Goal: Task Accomplishment & Management: Manage account settings

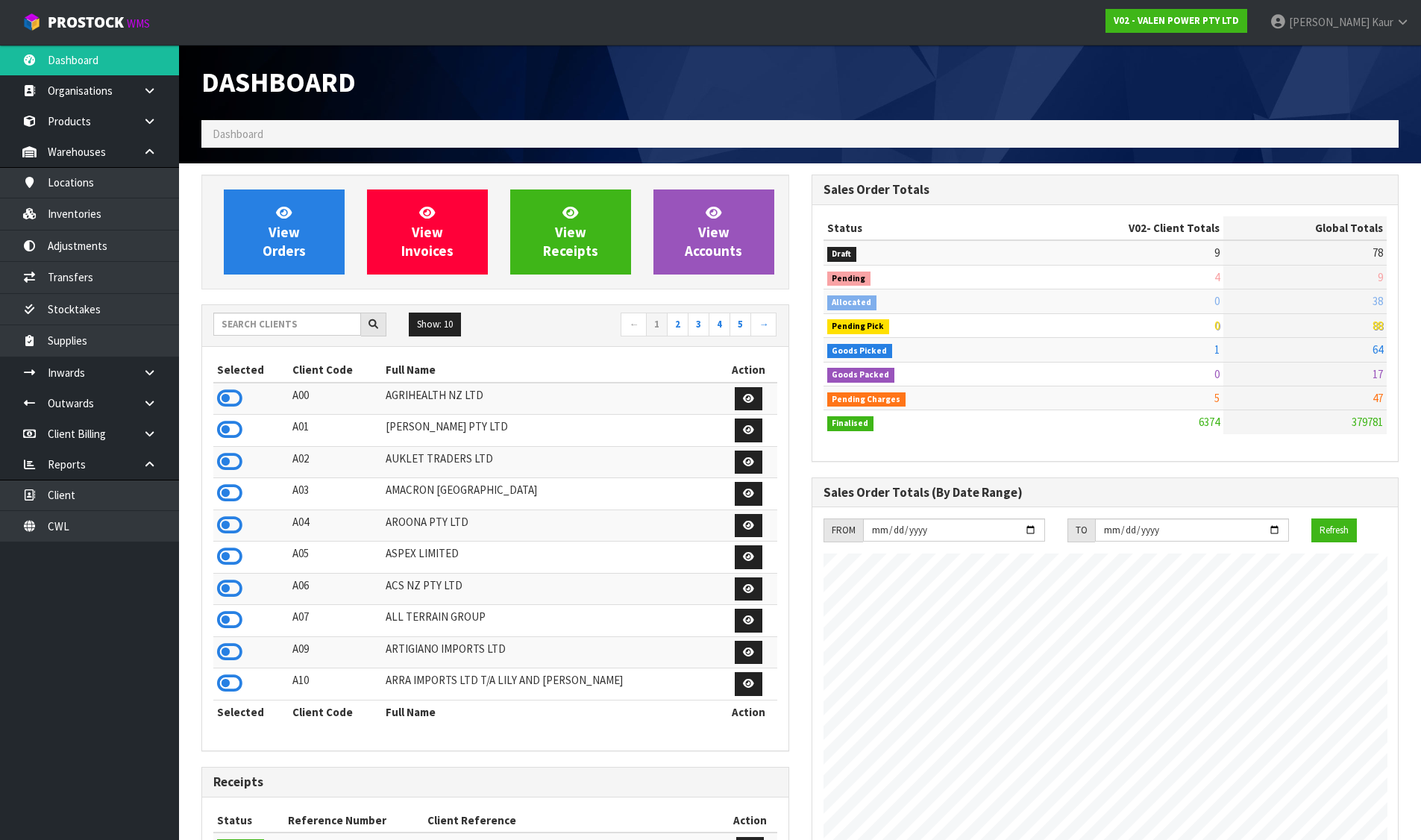
scroll to position [1130, 609]
click at [140, 149] on link at bounding box center [156, 152] width 48 height 30
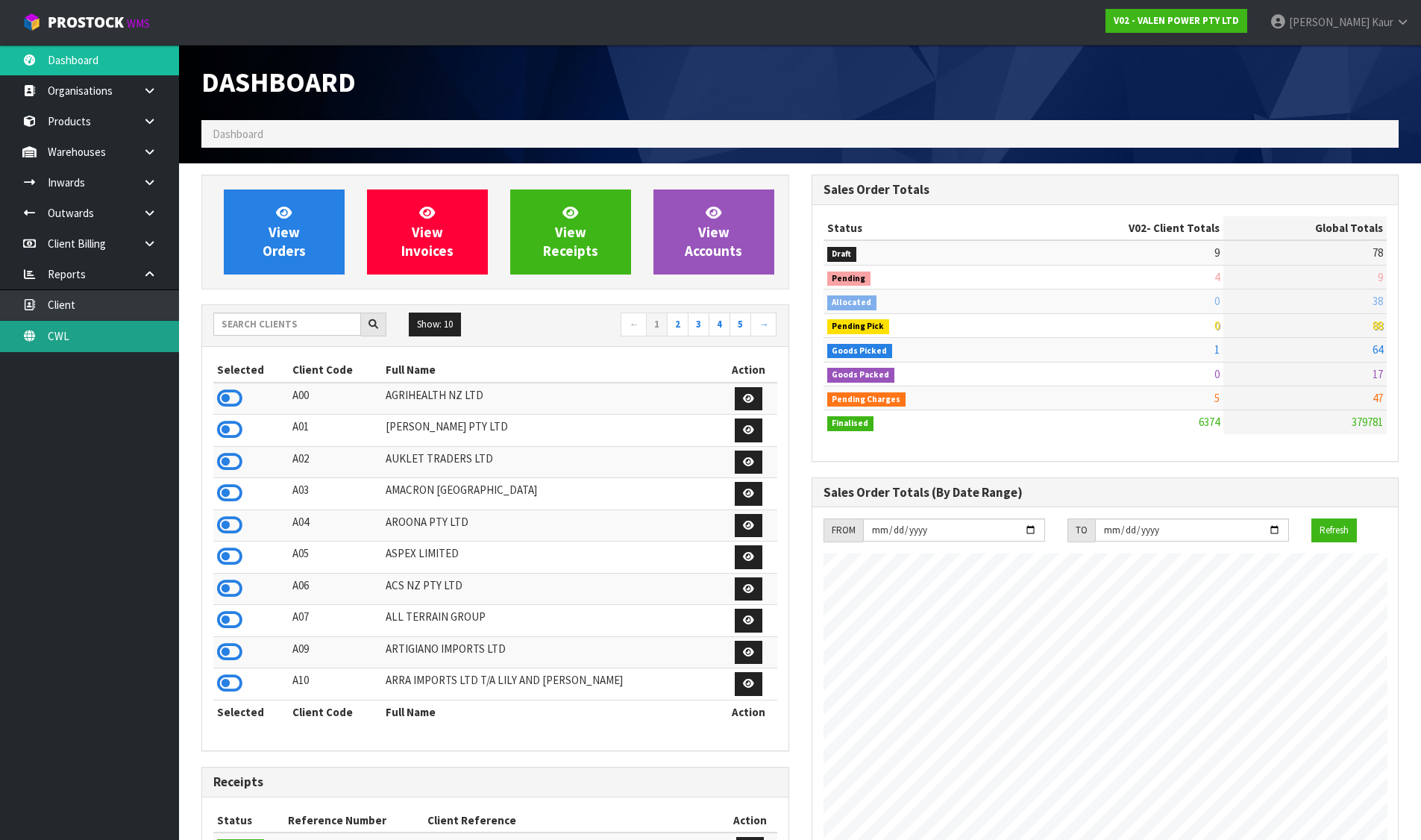
click at [84, 327] on link "CWL" at bounding box center [89, 336] width 179 height 30
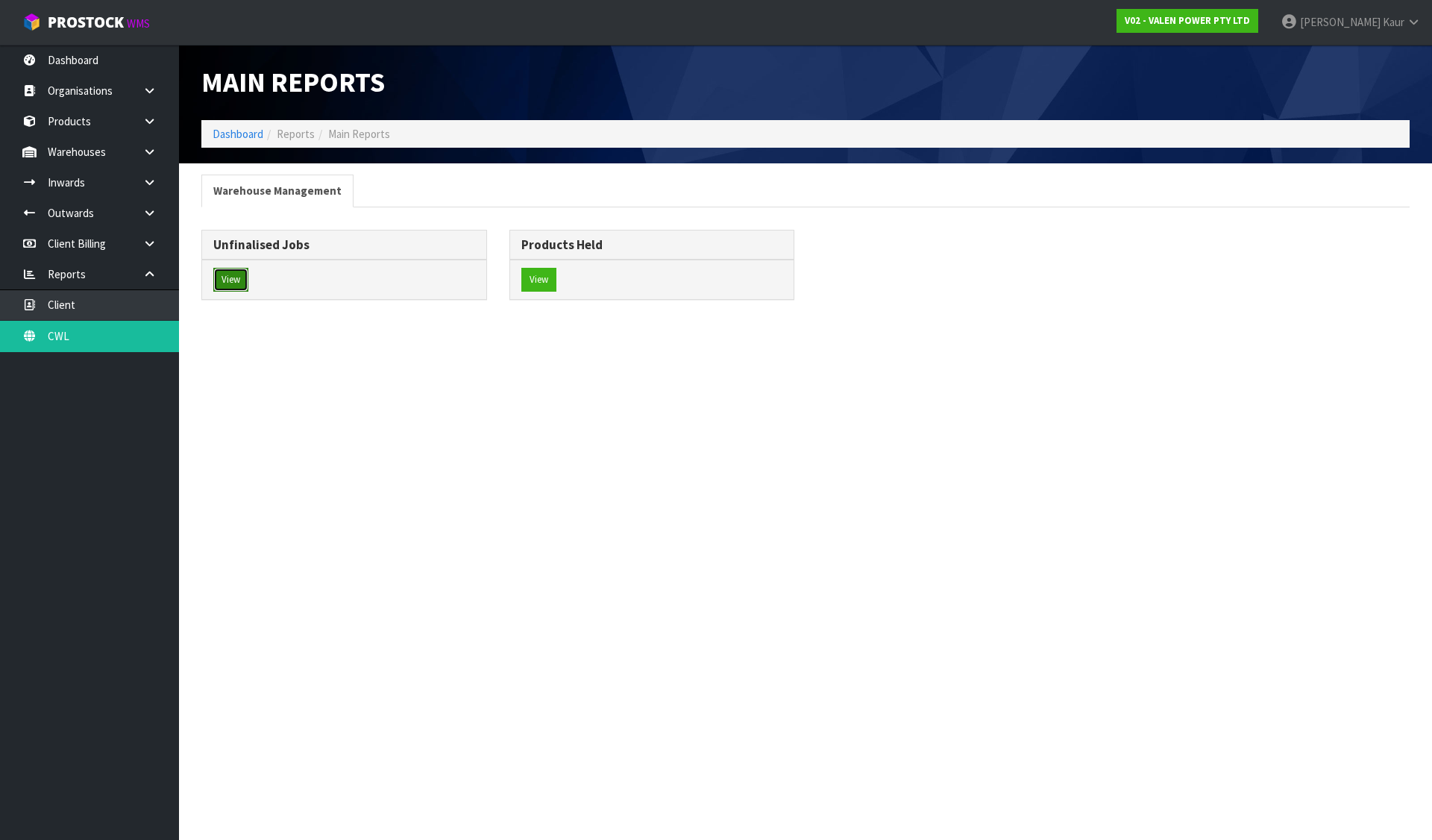
click at [235, 276] on button "View" at bounding box center [230, 279] width 35 height 24
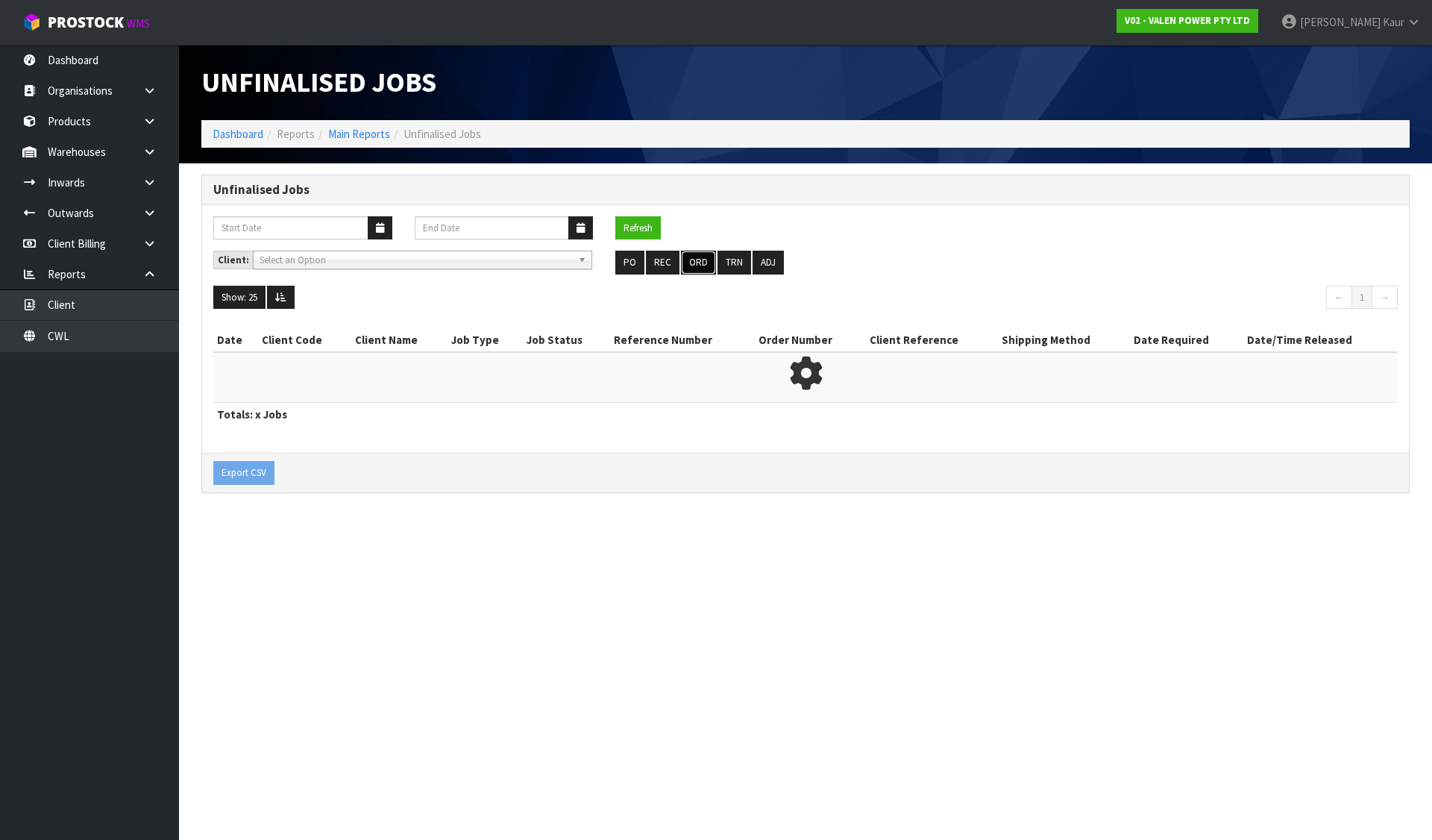
click at [688, 257] on button "ORD" at bounding box center [698, 262] width 35 height 24
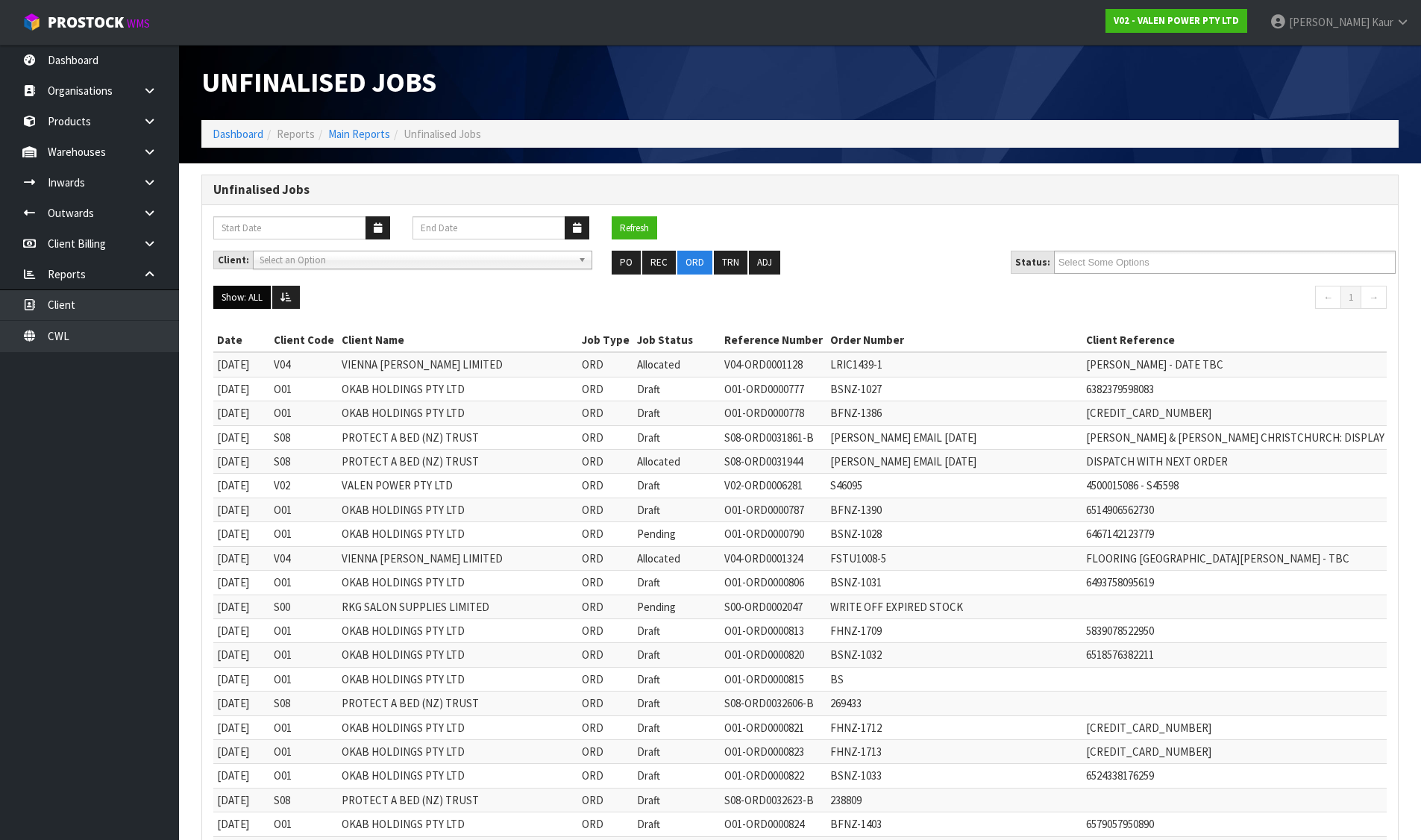
click at [225, 294] on button "Show: ALL" at bounding box center [242, 297] width 58 height 24
click at [238, 325] on link "5" at bounding box center [273, 324] width 118 height 20
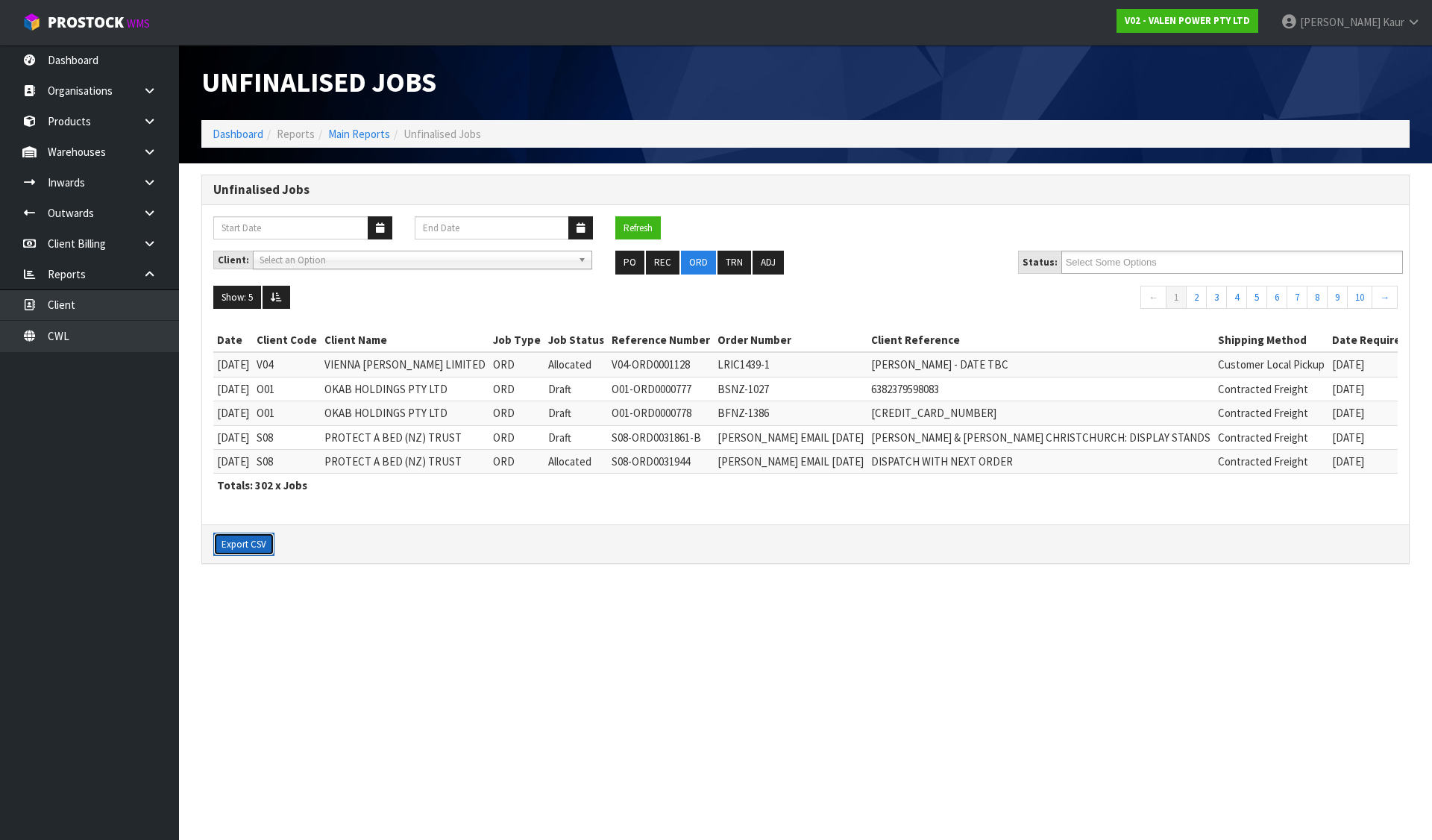
click at [245, 542] on button "Export CSV" at bounding box center [244, 544] width 61 height 24
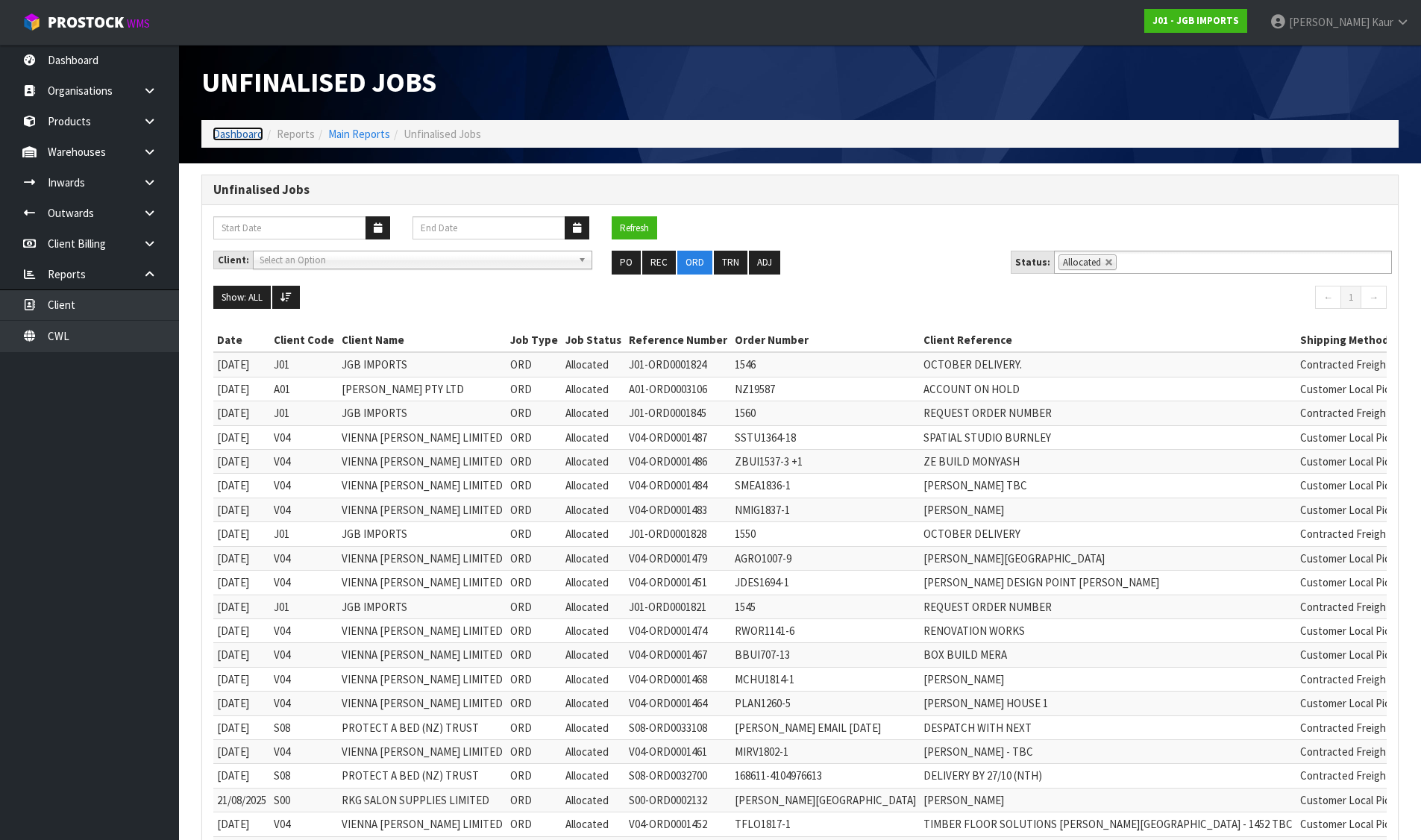
click at [235, 130] on link "Dashboard" at bounding box center [237, 134] width 51 height 14
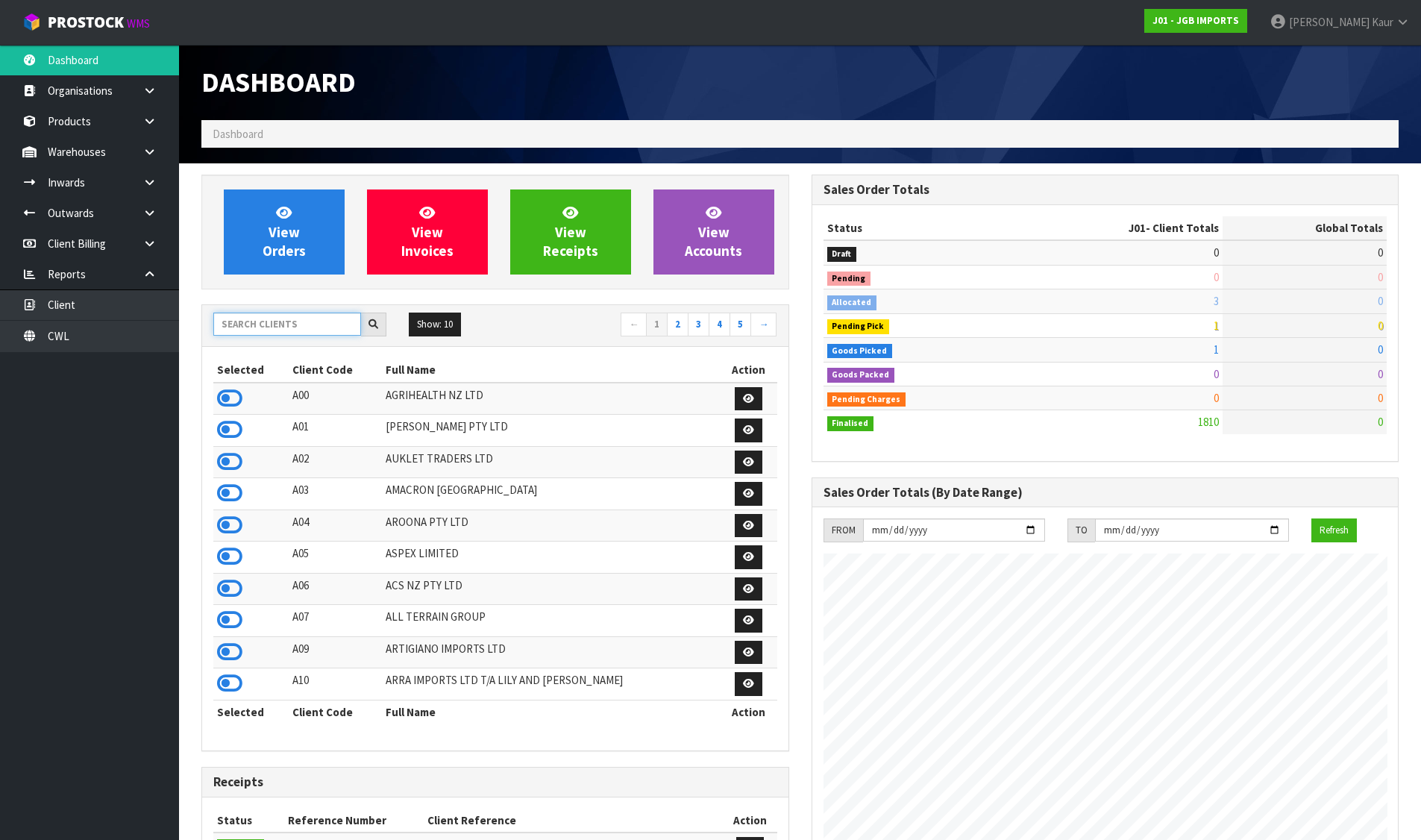
click at [266, 323] on input "text" at bounding box center [287, 324] width 148 height 23
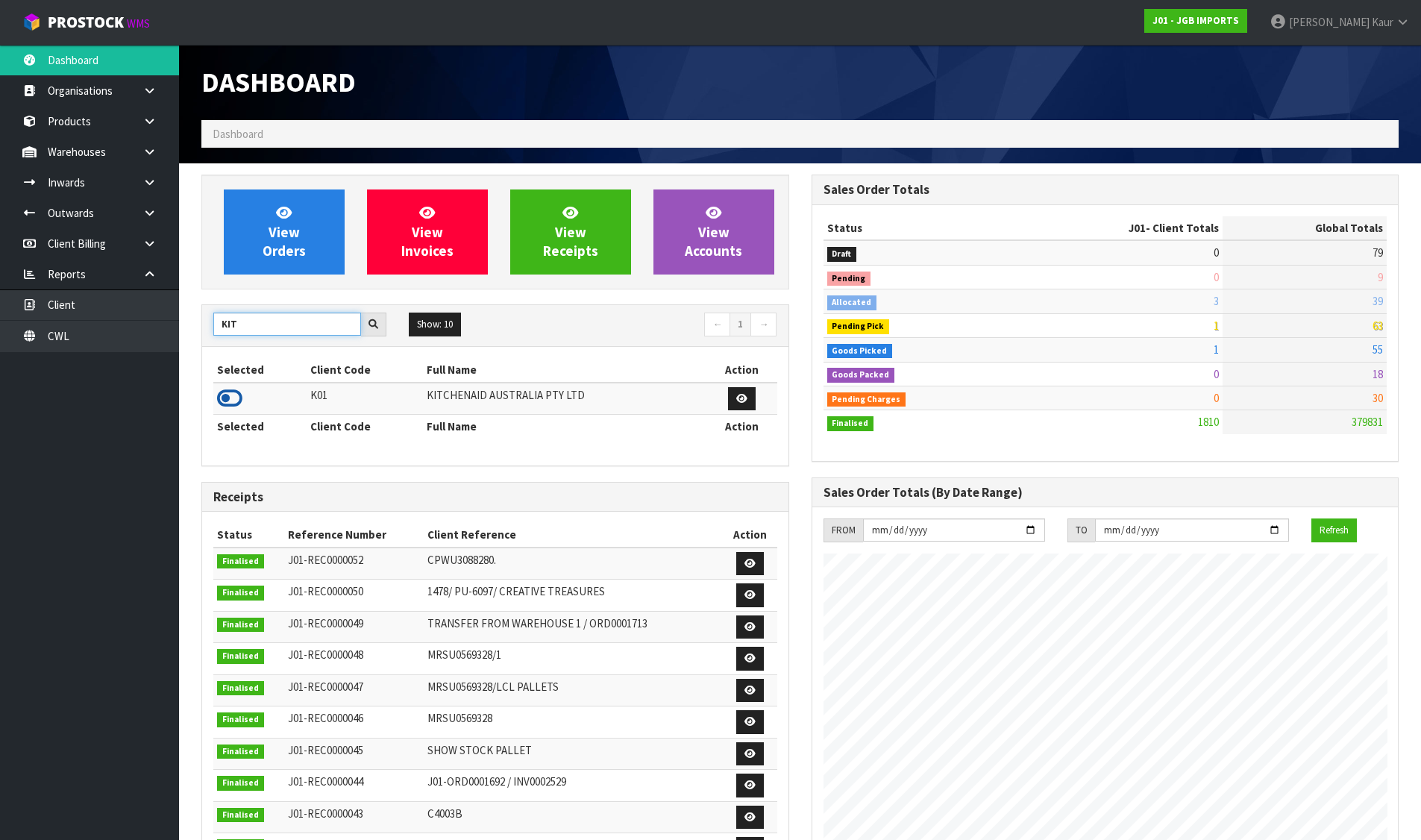
type input "KIT"
click at [232, 391] on icon at bounding box center [229, 397] width 26 height 22
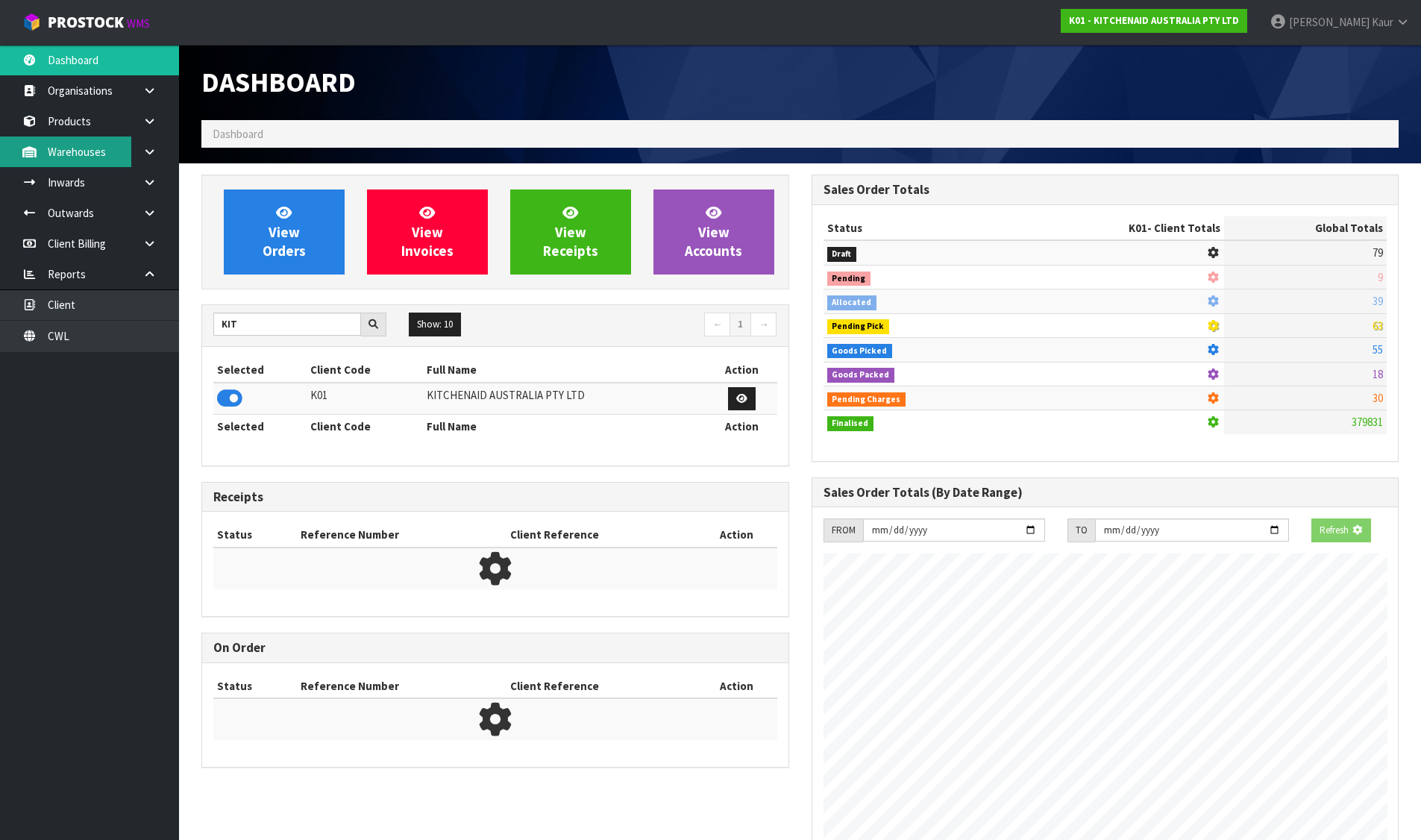
scroll to position [930, 609]
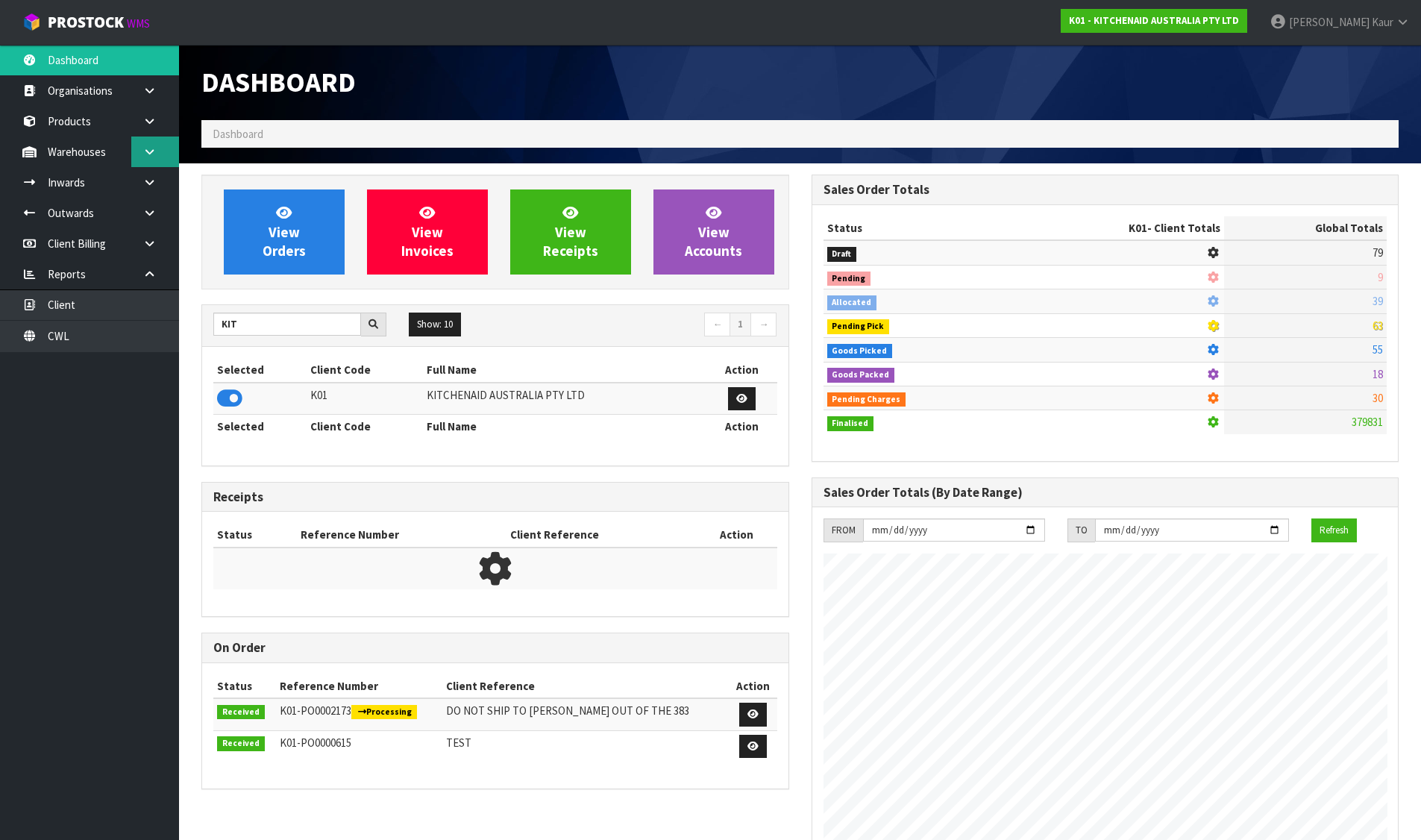
click at [146, 145] on link at bounding box center [156, 152] width 48 height 30
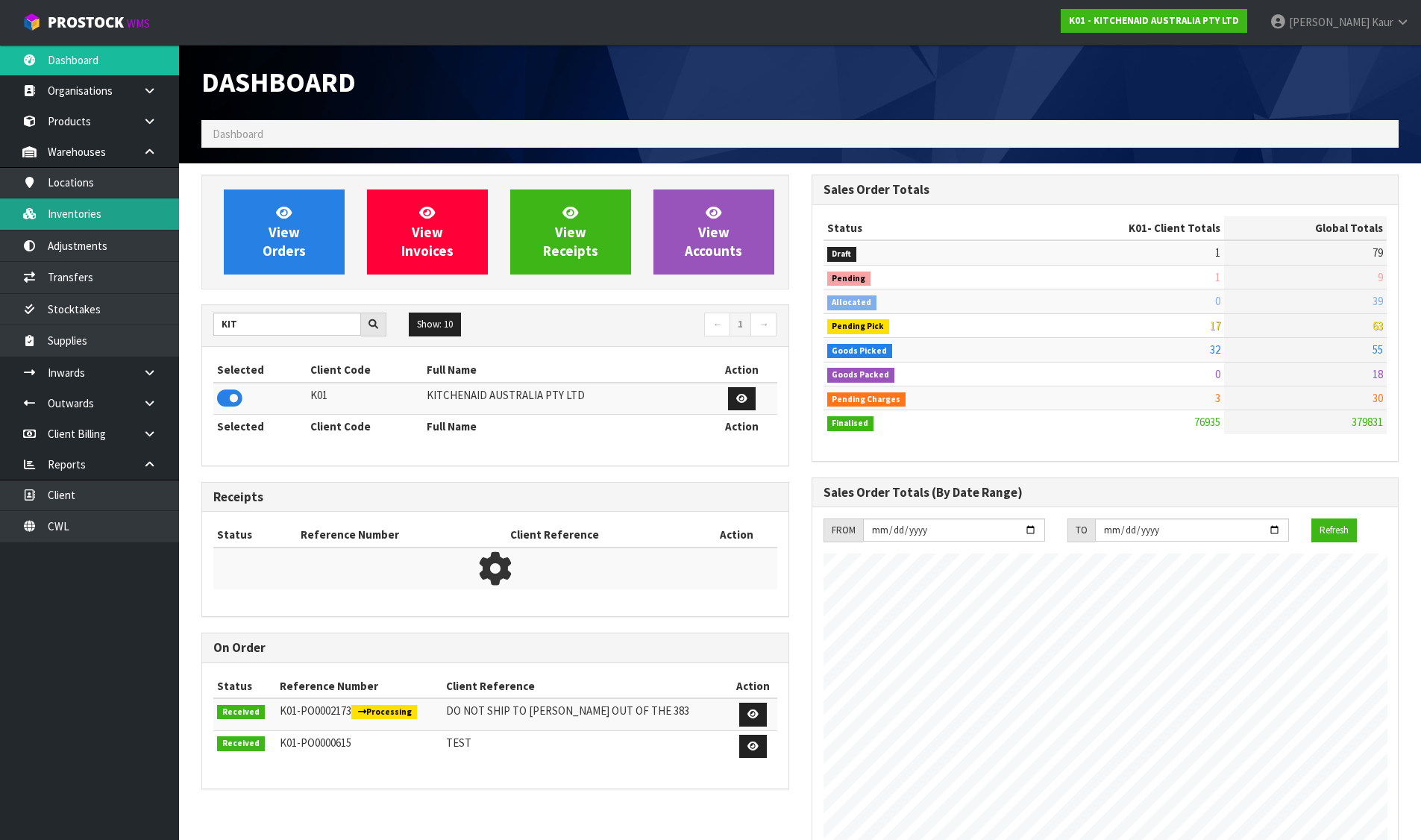
scroll to position [1130, 609]
click at [115, 212] on link "Inventories" at bounding box center [89, 213] width 179 height 30
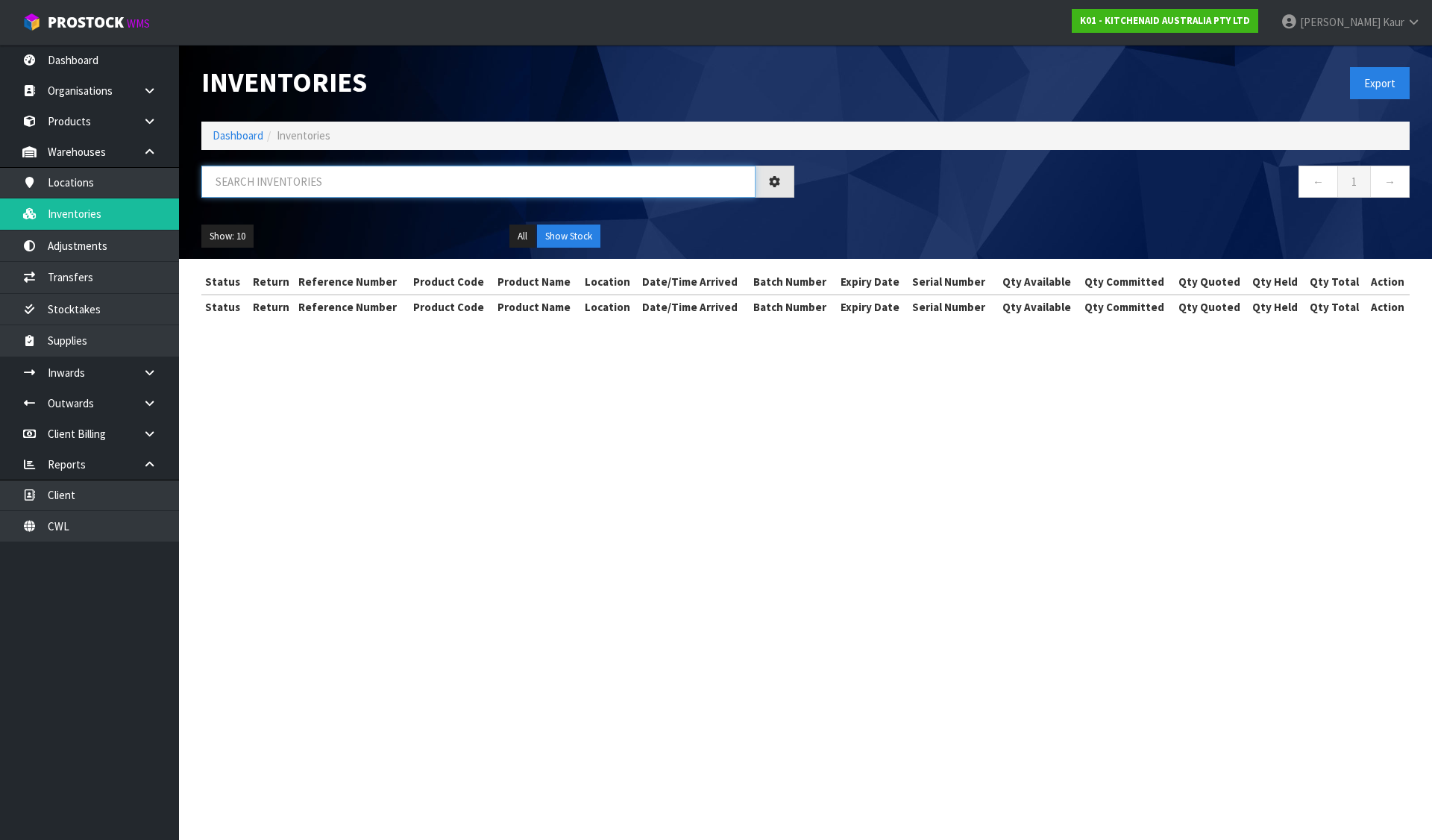
click at [270, 185] on input "text" at bounding box center [477, 181] width 554 height 32
paste input "wc0731184"
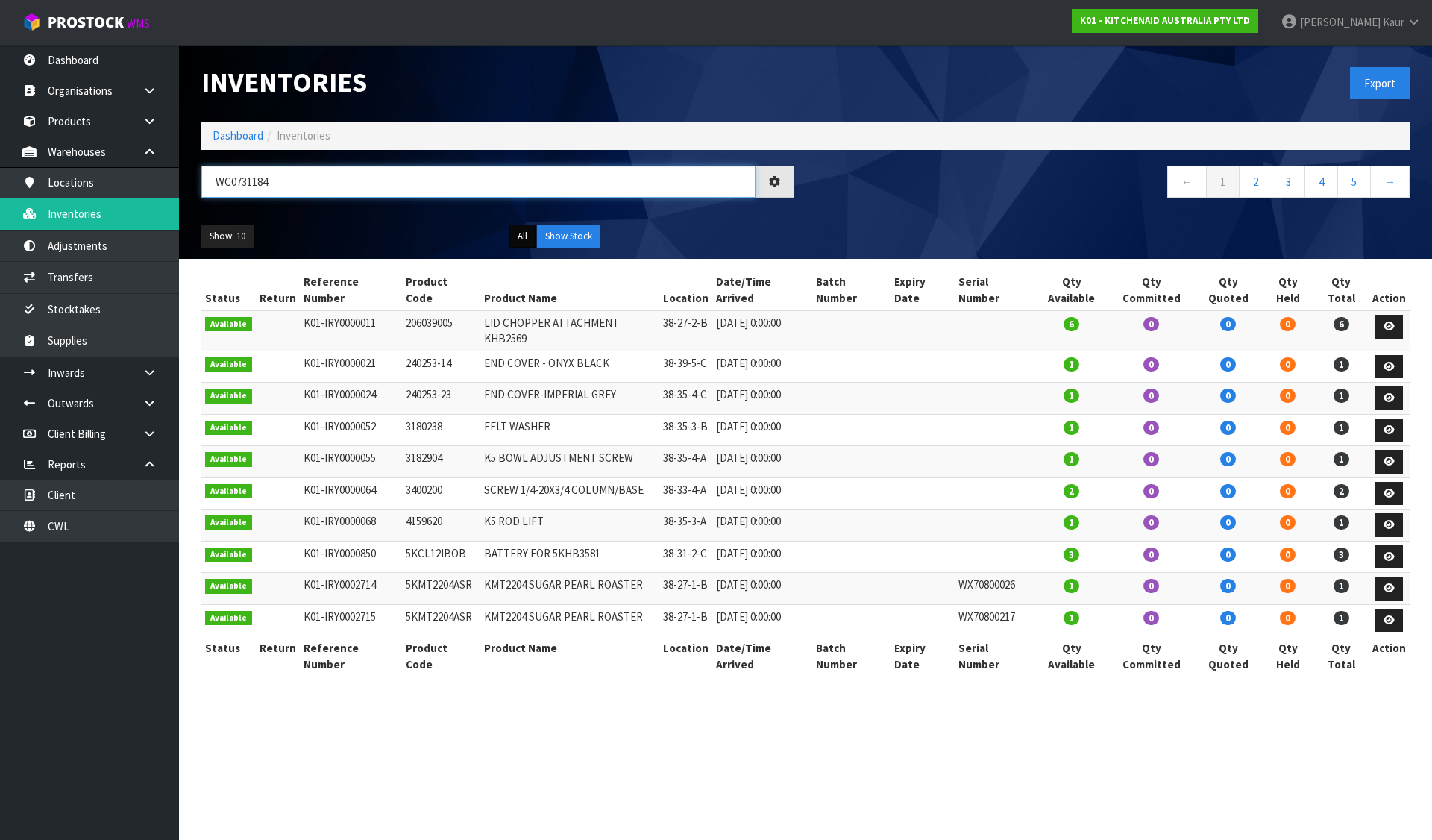
type input "WC0731184"
click at [526, 238] on button "All" at bounding box center [522, 236] width 26 height 24
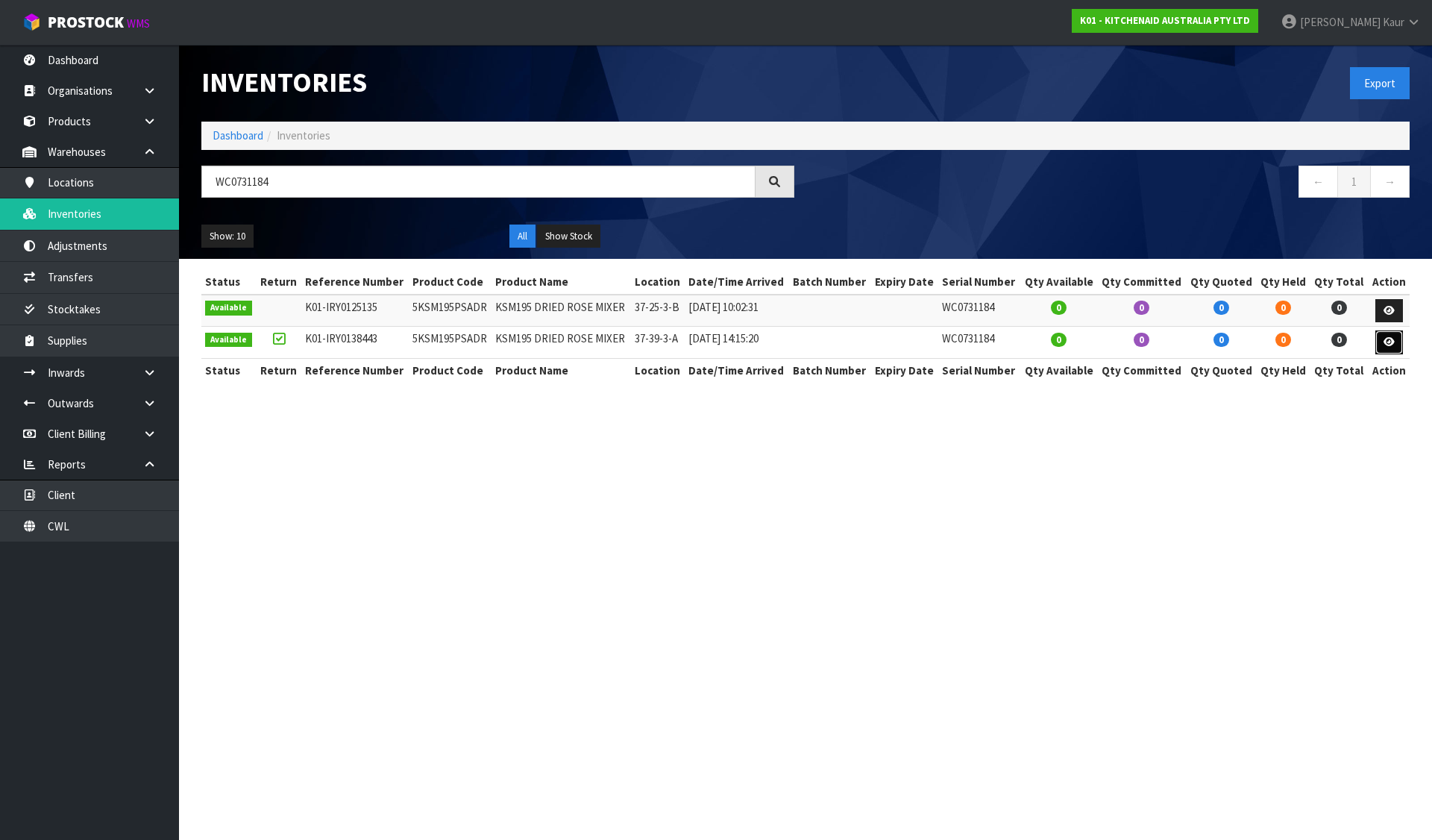
click at [1396, 340] on link at bounding box center [1388, 342] width 28 height 24
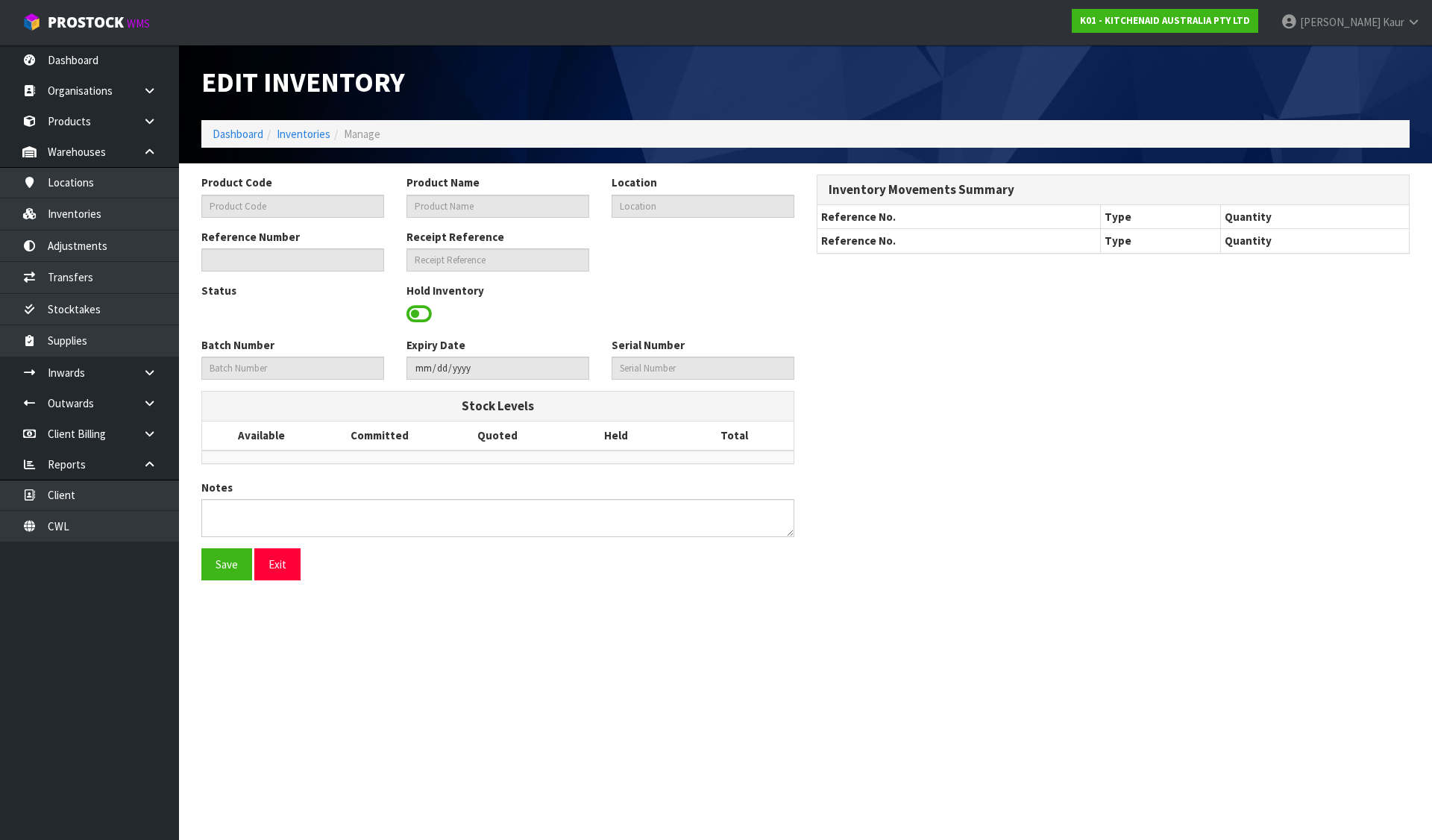
type input "5KSM195PSADR"
type input "KSM195 DRIED ROSE MIXER"
type input "37-39-3-A"
type input "K01-IRY0138443"
type input "K01-REC0001690"
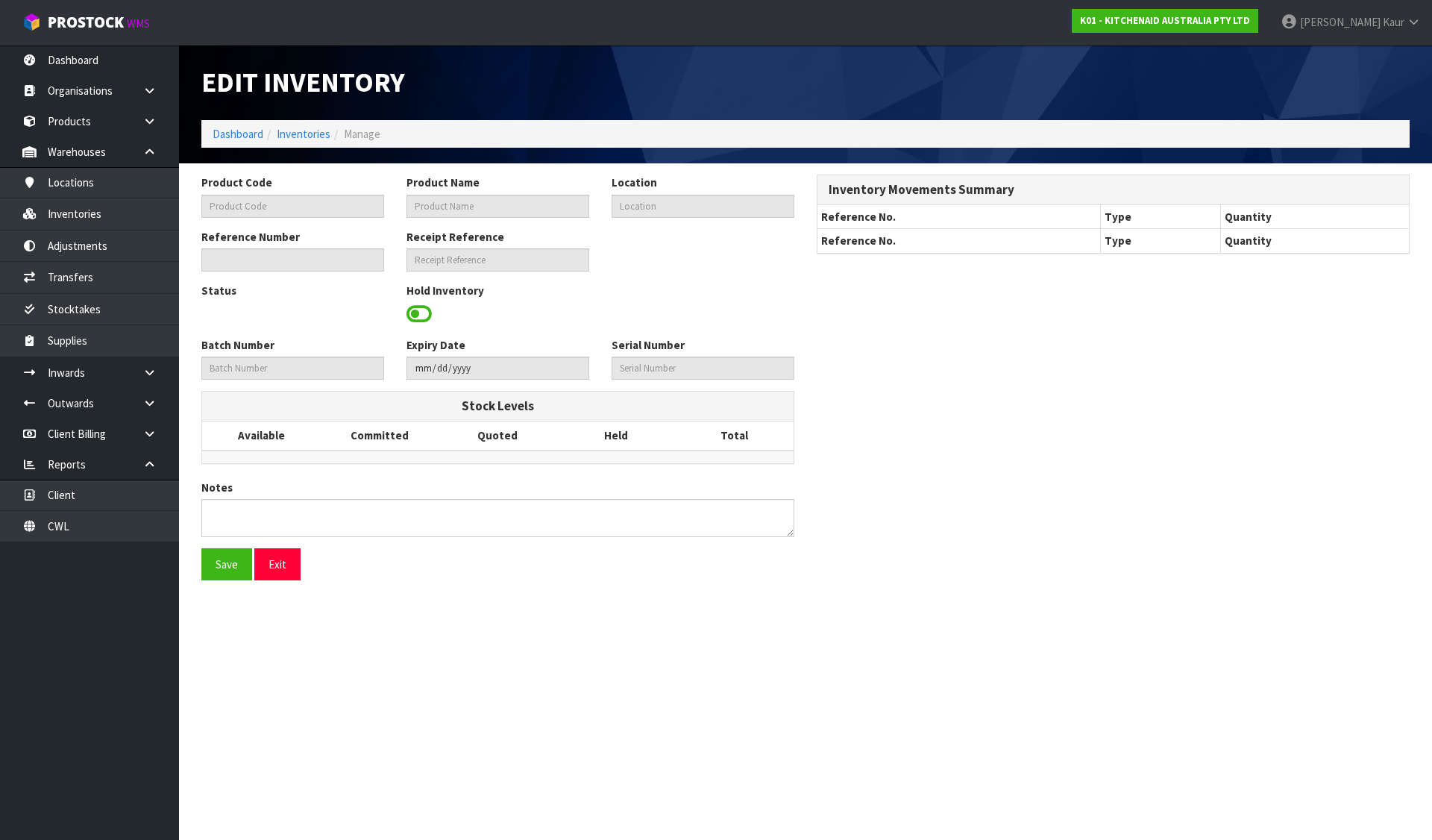
type input "WC0731184"
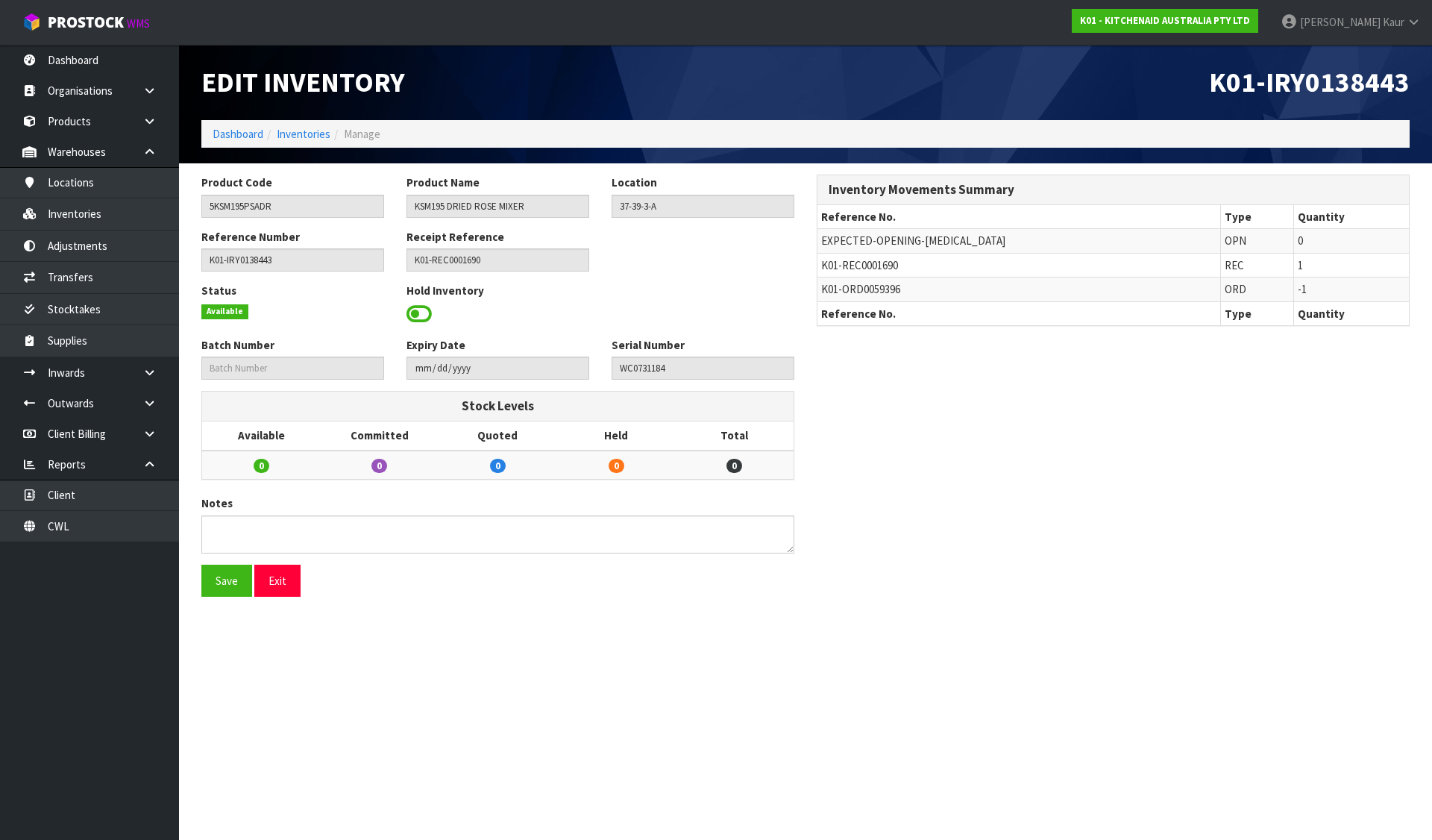
click at [883, 263] on span "K01-REC0001690" at bounding box center [860, 265] width 76 height 14
copy span "REC0001690"
click at [152, 373] on icon at bounding box center [149, 372] width 14 height 12
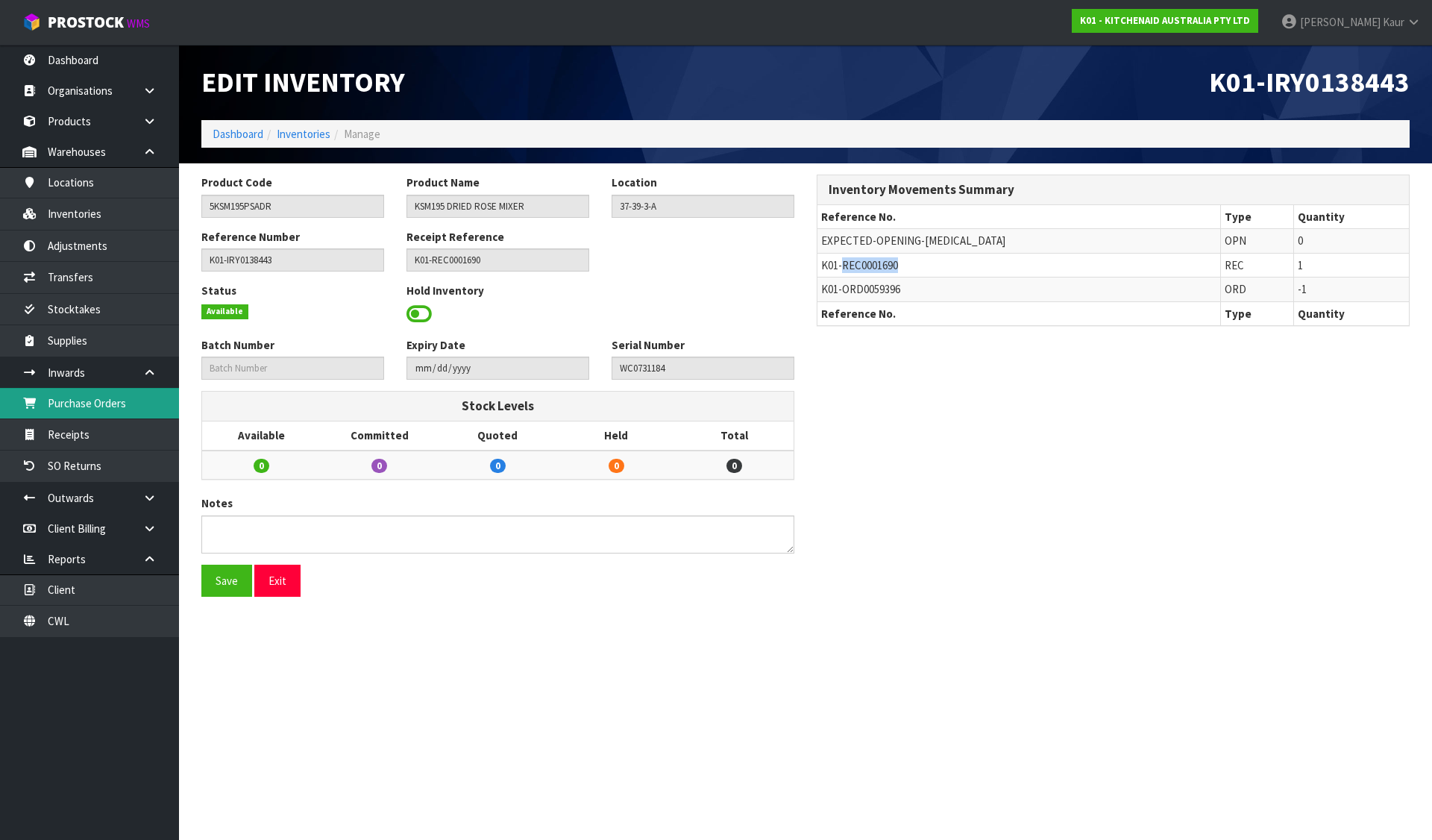
click at [92, 406] on link "Purchase Orders" at bounding box center [89, 403] width 179 height 30
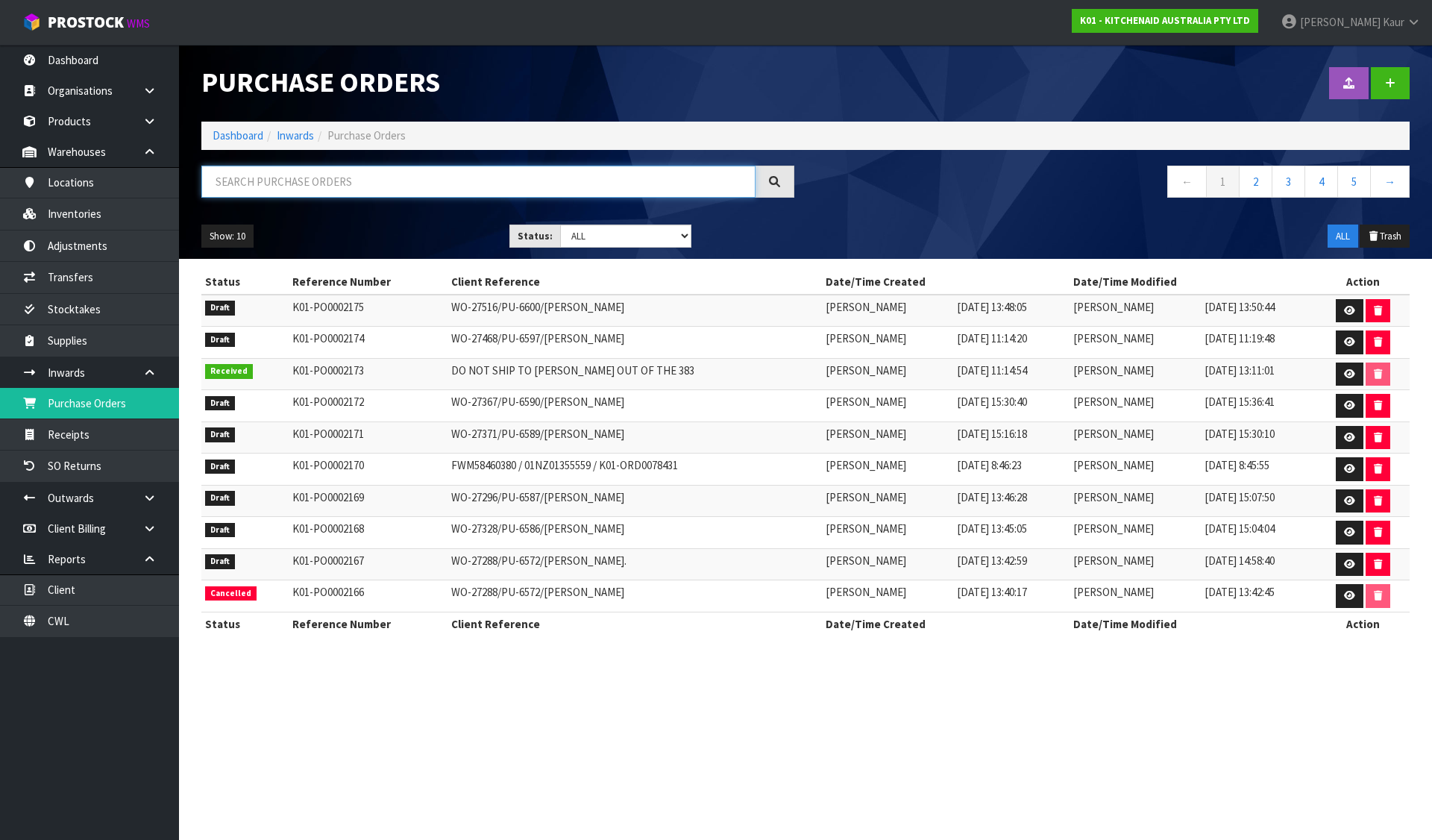
click at [262, 183] on input "text" at bounding box center [477, 181] width 554 height 32
paste input "REC0001690"
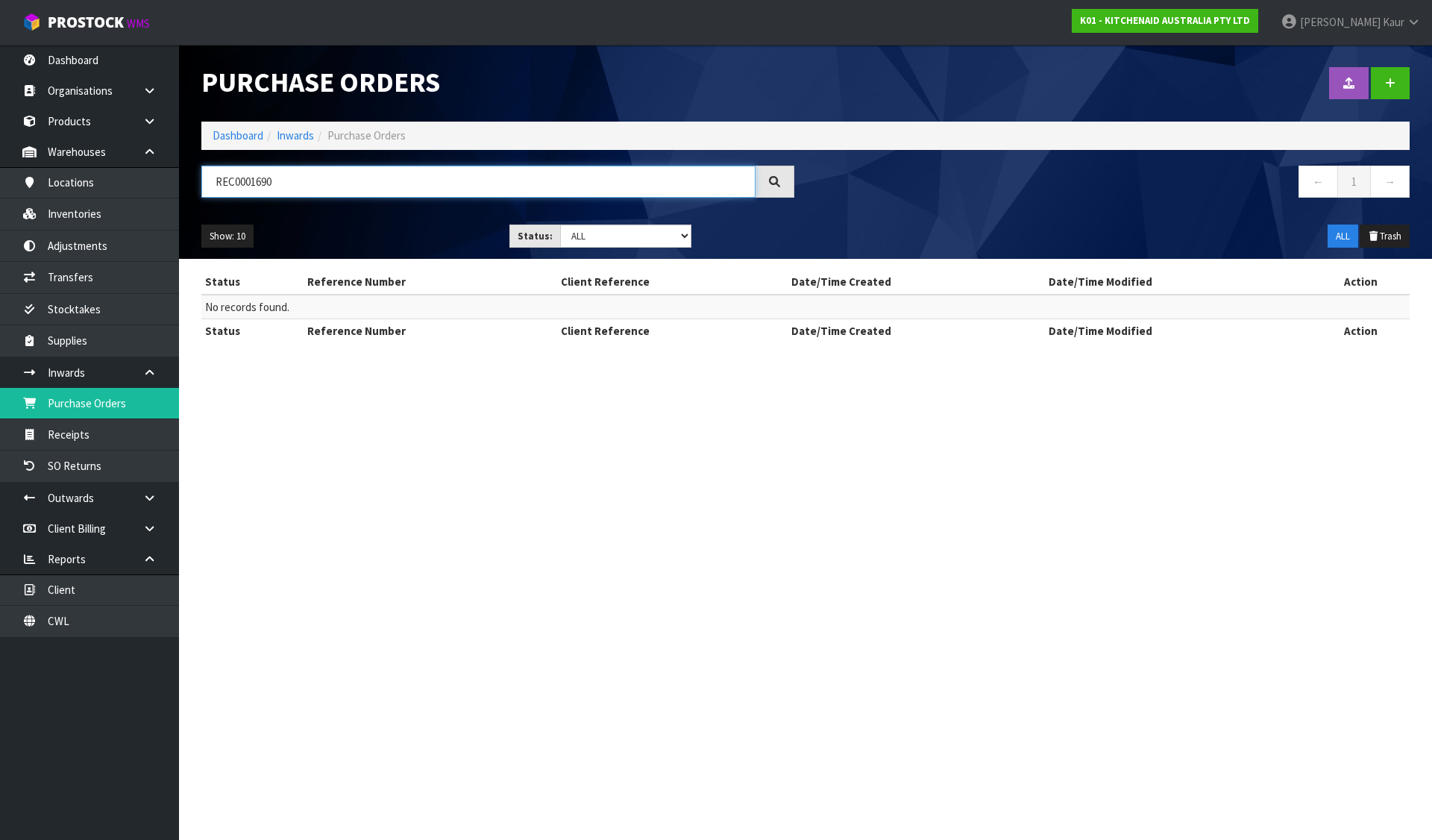
drag, startPoint x: 237, startPoint y: 183, endPoint x: 201, endPoint y: 178, distance: 36.3
click at [201, 178] on div "REC0001690" at bounding box center [498, 187] width 615 height 44
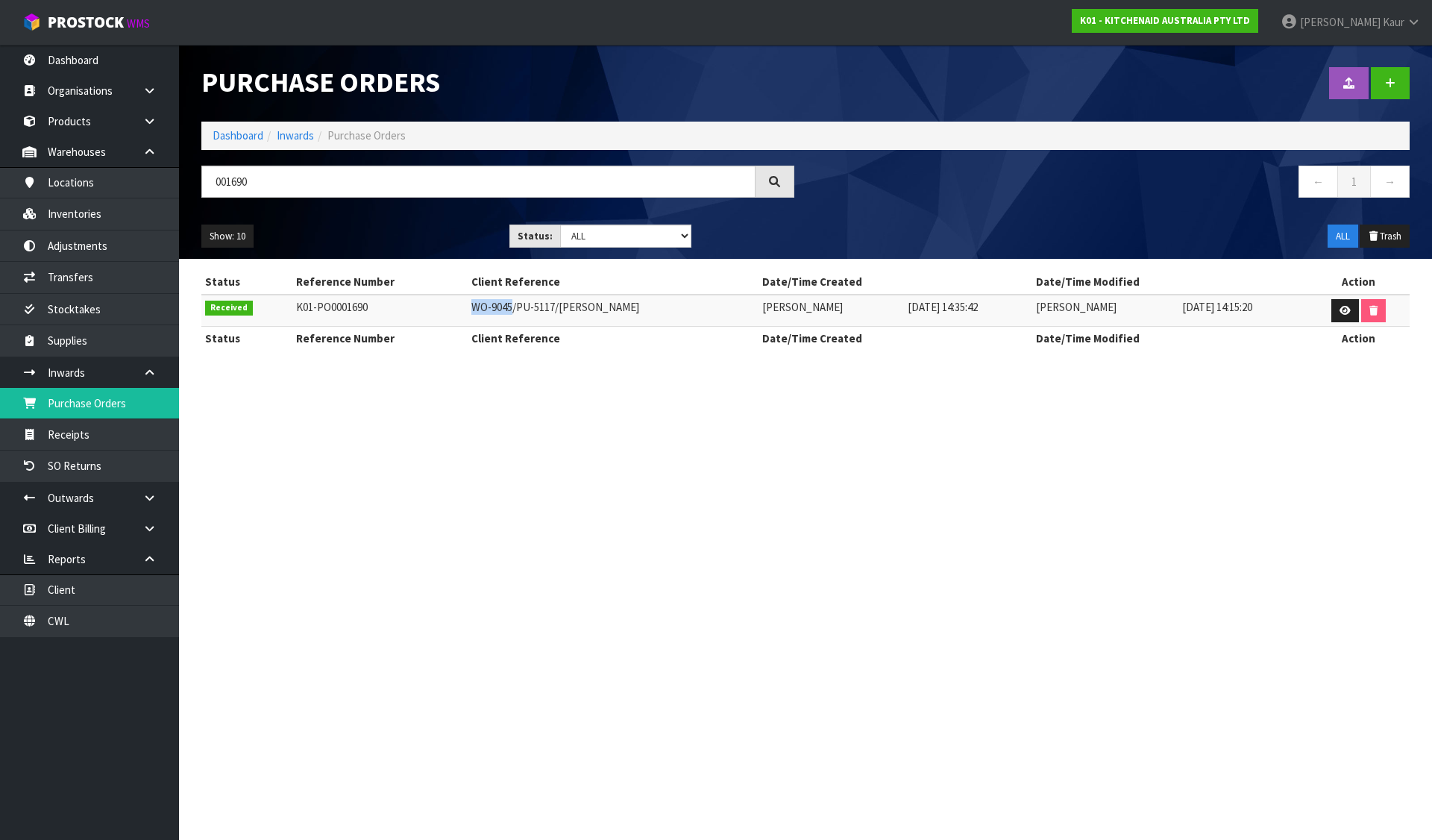
drag, startPoint x: 504, startPoint y: 307, endPoint x: 462, endPoint y: 308, distance: 42.0
click at [468, 308] on td "WO-9045/PU-5117/KAYLA YEN" at bounding box center [612, 310] width 290 height 32
copy td "WO-9045"
drag, startPoint x: 266, startPoint y: 176, endPoint x: 196, endPoint y: 185, distance: 70.6
click at [196, 185] on div "001690" at bounding box center [498, 187] width 615 height 44
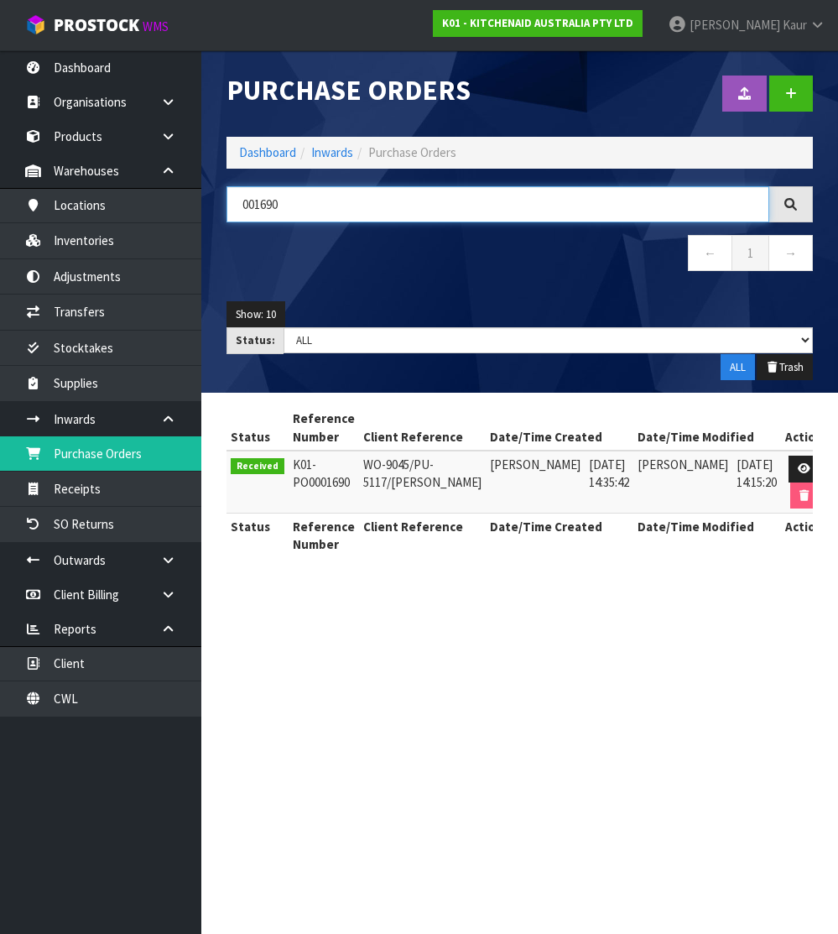
click at [261, 195] on input "001690" at bounding box center [497, 204] width 543 height 36
paste input "3"
type input "001693"
click at [784, 459] on link at bounding box center [799, 468] width 31 height 27
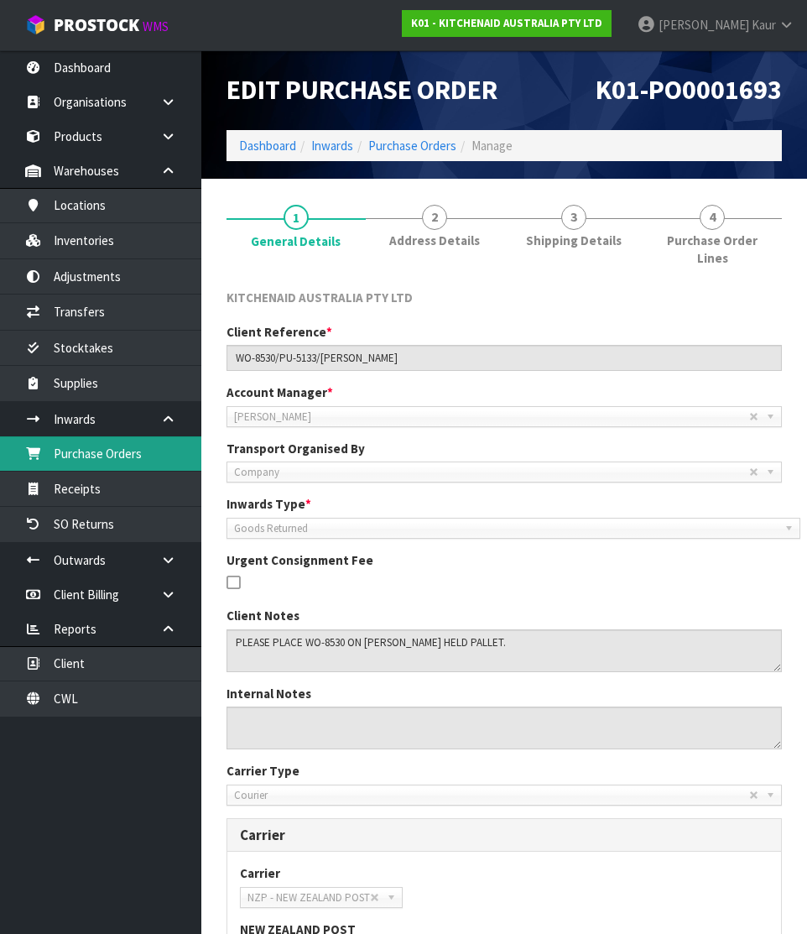
click at [83, 452] on link "Purchase Orders" at bounding box center [100, 453] width 201 height 34
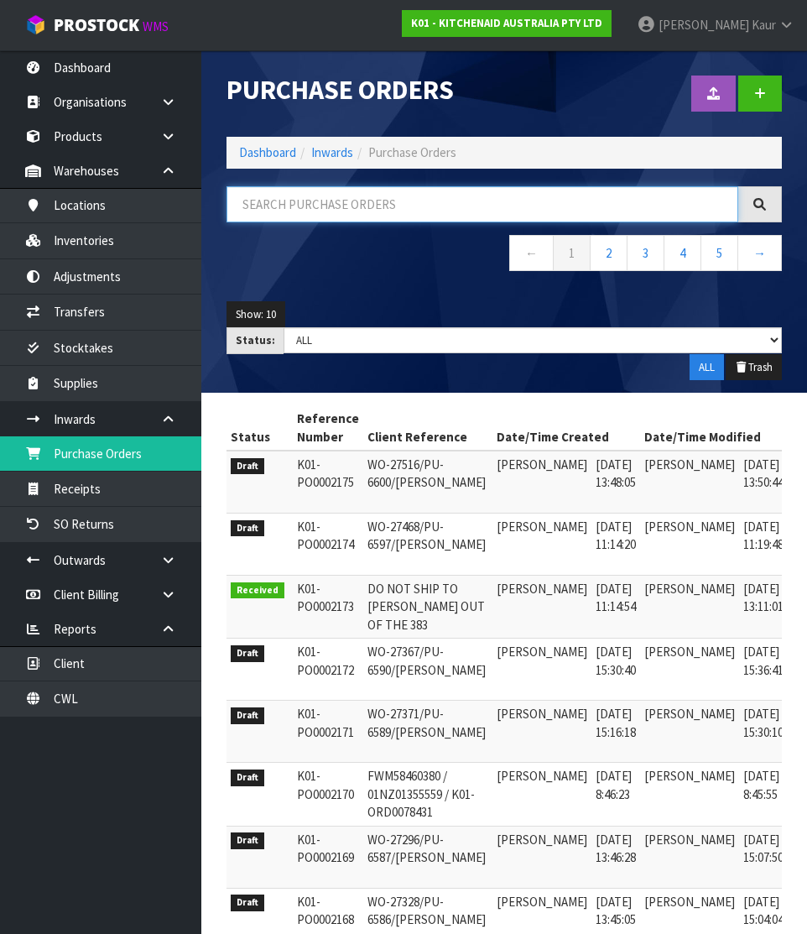
click at [315, 208] on input "text" at bounding box center [482, 204] width 512 height 36
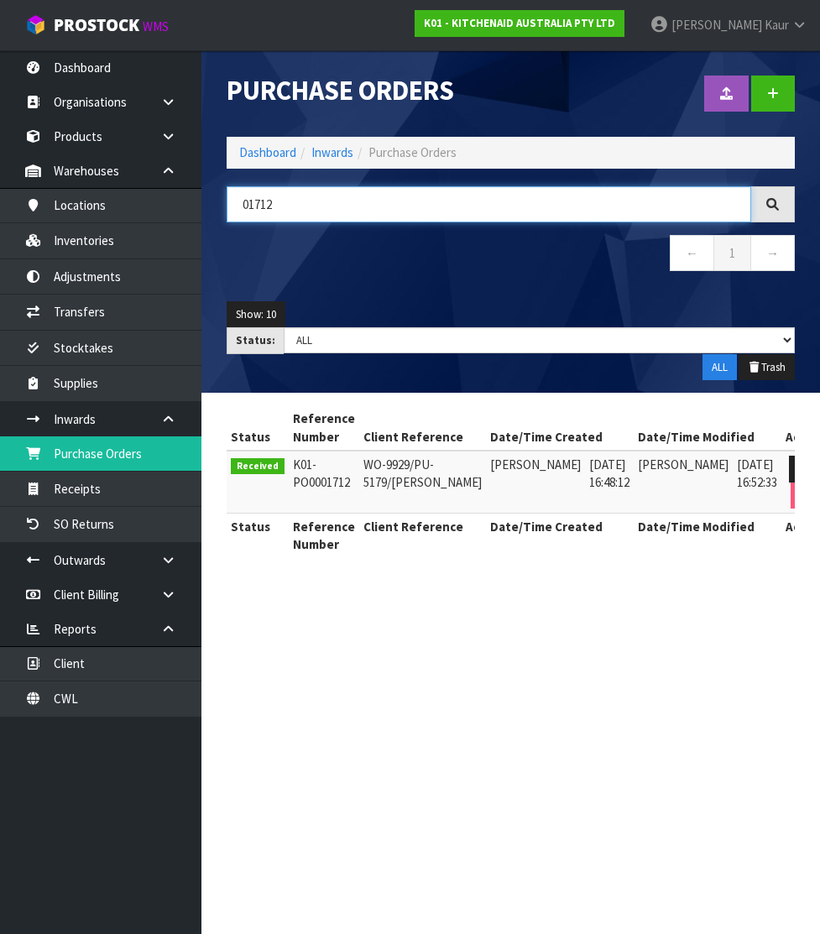
click at [255, 206] on input "01712" at bounding box center [488, 204] width 524 height 36
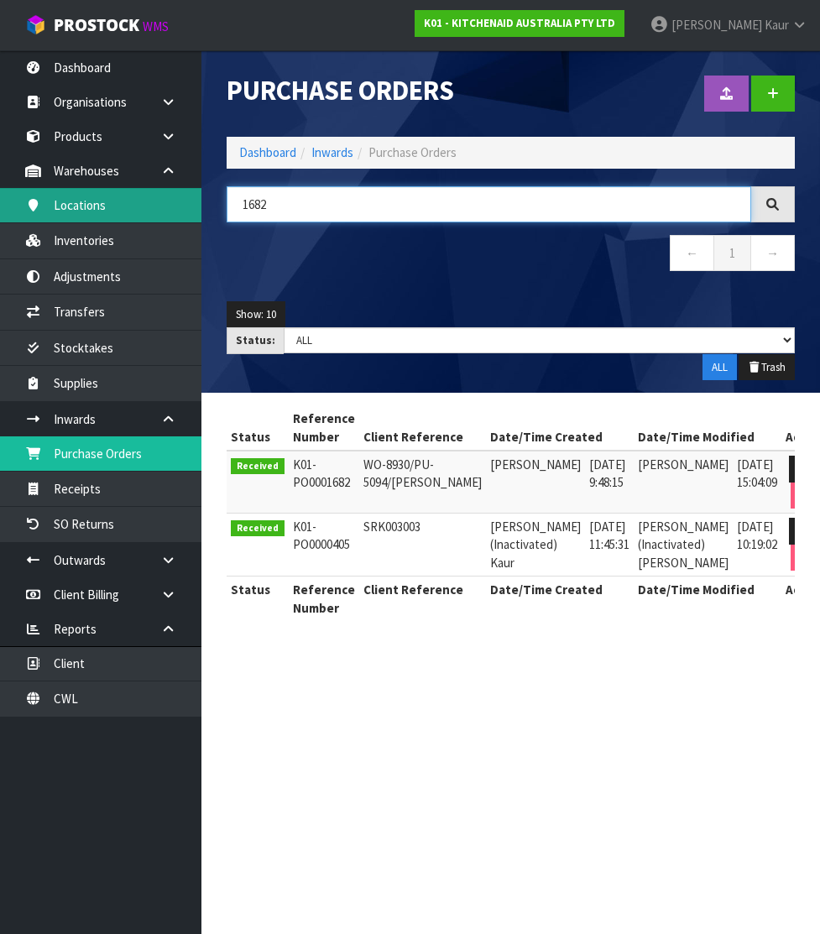
drag, startPoint x: 304, startPoint y: 201, endPoint x: 188, endPoint y: 200, distance: 116.6
click at [188, 200] on body "Toggle navigation ProStock WMS K01 - KITCHENAID AUSTRALIA PTY LTD Divjot Kaur L…" at bounding box center [410, 467] width 820 height 934
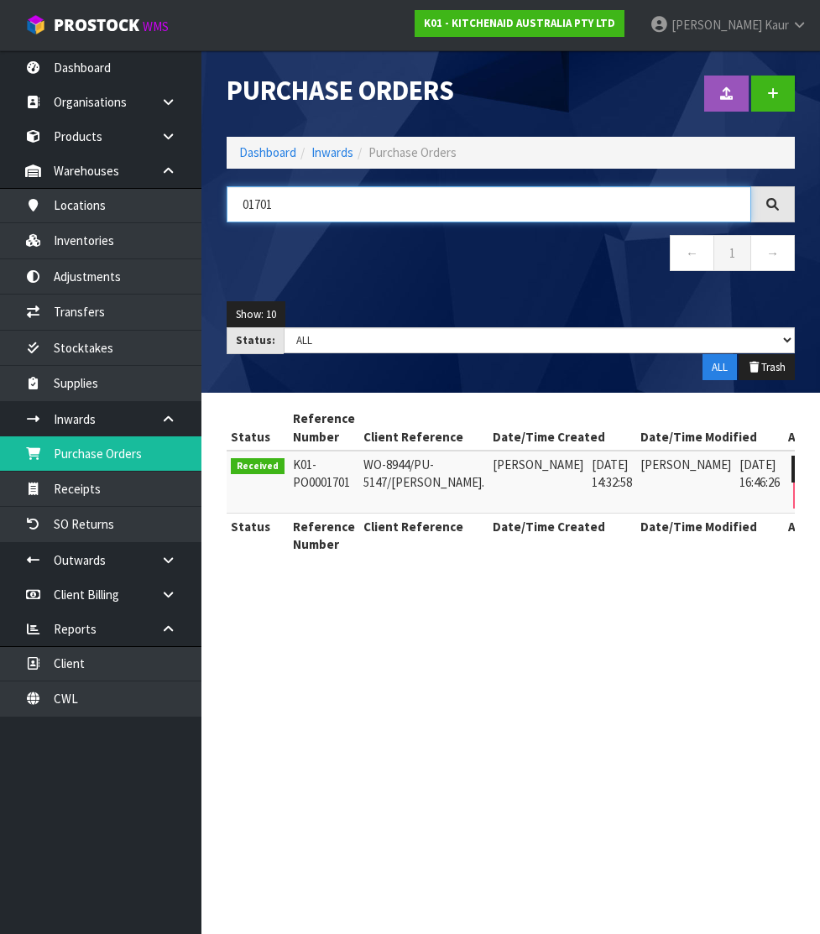
click at [278, 200] on input "01701" at bounding box center [488, 204] width 524 height 36
click at [281, 201] on input "01711" at bounding box center [488, 204] width 524 height 36
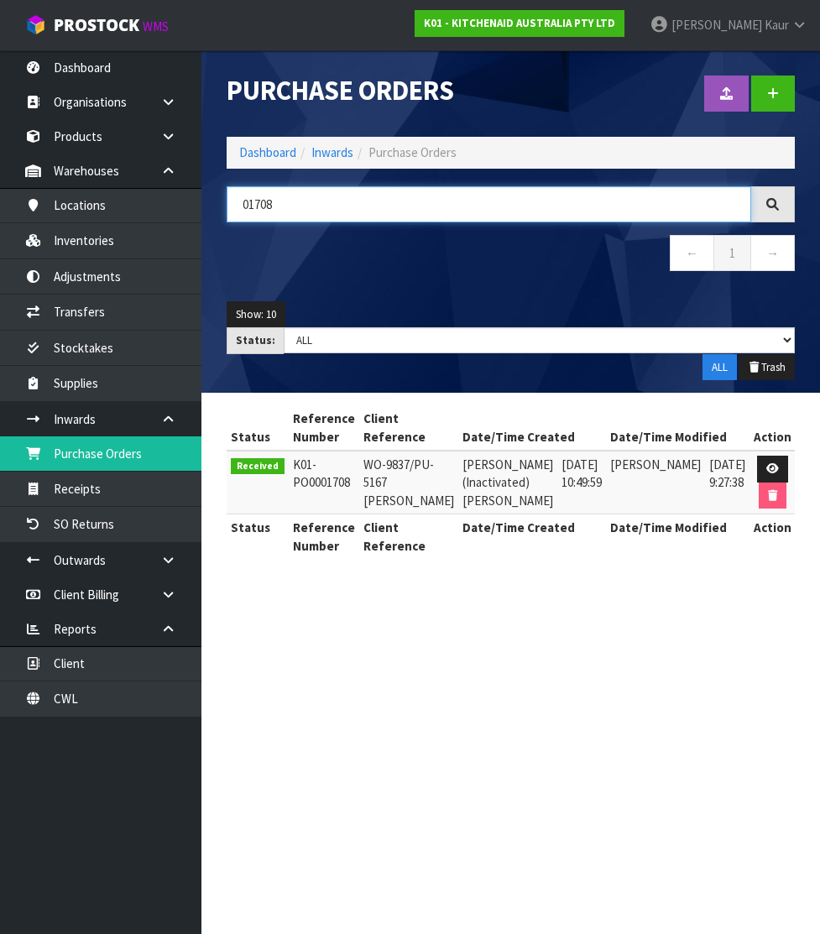
drag, startPoint x: 300, startPoint y: 204, endPoint x: 219, endPoint y: 206, distance: 81.4
click at [219, 206] on div "01708" at bounding box center [510, 204] width 593 height 36
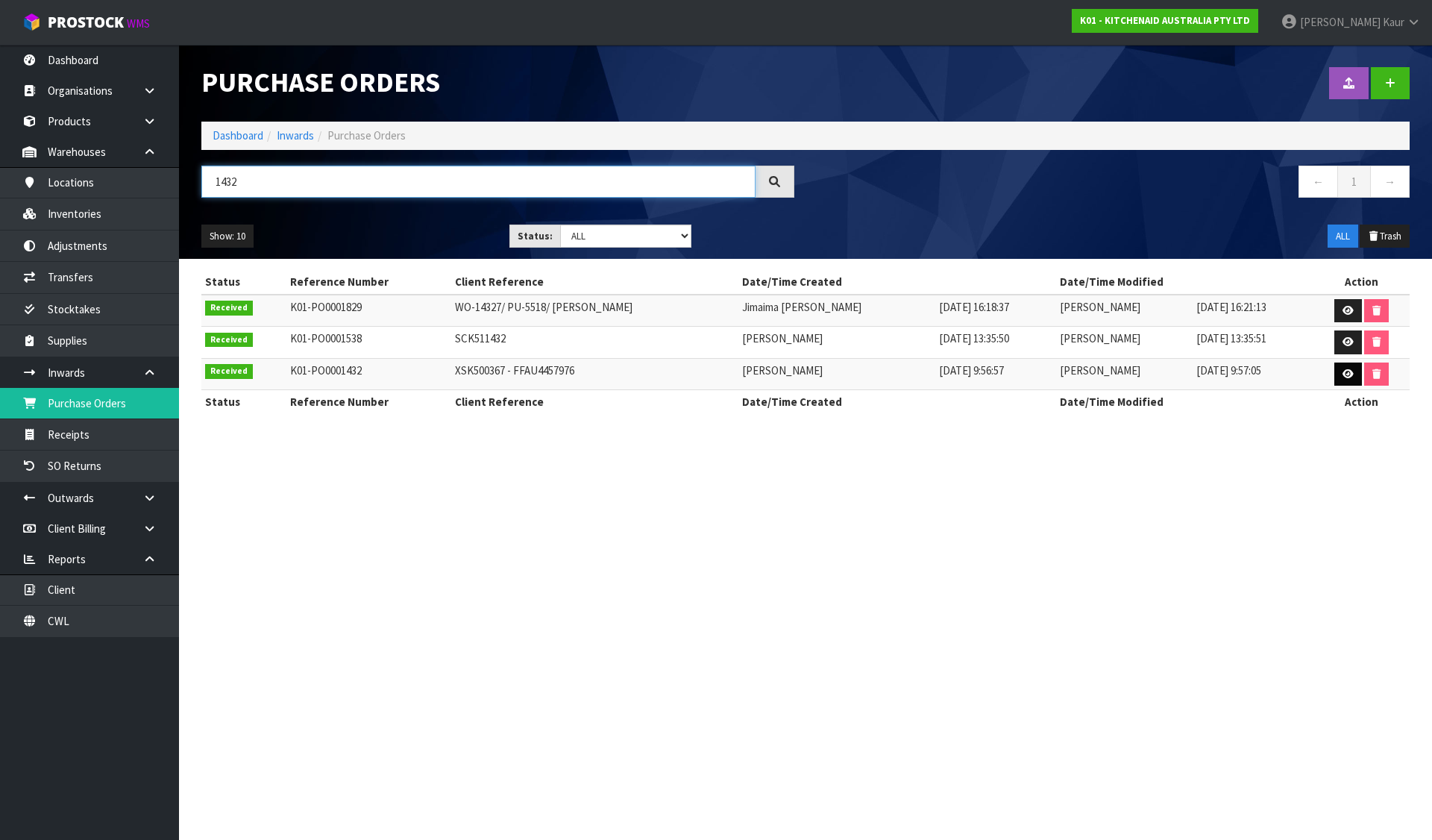
type input "1432"
click at [1352, 372] on icon at bounding box center [1348, 373] width 12 height 10
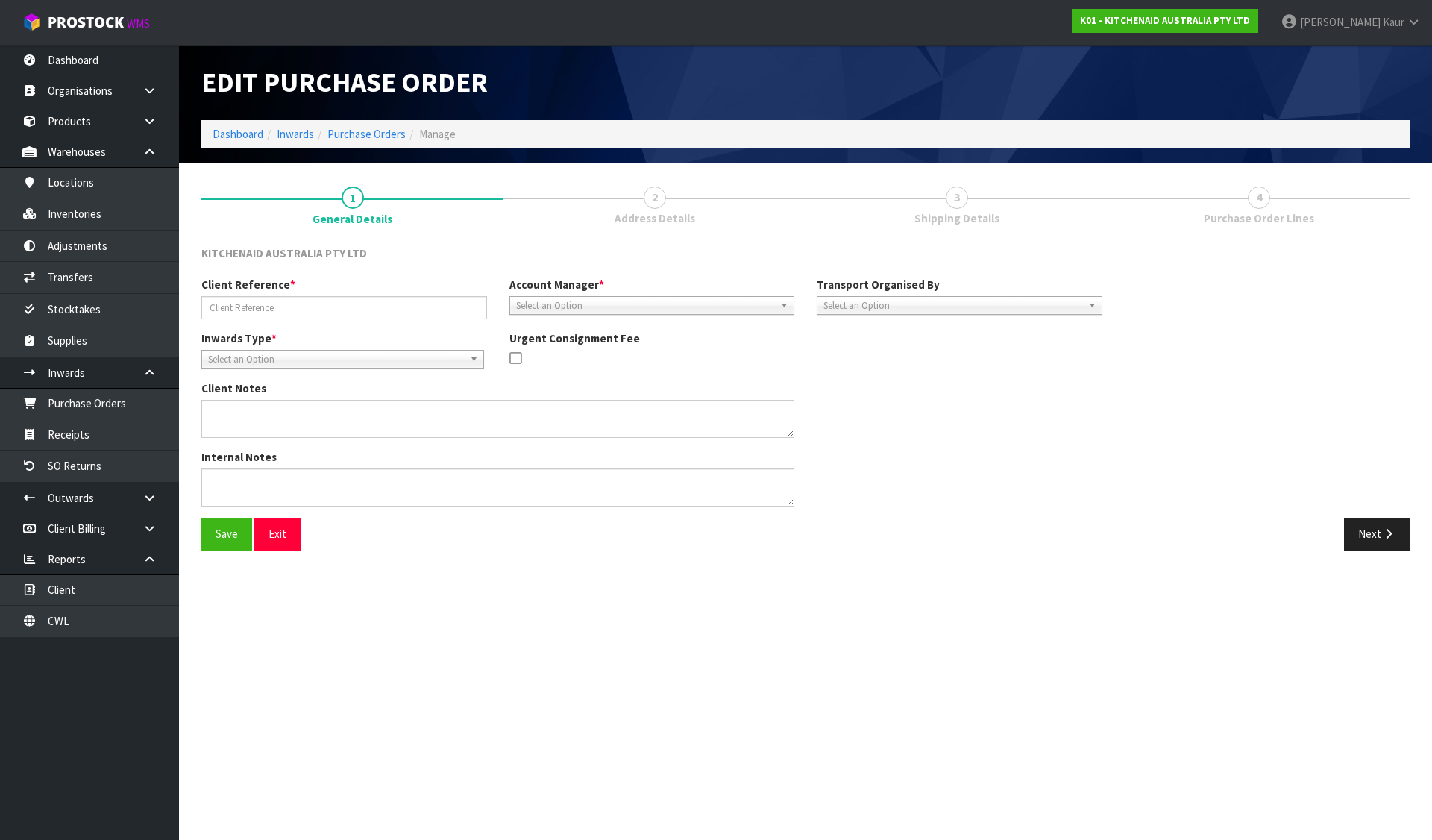
type input "XSK500367 - FFAU4457976"
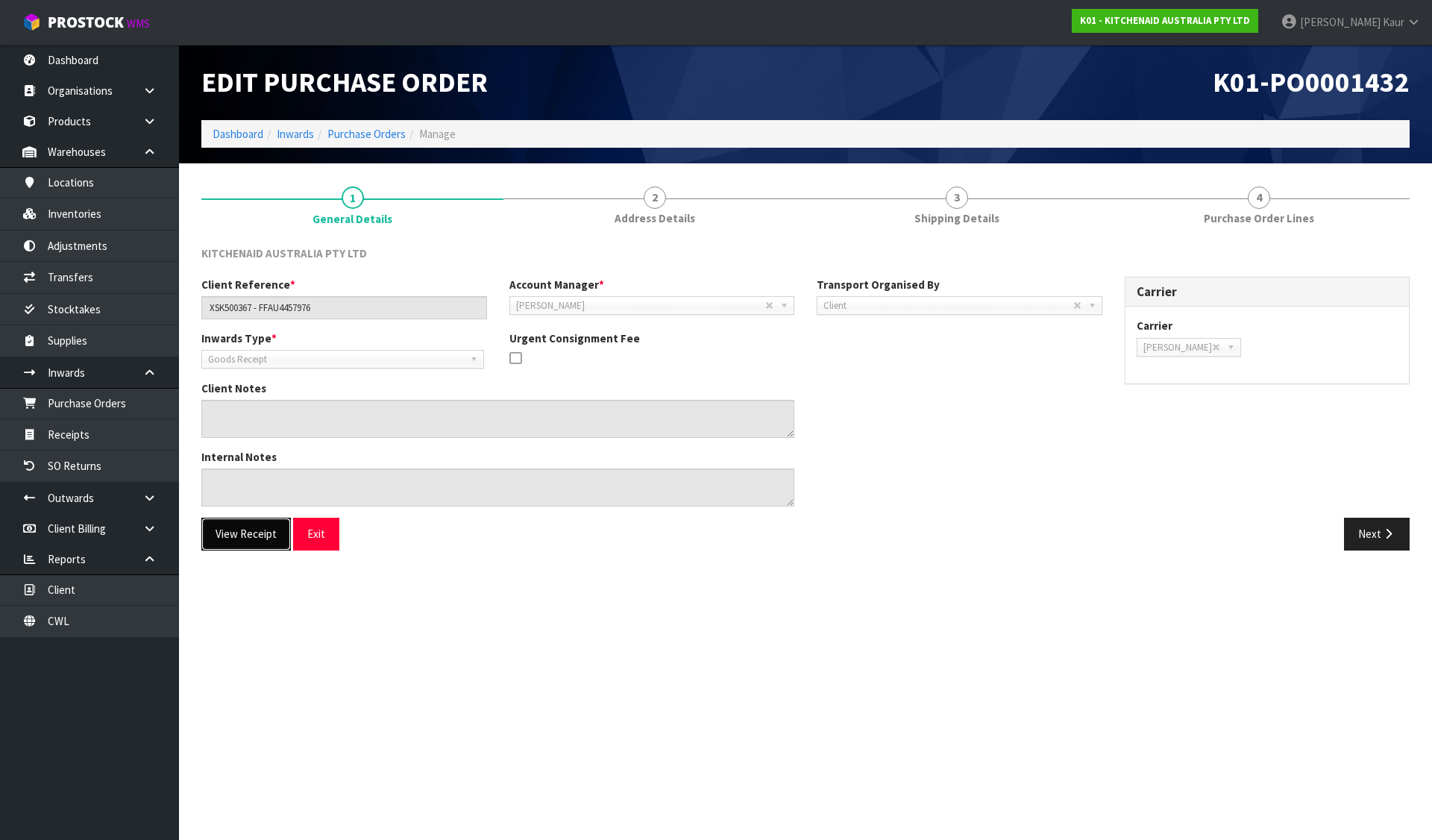
click at [228, 548] on button "View Receipt" at bounding box center [245, 533] width 90 height 32
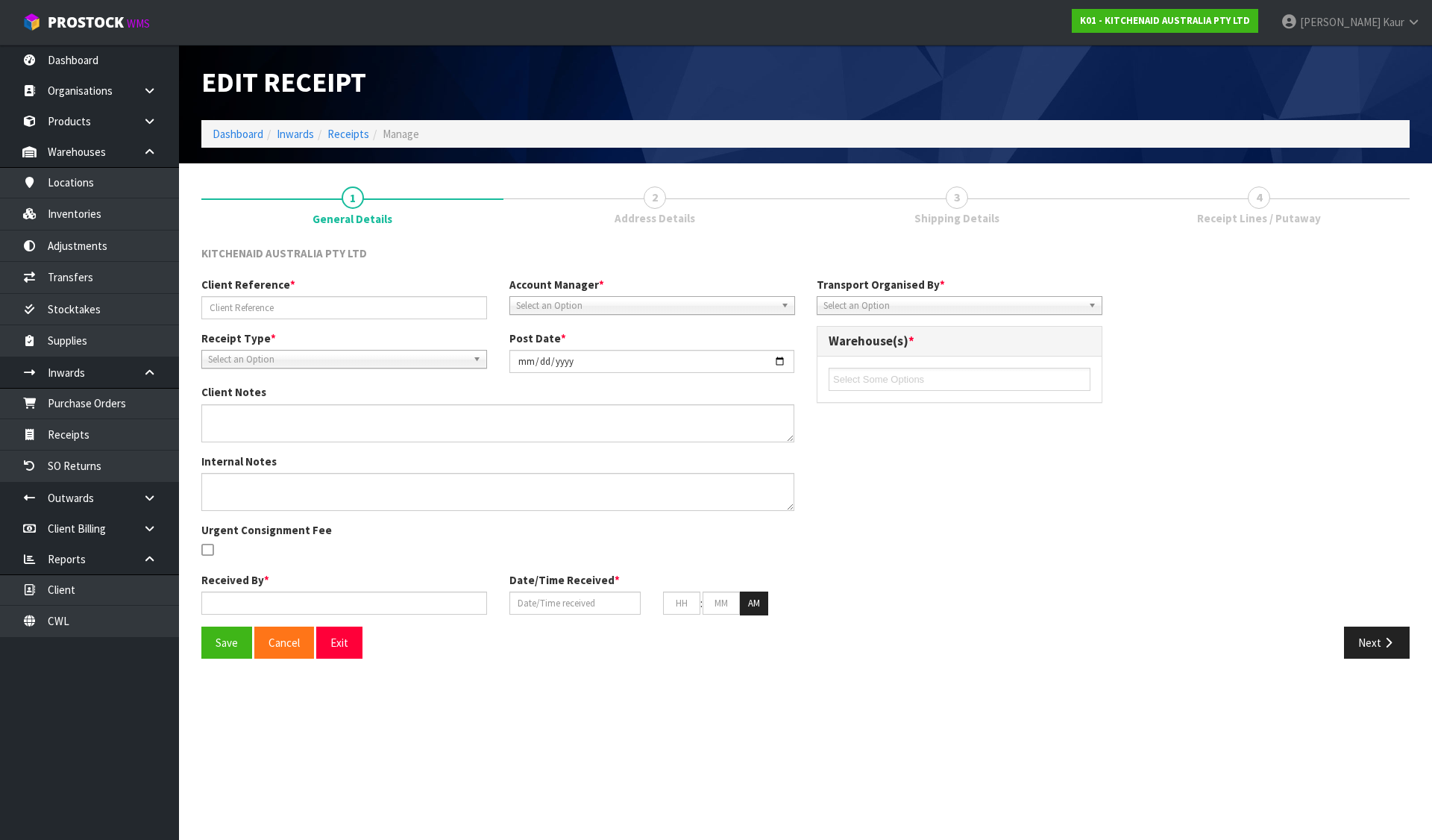
type input "XSK500367 - FFAU4457976"
type input "2023-05-30"
type input "Prabhneet Kaur"
type input "29/05/2023"
type input "09"
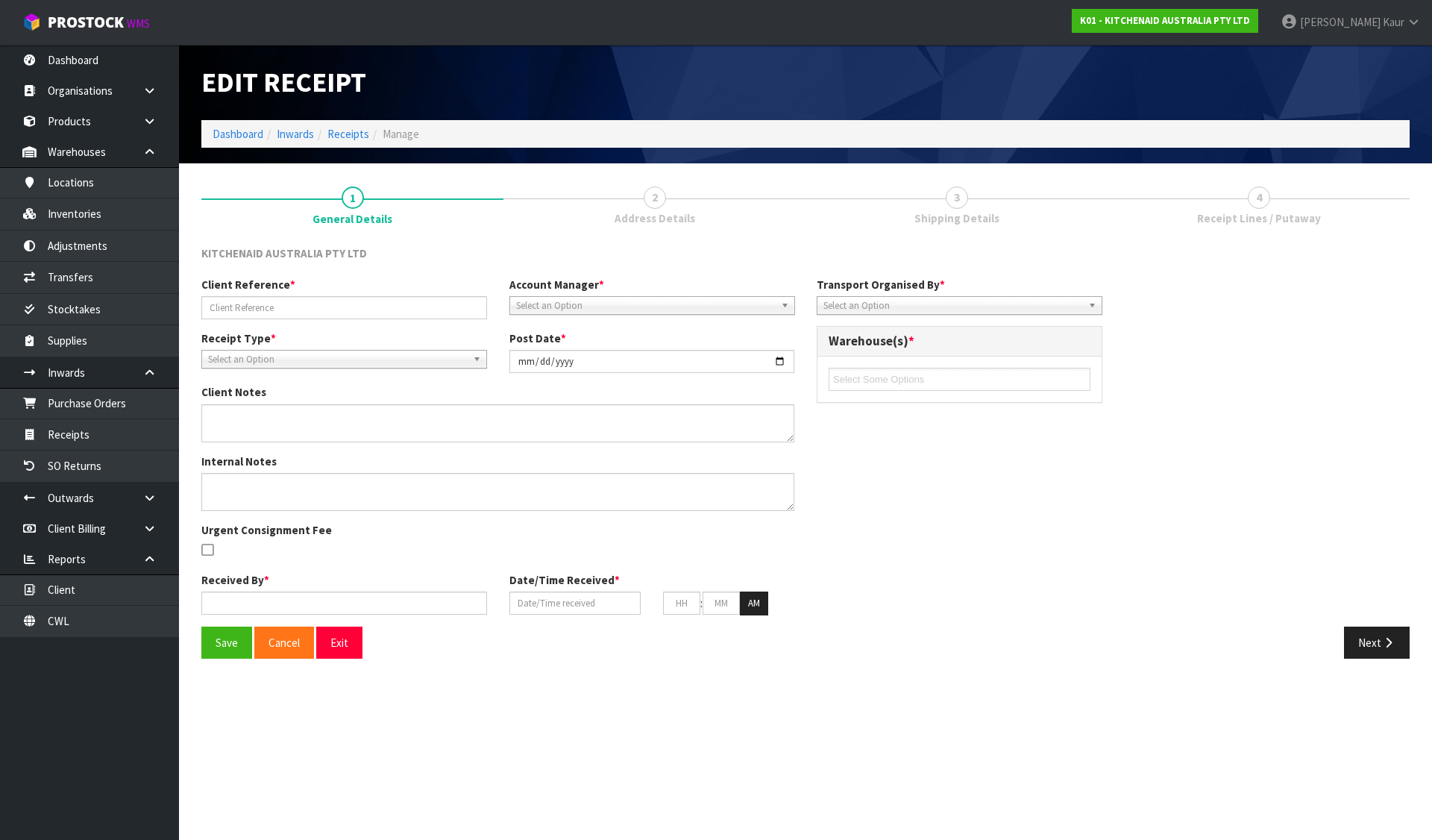
type input "57"
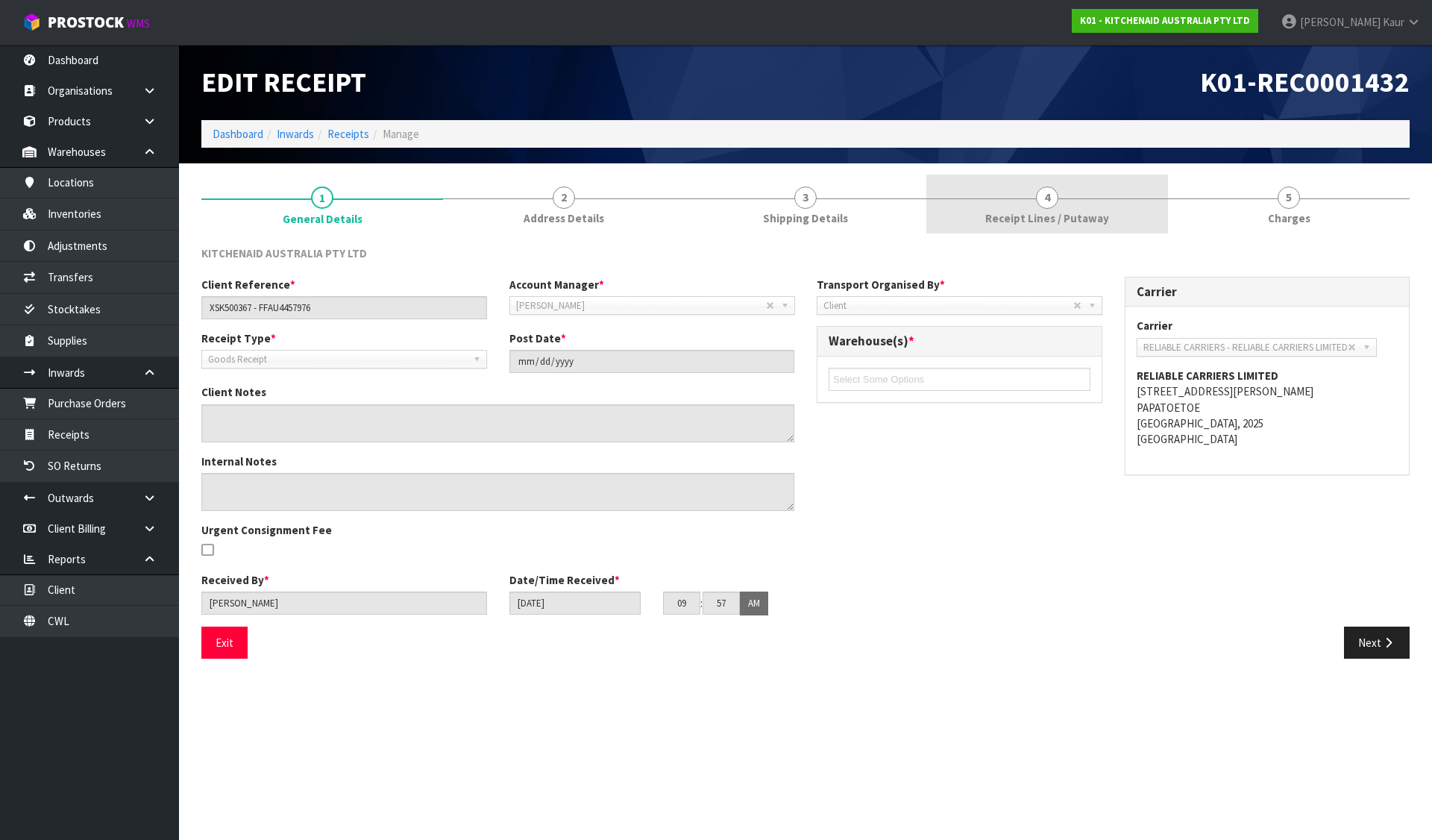
click at [1082, 198] on div at bounding box center [1047, 198] width 242 height 1
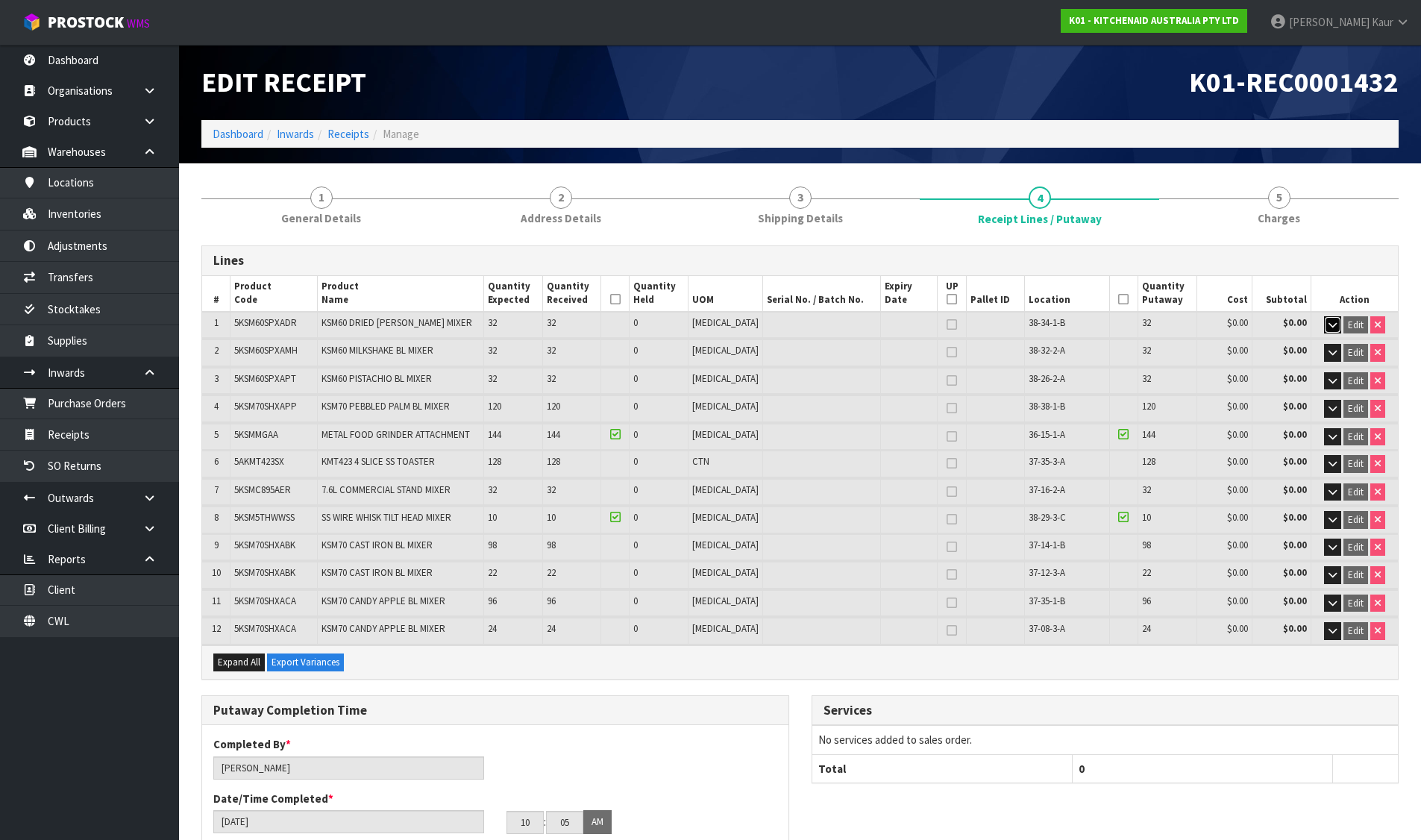
click at [1329, 322] on icon "button" at bounding box center [1332, 324] width 8 height 10
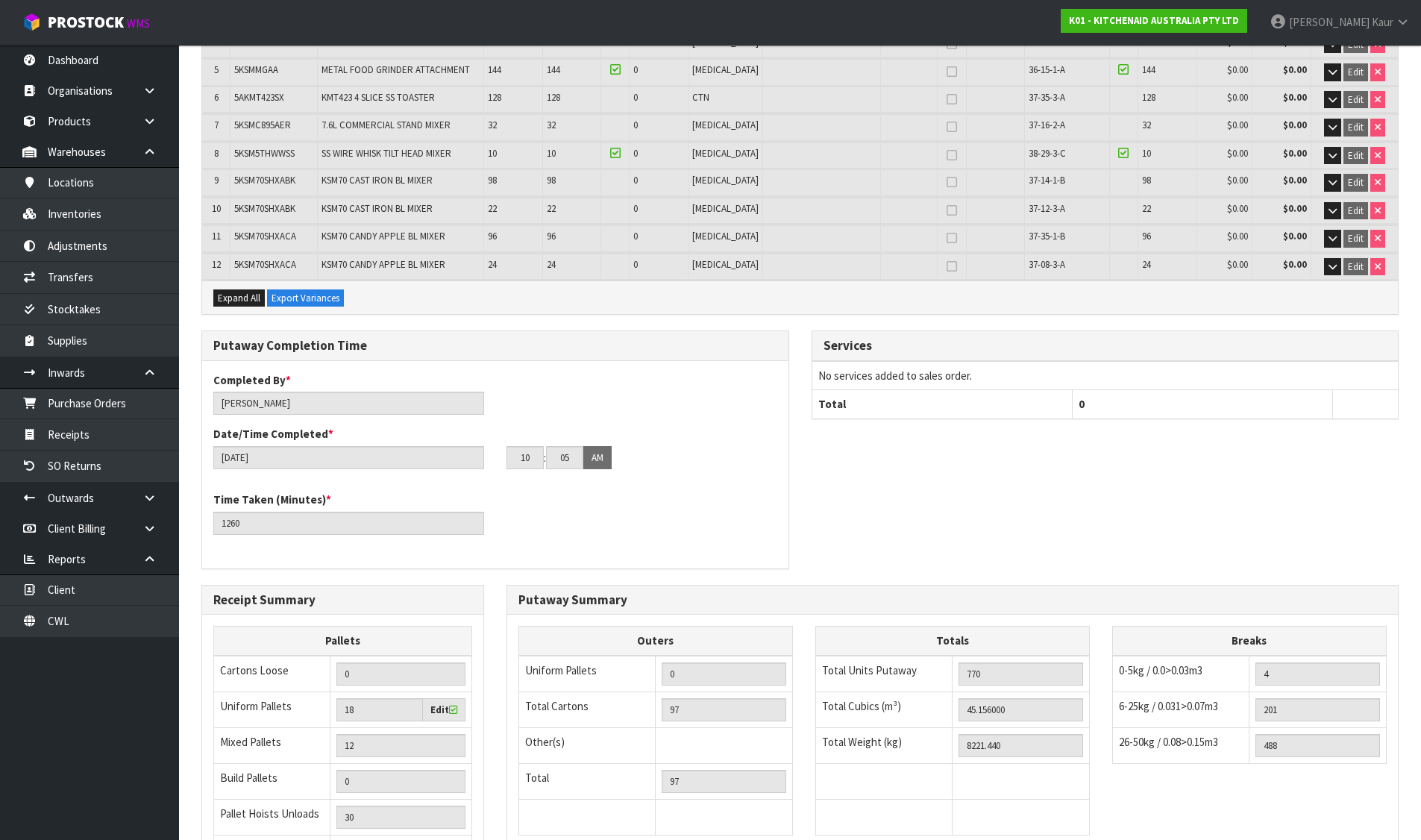
scroll to position [1342, 0]
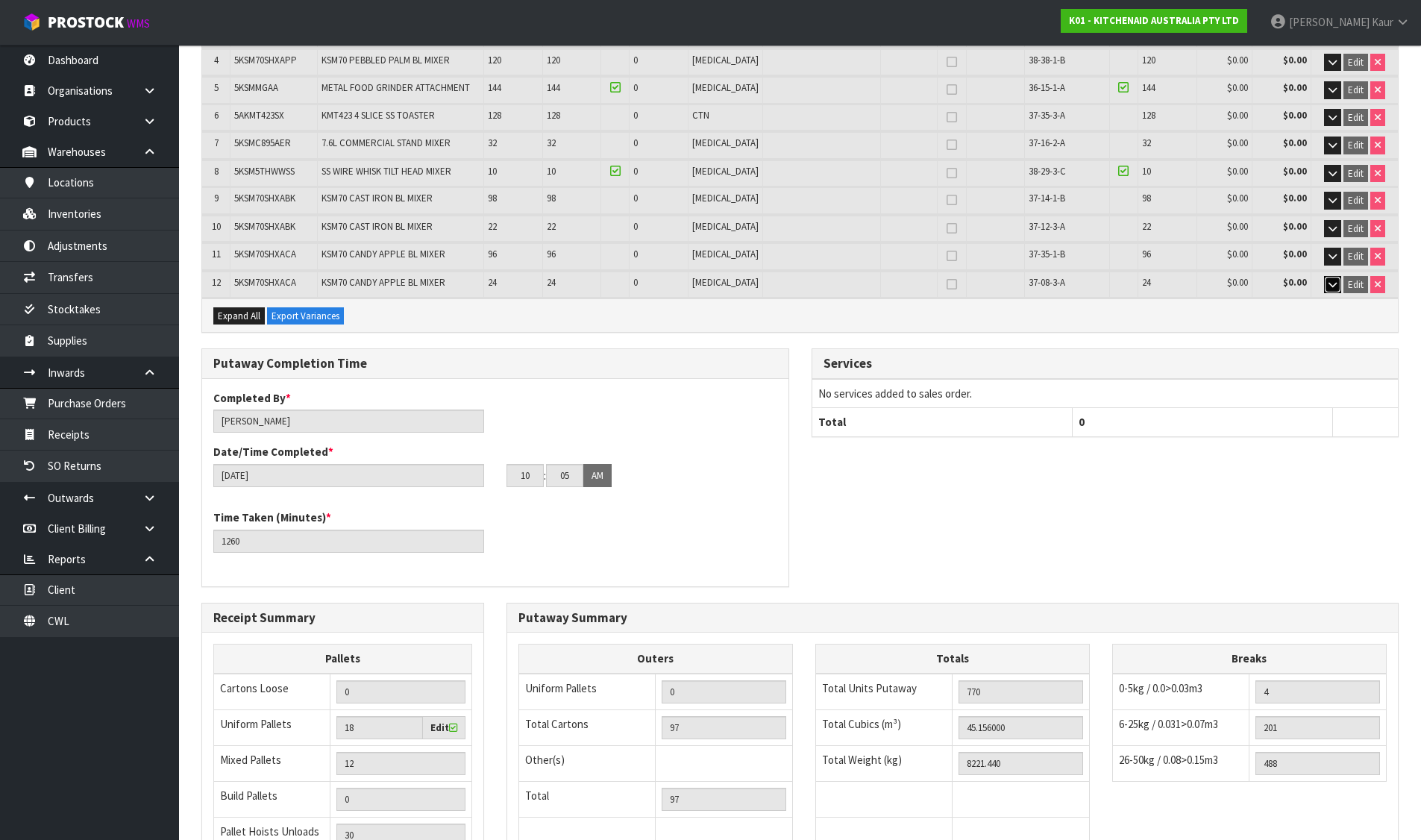
click at [1337, 282] on button "button" at bounding box center [1332, 284] width 17 height 18
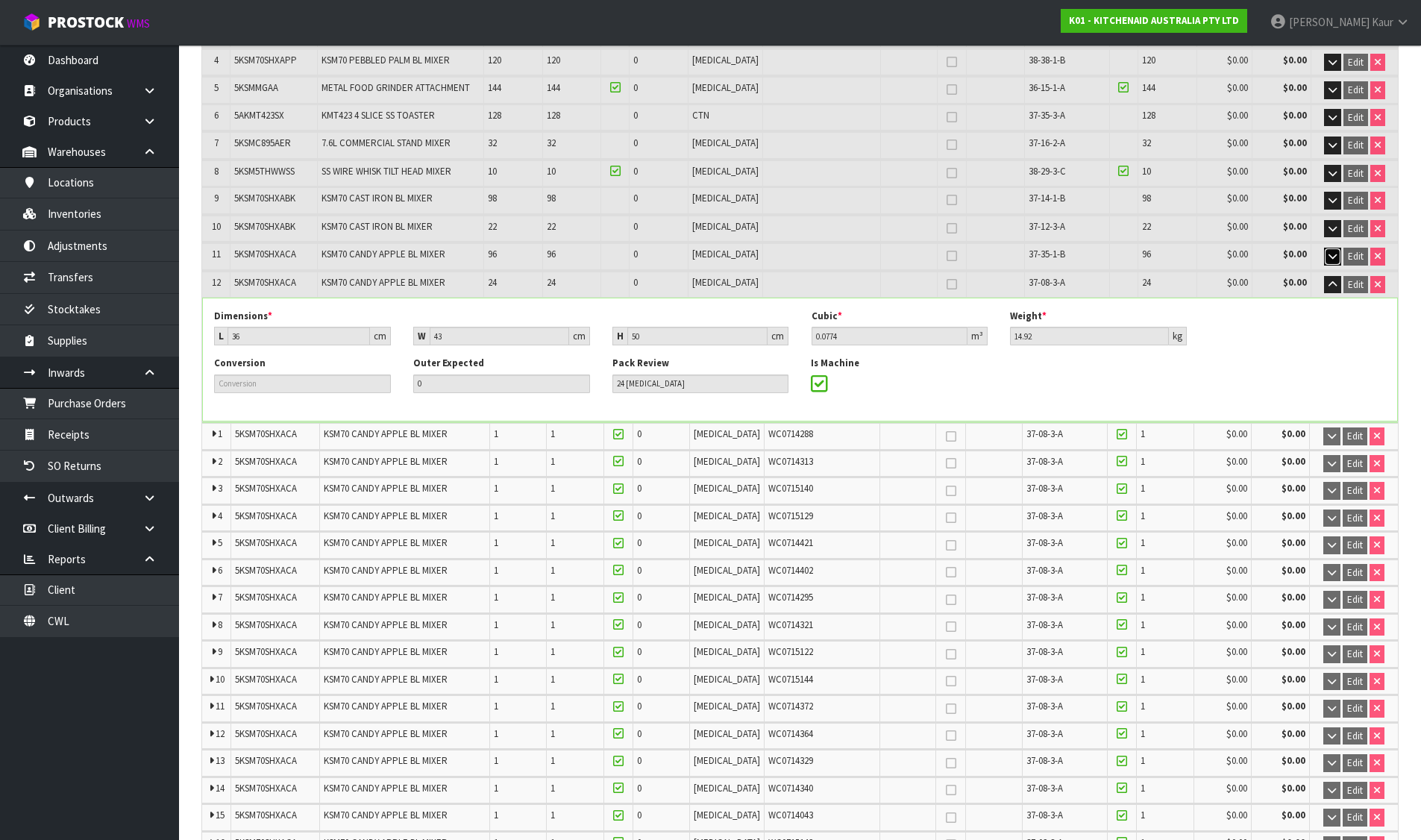
click at [1330, 252] on icon "button" at bounding box center [1332, 256] width 8 height 10
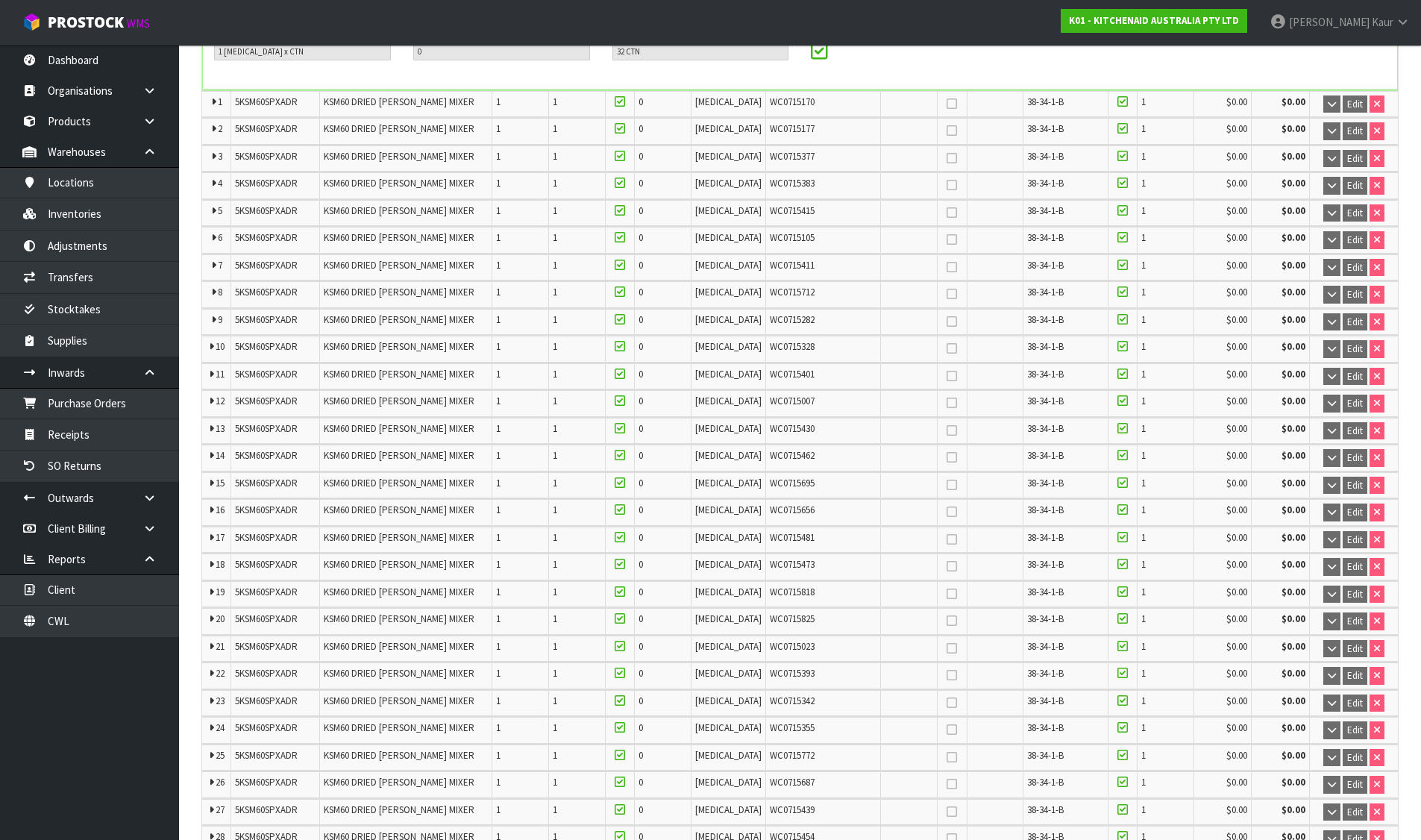
scroll to position [0, 0]
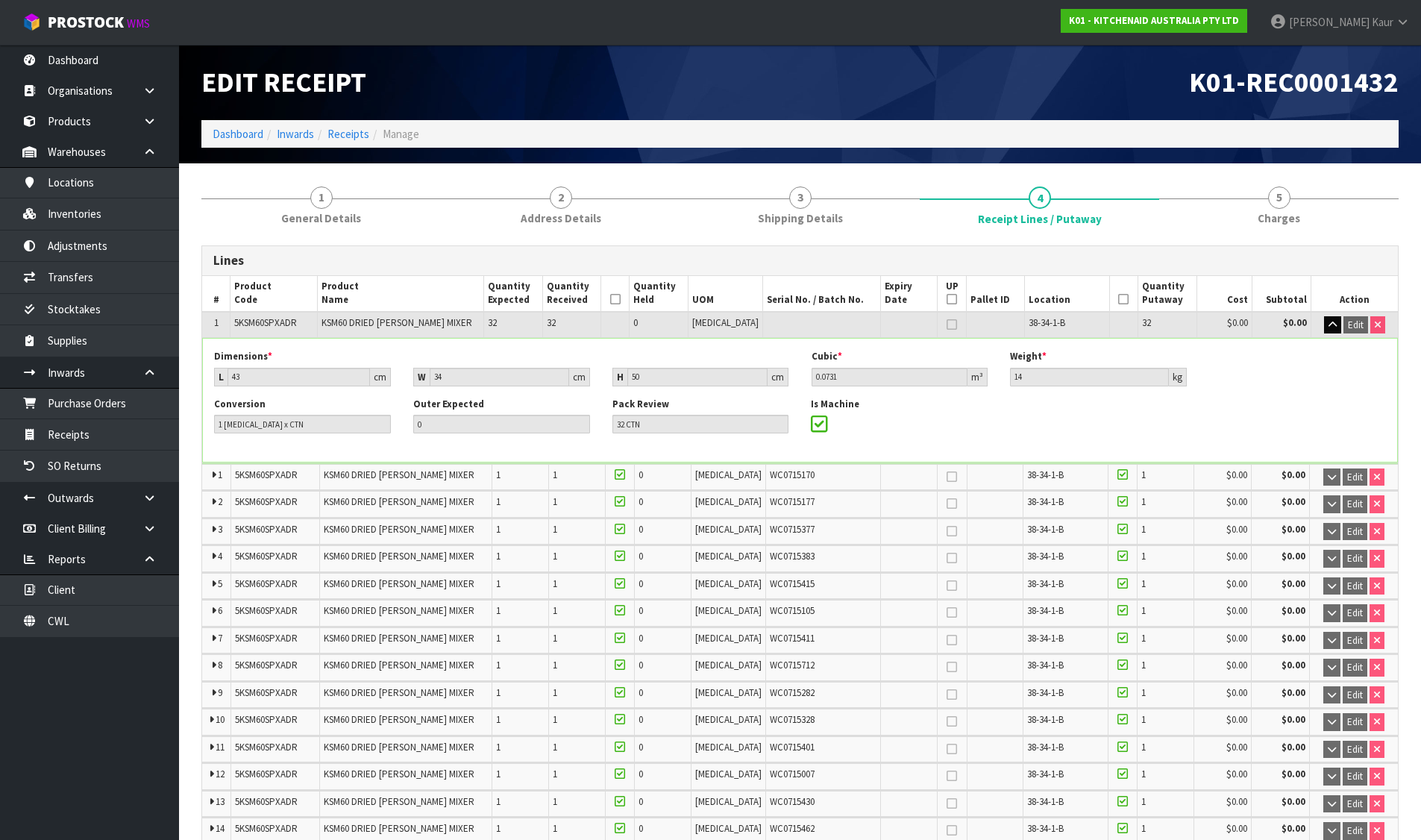
click at [742, 100] on div "Edit Receipt" at bounding box center [495, 82] width 610 height 76
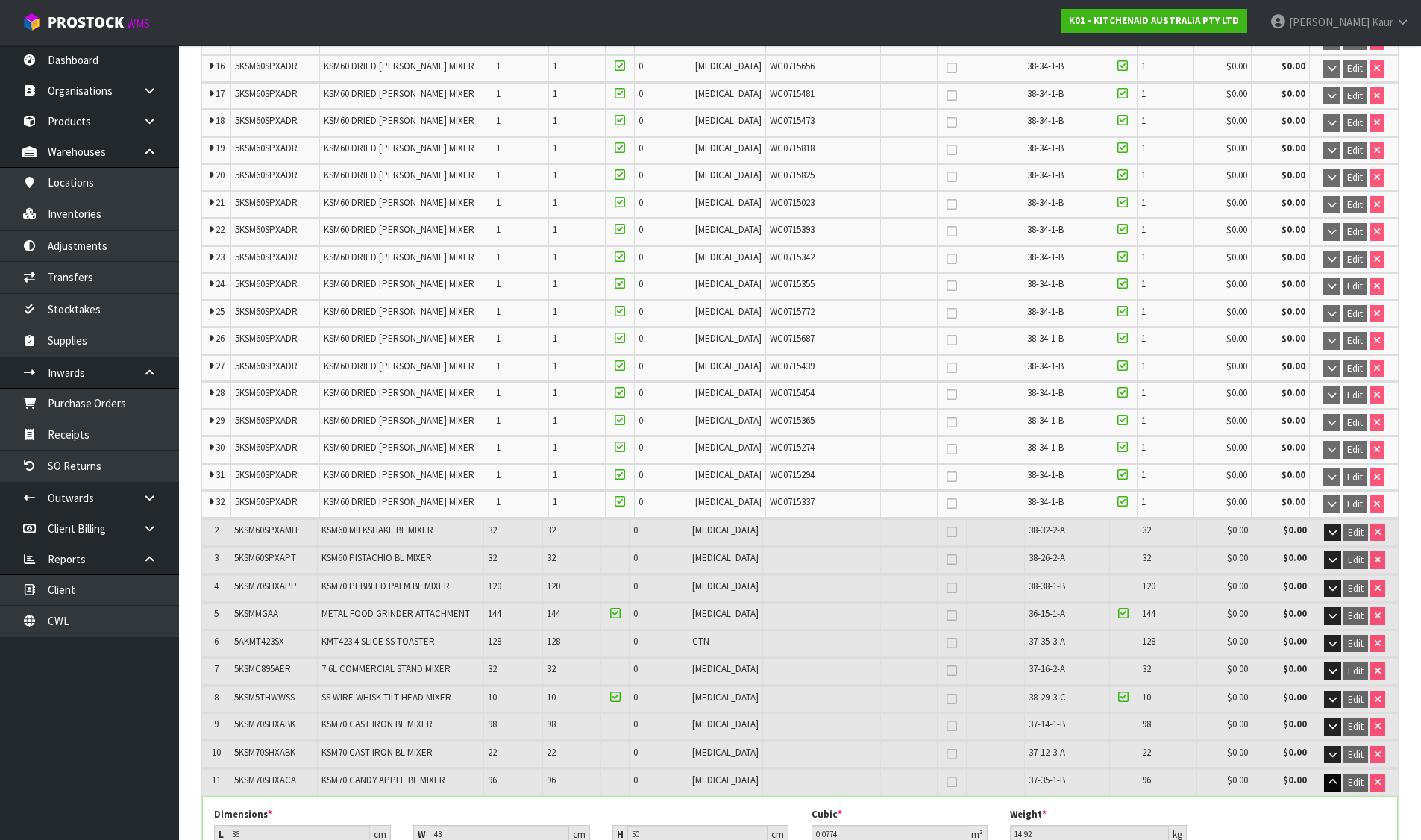
scroll to position [1356, 0]
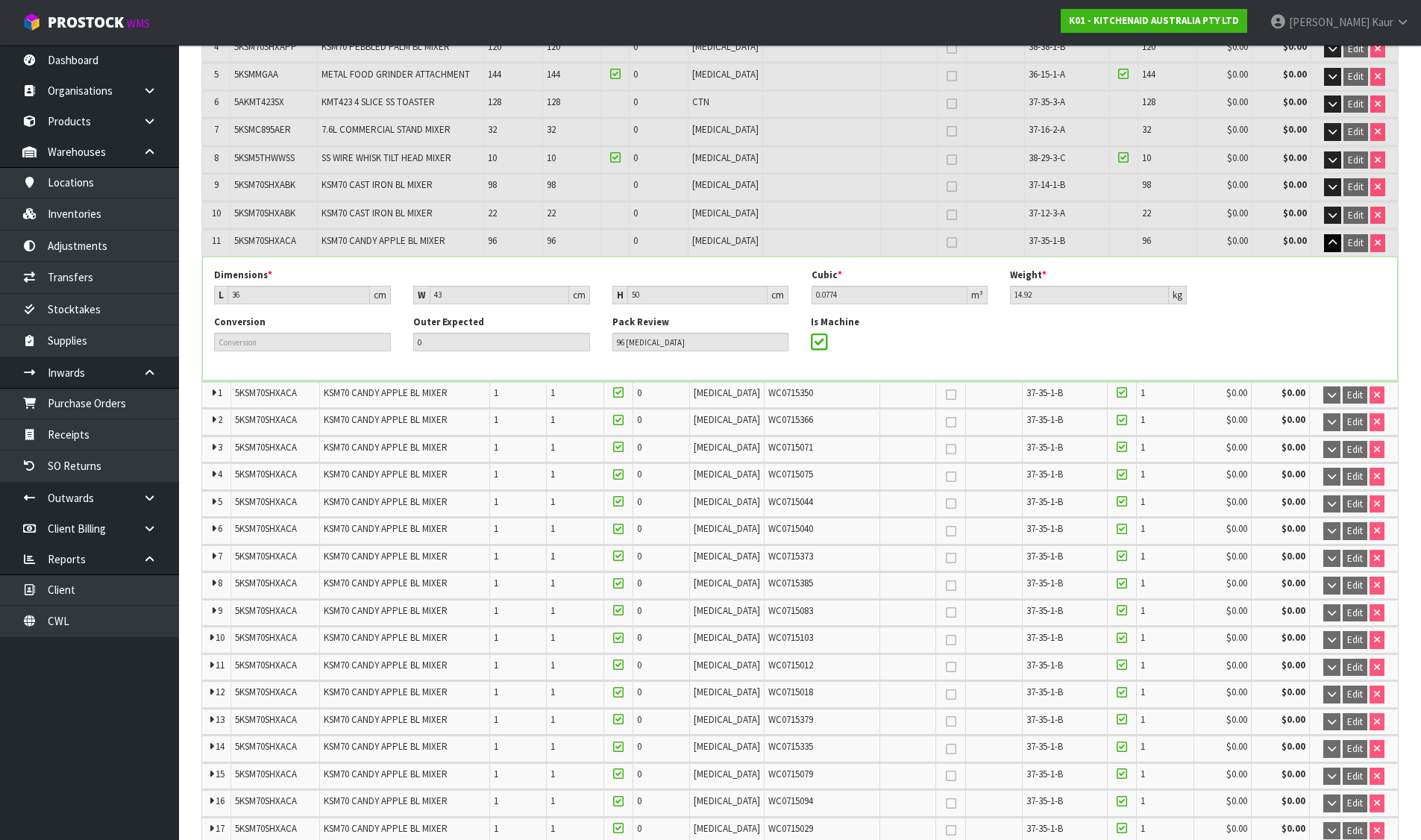
click at [768, 414] on span "WC0715366" at bounding box center [791, 420] width 44 height 12
copy span "WC0715366"
click at [106, 215] on link "Inventories" at bounding box center [89, 213] width 179 height 30
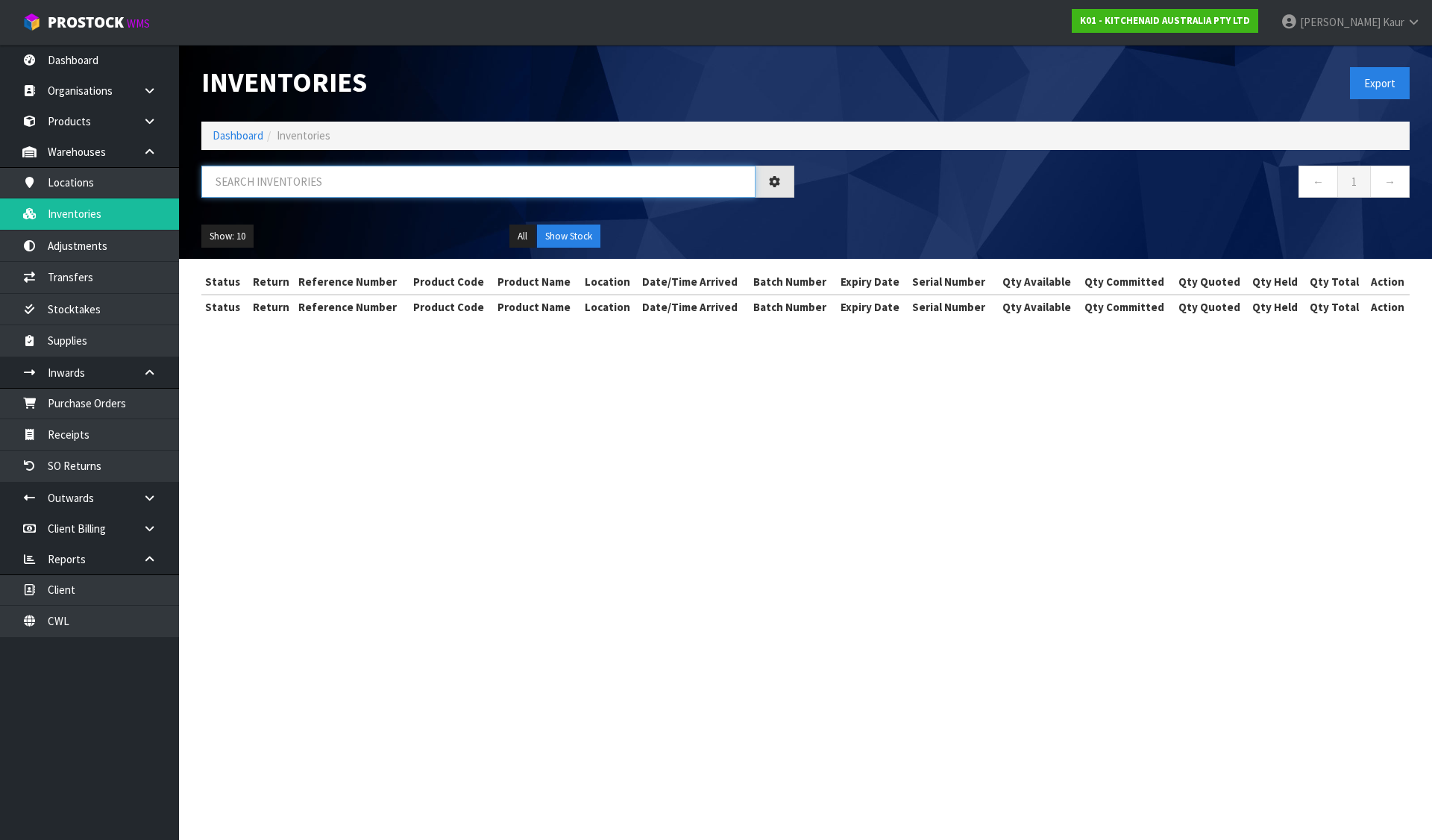
click at [332, 192] on input "text" at bounding box center [477, 181] width 554 height 32
paste input "WC0715366"
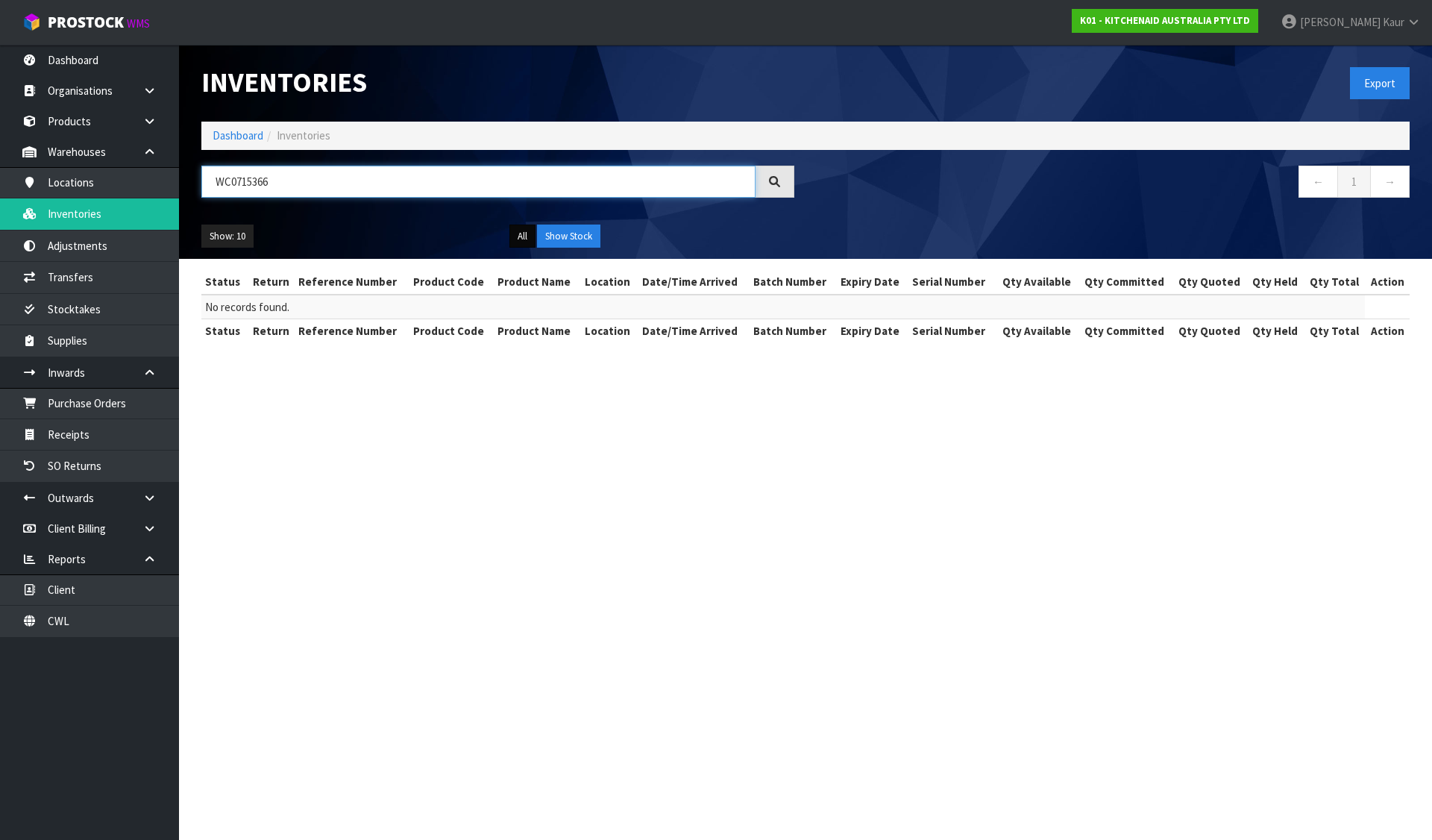
type input "WC0715366"
click at [516, 236] on button "All" at bounding box center [522, 236] width 26 height 24
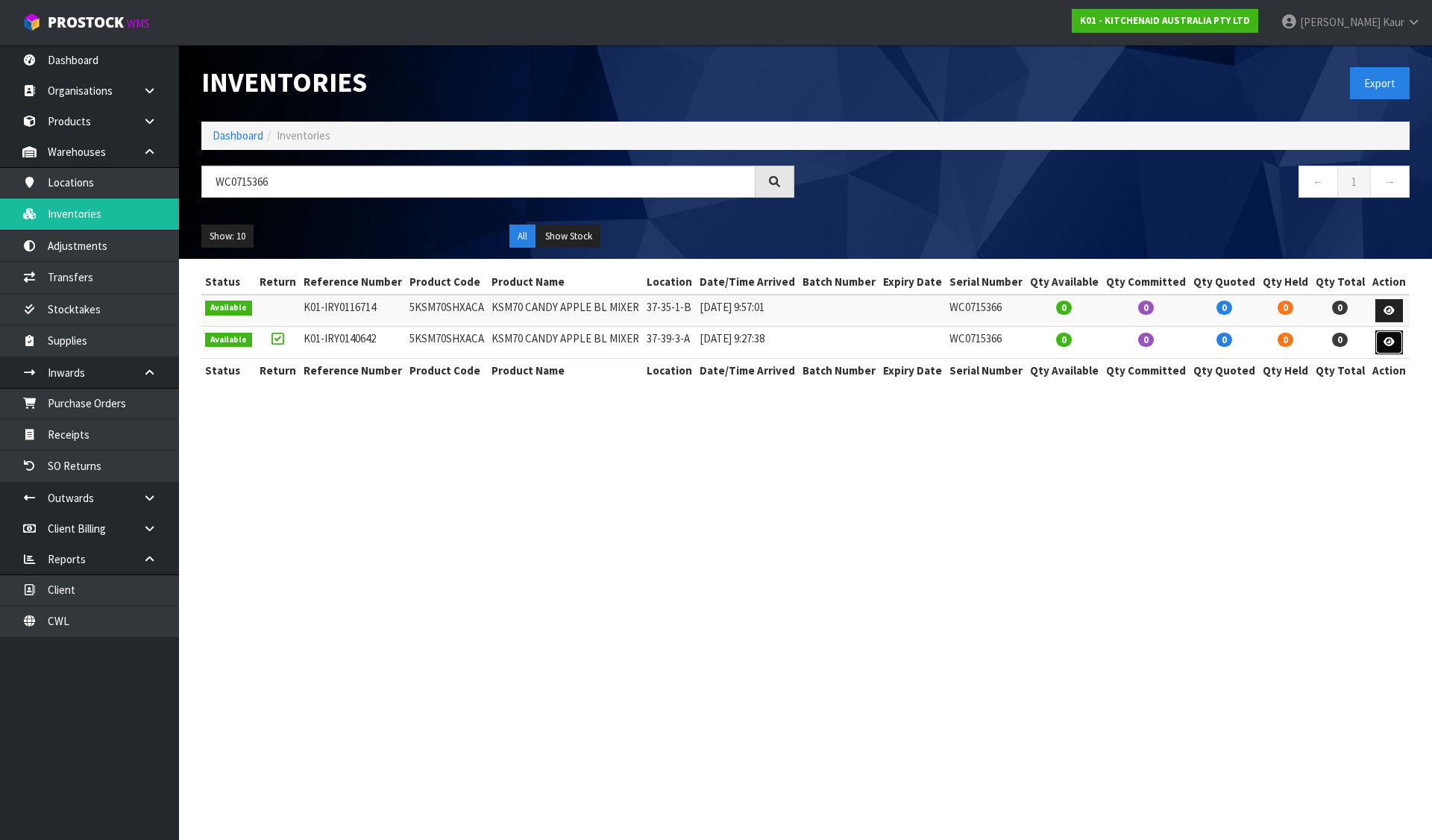
click at [1386, 339] on icon at bounding box center [1388, 341] width 12 height 10
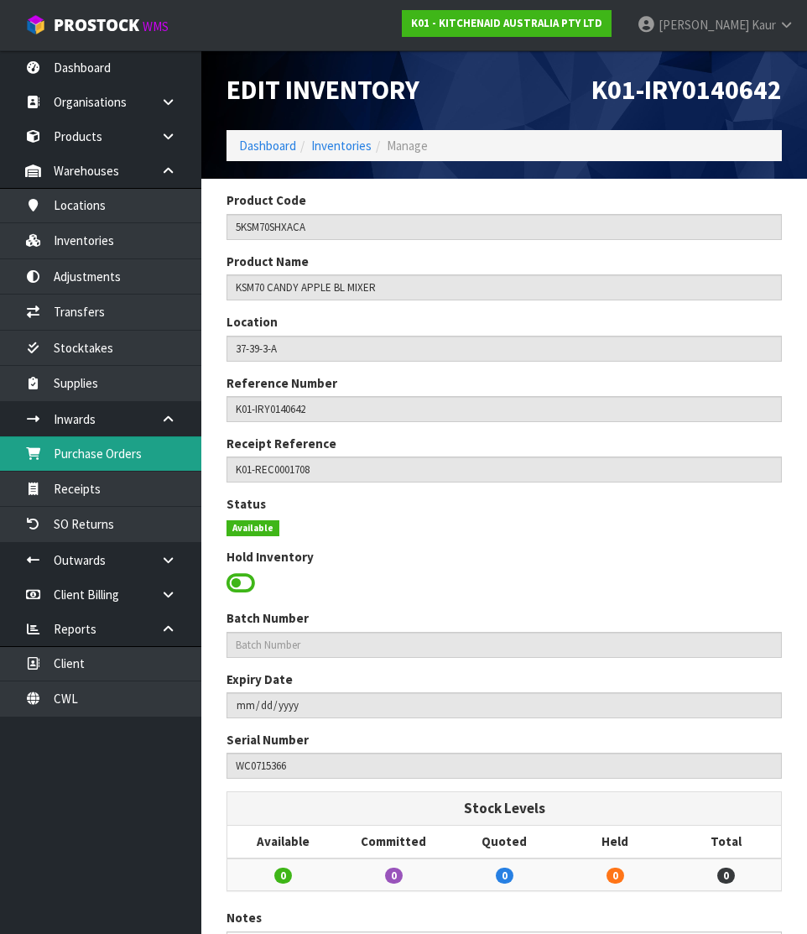
click at [124, 455] on link "Purchase Orders" at bounding box center [100, 453] width 201 height 34
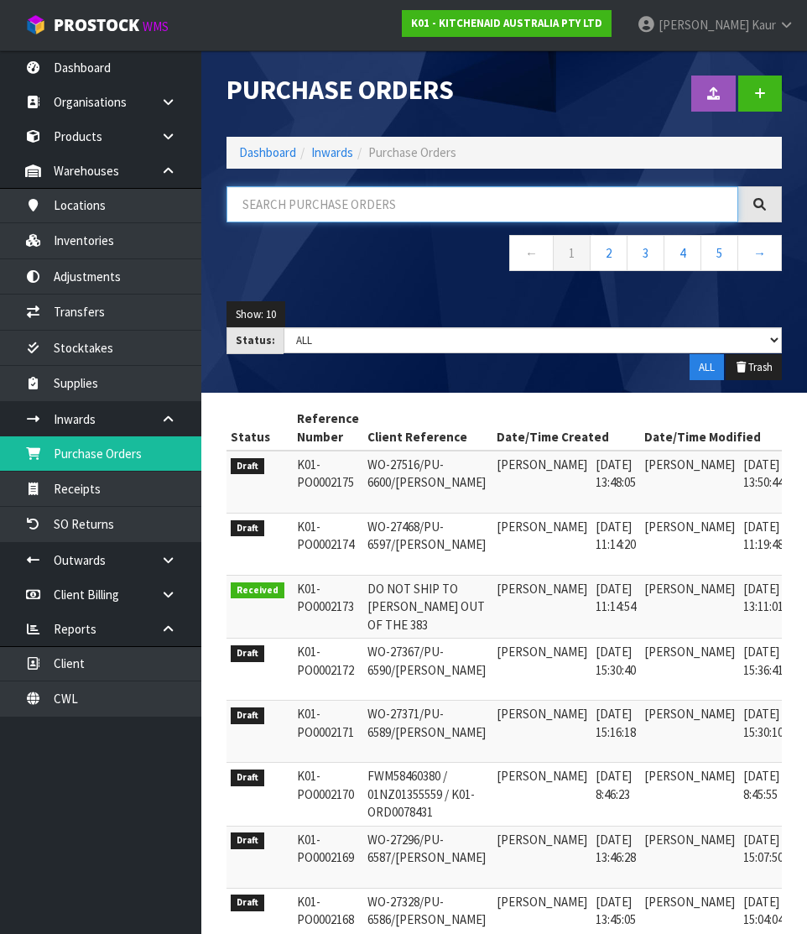
click at [291, 216] on input "text" at bounding box center [482, 204] width 512 height 36
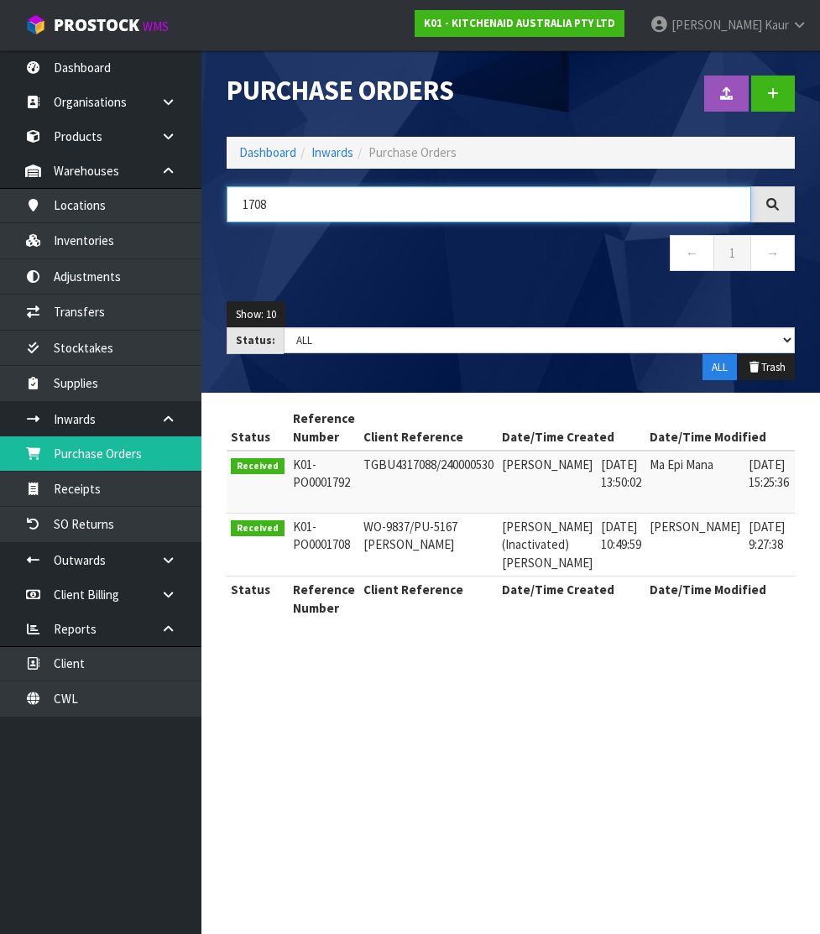
drag, startPoint x: 265, startPoint y: 200, endPoint x: 219, endPoint y: 205, distance: 46.4
click at [219, 205] on div "1708" at bounding box center [510, 204] width 593 height 36
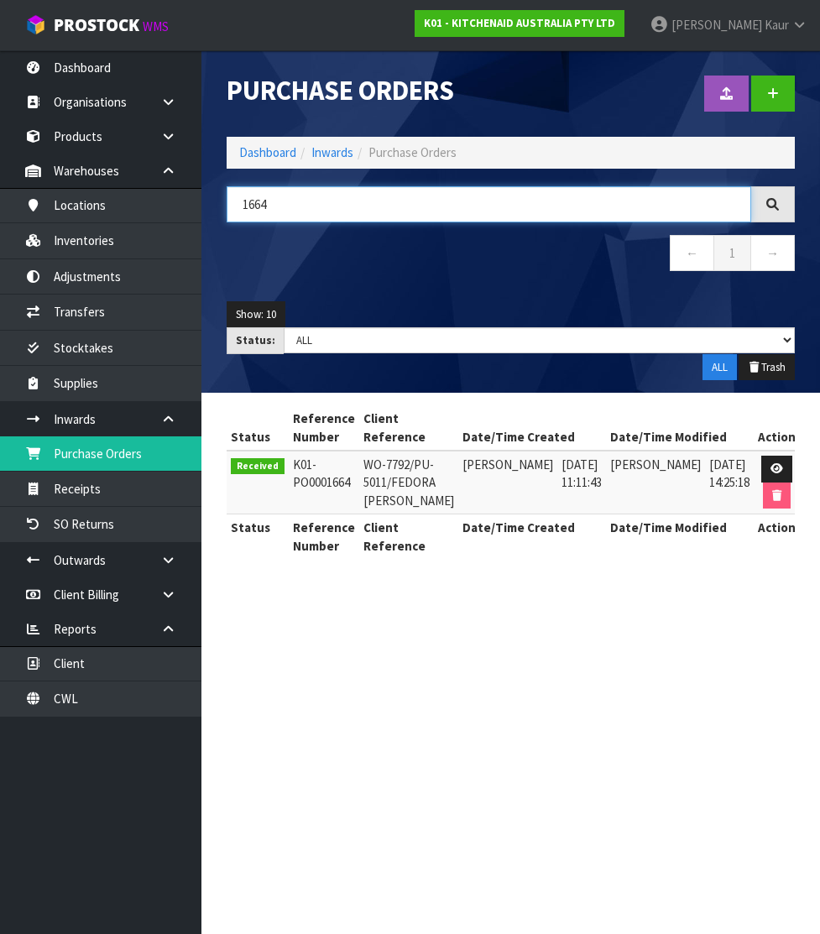
click at [239, 205] on input "1664" at bounding box center [488, 204] width 524 height 36
drag, startPoint x: 277, startPoint y: 204, endPoint x: 180, endPoint y: 204, distance: 96.5
click at [180, 204] on body "Toggle navigation ProStock WMS K01 - KITCHENAID AUSTRALIA PTY LTD Divjot Kaur L…" at bounding box center [410, 467] width 820 height 934
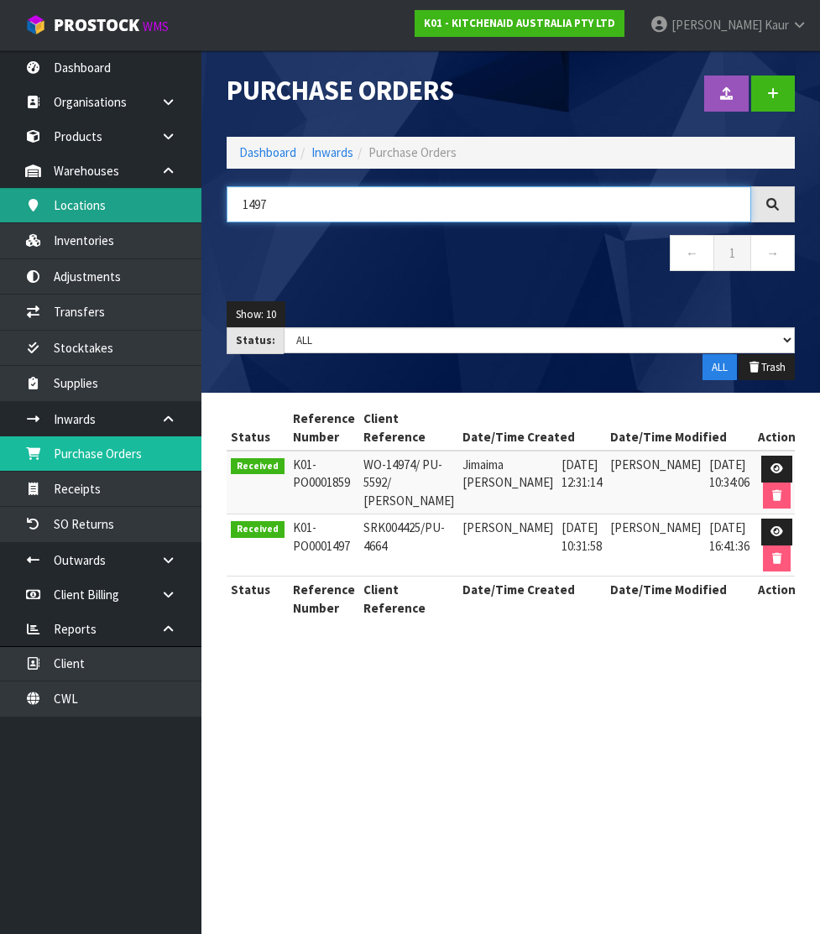
drag, startPoint x: 267, startPoint y: 208, endPoint x: 190, endPoint y: 197, distance: 77.1
click at [190, 197] on body "Toggle navigation ProStock WMS K01 - KITCHENAID AUSTRALIA PTY LTD Divjot Kaur L…" at bounding box center [410, 467] width 820 height 934
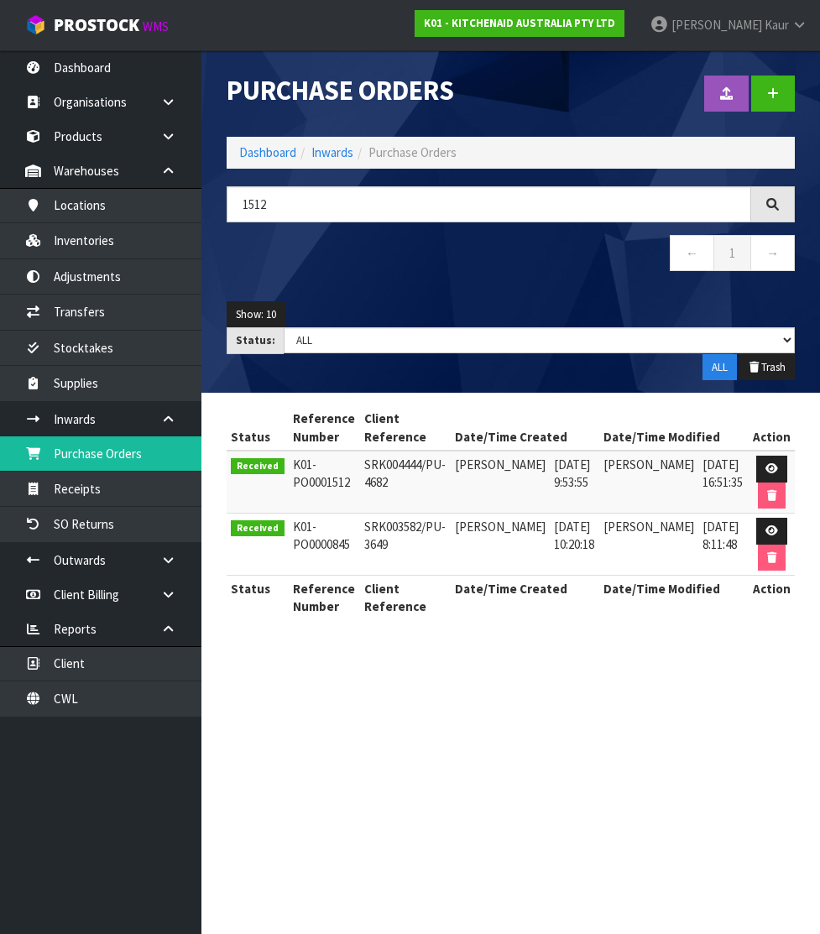
click at [386, 463] on td "SRK004444/PU-4682" at bounding box center [405, 481] width 91 height 63
copy td "SRK004444"
drag, startPoint x: 271, startPoint y: 212, endPoint x: 235, endPoint y: 210, distance: 36.2
click at [235, 210] on input "1512" at bounding box center [488, 204] width 524 height 36
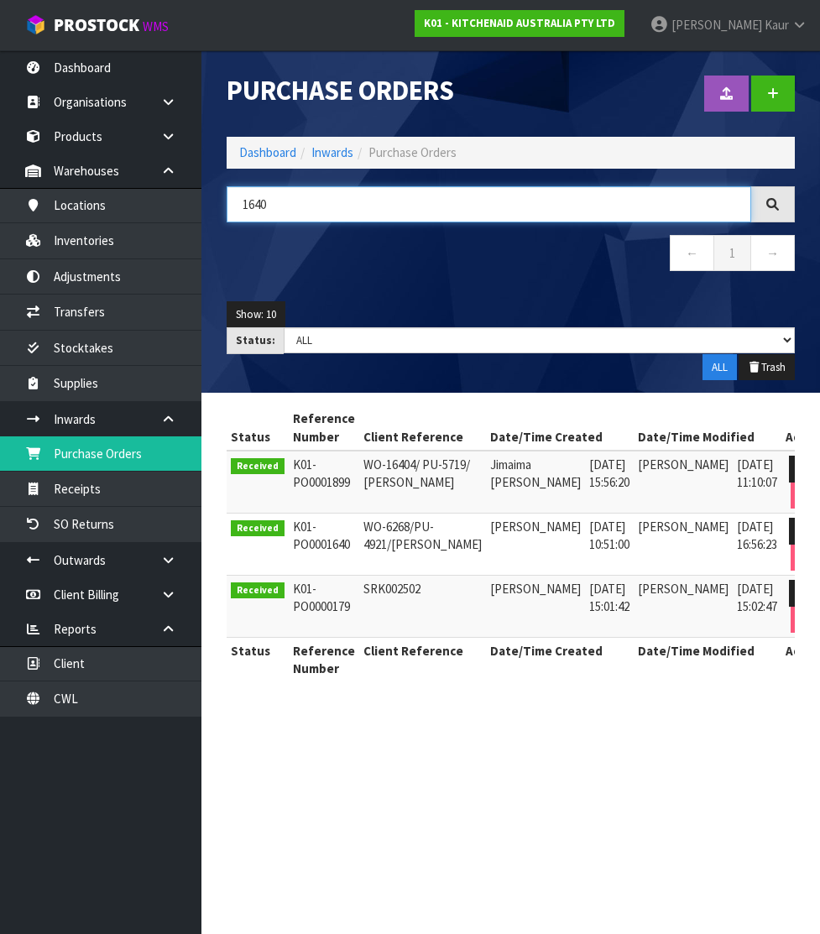
drag, startPoint x: 274, startPoint y: 200, endPoint x: 214, endPoint y: 206, distance: 60.6
click at [214, 206] on div "1640" at bounding box center [510, 204] width 593 height 36
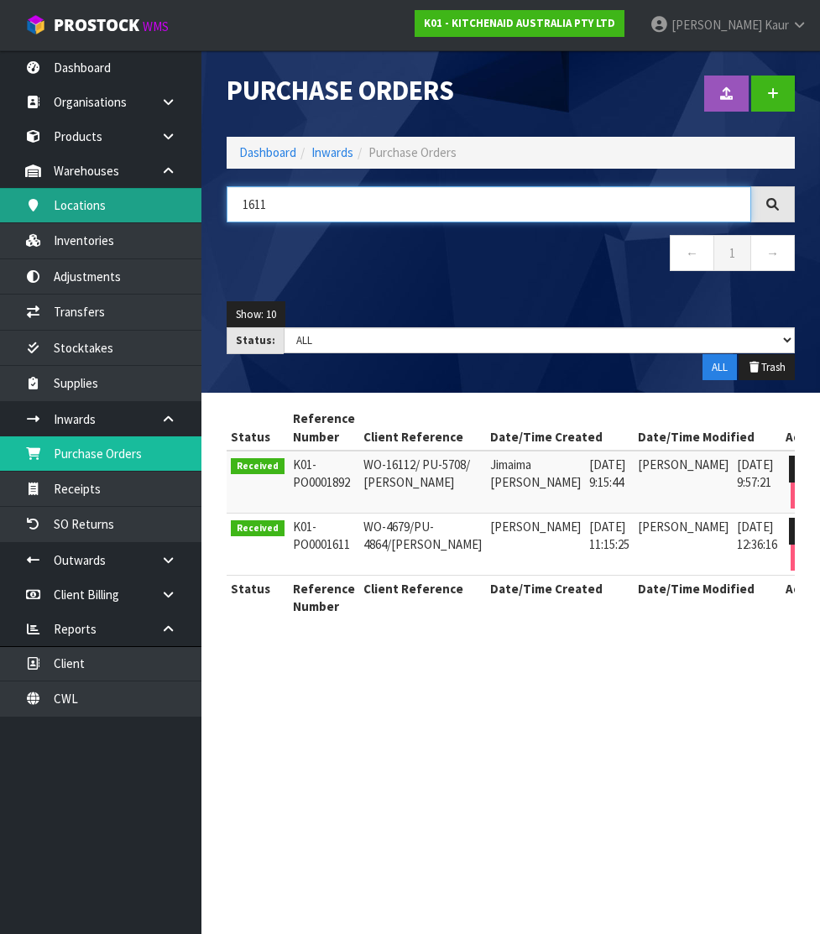
drag, startPoint x: 255, startPoint y: 207, endPoint x: 188, endPoint y: 207, distance: 67.1
click at [189, 207] on body "Toggle navigation ProStock WMS K01 - KITCHENAID AUSTRALIA PTY LTD Divjot Kaur L…" at bounding box center [410, 467] width 820 height 934
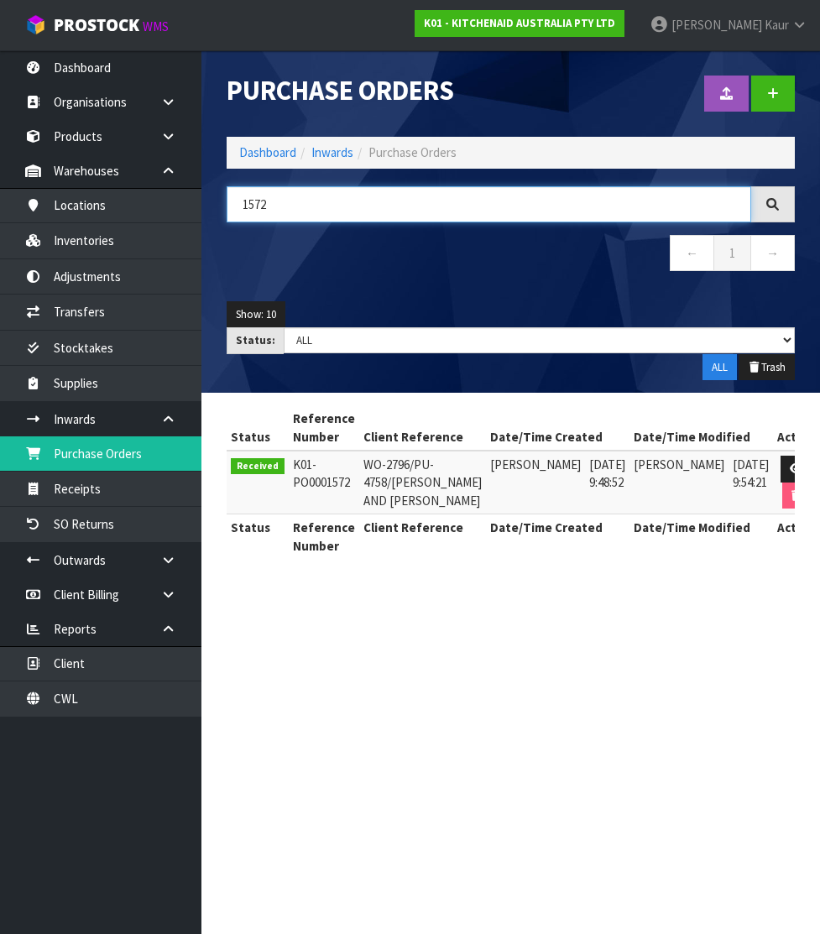
drag, startPoint x: 285, startPoint y: 203, endPoint x: 215, endPoint y: 205, distance: 70.5
click at [215, 205] on div "1572" at bounding box center [510, 204] width 593 height 36
click at [276, 198] on input "1600" at bounding box center [488, 204] width 524 height 36
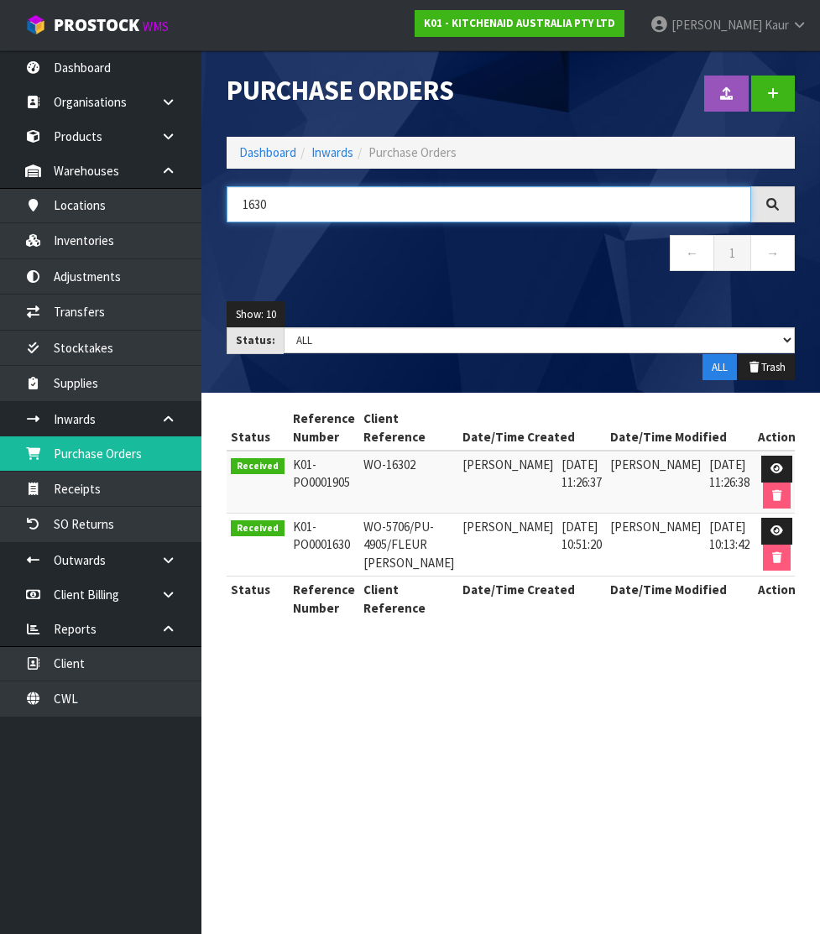
drag, startPoint x: 299, startPoint y: 209, endPoint x: 221, endPoint y: 209, distance: 78.0
click at [221, 209] on div "1630" at bounding box center [510, 204] width 593 height 36
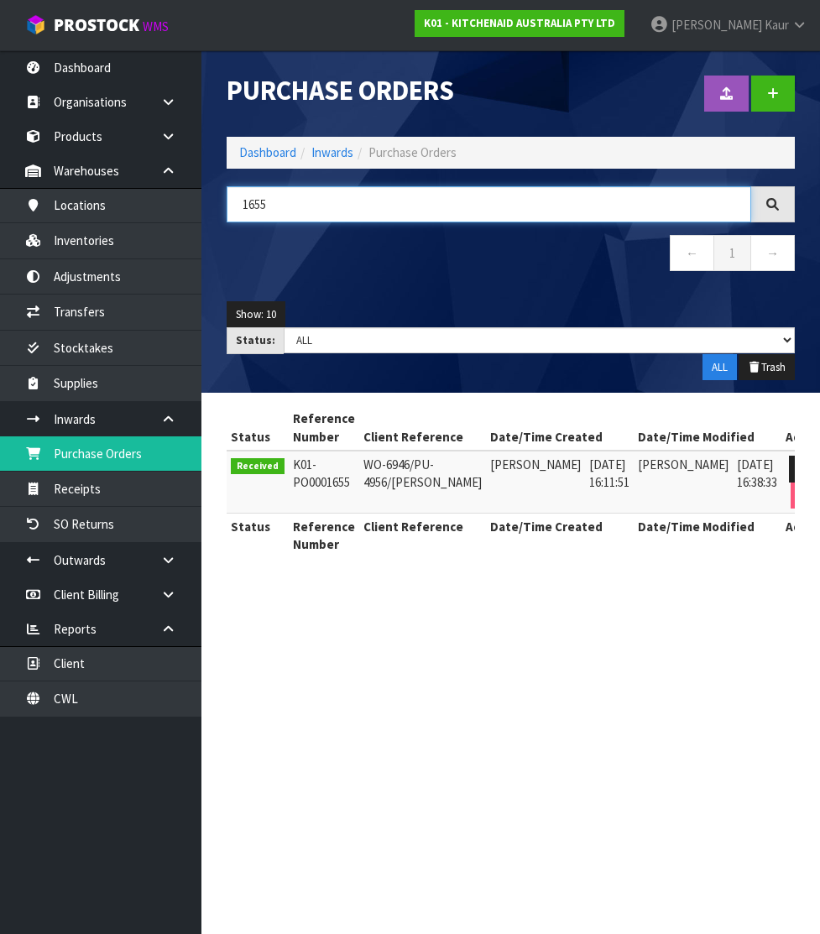
click at [268, 200] on input "1655" at bounding box center [488, 204] width 524 height 36
drag, startPoint x: 287, startPoint y: 211, endPoint x: 227, endPoint y: 210, distance: 59.6
click at [227, 210] on input "1659" at bounding box center [488, 204] width 524 height 36
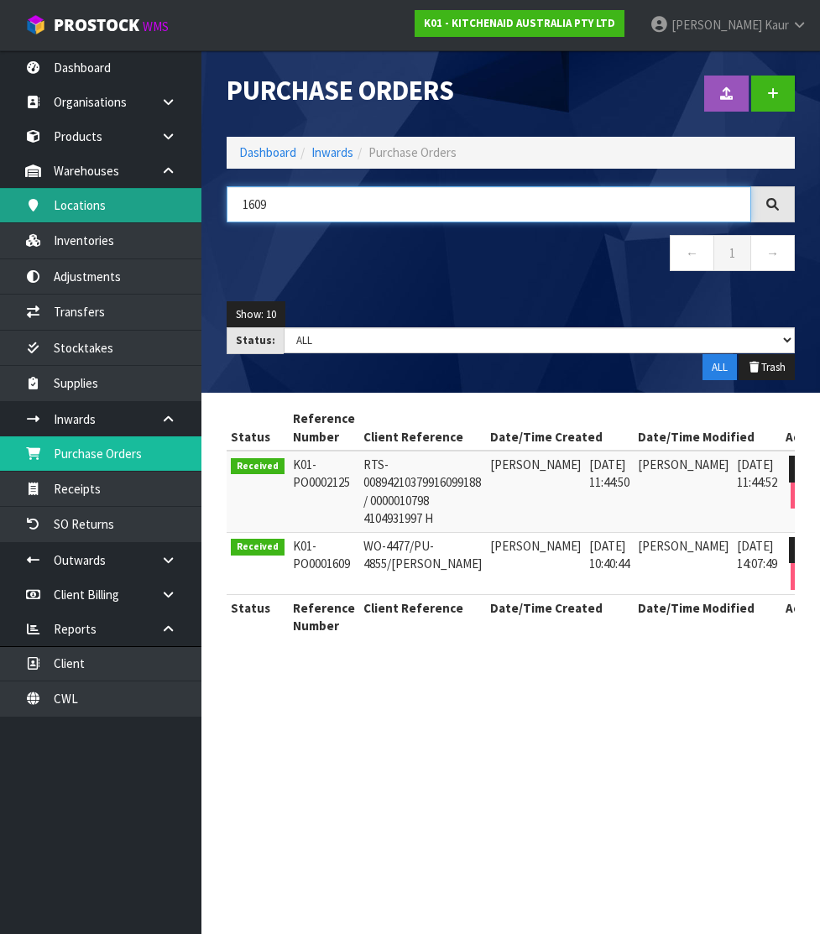
drag, startPoint x: 289, startPoint y: 198, endPoint x: 190, endPoint y: 204, distance: 100.0
click at [190, 204] on body "Toggle navigation ProStock WMS K01 - KITCHENAID AUSTRALIA PTY LTD Divjot Kaur L…" at bounding box center [410, 467] width 820 height 934
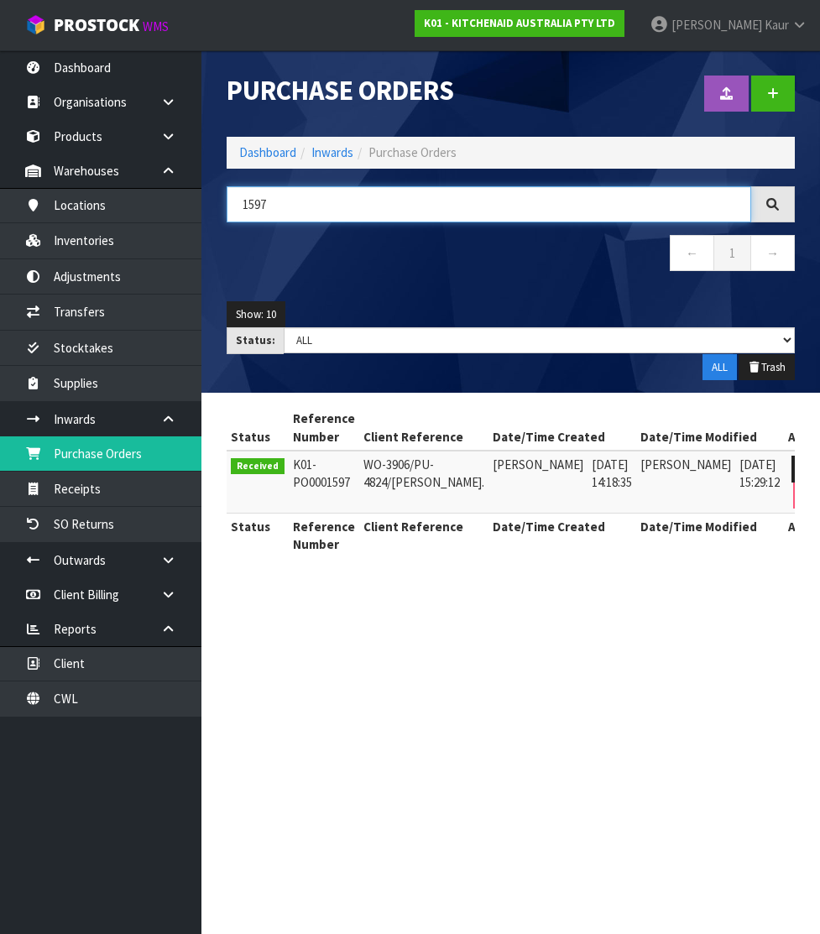
click at [252, 204] on input "1597" at bounding box center [488, 204] width 524 height 36
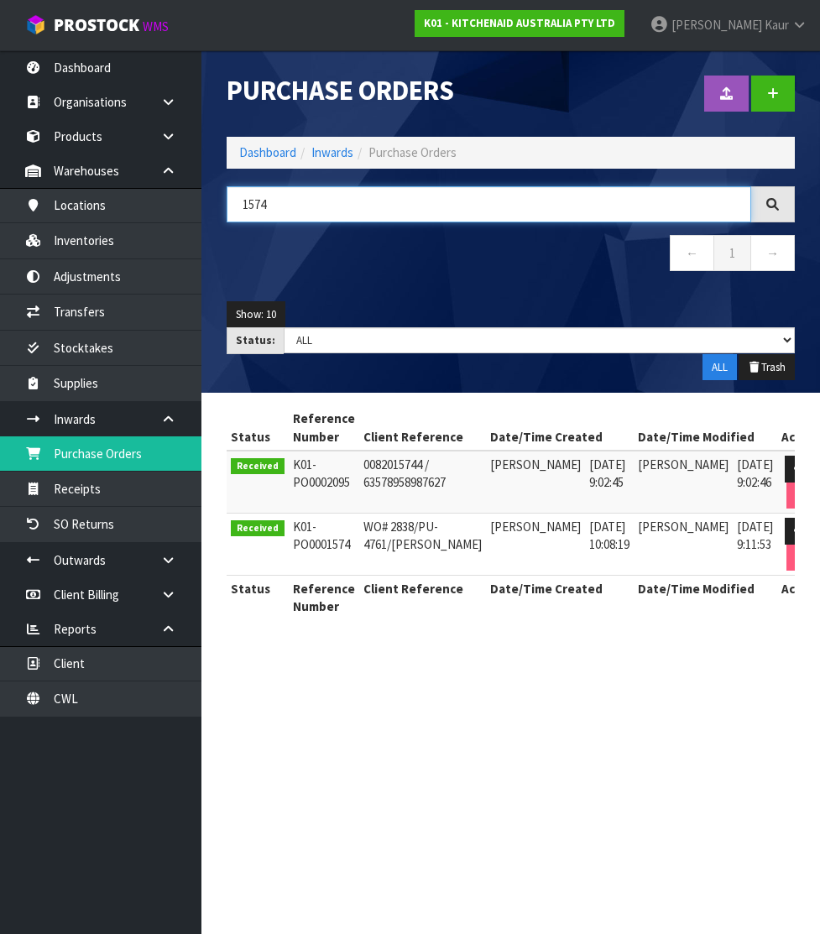
drag, startPoint x: 279, startPoint y: 203, endPoint x: 203, endPoint y: 206, distance: 76.4
click at [203, 206] on header "Purchase Orders Import Purchase Orders Drop file here to import csv template Da…" at bounding box center [510, 221] width 618 height 342
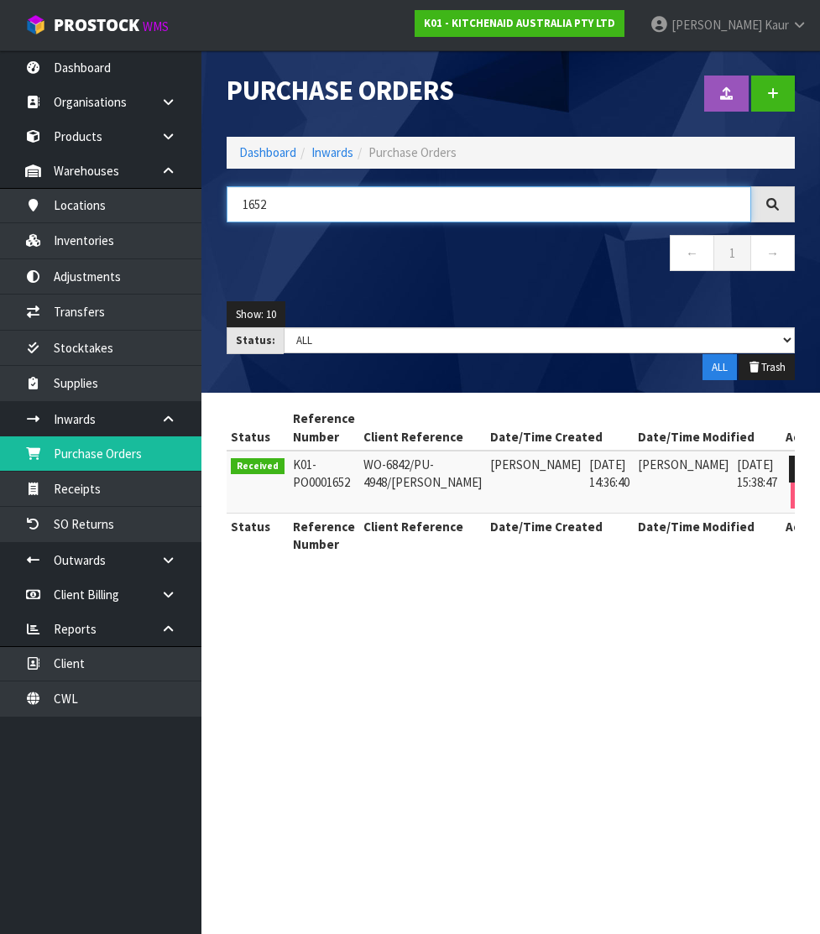
click at [281, 208] on input "1652" at bounding box center [488, 204] width 524 height 36
drag, startPoint x: 306, startPoint y: 208, endPoint x: 209, endPoint y: 211, distance: 97.3
click at [209, 211] on header "Purchase Orders Import Purchase Orders Drop file here to import csv template Da…" at bounding box center [510, 221] width 618 height 342
click at [294, 202] on input "1642" at bounding box center [488, 204] width 524 height 36
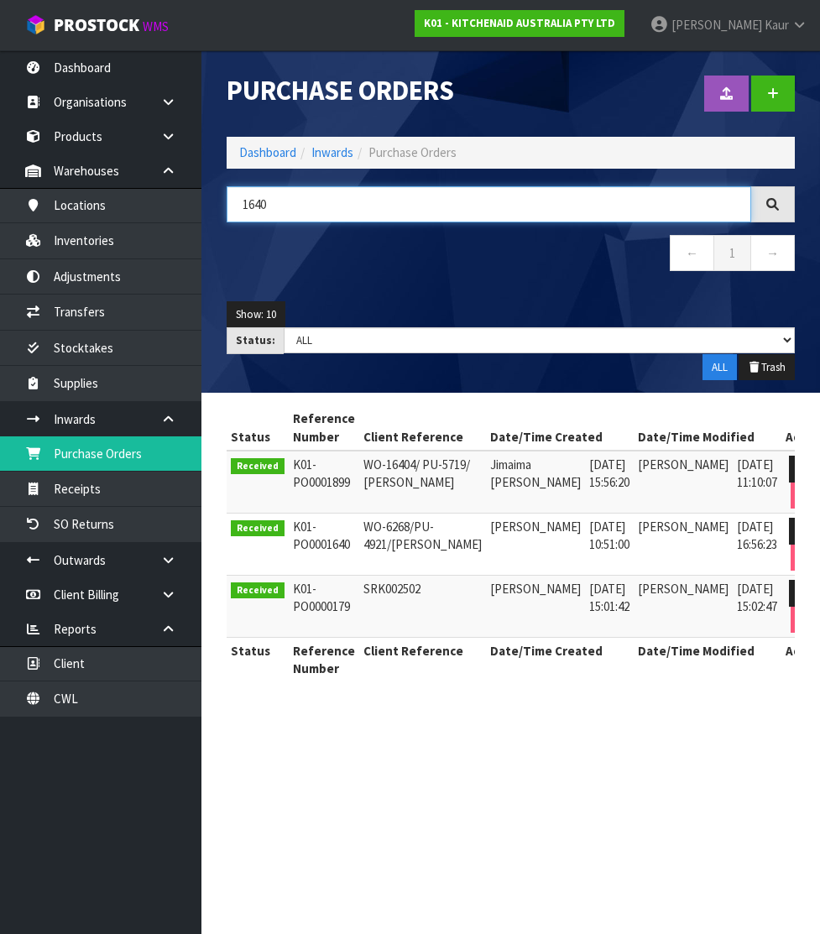
click at [211, 206] on header "Purchase Orders Import Purchase Orders Drop file here to import csv template Da…" at bounding box center [510, 221] width 618 height 342
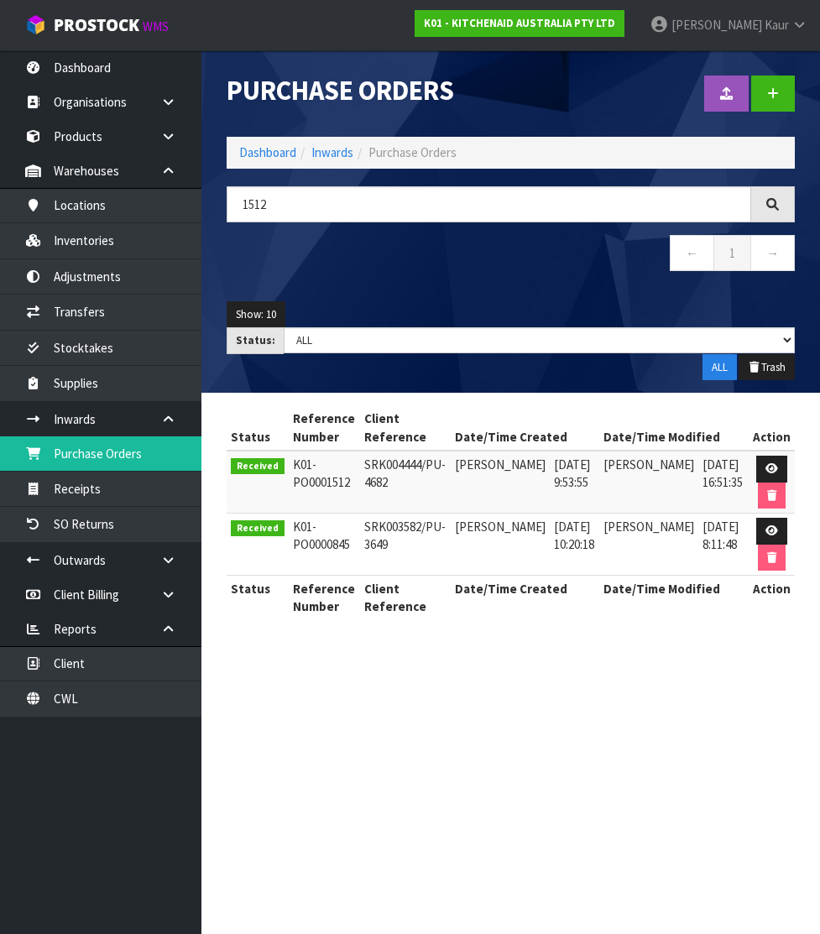
click at [385, 466] on td "SRK004444/PU-4682" at bounding box center [405, 481] width 91 height 63
copy td "SRK004444"
drag, startPoint x: 297, startPoint y: 206, endPoint x: 172, endPoint y: 198, distance: 125.2
click at [172, 198] on body "Toggle navigation ProStock WMS K01 - KITCHENAID AUSTRALIA PTY LTD Divjot Kaur L…" at bounding box center [410, 467] width 820 height 934
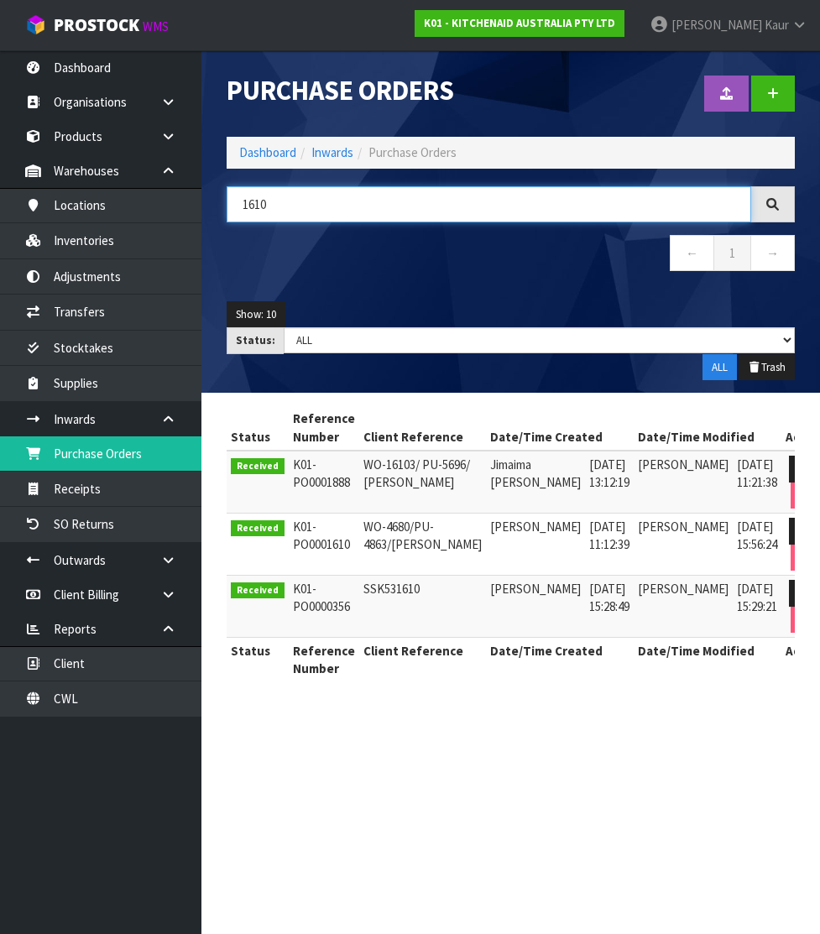
drag, startPoint x: 294, startPoint y: 207, endPoint x: 211, endPoint y: 202, distance: 83.2
click at [211, 202] on header "Purchase Orders Import Purchase Orders Drop file here to import csv template Da…" at bounding box center [510, 221] width 618 height 342
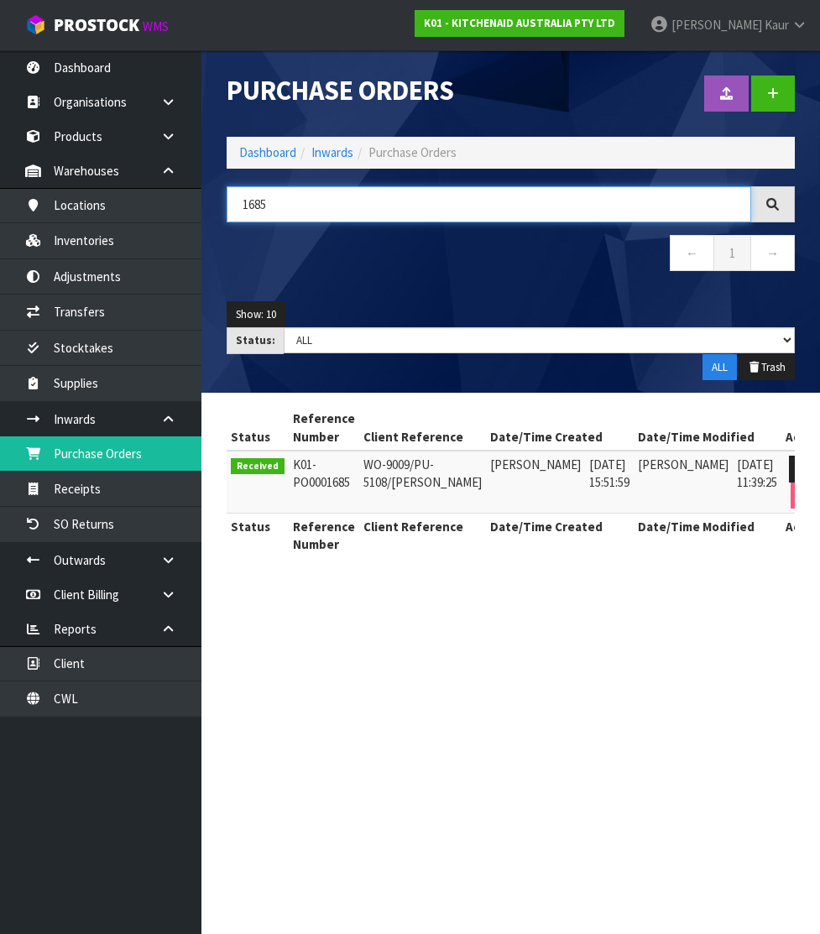
drag, startPoint x: 278, startPoint y: 210, endPoint x: 218, endPoint y: 210, distance: 60.4
click at [218, 210] on div "1685" at bounding box center [510, 204] width 593 height 36
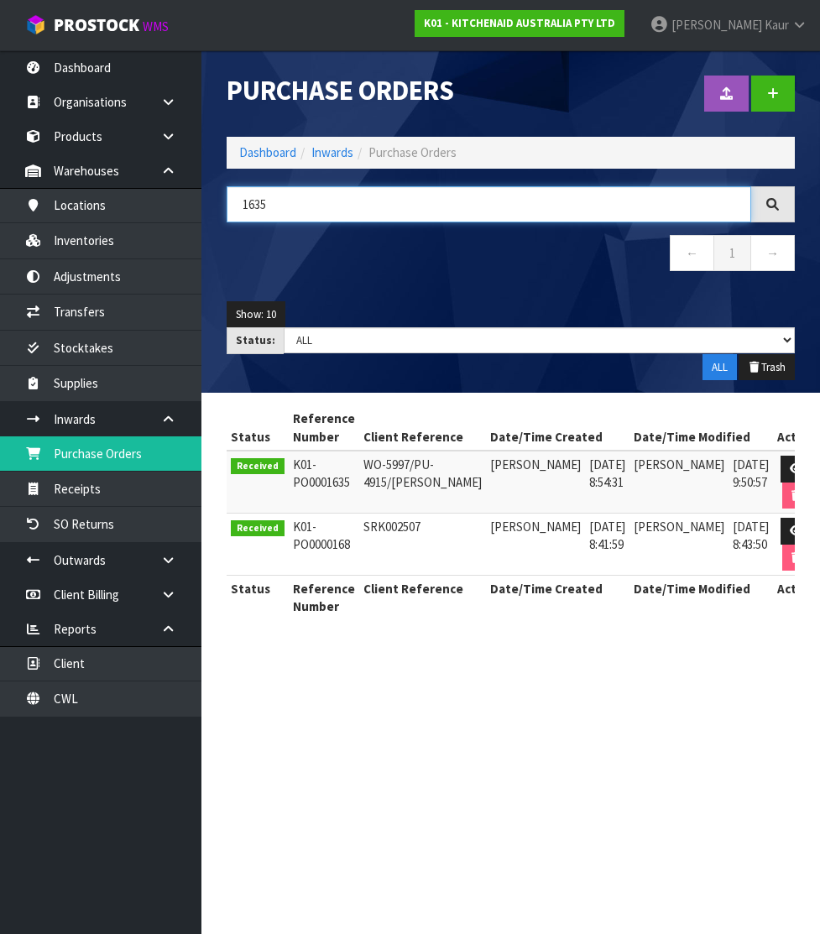
drag, startPoint x: 230, startPoint y: 212, endPoint x: 207, endPoint y: 208, distance: 23.0
click at [207, 208] on header "Purchase Orders Import Purchase Orders Drop file here to import csv template Da…" at bounding box center [510, 221] width 618 height 342
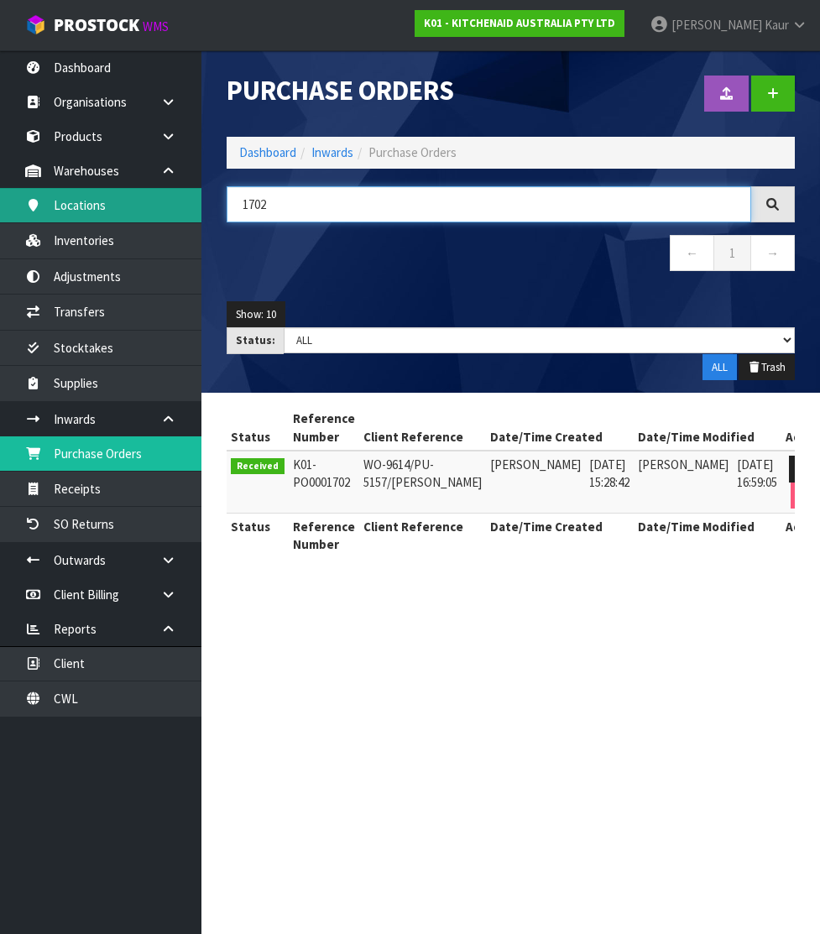
drag, startPoint x: 303, startPoint y: 207, endPoint x: 147, endPoint y: 201, distance: 156.1
click at [147, 201] on body "Toggle navigation ProStock WMS K01 - KITCHENAID AUSTRALIA PTY LTD Divjot Kaur L…" at bounding box center [410, 467] width 820 height 934
drag, startPoint x: 278, startPoint y: 200, endPoint x: 196, endPoint y: 195, distance: 82.4
click at [196, 195] on body "Toggle navigation ProStock WMS K01 - KITCHENAID AUSTRALIA PTY LTD Divjot Kaur L…" at bounding box center [410, 467] width 820 height 934
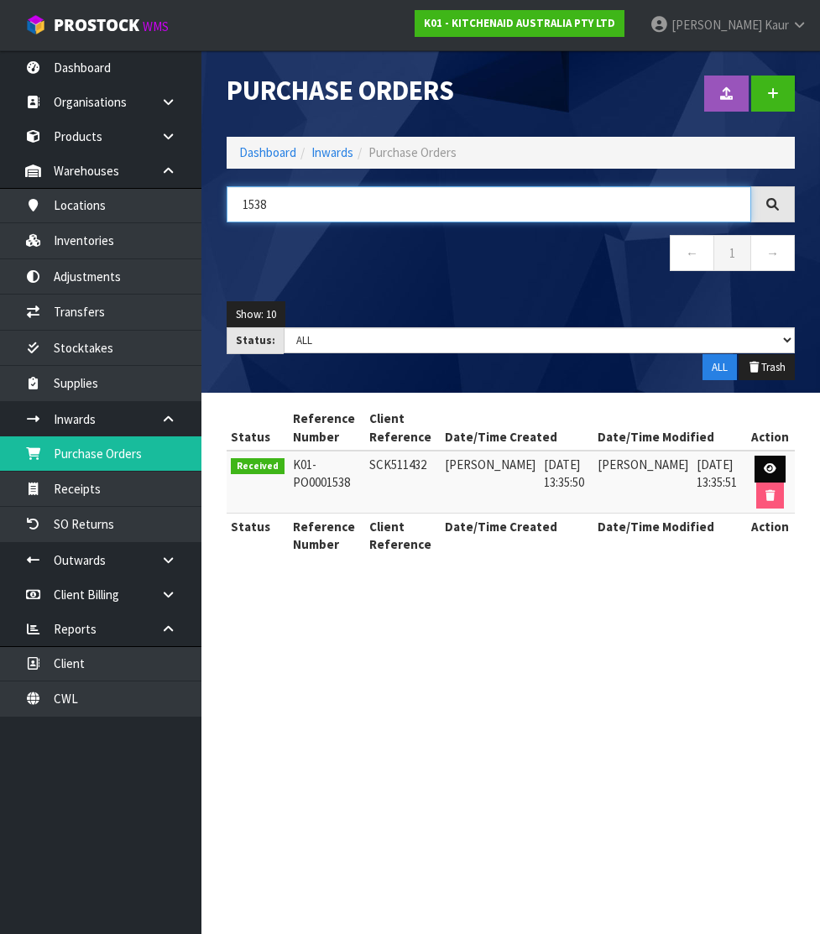
type input "1538"
click at [767, 467] on icon at bounding box center [769, 468] width 13 height 11
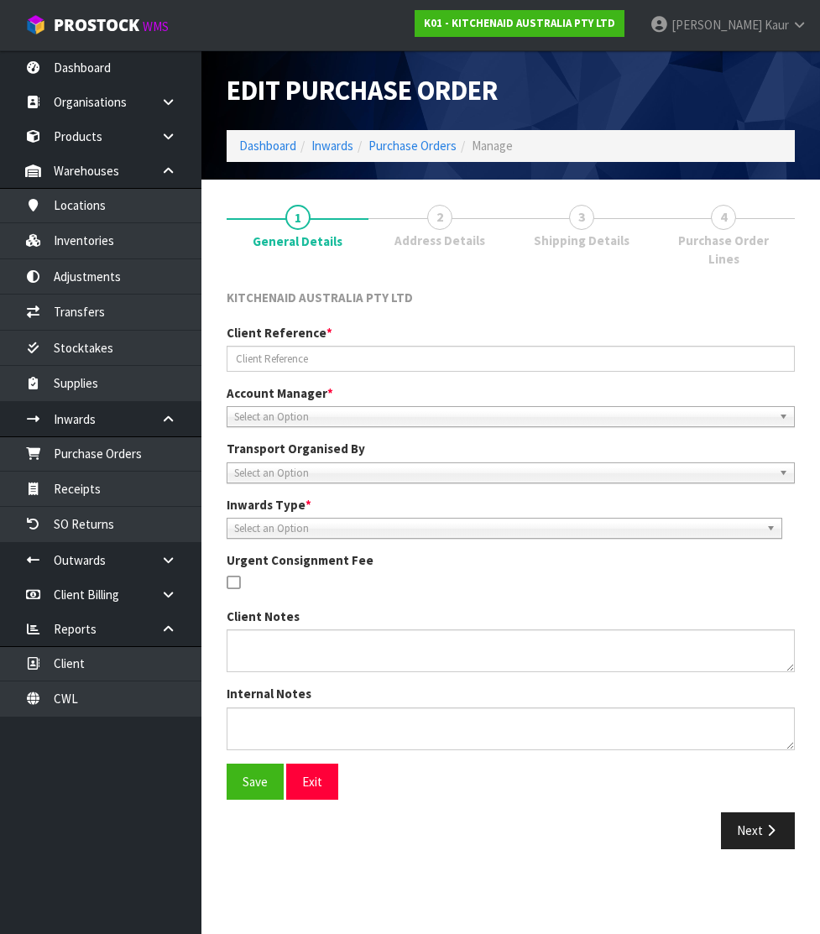
type input "SCK511432"
type textarea "SRK004335 IS NOW SCK511432. PLEASE PUT ON RANKIN HELD PALLET."
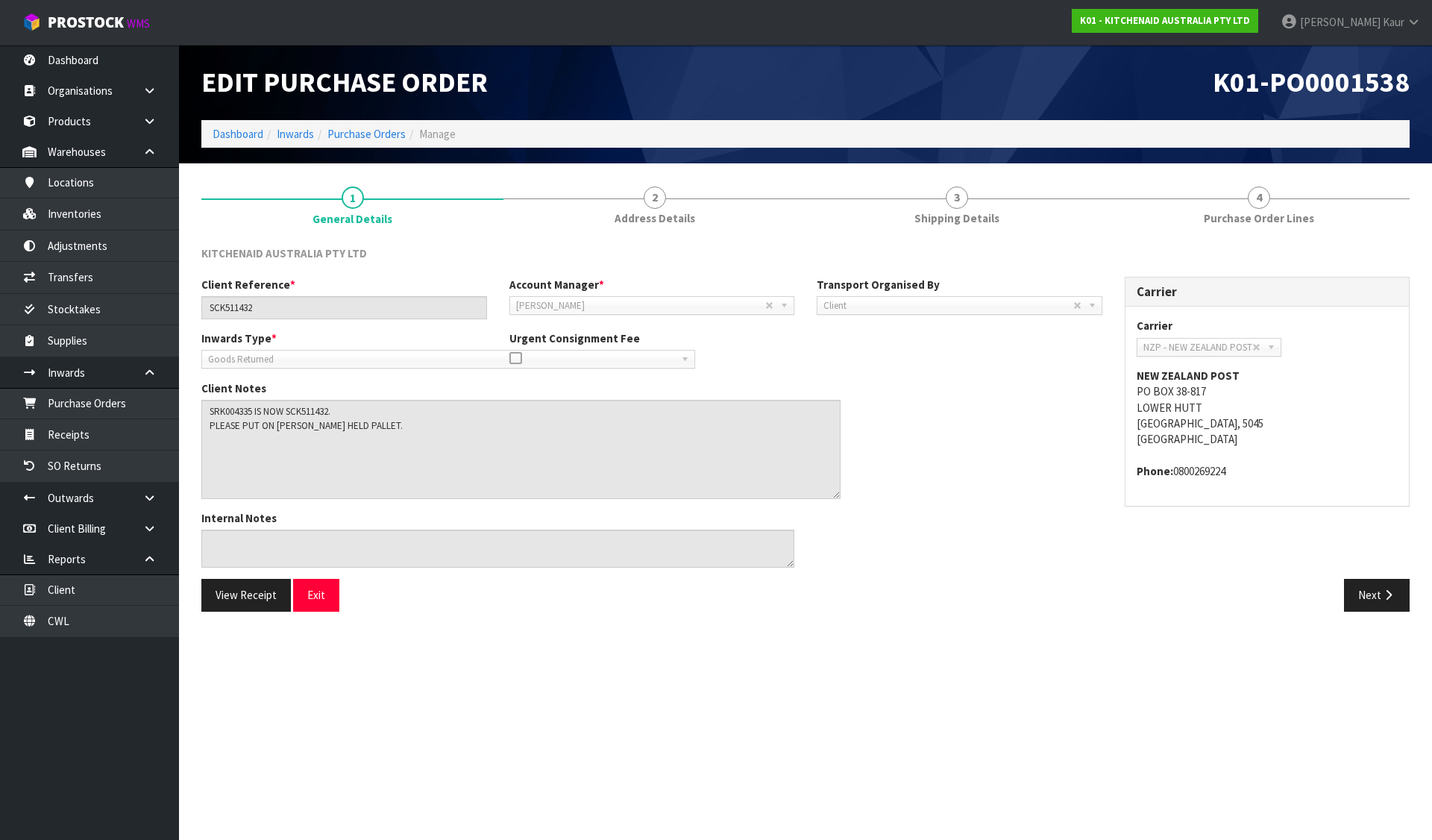
drag, startPoint x: 788, startPoint y: 435, endPoint x: 342, endPoint y: 404, distance: 447.1
click at [833, 496] on textarea at bounding box center [520, 450] width 639 height 100
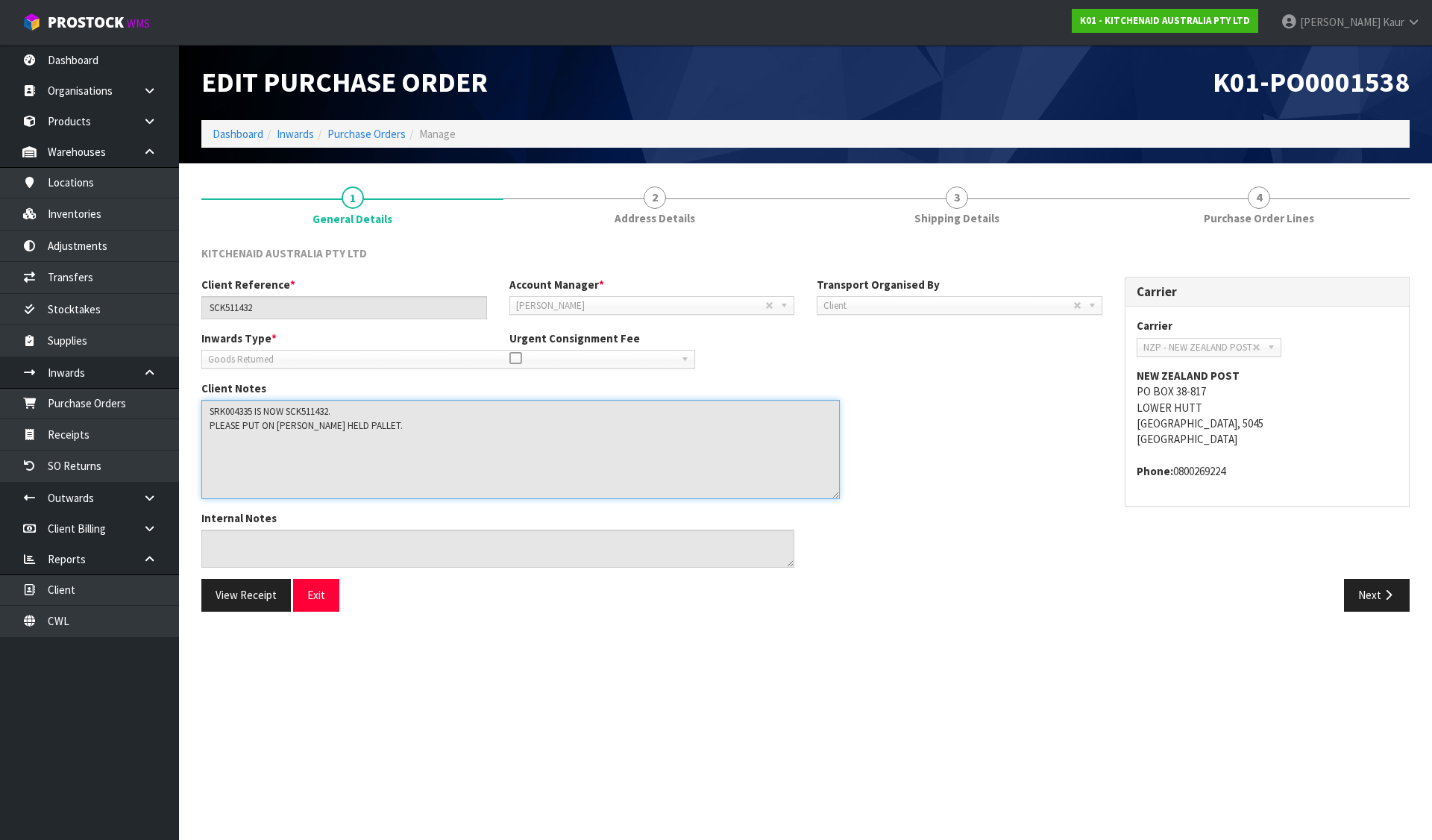
click at [240, 412] on textarea at bounding box center [520, 450] width 638 height 100
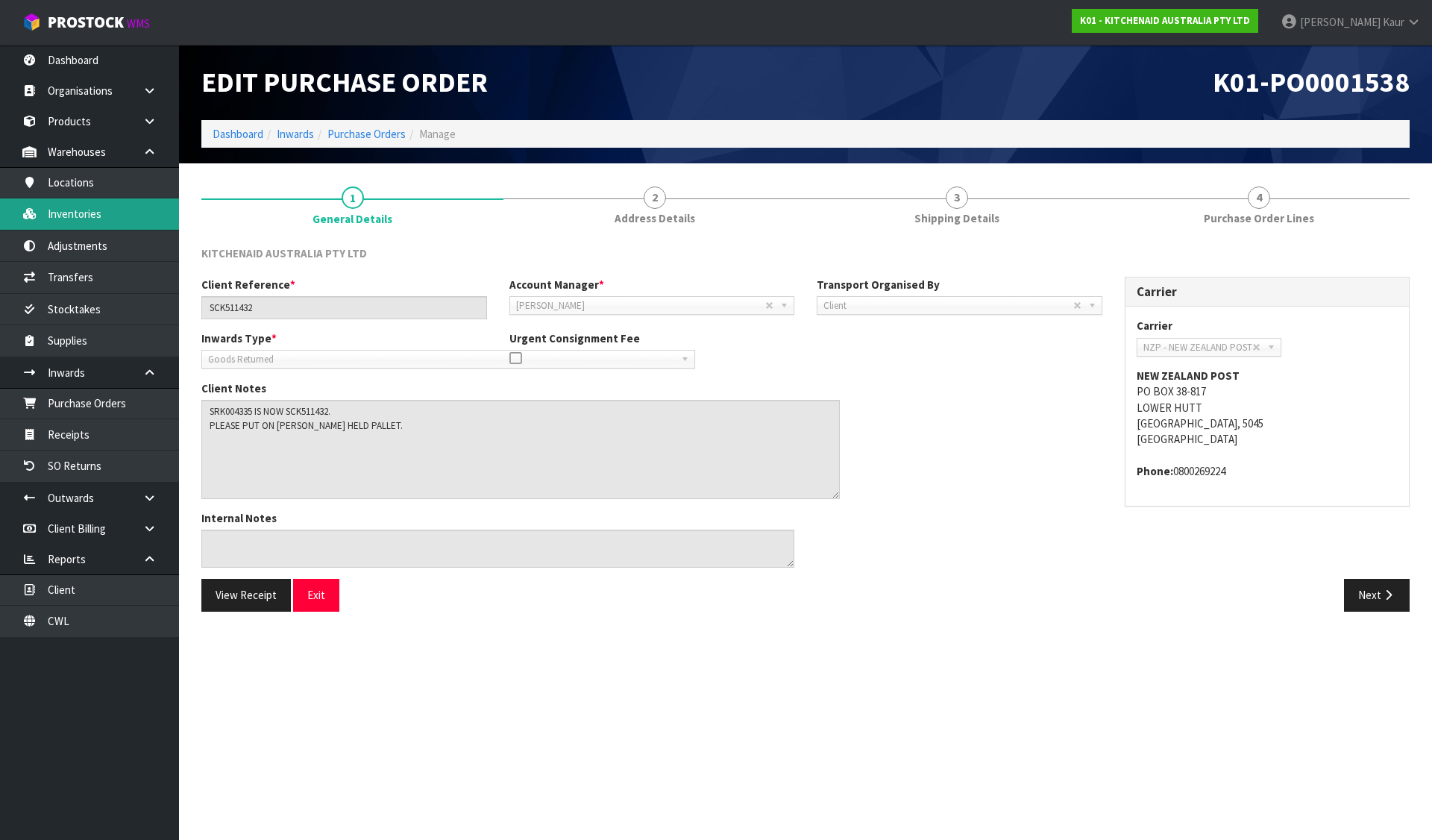
click at [95, 214] on link "Inventories" at bounding box center [89, 213] width 179 height 30
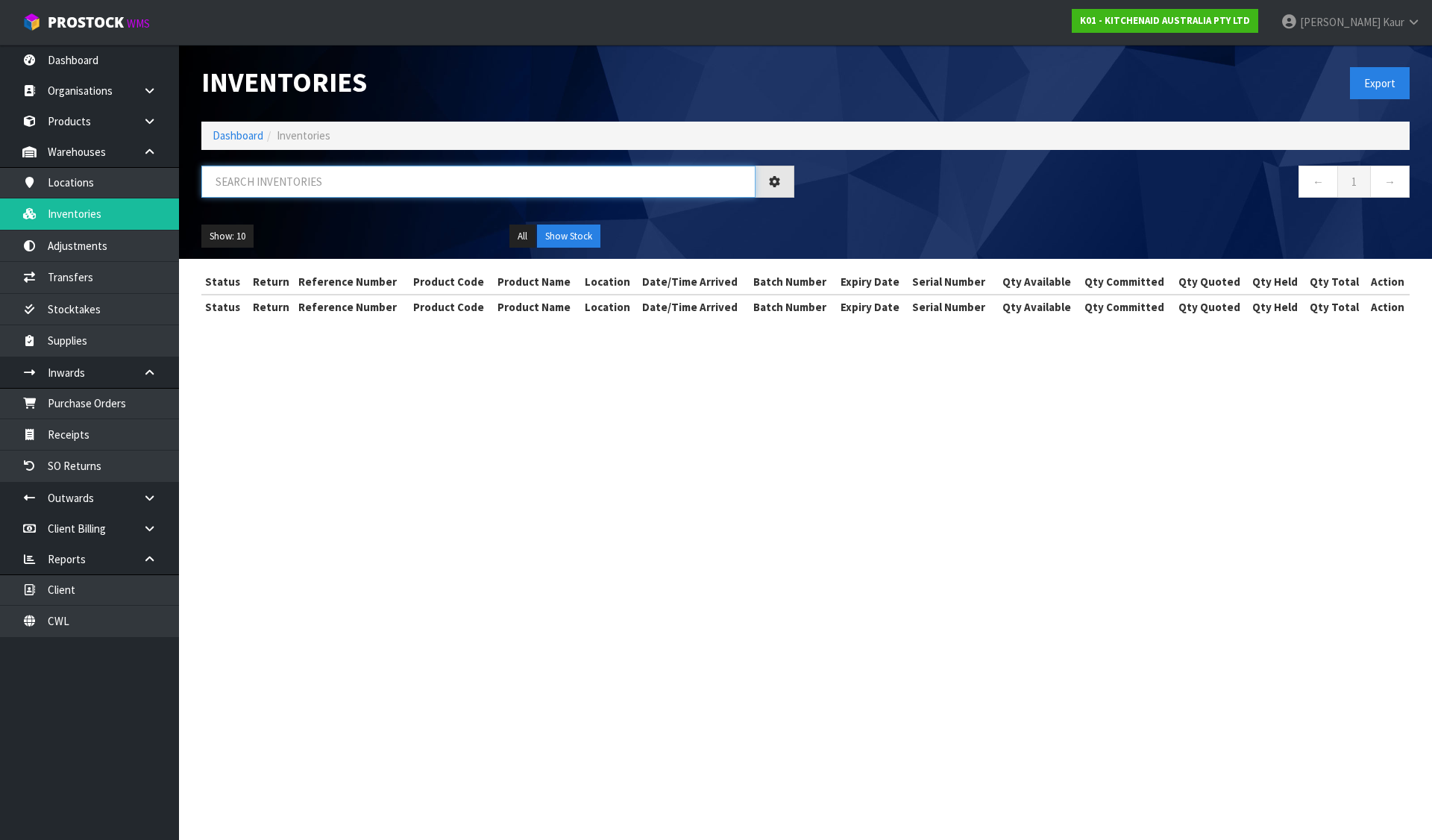
click at [291, 188] on input "text" at bounding box center [477, 181] width 554 height 32
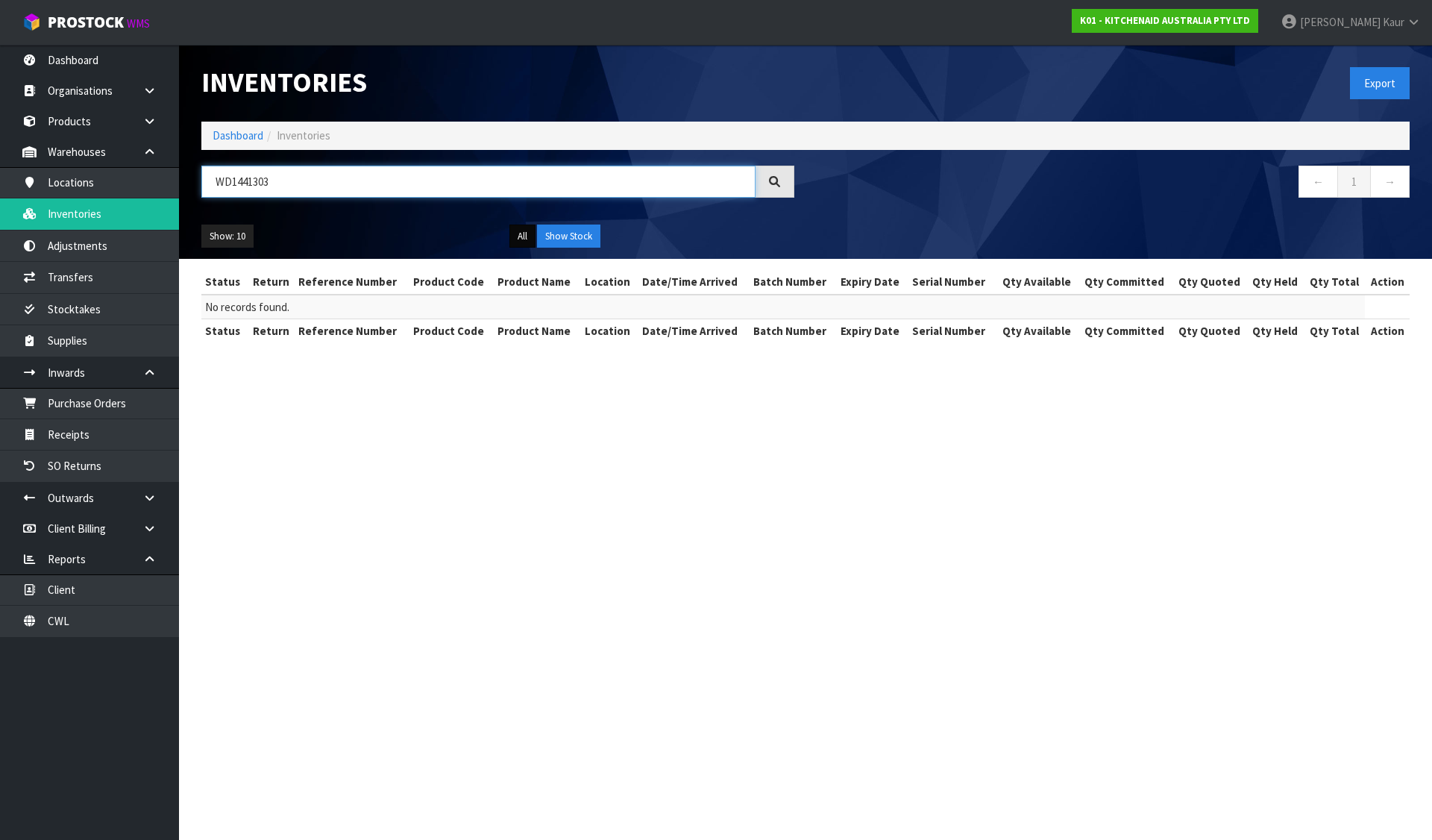
type input "WD1441303"
click at [516, 237] on button "All" at bounding box center [522, 236] width 26 height 24
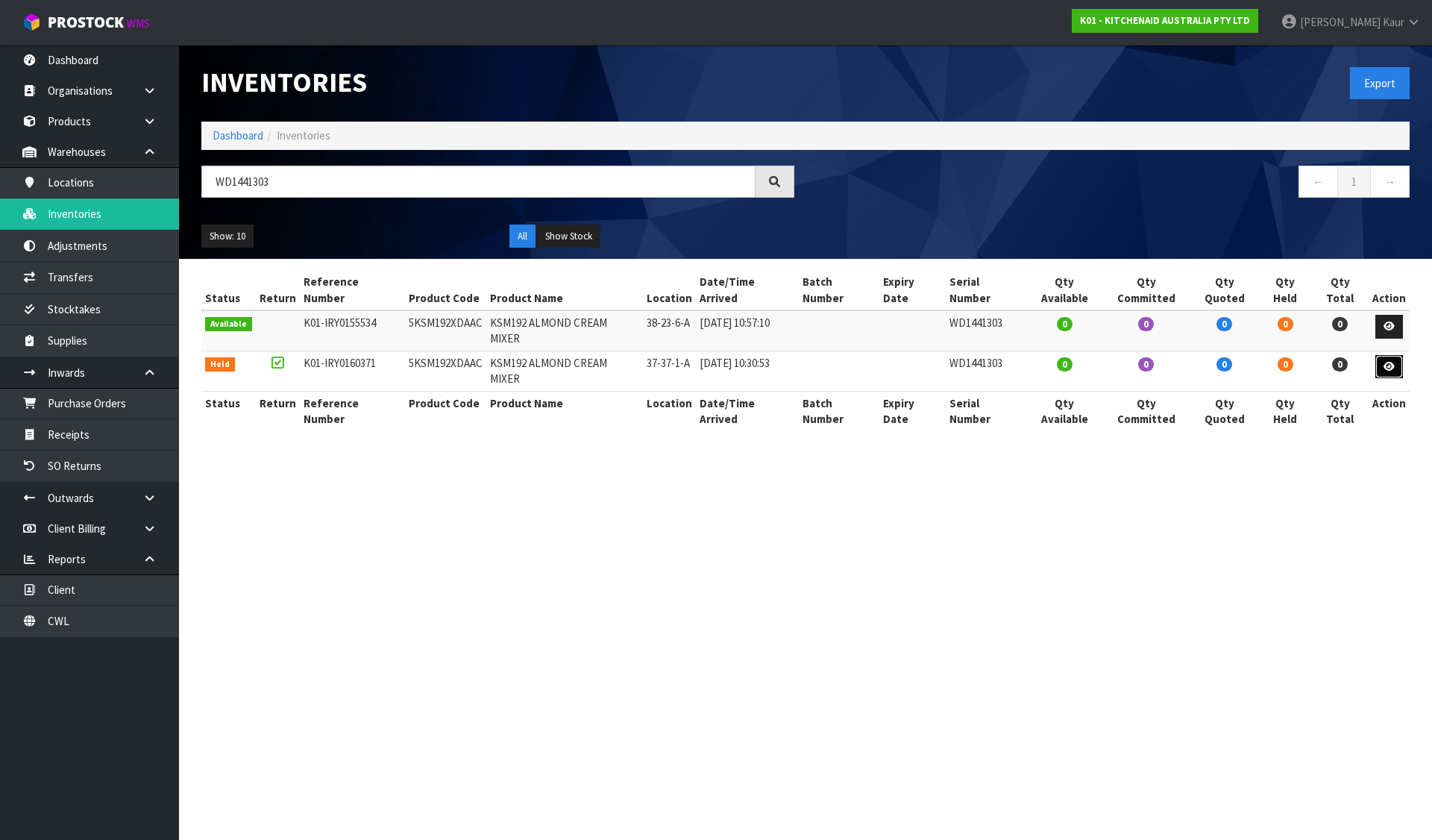
click at [1390, 355] on link at bounding box center [1388, 366] width 28 height 24
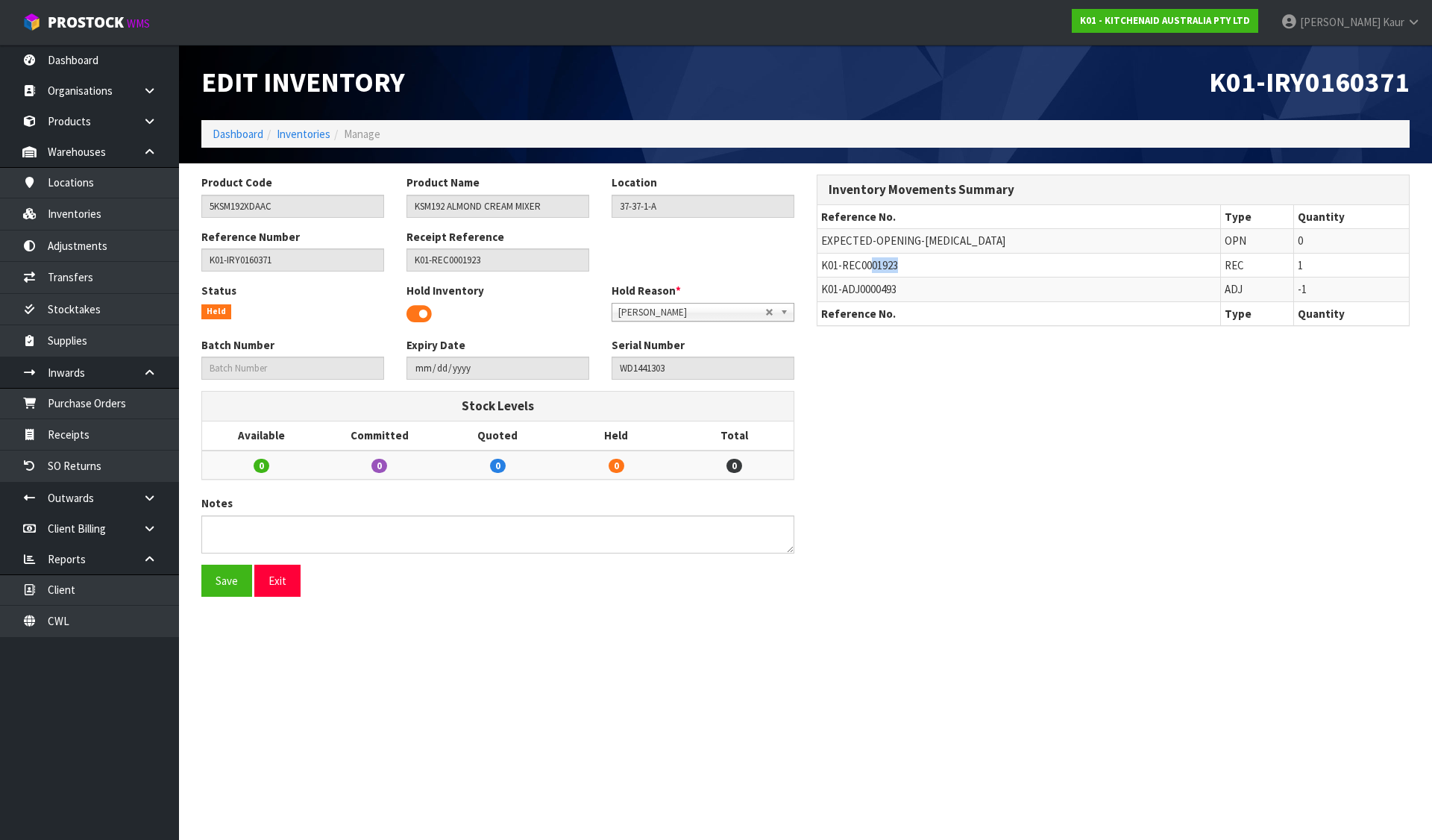
drag, startPoint x: 869, startPoint y: 268, endPoint x: 916, endPoint y: 268, distance: 47.0
click at [916, 268] on td "K01-REC0001923" at bounding box center [1018, 264] width 403 height 24
copy span "01923"
click at [81, 413] on link "Purchase Orders" at bounding box center [89, 403] width 179 height 30
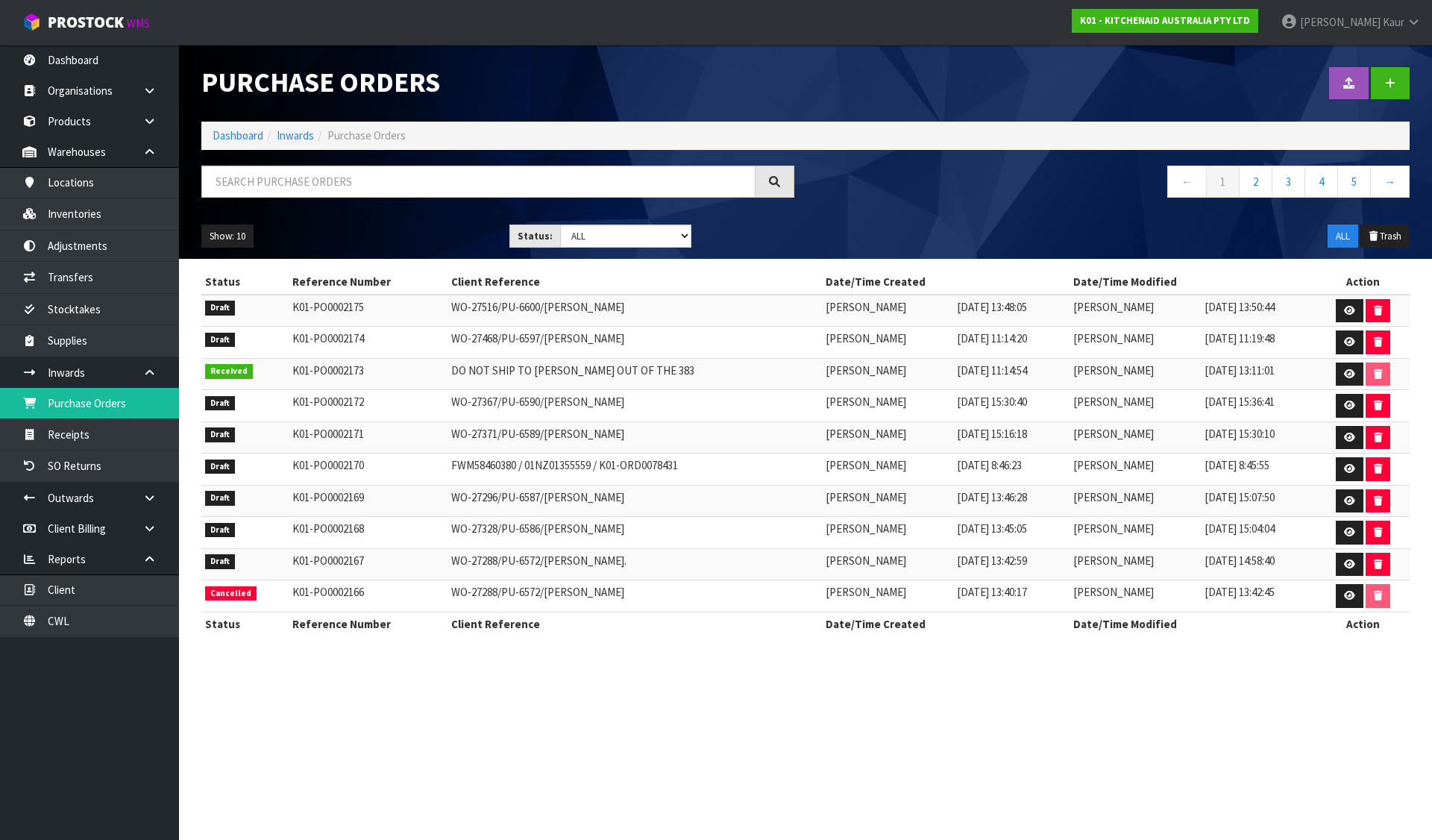
click at [283, 199] on div at bounding box center [498, 187] width 615 height 44
click at [278, 184] on input "text" at bounding box center [477, 181] width 554 height 32
paste input "01923"
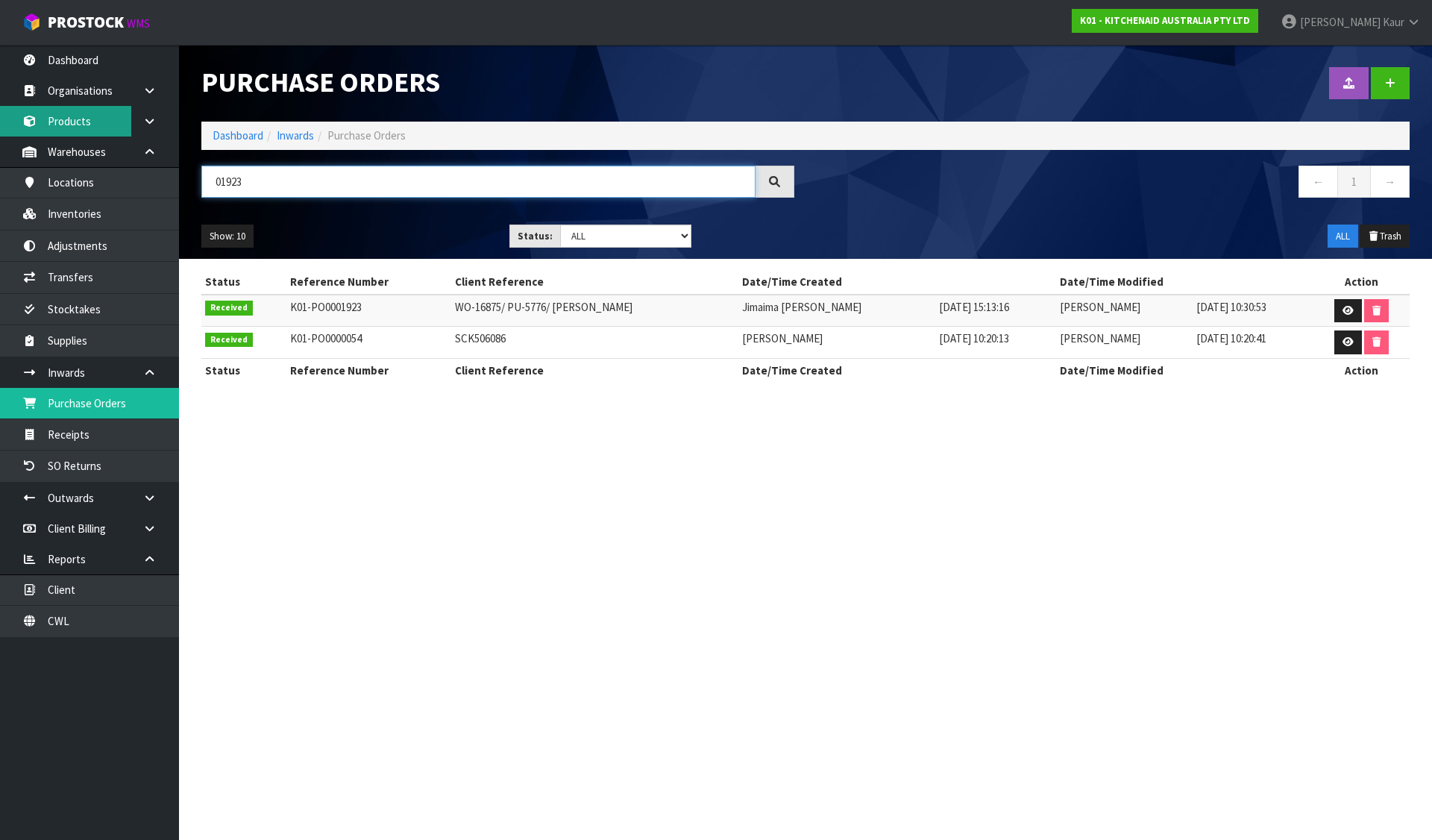
type input "01923"
click at [68, 213] on link "Inventories" at bounding box center [89, 213] width 179 height 30
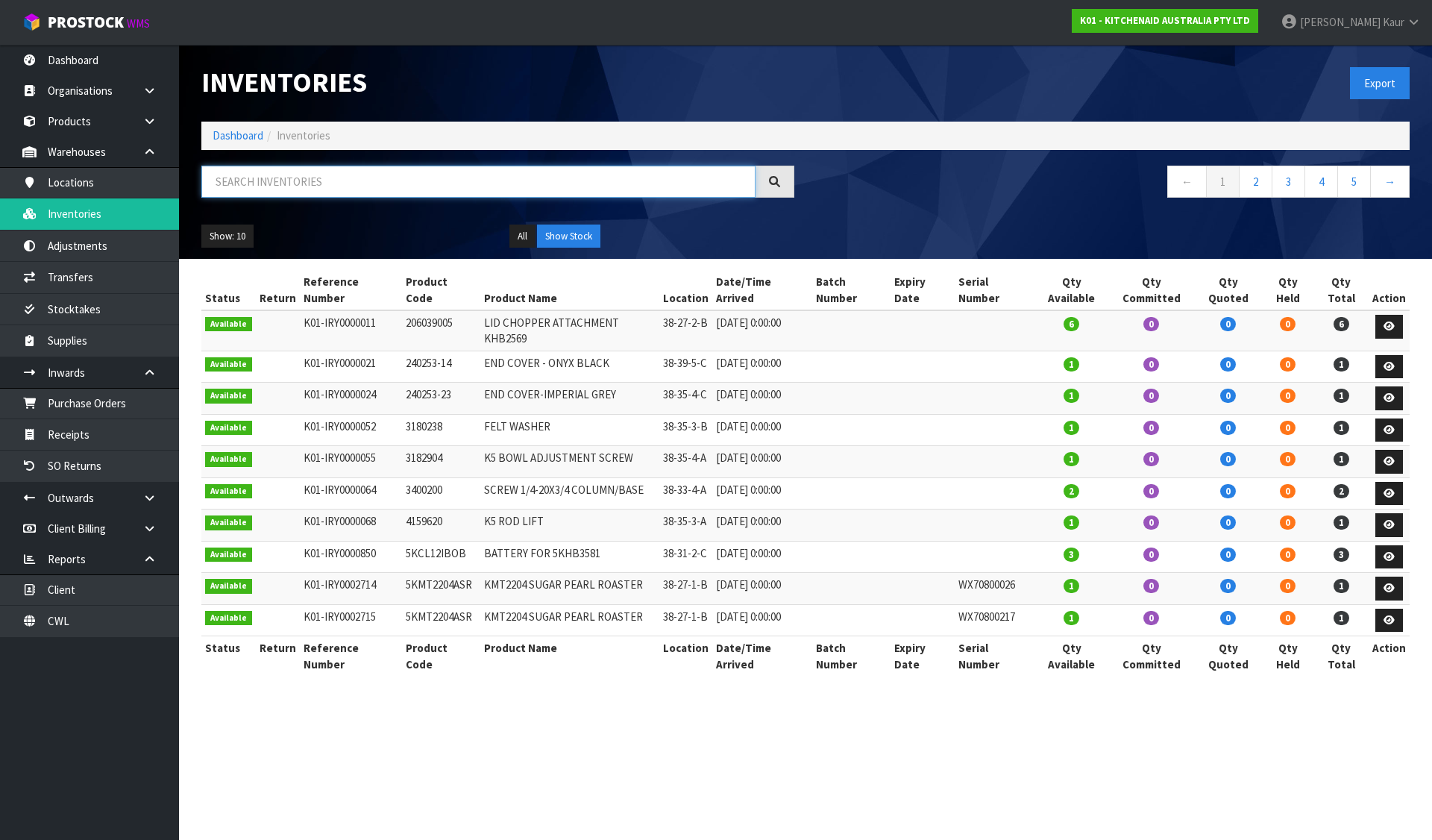
click at [290, 187] on input "text" at bounding box center [477, 181] width 554 height 32
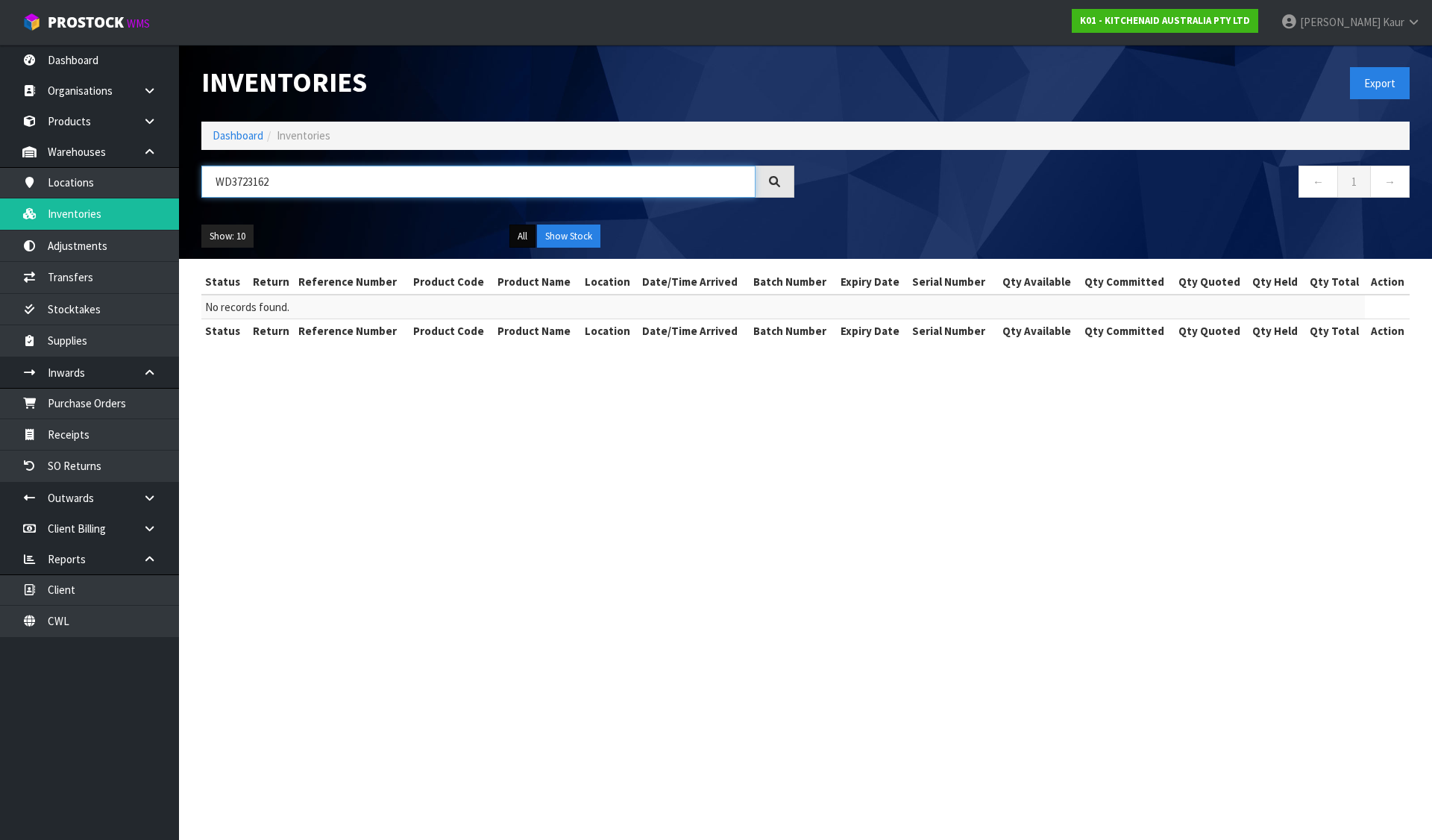
type input "WD3723162"
click at [519, 236] on button "All" at bounding box center [522, 236] width 26 height 24
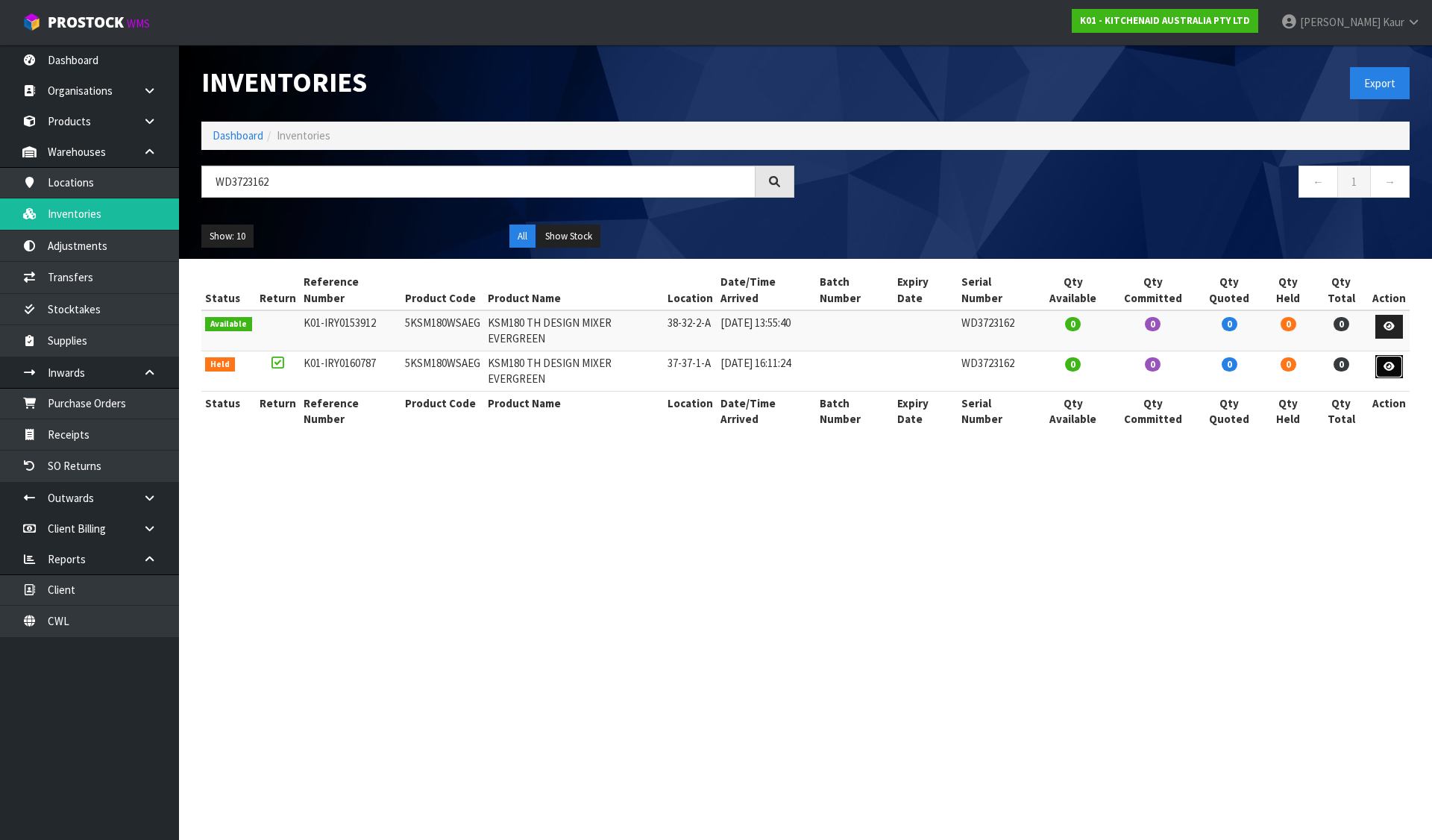
click at [1388, 362] on icon at bounding box center [1388, 366] width 12 height 10
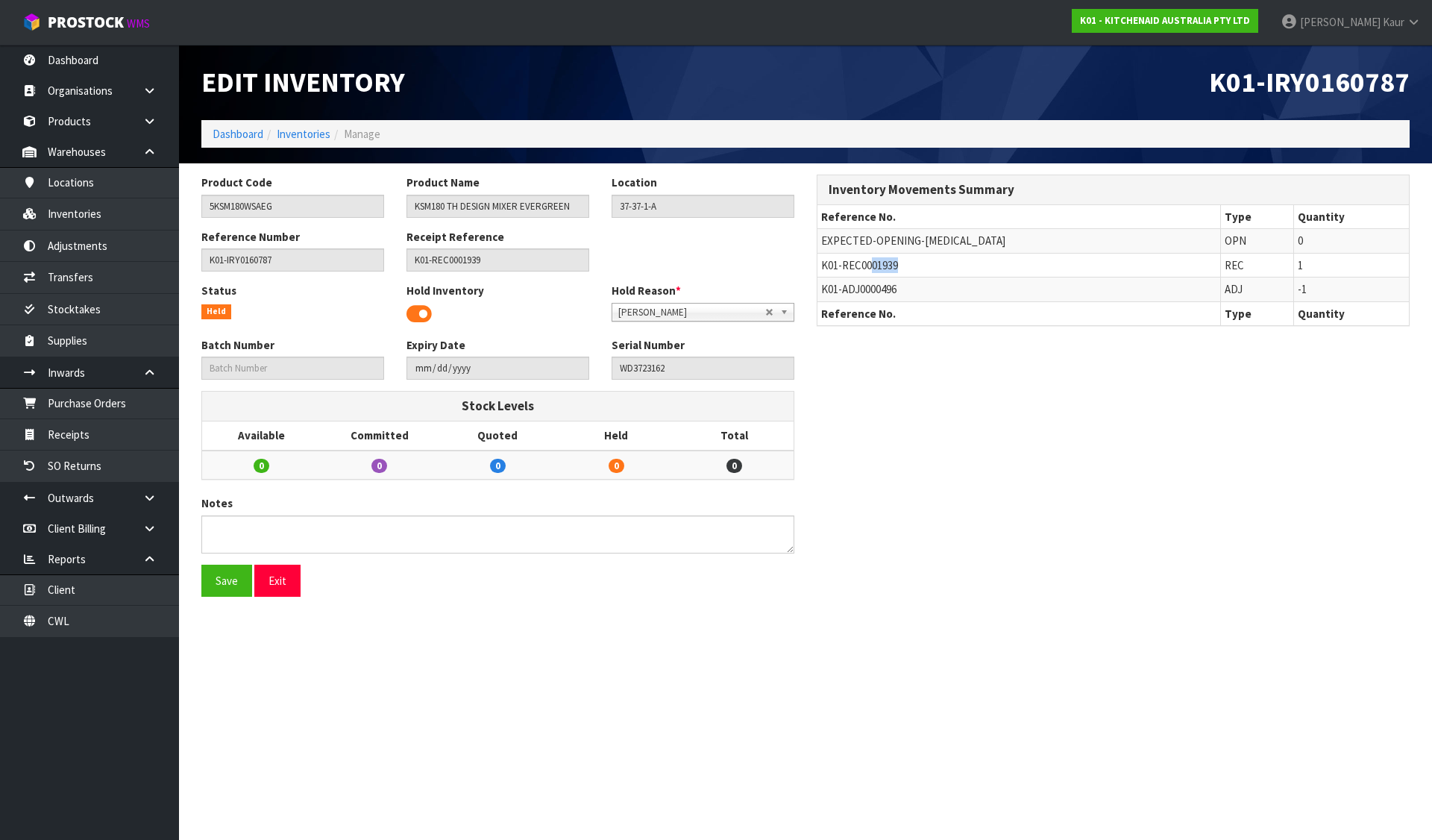
drag, startPoint x: 872, startPoint y: 262, endPoint x: 904, endPoint y: 263, distance: 32.0
click at [904, 263] on td "K01-REC0001939" at bounding box center [1018, 264] width 403 height 24
copy span "01939"
click at [61, 209] on link "Inventories" at bounding box center [89, 213] width 179 height 30
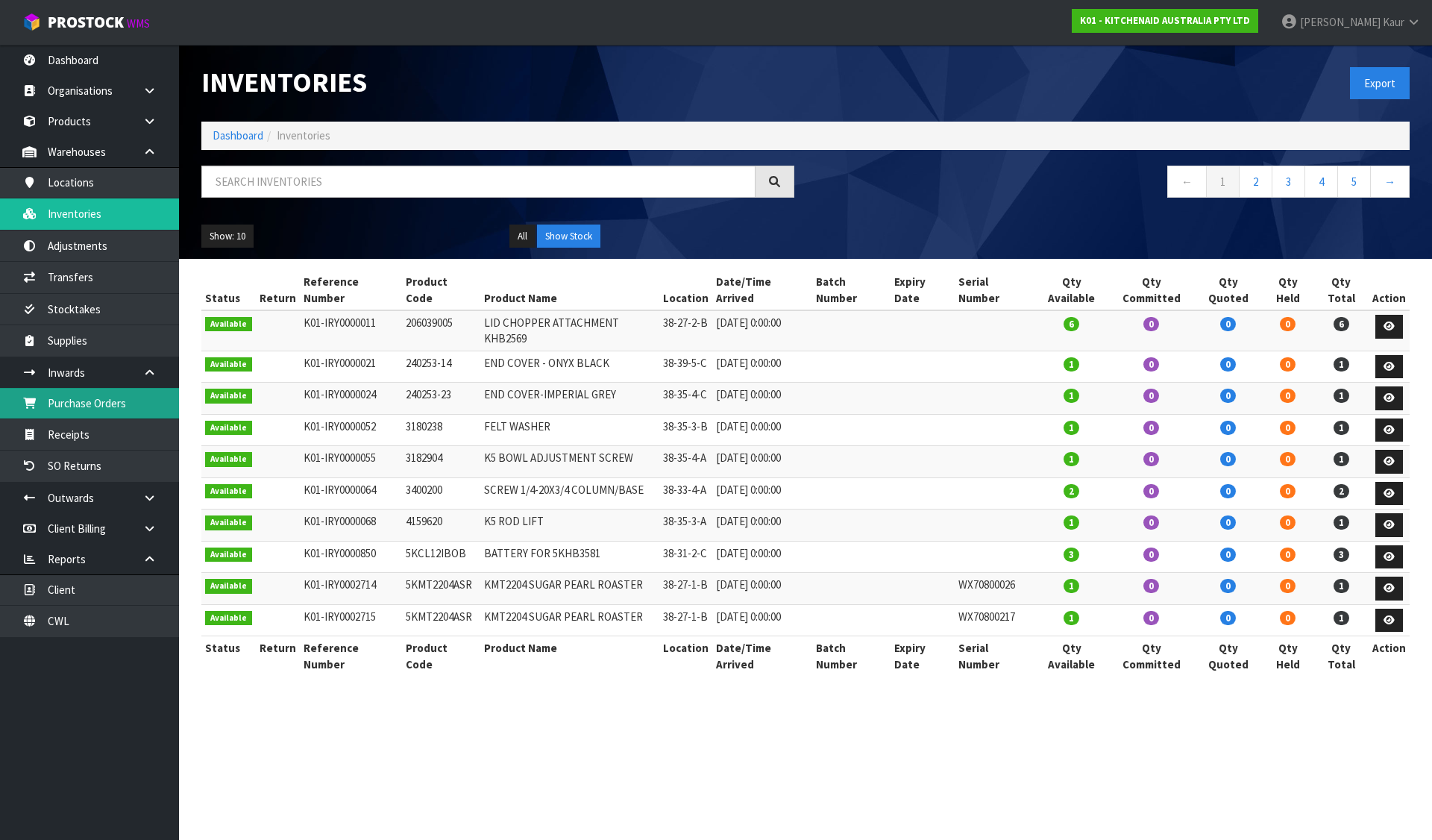
drag, startPoint x: 299, startPoint y: 176, endPoint x: 126, endPoint y: 400, distance: 283.0
click at [126, 400] on link "Purchase Orders" at bounding box center [89, 403] width 179 height 30
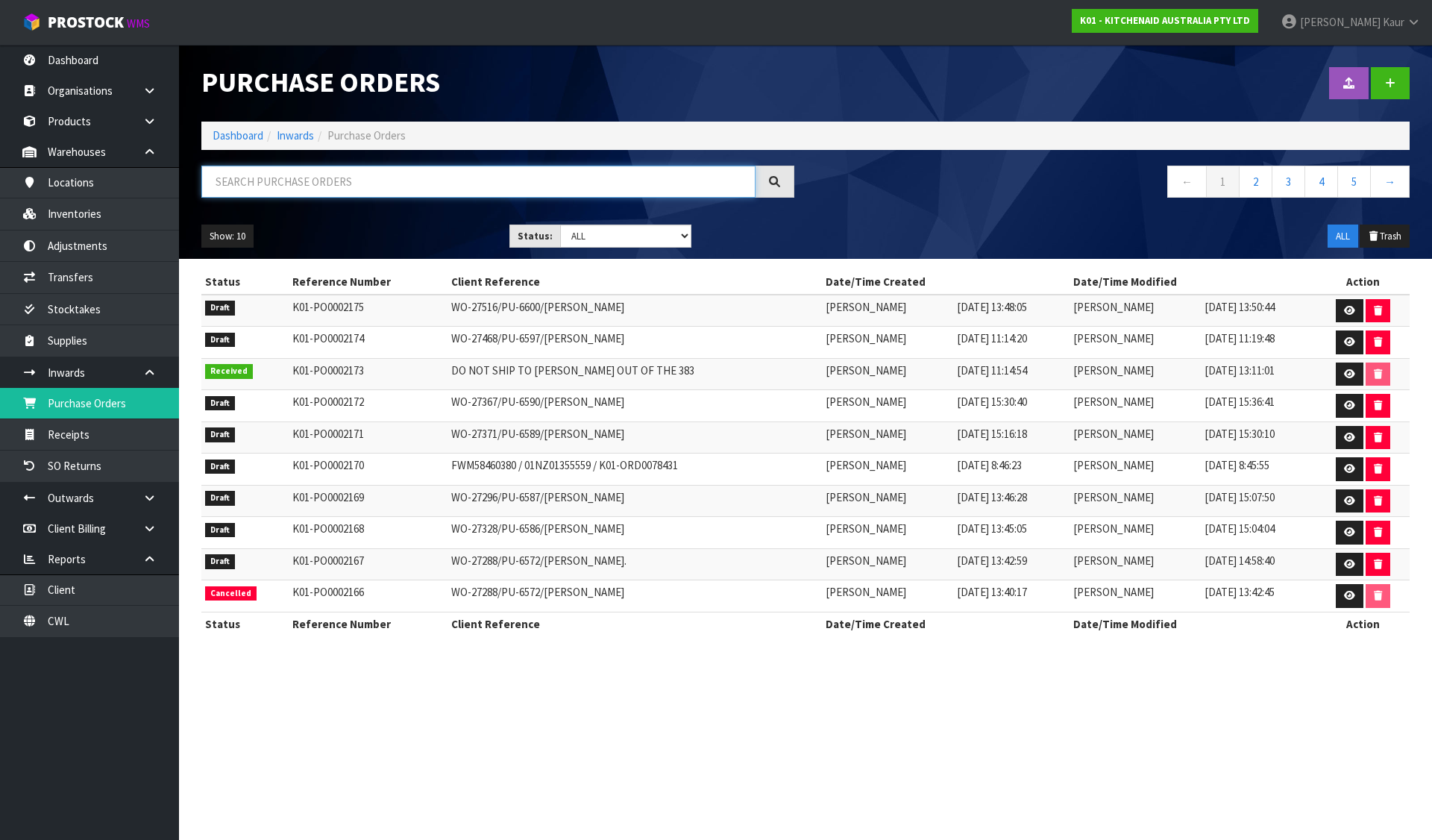
click at [341, 180] on input "text" at bounding box center [477, 181] width 554 height 32
paste input "01939"
type input "01939"
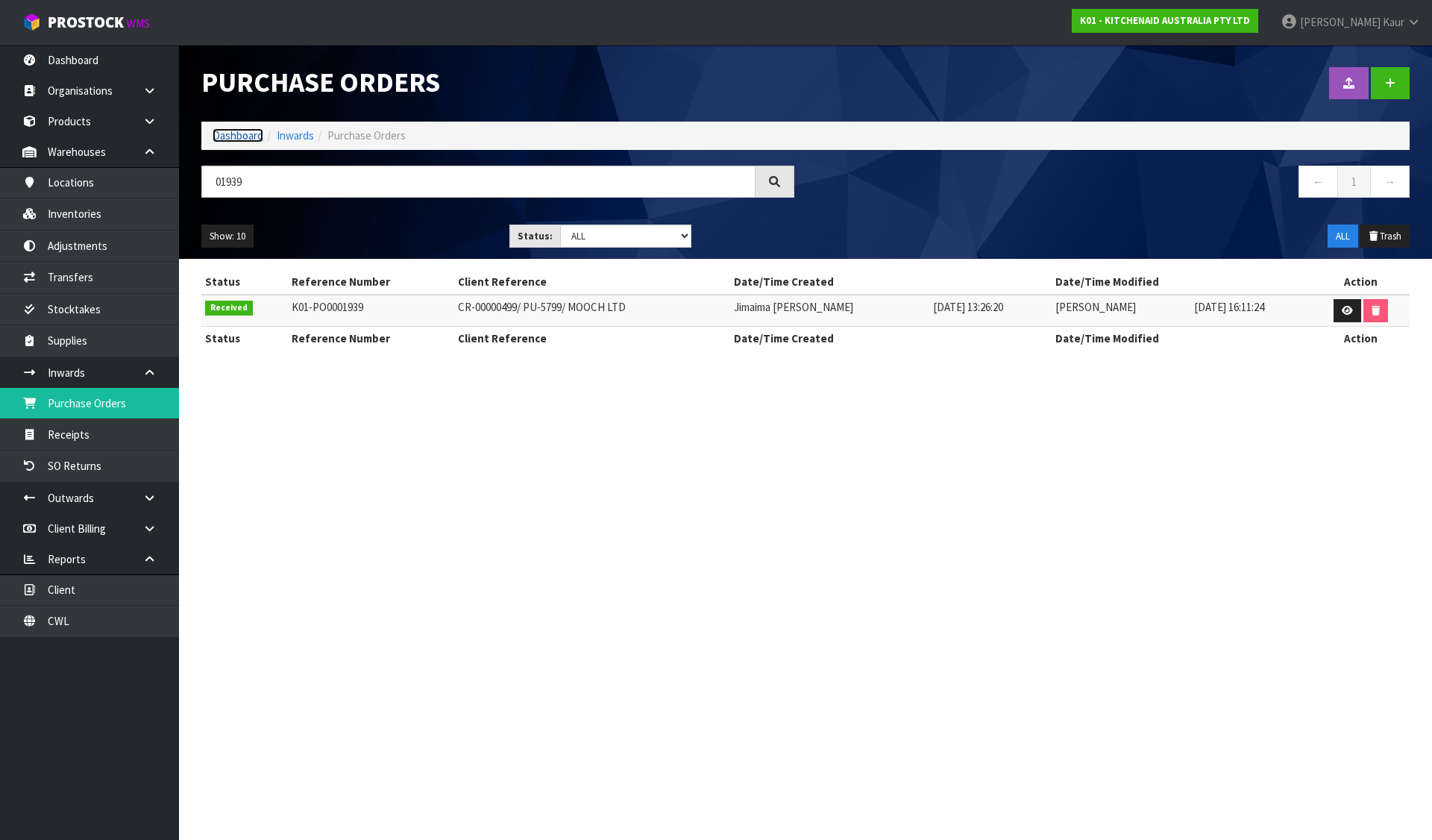
click at [236, 137] on link "Dashboard" at bounding box center [237, 135] width 51 height 14
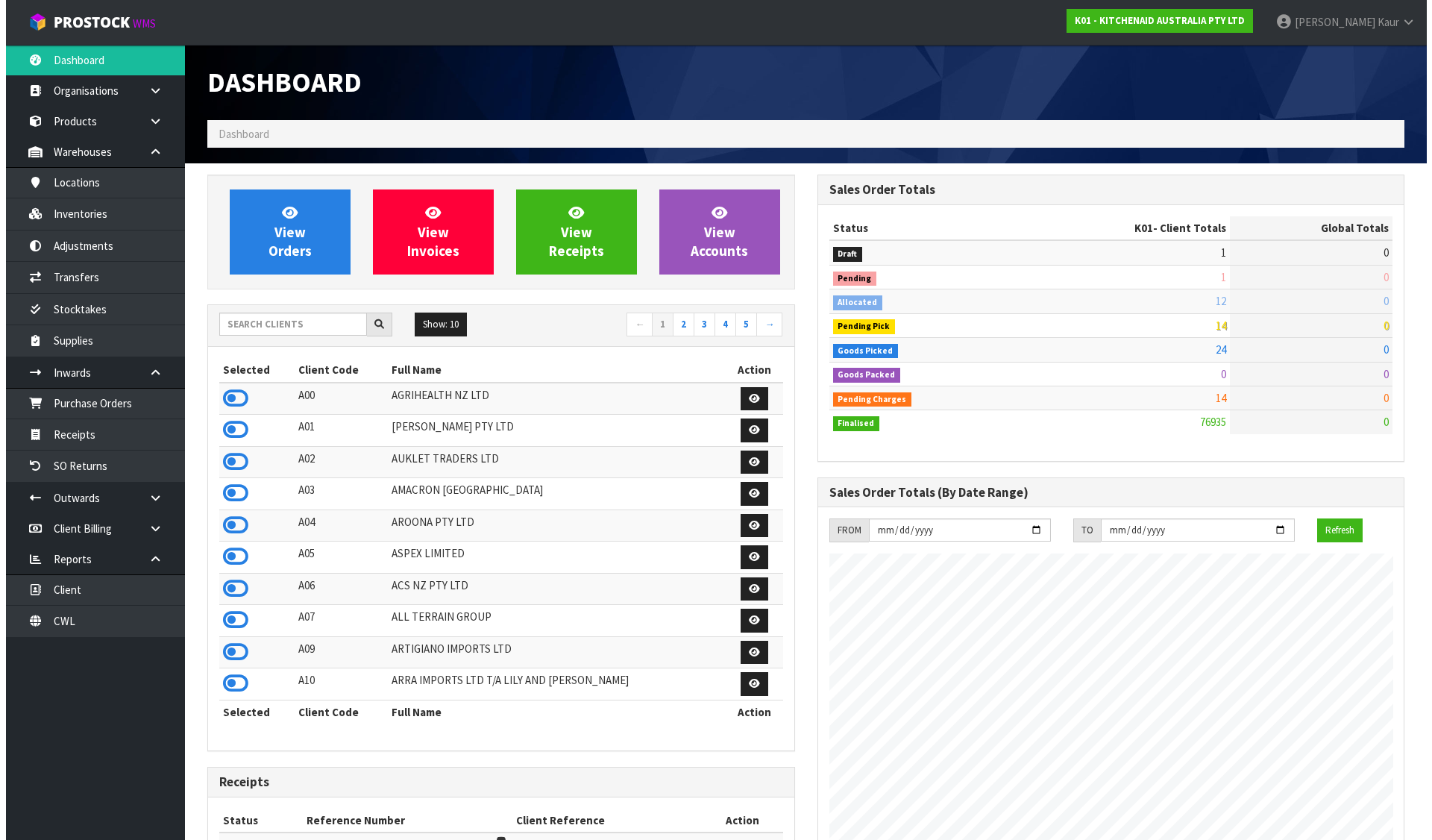
scroll to position [1130, 609]
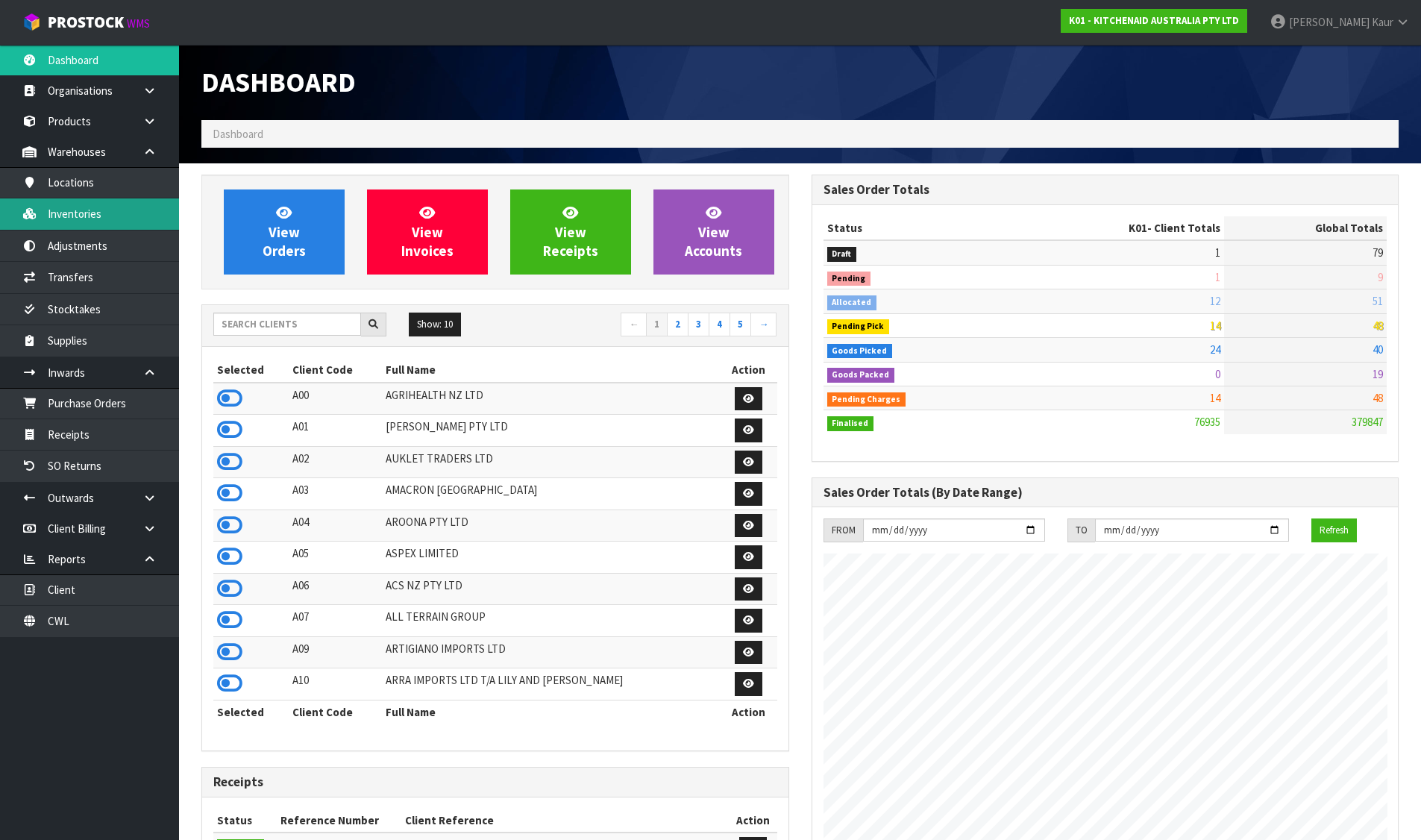
click at [98, 215] on link "Inventories" at bounding box center [89, 213] width 179 height 30
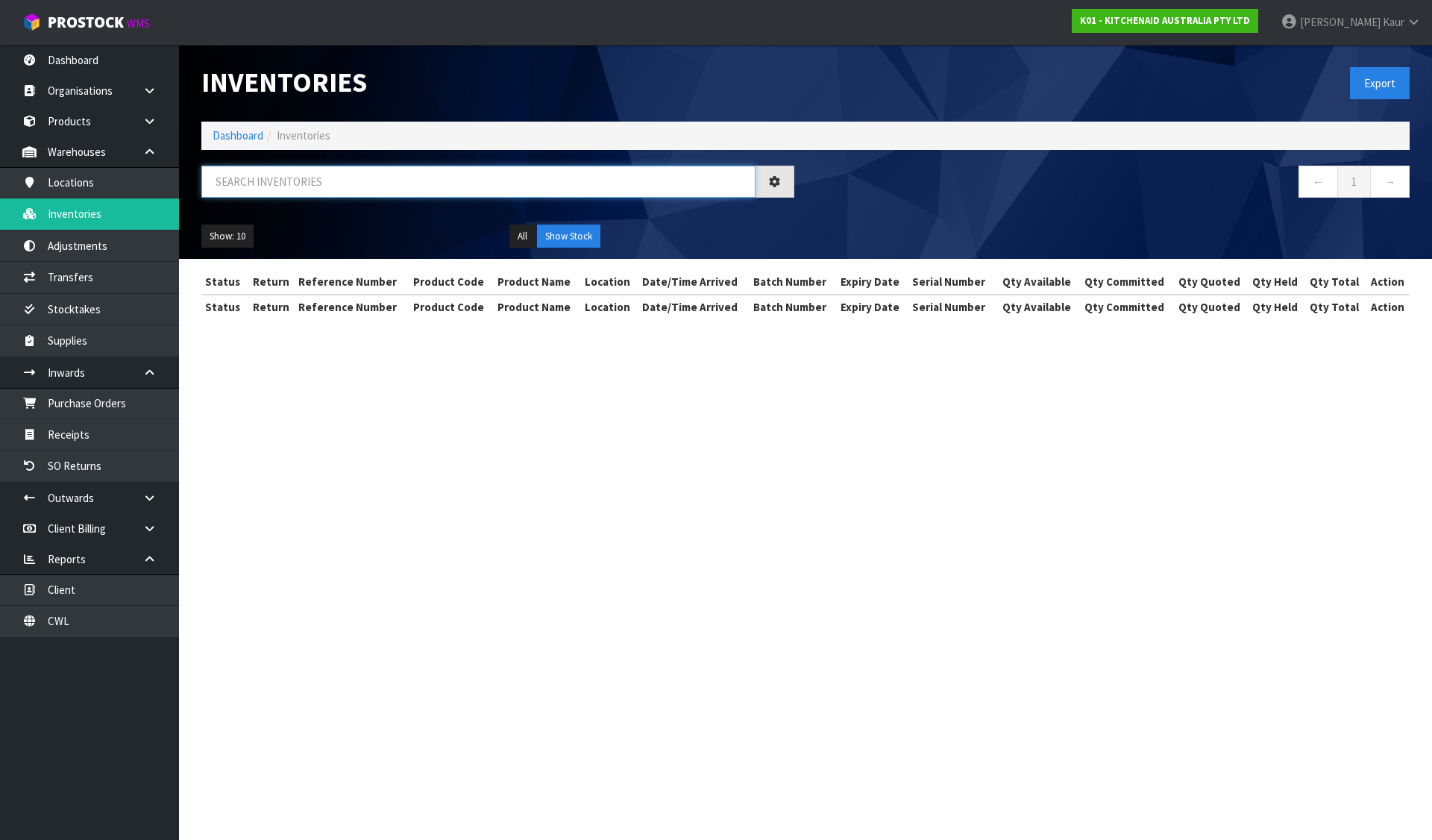
click at [358, 184] on input "text" at bounding box center [477, 181] width 554 height 32
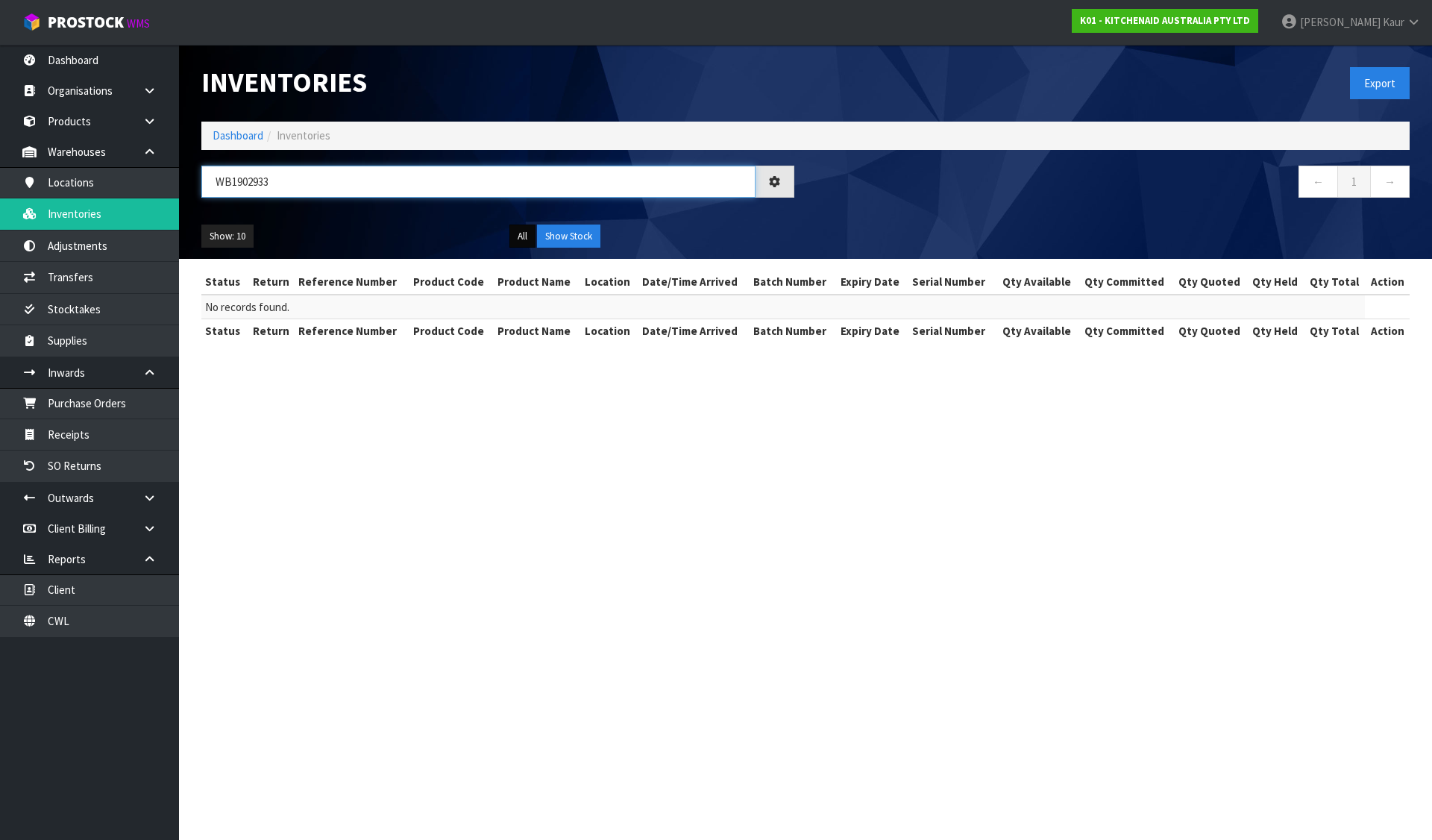
type input "WB1902933"
click at [526, 235] on button "All" at bounding box center [522, 236] width 26 height 24
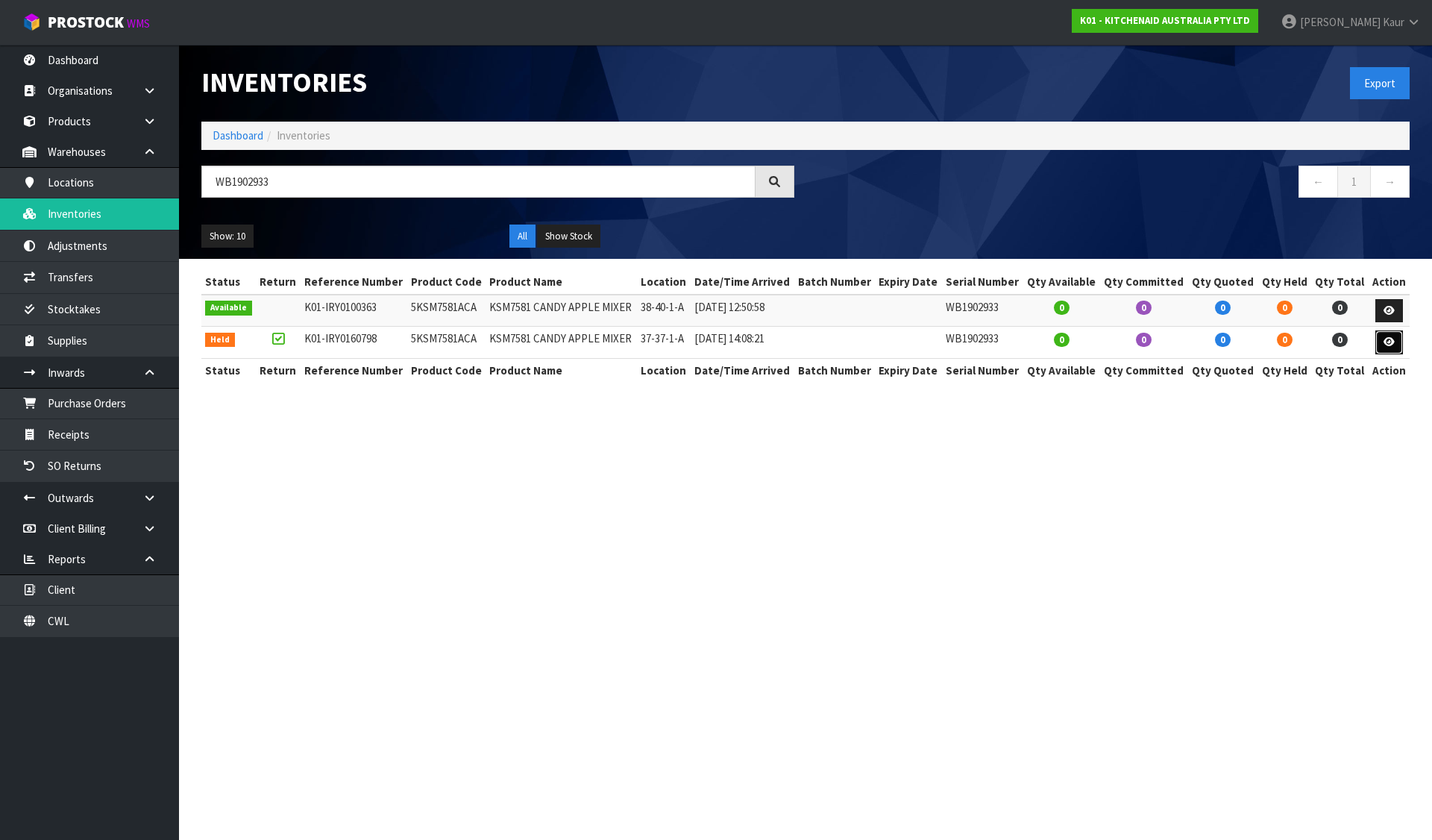
click at [1392, 338] on icon at bounding box center [1388, 341] width 12 height 10
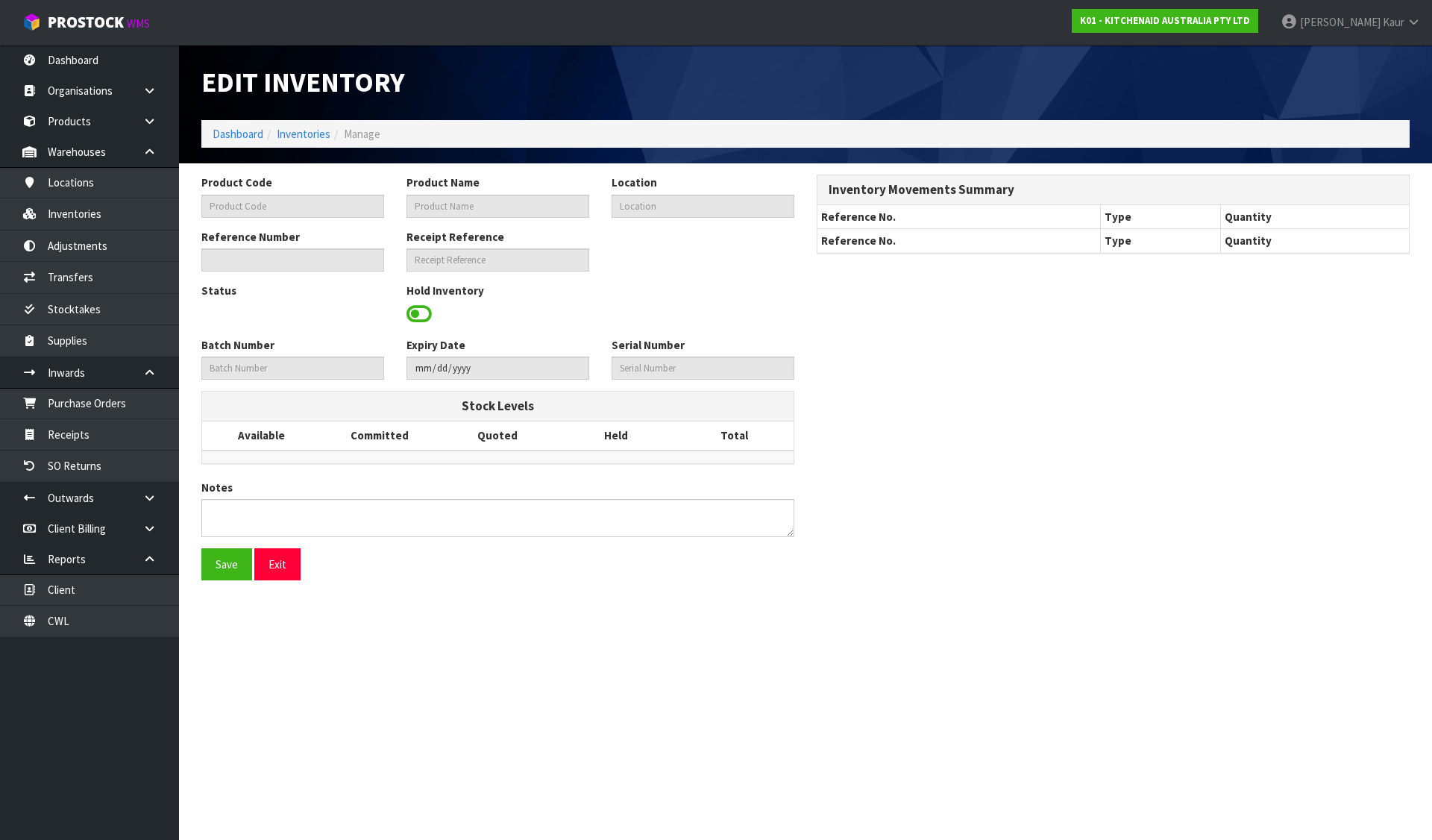
type input "5KSM7581ACA"
type input "KSM7581 CANDY APPLE MIXER"
type input "37-37-1-A"
type input "K01-IRY0160798"
type input "K01-REC0001912"
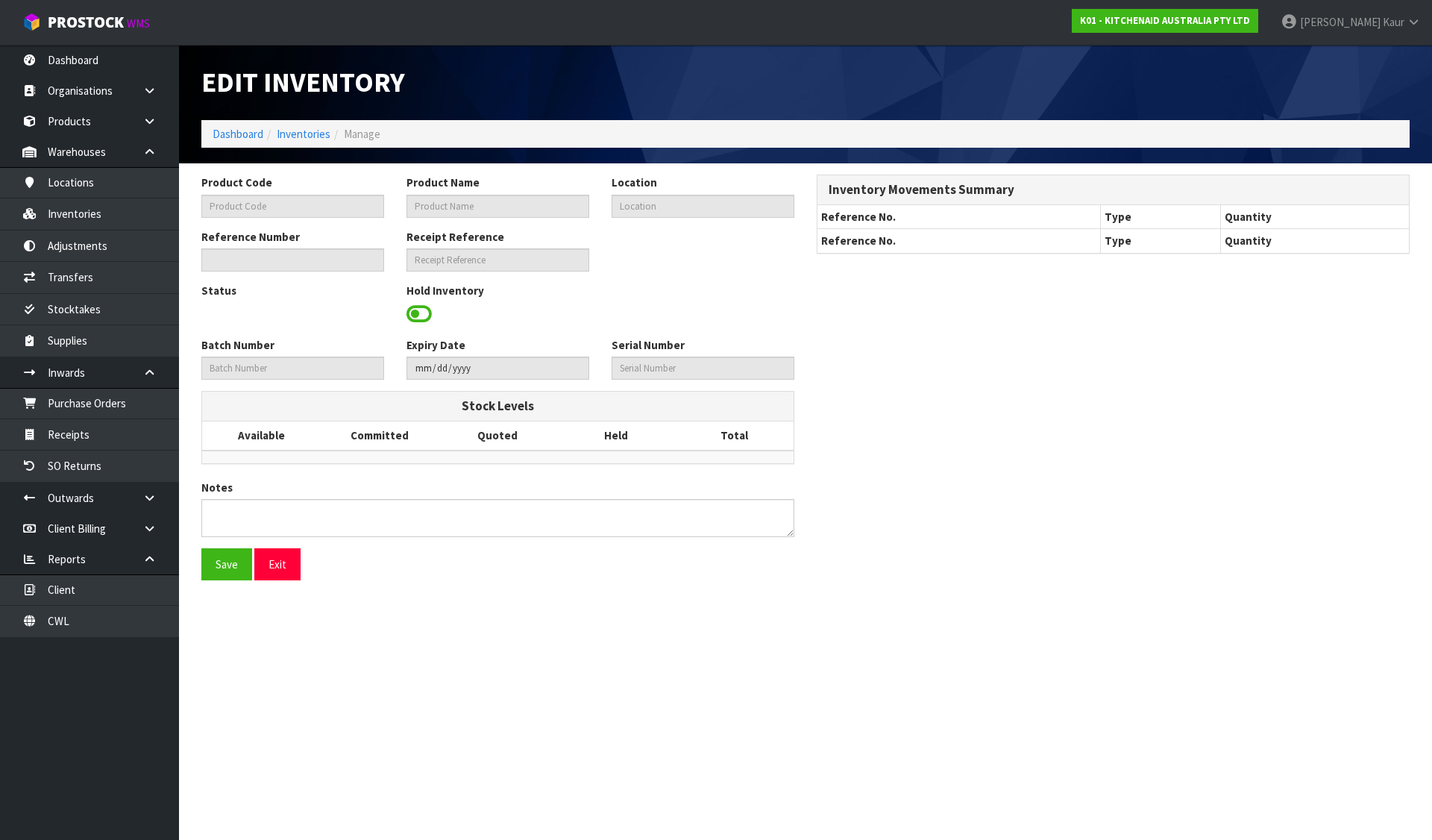
type input "WB1902933"
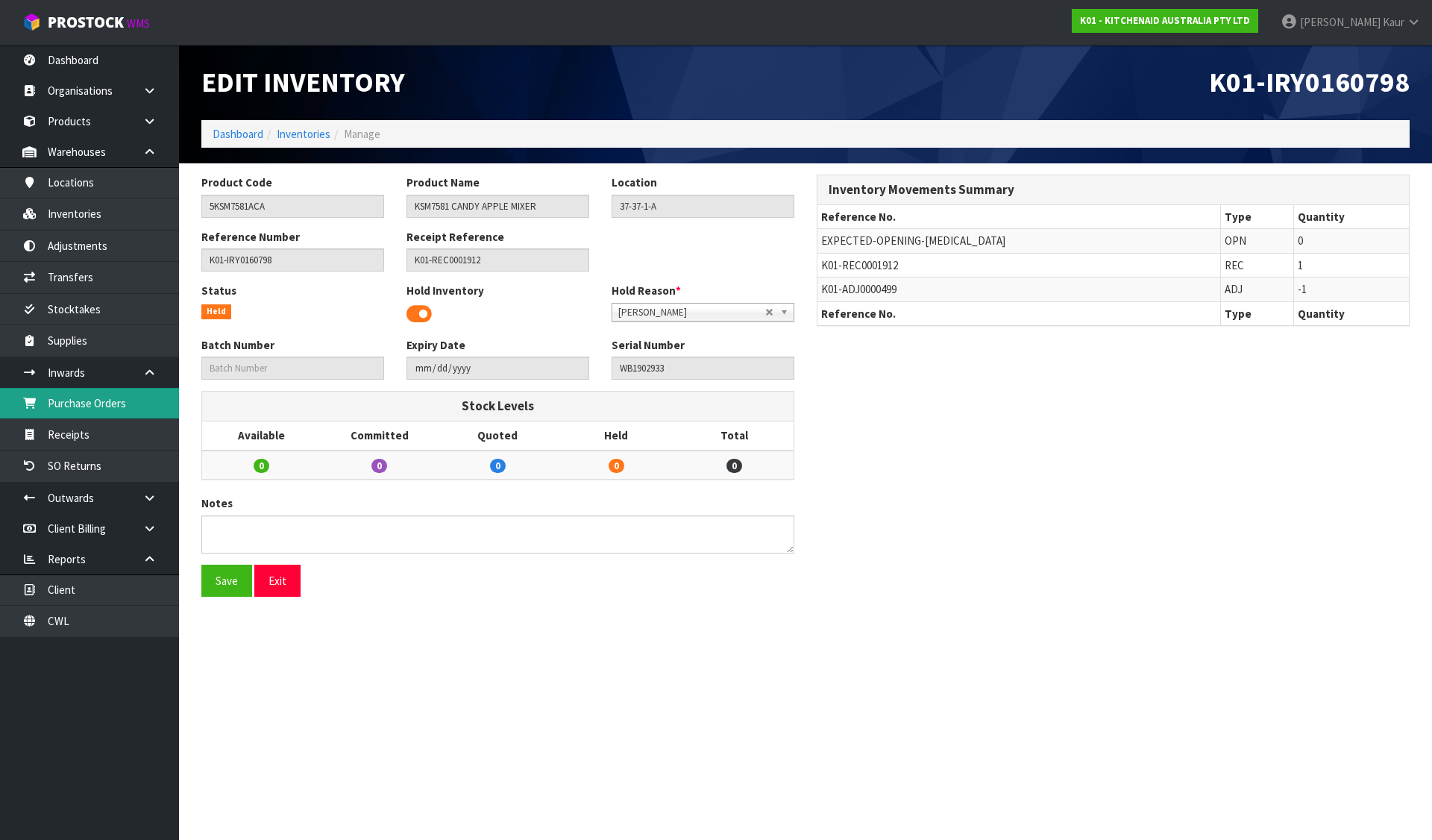
click at [84, 404] on link "Purchase Orders" at bounding box center [89, 403] width 179 height 30
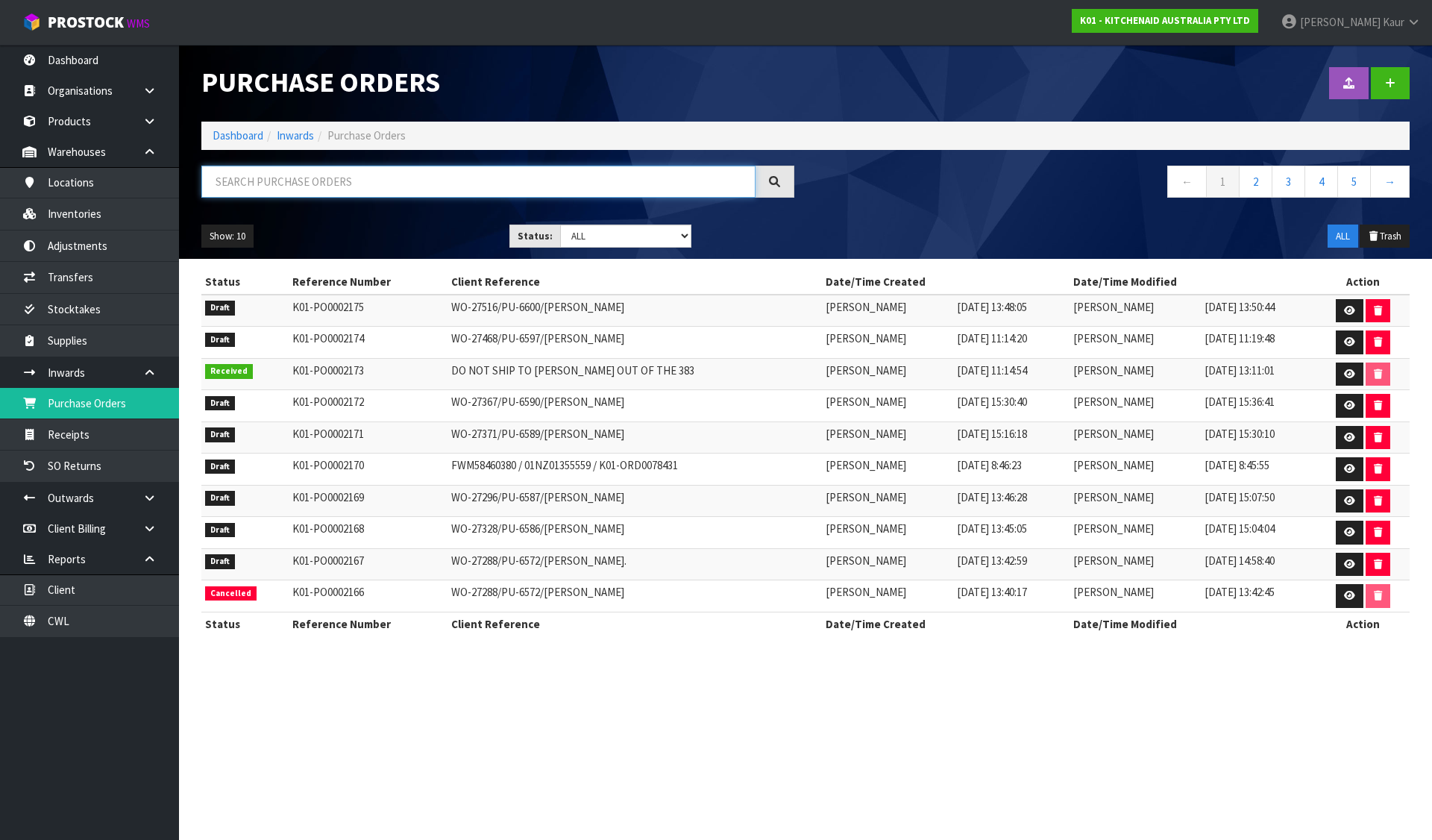
click at [312, 189] on input "text" at bounding box center [477, 181] width 554 height 32
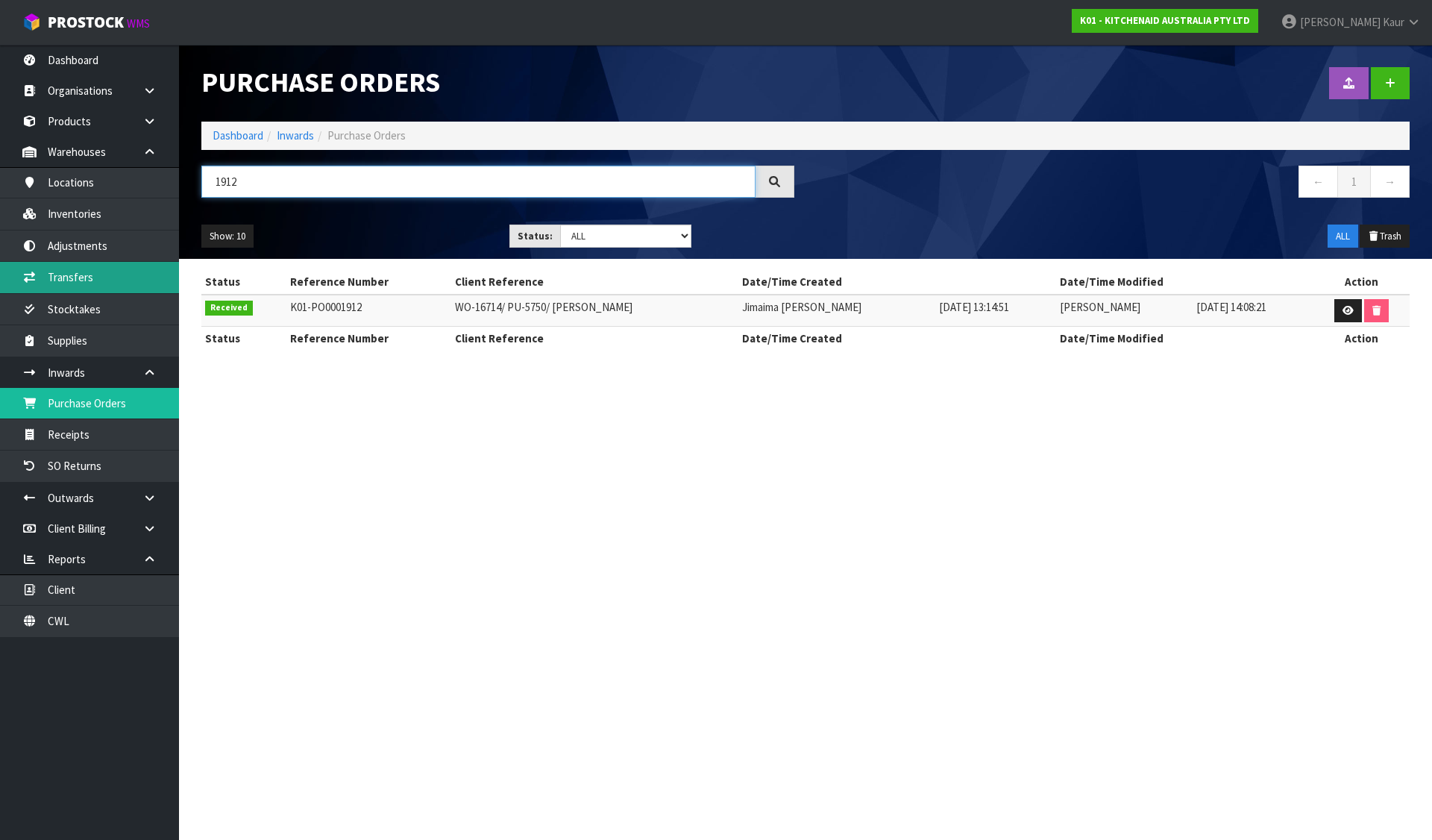
type input "1912"
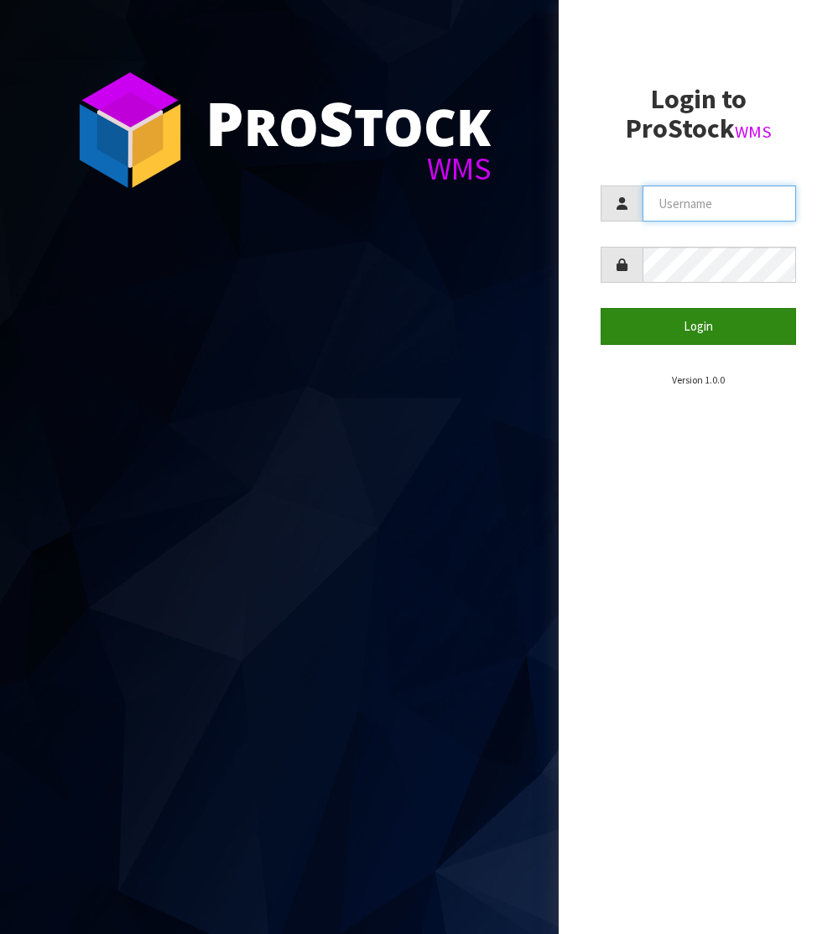
type input "[PERSON_NAME][EMAIL_ADDRESS][DOMAIN_NAME]"
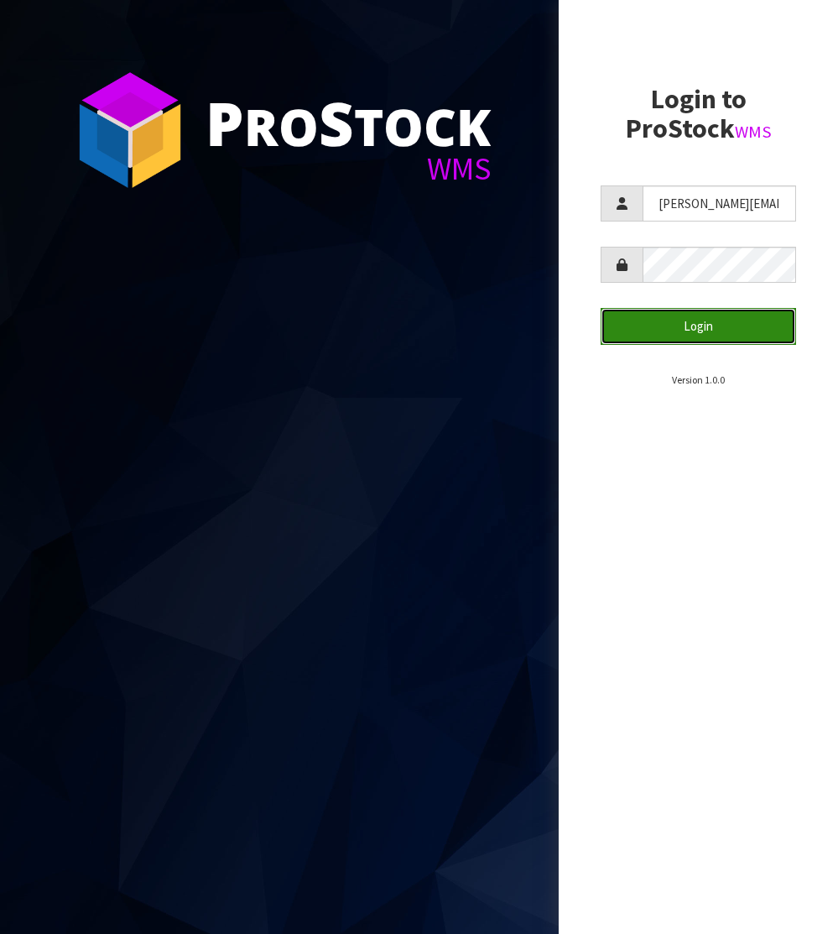
click at [660, 325] on button "Login" at bounding box center [698, 326] width 195 height 36
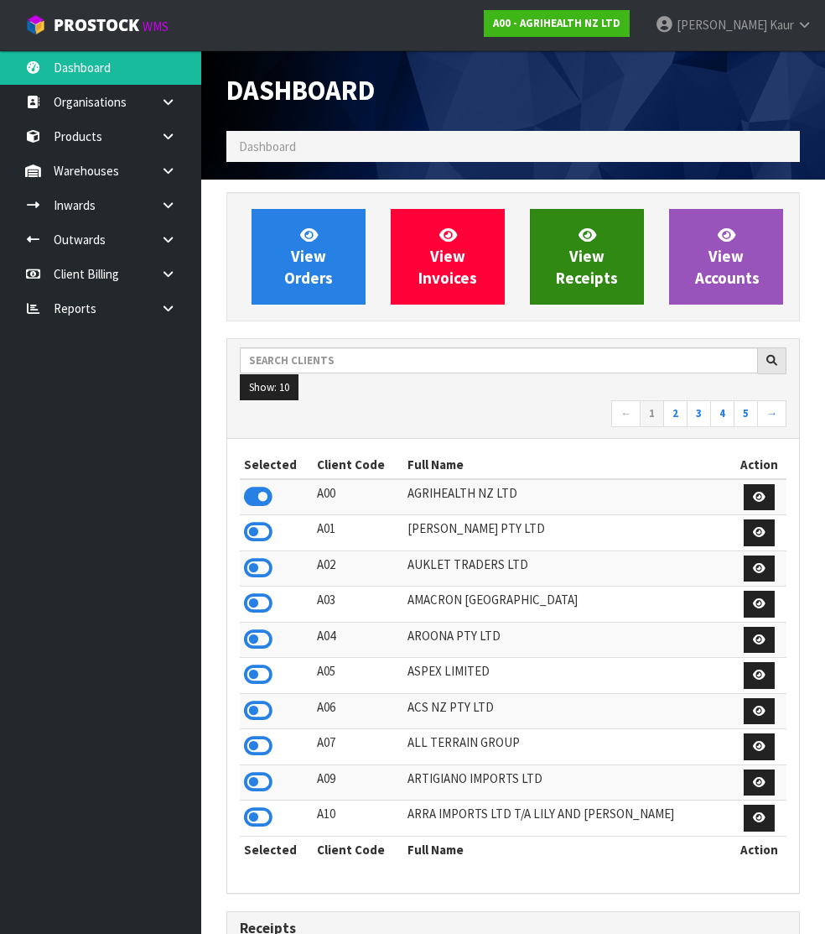
scroll to position [1331, 599]
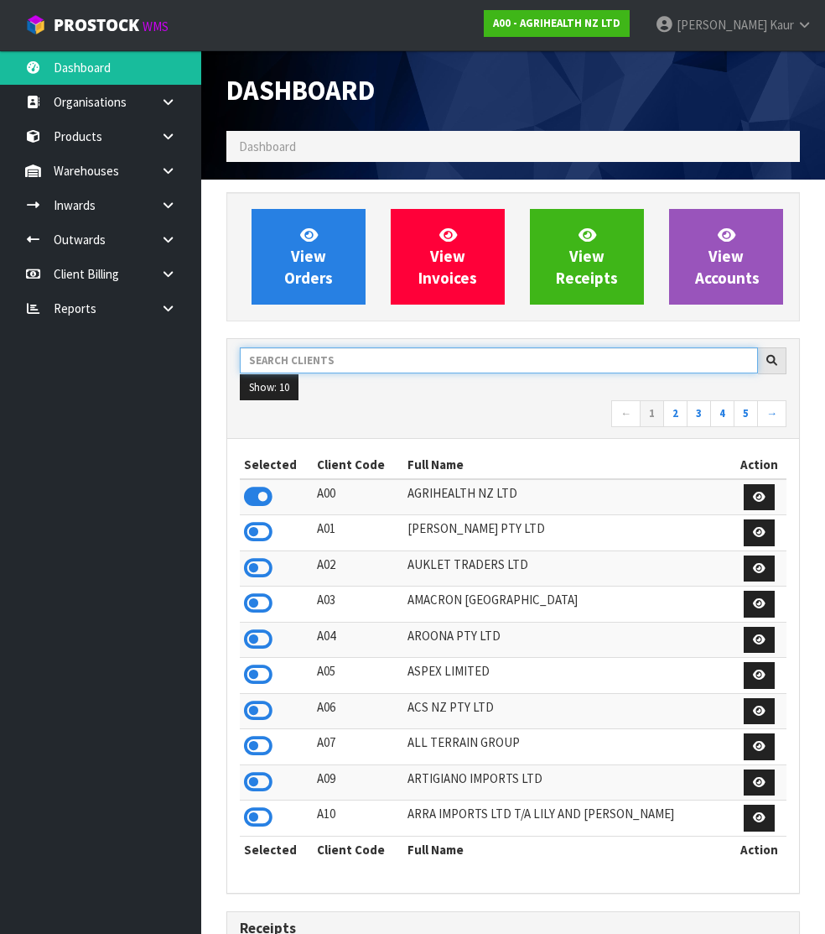
drag, startPoint x: 314, startPoint y: 446, endPoint x: 314, endPoint y: 459, distance: 12.6
click at [314, 373] on input "text" at bounding box center [499, 360] width 518 height 26
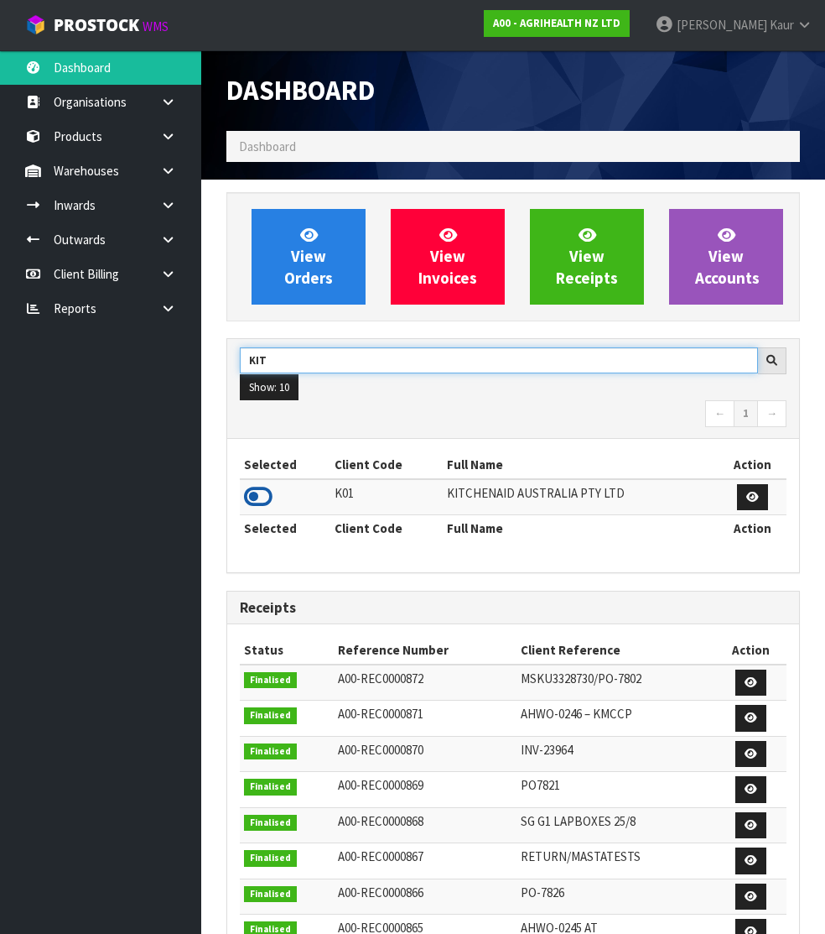
type input "KIT"
click at [268, 509] on icon at bounding box center [258, 496] width 29 height 25
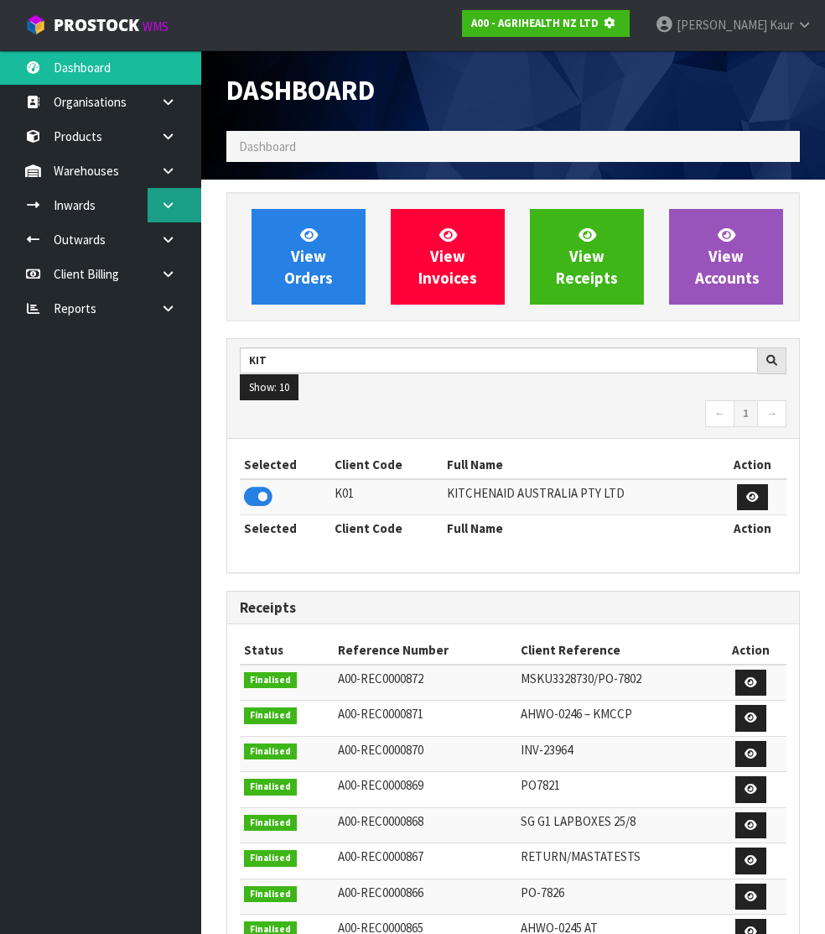
scroll to position [837717, 838224]
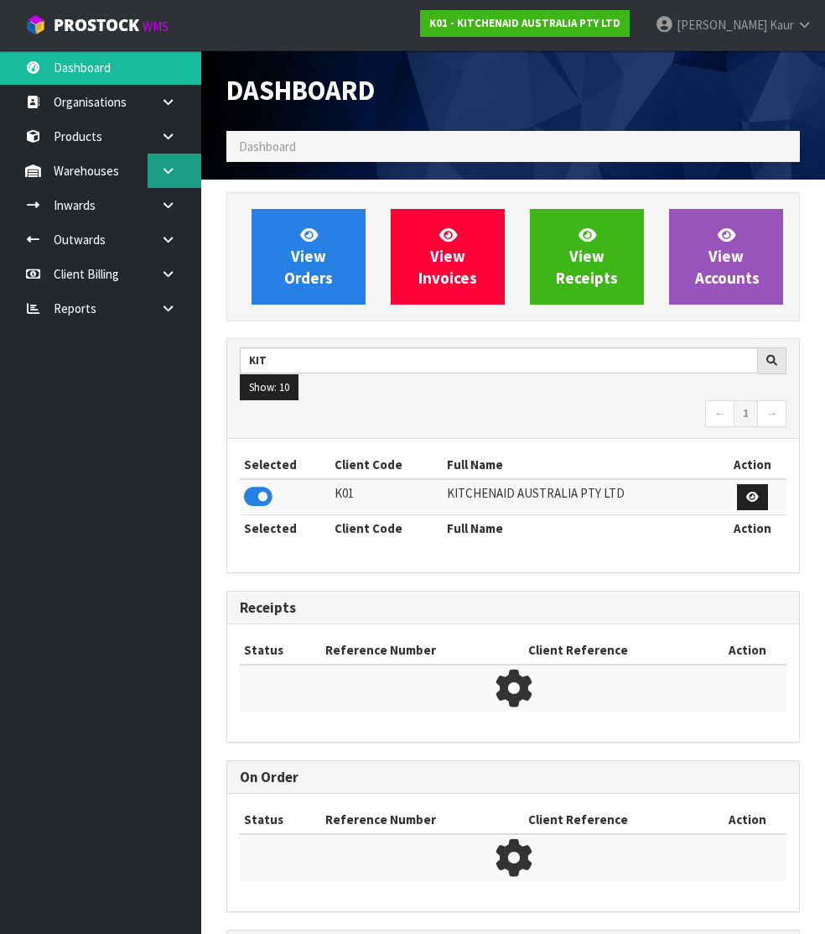
click at [165, 177] on link at bounding box center [175, 171] width 54 height 34
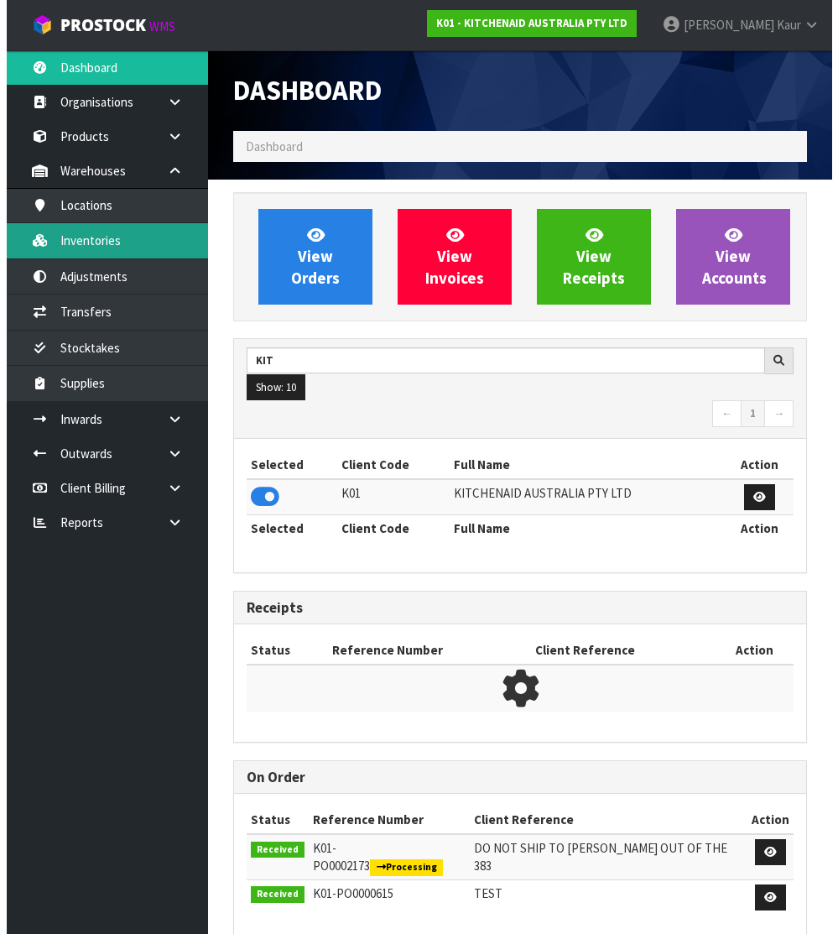
scroll to position [1331, 599]
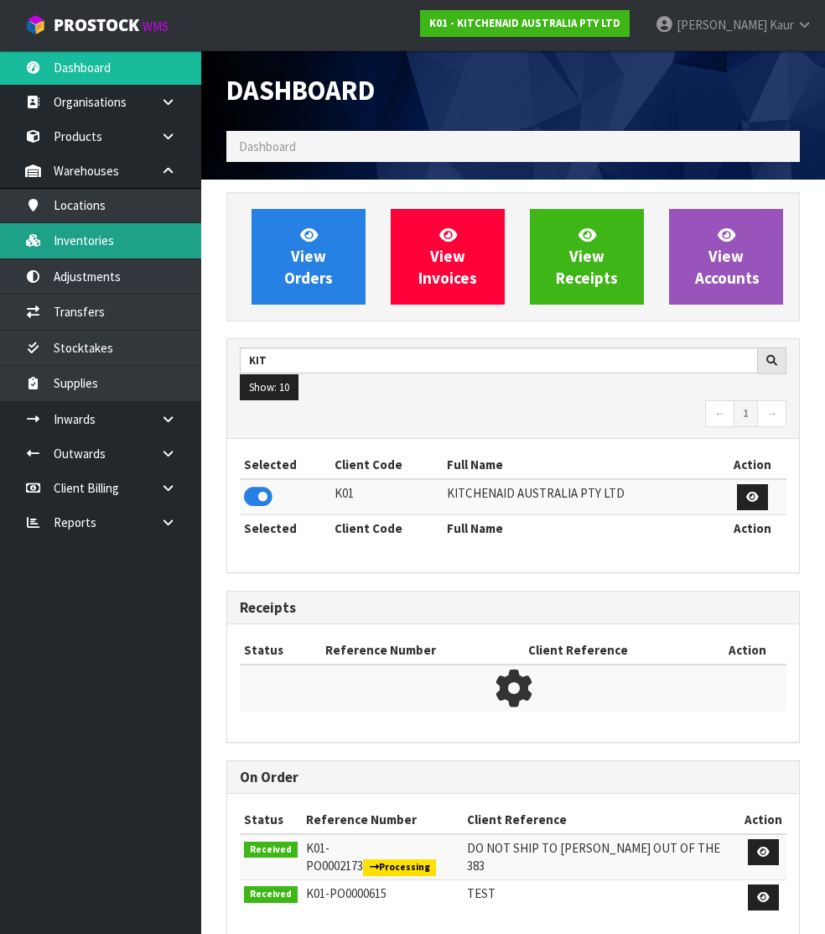
click at [121, 237] on link "Inventories" at bounding box center [100, 240] width 201 height 34
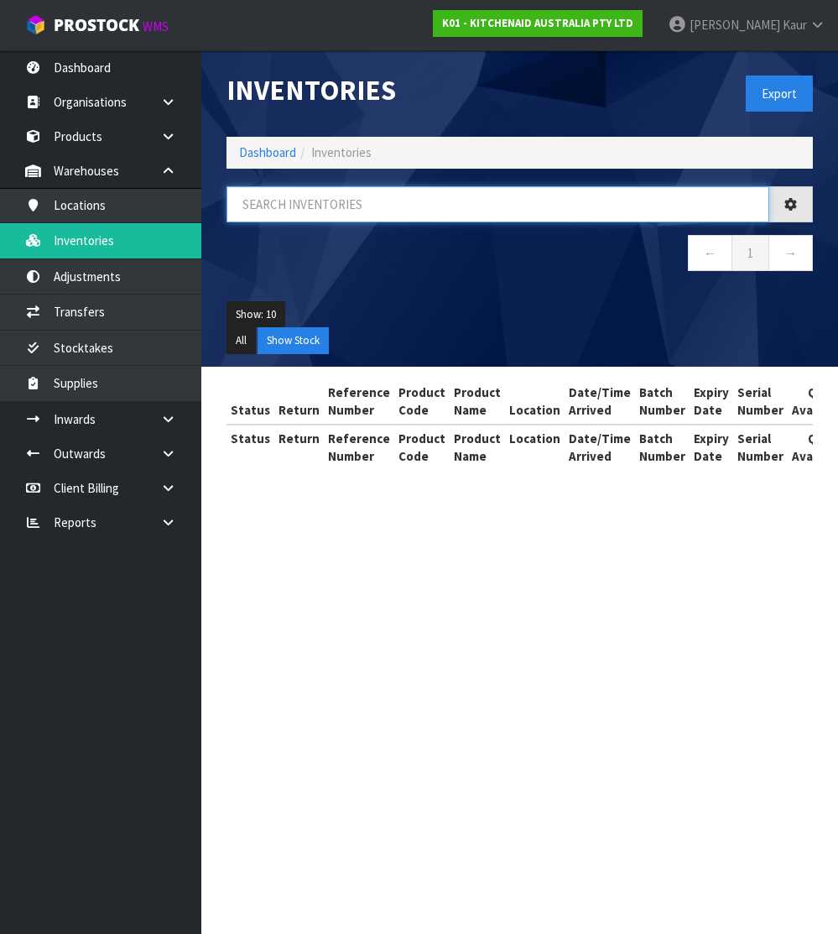
click at [315, 204] on input "text" at bounding box center [497, 204] width 543 height 36
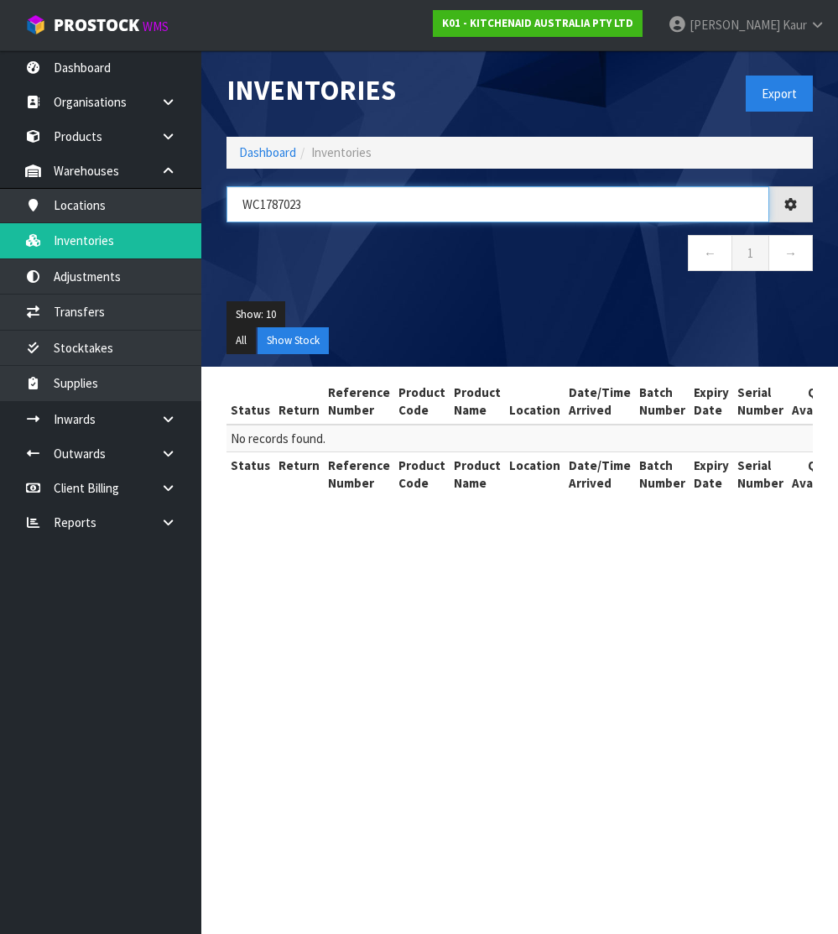
type input "WC1787023"
click at [238, 333] on button "All" at bounding box center [240, 340] width 29 height 27
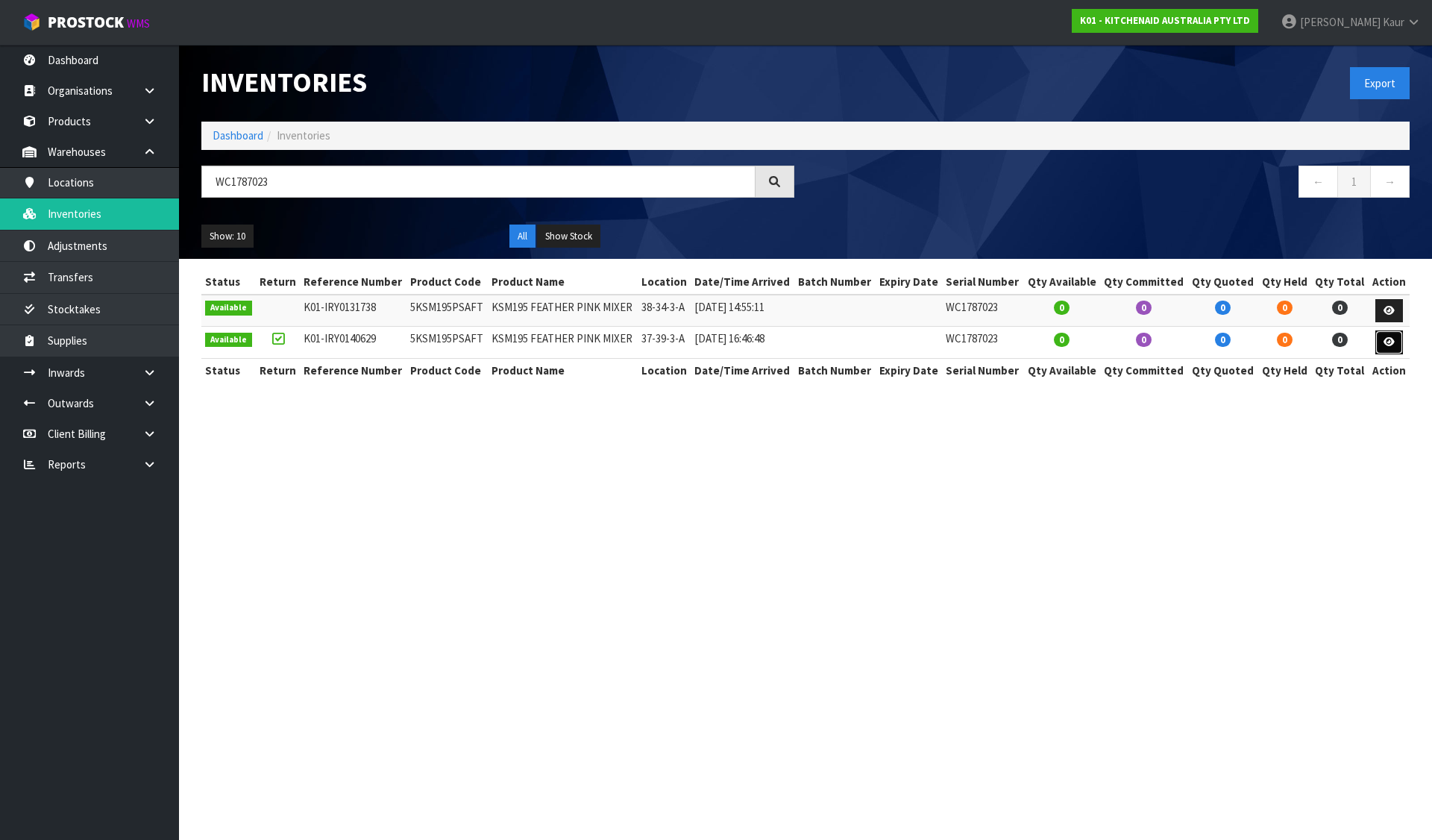
click at [744, 340] on icon at bounding box center [1388, 341] width 12 height 10
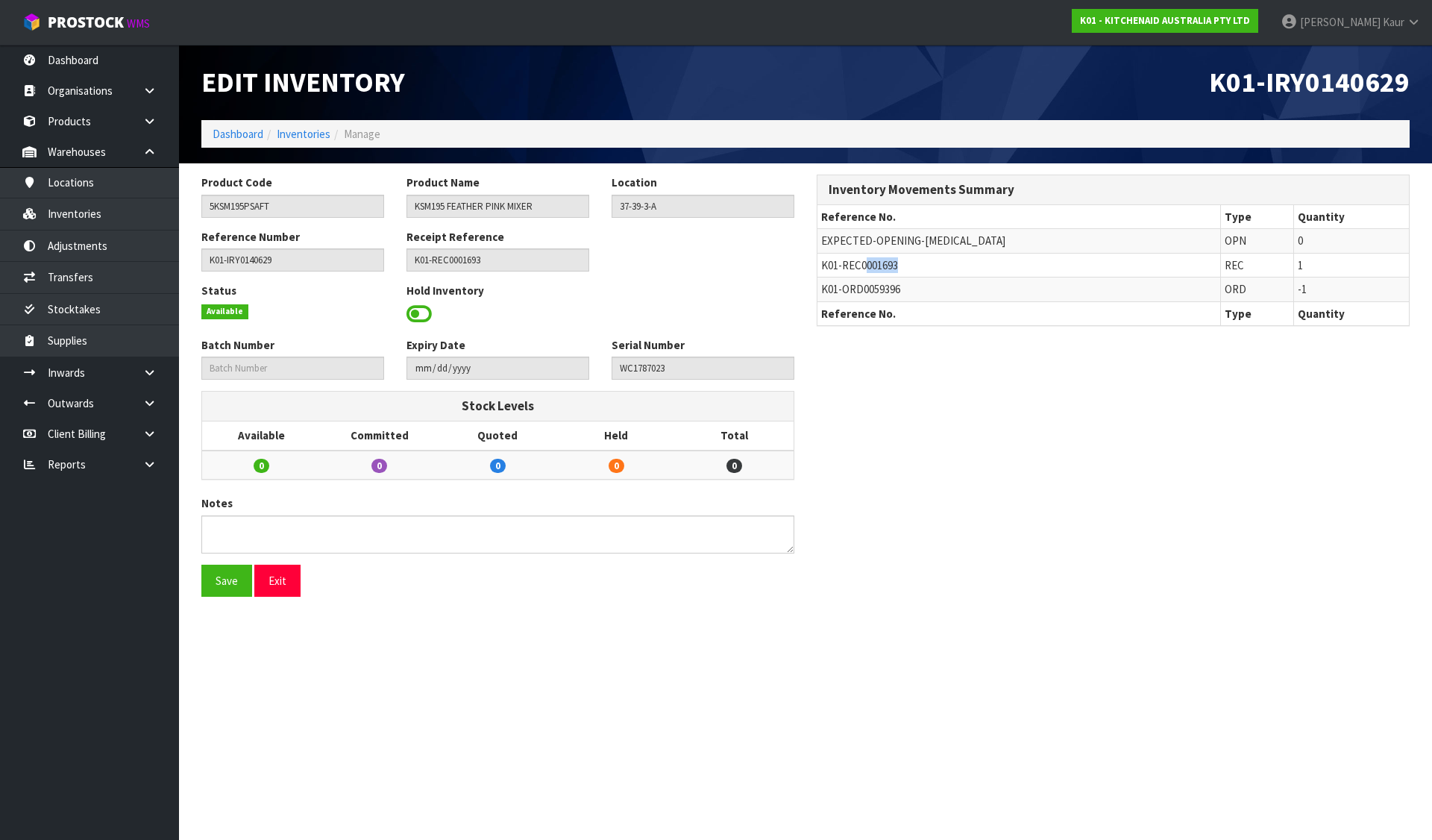
drag, startPoint x: 868, startPoint y: 265, endPoint x: 904, endPoint y: 260, distance: 36.3
click at [744, 260] on td "K01-REC0001693" at bounding box center [1018, 264] width 403 height 24
copy span "001693"
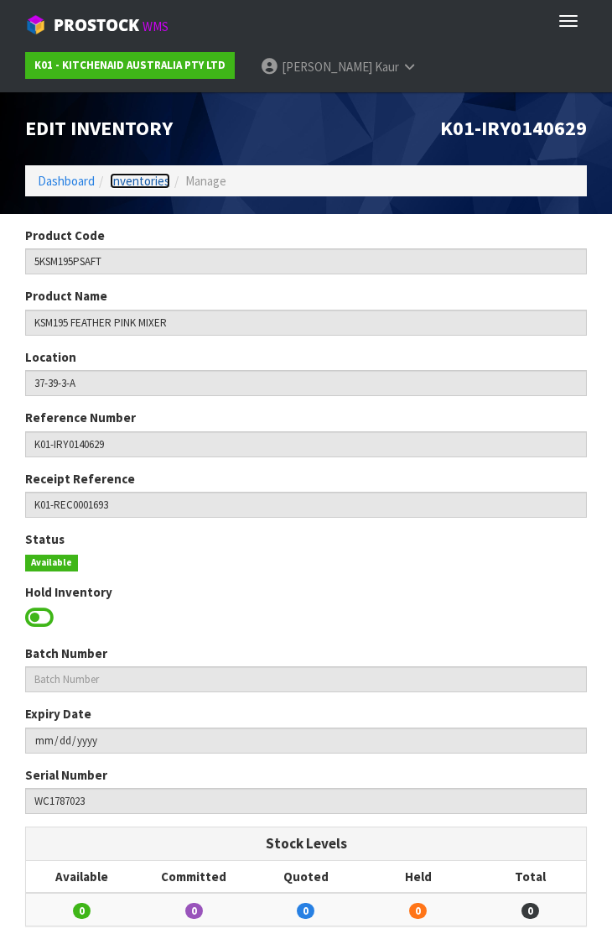
click at [145, 178] on link "Inventories" at bounding box center [140, 181] width 60 height 16
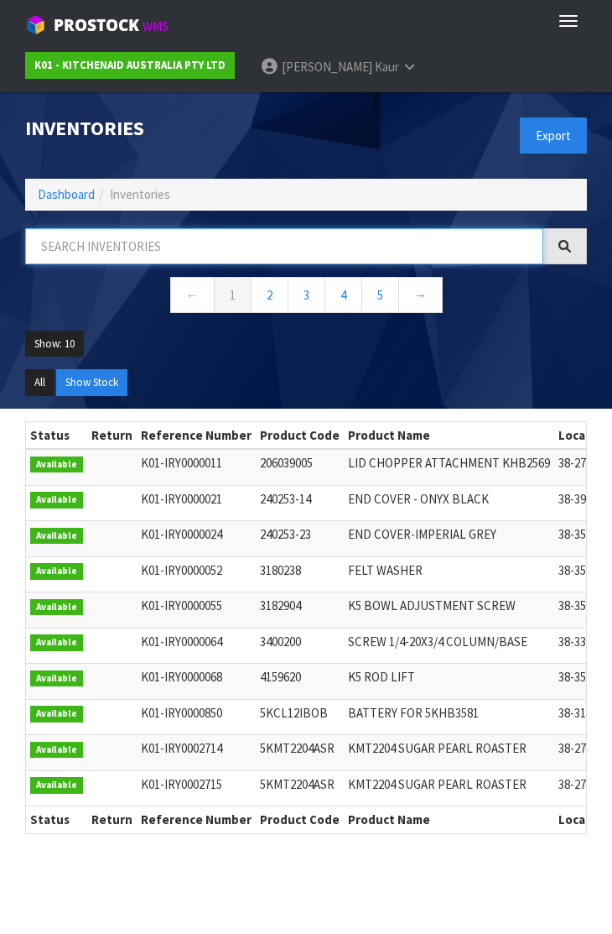
click at [109, 251] on input "text" at bounding box center [284, 246] width 518 height 36
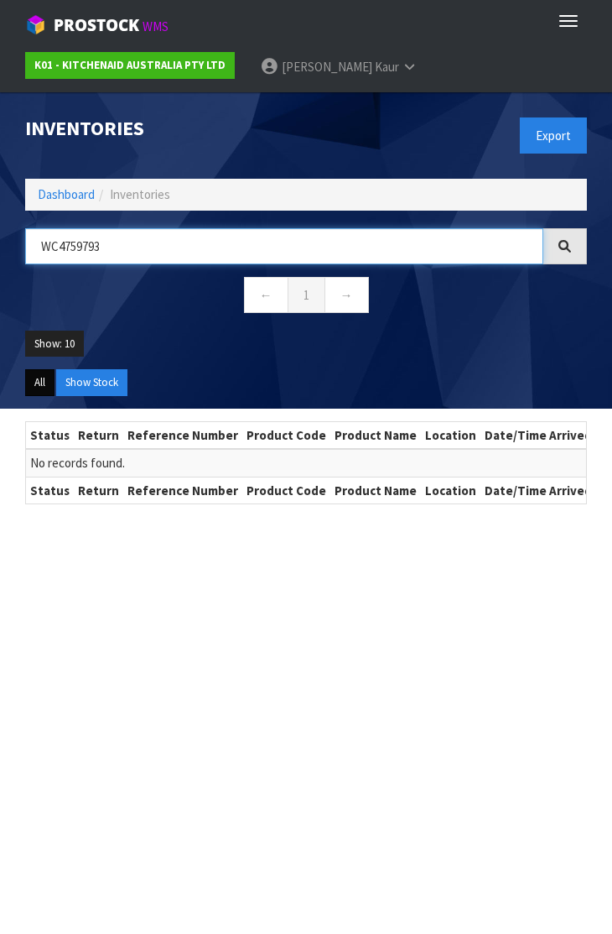
type input "WC4759793"
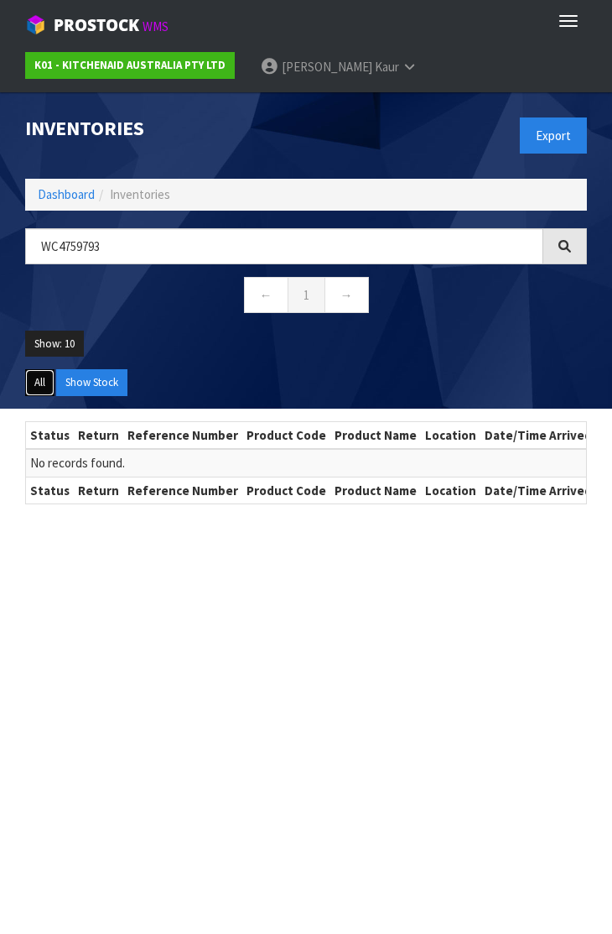
click at [36, 386] on button "All" at bounding box center [39, 382] width 29 height 27
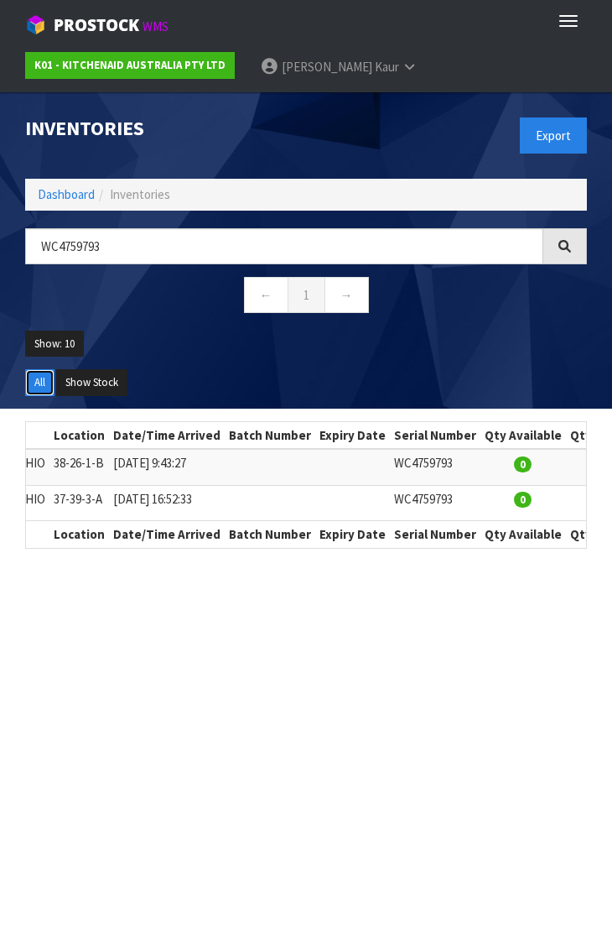
scroll to position [0, 727]
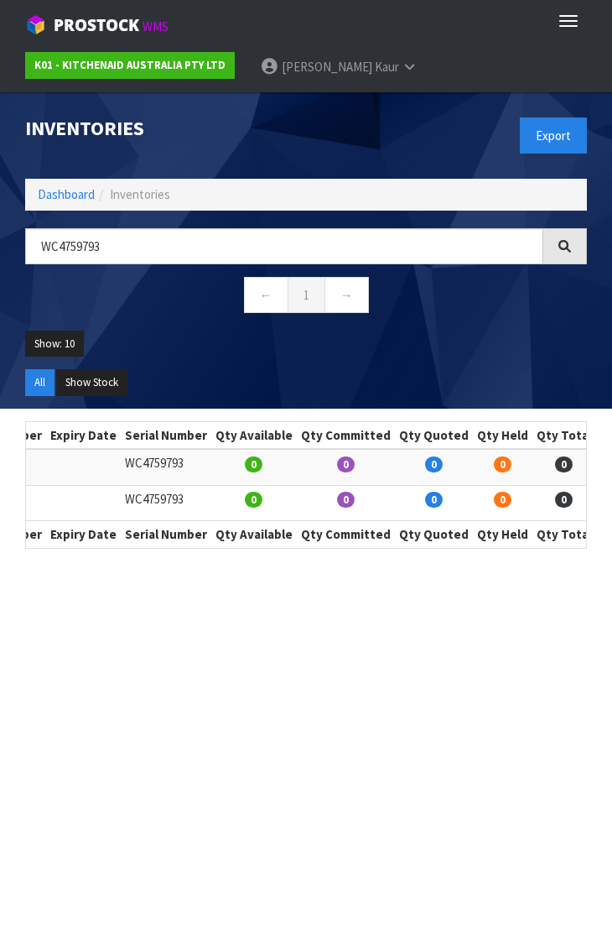
click at [613, 499] on icon at bounding box center [619, 502] width 13 height 11
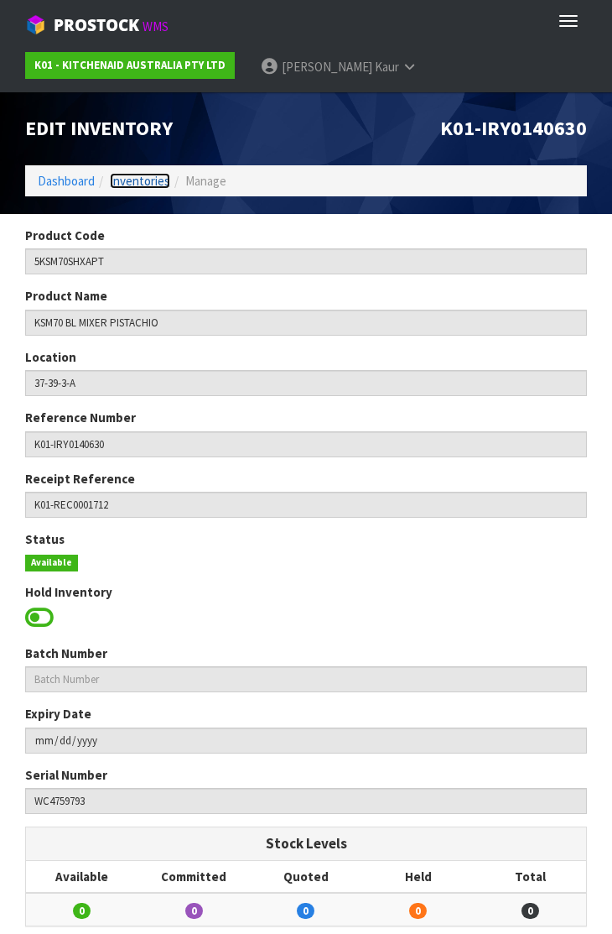
click at [143, 175] on link "Inventories" at bounding box center [140, 181] width 60 height 16
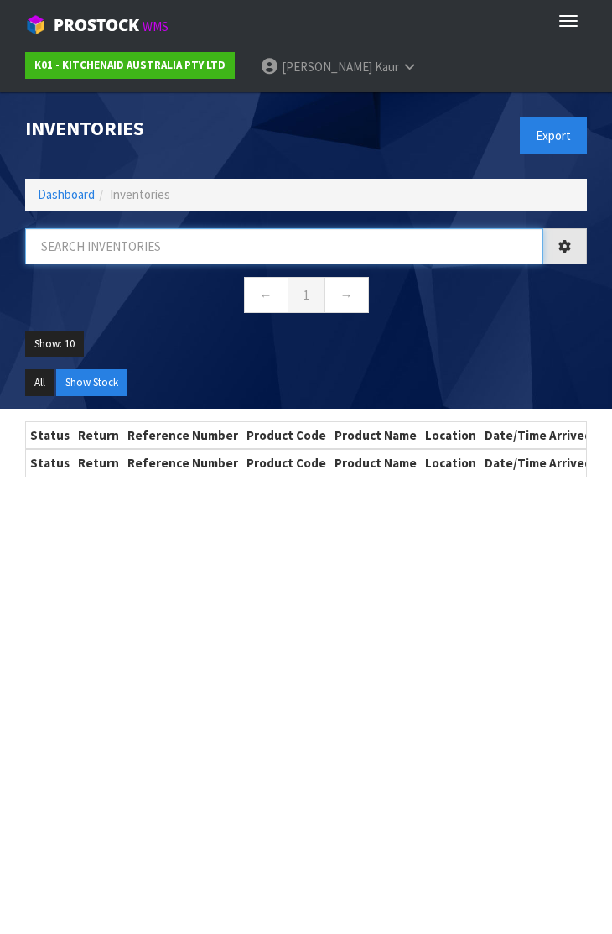
click at [103, 251] on input "text" at bounding box center [284, 246] width 518 height 36
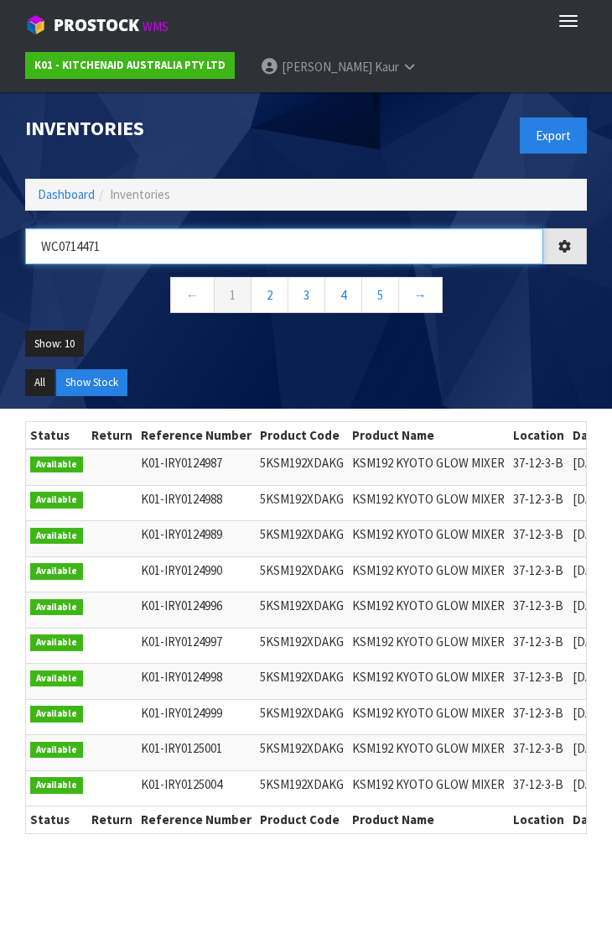
type input "WC0714471"
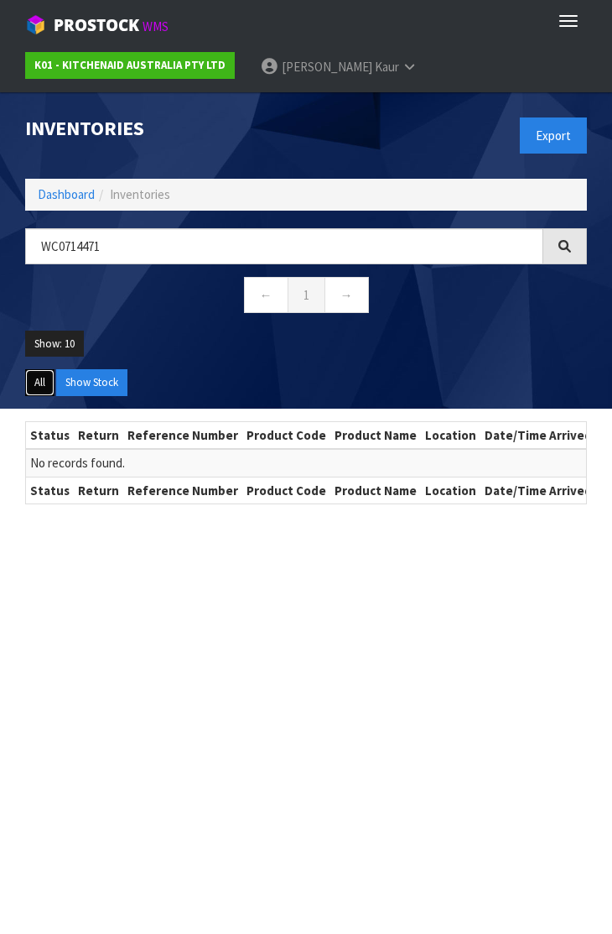
click at [39, 379] on button "All" at bounding box center [39, 382] width 29 height 27
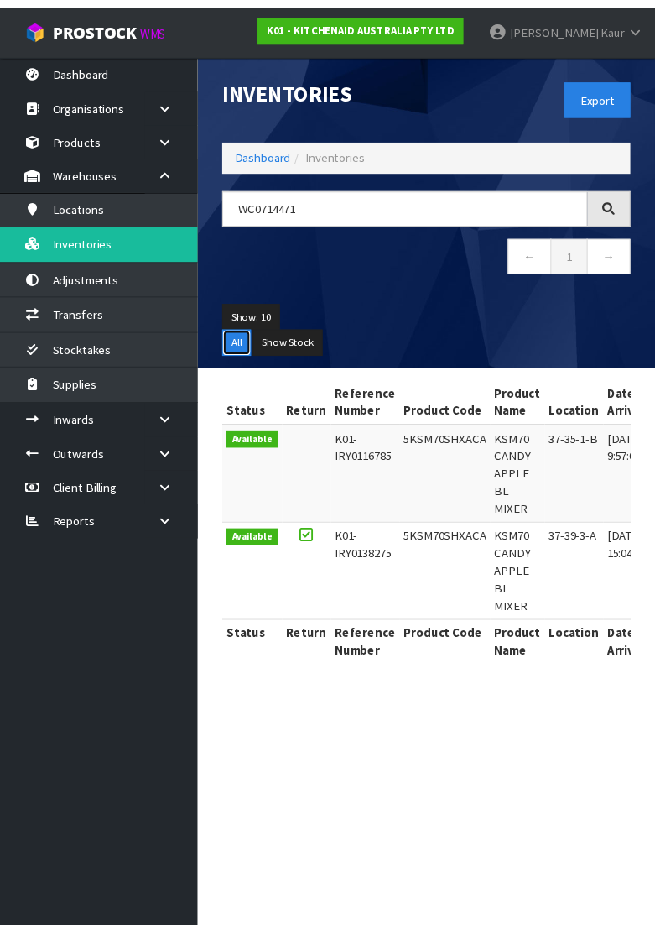
scroll to position [0, 487]
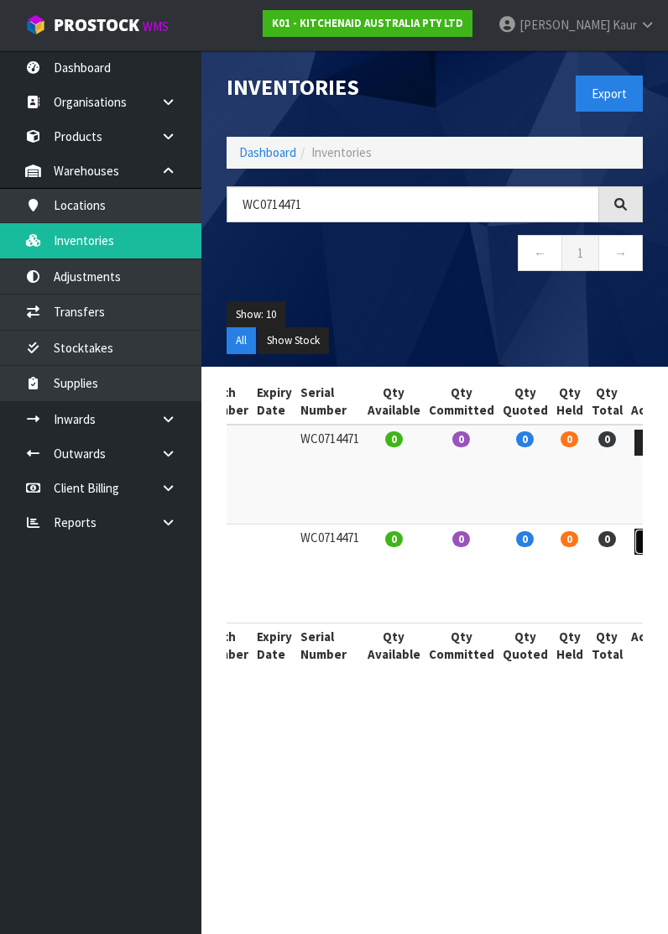
click at [643, 537] on icon at bounding box center [649, 541] width 13 height 11
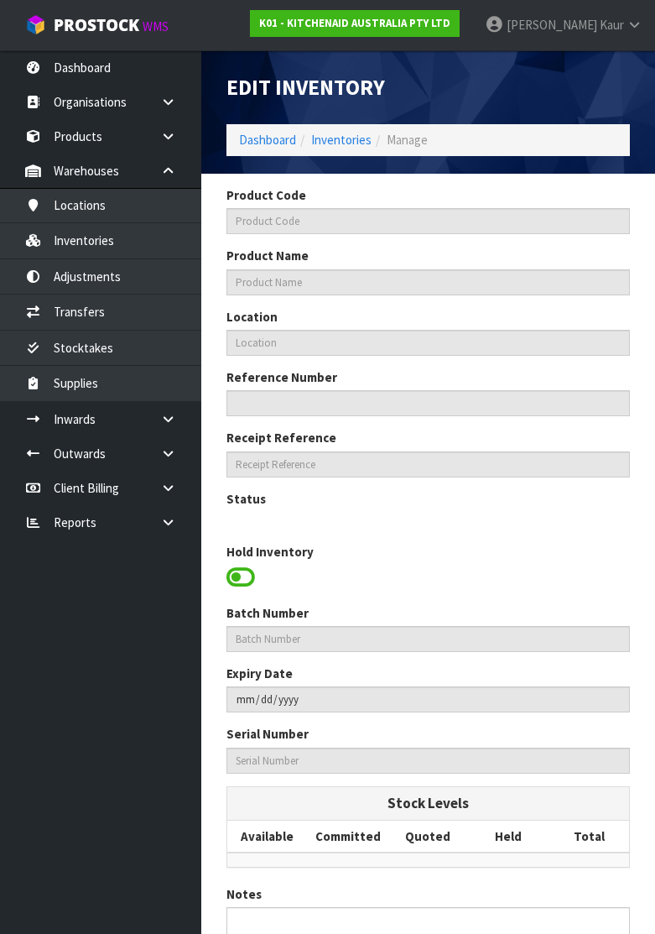
type input "5KSM70SHXACA"
type input "KSM70 CANDY APPLE BL MIXER"
type input "37-39-3-A"
type input "K01-IRY0138275"
type input "K01-REC0001682"
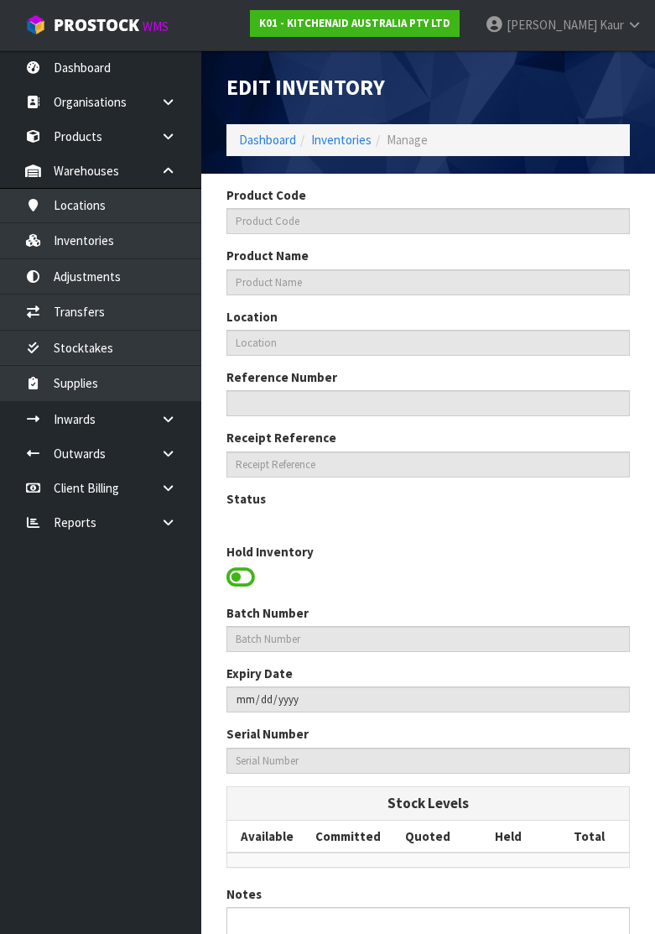
type input "WC0714471"
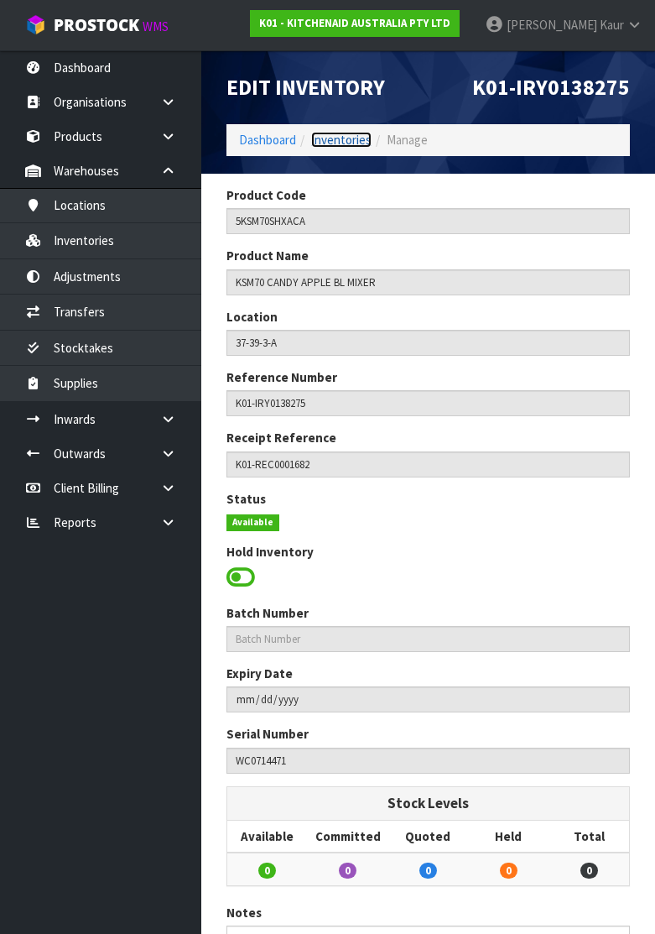
click at [327, 141] on link "Inventories" at bounding box center [341, 140] width 60 height 16
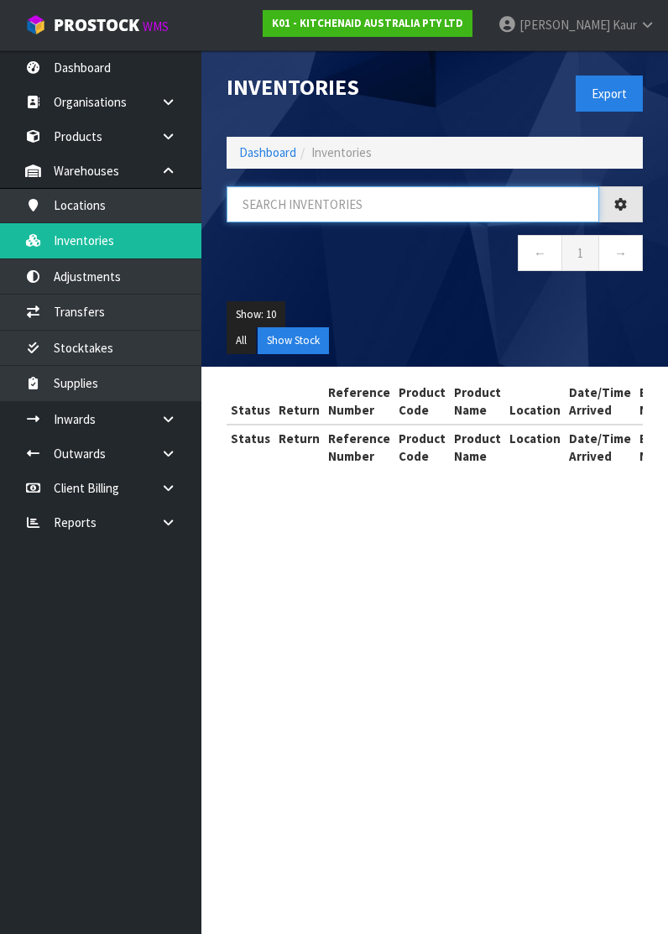
click at [299, 208] on input "text" at bounding box center [412, 204] width 372 height 36
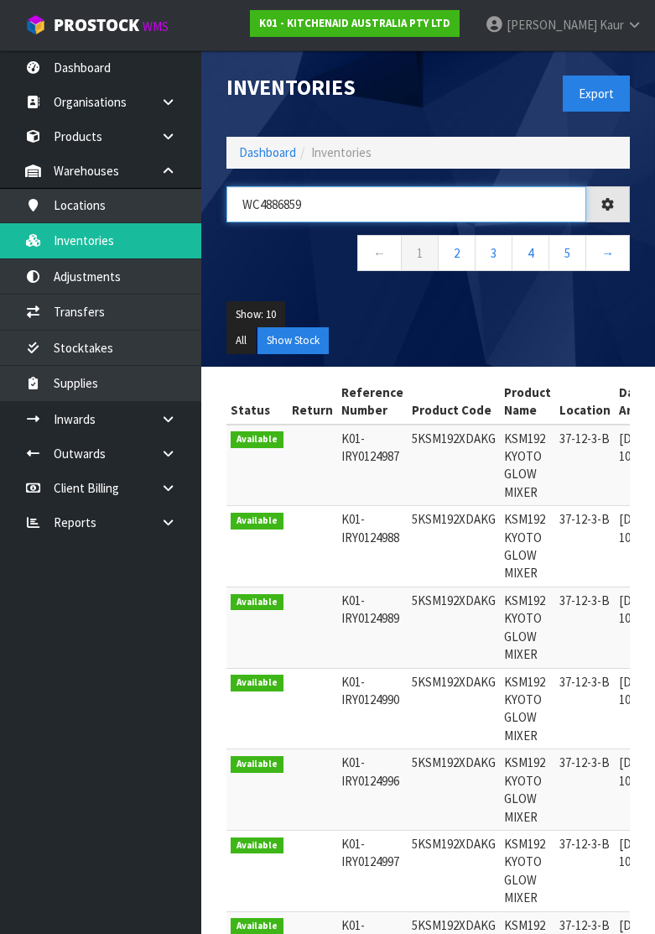
type input "WC4886859"
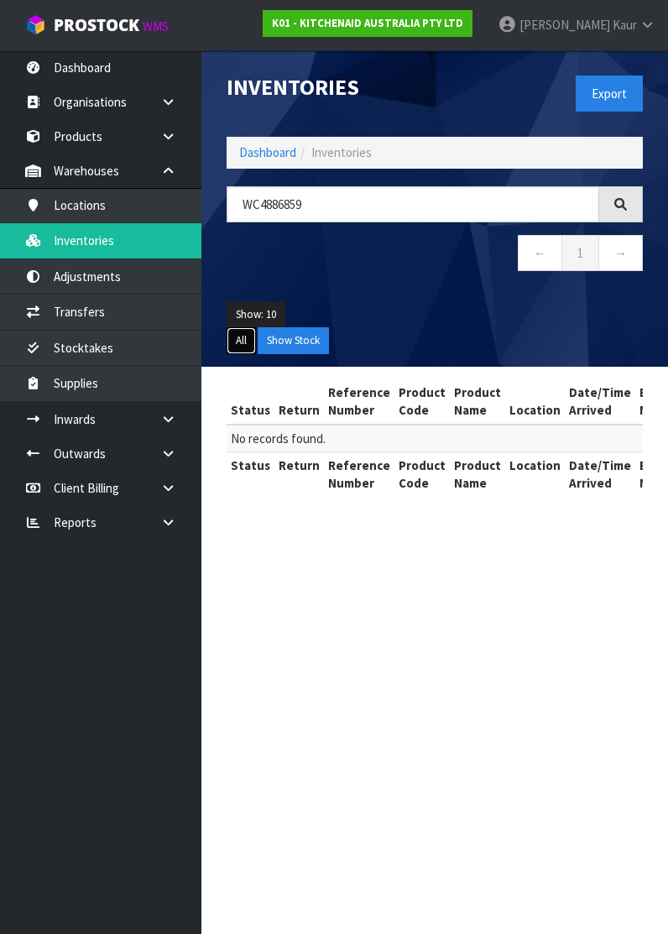
click at [246, 338] on button "All" at bounding box center [240, 340] width 29 height 27
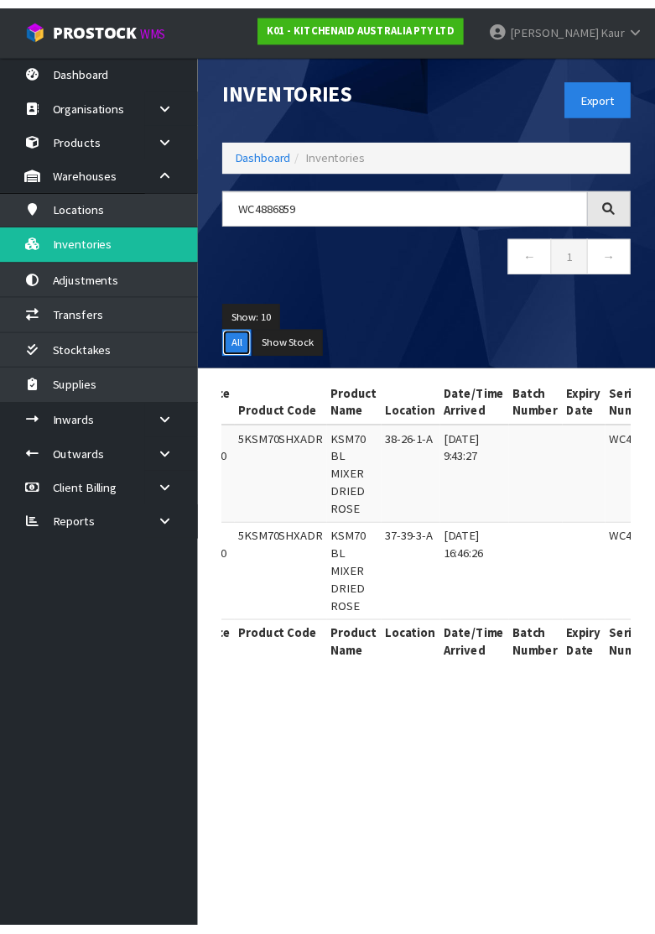
scroll to position [0, 487]
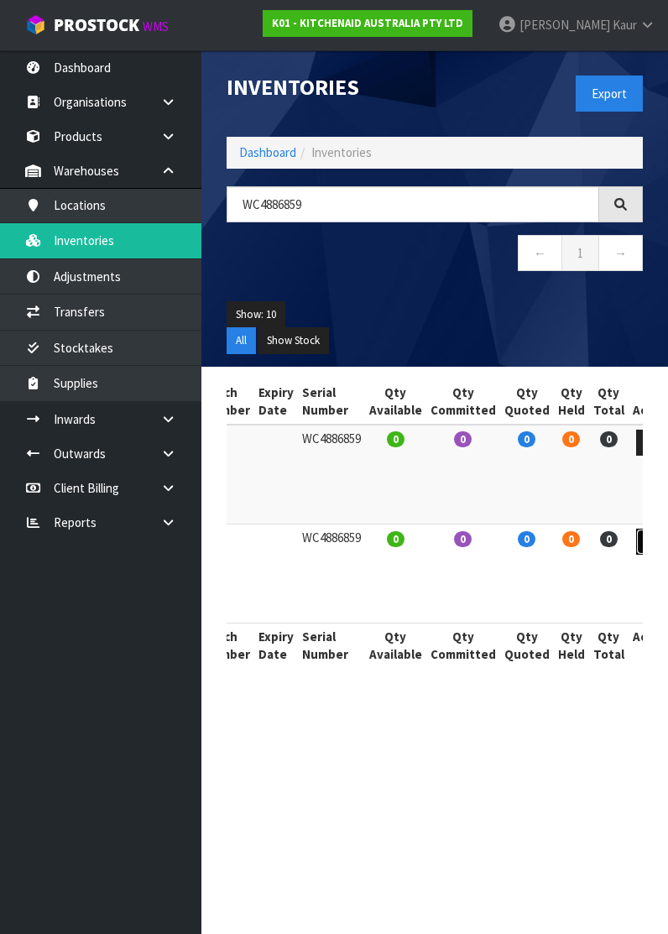
click at [636, 530] on link at bounding box center [651, 541] width 31 height 27
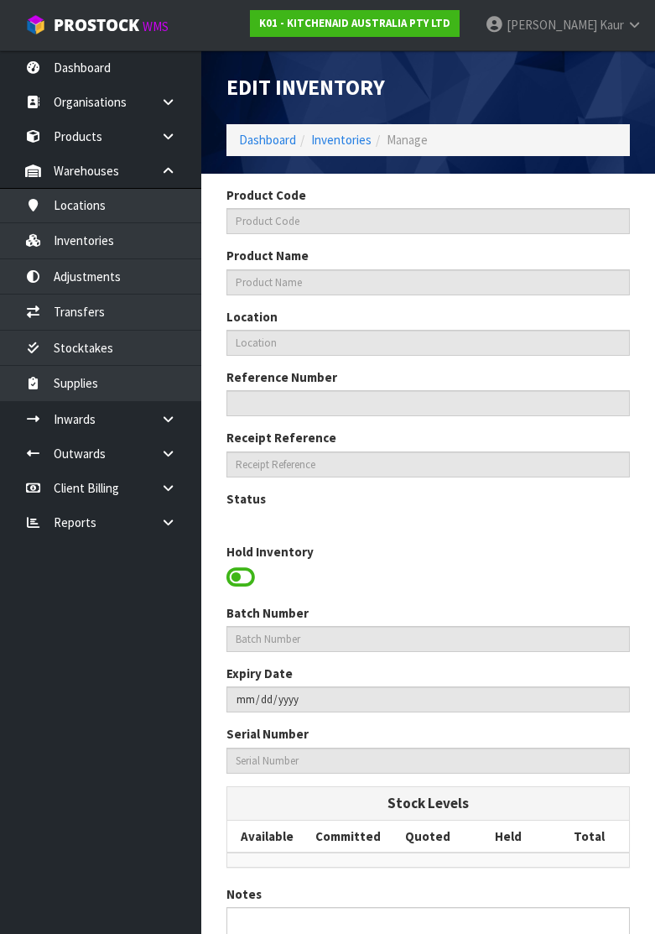
type input "5KSM70SHXADR"
type input "KSM70 BL MIXER DRIED ROSE"
type input "37-39-3-A"
type input "K01-IRY0140640"
type input "K01-REC0001701"
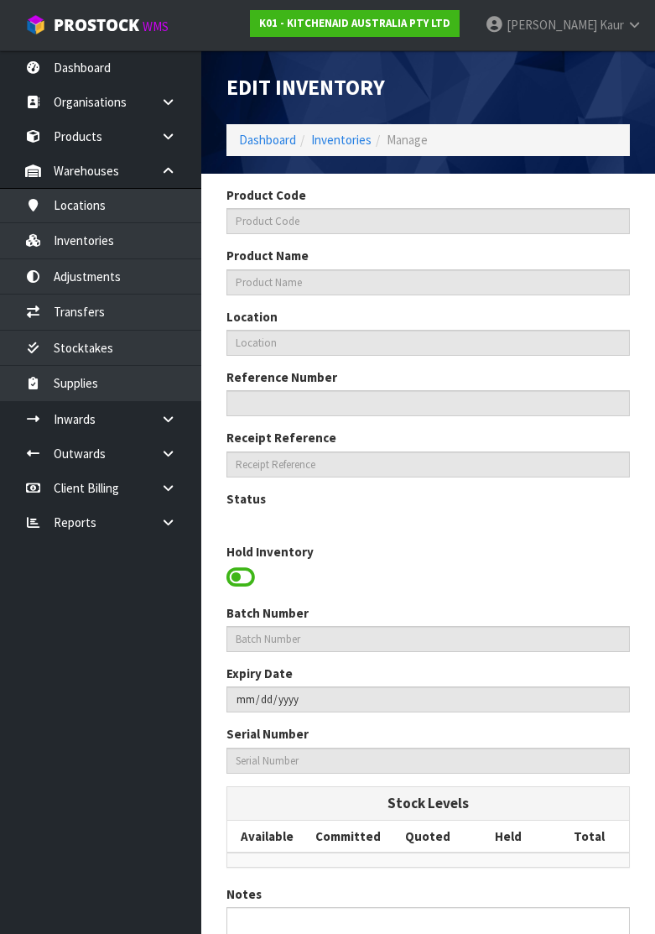
type input "WC4886859"
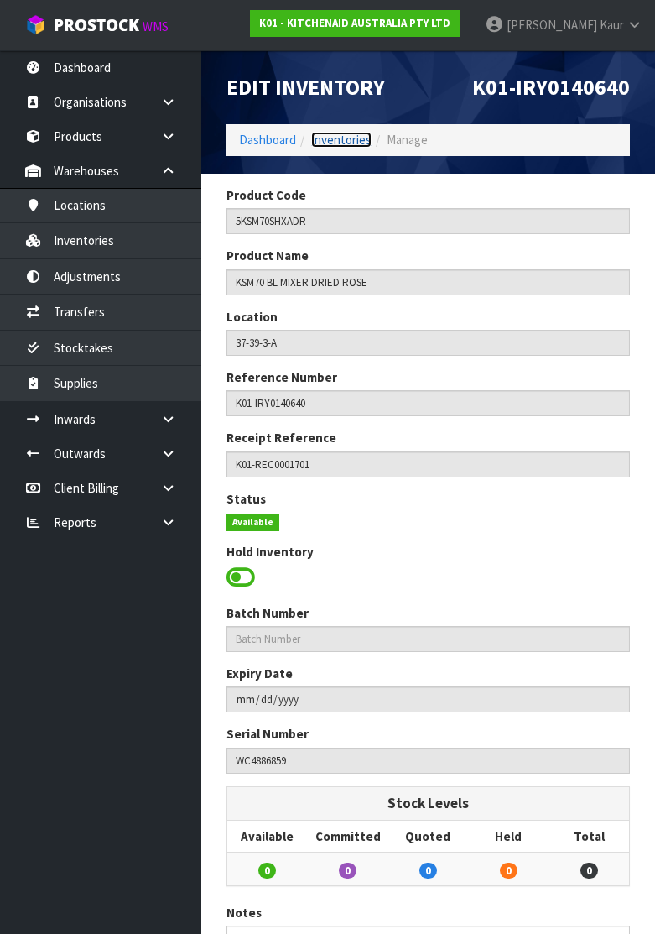
click at [330, 143] on link "Inventories" at bounding box center [341, 140] width 60 height 16
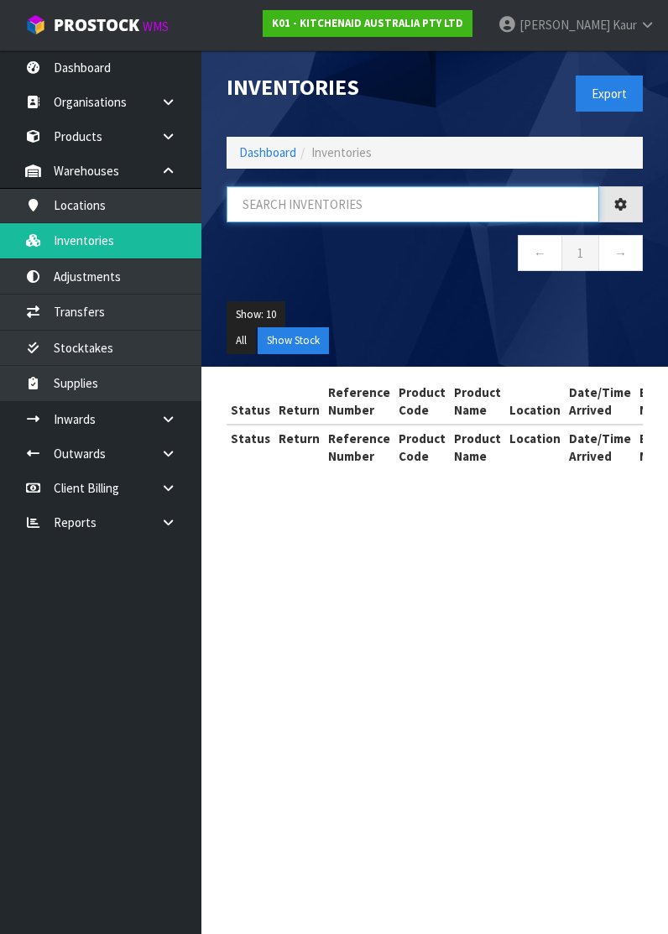
click at [299, 206] on input "text" at bounding box center [412, 204] width 372 height 36
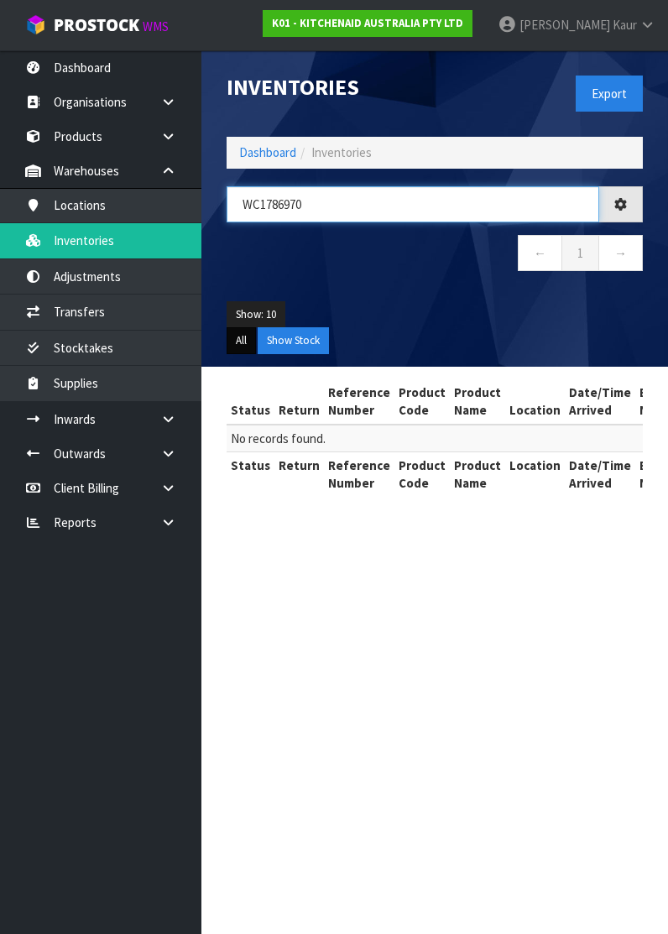
type input "WC1786970"
click at [245, 341] on button "All" at bounding box center [240, 340] width 29 height 27
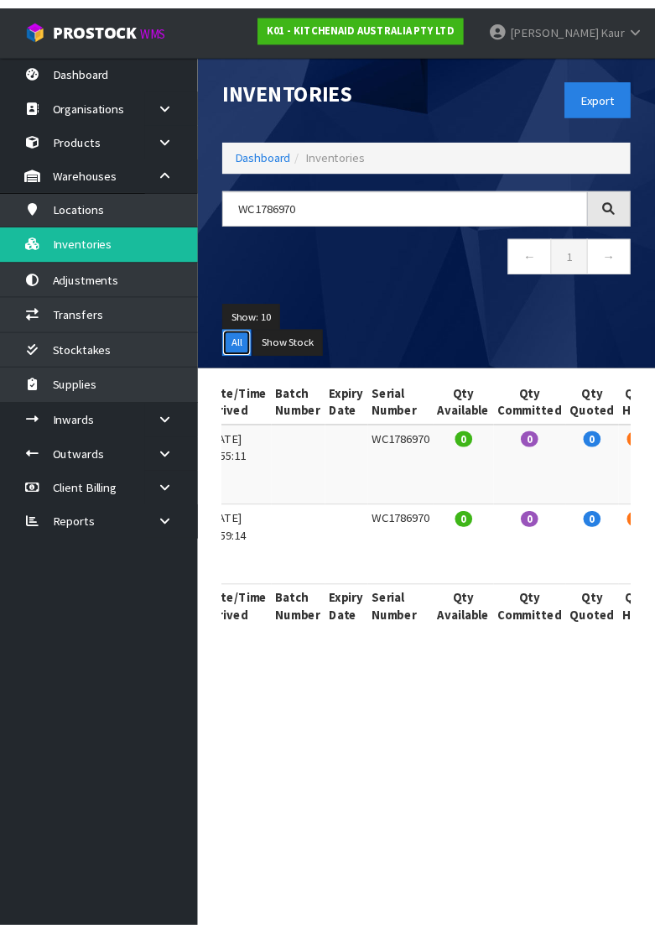
scroll to position [0, 488]
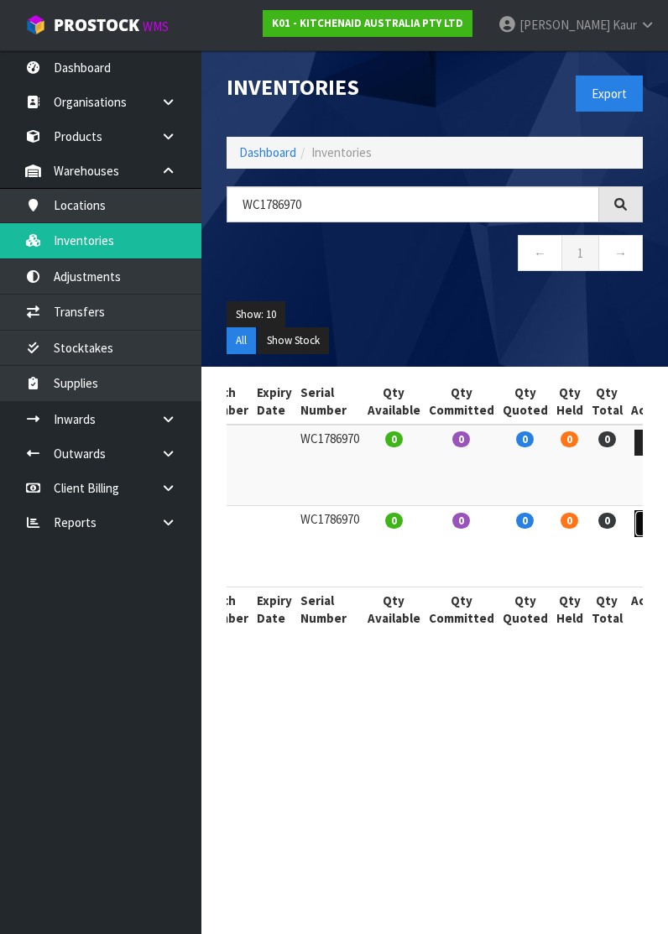
click at [634, 518] on link at bounding box center [649, 523] width 31 height 27
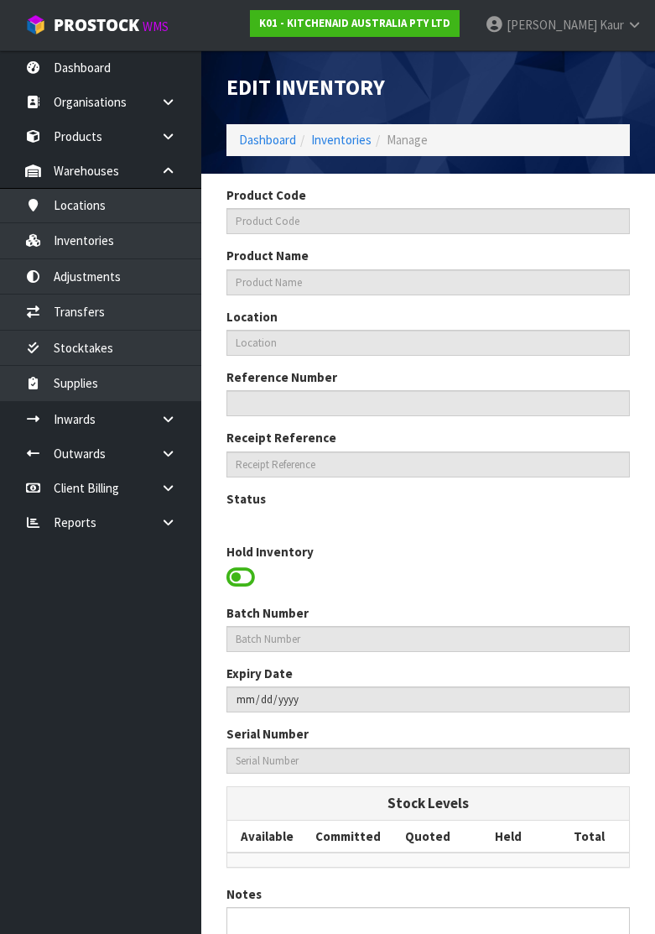
type input "5KSM195PSAFT"
type input "KSM195 FEATHER PINK MIXER"
type input "37-39-3-A"
type input "K01-IRY0140641"
type input "K01-REC0001711"
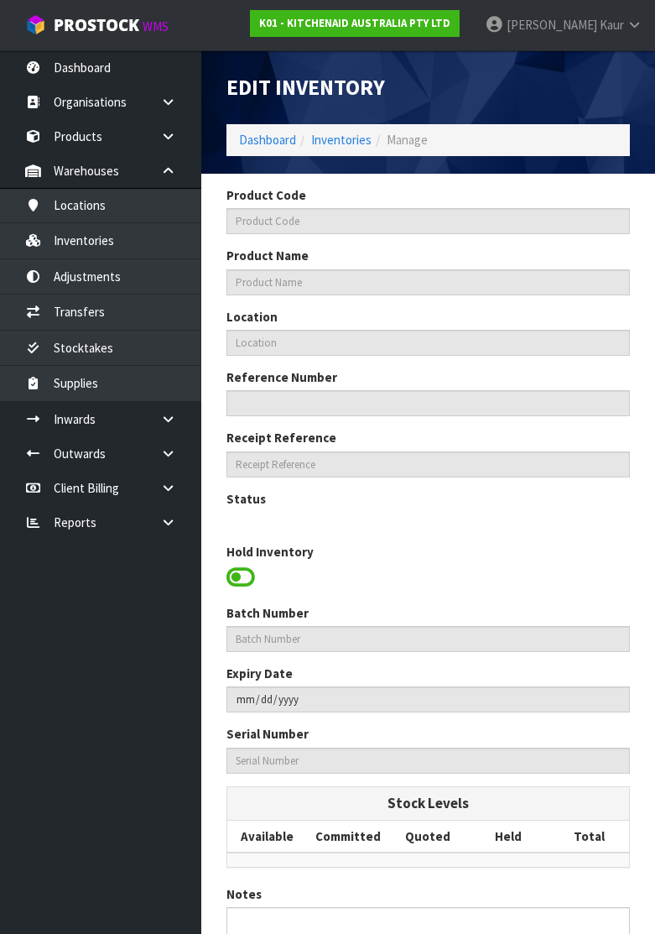
type input "WC1786970"
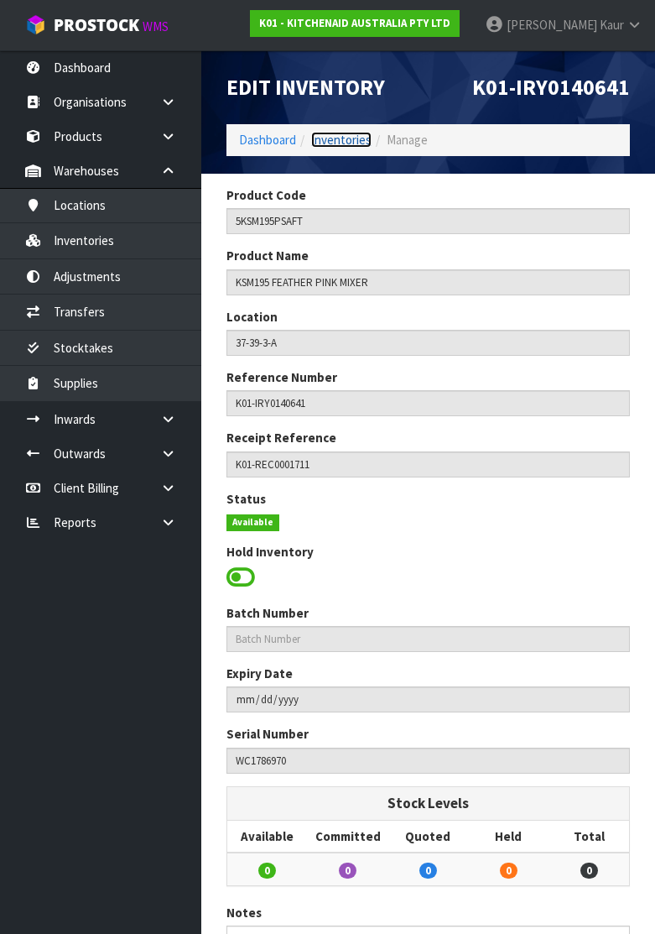
click at [359, 139] on link "Inventories" at bounding box center [341, 140] width 60 height 16
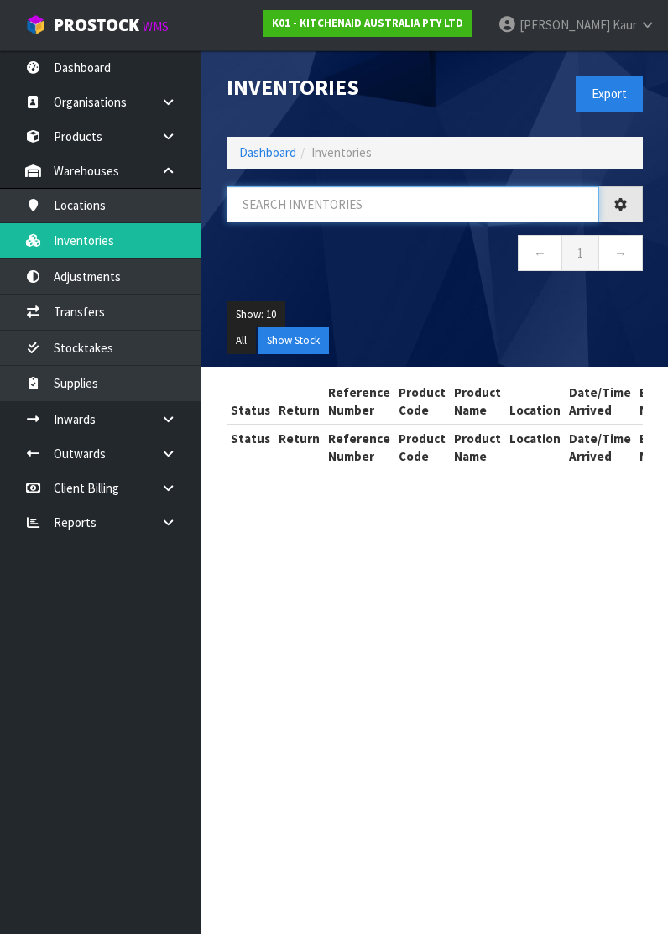
click at [267, 213] on input "text" at bounding box center [412, 204] width 372 height 36
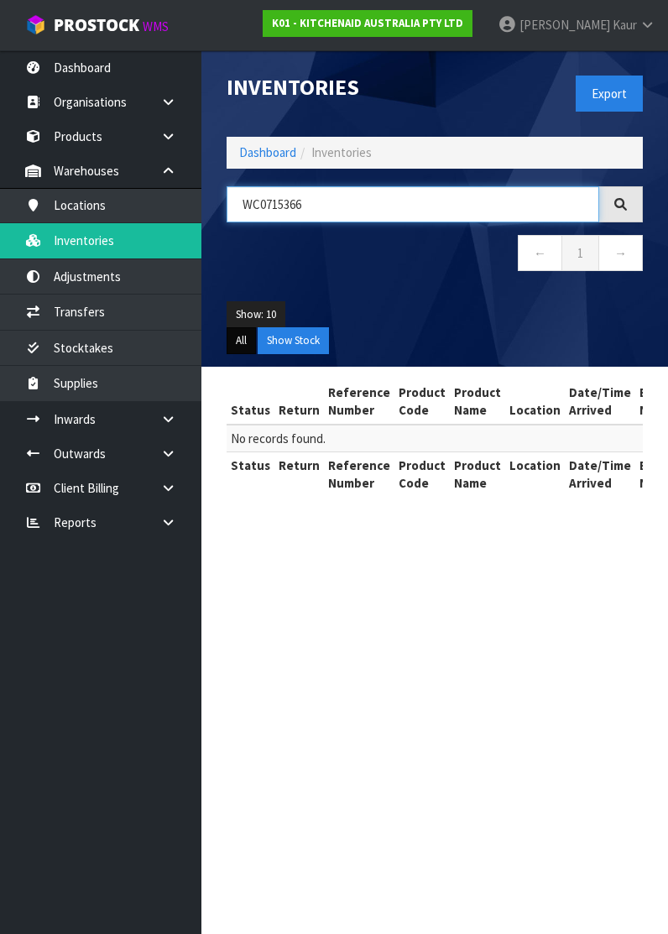
type input "WC0715366"
click at [242, 336] on button "All" at bounding box center [240, 340] width 29 height 27
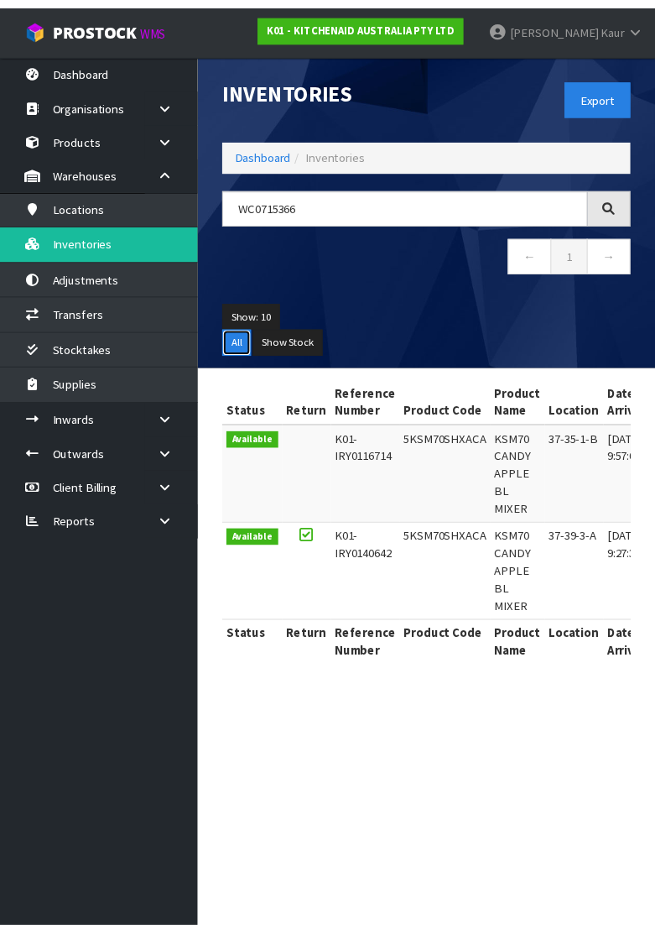
scroll to position [0, 487]
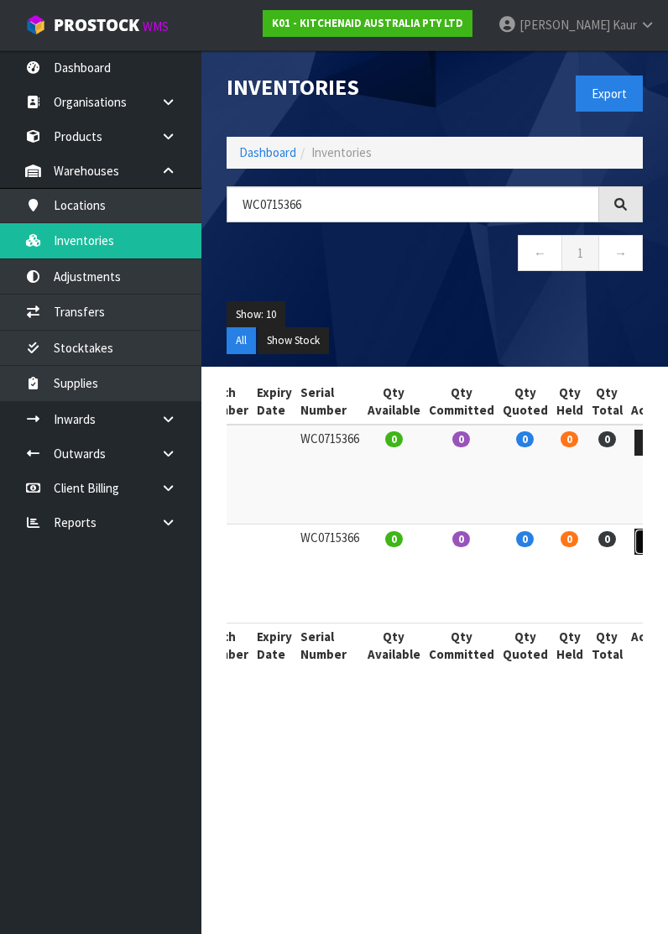
click at [634, 533] on link at bounding box center [649, 541] width 31 height 27
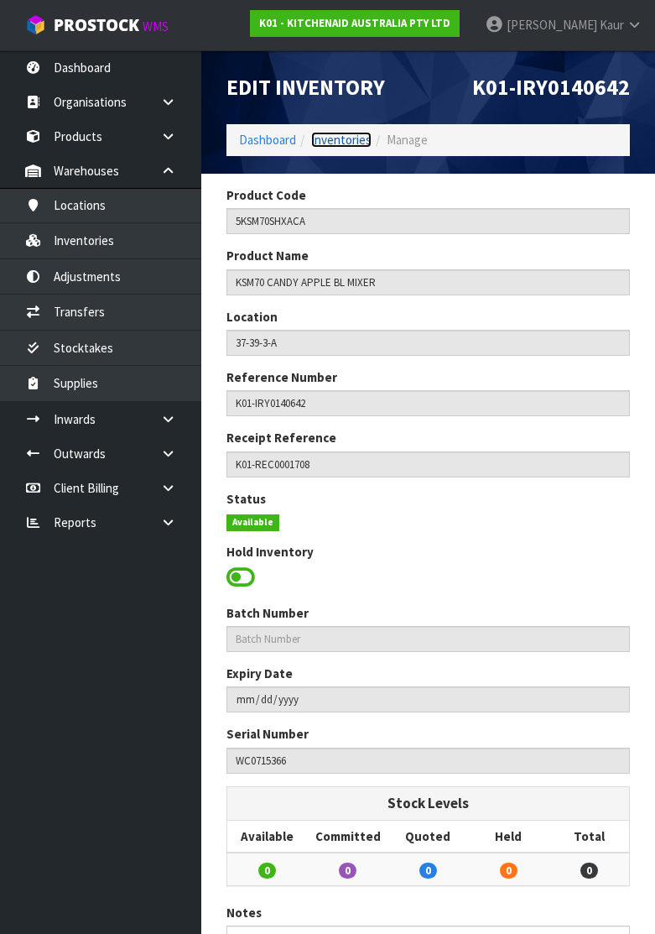
click at [330, 143] on link "Inventories" at bounding box center [341, 140] width 60 height 16
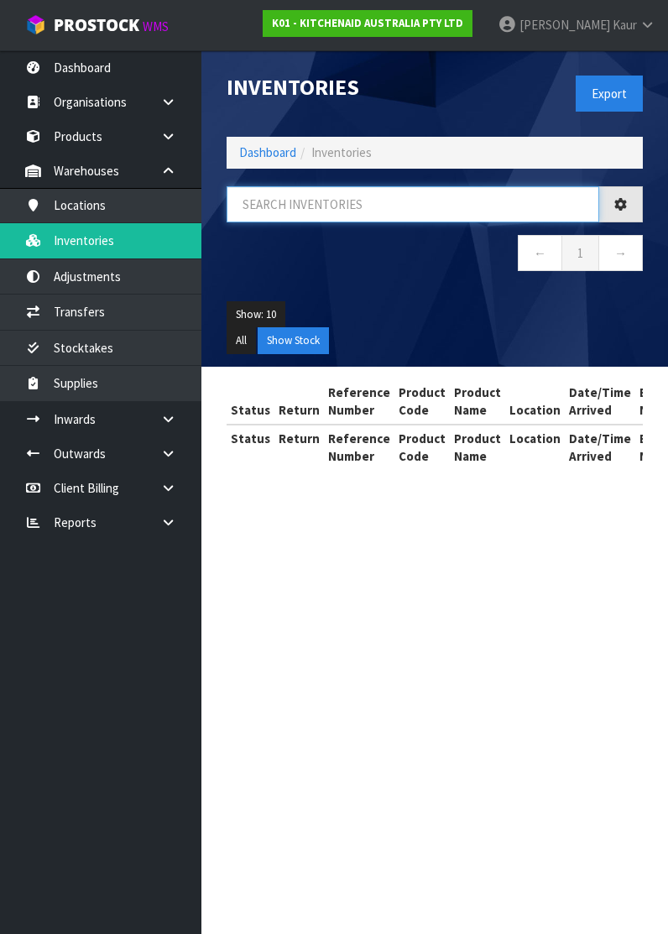
click at [286, 208] on input "text" at bounding box center [412, 204] width 372 height 36
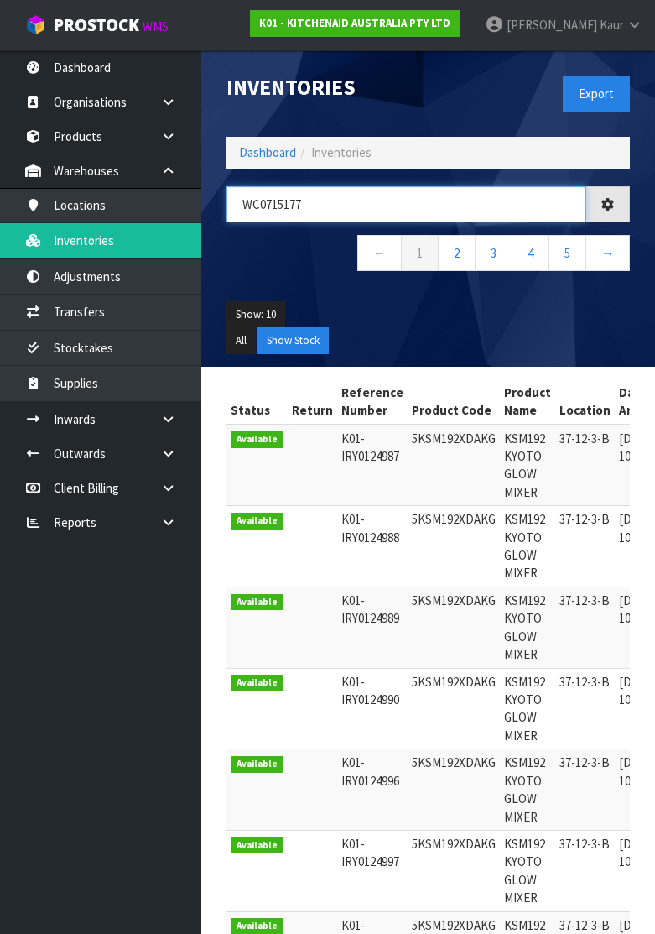
type input "WC0715177"
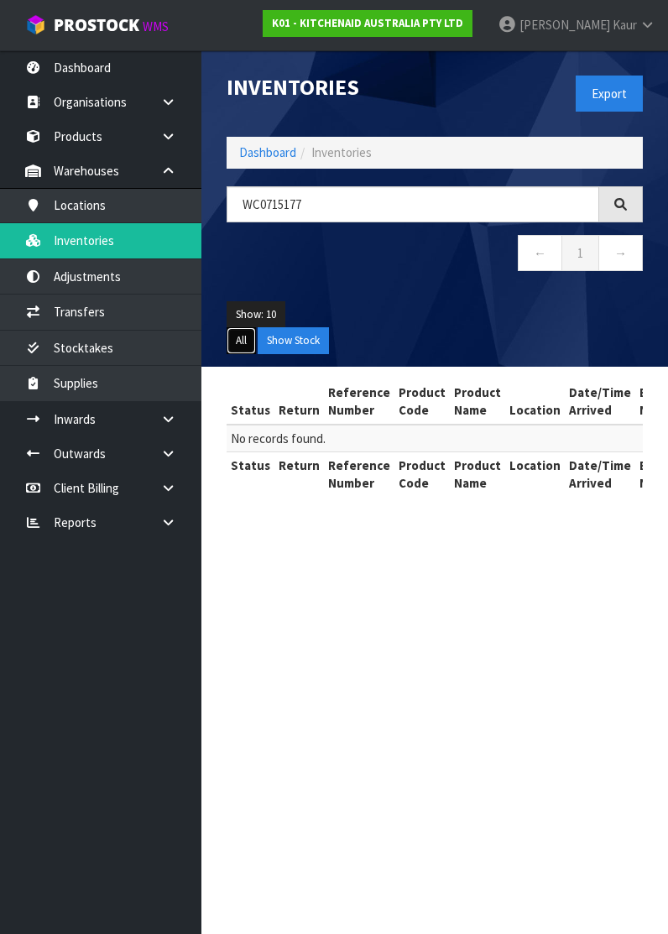
click at [240, 341] on button "All" at bounding box center [240, 340] width 29 height 27
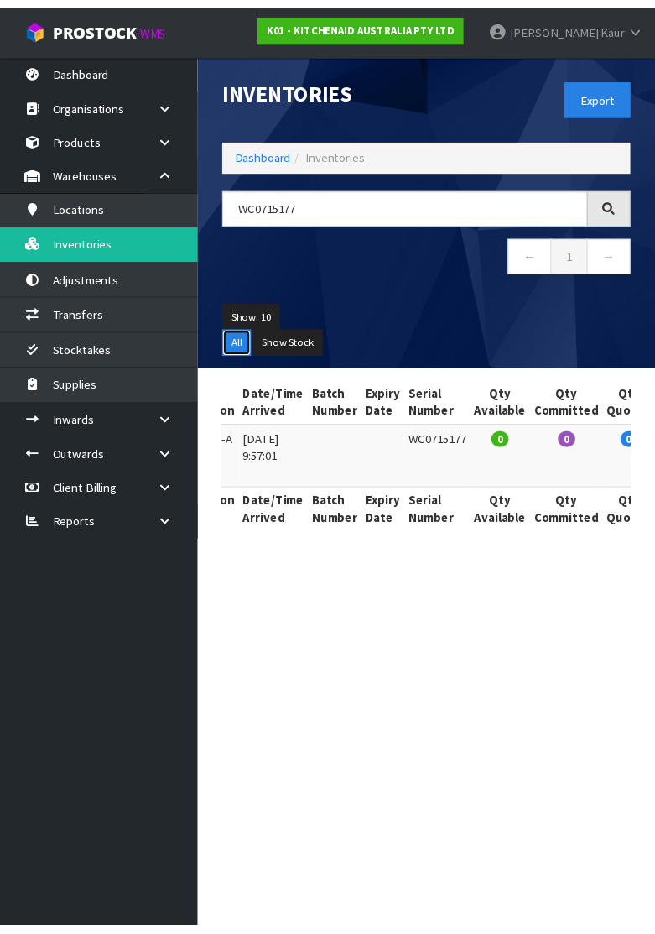
scroll to position [0, 472]
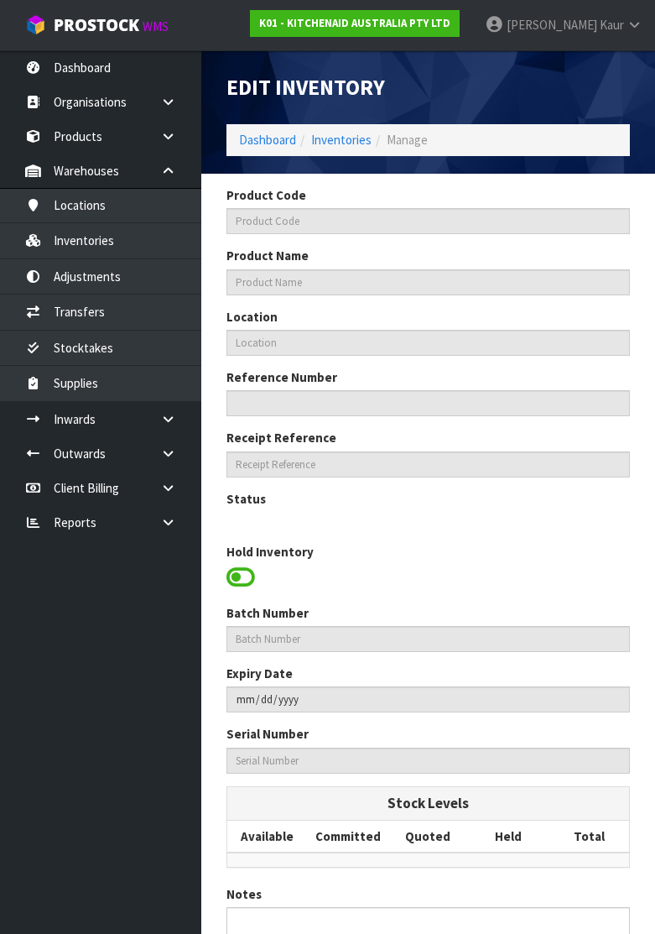
type input "5KSM60SPXADR"
type input "KSM60 DRIED ROSE BL MIXER"
type input "51-05-4-A"
type input "K01-IRY0116216"
type input "K01-REC0001432"
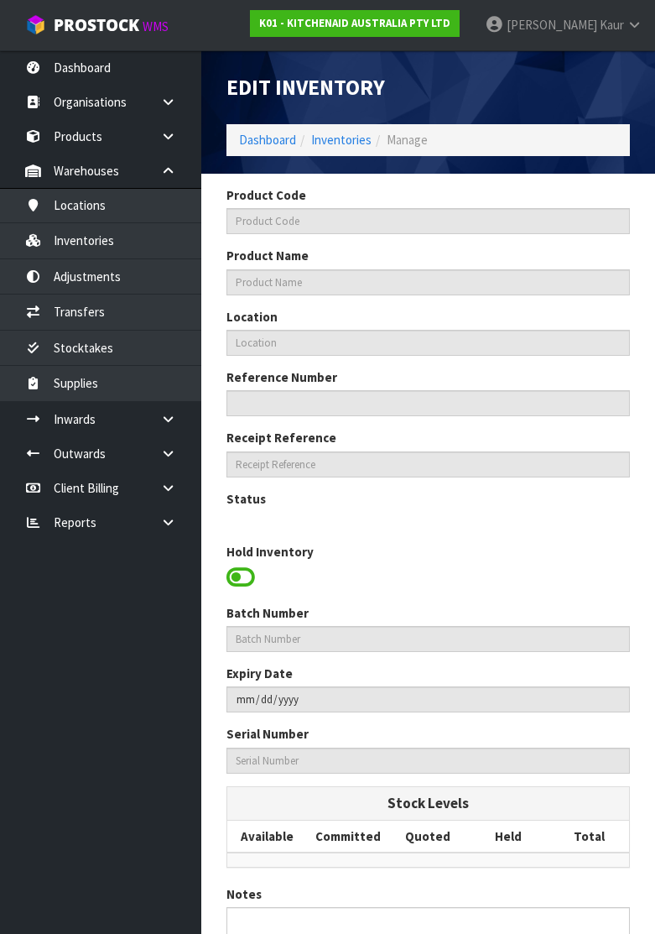
type input "WC0715177"
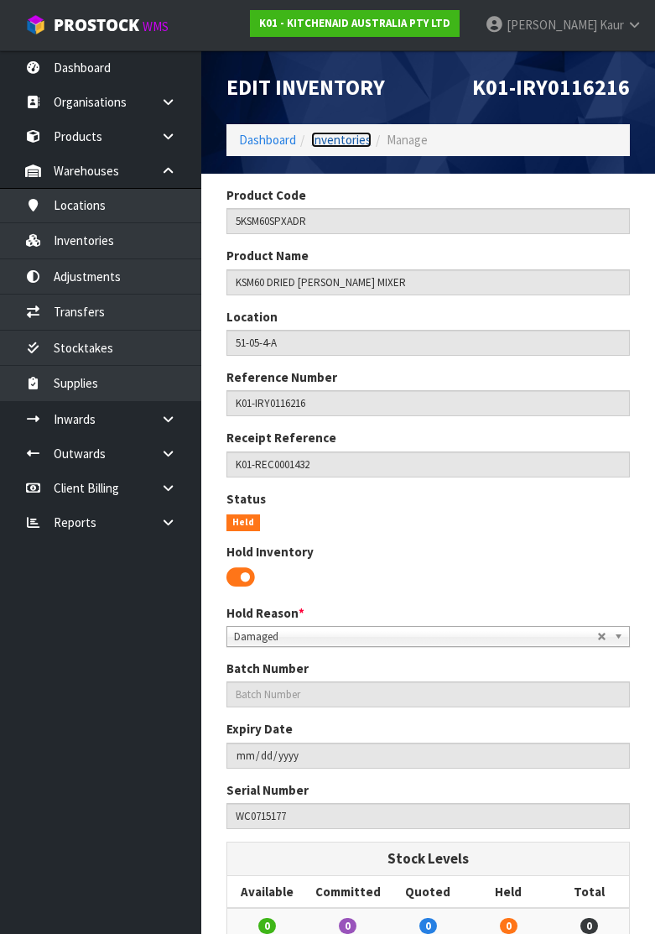
click at [338, 138] on link "Inventories" at bounding box center [341, 140] width 60 height 16
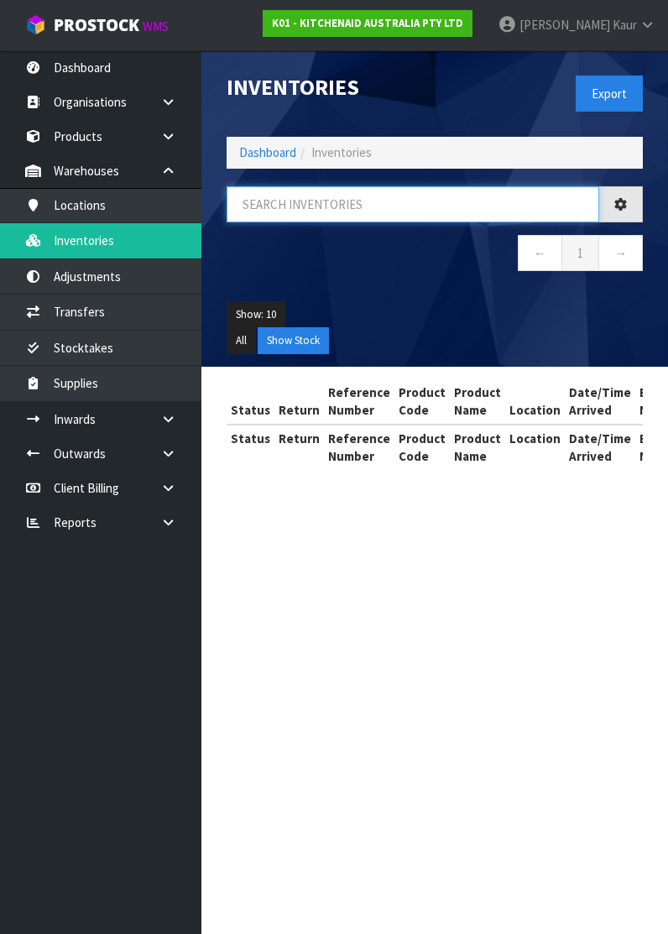
click at [310, 206] on input "text" at bounding box center [412, 204] width 372 height 36
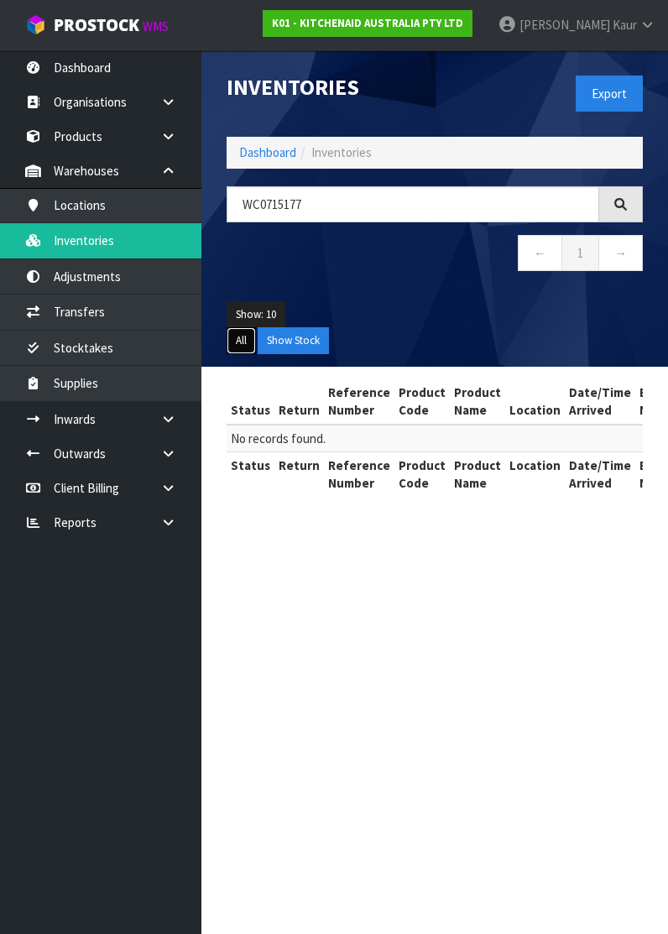
click at [247, 337] on button "All" at bounding box center [240, 340] width 29 height 27
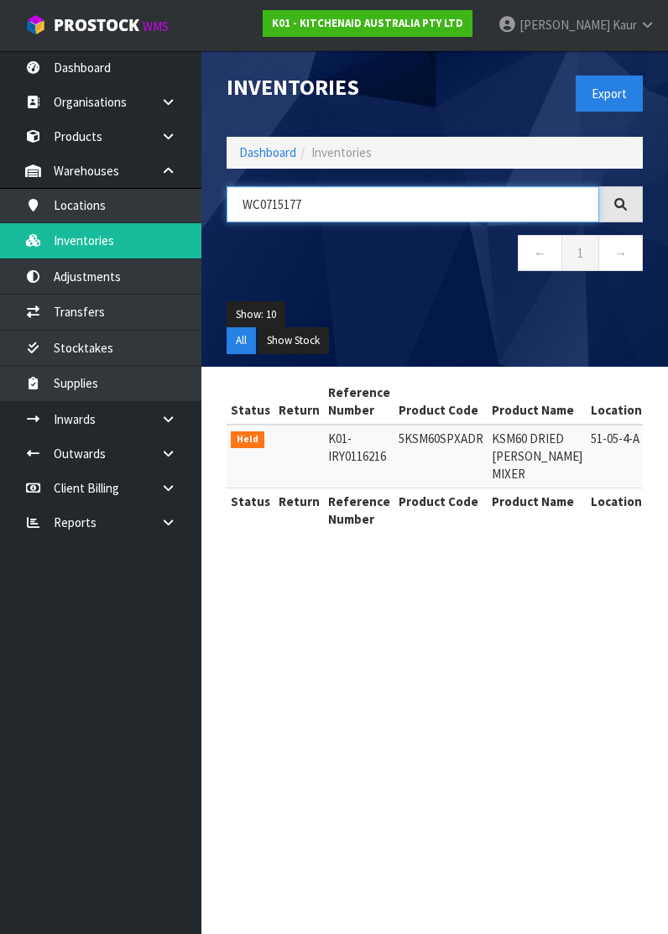
click at [272, 201] on input "WC0715177" at bounding box center [412, 204] width 372 height 36
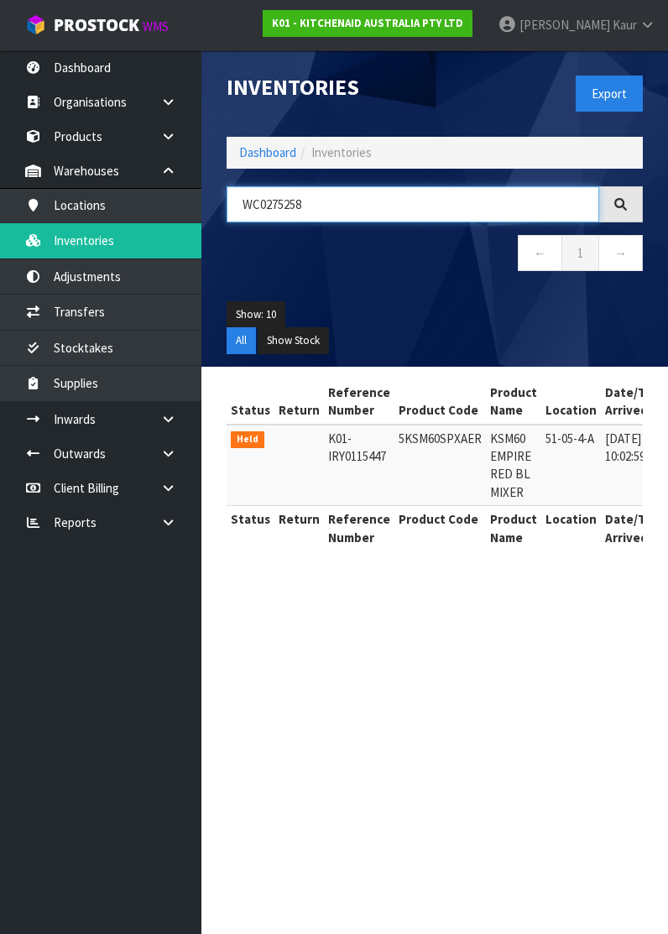
click at [271, 206] on input "WC0275258" at bounding box center [412, 204] width 372 height 36
click at [267, 202] on input "WC0275258" at bounding box center [412, 204] width 372 height 36
type input "WC4554015"
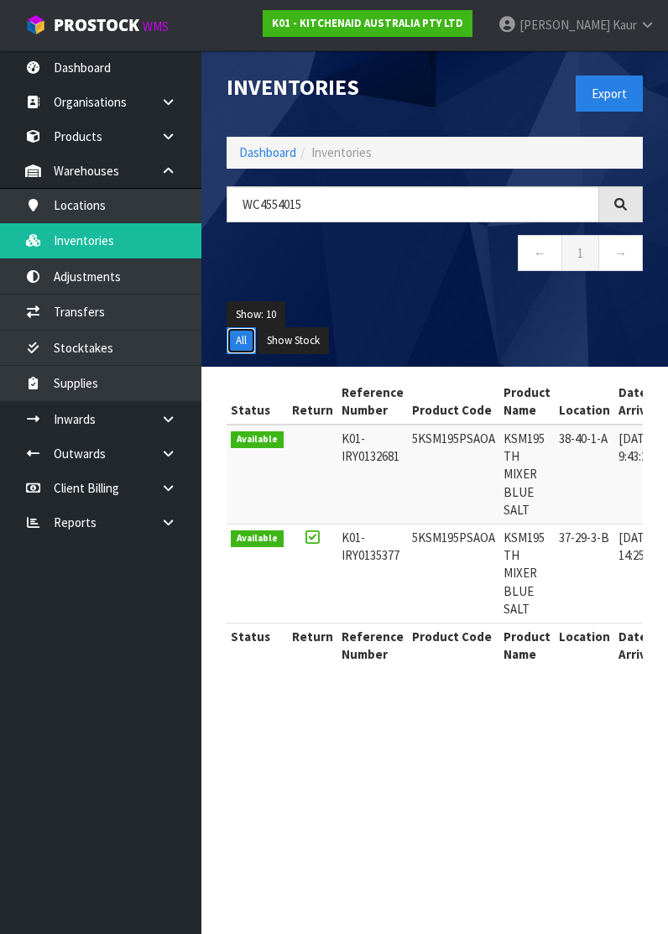
click at [242, 334] on button "All" at bounding box center [240, 340] width 29 height 27
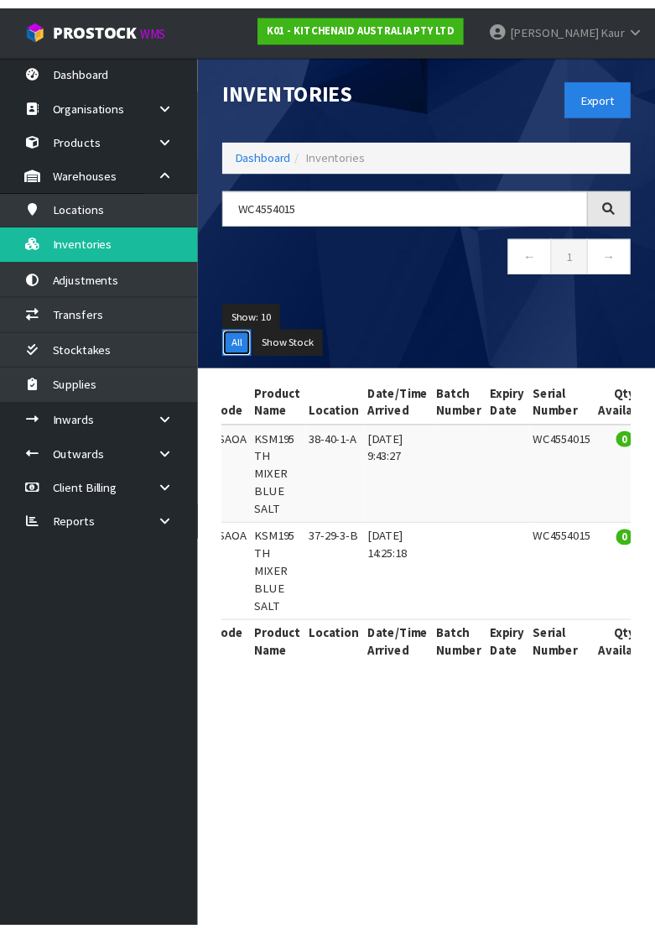
scroll to position [0, 487]
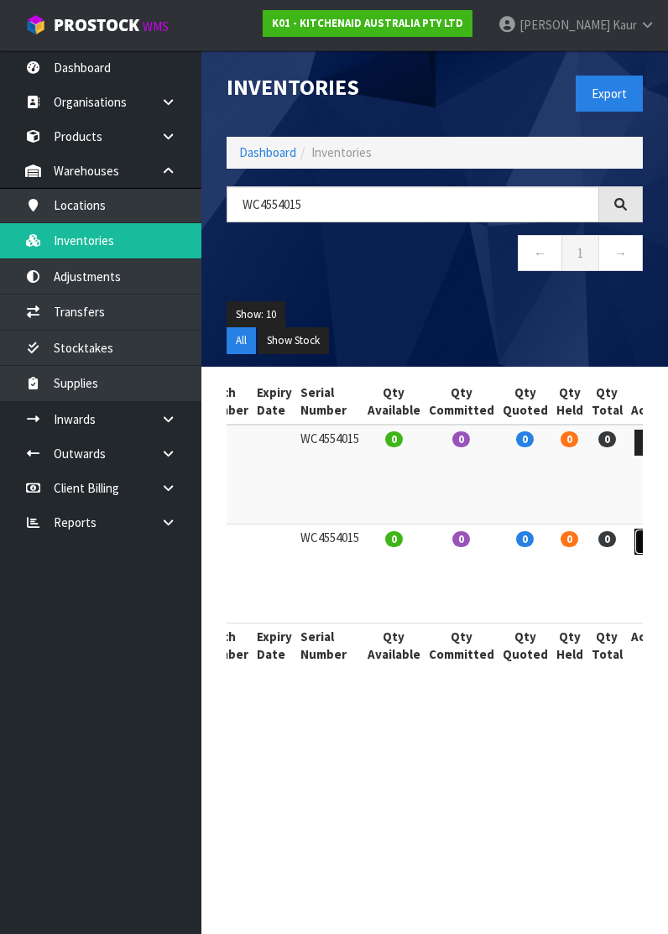
click at [643, 536] on icon at bounding box center [649, 541] width 13 height 11
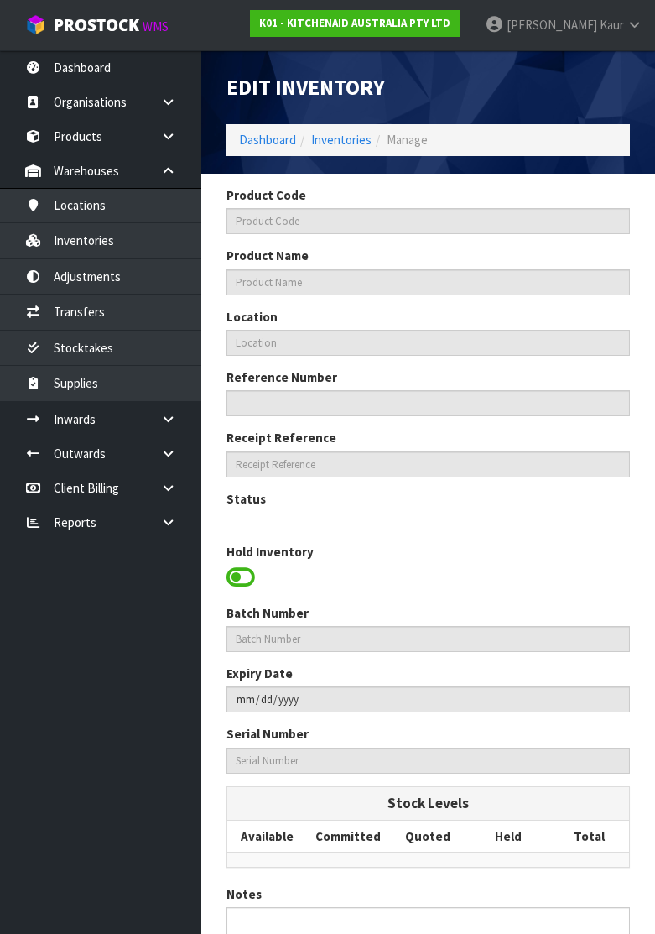
type input "5KSM195PSAOA"
type input "KSM195 TH MIXER BLUE SALT"
type input "37-29-3-B"
type input "K01-IRY0135377"
type input "K01-REC0001664"
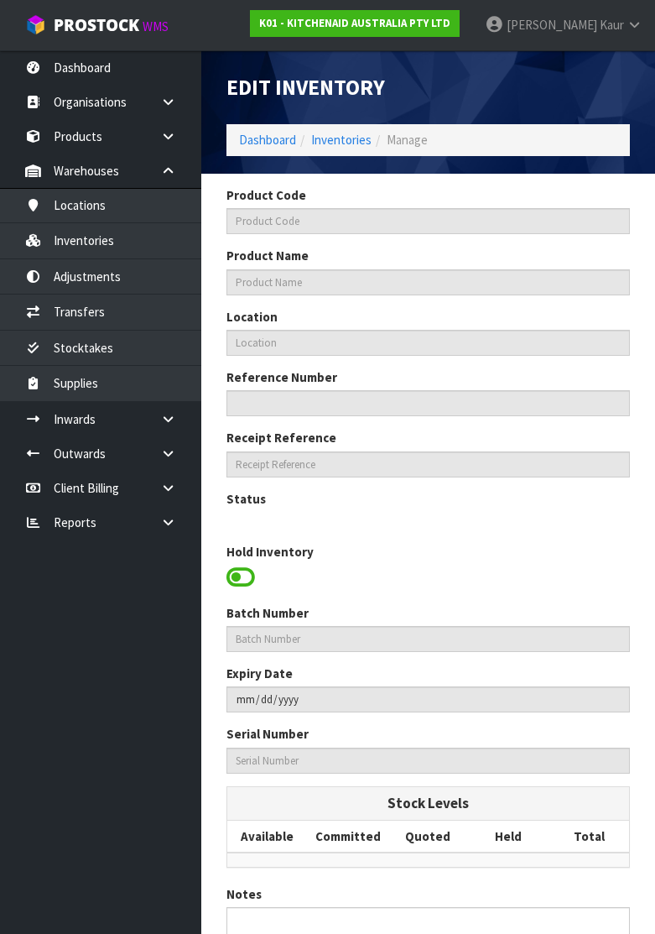
type input "WC4554015"
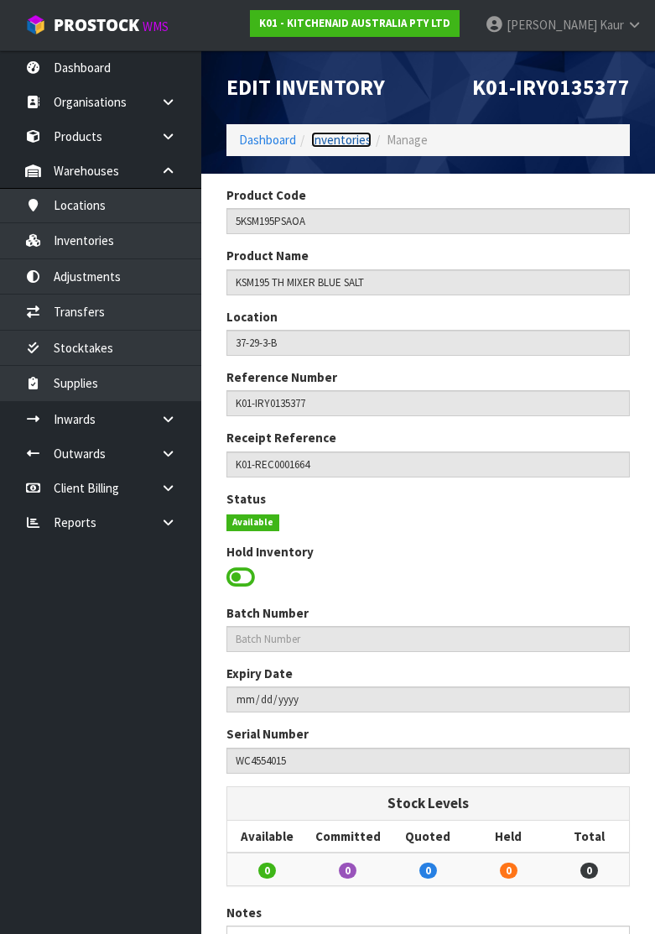
click at [346, 138] on link "Inventories" at bounding box center [341, 140] width 60 height 16
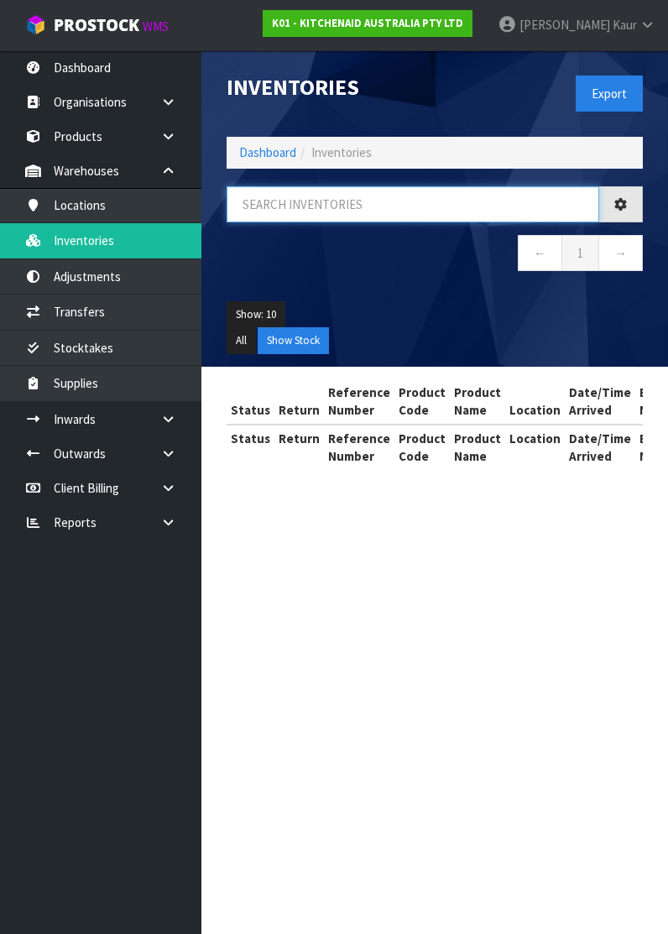
click at [275, 207] on input "text" at bounding box center [412, 204] width 372 height 36
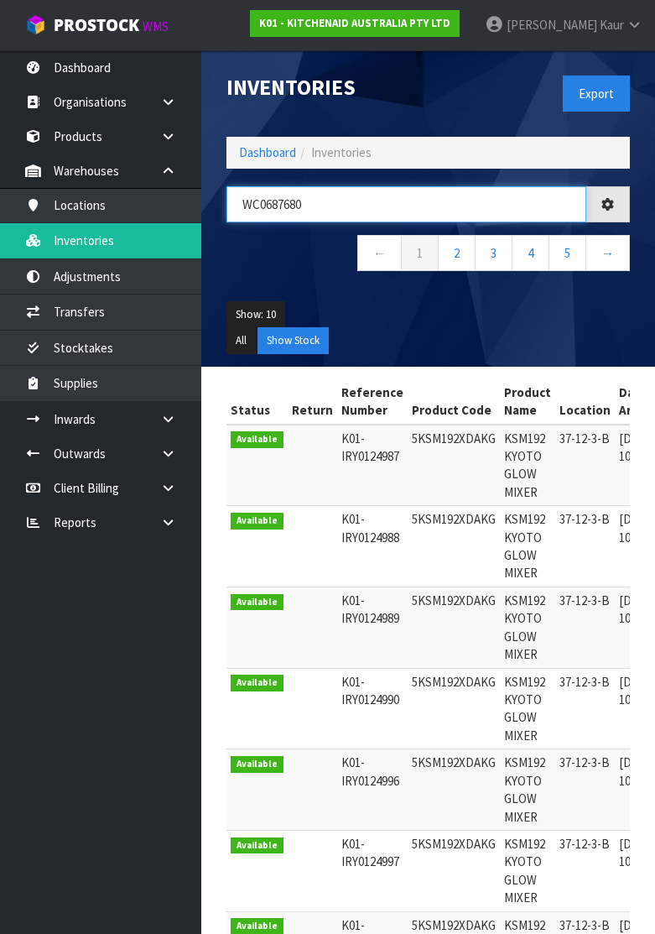
type input "WC0687680"
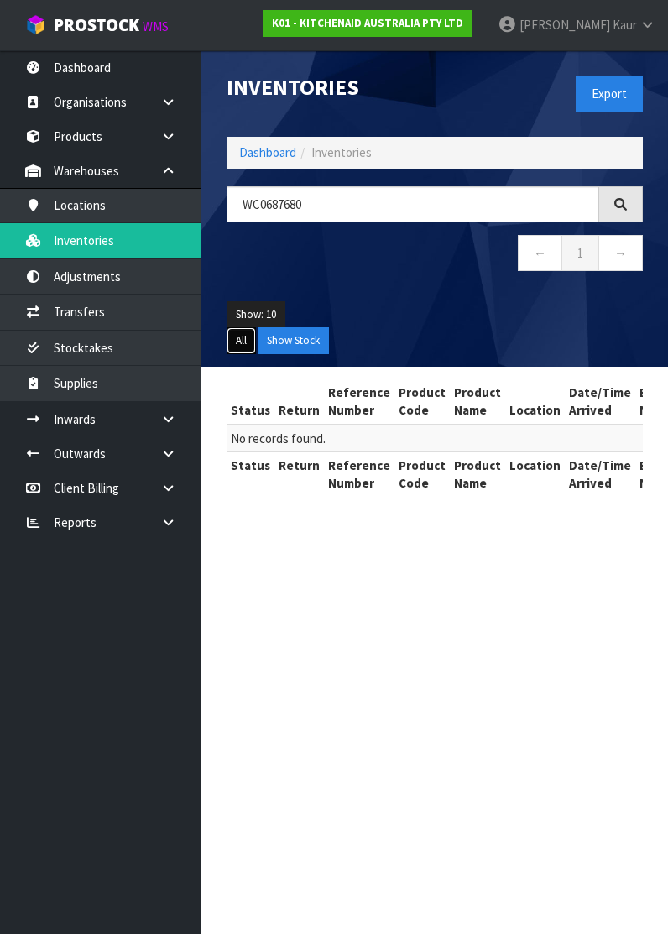
click at [245, 347] on button "All" at bounding box center [240, 340] width 29 height 27
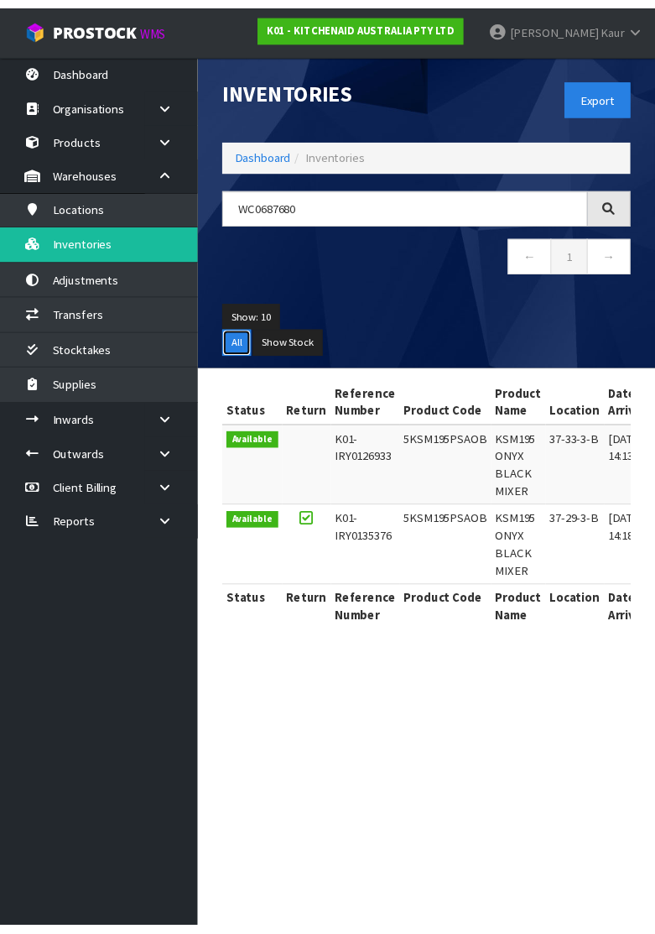
scroll to position [0, 487]
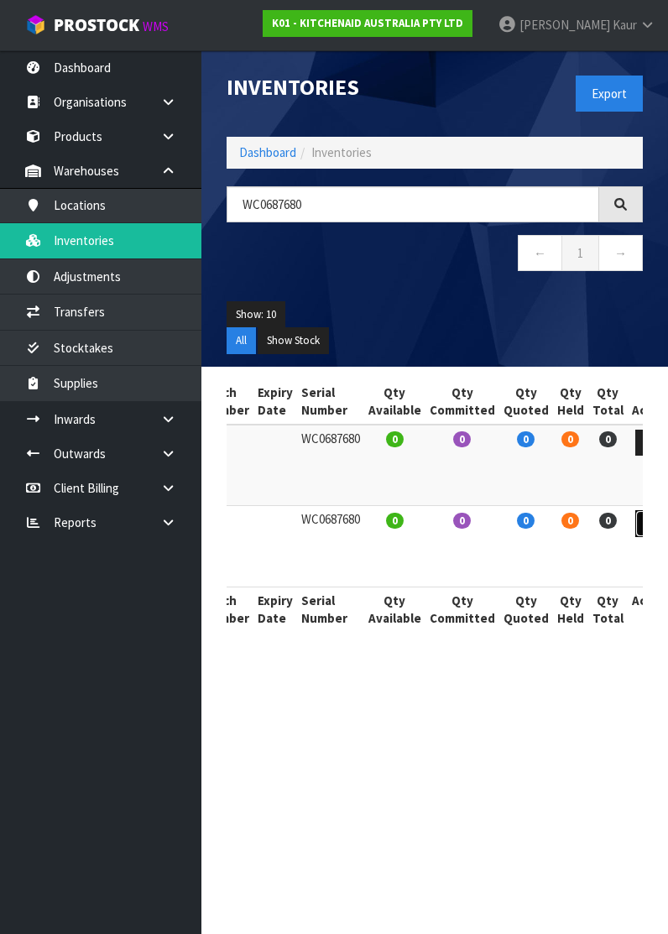
click at [644, 525] on icon at bounding box center [650, 523] width 13 height 11
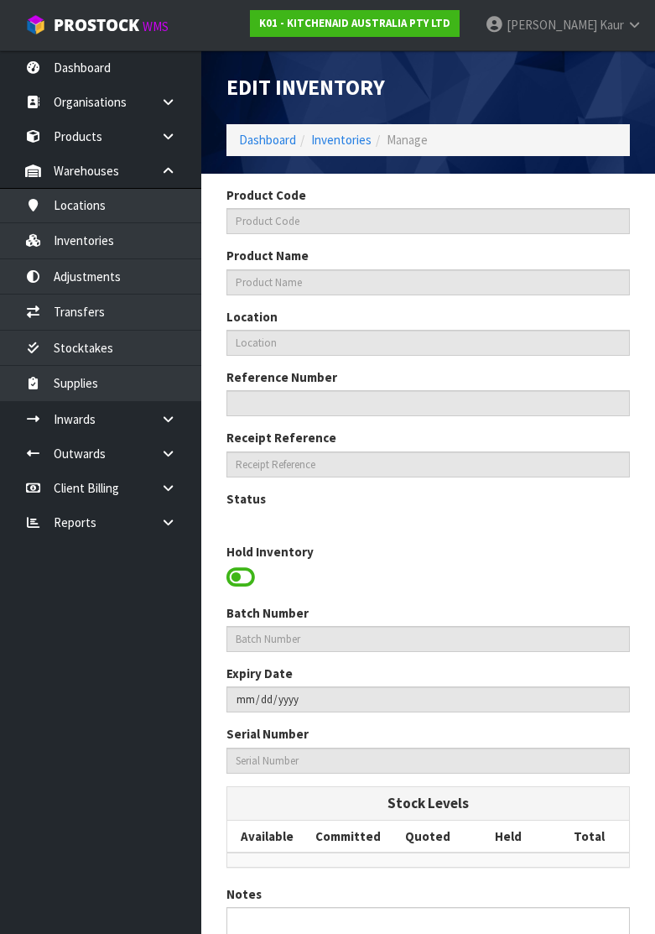
type input "5KSM195PSAOB"
type input "KSM195 ONYX BLACK MIXER"
type input "37-29-3-B"
type input "K01-IRY0135376"
type input "K01-REC0001666"
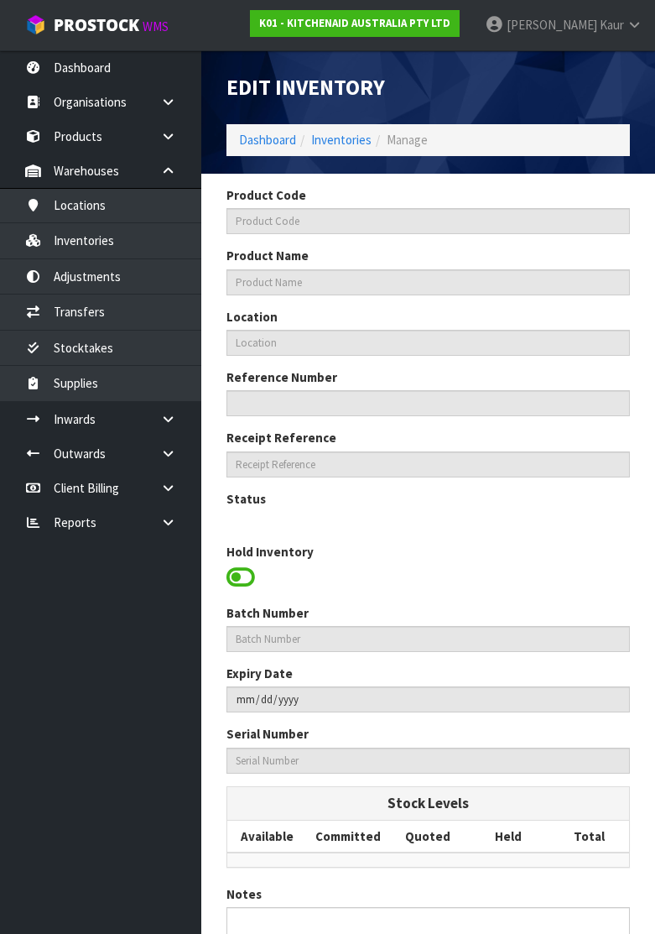
type input "WC0687680"
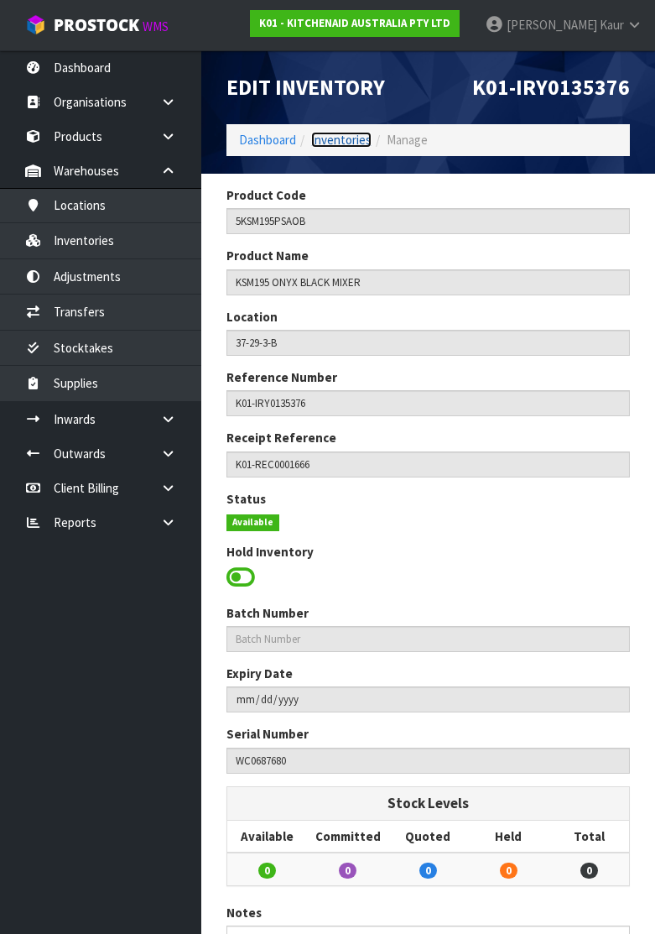
click at [318, 135] on link "Inventories" at bounding box center [341, 140] width 60 height 16
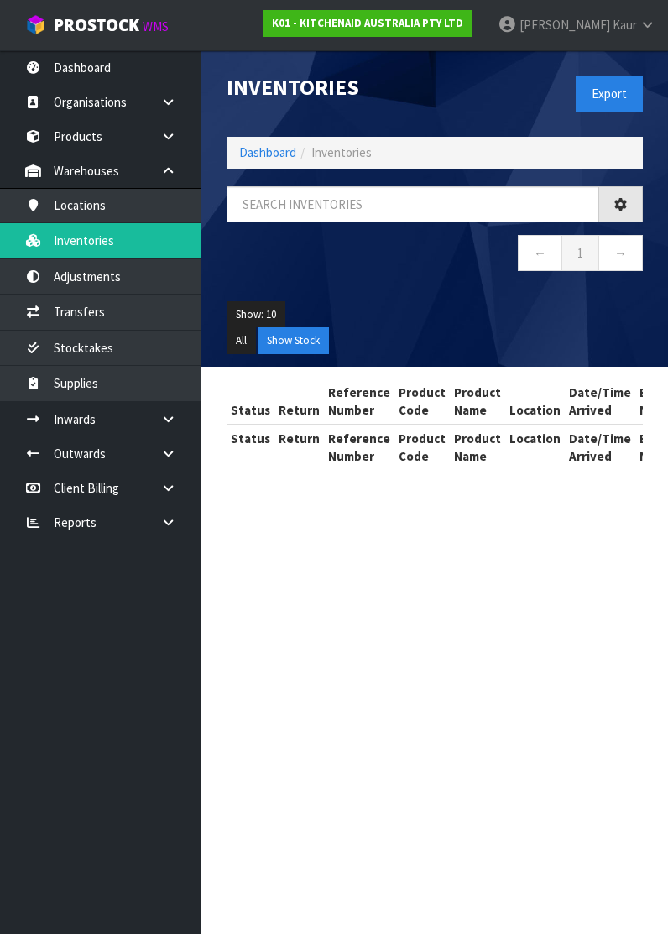
click at [299, 184] on div "Inventories Export Dashboard Inventories ← 1 → Show: 10 5 10 25 50 All Show Sto…" at bounding box center [434, 208] width 441 height 316
click at [296, 188] on input "text" at bounding box center [412, 204] width 372 height 36
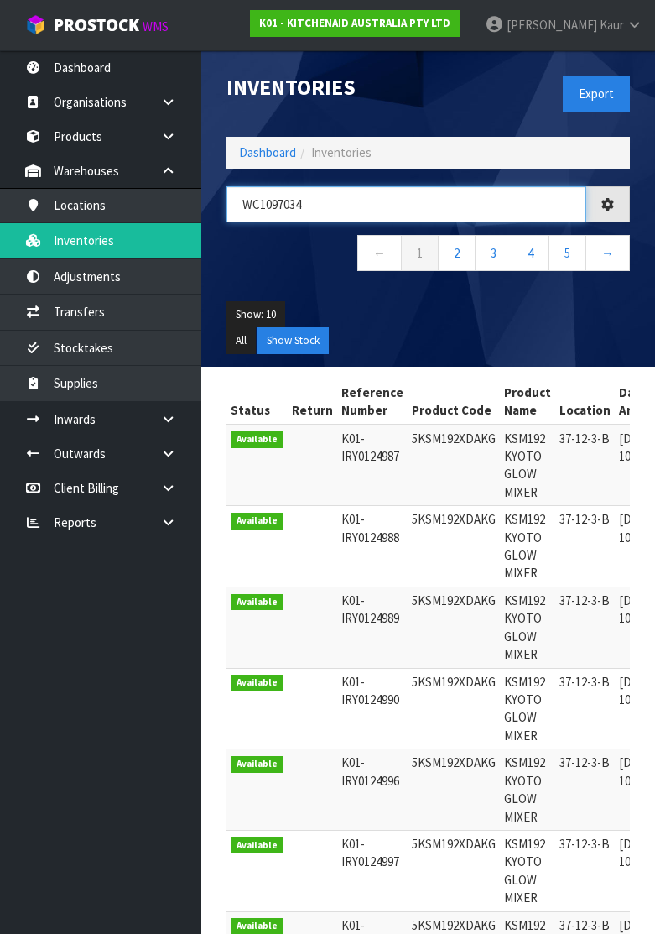
type input "WC1097034"
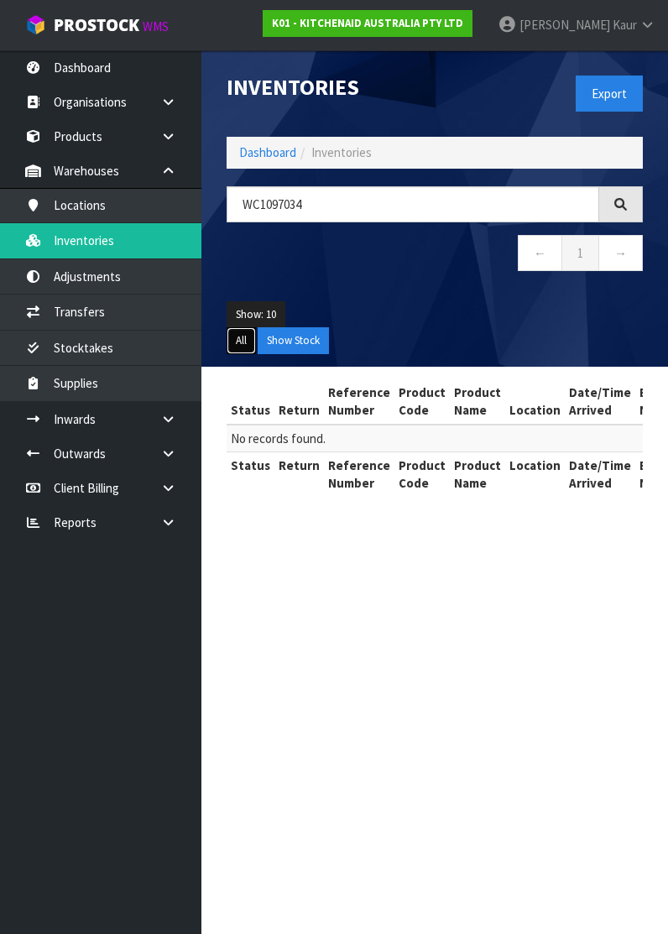
click at [237, 339] on button "All" at bounding box center [240, 340] width 29 height 27
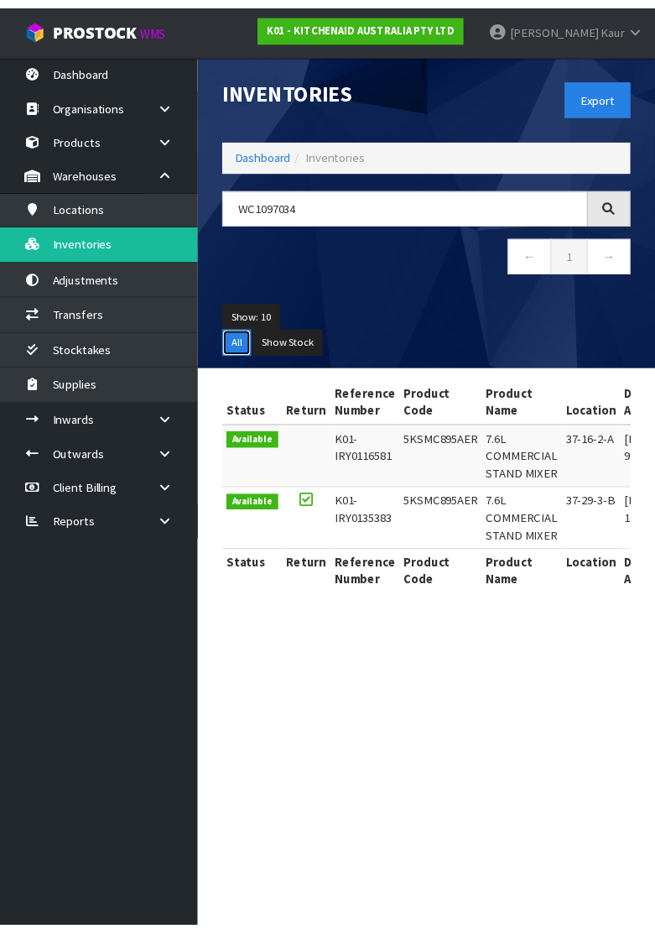
scroll to position [0, 506]
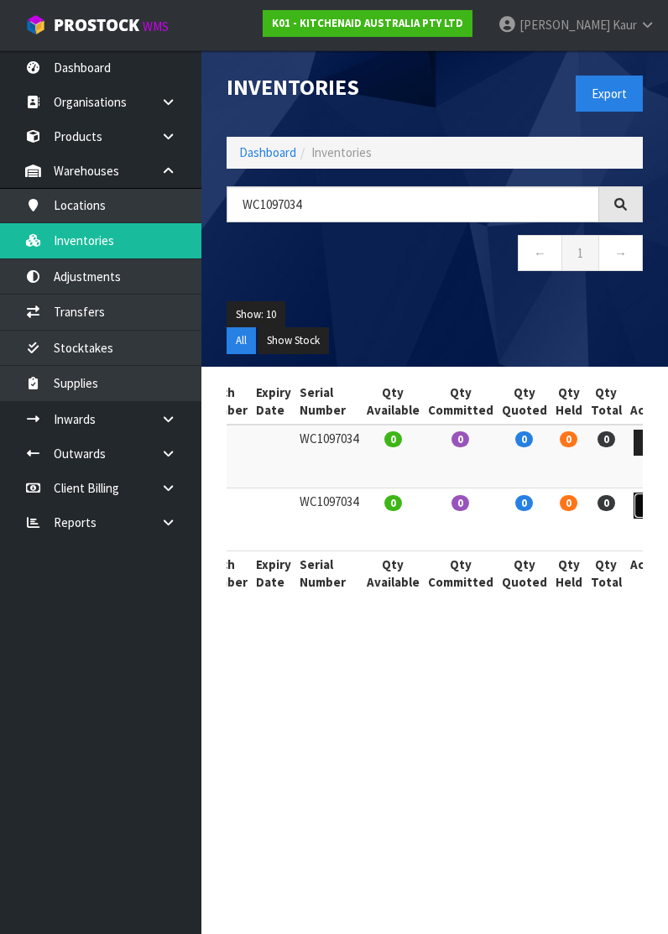
click at [643, 500] on icon at bounding box center [649, 505] width 13 height 11
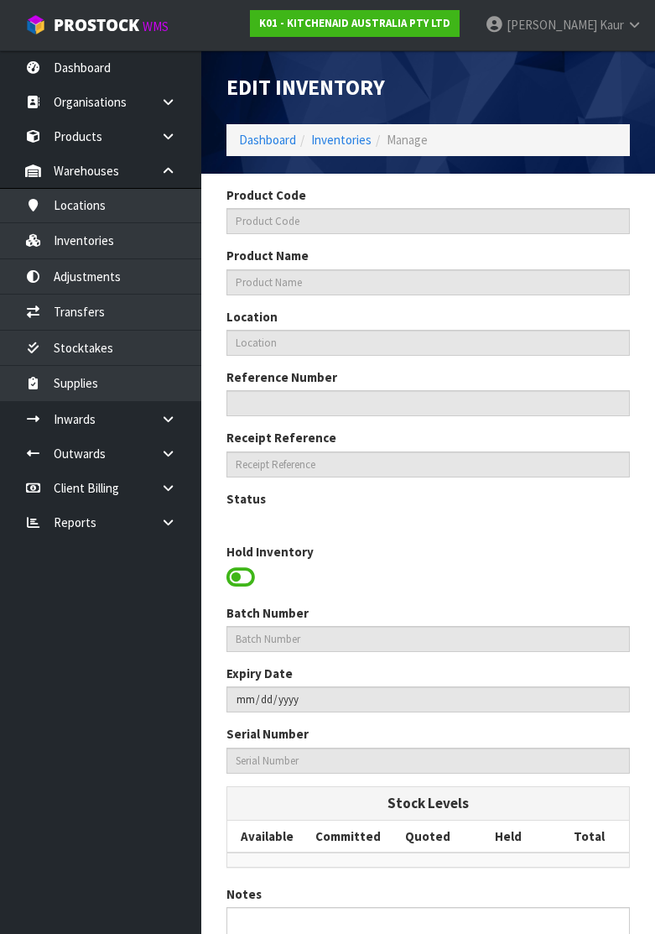
type input "5KSMC895AER"
type input "7.6L COMMERCIAL STAND MIXER"
type input "37-29-3-B"
type input "K01-IRY0135383"
type input "K01-REC0001497"
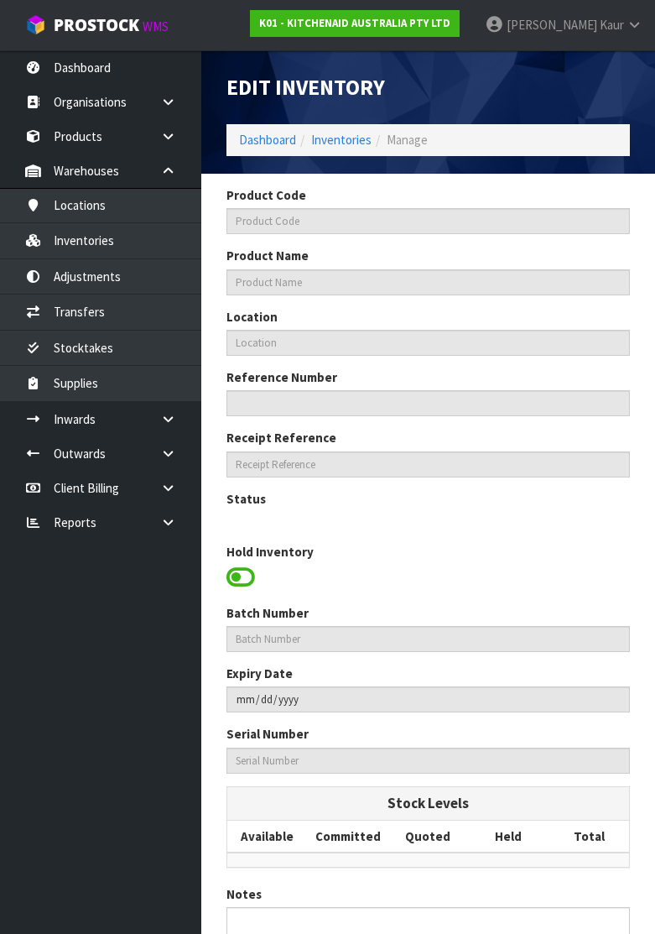
type input "WC1097034"
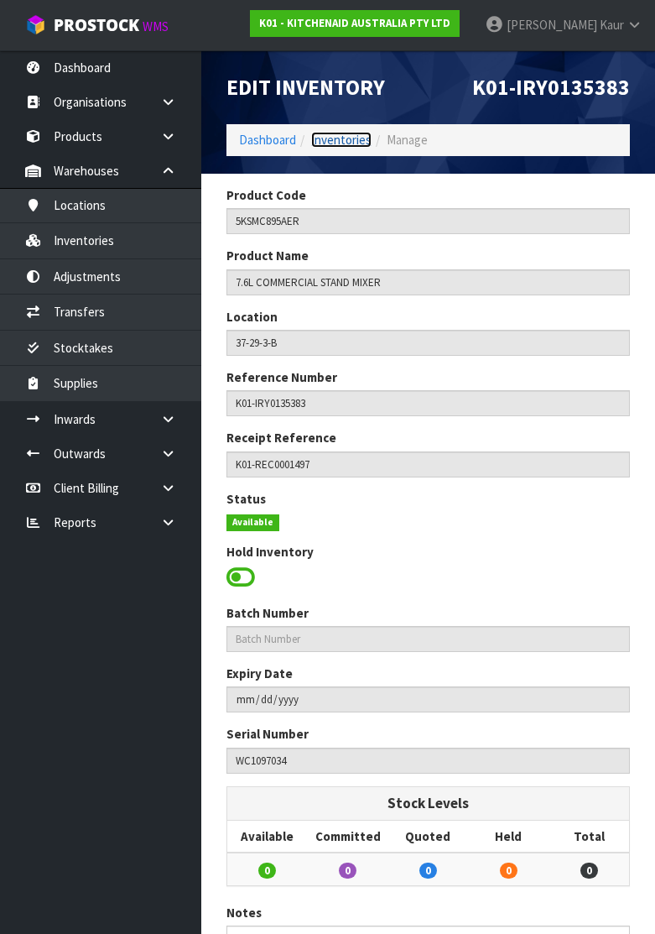
click at [340, 142] on link "Inventories" at bounding box center [341, 140] width 60 height 16
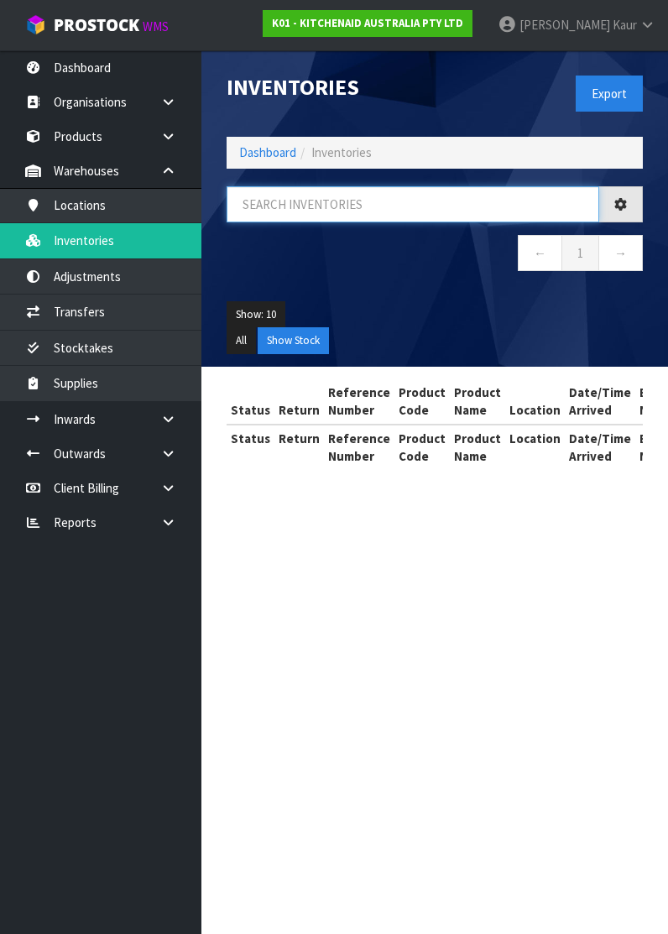
click at [320, 207] on input "text" at bounding box center [412, 204] width 372 height 36
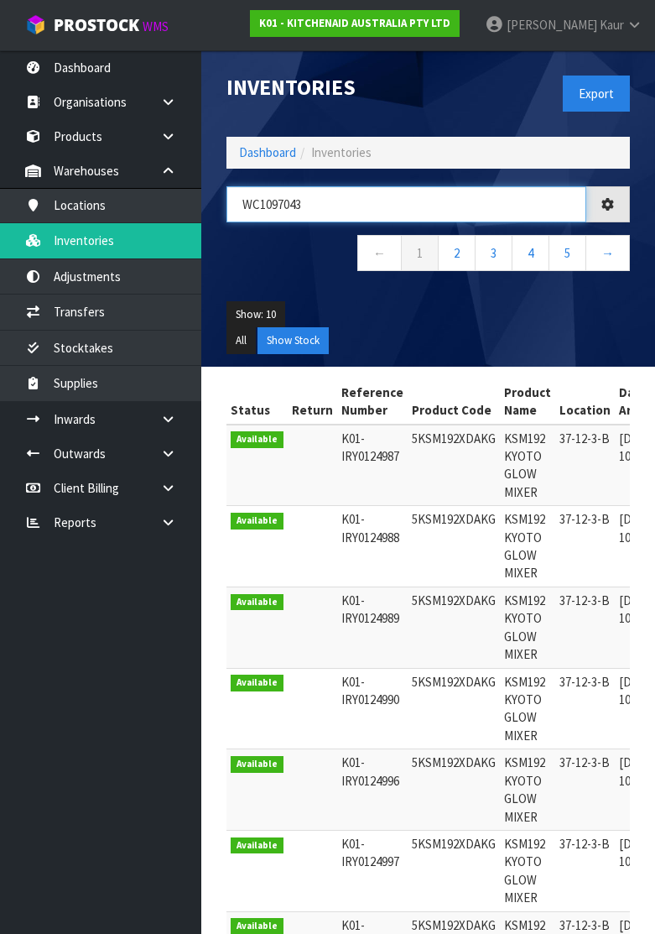
type input "WC1097043"
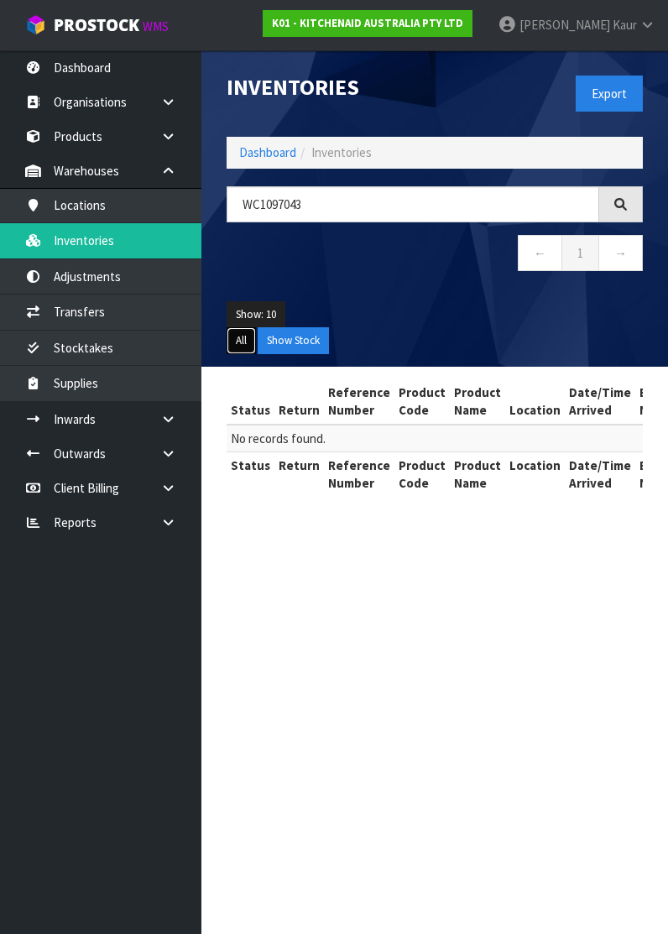
click at [240, 347] on button "All" at bounding box center [240, 340] width 29 height 27
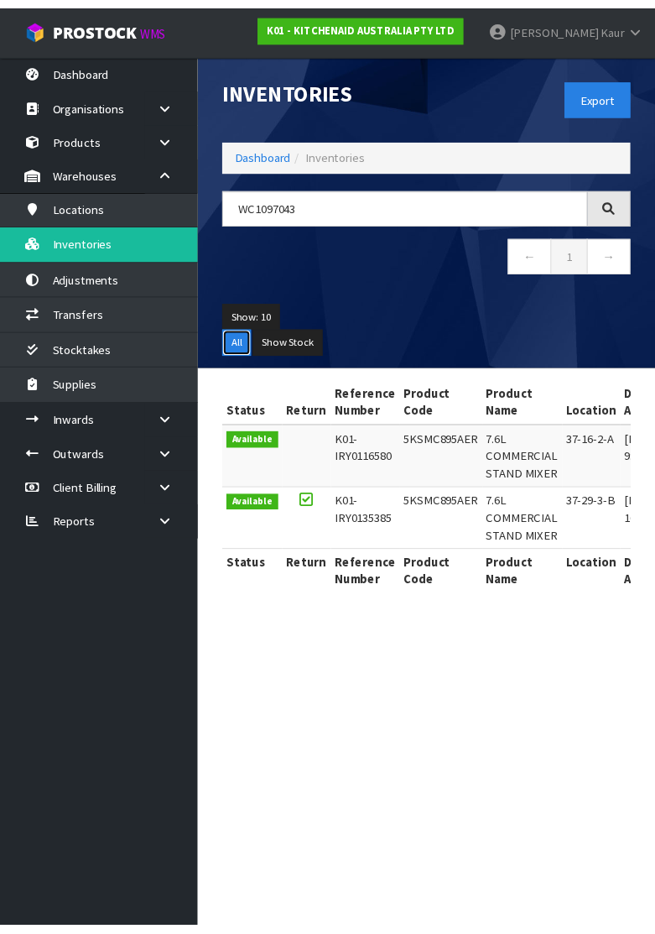
scroll to position [0, 506]
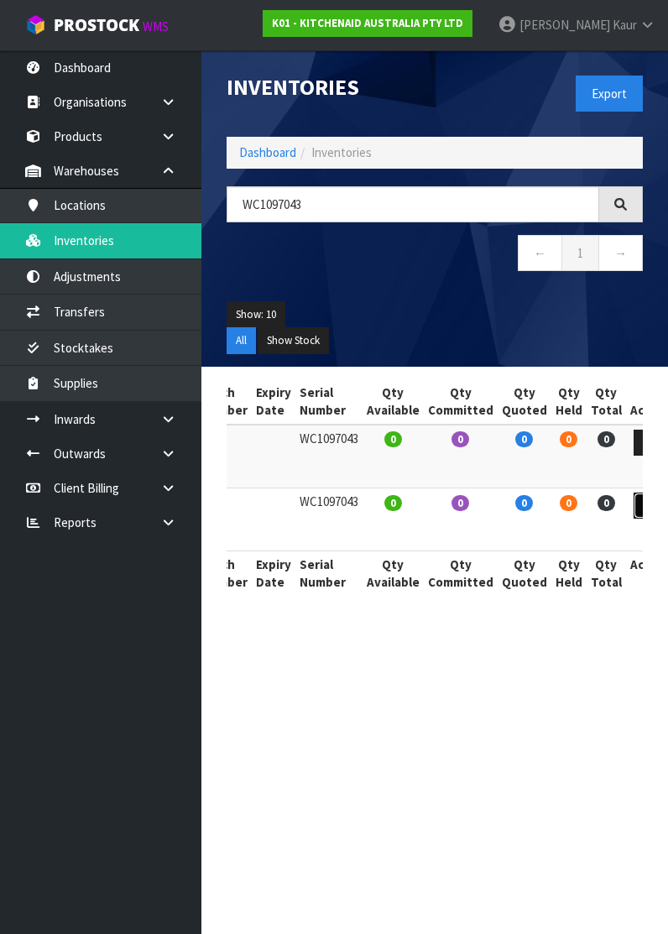
click at [643, 501] on icon at bounding box center [649, 505] width 13 height 11
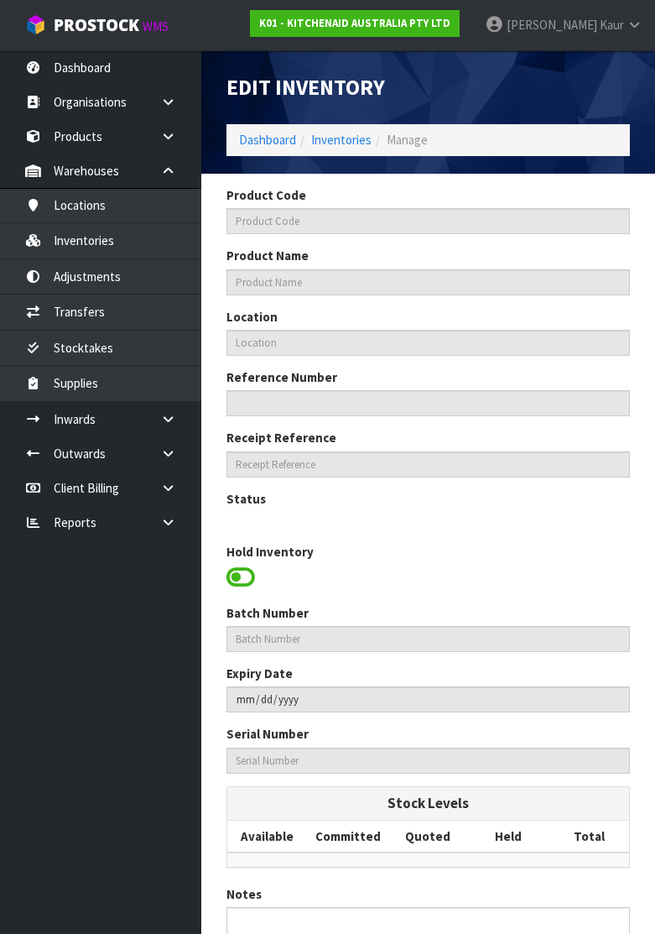
type input "5KSMC895AER"
type input "7.6L COMMERCIAL STAND MIXER"
type input "37-29-3-B"
type input "K01-IRY0135385"
type input "K01-REC0001512"
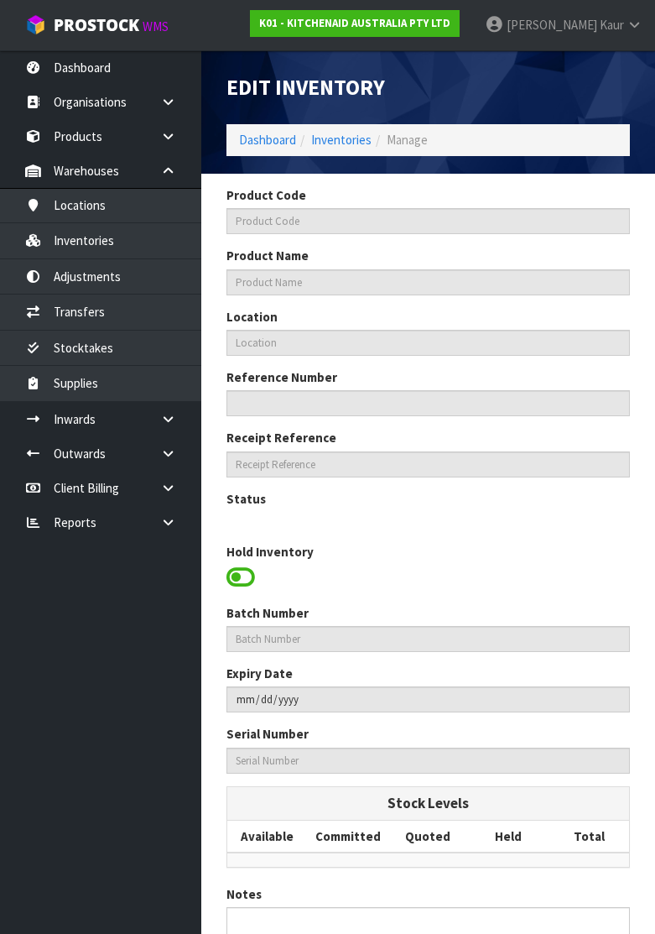
type input "WC1097043"
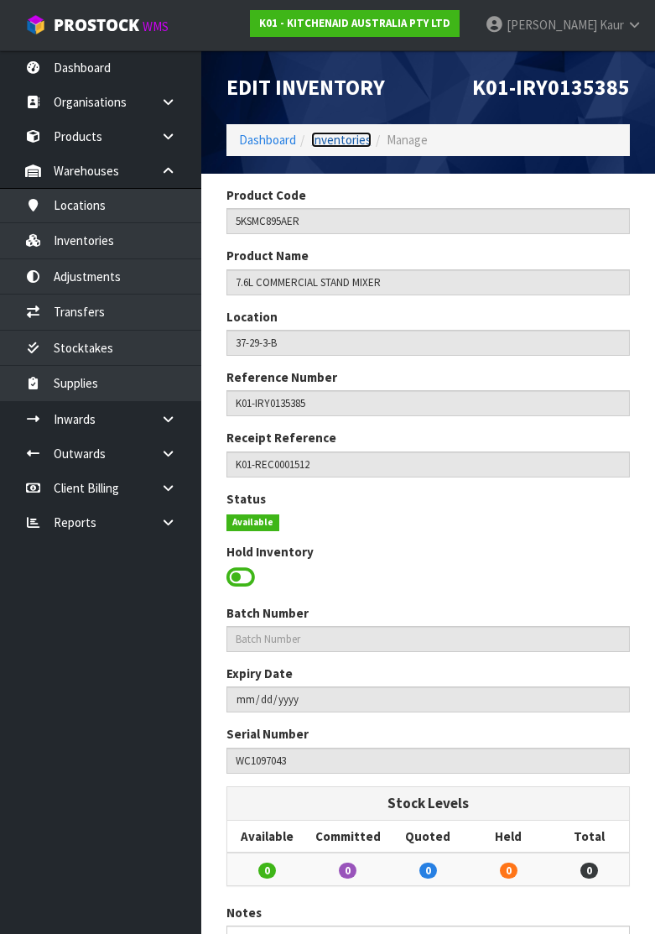
click at [327, 141] on link "Inventories" at bounding box center [341, 140] width 60 height 16
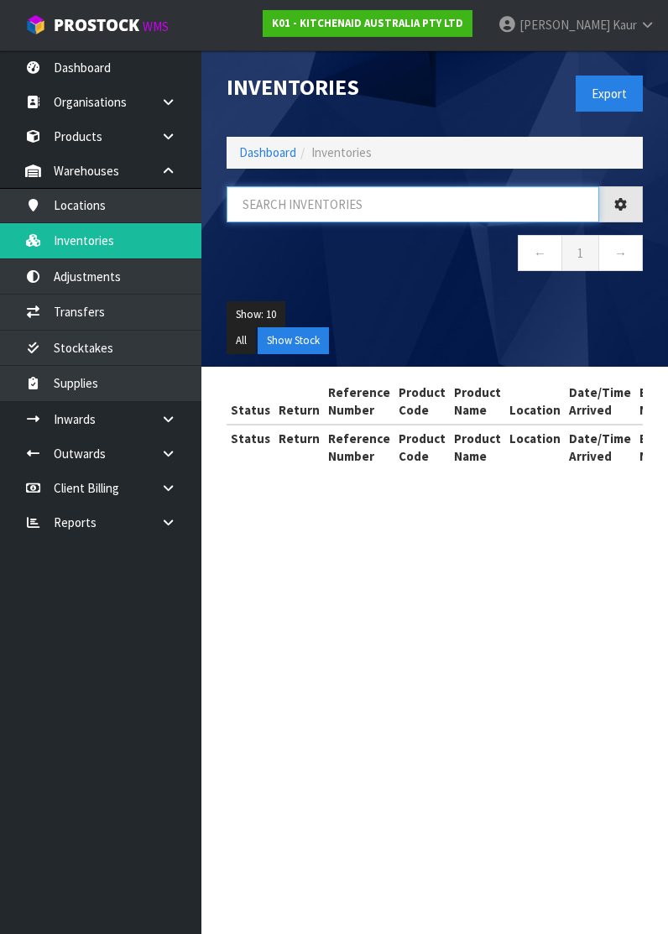
click at [287, 211] on input "text" at bounding box center [412, 204] width 372 height 36
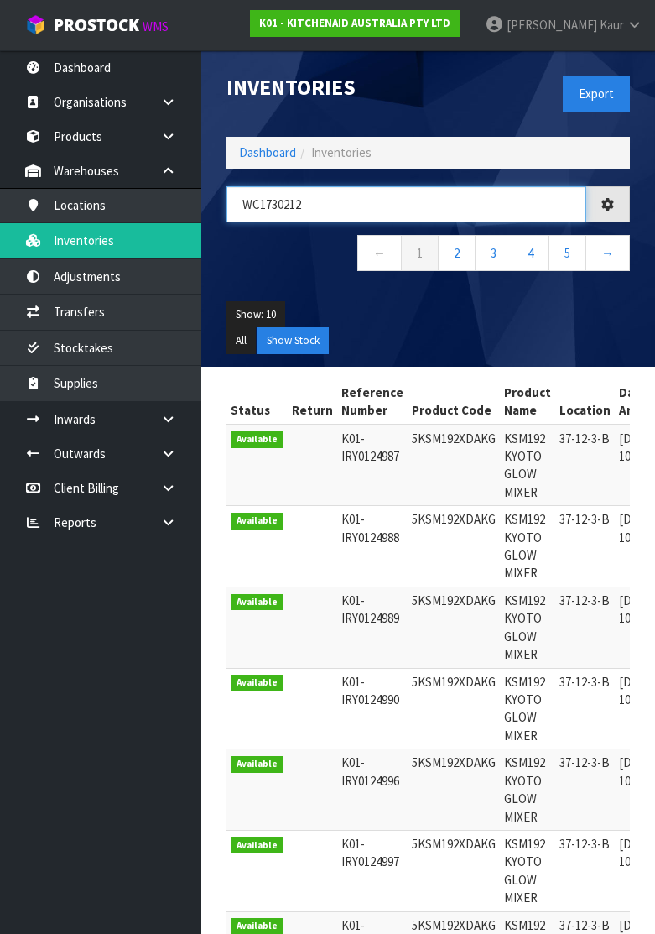
type input "WC1730212"
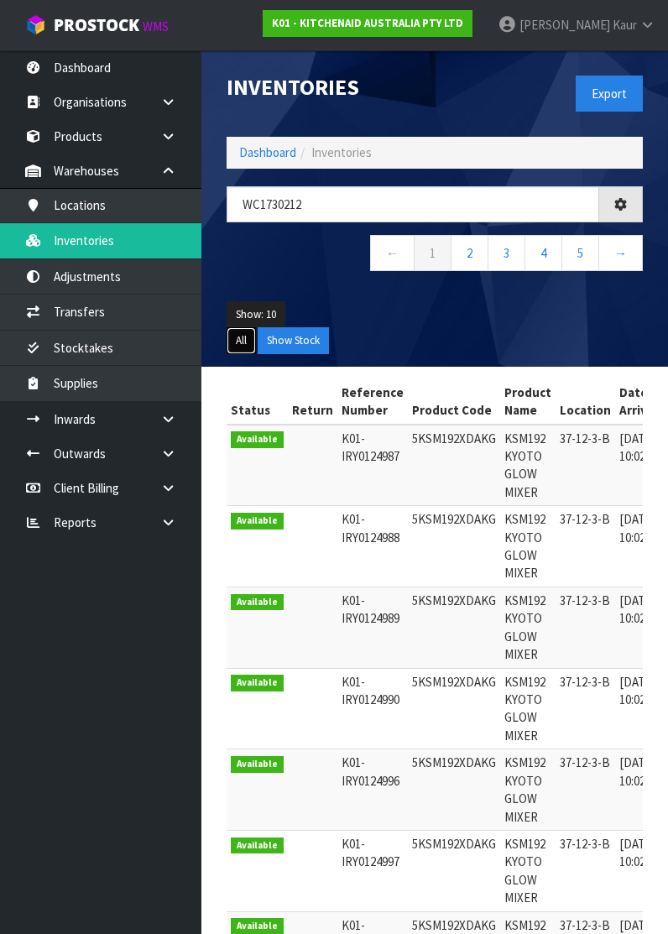
click at [245, 332] on button "All" at bounding box center [240, 340] width 29 height 27
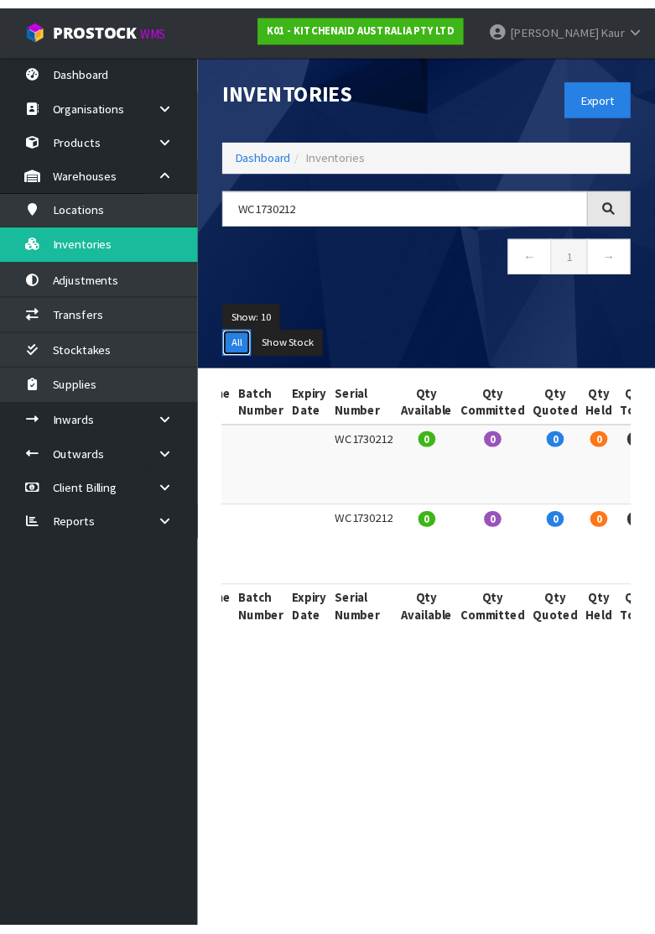
scroll to position [0, 482]
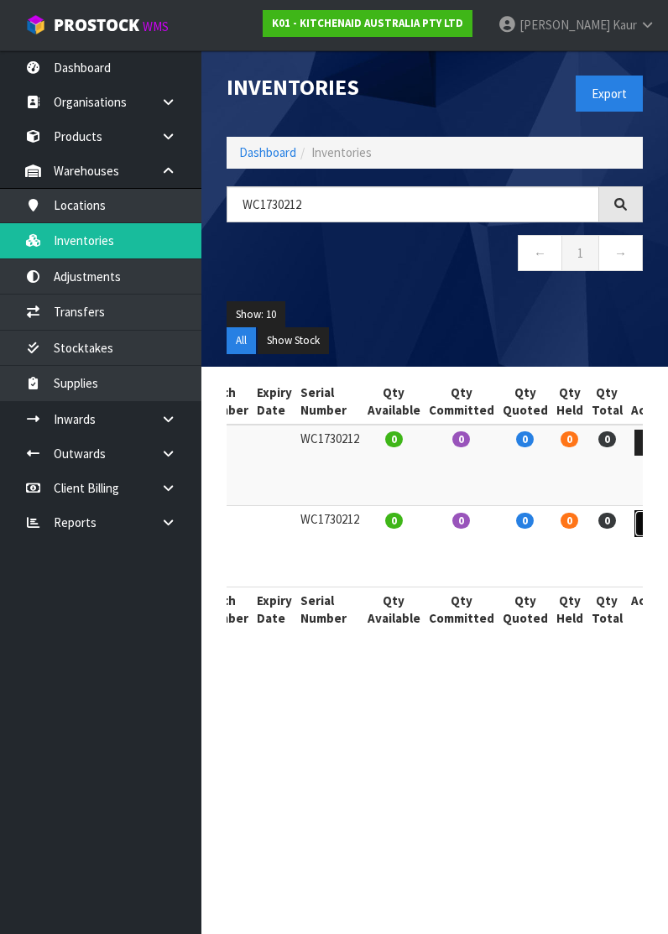
click at [643, 527] on icon at bounding box center [649, 523] width 13 height 11
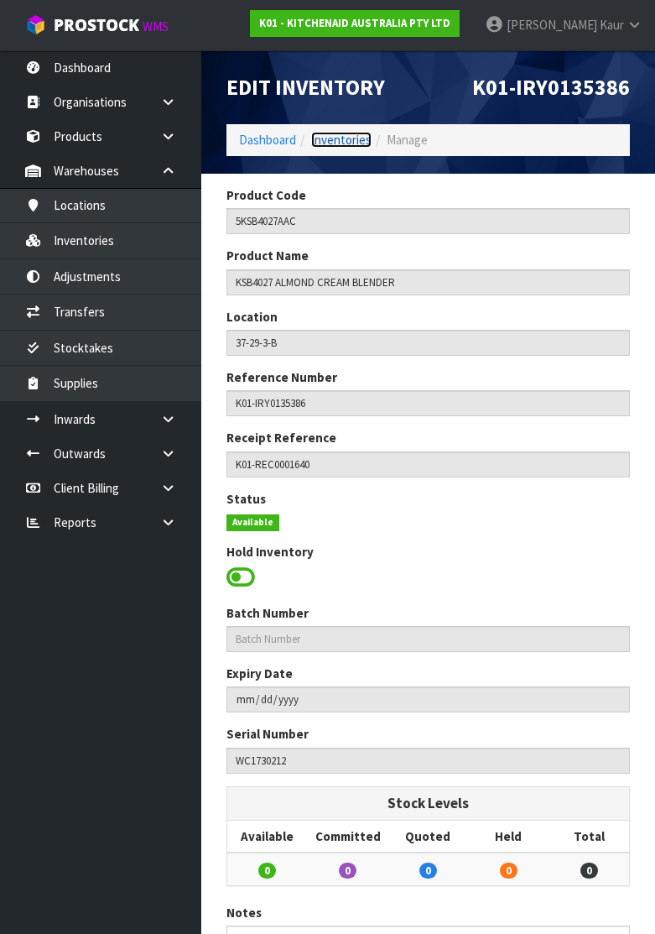
click at [331, 138] on link "Inventories" at bounding box center [341, 140] width 60 height 16
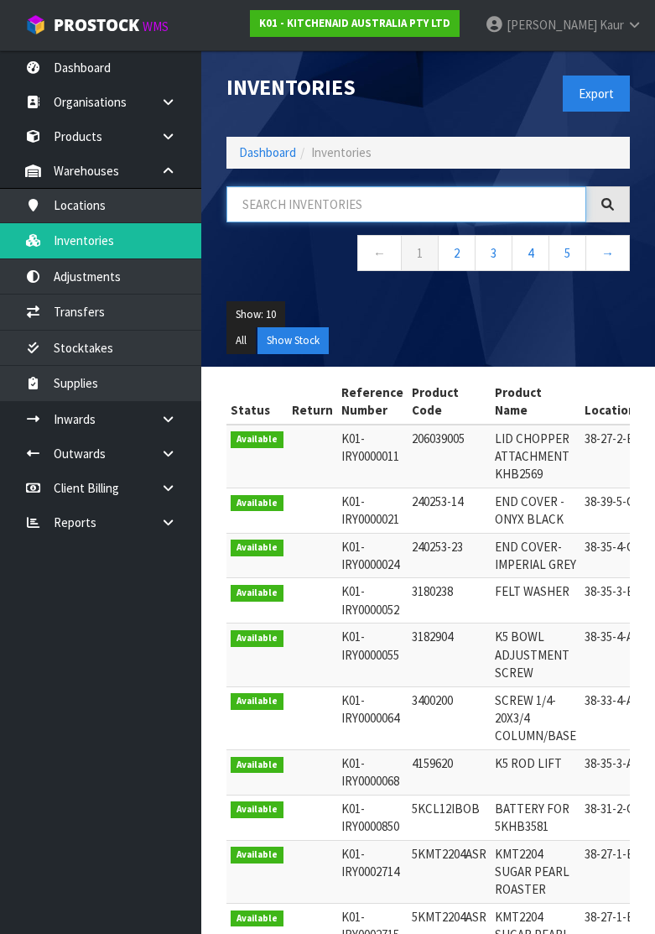
click at [300, 215] on input "text" at bounding box center [406, 204] width 360 height 36
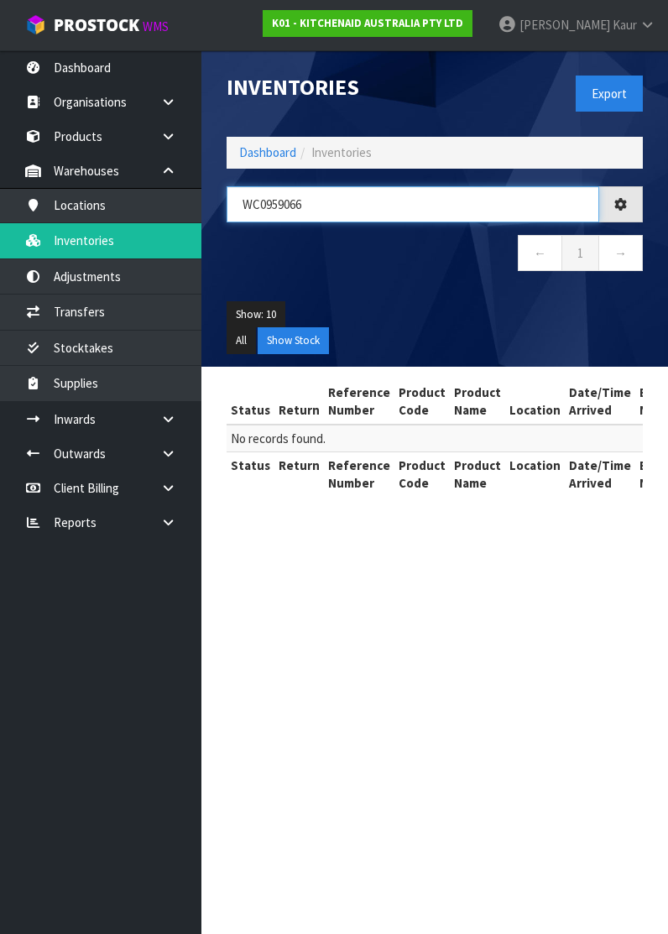
type input "WC0959066"
click at [251, 336] on button "All" at bounding box center [240, 340] width 29 height 27
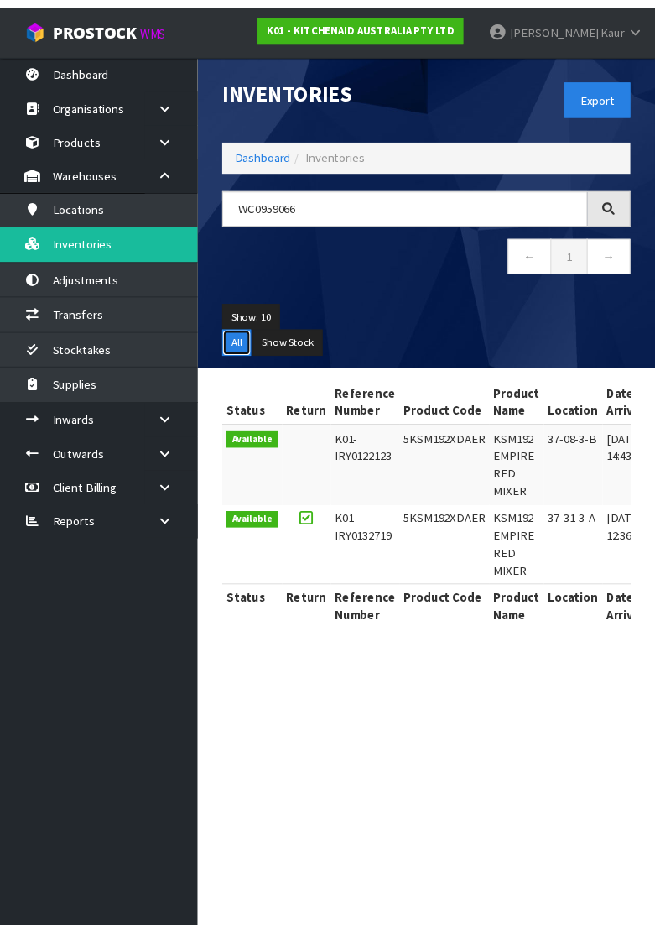
scroll to position [0, 486]
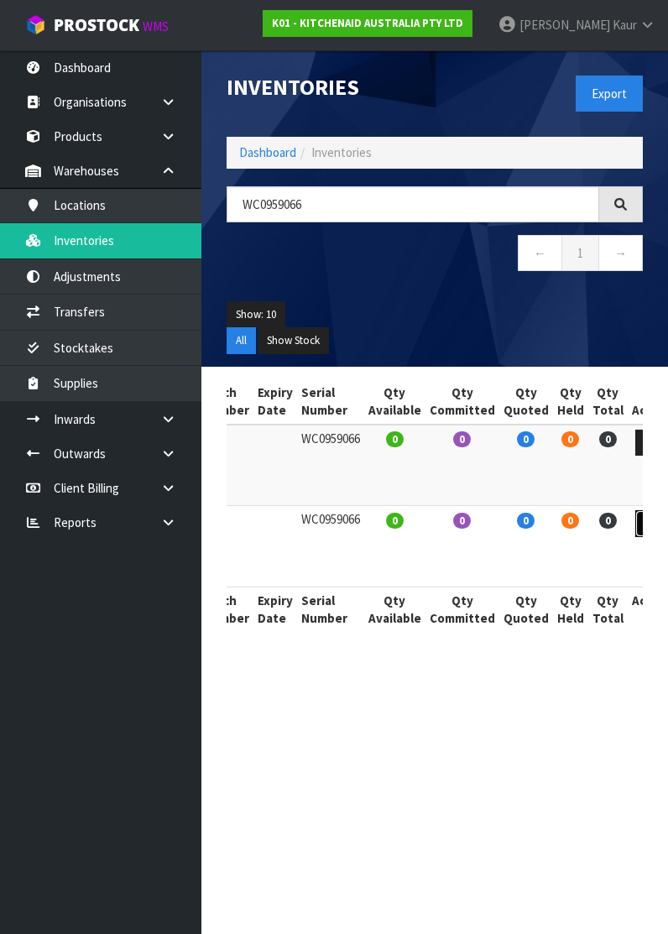
click at [635, 515] on link at bounding box center [650, 523] width 31 height 27
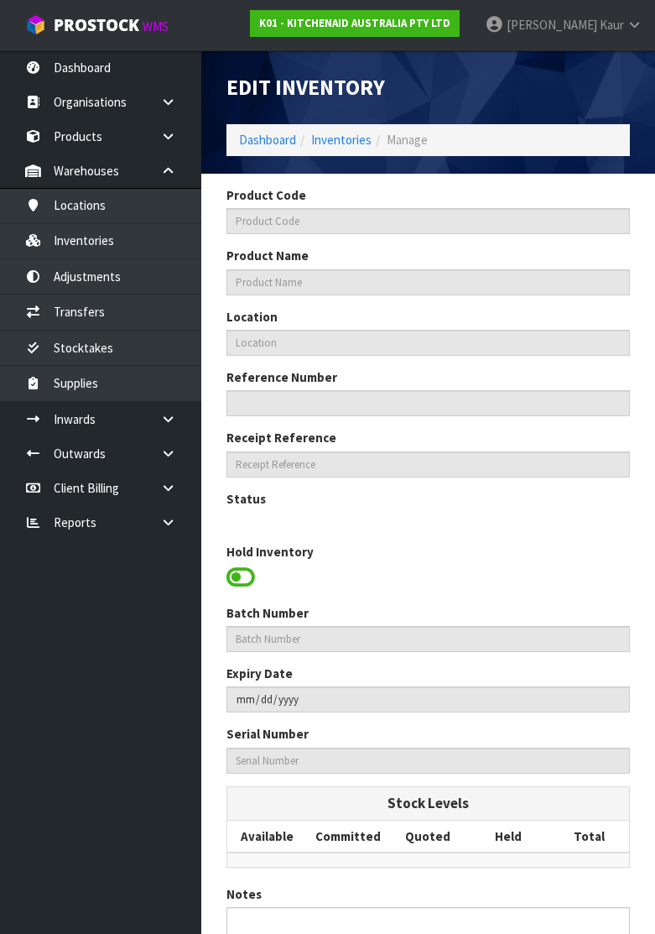
type input "5KSM192XDAER"
type input "KSM192 EMPIRE RED MIXER"
type input "37-31-3-A"
type input "K01-IRY0132719"
type input "K01-REC0001611"
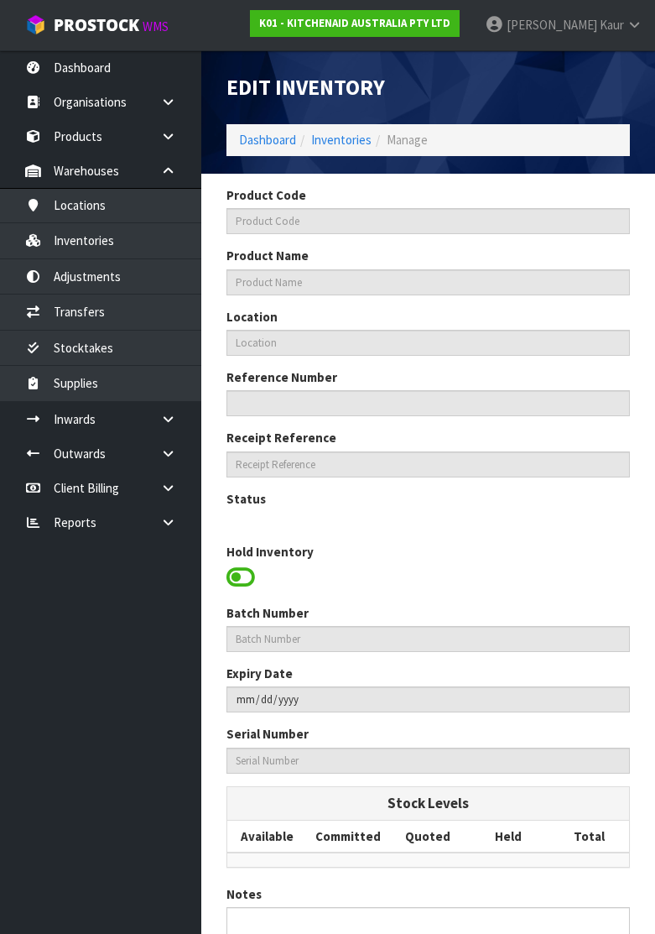
type input "WC0959066"
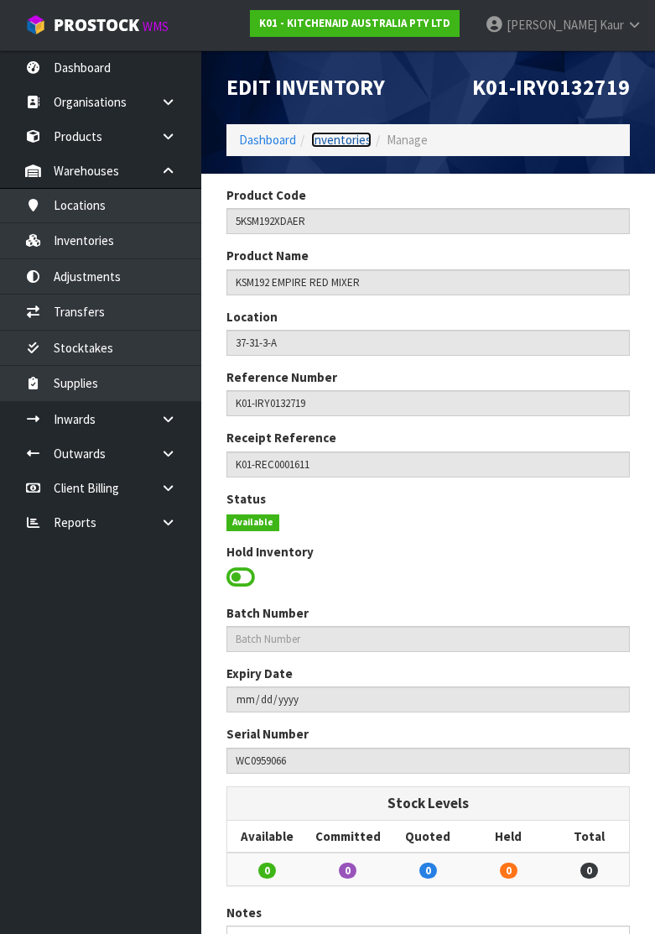
click at [338, 138] on link "Inventories" at bounding box center [341, 140] width 60 height 16
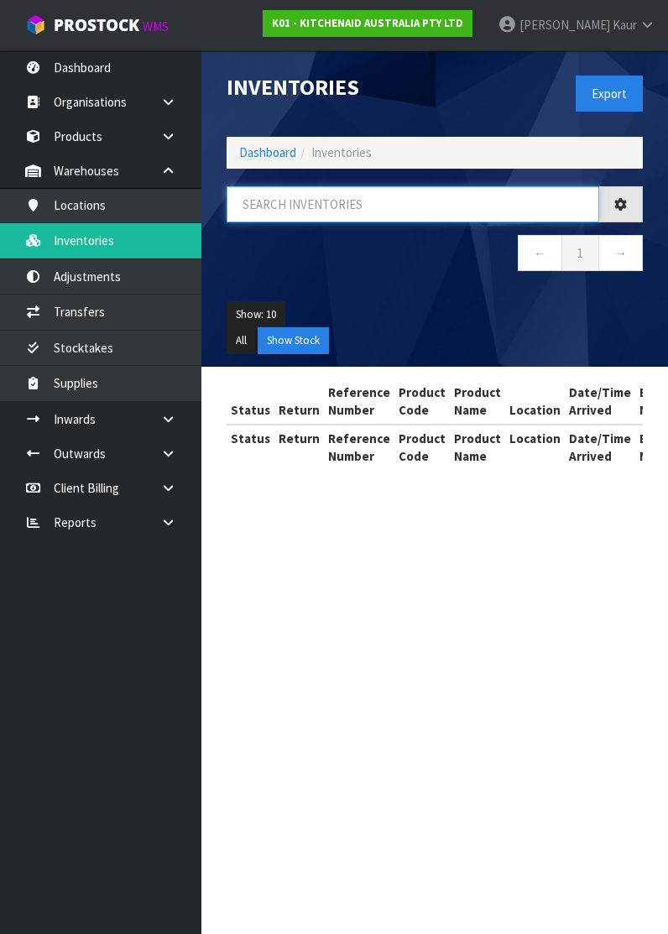
click at [284, 216] on input "text" at bounding box center [412, 204] width 372 height 36
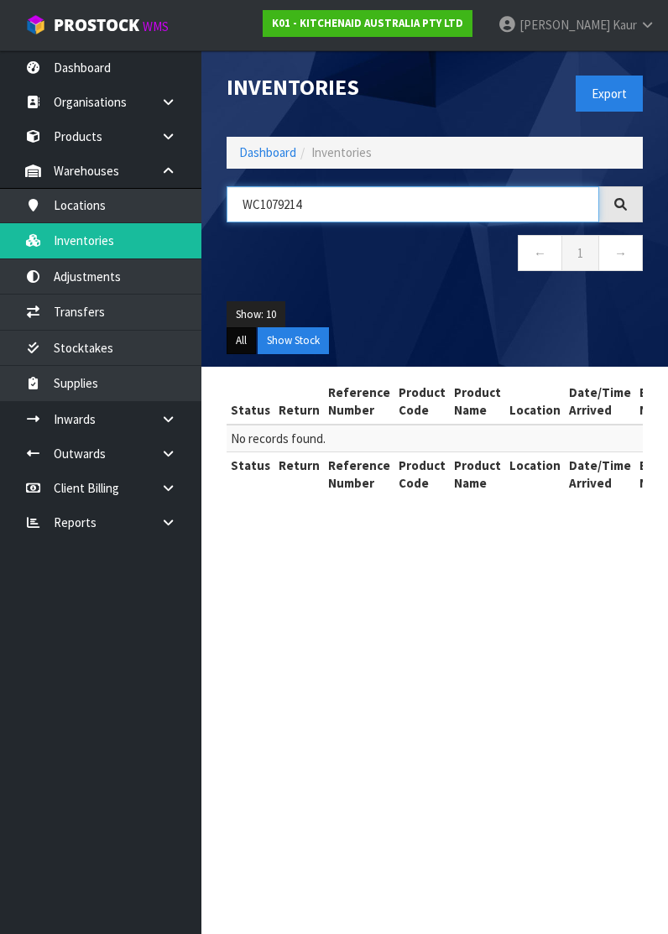
type input "WC1079214"
click at [234, 339] on button "All" at bounding box center [240, 340] width 29 height 27
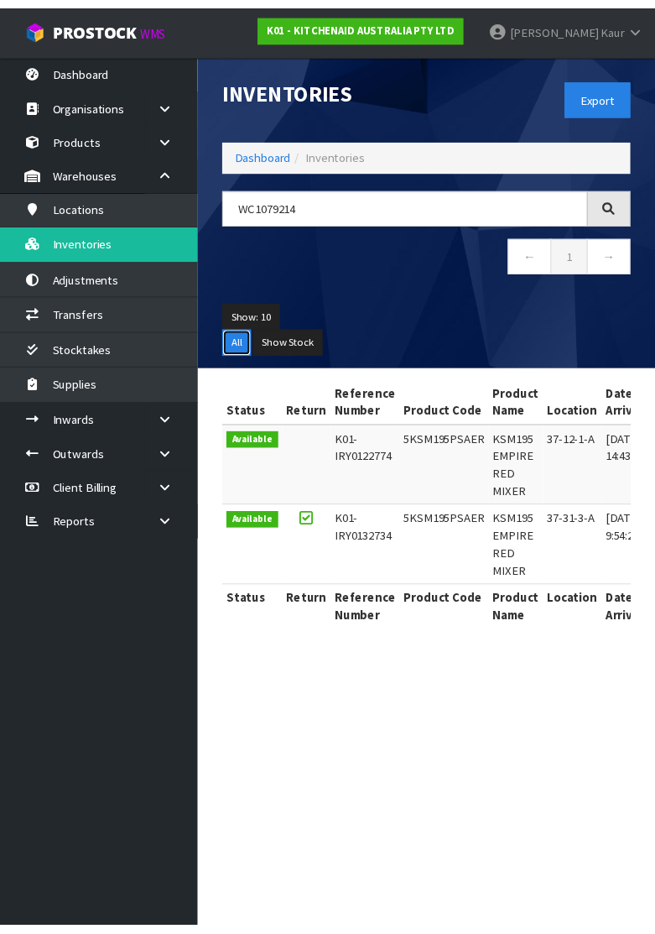
scroll to position [0, 485]
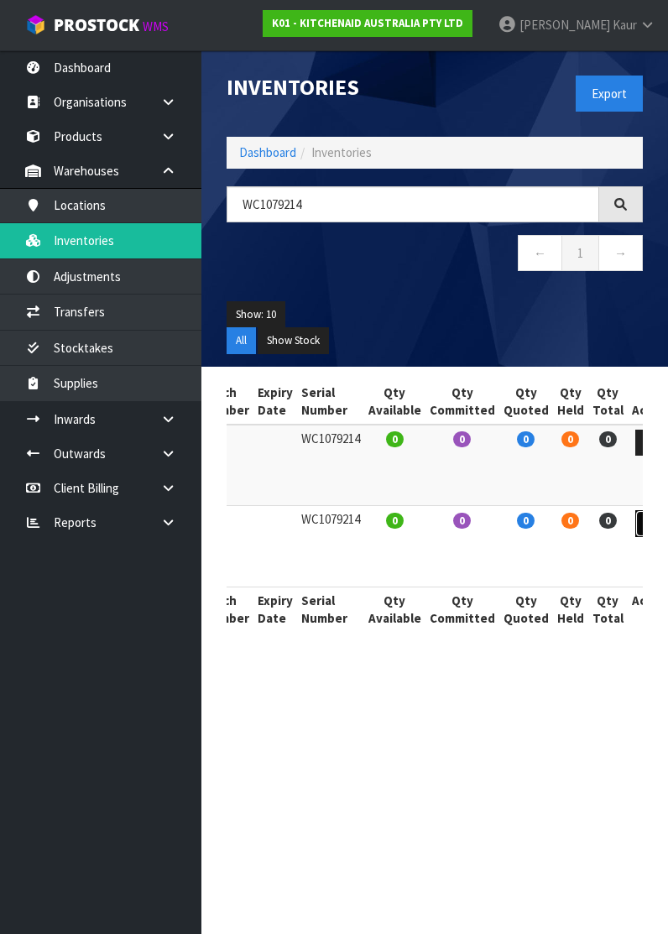
click at [644, 521] on icon at bounding box center [650, 523] width 13 height 11
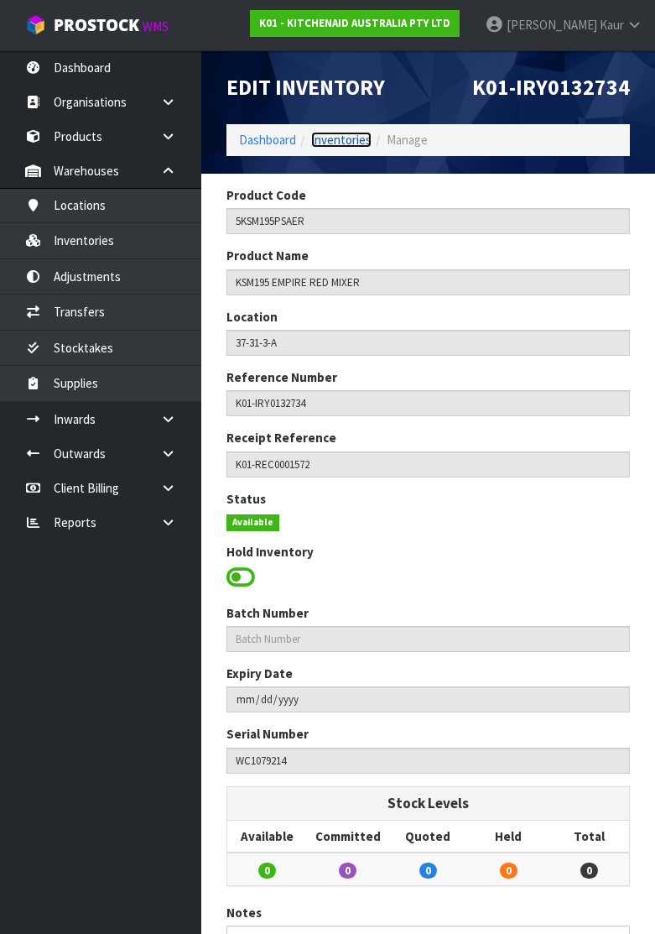
click at [323, 138] on link "Inventories" at bounding box center [341, 140] width 60 height 16
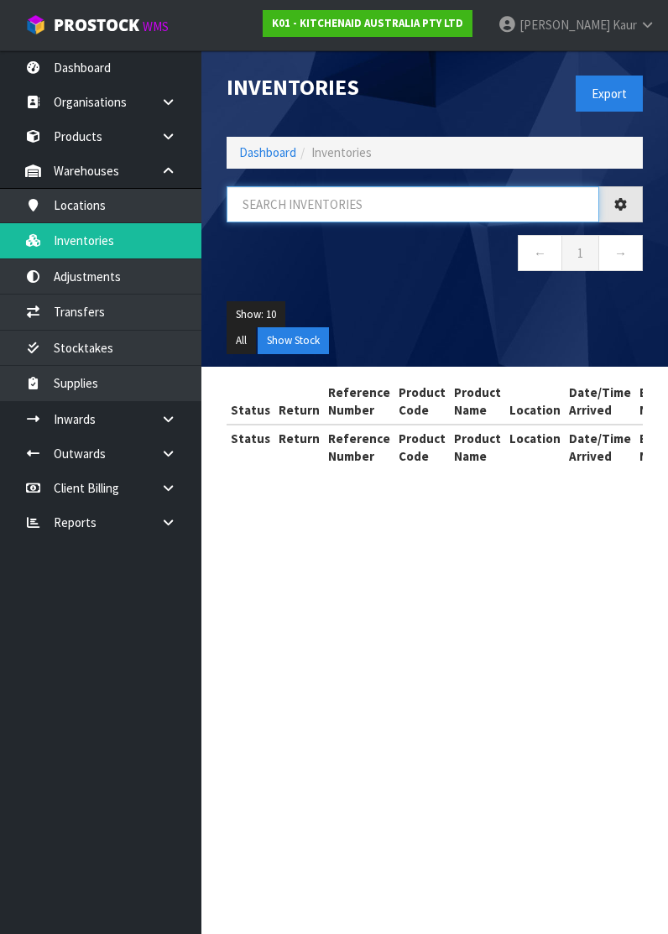
click at [281, 212] on input "text" at bounding box center [412, 204] width 372 height 36
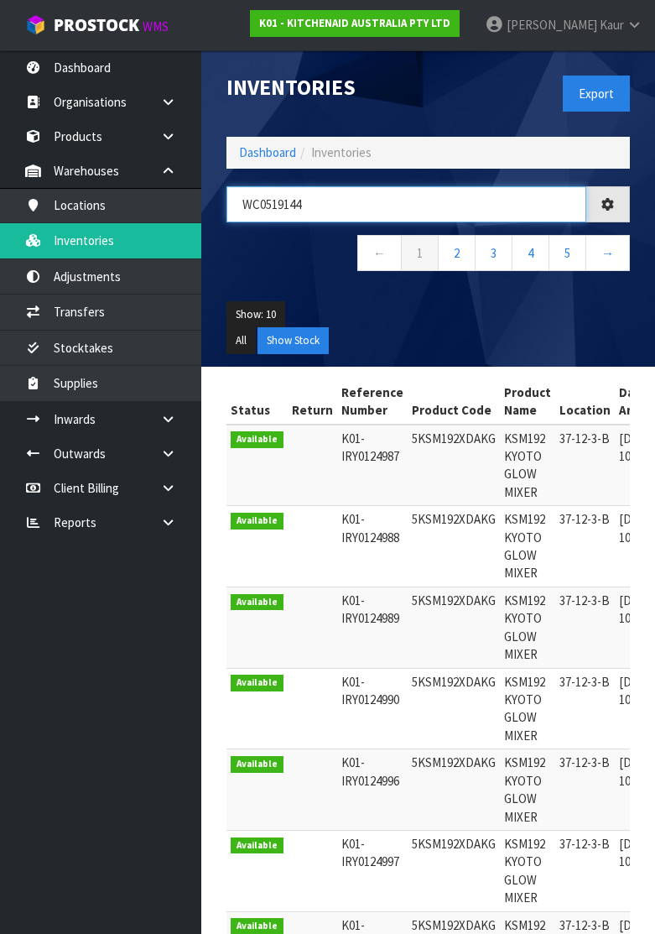
type input "WC0519144"
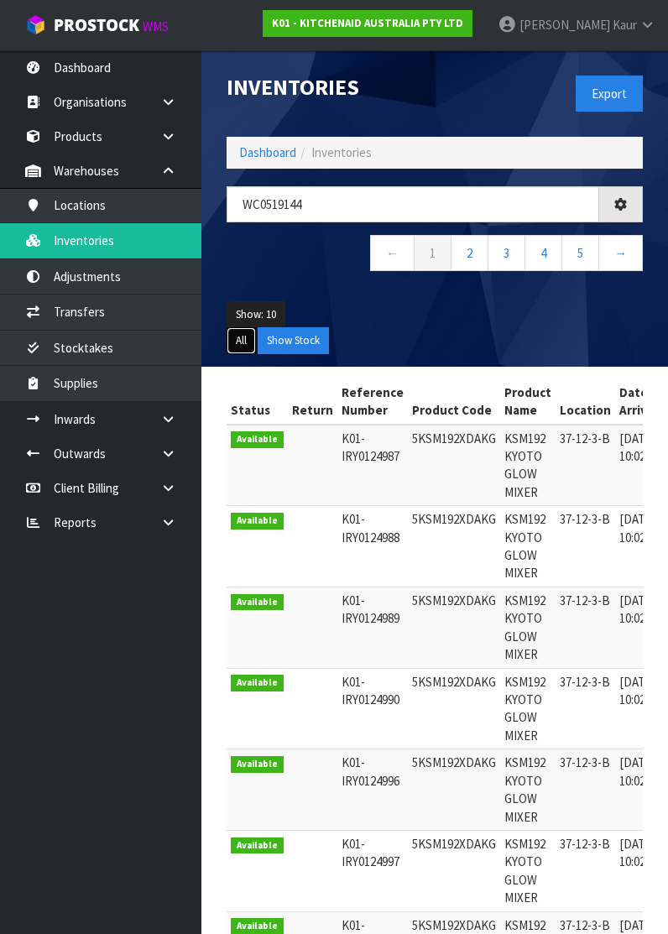
click at [247, 336] on button "All" at bounding box center [240, 340] width 29 height 27
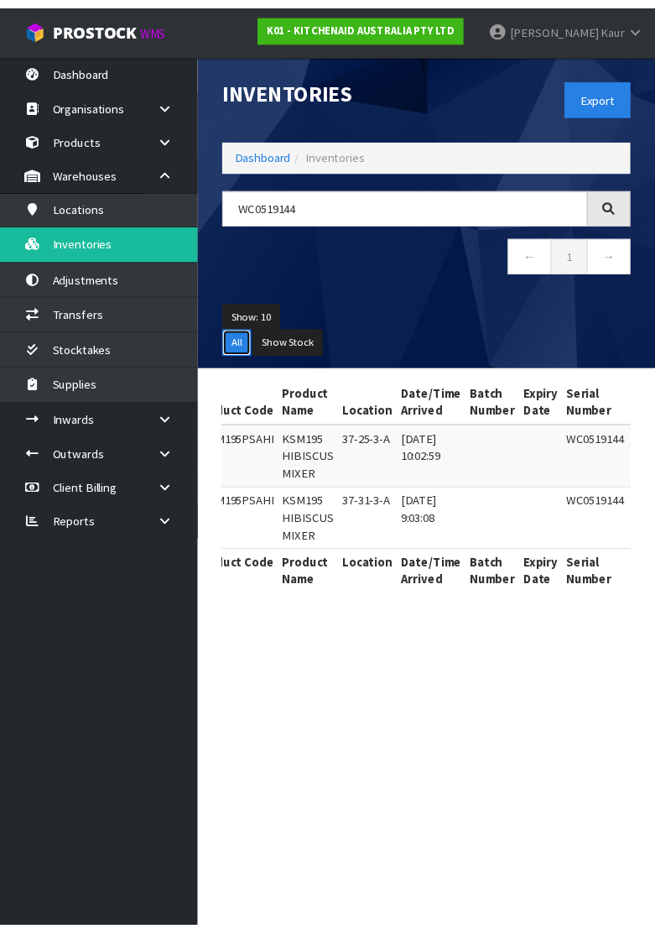
scroll to position [0, 489]
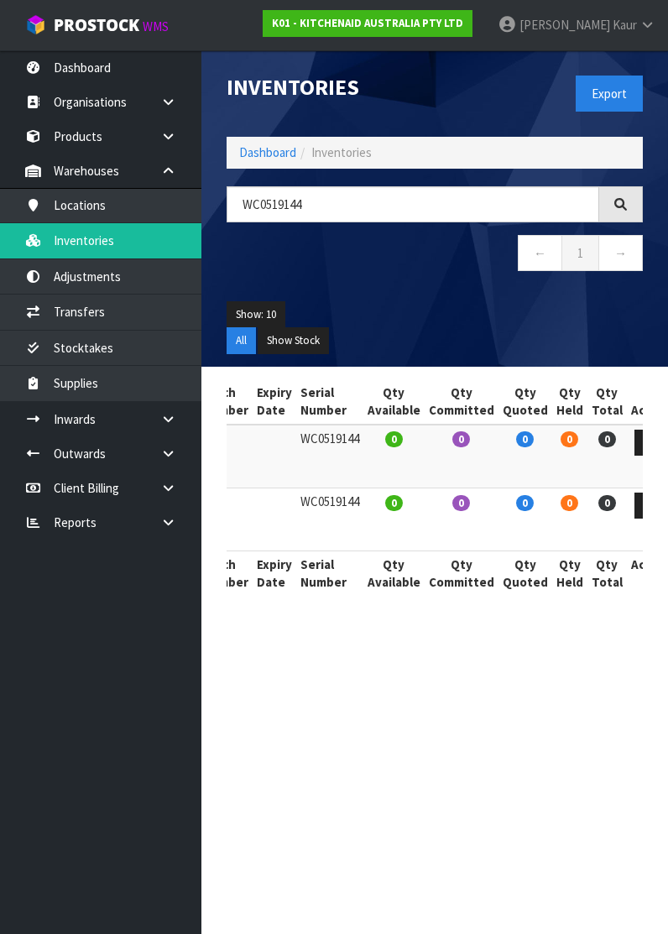
click at [627, 491] on td at bounding box center [650, 518] width 46 height 63
click at [643, 501] on icon at bounding box center [649, 505] width 13 height 11
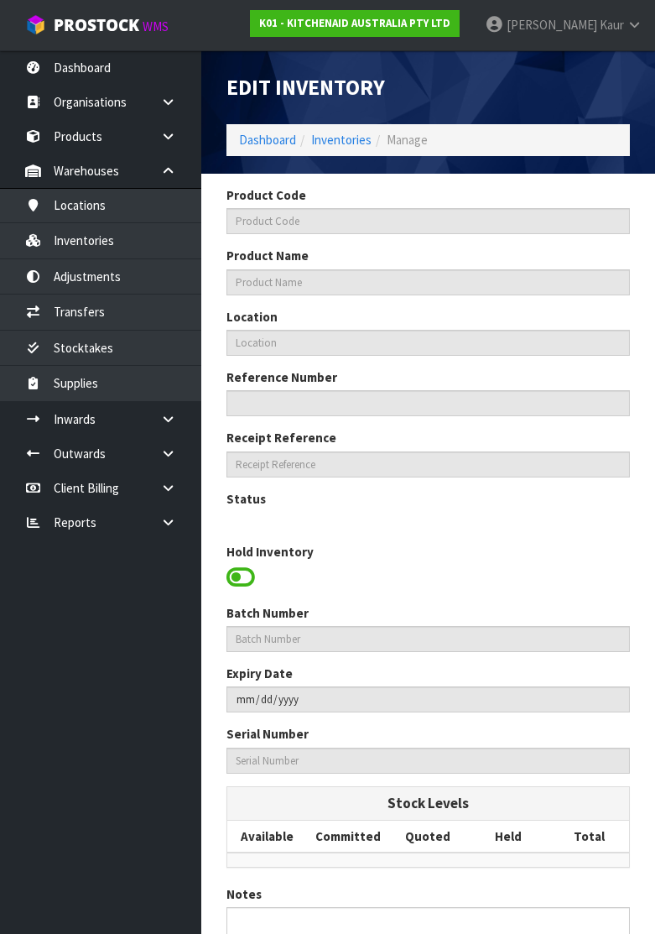
type input "5KSM195PSAHI"
type input "KSM195 HIBISCUS MIXER"
type input "37-31-3-A"
type input "K01-IRY0132727"
type input "K01-REC0001600"
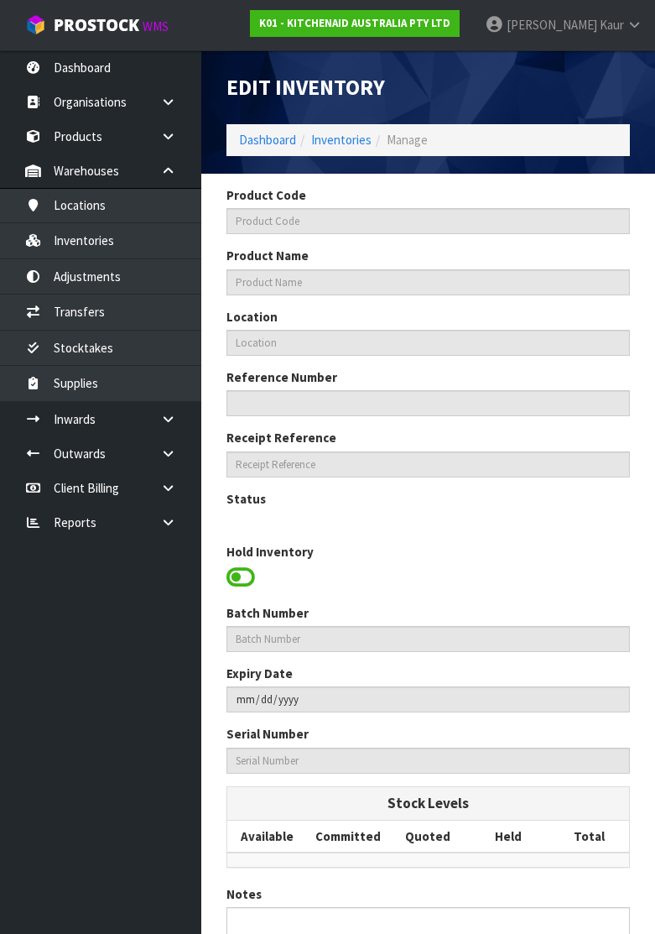
type input "WC0519144"
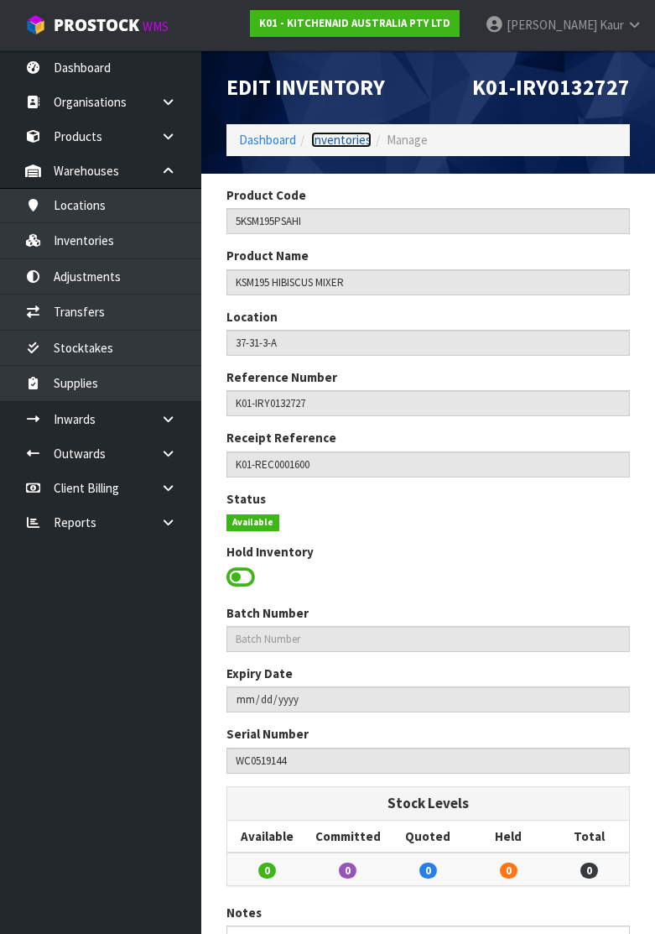
click at [354, 143] on link "Inventories" at bounding box center [341, 140] width 60 height 16
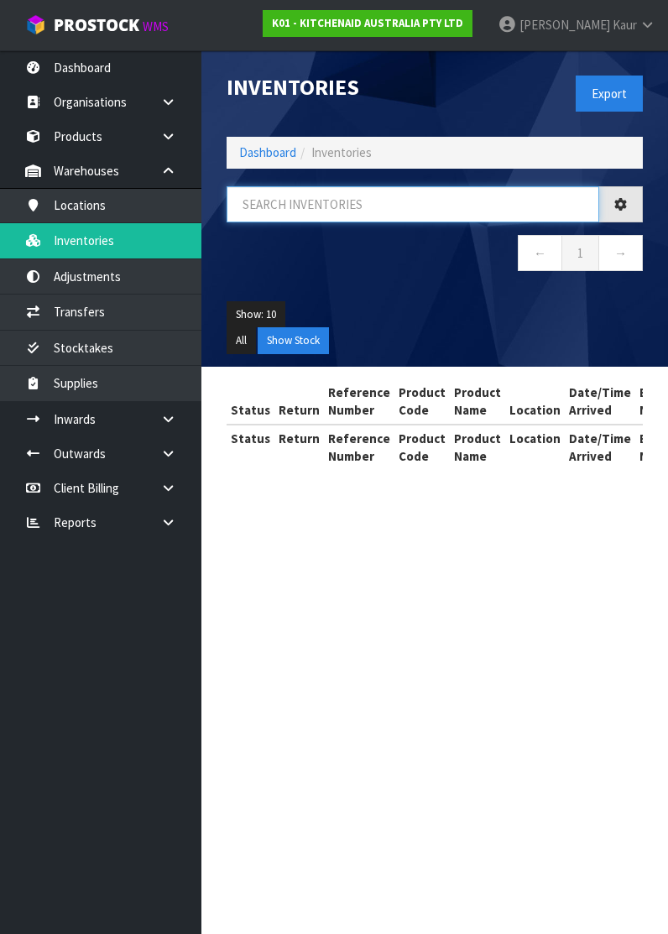
click at [317, 218] on input "text" at bounding box center [412, 204] width 372 height 36
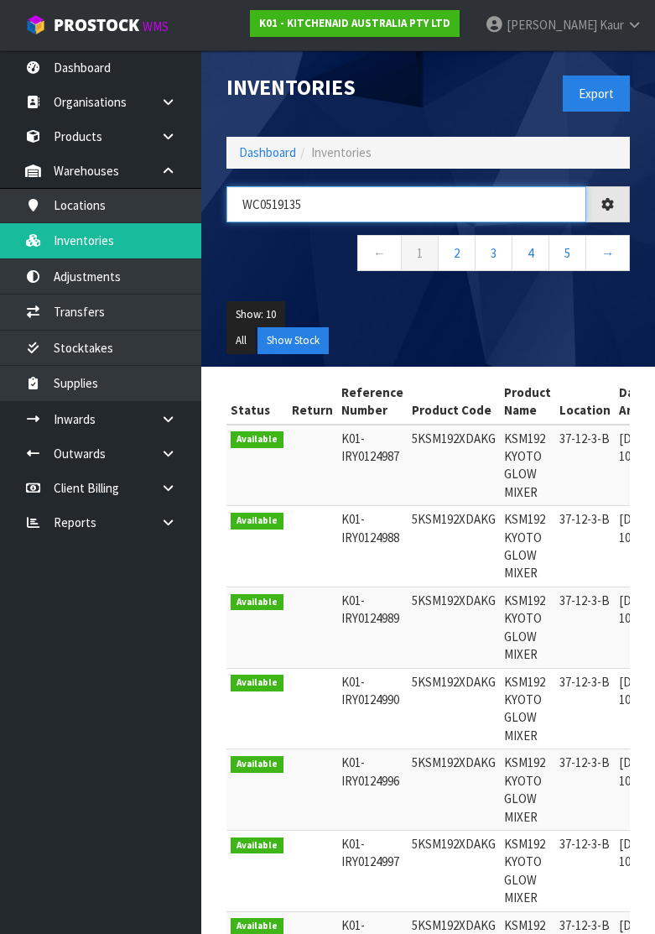
type input "WC0519135"
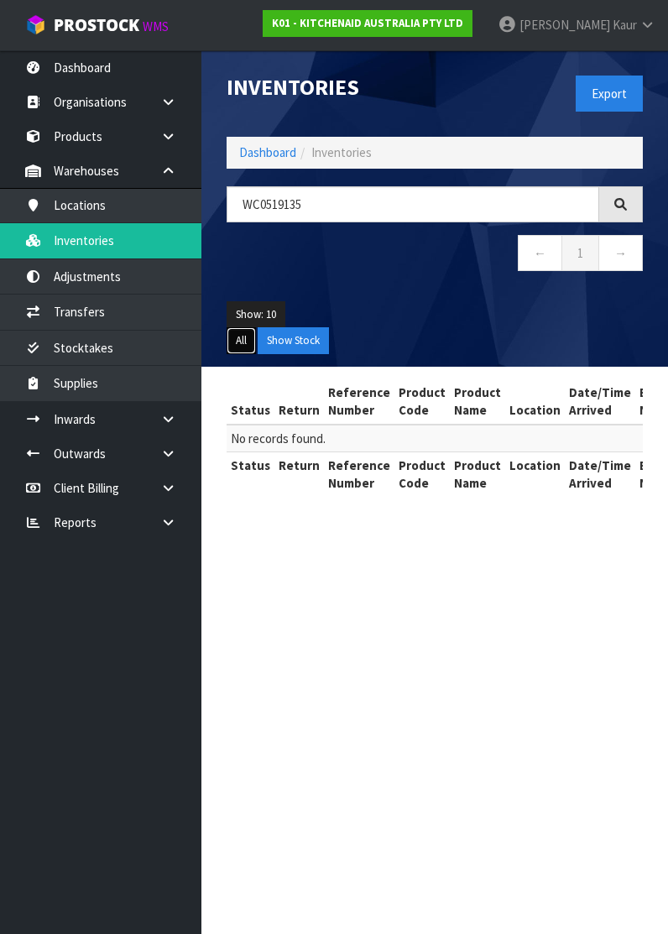
click at [242, 341] on button "All" at bounding box center [240, 340] width 29 height 27
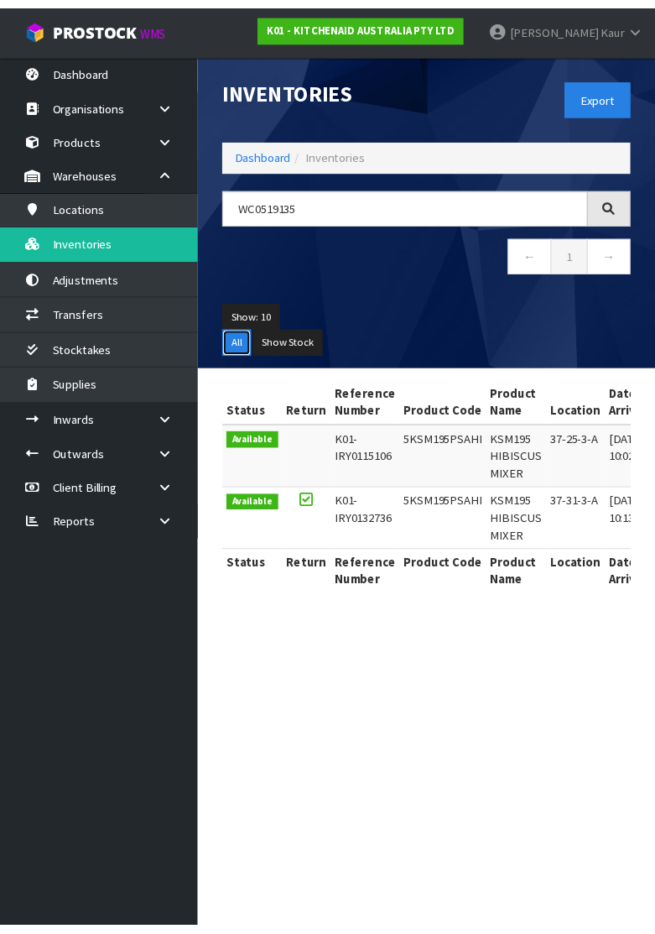
scroll to position [0, 489]
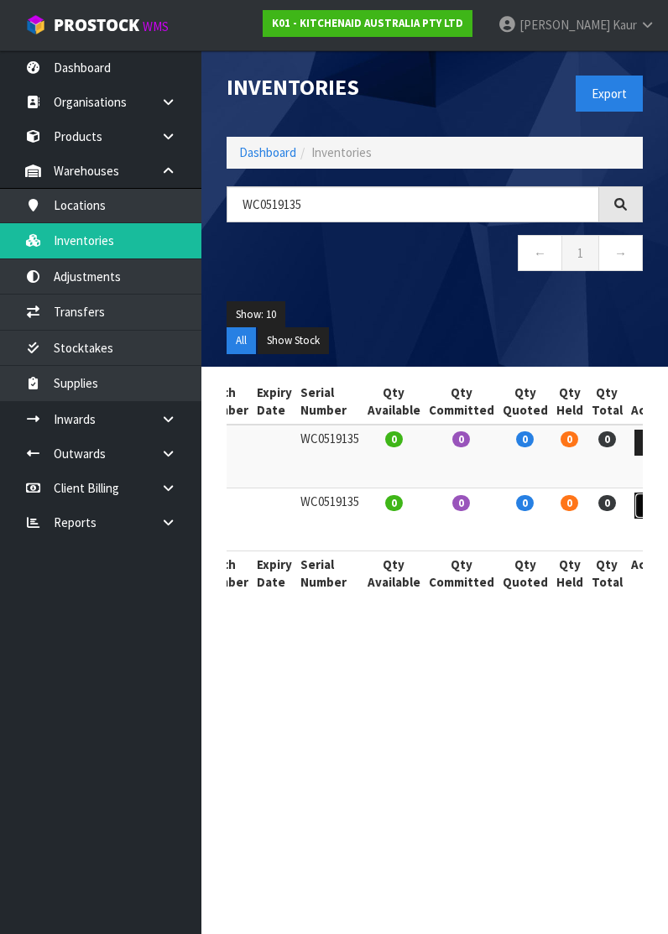
click at [634, 498] on link at bounding box center [649, 505] width 31 height 27
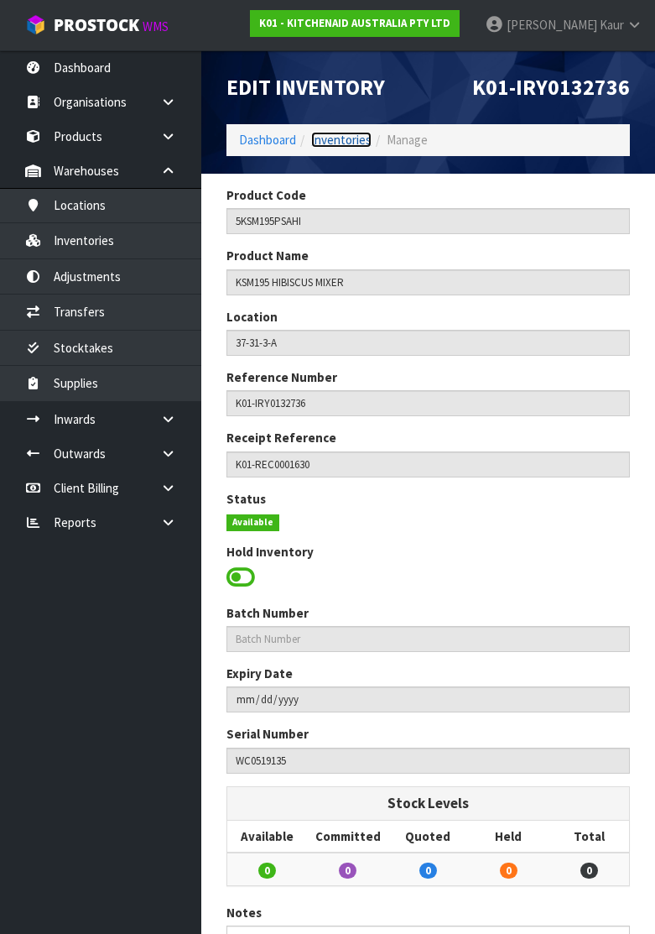
click at [326, 137] on link "Inventories" at bounding box center [341, 140] width 60 height 16
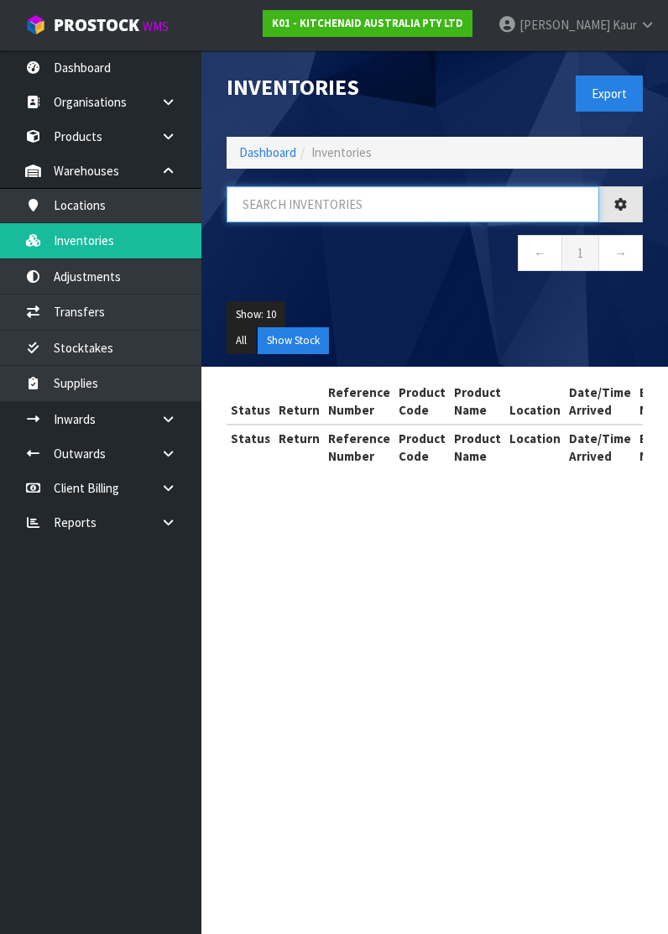
click at [274, 214] on input "text" at bounding box center [412, 204] width 372 height 36
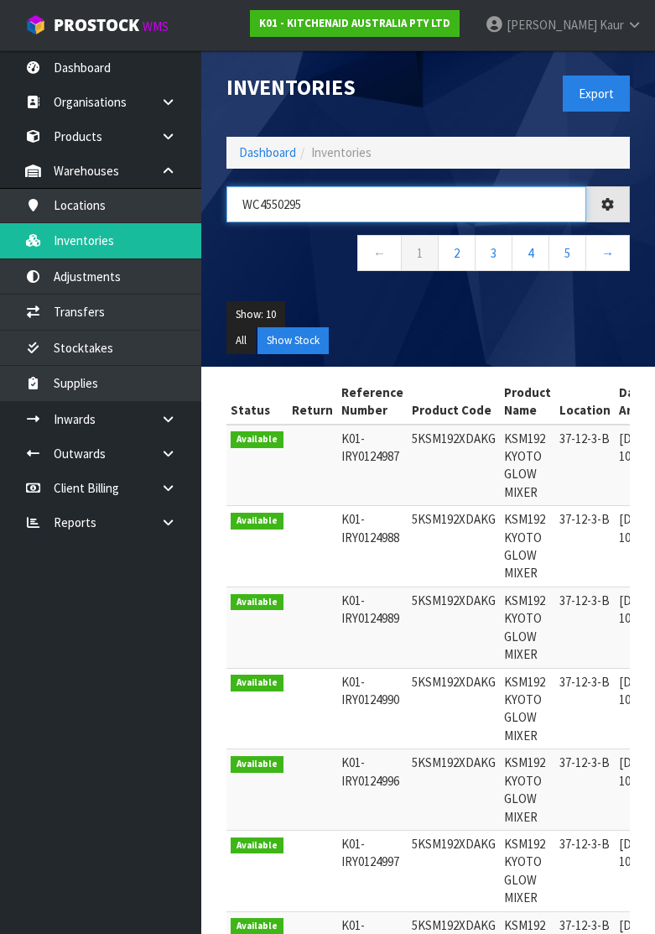
type input "WC4550295"
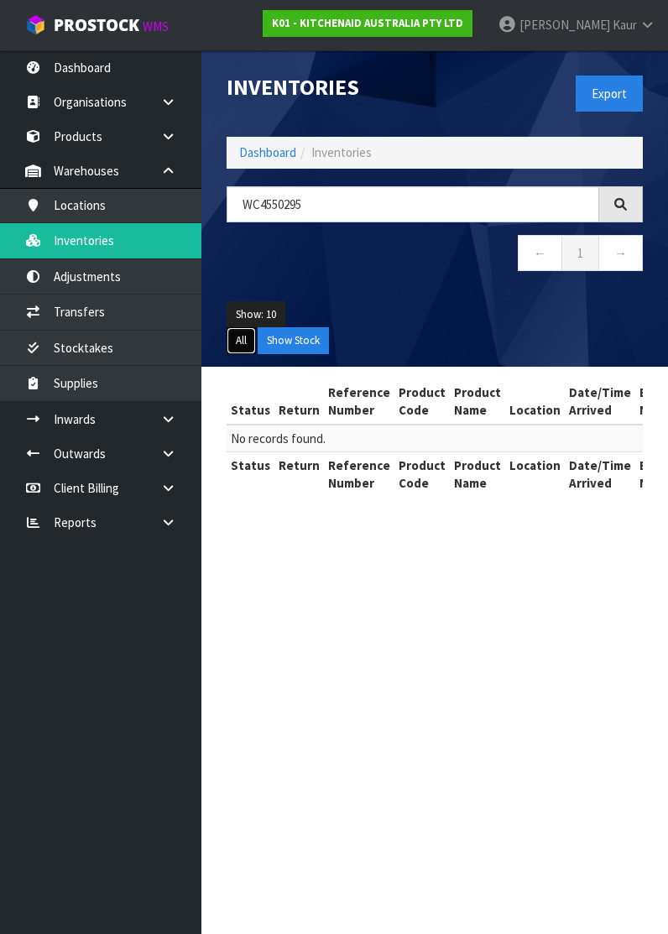
click at [235, 336] on button "All" at bounding box center [240, 340] width 29 height 27
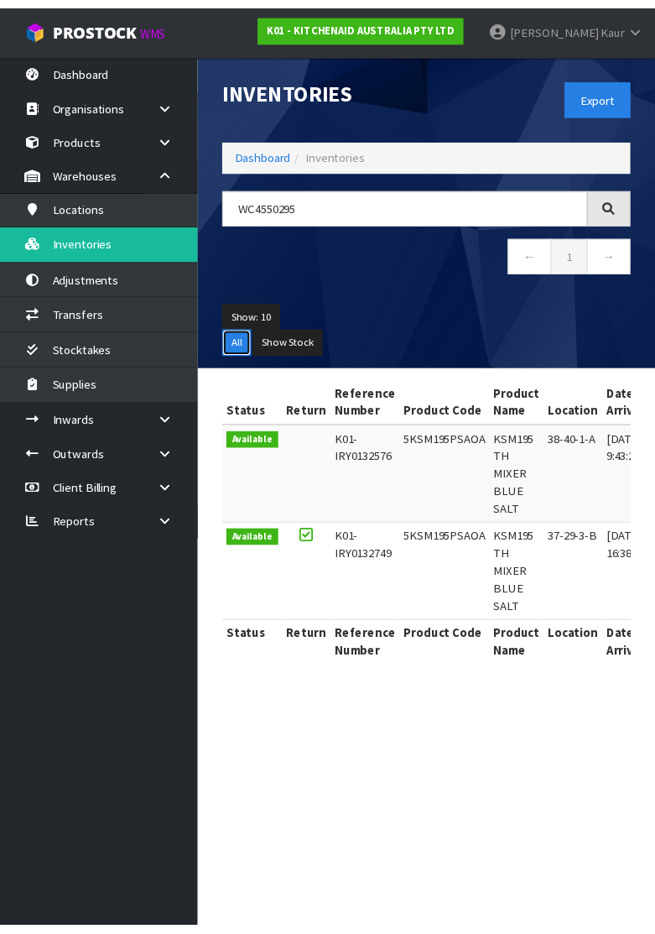
scroll to position [0, 487]
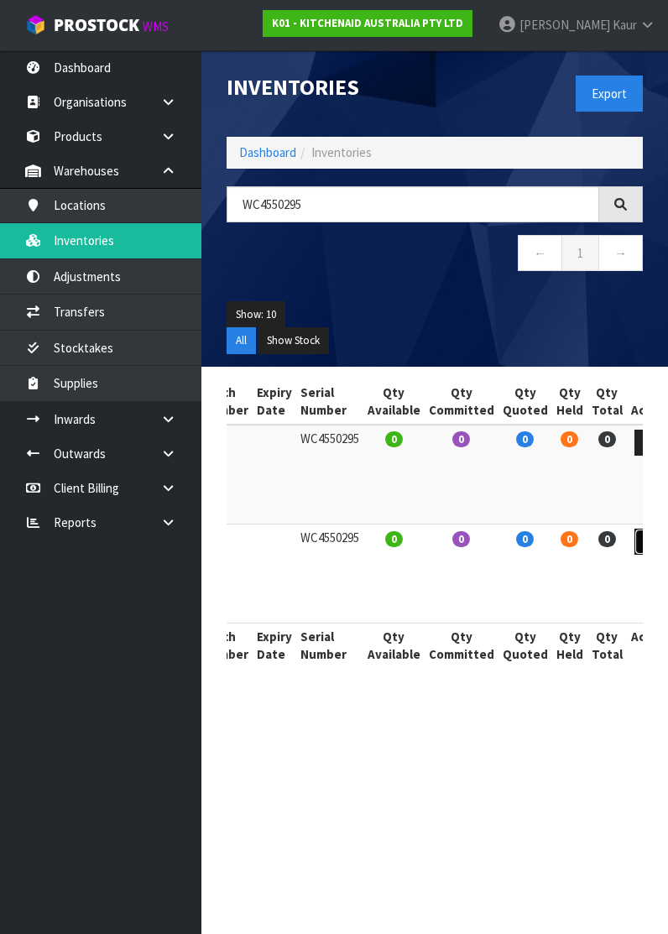
click at [634, 533] on link at bounding box center [649, 541] width 31 height 27
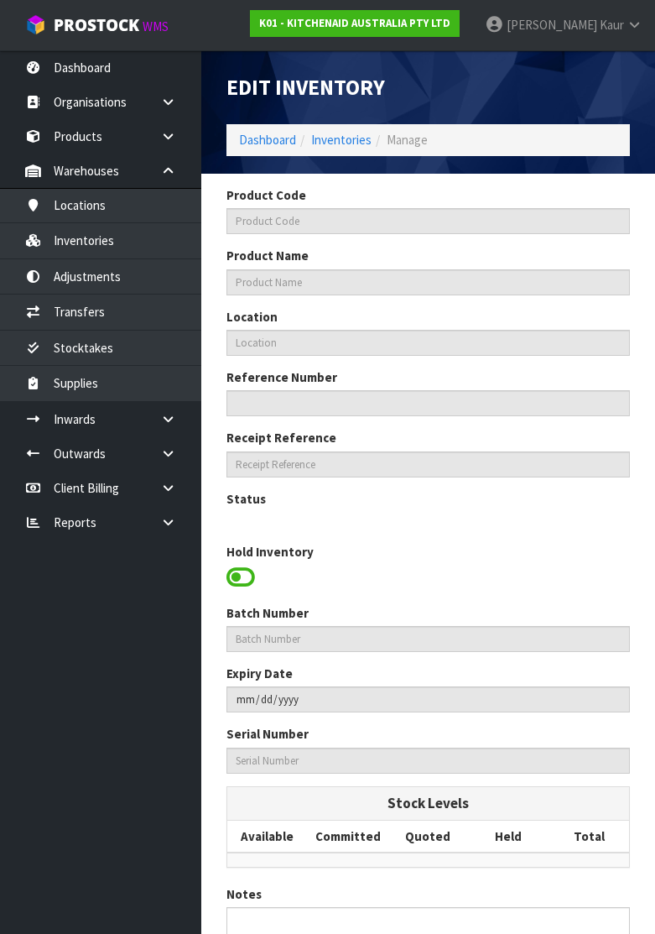
type input "5KSM195PSAOA"
type input "KSM195 TH MIXER BLUE SALT"
type input "37-29-3-B"
type input "K01-IRY0132749"
type input "K01-REC0001655"
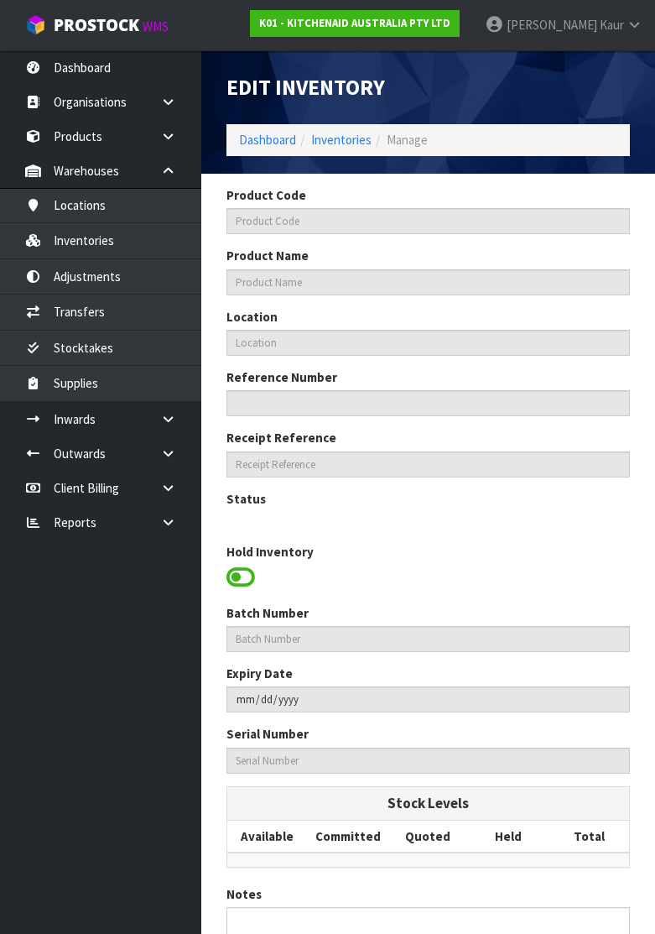
type input "WC4550295"
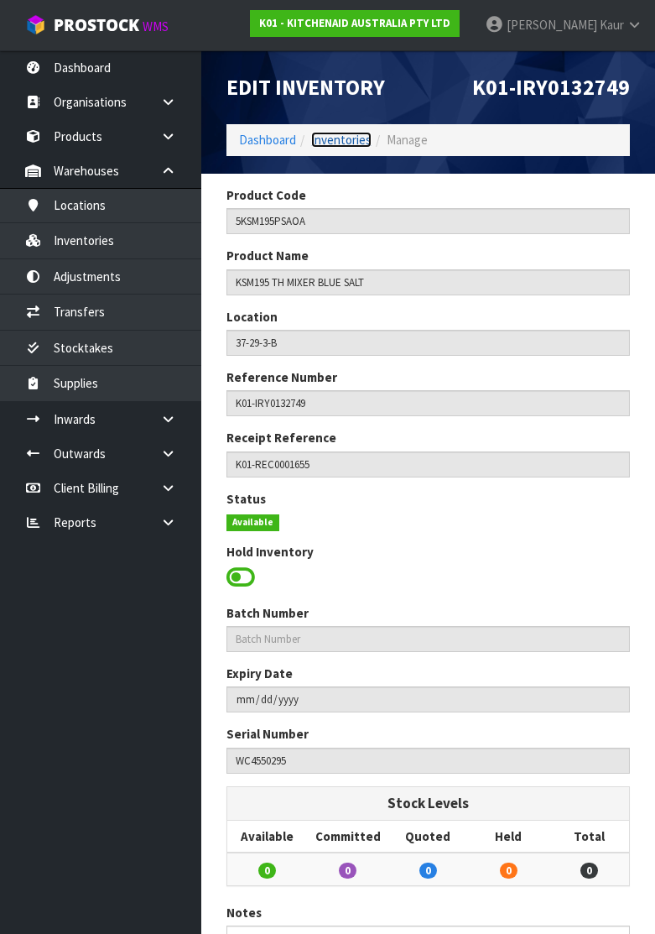
click at [346, 136] on link "Inventories" at bounding box center [341, 140] width 60 height 16
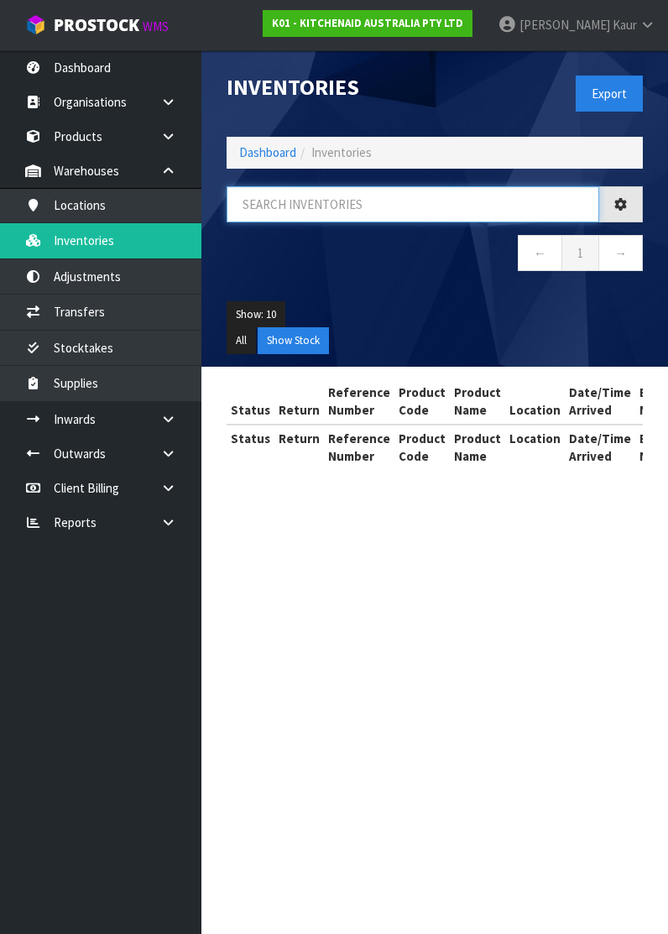
click at [303, 206] on input "text" at bounding box center [412, 204] width 372 height 36
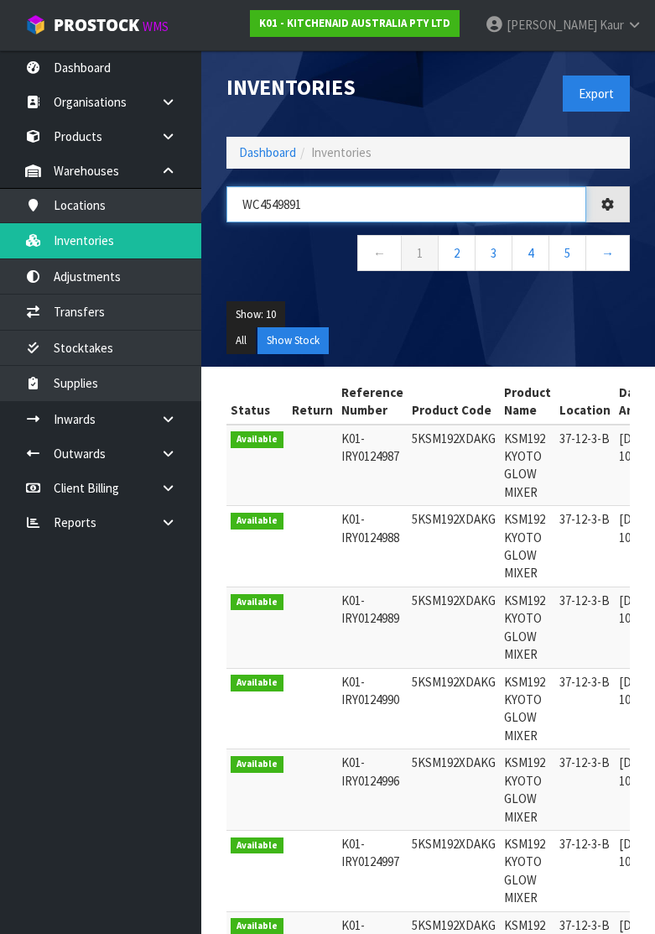
type input "WC4549891"
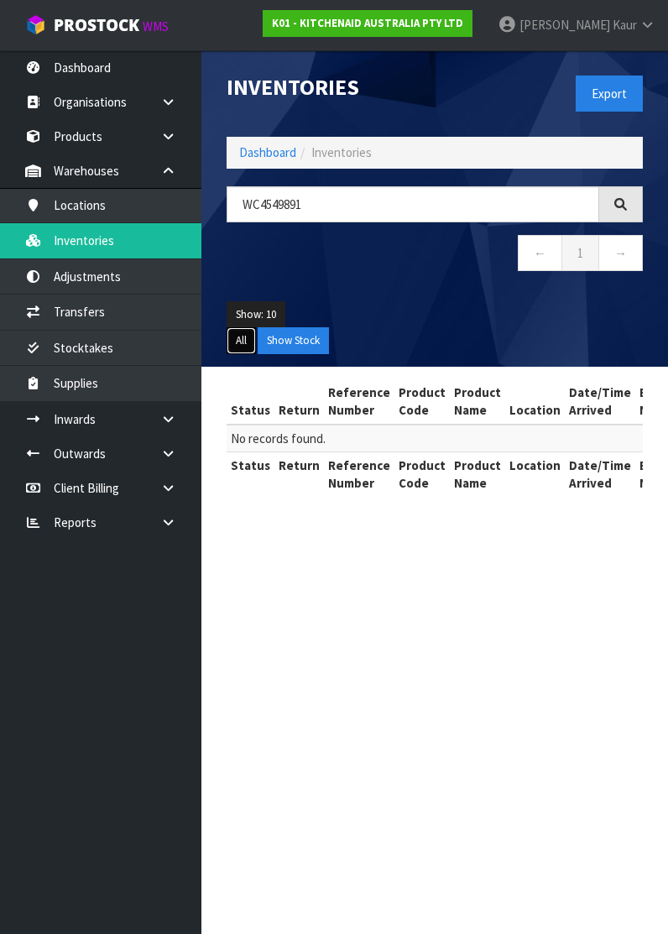
click at [228, 329] on button "All" at bounding box center [240, 340] width 29 height 27
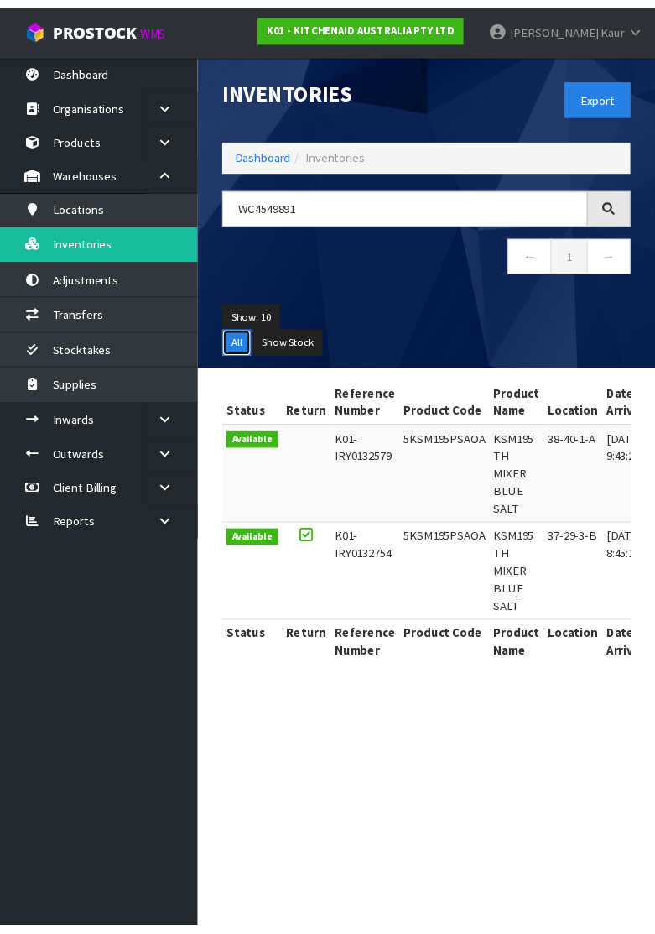
scroll to position [0, 487]
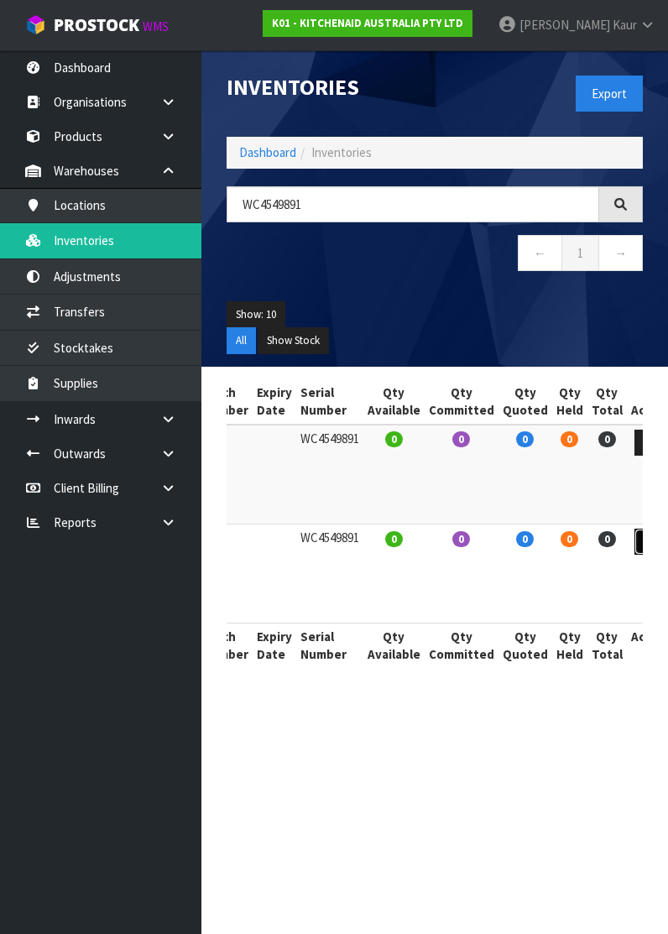
click at [643, 539] on icon at bounding box center [649, 541] width 13 height 11
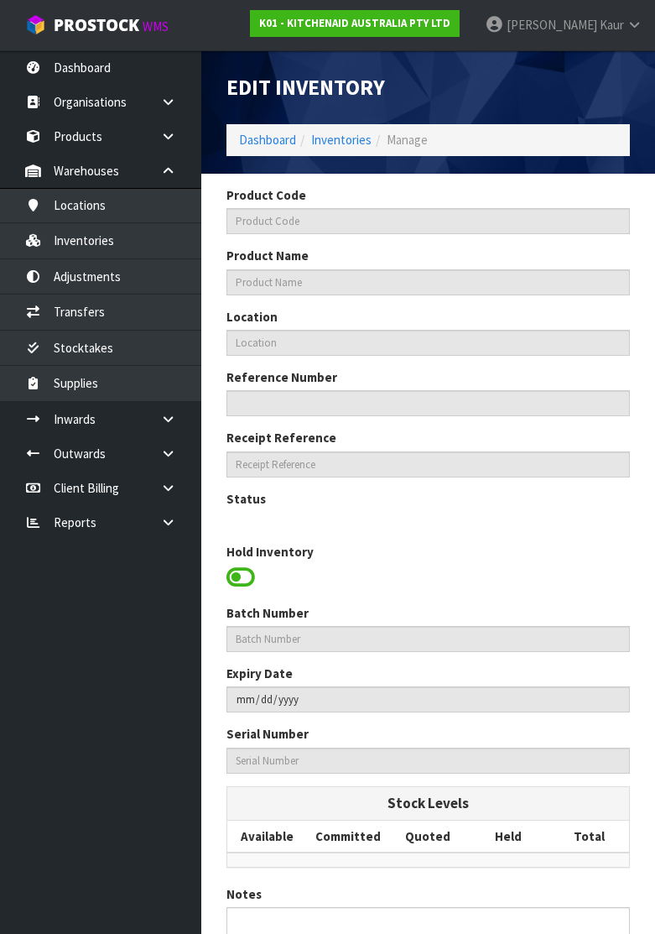
type input "5KSM195PSAOA"
type input "KSM195 TH MIXER BLUE SALT"
type input "37-29-3-B"
type input "K01-IRY0132754"
type input "K01-REC0001659"
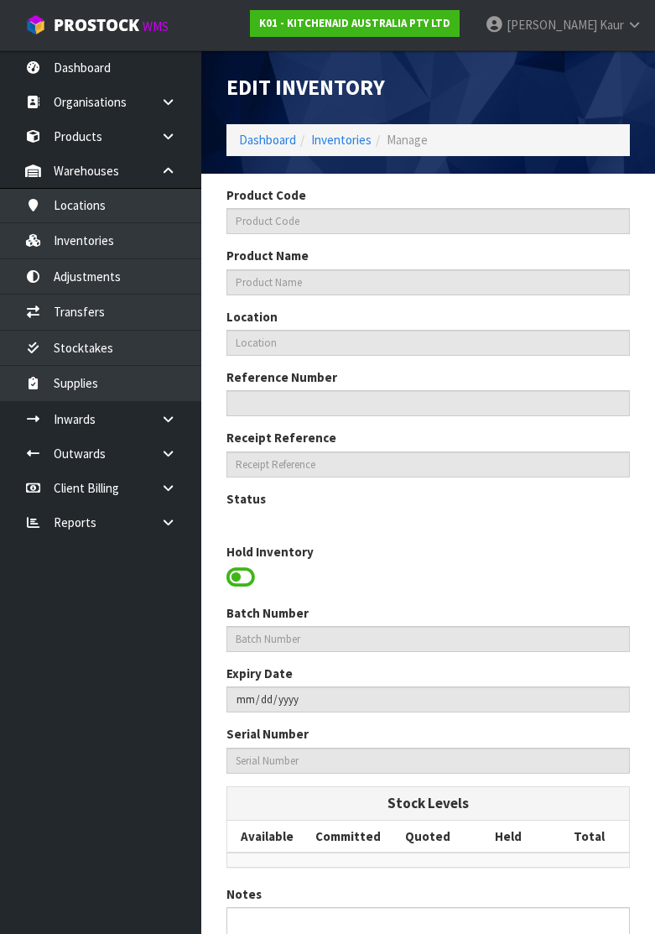
type input "WC4549891"
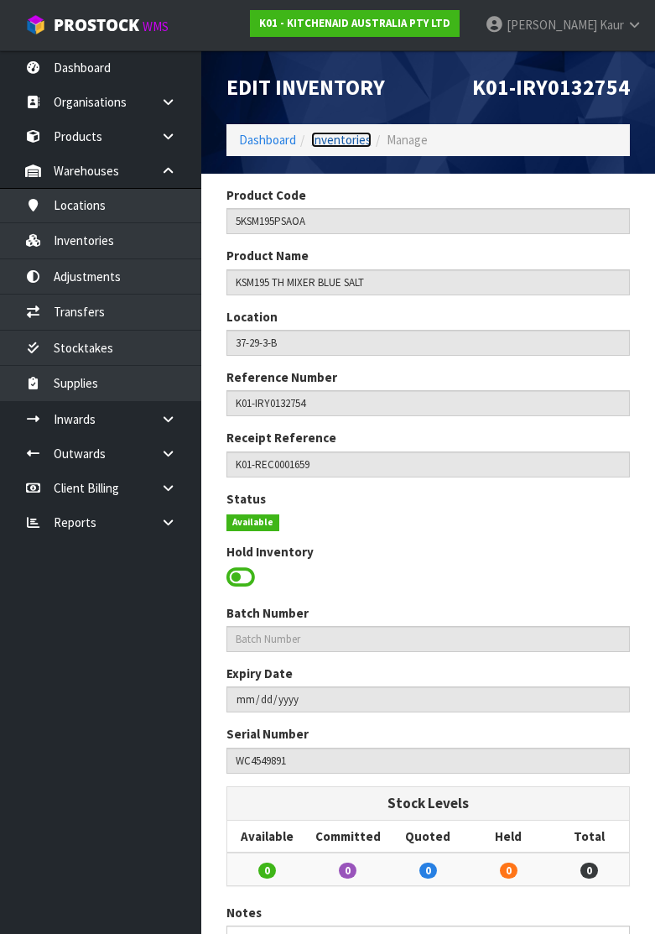
click at [349, 138] on link "Inventories" at bounding box center [341, 140] width 60 height 16
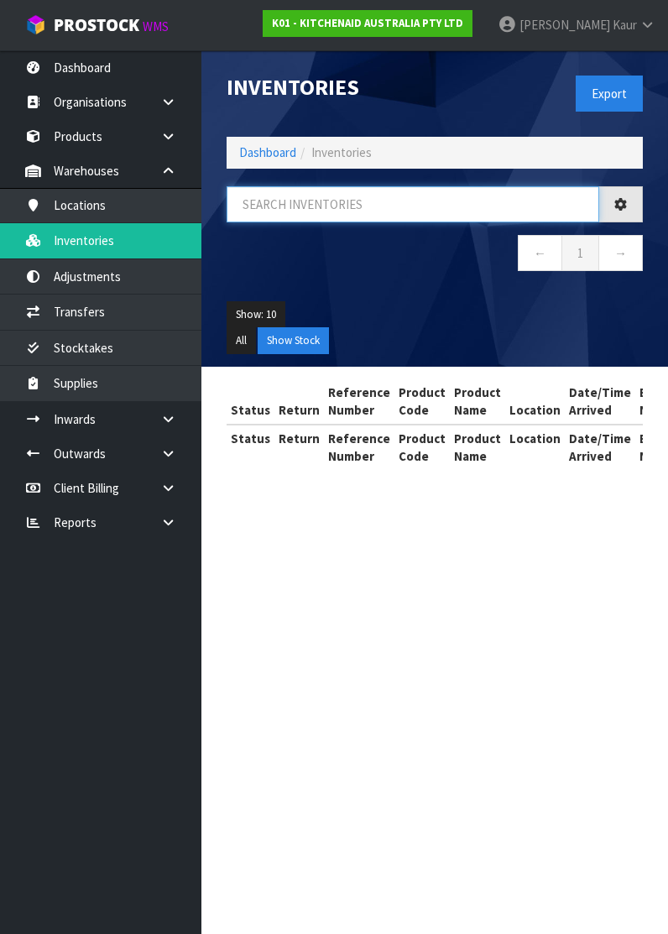
click at [303, 207] on input "text" at bounding box center [412, 204] width 372 height 36
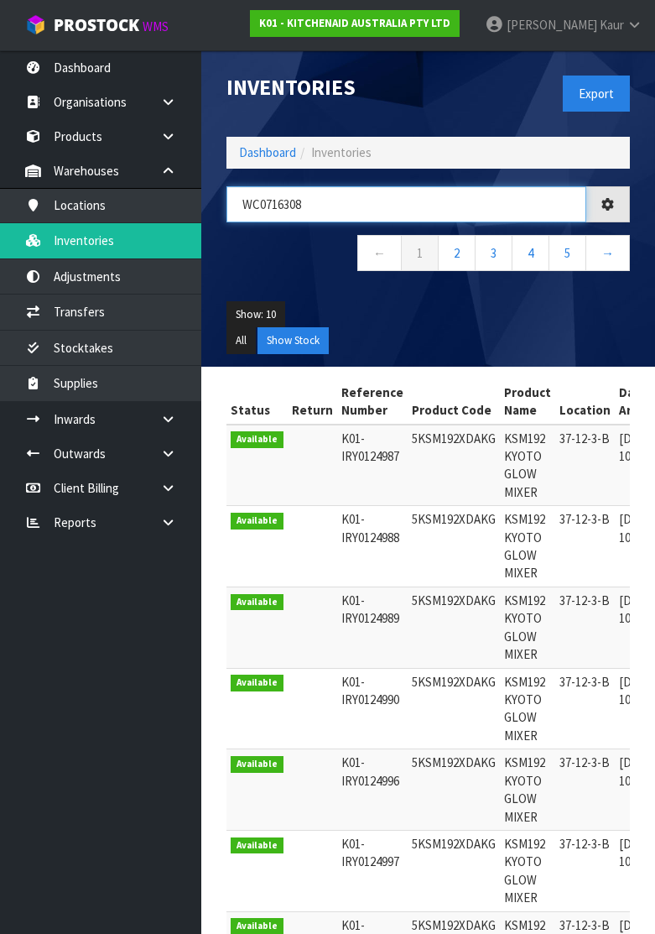
type input "WC0716308"
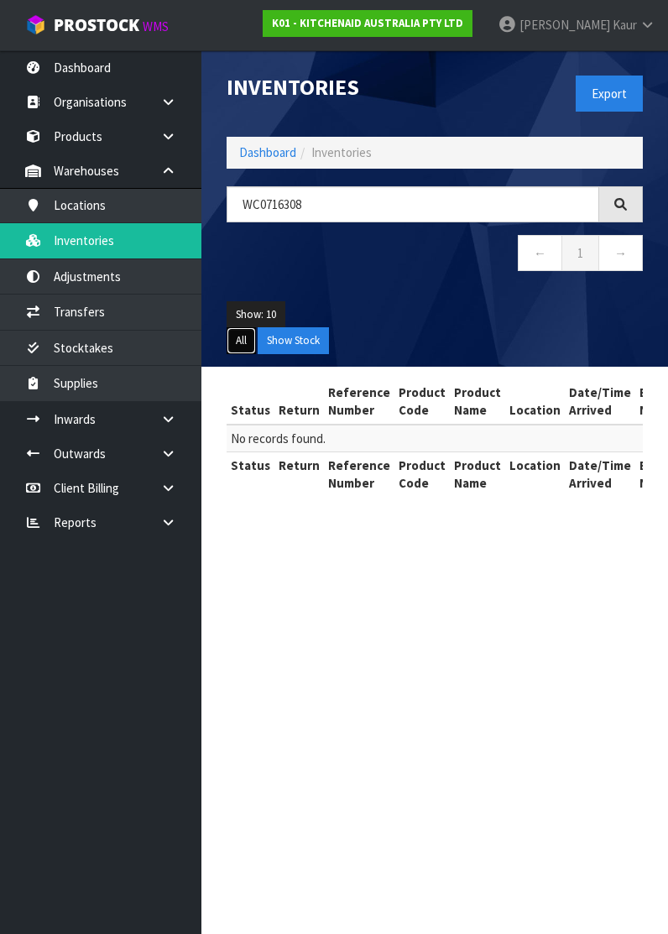
click at [242, 338] on button "All" at bounding box center [240, 340] width 29 height 27
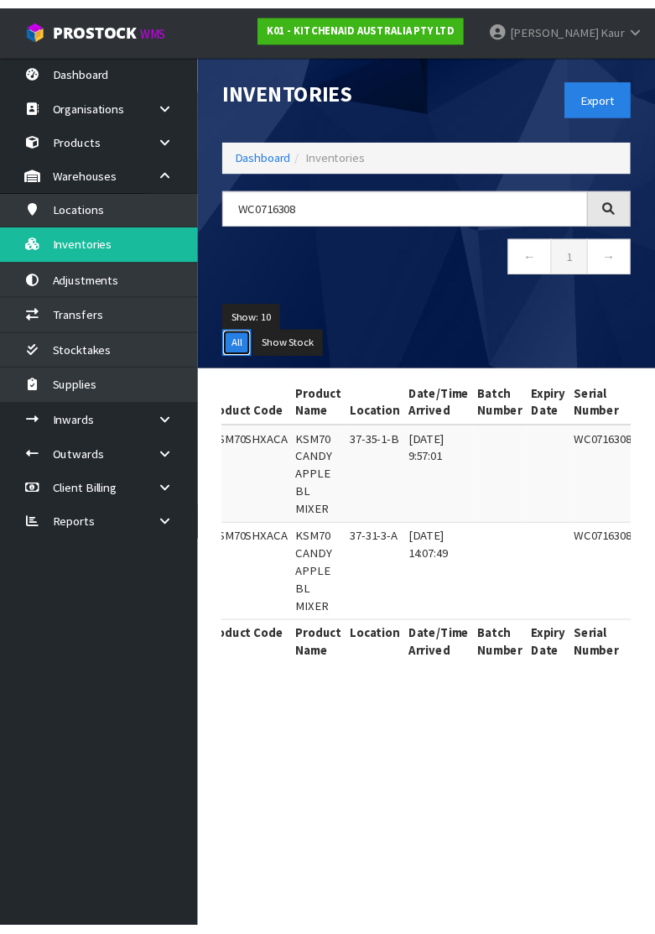
scroll to position [0, 487]
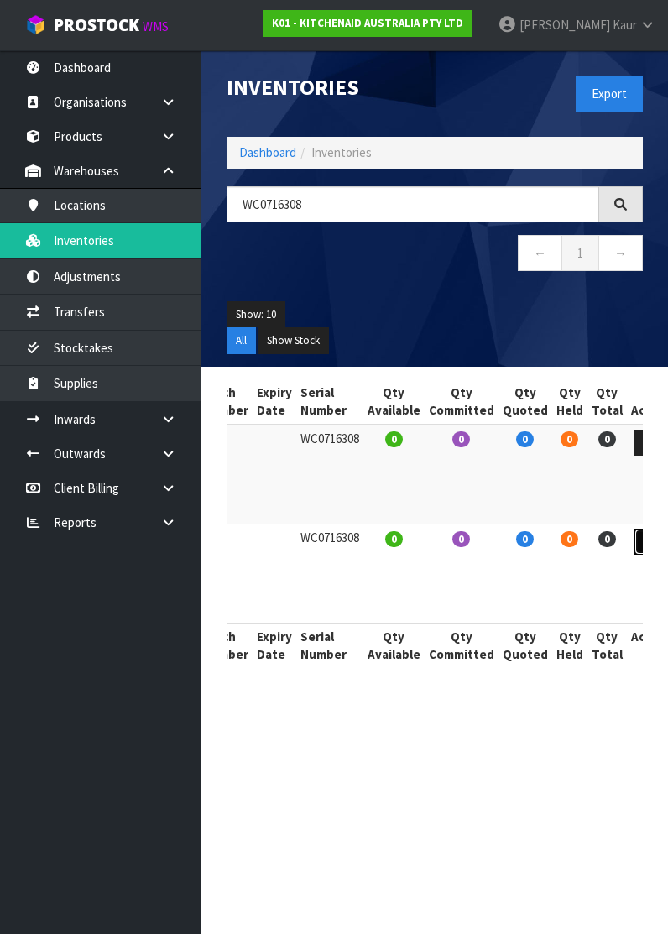
click at [643, 536] on icon at bounding box center [649, 541] width 13 height 11
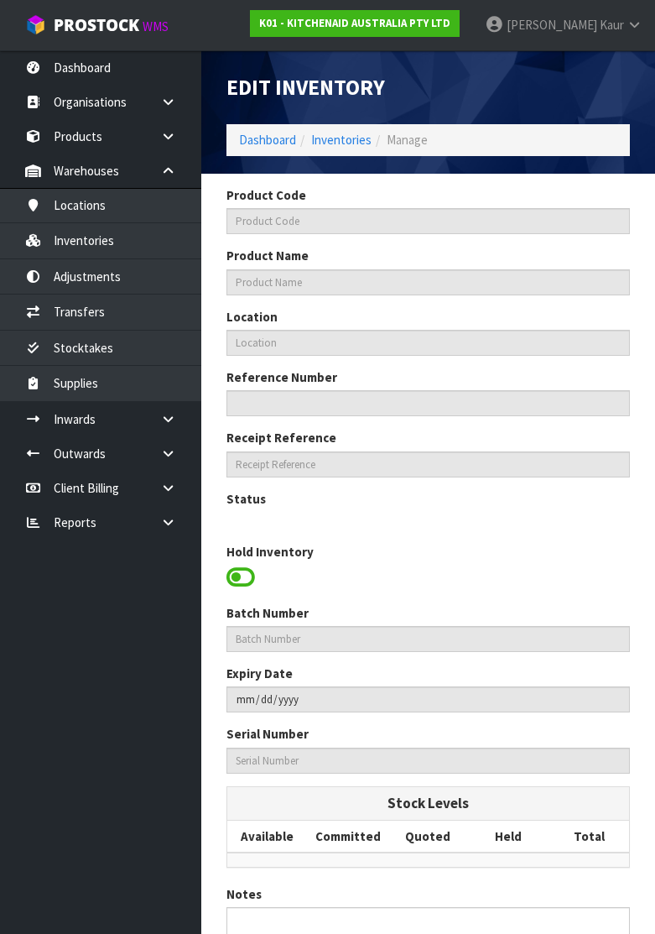
type input "5KSM70SHXACA"
type input "KSM70 CANDY APPLE BL MIXER"
type input "37-31-3-A"
type input "K01-IRY0132720"
type input "K01-REC0001609"
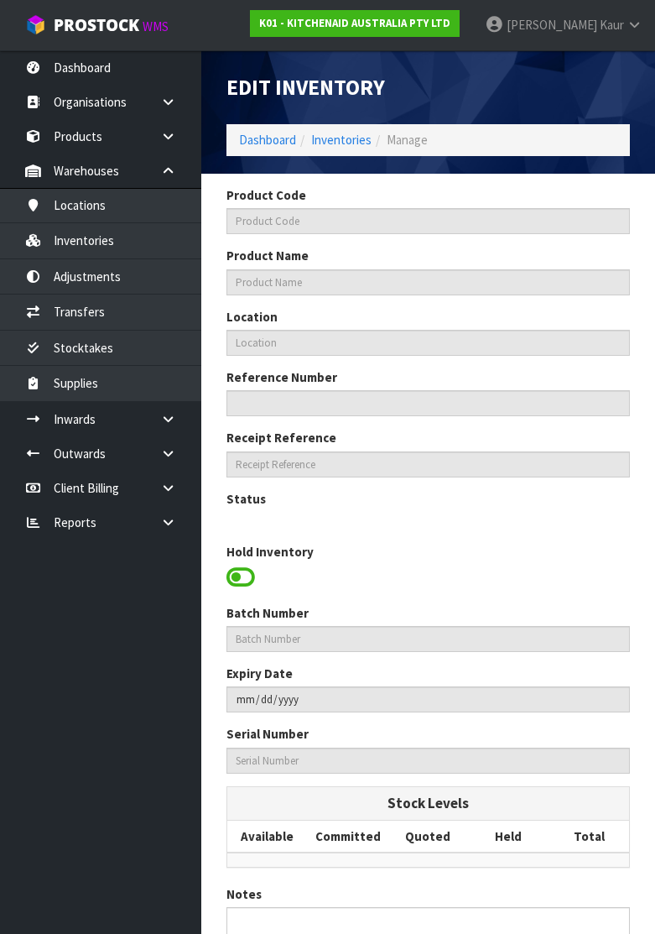
type input "WC0716308"
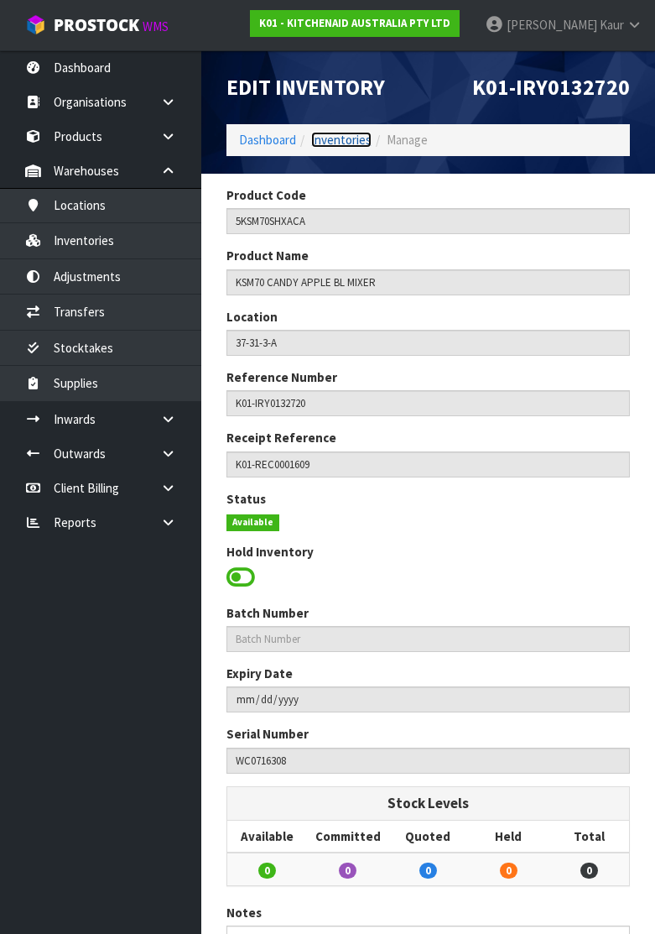
click at [348, 140] on link "Inventories" at bounding box center [341, 140] width 60 height 16
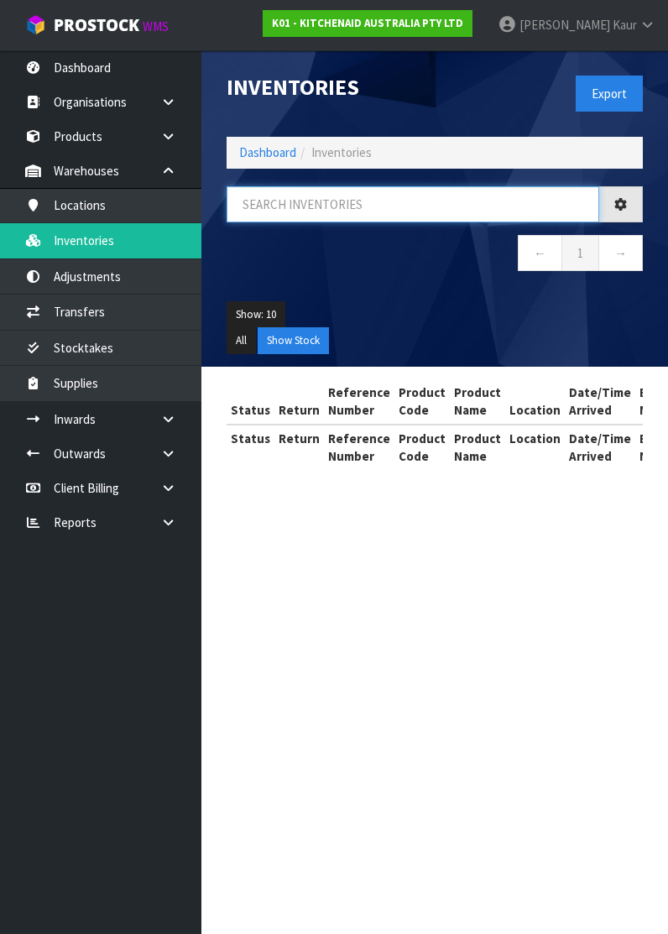
click at [311, 217] on input "text" at bounding box center [412, 204] width 372 height 36
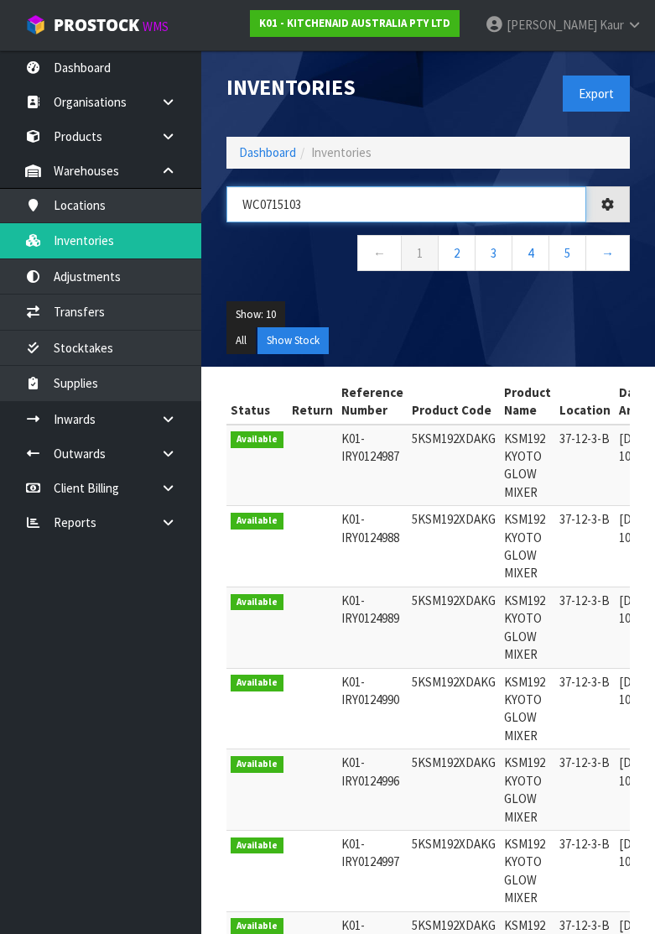
type input "WC0715103"
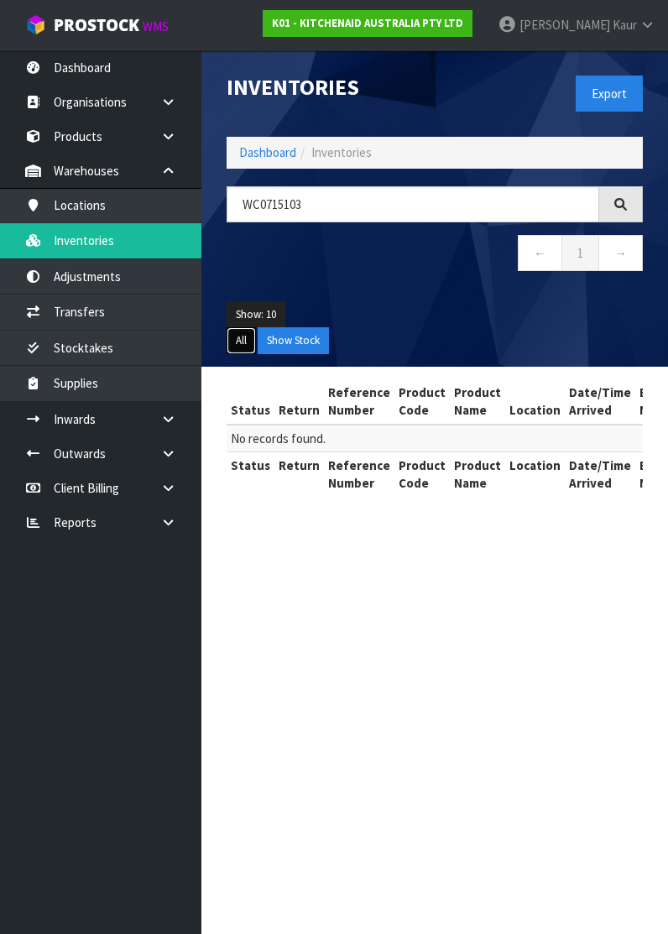
click at [243, 344] on button "All" at bounding box center [240, 340] width 29 height 27
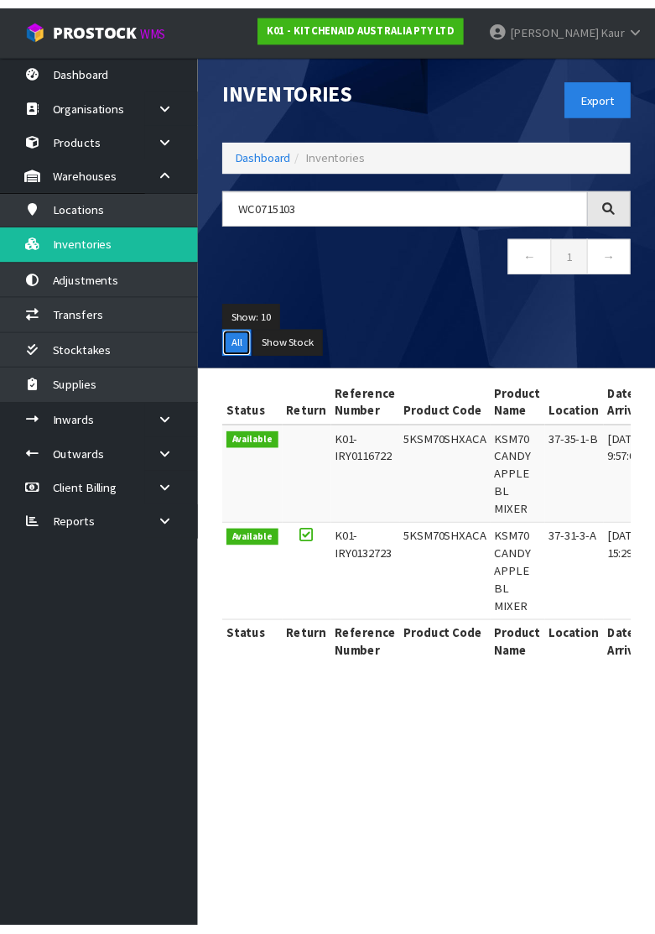
scroll to position [0, 487]
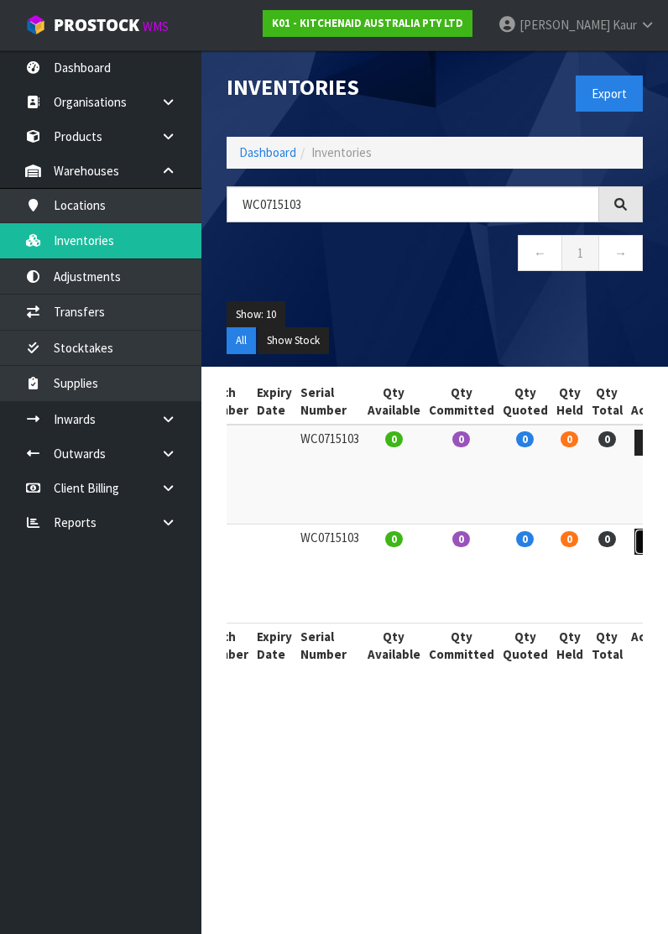
click at [634, 553] on link at bounding box center [649, 541] width 31 height 27
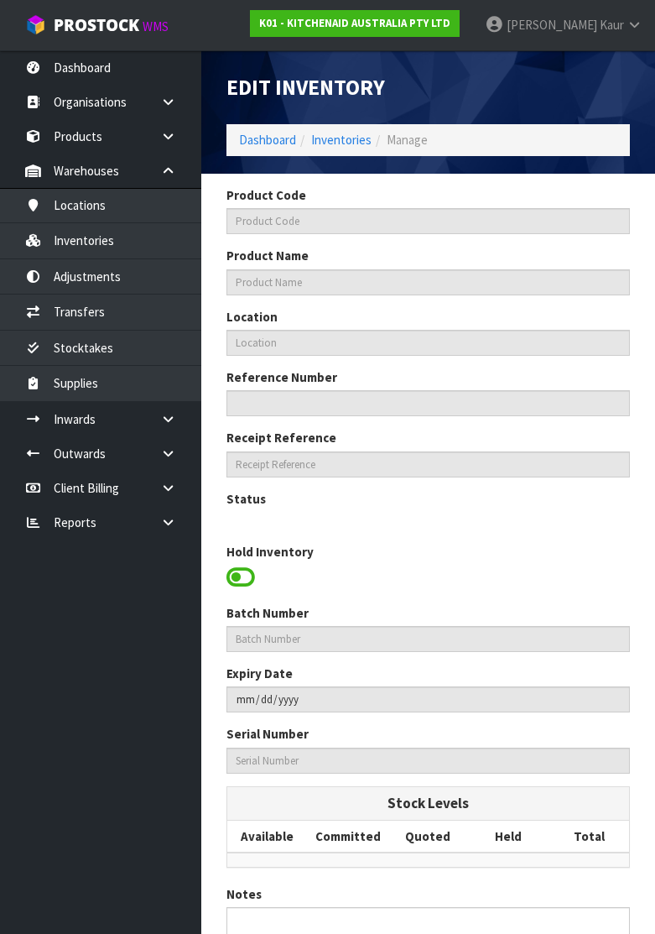
type input "5KSM70SHXACA"
type input "KSM70 CANDY APPLE BL MIXER"
type input "37-31-3-A"
type input "K01-IRY0132723"
type input "K01-REC0001597"
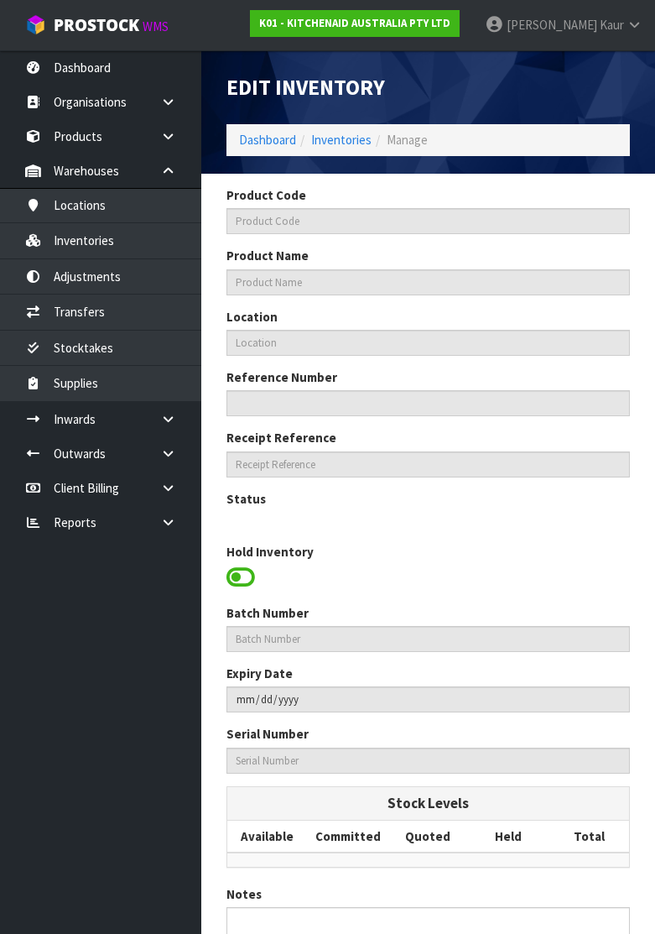
type input "WC0715103"
click at [624, 536] on div "Status Hold Inventory" at bounding box center [428, 547] width 429 height 114
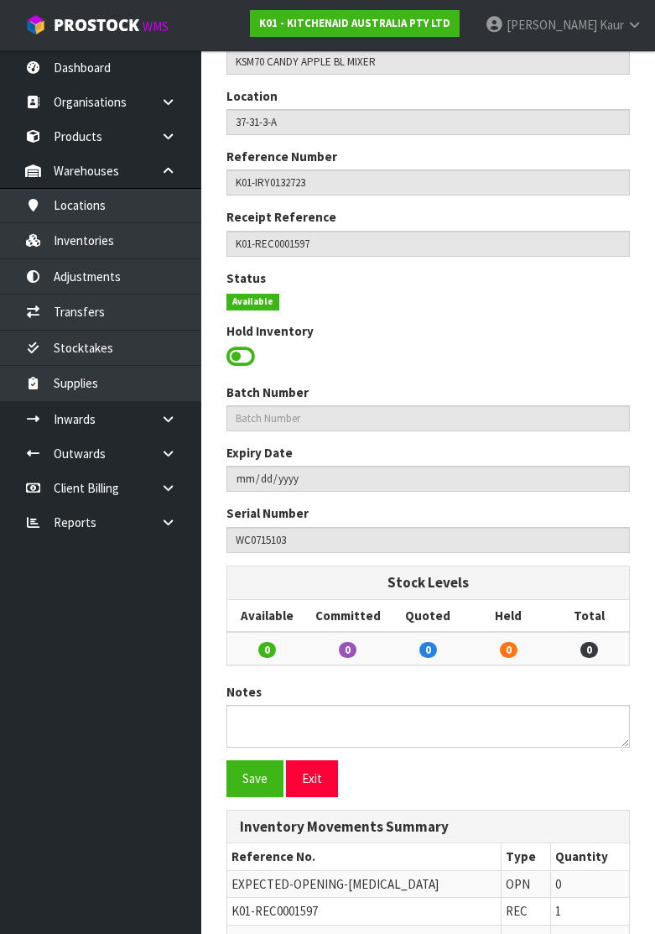
scroll to position [297, 0]
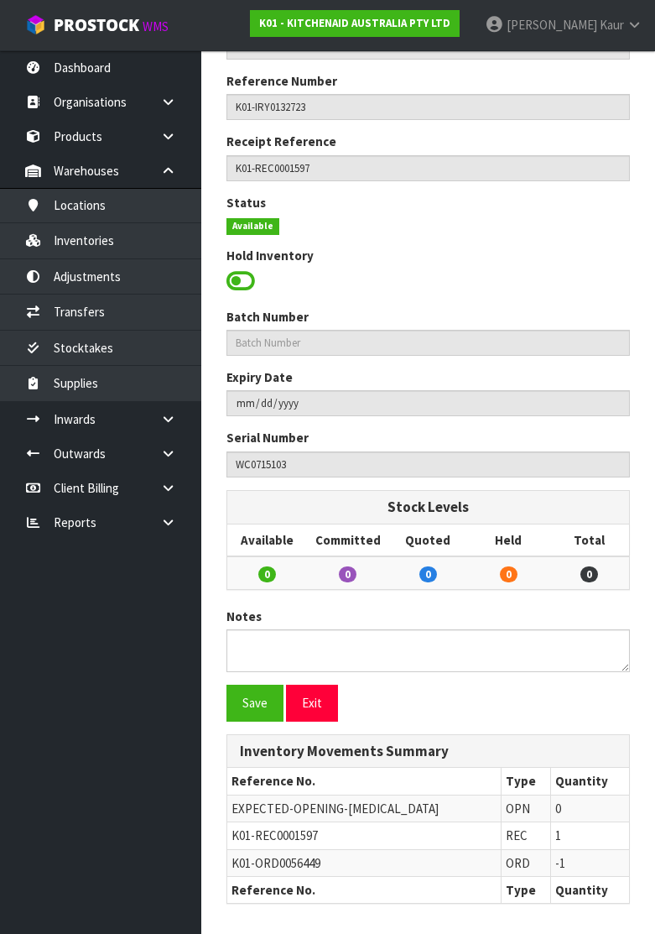
click at [309, 858] on span "K01-ORD0056449" at bounding box center [276, 863] width 89 height 16
copy span "ORD0056449"
click at [170, 455] on icon at bounding box center [168, 453] width 16 height 13
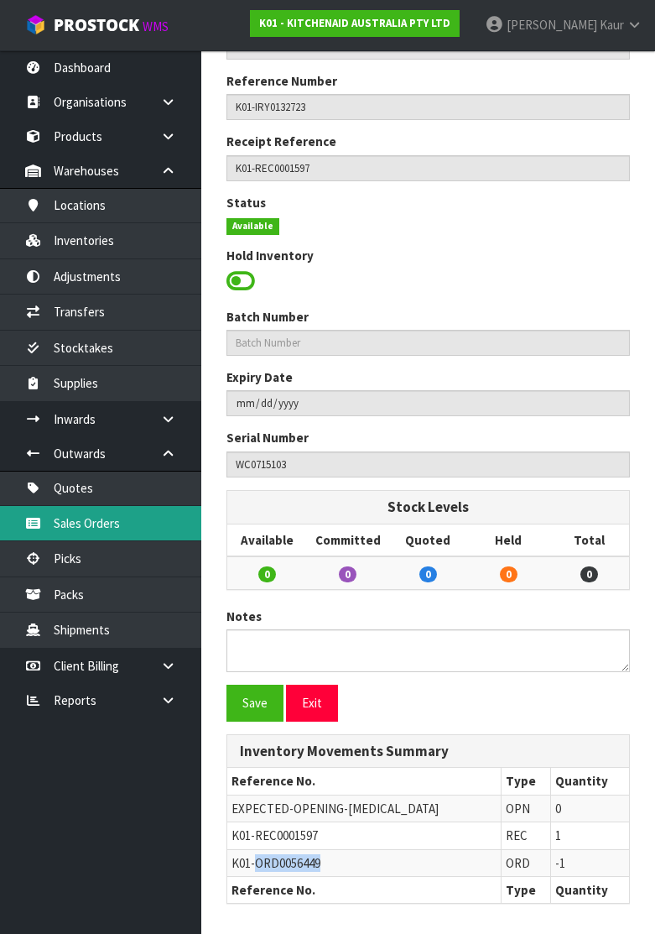
click at [101, 515] on link "Sales Orders" at bounding box center [100, 523] width 201 height 34
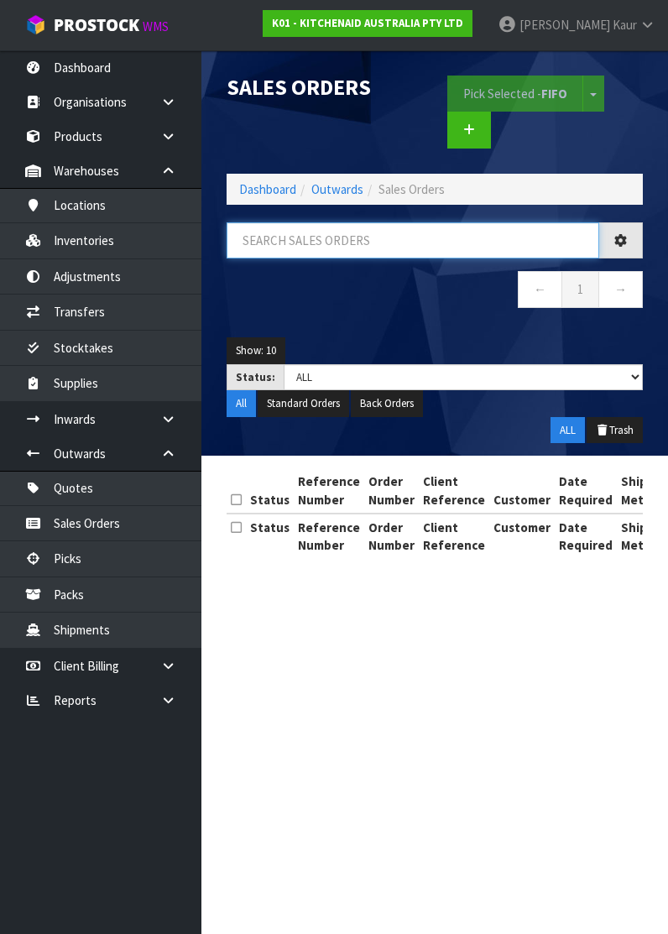
click at [269, 241] on input "text" at bounding box center [412, 240] width 372 height 36
paste input "ORD0056449"
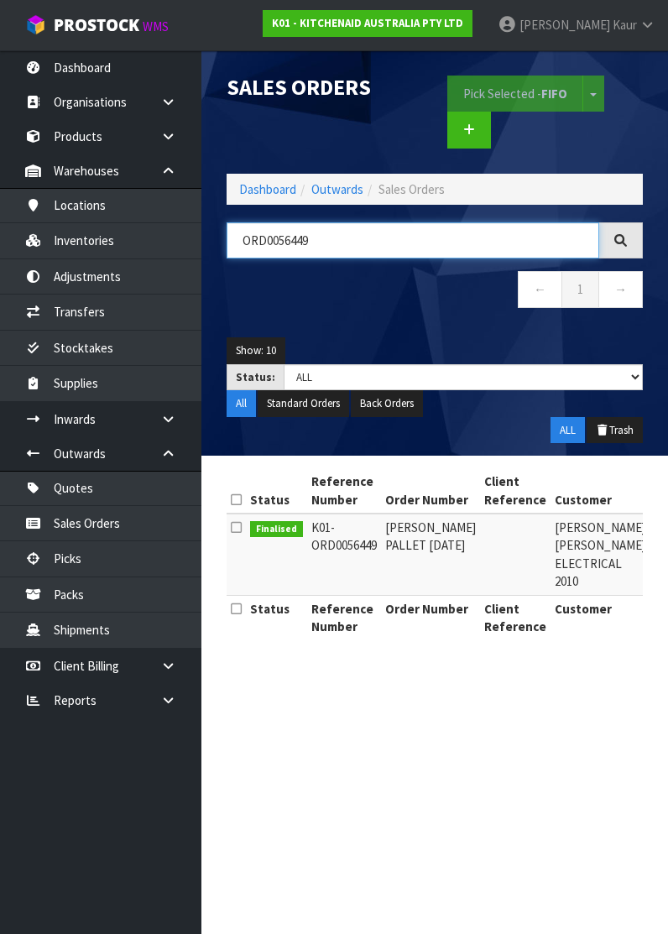
click at [269, 241] on input "ORD0056449" at bounding box center [412, 240] width 372 height 36
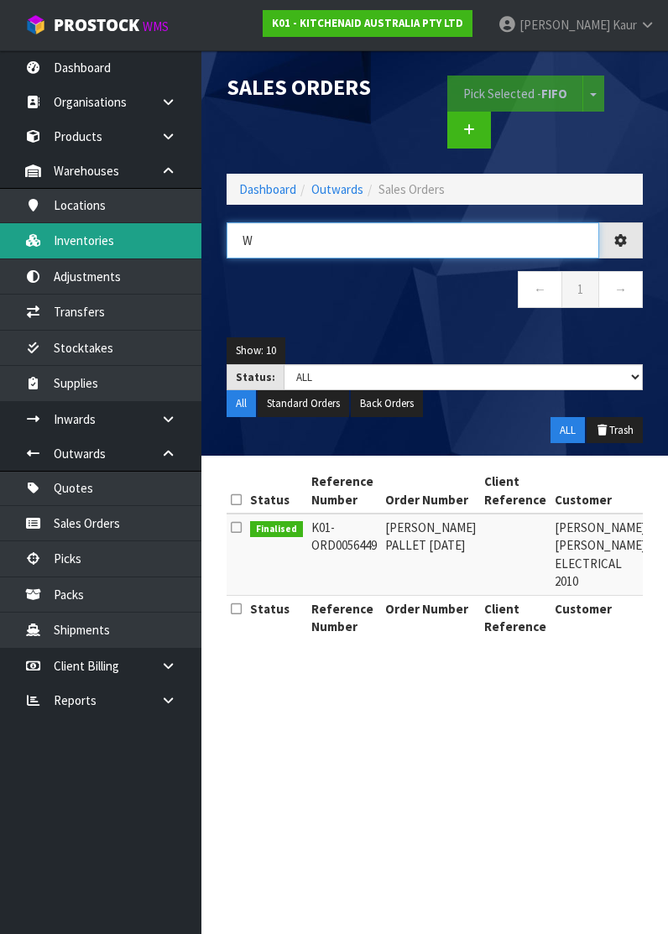
type input "W"
click at [116, 224] on link "Inventories" at bounding box center [100, 240] width 201 height 34
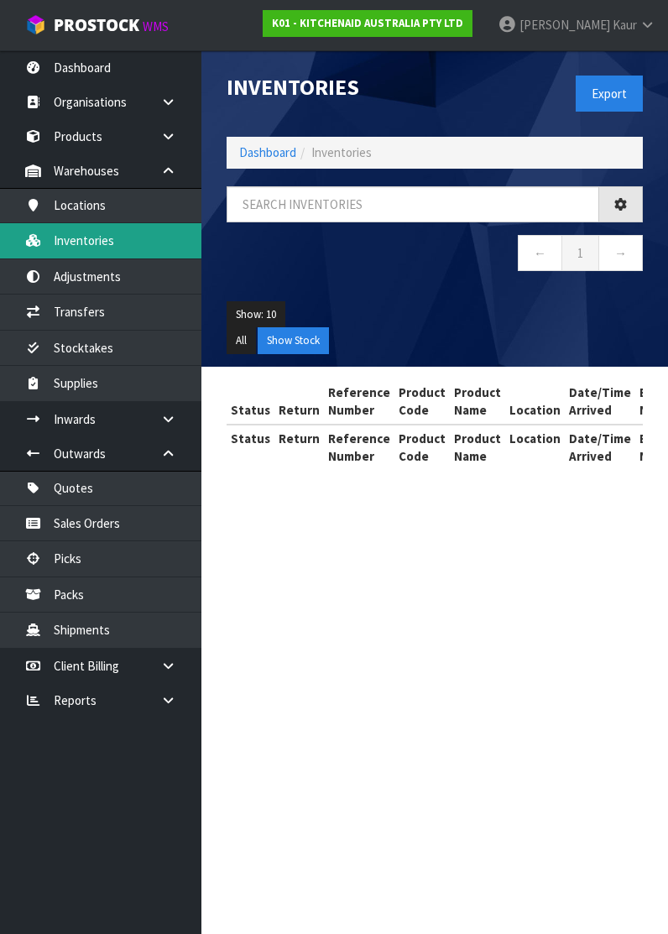
click at [249, 231] on div "← 1 →" at bounding box center [434, 237] width 441 height 102
click at [247, 217] on input "text" at bounding box center [412, 204] width 372 height 36
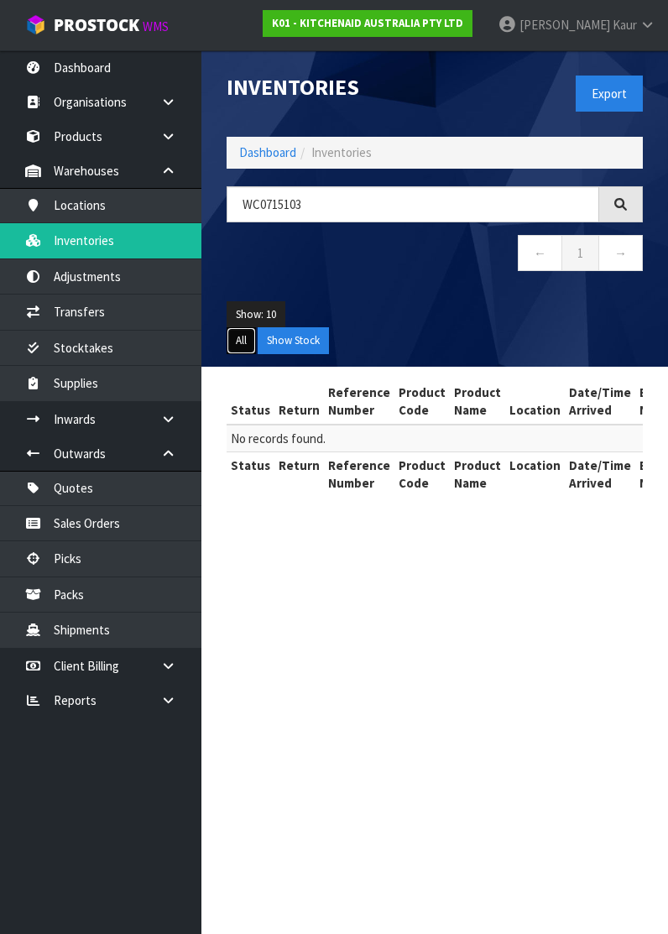
click at [237, 336] on button "All" at bounding box center [240, 340] width 29 height 27
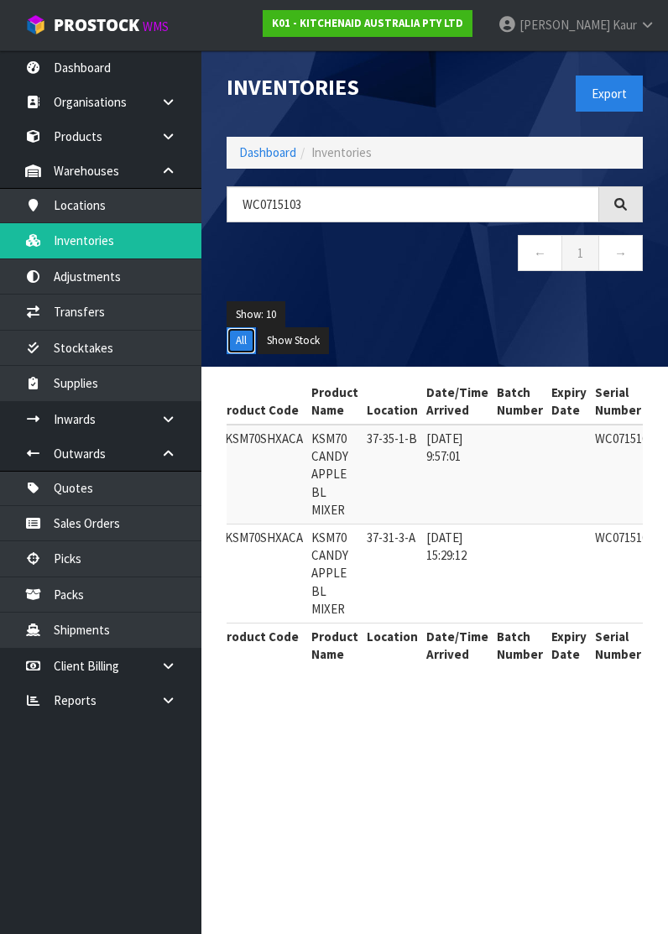
scroll to position [0, 195]
click at [263, 194] on input "WC0715103" at bounding box center [412, 204] width 372 height 36
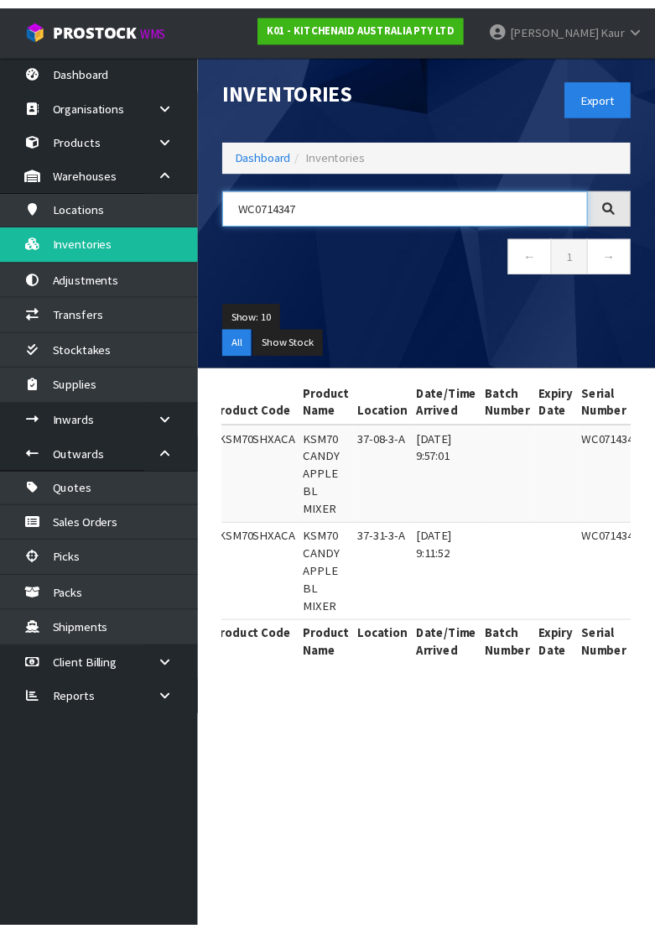
scroll to position [0, 487]
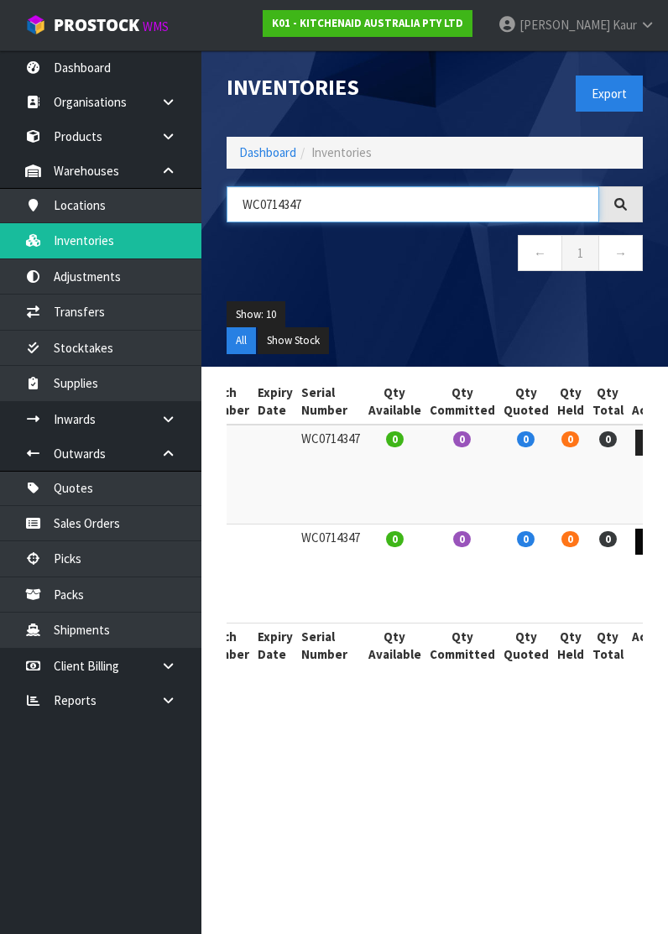
type input "WC0714347"
click at [635, 532] on link at bounding box center [650, 541] width 31 height 27
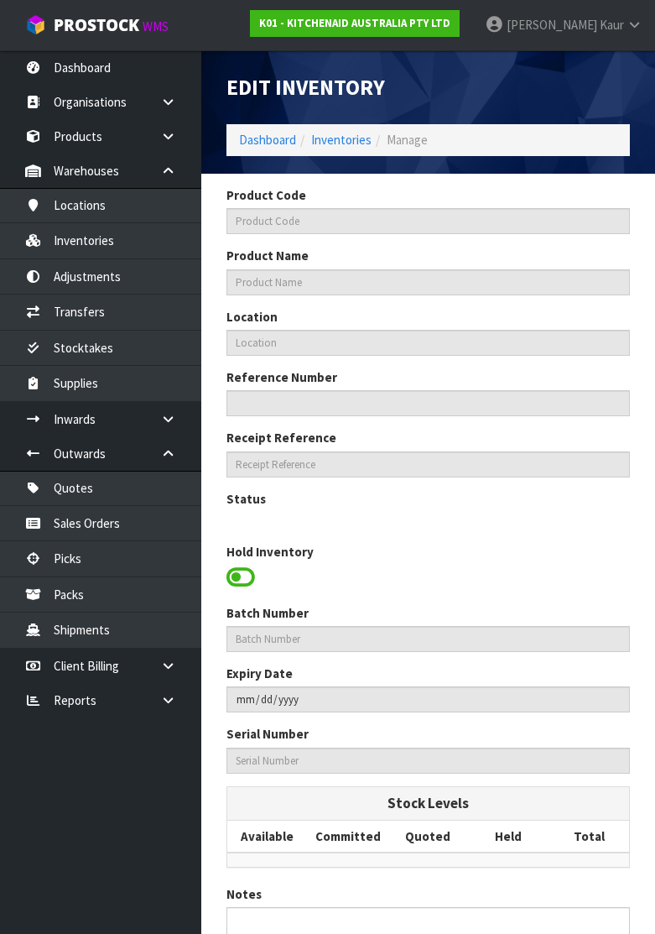
type input "5KSM70SHXACA"
type input "KSM70 CANDY APPLE BL MIXER"
type input "37-31-3-A"
type input "K01-IRY0132728"
type input "K01-REC0001574"
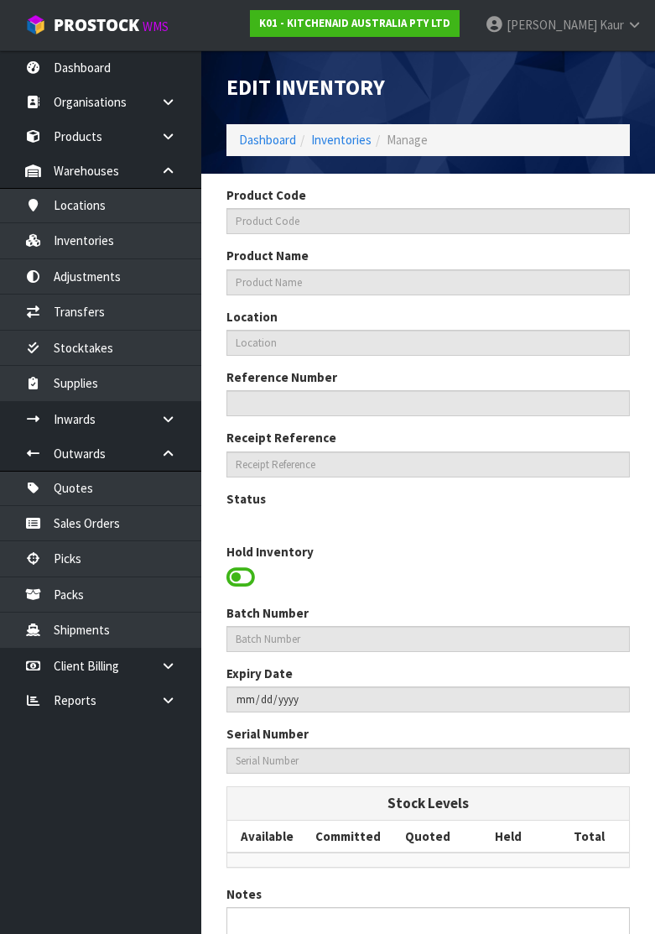
type input "WC0714347"
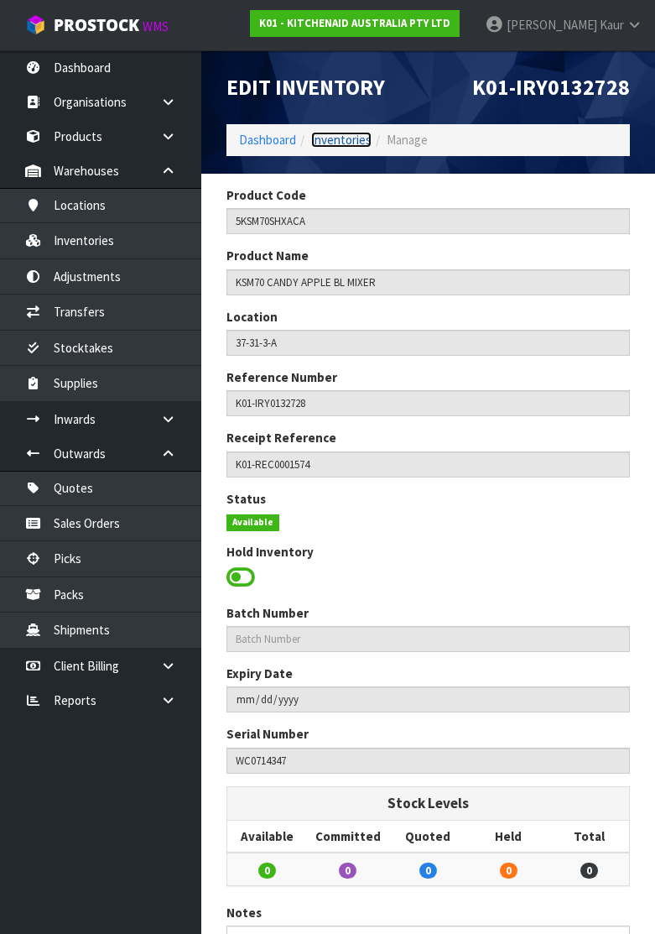
click at [339, 138] on link "Inventories" at bounding box center [341, 140] width 60 height 16
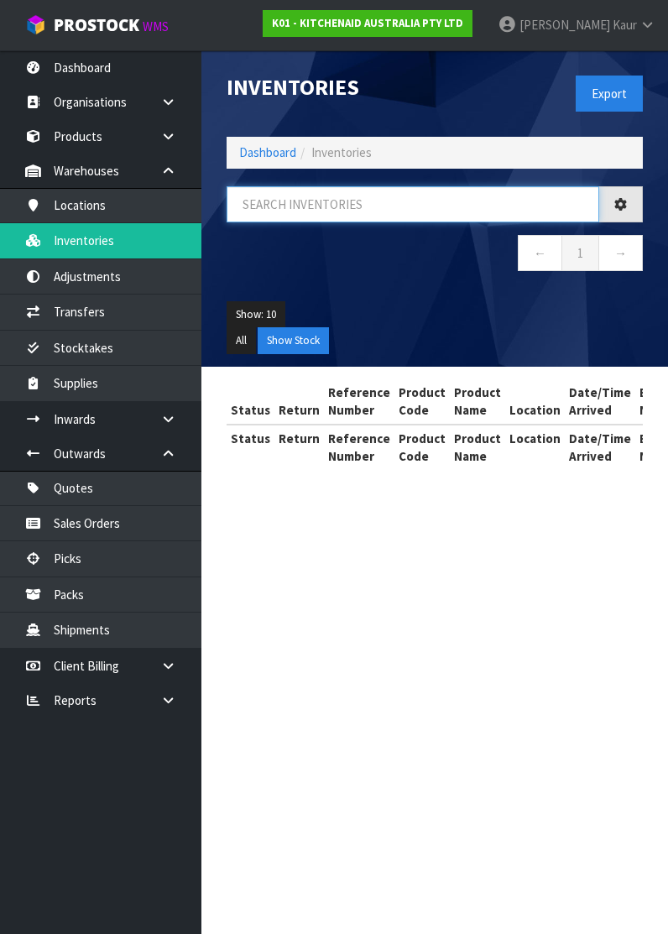
click at [322, 212] on input "text" at bounding box center [412, 204] width 372 height 36
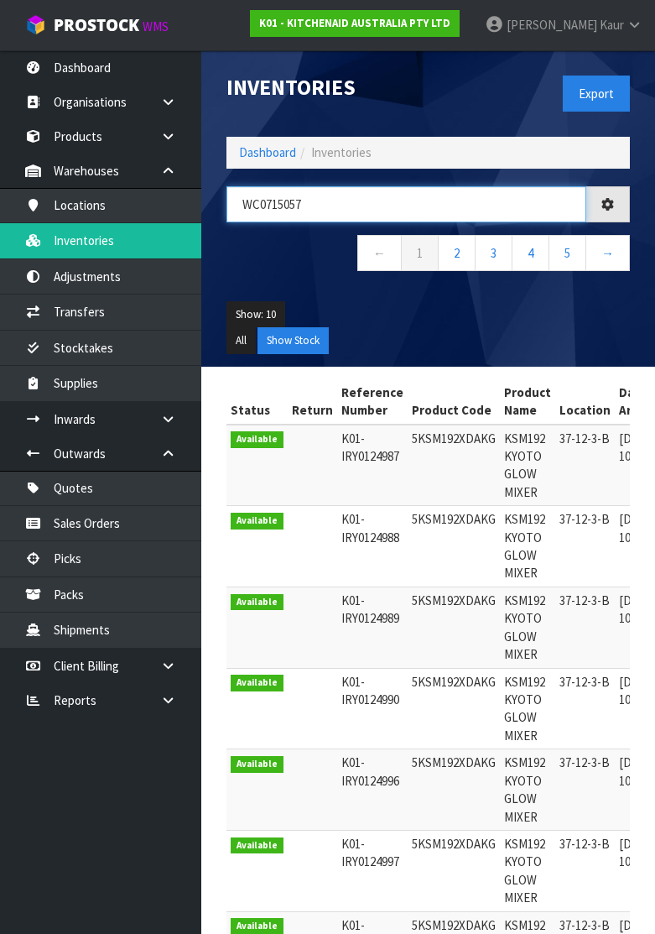
type input "WC0715057"
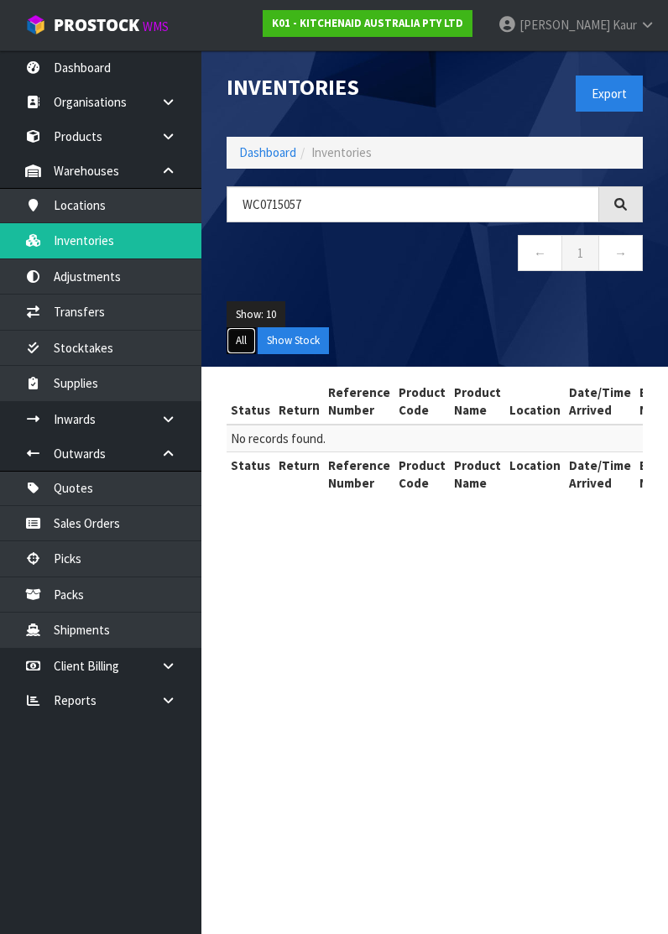
click at [237, 344] on button "All" at bounding box center [240, 340] width 29 height 27
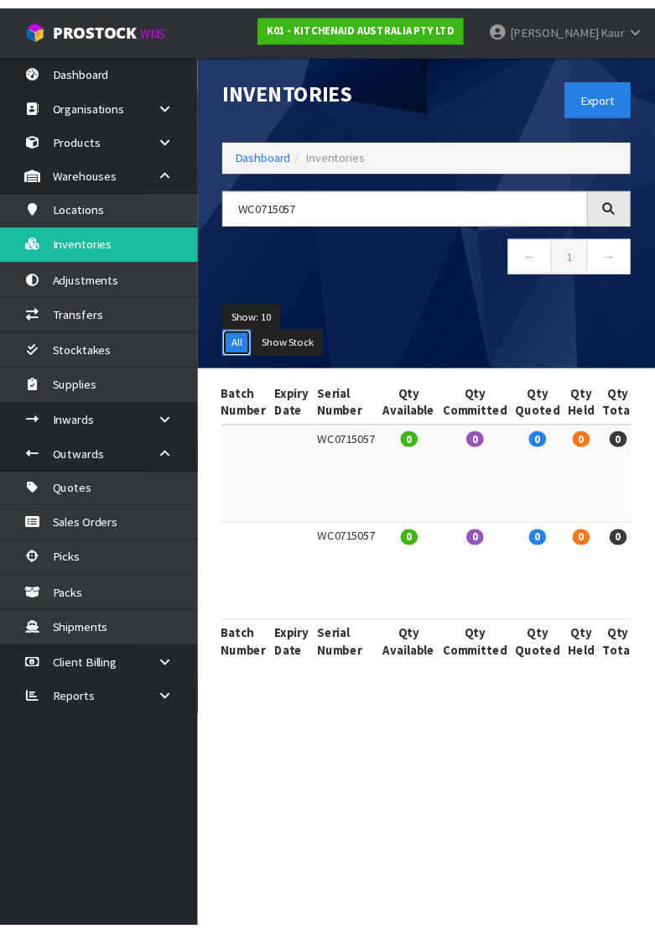
scroll to position [0, 487]
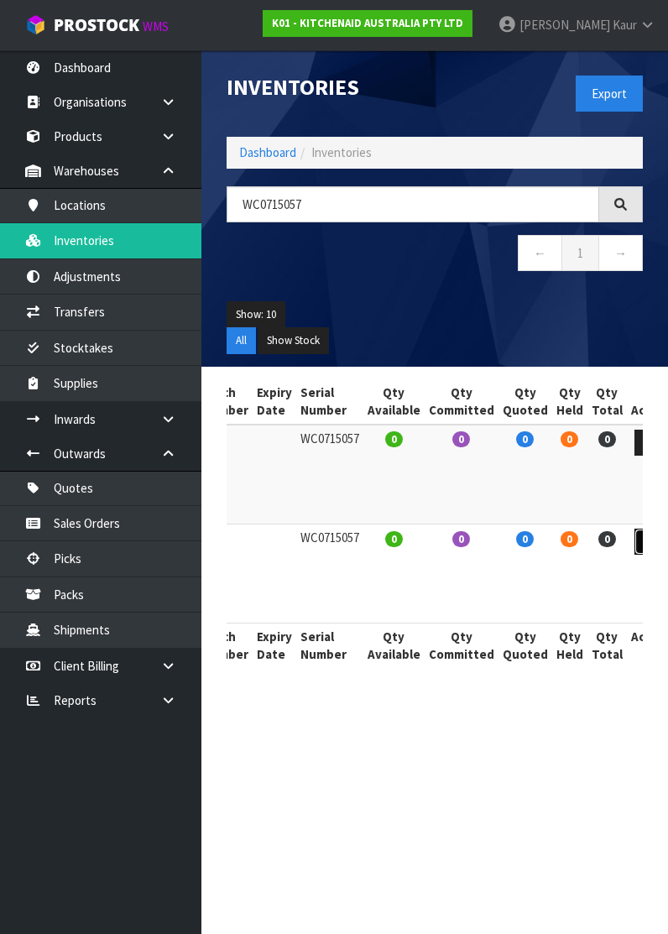
click at [634, 537] on link at bounding box center [649, 541] width 31 height 27
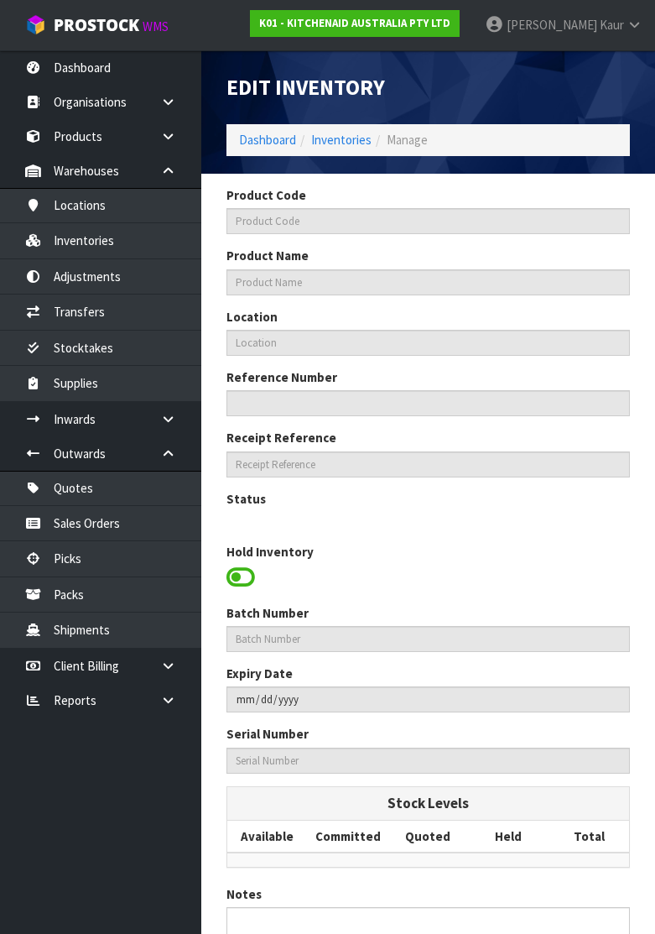
type input "5KSM70SHXACA"
type input "KSM70 CANDY APPLE BL MIXER"
type input "37-29-3-B"
type input "K01-IRY0132748"
type input "K01-REC0001652"
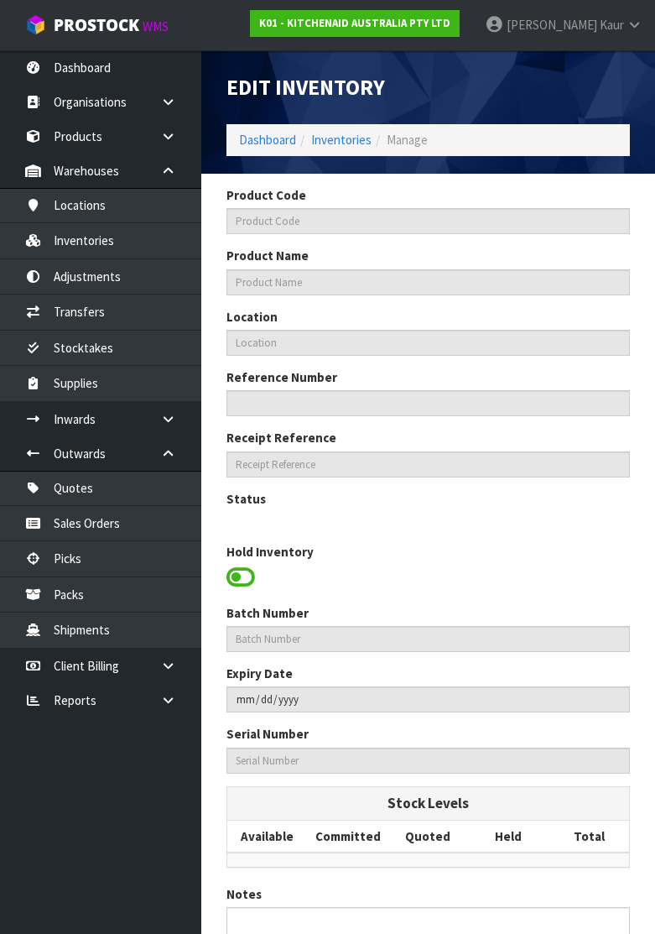
type input "WC0715057"
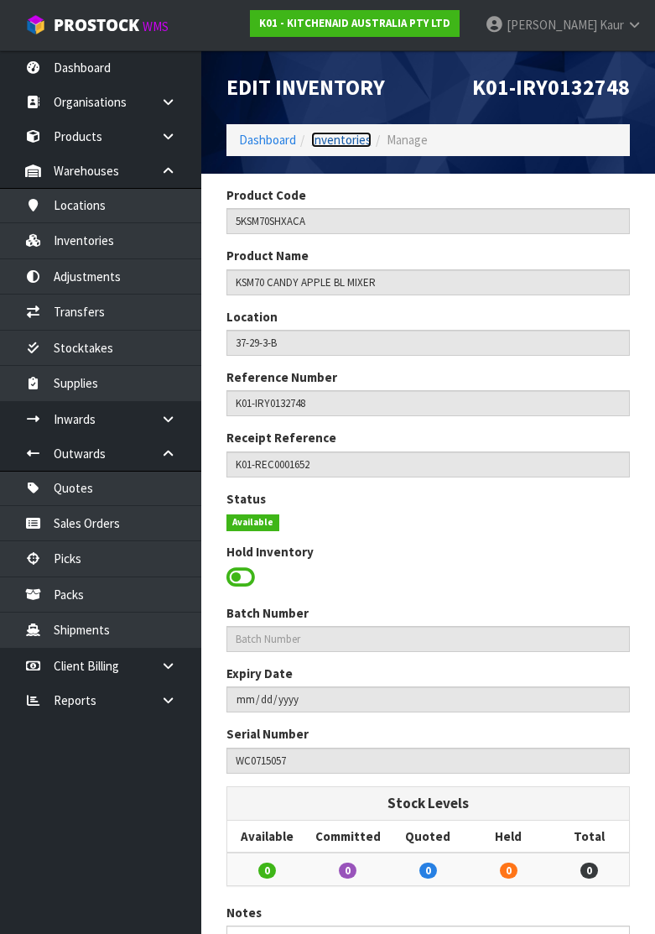
click at [343, 139] on link "Inventories" at bounding box center [341, 140] width 60 height 16
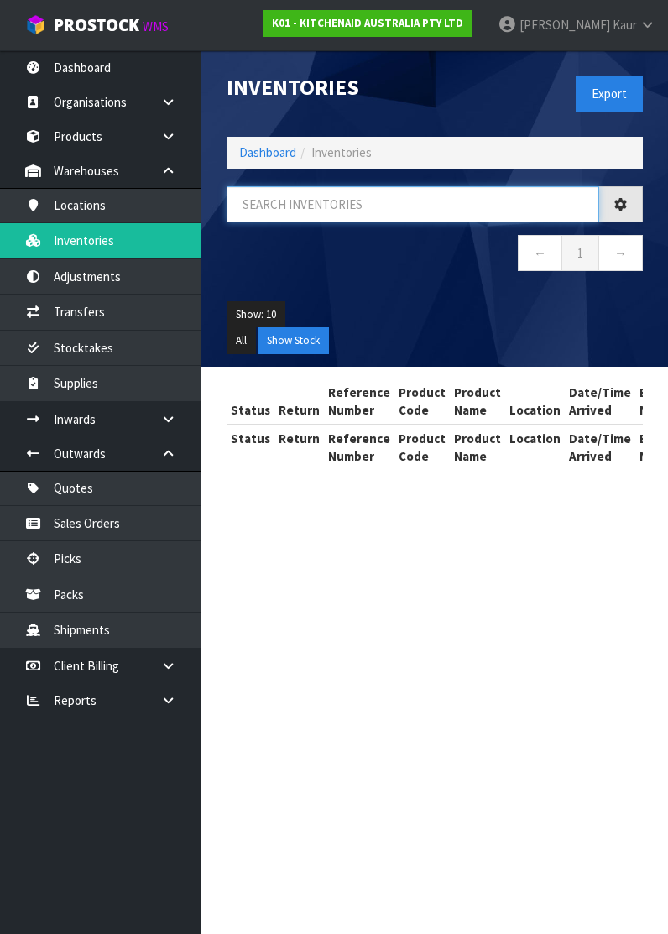
click at [293, 199] on input "text" at bounding box center [412, 204] width 372 height 36
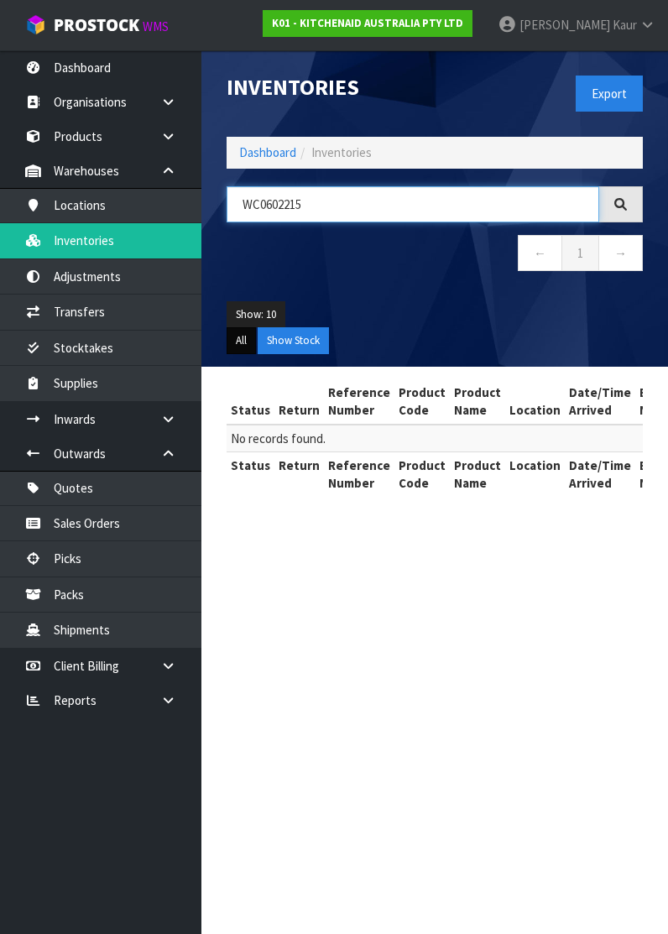
type input "WC0602215"
click at [239, 332] on button "All" at bounding box center [240, 340] width 29 height 27
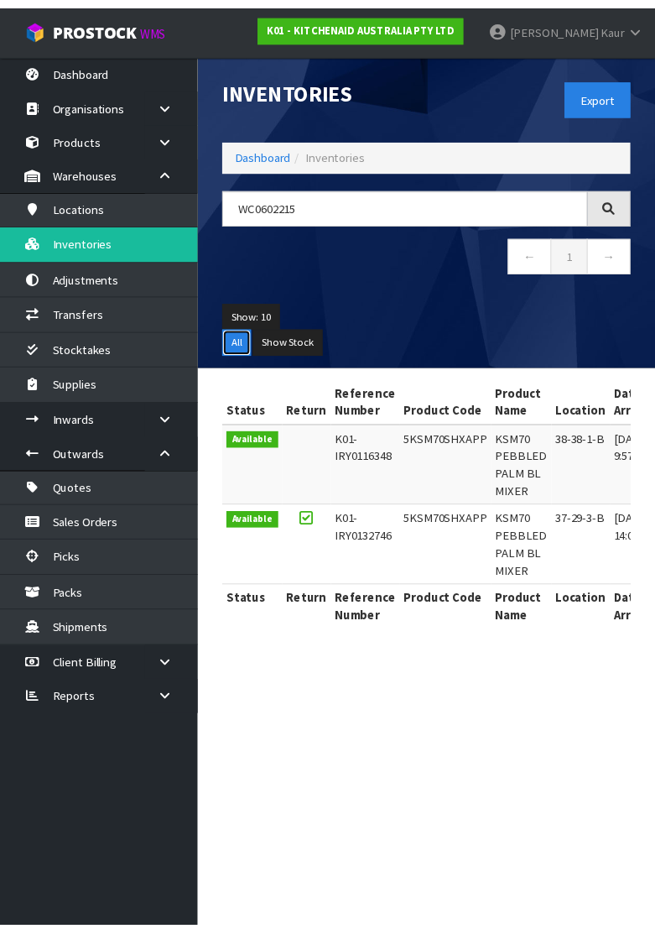
scroll to position [0, 492]
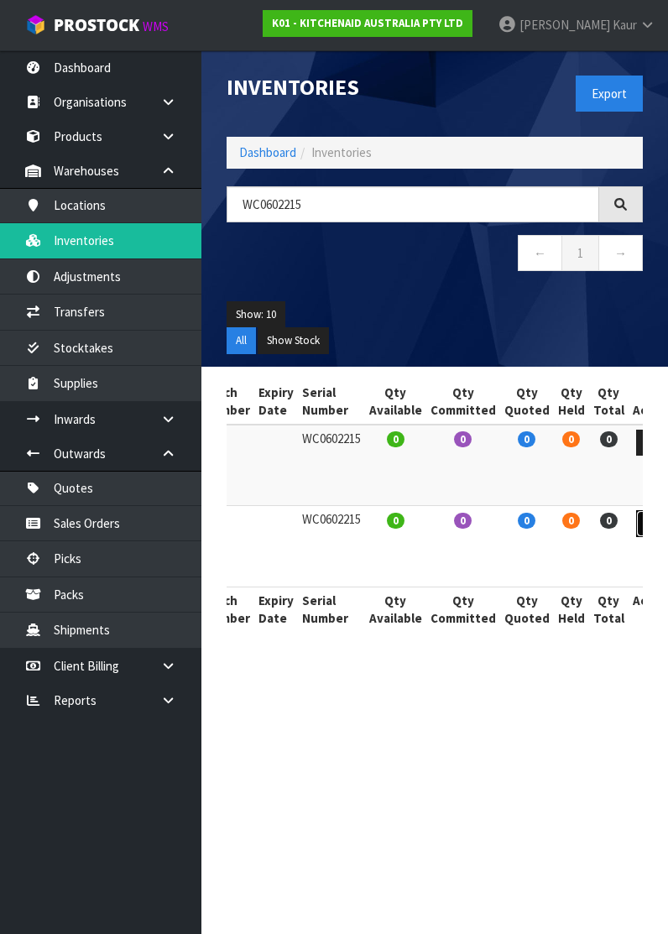
click at [645, 524] on icon at bounding box center [651, 523] width 13 height 11
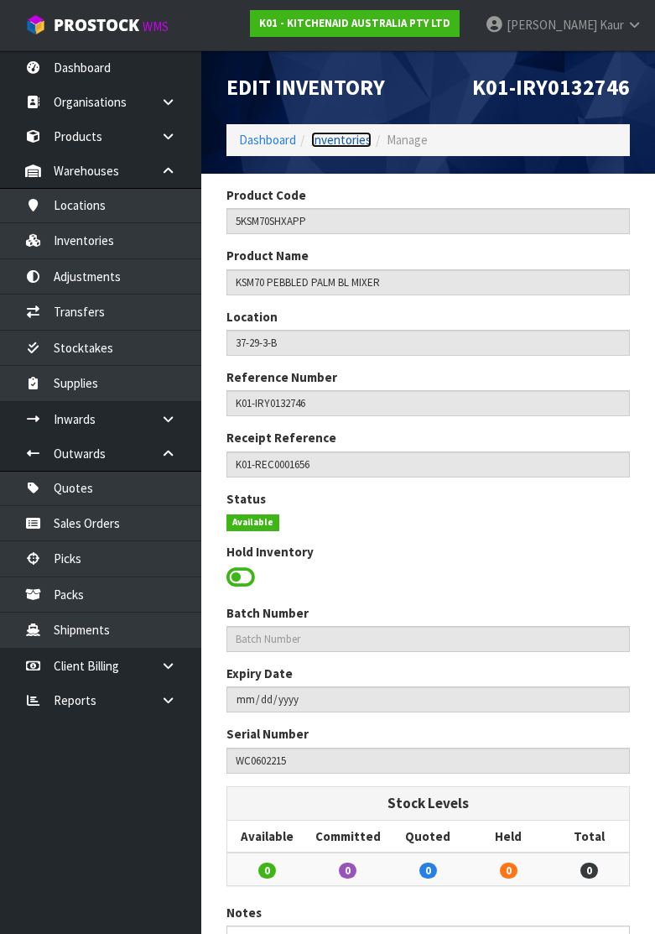
click at [340, 142] on link "Inventories" at bounding box center [341, 140] width 60 height 16
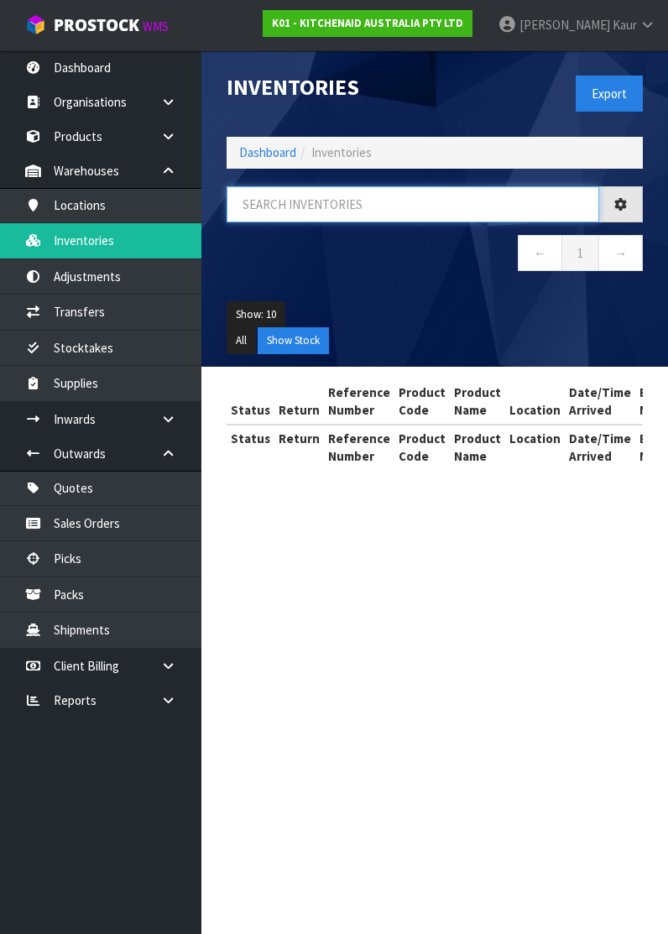
click at [306, 216] on input "text" at bounding box center [412, 204] width 372 height 36
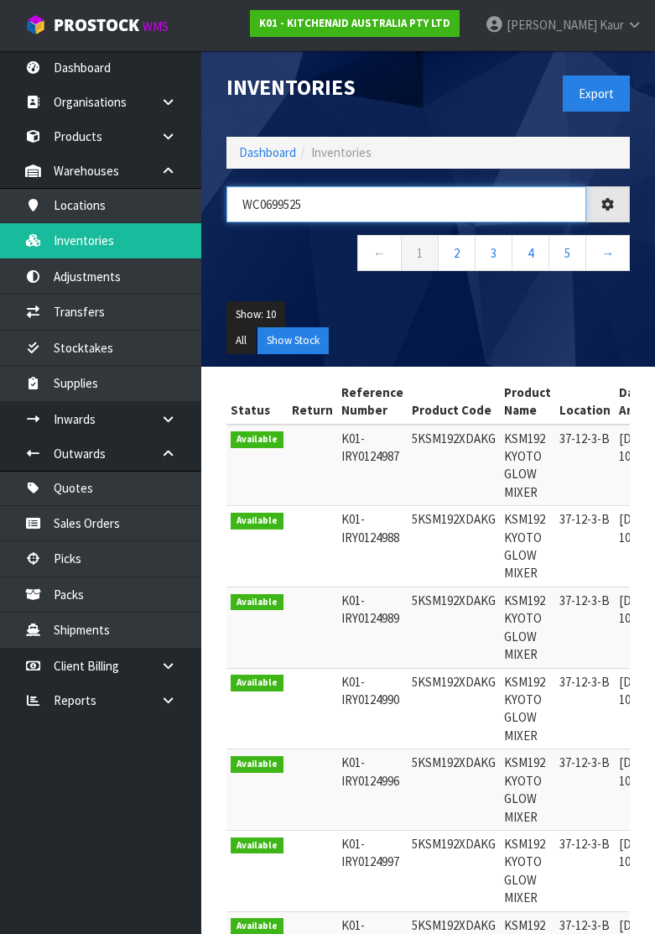
type input "WC0699525"
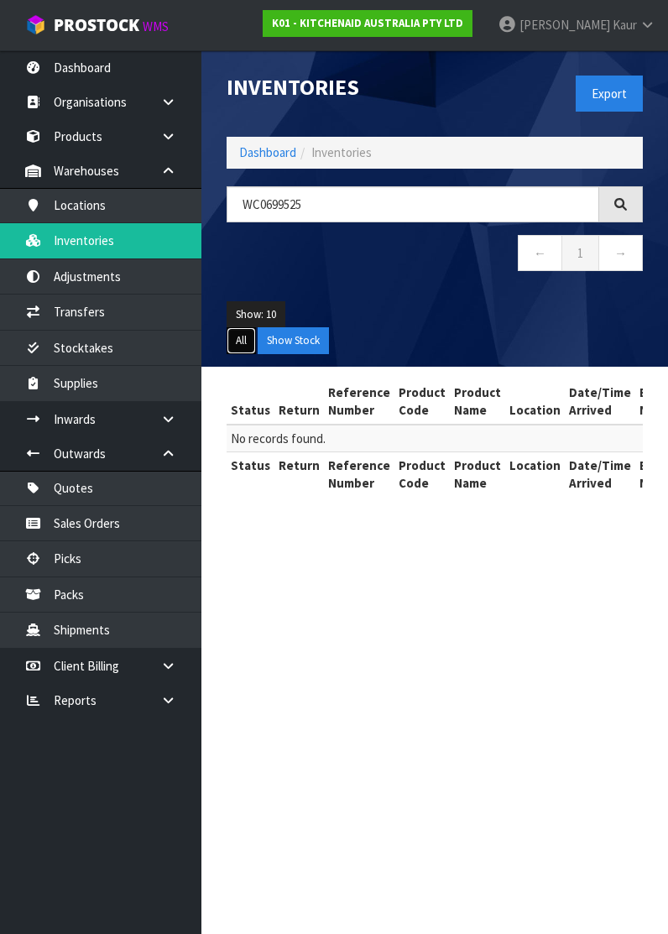
click at [247, 349] on button "All" at bounding box center [240, 340] width 29 height 27
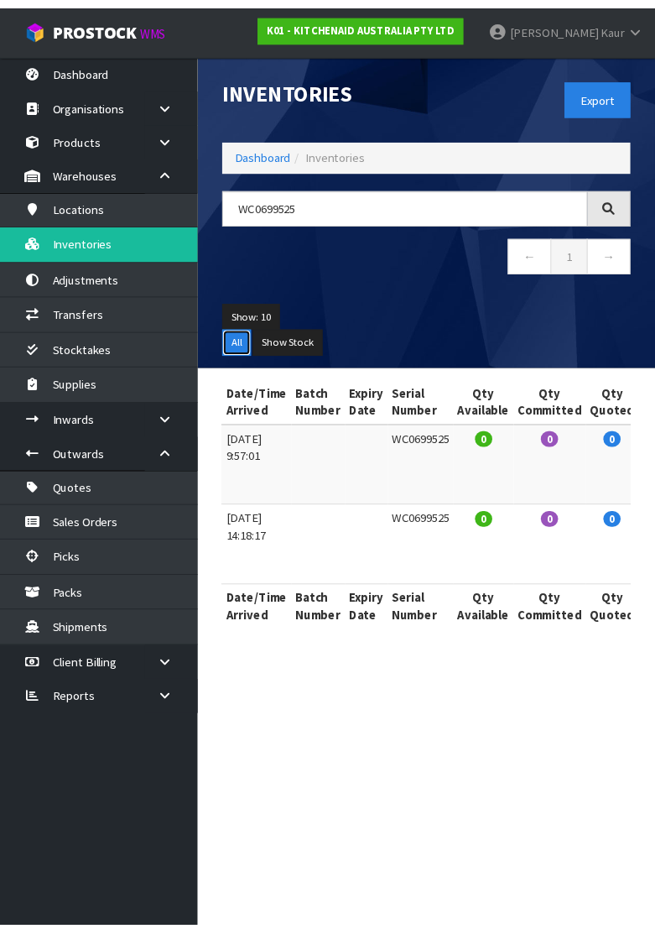
scroll to position [0, 492]
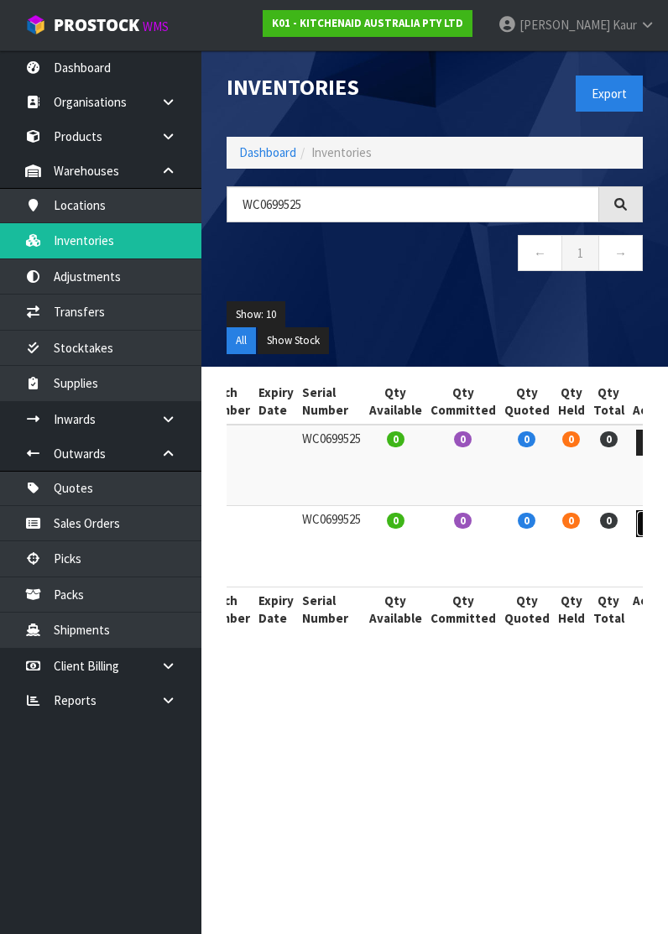
click at [645, 522] on icon at bounding box center [651, 523] width 13 height 11
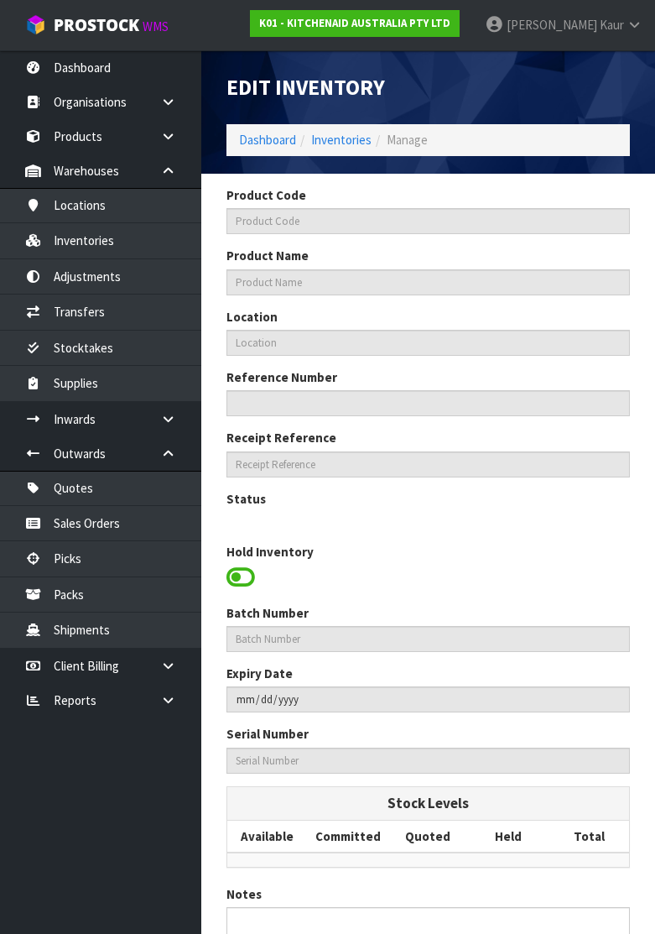
type input "5KSM70SHXAPP"
type input "KSM70 PEBBLED PALM BL MIXER"
type input "37-29-3-B"
type input "K01-IRY0132747"
type input "K01-REC0001642"
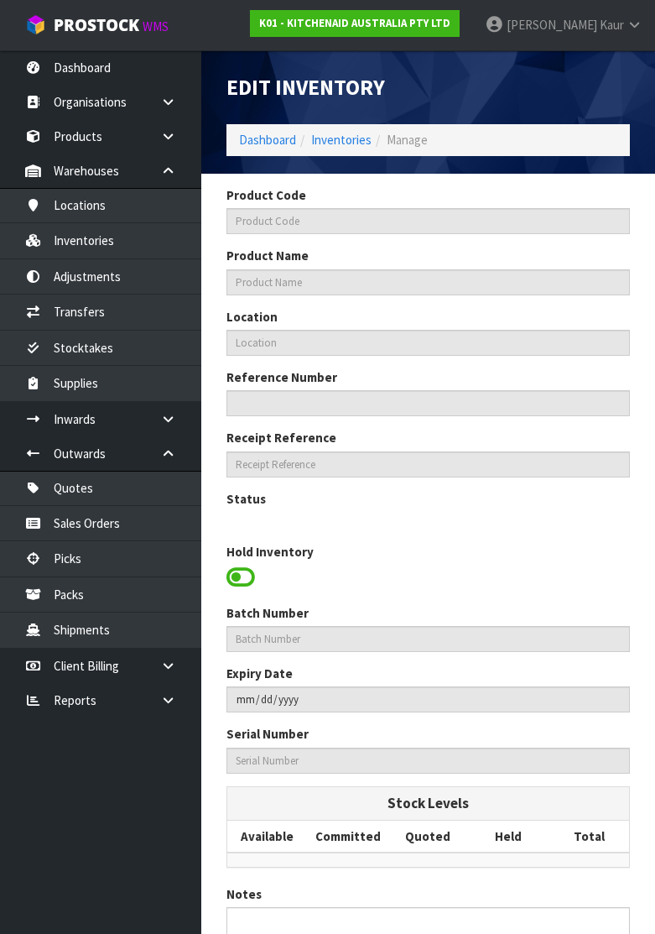
type input "WC0699525"
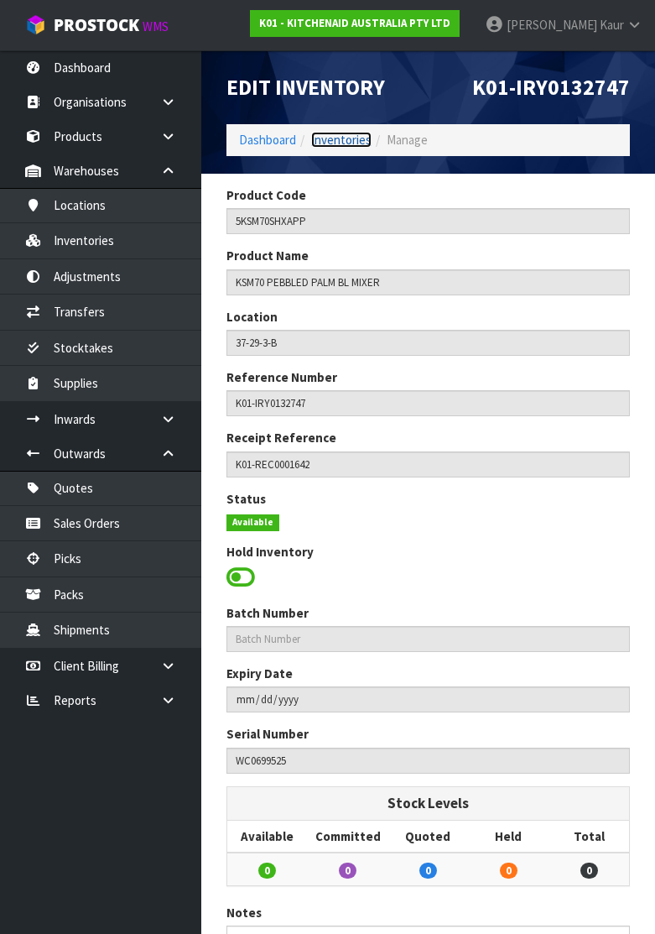
click at [346, 143] on link "Inventories" at bounding box center [341, 140] width 60 height 16
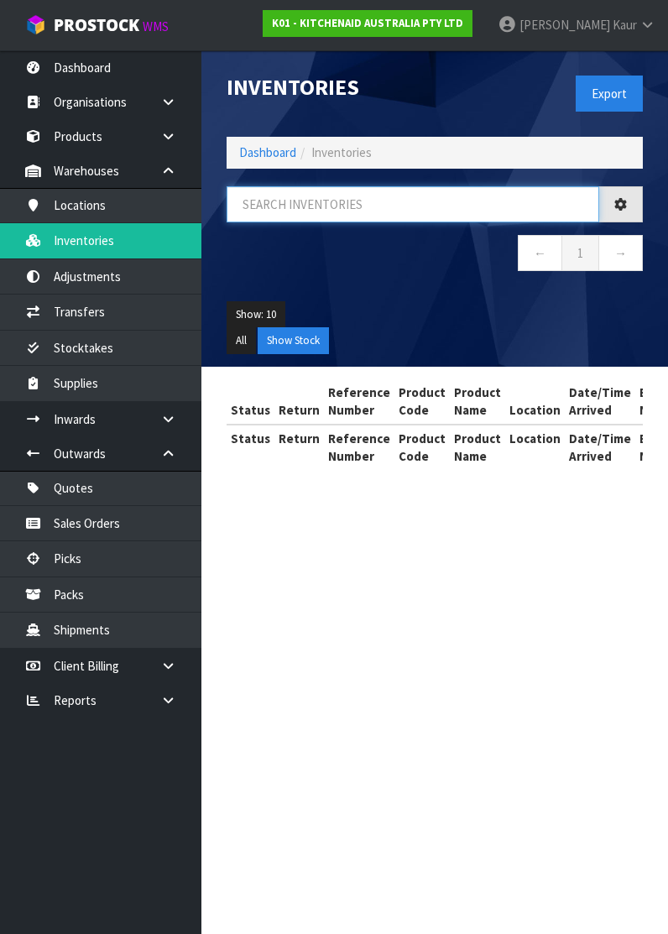
click at [289, 219] on input "text" at bounding box center [412, 204] width 372 height 36
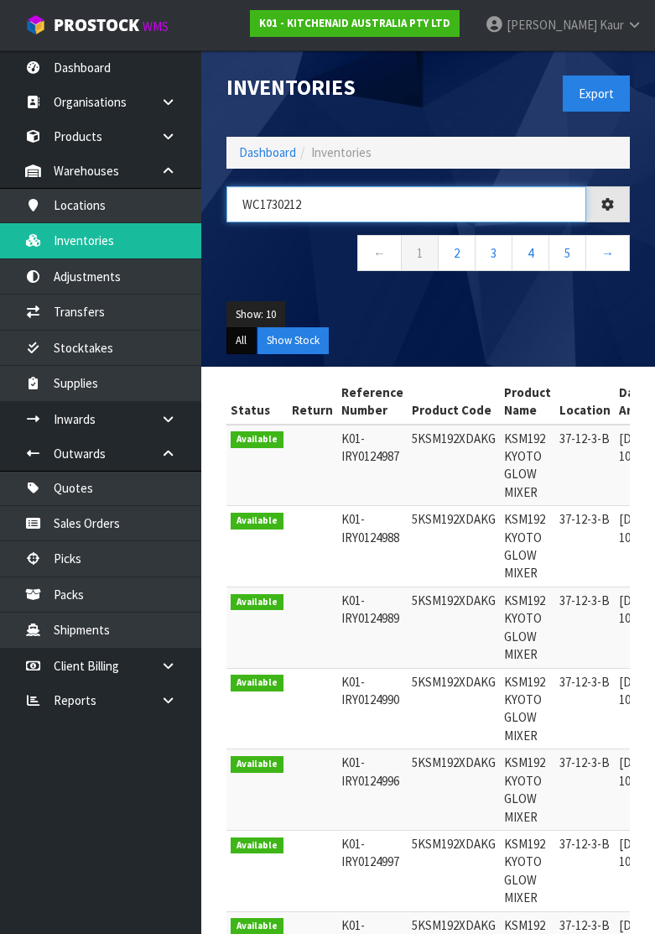
type input "WC1730212"
click at [244, 334] on button "All" at bounding box center [240, 340] width 29 height 27
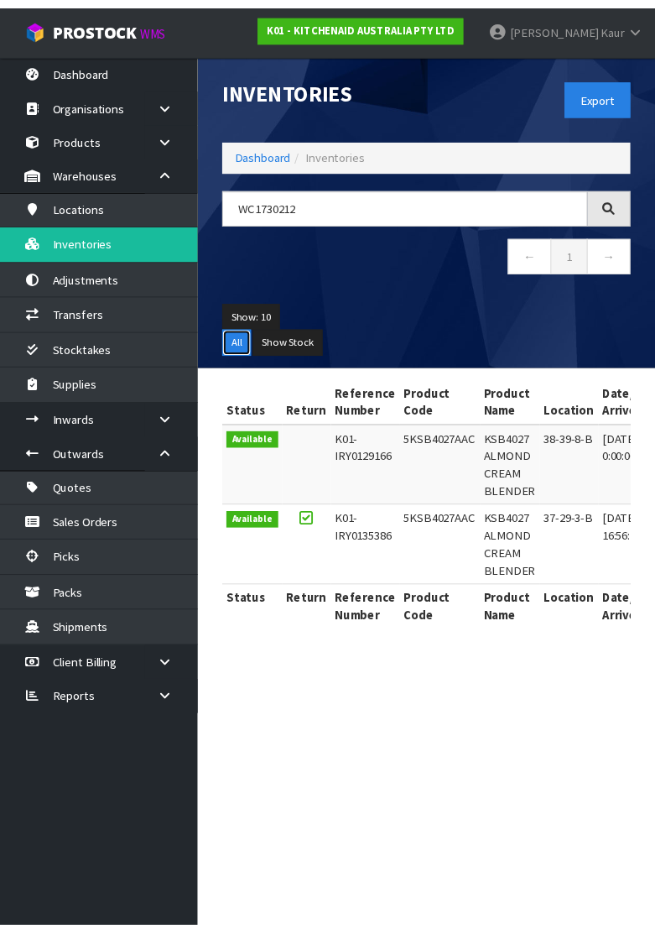
scroll to position [0, 482]
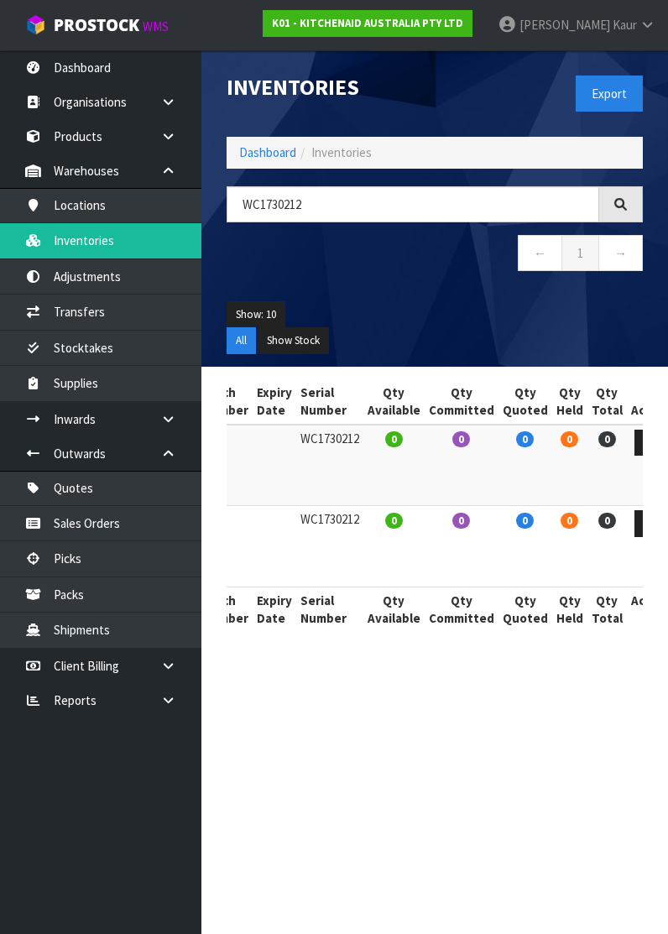
click at [627, 516] on td at bounding box center [650, 546] width 46 height 81
click at [634, 516] on link at bounding box center [649, 523] width 31 height 27
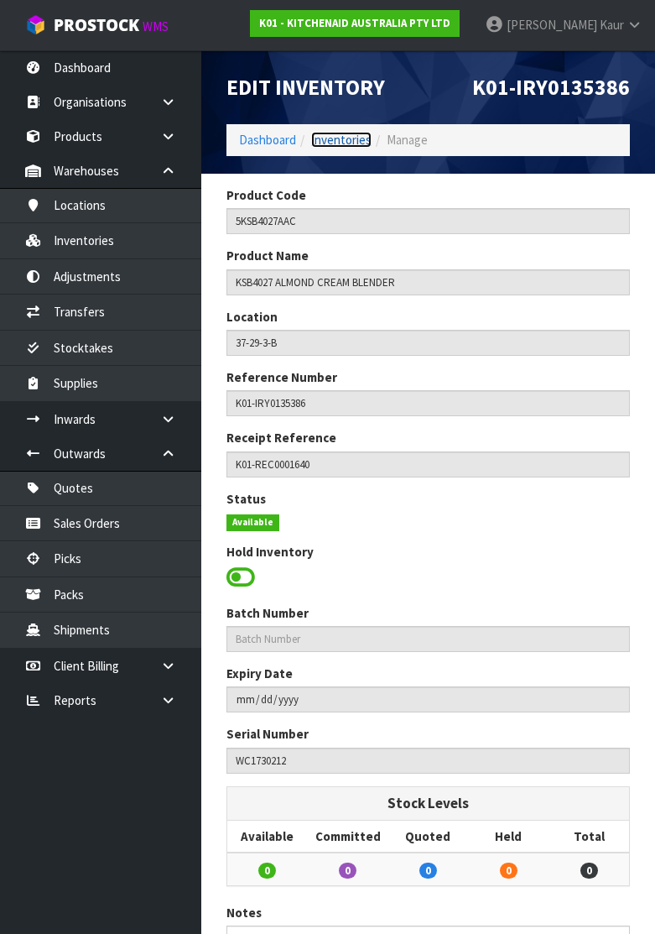
click at [334, 134] on link "Inventories" at bounding box center [341, 140] width 60 height 16
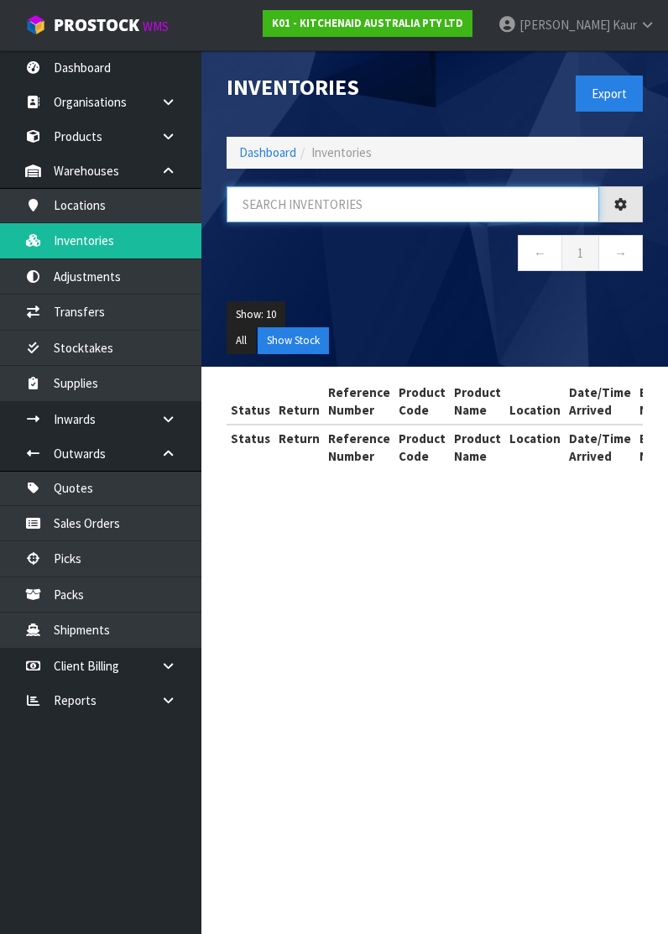
click at [279, 208] on input "text" at bounding box center [412, 204] width 372 height 36
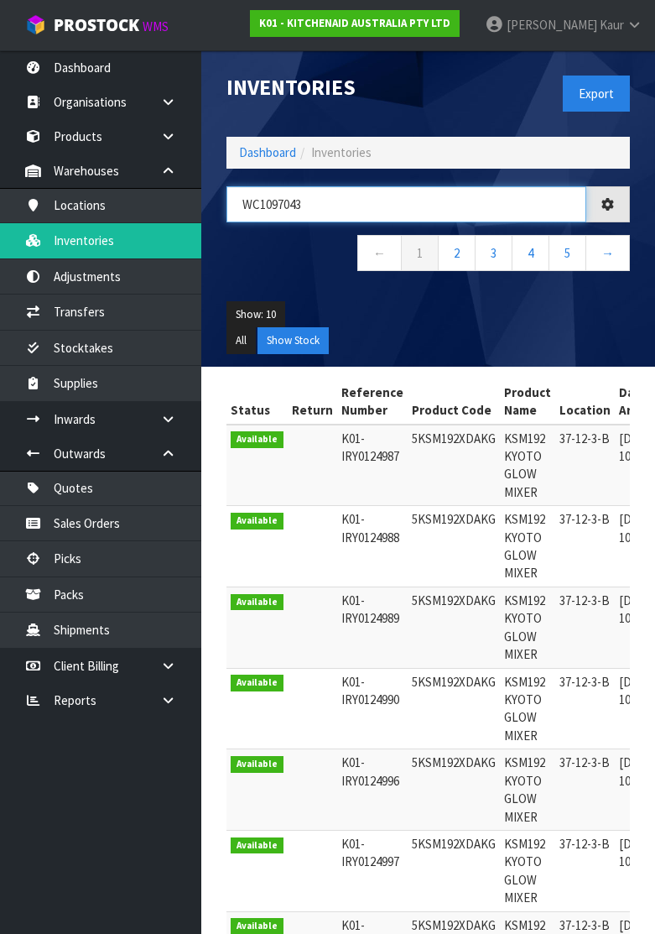
type input "WC1097043"
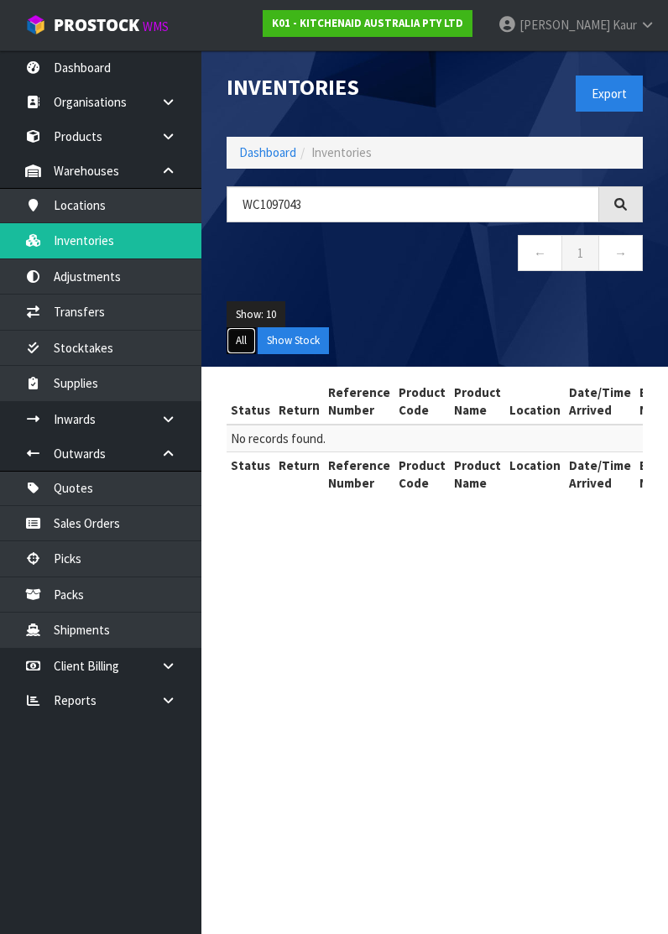
click at [246, 338] on button "All" at bounding box center [240, 340] width 29 height 27
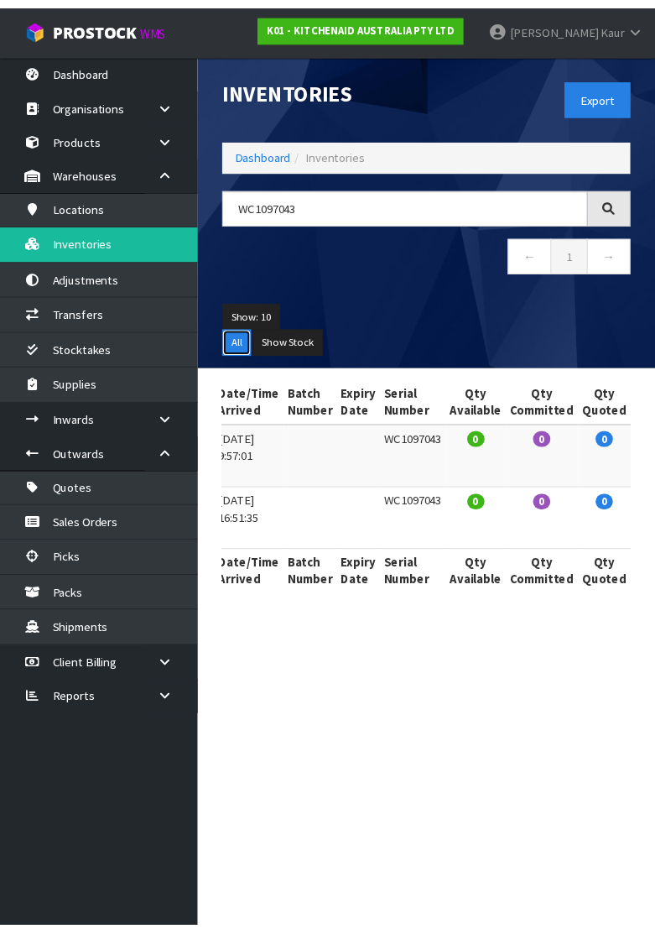
scroll to position [0, 506]
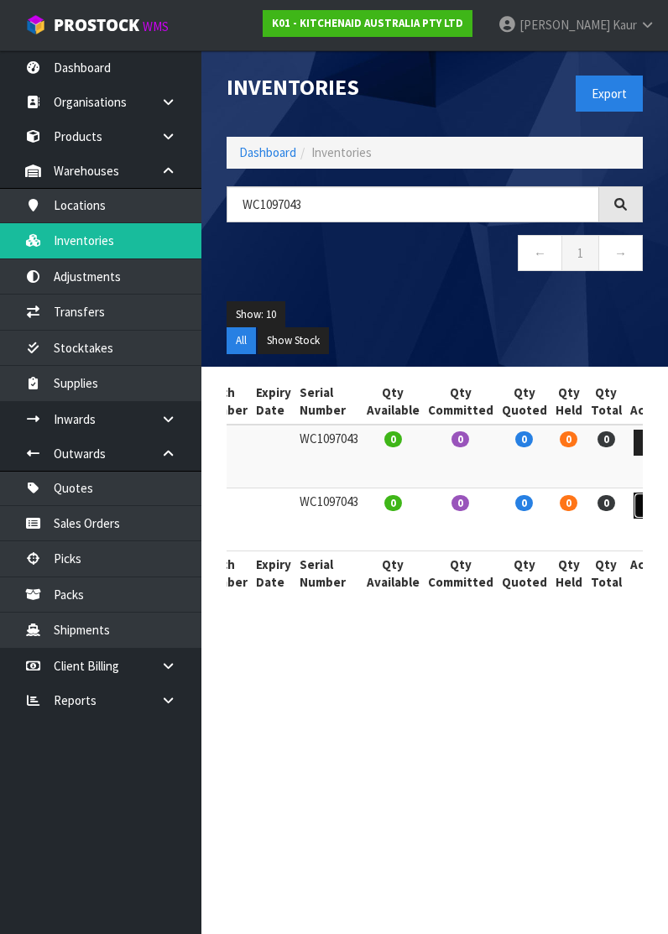
click at [643, 502] on icon at bounding box center [649, 505] width 13 height 11
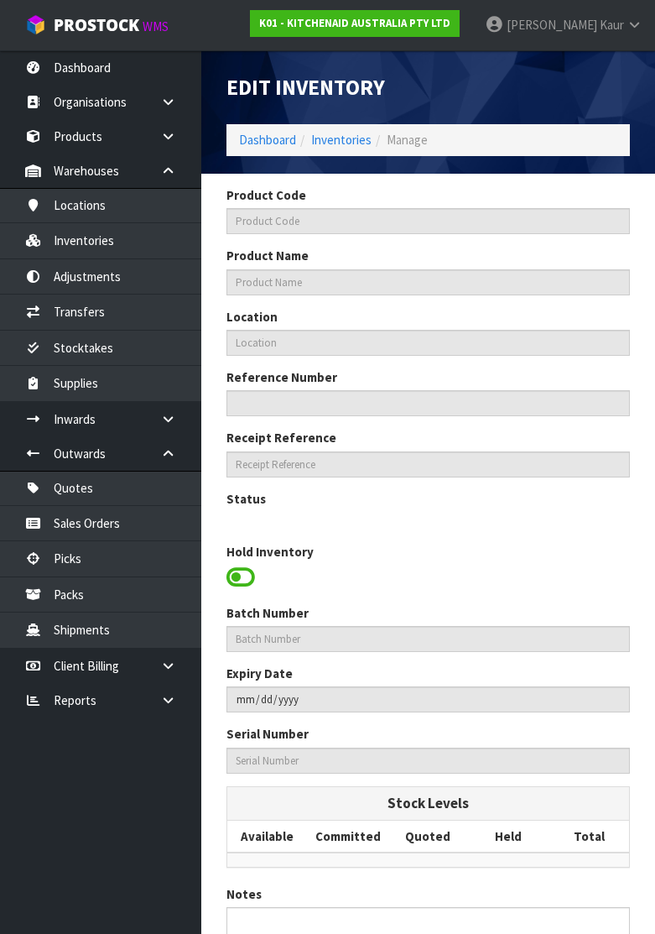
type input "5KSMC895AER"
type input "7.6L COMMERCIAL STAND MIXER"
type input "37-29-3-B"
type input "K01-IRY0135385"
type input "K01-REC0001512"
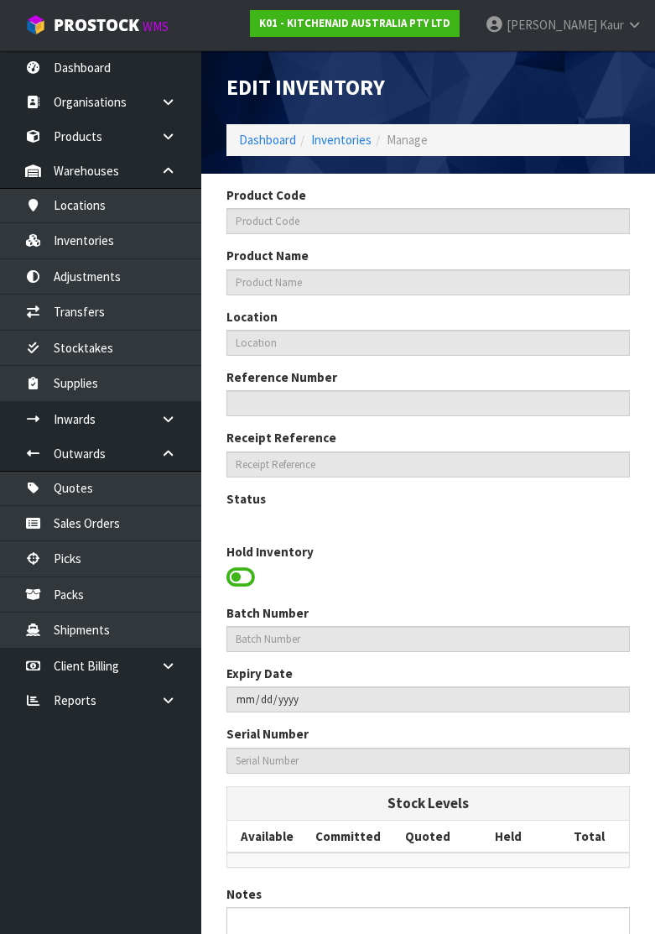
type input "WC1097043"
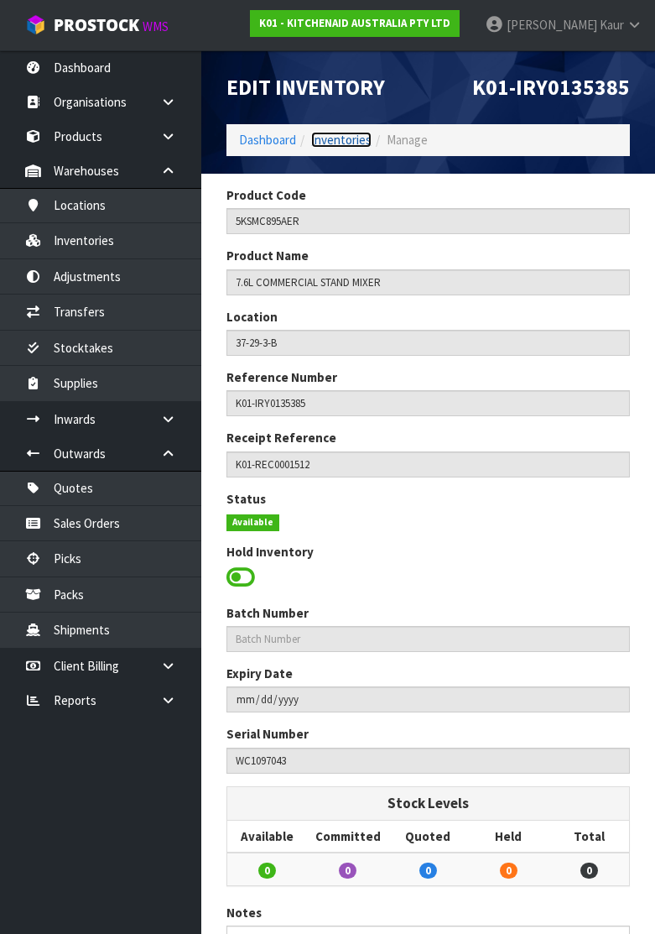
click at [329, 139] on link "Inventories" at bounding box center [341, 140] width 60 height 16
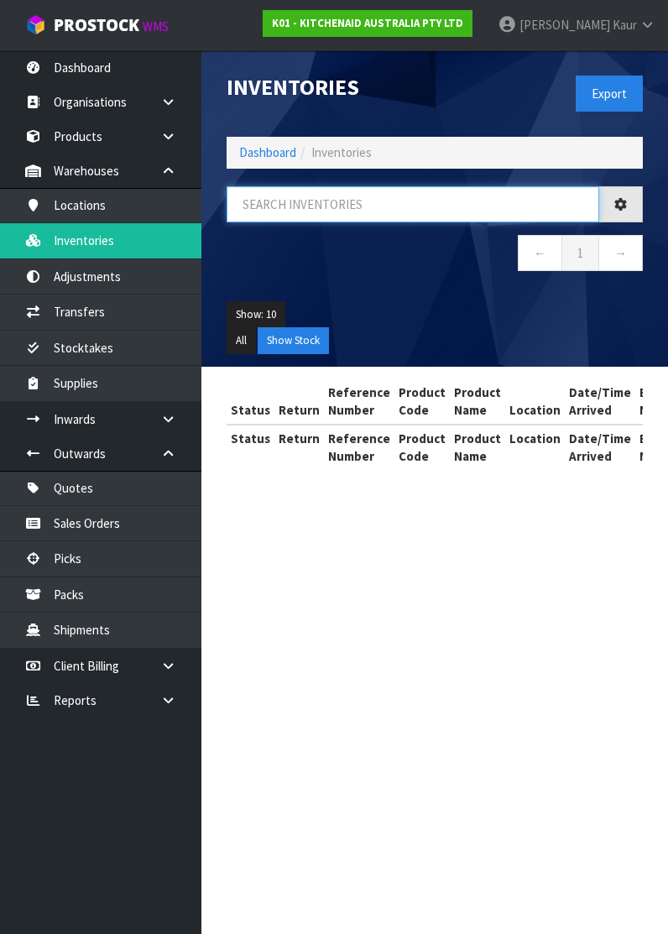
click at [295, 196] on input "text" at bounding box center [412, 204] width 372 height 36
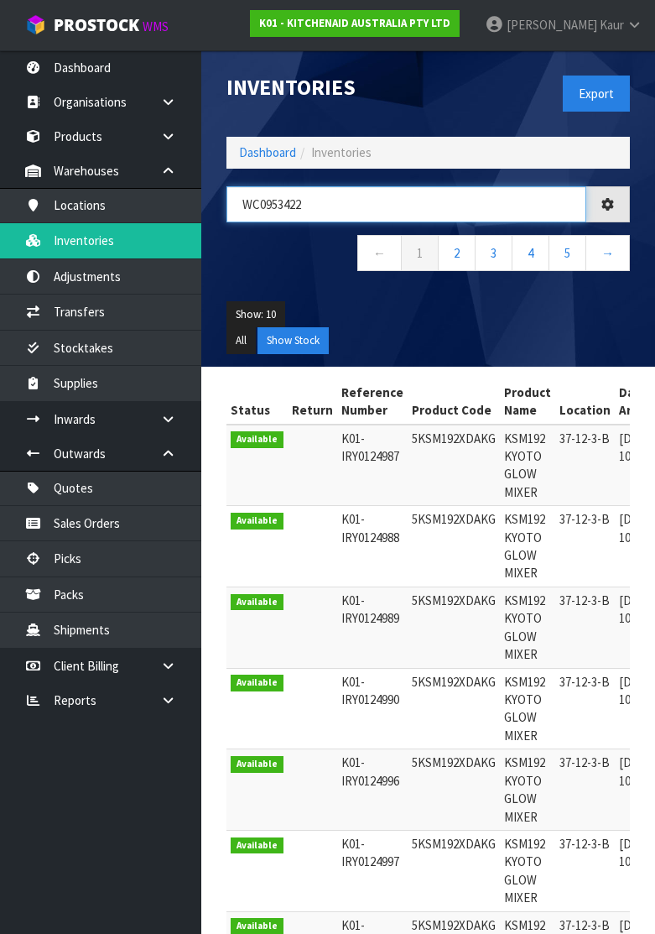
type input "WC0953422"
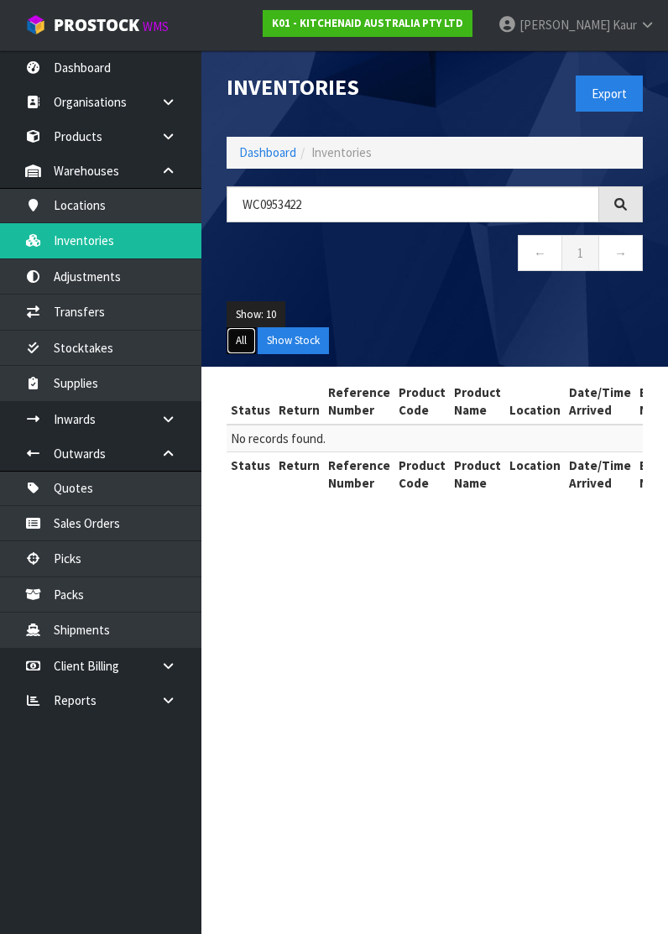
click at [244, 341] on button "All" at bounding box center [240, 340] width 29 height 27
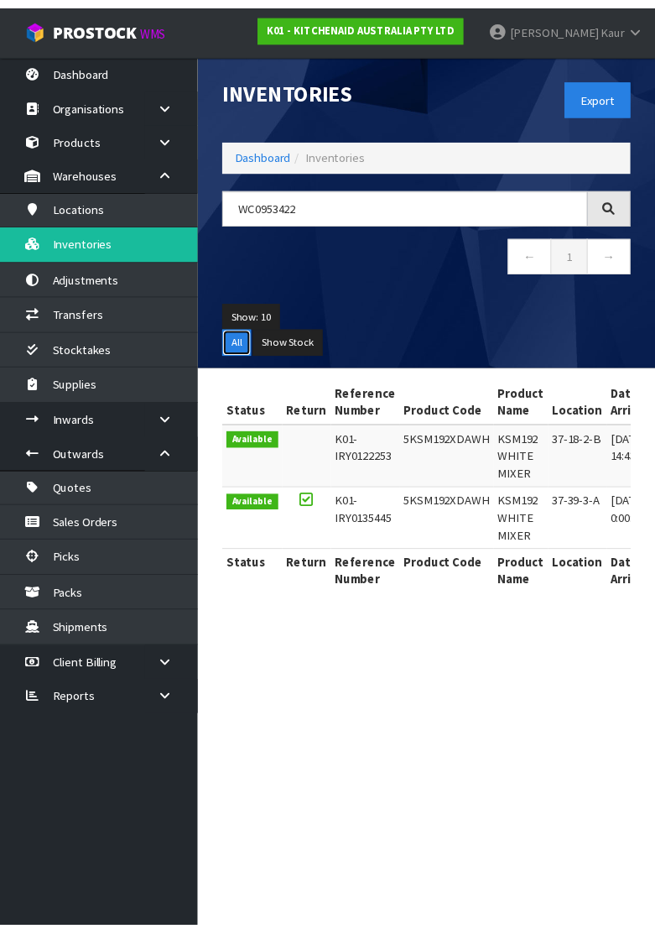
scroll to position [0, 491]
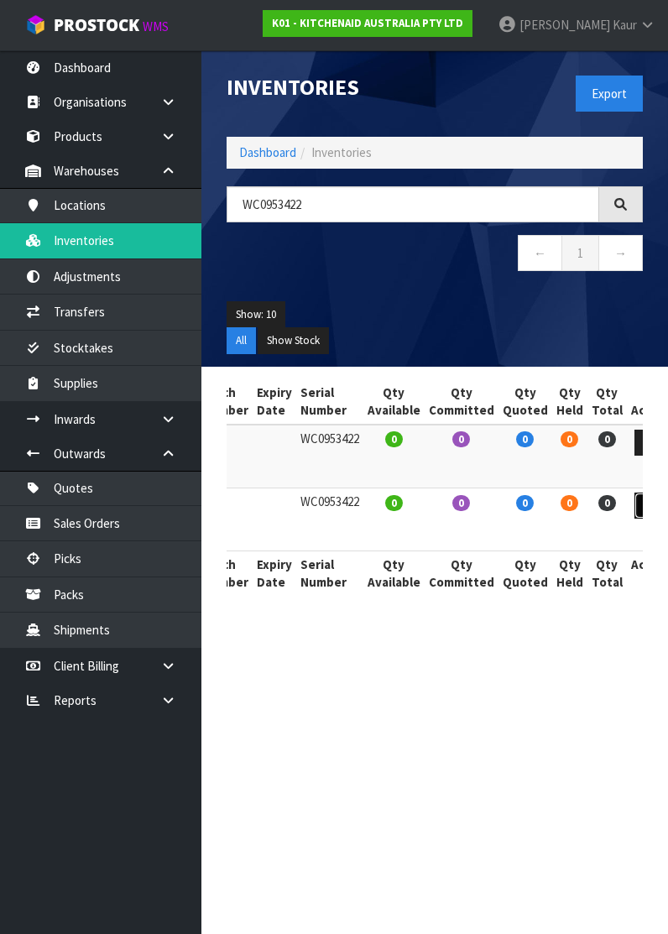
click at [643, 502] on icon at bounding box center [649, 505] width 13 height 11
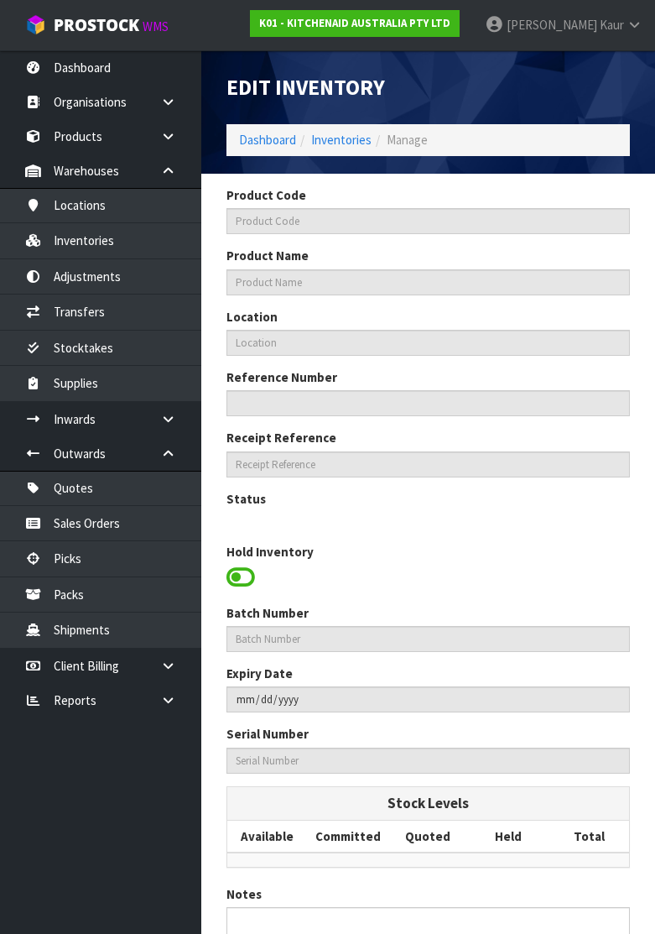
type input "5KSM192XDAWH"
type input "KSM192 WHITE MIXER"
type input "37-39-3-A"
type input "K01-IRY0135445"
type input "K01-REC0001610"
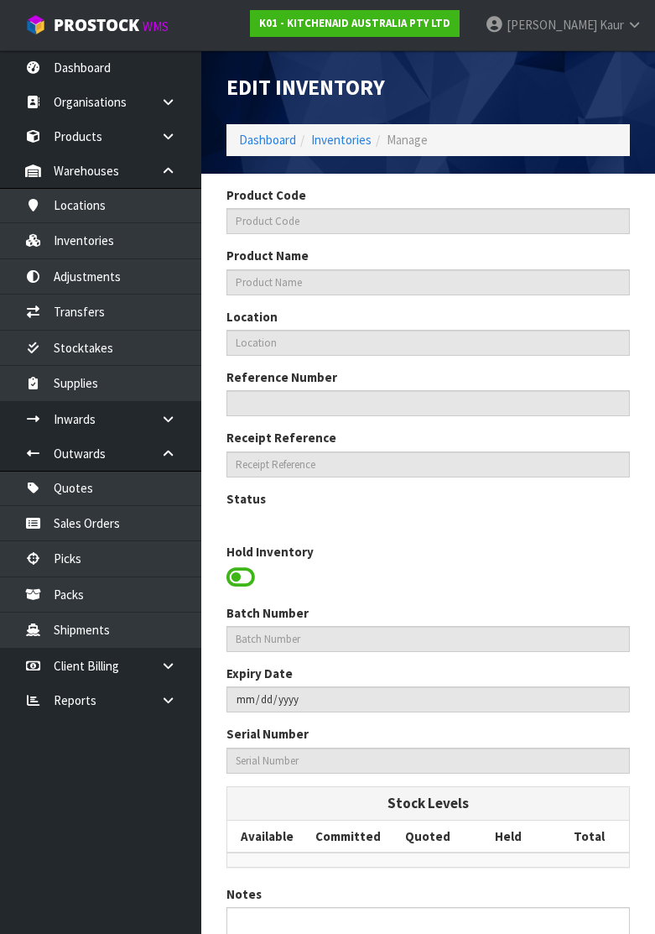
type input "WC0953422"
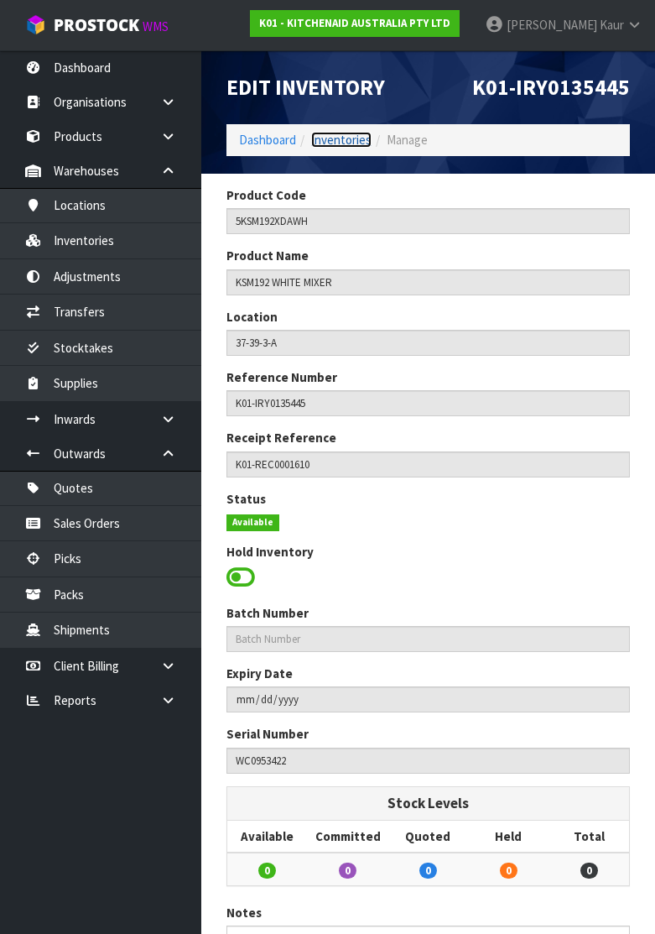
click at [346, 142] on link "Inventories" at bounding box center [341, 140] width 60 height 16
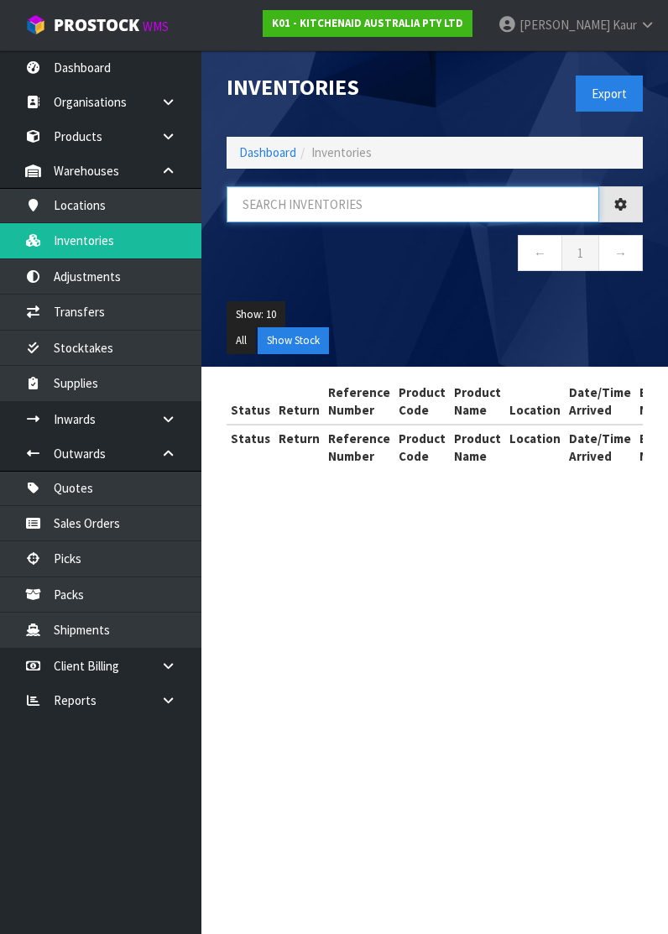
click at [287, 215] on input "text" at bounding box center [412, 204] width 372 height 36
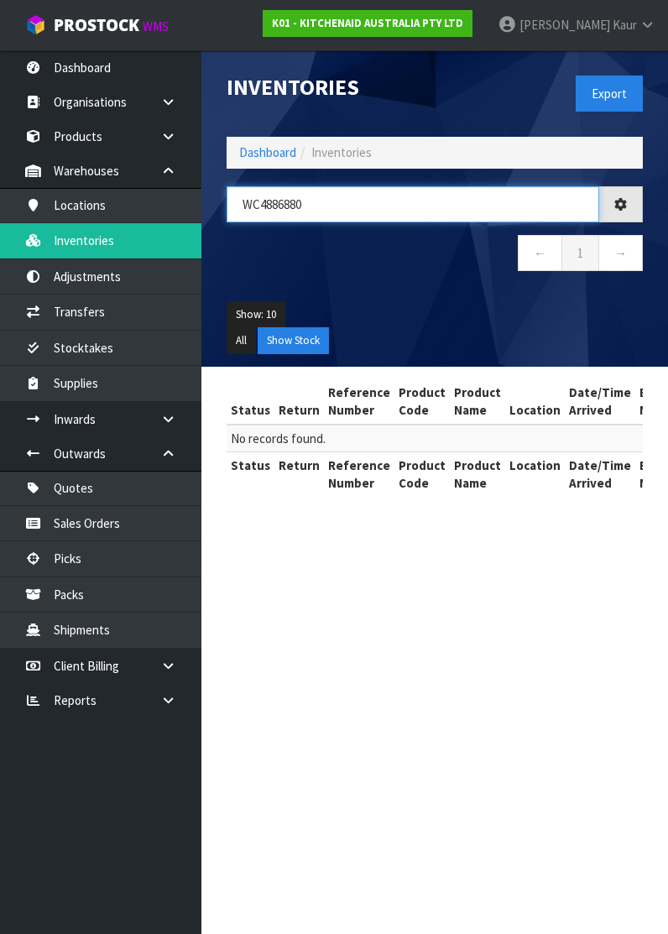
type input "WC4886880"
click at [244, 351] on button "All" at bounding box center [240, 340] width 29 height 27
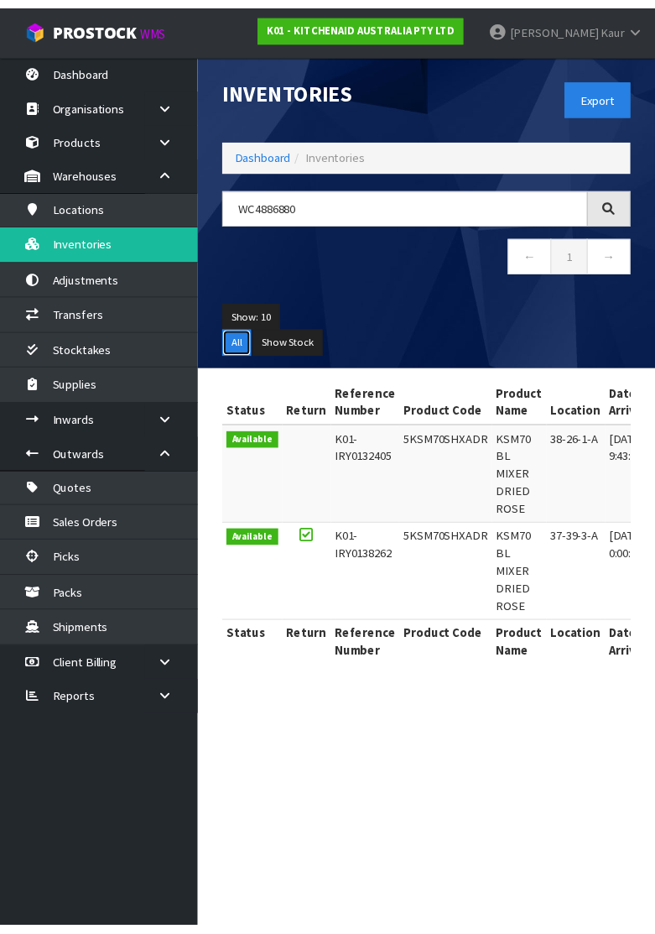
scroll to position [0, 487]
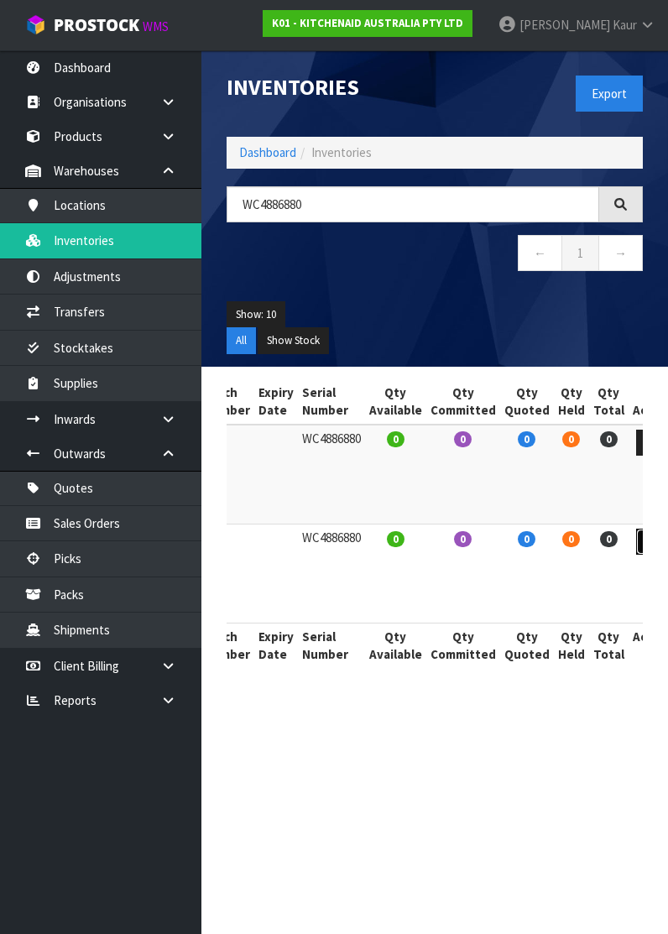
click at [636, 529] on link at bounding box center [651, 541] width 31 height 27
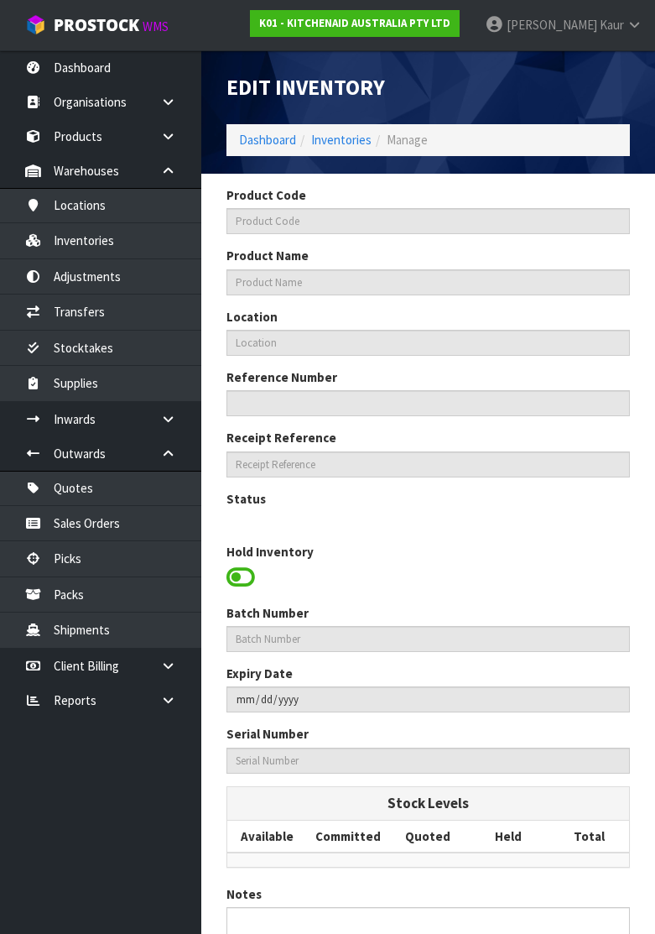
type input "5KSM70SHXADR"
type input "KSM70 BL MIXER DRIED ROSE"
type input "37-39-3-A"
type input "K01-IRY0138262"
type input "K01-REC0001685"
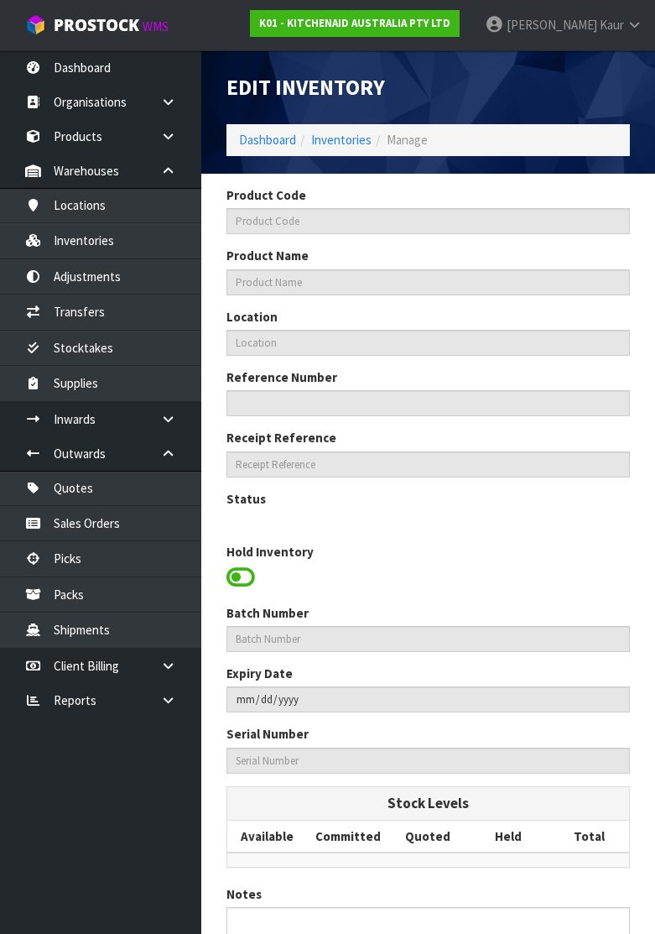
type input "WC4886880"
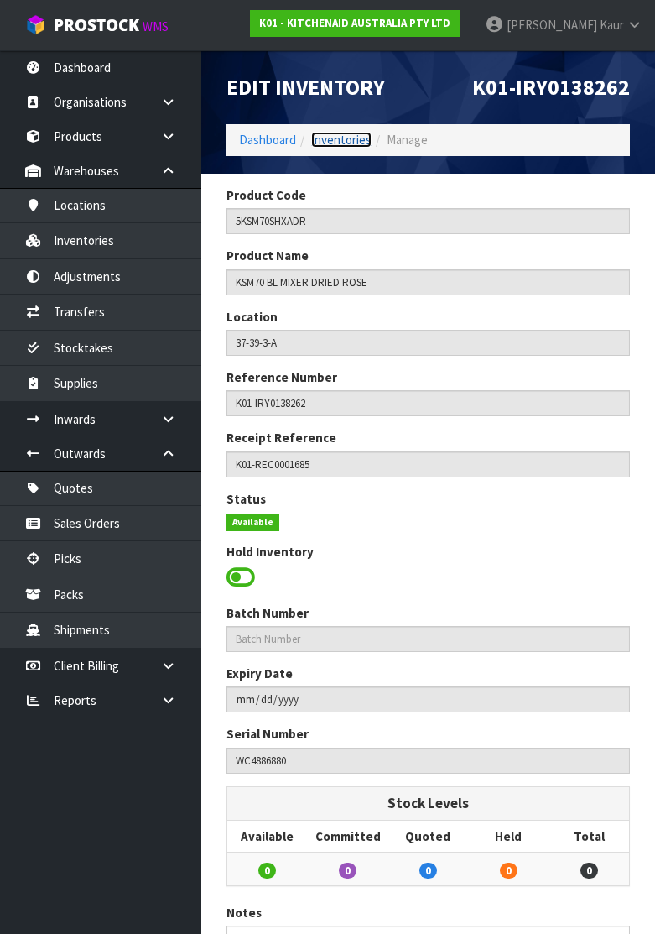
click at [340, 137] on link "Inventories" at bounding box center [341, 140] width 60 height 16
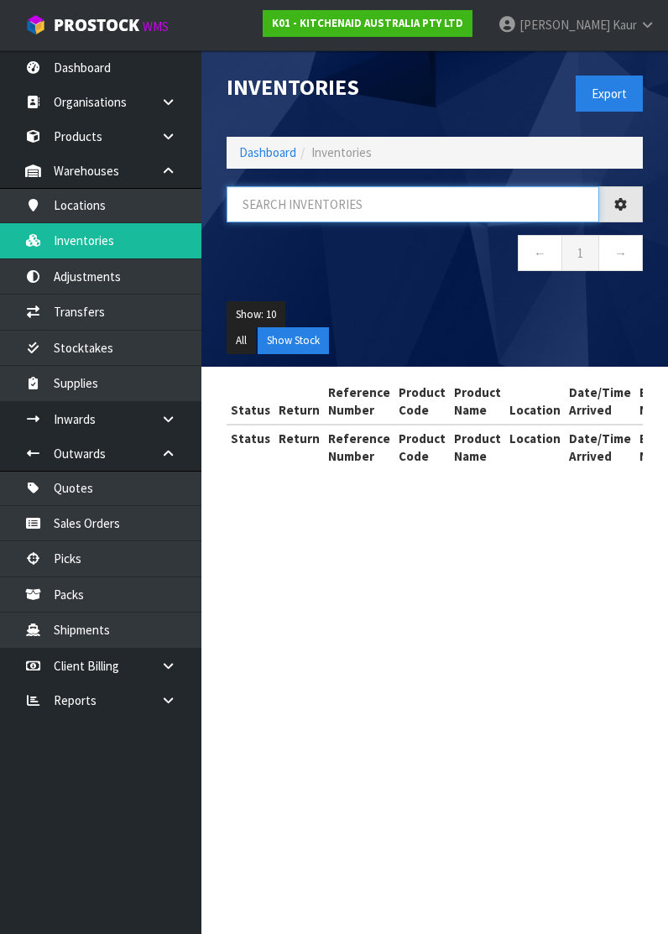
click at [307, 211] on input "text" at bounding box center [412, 204] width 372 height 36
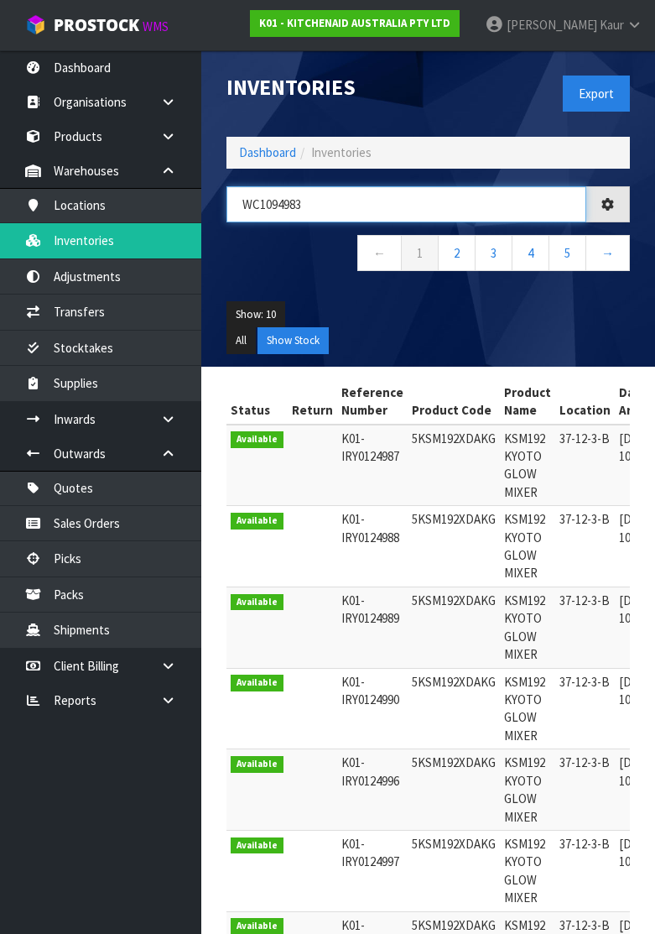
type input "WC1094983"
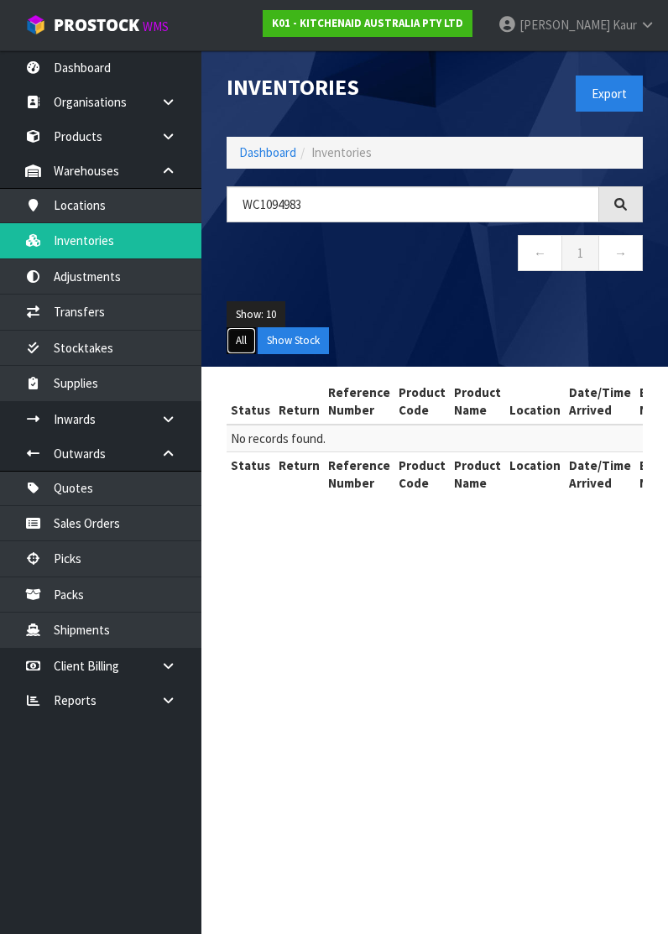
click at [245, 337] on button "All" at bounding box center [240, 340] width 29 height 27
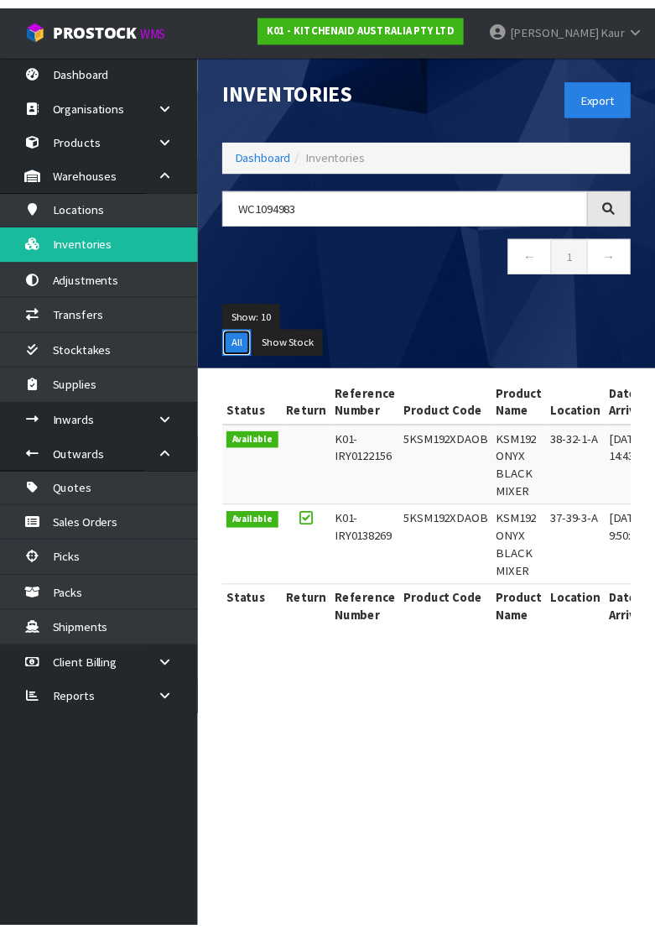
scroll to position [0, 487]
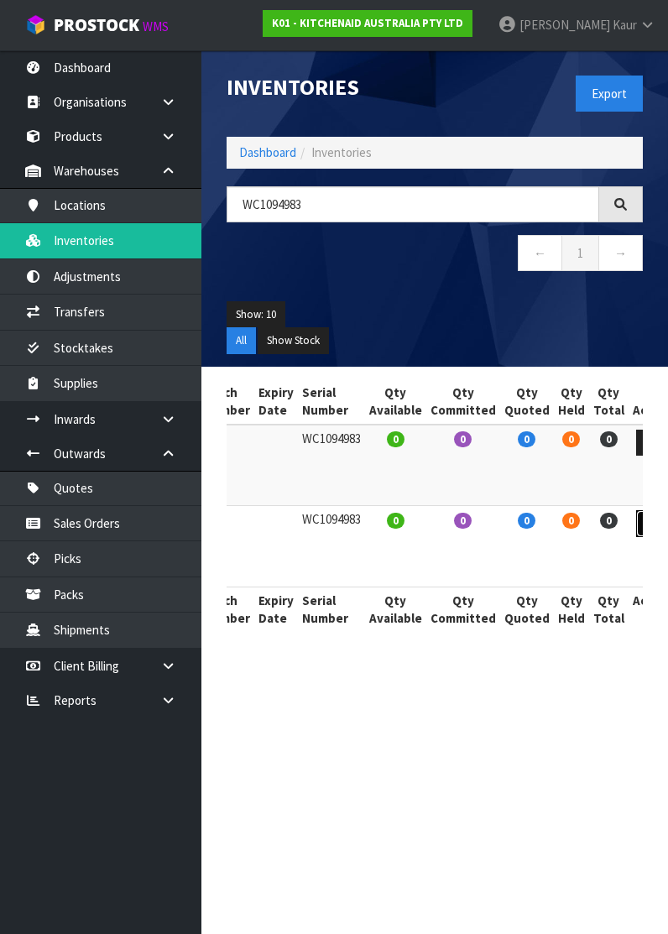
click at [645, 522] on icon at bounding box center [651, 523] width 13 height 11
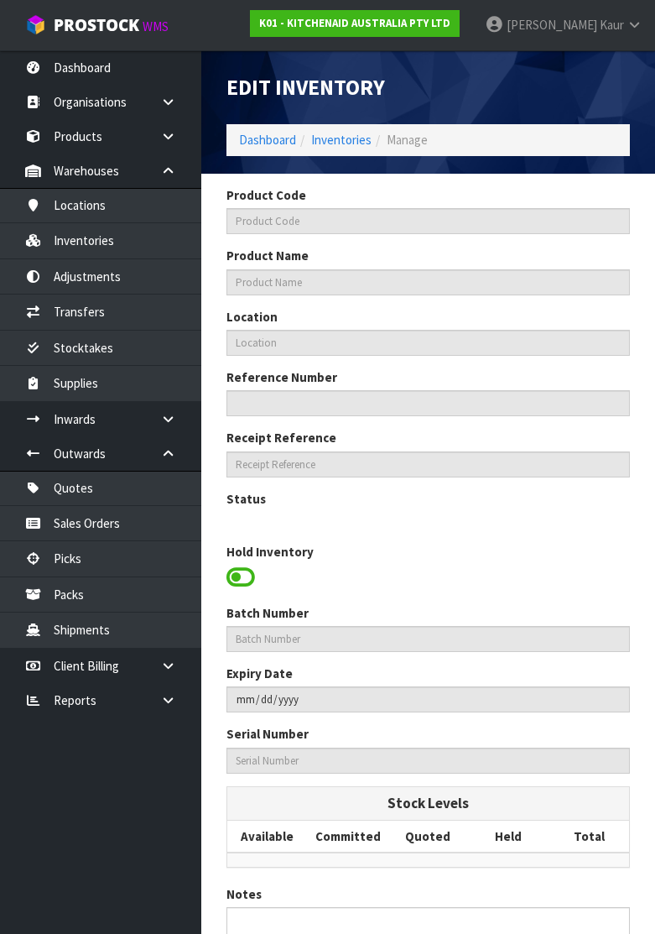
type input "5KSM192XDAOB"
type input "KSM192 ONYX BLACK MIXER"
type input "37-39-3-A"
type input "K01-IRY0138269"
type input "K01-REC0001635"
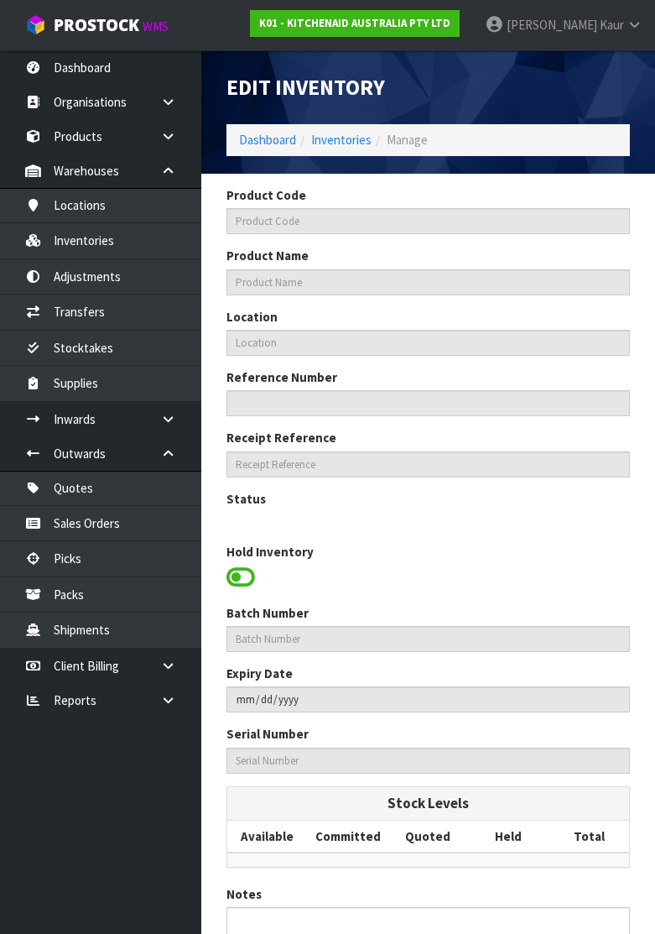
type input "WC1094983"
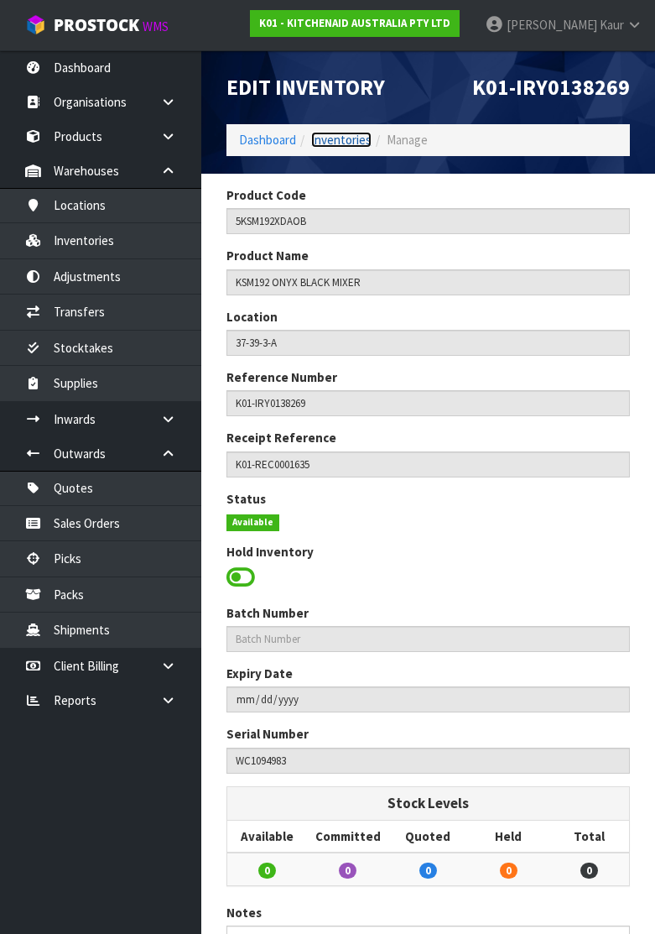
click at [336, 136] on link "Inventories" at bounding box center [341, 140] width 60 height 16
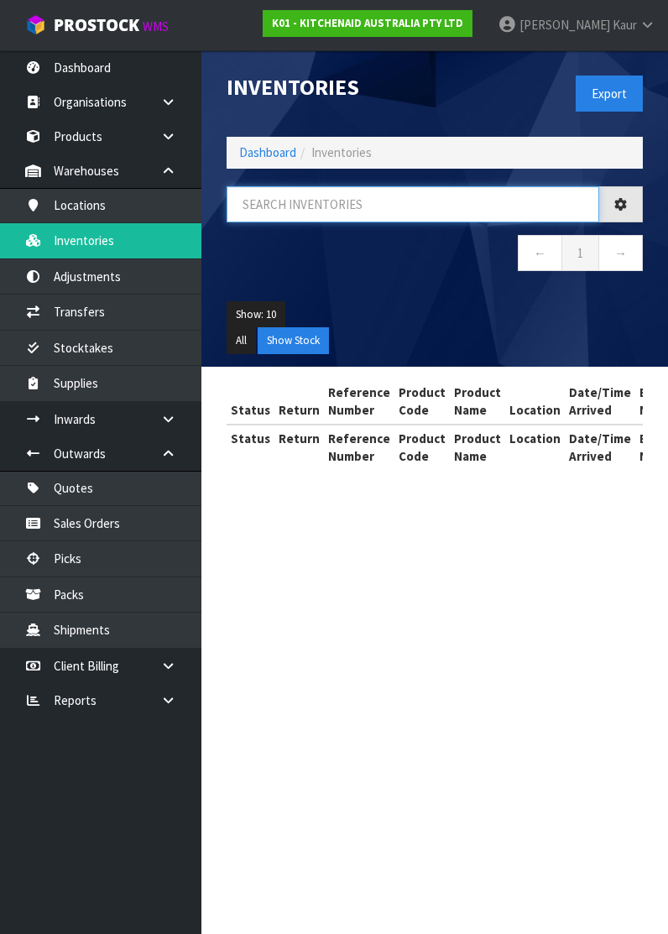
click at [278, 206] on input "text" at bounding box center [412, 204] width 372 height 36
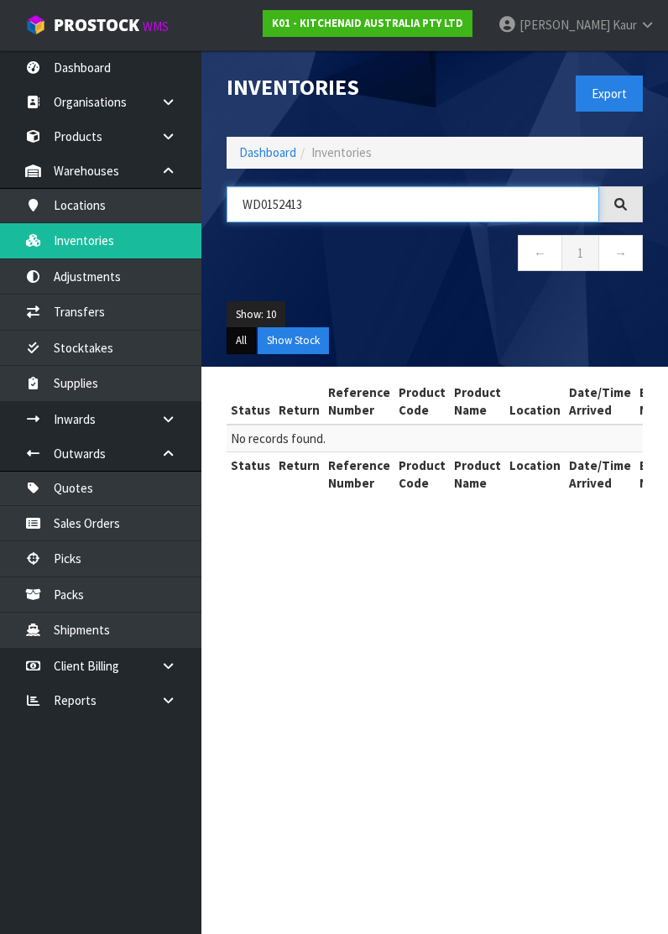
type input "WD0152413"
click at [243, 337] on button "All" at bounding box center [240, 340] width 29 height 27
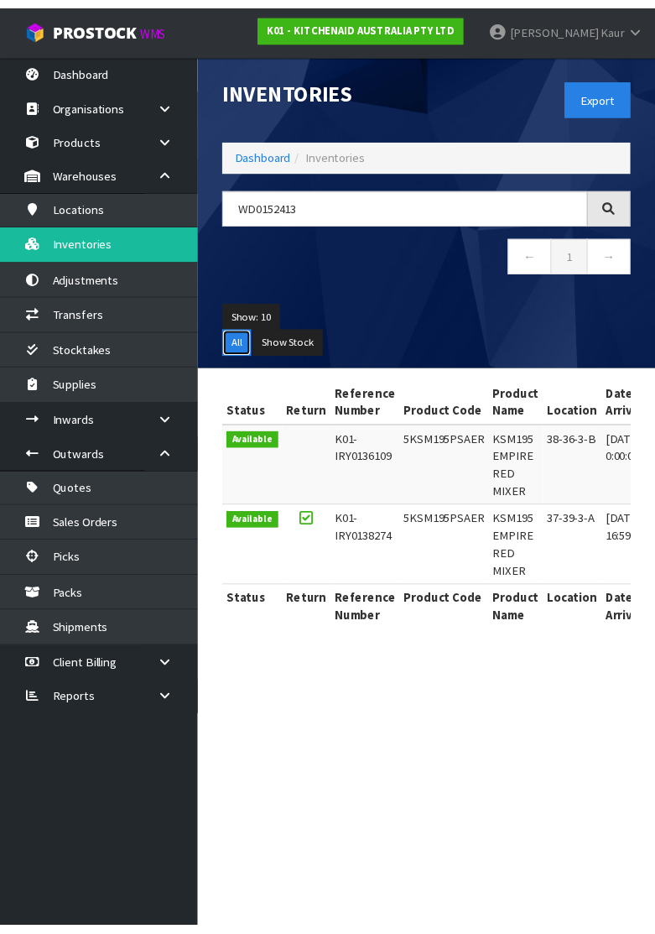
scroll to position [0, 487]
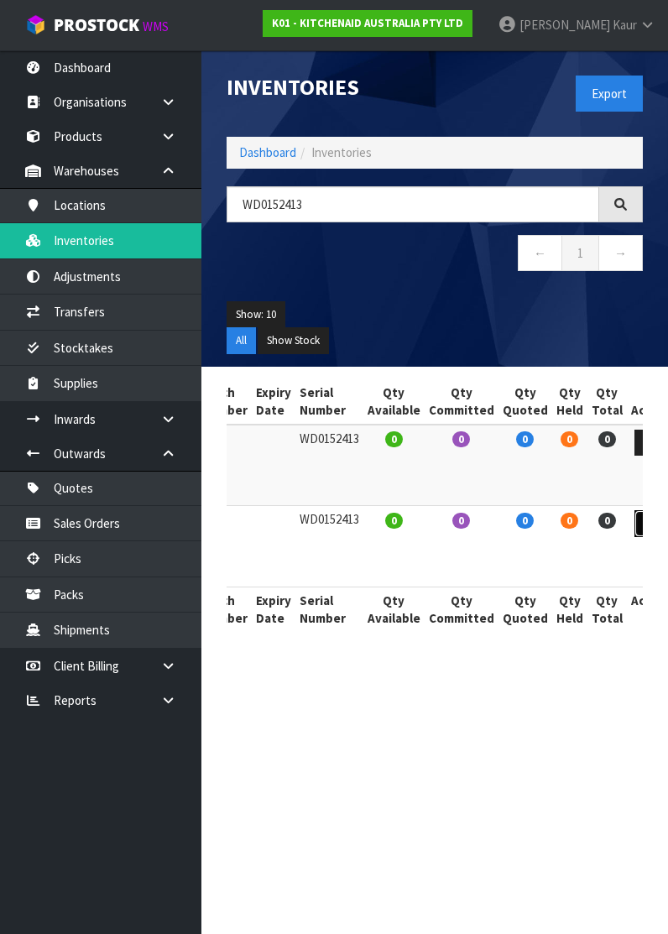
click at [634, 516] on link at bounding box center [649, 523] width 31 height 27
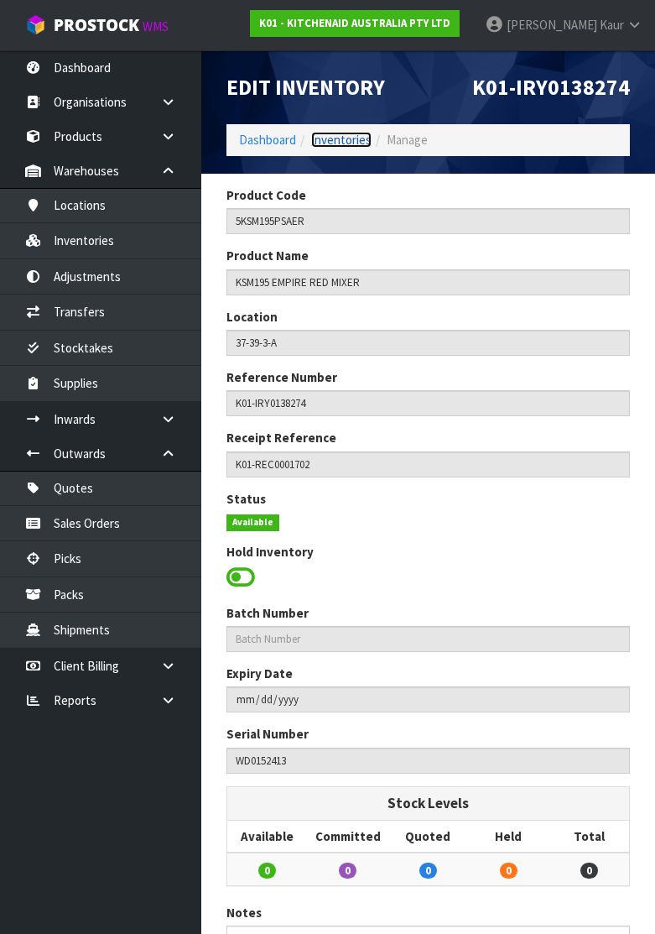
click at [325, 139] on link "Inventories" at bounding box center [341, 140] width 60 height 16
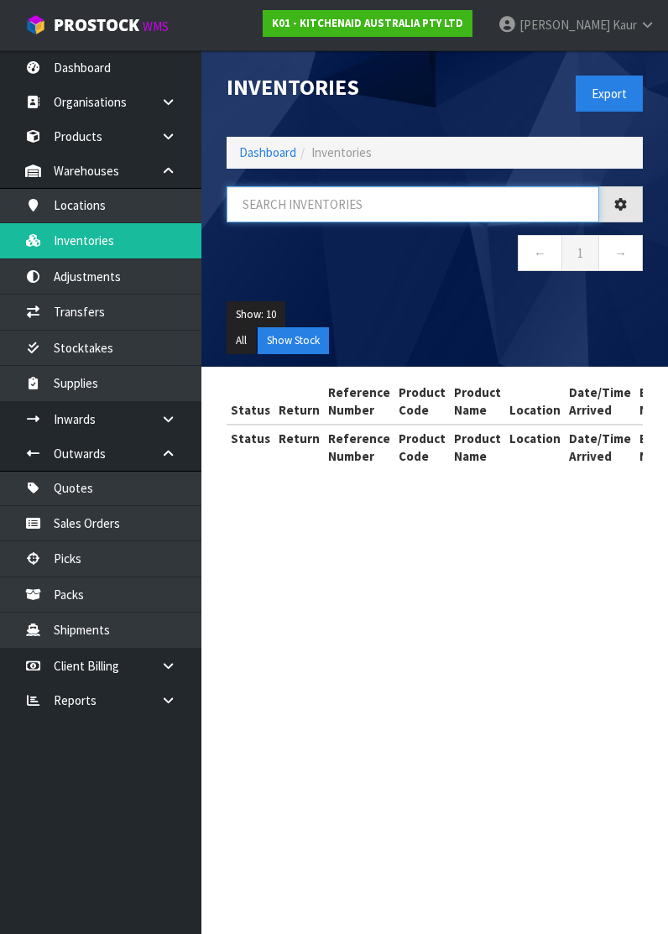
click at [279, 206] on input "text" at bounding box center [412, 204] width 372 height 36
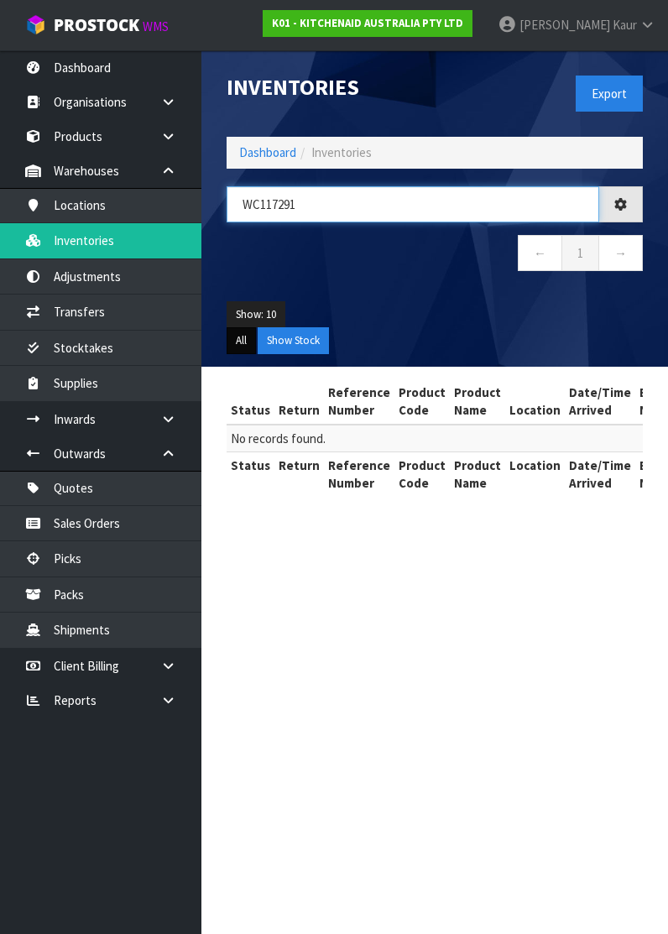
type input "WC117291"
click at [234, 337] on button "All" at bounding box center [240, 340] width 29 height 27
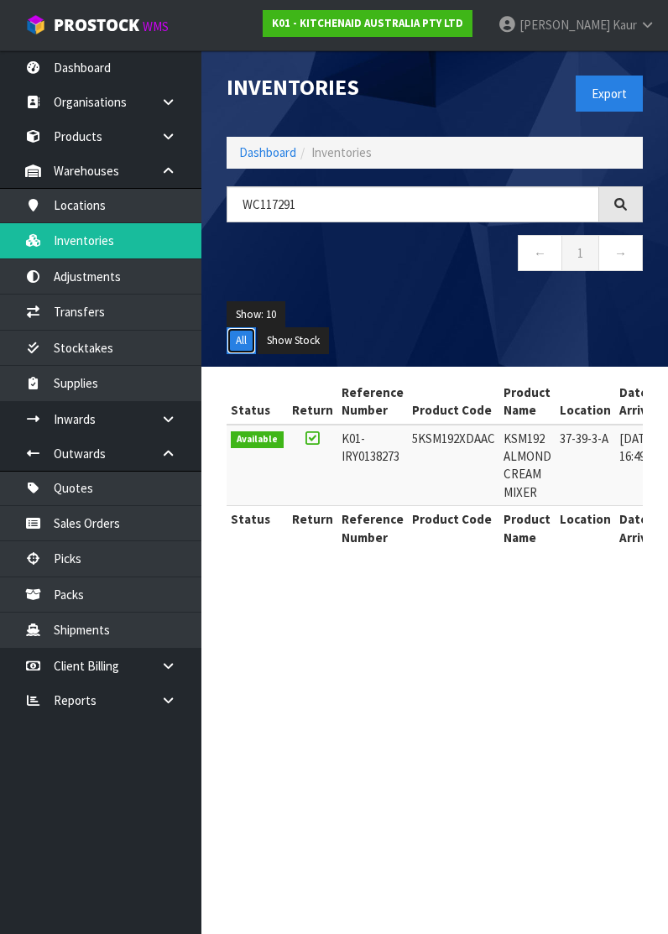
click at [234, 337] on button "All" at bounding box center [240, 340] width 29 height 27
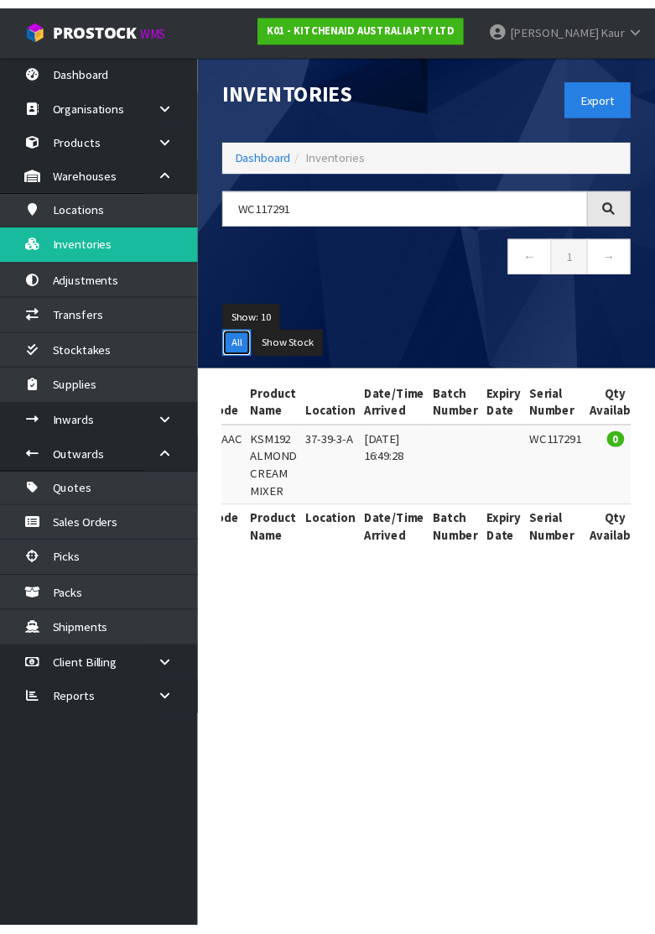
scroll to position [0, 481]
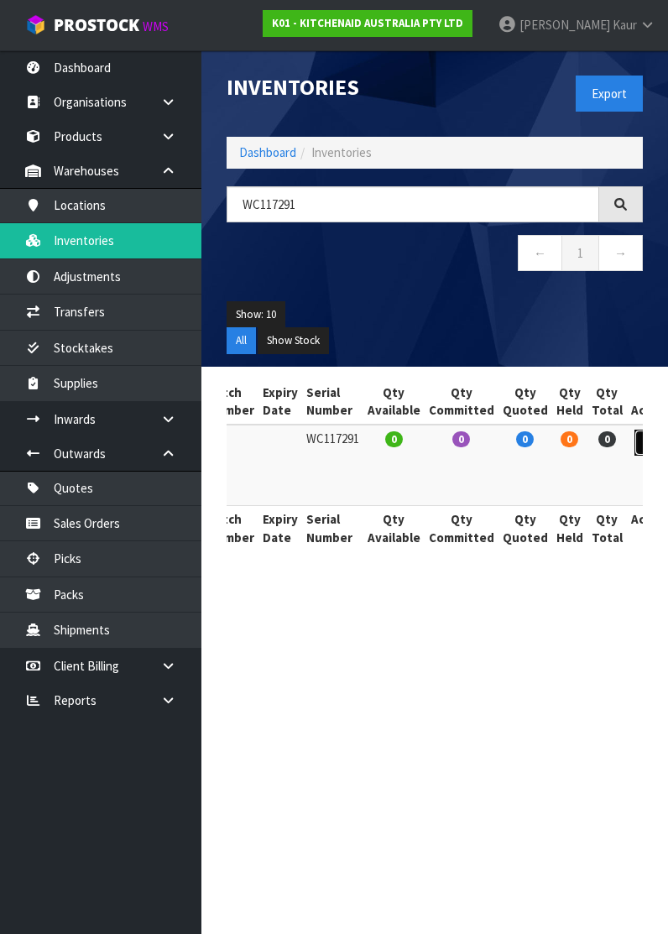
click at [634, 447] on link at bounding box center [649, 442] width 31 height 27
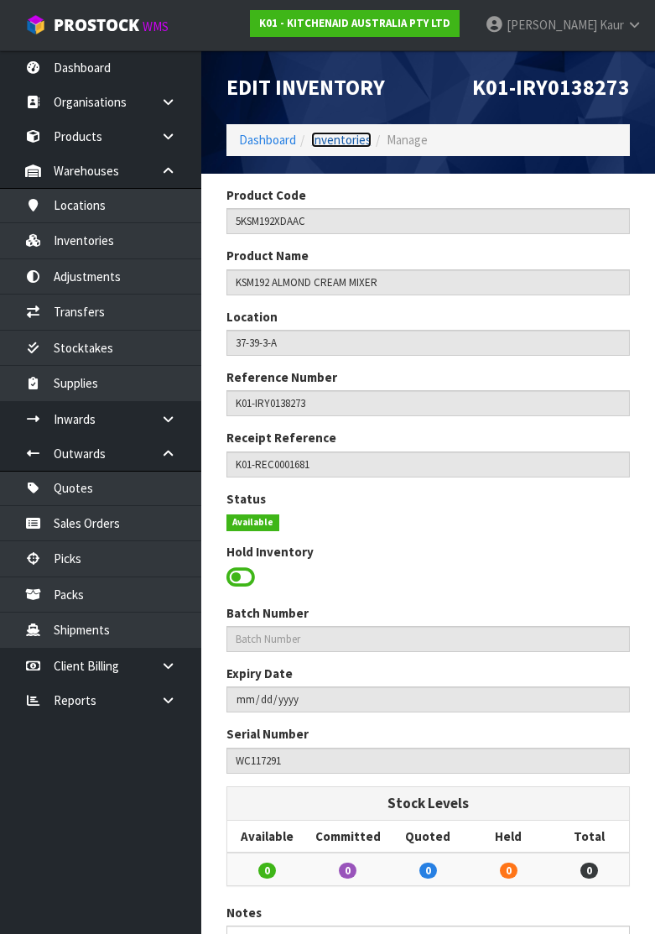
click at [334, 135] on link "Inventories" at bounding box center [341, 140] width 60 height 16
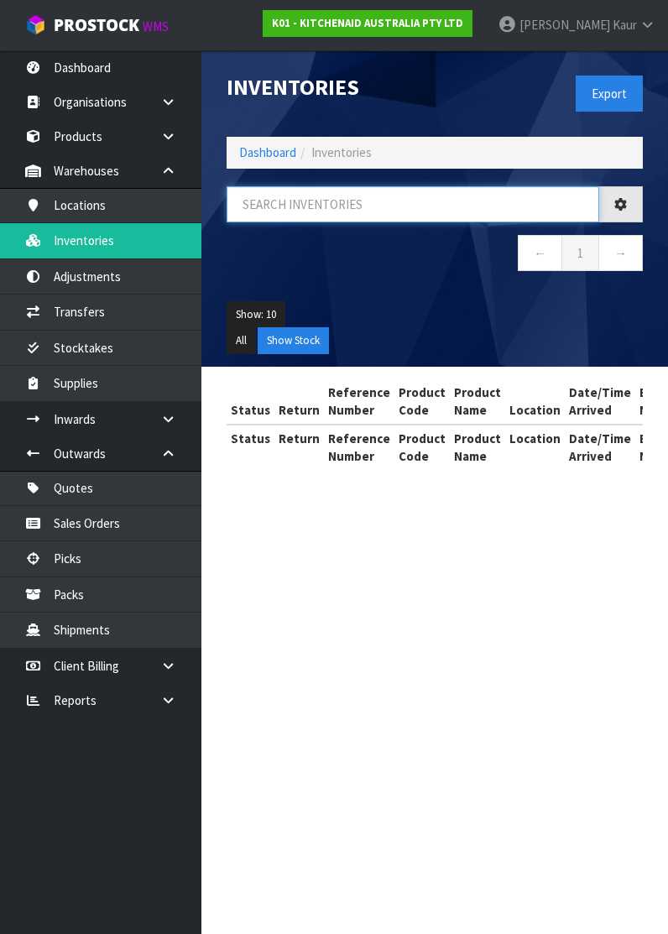
click at [323, 186] on input "text" at bounding box center [412, 204] width 372 height 36
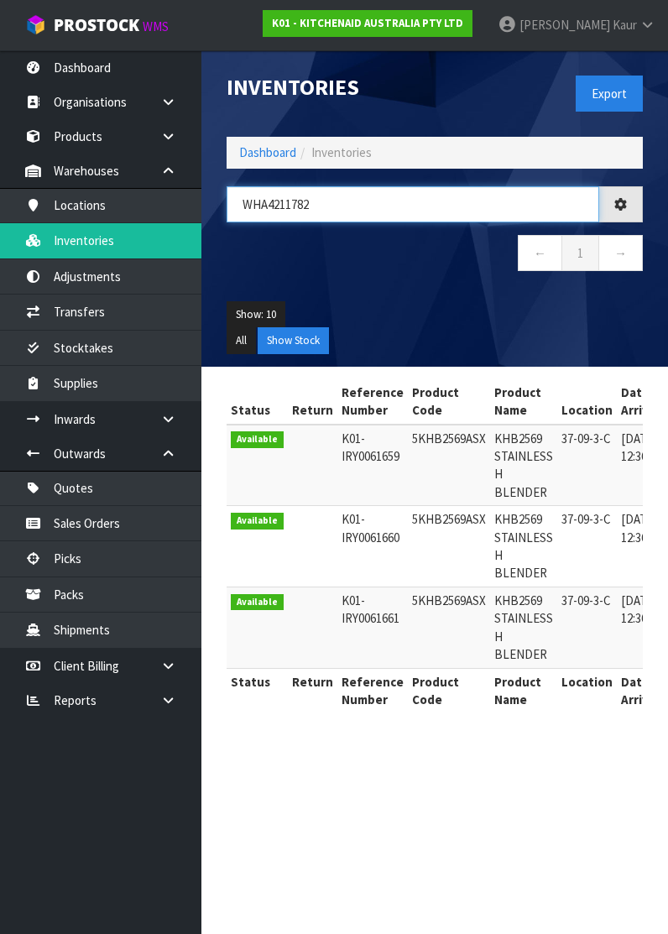
type input "WHA4211782"
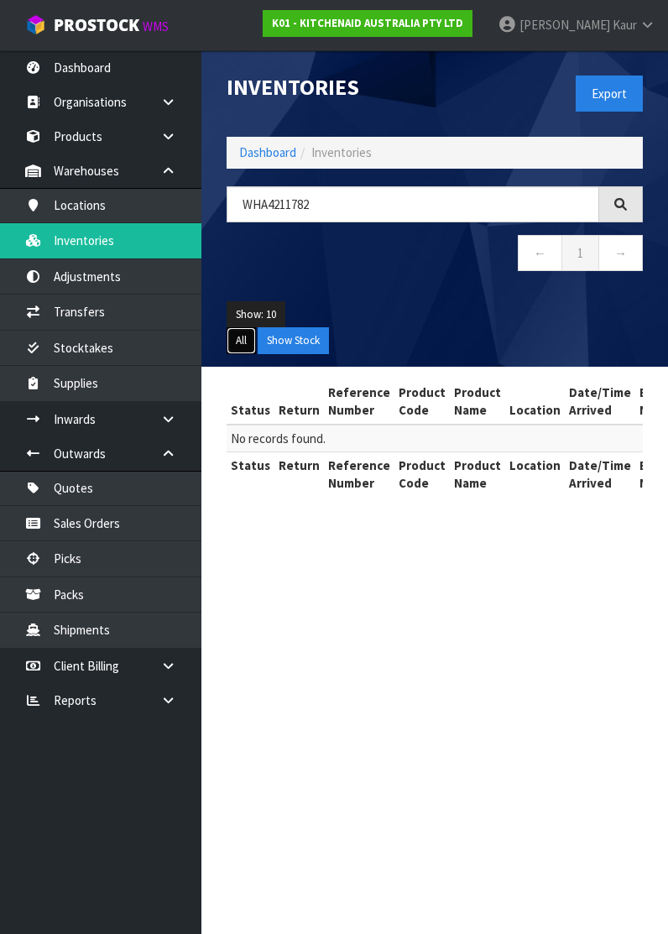
click at [231, 336] on button "All" at bounding box center [240, 340] width 29 height 27
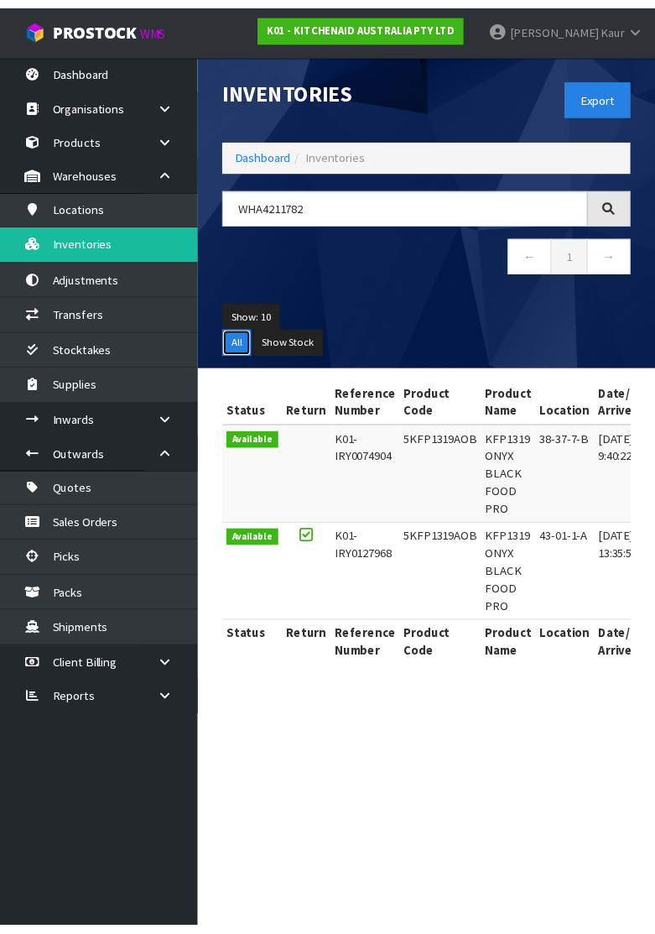
scroll to position [0, 487]
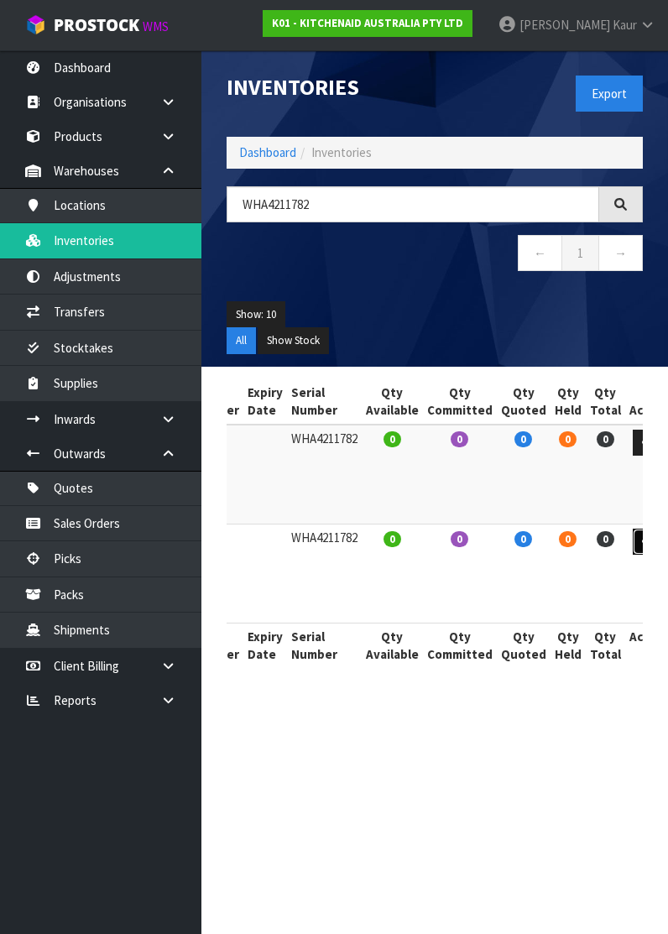
click at [642, 541] on icon at bounding box center [648, 541] width 13 height 11
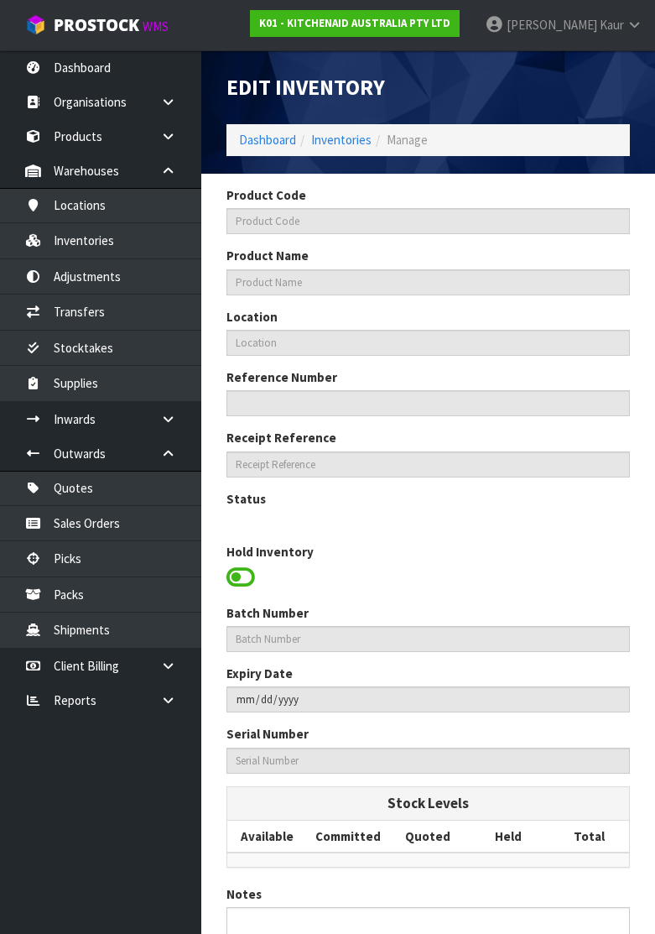
type input "5KFP1319AOB"
type input "KFP1319 ONYX BLACK FOOD PRO"
type input "43-01-1-A"
type input "K01-IRY0127968"
type input "K01-REC0001538"
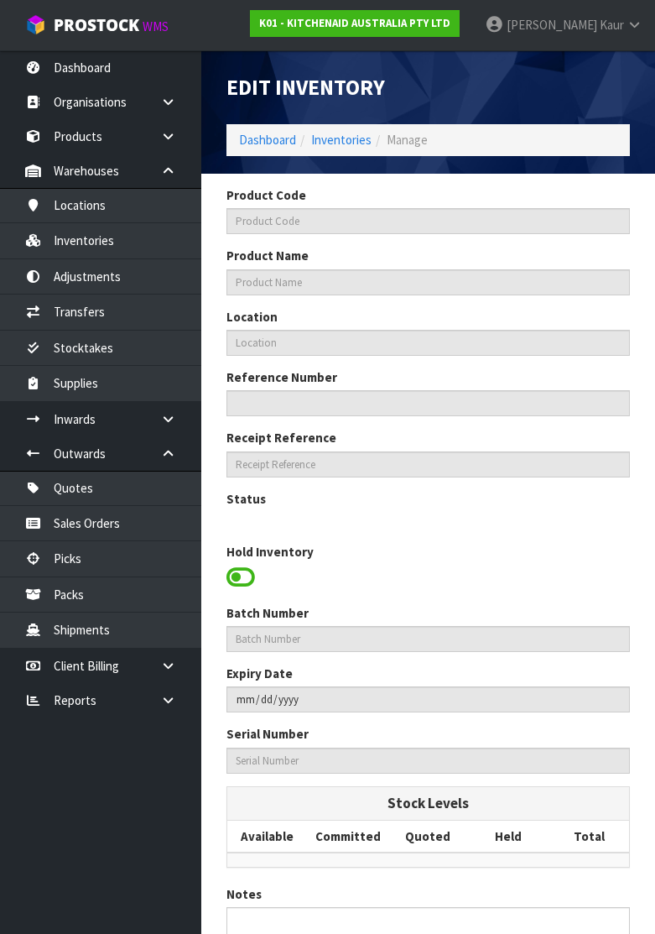
type input "WHA4211782"
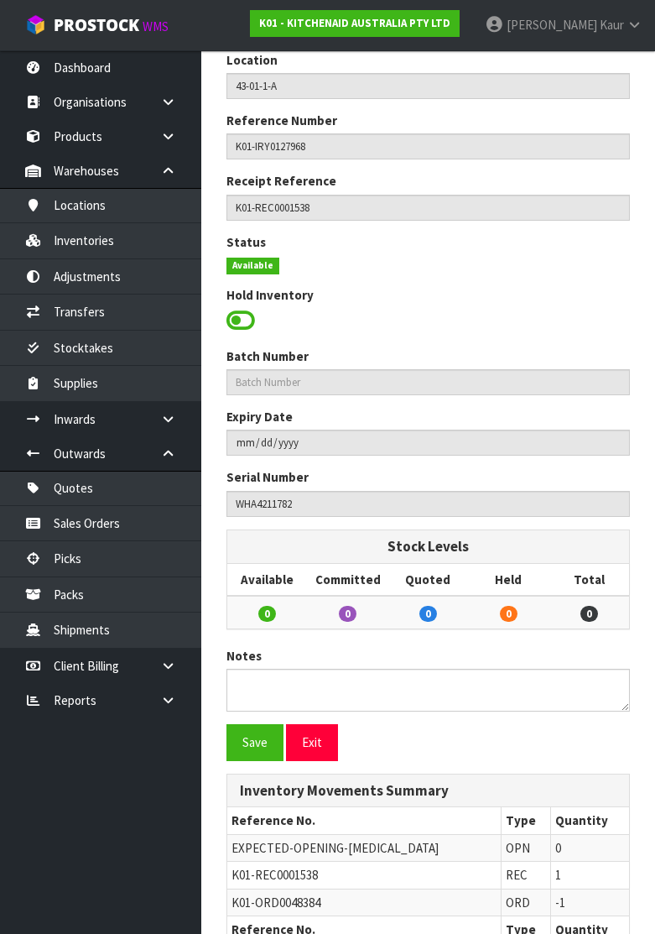
scroll to position [297, 0]
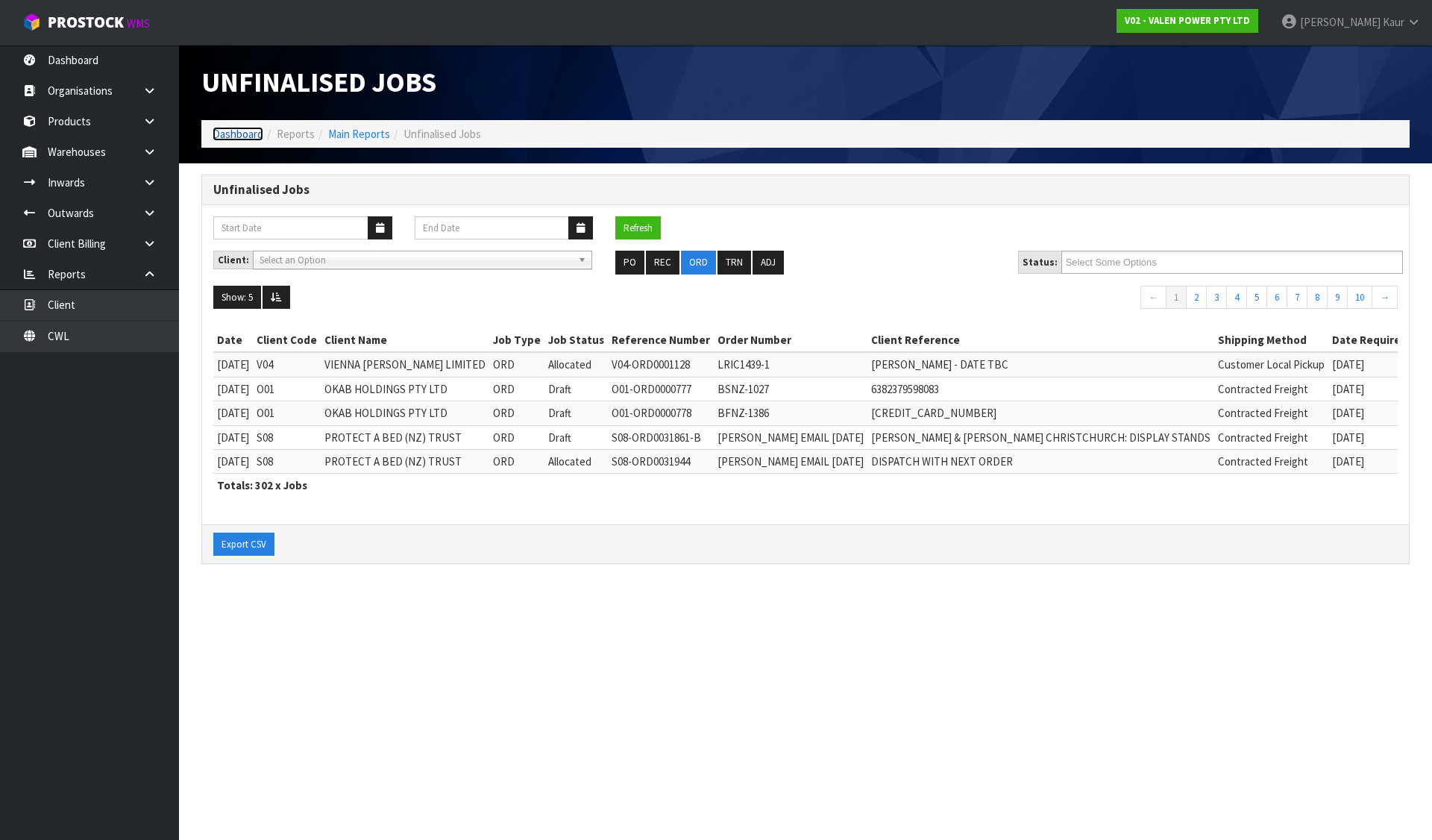
click at [224, 134] on link "Dashboard" at bounding box center [237, 134] width 51 height 14
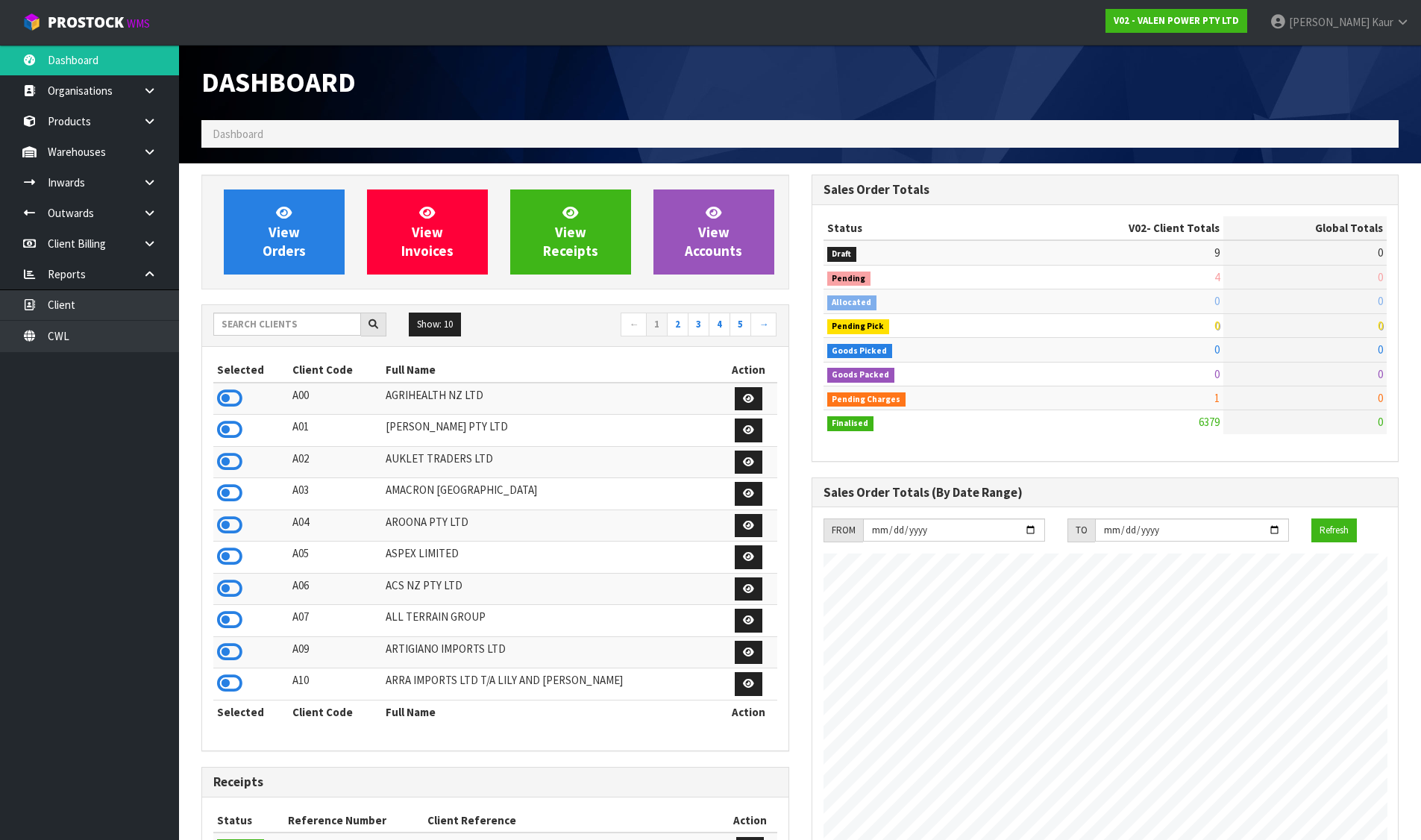
scroll to position [1130, 609]
click at [272, 312] on div "Show: 10 5 10 25 50 ← 1 2 3 4 5 →" at bounding box center [494, 325] width 586 height 42
click at [273, 314] on input "text" at bounding box center [287, 324] width 148 height 23
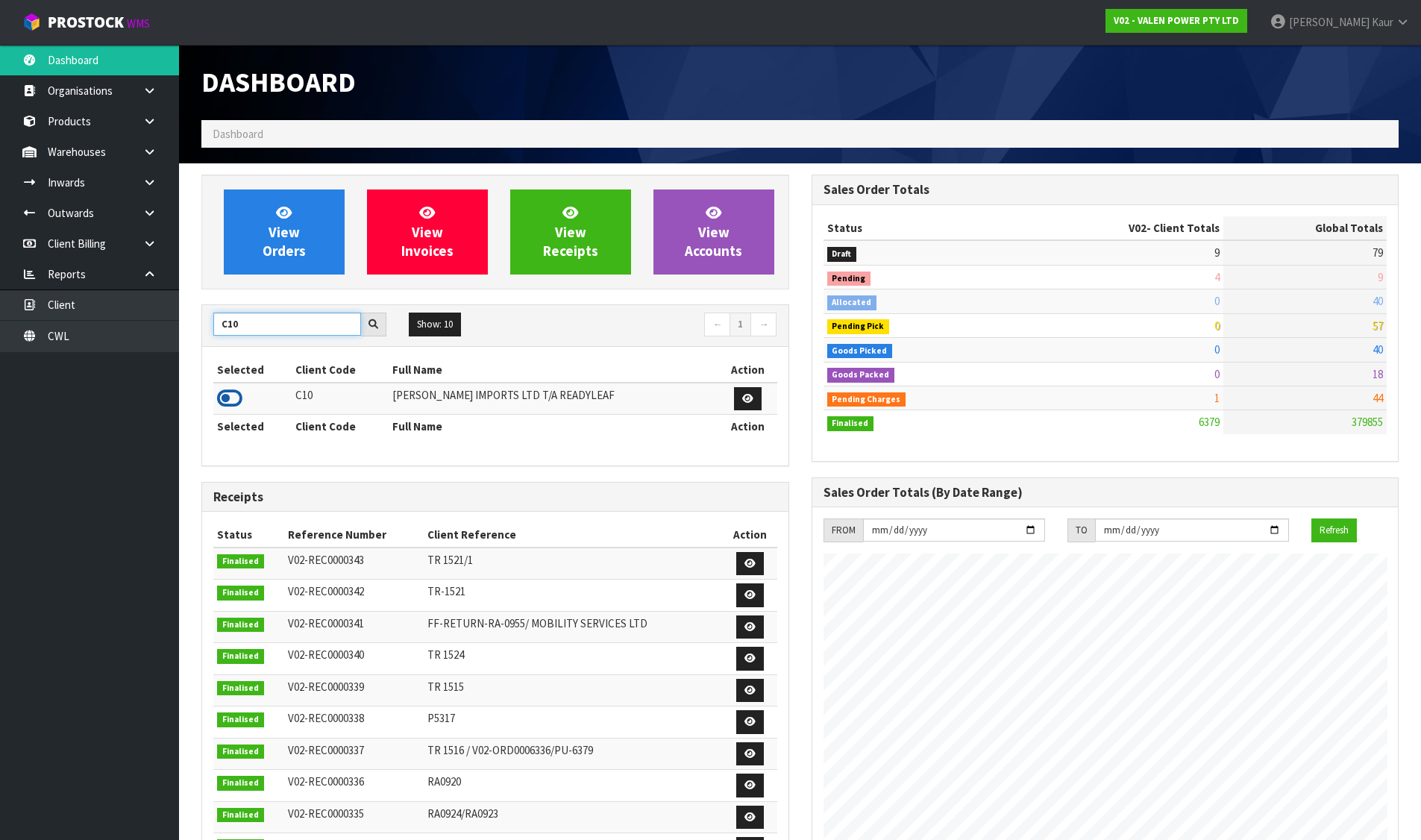
type input "C10"
click at [234, 395] on icon at bounding box center [229, 397] width 26 height 22
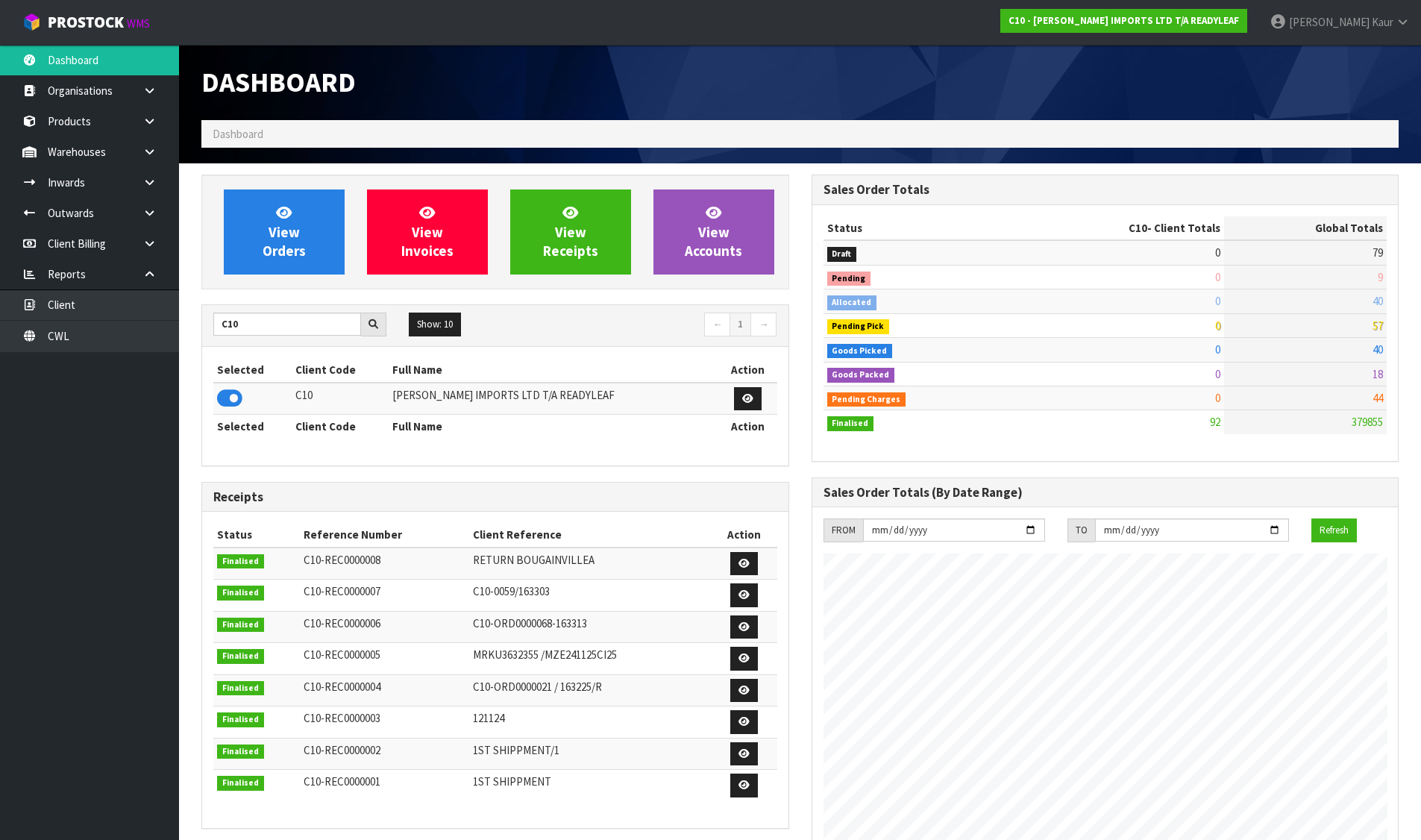
scroll to position [1009, 609]
click at [304, 260] on link "View Orders" at bounding box center [285, 232] width 121 height 85
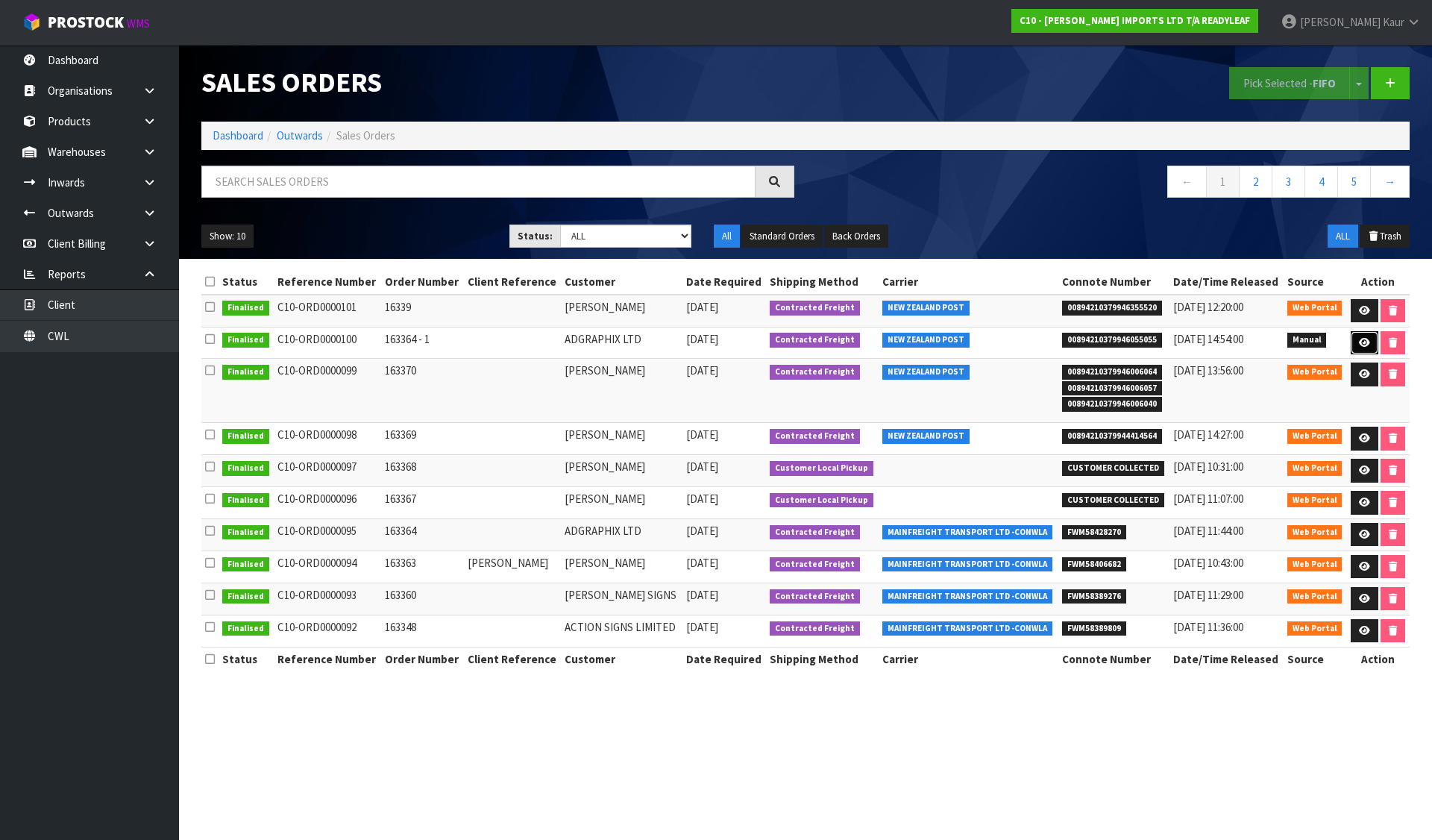
click at [1358, 340] on icon at bounding box center [1364, 342] width 12 height 10
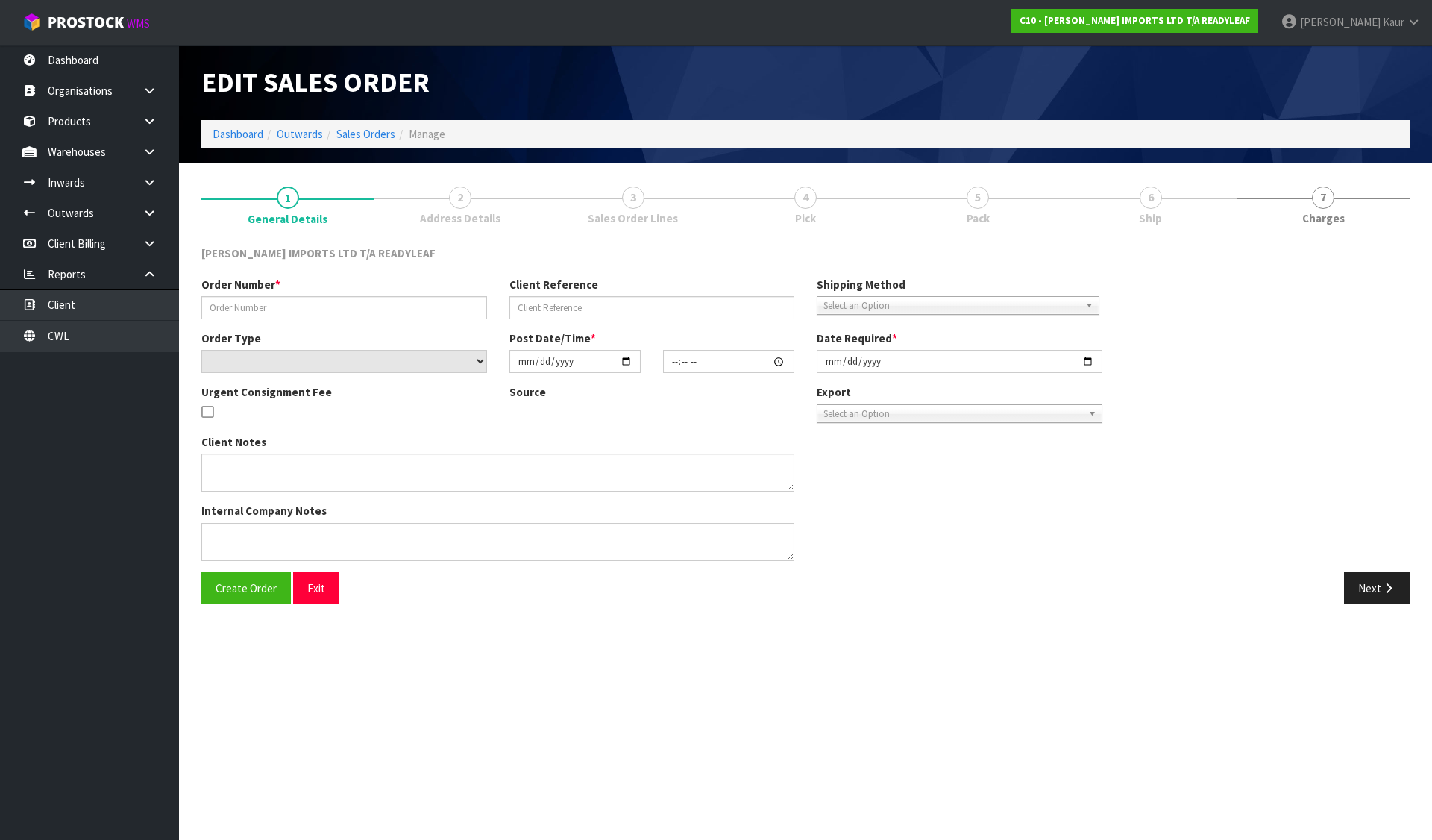
type input "163364 - 1"
select select "number:0"
type input "[DATE]"
type input "14:06:00.000"
type input "[DATE]"
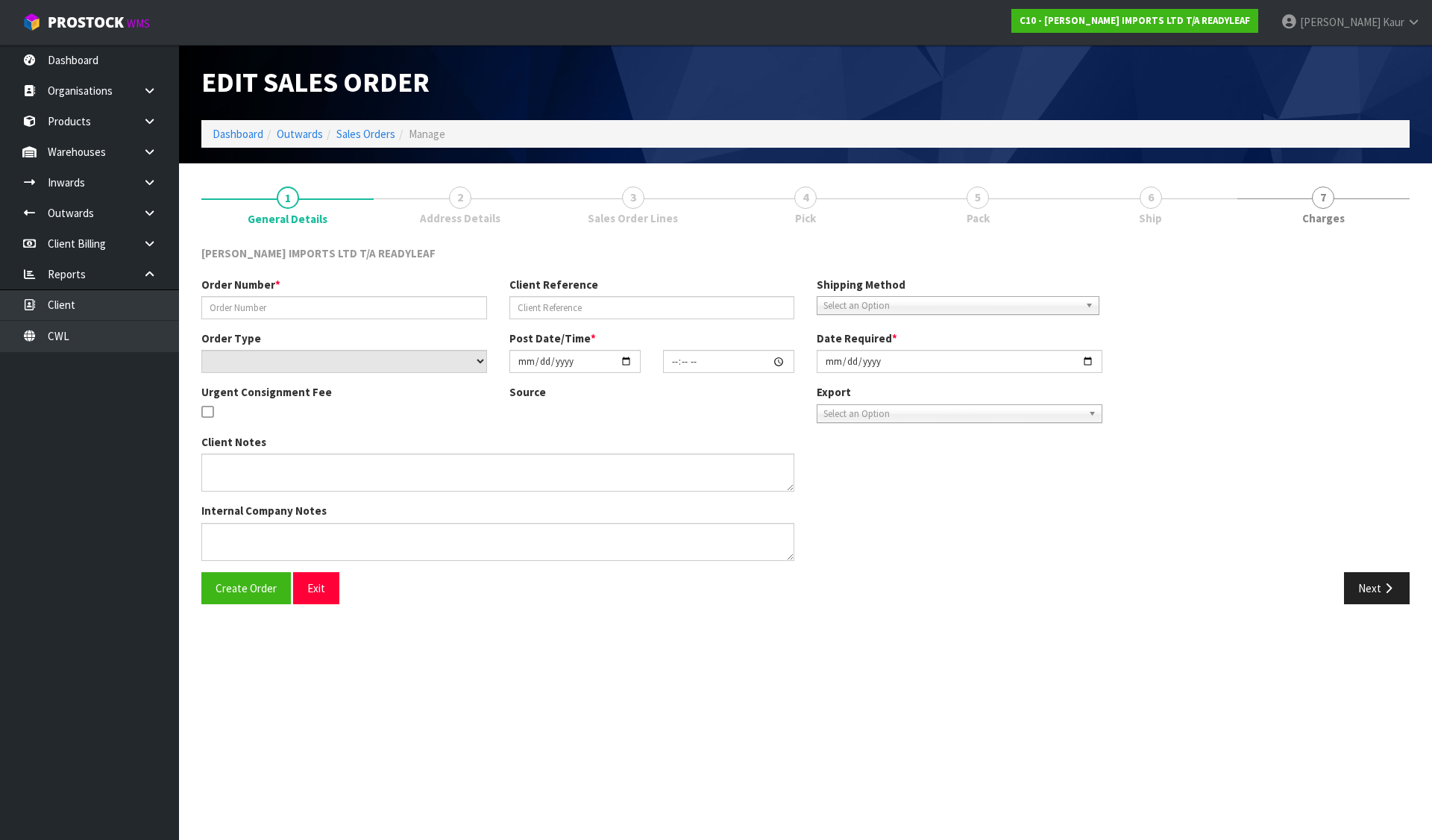
type textarea "URGENT OVERNIGHT DISPATCH"
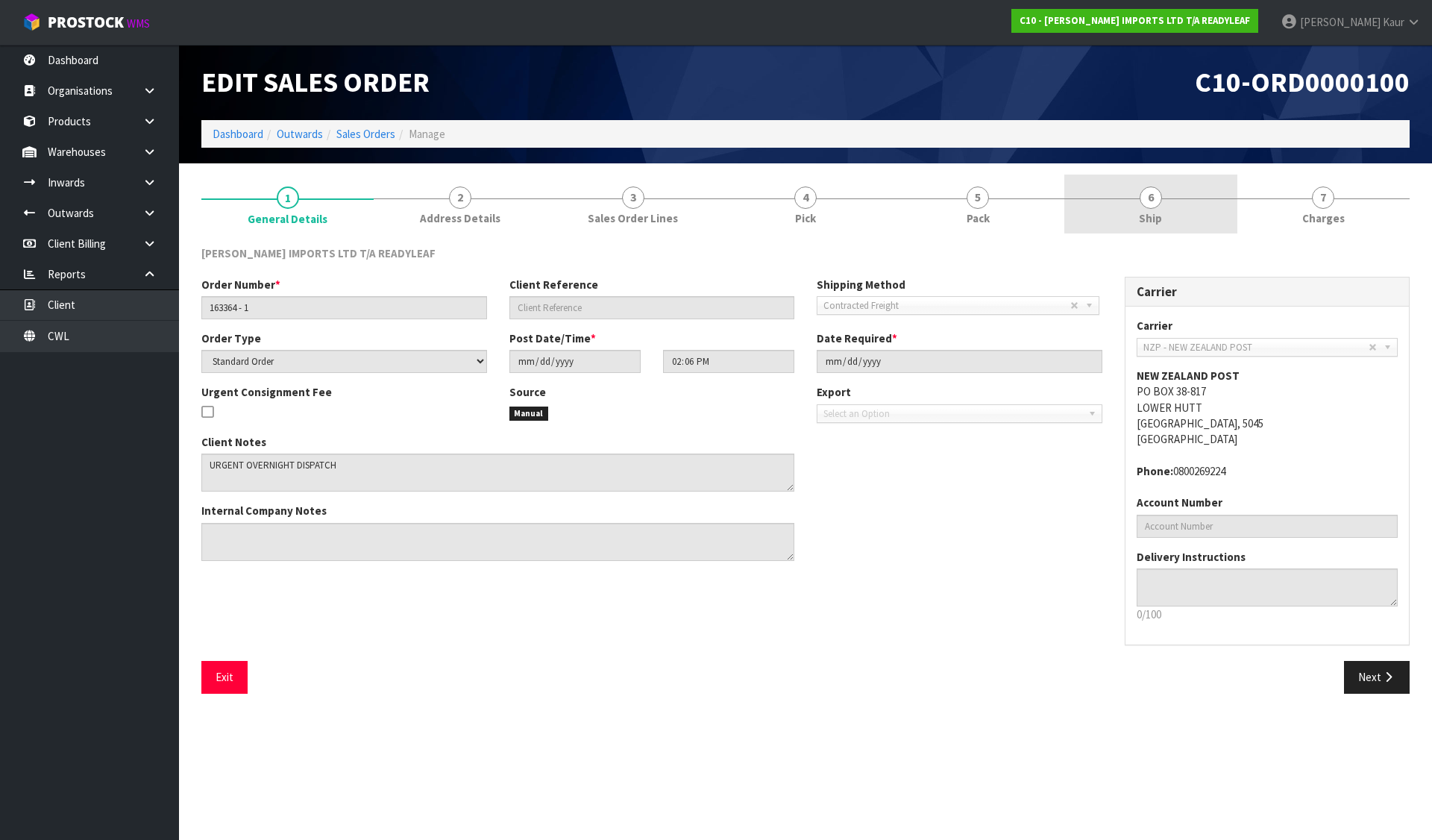
click at [1151, 212] on span "Ship" at bounding box center [1150, 219] width 23 height 16
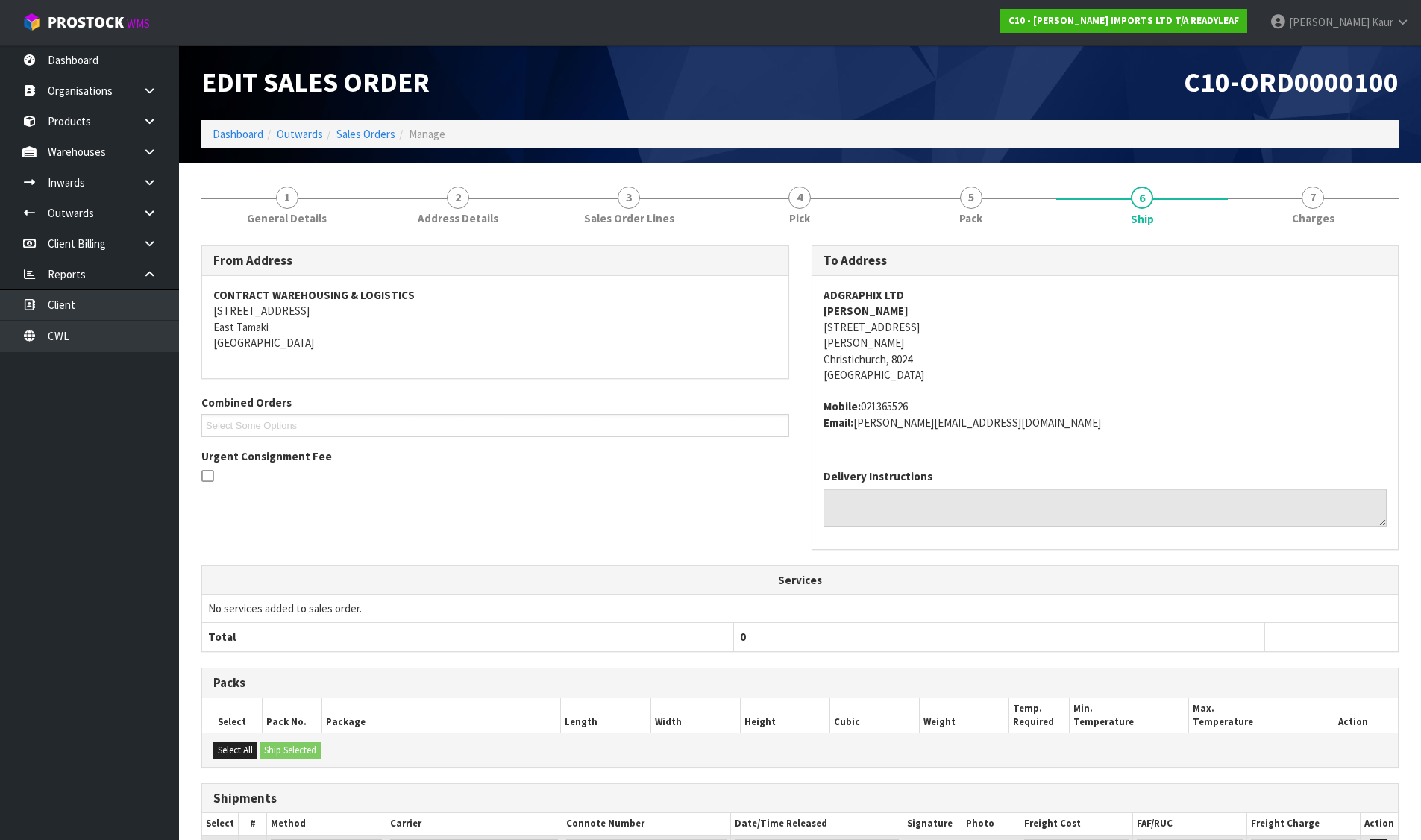
scroll to position [137, 0]
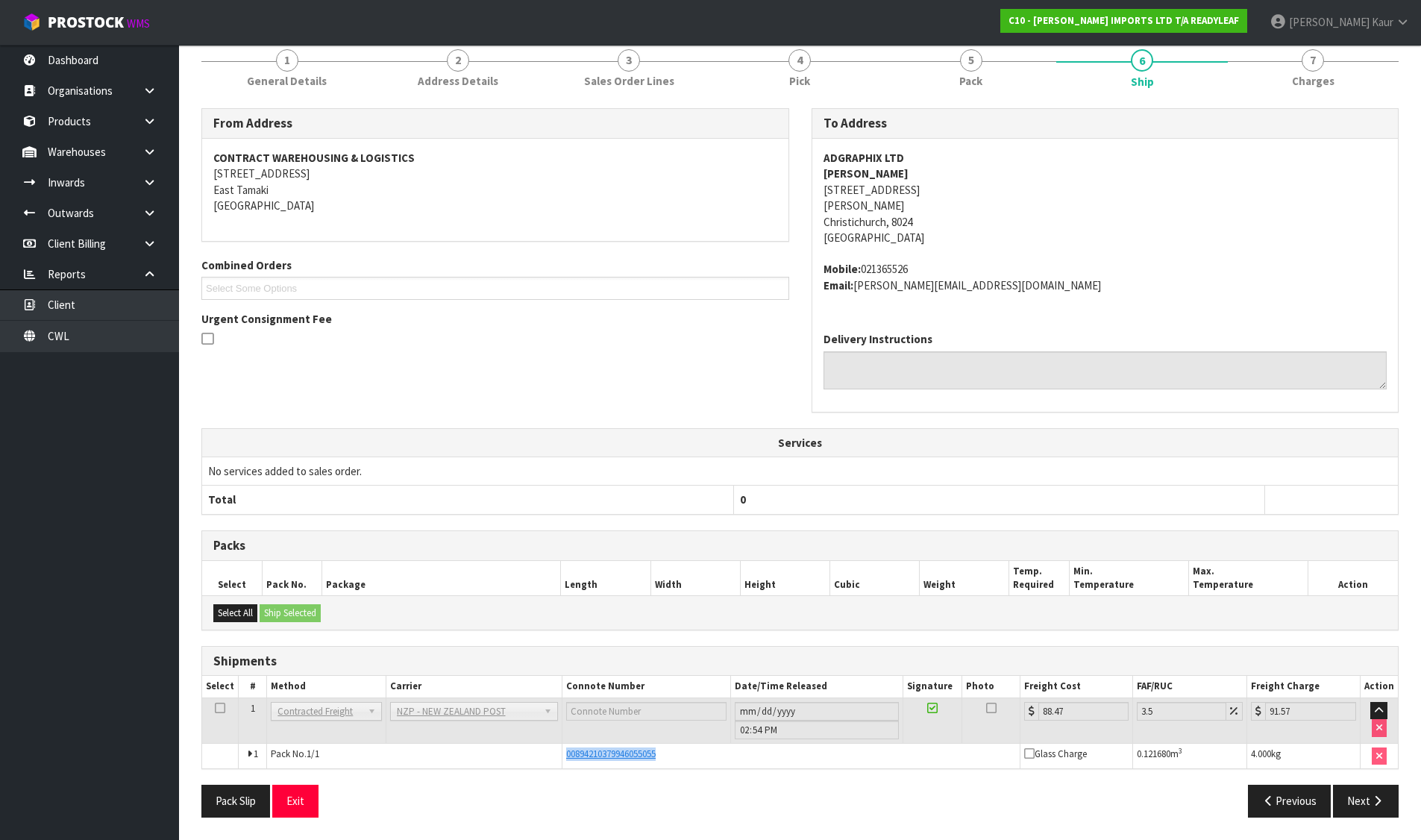
drag, startPoint x: 682, startPoint y: 752, endPoint x: 550, endPoint y: 750, distance: 132.0
click at [550, 750] on tr "1 Pack No. 1/1 00894210379946055055 Glass Charge 0.121680 m 3 4.000 kg" at bounding box center [799, 755] width 1196 height 26
copy tr "00894210379946055055"
click at [810, 73] on span "Pick" at bounding box center [799, 81] width 20 height 16
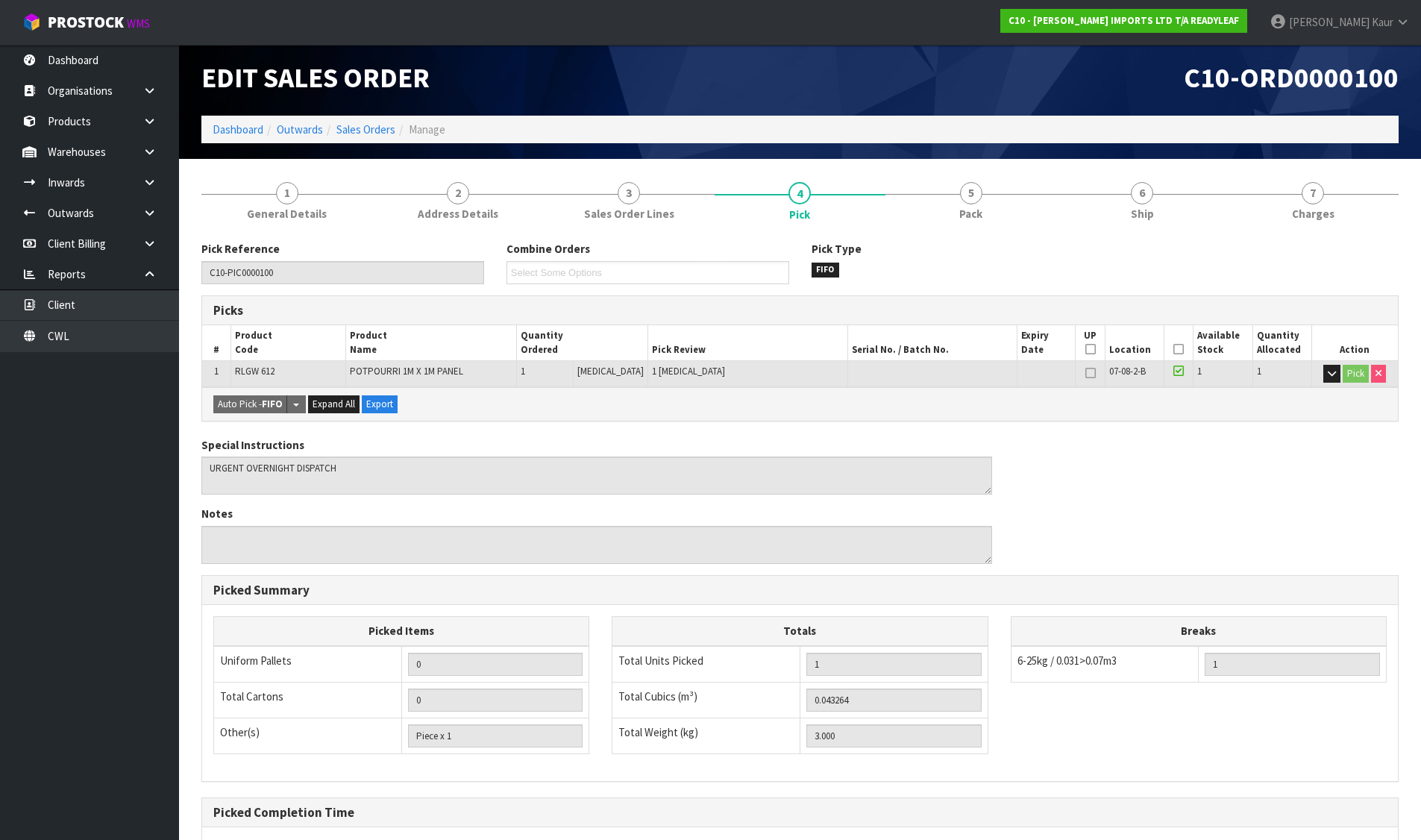
scroll to position [0, 0]
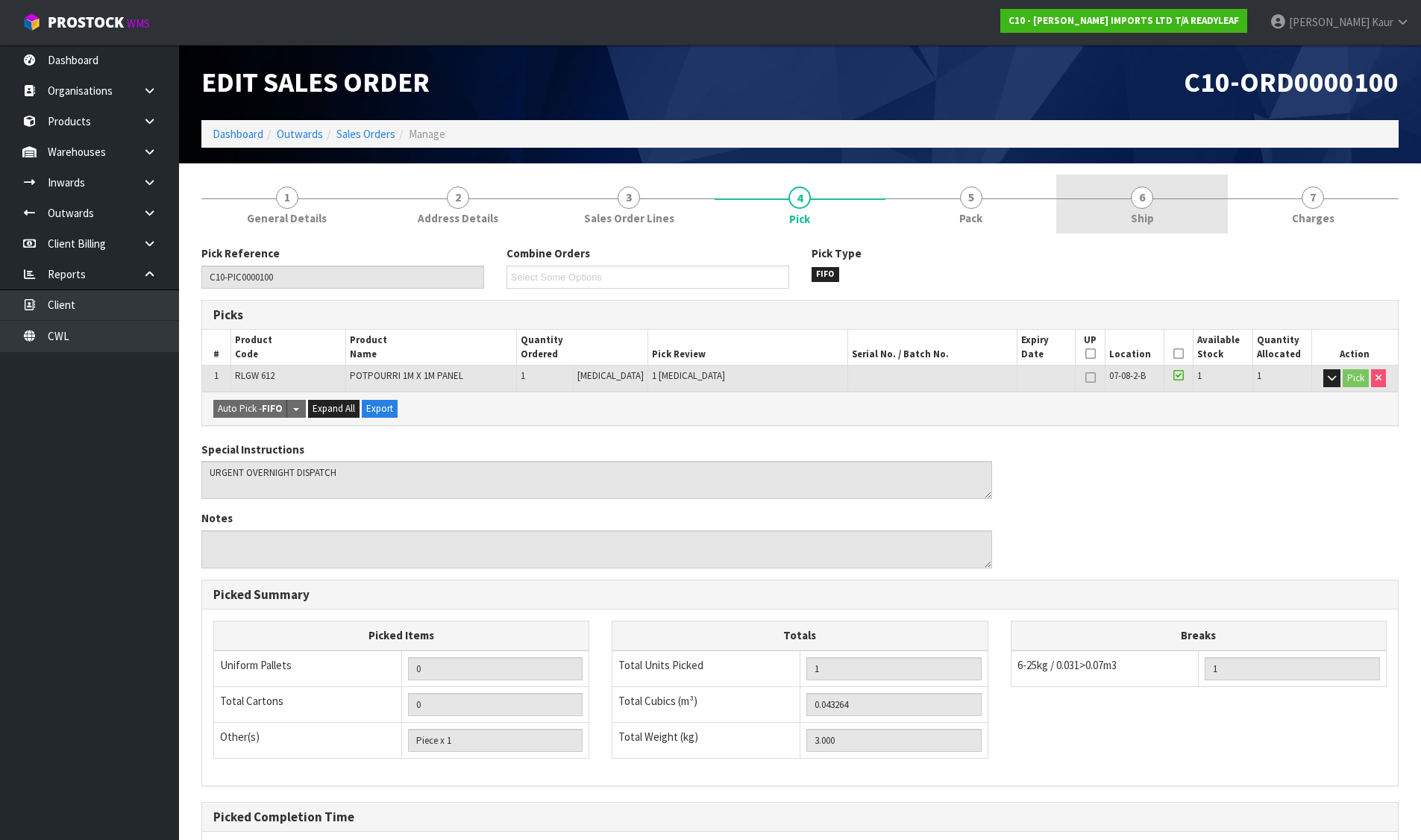
click at [1151, 201] on span "6" at bounding box center [1142, 197] width 22 height 22
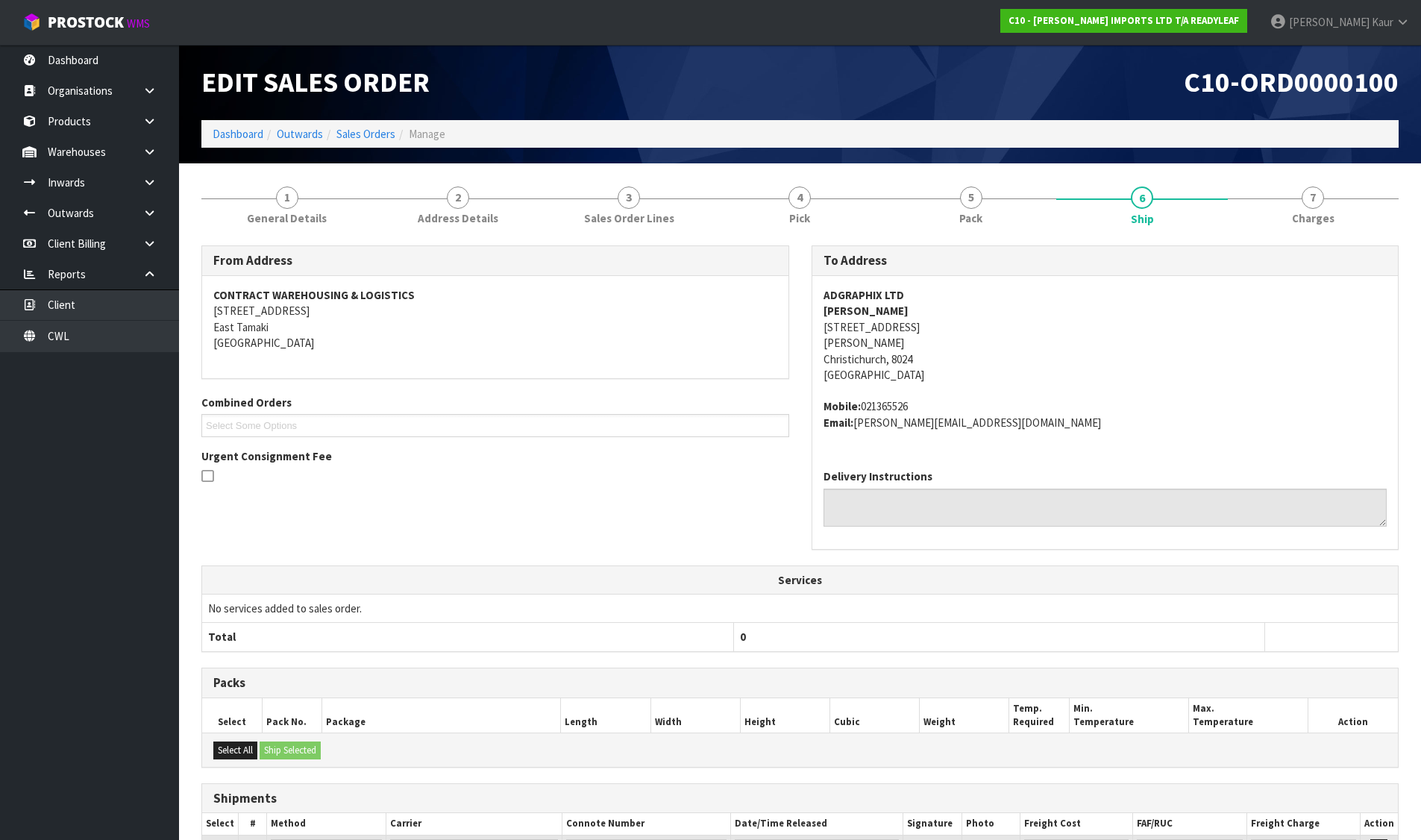
drag, startPoint x: 1333, startPoint y: 322, endPoint x: 1085, endPoint y: 292, distance: 249.8
click at [1330, 323] on address "ADGRAPHIX LTD [PERSON_NAME] [STREET_ADDRESS]" at bounding box center [1105, 335] width 564 height 96
drag, startPoint x: 823, startPoint y: 298, endPoint x: 931, endPoint y: 362, distance: 125.5
click at [931, 362] on address "ADGRAPHIX LTD [PERSON_NAME] [STREET_ADDRESS]" at bounding box center [1105, 335] width 564 height 96
copy address "ADGRAPHIX LTD [PERSON_NAME] [STREET_ADDRESS]"
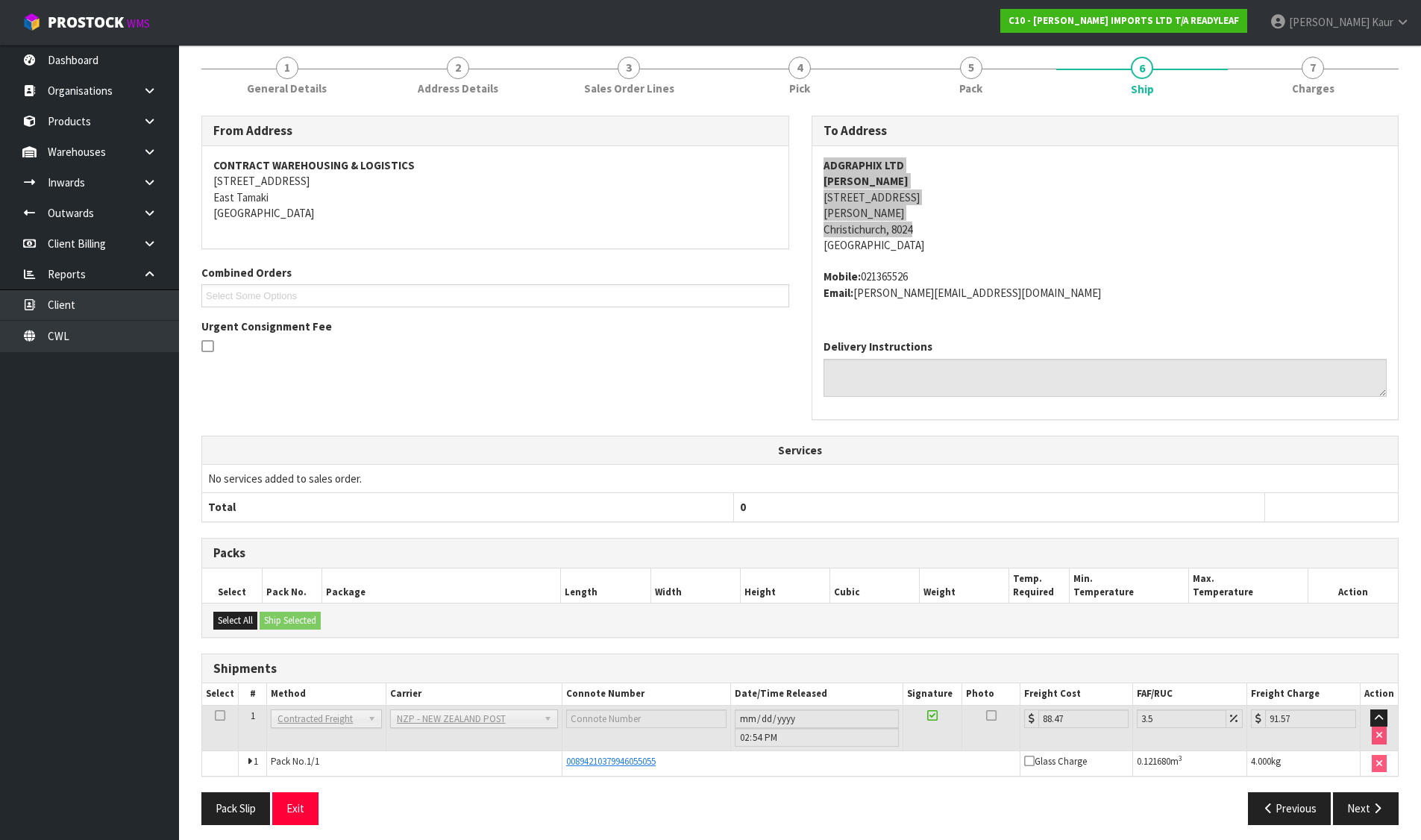
scroll to position [137, 0]
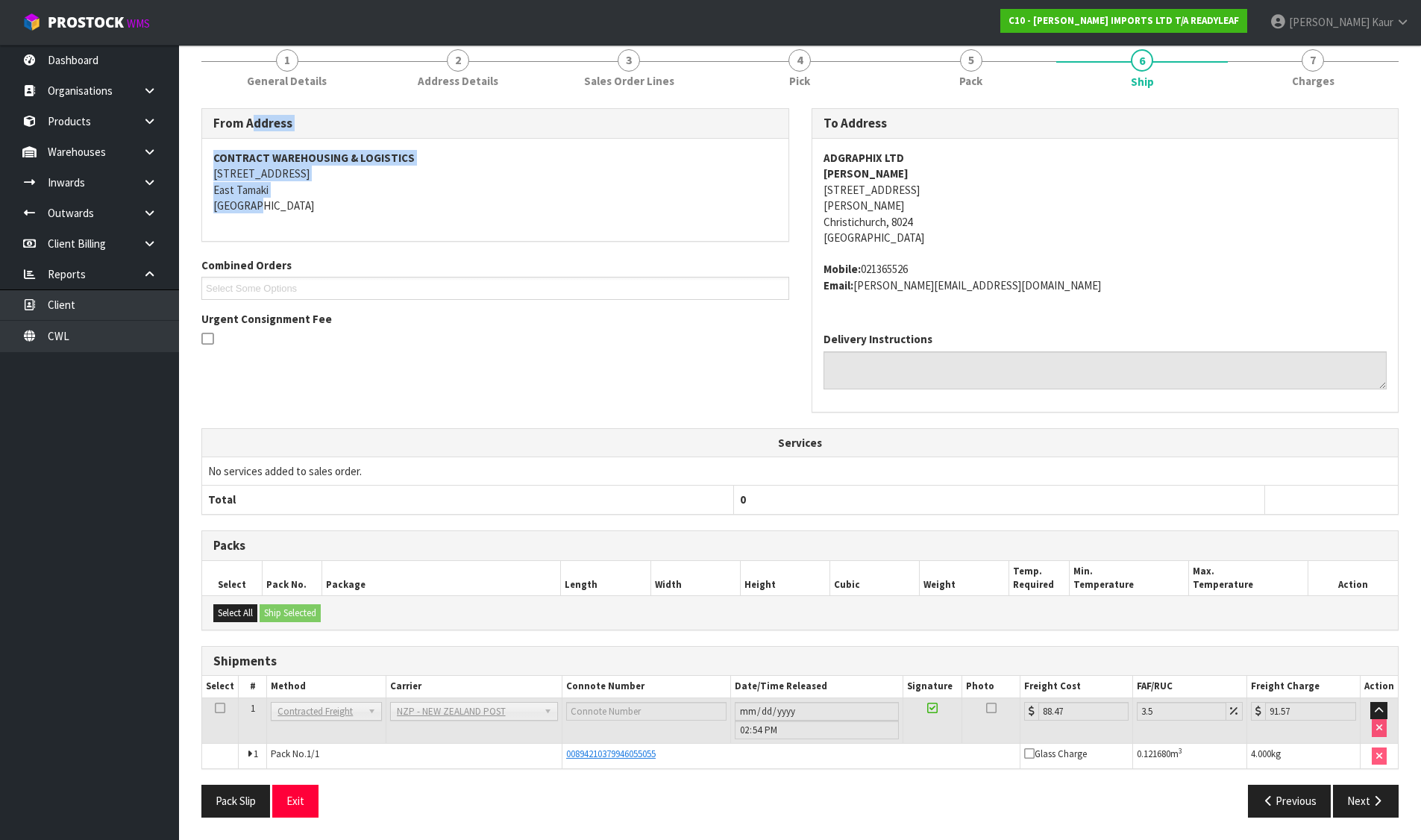
drag, startPoint x: 211, startPoint y: 121, endPoint x: 285, endPoint y: 207, distance: 113.5
click at [285, 207] on div "From Address CONTRACT WAREHOUSING & LOGISTICS [STREET_ADDRESS]" at bounding box center [494, 174] width 588 height 132
copy div "From Address CONTRACT WAREHOUSING & LOGISTICS [STREET_ADDRESS]"
drag, startPoint x: 831, startPoint y: 129, endPoint x: 1018, endPoint y: 261, distance: 228.9
click at [1018, 261] on div "To Address ADGRAPHIX LTD [PERSON_NAME] [STREET_ADDRESS] Mobile: 021365526 Email…" at bounding box center [1105, 260] width 588 height 303
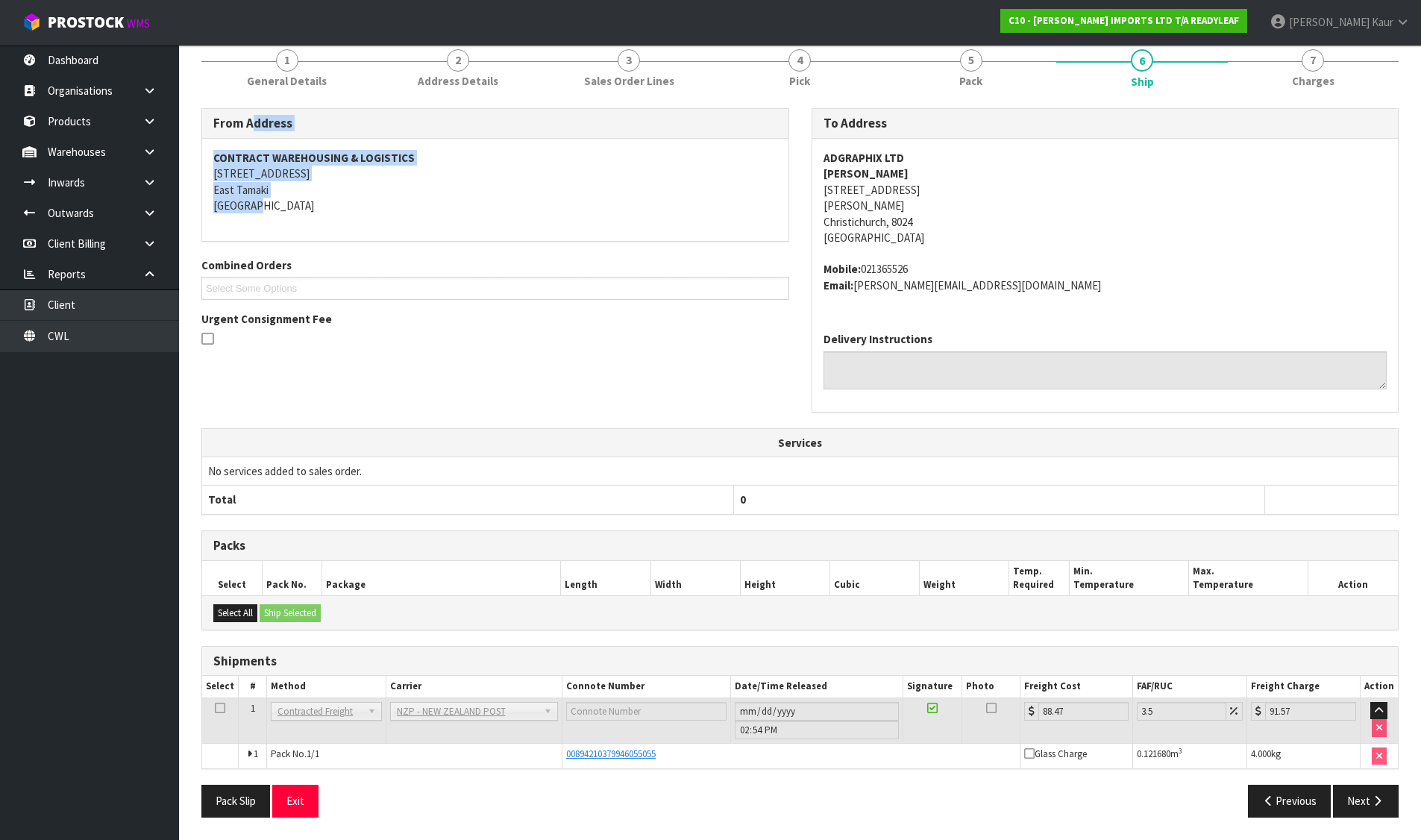
copy div "To Address ADGRAPHIX LTD [PERSON_NAME] [STREET_ADDRESS] Mobile: [PHONE_NUMBER]"
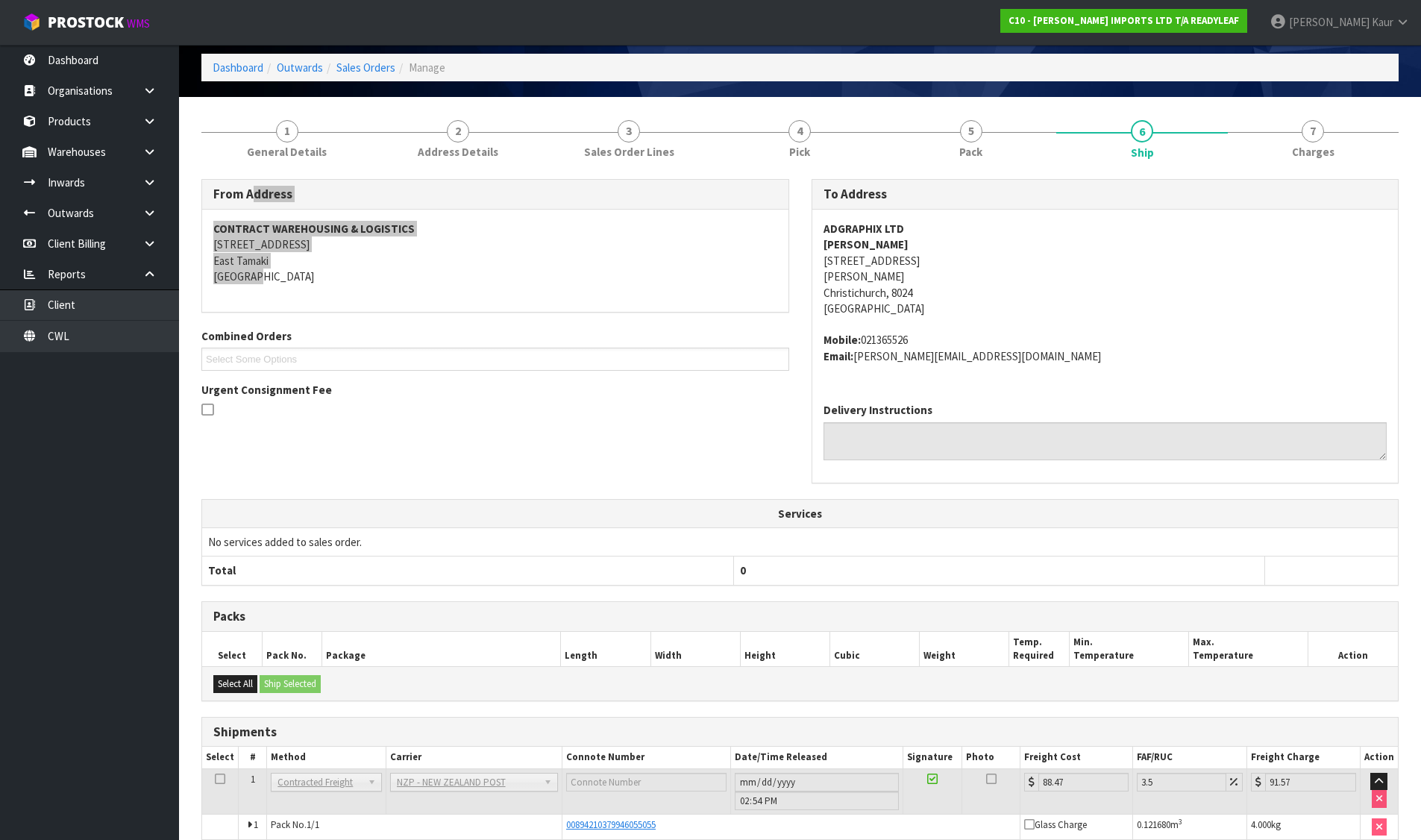
scroll to position [0, 0]
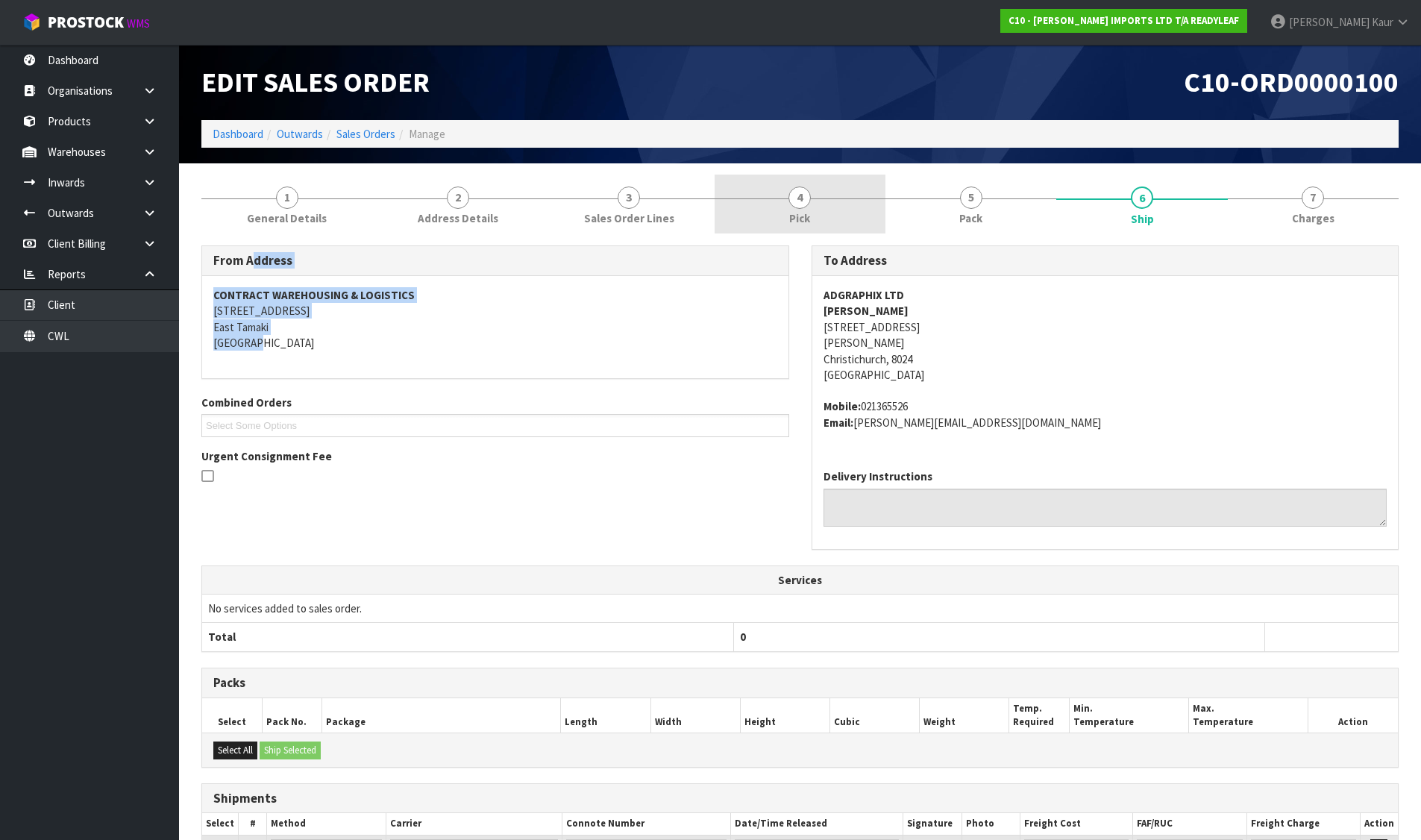
click at [818, 185] on link "4 Pick" at bounding box center [800, 204] width 171 height 59
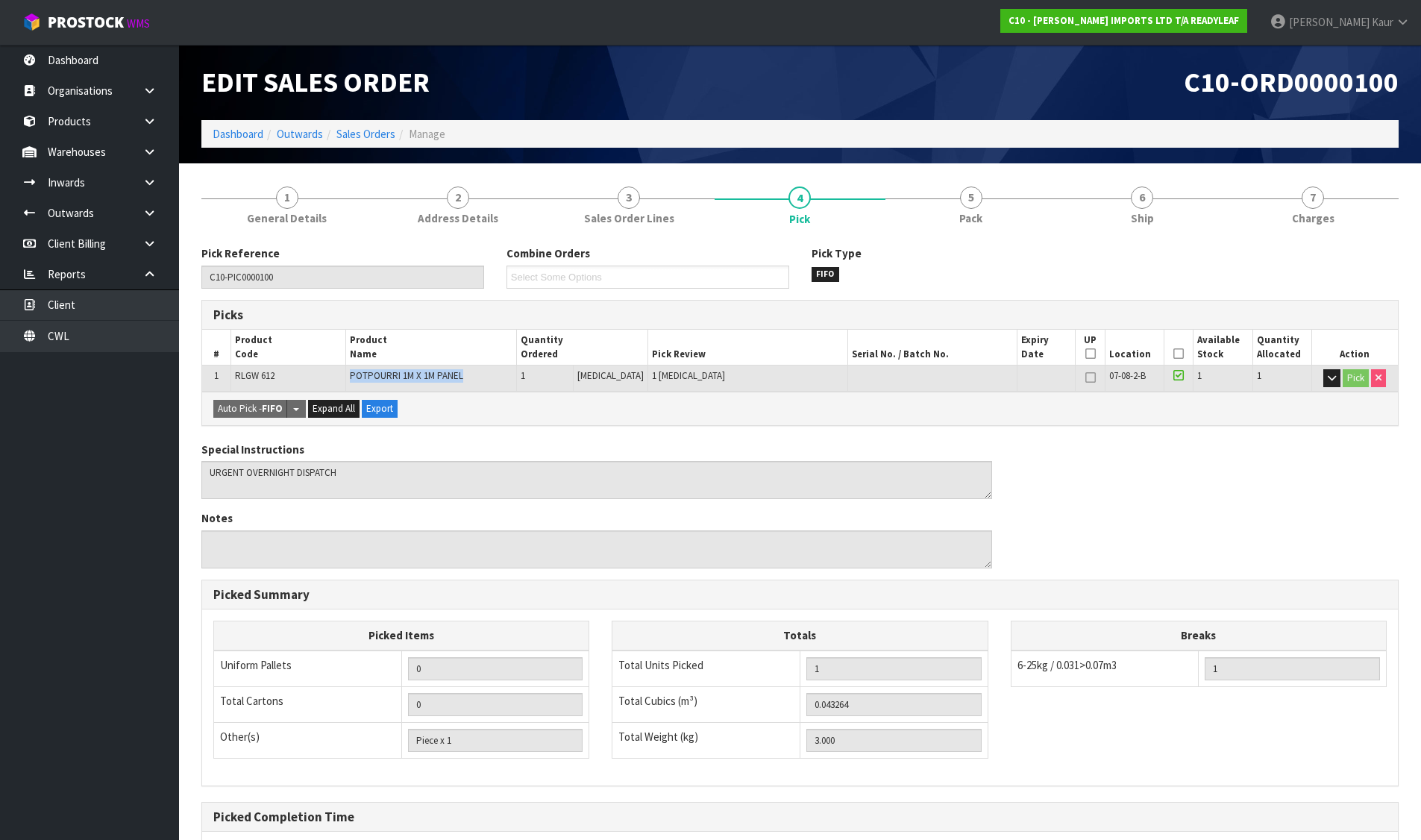
drag, startPoint x: 356, startPoint y: 377, endPoint x: 466, endPoint y: 377, distance: 110.0
click at [463, 377] on span "POTPOURRI 1M X 1M PANEL" at bounding box center [406, 375] width 114 height 12
copy span "POTPOURRI 1M X 1M PANEL"
click at [945, 217] on link "5 Pack" at bounding box center [971, 204] width 171 height 59
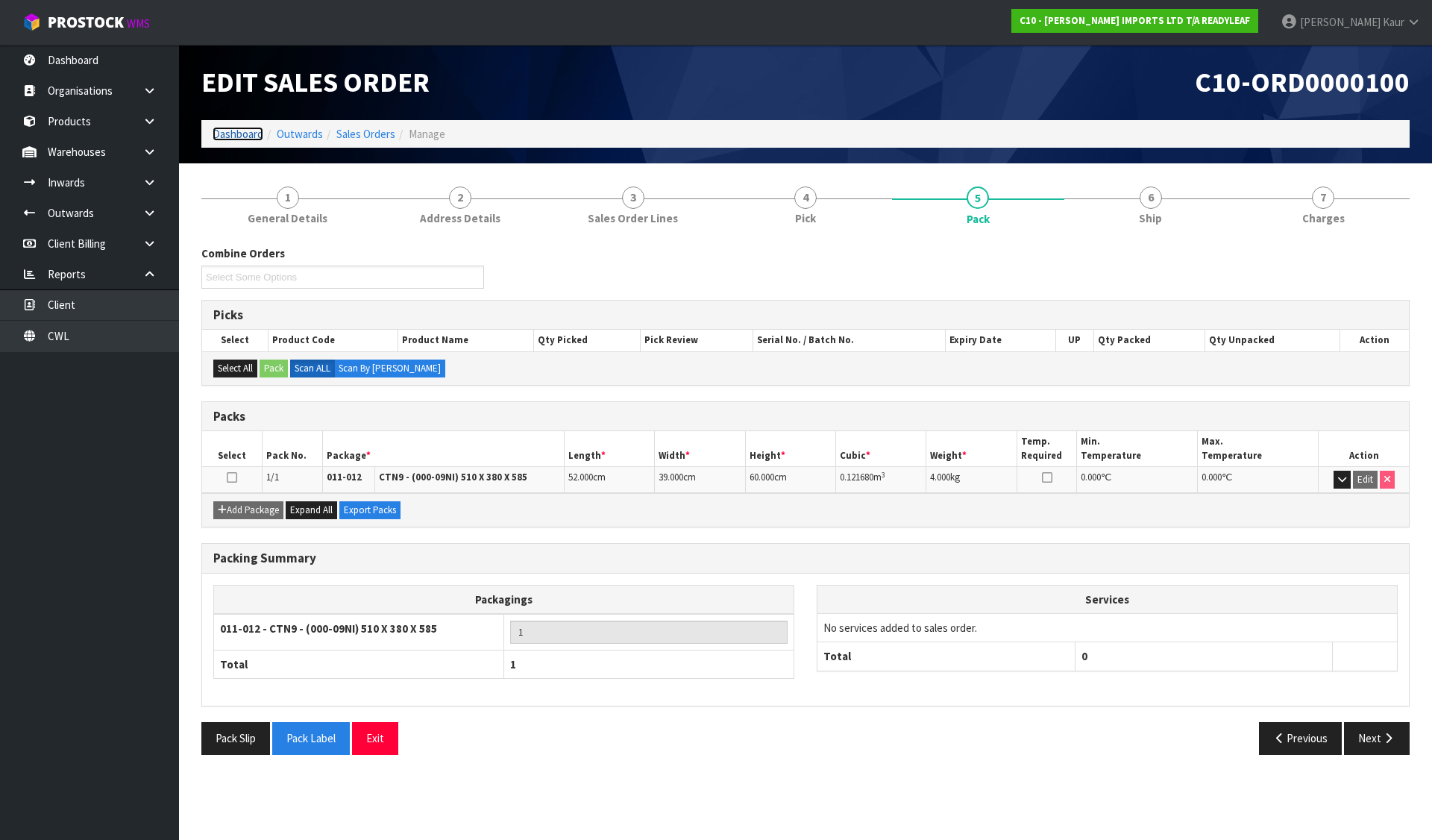
click at [237, 130] on link "Dashboard" at bounding box center [237, 134] width 51 height 14
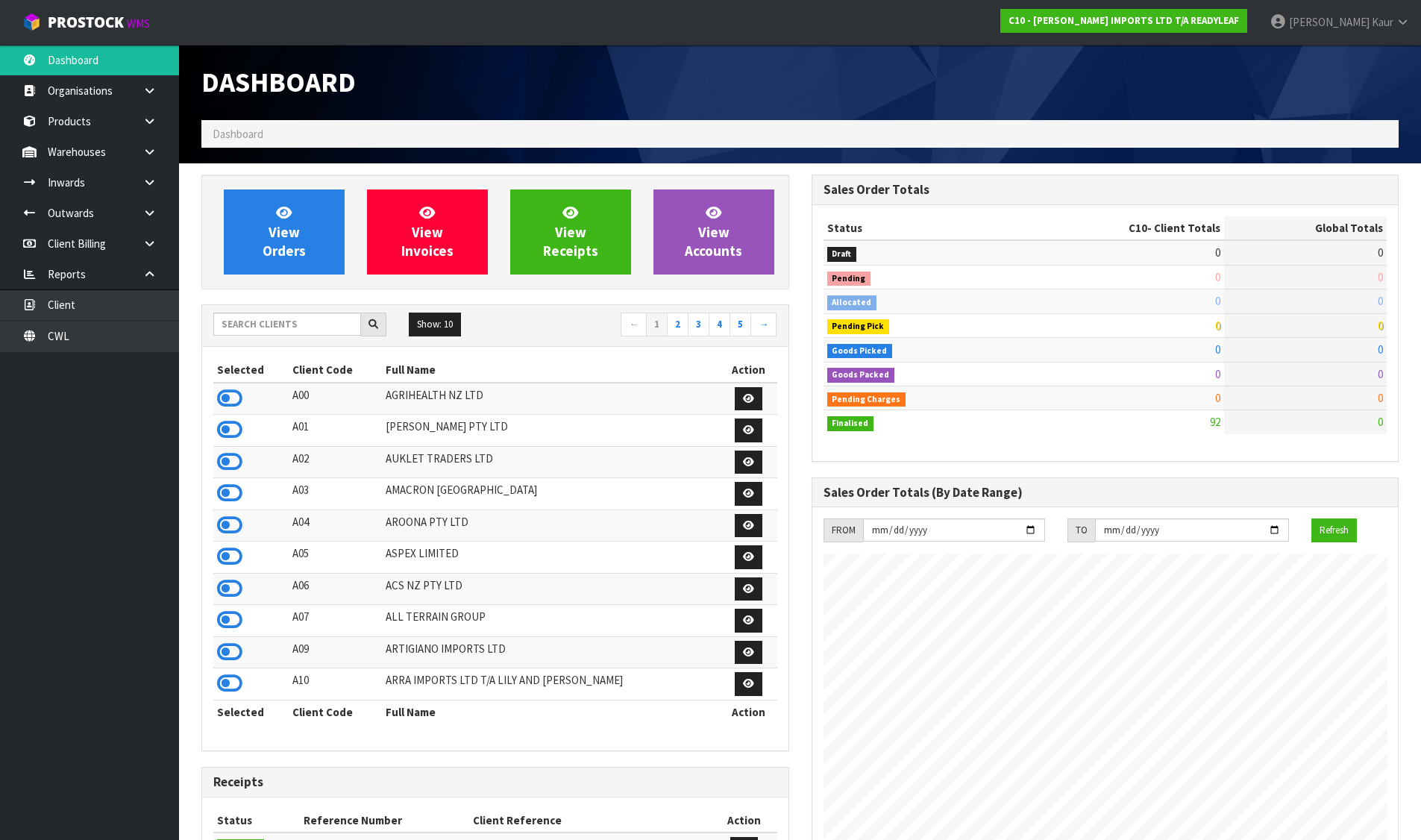
scroll to position [1009, 609]
drag, startPoint x: 1217, startPoint y: 168, endPoint x: 1206, endPoint y: 150, distance: 21.1
click at [1208, 153] on div "Dashboard Dashboard View Orders View Invoices View Receipts View Accounts 5 10" at bounding box center [710, 637] width 1421 height 1275
click at [225, 399] on icon at bounding box center [229, 397] width 26 height 22
click at [277, 261] on link "View Orders" at bounding box center [285, 232] width 121 height 85
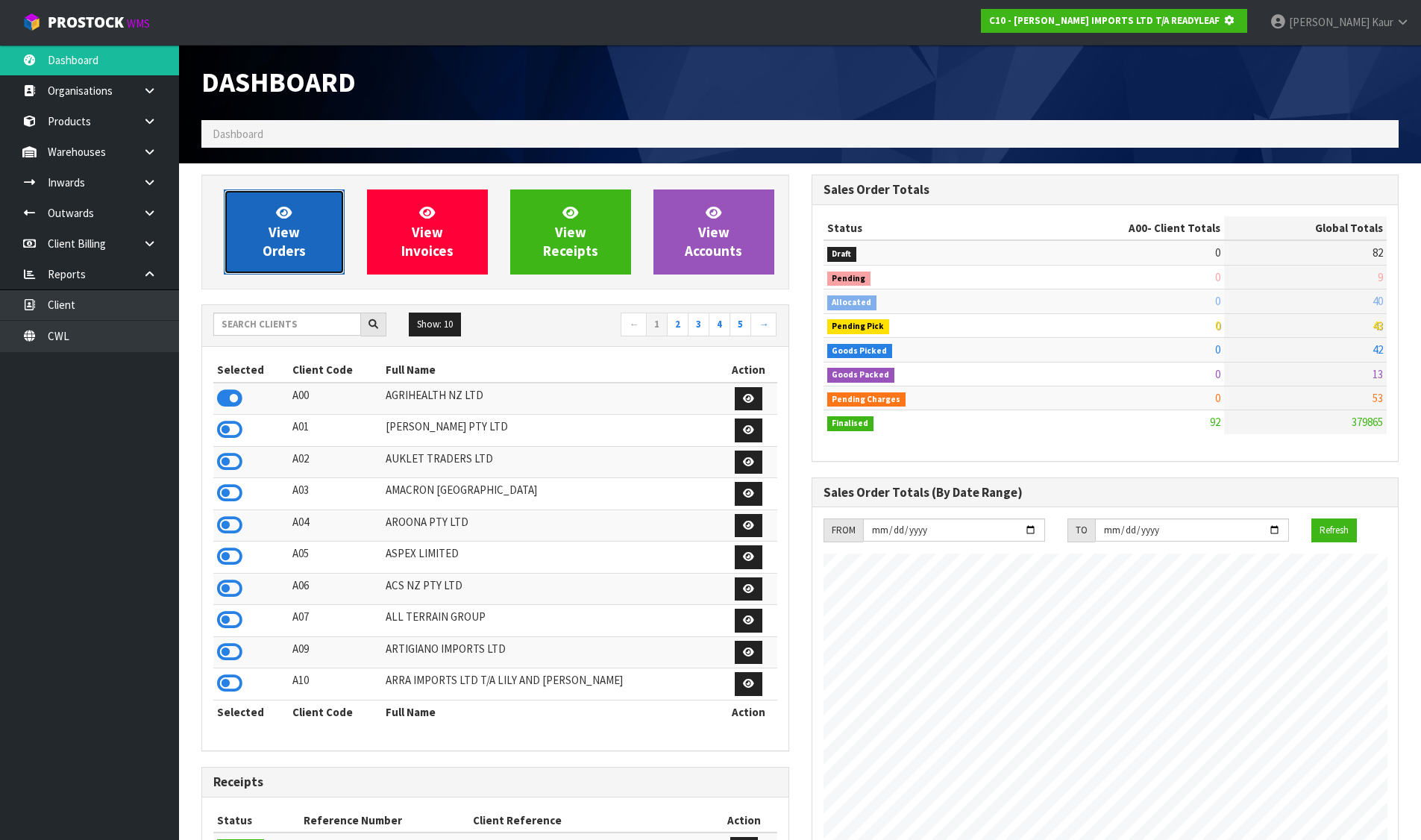
scroll to position [744691, 745302]
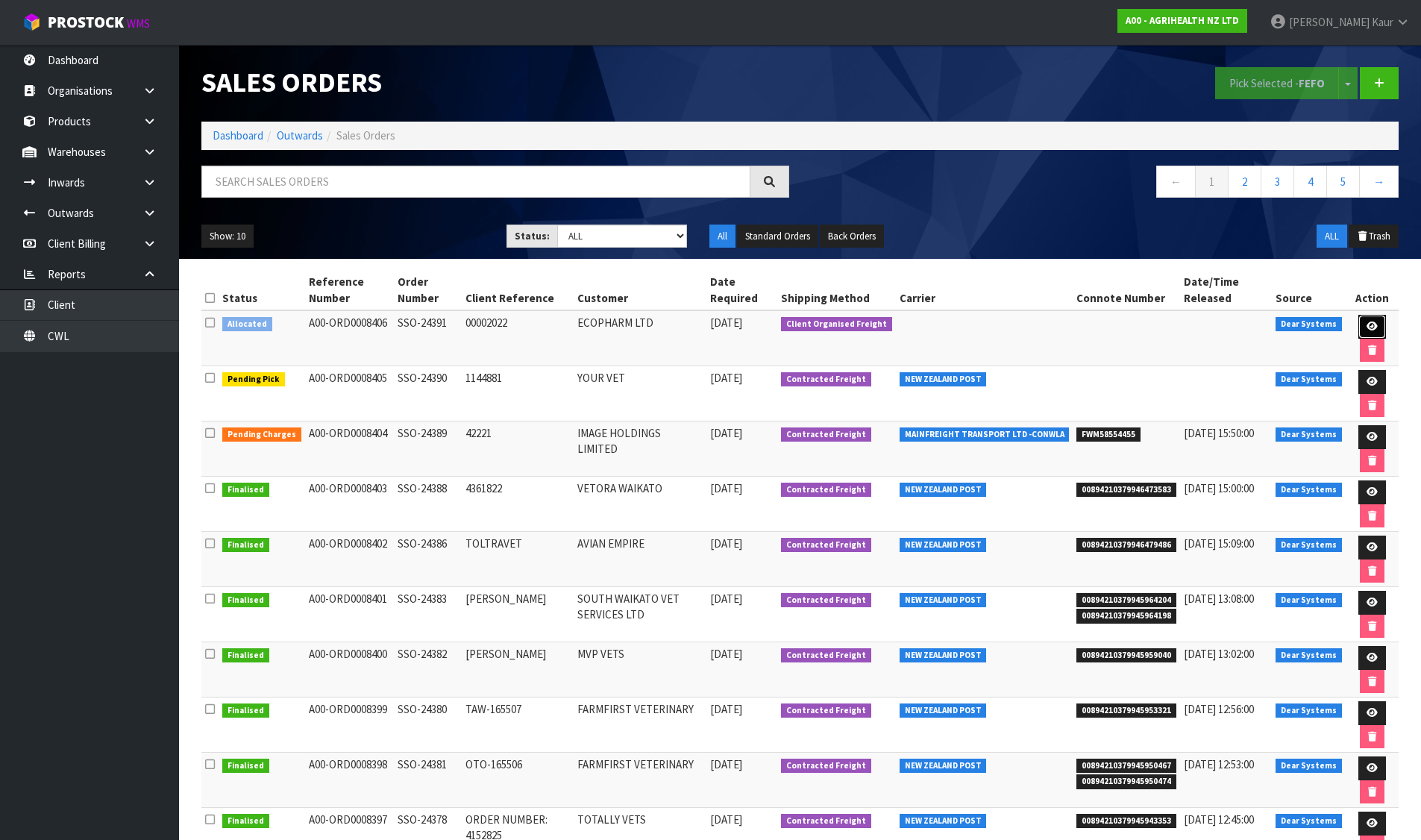
click at [1369, 328] on icon at bounding box center [1372, 326] width 12 height 10
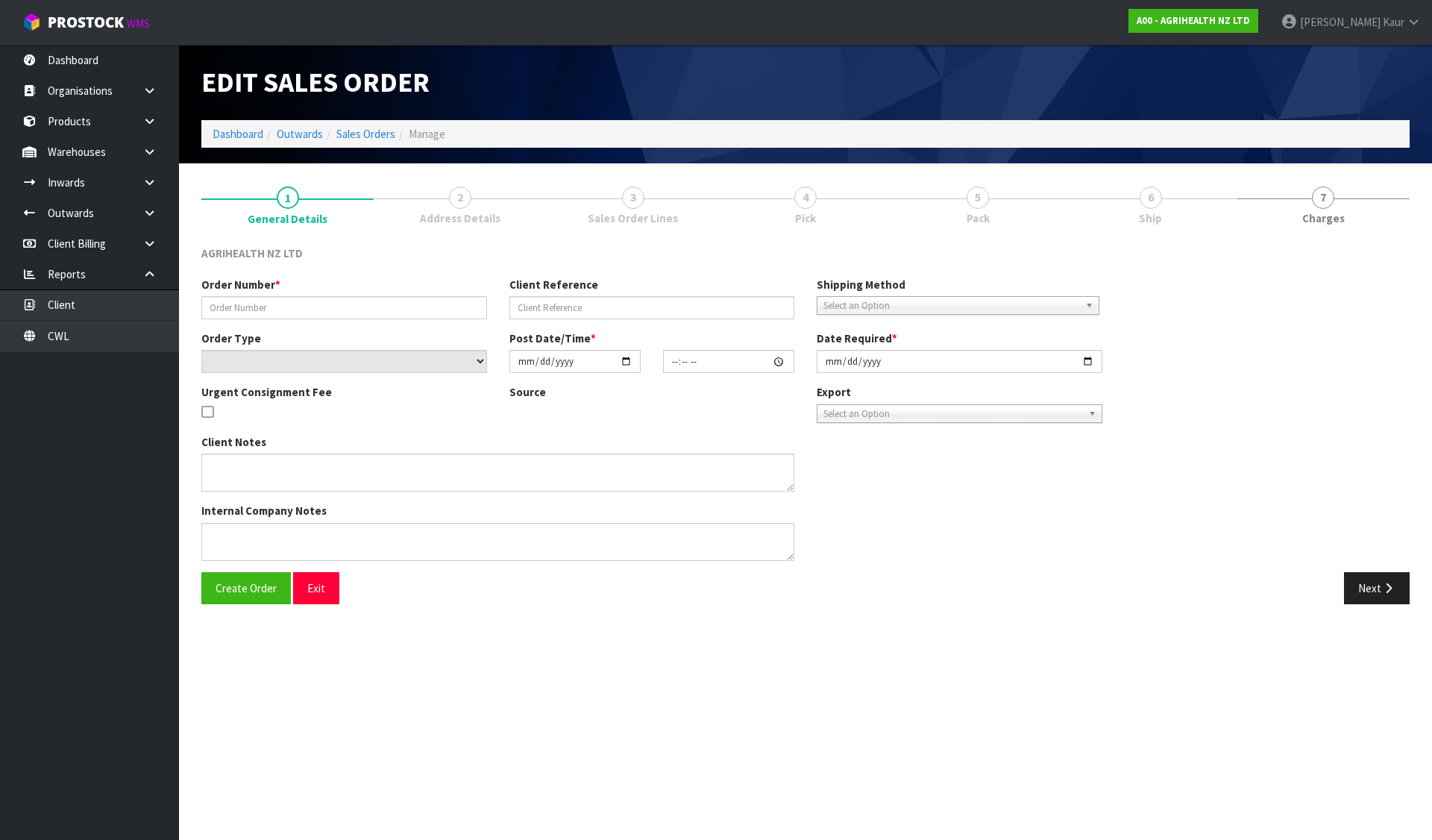
type input "SSO-24391"
type input "00002022"
select select "number:0"
type input "[DATE]"
type input "15:36:29.000"
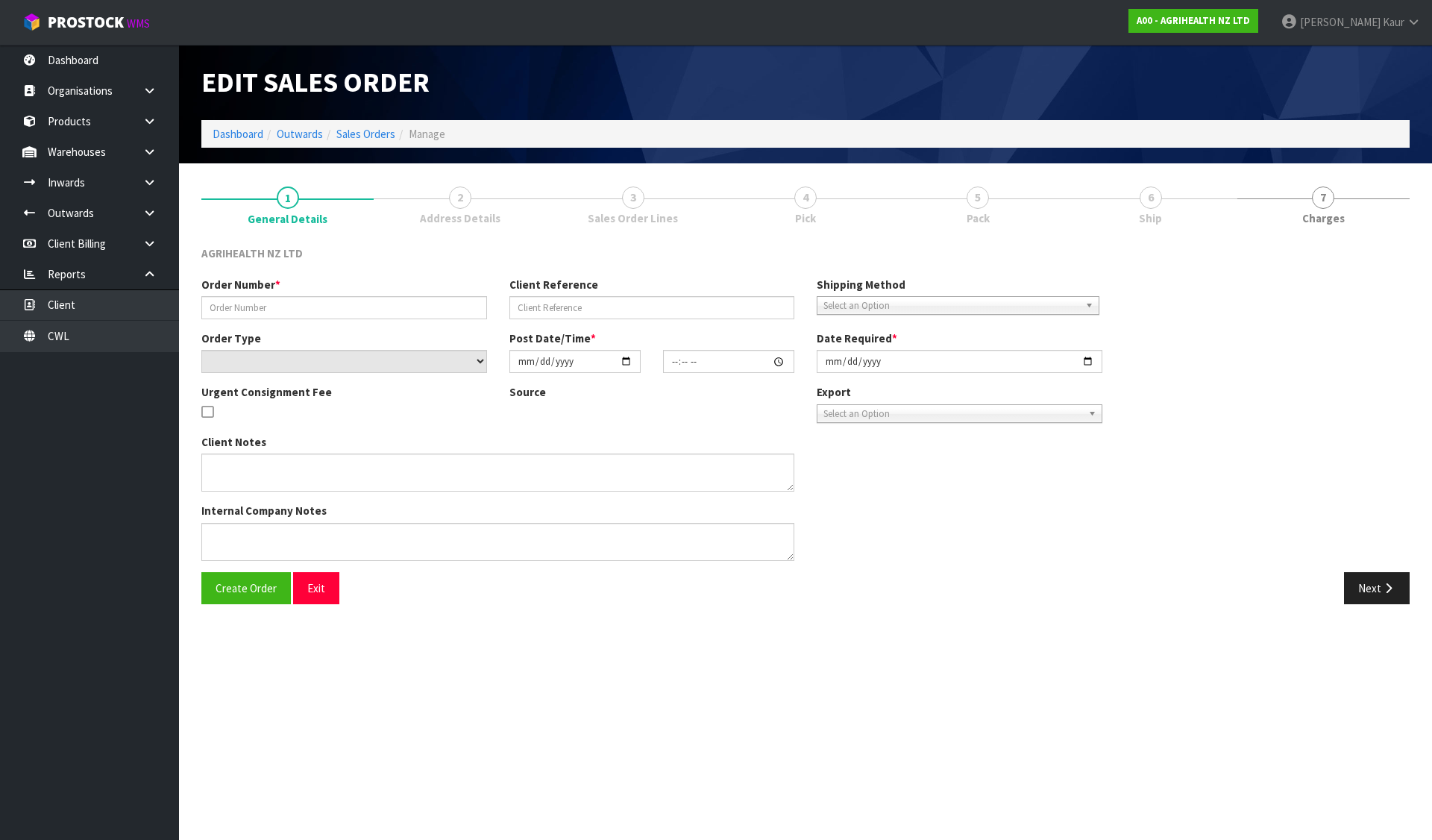
type input "[DATE]"
type textarea "CYCLASE AND GONASYN SHIPPING SEPERATELY SHIP BY: Opzeeland Freight"
type textarea "DISPATCH [DATE]"
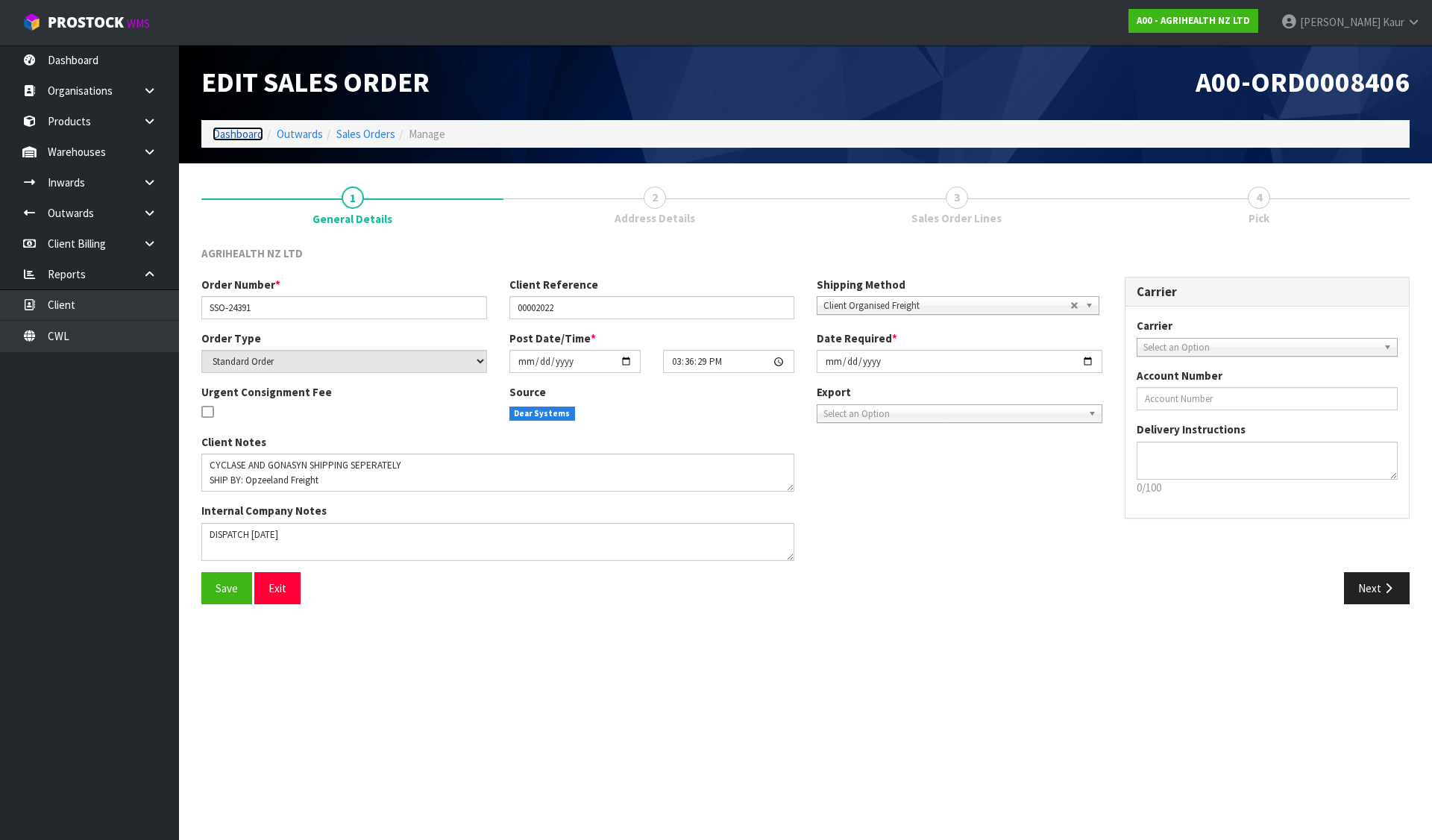
click at [238, 135] on link "Dashboard" at bounding box center [237, 134] width 51 height 14
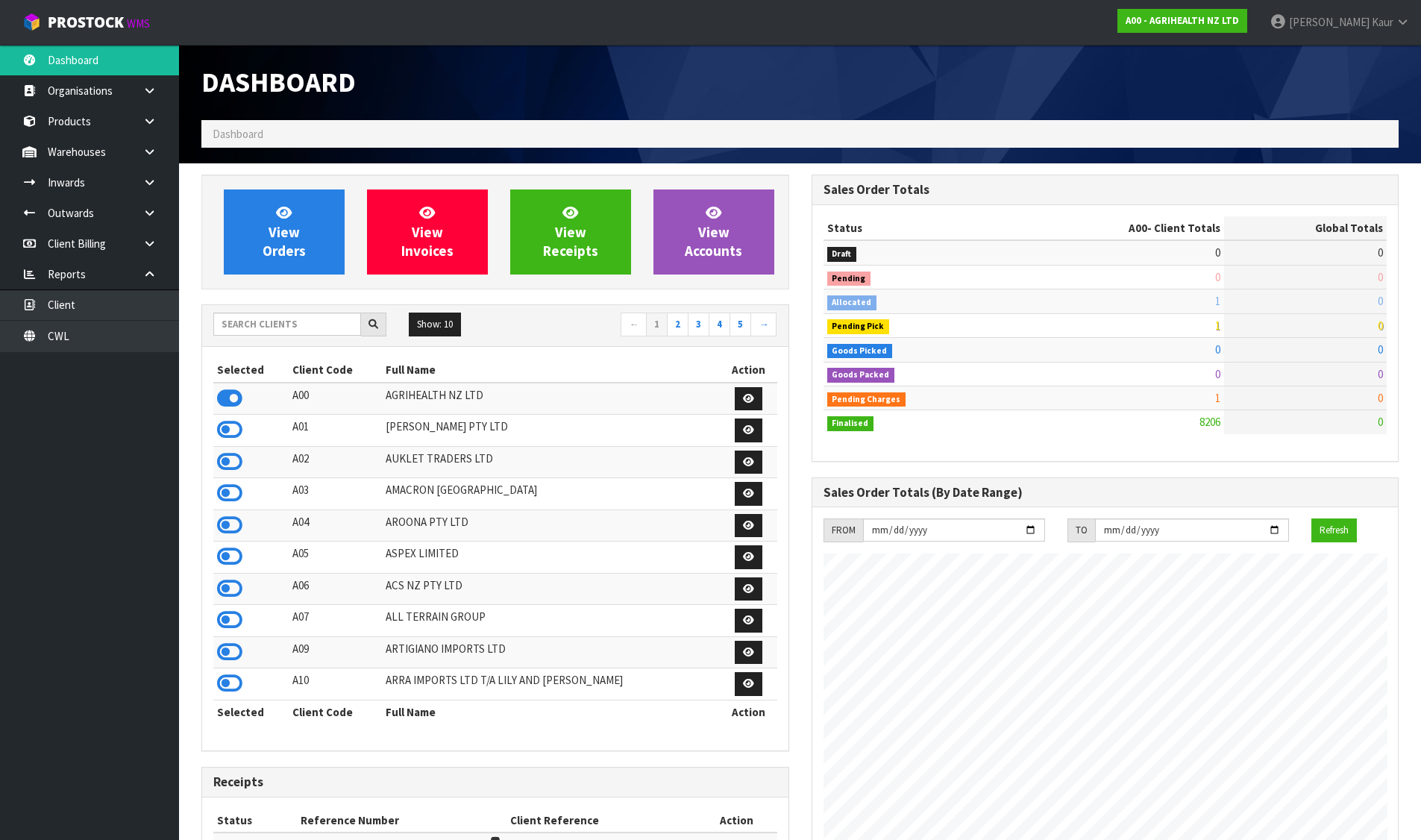
scroll to position [1130, 609]
drag, startPoint x: 220, startPoint y: 586, endPoint x: 285, endPoint y: 419, distance: 179.2
click at [223, 586] on icon at bounding box center [229, 588] width 26 height 22
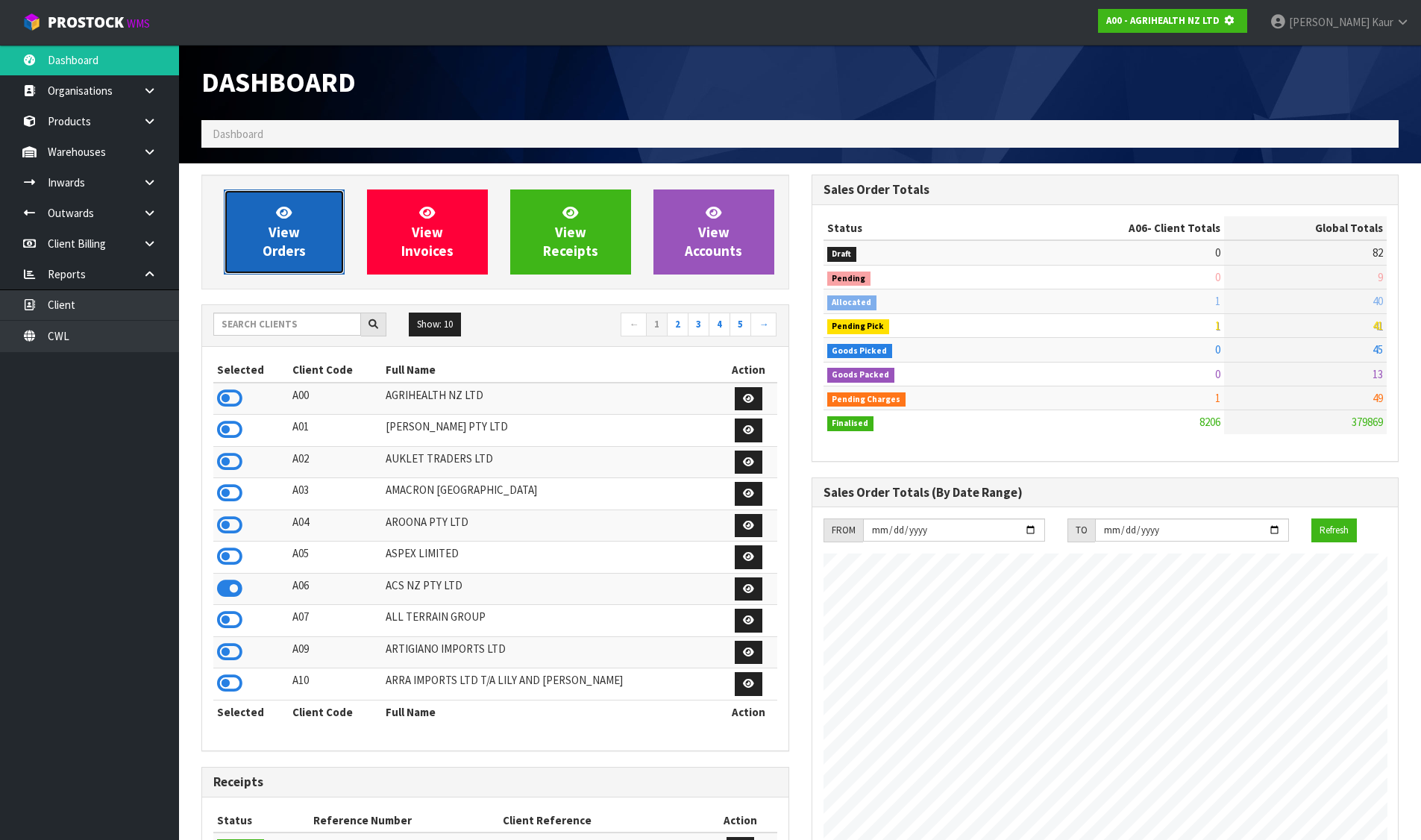
scroll to position [744691, 745302]
click at [294, 212] on link "View Orders" at bounding box center [285, 232] width 121 height 85
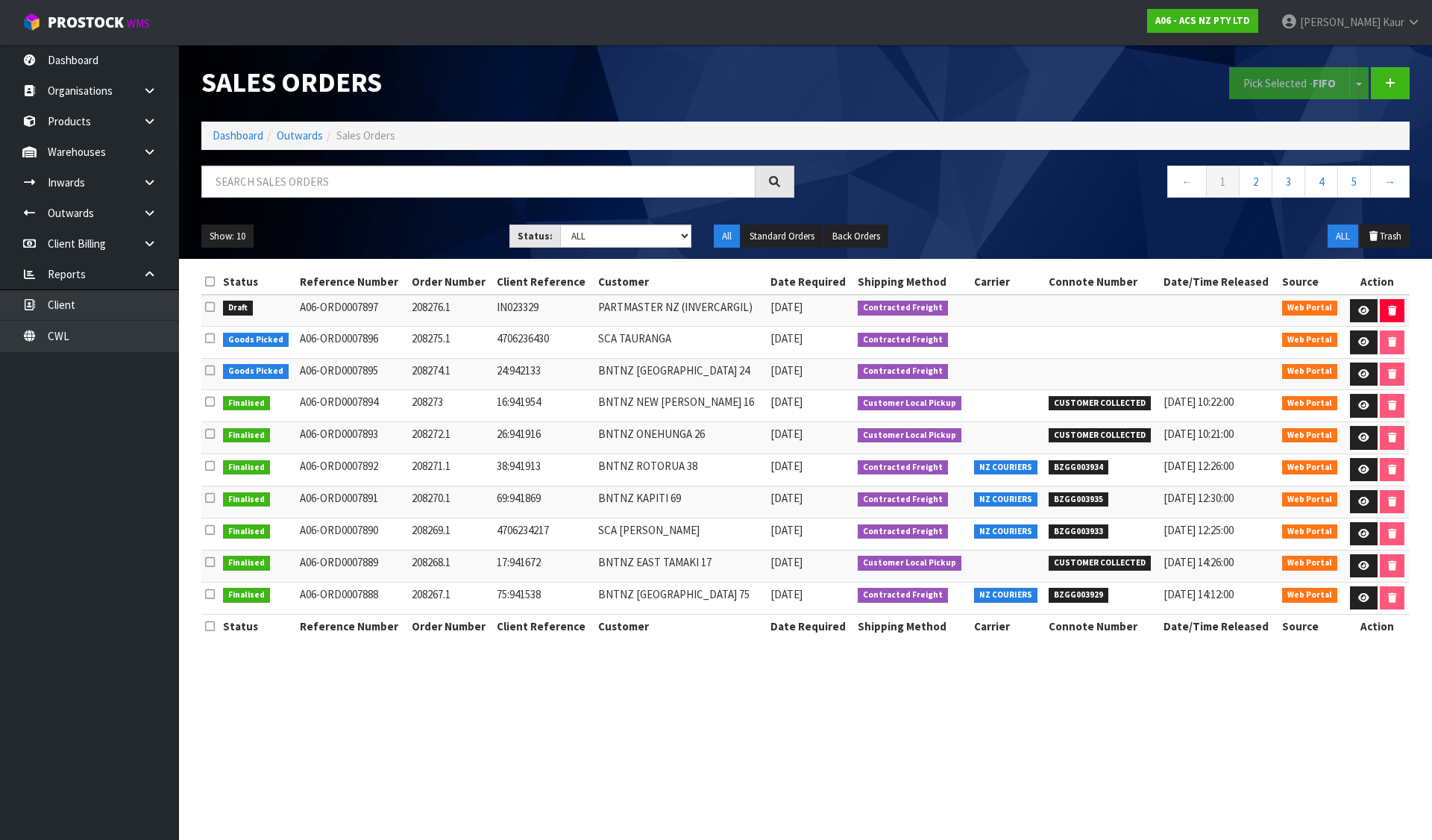
drag, startPoint x: 207, startPoint y: 305, endPoint x: 230, endPoint y: 299, distance: 23.8
click at [207, 305] on icon at bounding box center [210, 307] width 10 height 12
click at [0, 0] on input "checkbox" at bounding box center [0, 0] width 0 height 0
click at [1279, 84] on button "Pick Selected - FIFO" at bounding box center [1289, 83] width 121 height 32
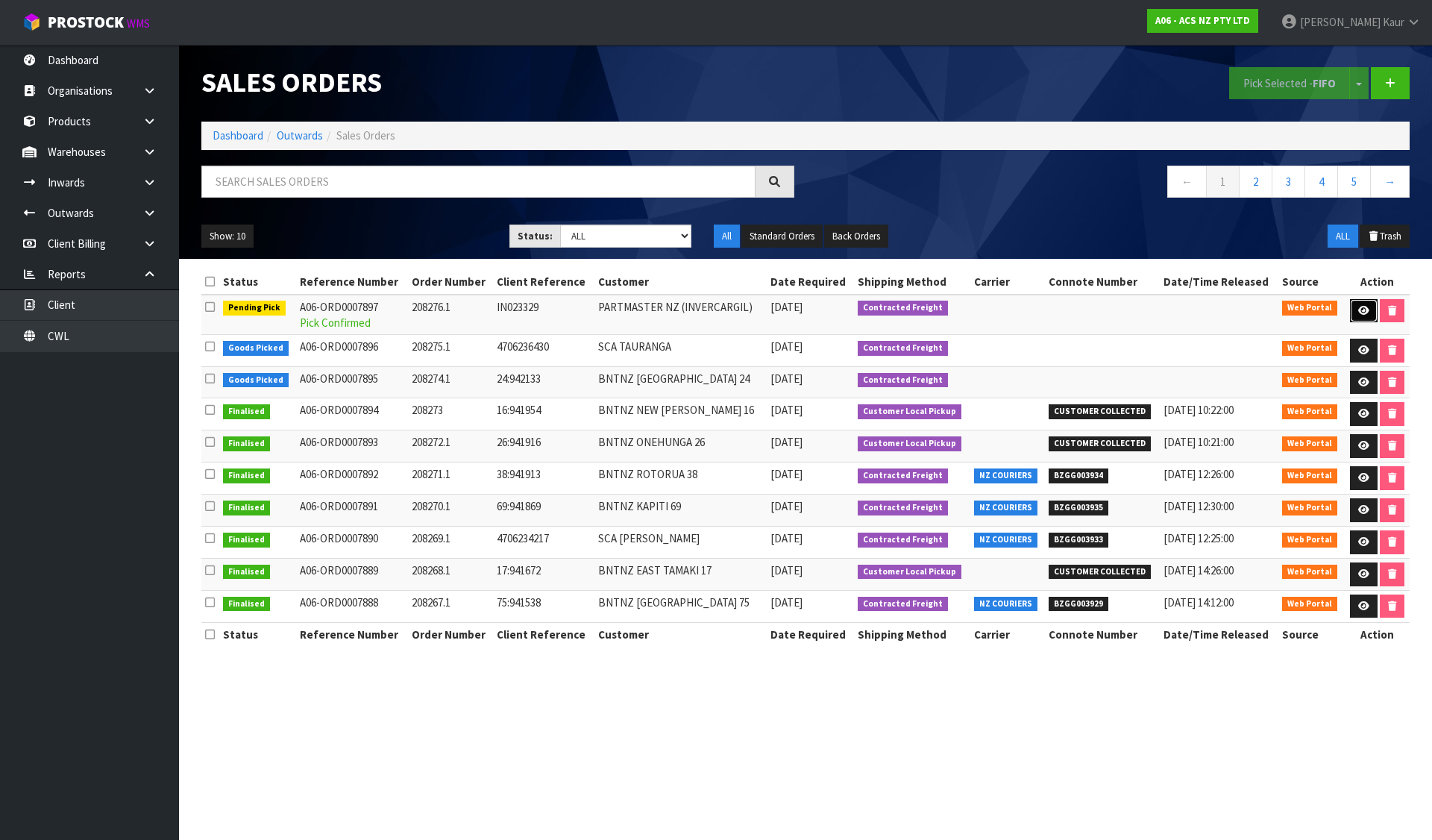
click at [1359, 310] on icon at bounding box center [1363, 310] width 12 height 10
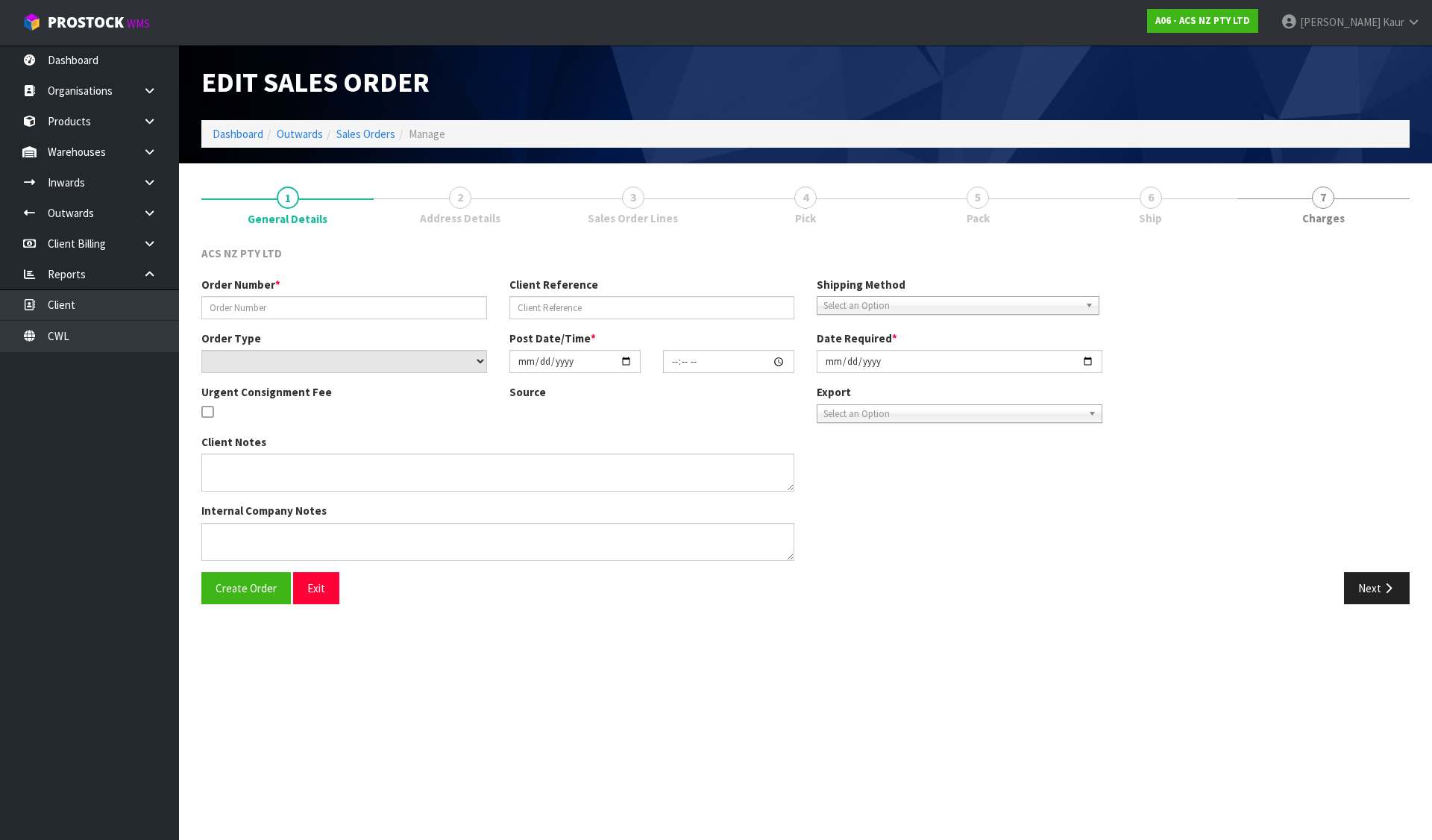
type input "208276.1"
type input "IN023329"
select select "number:0"
type input "[DATE]"
type input "15:54:00.000"
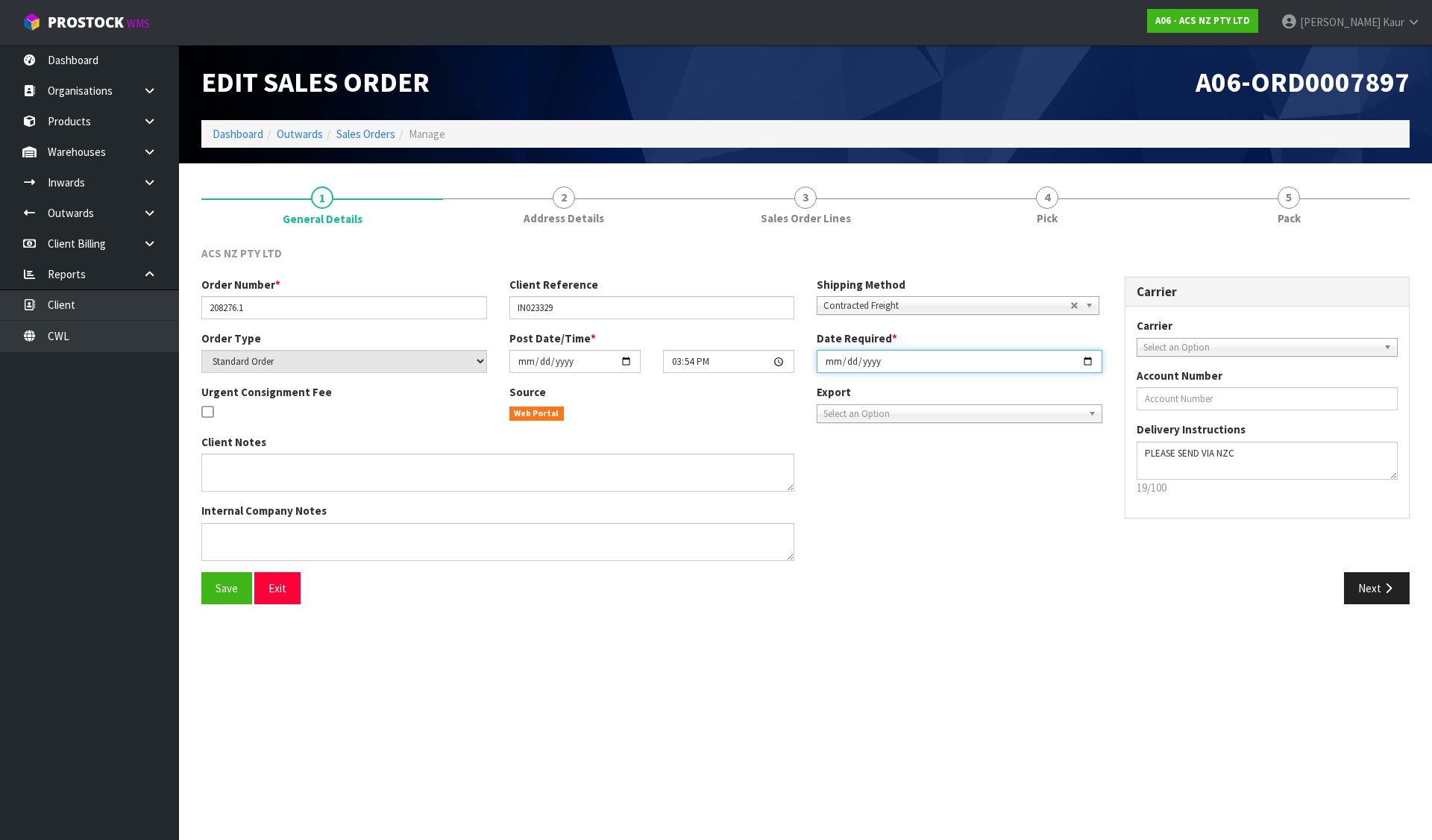
click at [828, 363] on input "[DATE]" at bounding box center [959, 361] width 285 height 23
type input "[DATE]"
click at [232, 590] on span "Save" at bounding box center [226, 588] width 22 height 14
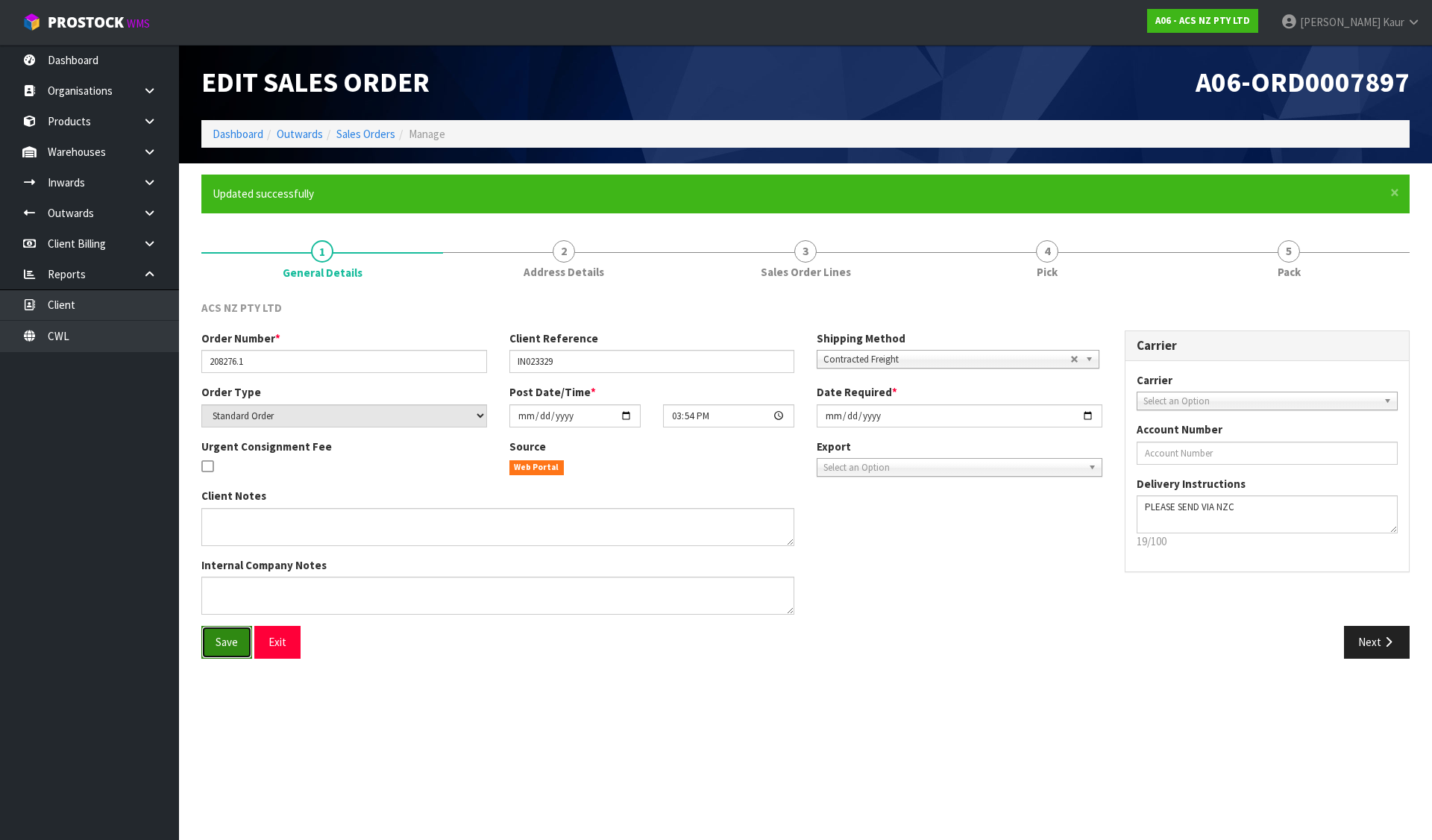
click at [224, 650] on button "Save" at bounding box center [226, 642] width 51 height 32
click at [219, 647] on span "Save" at bounding box center [226, 642] width 22 height 14
click at [1071, 250] on link "4 Pick" at bounding box center [1047, 259] width 242 height 59
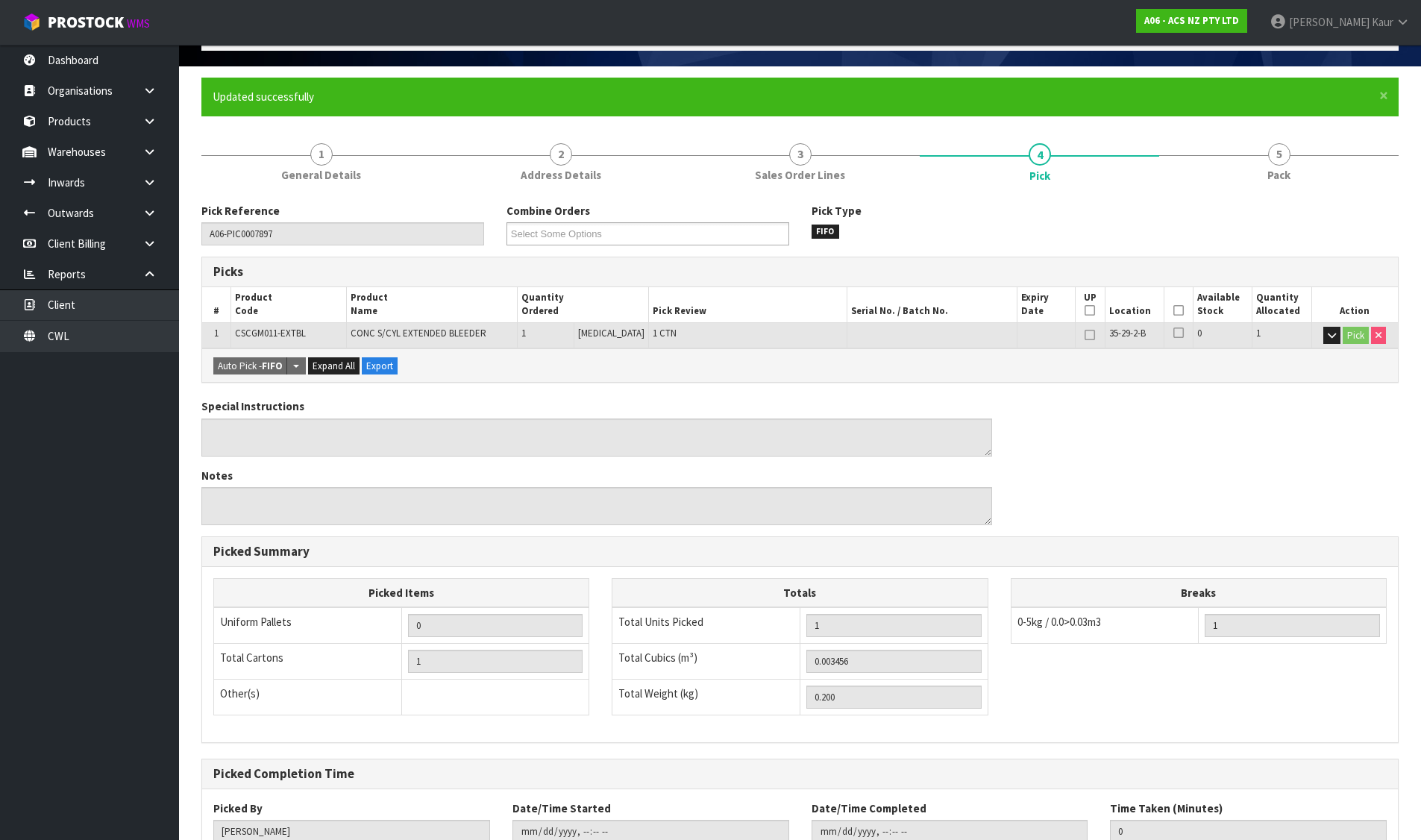
scroll to position [205, 0]
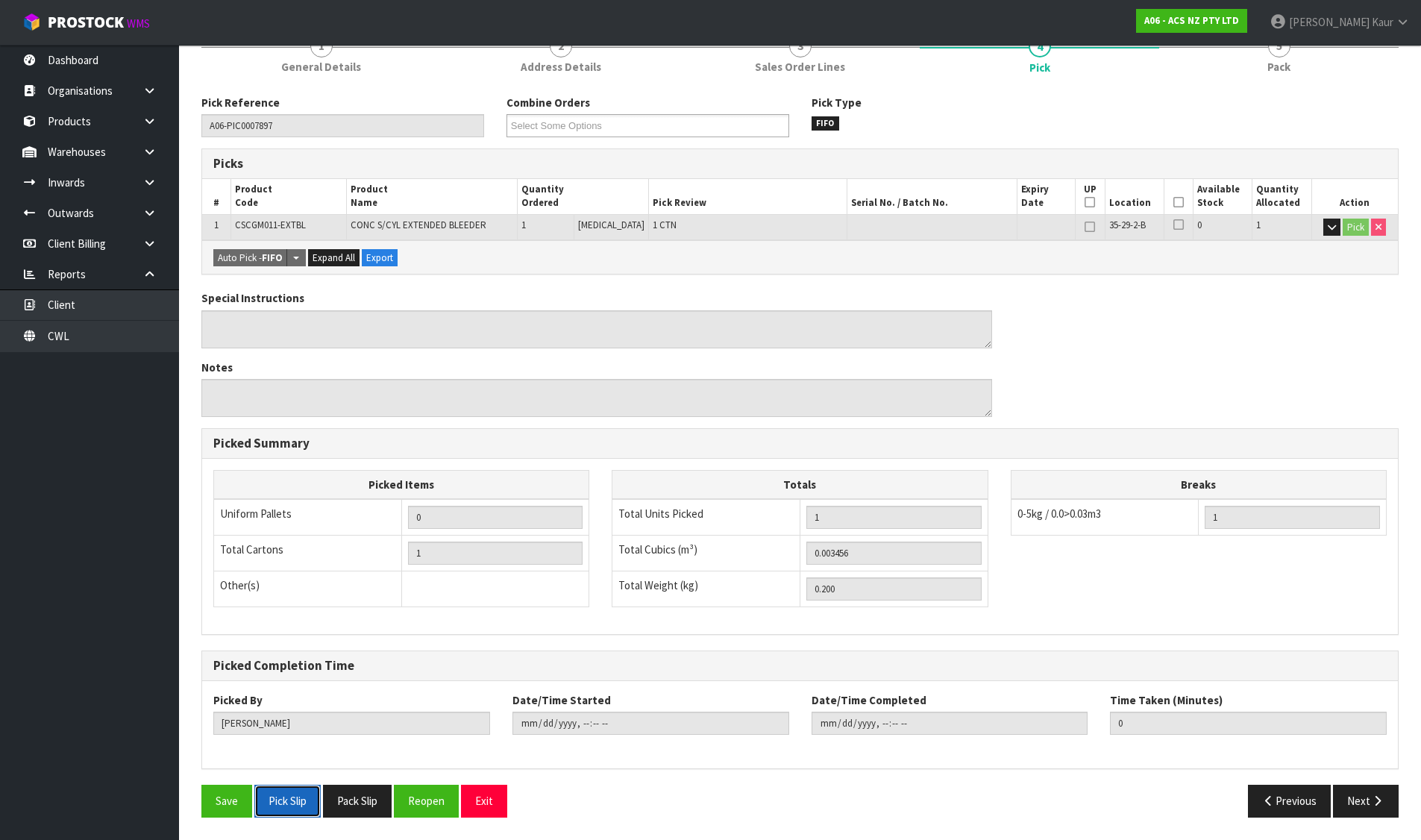
click at [308, 794] on button "Pick Slip" at bounding box center [287, 800] width 67 height 32
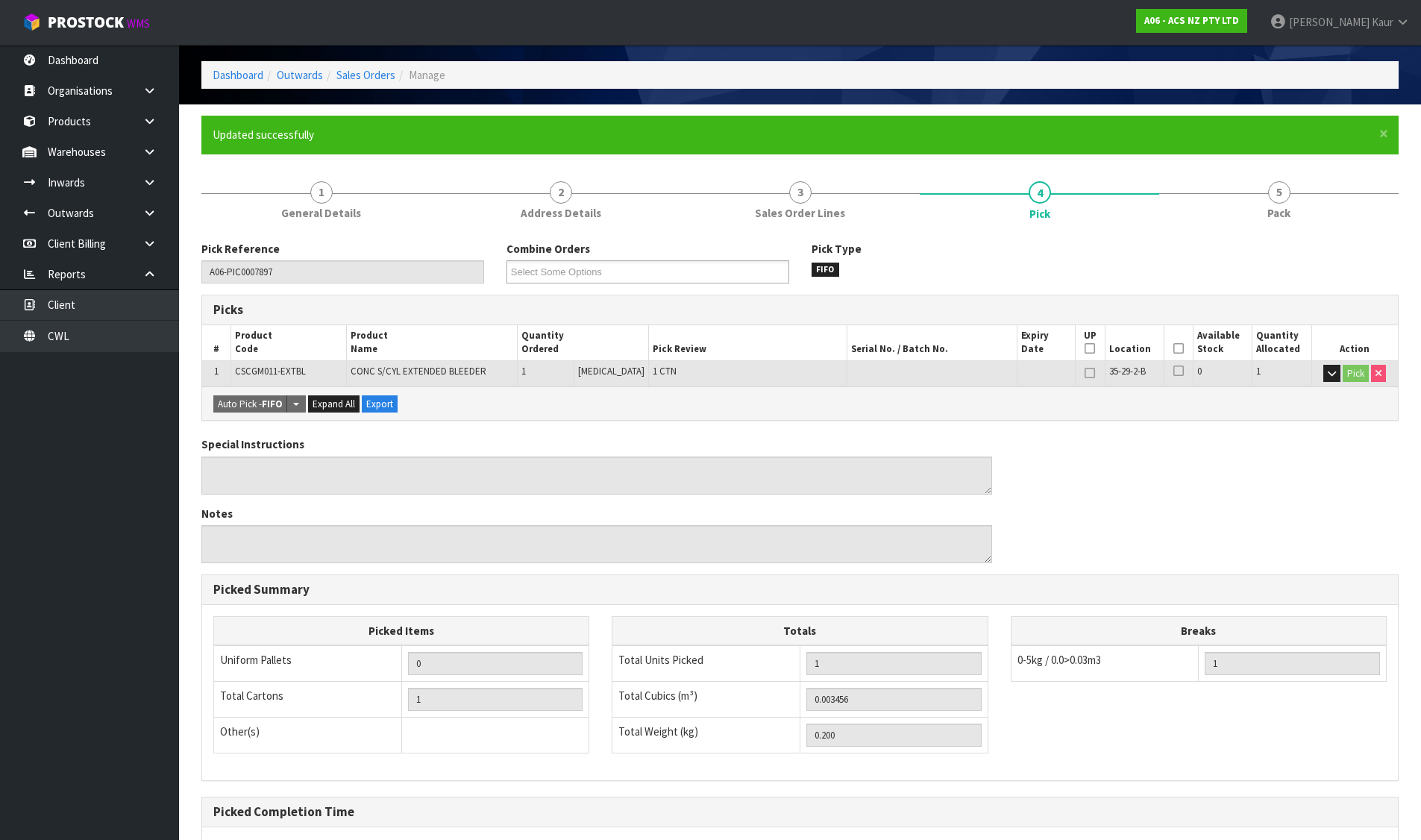
scroll to position [0, 0]
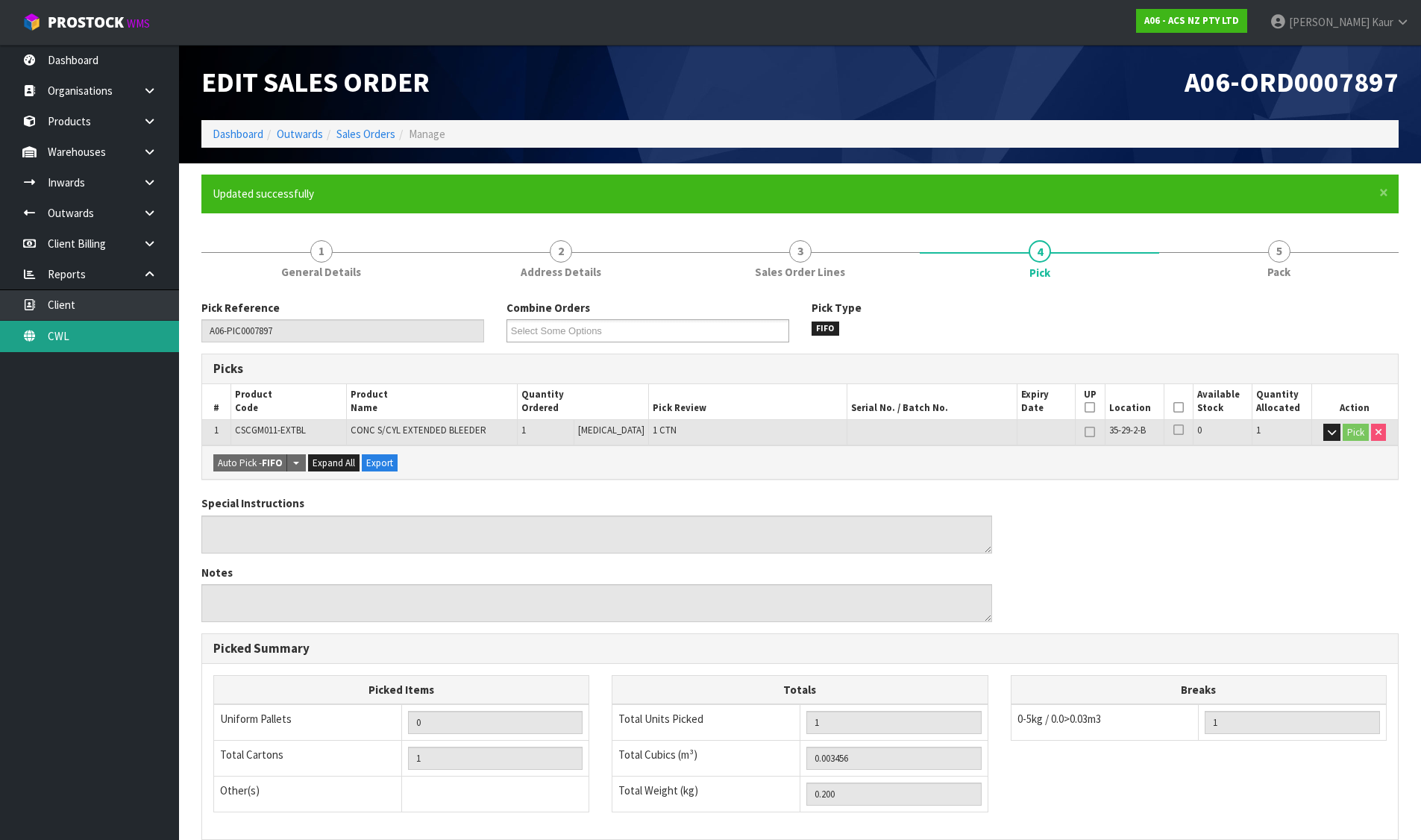
click at [81, 331] on link "CWL" at bounding box center [89, 336] width 179 height 30
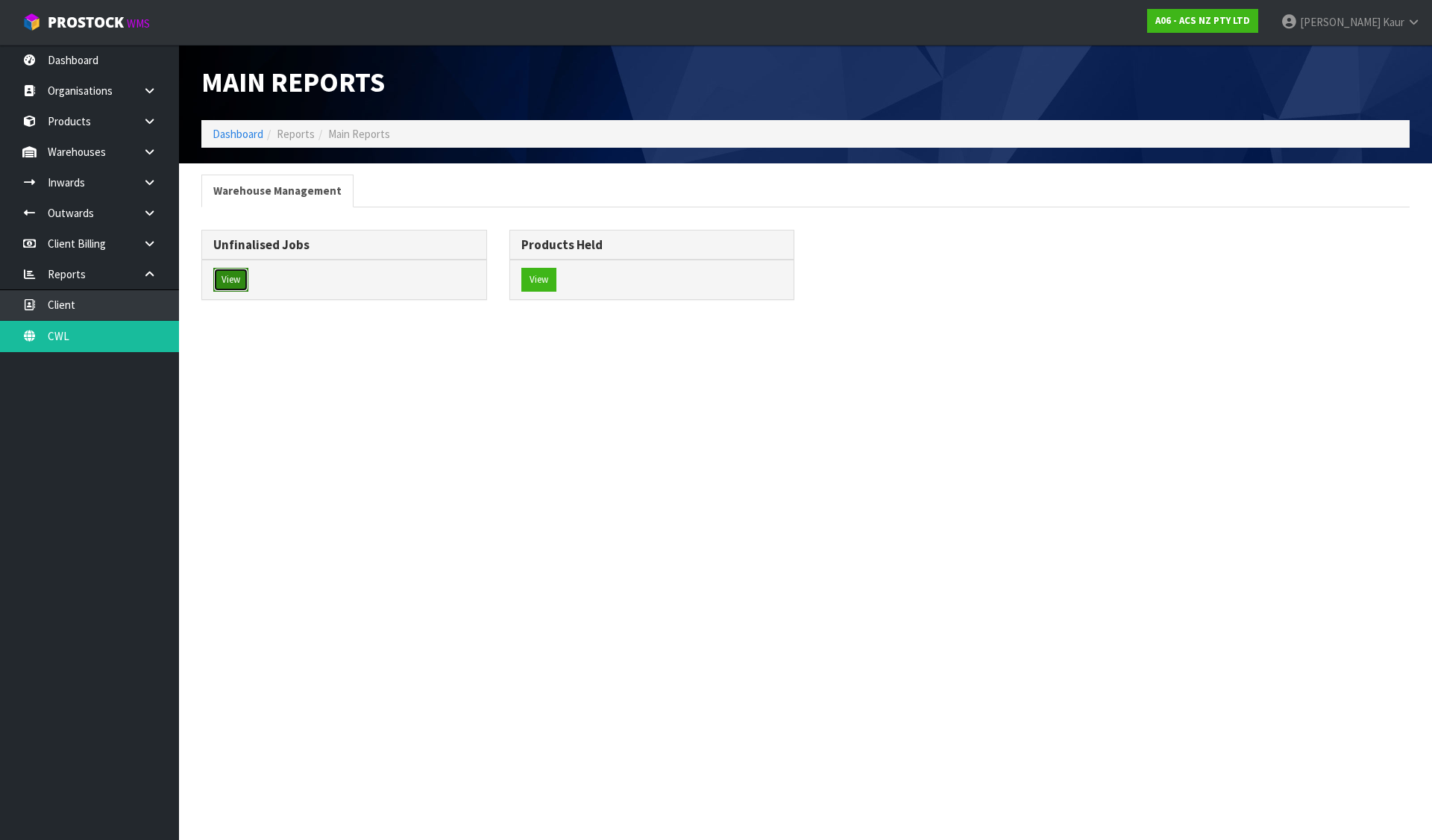
click at [247, 271] on button "View" at bounding box center [230, 279] width 35 height 24
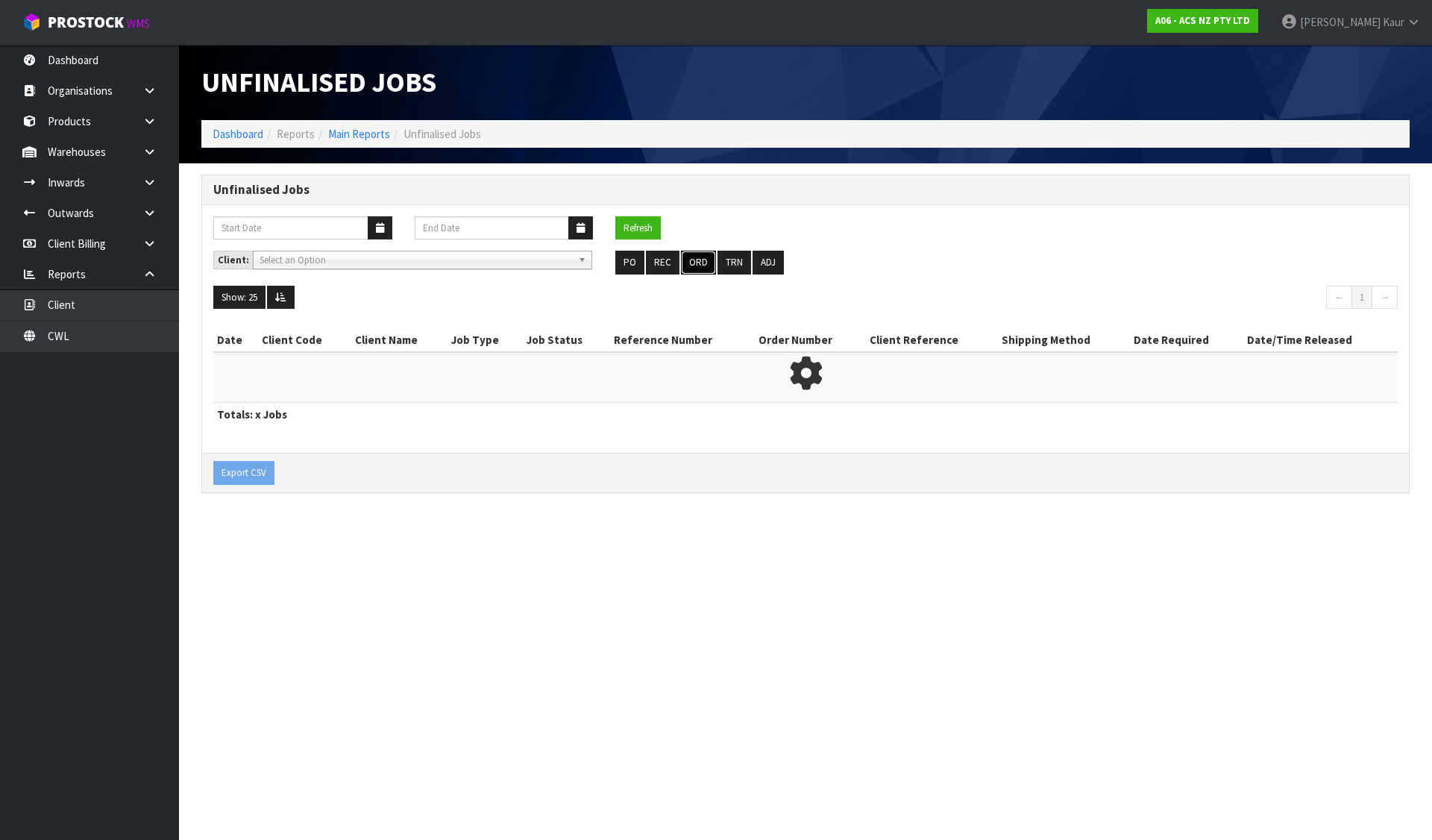
click at [689, 260] on button "ORD" at bounding box center [698, 262] width 35 height 24
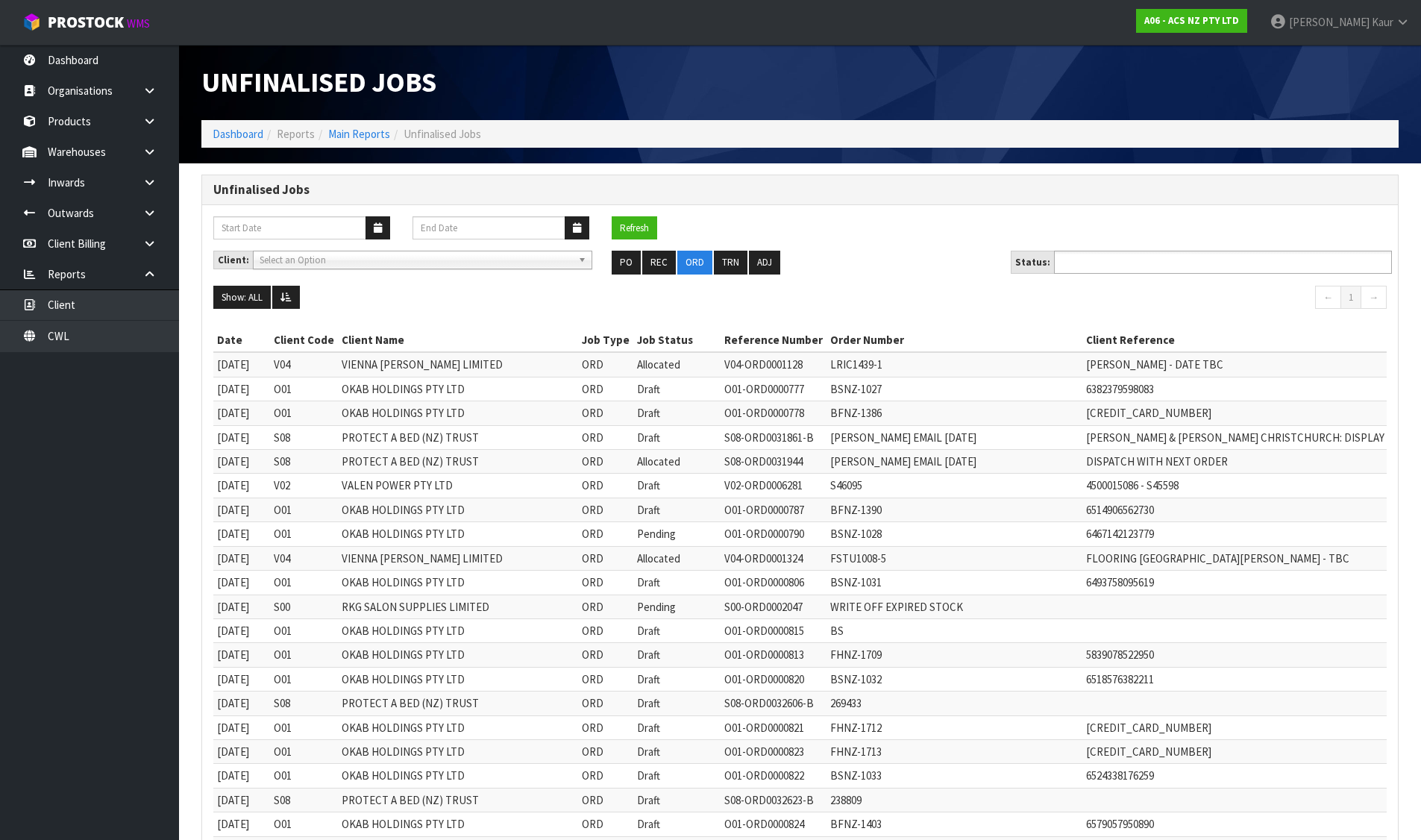
click at [1167, 270] on ul at bounding box center [1223, 262] width 338 height 23
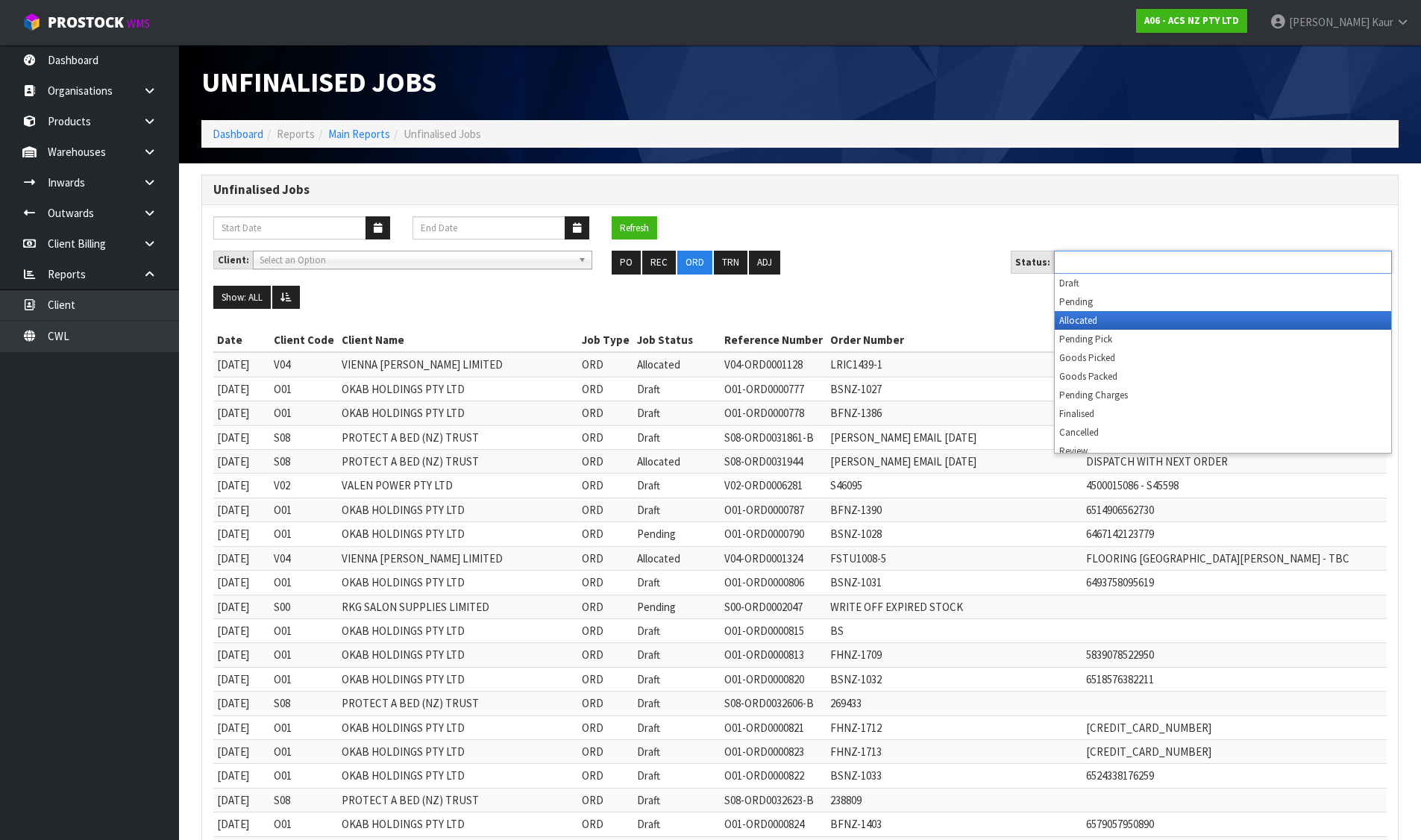
click at [1090, 316] on li "Allocated" at bounding box center [1223, 320] width 336 height 19
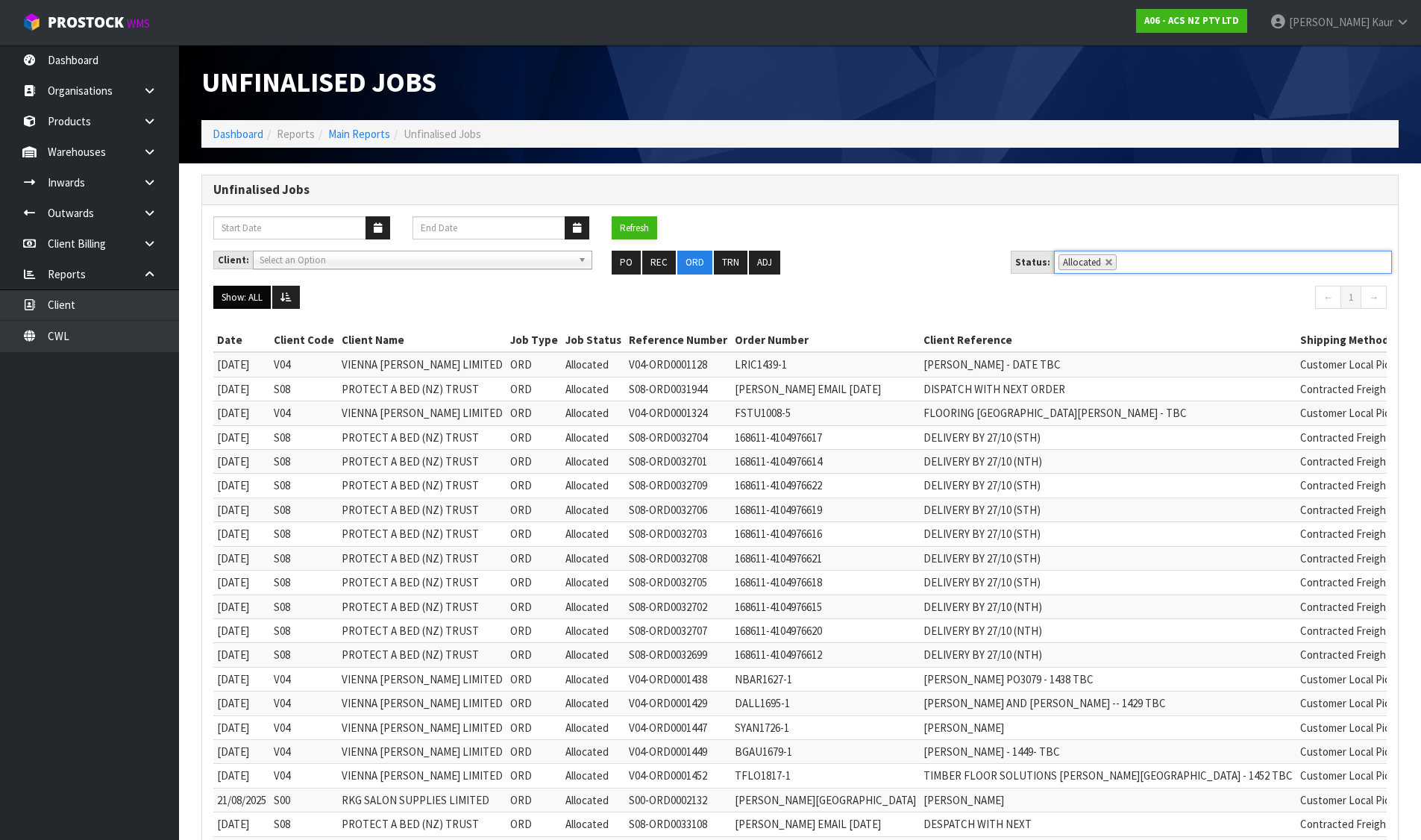
drag, startPoint x: 265, startPoint y: 294, endPoint x: 279, endPoint y: 296, distance: 14.1
click at [266, 294] on button "Show: ALL" at bounding box center [242, 297] width 58 height 24
click at [285, 297] on icon at bounding box center [285, 297] width 12 height 10
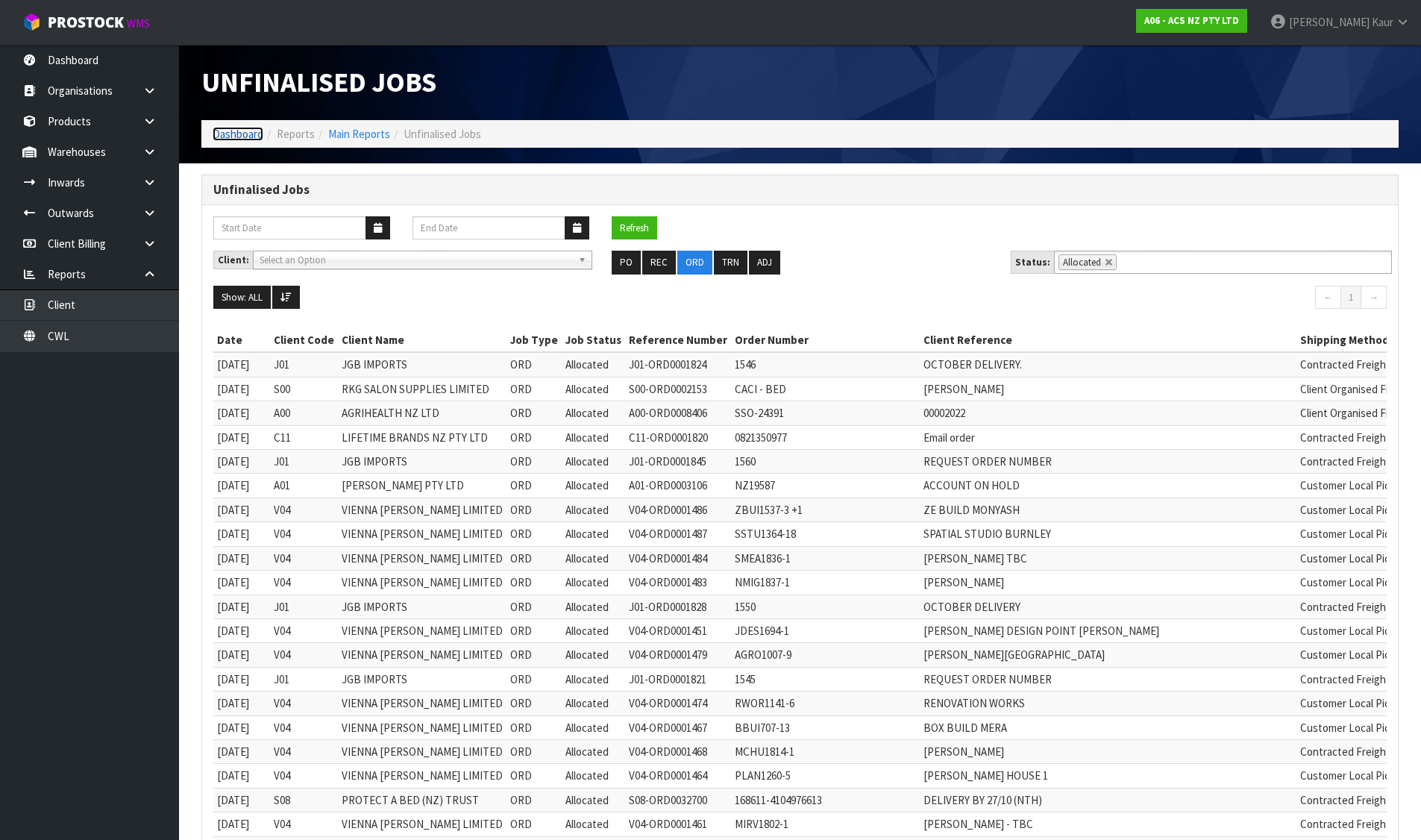
click at [244, 130] on link "Dashboard" at bounding box center [237, 134] width 51 height 14
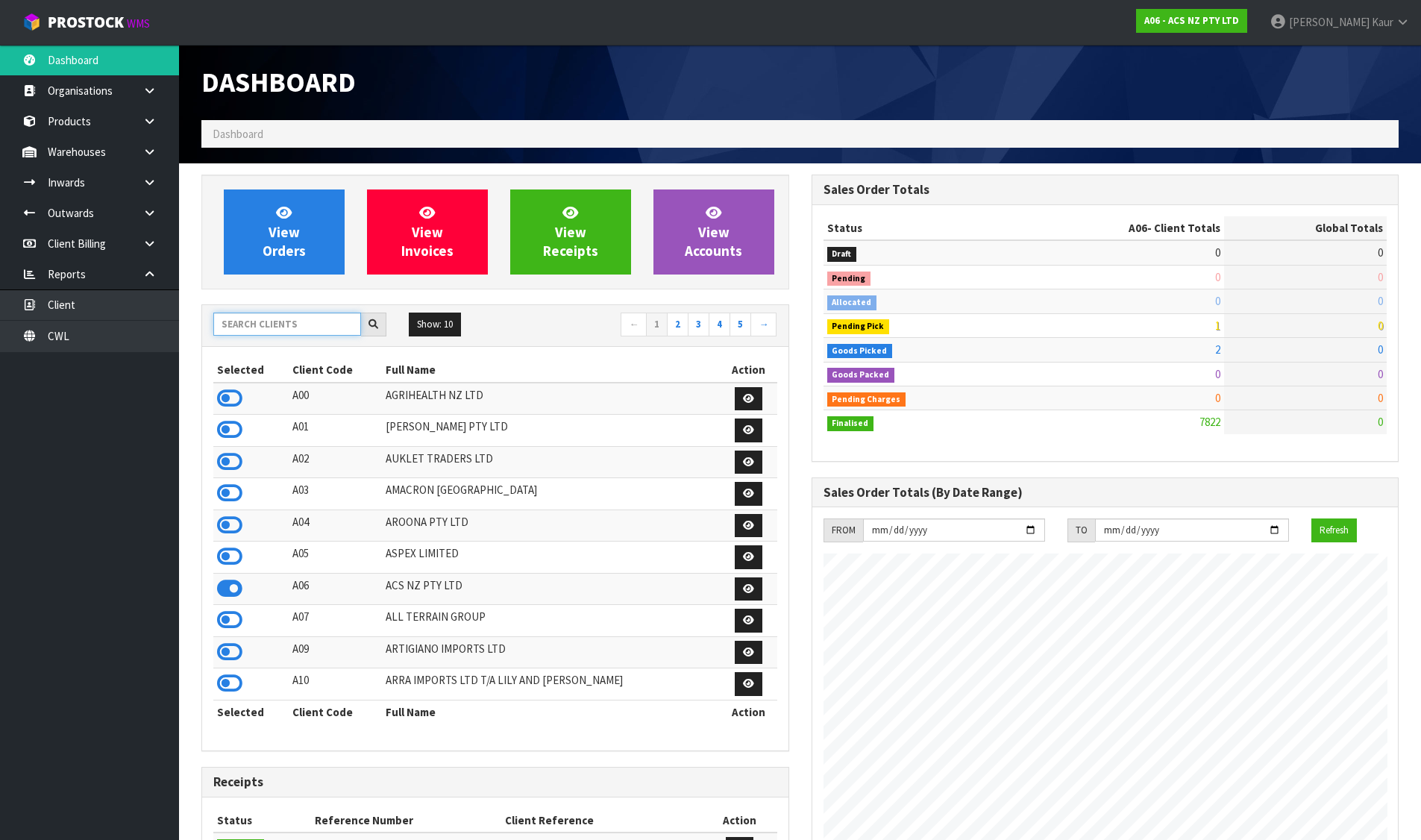
click at [314, 332] on input "text" at bounding box center [287, 324] width 148 height 23
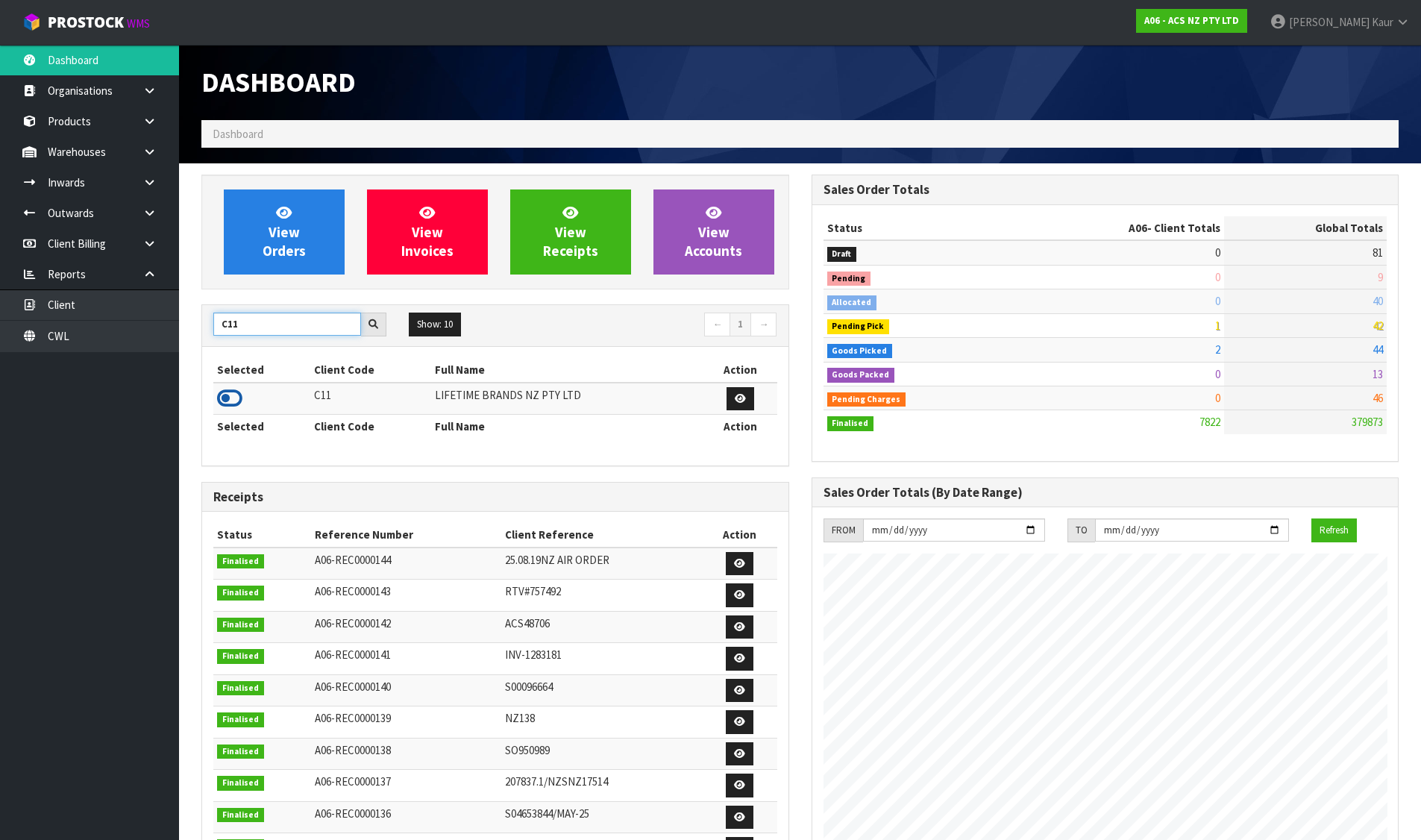
type input "C11"
click at [218, 397] on icon at bounding box center [229, 397] width 26 height 22
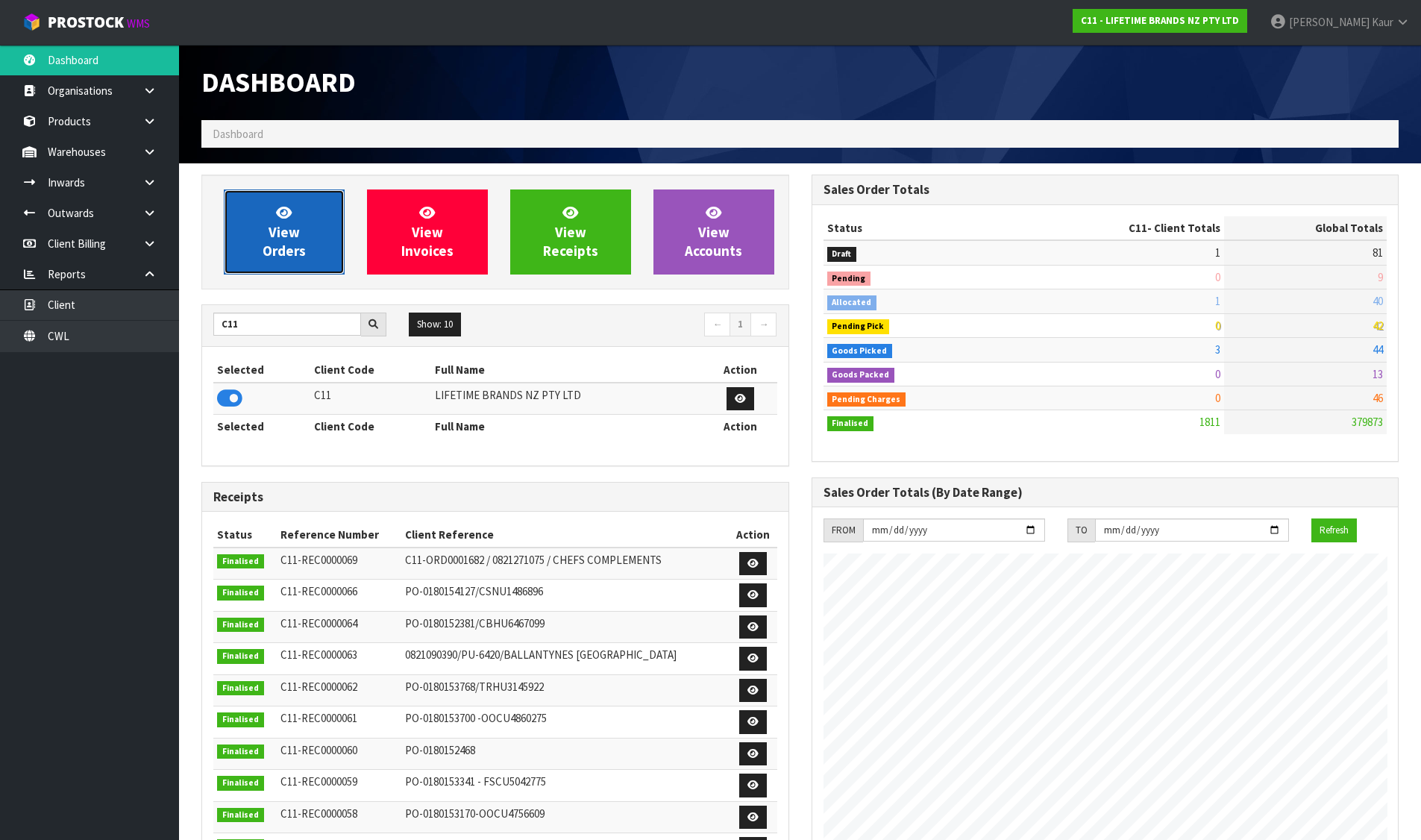
click at [269, 221] on link "View Orders" at bounding box center [285, 232] width 121 height 85
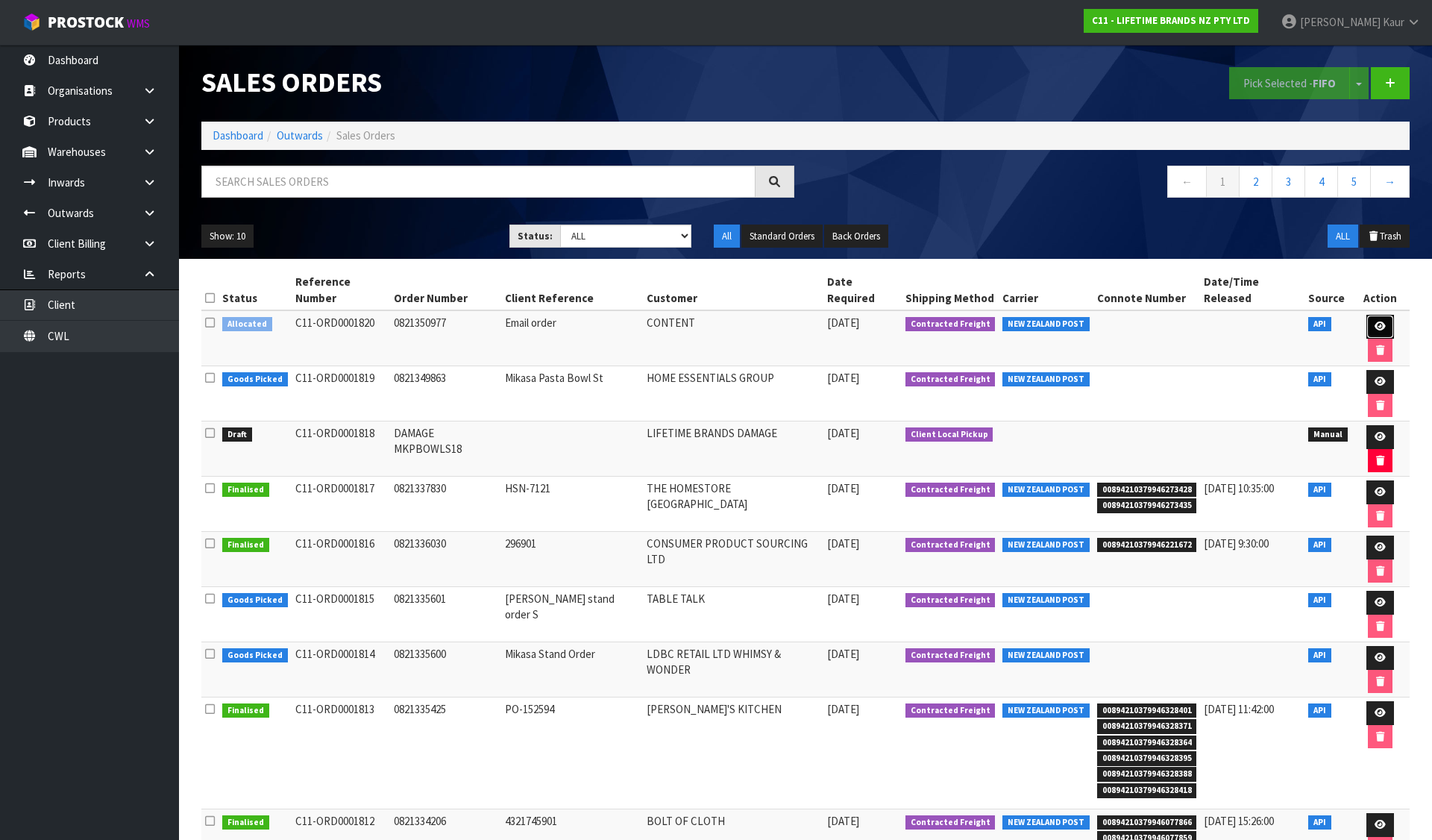
click at [1369, 315] on link at bounding box center [1380, 326] width 28 height 24
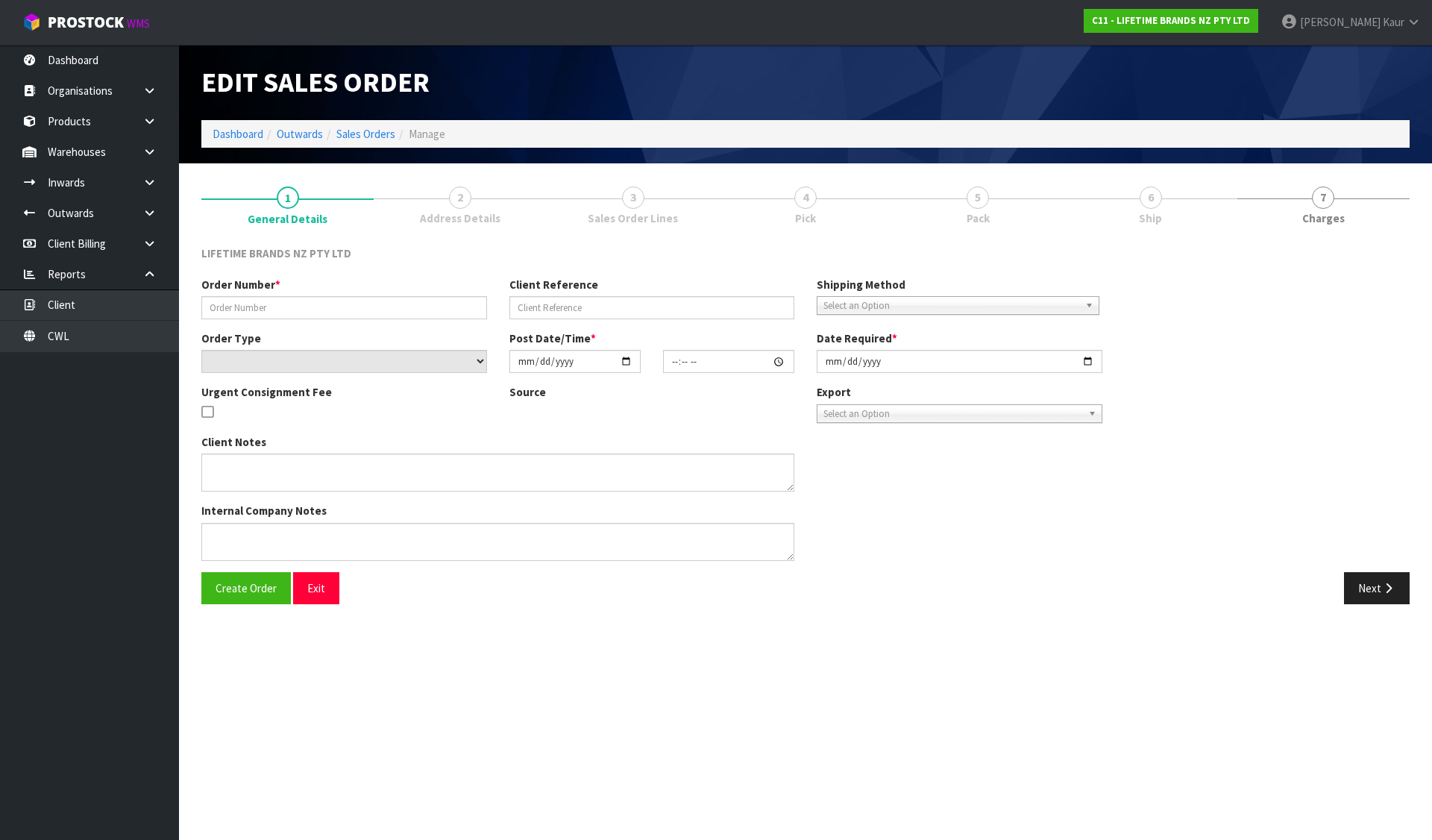
type input "0821350977"
type input "Email order"
select select "number:0"
type input "[DATE]"
type input "14:23:56.000"
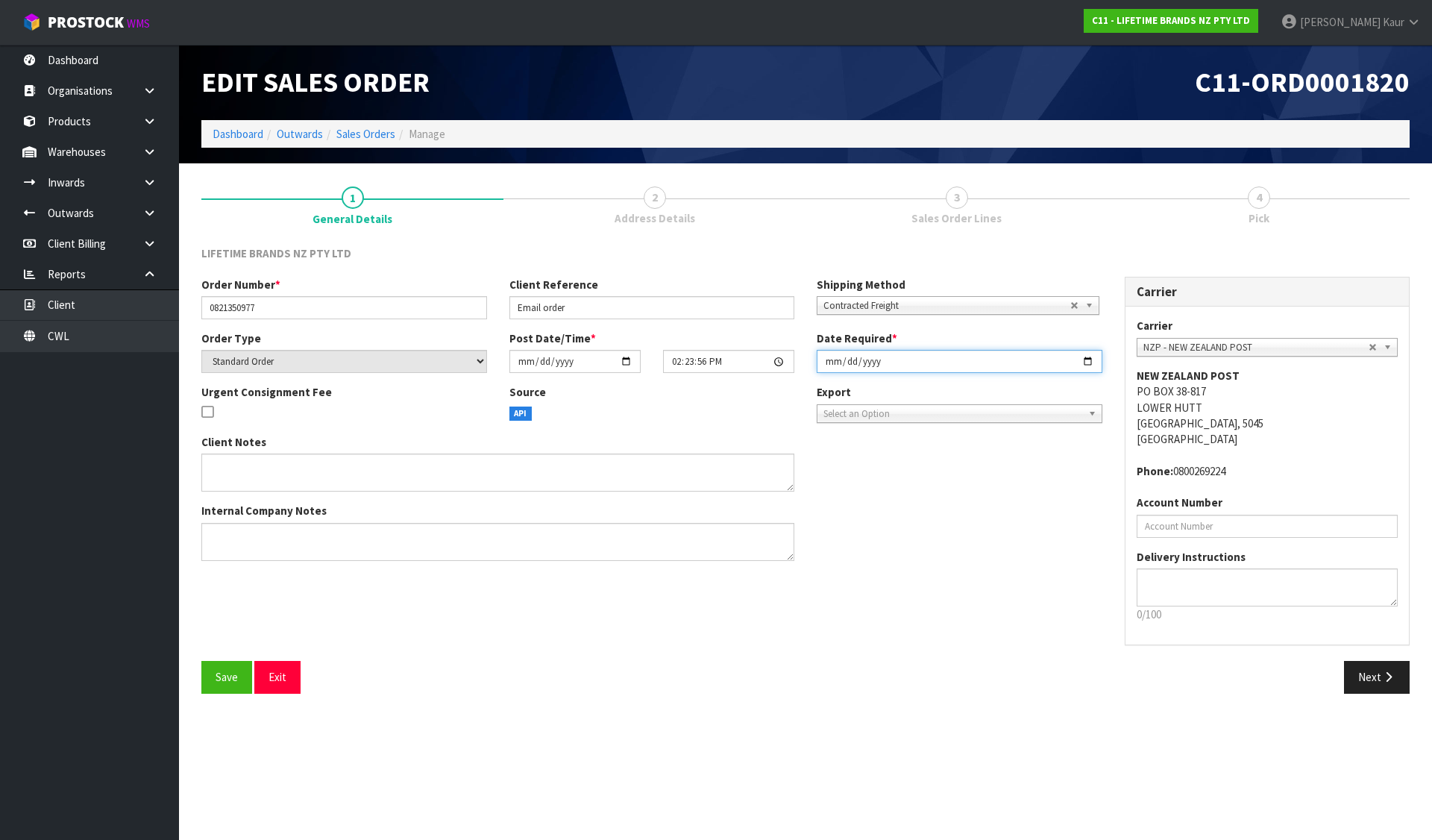
click at [827, 357] on input "[DATE]" at bounding box center [959, 361] width 285 height 23
click at [844, 363] on input "[DATE]" at bounding box center [959, 361] width 285 height 23
type input "[DATE]"
click at [212, 674] on button "Save" at bounding box center [226, 676] width 51 height 32
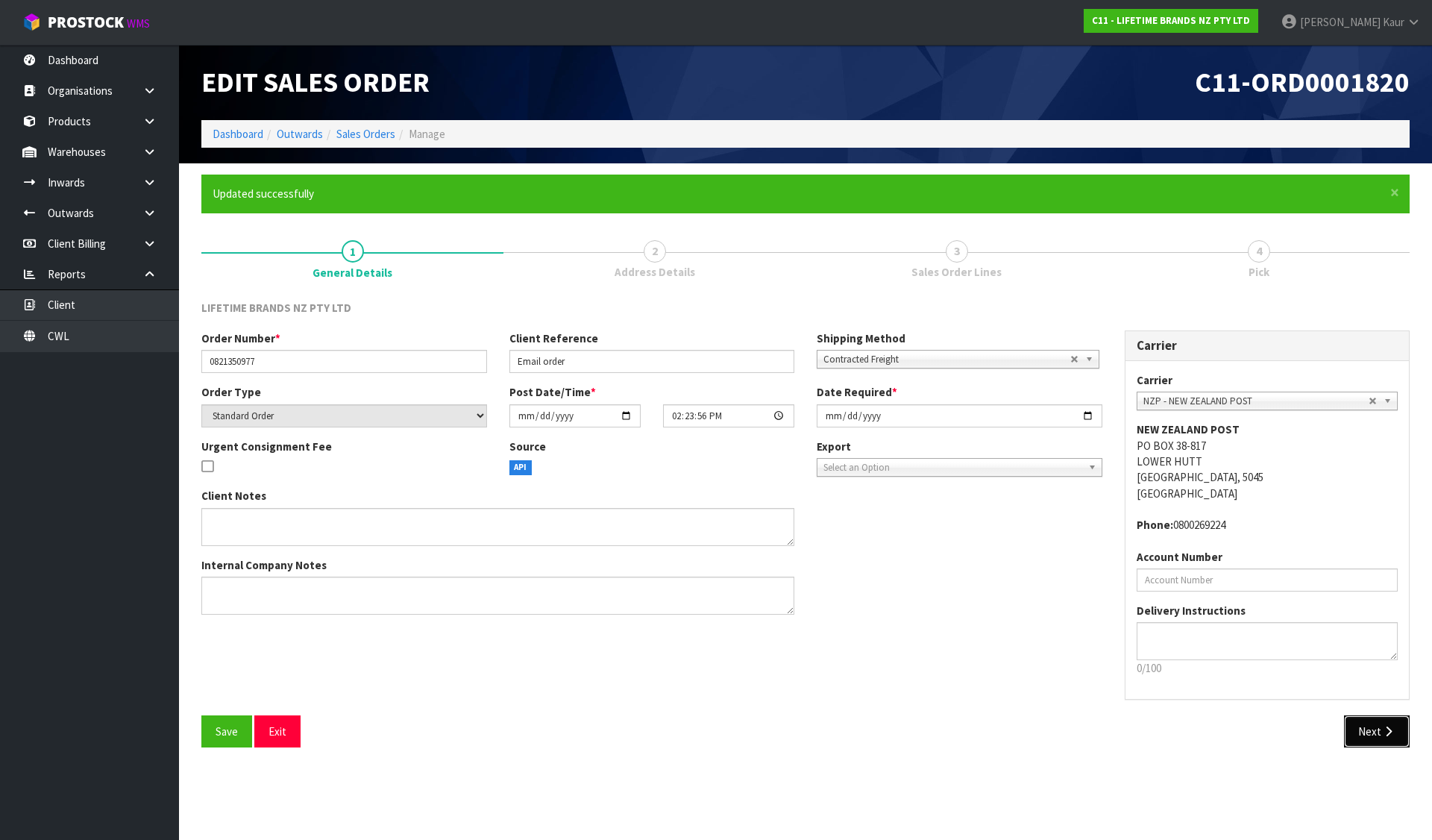
click at [1400, 730] on button "Next" at bounding box center [1377, 731] width 66 height 32
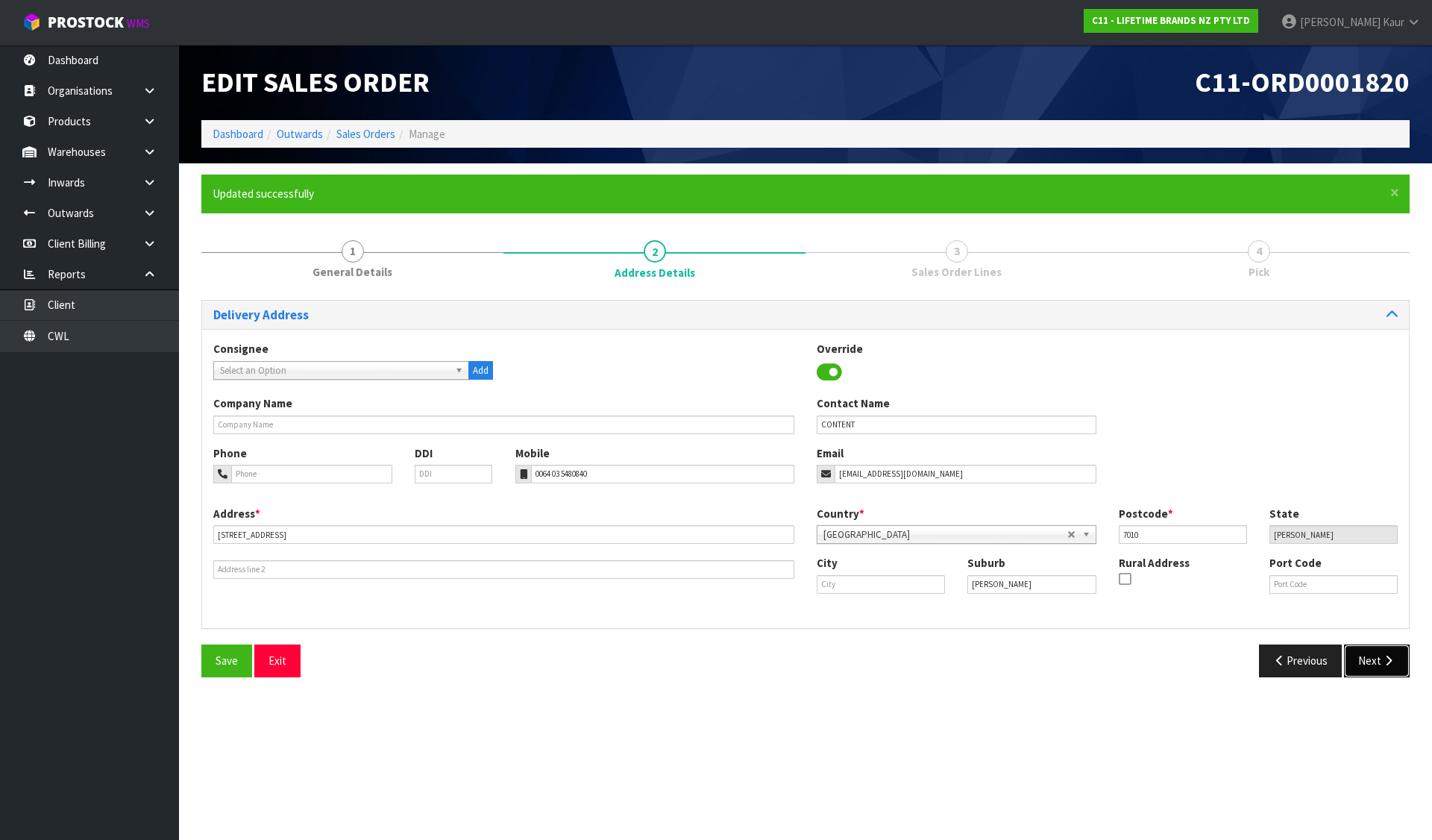
click at [1369, 659] on button "Next" at bounding box center [1377, 660] width 66 height 32
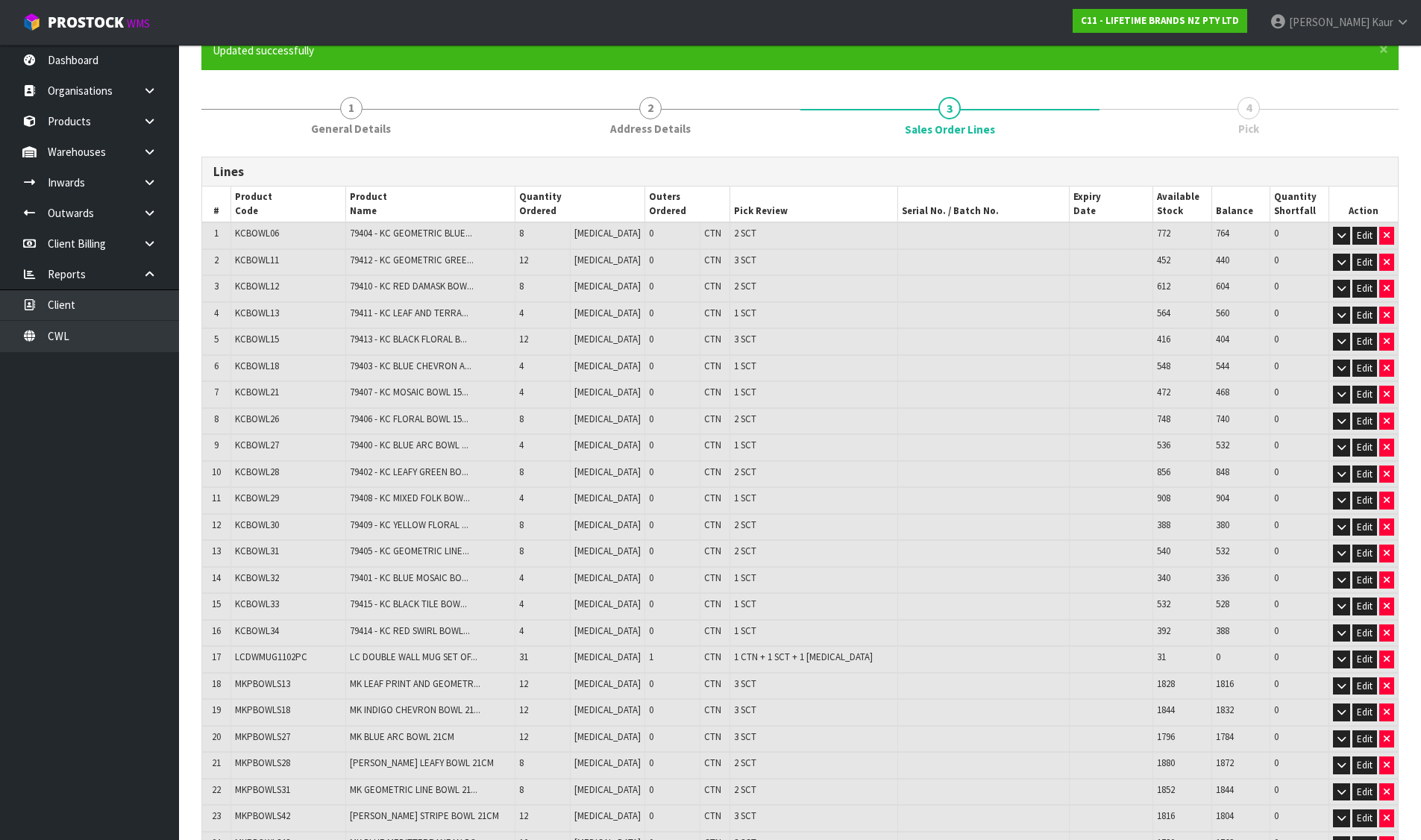
scroll to position [320, 0]
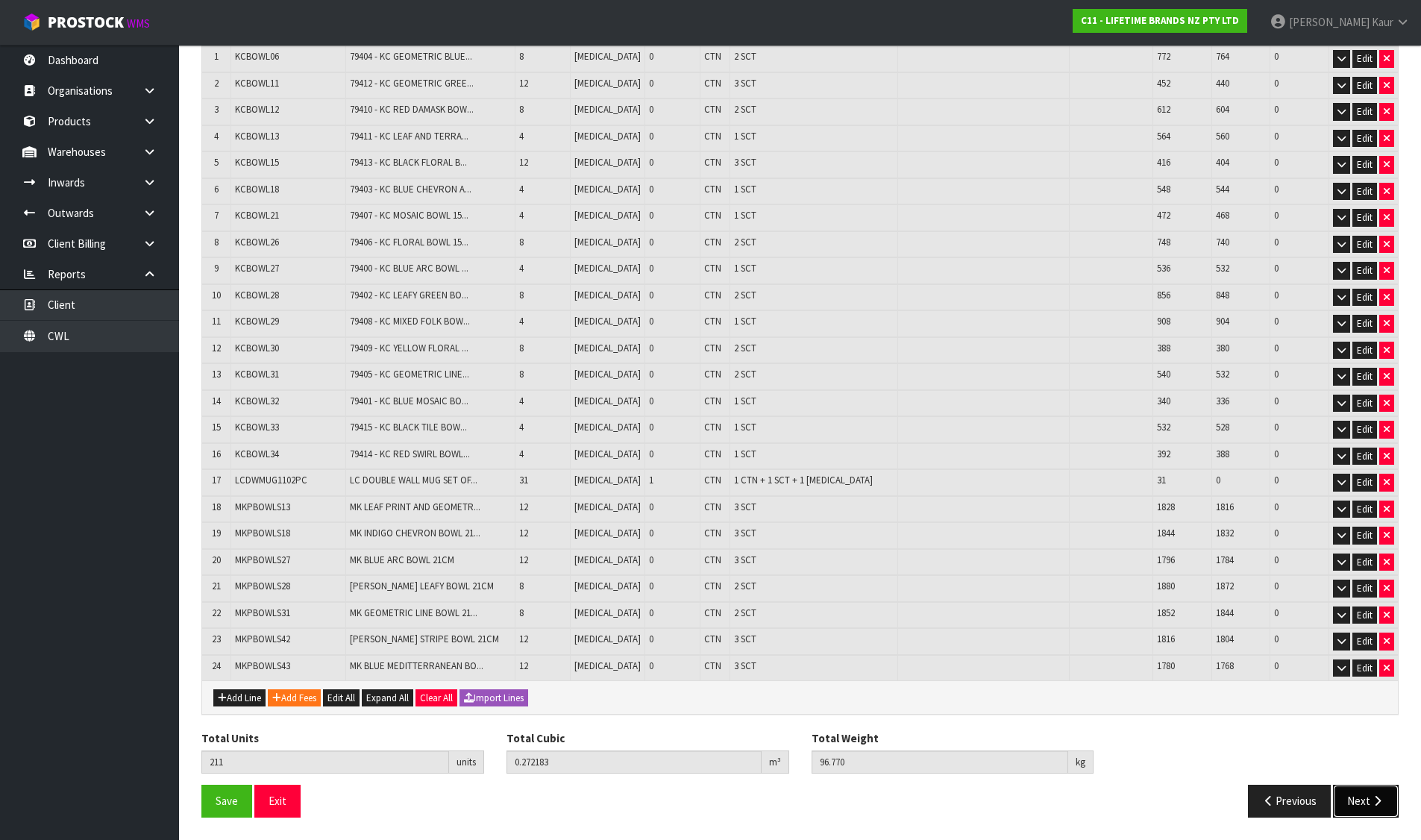
click at [1377, 804] on icon "button" at bounding box center [1377, 800] width 14 height 12
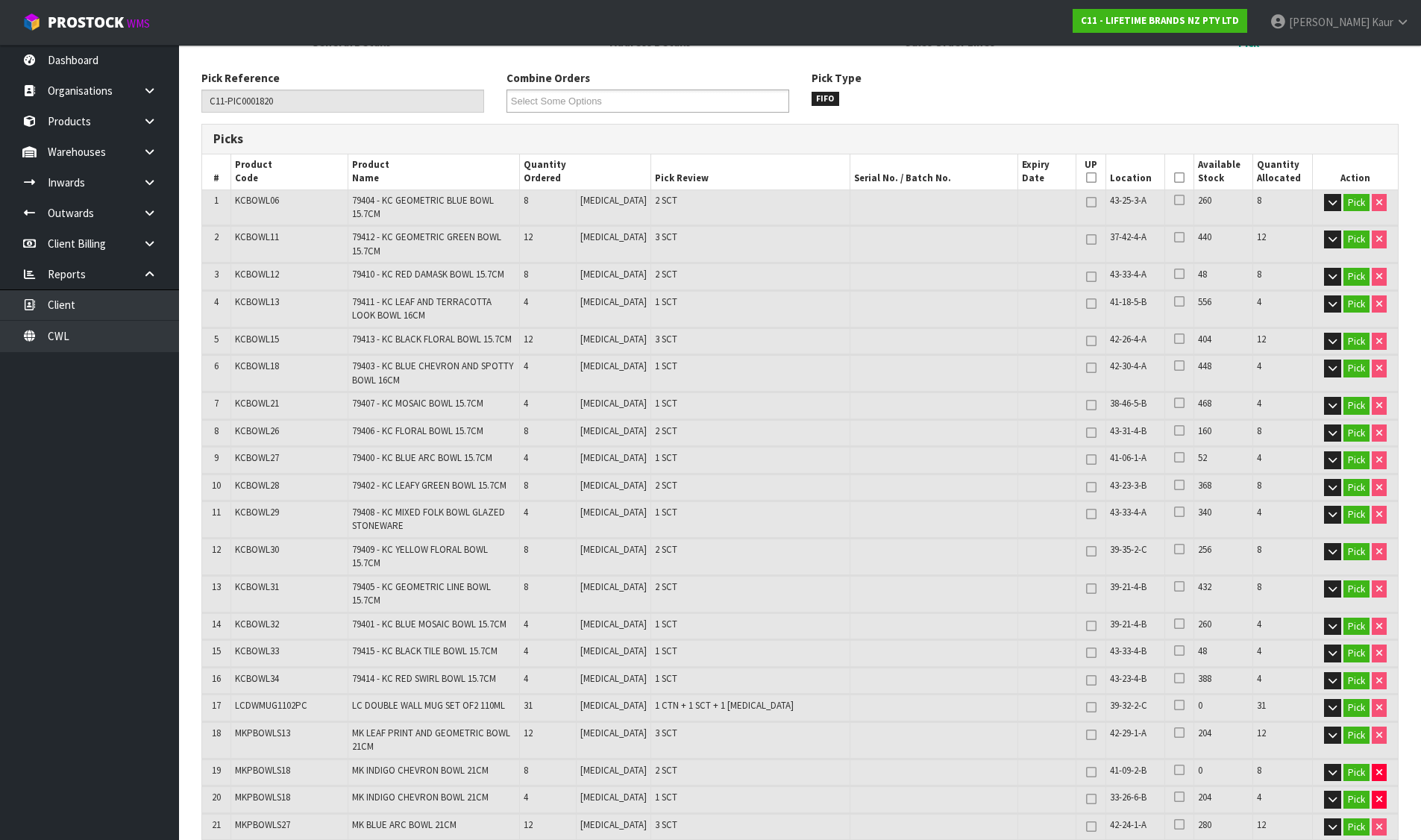
scroll to position [224, 0]
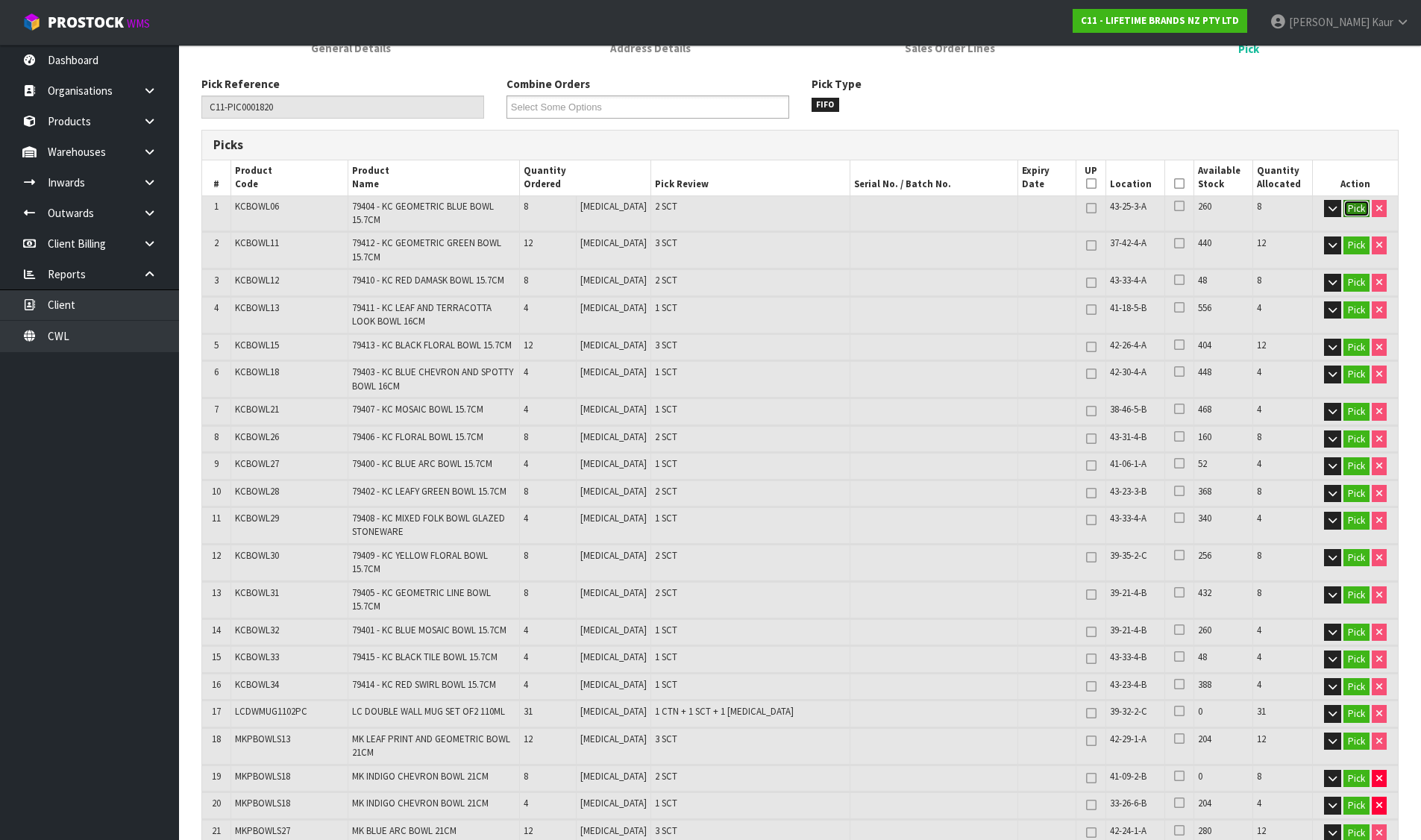
click at [1346, 203] on button "Pick" at bounding box center [1356, 209] width 26 height 18
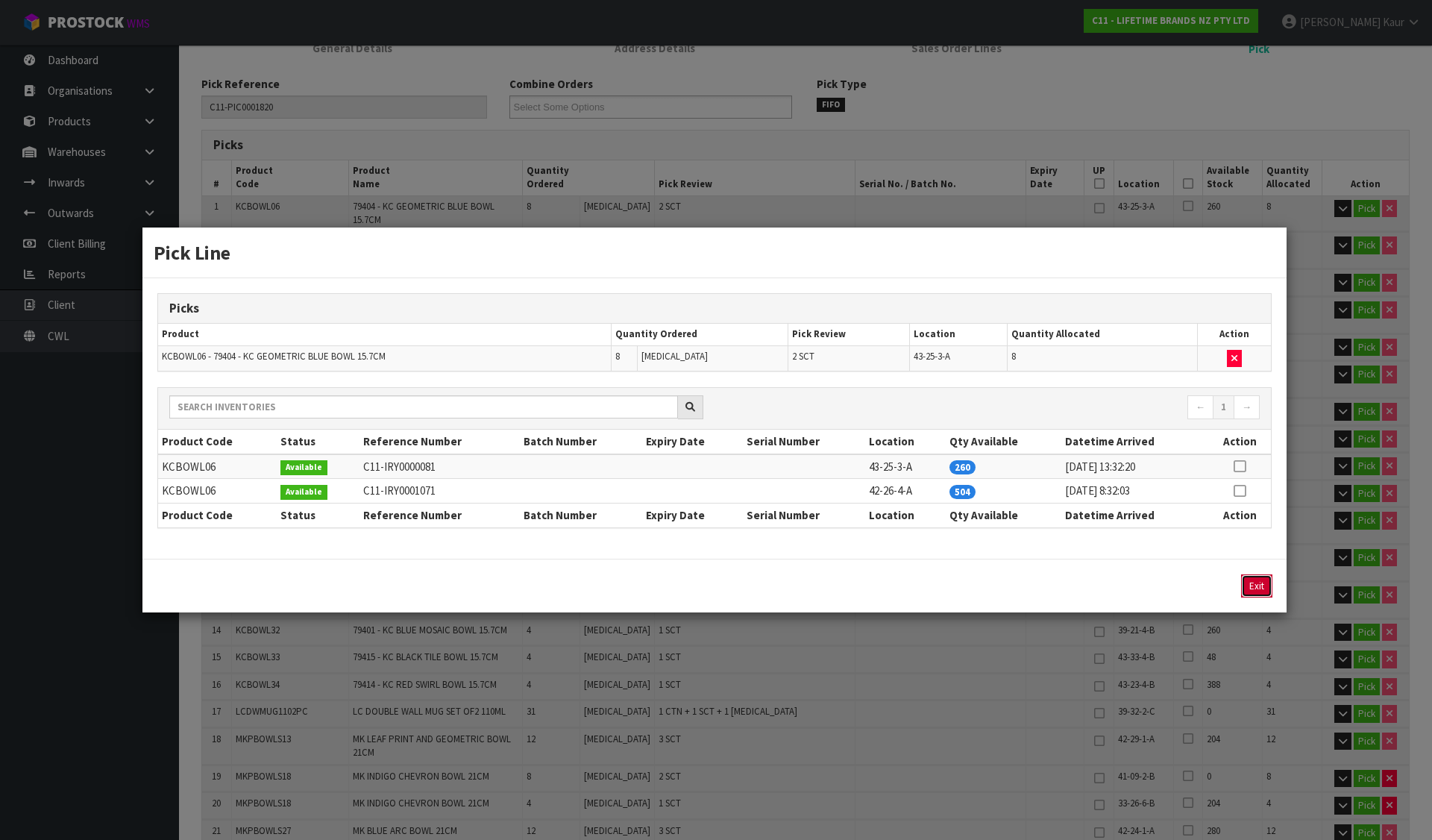
drag, startPoint x: 1252, startPoint y: 585, endPoint x: 1337, endPoint y: 323, distance: 275.4
click at [1252, 585] on button "Exit" at bounding box center [1256, 586] width 31 height 23
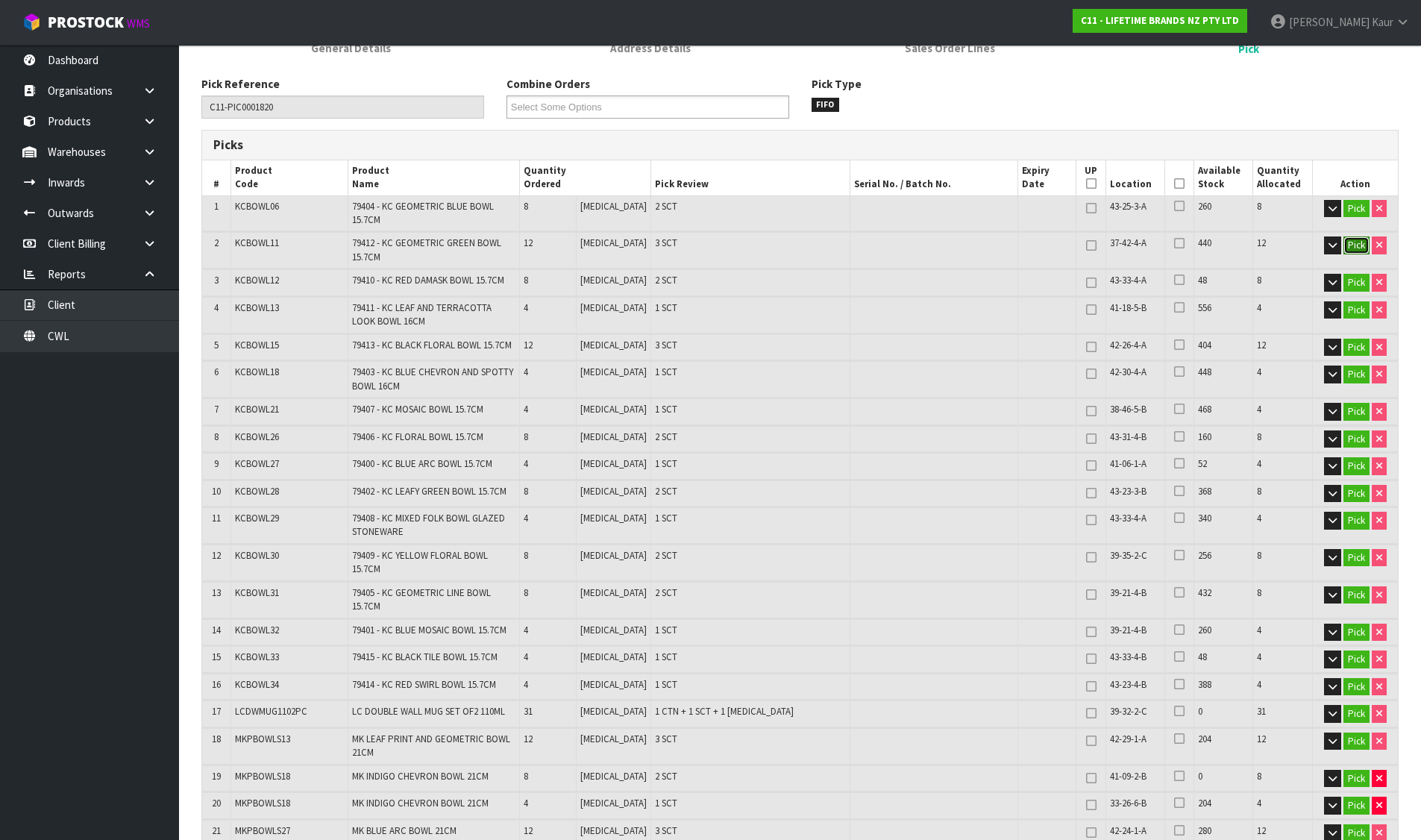
click at [1349, 247] on button "Pick" at bounding box center [1356, 245] width 26 height 18
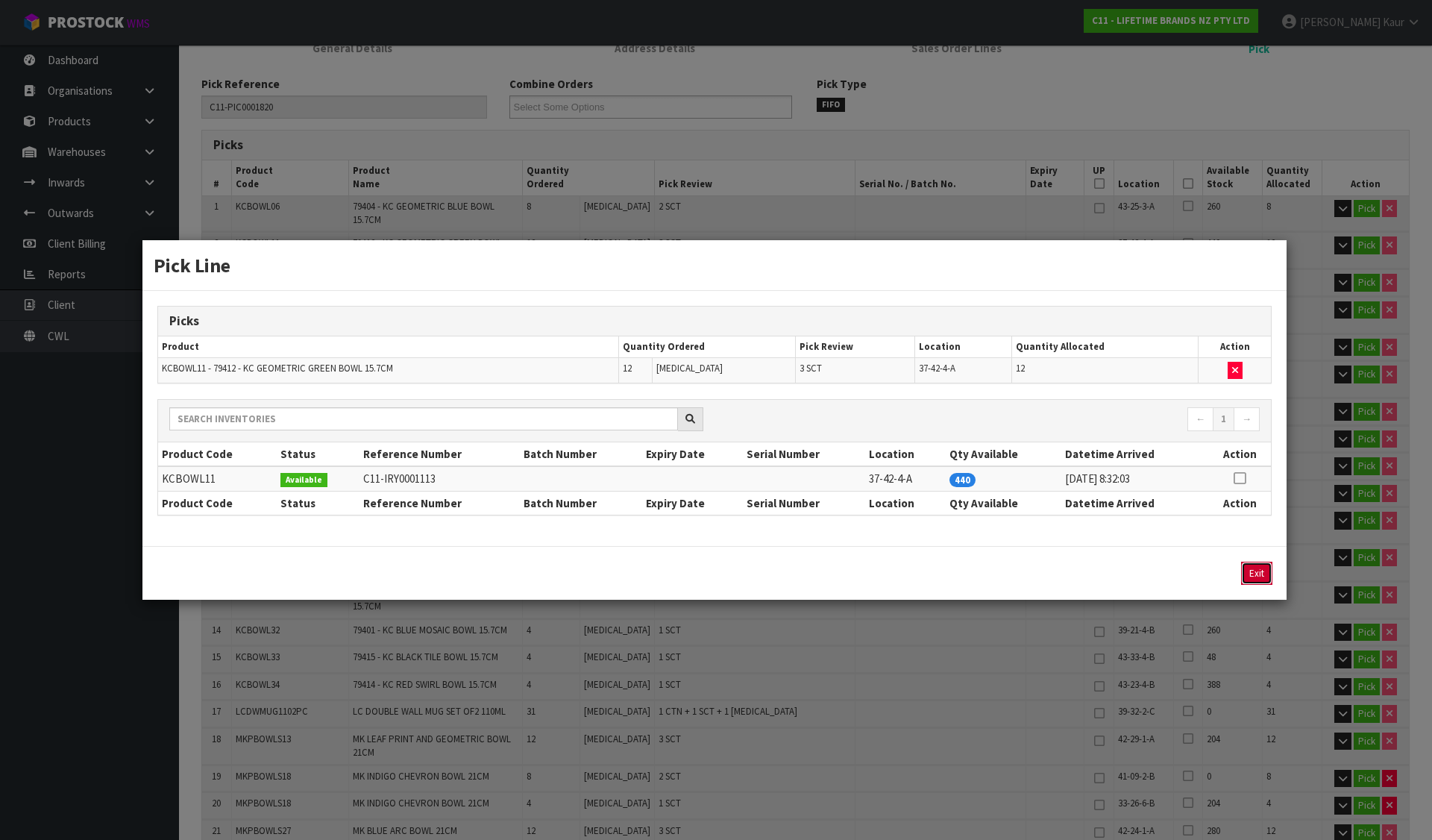
drag, startPoint x: 1252, startPoint y: 576, endPoint x: 1258, endPoint y: 571, distance: 7.8
click at [1253, 576] on button "Exit" at bounding box center [1256, 573] width 31 height 23
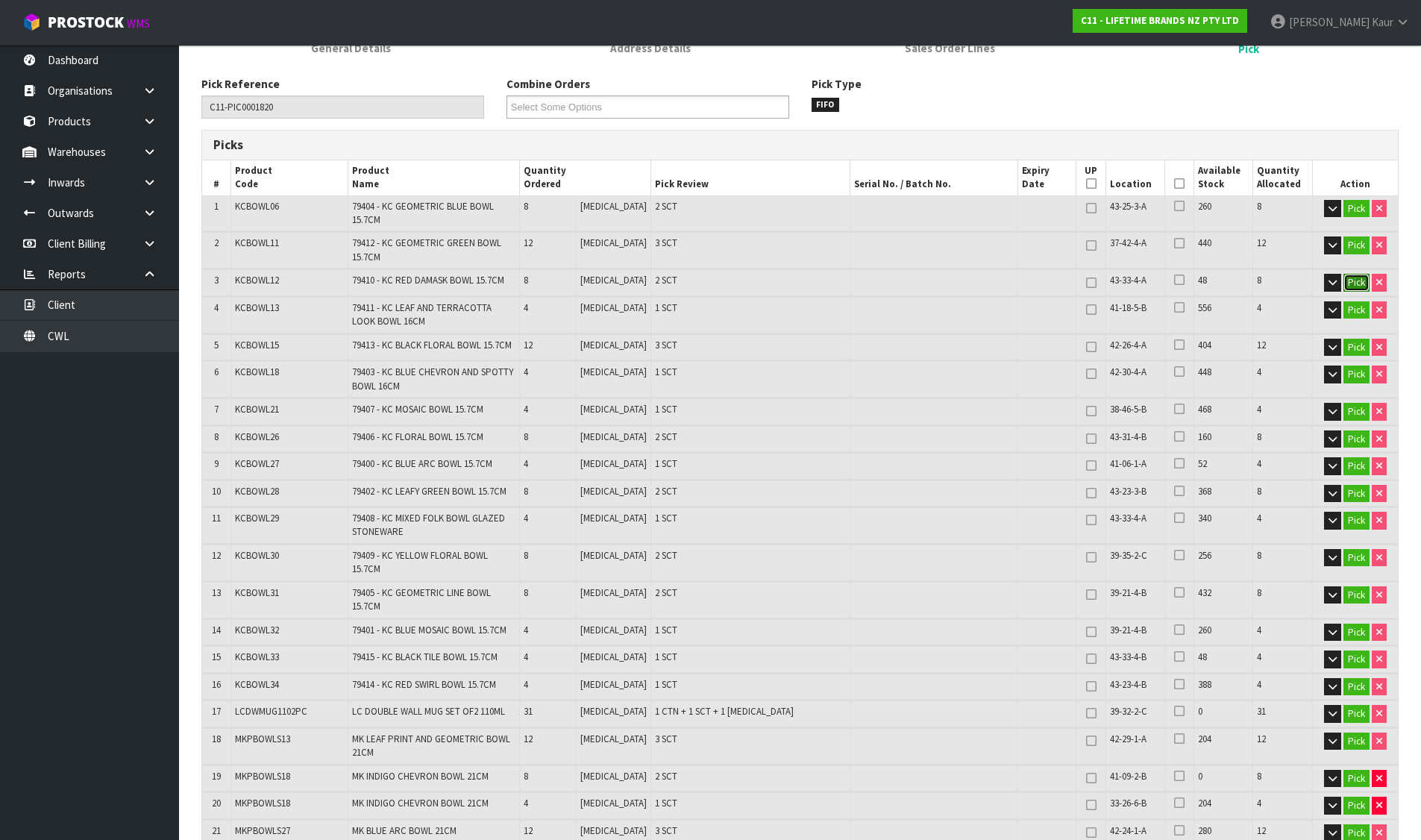
click at [1356, 280] on button "Pick" at bounding box center [1356, 283] width 26 height 18
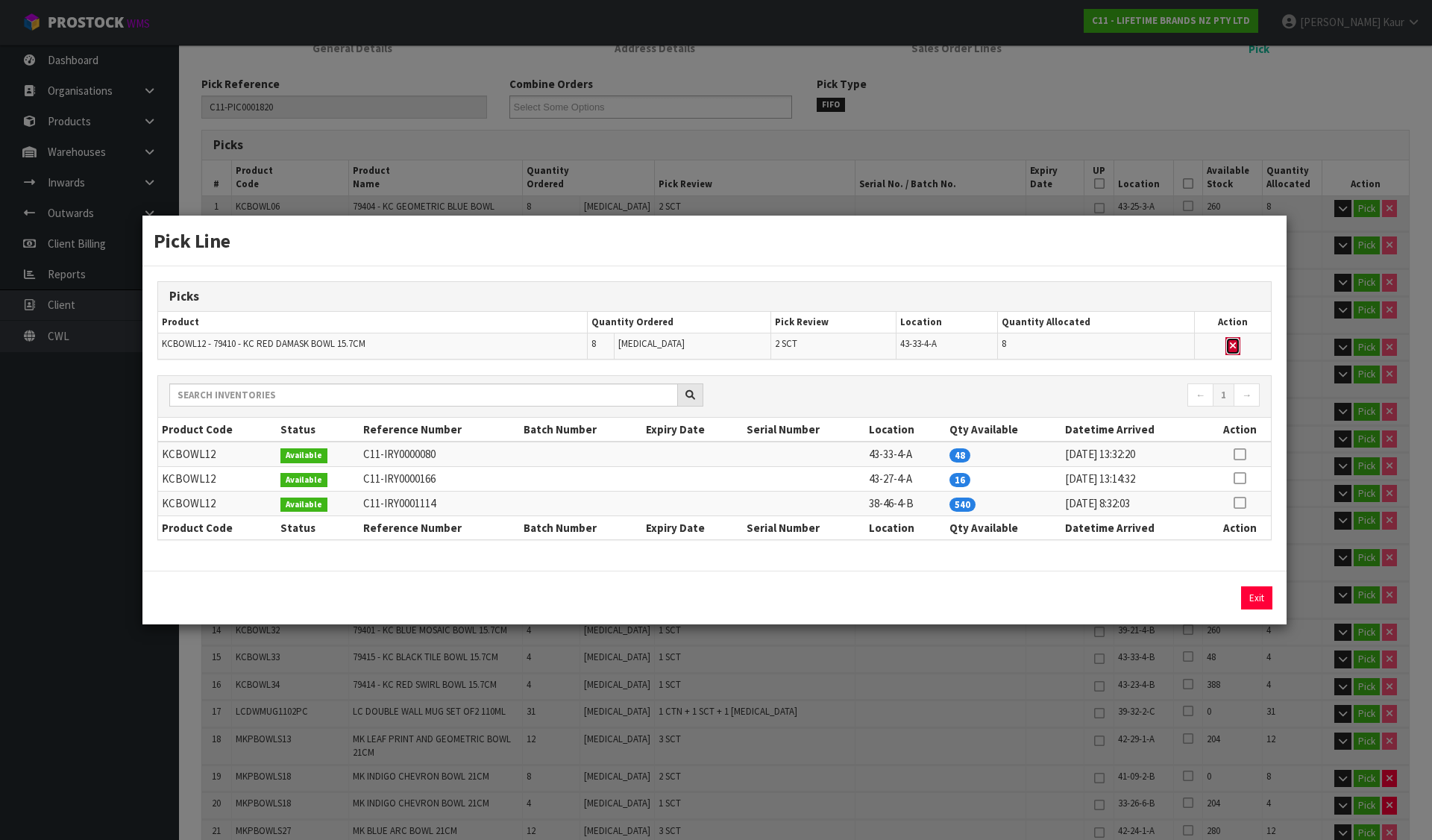
click at [1236, 345] on icon "button" at bounding box center [1232, 345] width 6 height 10
type input "Sub-carton x 44"
type input "203"
type input "0.263003"
type input "93.61"
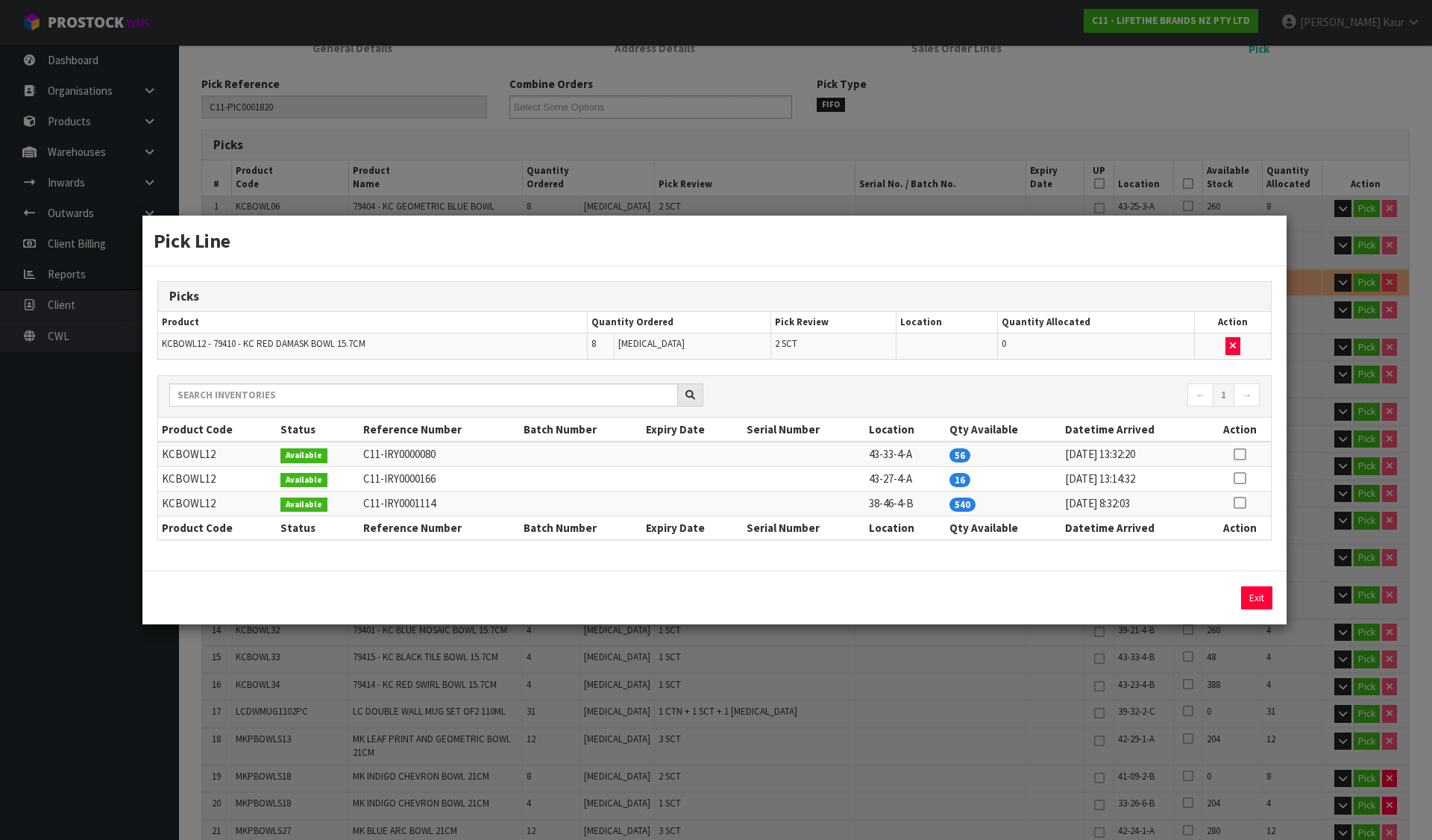
click at [1238, 478] on icon at bounding box center [1238, 478] width 12 height 1
drag, startPoint x: 1218, startPoint y: 592, endPoint x: 1242, endPoint y: 588, distance: 24.3
click at [1219, 592] on button "Assign Pick" at bounding box center [1205, 597] width 61 height 23
type input "Sub-carton x 46"
type input "211"
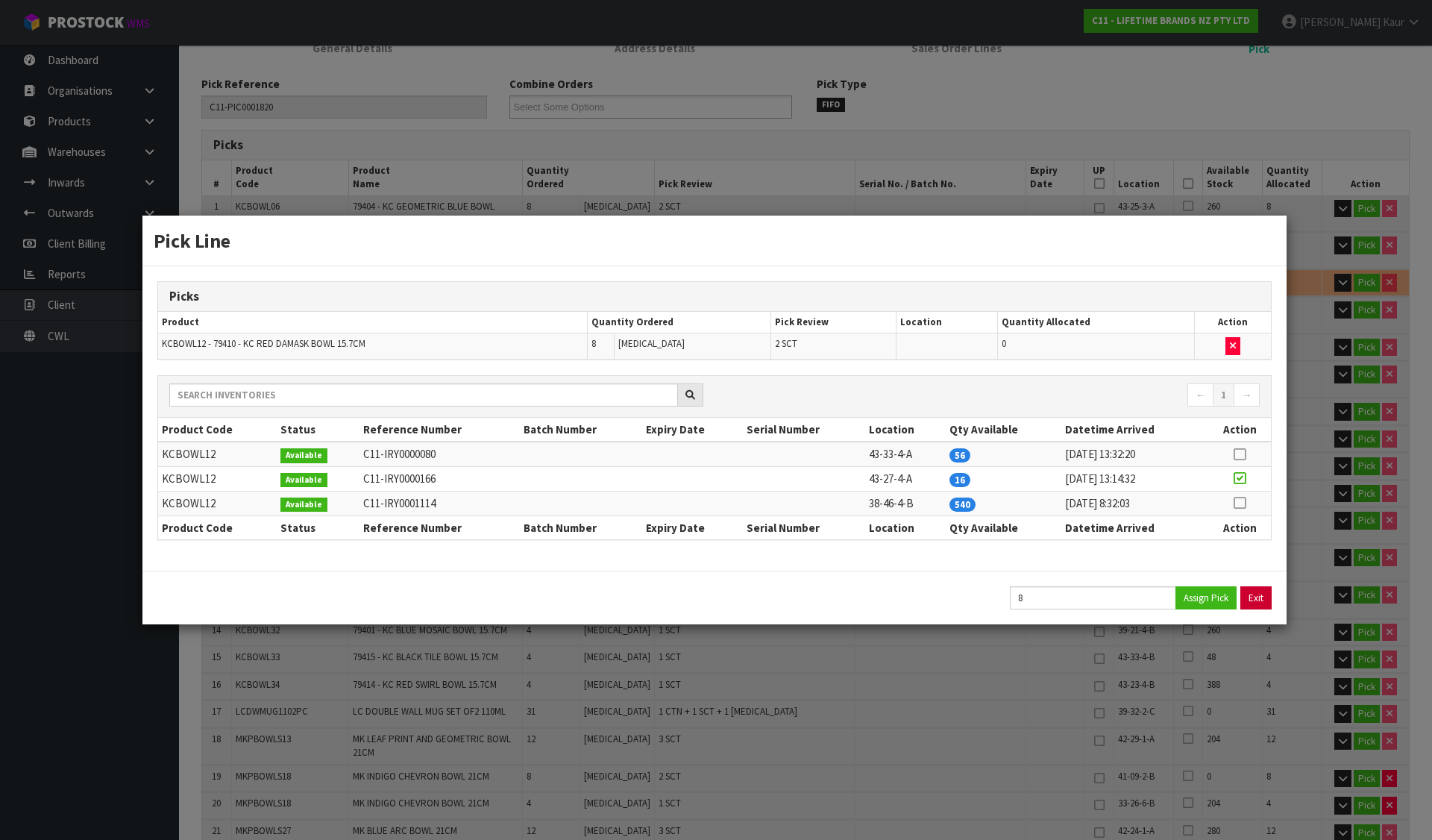
type input "0.272183"
type input "96.77"
drag, startPoint x: 1249, startPoint y: 588, endPoint x: 1319, endPoint y: 400, distance: 200.6
click at [1251, 580] on div "Exit" at bounding box center [714, 597] width 1144 height 53
click at [1250, 591] on button "Exit" at bounding box center [1256, 597] width 31 height 23
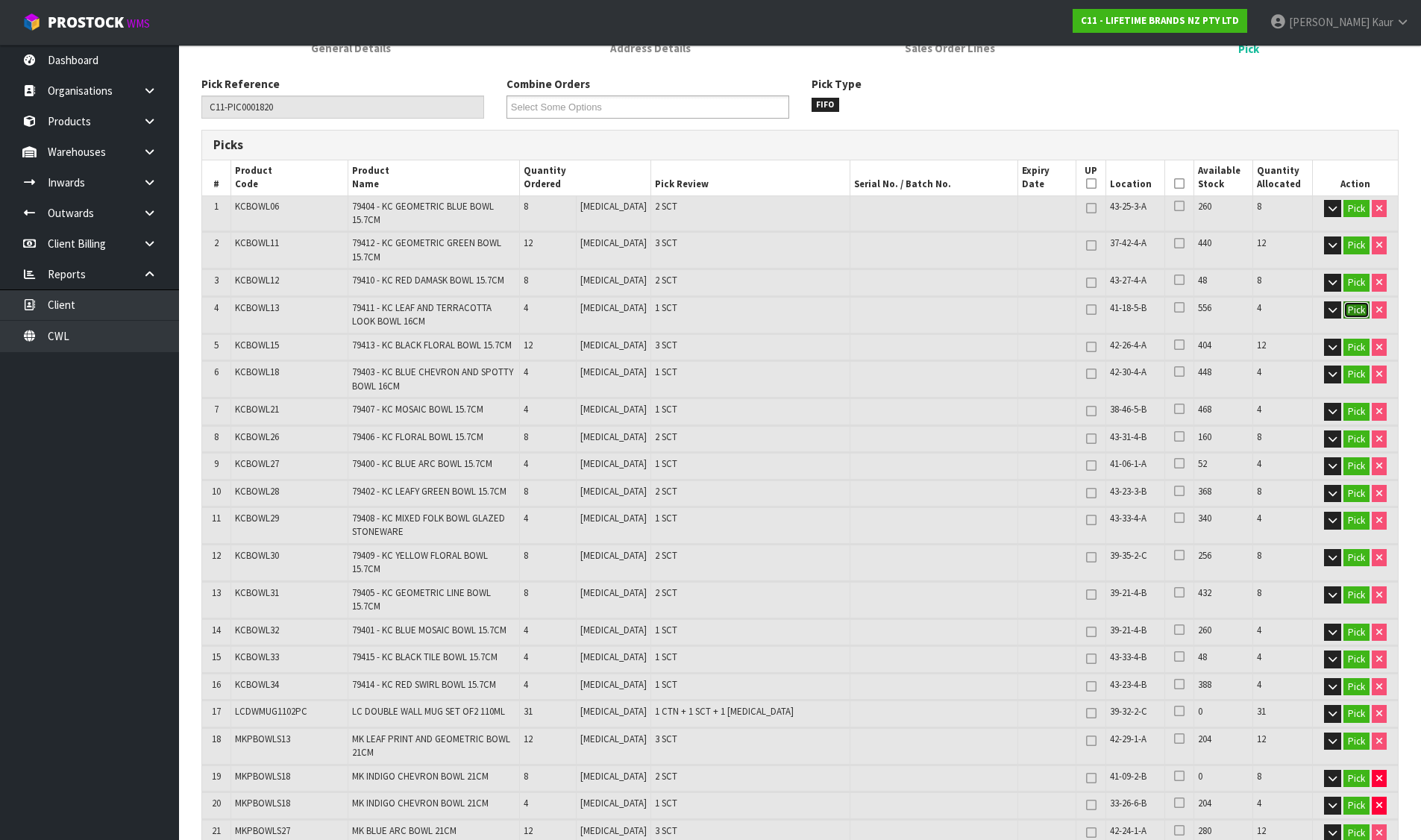
click at [1360, 308] on button "Pick" at bounding box center [1356, 310] width 26 height 18
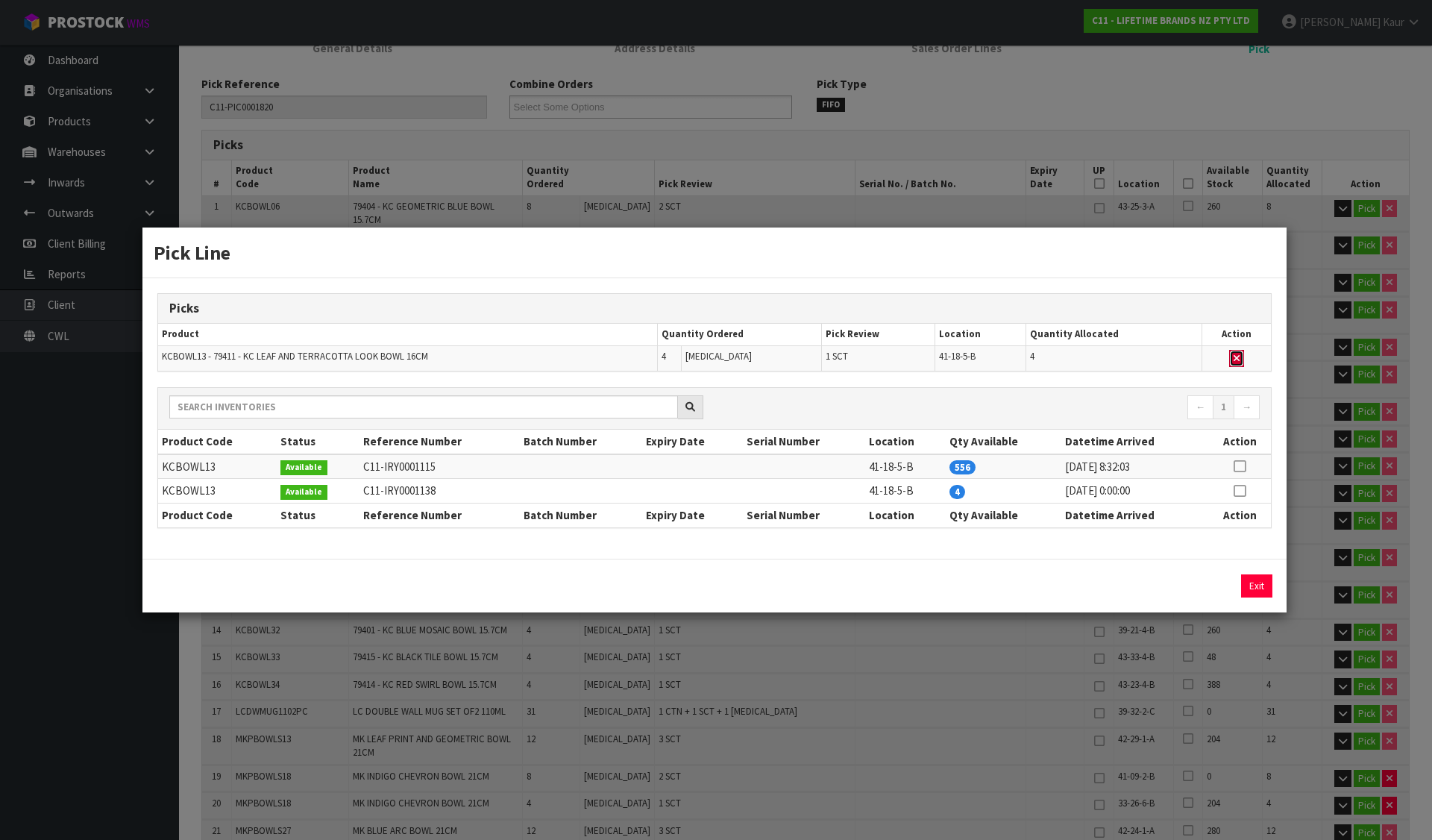
click at [1239, 359] on icon "button" at bounding box center [1236, 358] width 6 height 10
type input "Sub-carton x 45"
type input "207"
type input "0.267848"
type input "95.29"
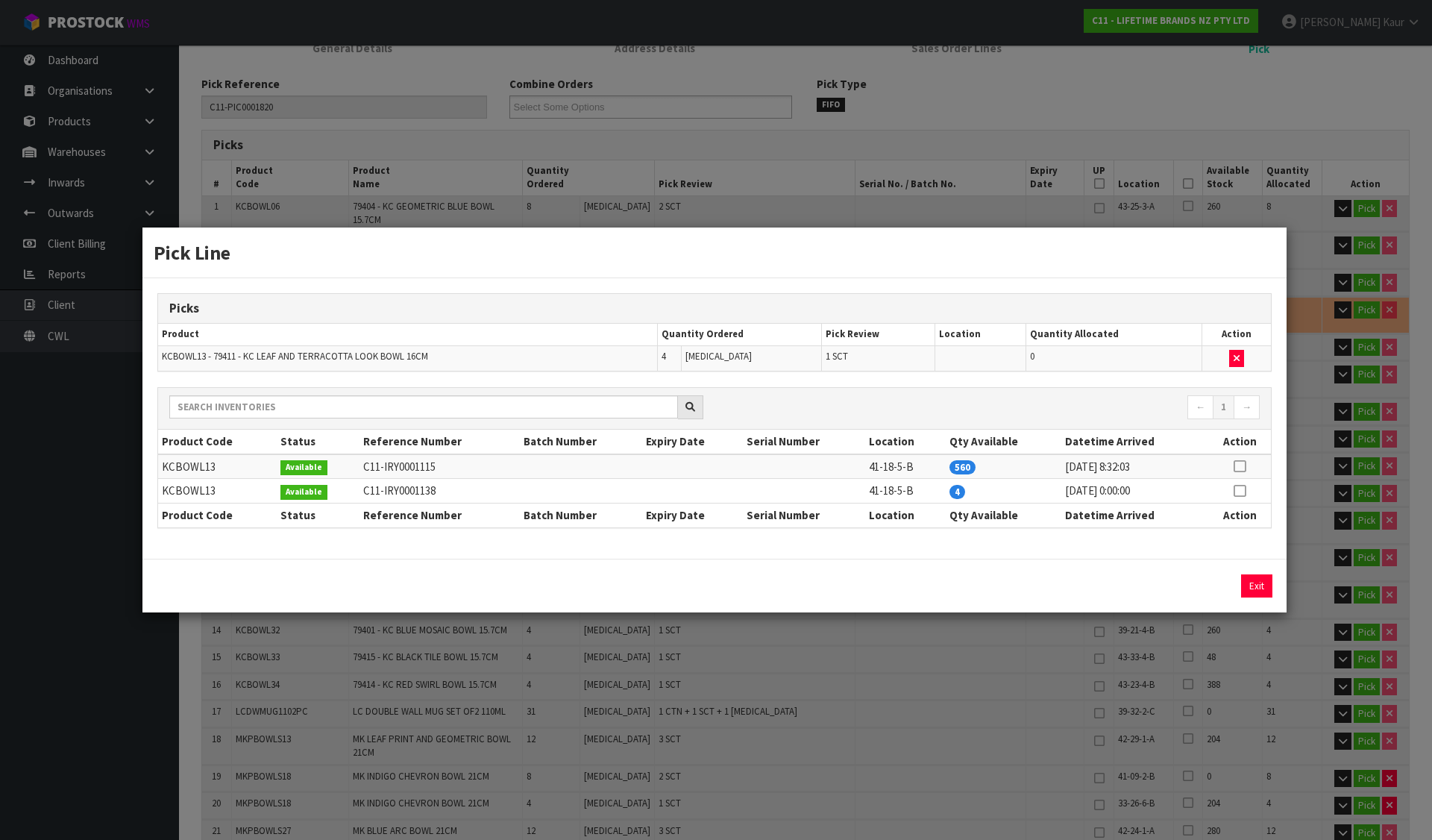
click at [1238, 491] on icon at bounding box center [1238, 491] width 12 height 1
click at [1215, 601] on div "4 Assign Pick Exit" at bounding box center [714, 585] width 1144 height 53
click at [1228, 585] on button "Assign Pick" at bounding box center [1205, 586] width 61 height 23
type input "Sub-carton x 46"
type input "211"
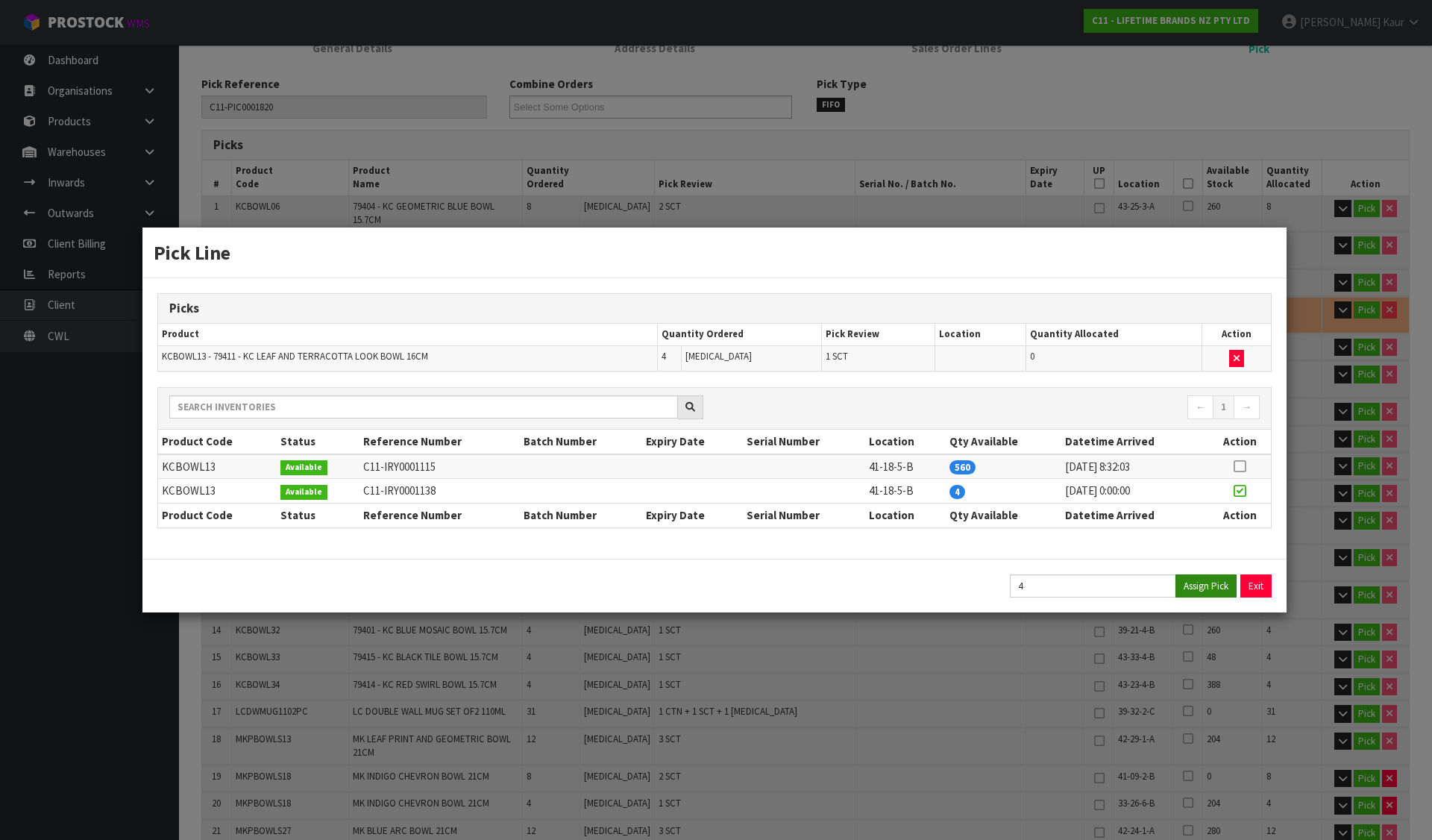
type input "0.272183"
type input "96.77"
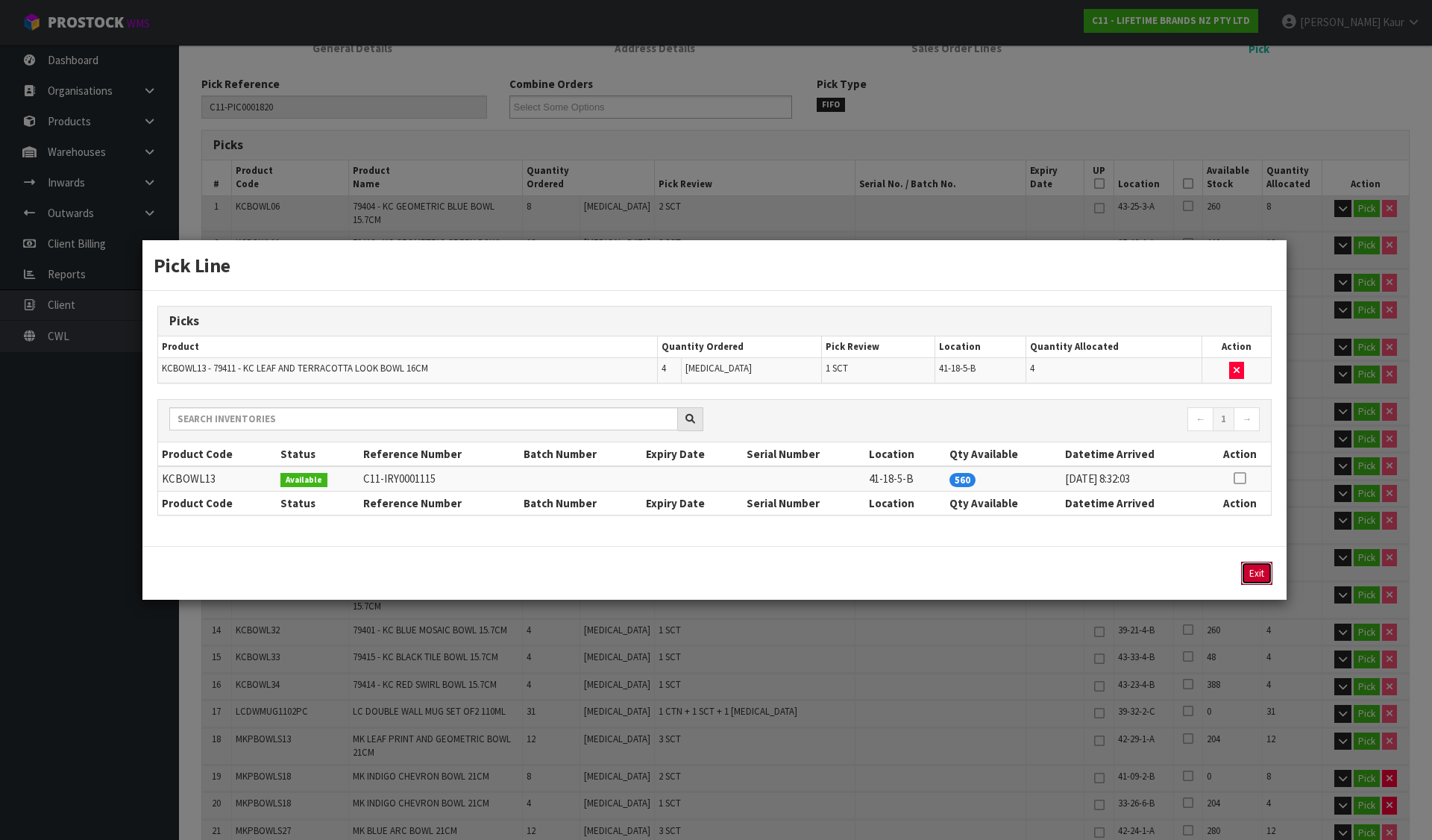
drag, startPoint x: 1258, startPoint y: 582, endPoint x: 1260, endPoint y: 573, distance: 9.2
click at [1259, 582] on button "Exit" at bounding box center [1256, 573] width 31 height 23
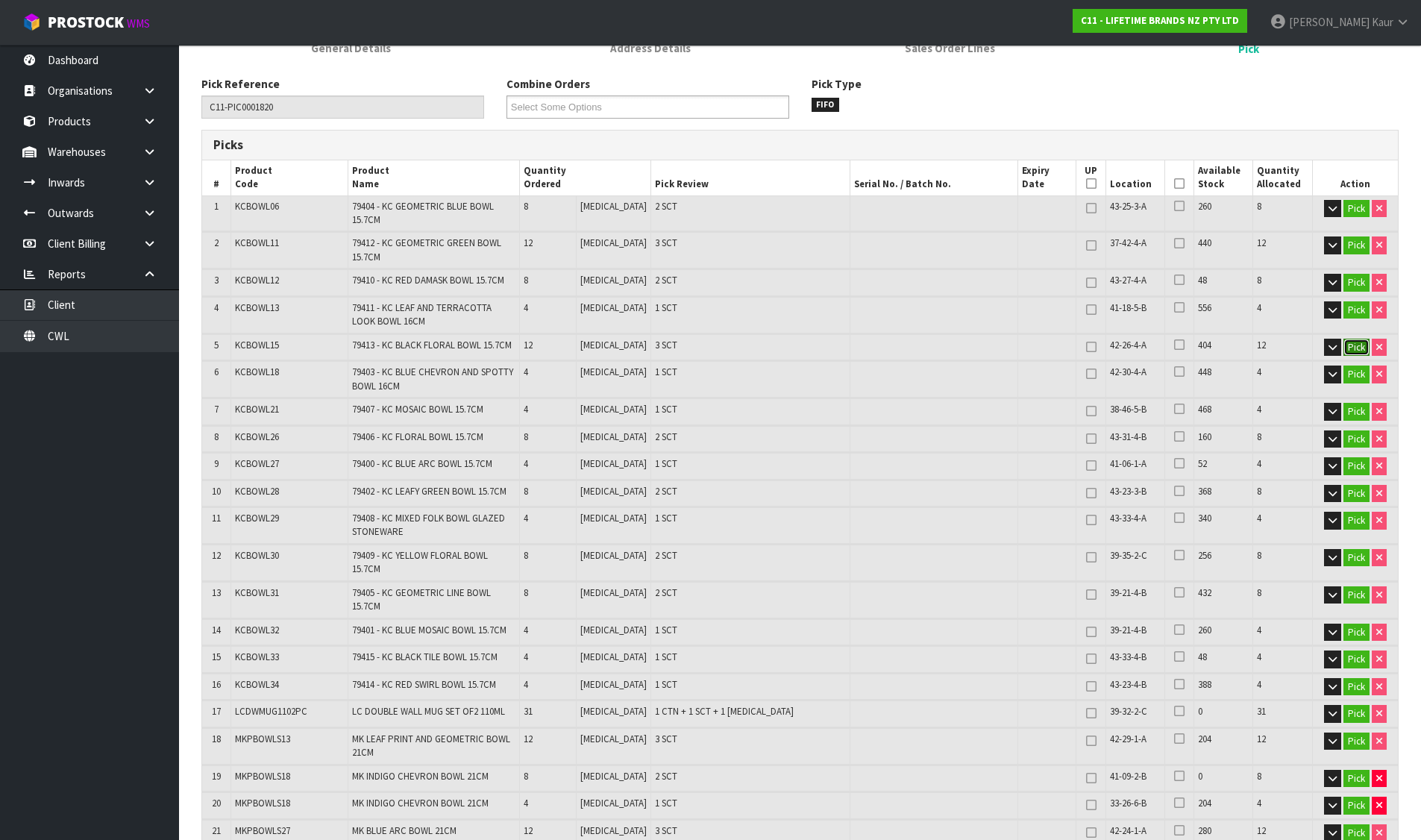
click at [1351, 345] on button "Pick" at bounding box center [1356, 348] width 26 height 18
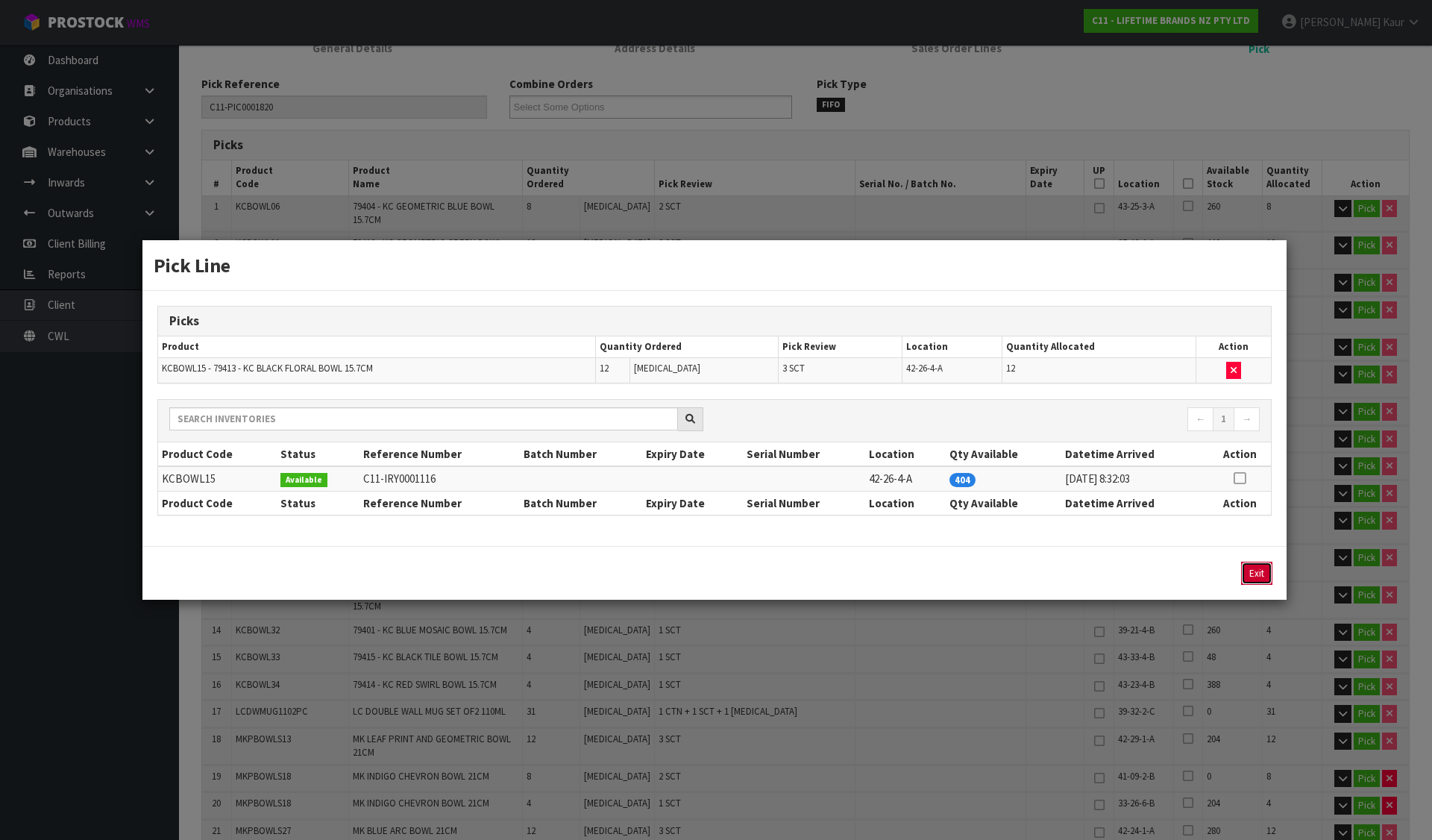
click at [1260, 576] on button "Exit" at bounding box center [1256, 573] width 31 height 23
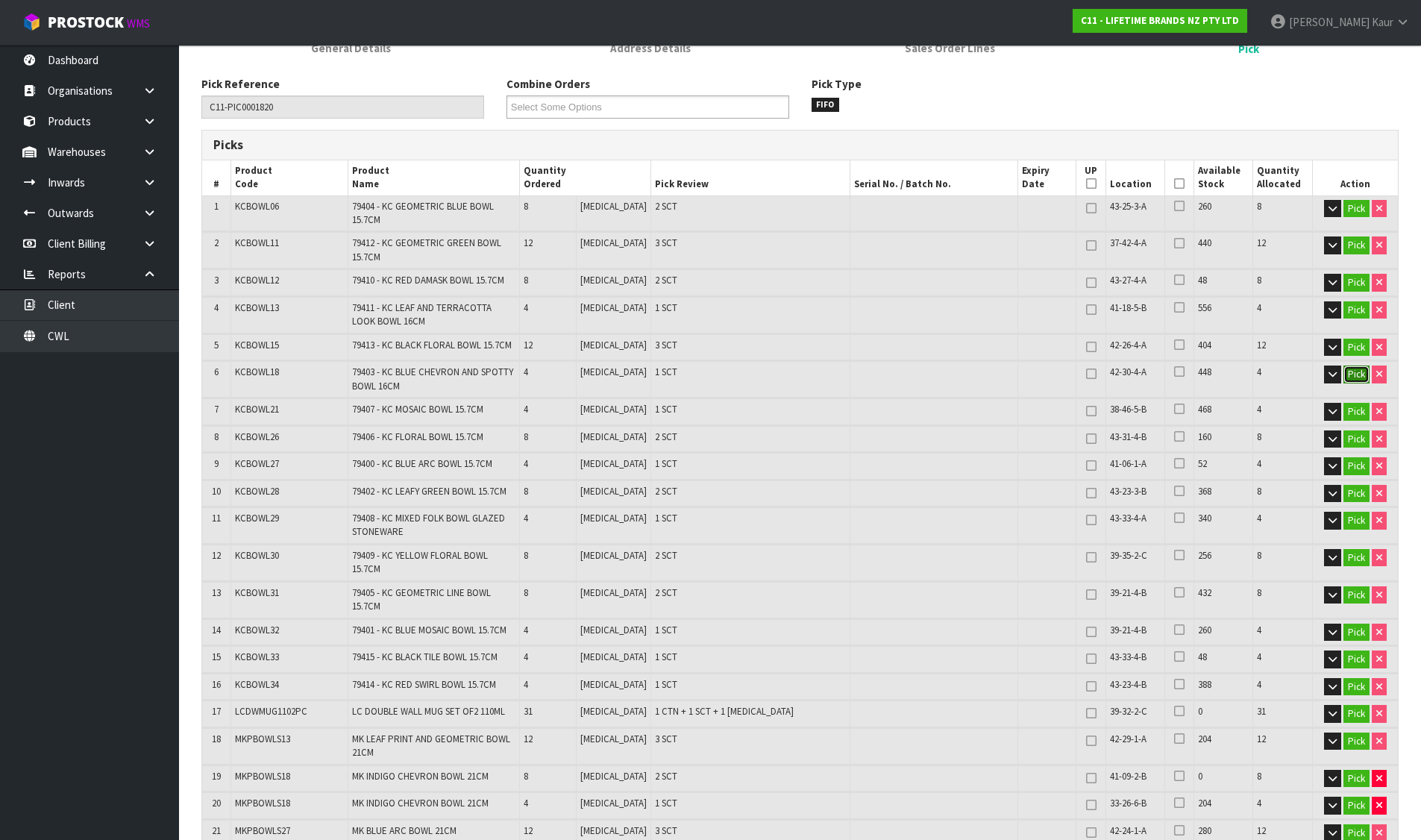
click at [1352, 372] on button "Pick" at bounding box center [1356, 374] width 26 height 18
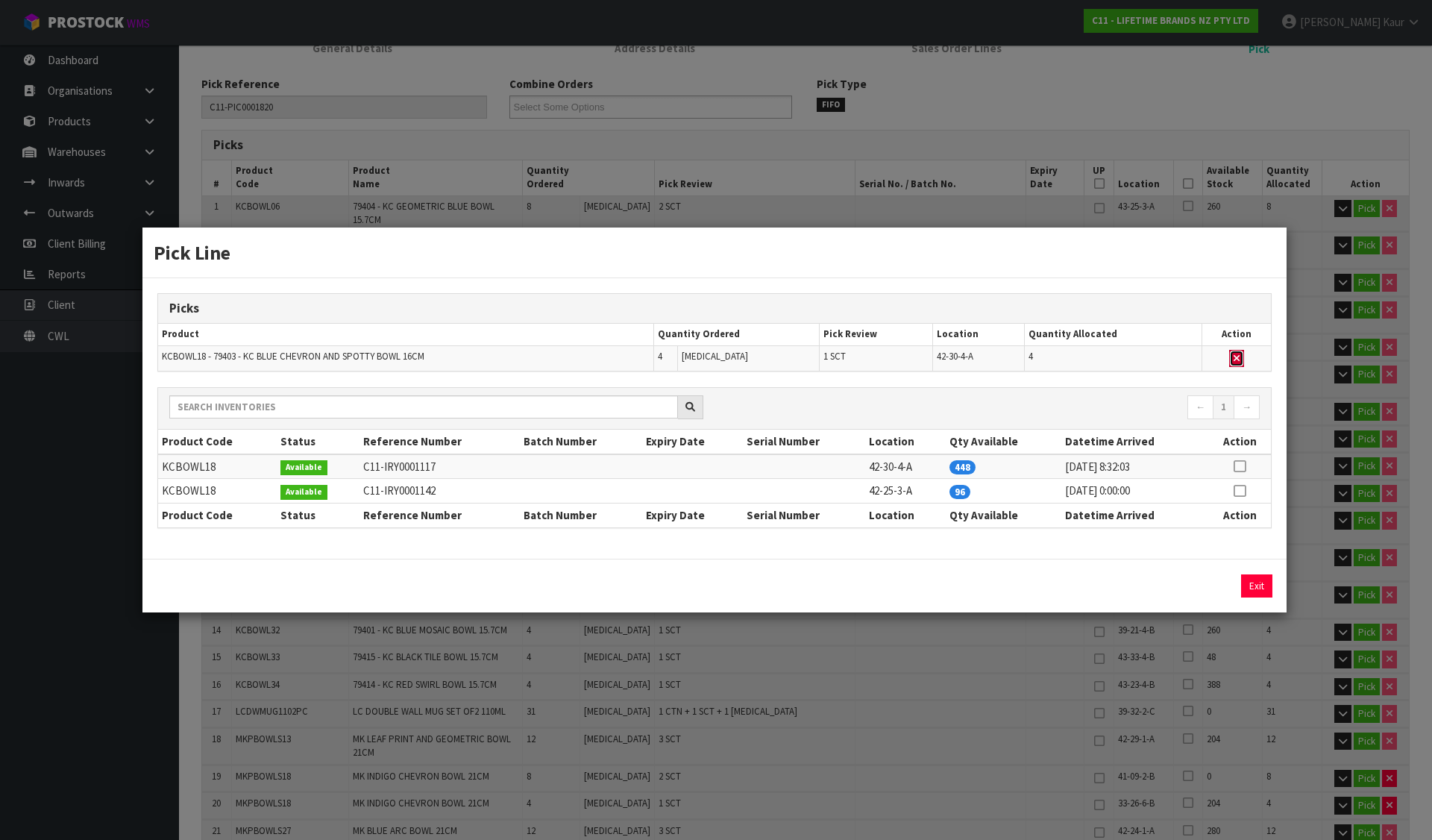
click at [1236, 359] on icon "button" at bounding box center [1236, 358] width 6 height 10
type input "Sub-carton x 45"
type input "207"
type input "0.268137"
type input "95.33"
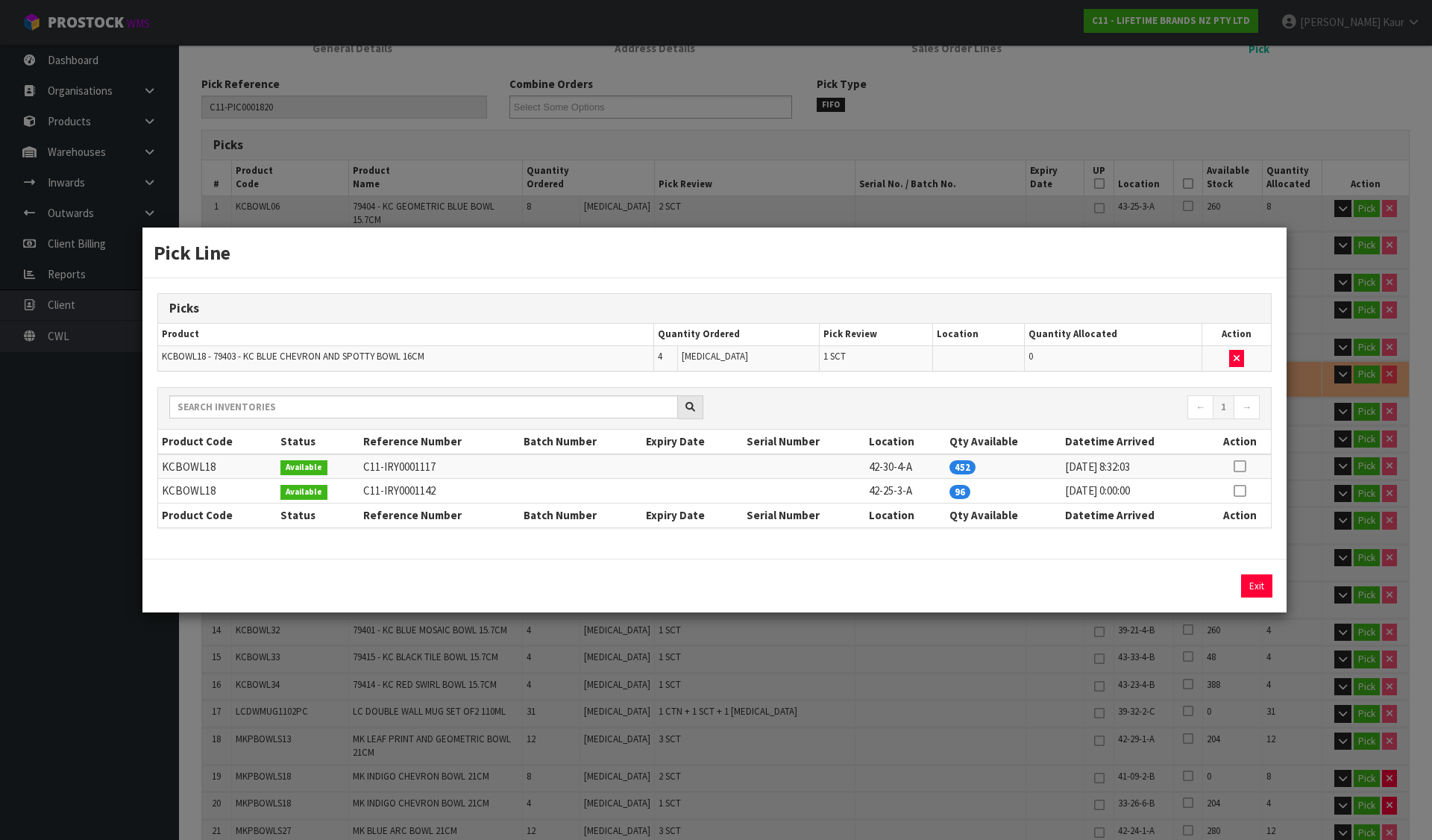
click at [1241, 482] on td at bounding box center [1239, 492] width 62 height 25
click at [1241, 483] on td at bounding box center [1239, 492] width 62 height 25
click at [1237, 491] on icon at bounding box center [1238, 491] width 12 height 1
click at [1225, 580] on button "Assign Pick" at bounding box center [1205, 586] width 61 height 23
type input "Sub-carton x 46"
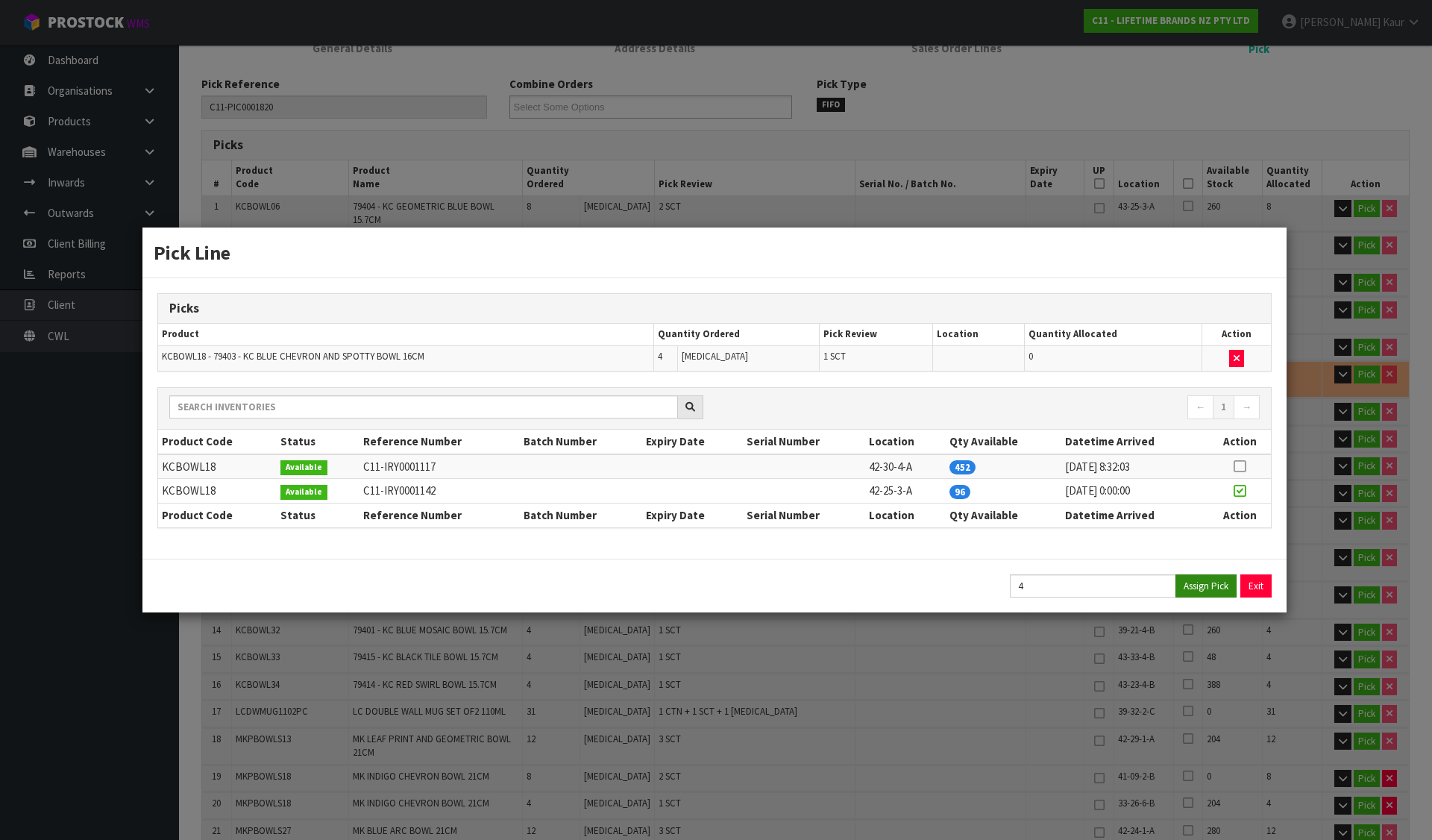
type input "211"
type input "0.272183"
type input "96.77"
click at [1246, 576] on button "Exit" at bounding box center [1256, 586] width 31 height 23
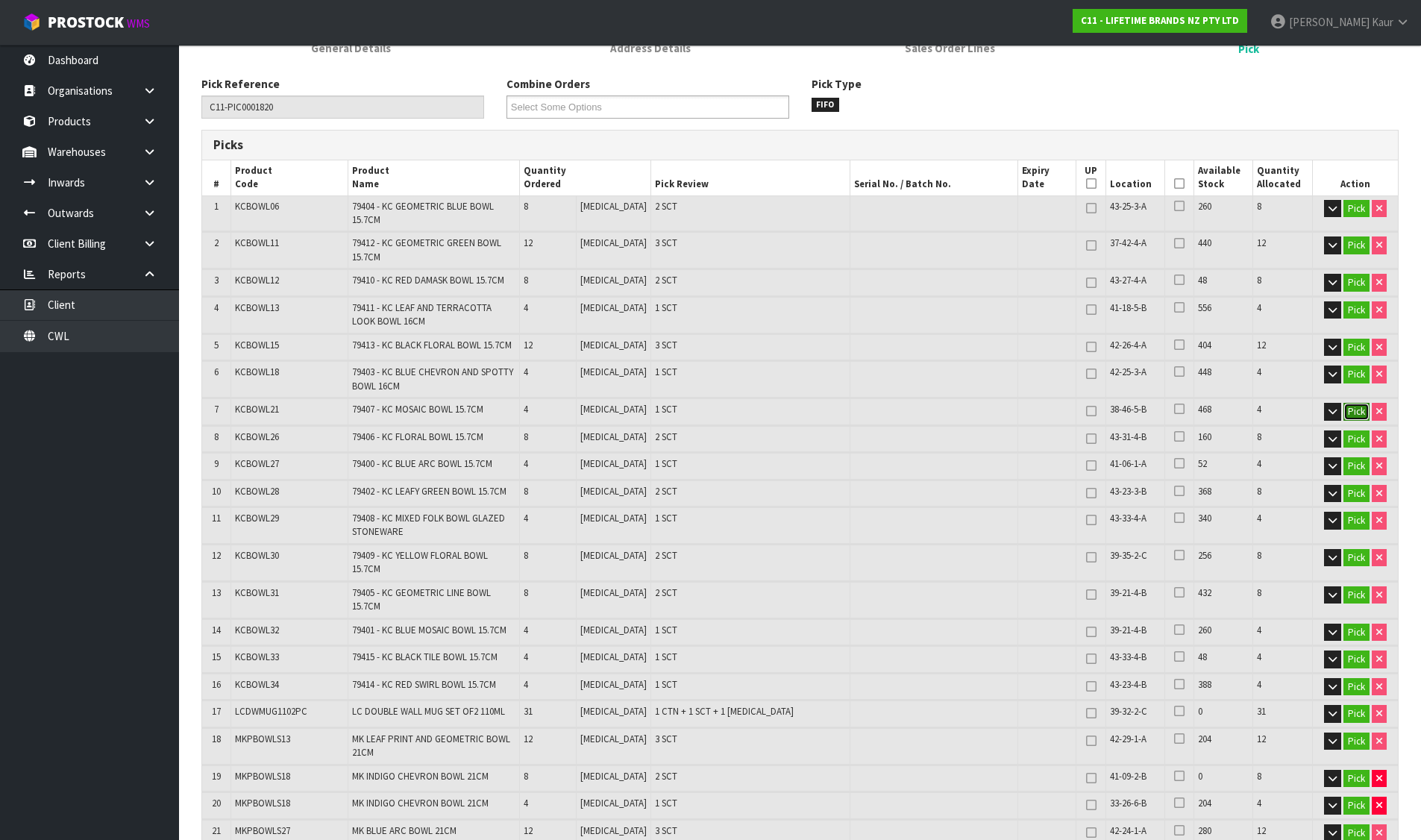
click at [1348, 413] on button "Pick" at bounding box center [1356, 412] width 26 height 18
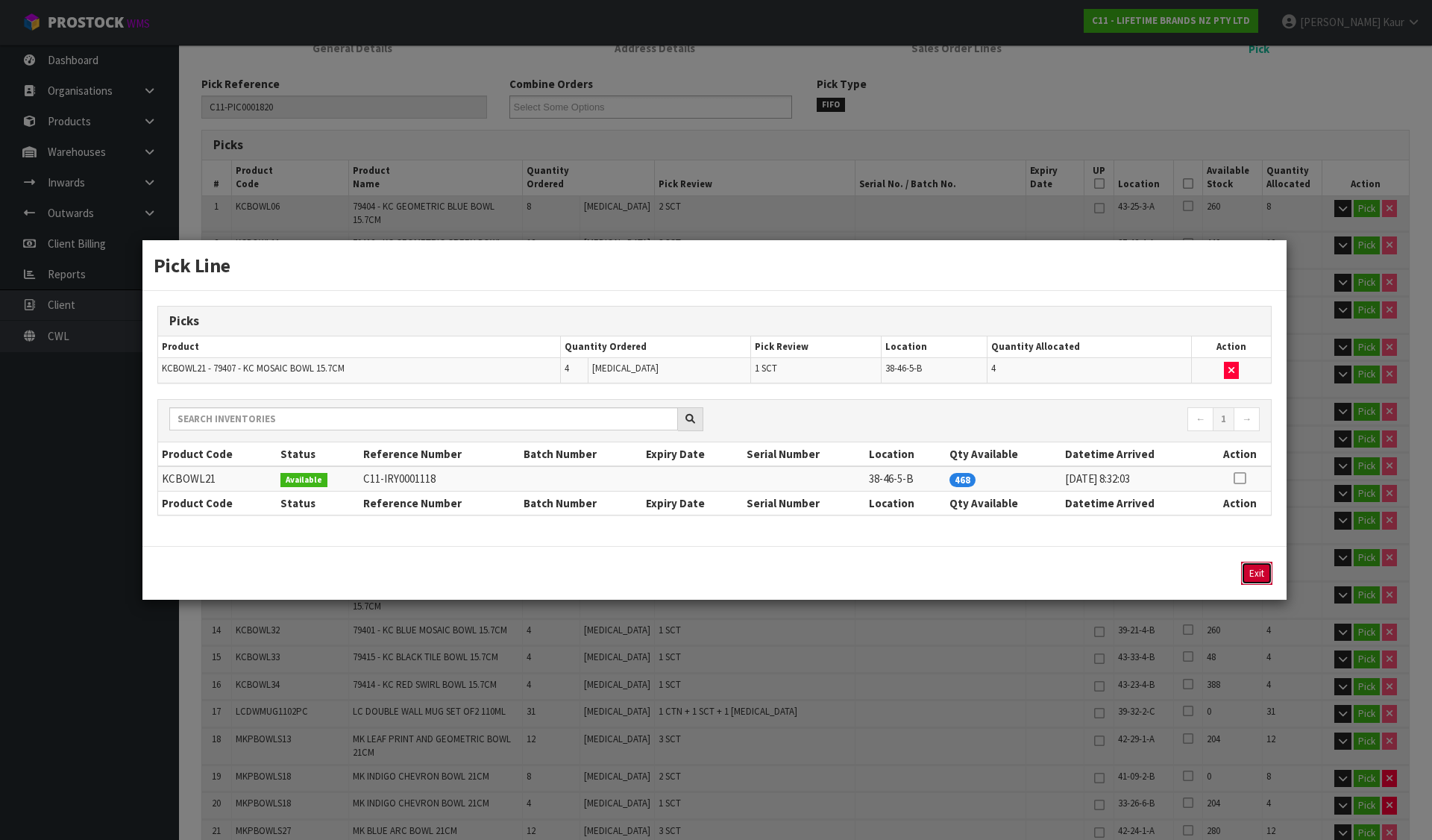
click at [1256, 580] on button "Exit" at bounding box center [1256, 573] width 31 height 23
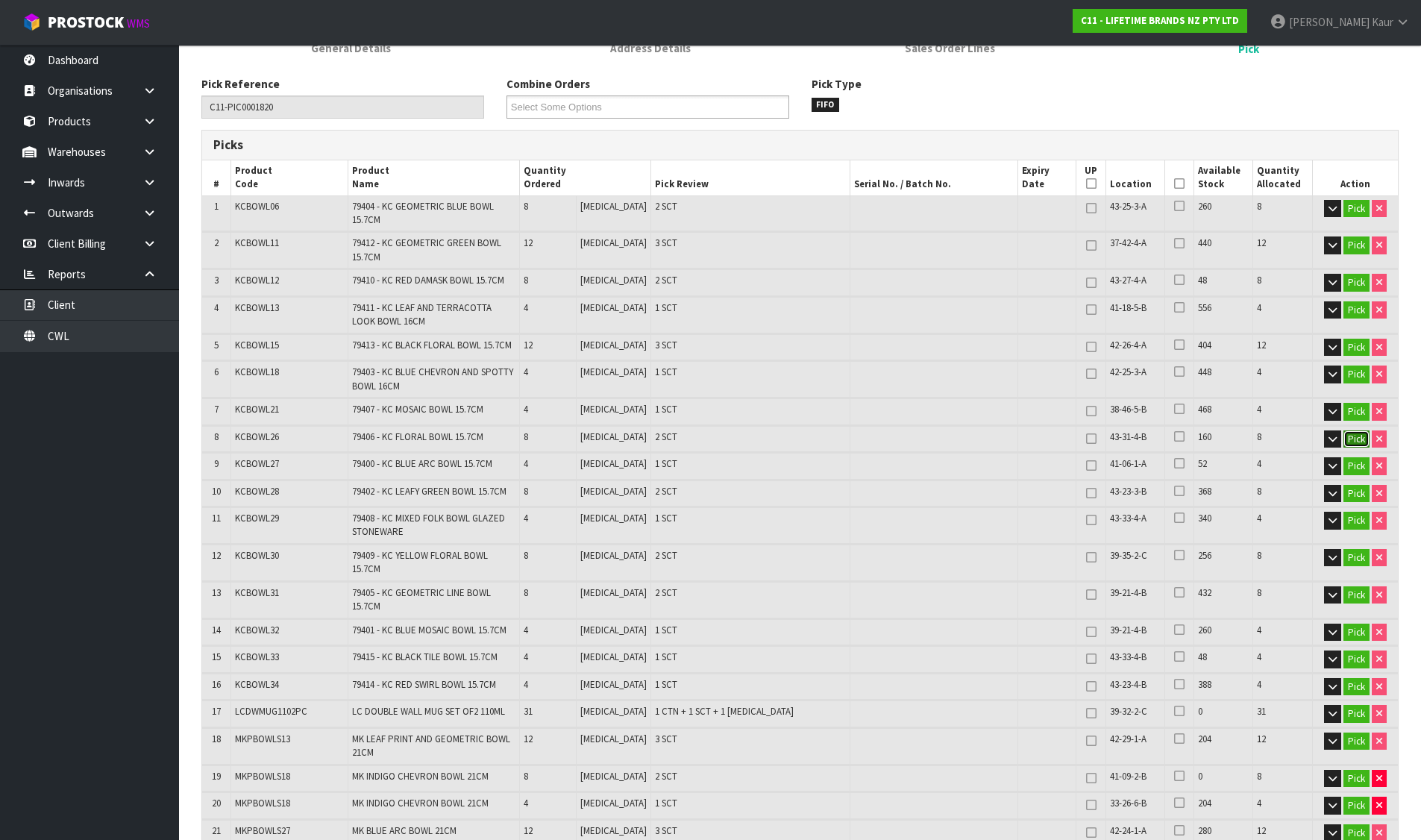
click at [1359, 436] on button "Pick" at bounding box center [1356, 439] width 26 height 18
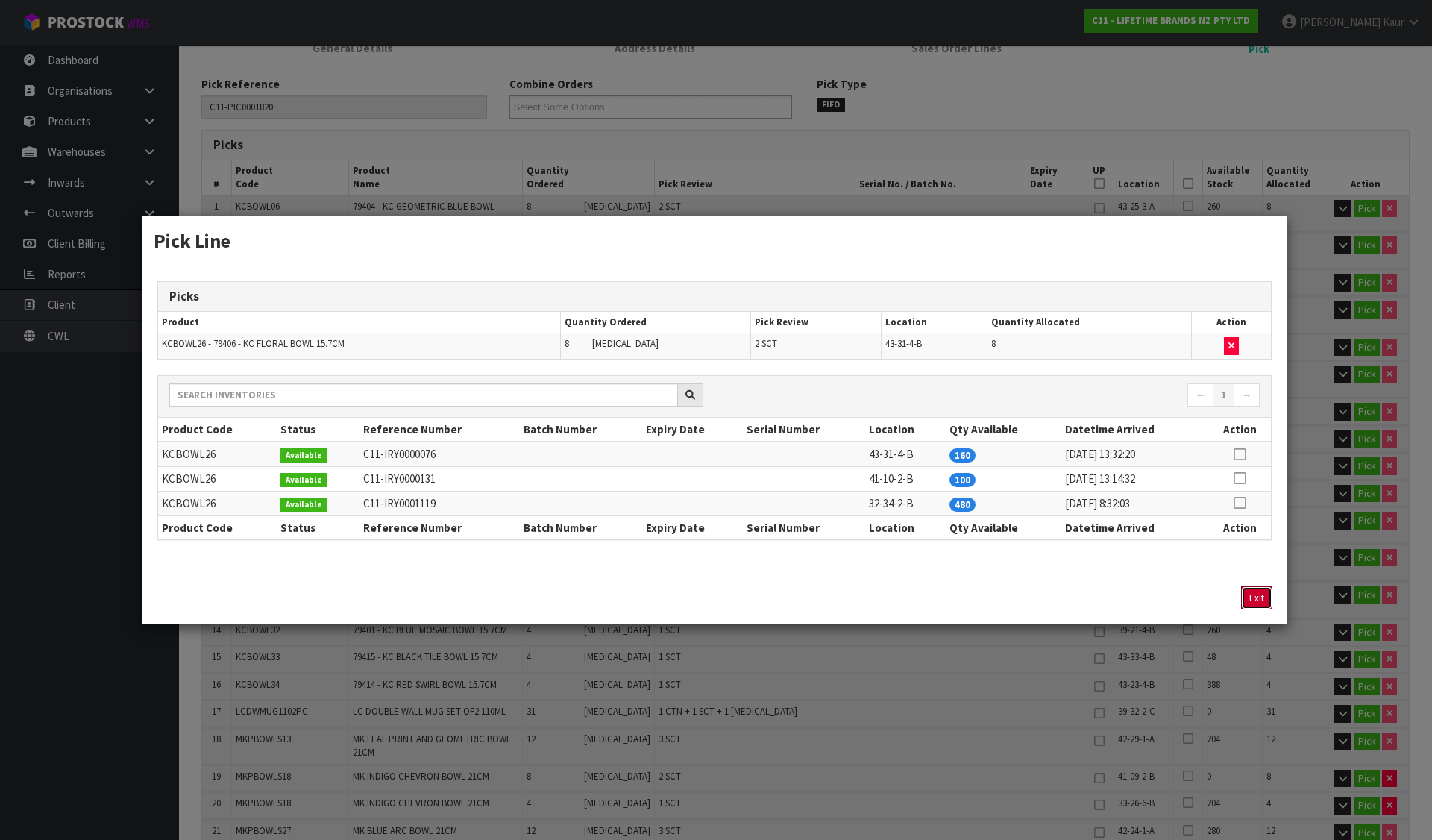
drag, startPoint x: 1255, startPoint y: 593, endPoint x: 1188, endPoint y: 488, distance: 124.6
click at [1140, 577] on div "Exit" at bounding box center [714, 597] width 1144 height 53
click at [1233, 341] on icon "button" at bounding box center [1231, 345] width 6 height 10
type input "Sub-carton x 44"
type input "203"
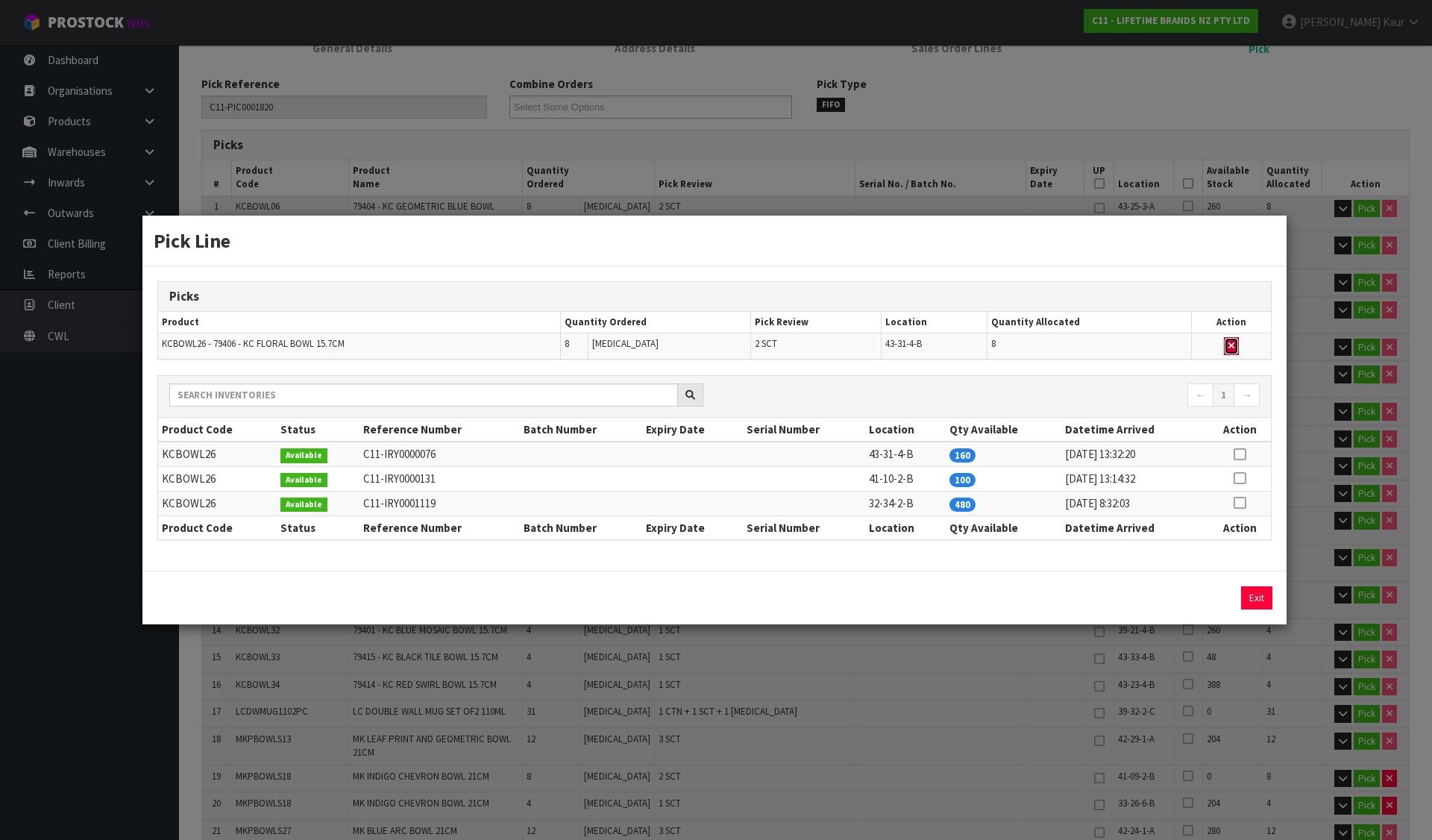
type input "0.271707"
type input "93.77"
click at [1241, 478] on icon at bounding box center [1238, 478] width 12 height 1
click at [1218, 600] on button "Assign Pick" at bounding box center [1205, 597] width 61 height 23
type input "Sub-carton x 46"
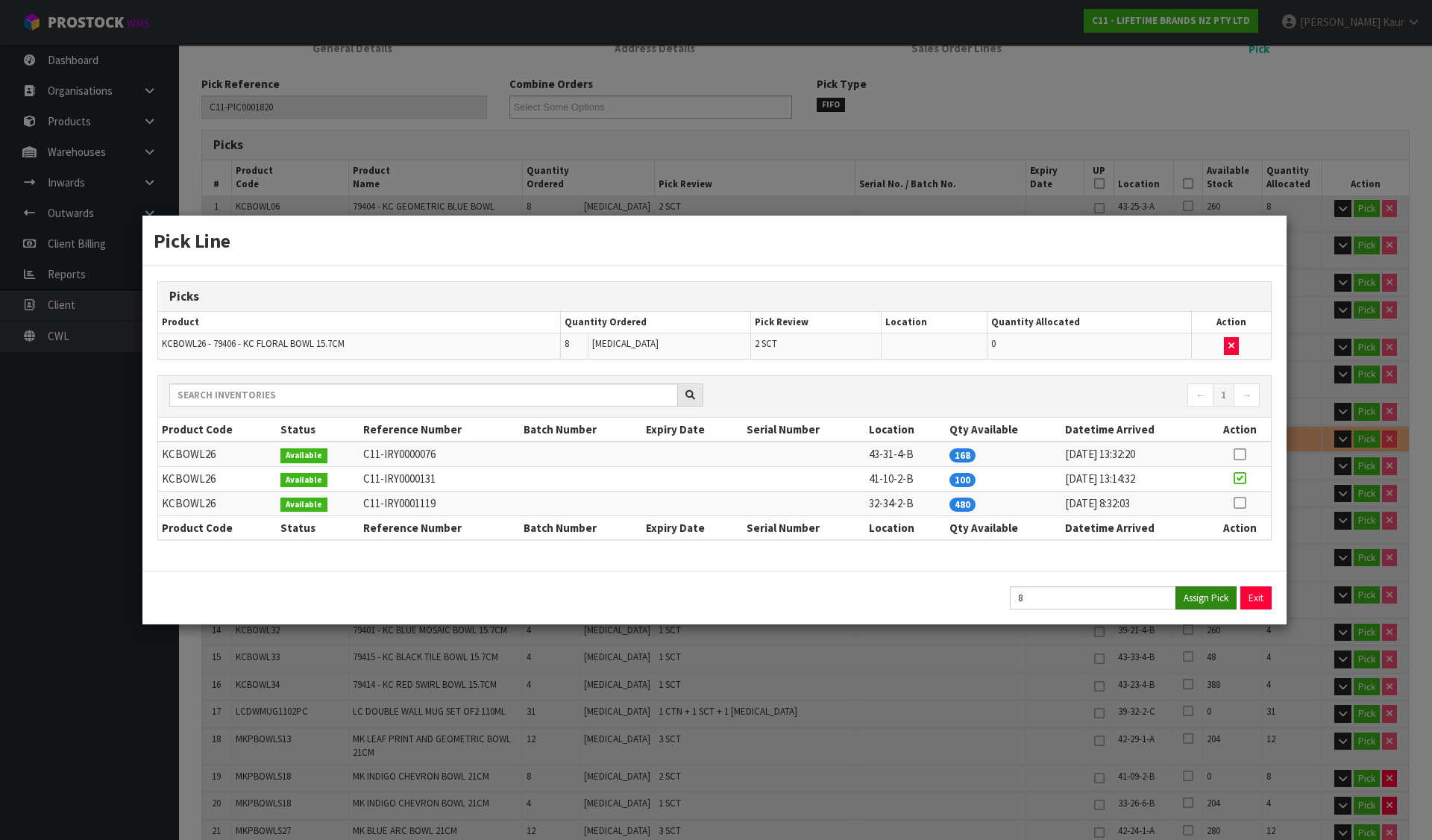
type input "211"
type input "0.272183"
type input "96.77"
click at [1254, 591] on button "Exit" at bounding box center [1256, 597] width 31 height 23
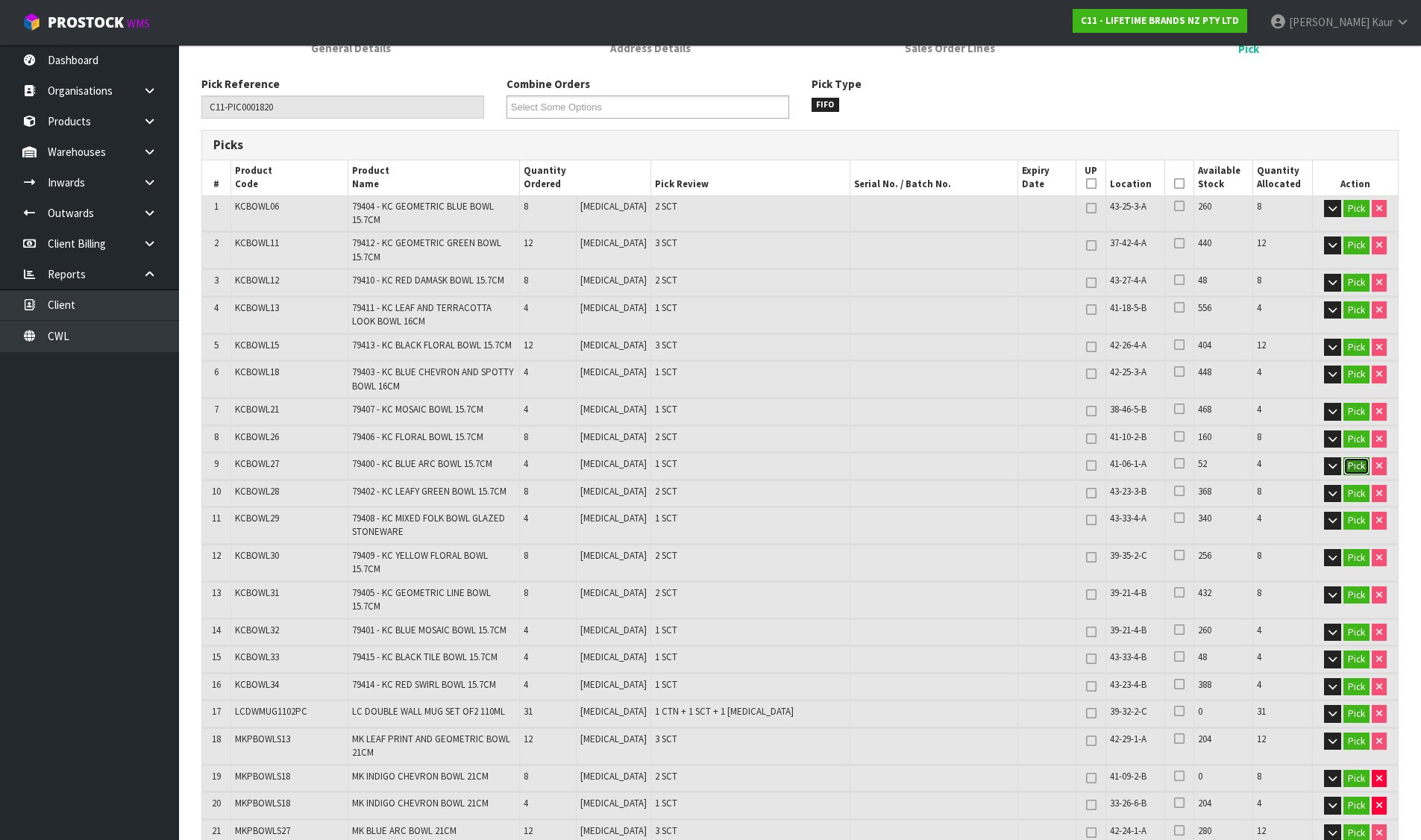
click at [1353, 466] on button "Pick" at bounding box center [1356, 466] width 26 height 18
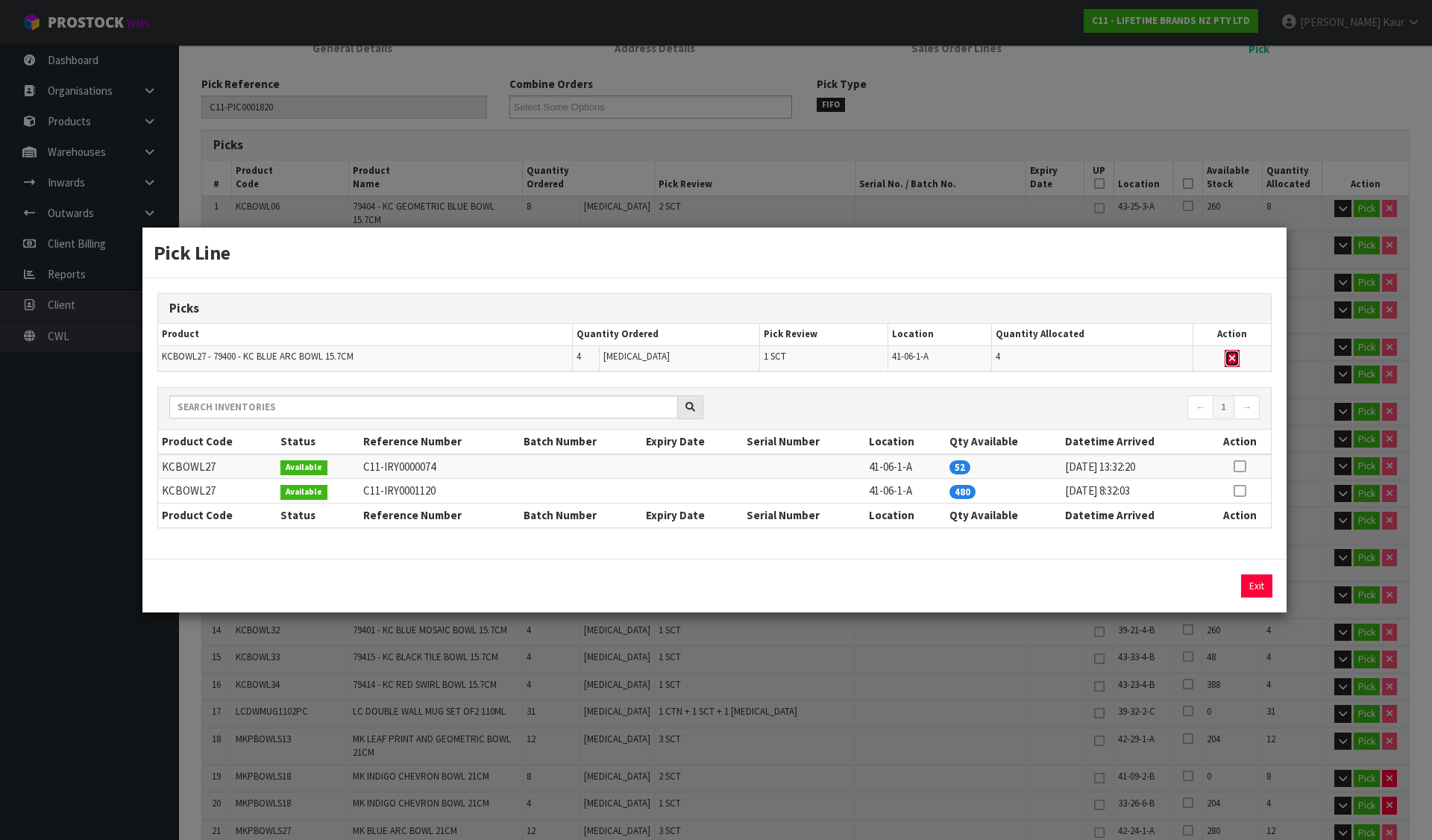
click at [1233, 354] on icon "button" at bounding box center [1231, 358] width 6 height 10
type input "Sub-carton x 45"
type input "207"
type input "0.267593"
type input "95.37"
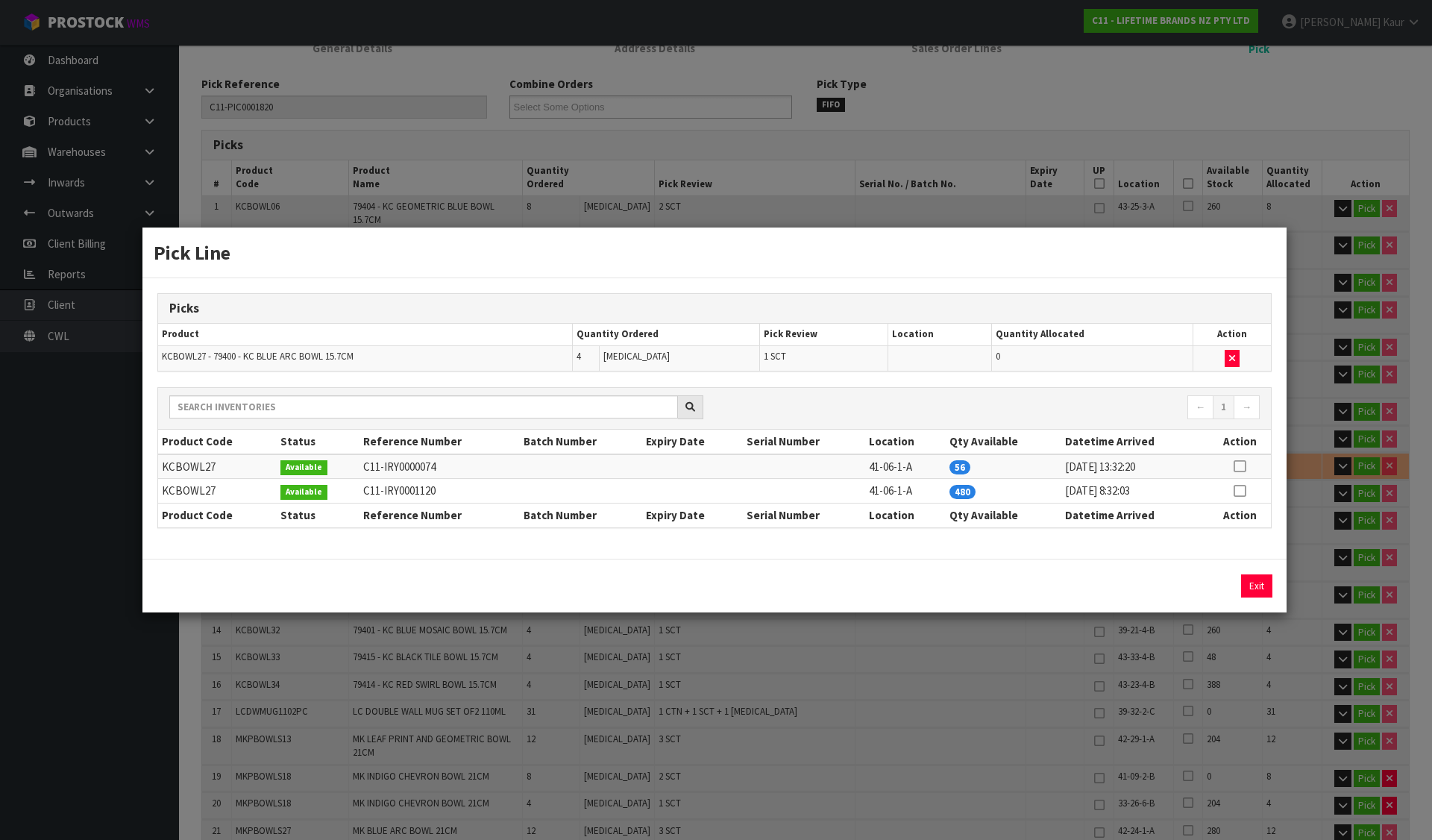
click at [1240, 466] on icon at bounding box center [1238, 466] width 12 height 1
click at [1217, 581] on button "Assign Pick" at bounding box center [1205, 586] width 61 height 23
type input "Sub-carton x 46"
type input "211"
type input "0.272183"
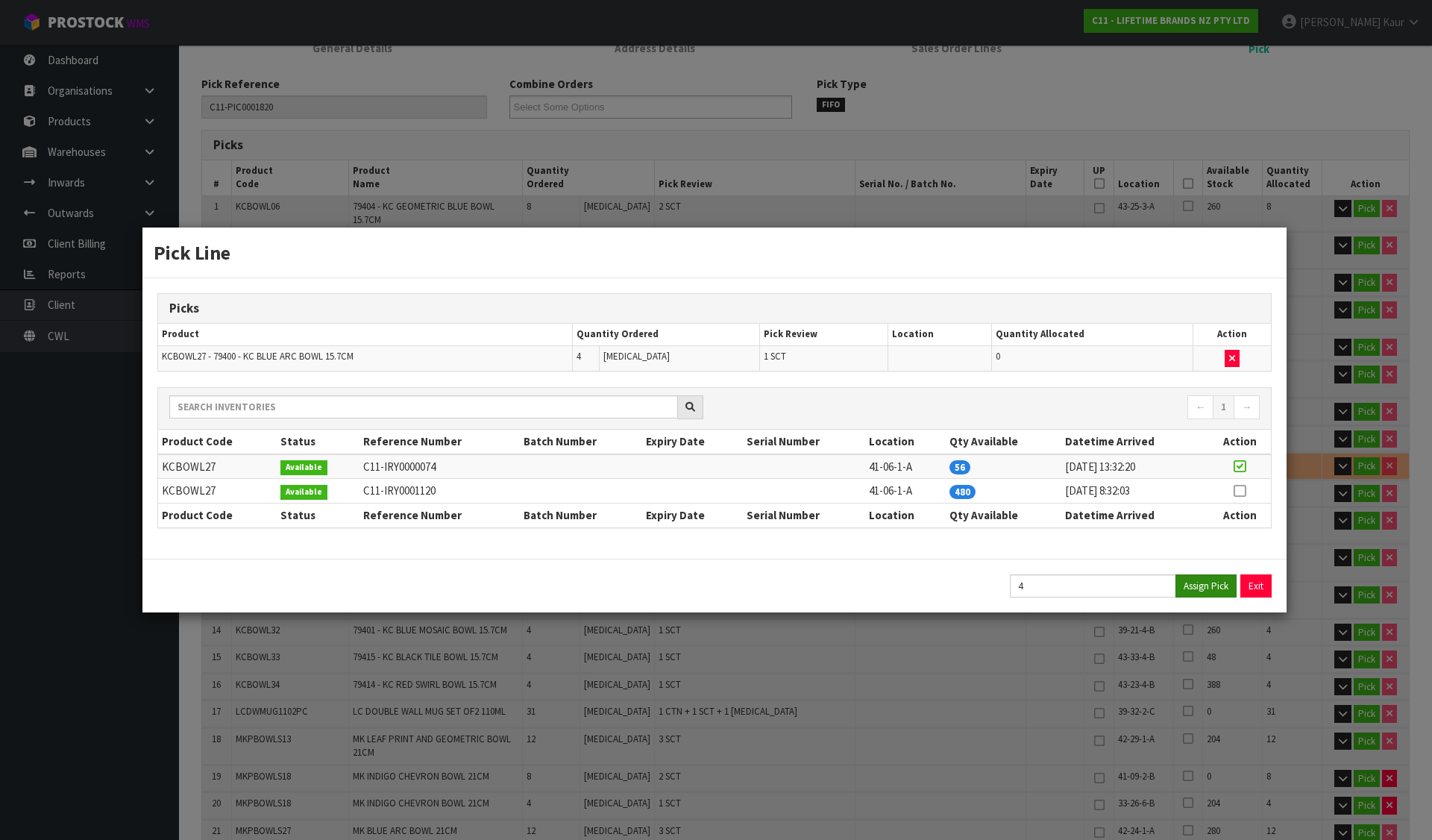
type input "96.77"
click at [1236, 583] on div "Exit" at bounding box center [1140, 586] width 261 height 23
click at [1248, 583] on button "Exit" at bounding box center [1256, 586] width 31 height 23
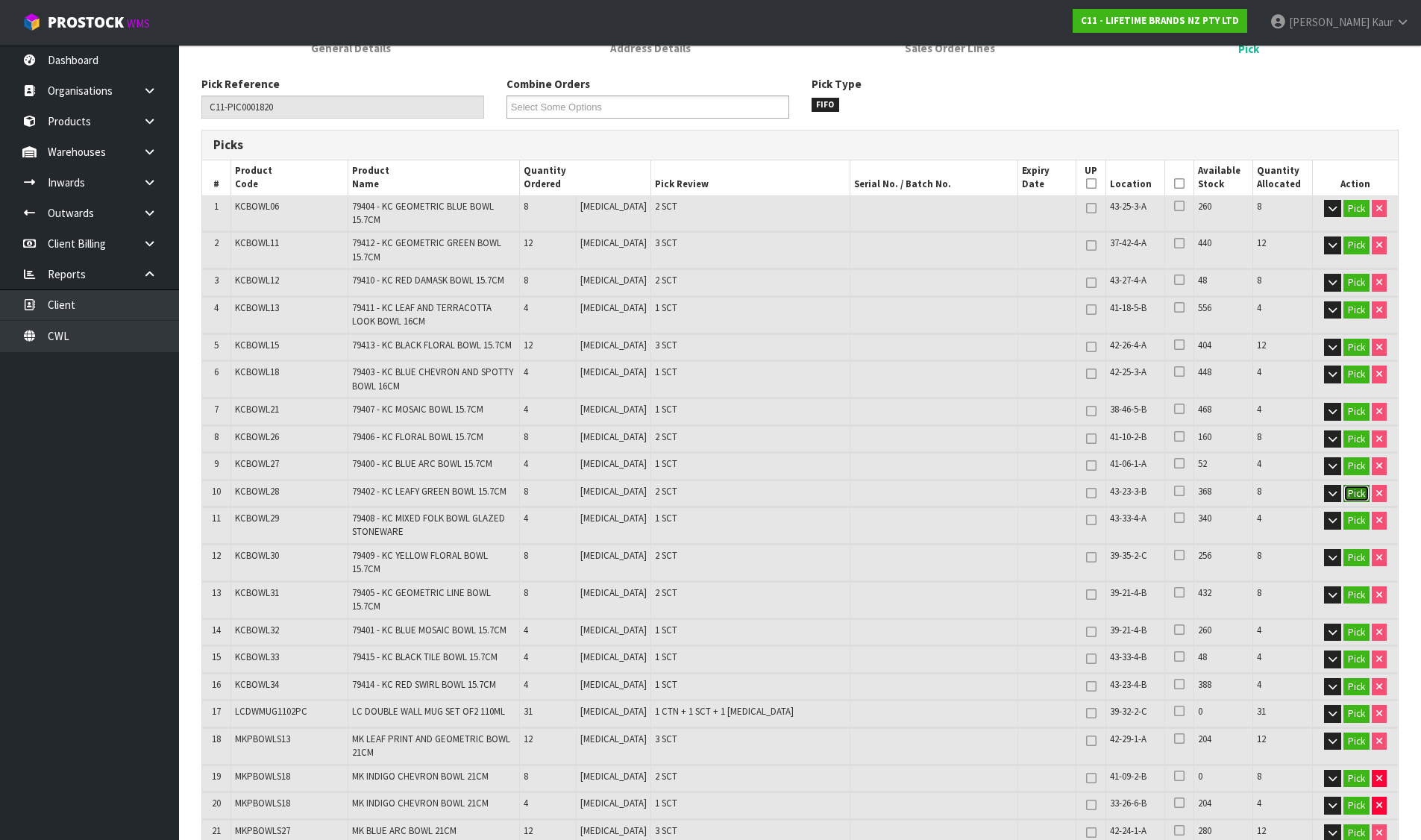
click at [1361, 486] on button "Pick" at bounding box center [1356, 493] width 26 height 18
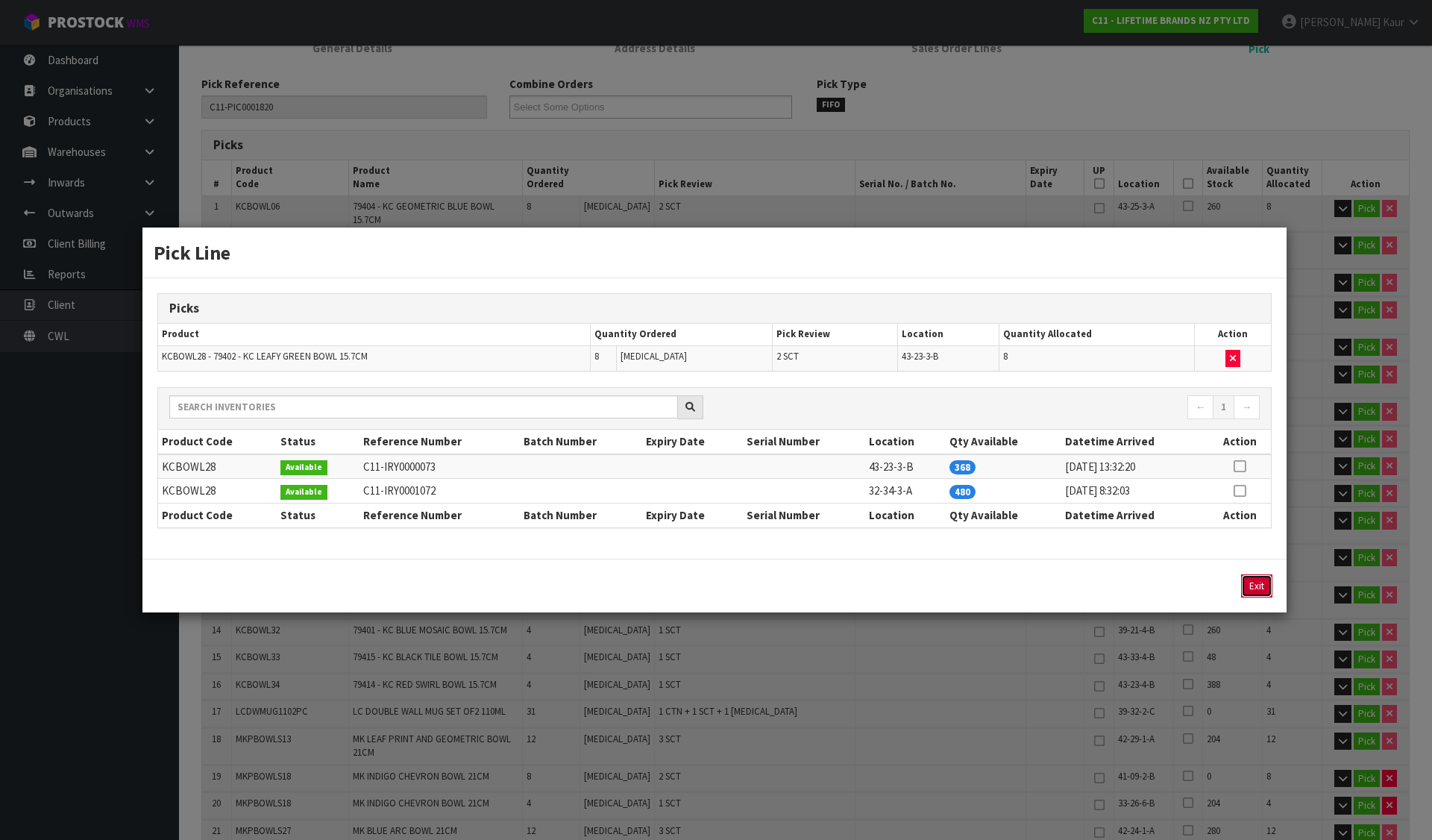
drag, startPoint x: 1253, startPoint y: 583, endPoint x: 1334, endPoint y: 518, distance: 103.9
click at [1253, 582] on button "Exit" at bounding box center [1256, 586] width 31 height 23
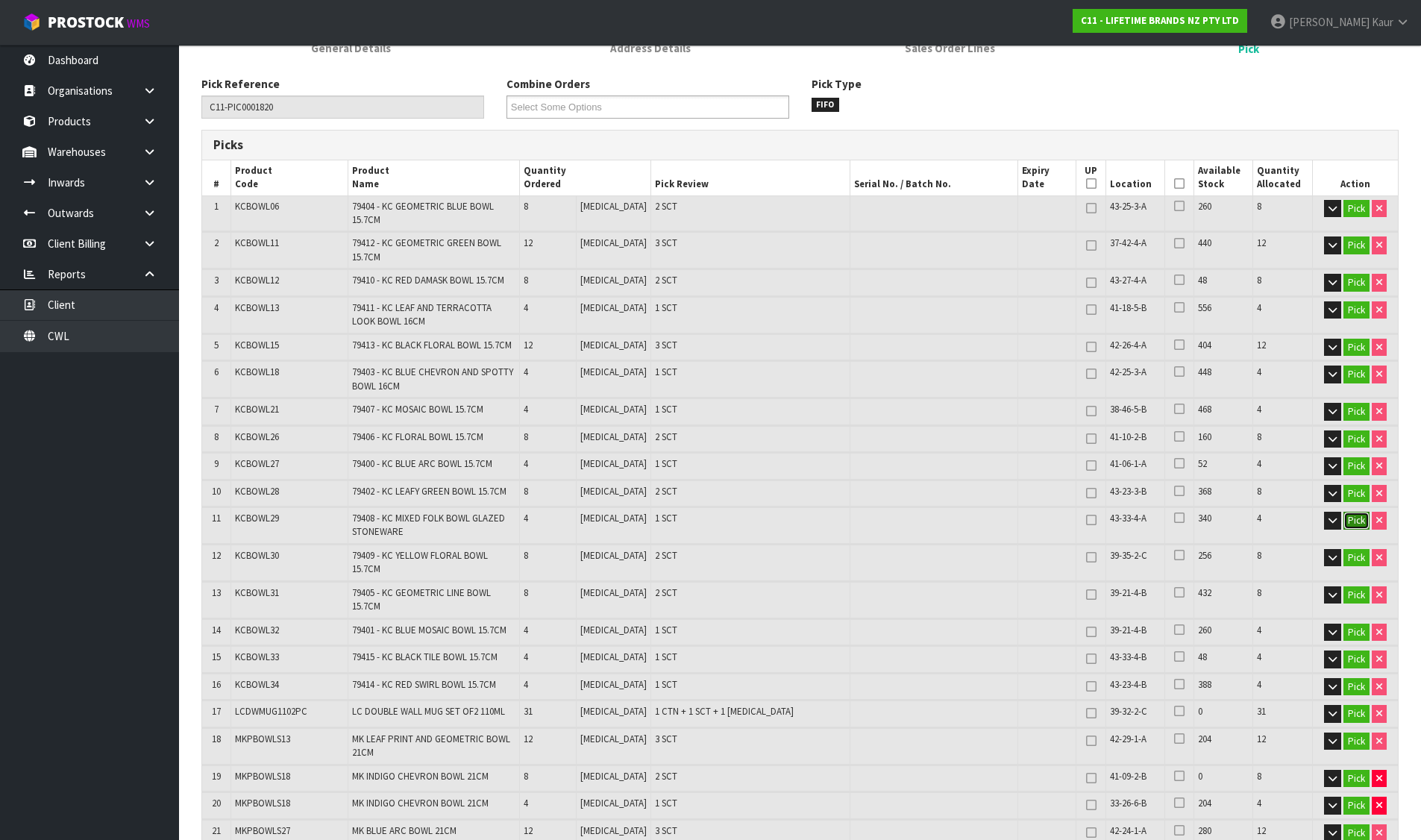
click at [1346, 517] on button "Pick" at bounding box center [1356, 520] width 26 height 18
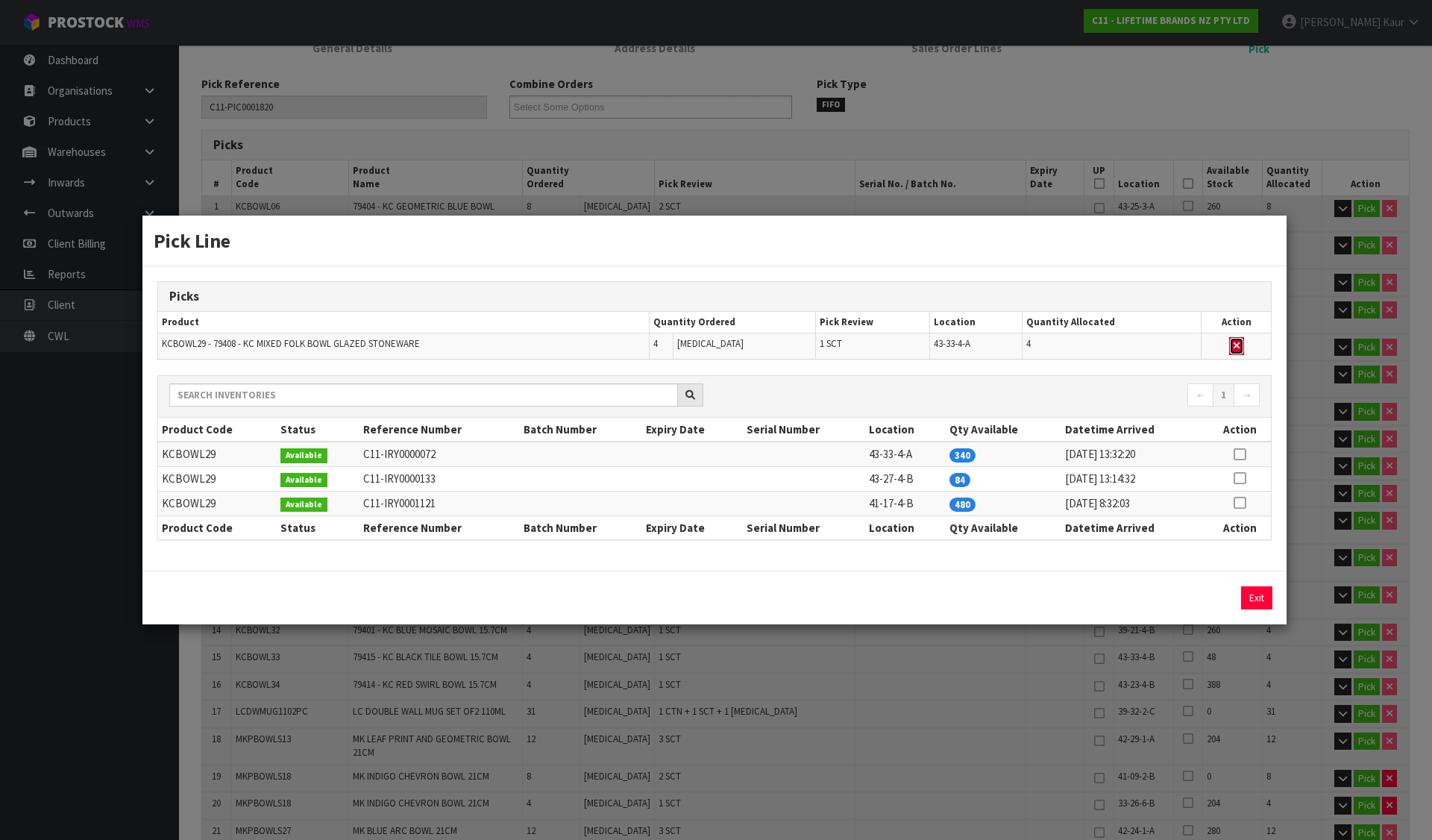
click at [1240, 345] on button "button" at bounding box center [1236, 346] width 15 height 18
type input "Sub-carton x 45"
type input "207"
type input "0.267848"
type input "95.23"
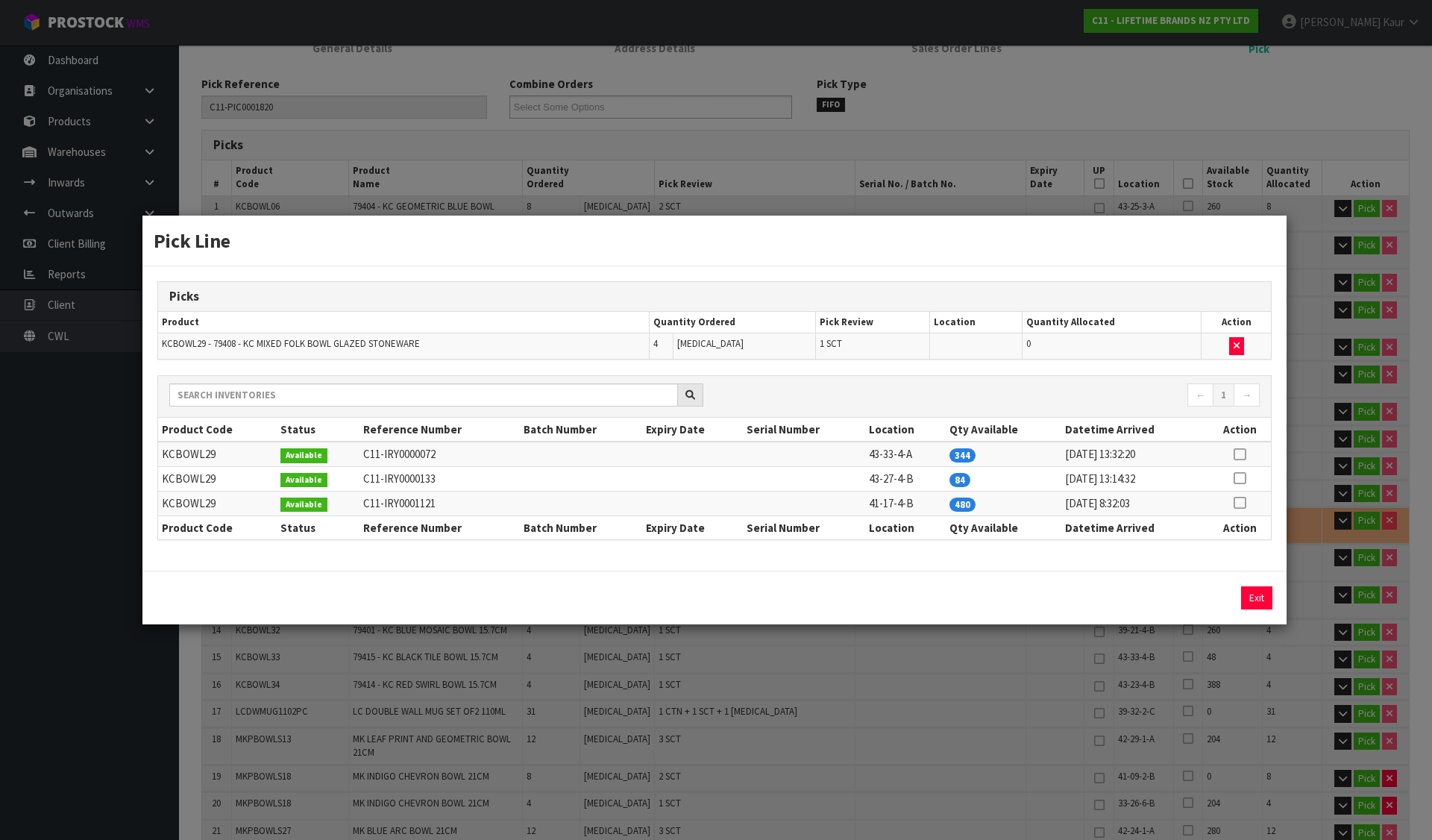
click at [1239, 478] on icon at bounding box center [1238, 478] width 12 height 1
click at [1214, 595] on button "Assign Pick" at bounding box center [1205, 597] width 61 height 23
type input "Sub-carton x 46"
type input "211"
type input "0.272183"
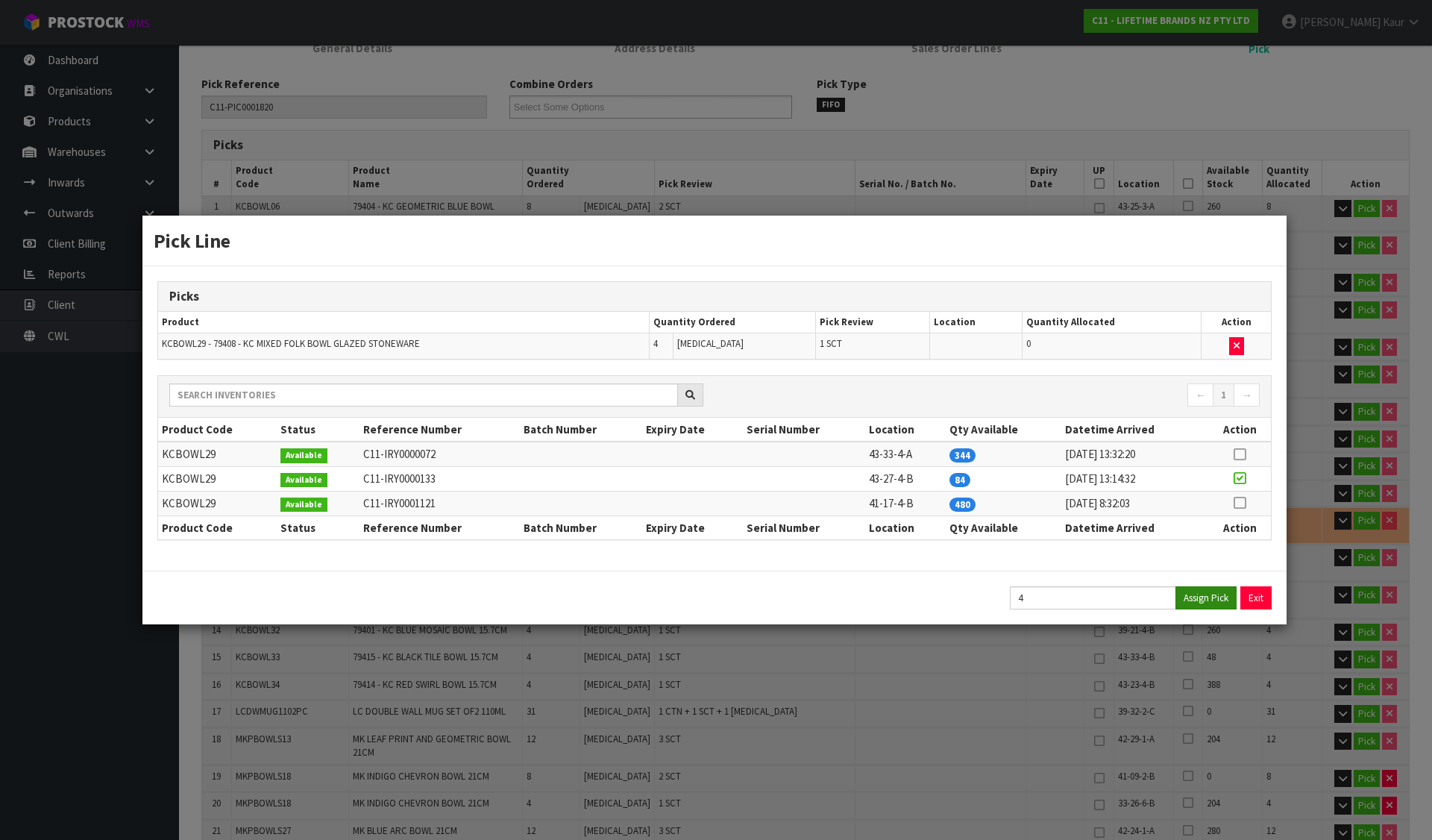
type input "96.77"
click at [1247, 593] on button "Exit" at bounding box center [1256, 597] width 31 height 23
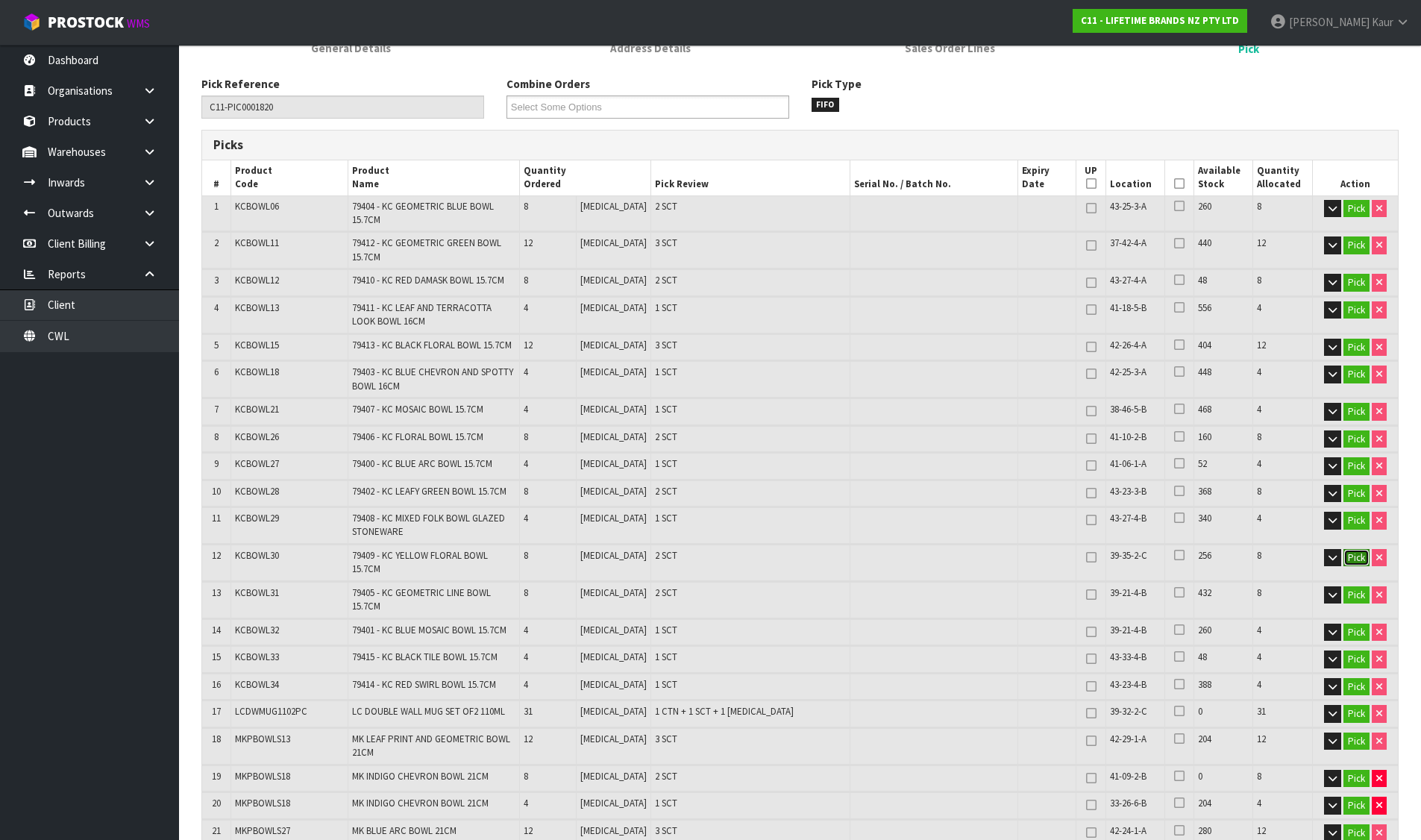
click at [1350, 556] on button "Pick" at bounding box center [1356, 557] width 26 height 18
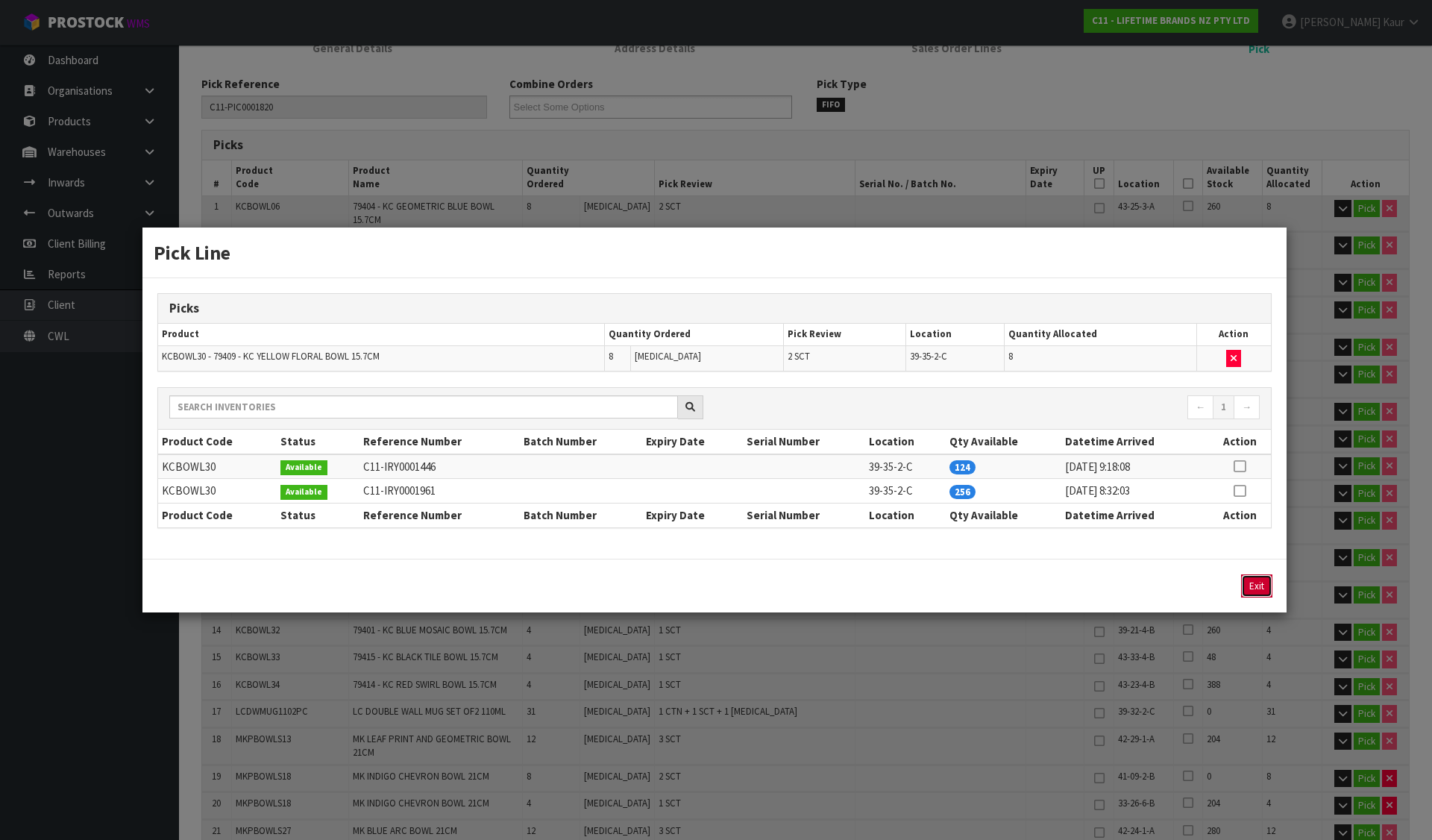
click at [1249, 585] on button "Exit" at bounding box center [1256, 586] width 31 height 23
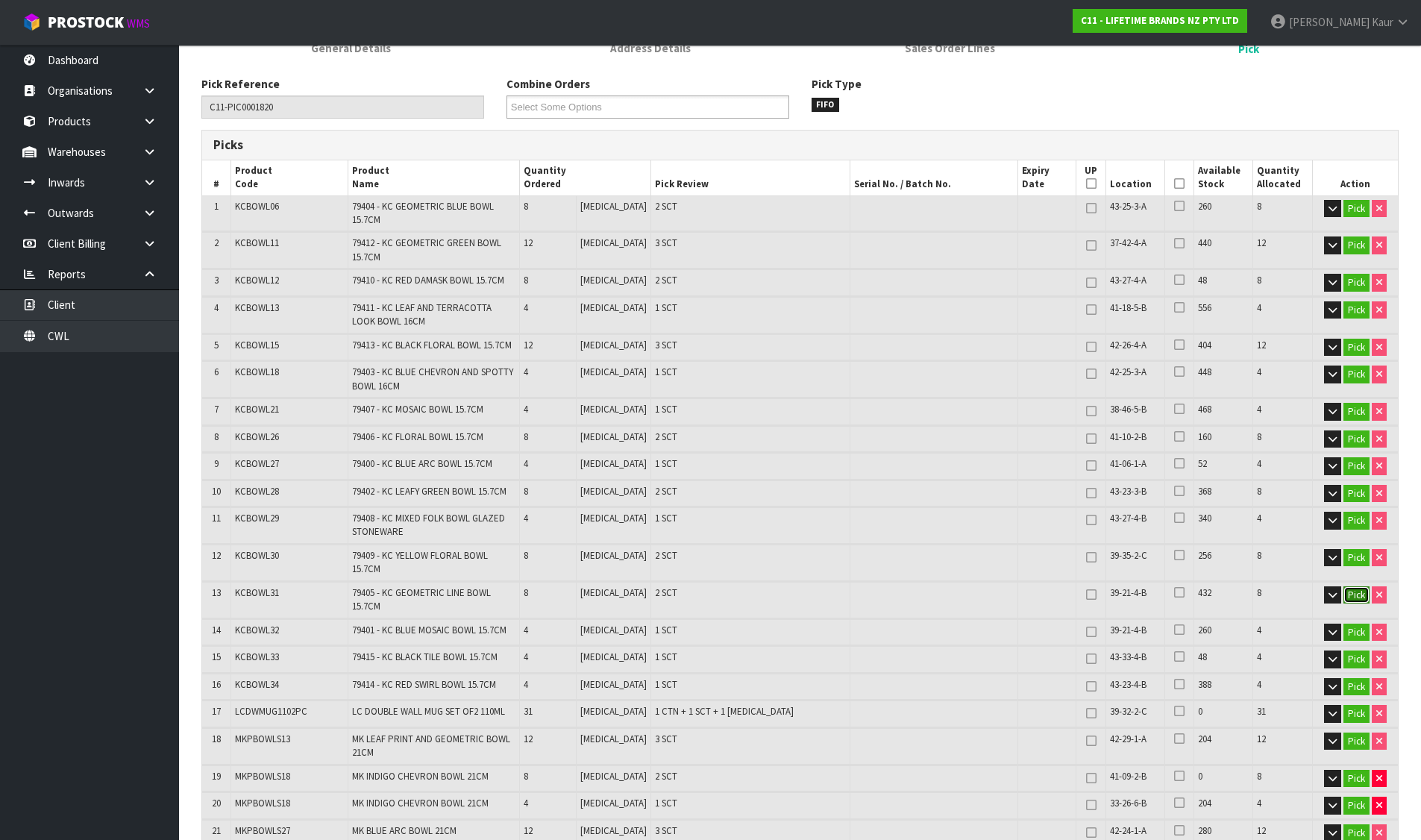
click at [1351, 586] on button "Pick" at bounding box center [1356, 595] width 26 height 18
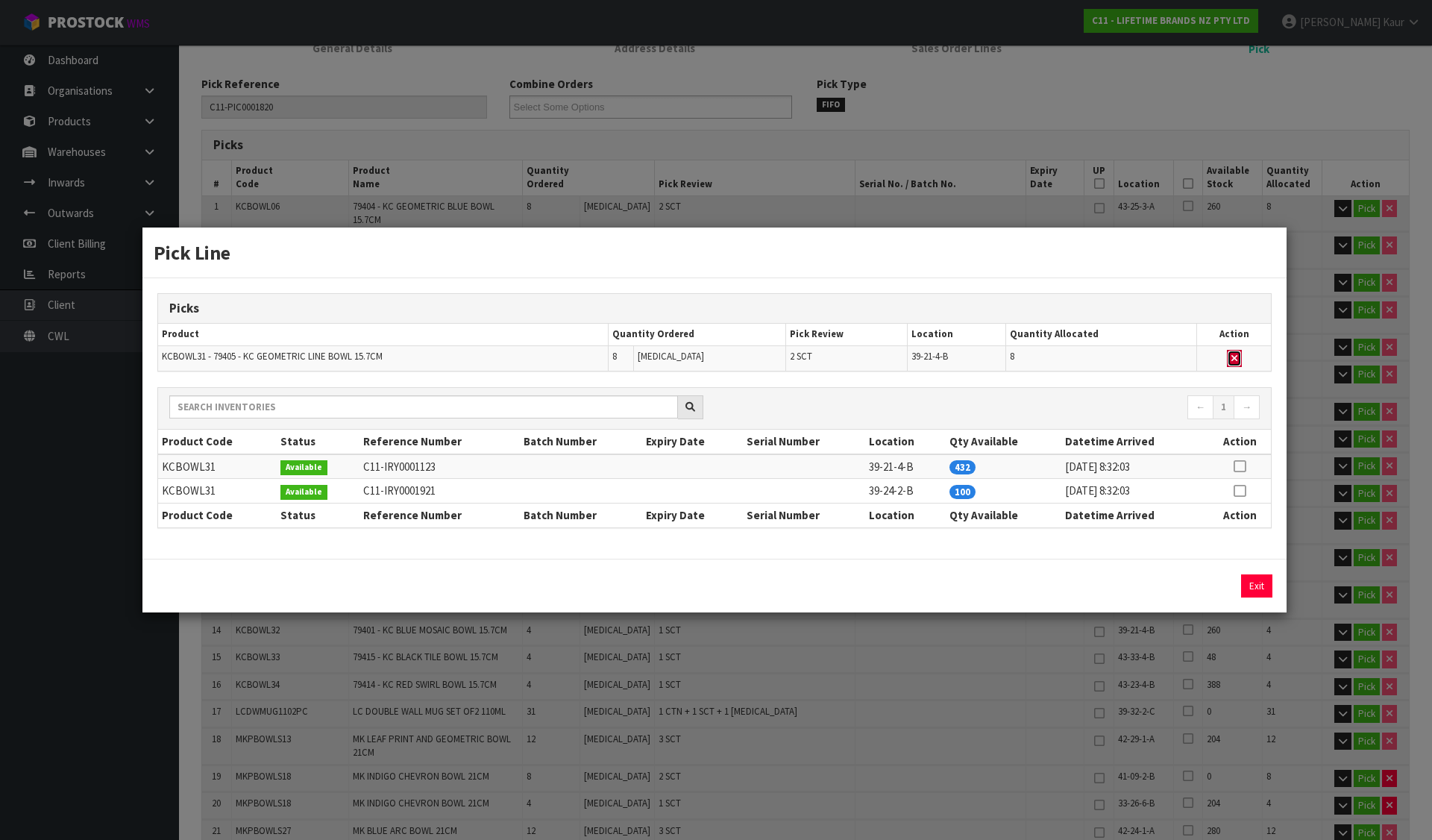
click at [1234, 356] on icon "button" at bounding box center [1234, 358] width 6 height 10
type input "Sub-carton x 44"
type input "203"
type input "0.264091"
type input "93.73"
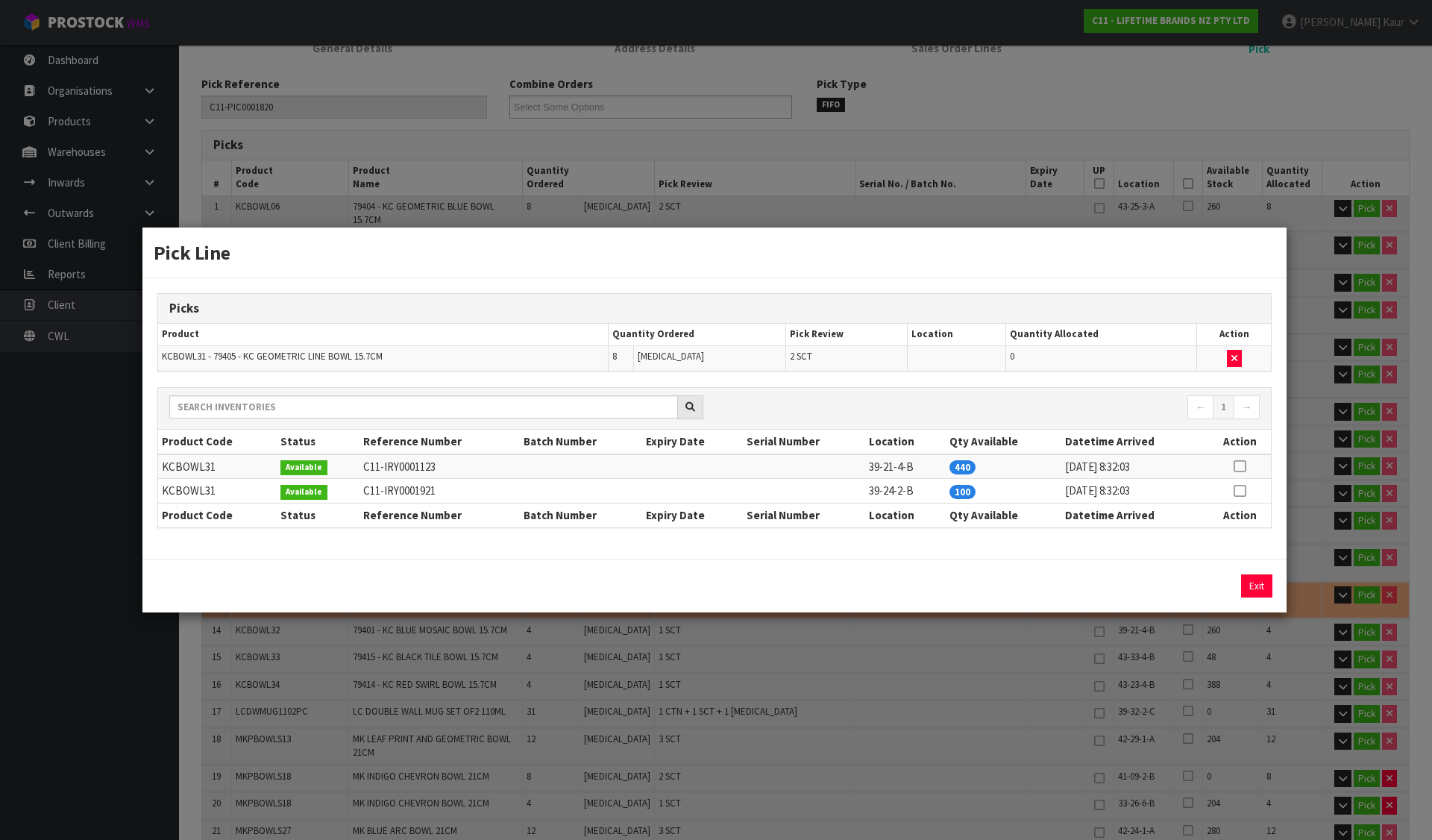
click at [1241, 491] on icon at bounding box center [1238, 491] width 12 height 1
click at [1221, 581] on button "Assign Pick" at bounding box center [1205, 586] width 61 height 23
type input "Sub-carton x 46"
type input "211"
type input "0.272183"
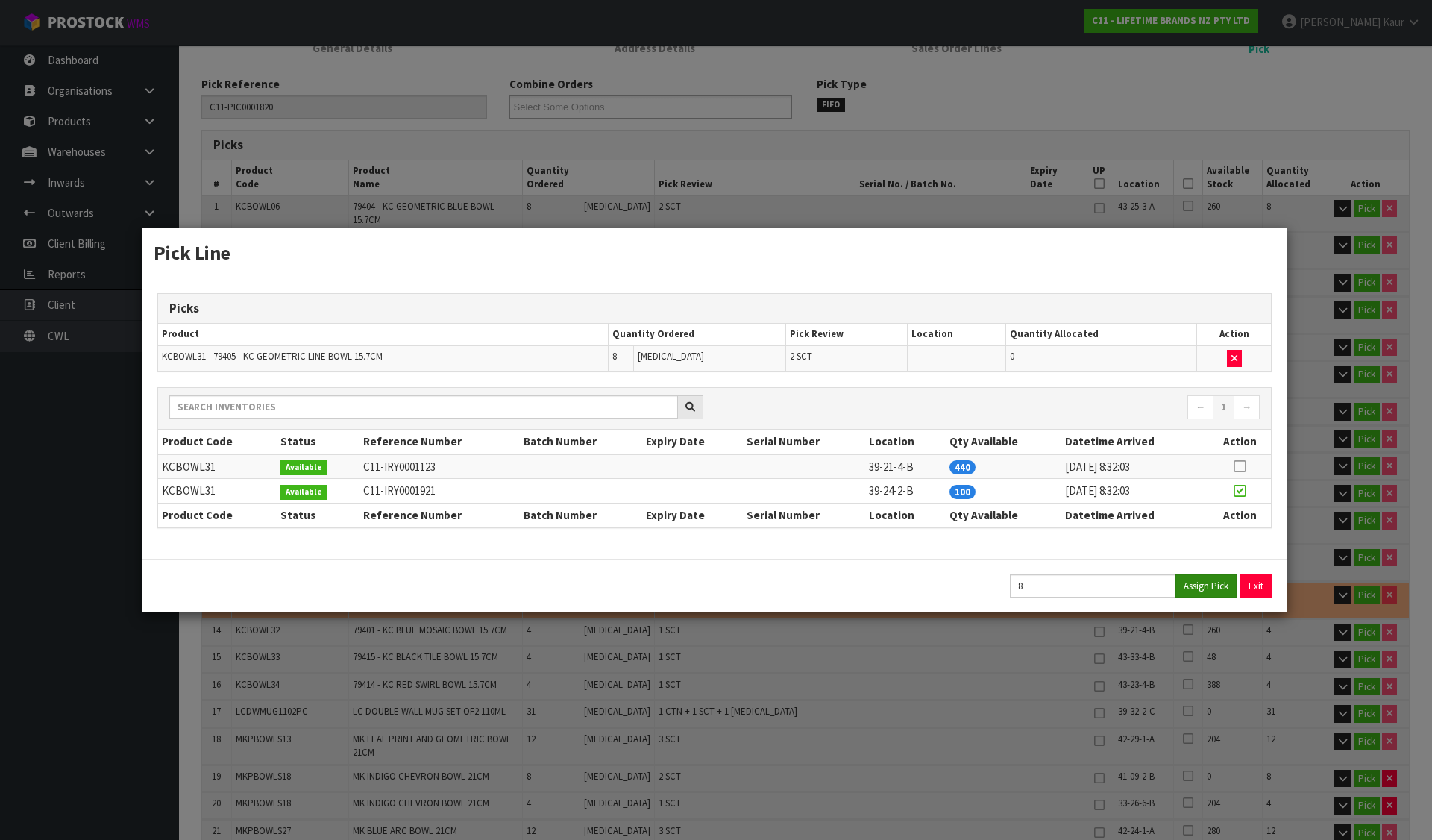
type input "96.77"
click at [1256, 580] on button "Exit" at bounding box center [1256, 586] width 31 height 23
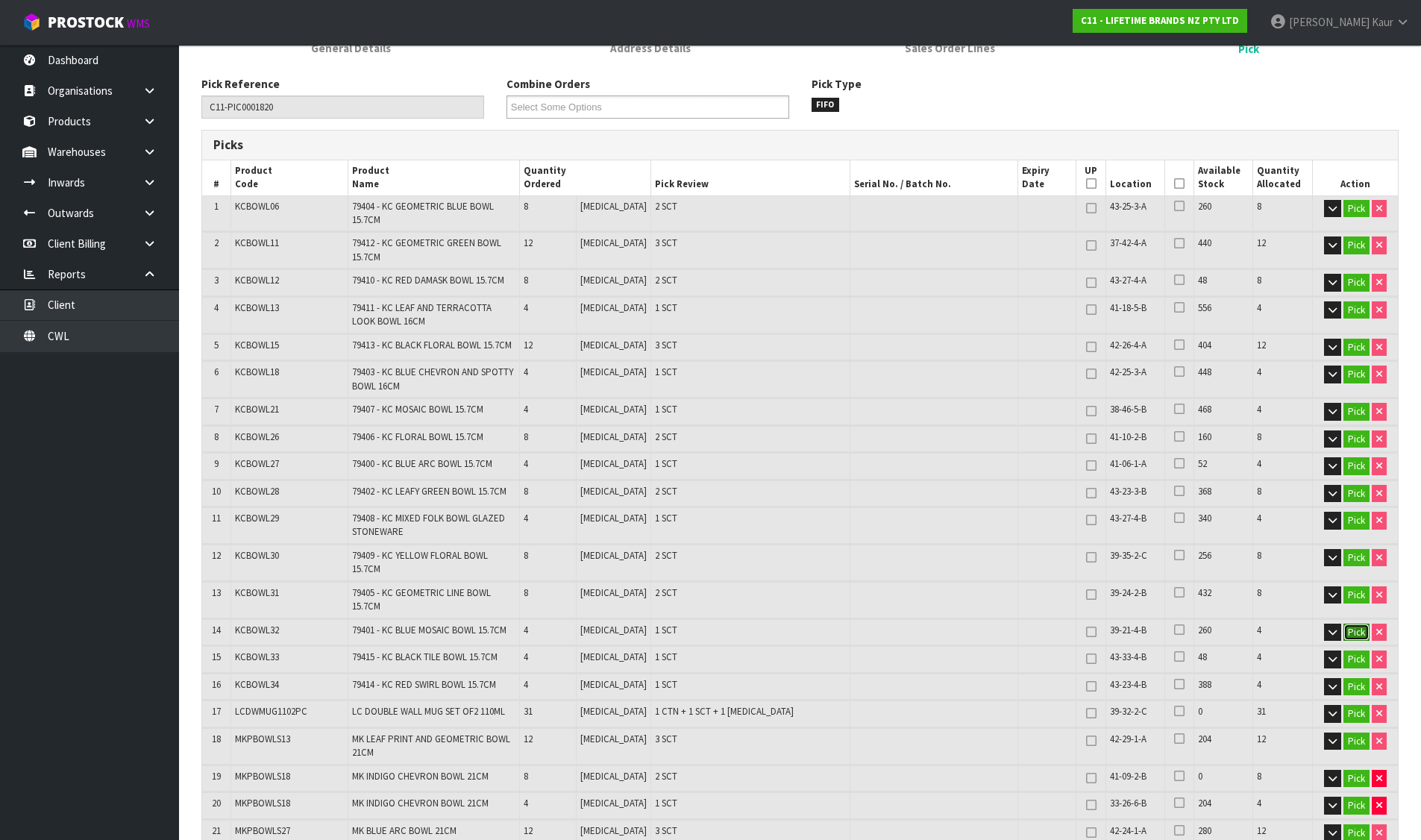
click at [1358, 623] on button "Pick" at bounding box center [1356, 632] width 26 height 18
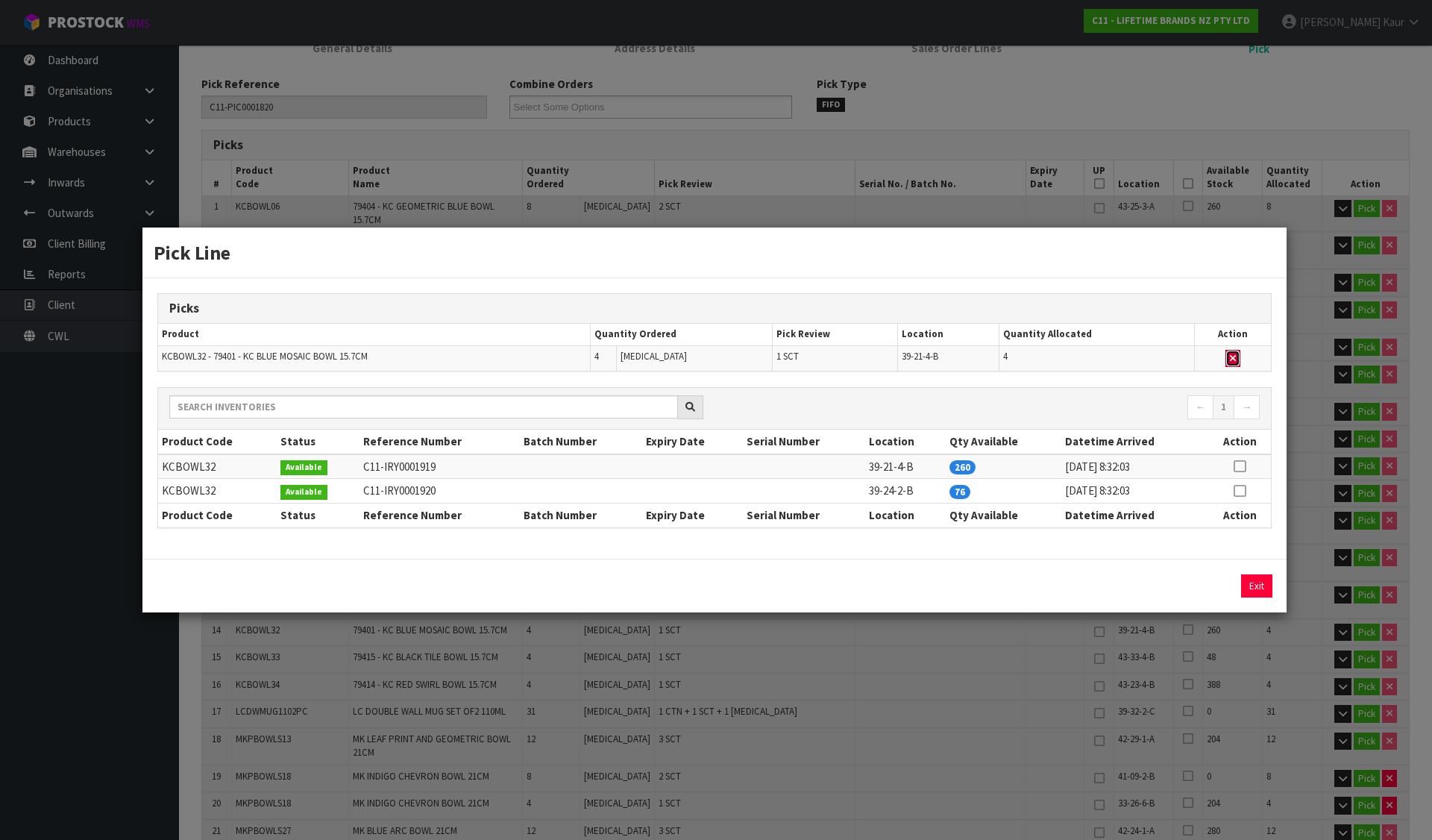
click at [1229, 354] on button "button" at bounding box center [1232, 358] width 15 height 18
type input "Sub-carton x 45"
type input "207"
type input "0.267323"
type input "95.17"
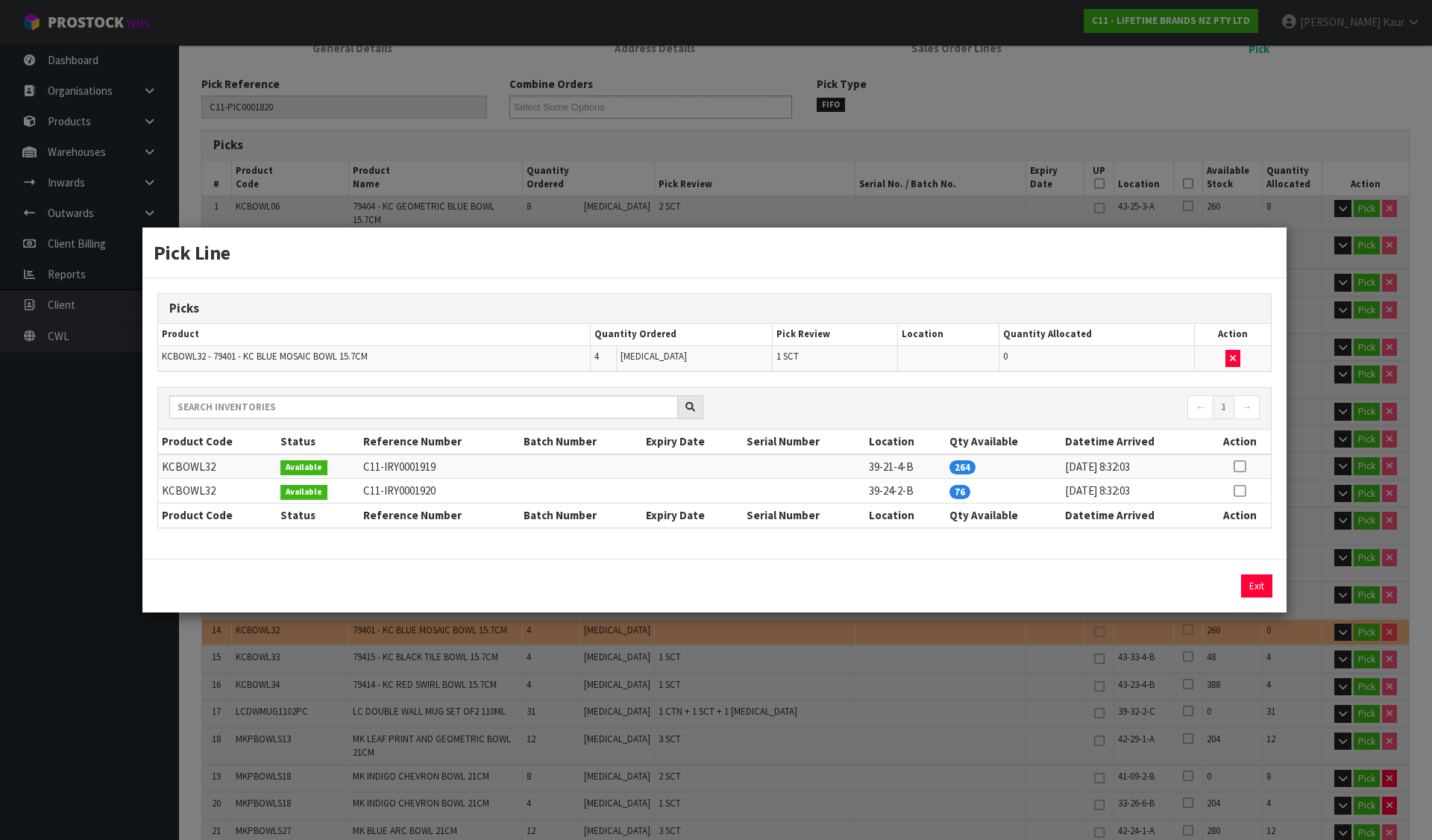
click at [1240, 492] on icon at bounding box center [1238, 491] width 12 height 1
click at [1218, 578] on button "Assign Pick" at bounding box center [1205, 586] width 61 height 23
type input "Sub-carton x 46"
type input "211"
type input "0.272183"
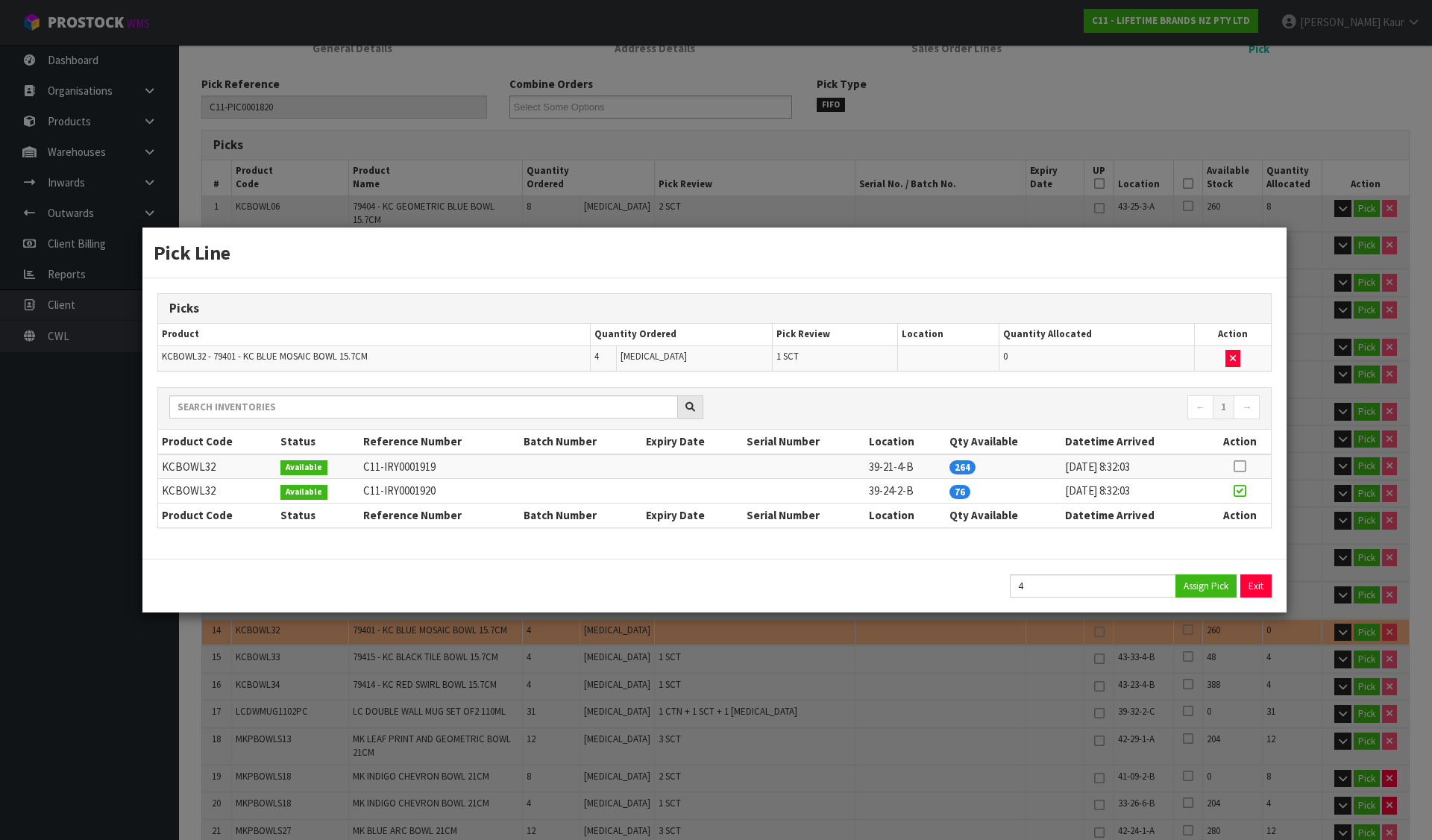
type input "96.77"
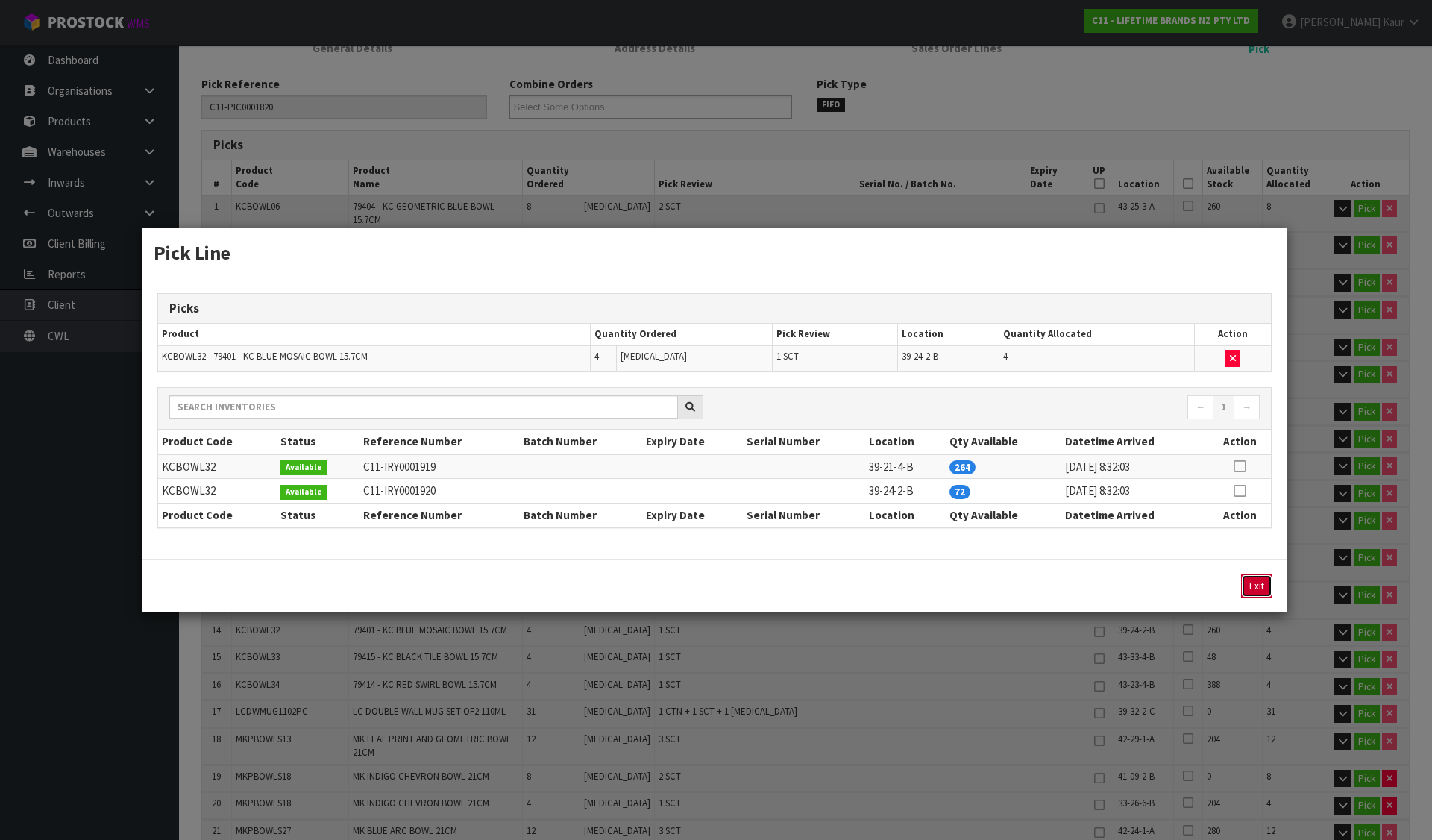
click at [1264, 589] on button "Exit" at bounding box center [1256, 586] width 31 height 23
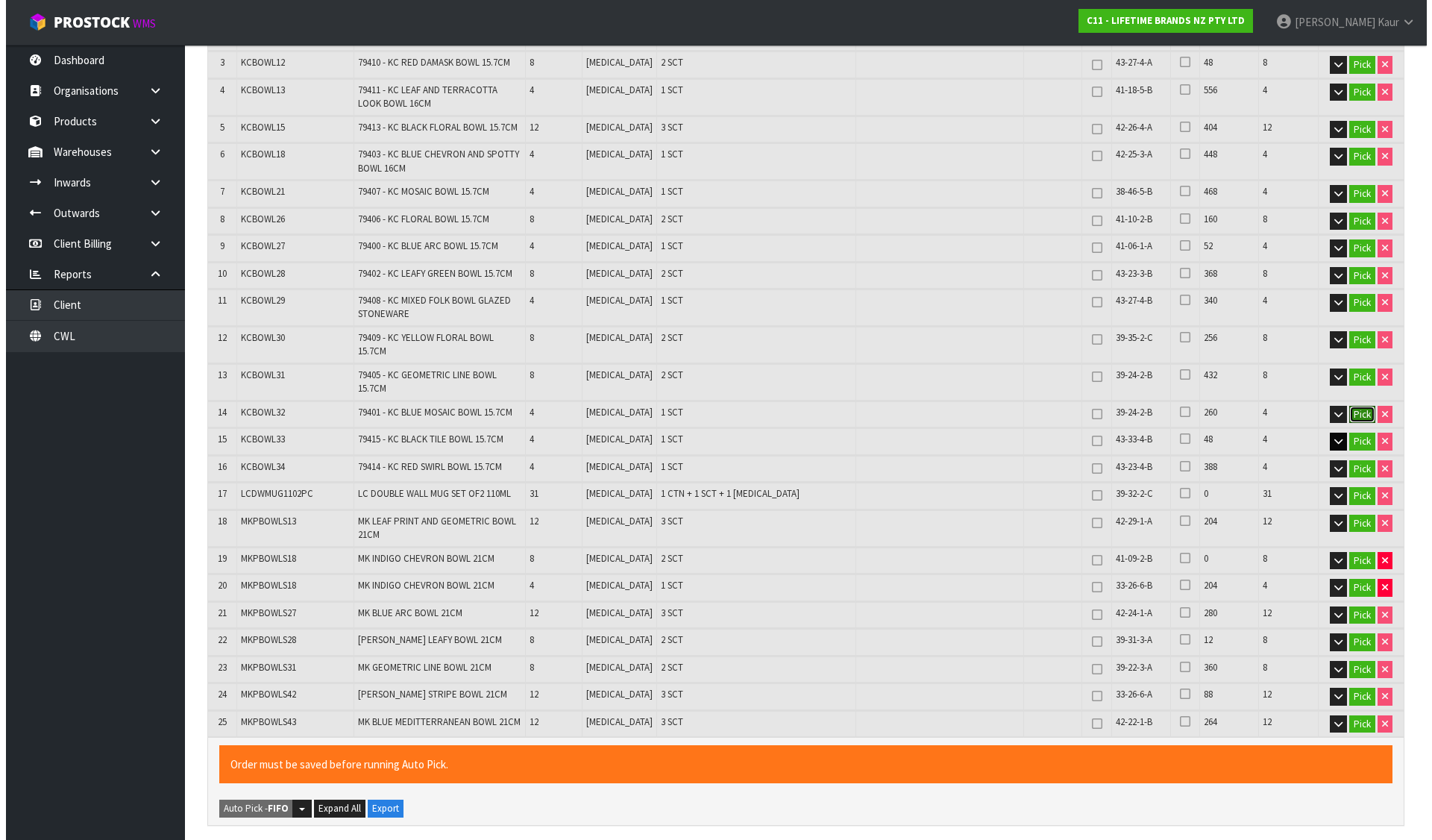
scroll to position [447, 0]
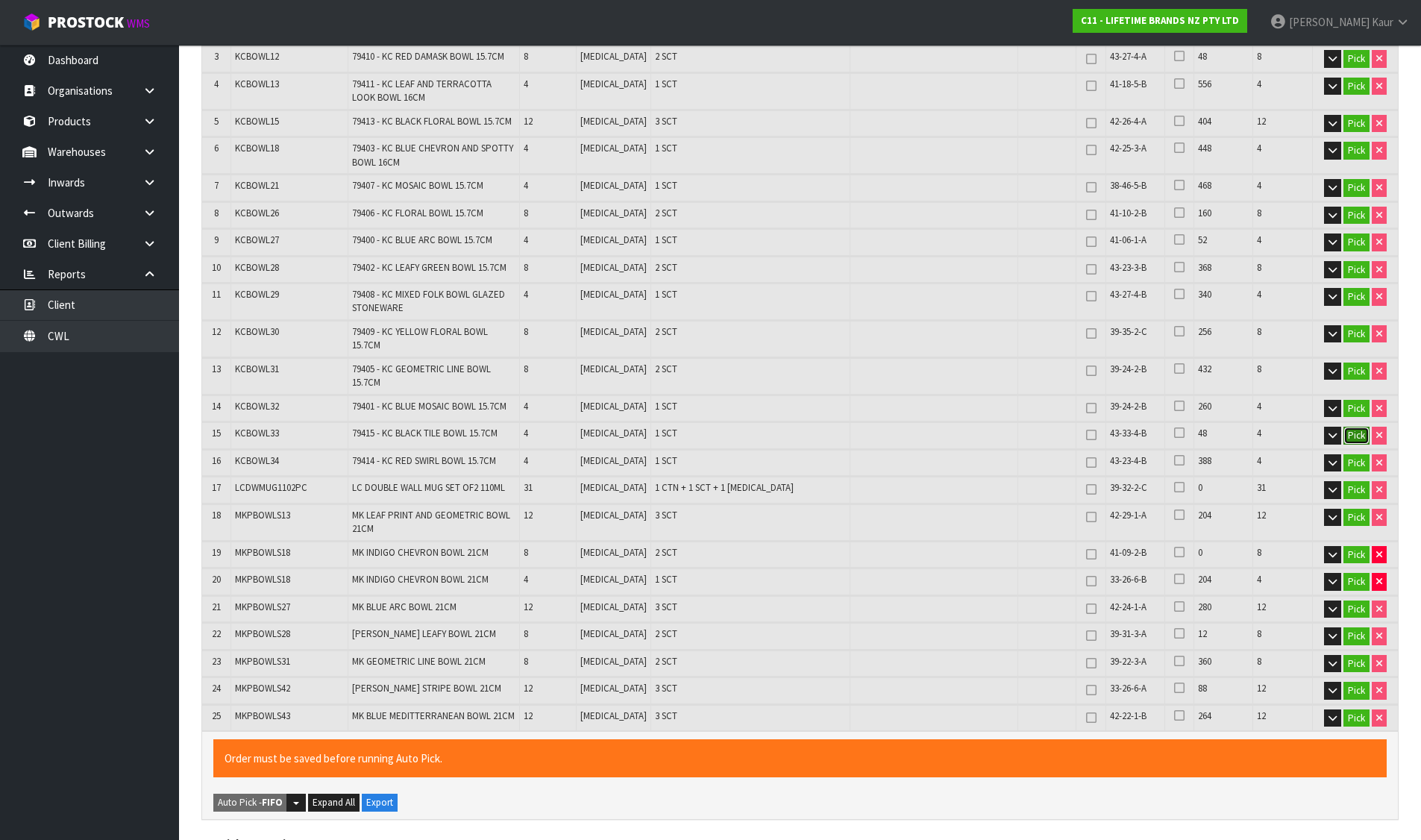
click at [1354, 427] on button "Pick" at bounding box center [1356, 436] width 26 height 18
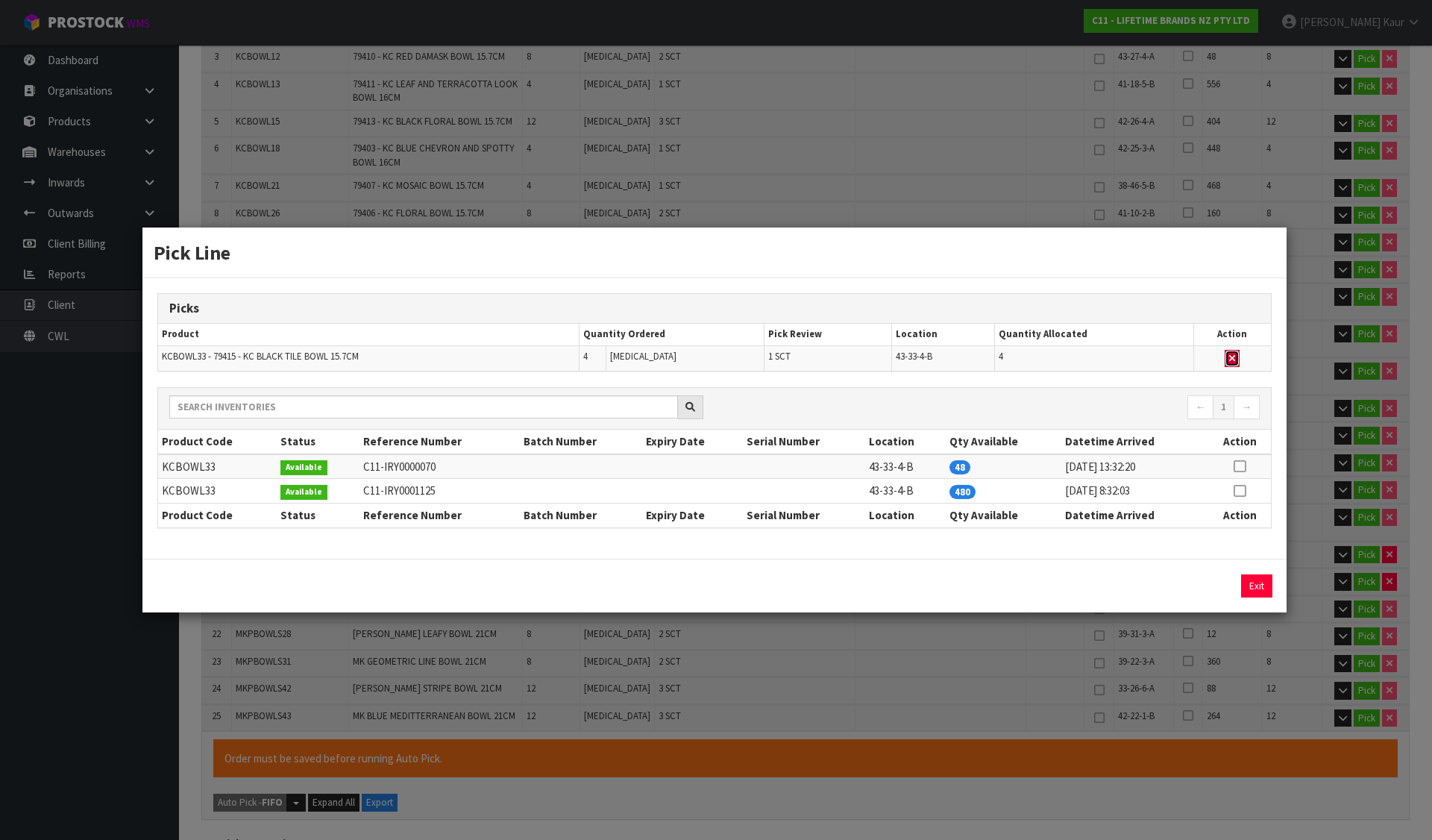
click at [1232, 356] on icon "button" at bounding box center [1231, 358] width 6 height 10
type input "Sub-carton x 45"
type input "207"
type input "0.268137"
type input "95.25"
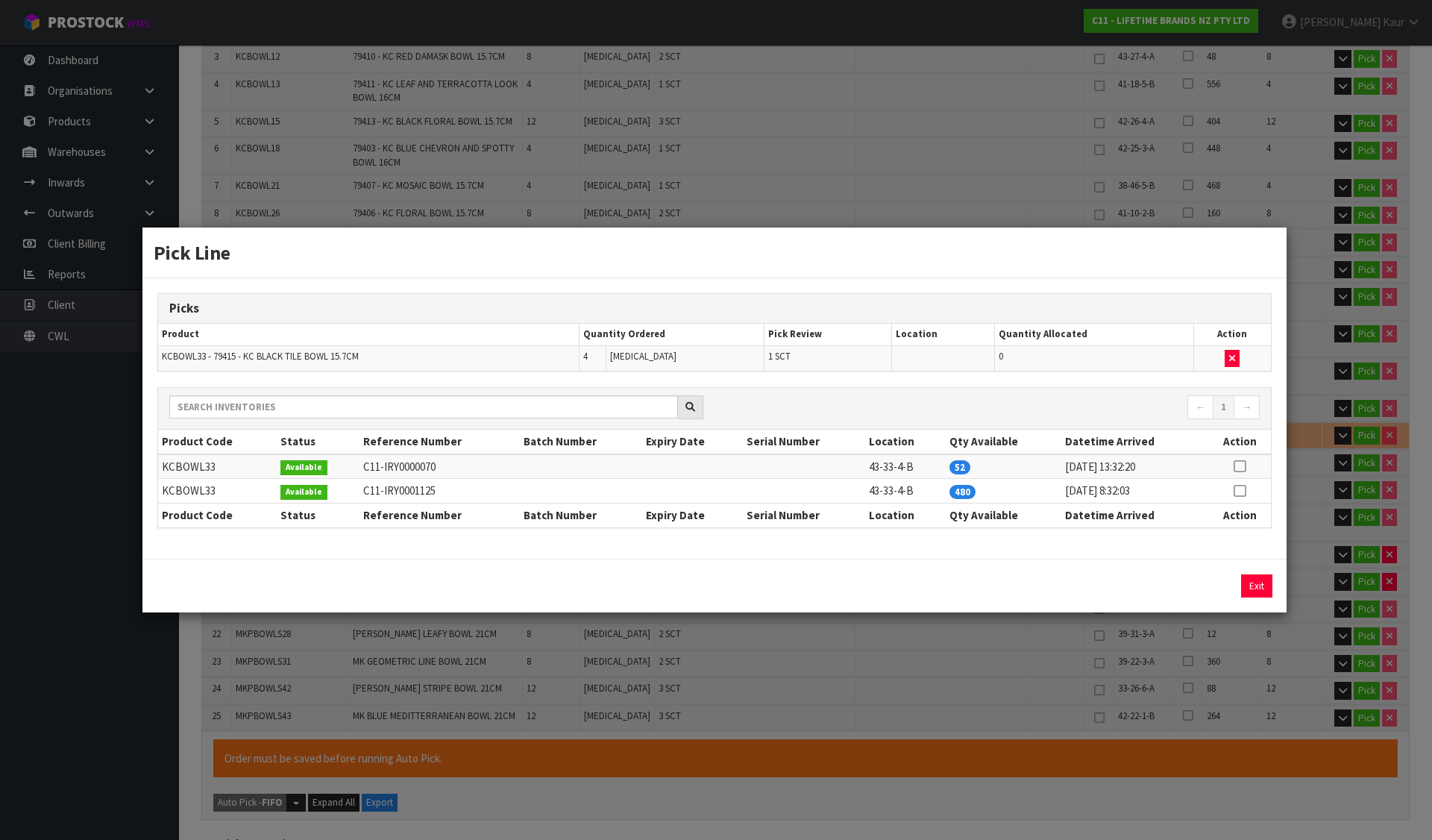
click at [1242, 466] on icon at bounding box center [1238, 466] width 12 height 1
click at [1220, 587] on button "Assign Pick" at bounding box center [1205, 586] width 61 height 23
type input "Sub-carton x 46"
type input "211"
type input "0.272183"
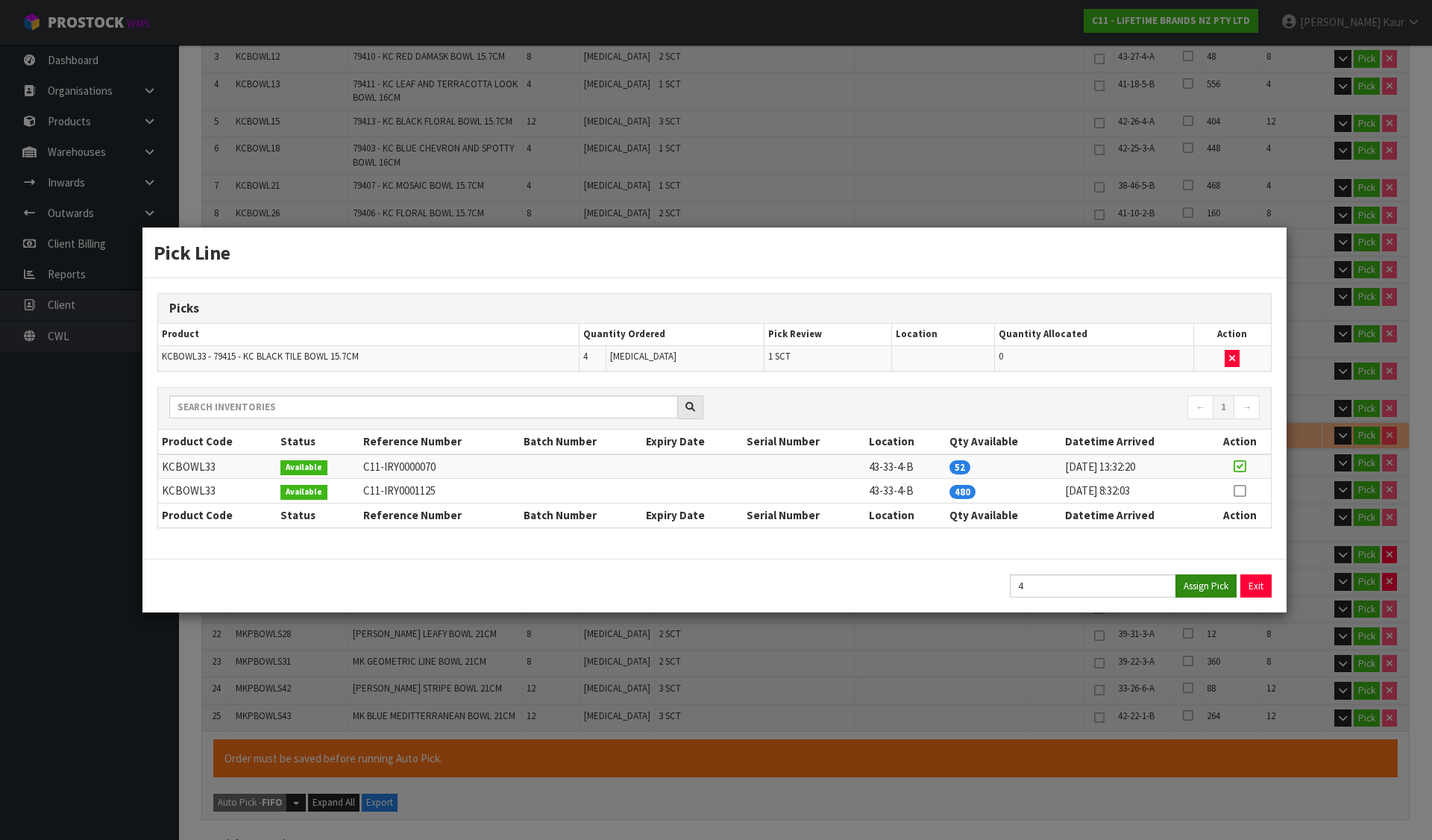
type input "96.77"
click at [1251, 581] on button "Exit" at bounding box center [1256, 586] width 31 height 23
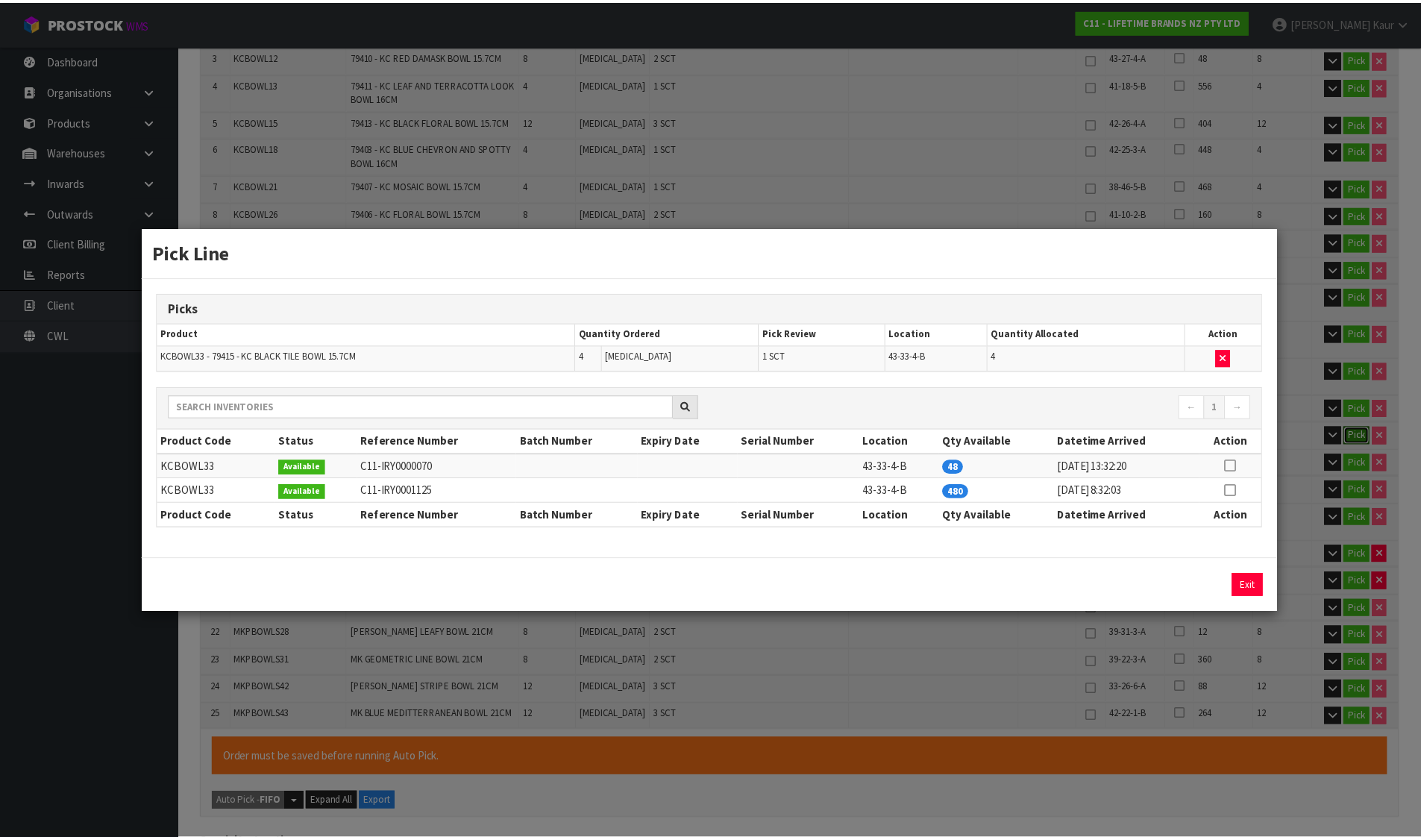
scroll to position [457, 0]
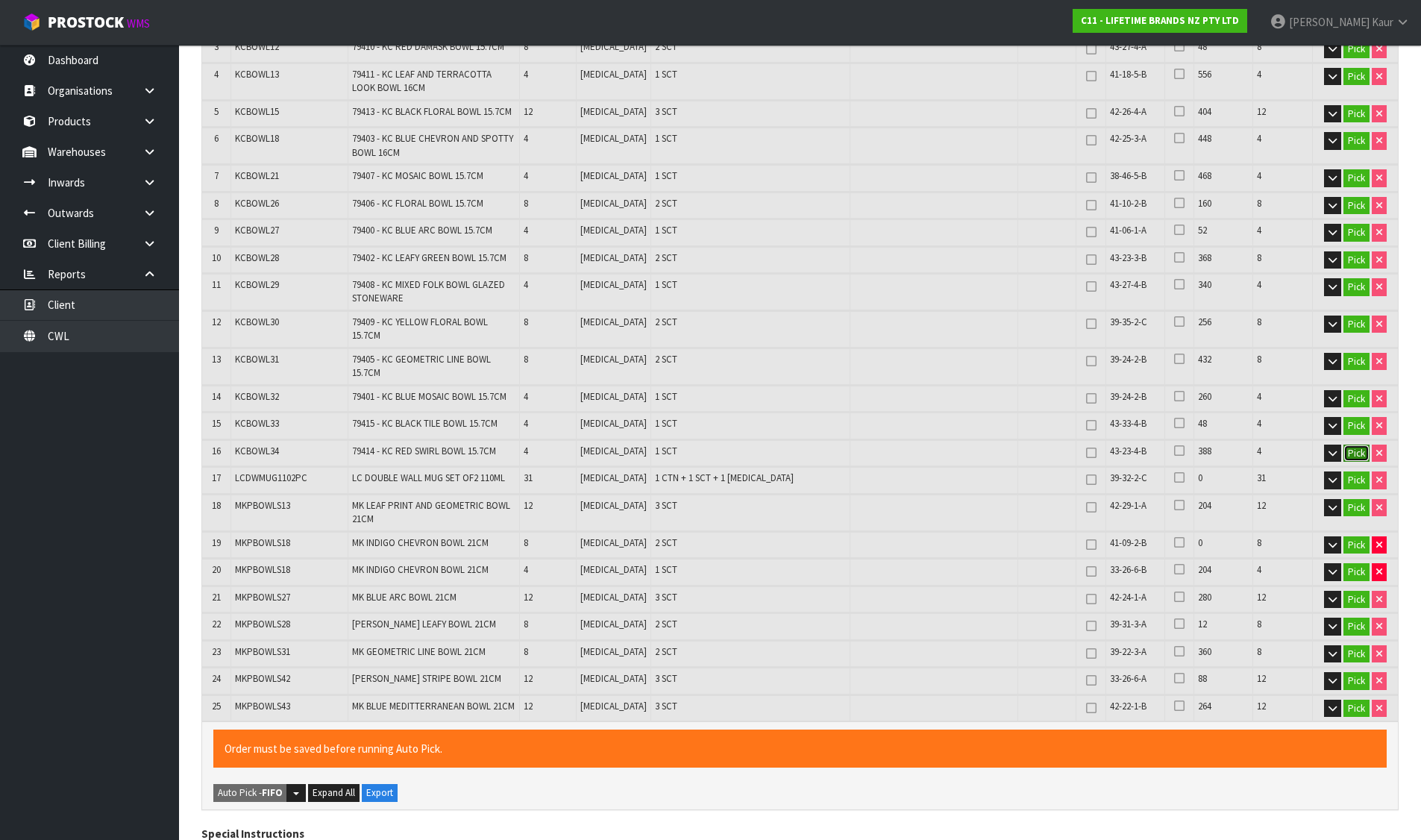
click at [1345, 444] on button "Pick" at bounding box center [1356, 453] width 26 height 18
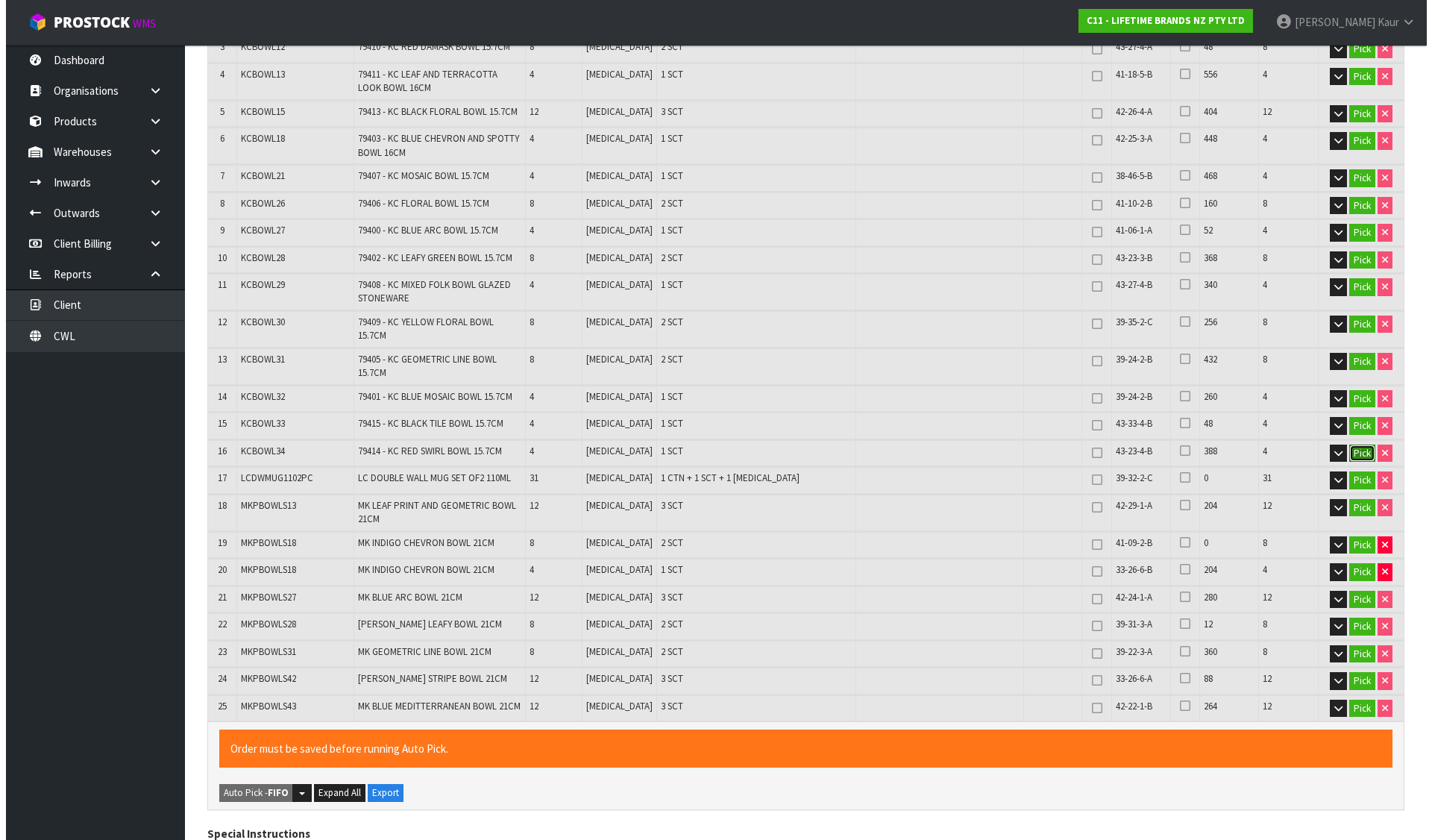
scroll to position [447, 0]
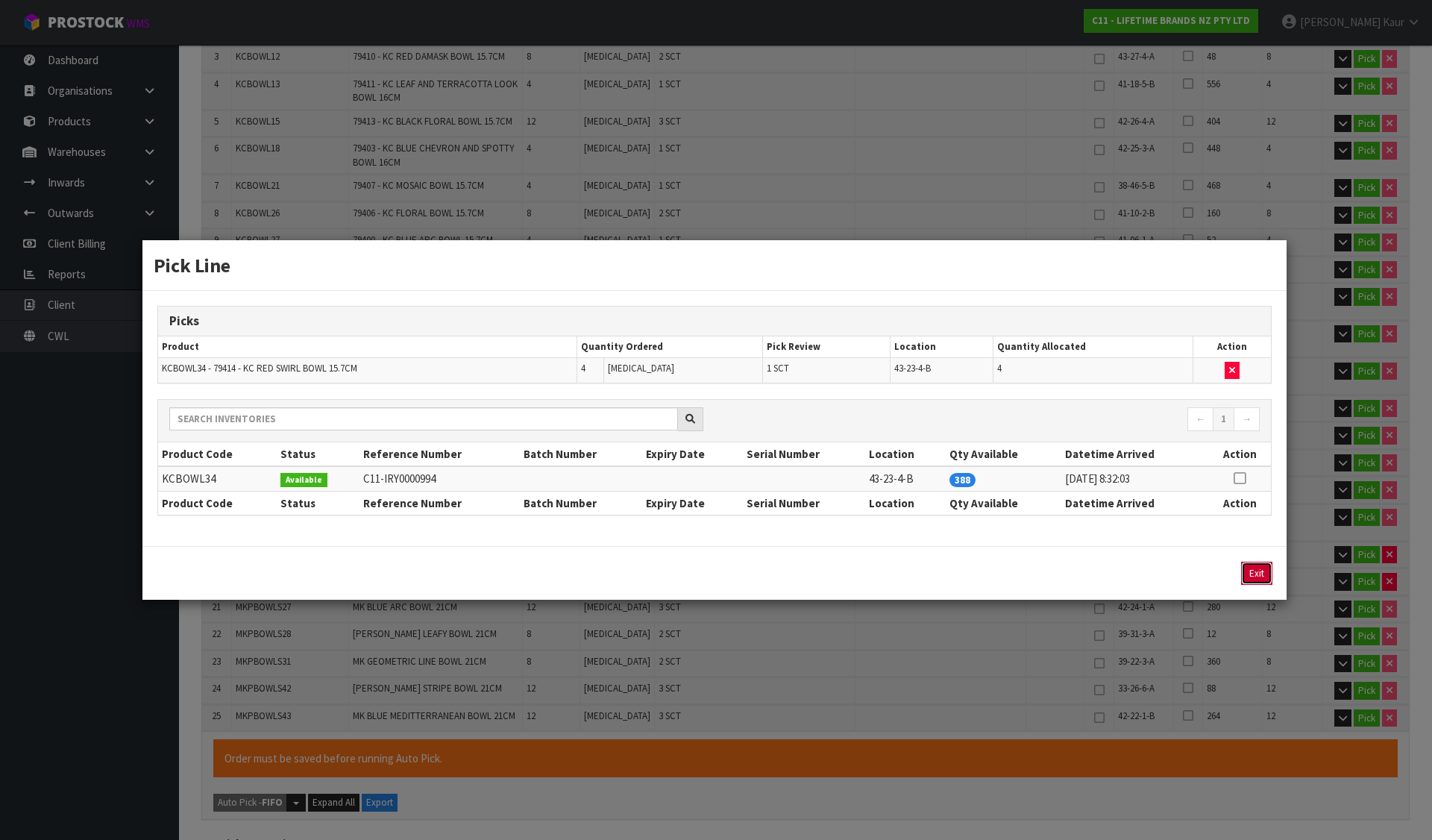
click at [1260, 571] on button "Exit" at bounding box center [1256, 573] width 31 height 23
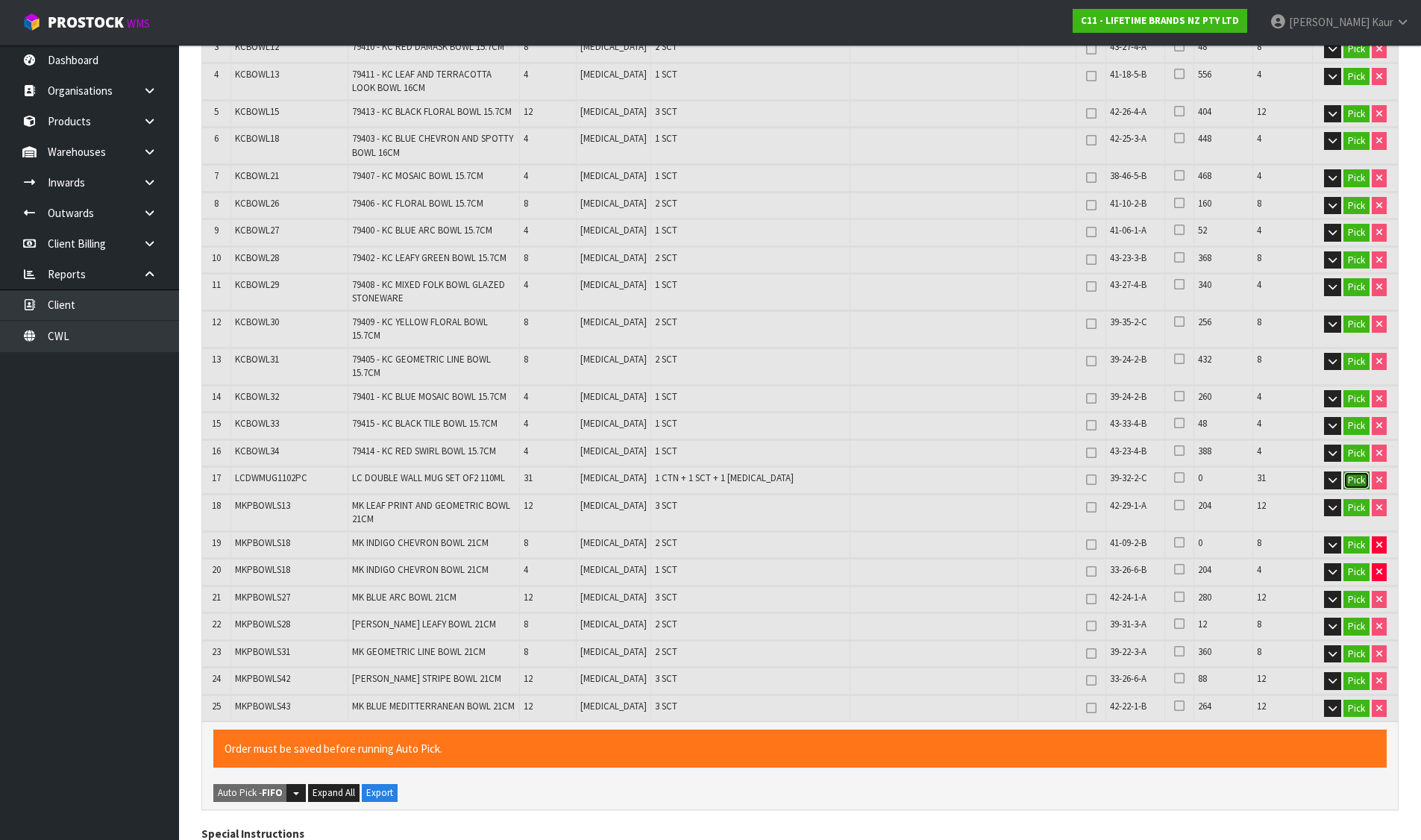
click at [1349, 471] on button "Pick" at bounding box center [1356, 480] width 26 height 18
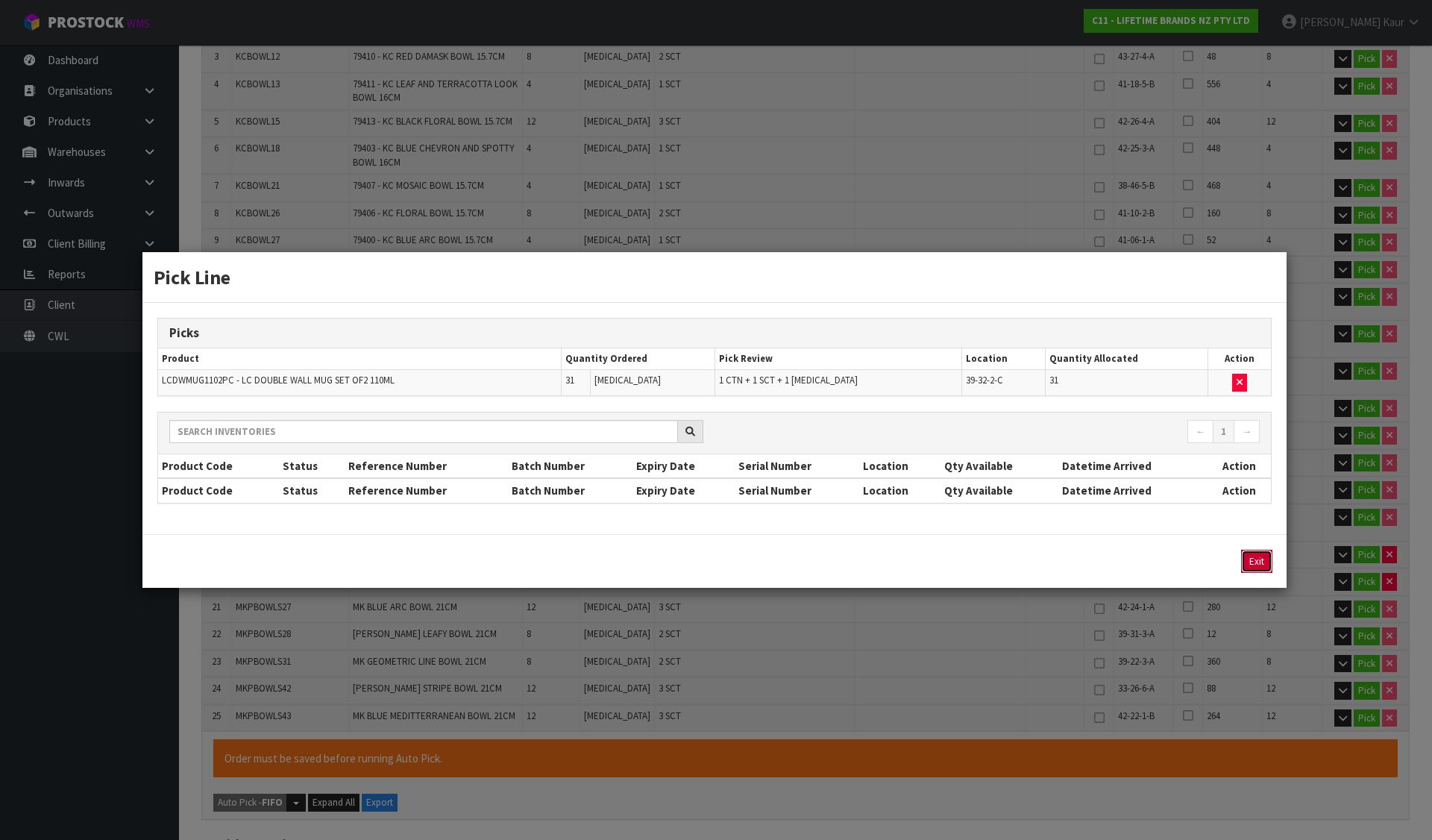
click at [1256, 557] on button "Exit" at bounding box center [1256, 561] width 31 height 23
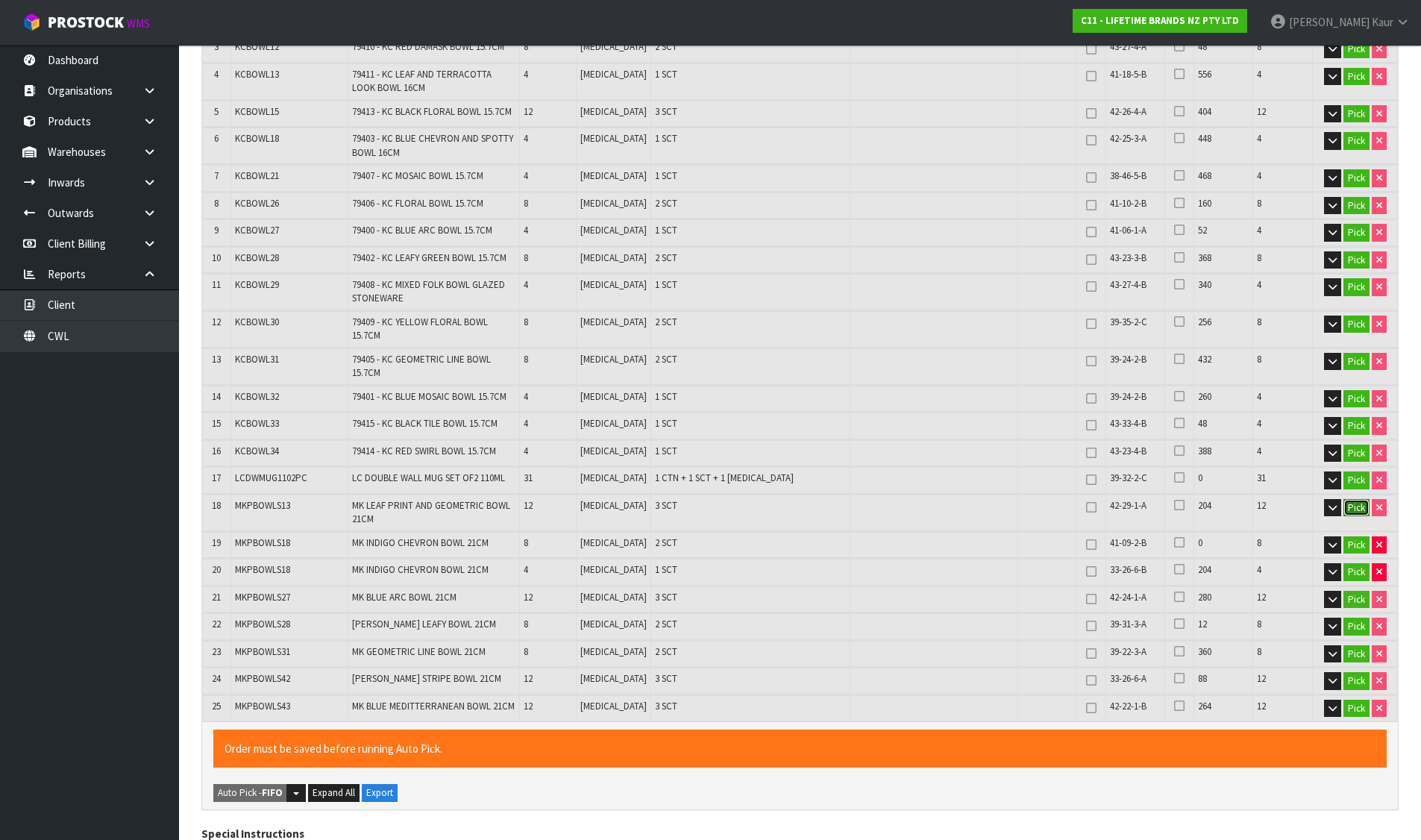
click at [1351, 499] on button "Pick" at bounding box center [1356, 508] width 26 height 18
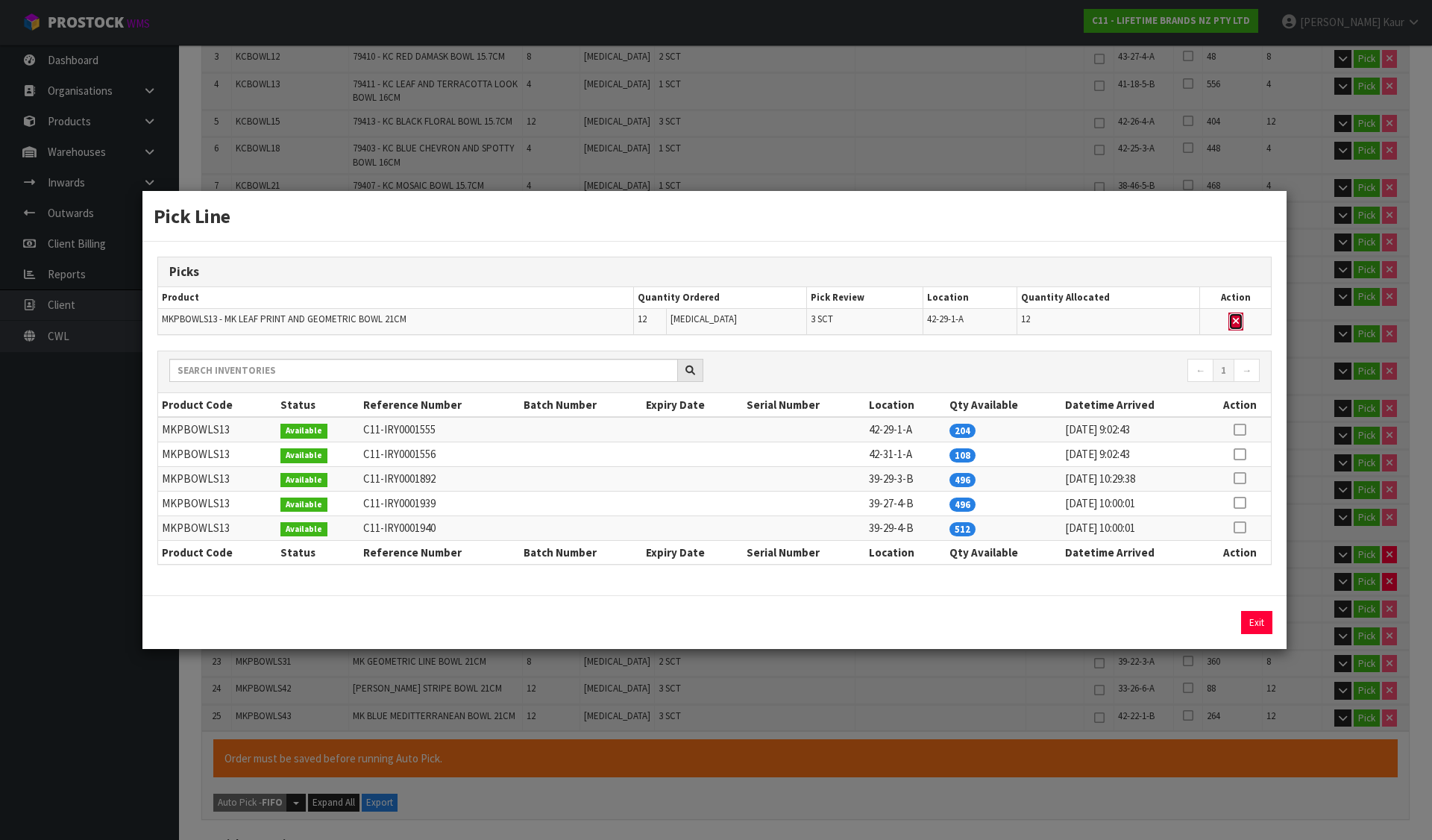
click at [1238, 312] on button "button" at bounding box center [1236, 321] width 15 height 18
type input "Sub-carton x 43"
type input "199"
type input "0.253307"
type input "90.17"
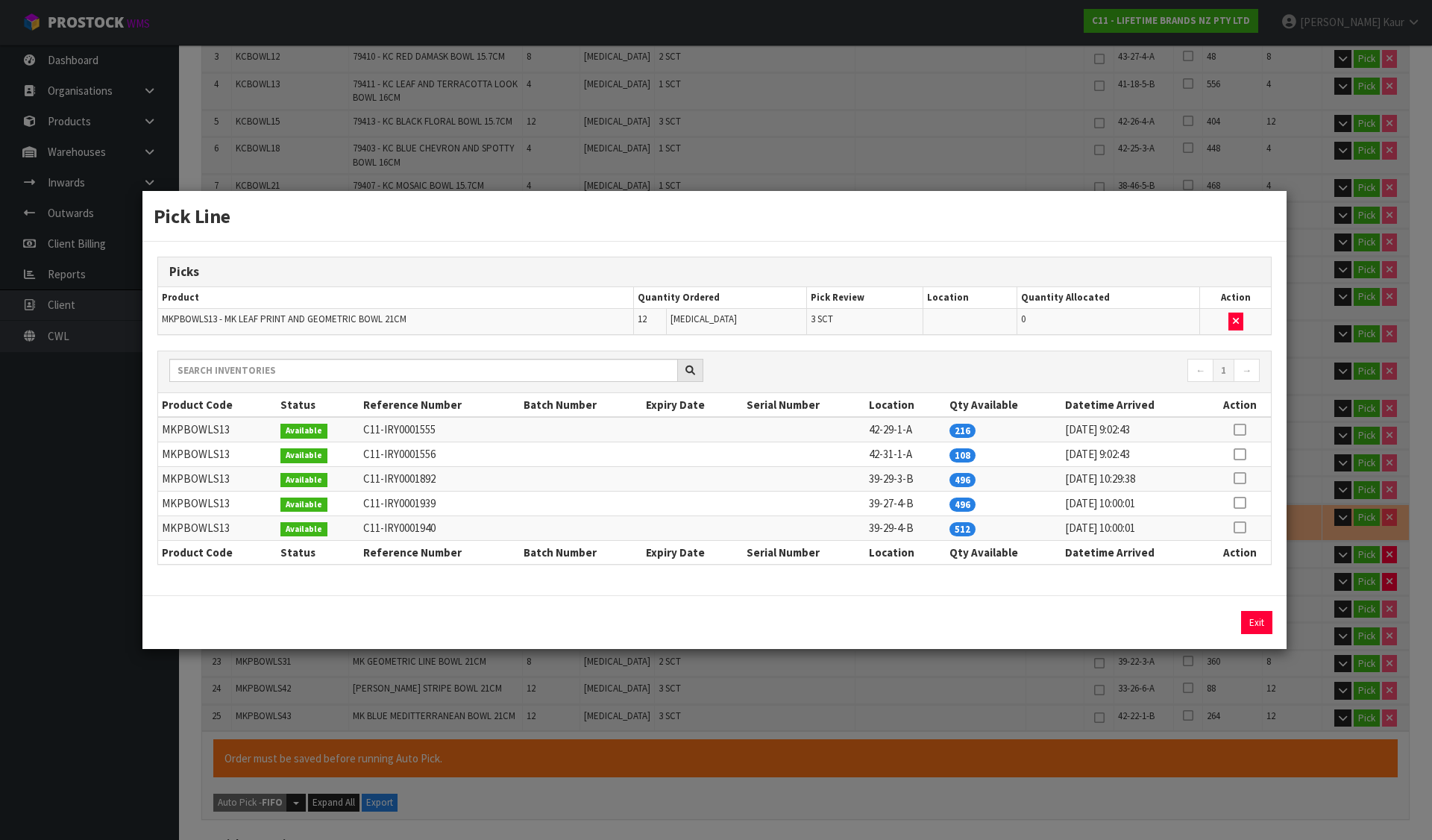
click at [1241, 454] on icon at bounding box center [1238, 454] width 12 height 1
click at [1232, 620] on button "Assign Pick" at bounding box center [1205, 622] width 61 height 23
type input "Sub-carton x 46"
type input "211"
type input "0.272183"
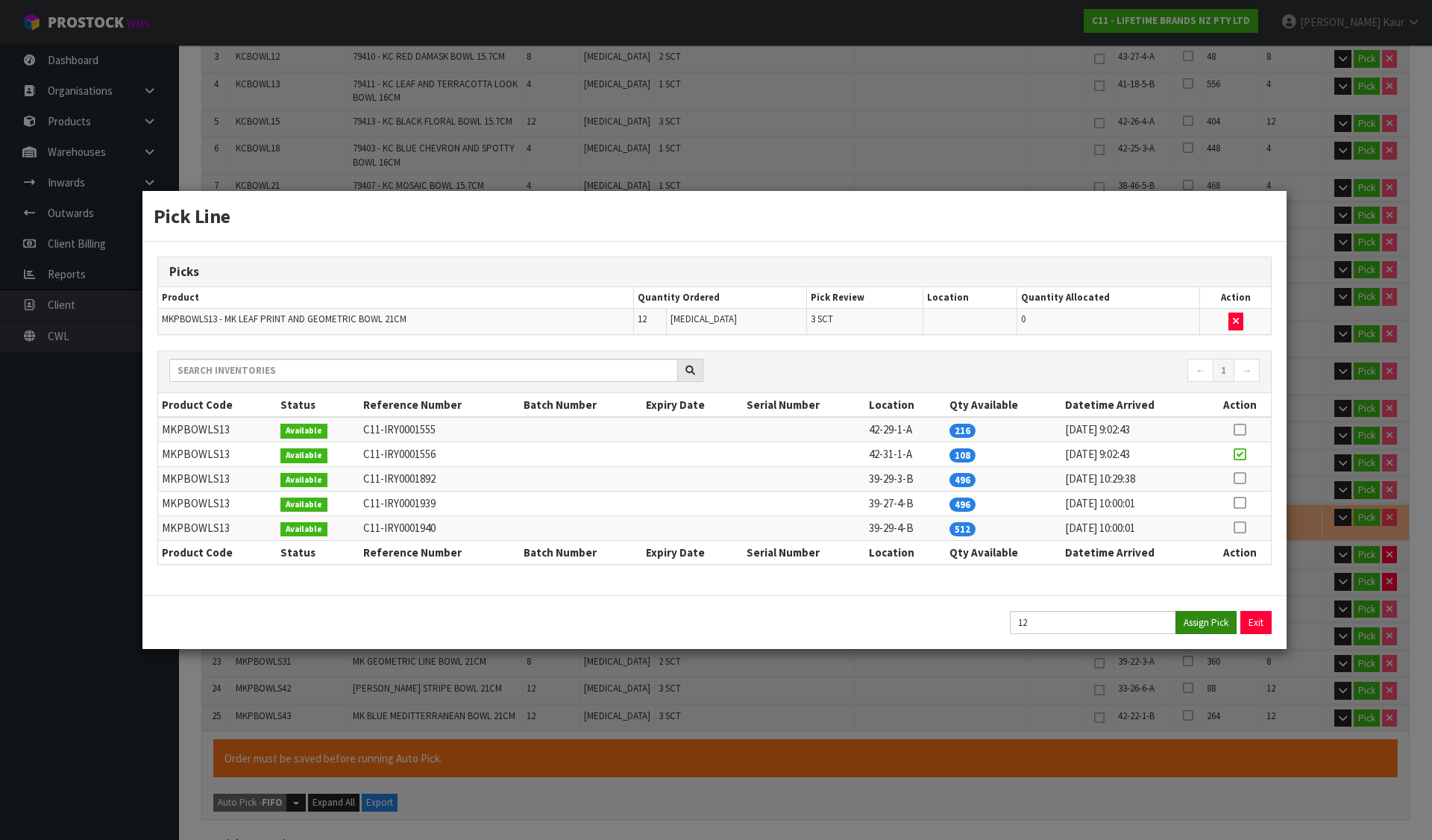
type input "96.77"
click at [1242, 620] on button "Exit" at bounding box center [1256, 622] width 31 height 23
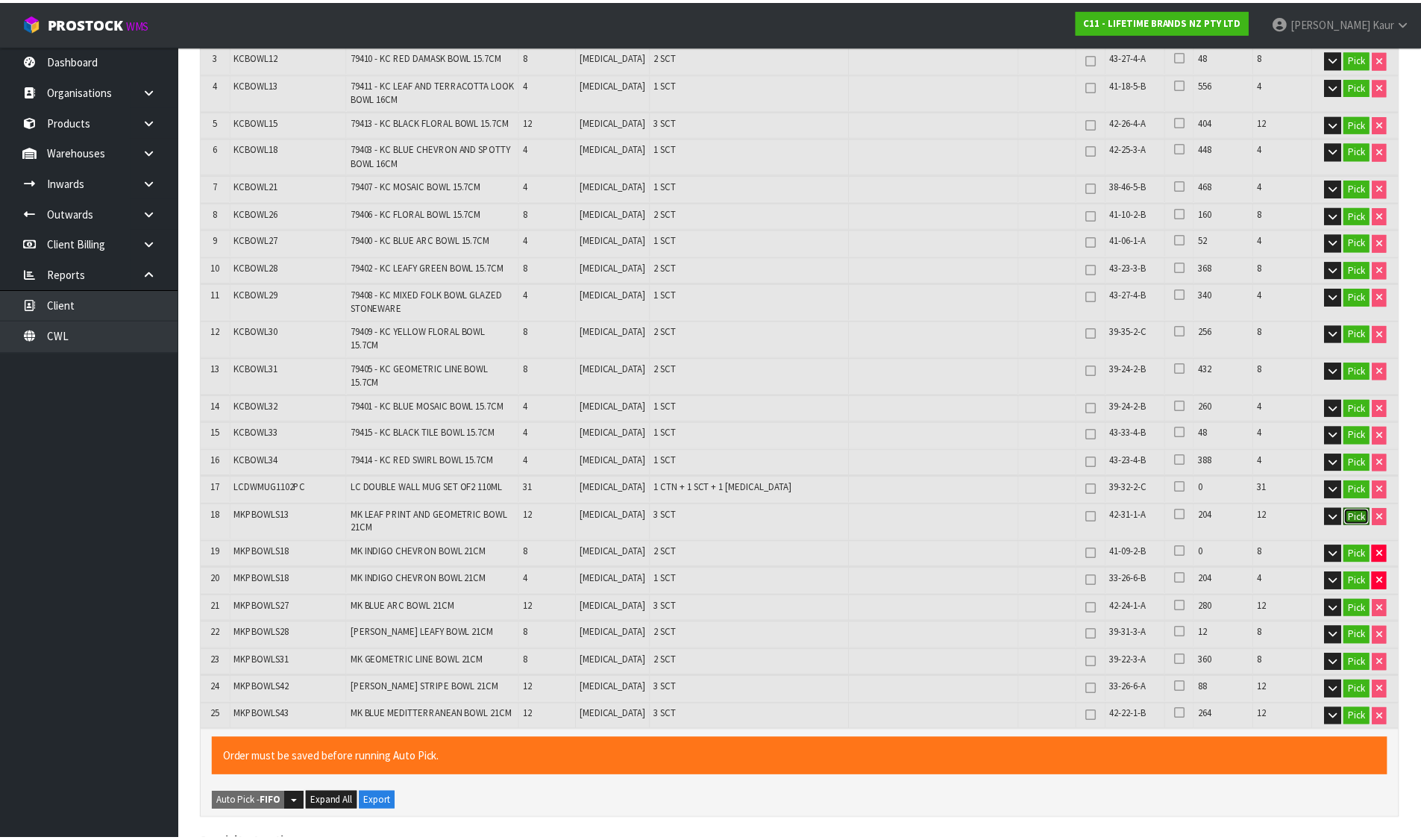
scroll to position [457, 0]
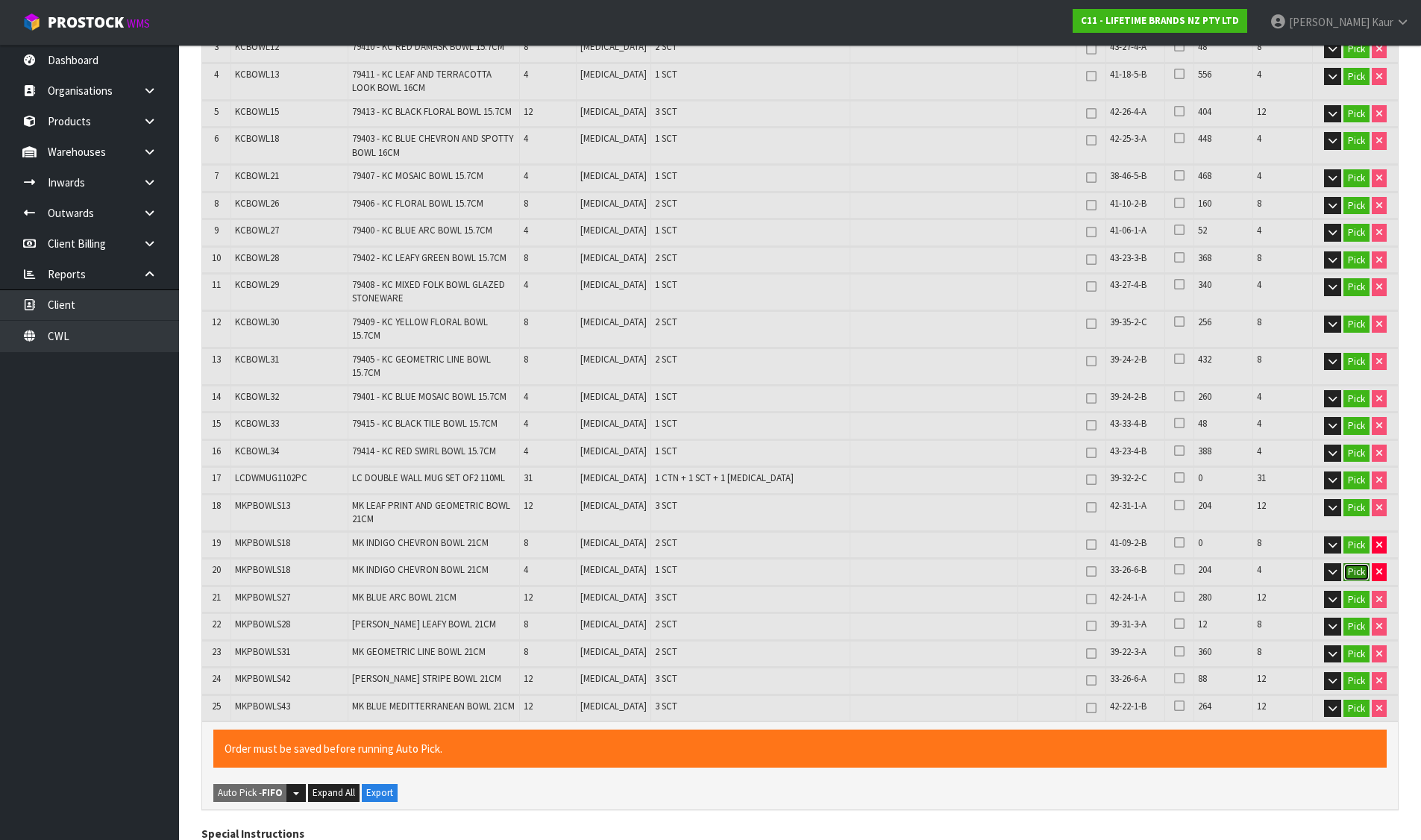
click at [1357, 563] on button "Pick" at bounding box center [1356, 572] width 26 height 18
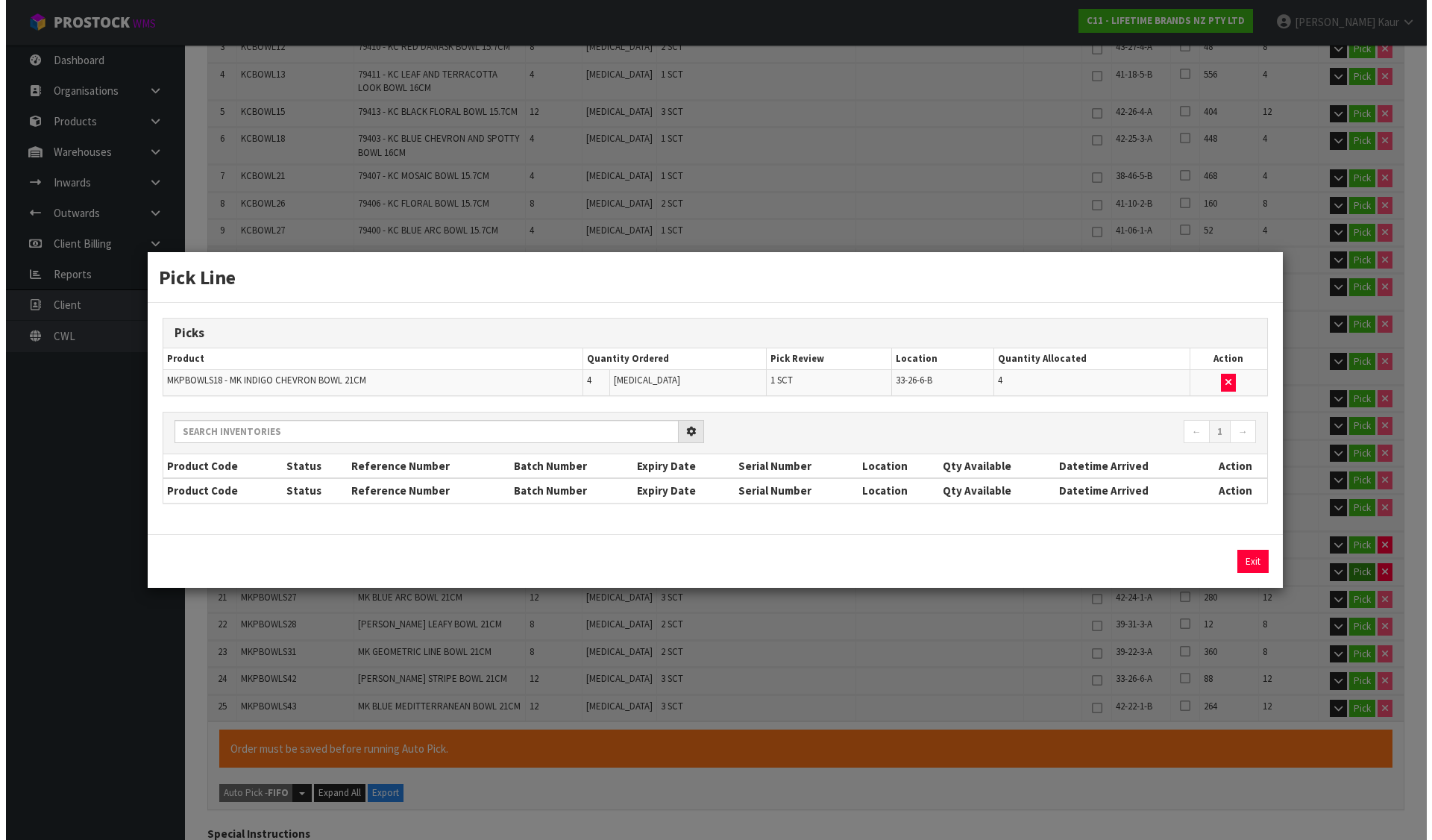
scroll to position [447, 0]
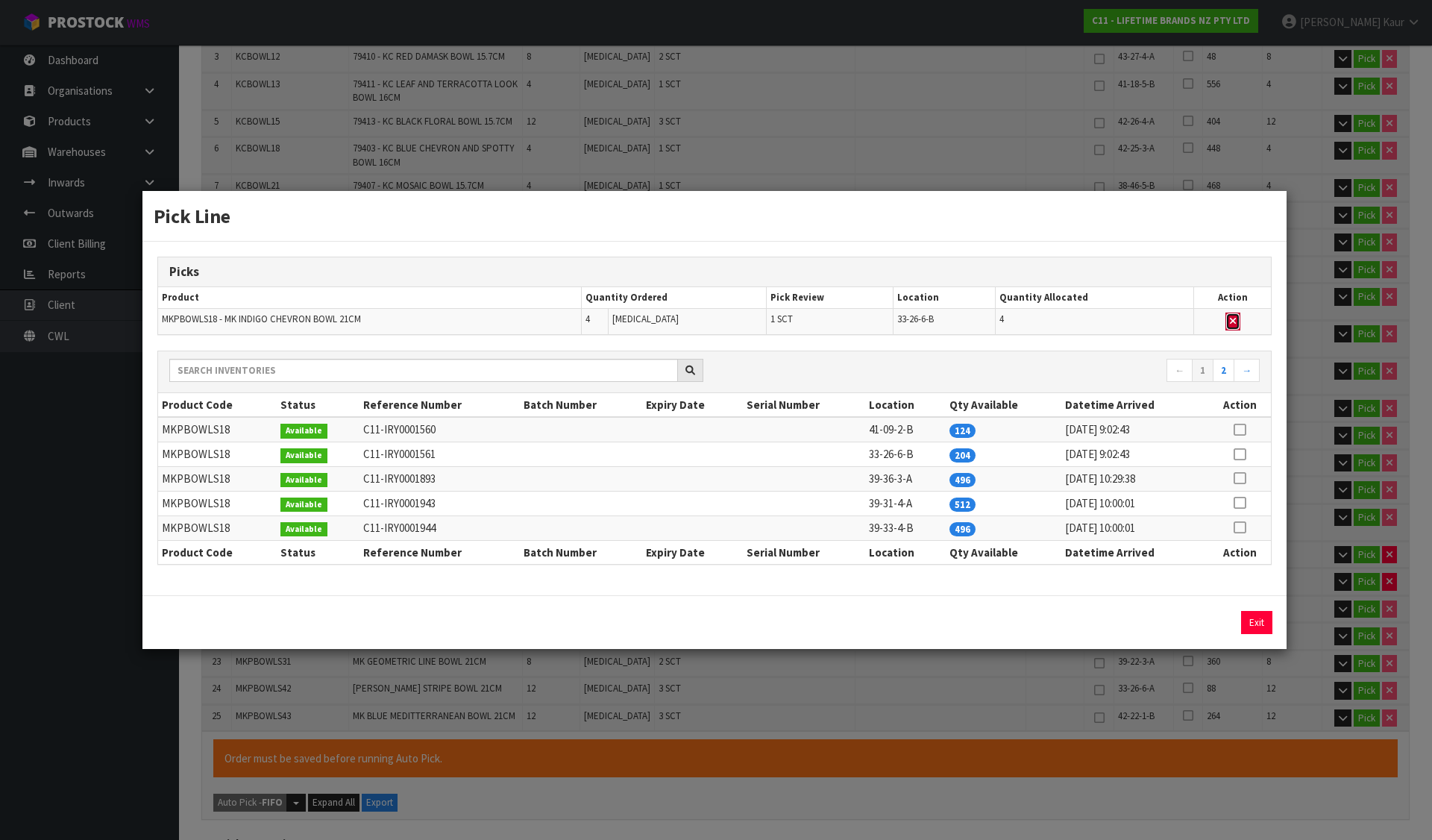
click at [1235, 318] on icon "button" at bounding box center [1232, 321] width 6 height 10
type input "Sub-carton x 45"
type input "207"
type input "0.264119"
type input "94.67"
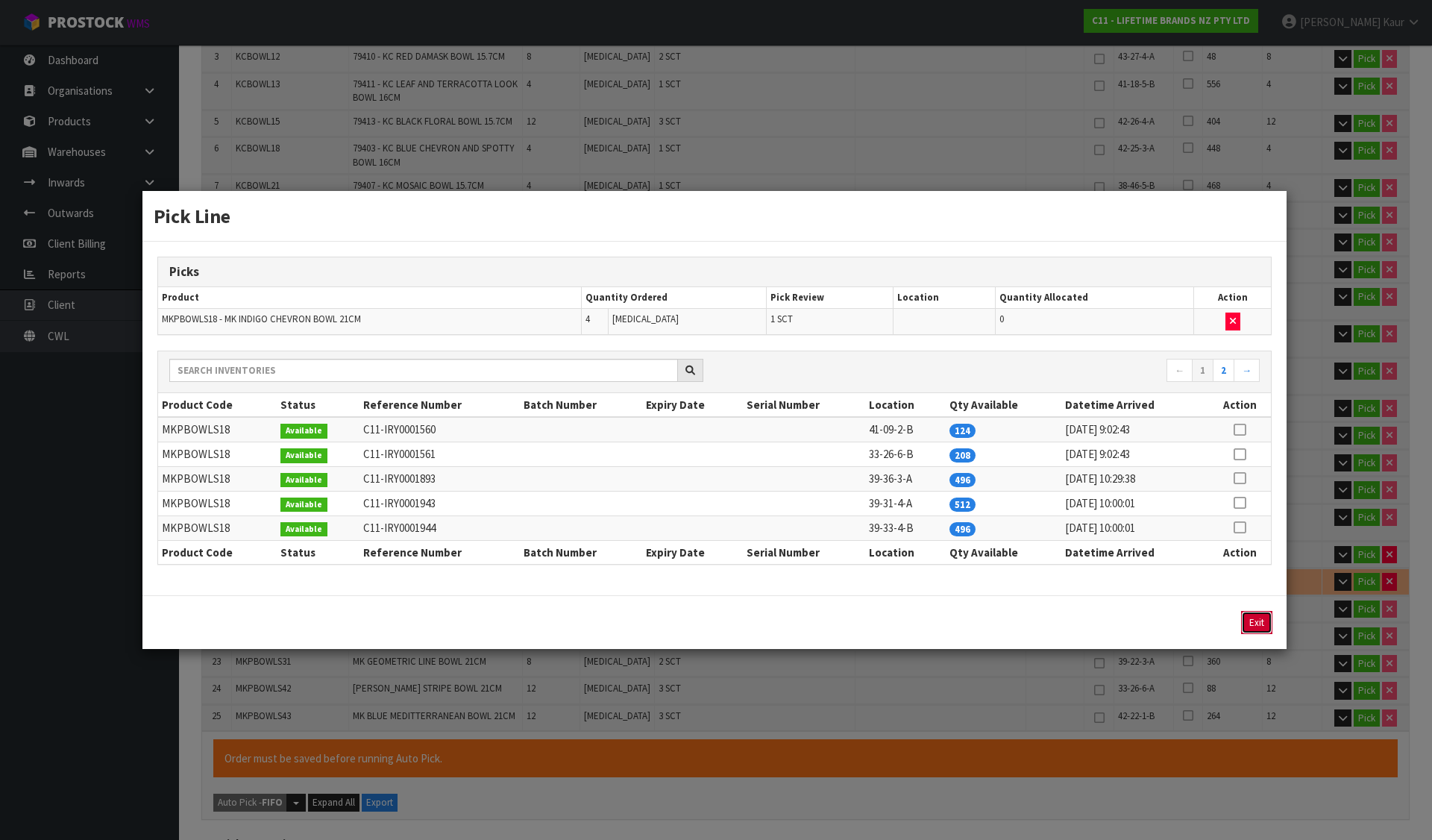
click at [1251, 617] on button "Exit" at bounding box center [1256, 622] width 31 height 23
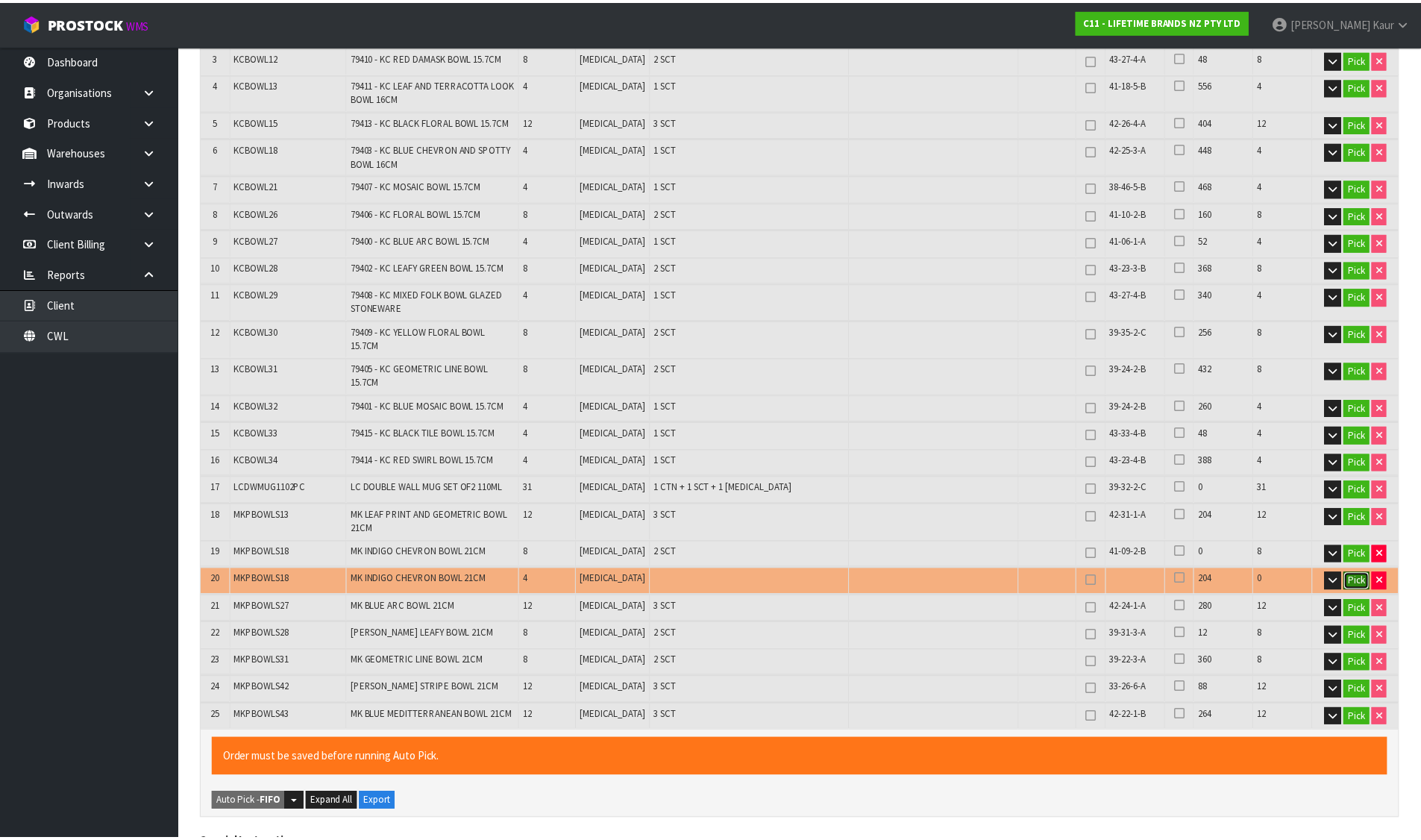
scroll to position [457, 0]
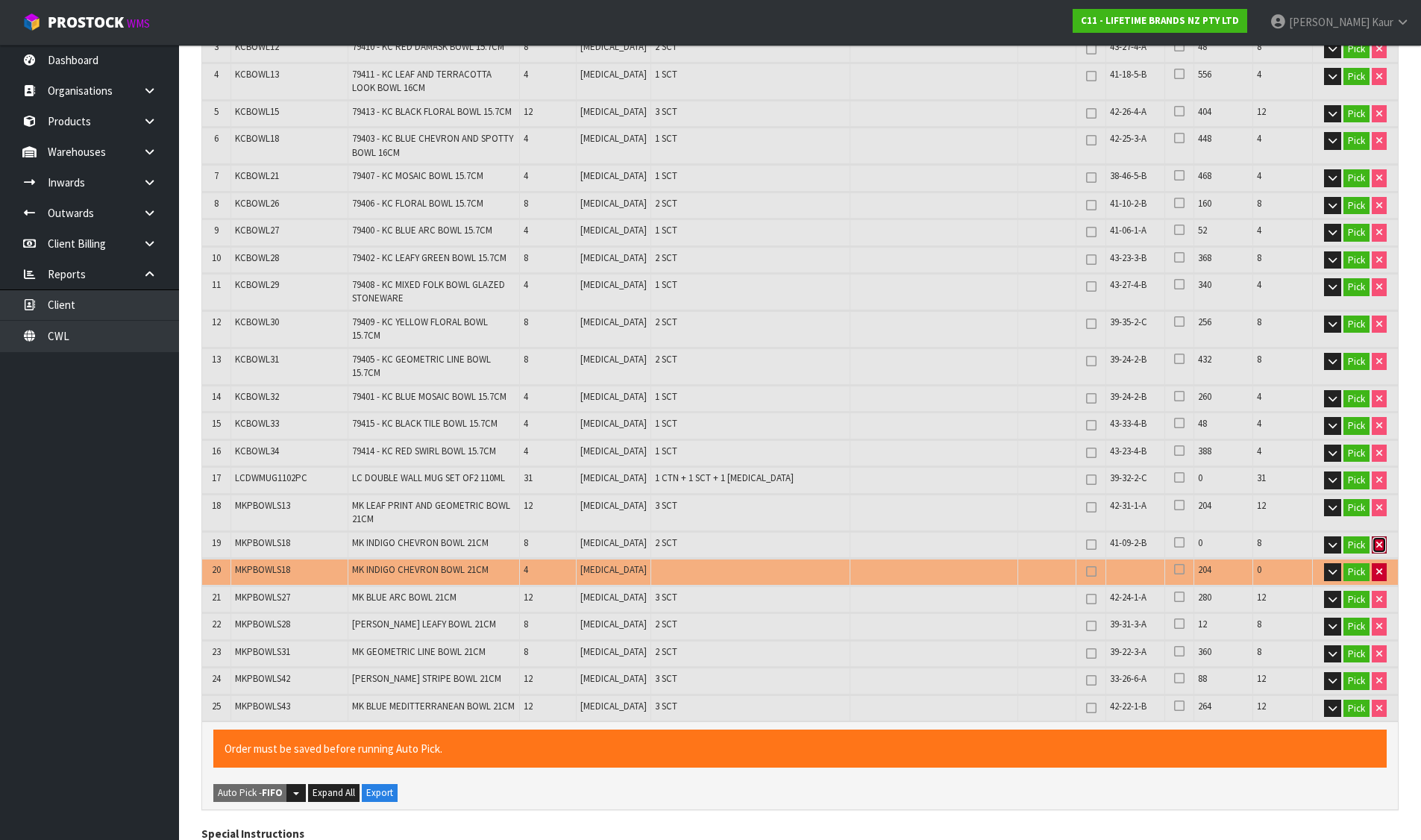
click at [1372, 536] on button "button" at bounding box center [1379, 545] width 15 height 18
type input "199"
type input "0.247991"
type input "90.47"
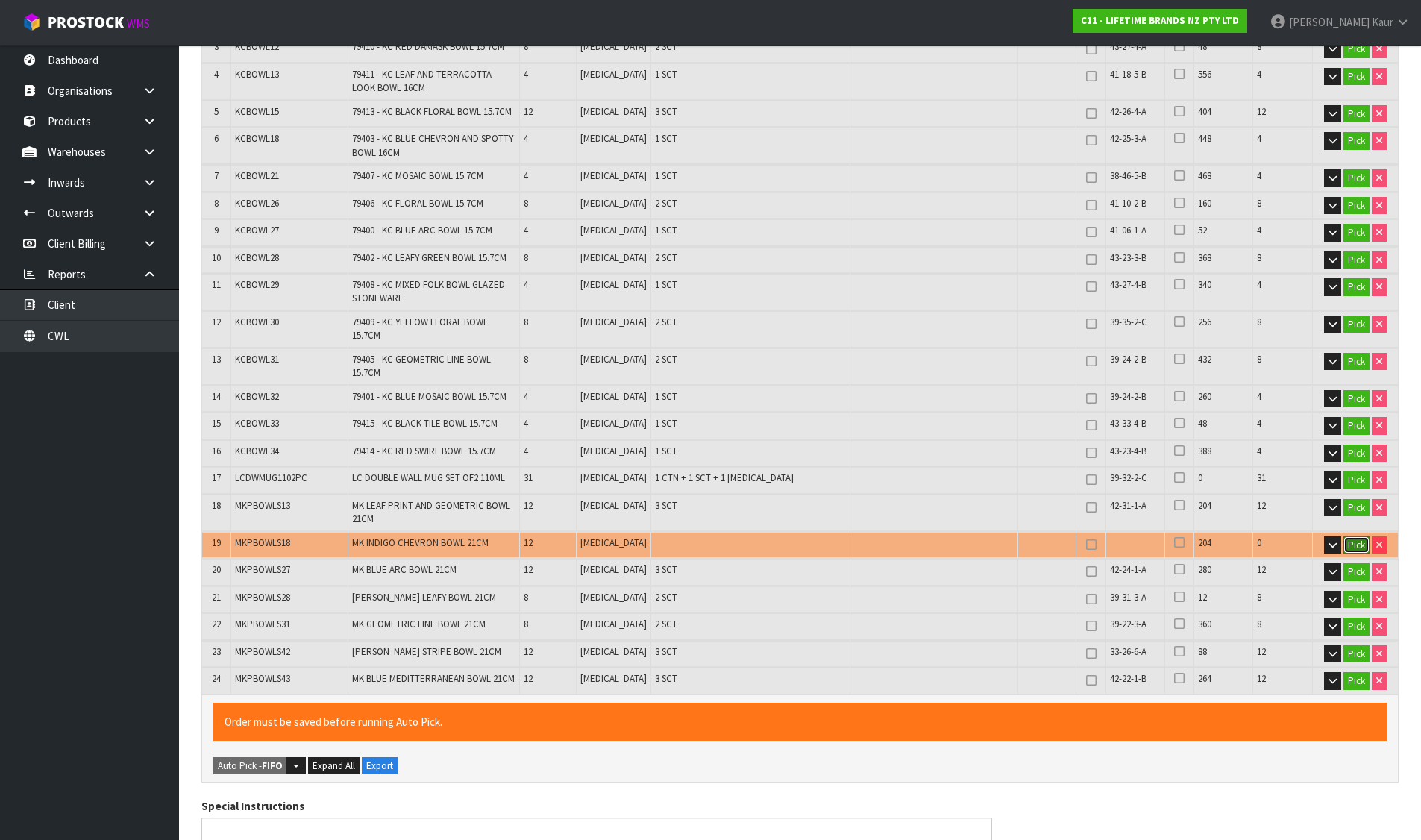
click at [1358, 536] on button "Pick" at bounding box center [1356, 545] width 26 height 18
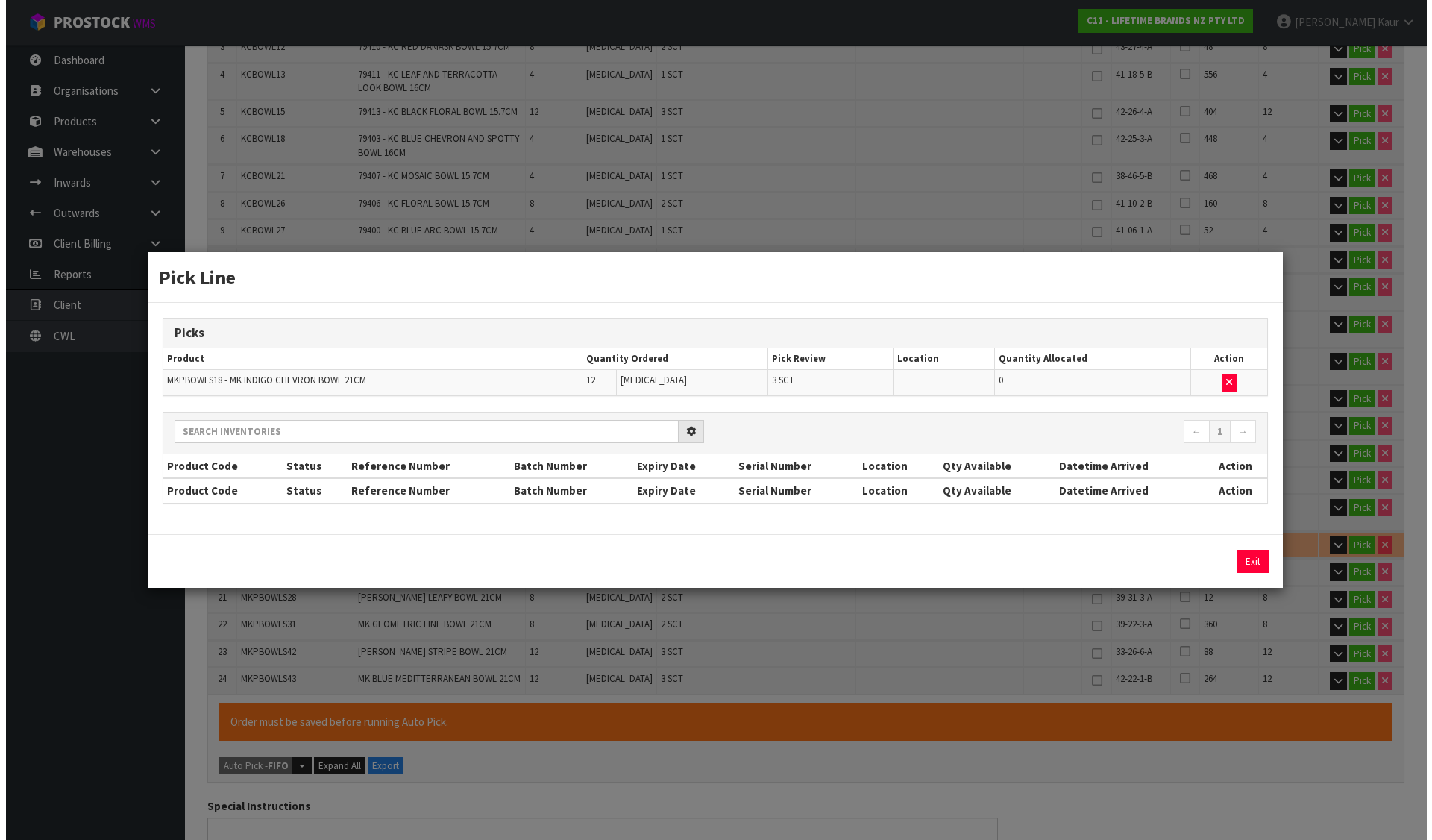
scroll to position [447, 0]
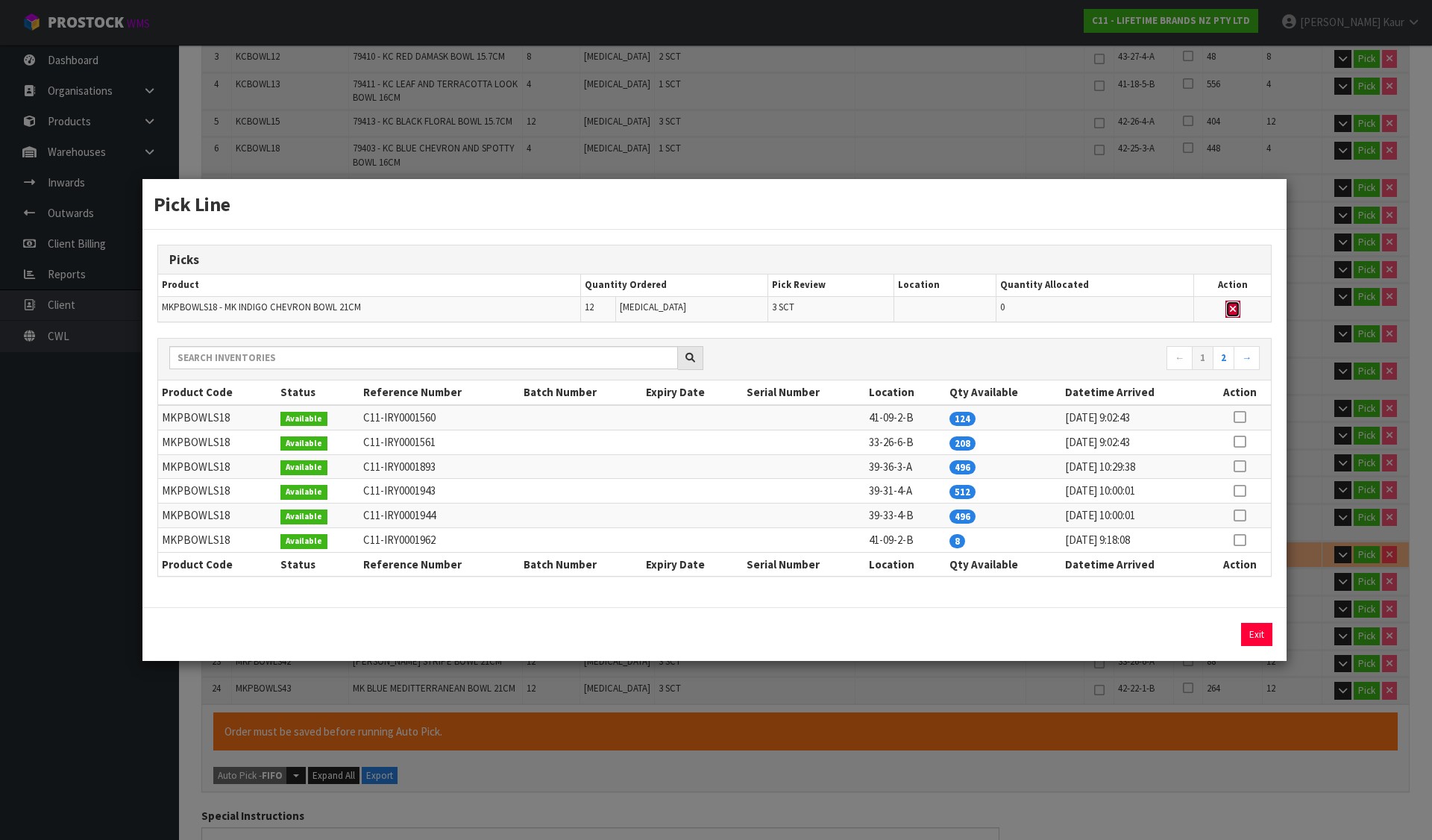
click at [1232, 305] on icon "button" at bounding box center [1232, 308] width 6 height 10
click at [1244, 540] on icon at bounding box center [1238, 540] width 12 height 1
click at [1210, 633] on button "Assign Pick" at bounding box center [1205, 634] width 61 height 23
type input "Sub-carton x 47"
type input "207"
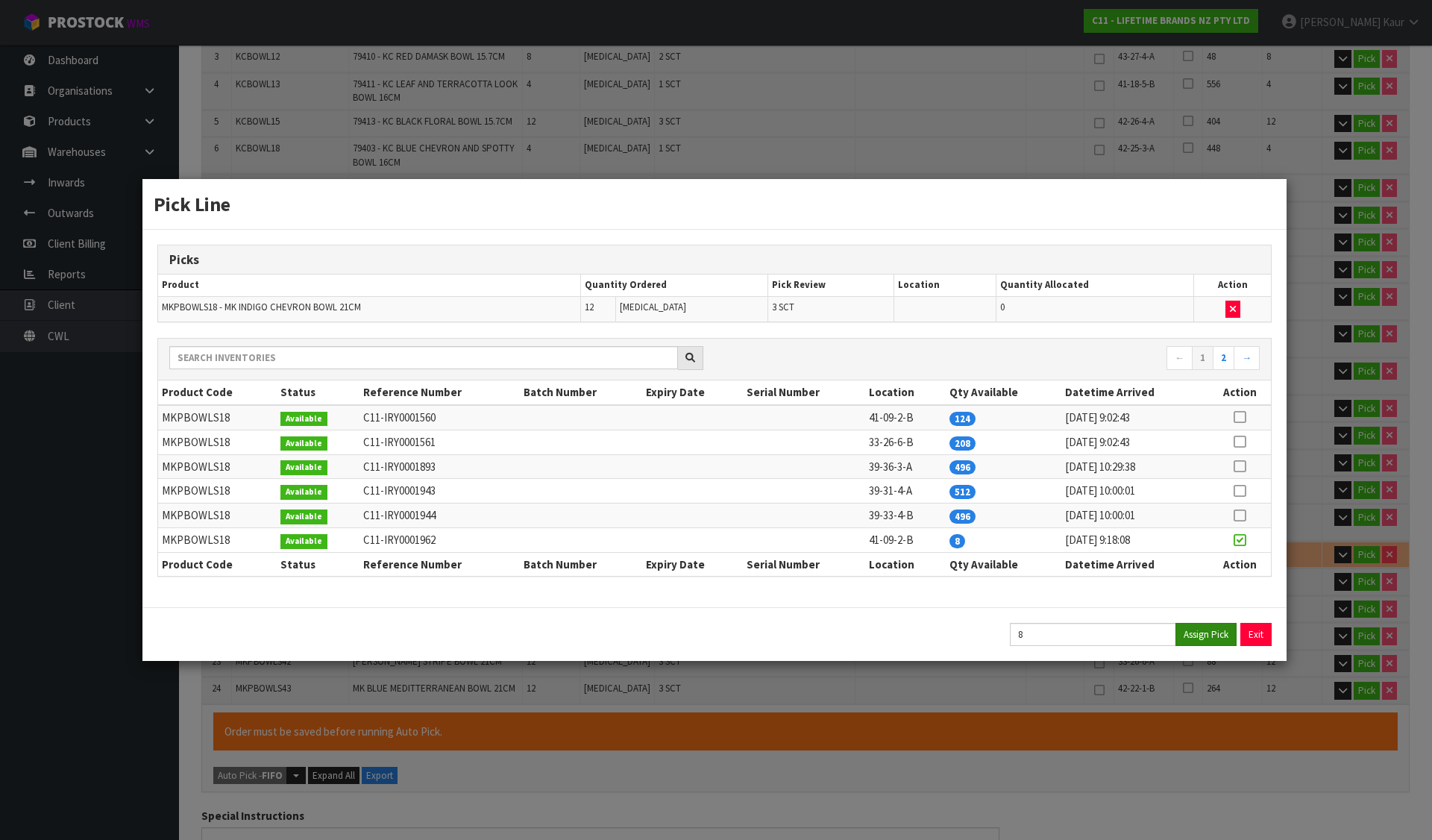
type input "0.264119"
type input "94.67"
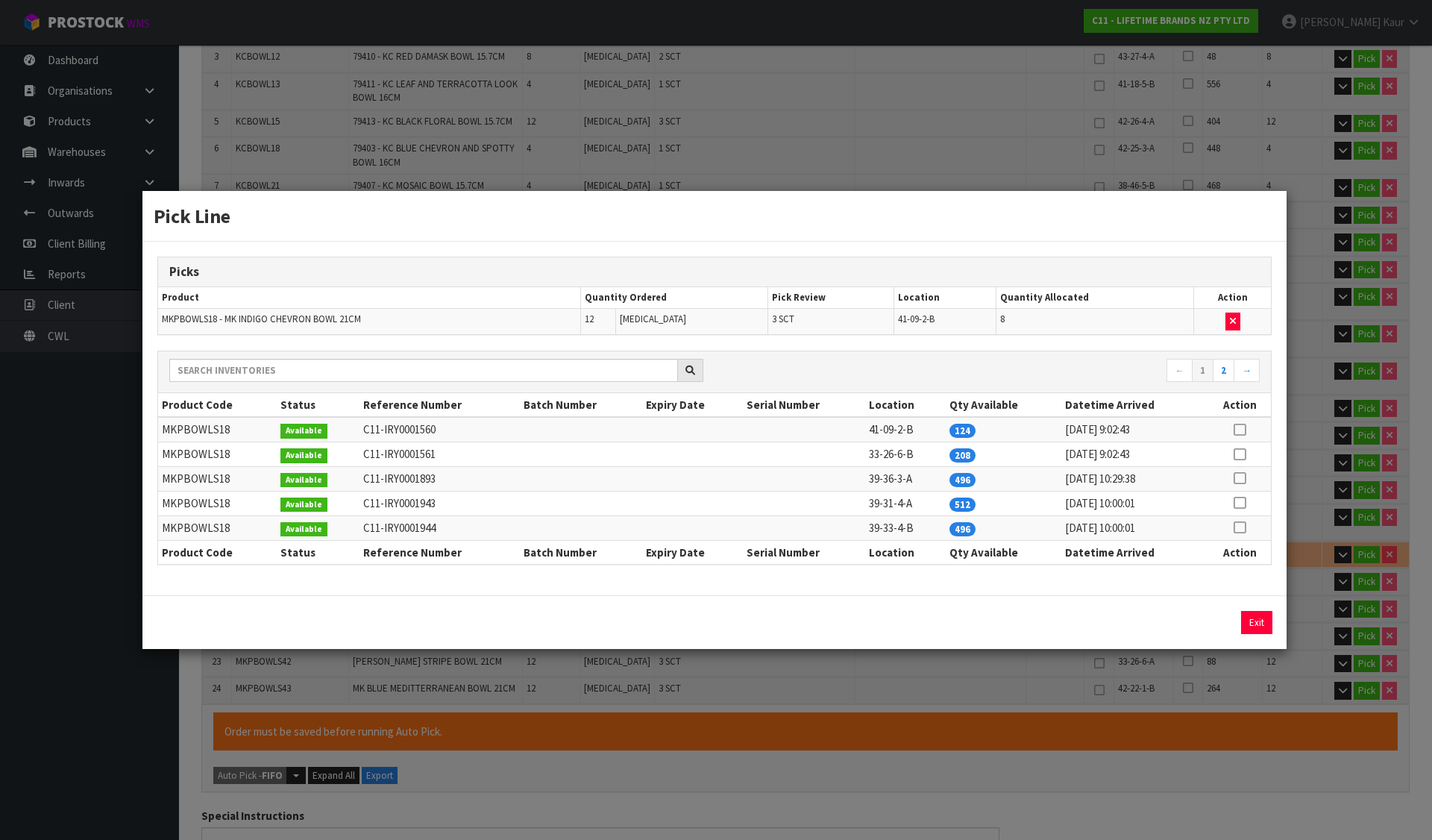
click at [1237, 429] on icon at bounding box center [1238, 429] width 12 height 1
click at [1208, 620] on button "Assign Pick" at bounding box center [1205, 622] width 61 height 23
type input "211"
type input "0.272183"
type input "96.77"
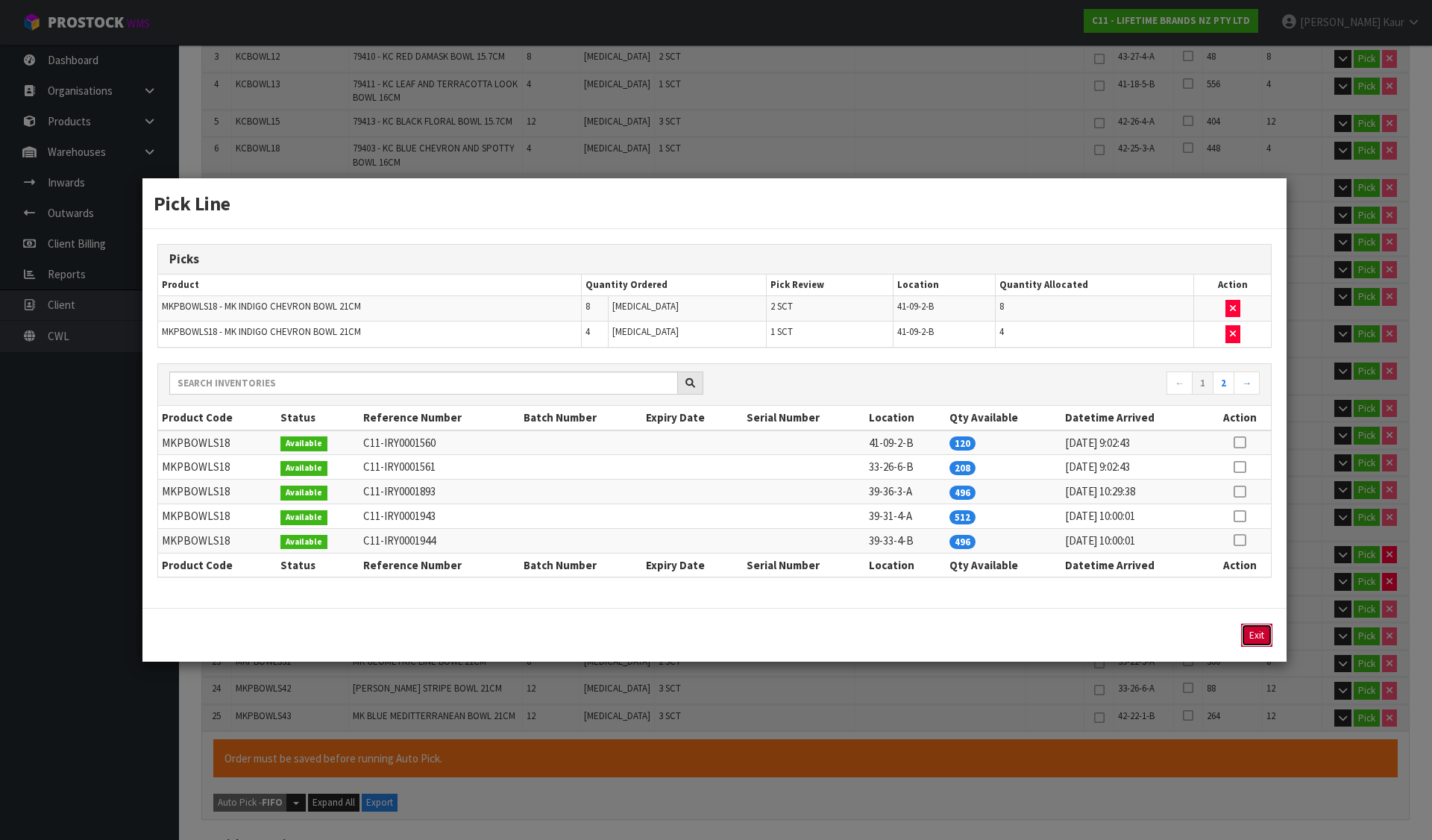
click at [1250, 630] on button "Exit" at bounding box center [1256, 635] width 31 height 23
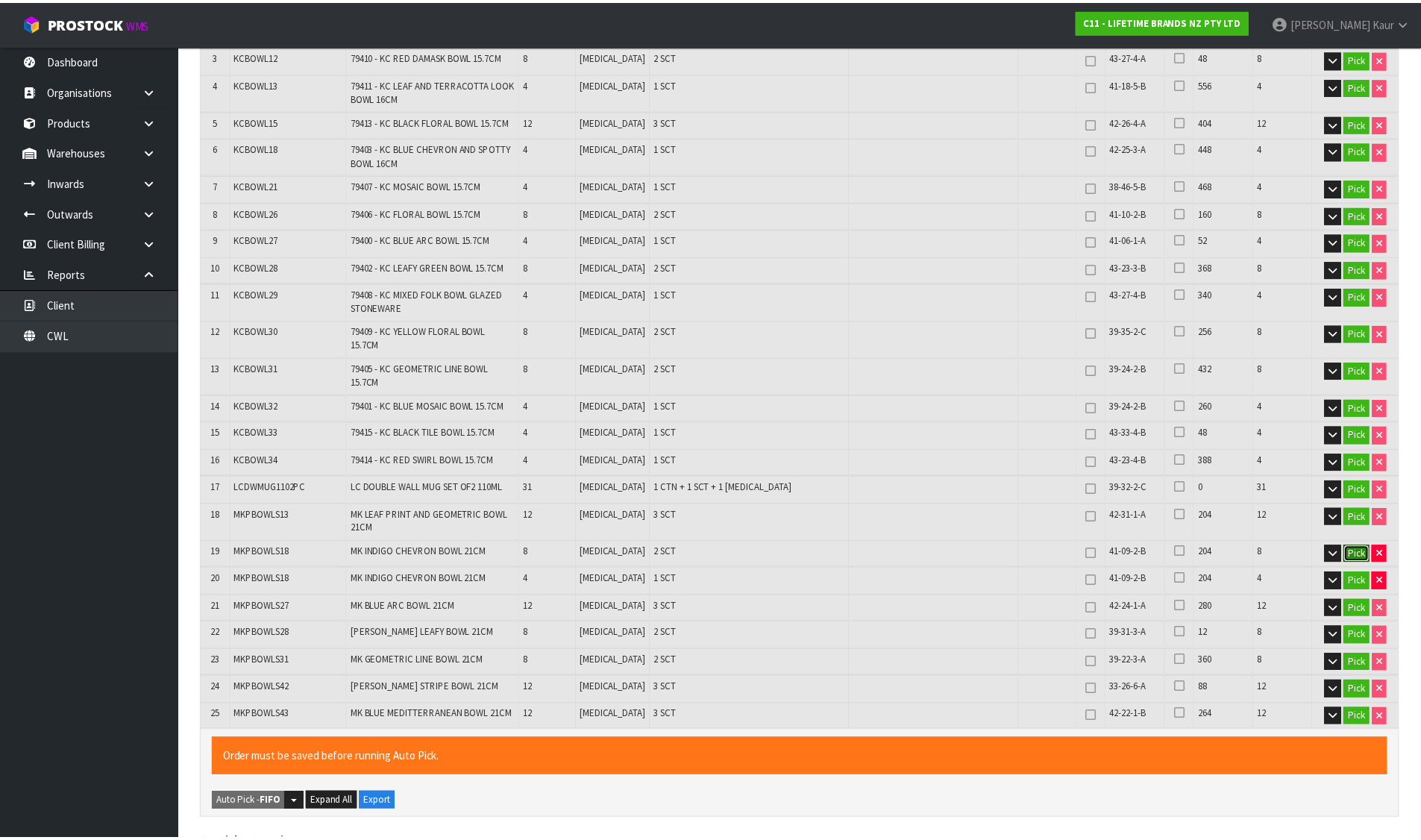
scroll to position [457, 0]
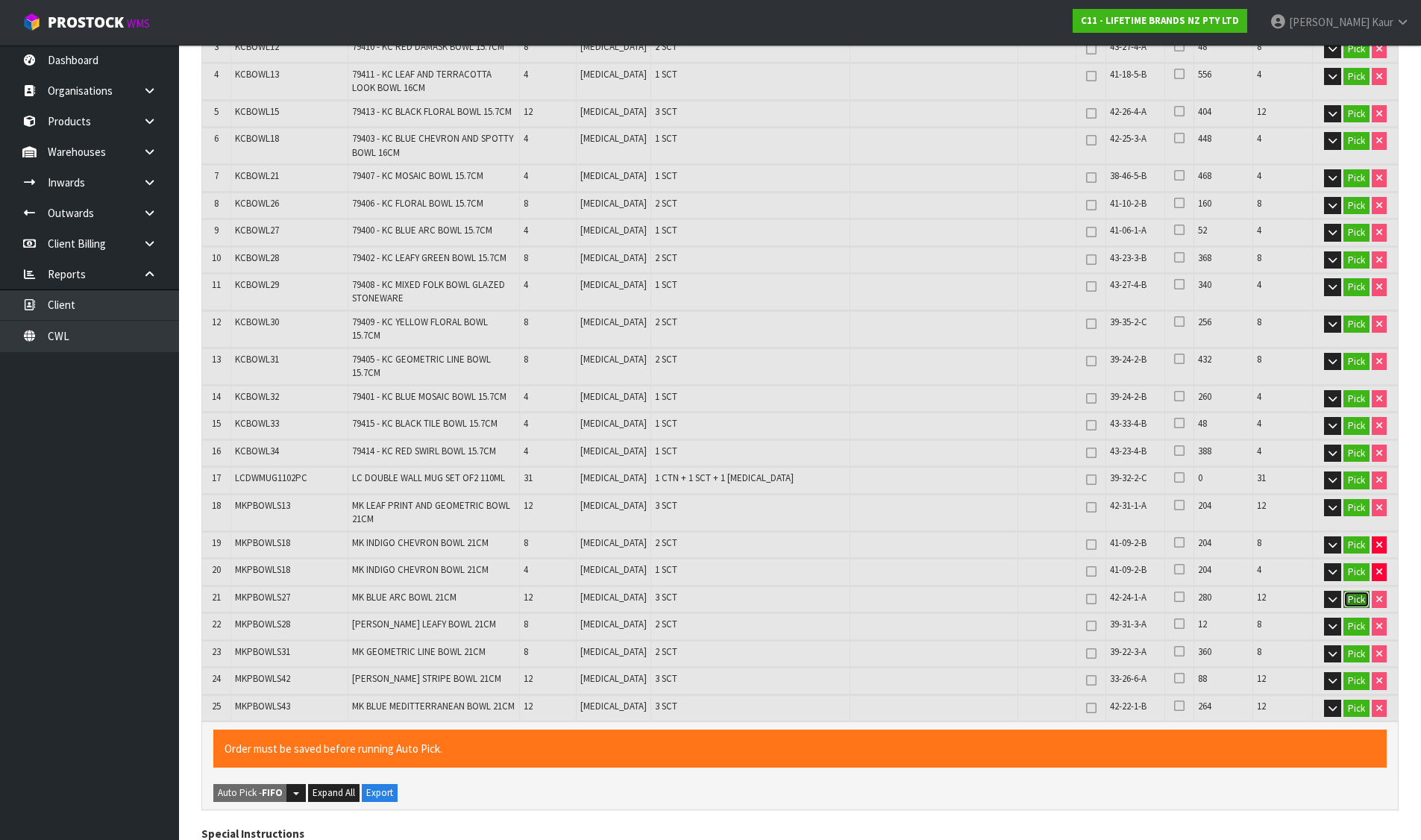
click at [1360, 590] on button "Pick" at bounding box center [1356, 599] width 26 height 18
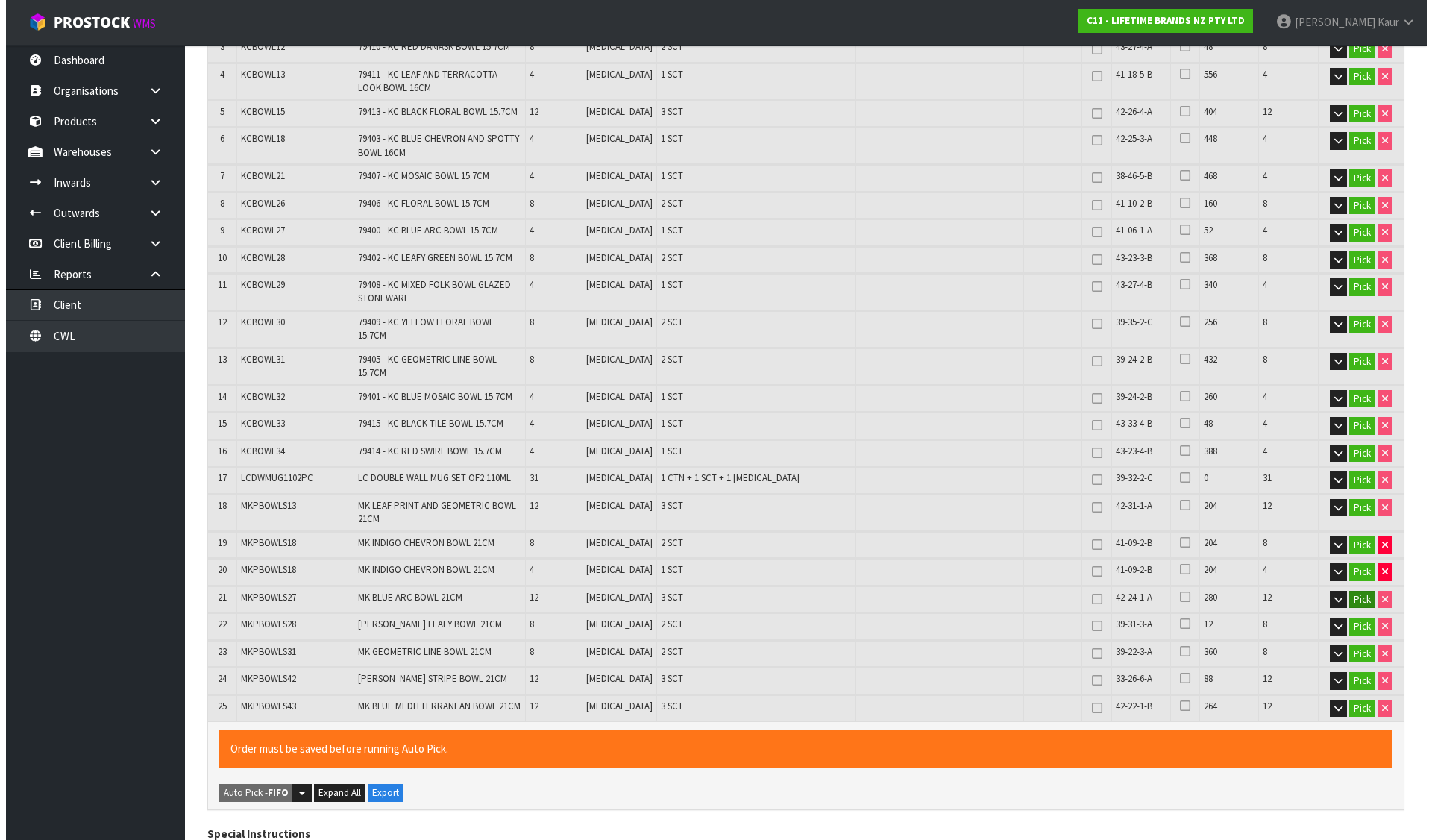
scroll to position [447, 0]
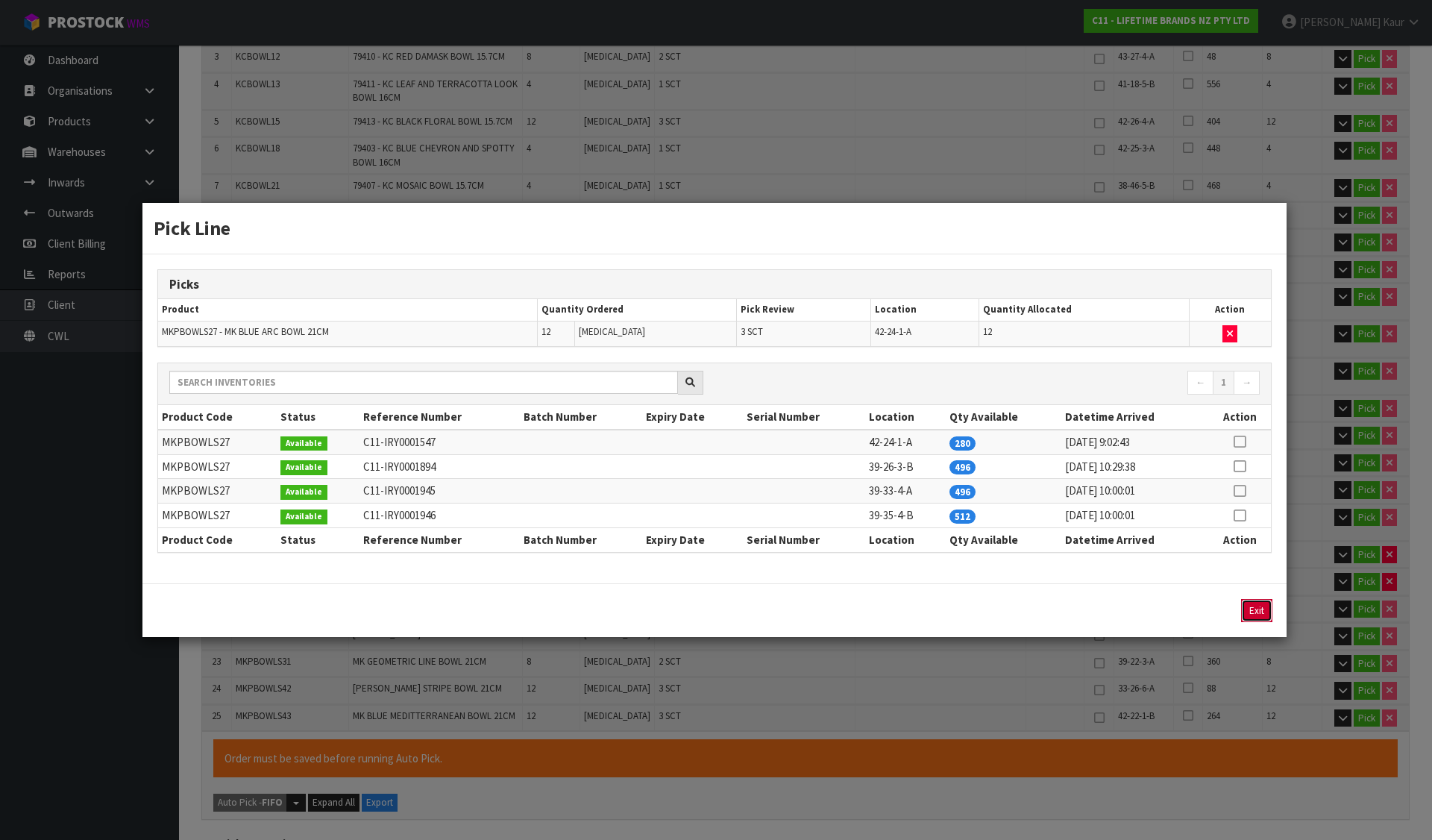
click at [1260, 608] on button "Exit" at bounding box center [1256, 611] width 31 height 23
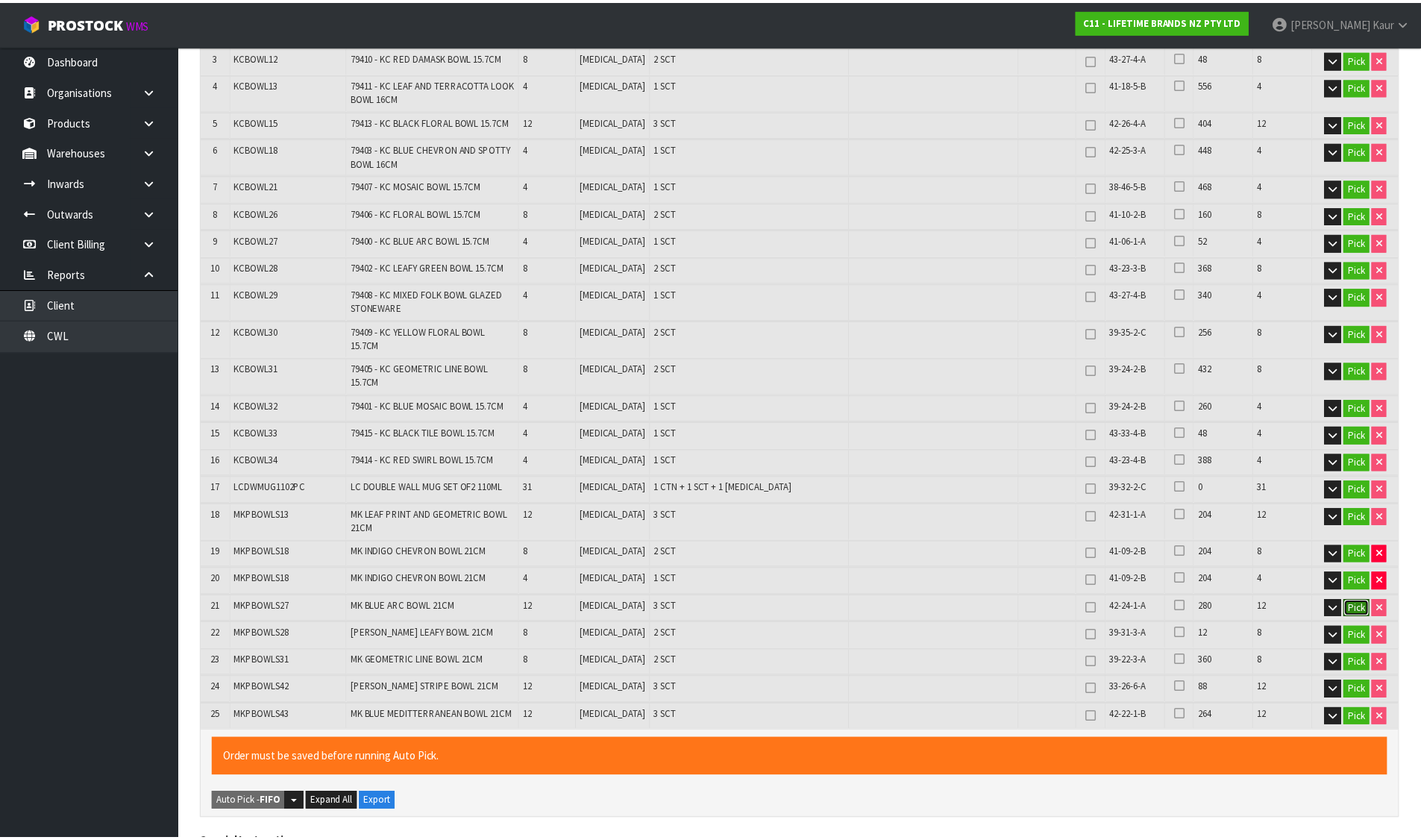
scroll to position [457, 0]
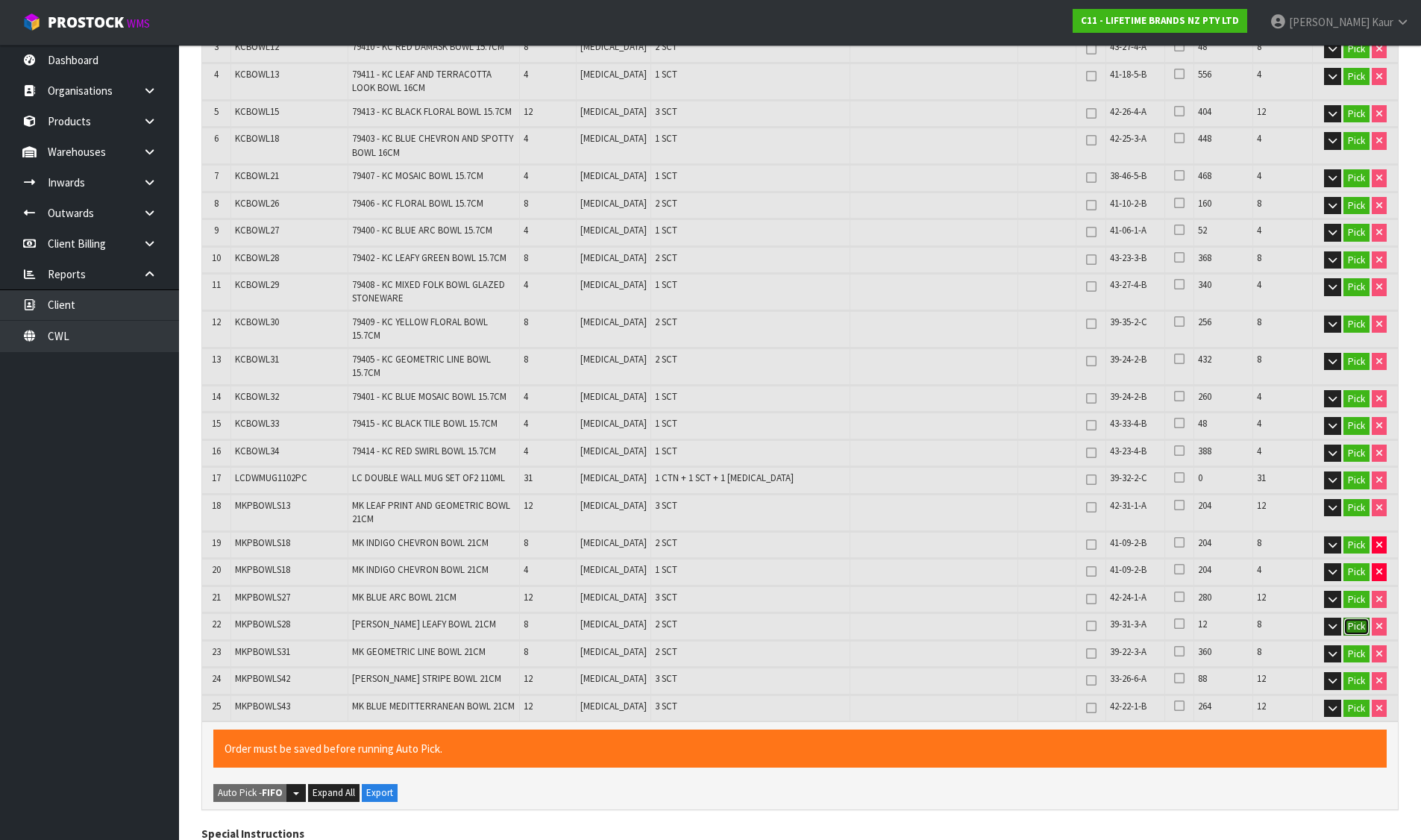
click at [1353, 618] on button "Pick" at bounding box center [1356, 627] width 26 height 18
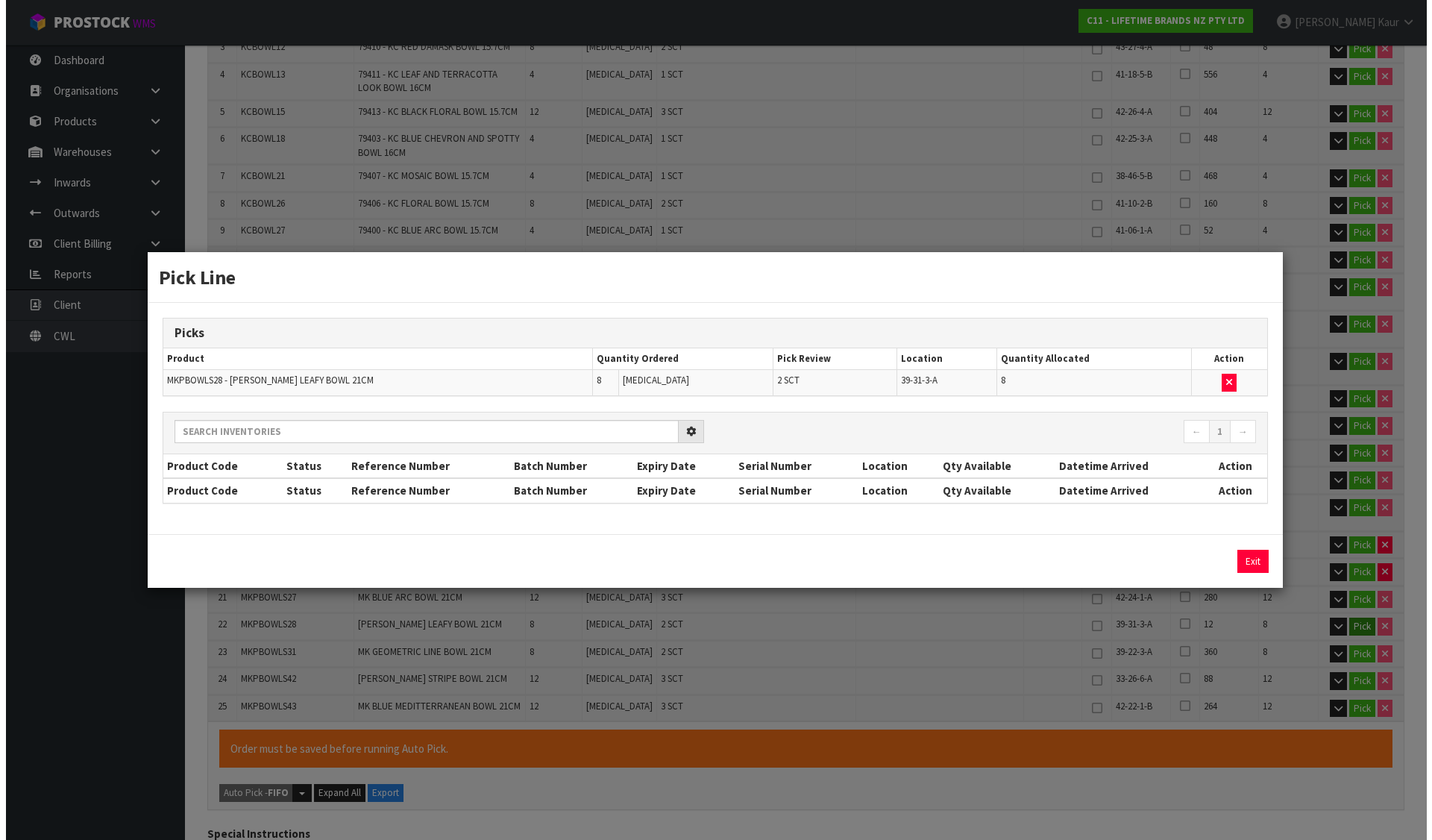
scroll to position [447, 0]
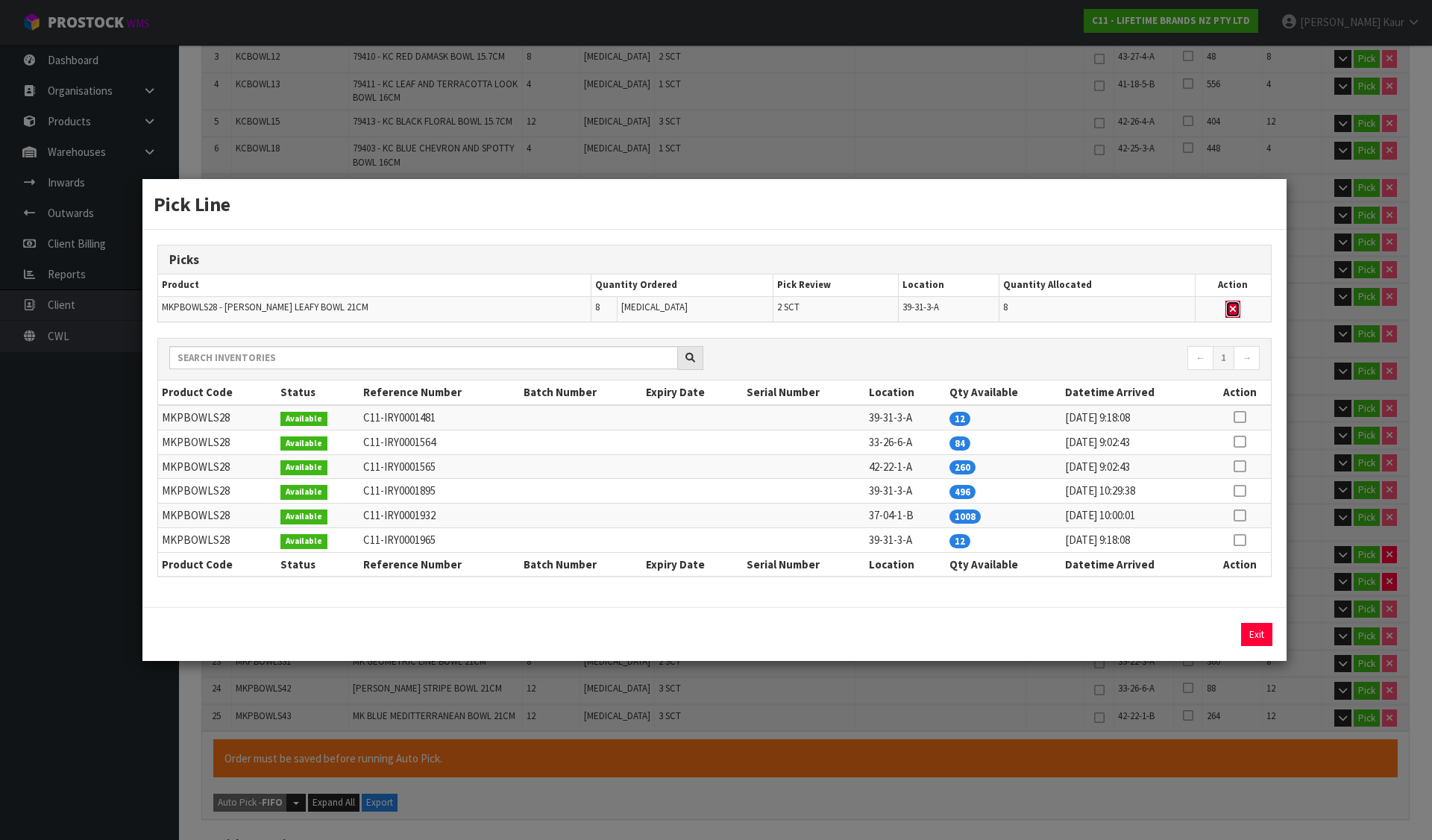
click at [1231, 309] on icon "button" at bounding box center [1232, 308] width 6 height 10
type input "Sub-carton x 45"
type input "203"
type input "0.259599"
type input "92.37"
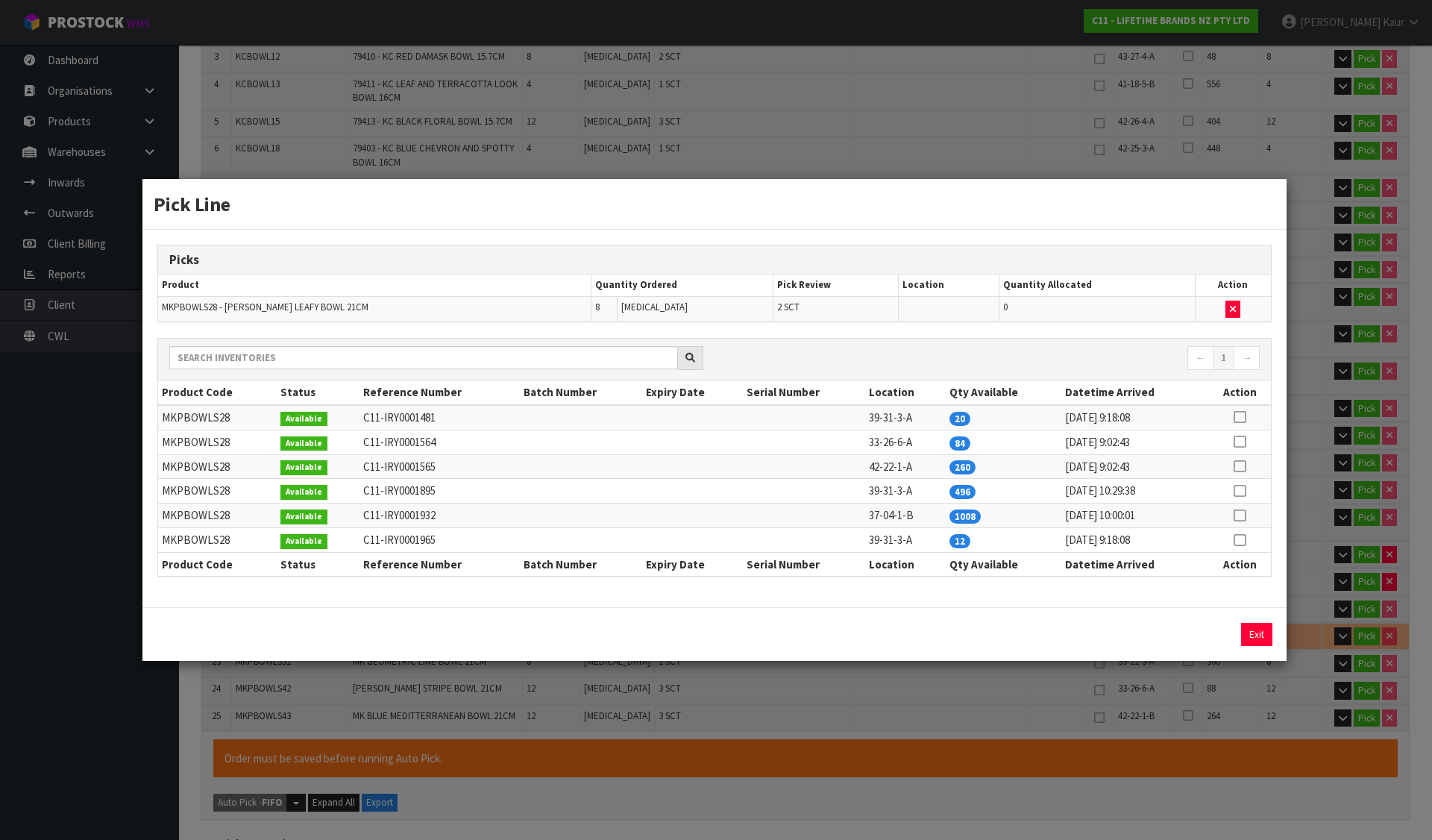
click at [1244, 540] on icon at bounding box center [1238, 540] width 12 height 1
click at [1209, 633] on button "Assign Pick" at bounding box center [1205, 634] width 61 height 23
type input "Sub-carton x 47"
type input "211"
type input "0.272183"
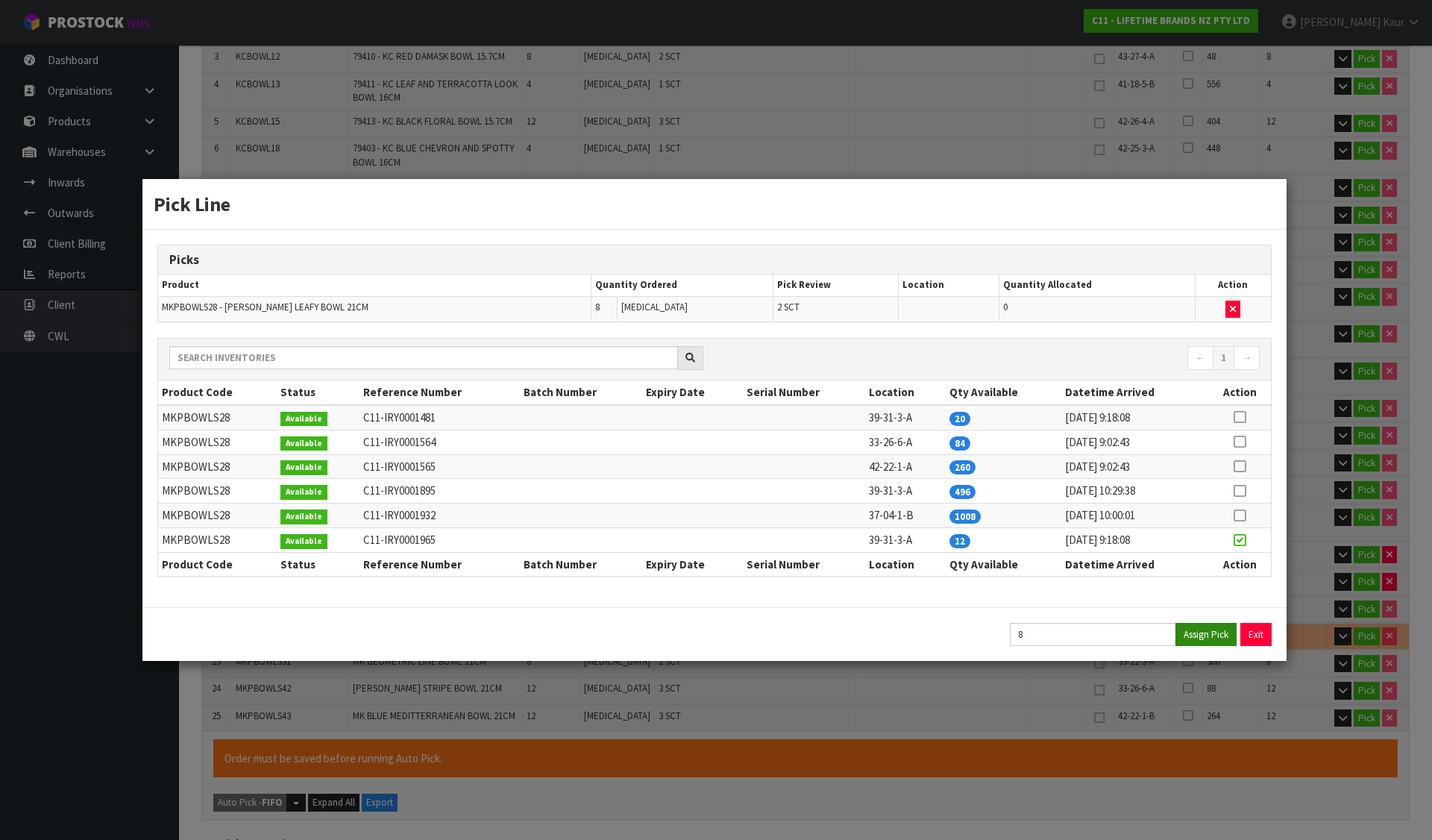
type input "96.77"
click at [1247, 628] on button "Exit" at bounding box center [1256, 634] width 31 height 23
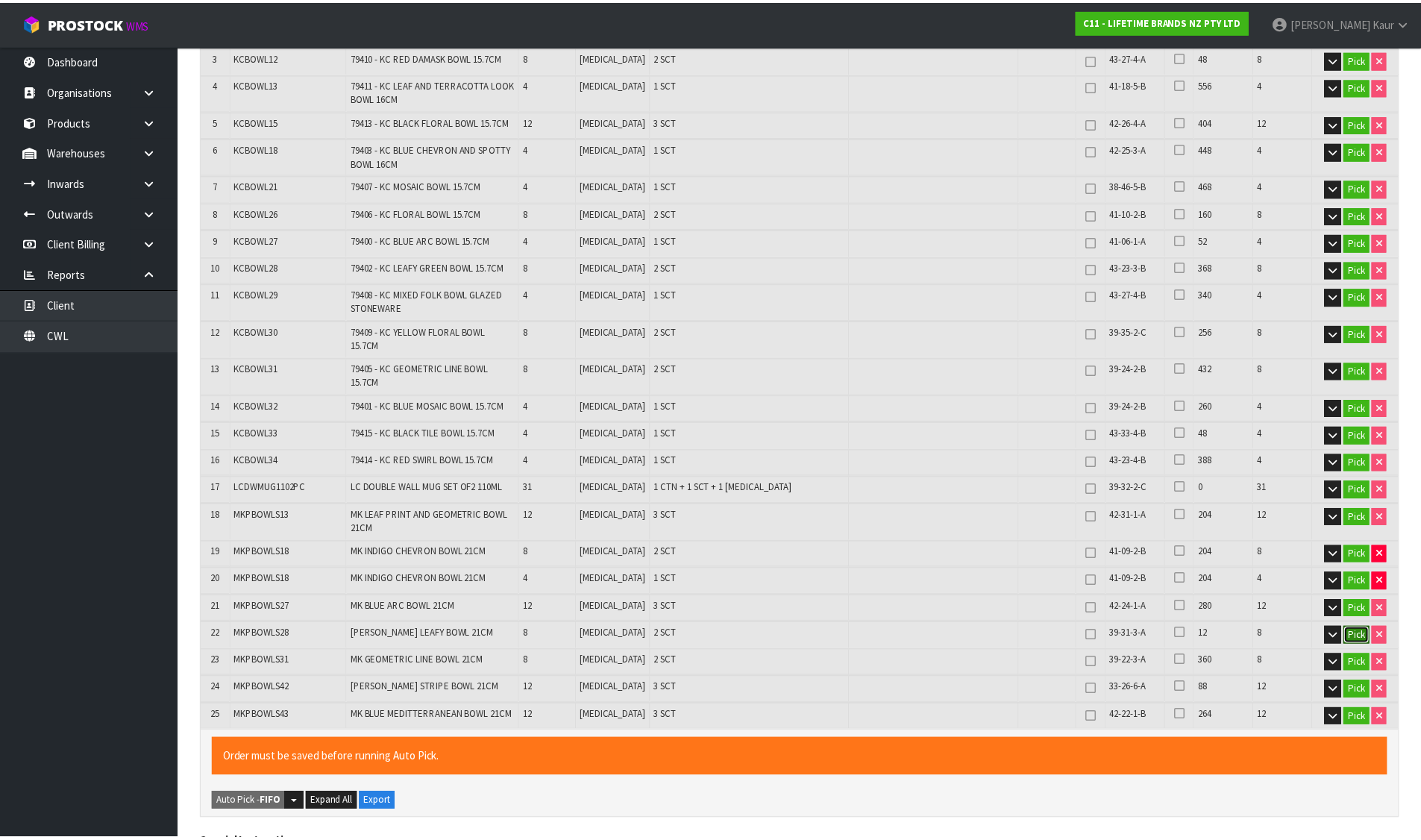
scroll to position [457, 0]
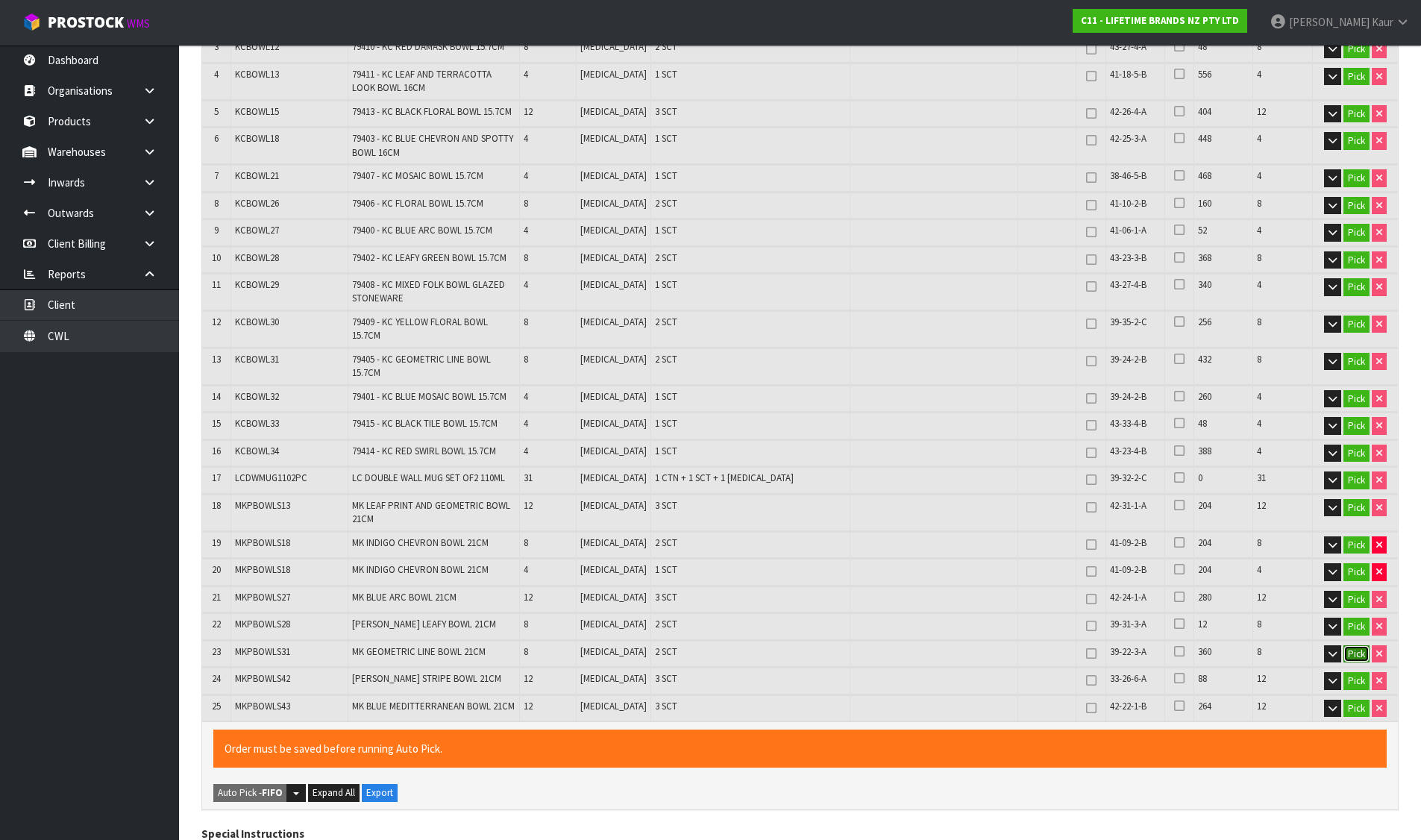
click at [1346, 645] on button "Pick" at bounding box center [1356, 654] width 26 height 18
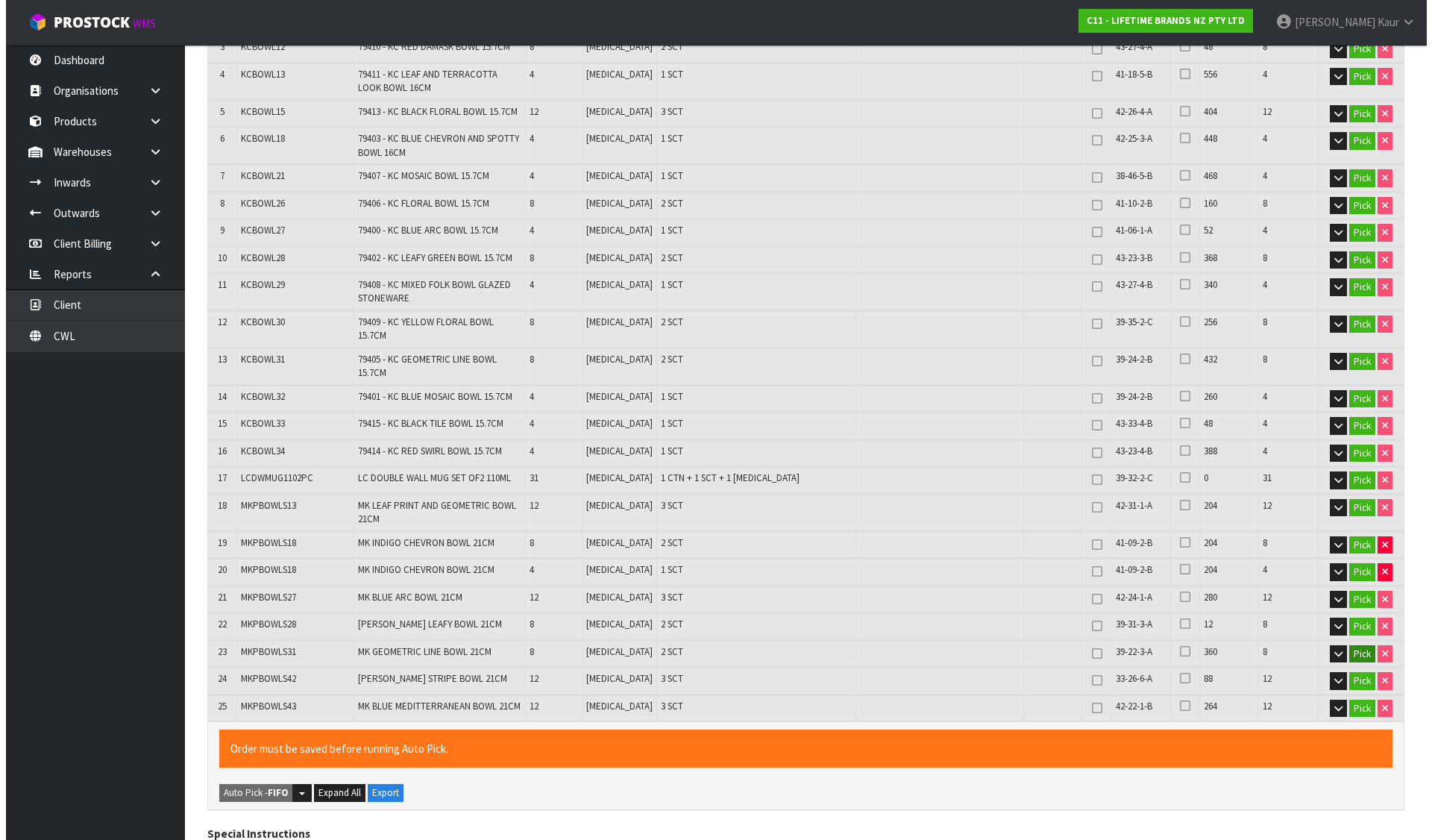
scroll to position [447, 0]
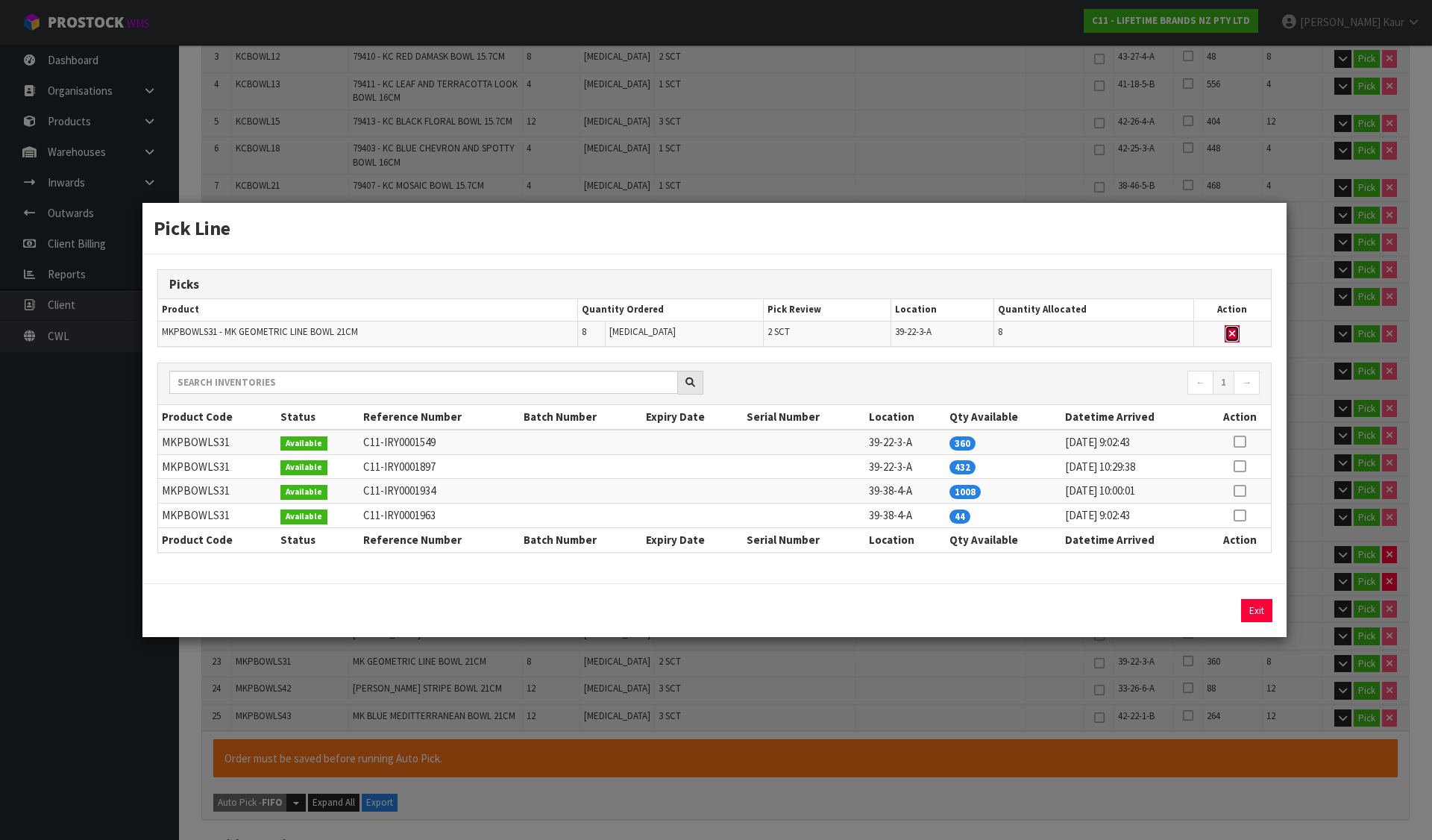
click at [1232, 334] on icon "button" at bounding box center [1231, 333] width 6 height 10
type input "Sub-carton x 45"
type input "203"
type input "0.259599"
type input "92.37"
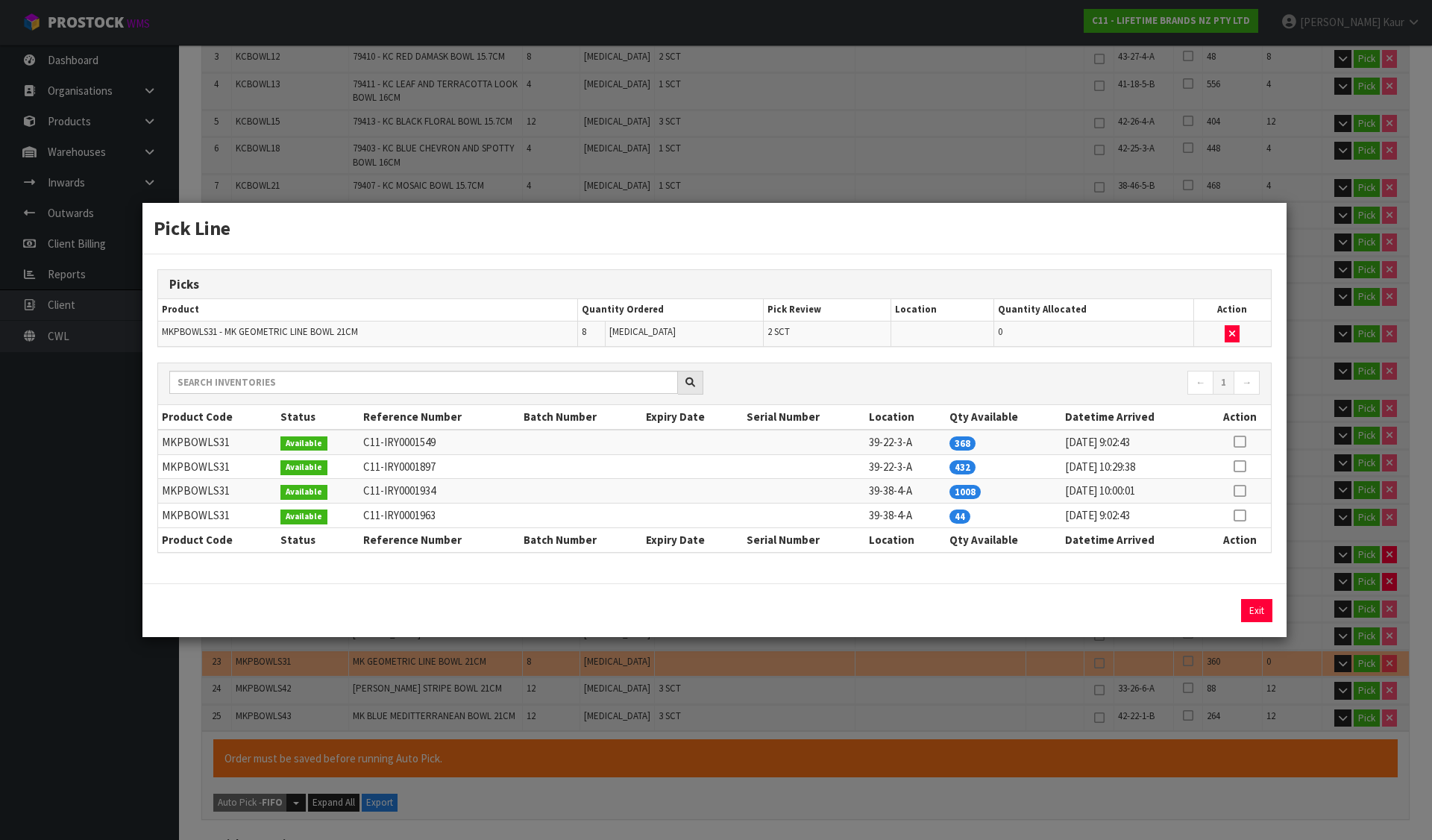
click at [1240, 516] on icon at bounding box center [1238, 516] width 12 height 1
click at [1216, 610] on button "Assign Pick" at bounding box center [1205, 611] width 61 height 23
type input "Sub-carton x 47"
type input "211"
type input "0.272183"
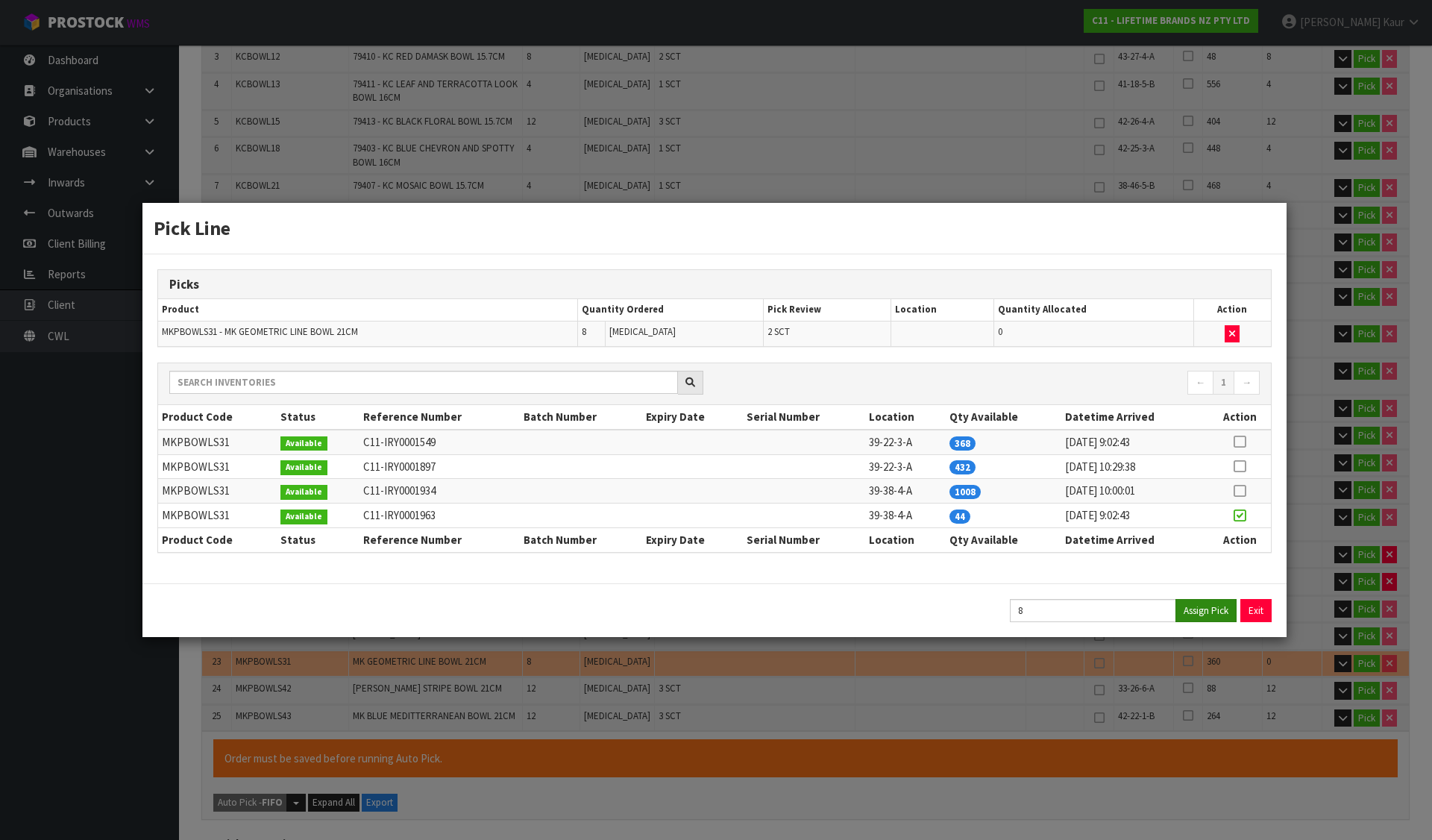
type input "96.77"
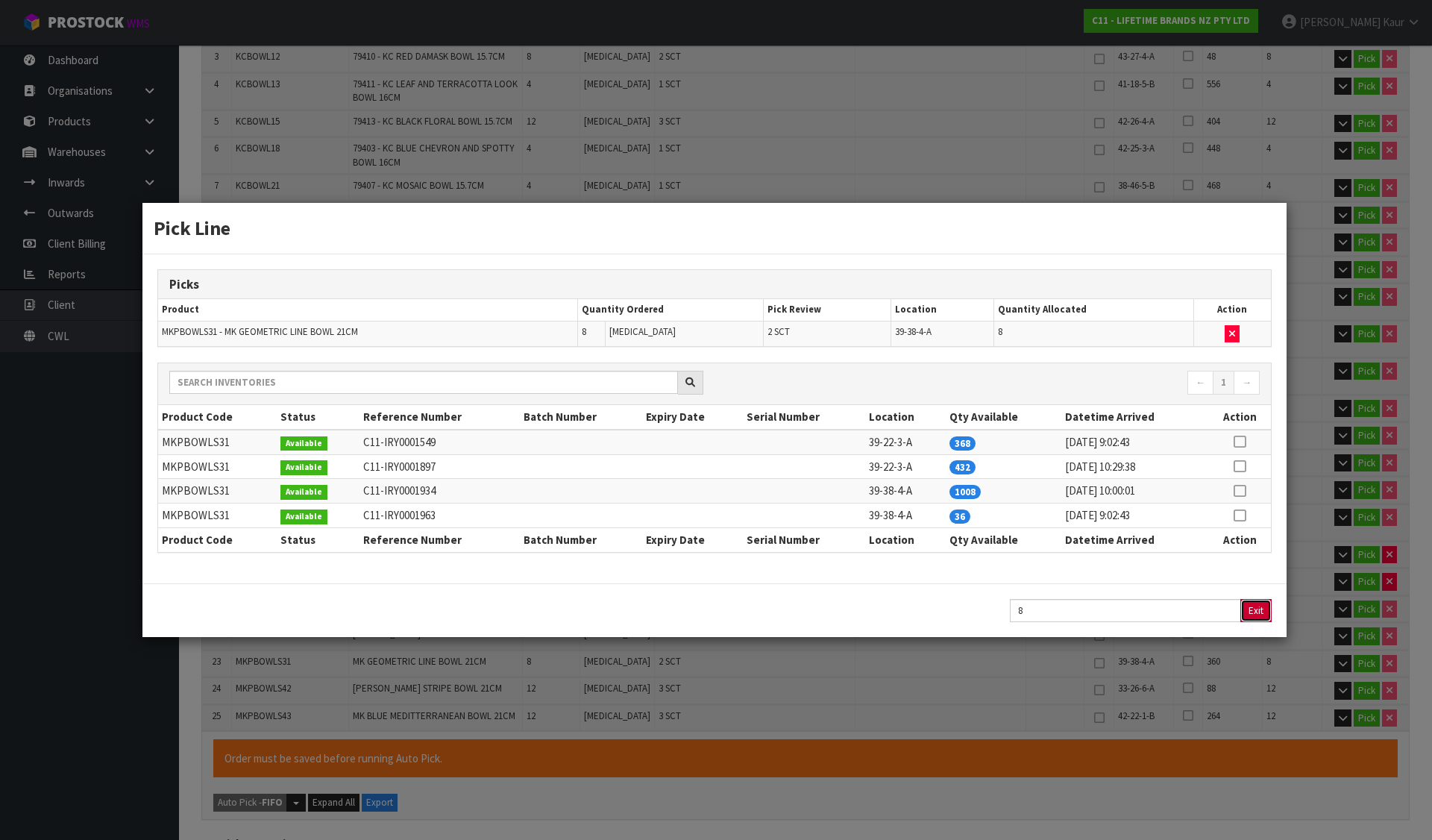
click at [1250, 604] on button "Exit" at bounding box center [1255, 611] width 31 height 23
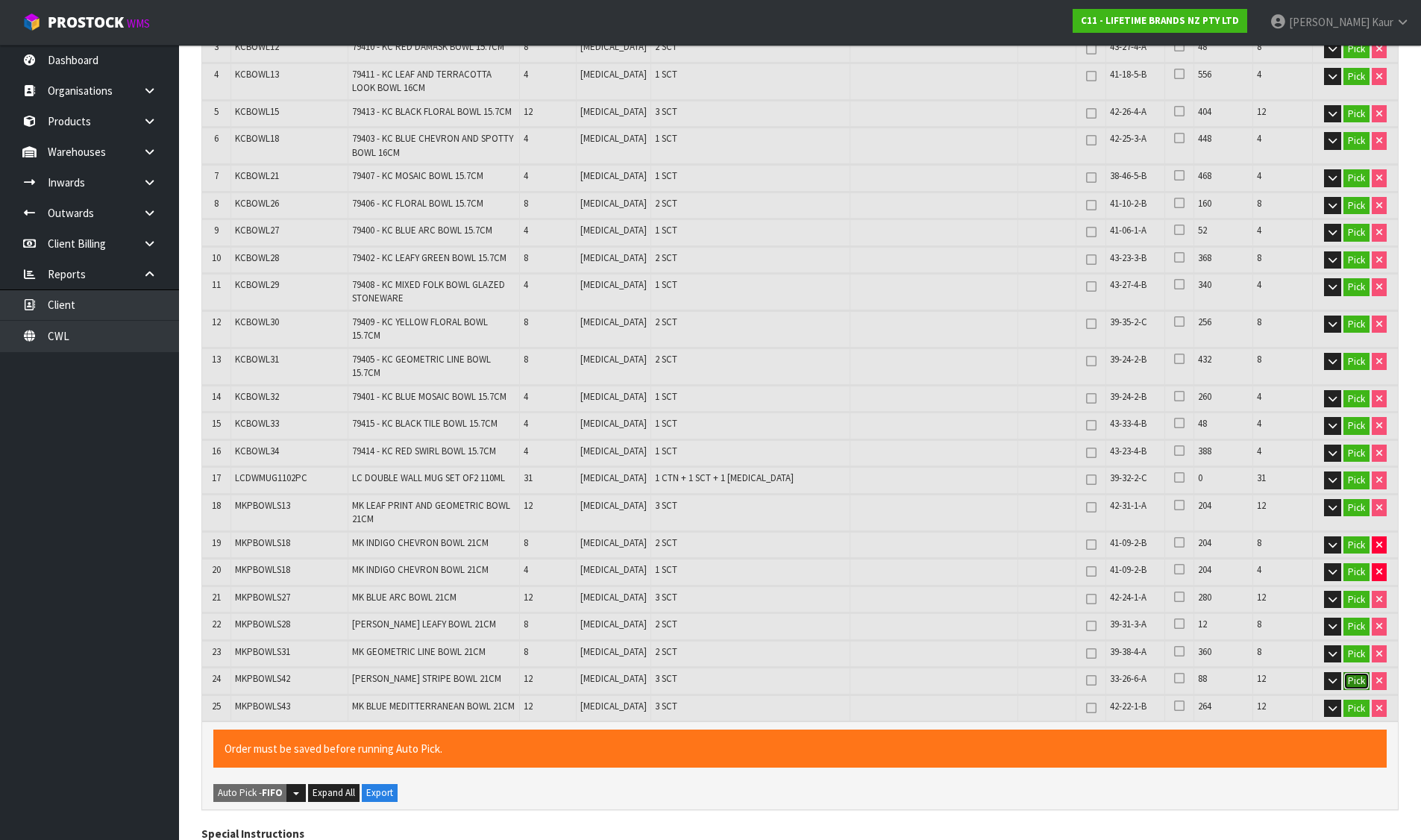
click at [1356, 672] on button "Pick" at bounding box center [1356, 681] width 26 height 18
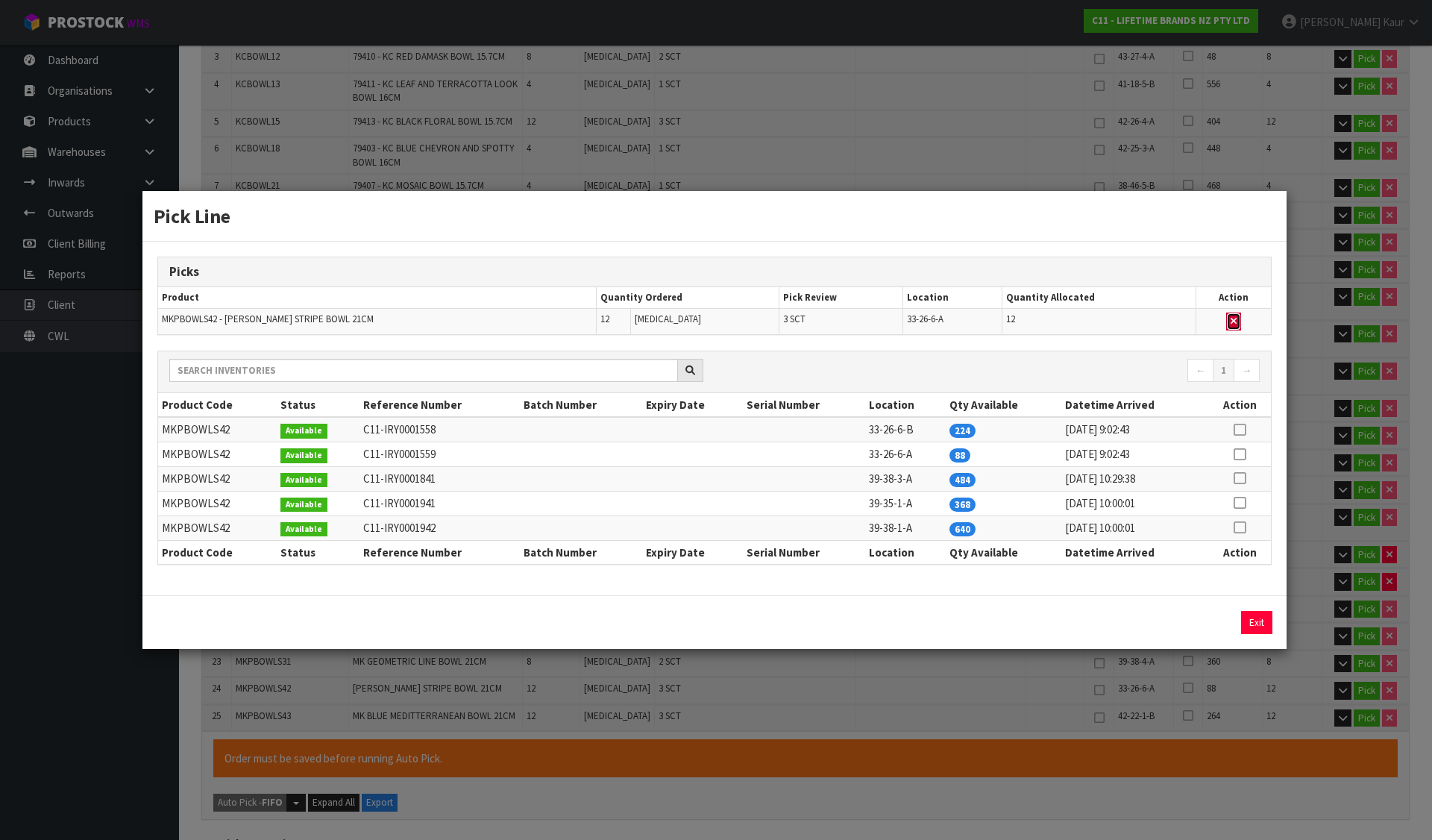
click at [1233, 326] on icon "button" at bounding box center [1233, 321] width 6 height 10
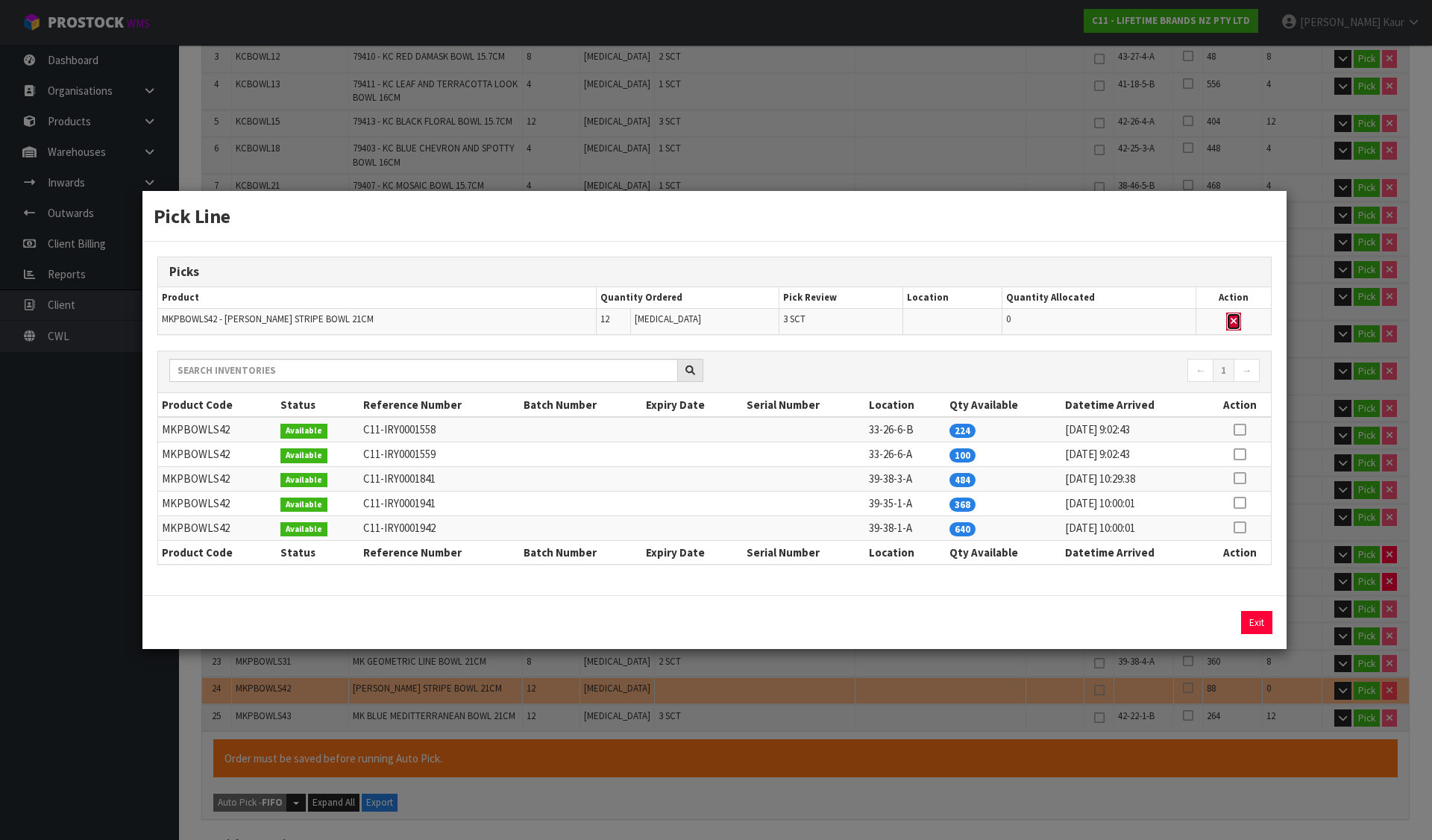
type input "Sub-carton x 44"
type input "199"
type input "0.253307"
type input "90.47"
click at [1244, 502] on icon at bounding box center [1238, 502] width 12 height 1
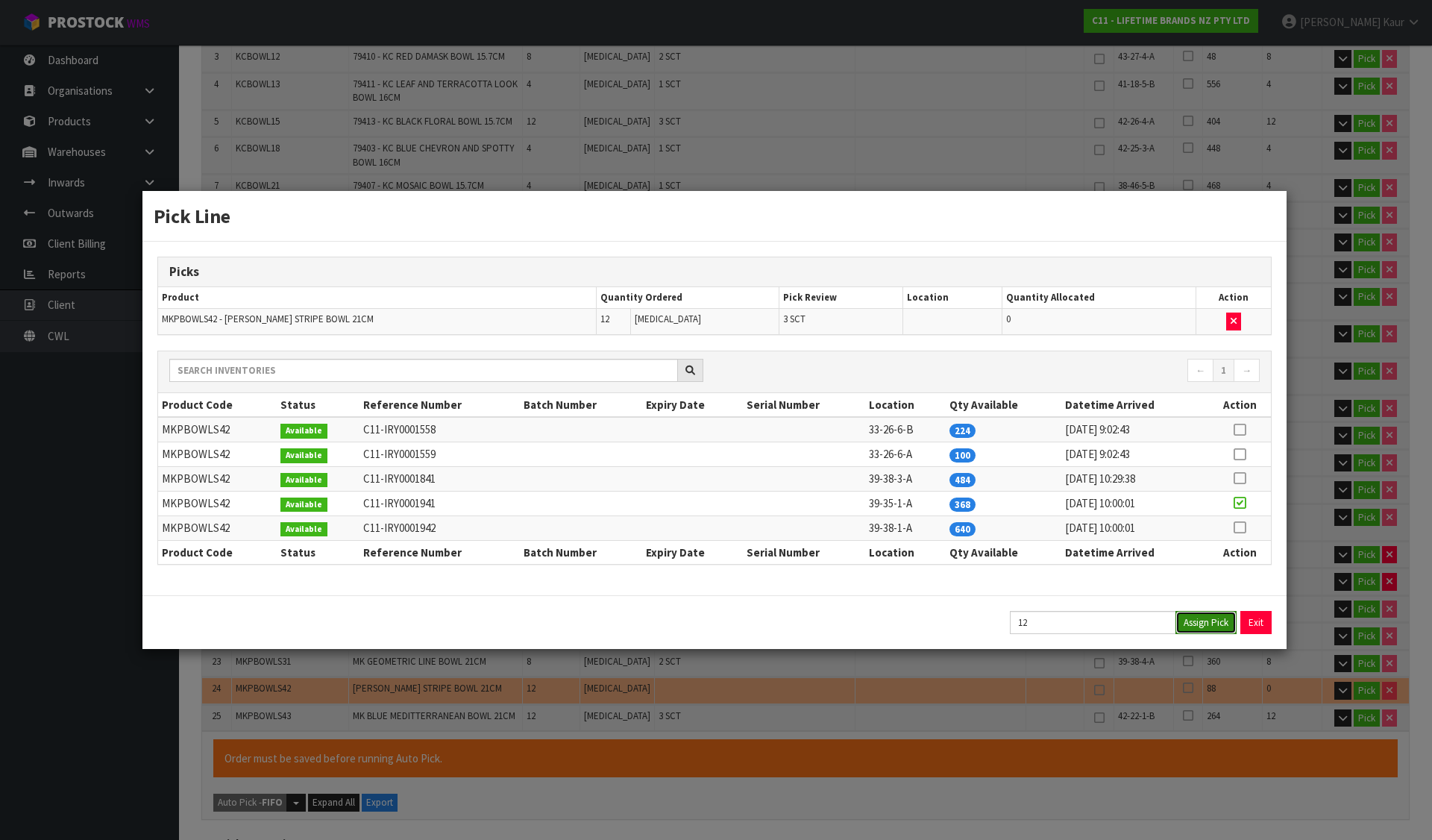
click at [1226, 620] on button "Assign Pick" at bounding box center [1205, 622] width 61 height 23
type input "Sub-carton x 47"
type input "211"
type input "0.272183"
type input "96.77"
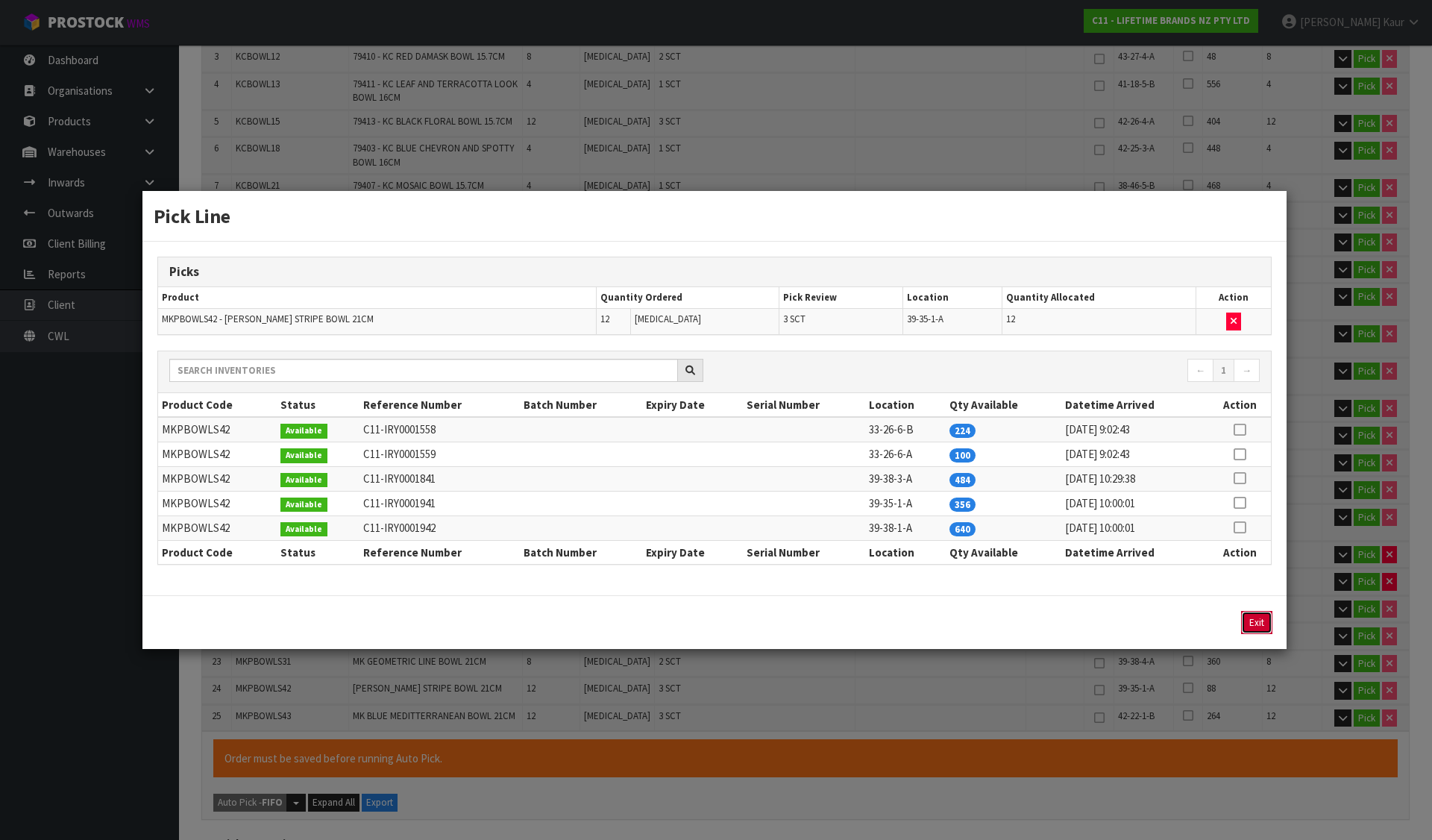
click at [1250, 620] on button "Exit" at bounding box center [1256, 622] width 31 height 23
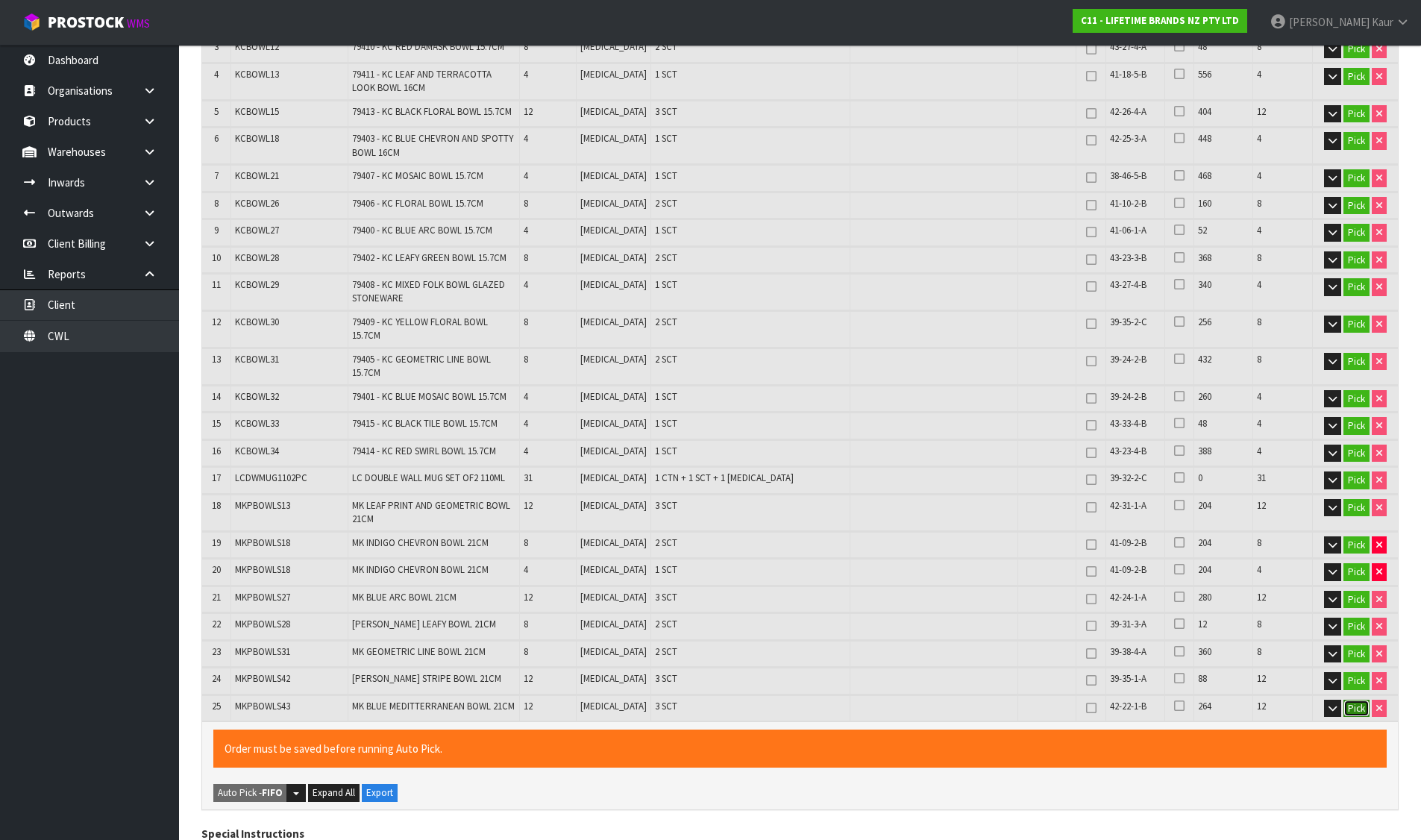
click at [1344, 700] on button "Pick" at bounding box center [1356, 708] width 26 height 18
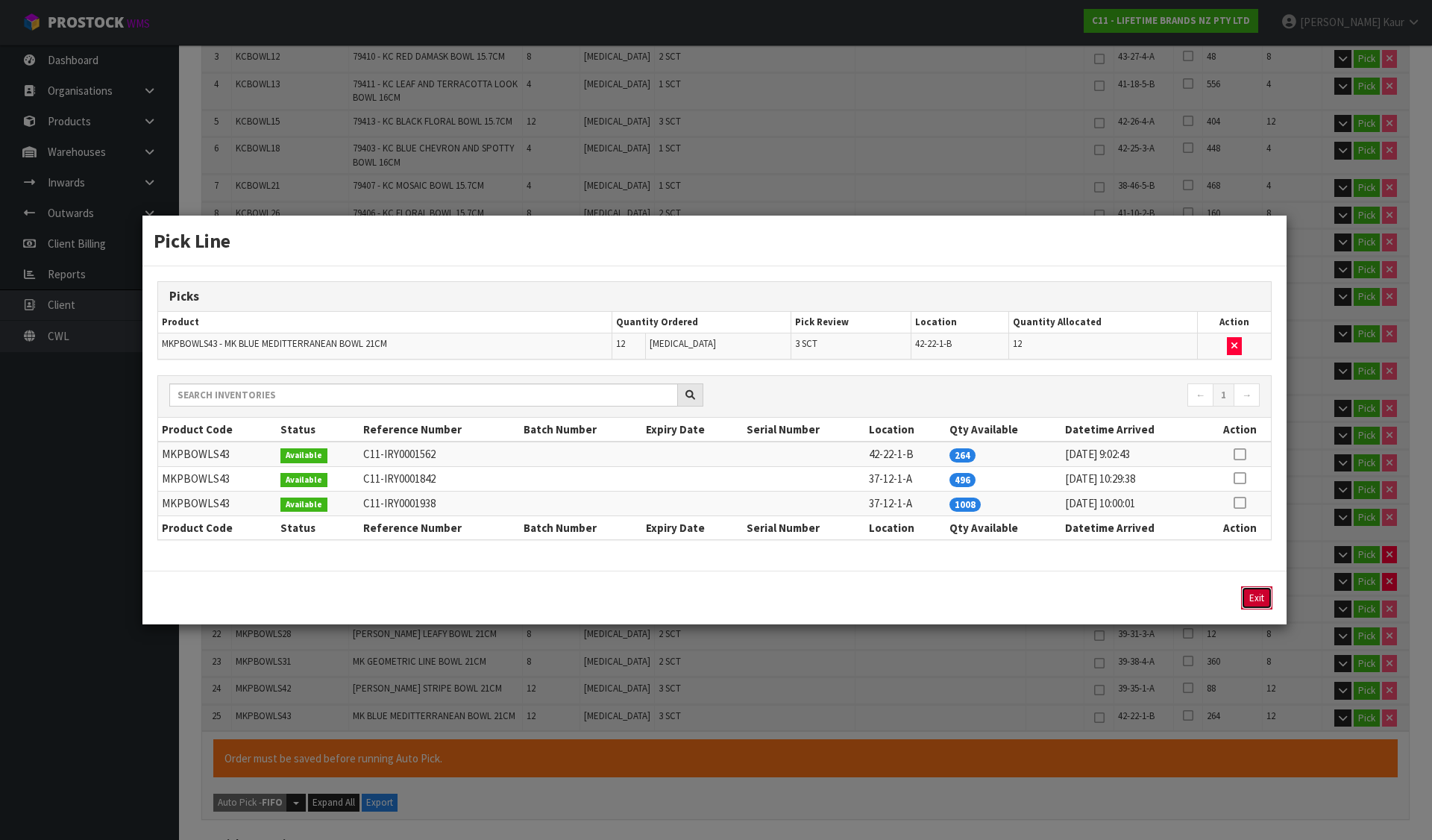
click at [1267, 597] on button "Exit" at bounding box center [1256, 597] width 31 height 23
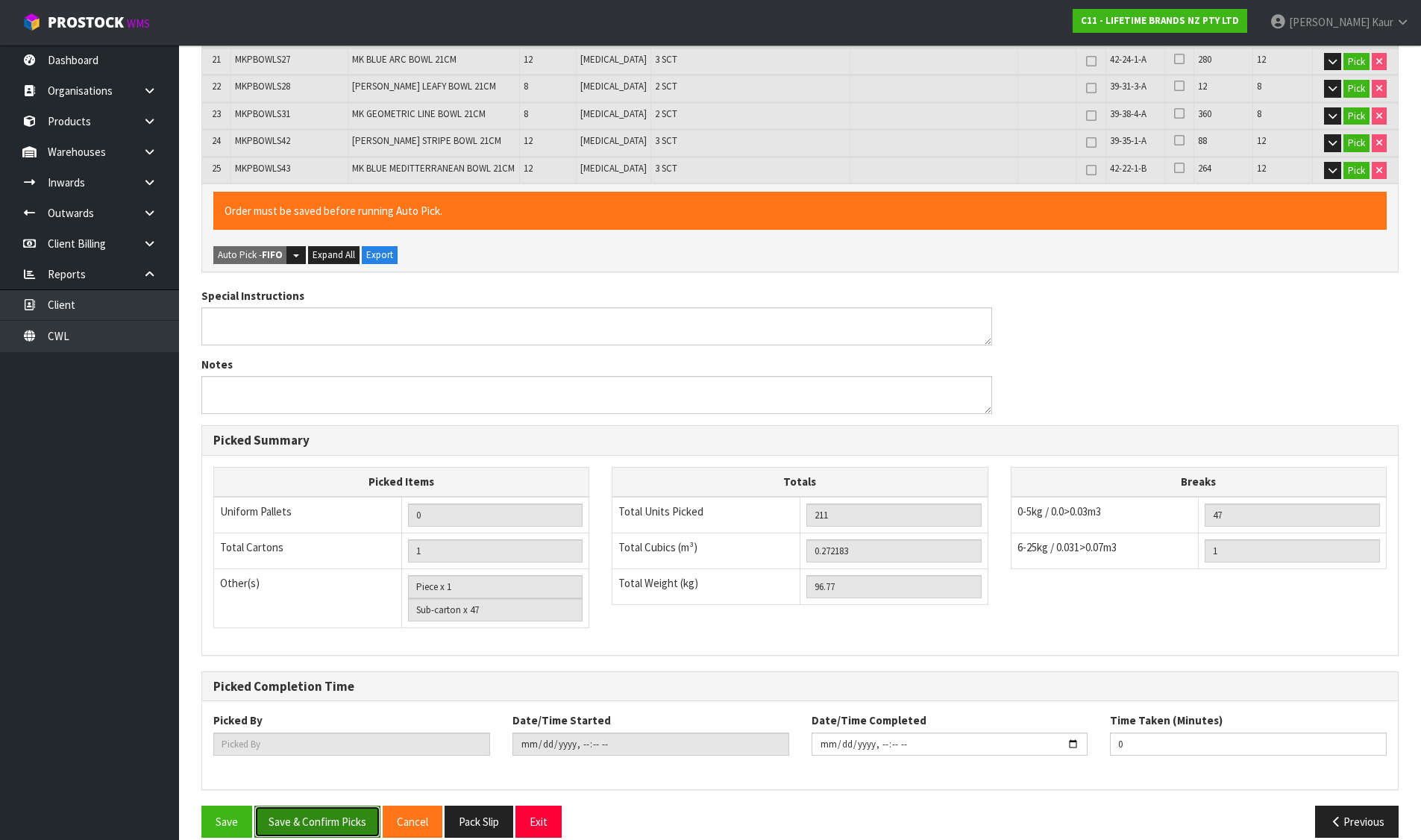
click at [367, 805] on button "Save & Confirm Picks" at bounding box center [317, 821] width 126 height 32
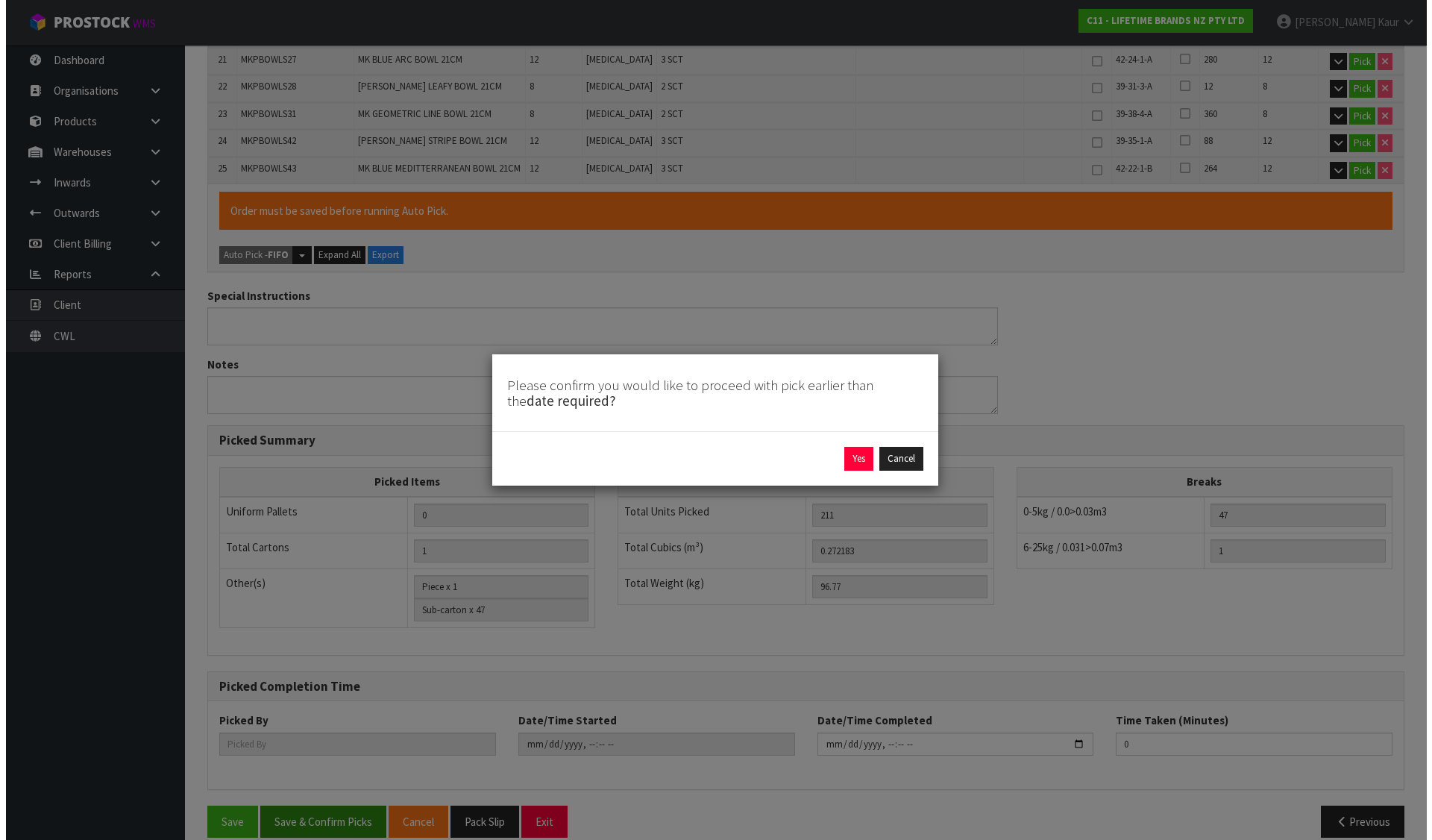
scroll to position [984, 0]
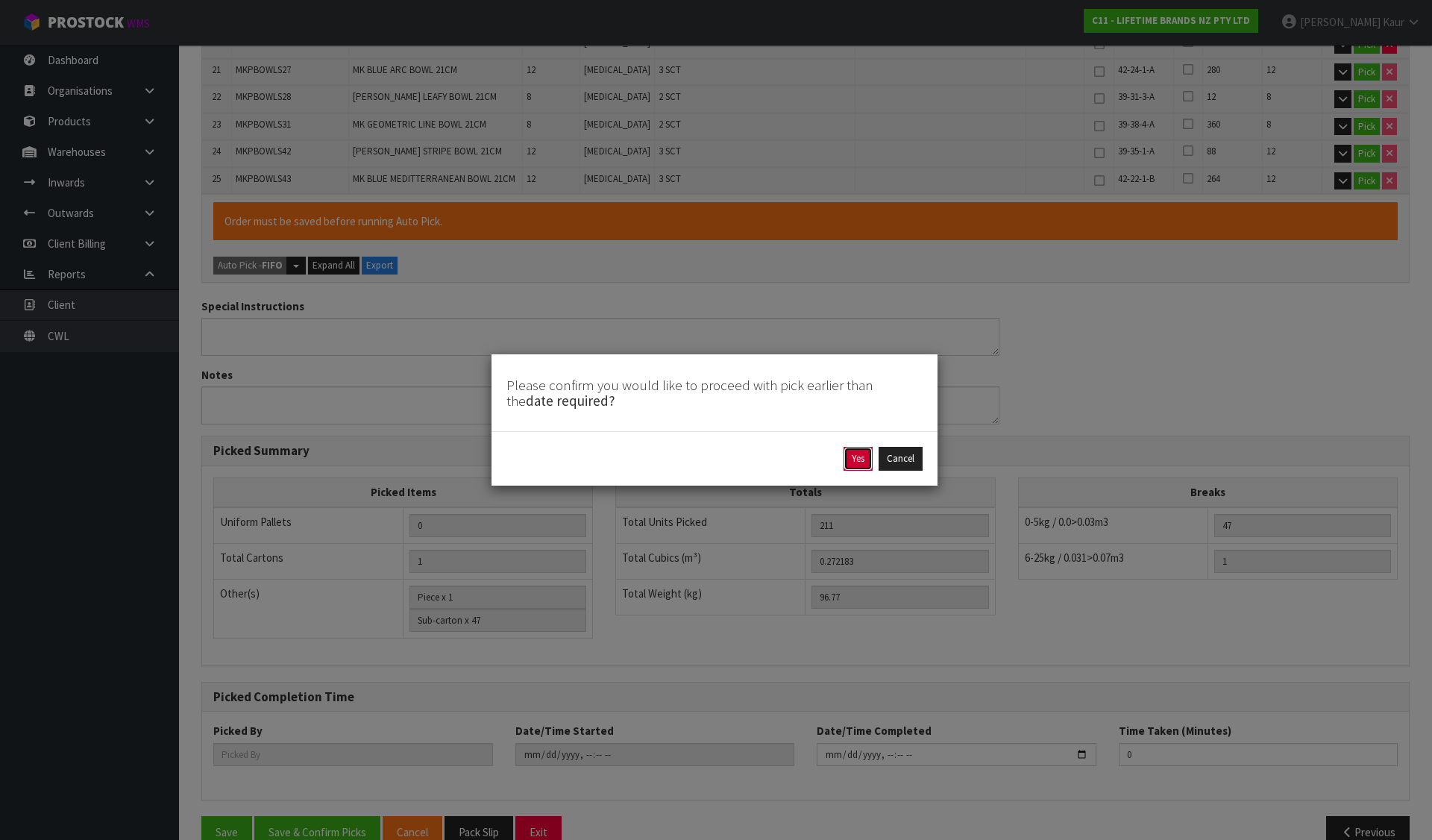
click at [853, 456] on button "Yes" at bounding box center [858, 458] width 29 height 24
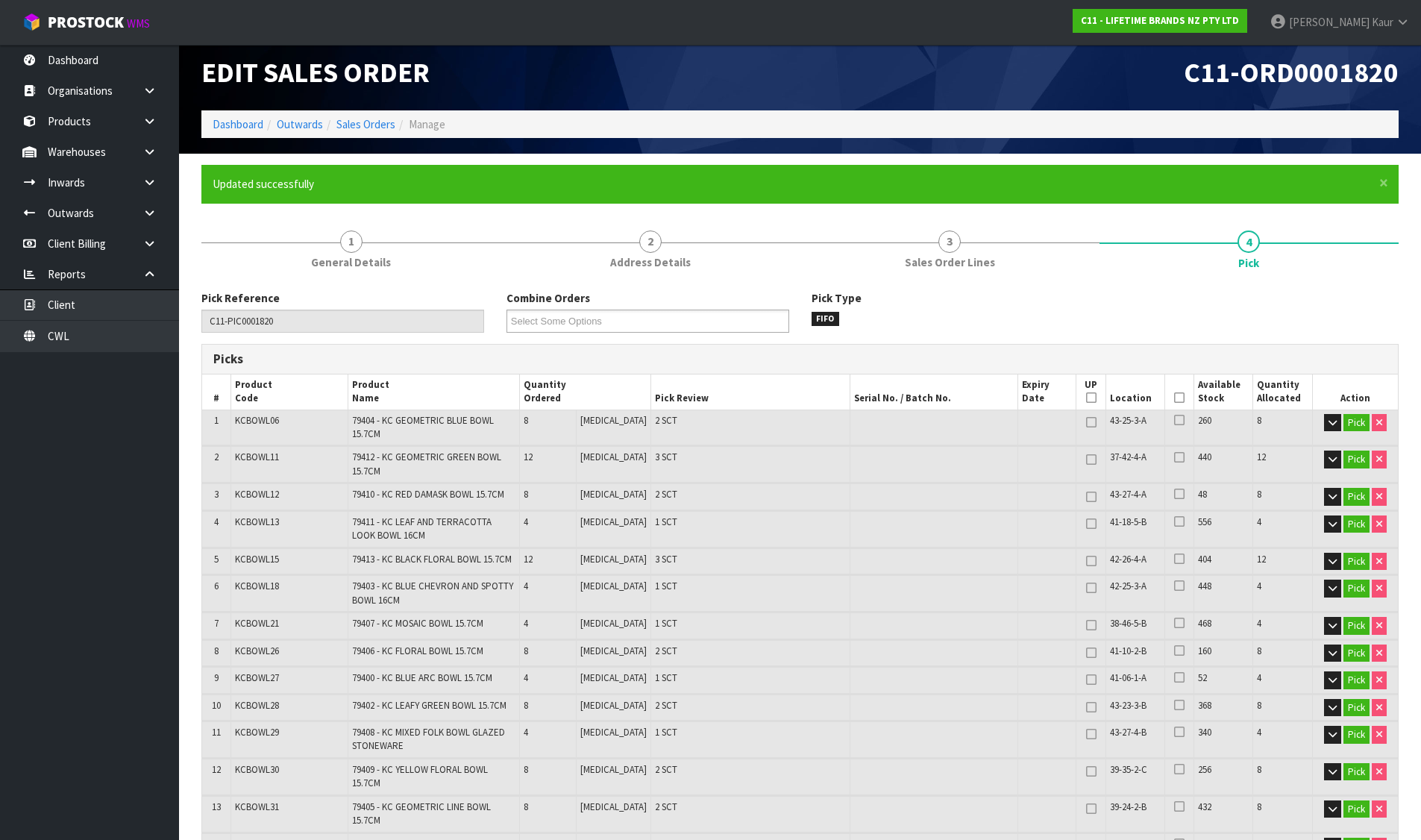
type input "Sub-carton x 46"
type input "[PERSON_NAME]"
type input "[DATE]T16:22:56"
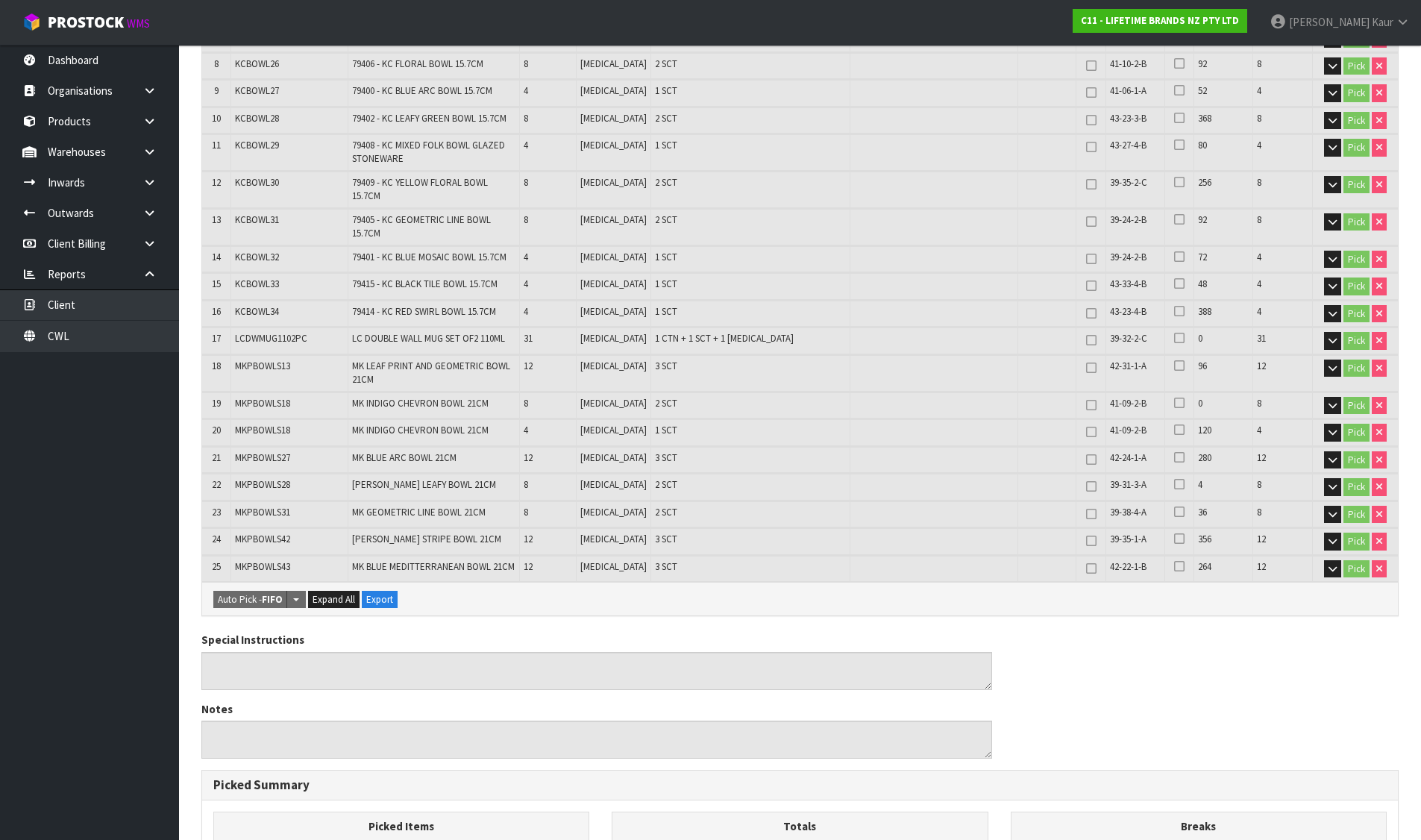
scroll to position [941, 0]
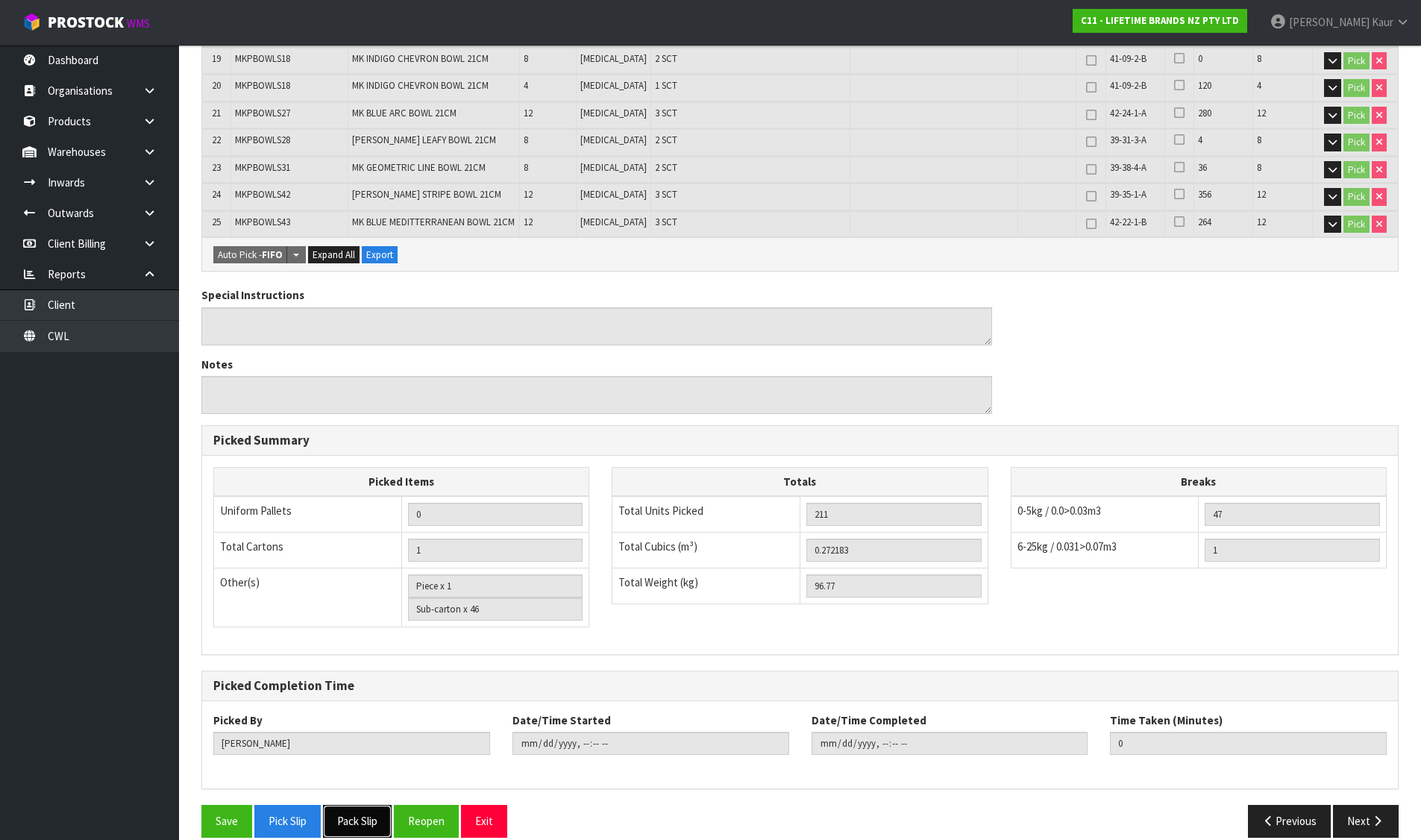
click at [344, 804] on button "Pack Slip" at bounding box center [357, 820] width 68 height 32
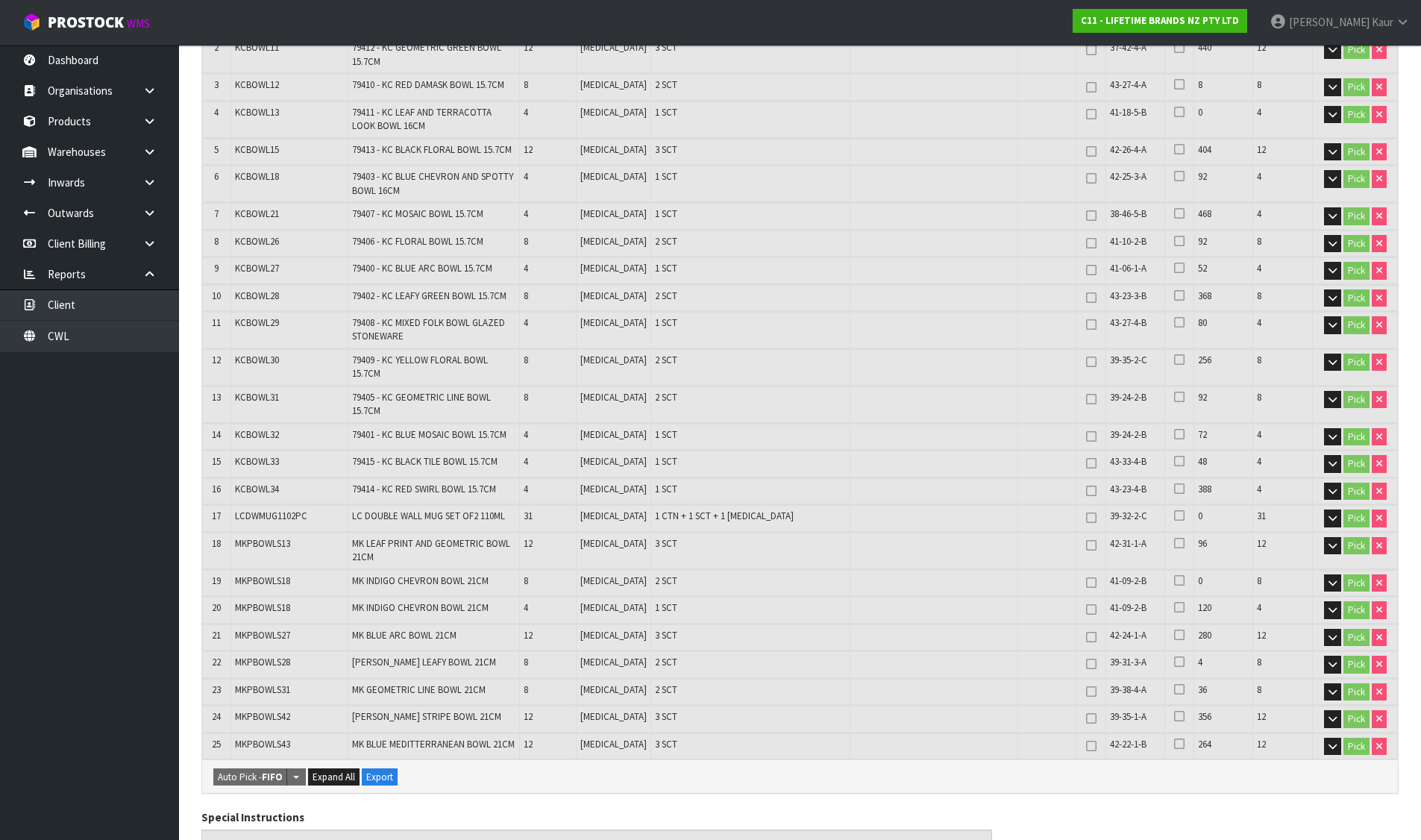
scroll to position [0, 0]
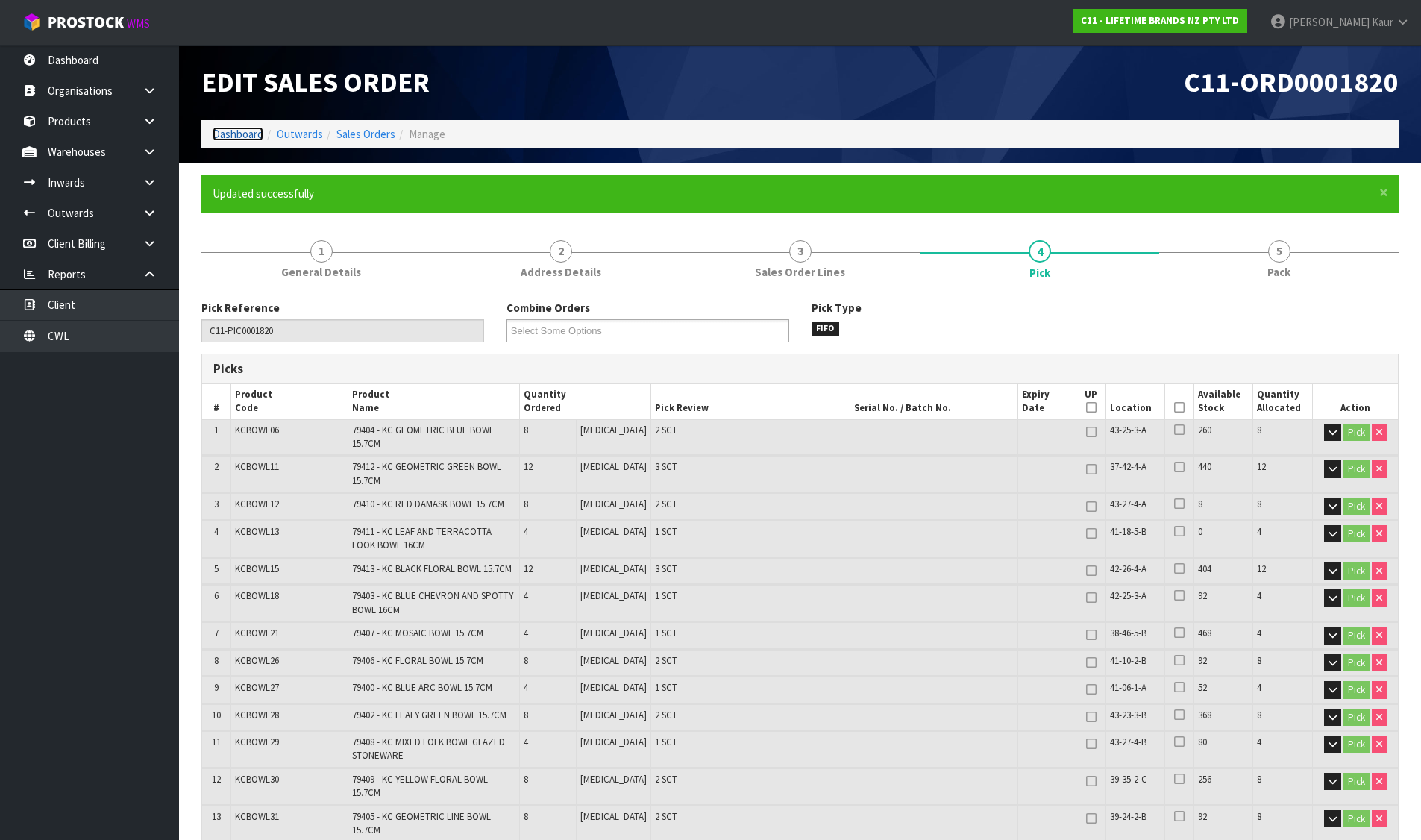
click at [232, 134] on link "Dashboard" at bounding box center [237, 134] width 51 height 14
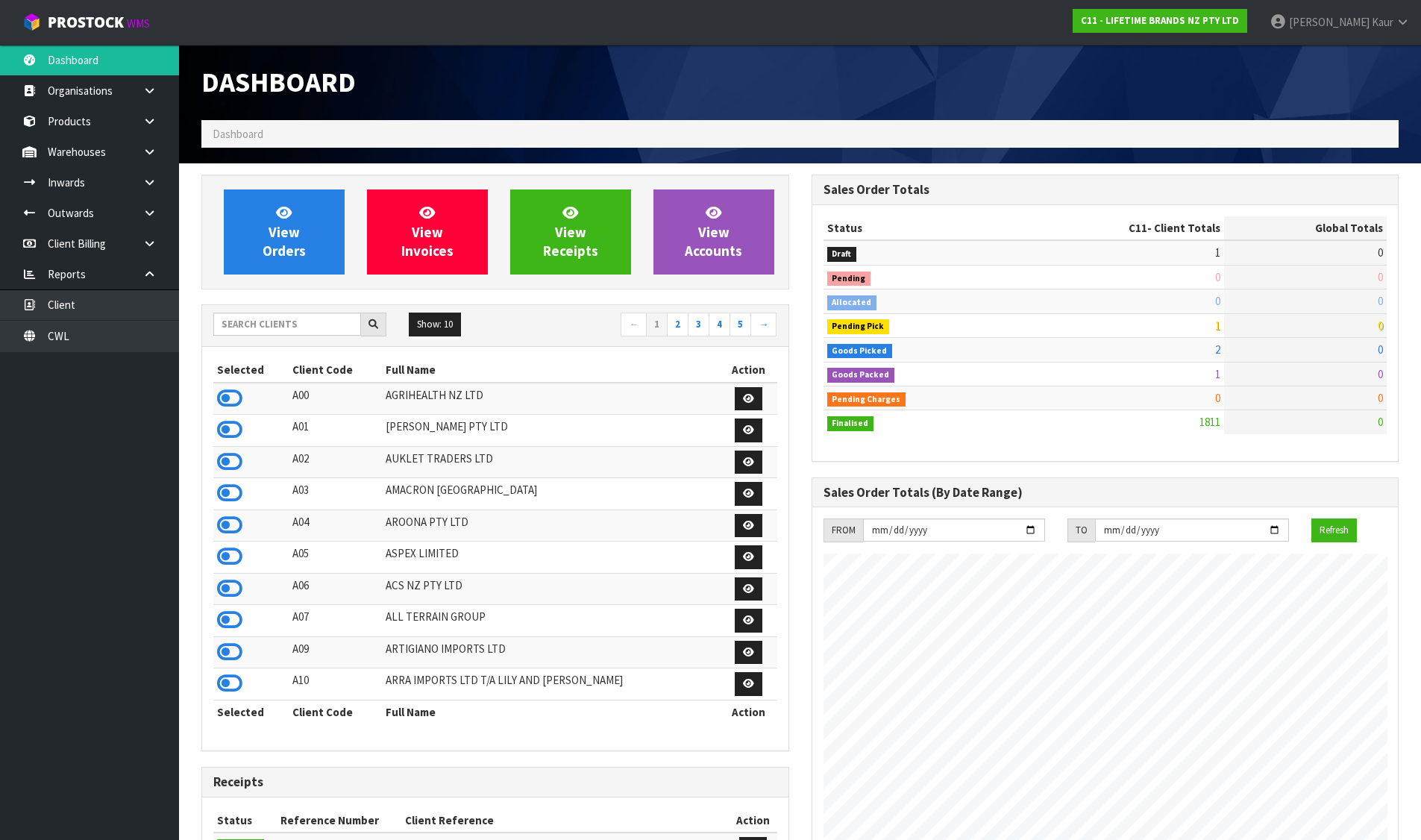
scroll to position [1130, 609]
click at [326, 318] on input "text" at bounding box center [287, 324] width 148 height 23
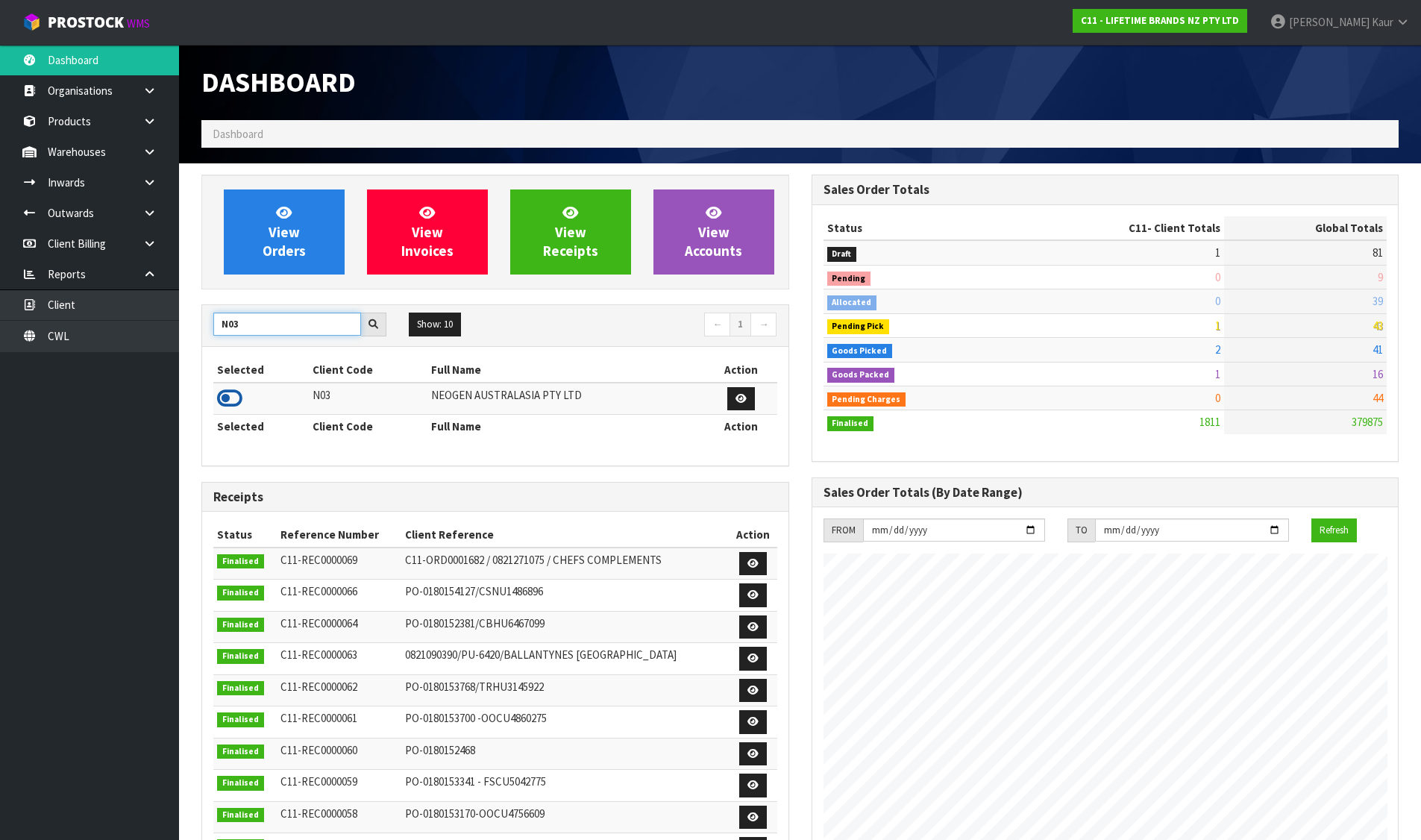
type input "N03"
click at [236, 400] on icon at bounding box center [229, 397] width 26 height 22
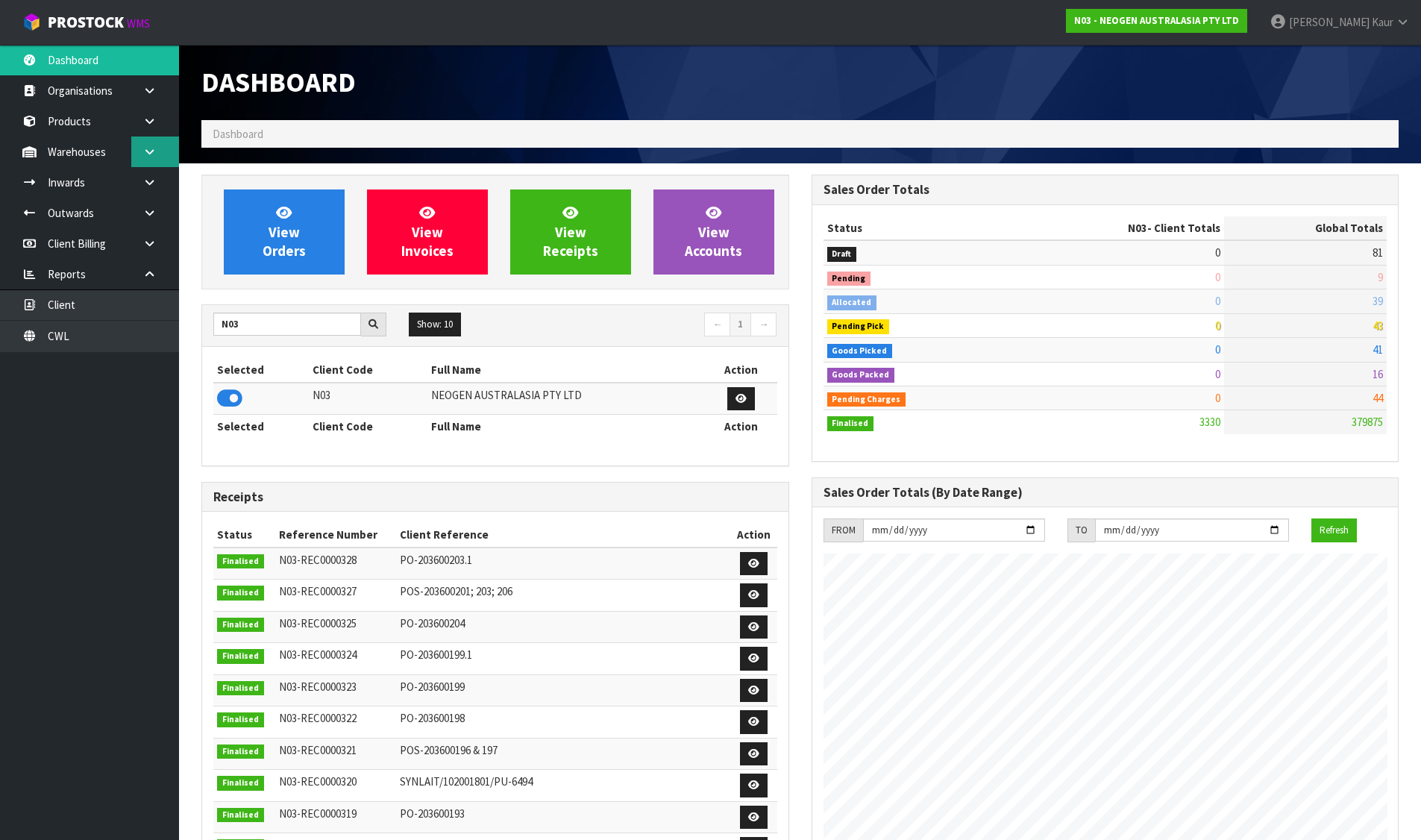
scroll to position [1162, 609]
click at [149, 149] on icon at bounding box center [149, 151] width 14 height 12
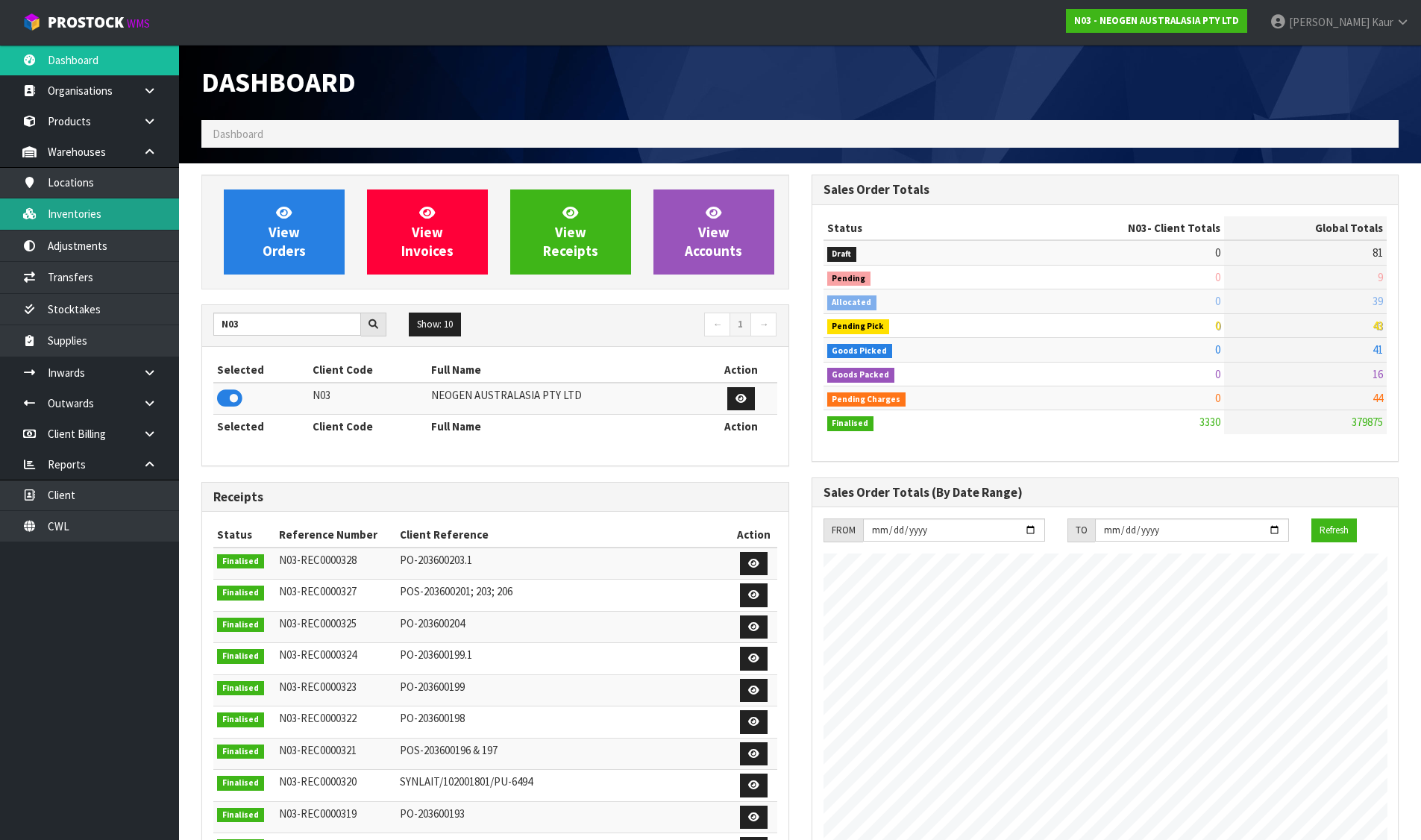
click at [99, 212] on link "Inventories" at bounding box center [89, 213] width 179 height 30
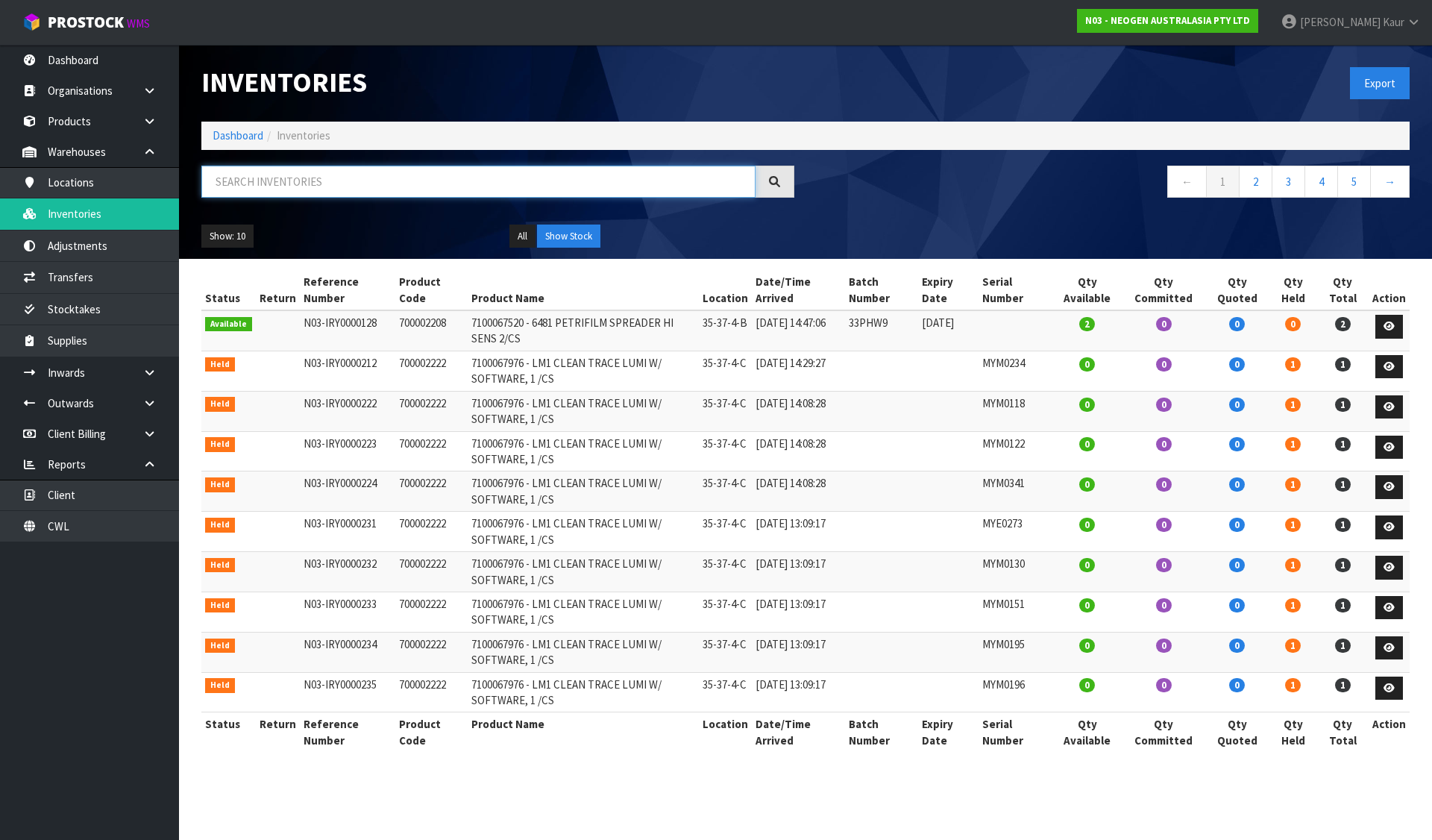
click at [568, 172] on input "text" at bounding box center [477, 181] width 554 height 32
paste input "700002267"
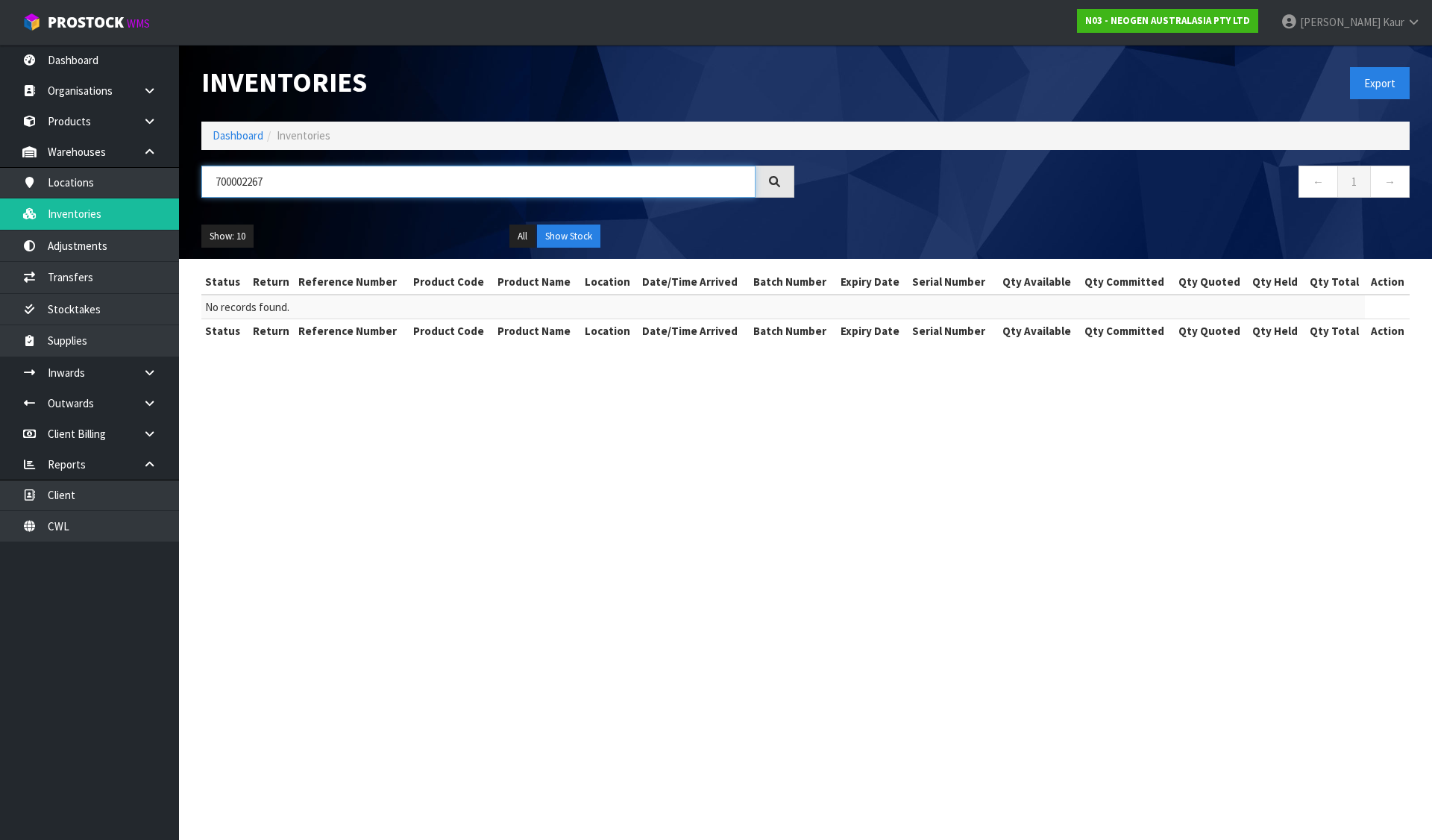
click at [219, 180] on input "700002267" at bounding box center [477, 181] width 554 height 32
paste input "85"
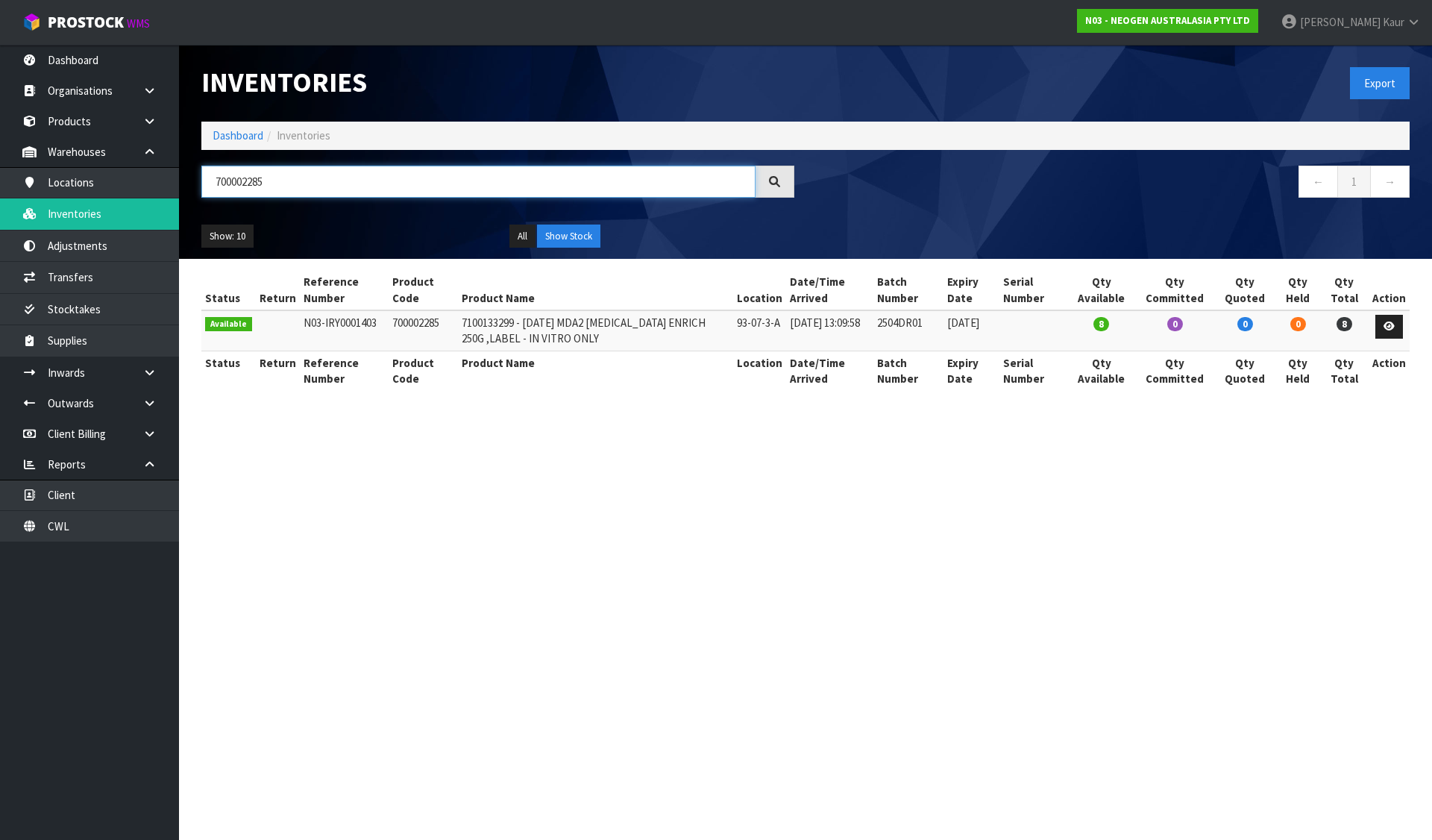
click at [244, 181] on input "700002285" at bounding box center [477, 181] width 554 height 32
paste input "6852"
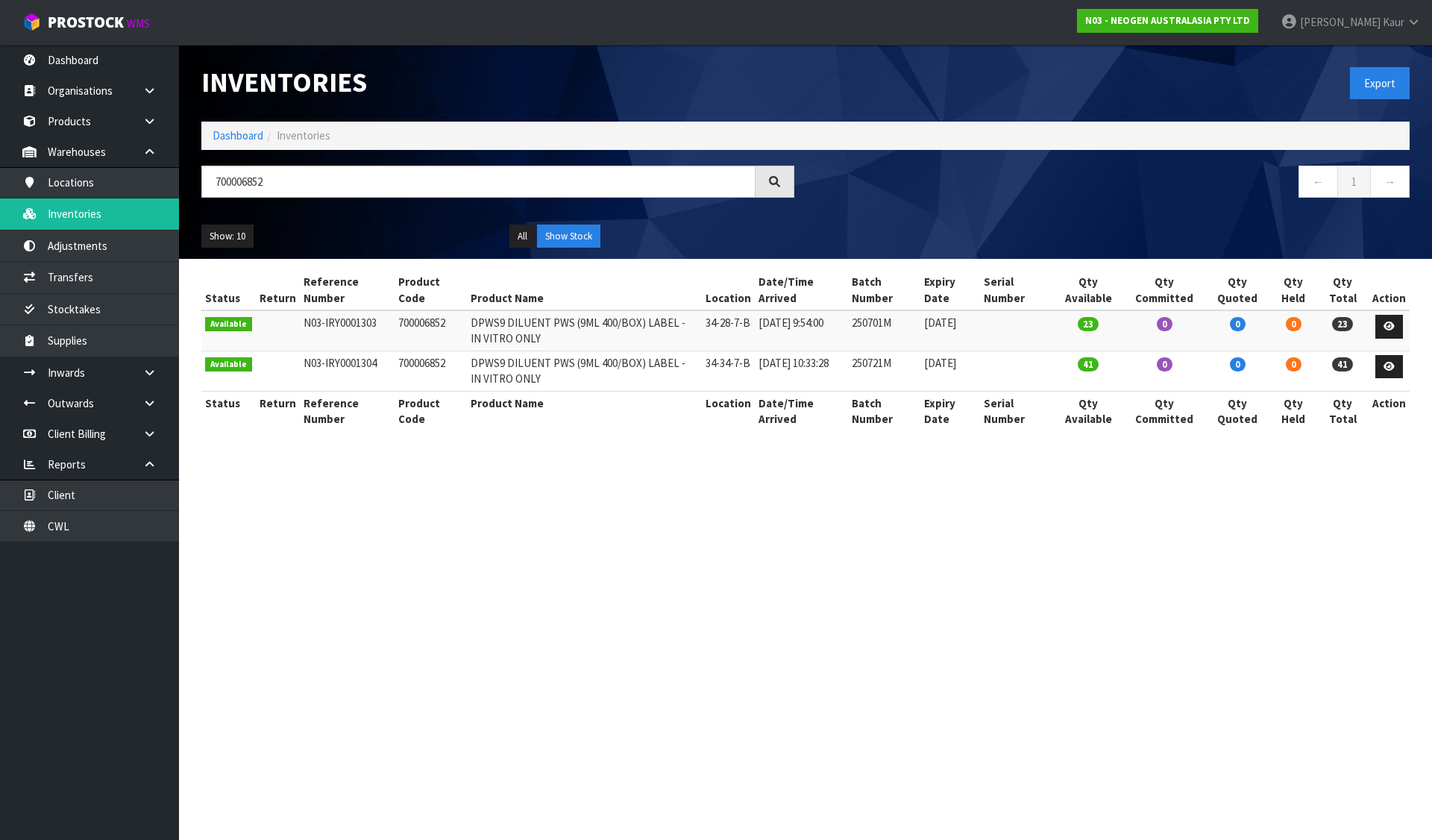
click at [707, 525] on section "Inventories Export Dashboard Inventories 700006852 ← 1 → Show: 10 5 10 25 50 Al…" at bounding box center [716, 420] width 1432 height 840
click at [224, 176] on input "700006852" at bounding box center [477, 181] width 554 height 32
paste input "2285"
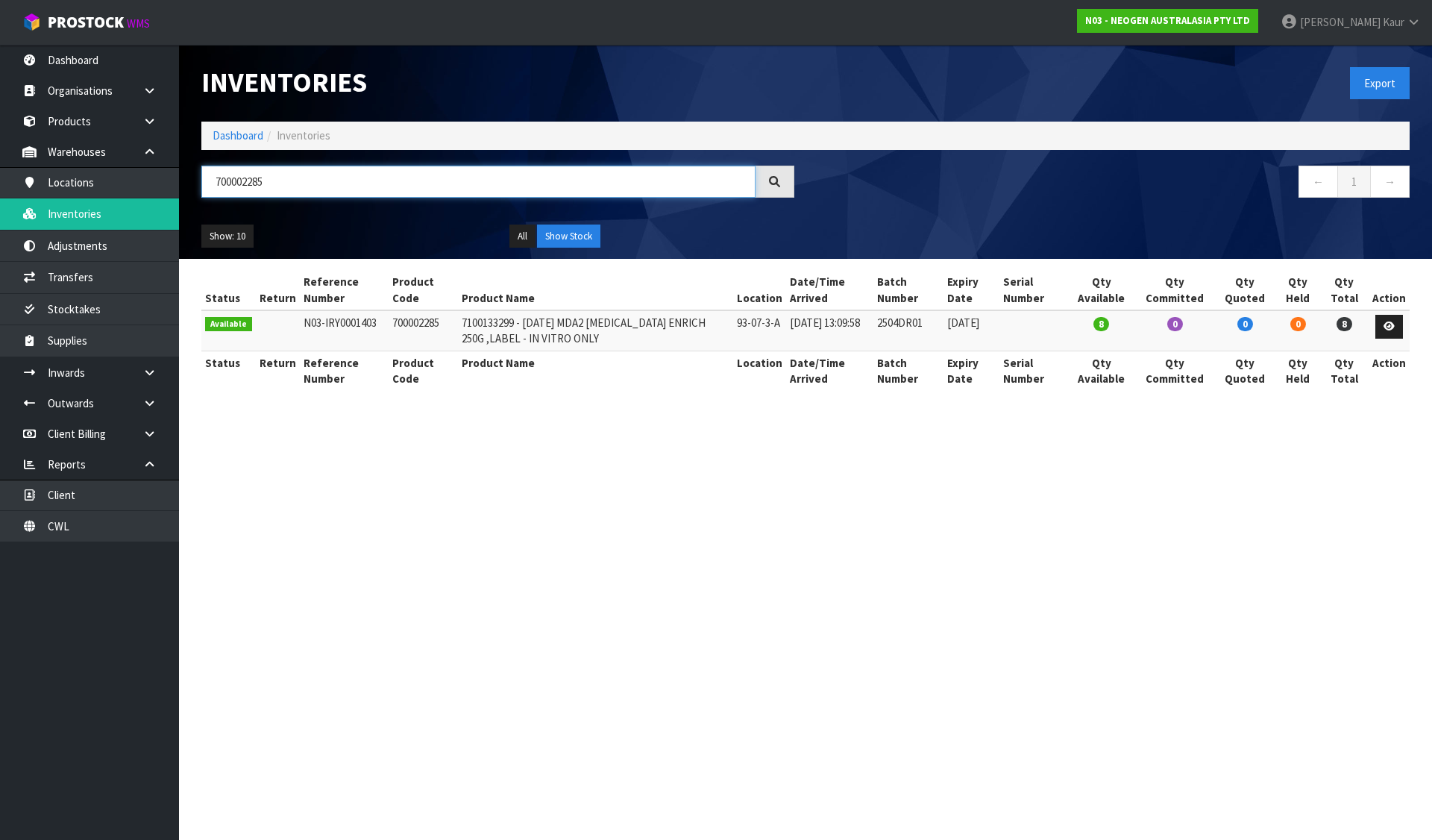
type input "700002285"
click at [644, 484] on section "Inventories Export Dashboard Inventories 700002285 ← 1 → Show: 10 5 10 25 50 Al…" at bounding box center [716, 420] width 1432 height 840
click at [226, 136] on link "Dashboard" at bounding box center [237, 135] width 51 height 14
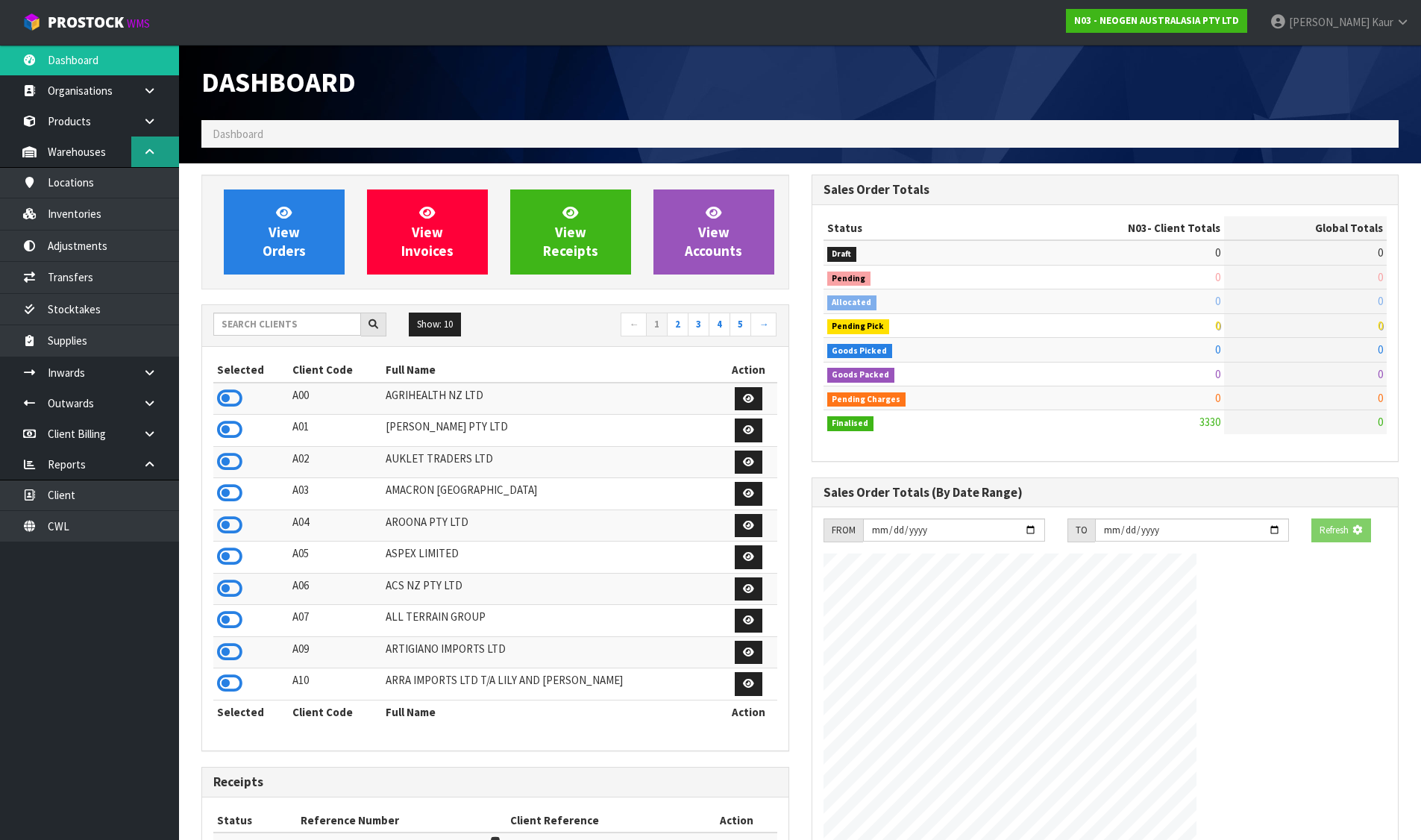
click at [146, 151] on icon at bounding box center [149, 151] width 14 height 12
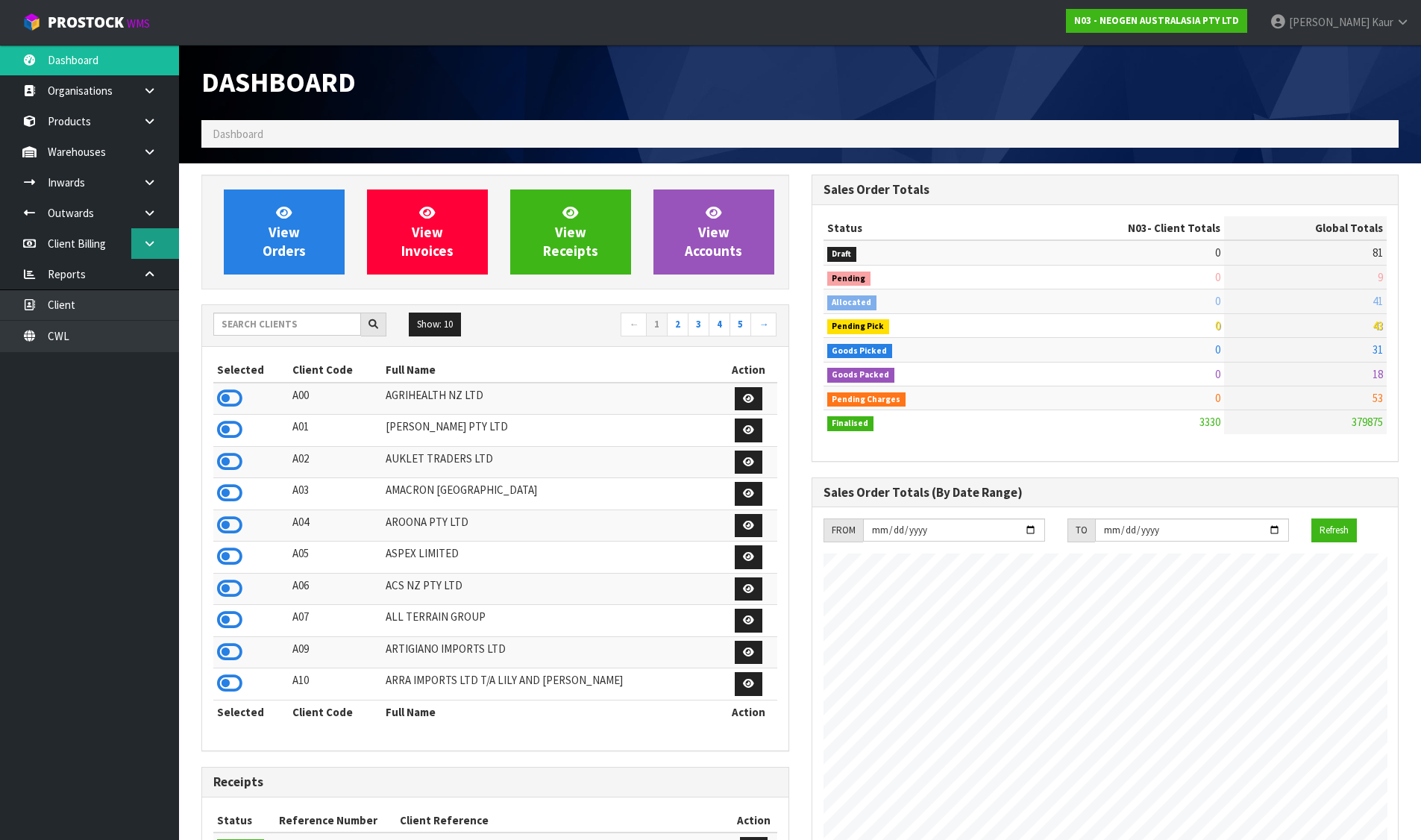
scroll to position [1130, 609]
click at [150, 271] on icon at bounding box center [149, 274] width 14 height 12
click at [293, 325] on input "text" at bounding box center [287, 324] width 148 height 23
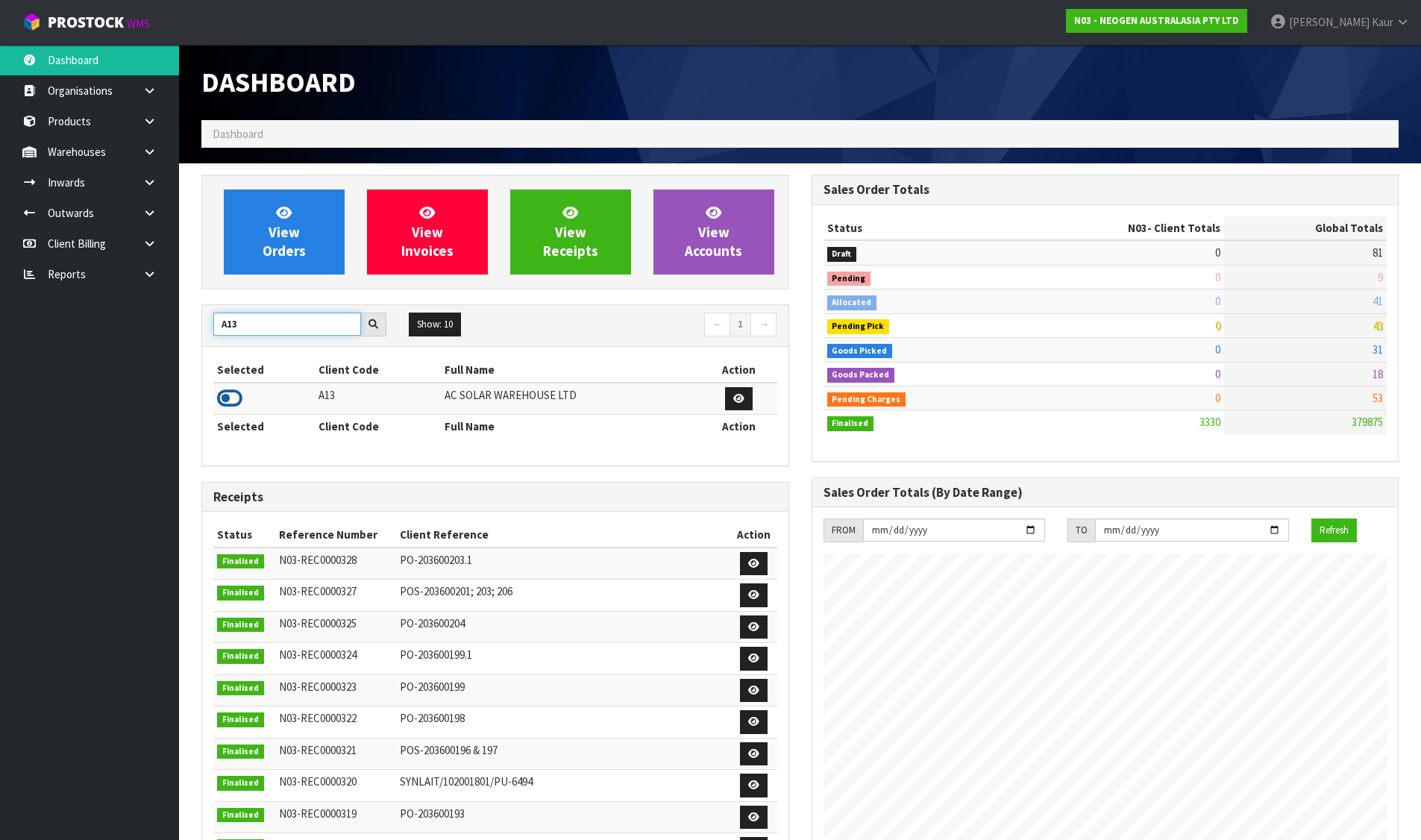
type input "A13"
drag, startPoint x: 223, startPoint y: 399, endPoint x: 261, endPoint y: 276, distance: 128.7
click at [223, 398] on icon at bounding box center [229, 397] width 26 height 22
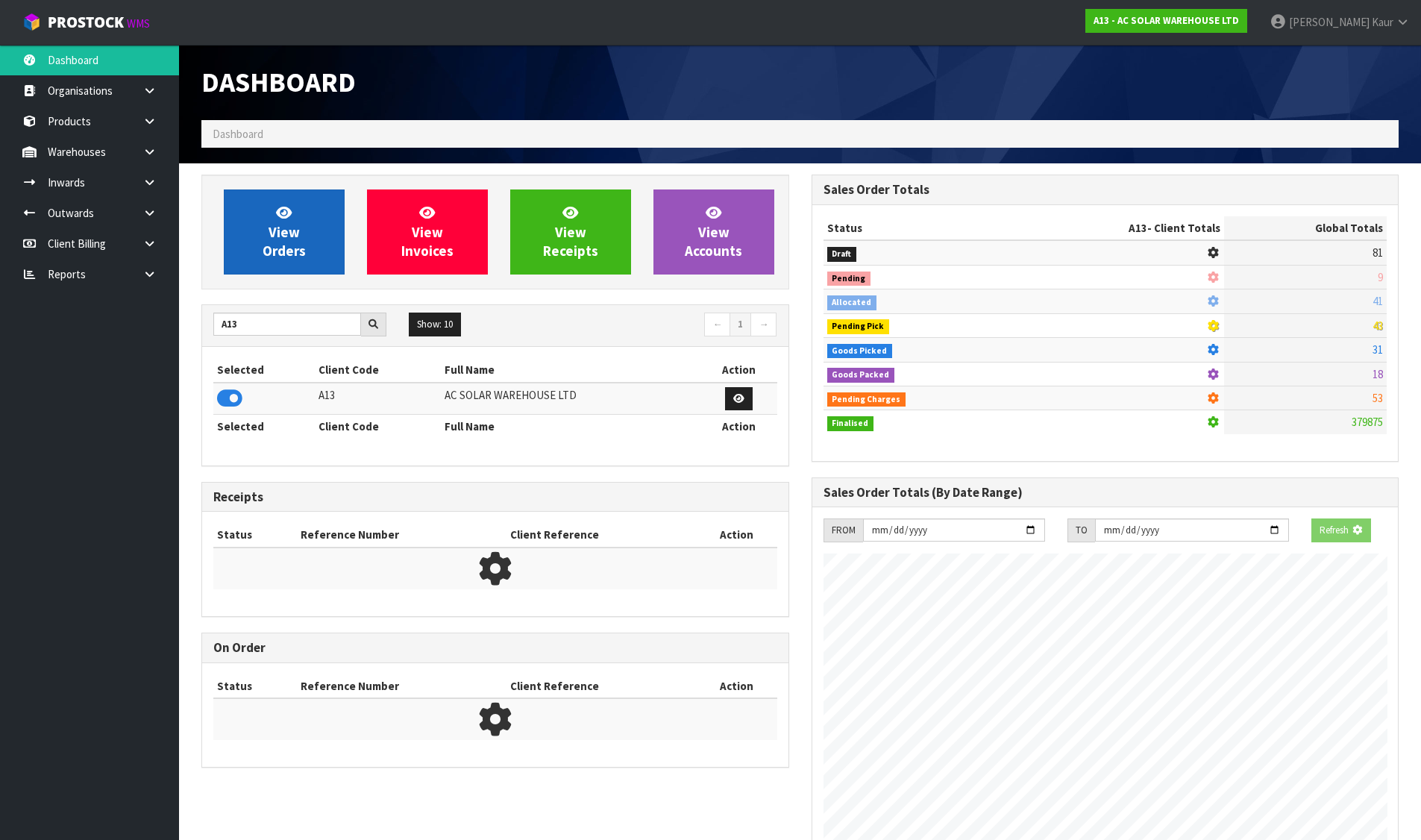
scroll to position [930, 609]
click at [263, 256] on span "View Orders" at bounding box center [284, 231] width 44 height 56
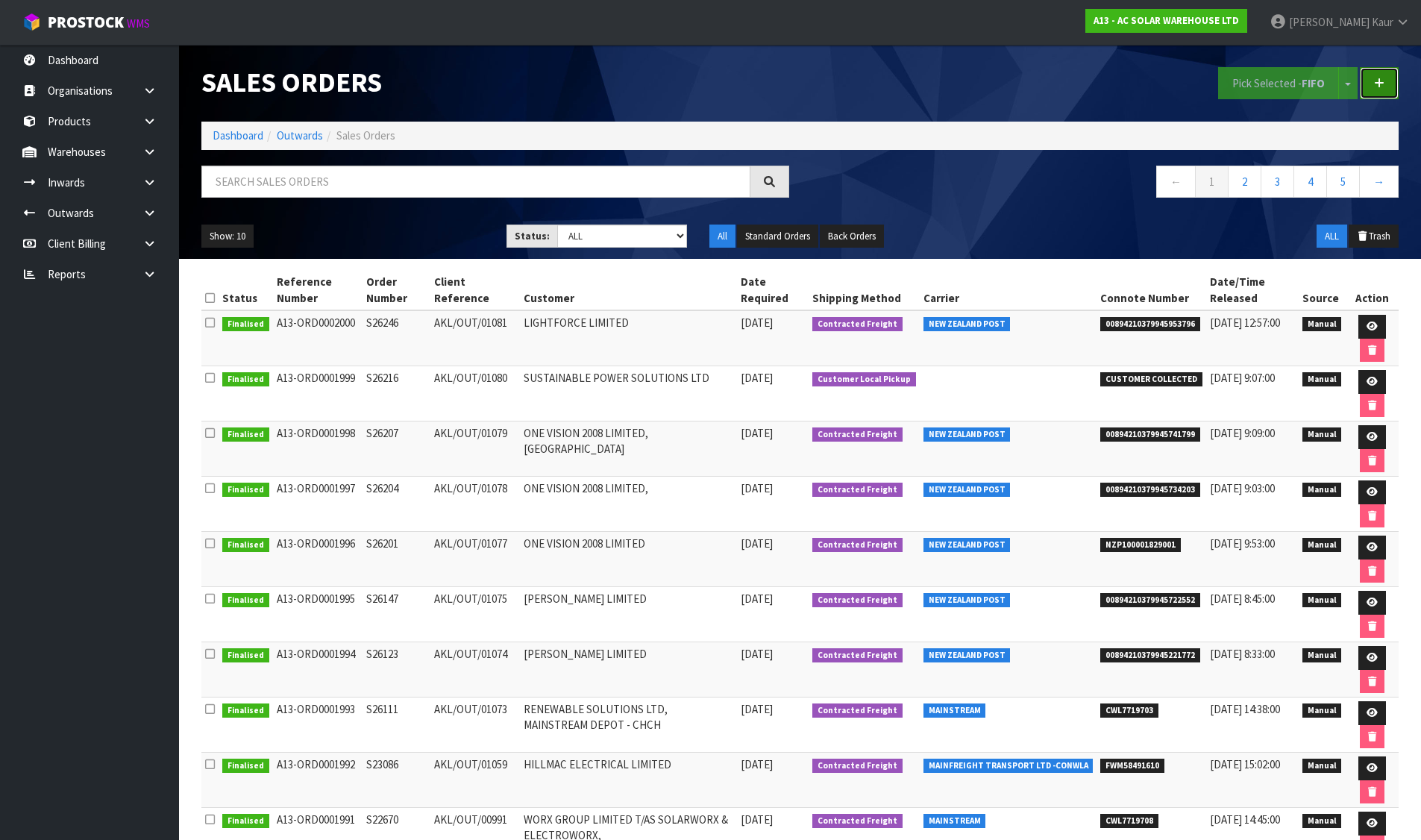
click at [1377, 67] on link at bounding box center [1379, 83] width 39 height 32
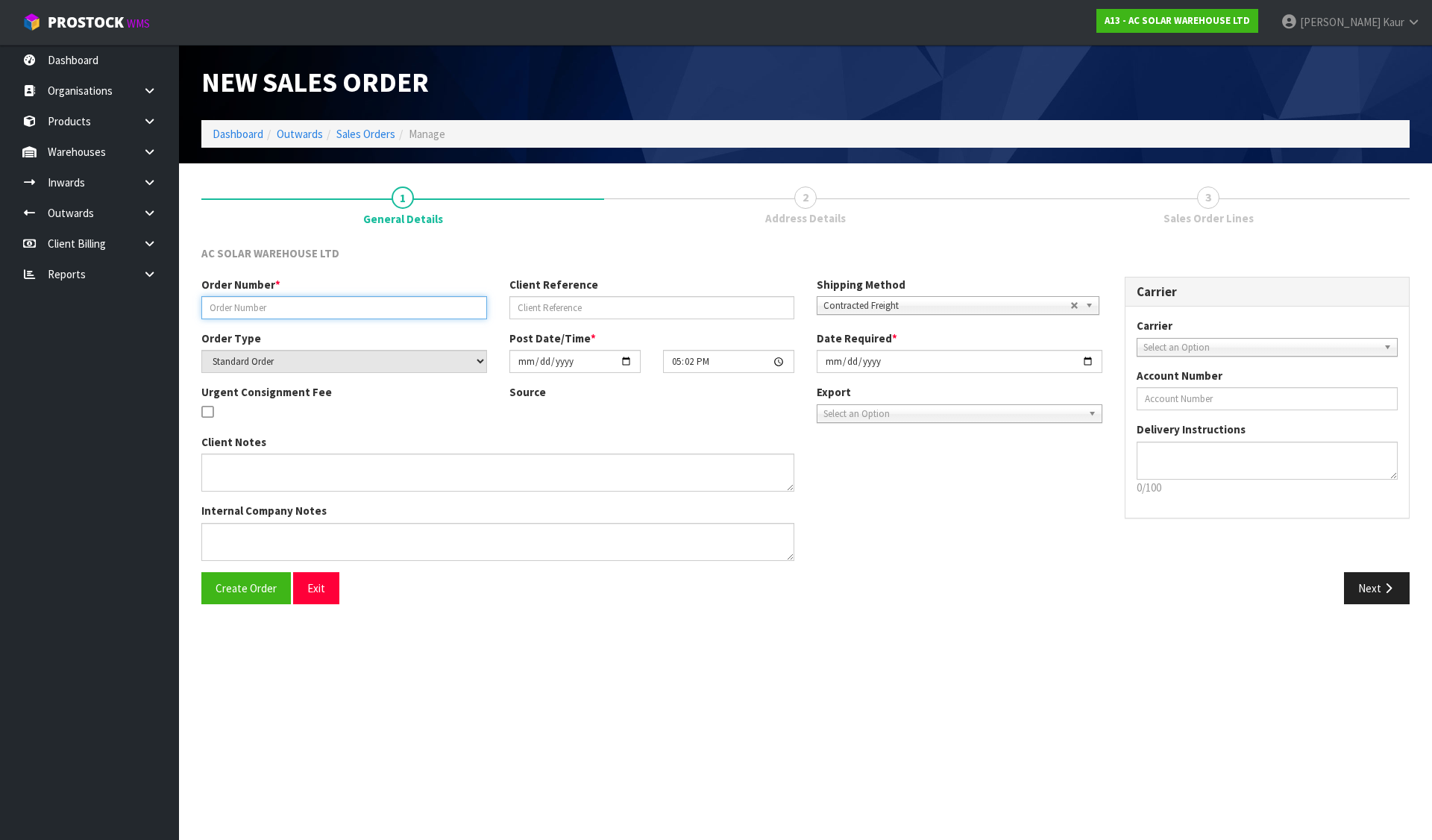
click at [409, 308] on input "text" at bounding box center [343, 308] width 285 height 23
paste input "S26339"
type input "S26339"
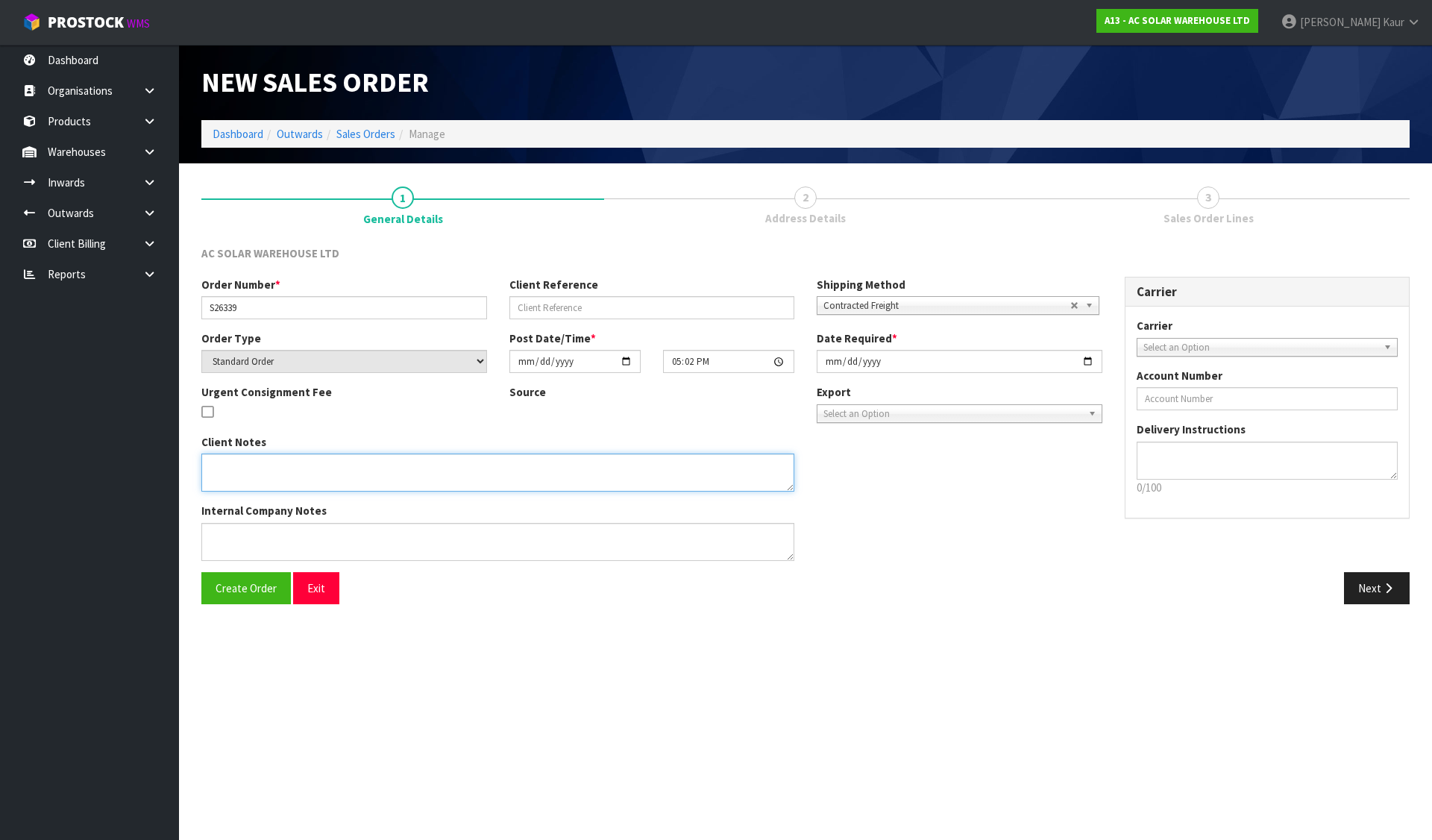
click at [644, 464] on textarea at bounding box center [497, 472] width 593 height 38
paste textarea "SEND WITH NZ POST"
type textarea "SEND WITH NZ POST"
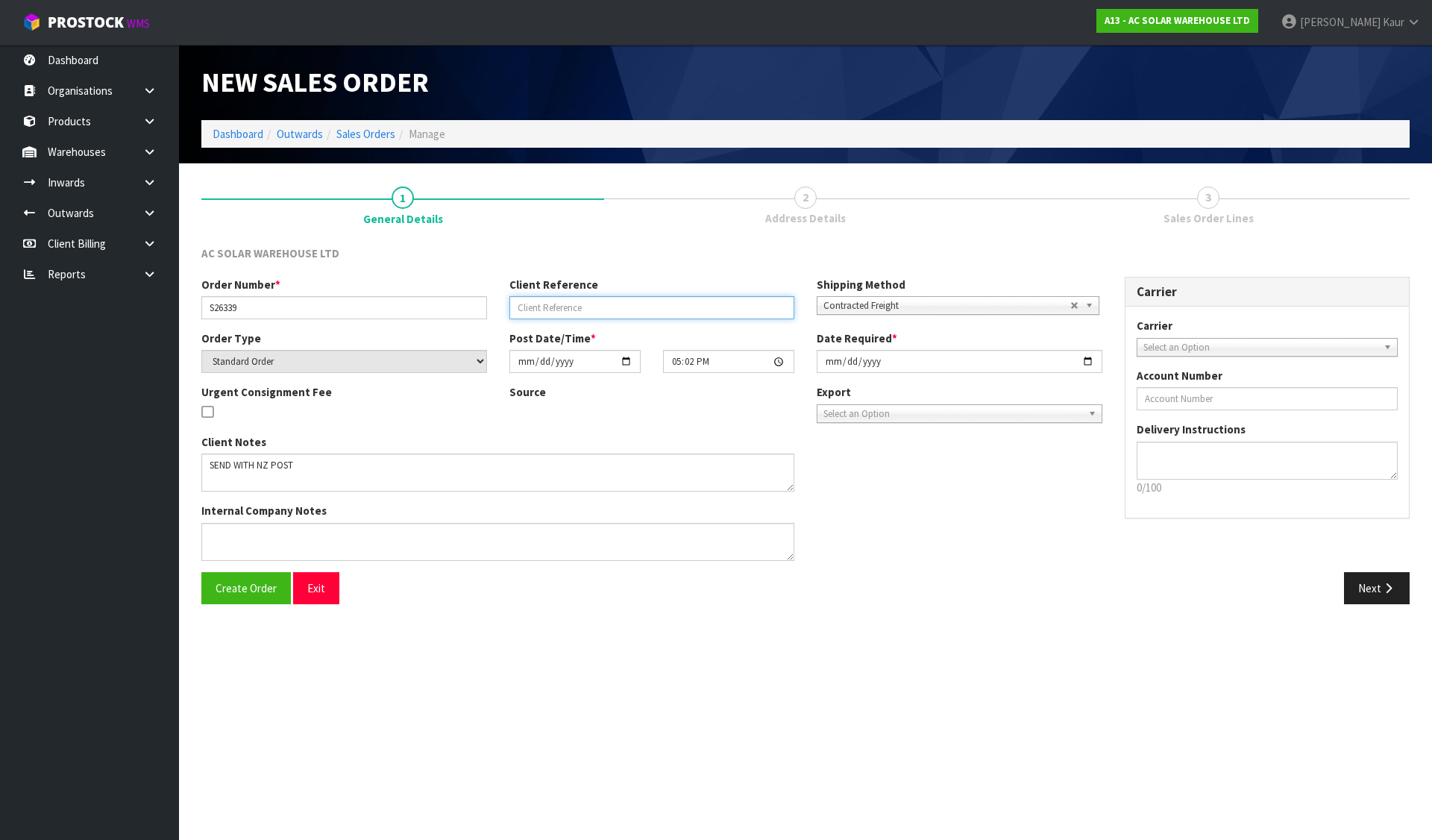
click at [677, 314] on input "text" at bounding box center [652, 308] width 285 height 23
paste input "AKL/OUT/01082"
type input "AKL/OUT/01082"
click at [821, 364] on input "[DATE]" at bounding box center [959, 361] width 285 height 23
type input "[DATE]"
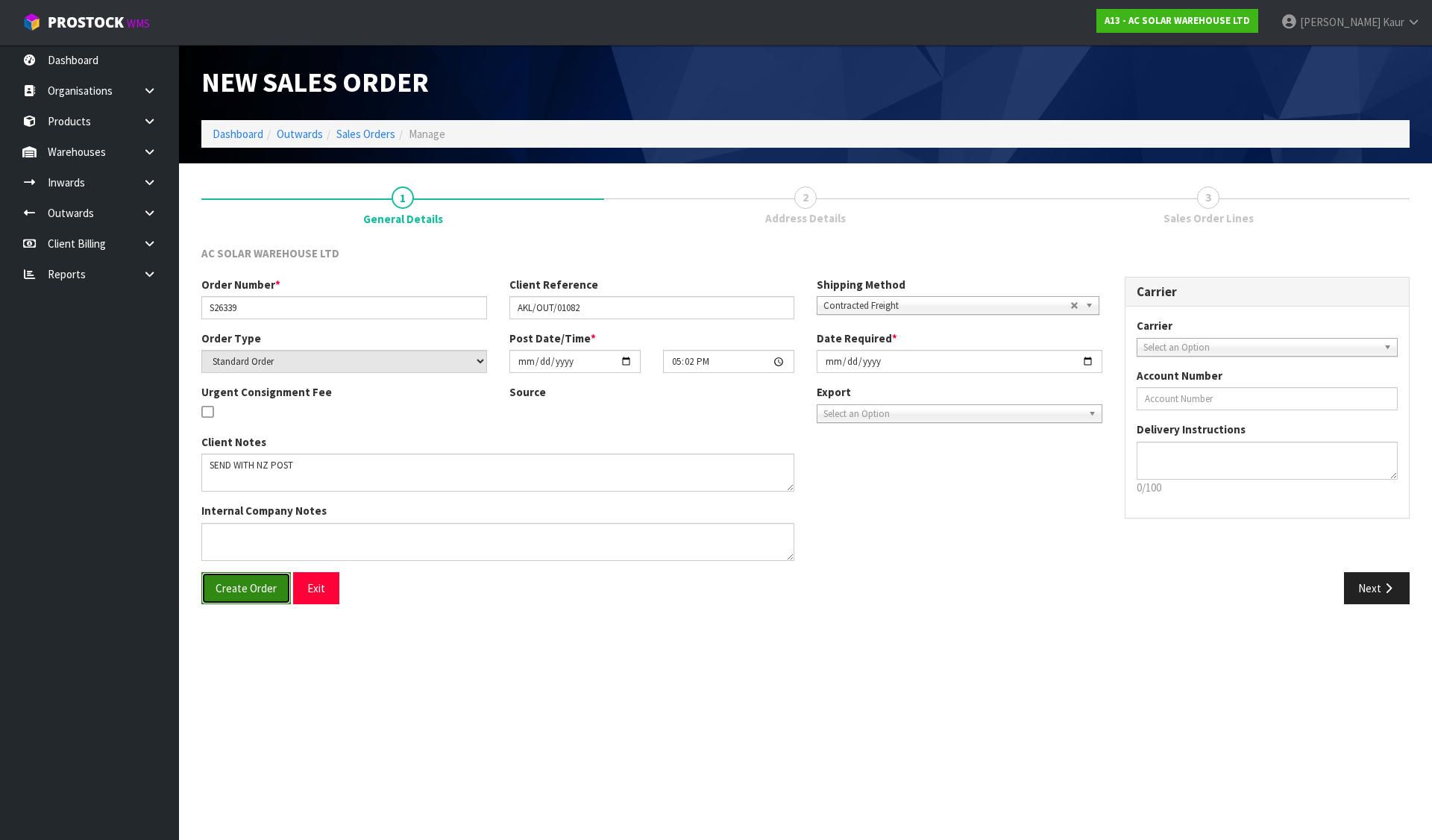
click at [243, 595] on span "Create Order" at bounding box center [245, 588] width 61 height 14
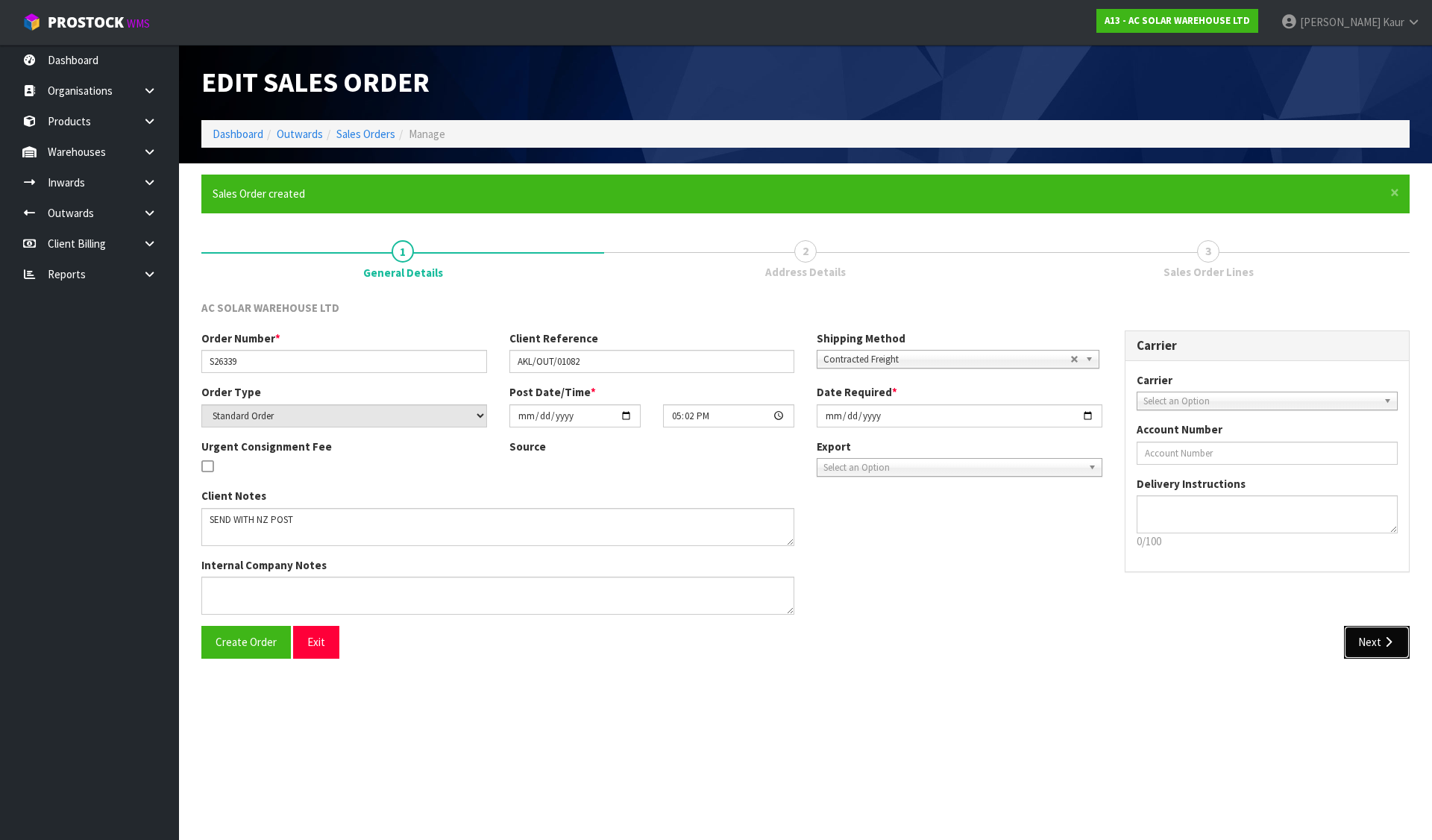
click at [1388, 640] on icon "button" at bounding box center [1388, 642] width 14 height 12
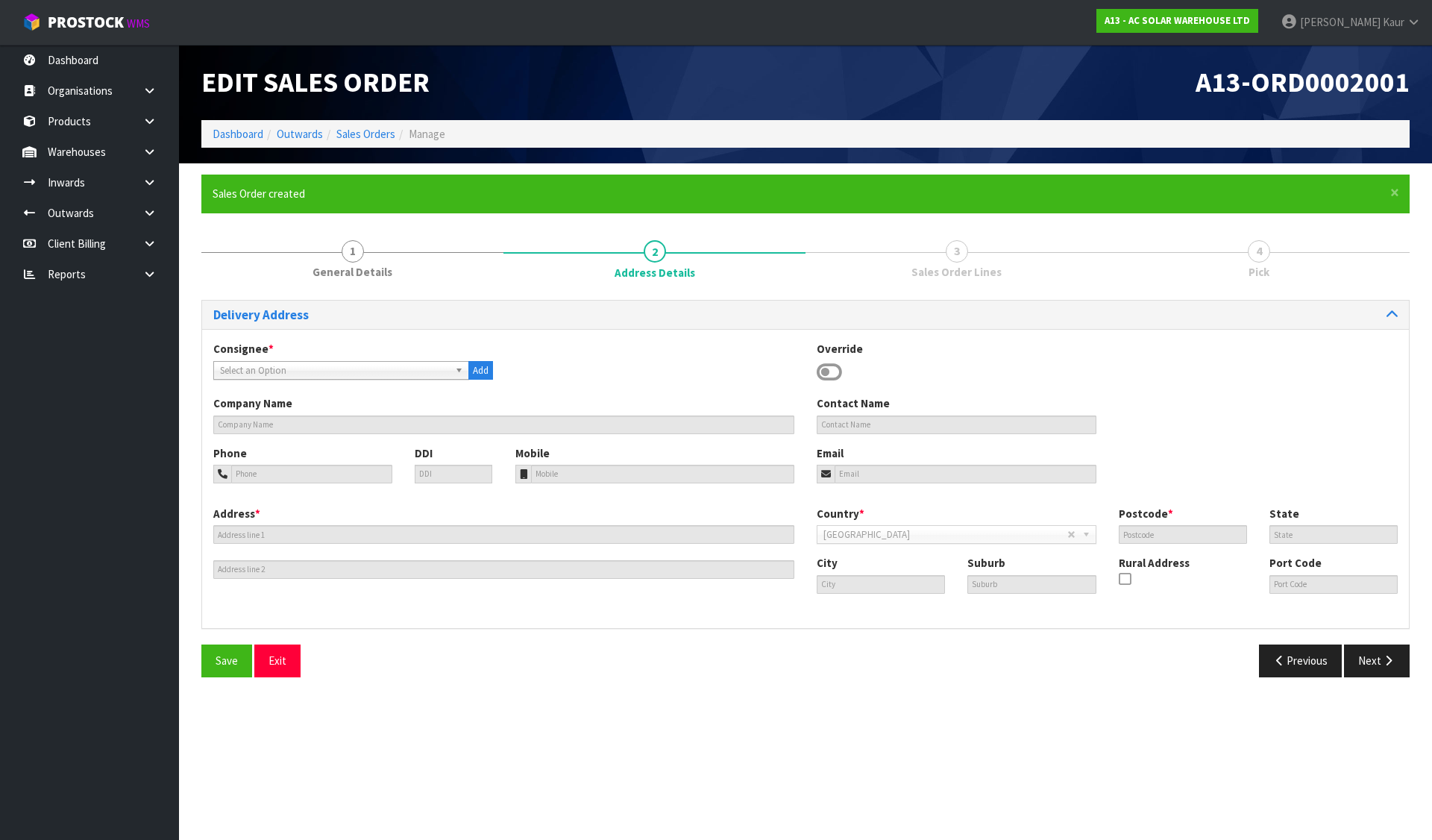
drag, startPoint x: 831, startPoint y: 369, endPoint x: 772, endPoint y: 400, distance: 66.6
click at [825, 372] on icon at bounding box center [829, 372] width 26 height 22
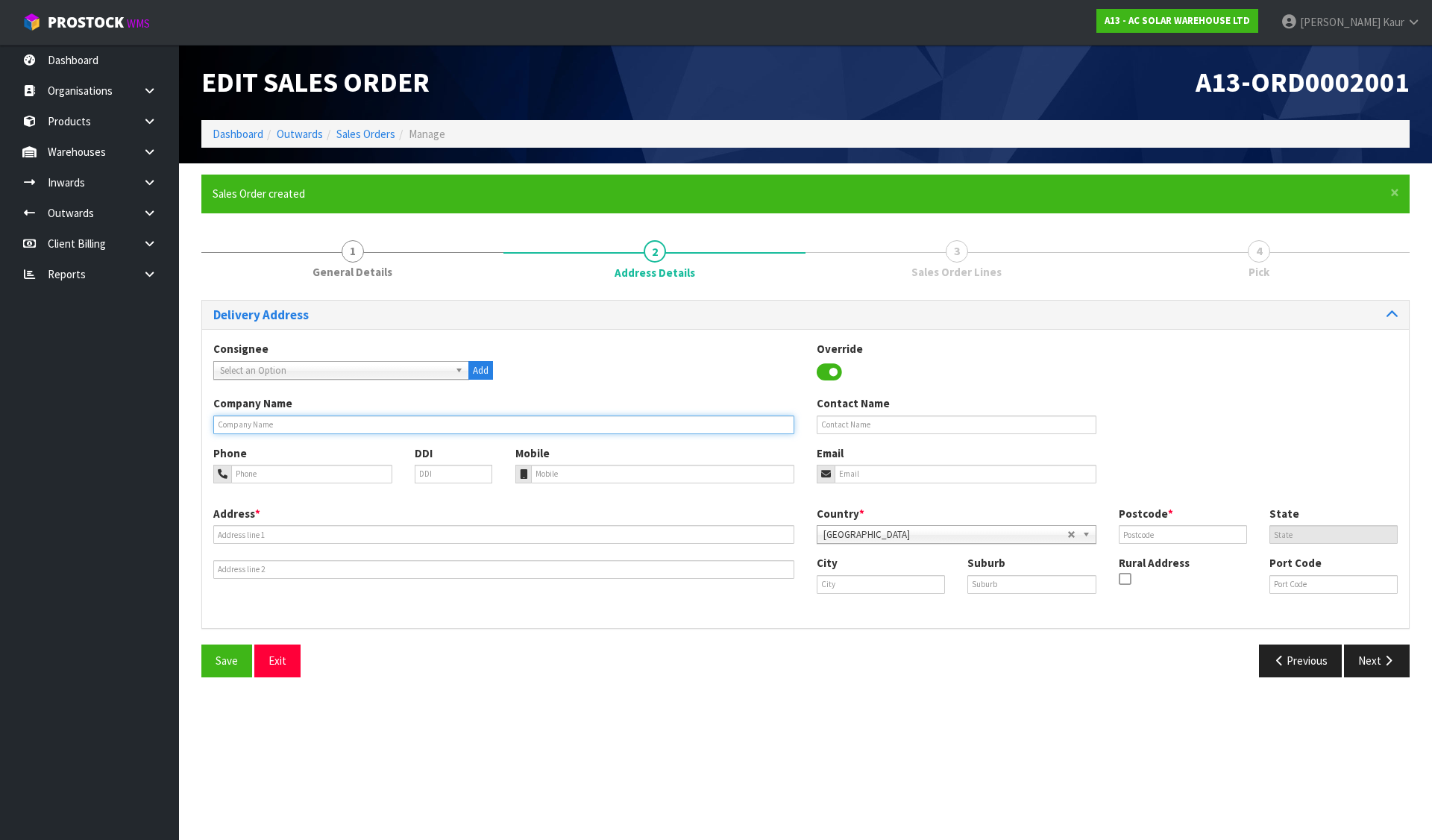
click at [762, 428] on input "text" at bounding box center [503, 424] width 580 height 19
paste input "[PERSON_NAME] LIMITED"
type input "[PERSON_NAME] LIMITED"
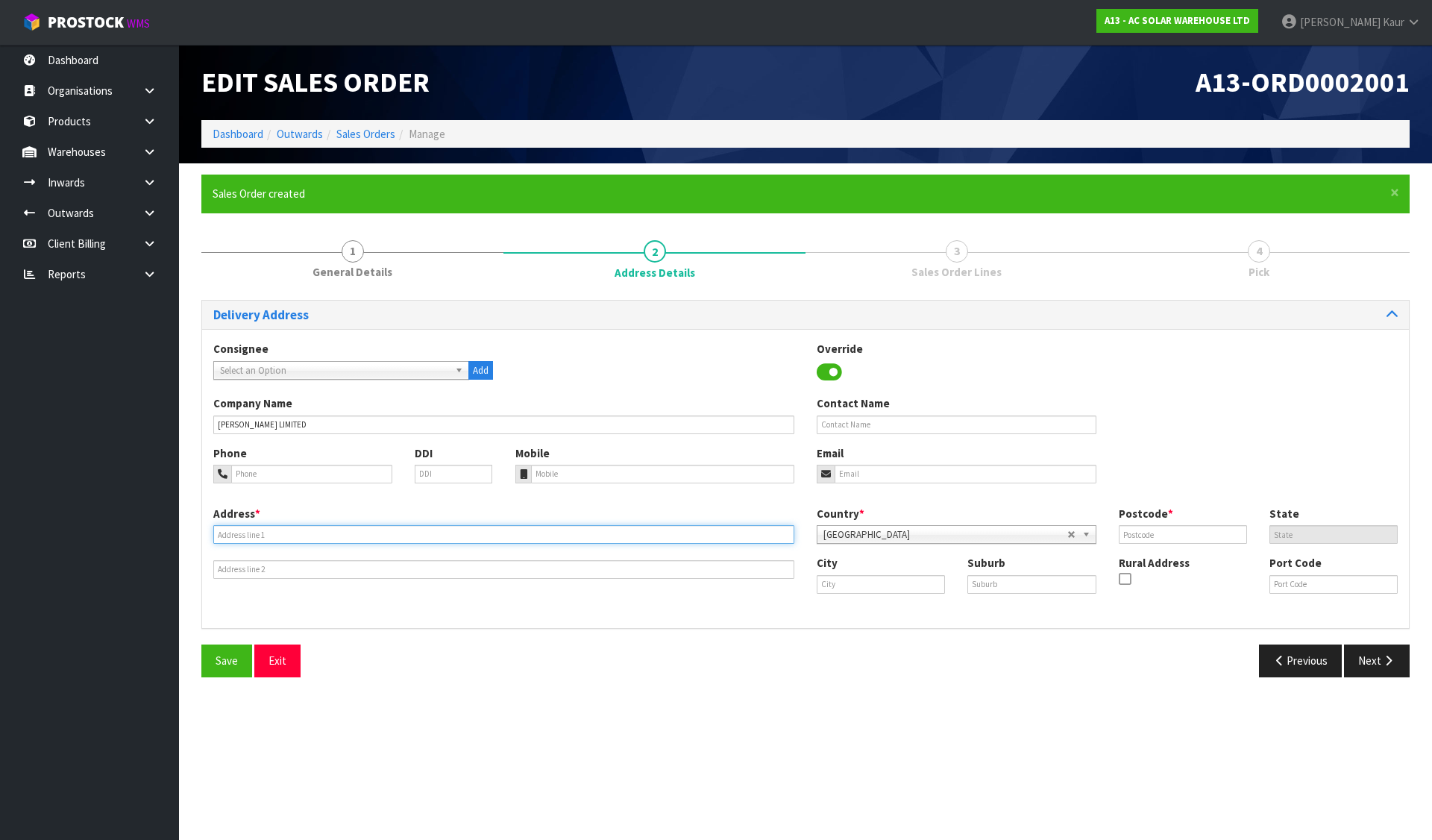
click at [778, 537] on input "text" at bounding box center [503, 534] width 580 height 19
paste input "[STREET_ADDRESS]"
type input "[STREET_ADDRESS]"
drag, startPoint x: 910, startPoint y: 573, endPoint x: 925, endPoint y: 586, distance: 19.8
click at [910, 573] on div "City" at bounding box center [880, 573] width 150 height 38
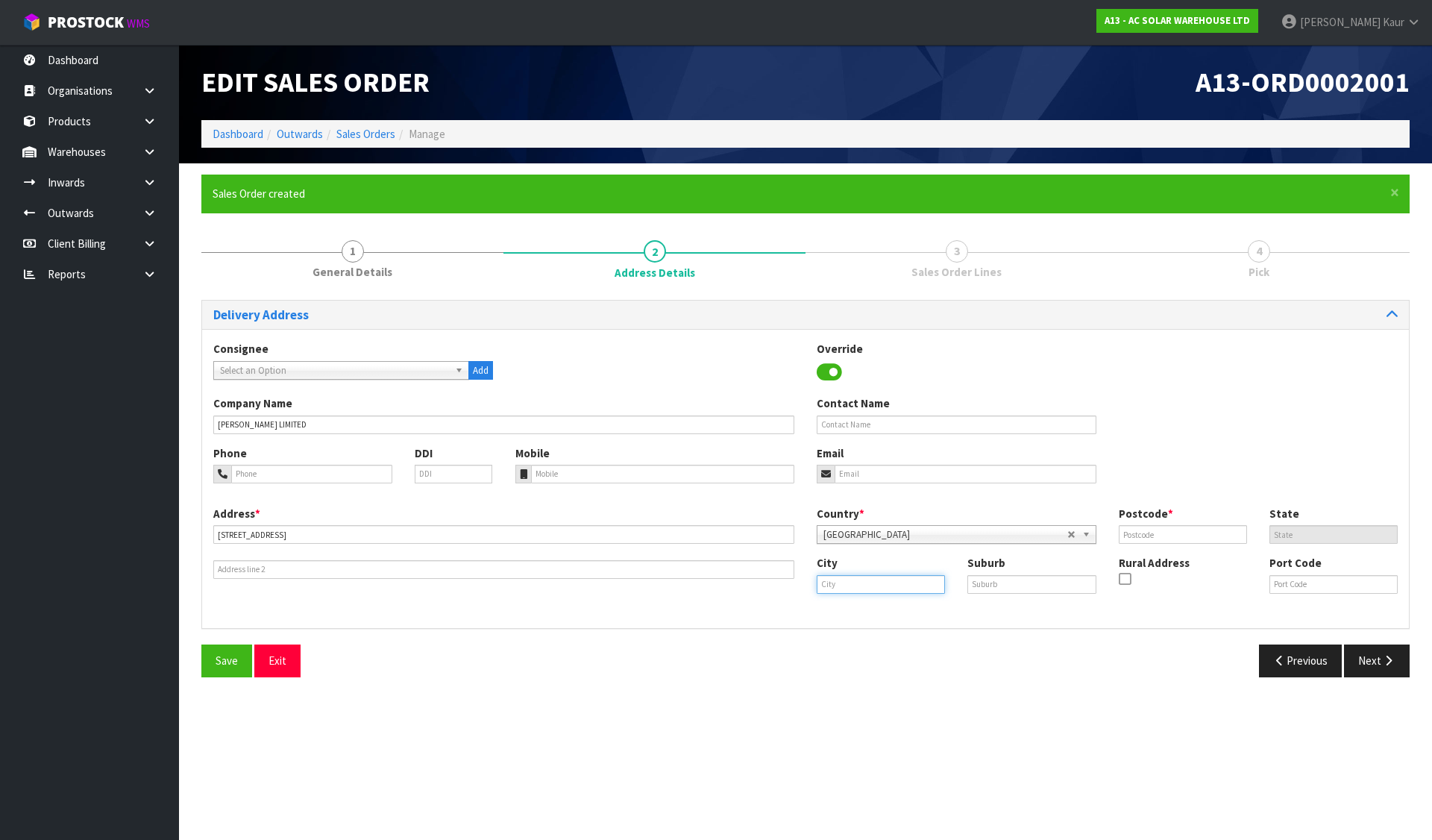
click at [928, 581] on input "text" at bounding box center [881, 584] width 128 height 19
paste input "Whangārei"
type input "Whangārei"
paste input "WHANGĀREI"
click at [995, 590] on input "text" at bounding box center [1031, 584] width 128 height 19
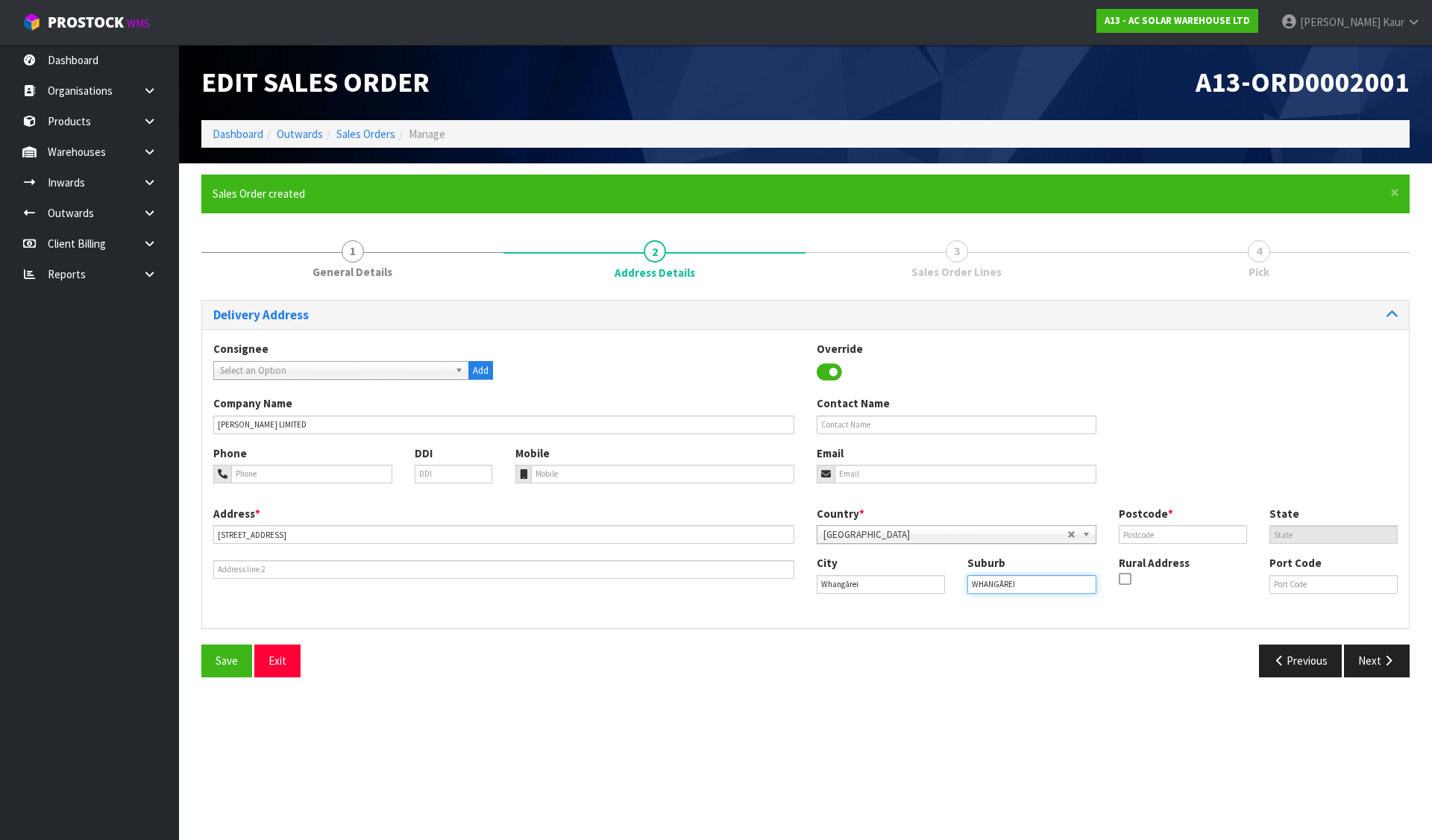
type input "WHANGĀREI"
click at [1140, 532] on input "text" at bounding box center [1182, 534] width 128 height 19
type input "0110"
click at [761, 474] on input "tel" at bounding box center [662, 474] width 264 height 19
paste input "021 483 626"
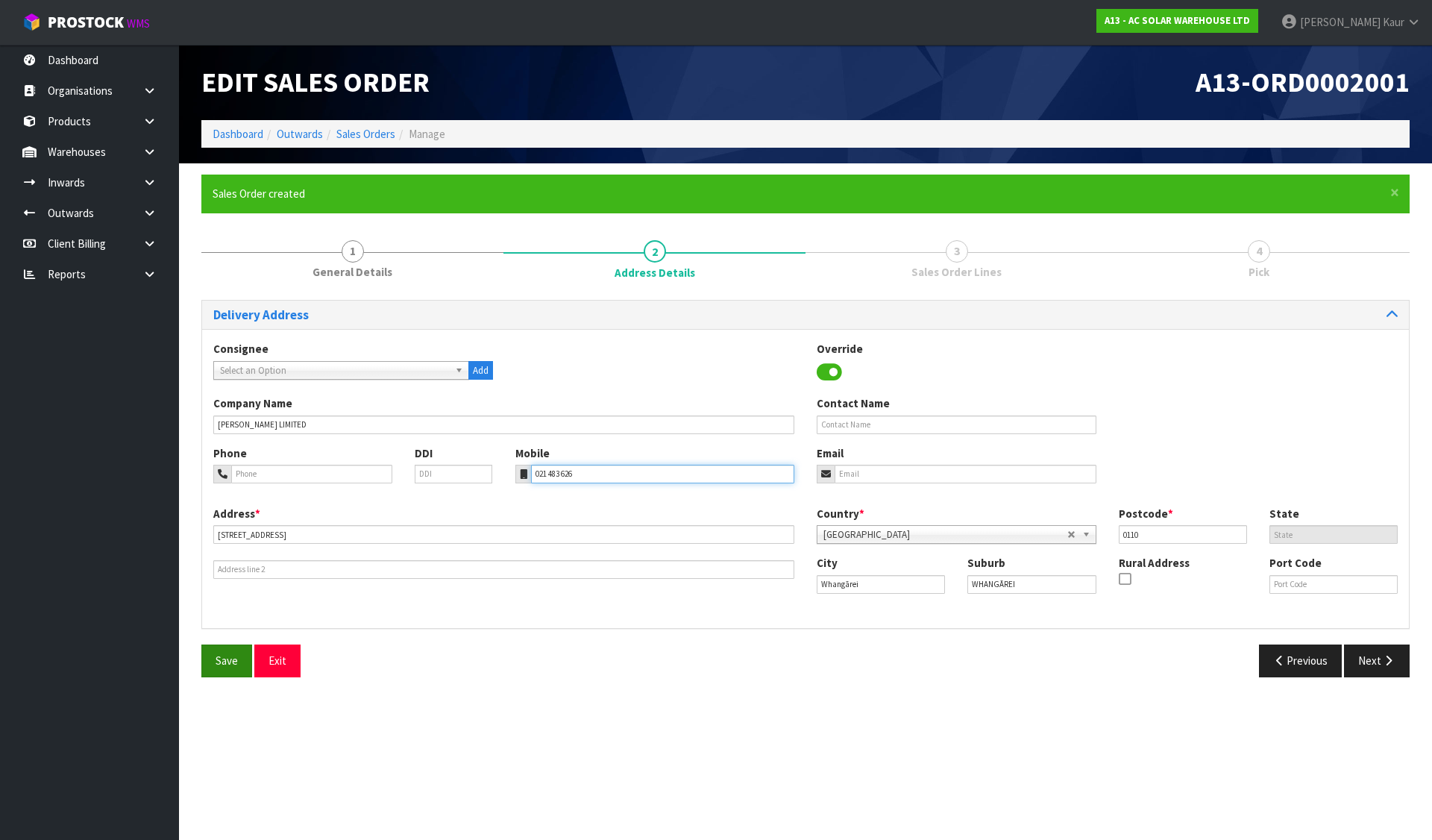
type input "021 483 626"
click at [215, 647] on button "Save" at bounding box center [226, 660] width 51 height 32
click at [1388, 656] on icon "button" at bounding box center [1388, 660] width 14 height 12
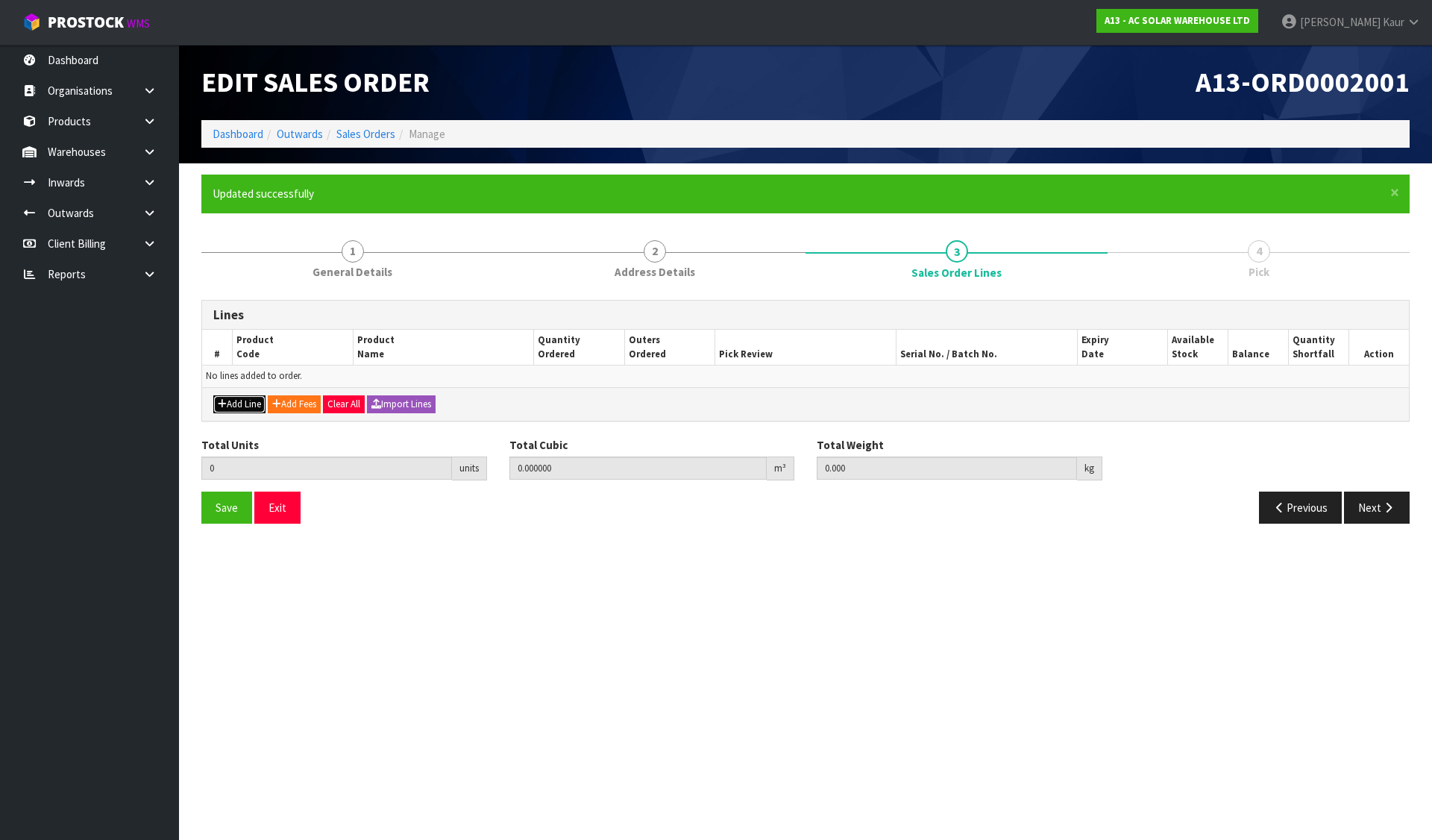
drag, startPoint x: 247, startPoint y: 405, endPoint x: 257, endPoint y: 394, distance: 14.9
click at [247, 405] on button "Add Line" at bounding box center [239, 404] width 52 height 18
type input "0"
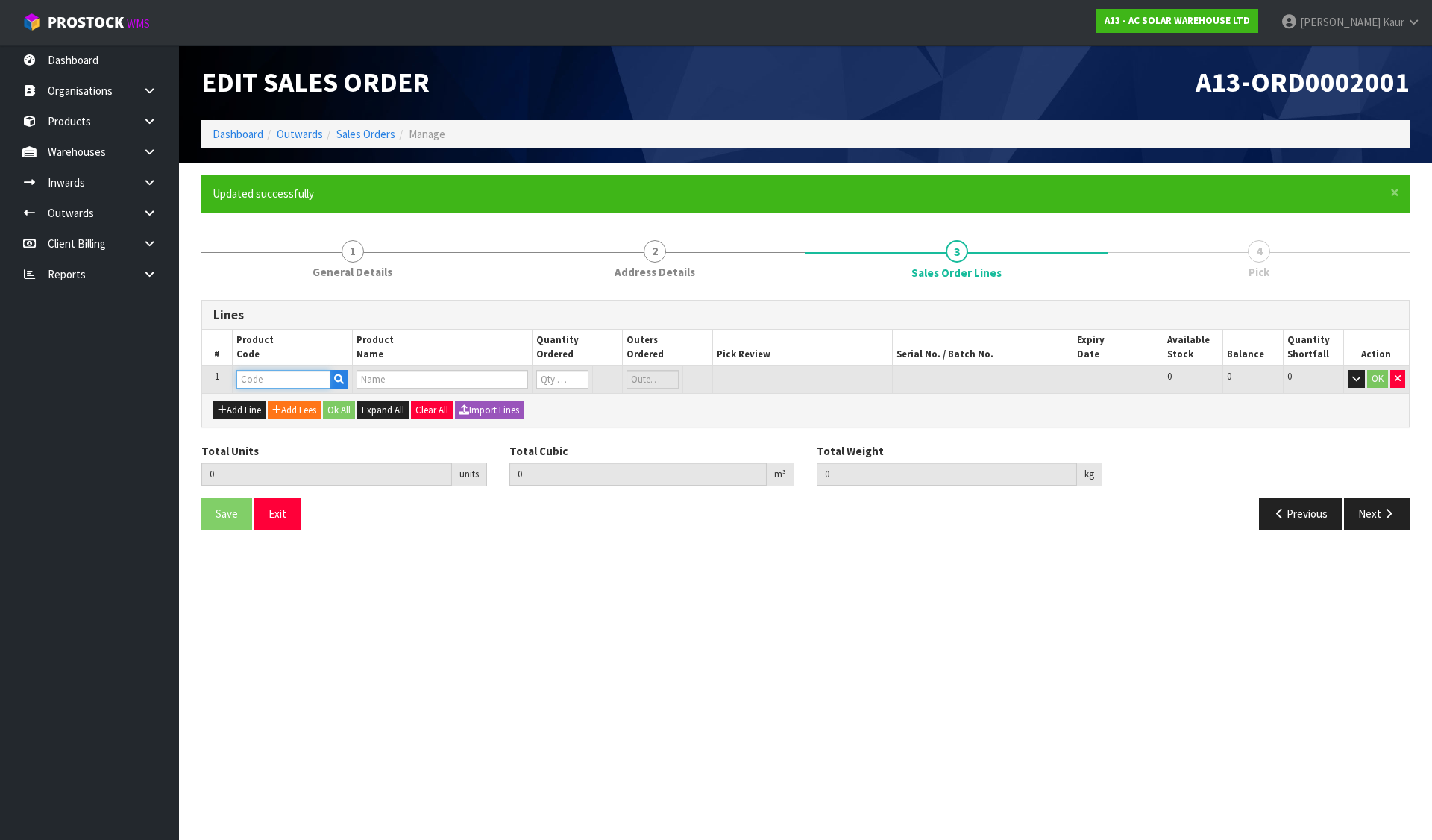
click at [261, 384] on input "text" at bounding box center [284, 379] width 94 height 19
paste input "1452"
type input "1452"
type input "0.000000"
type input "0.000"
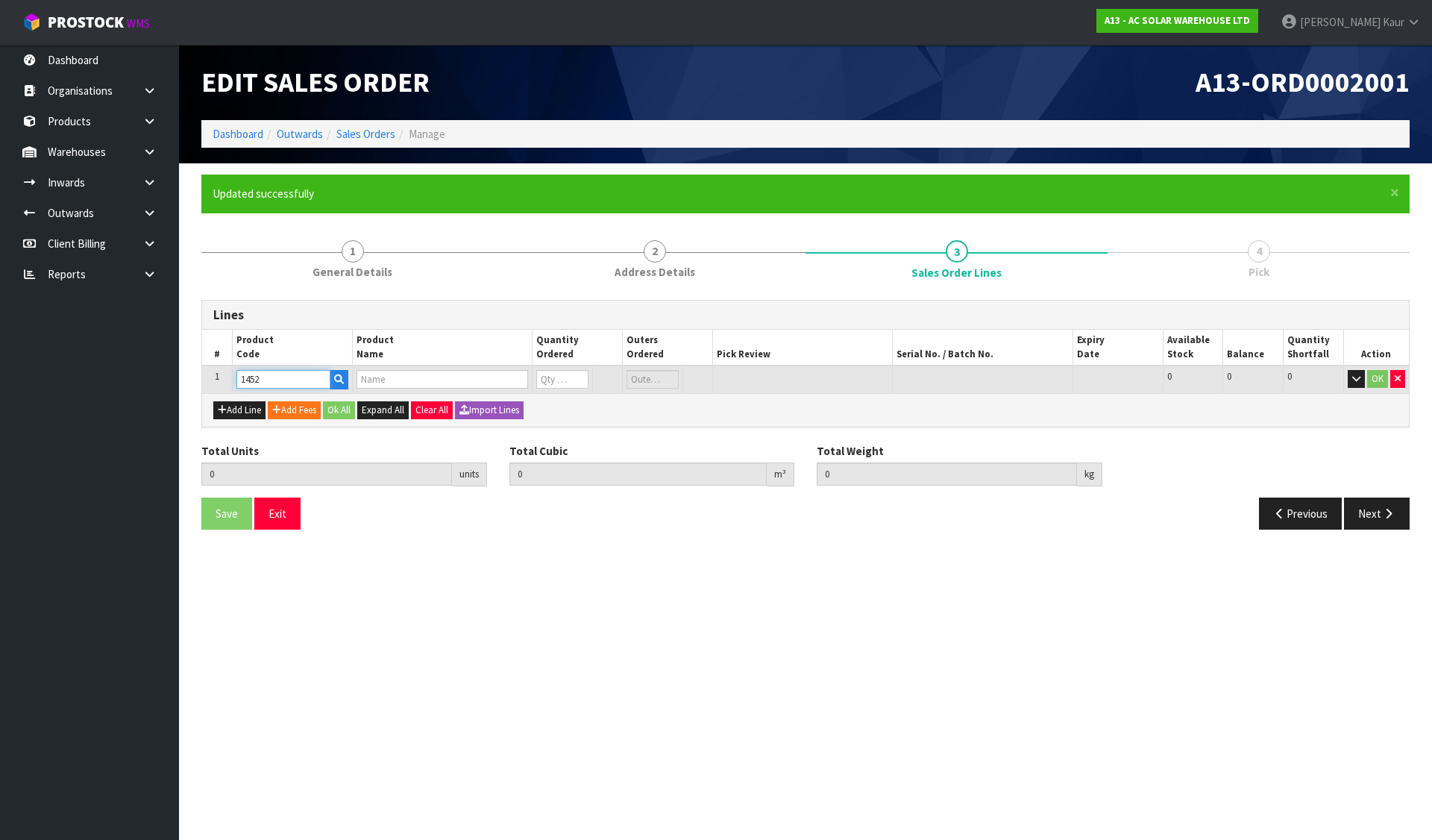
type input "TS4-A-O (700W) - TIGO 700W OPTIMISER WITH RAPID SHUTDOWN"
type input "0"
type input "1452"
type input "6"
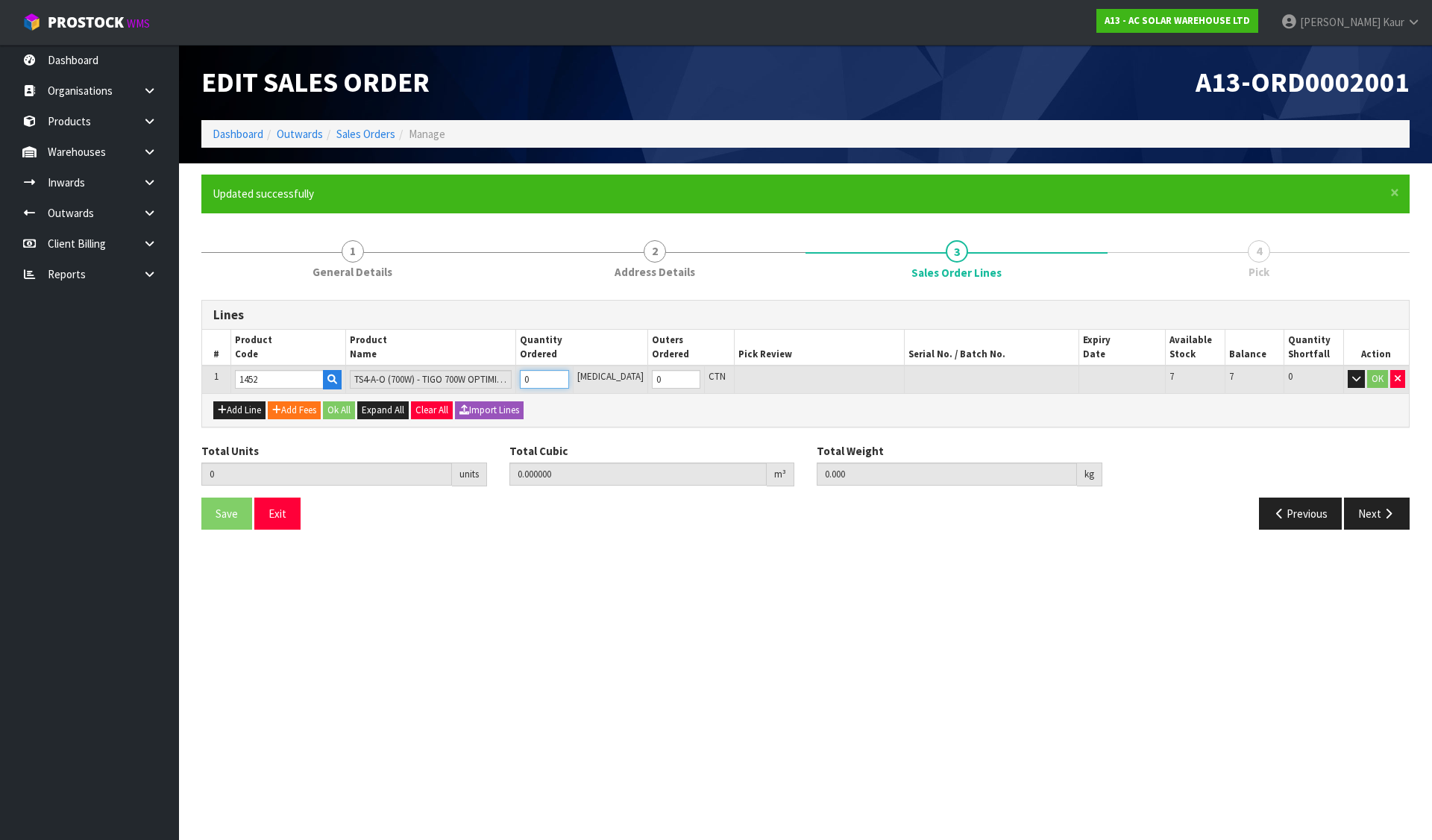
type input "0.00294"
type input "3"
type input "6"
click at [343, 407] on button "Ok All" at bounding box center [339, 410] width 32 height 18
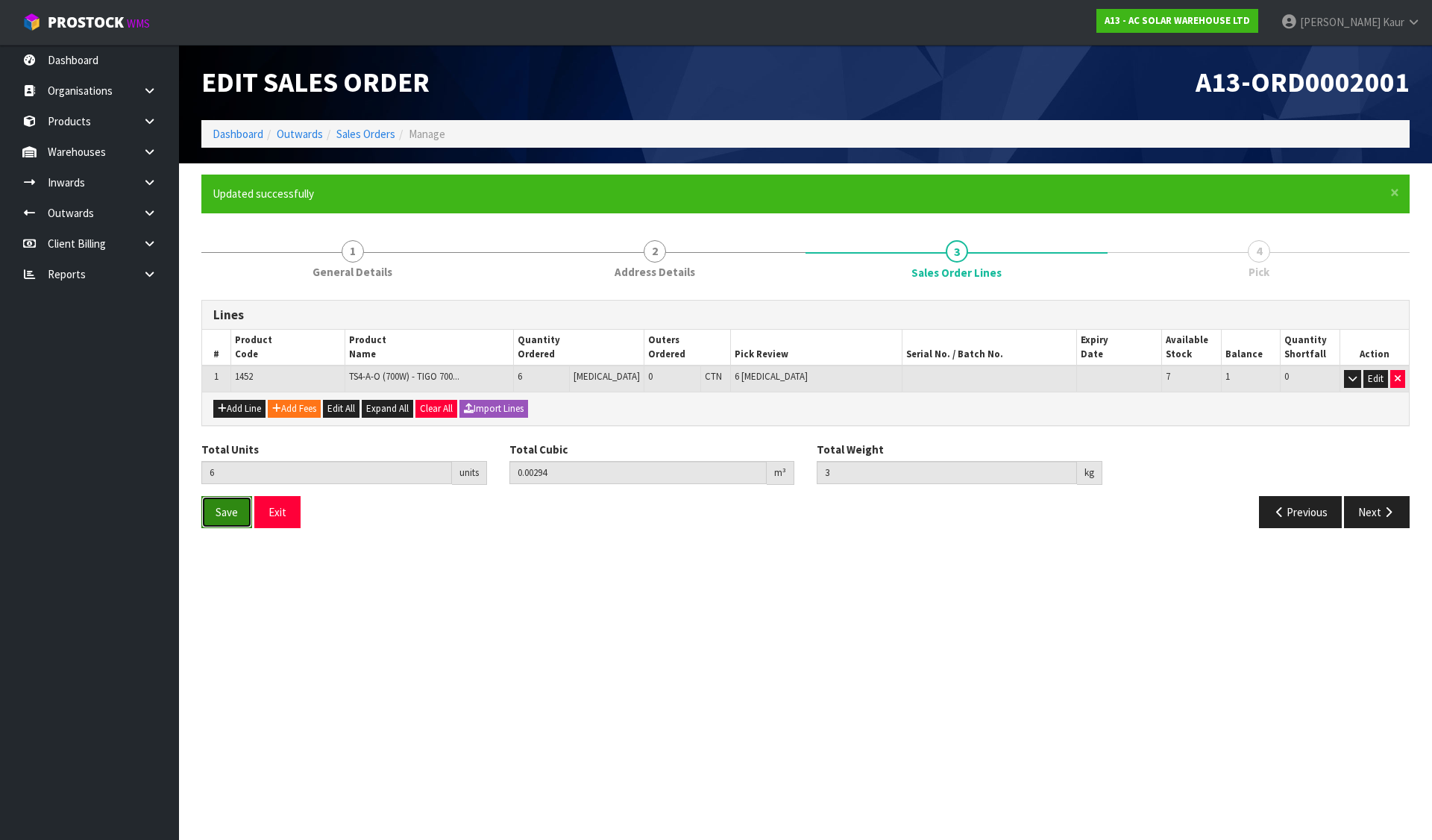
click at [228, 511] on span "Save" at bounding box center [226, 512] width 22 height 14
click at [1381, 511] on button "Next" at bounding box center [1377, 512] width 66 height 32
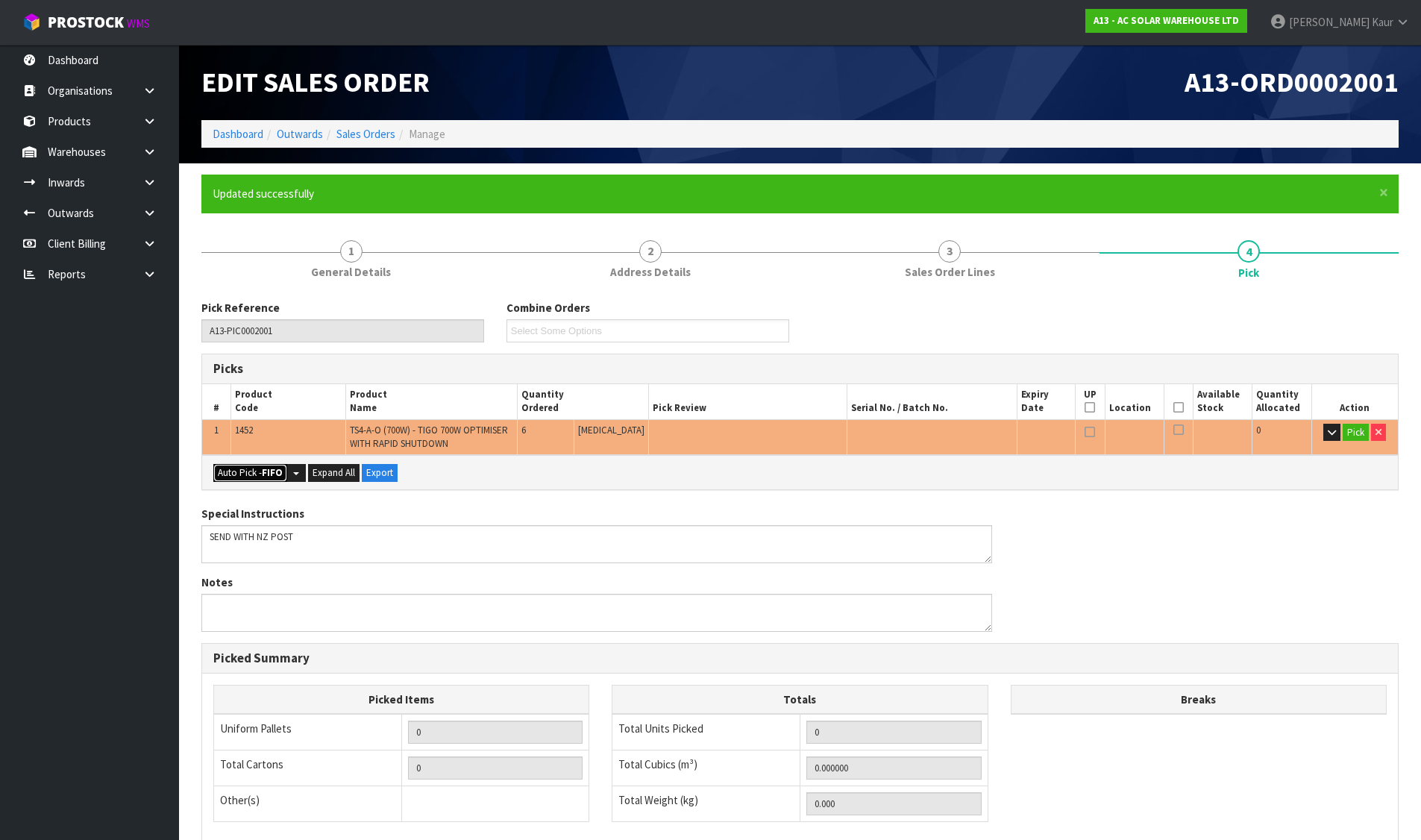
click at [259, 468] on button "Auto Pick - FIFO" at bounding box center [250, 473] width 74 height 18
type input "Piece x 6"
type input "6"
type input "0.002940"
type input "3.000"
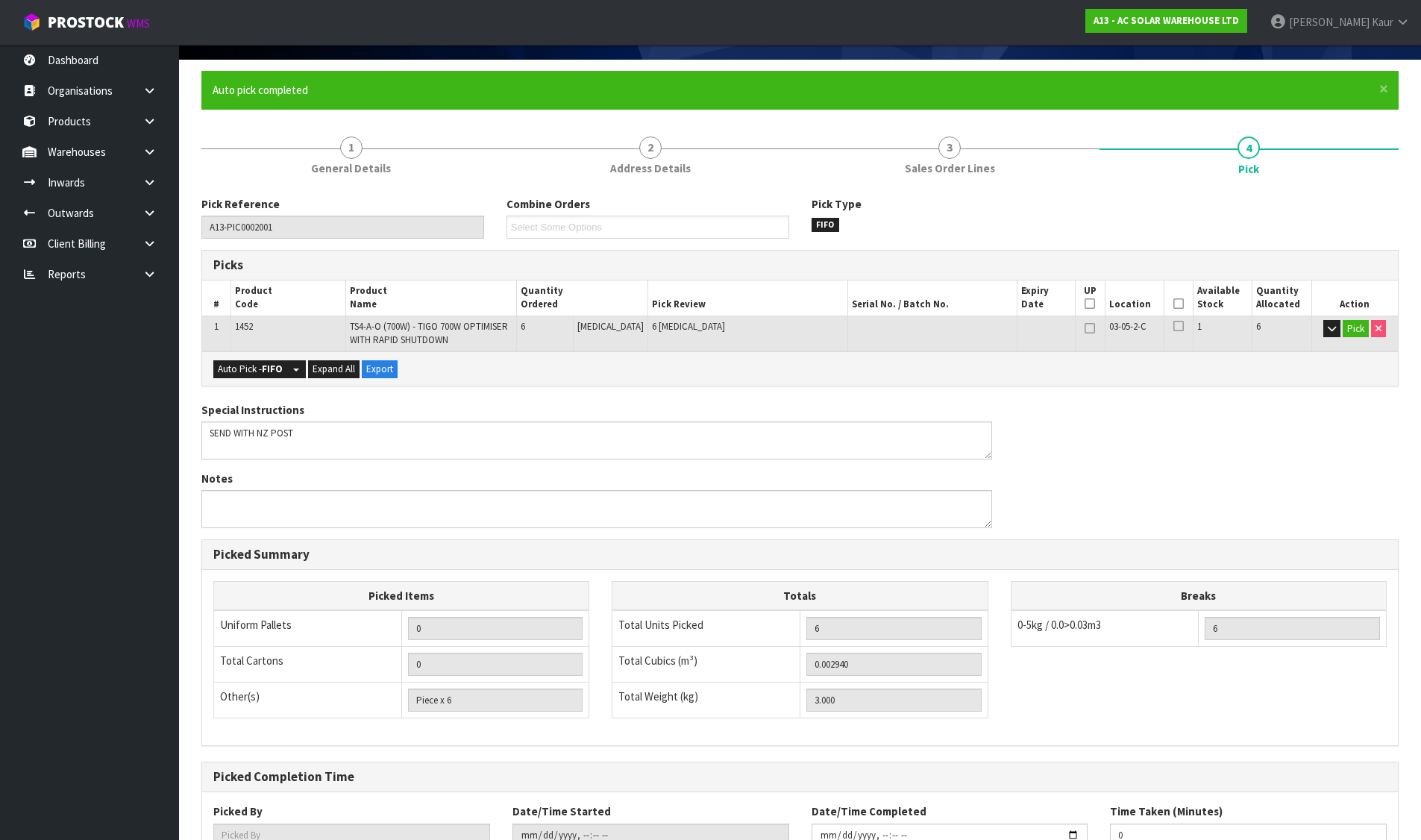
scroll to position [215, 0]
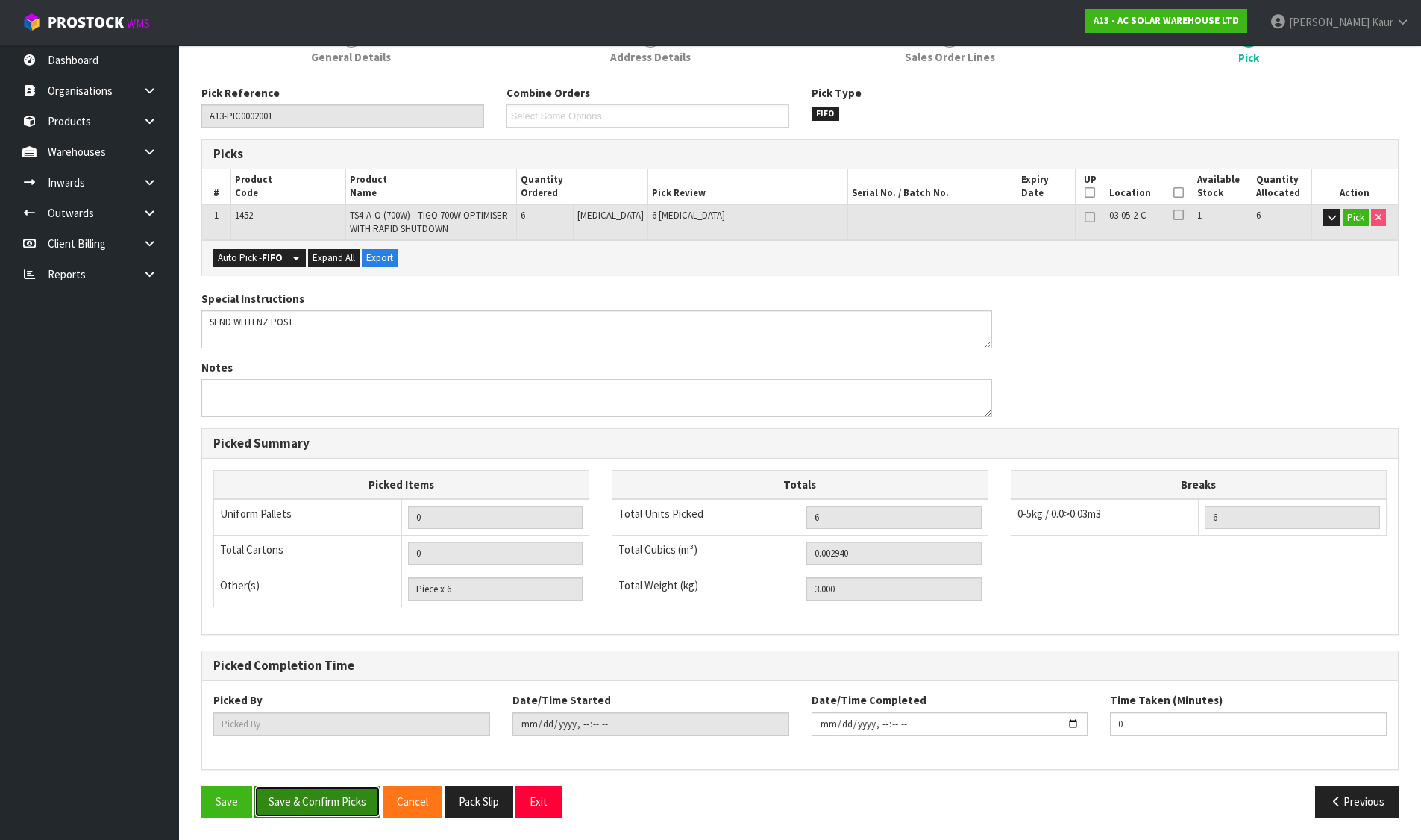
click at [334, 803] on button "Save & Confirm Picks" at bounding box center [317, 801] width 126 height 32
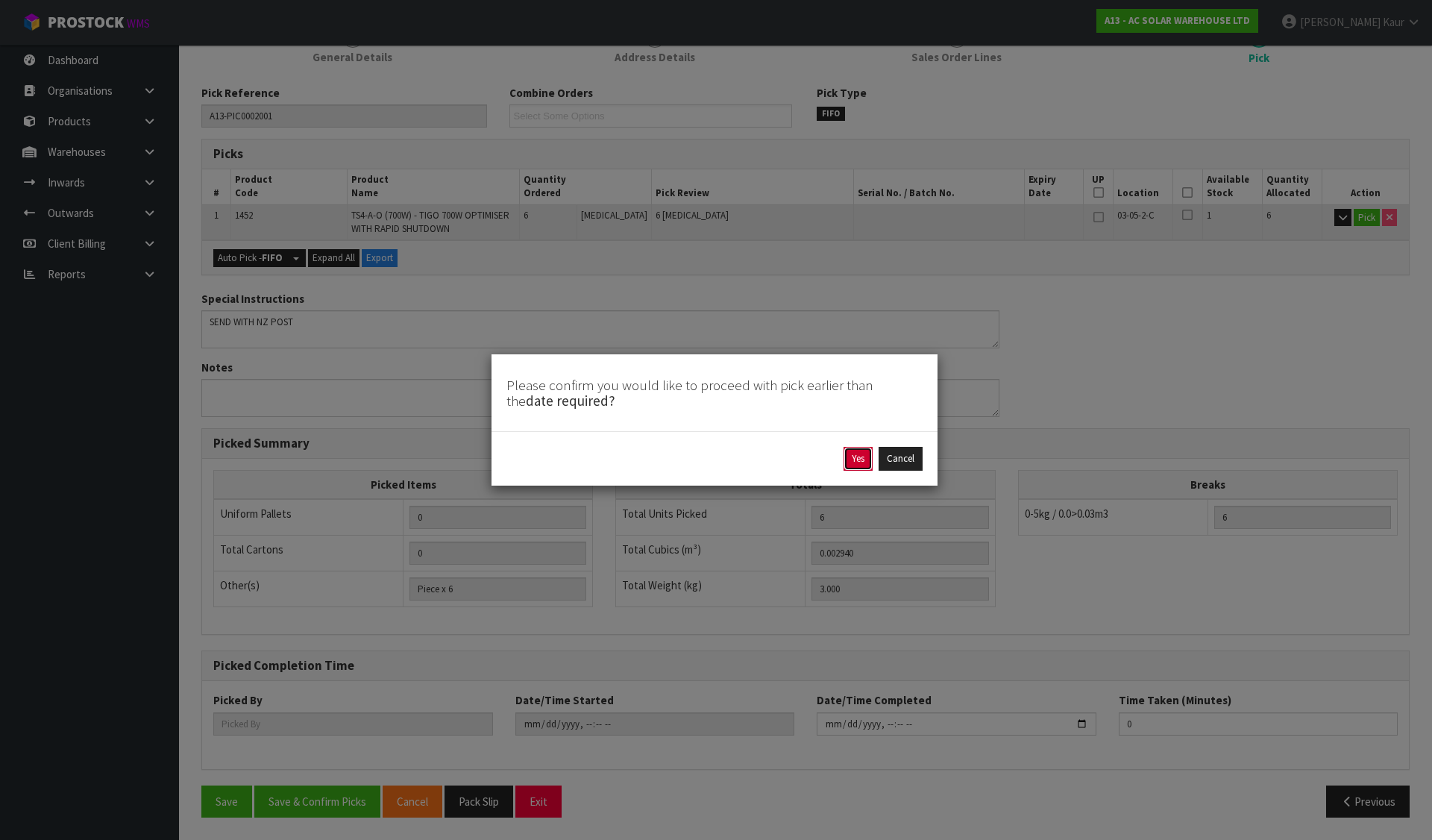
click at [861, 452] on button "Yes" at bounding box center [858, 458] width 29 height 24
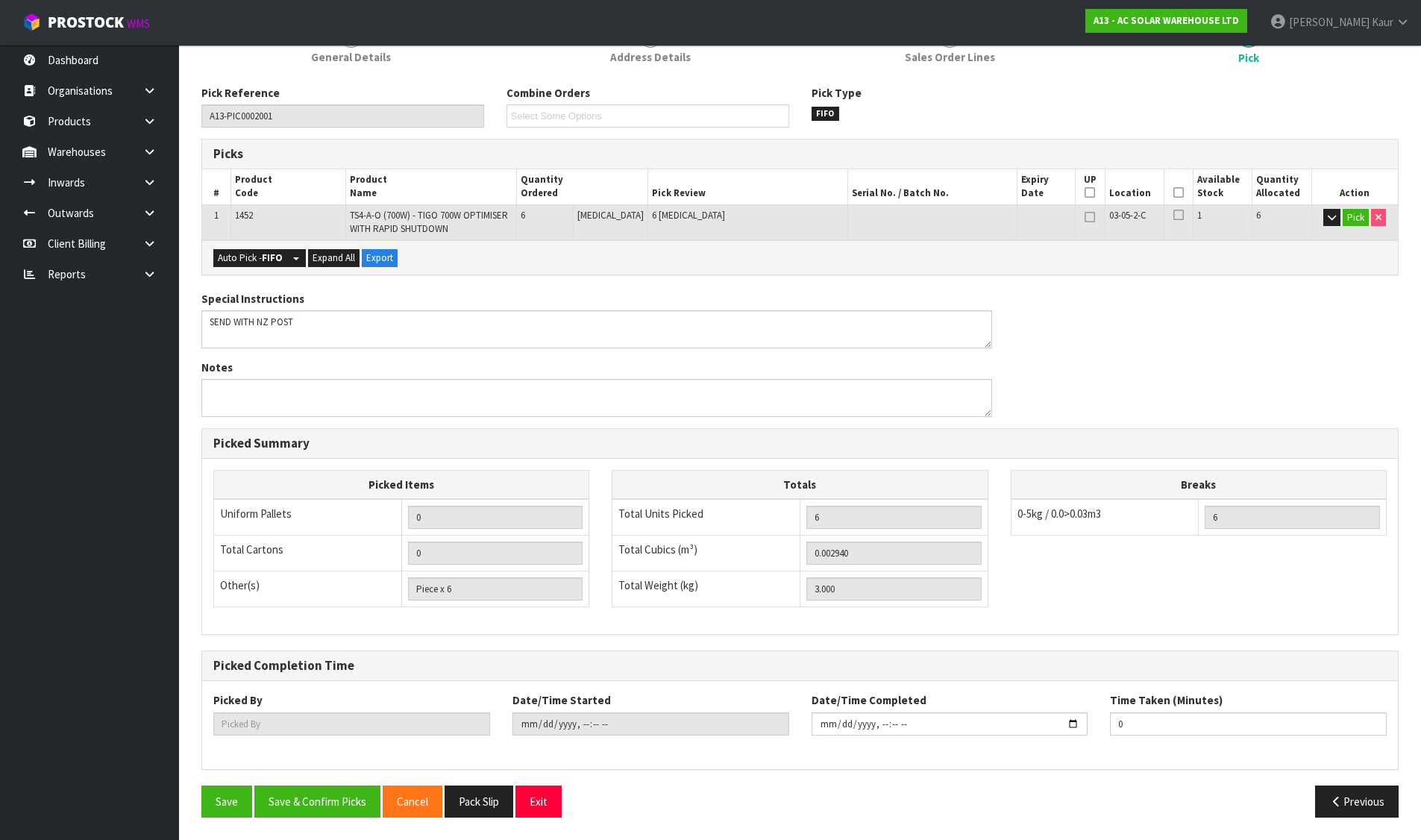
scroll to position [0, 0]
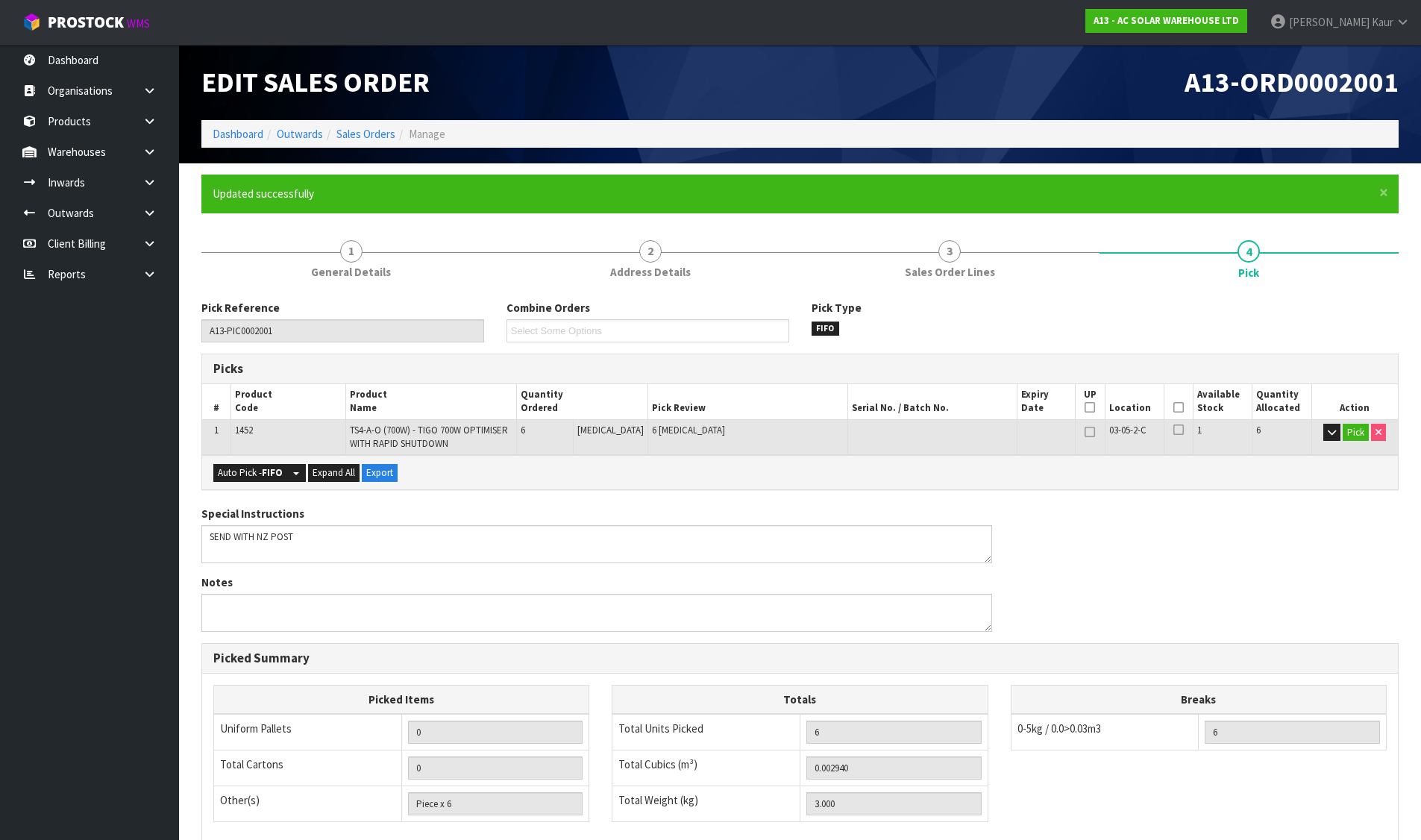
type input "[PERSON_NAME]"
type input "[DATE]T17:03:38"
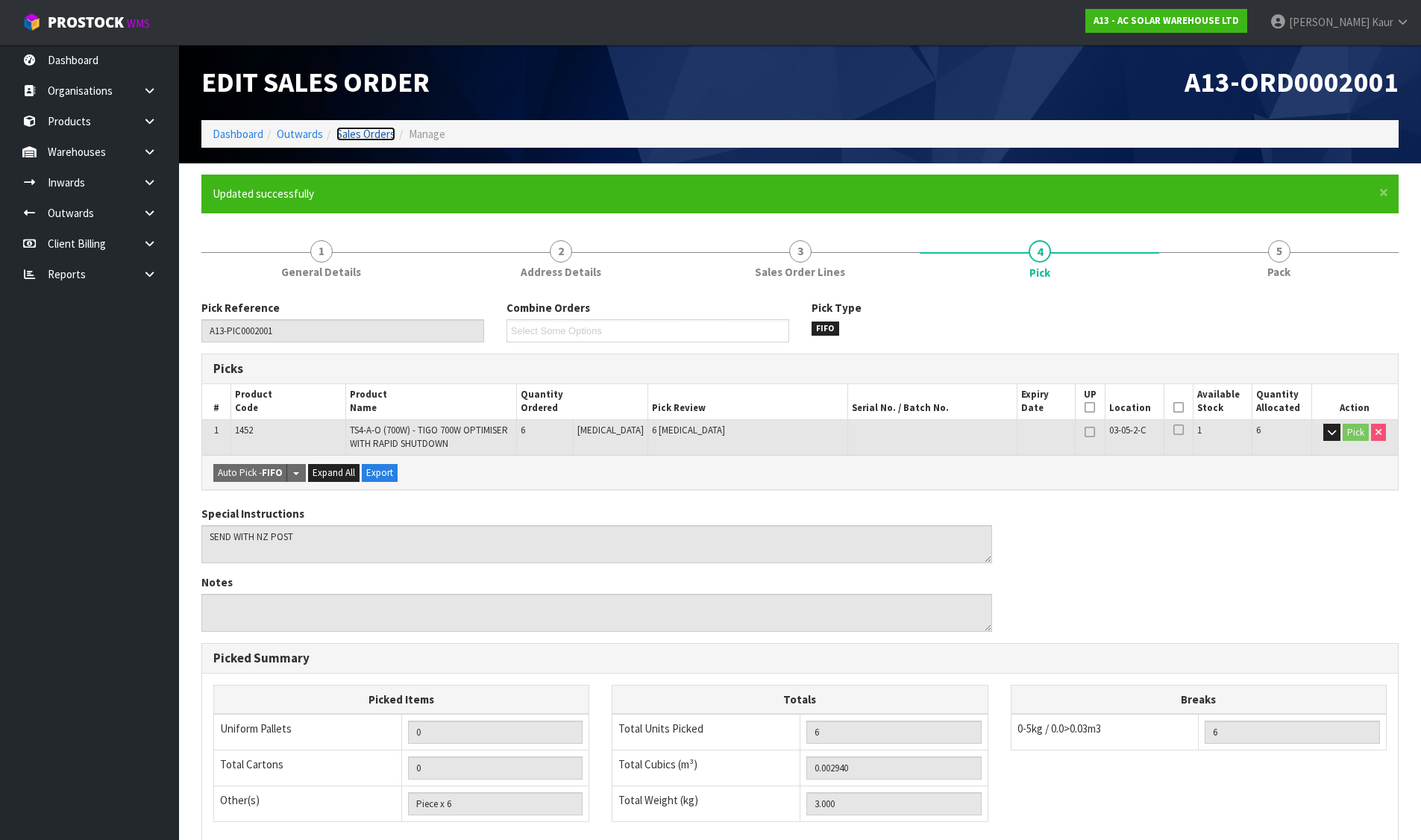
click at [366, 132] on link "Sales Orders" at bounding box center [365, 134] width 59 height 14
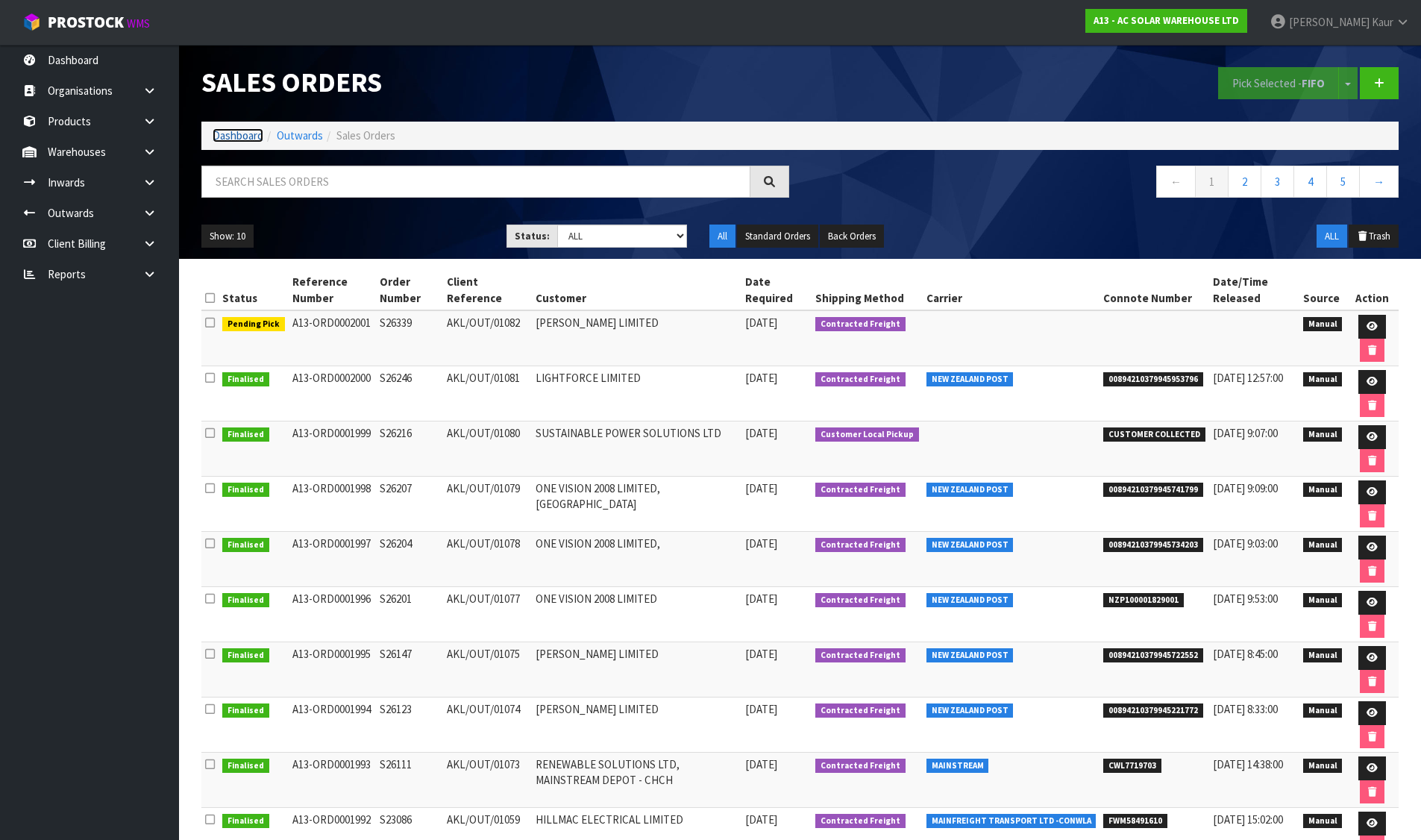
click at [234, 137] on link "Dashboard" at bounding box center [237, 135] width 51 height 14
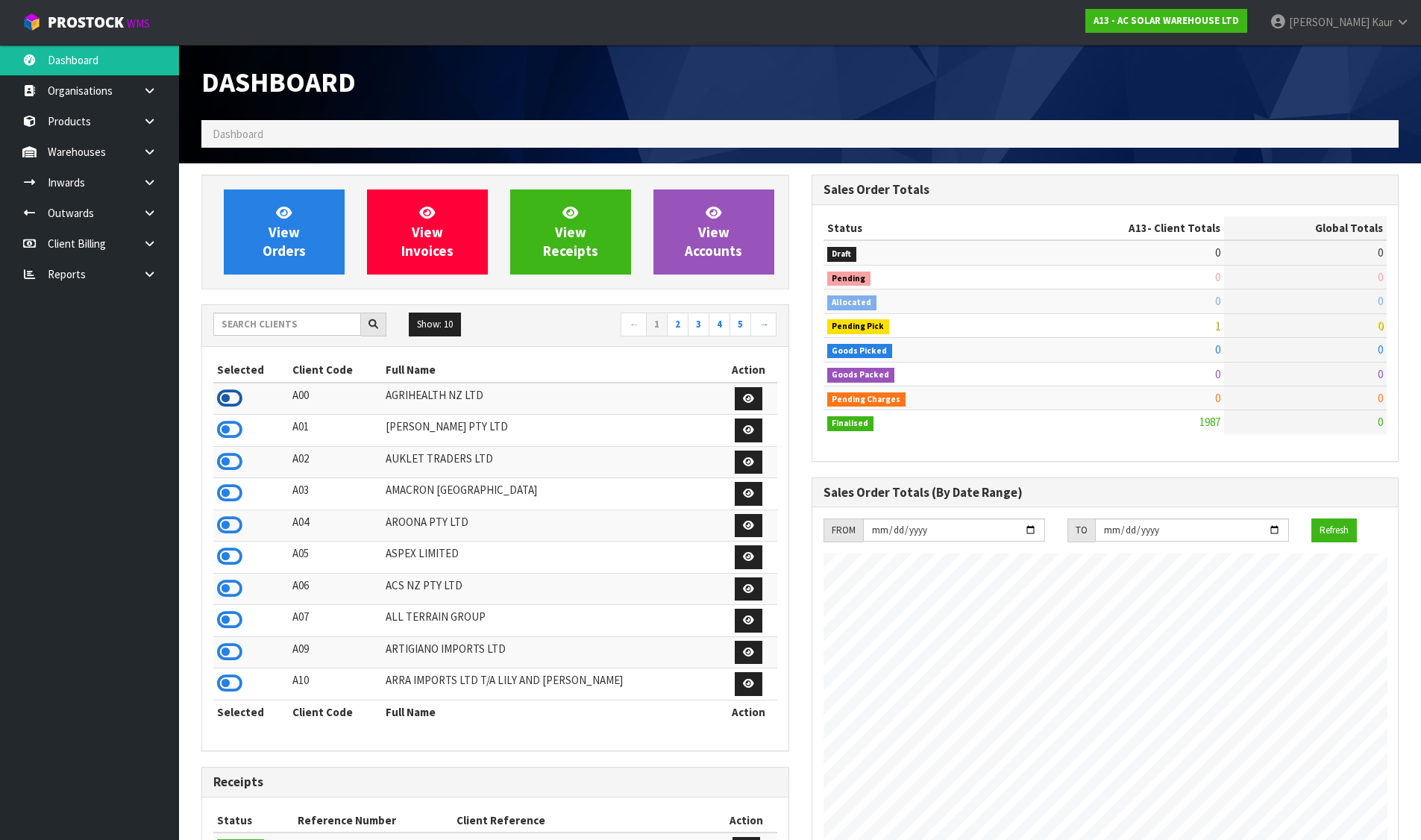
scroll to position [744411, 745302]
click at [228, 401] on icon at bounding box center [229, 397] width 26 height 22
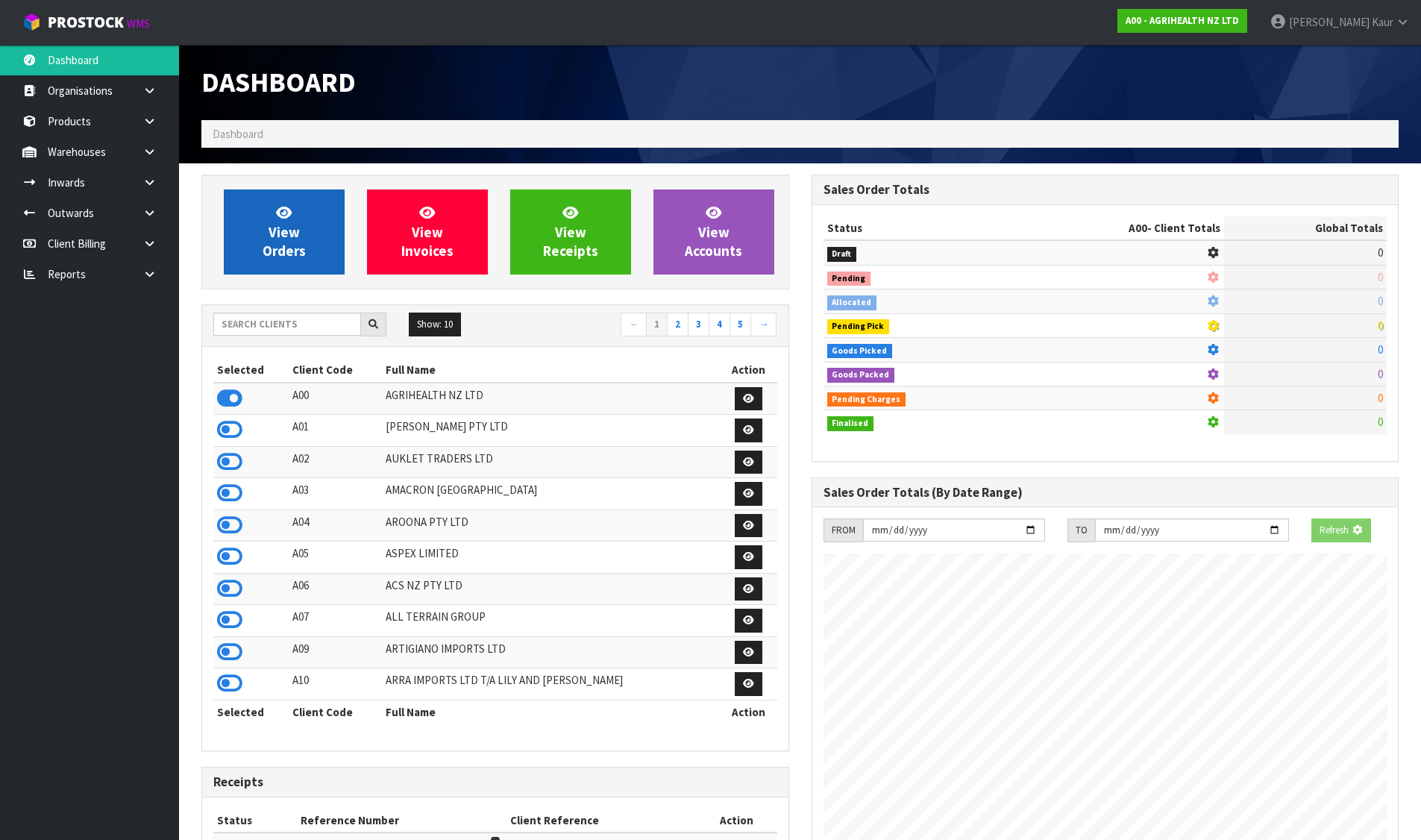
scroll to position [744691, 745302]
click at [282, 247] on span "View Orders" at bounding box center [284, 231] width 44 height 56
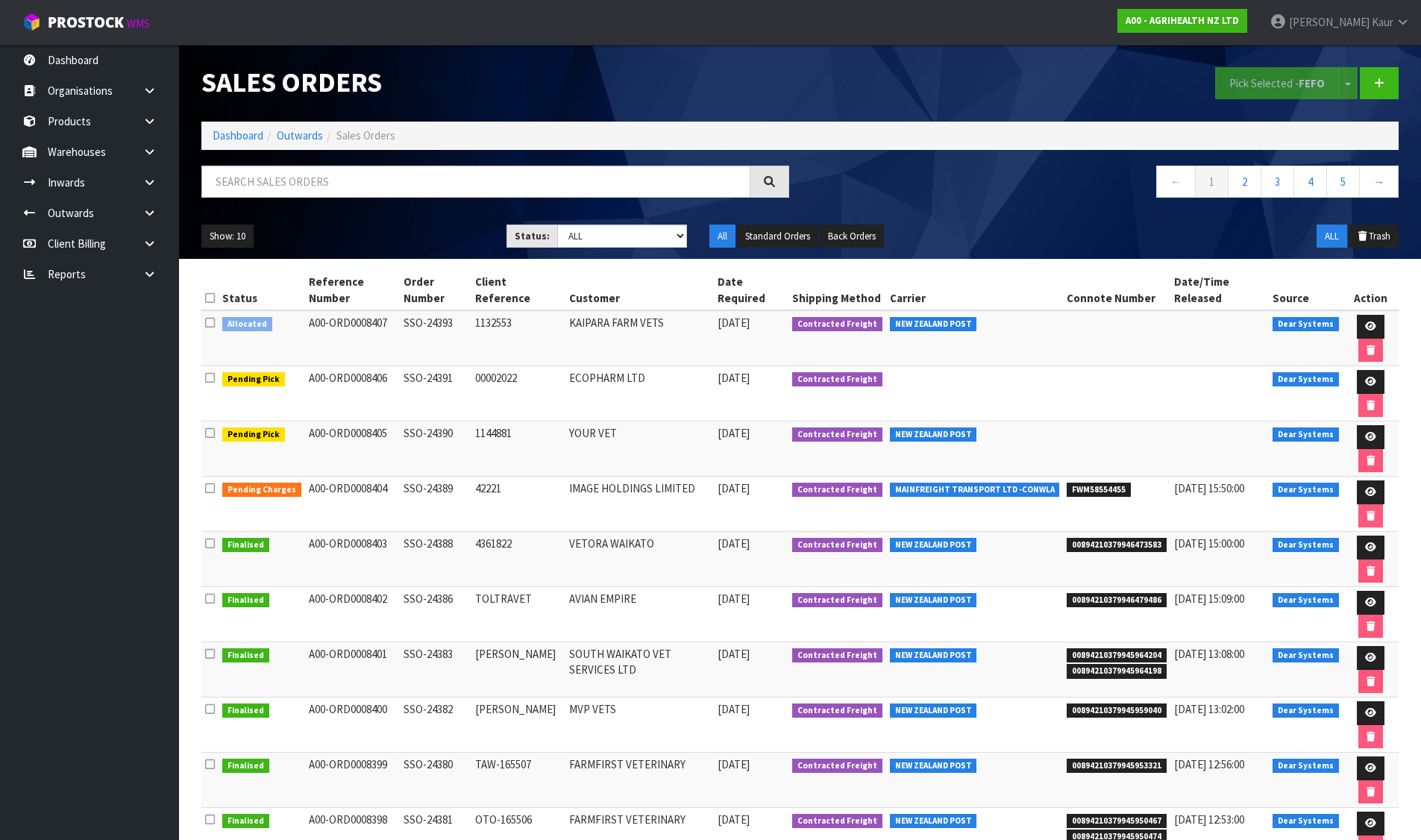
click at [204, 324] on td at bounding box center [209, 338] width 17 height 56
click at [207, 323] on icon at bounding box center [210, 322] width 10 height 12
click at [0, 0] on input "checkbox" at bounding box center [0, 0] width 0 height 0
click at [1266, 87] on button "Pick Selected - FEFO" at bounding box center [1276, 83] width 124 height 32
click at [1368, 324] on icon at bounding box center [1370, 326] width 12 height 10
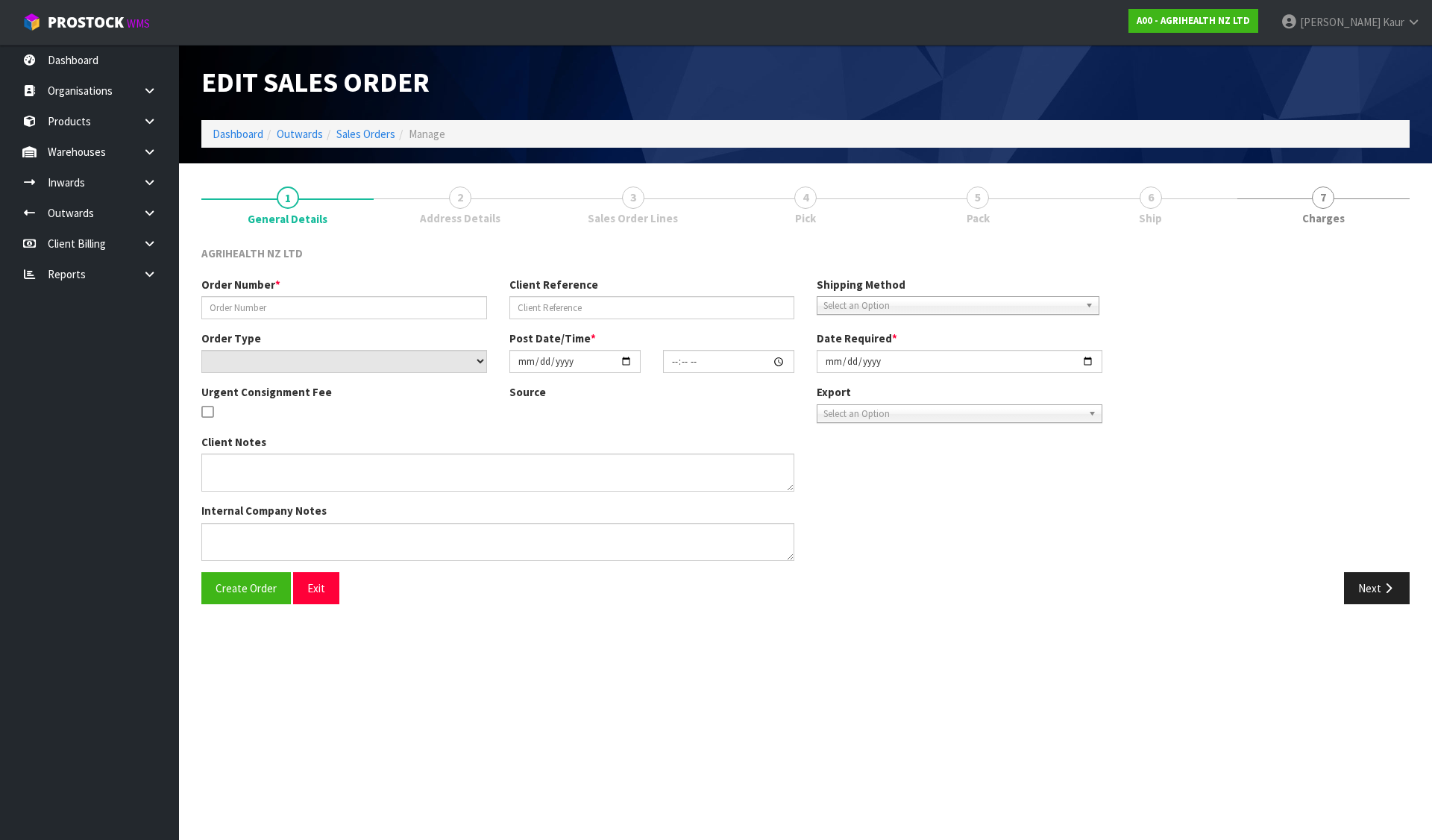
type input "SSO-24393"
type input "1132553"
select select "number:0"
type input "[DATE]"
type input "16:42:36.000"
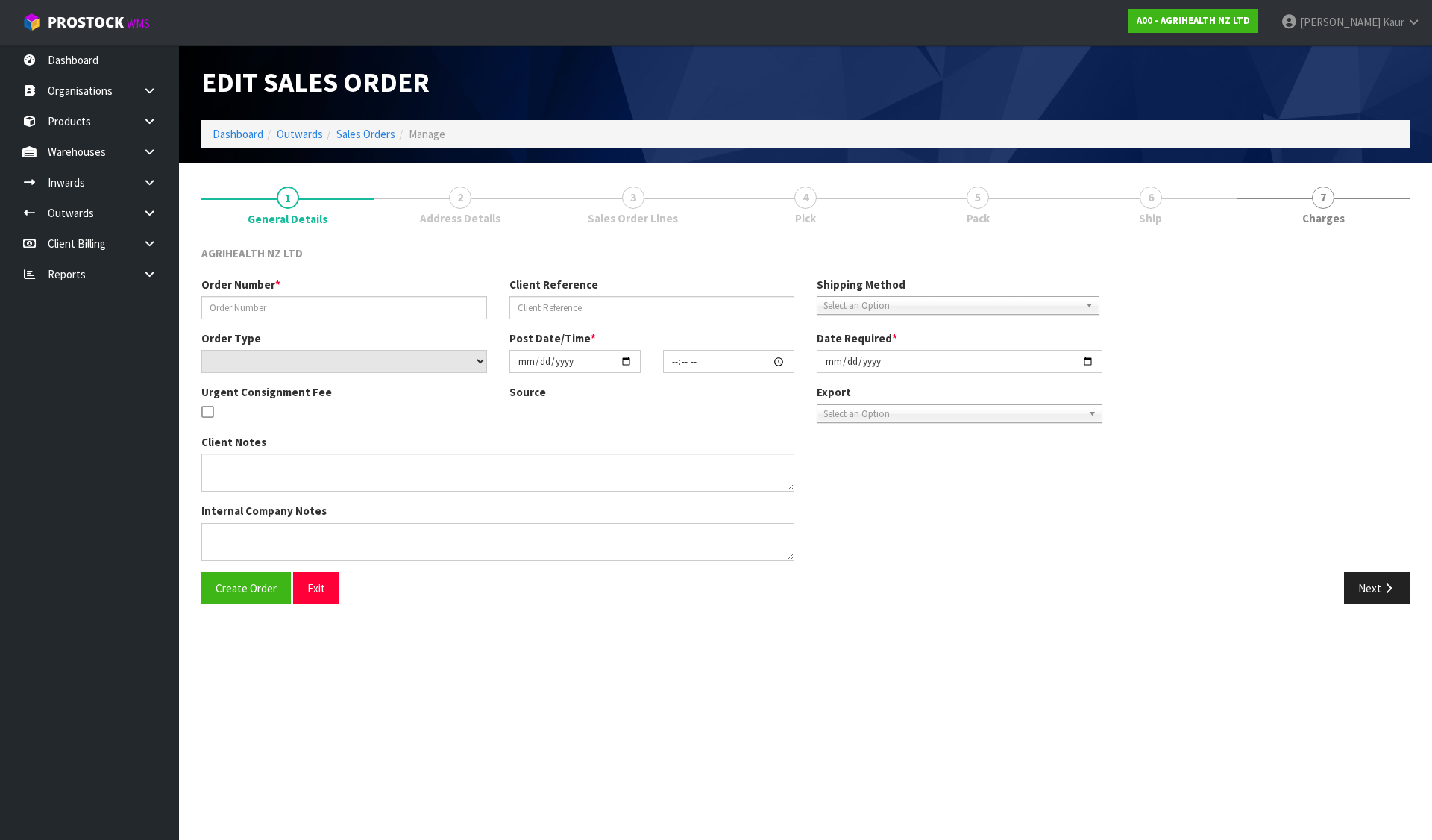
type input "[DATE]"
type textarea "SHIP BY: Overnight Courier"
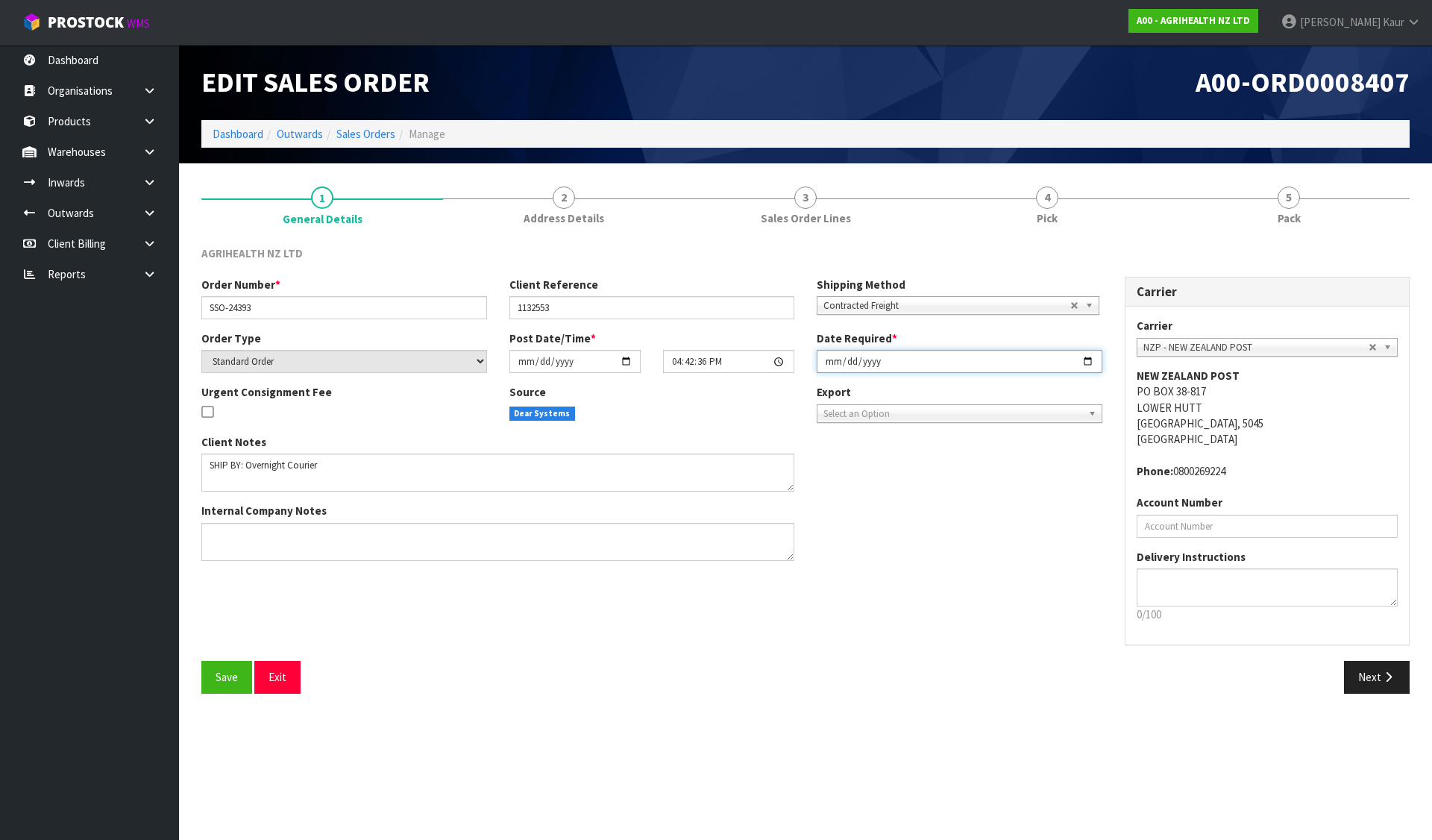
click at [826, 357] on input "[DATE]" at bounding box center [959, 361] width 285 height 23
type input "[DATE]"
click at [209, 666] on button "Save" at bounding box center [226, 676] width 51 height 32
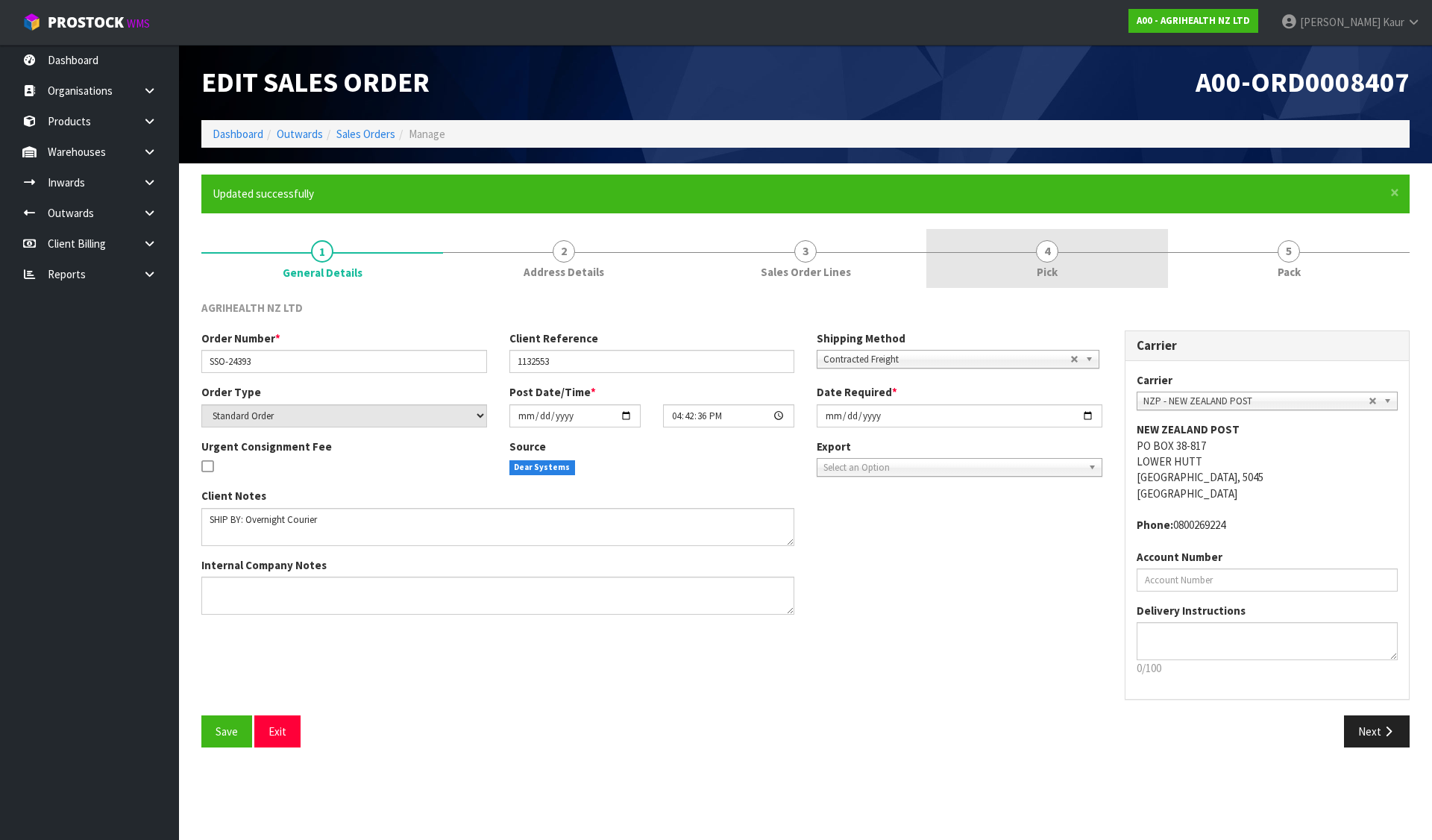
click at [1041, 230] on link "4 Pick" at bounding box center [1047, 259] width 242 height 59
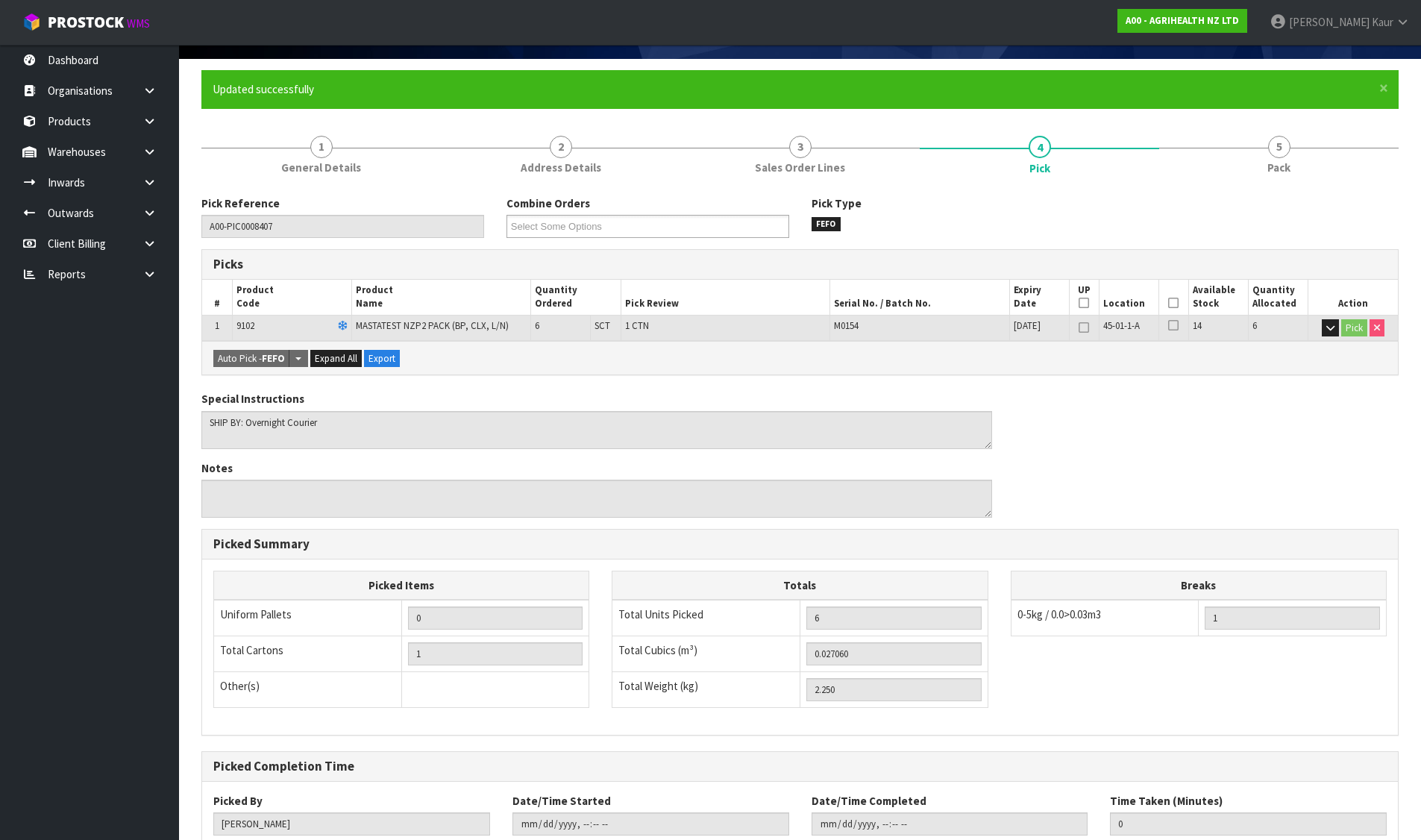
scroll to position [205, 0]
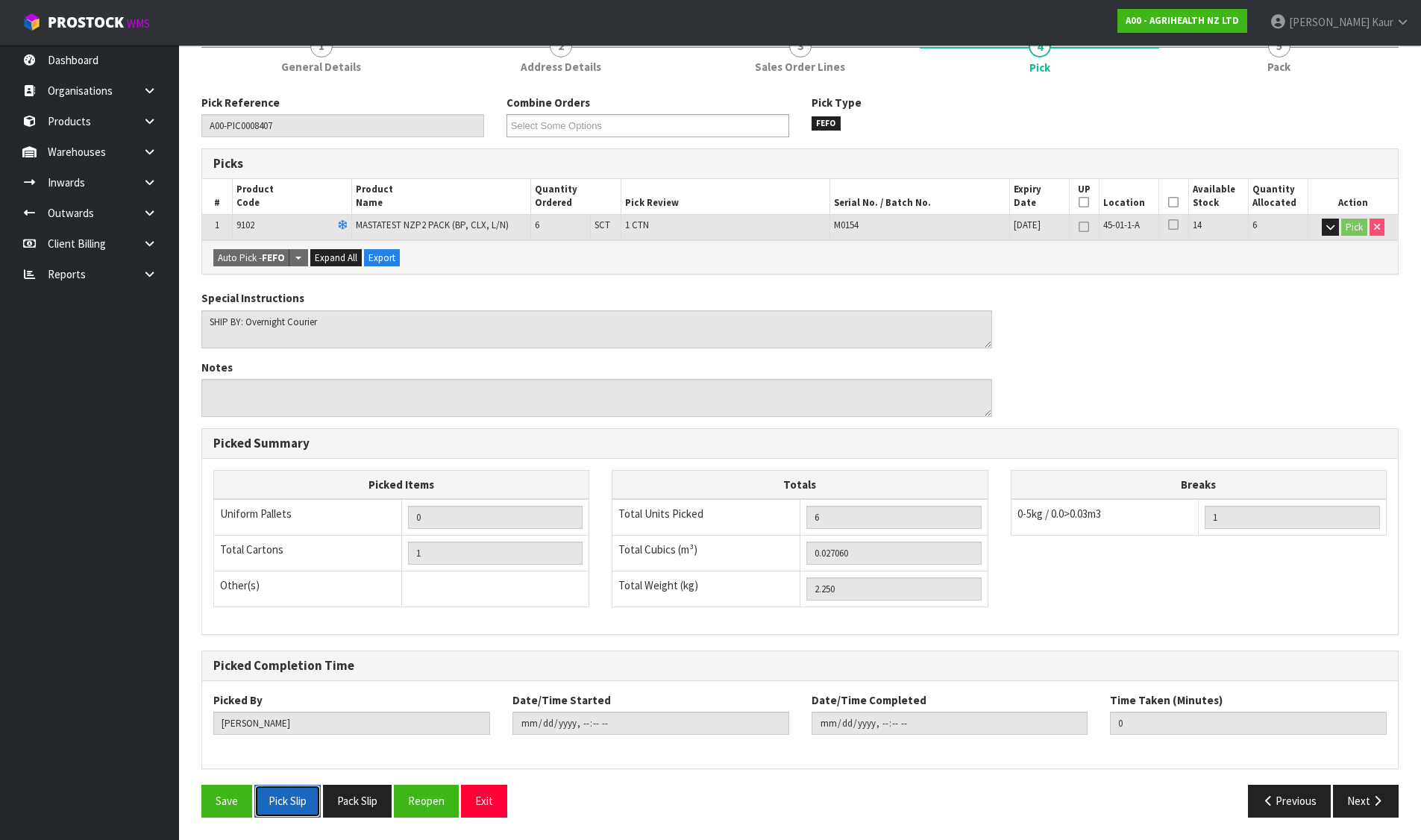
click at [285, 794] on button "Pick Slip" at bounding box center [287, 800] width 67 height 32
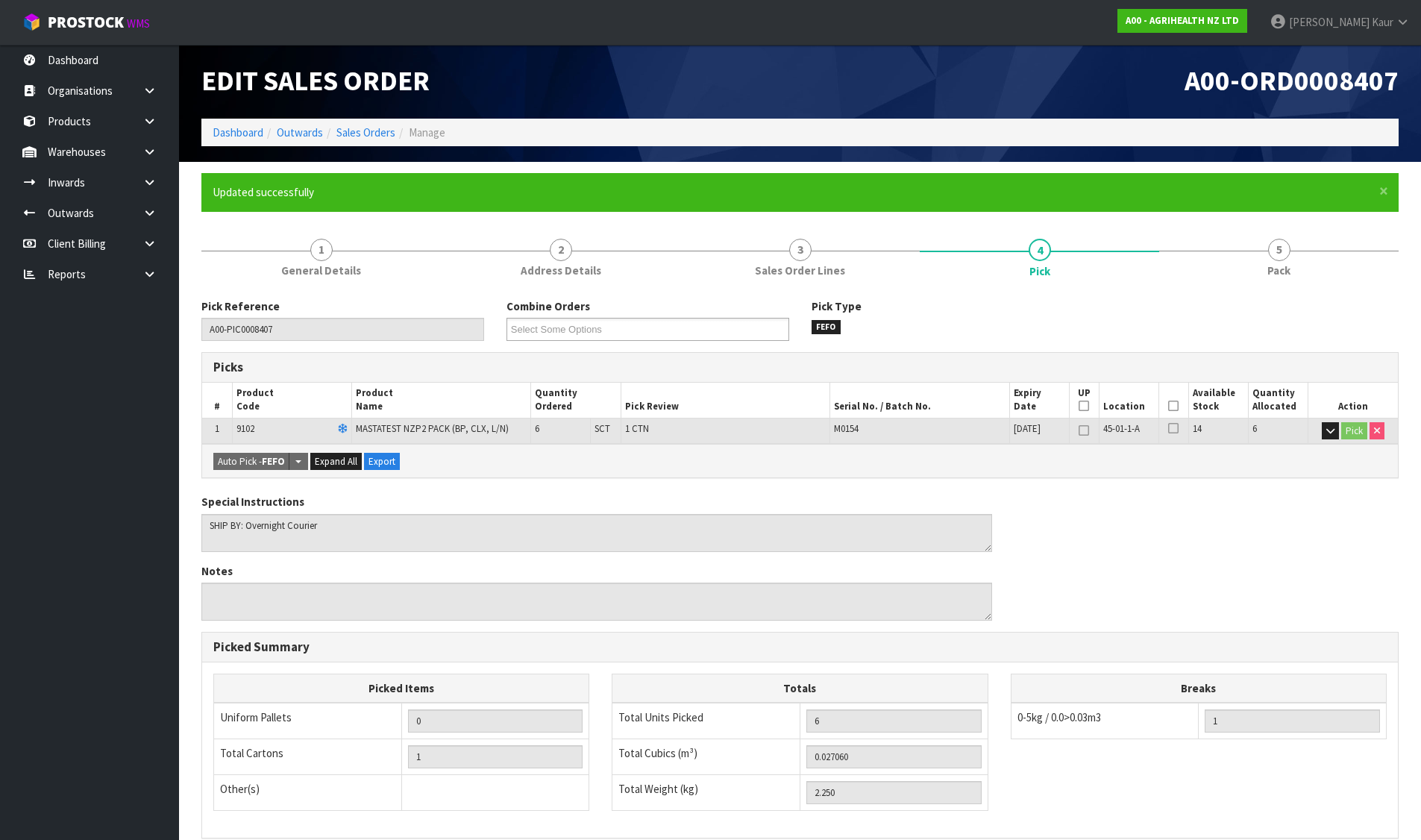
scroll to position [0, 0]
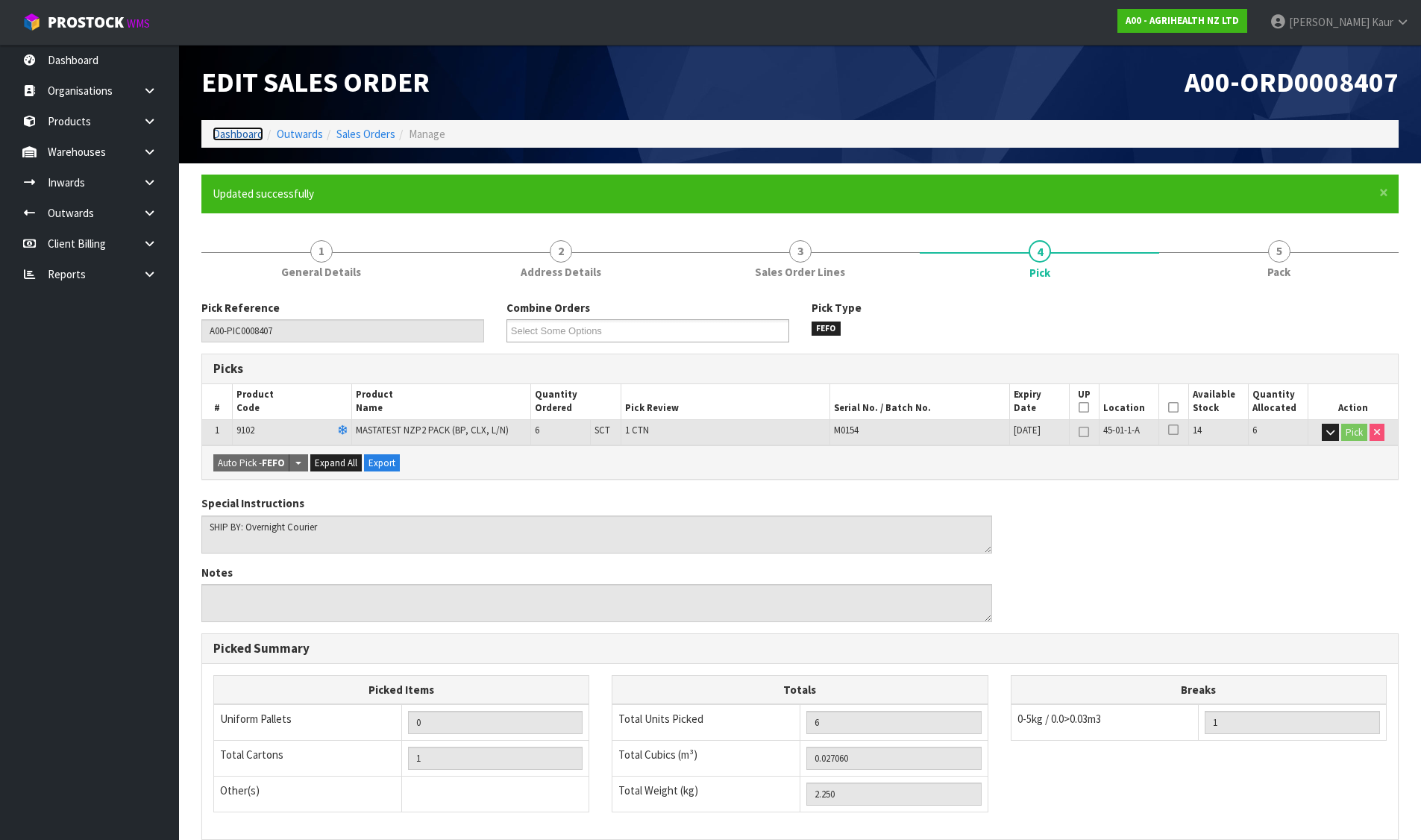
click at [227, 132] on link "Dashboard" at bounding box center [237, 134] width 51 height 14
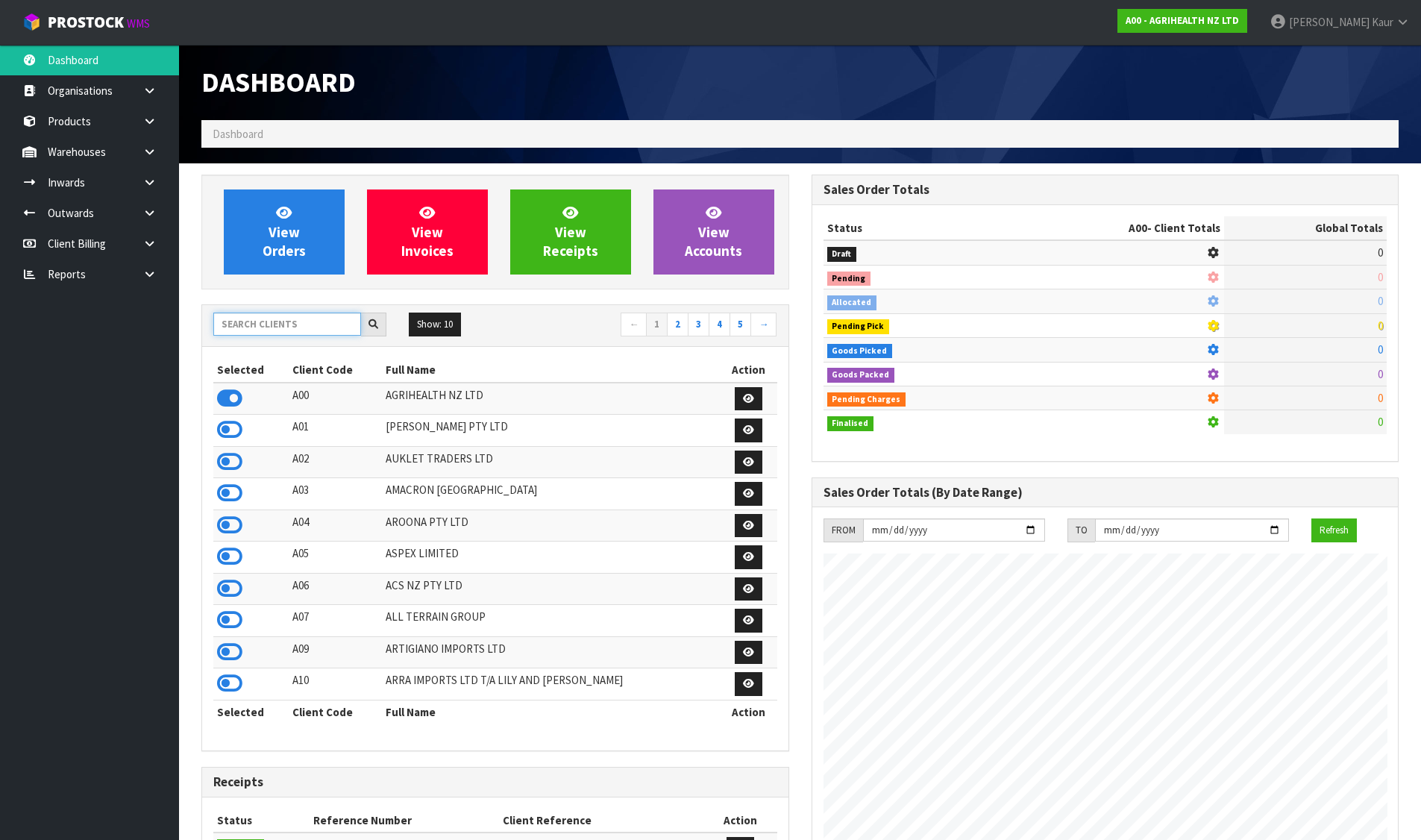
click at [286, 320] on input "text" at bounding box center [287, 324] width 148 height 23
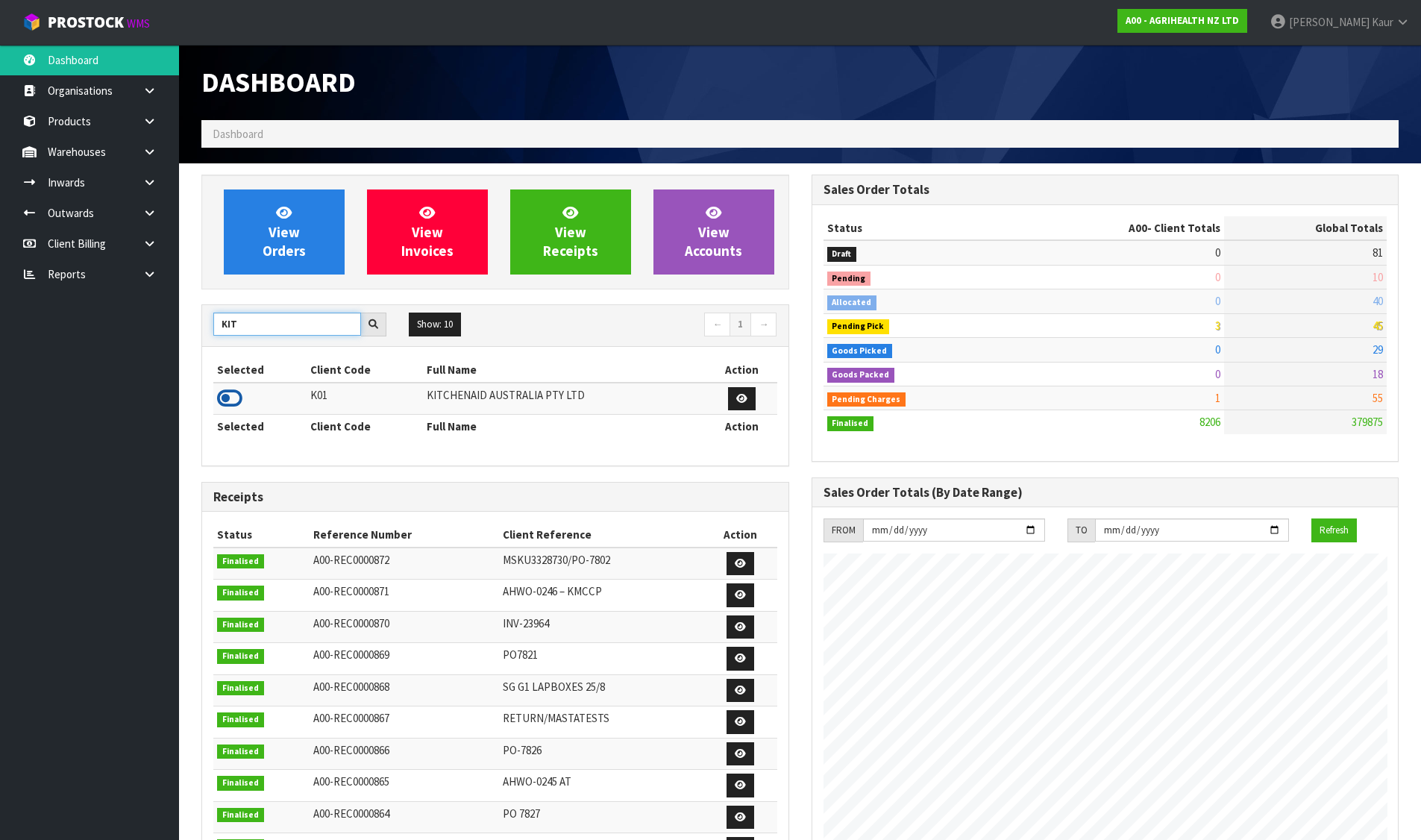
type input "KIT"
click at [233, 400] on icon at bounding box center [229, 397] width 26 height 22
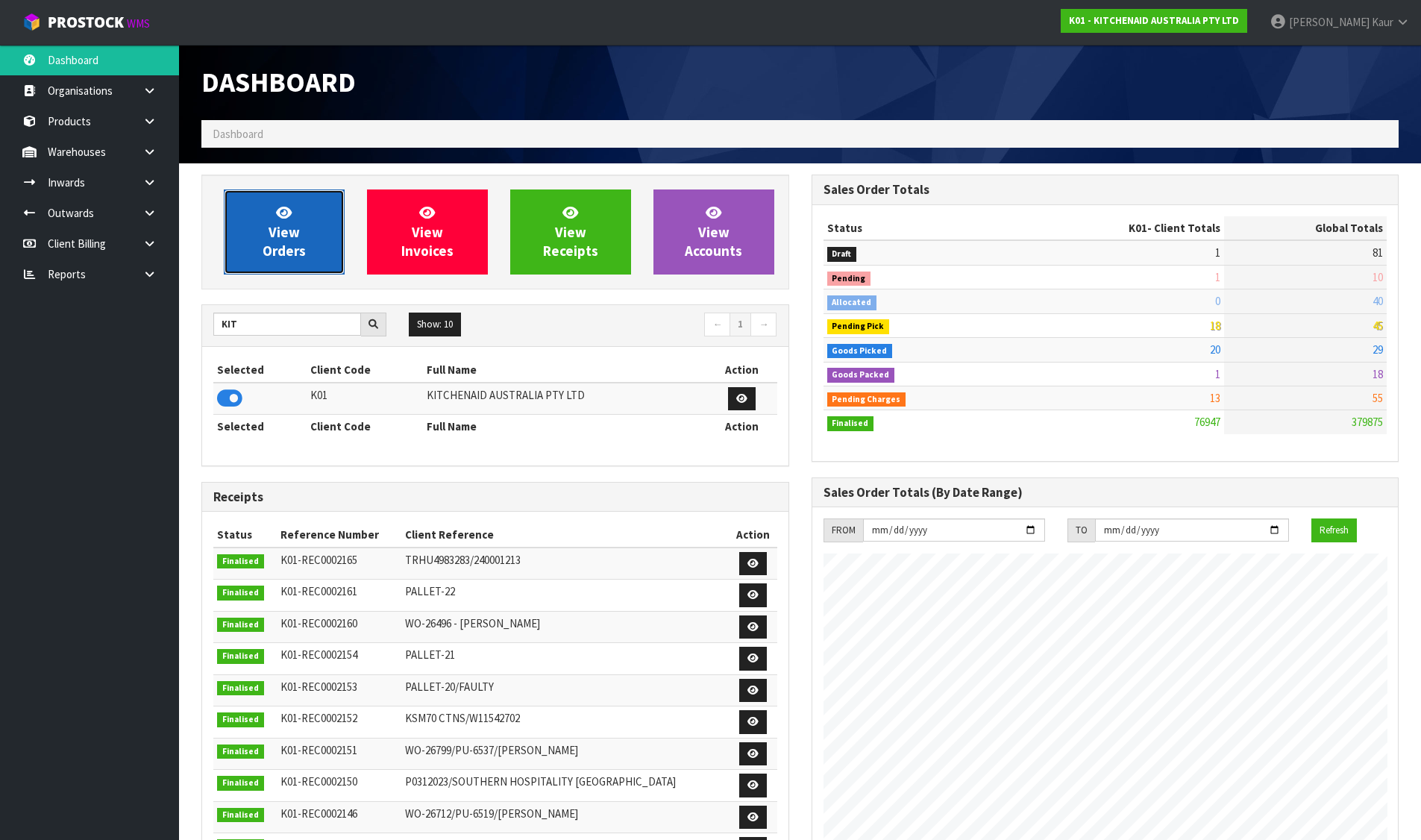
click at [301, 211] on link "View Orders" at bounding box center [285, 232] width 121 height 85
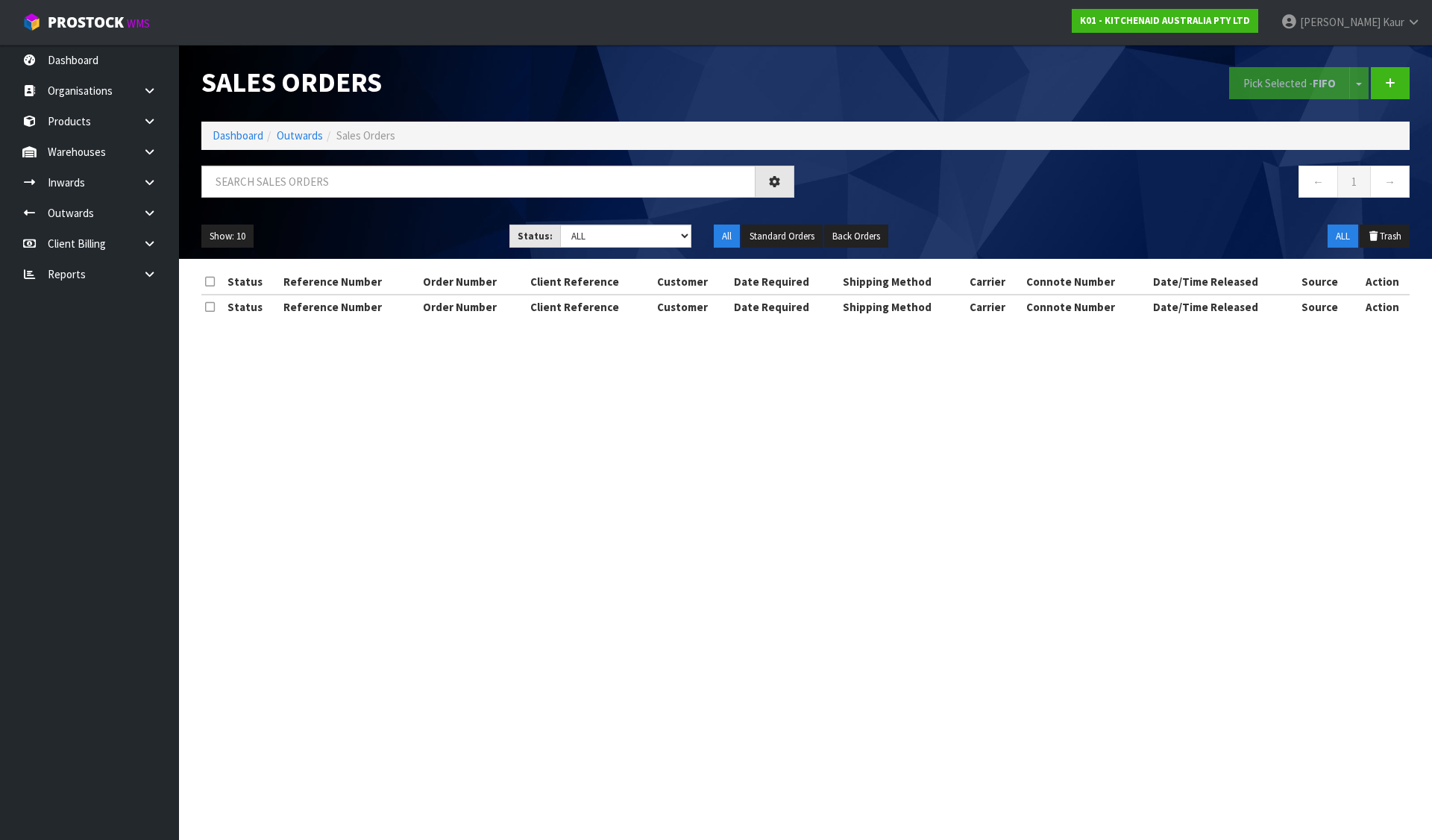
click at [617, 223] on div "Show: 10 5 10 25 50 Status: Draft Pending Allocated Pending Pick Goods Picked G…" at bounding box center [805, 236] width 1230 height 46
click at [601, 233] on select "Draft Pending Allocated Pending Pick Goods Picked Goods Packed Pending Charges …" at bounding box center [626, 236] width 132 height 23
select select "string:6"
click at [560, 224] on select "Draft Pending Allocated Pending Pick Goods Picked Goods Packed Pending Charges …" at bounding box center [626, 236] width 132 height 23
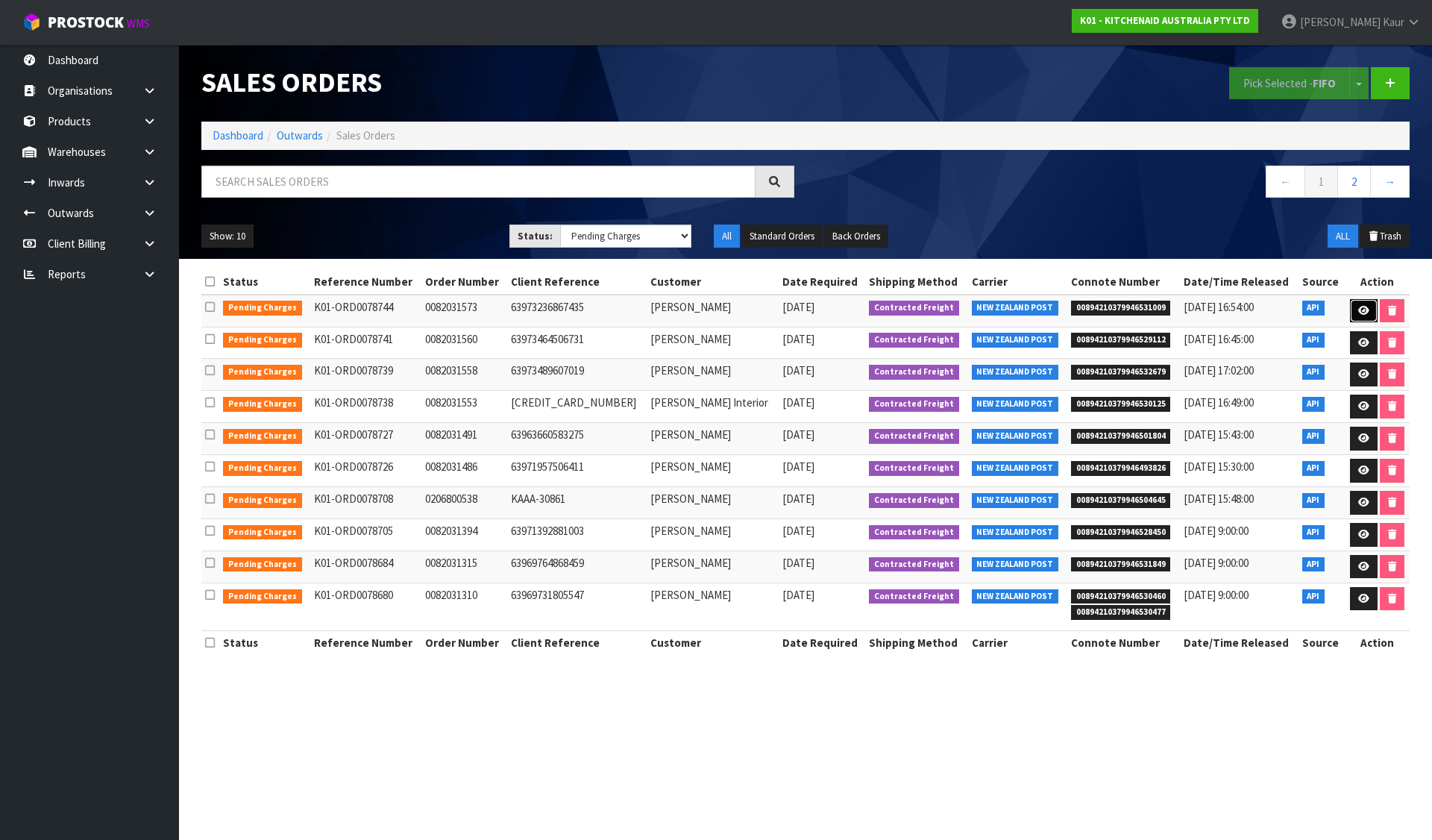
click at [1363, 316] on link at bounding box center [1363, 310] width 28 height 24
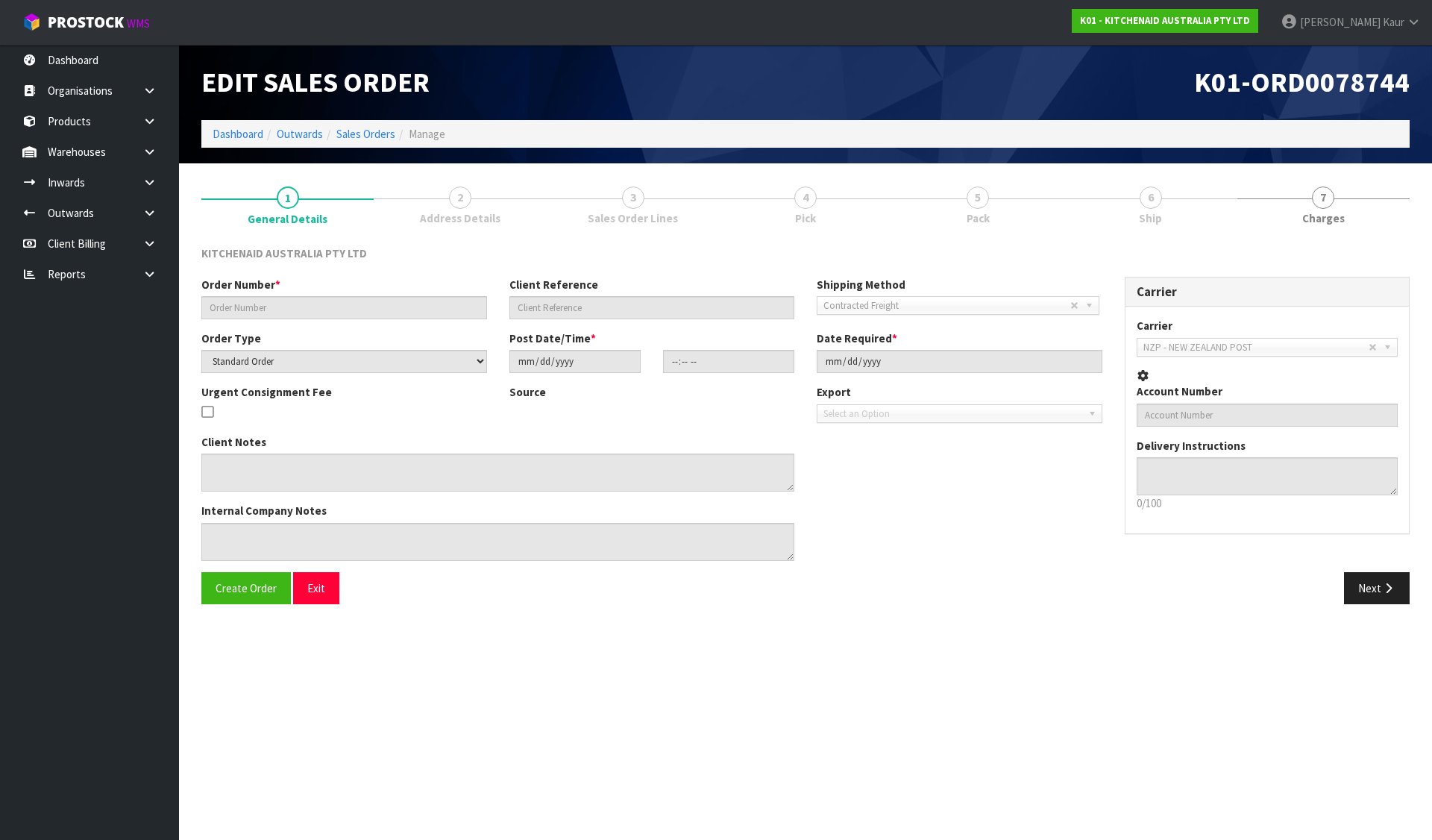
type input "0082031573"
type input "63973236867435"
select select "number:0"
type input "[DATE]"
type input "13:34:54.000"
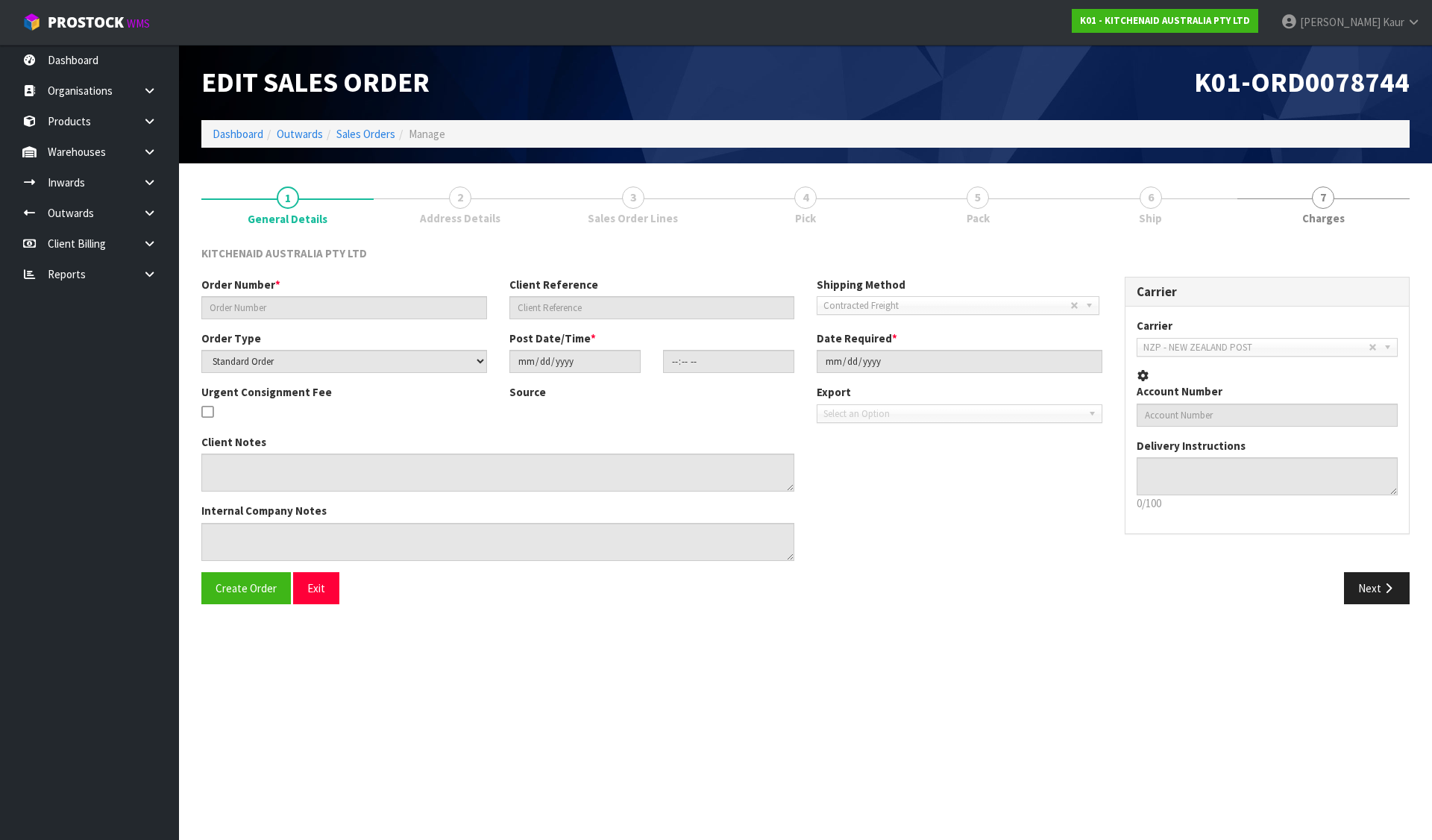
type input "[DATE]"
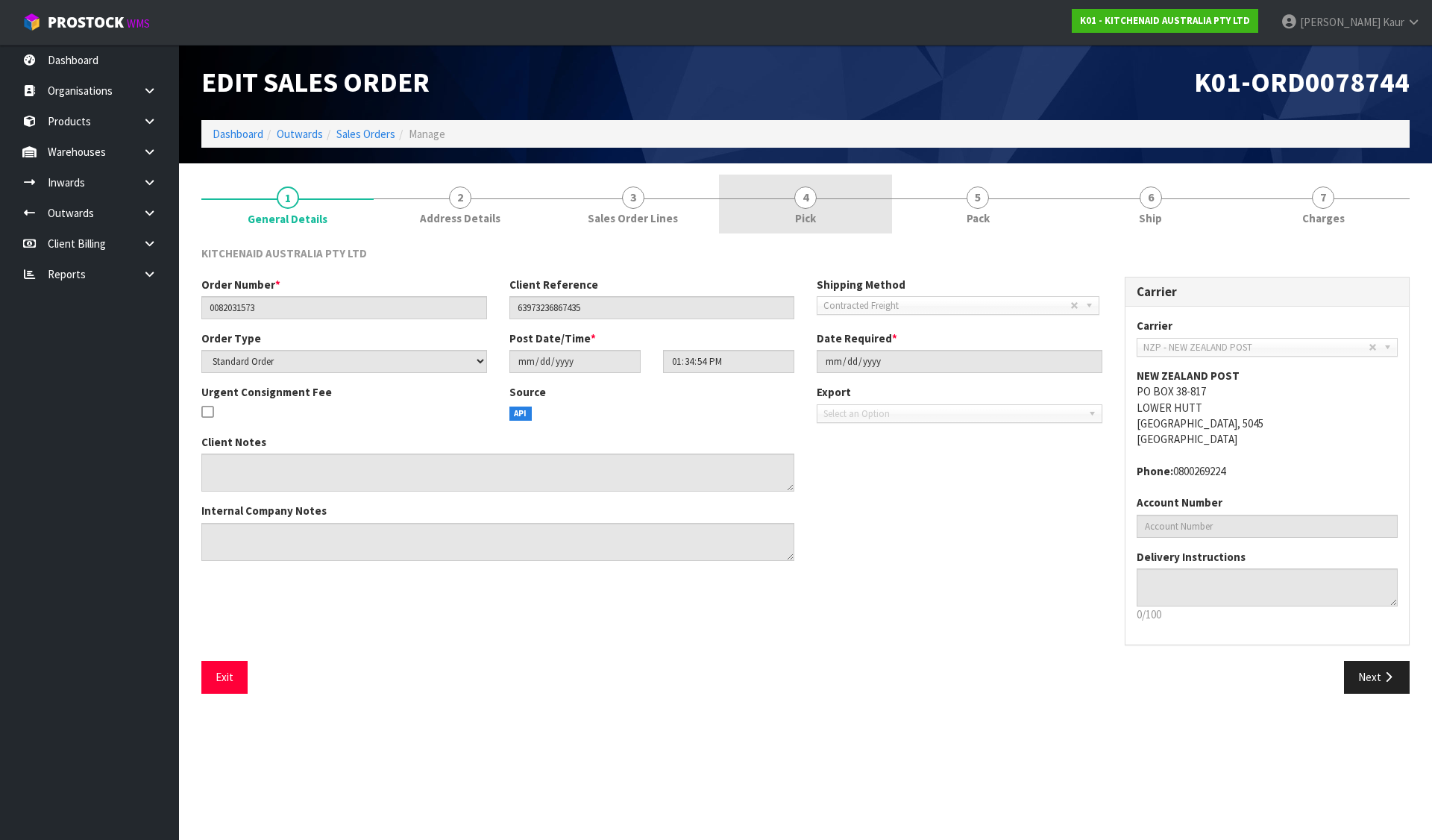
click at [815, 215] on span "Pick" at bounding box center [804, 219] width 20 height 16
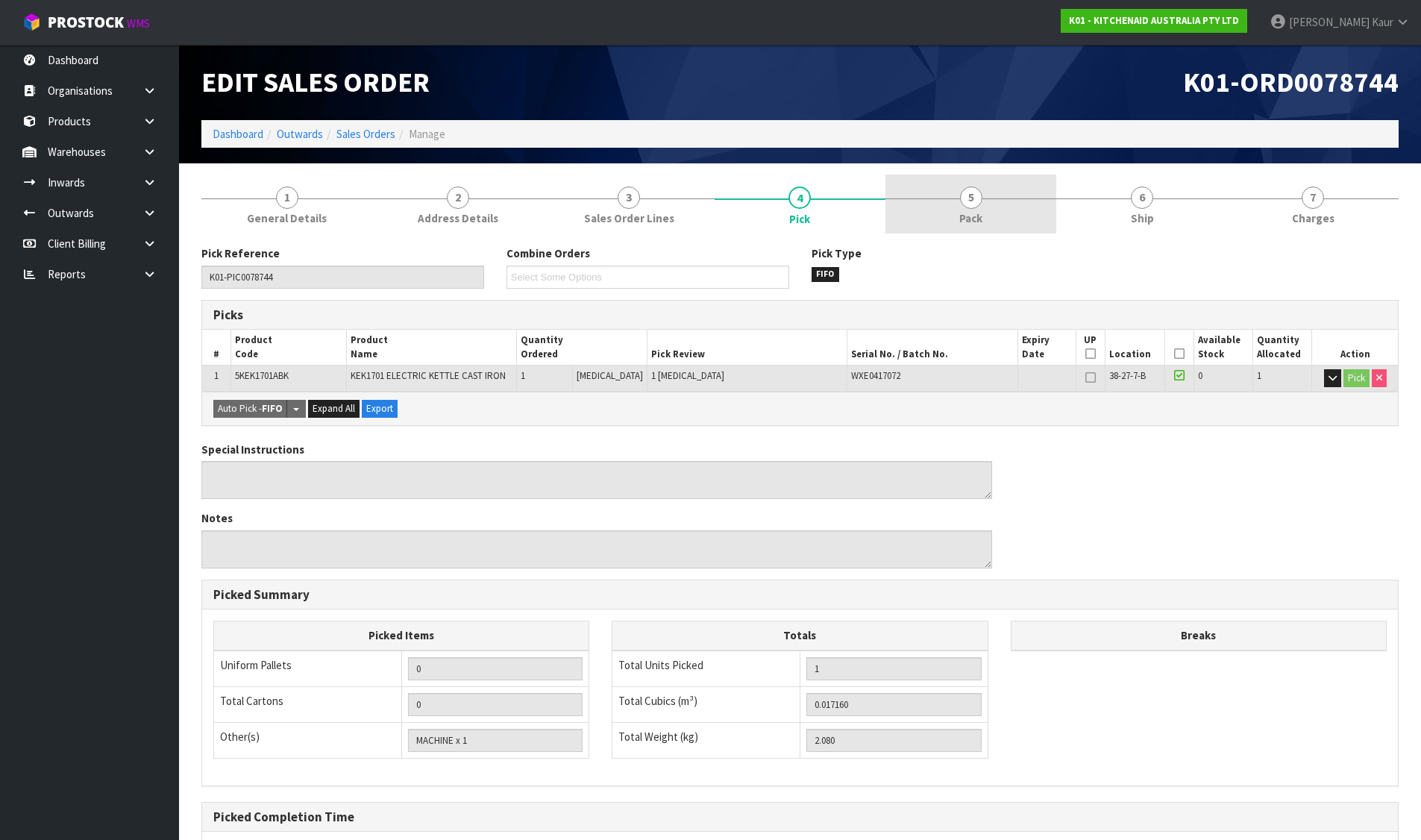
click at [994, 205] on link "5 Pack" at bounding box center [971, 204] width 171 height 59
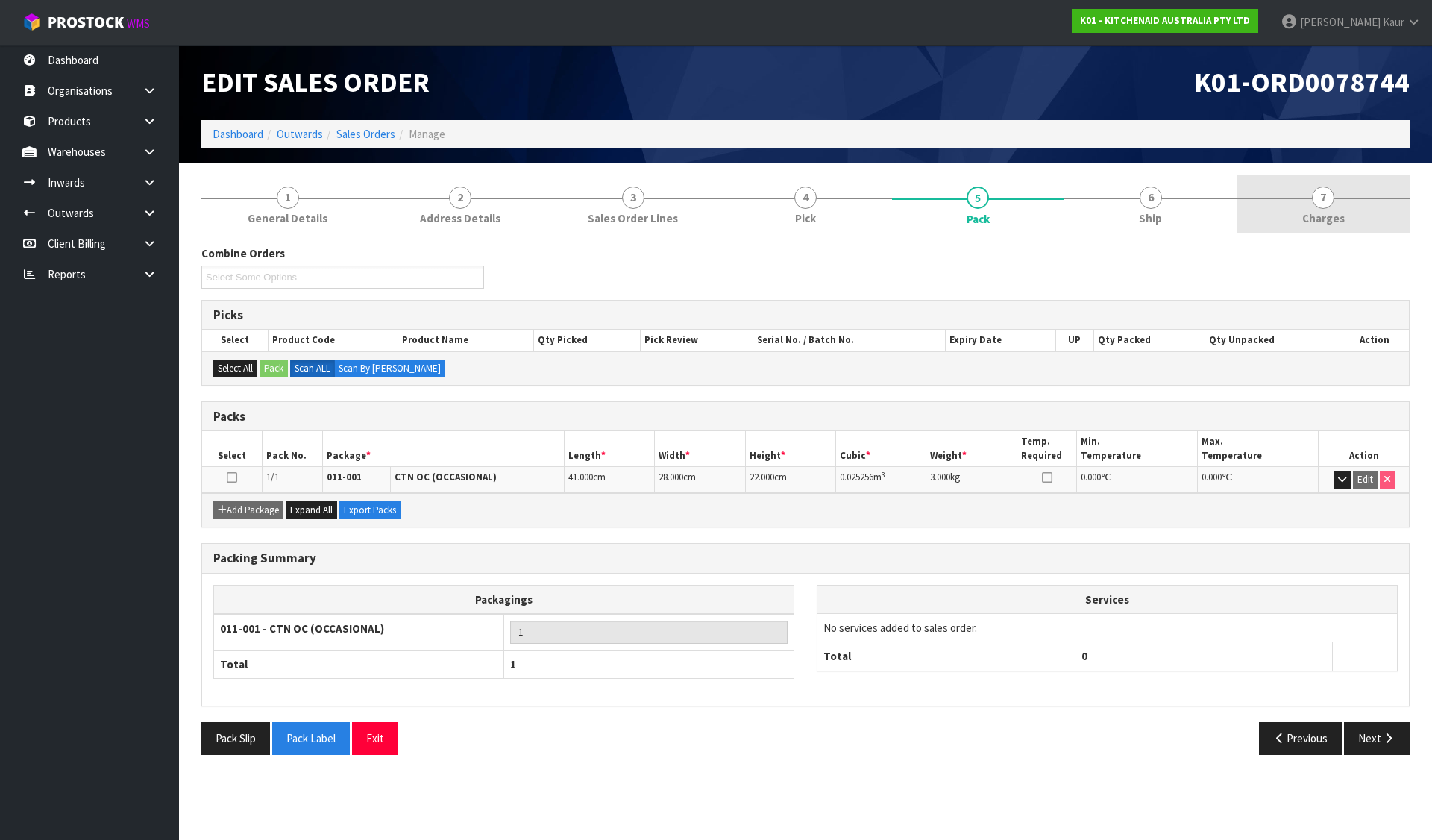
click at [1305, 199] on link "7 [GEOGRAPHIC_DATA]" at bounding box center [1324, 204] width 172 height 59
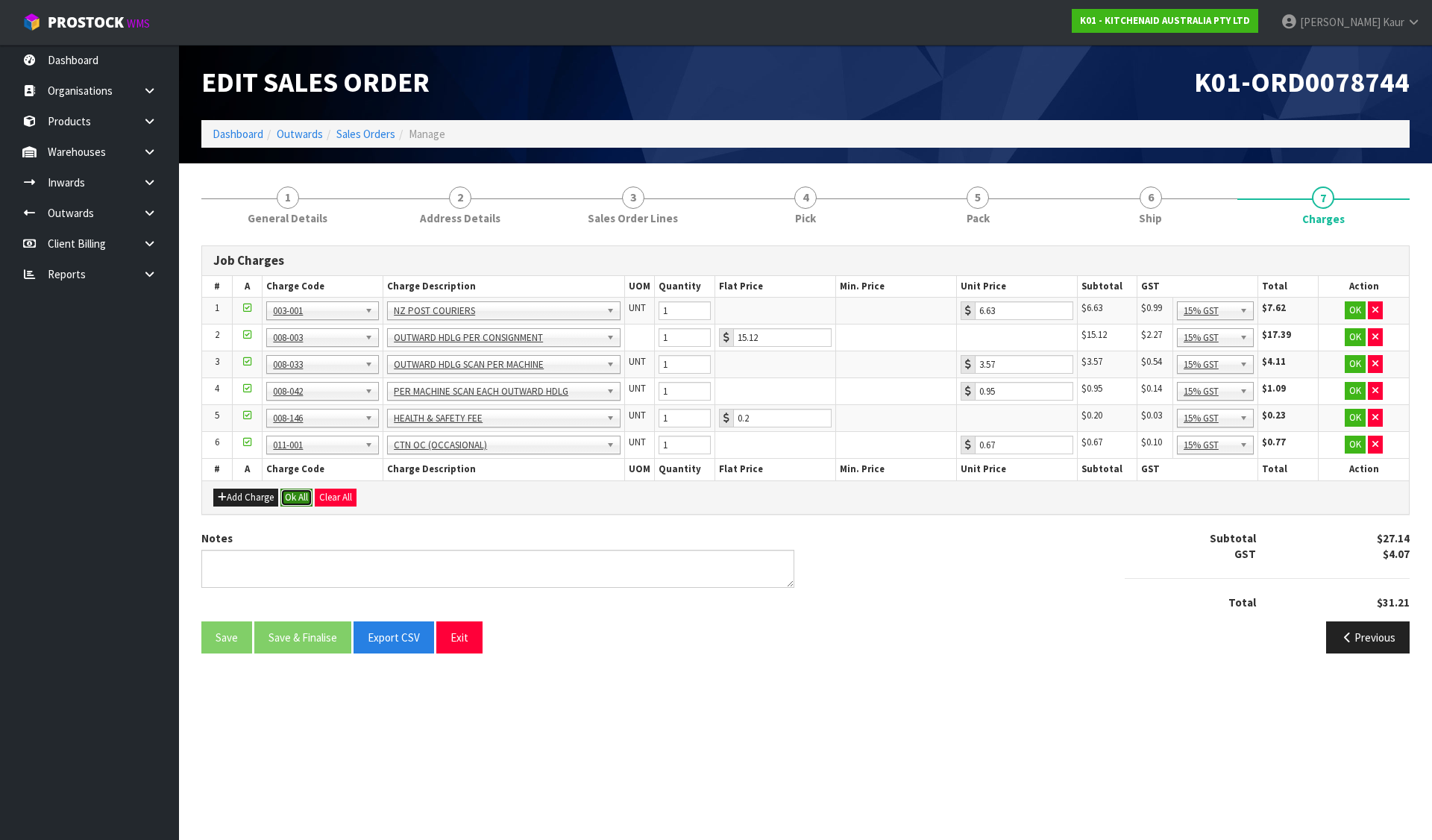
click at [289, 502] on button "Ok All" at bounding box center [296, 497] width 32 height 18
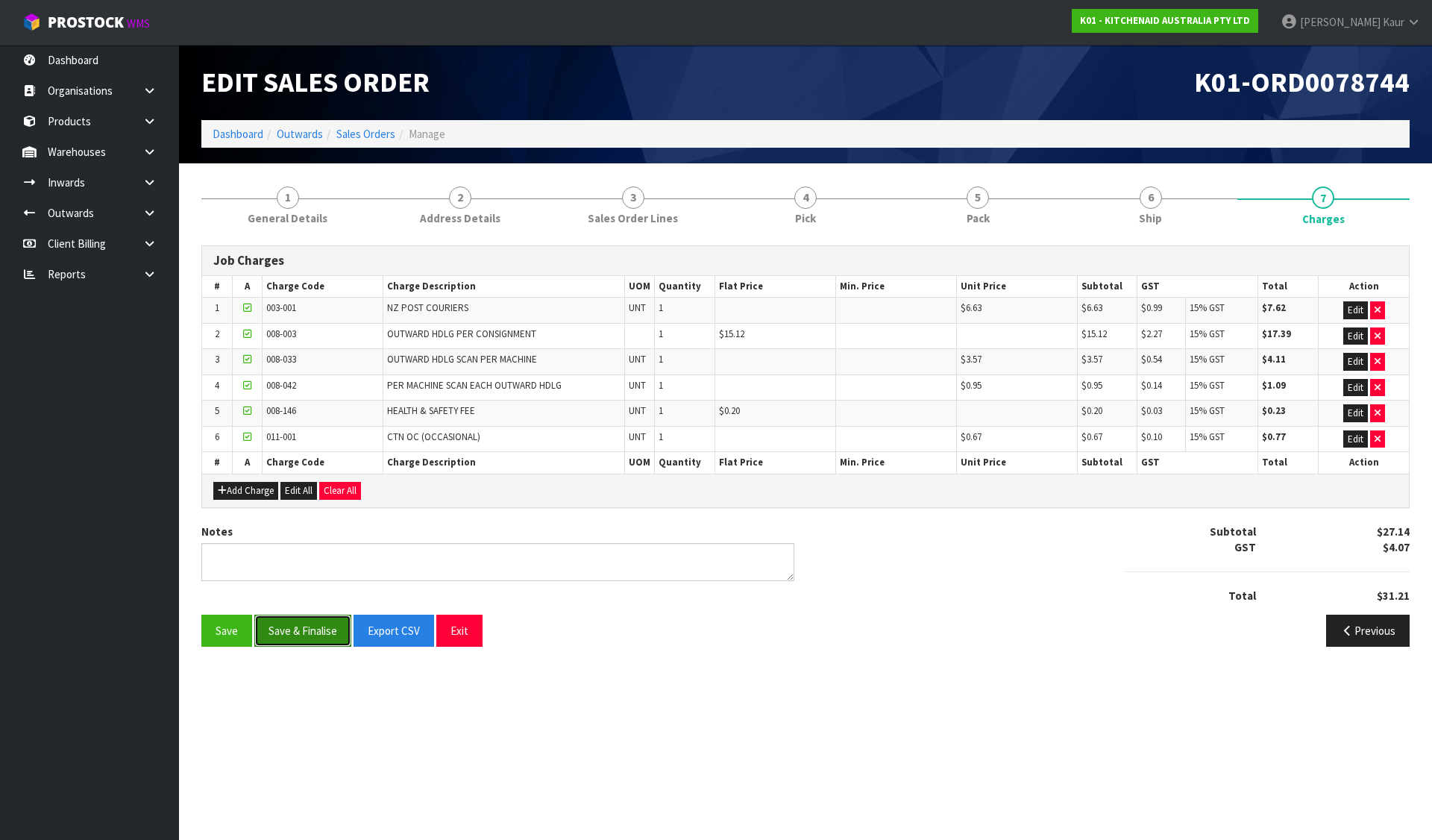
click at [288, 627] on button "Save & Finalise" at bounding box center [302, 630] width 97 height 32
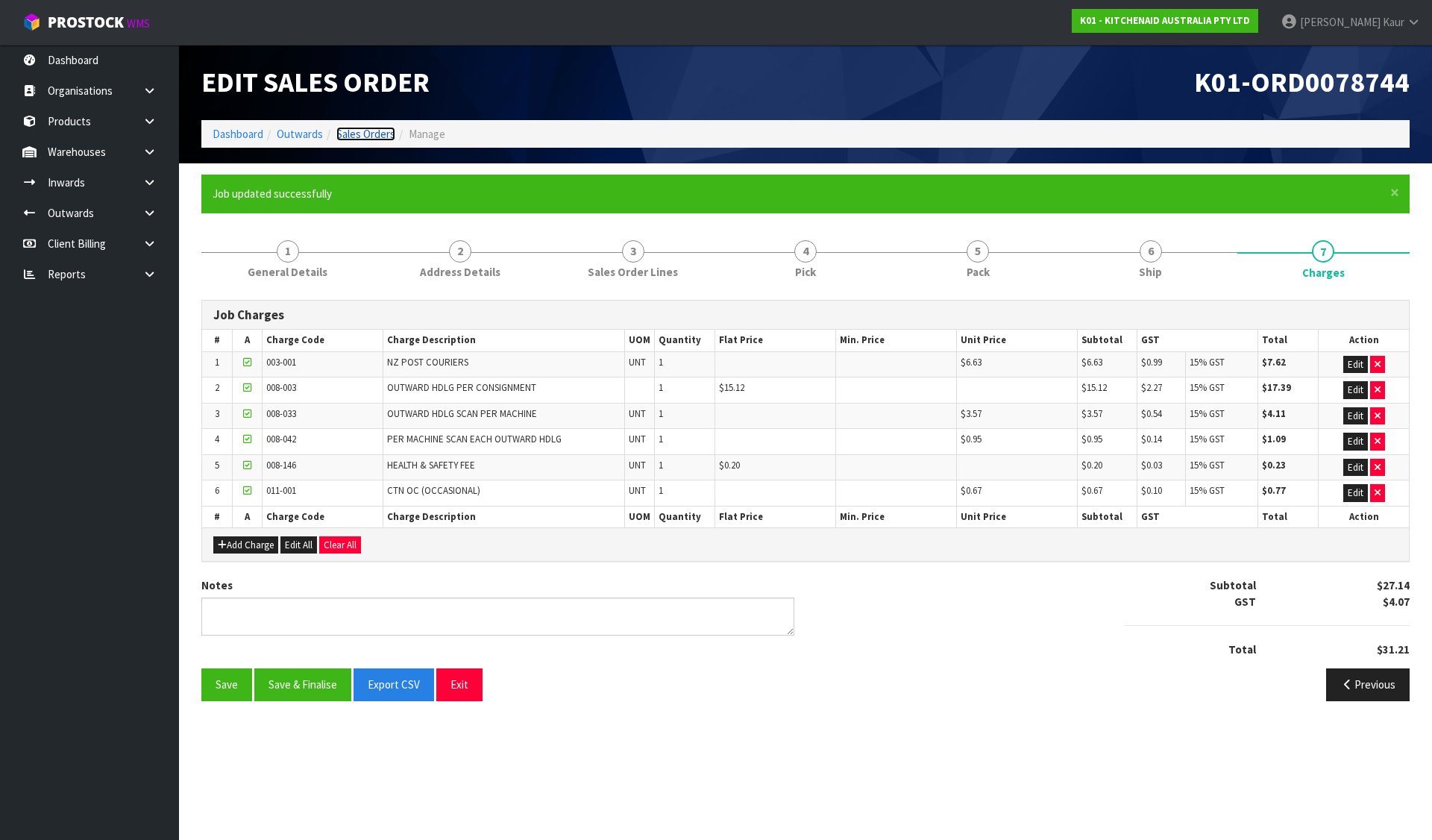
click at [376, 138] on link "Sales Orders" at bounding box center [365, 134] width 59 height 14
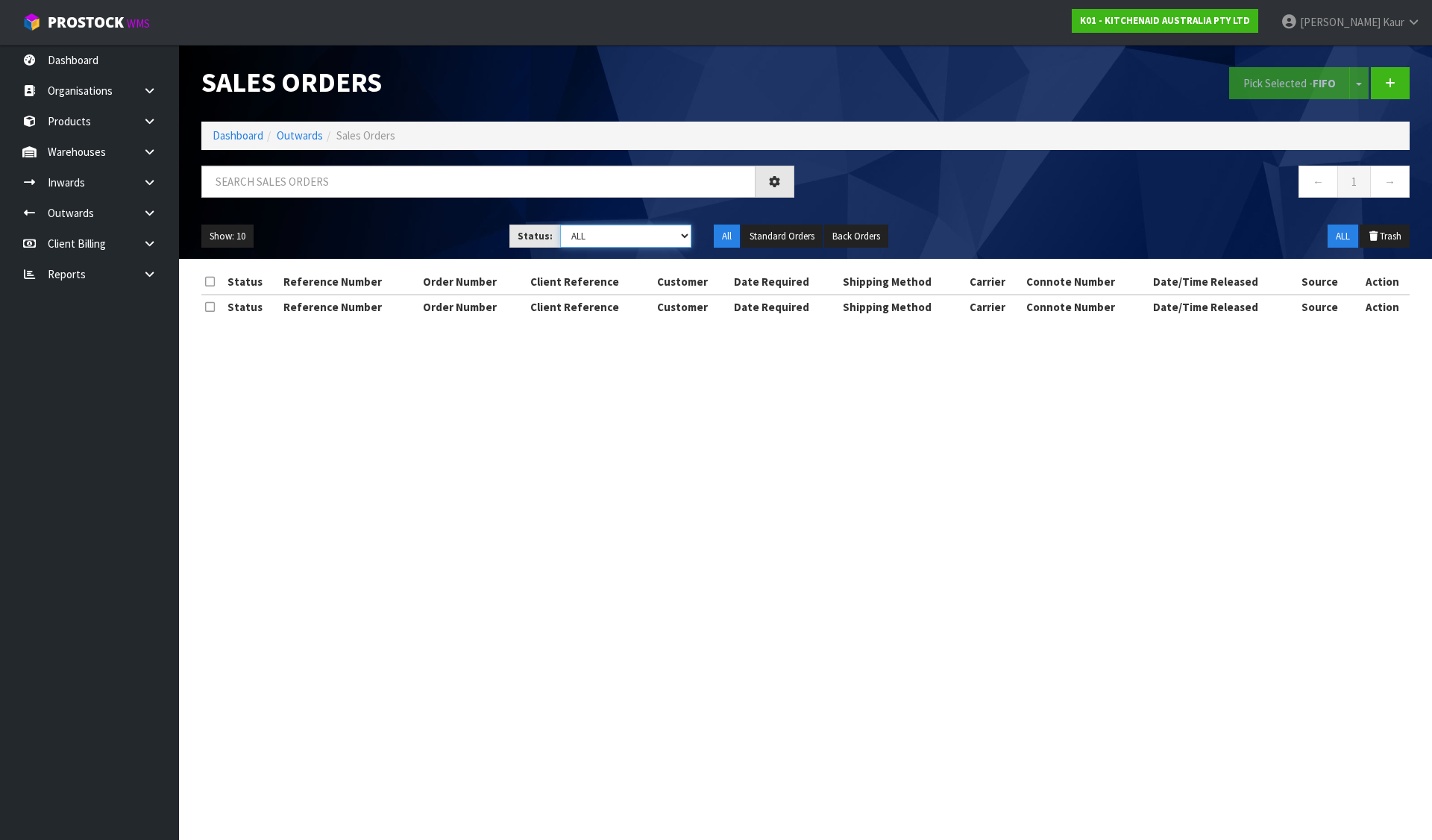
drag, startPoint x: 604, startPoint y: 229, endPoint x: 604, endPoint y: 240, distance: 11.0
click at [604, 229] on select "Draft Pending Allocated Pending Pick Goods Picked Goods Packed Pending Charges …" at bounding box center [626, 236] width 132 height 23
select select "string:6"
click at [560, 224] on select "Draft Pending Allocated Pending Pick Goods Picked Goods Packed Pending Charges …" at bounding box center [626, 236] width 132 height 23
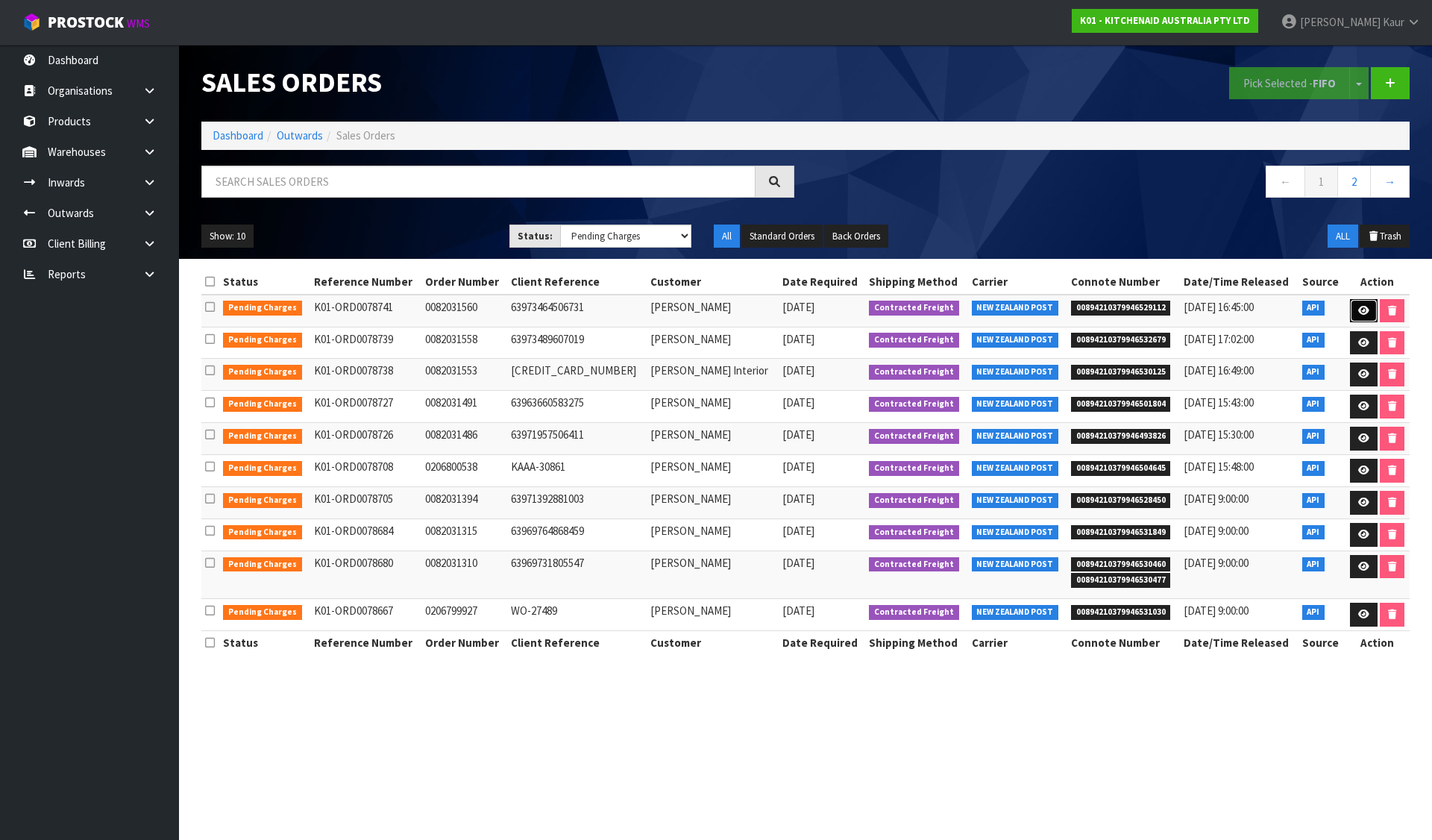
click at [1372, 308] on link at bounding box center [1363, 310] width 28 height 24
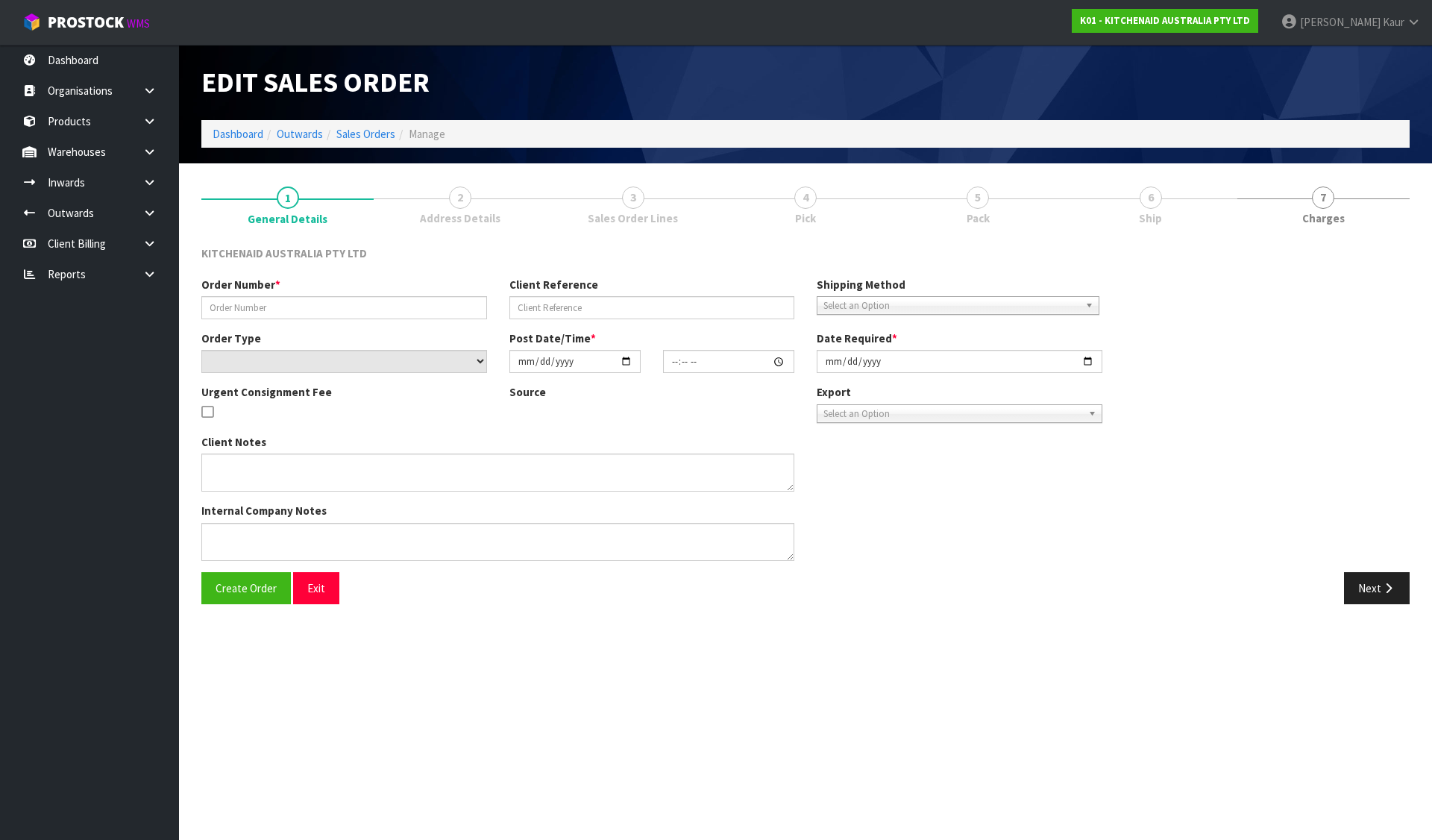
type input "0082031560"
click at [786, 199] on link "4 Pick" at bounding box center [805, 204] width 172 height 59
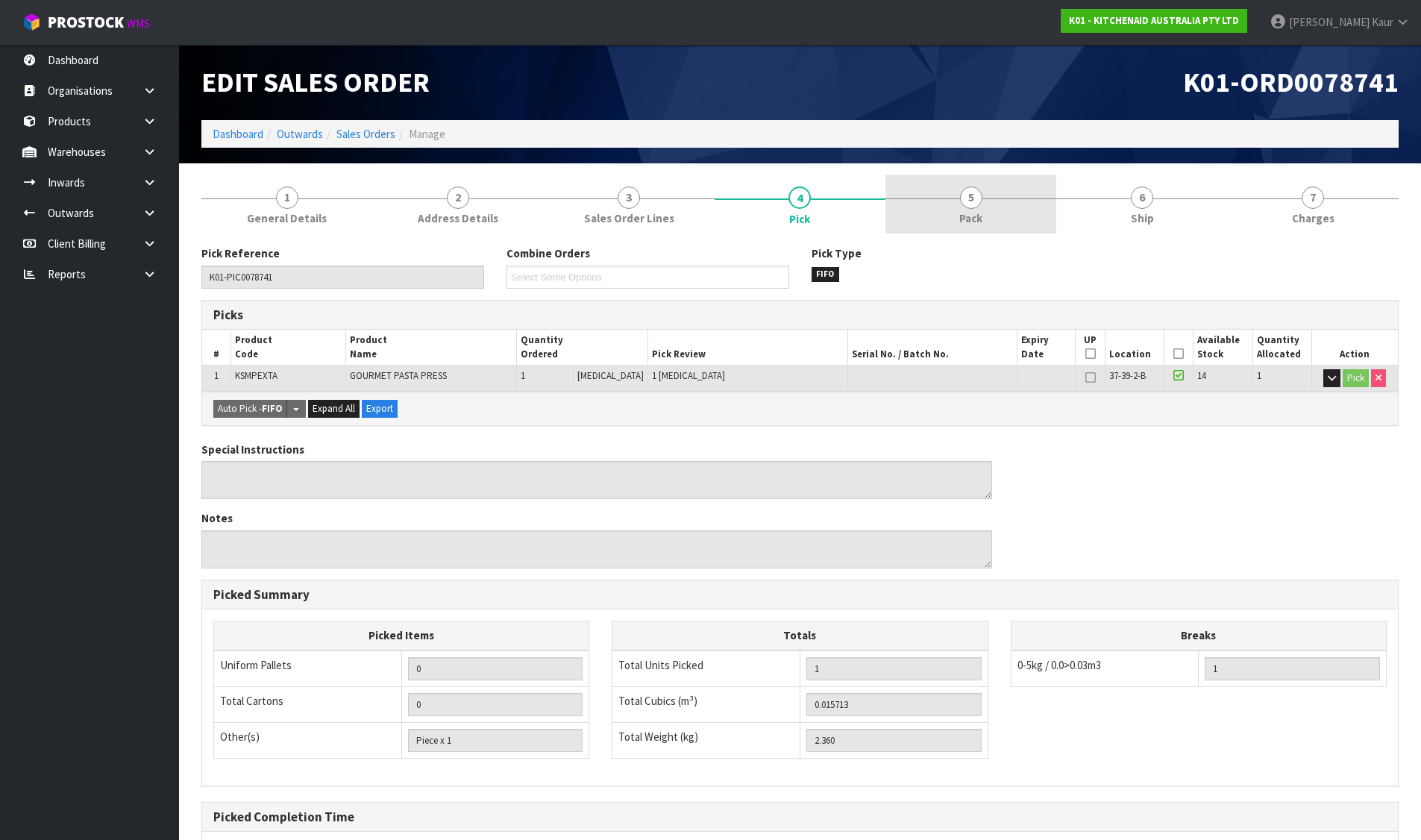
click at [1002, 198] on link "5 Pack" at bounding box center [971, 204] width 171 height 59
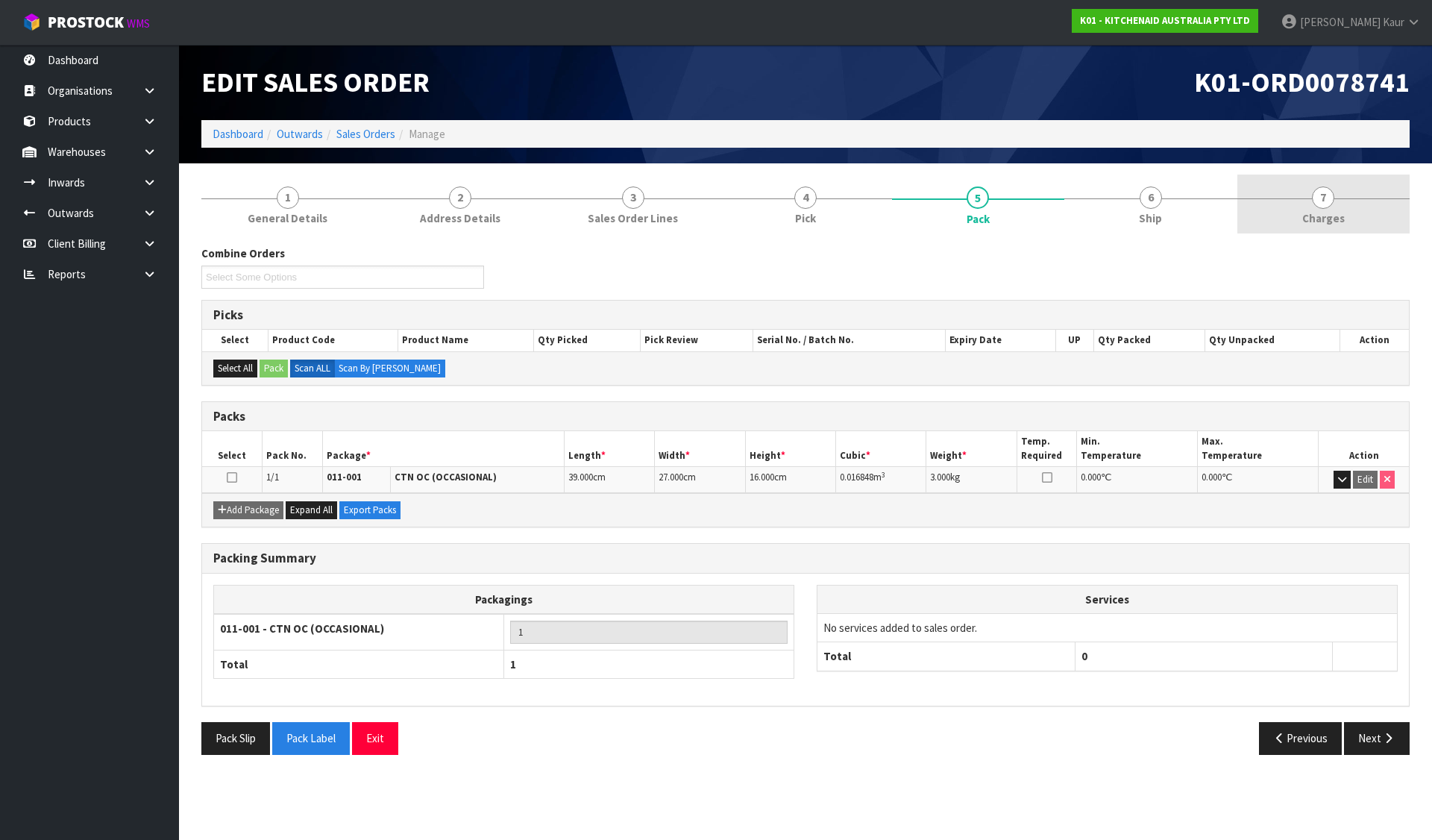
click at [1310, 201] on link "7 [GEOGRAPHIC_DATA]" at bounding box center [1324, 204] width 172 height 59
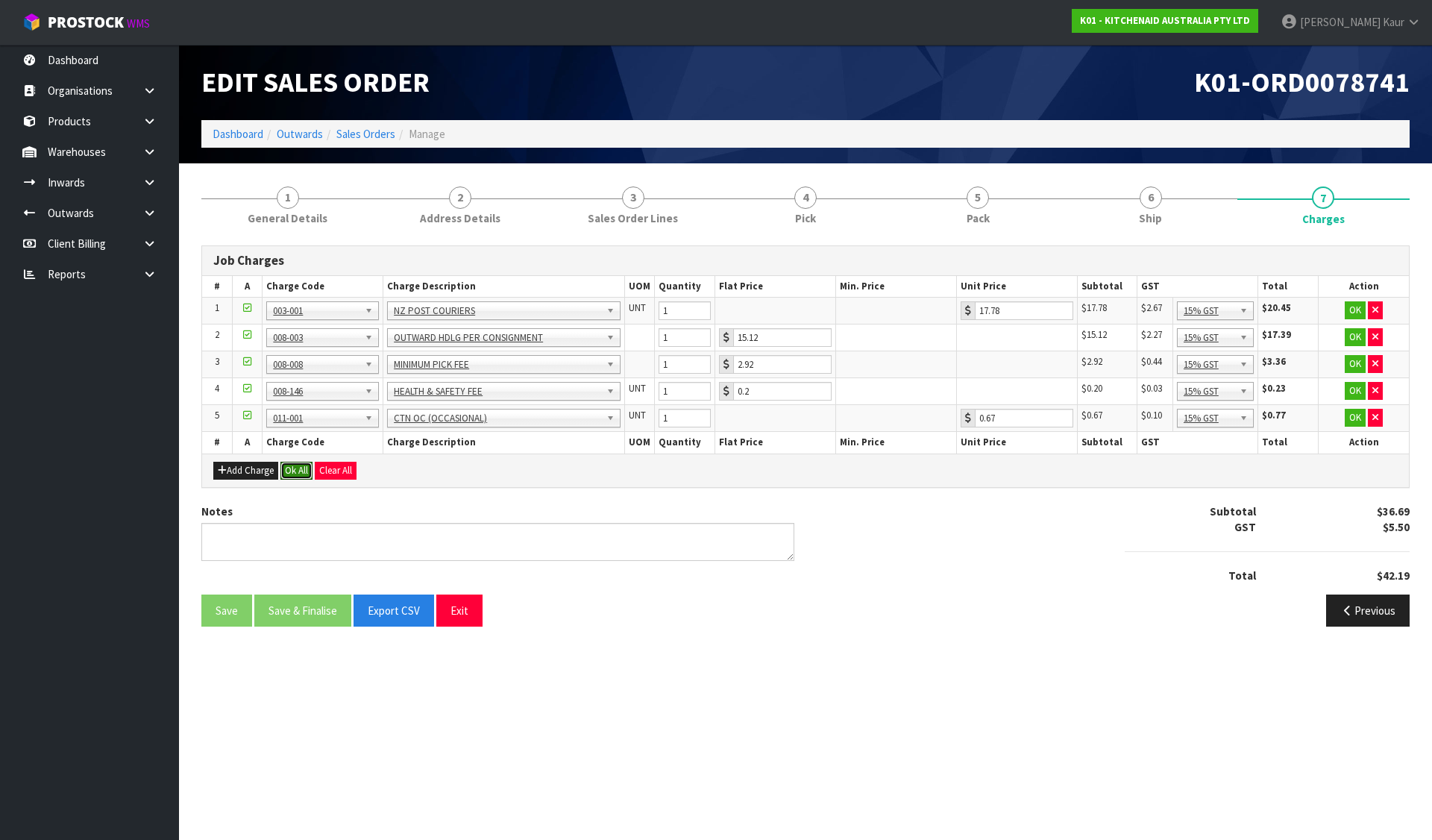
drag, startPoint x: 306, startPoint y: 464, endPoint x: 293, endPoint y: 497, distance: 35.5
click at [304, 465] on button "Ok All" at bounding box center [296, 470] width 32 height 18
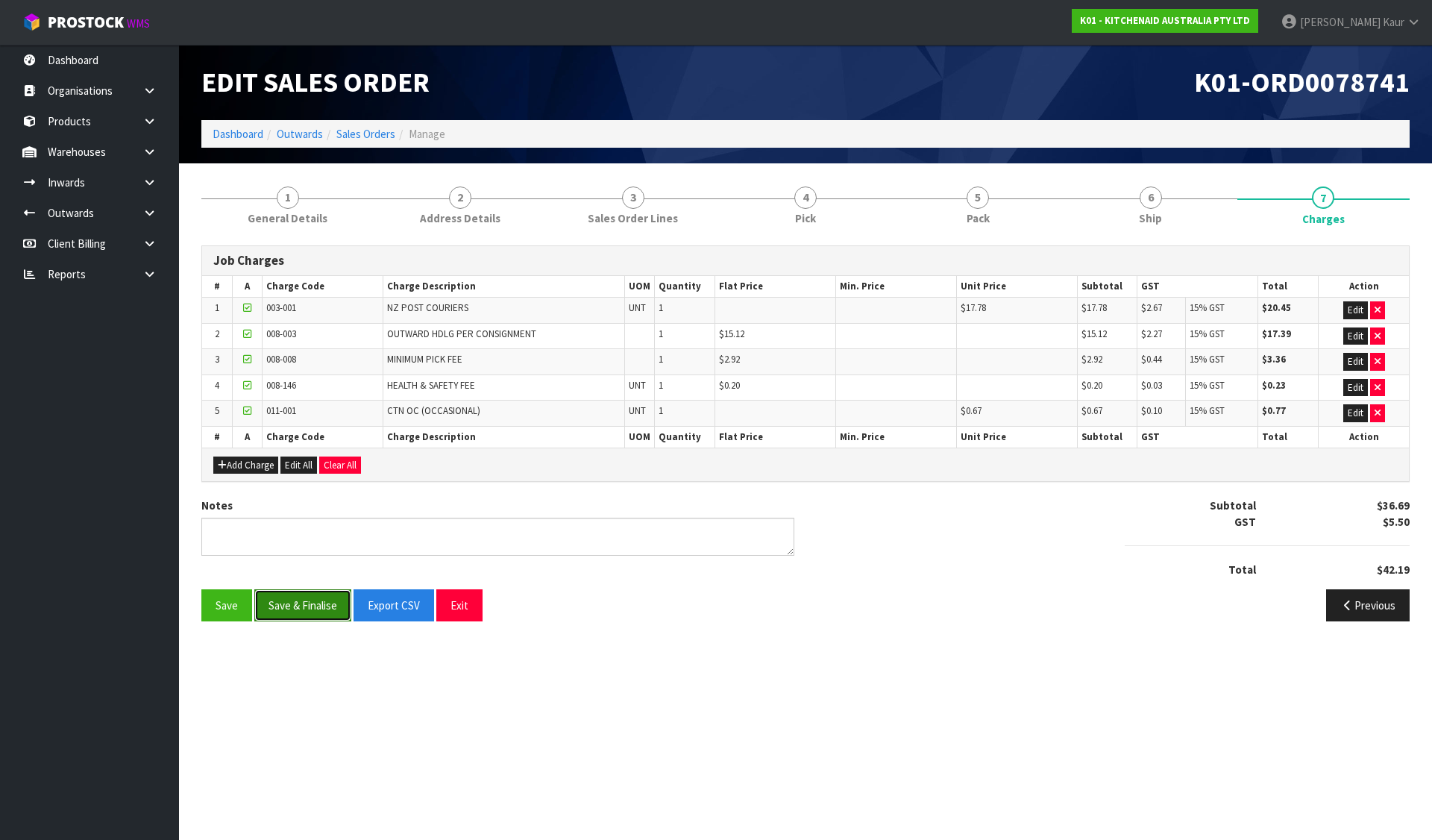
click at [276, 611] on button "Save & Finalise" at bounding box center [302, 605] width 97 height 32
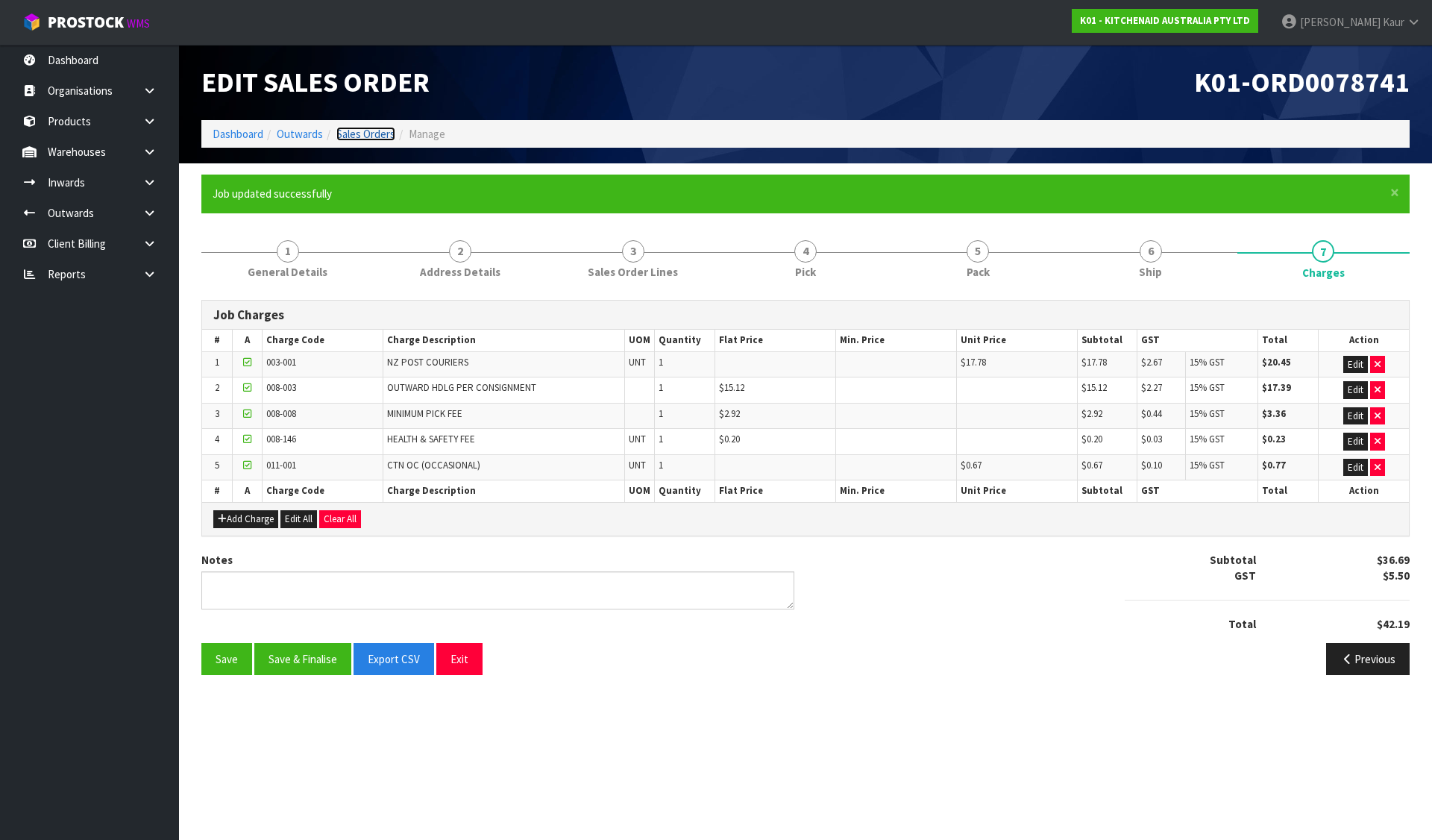
click at [351, 134] on link "Sales Orders" at bounding box center [365, 134] width 59 height 14
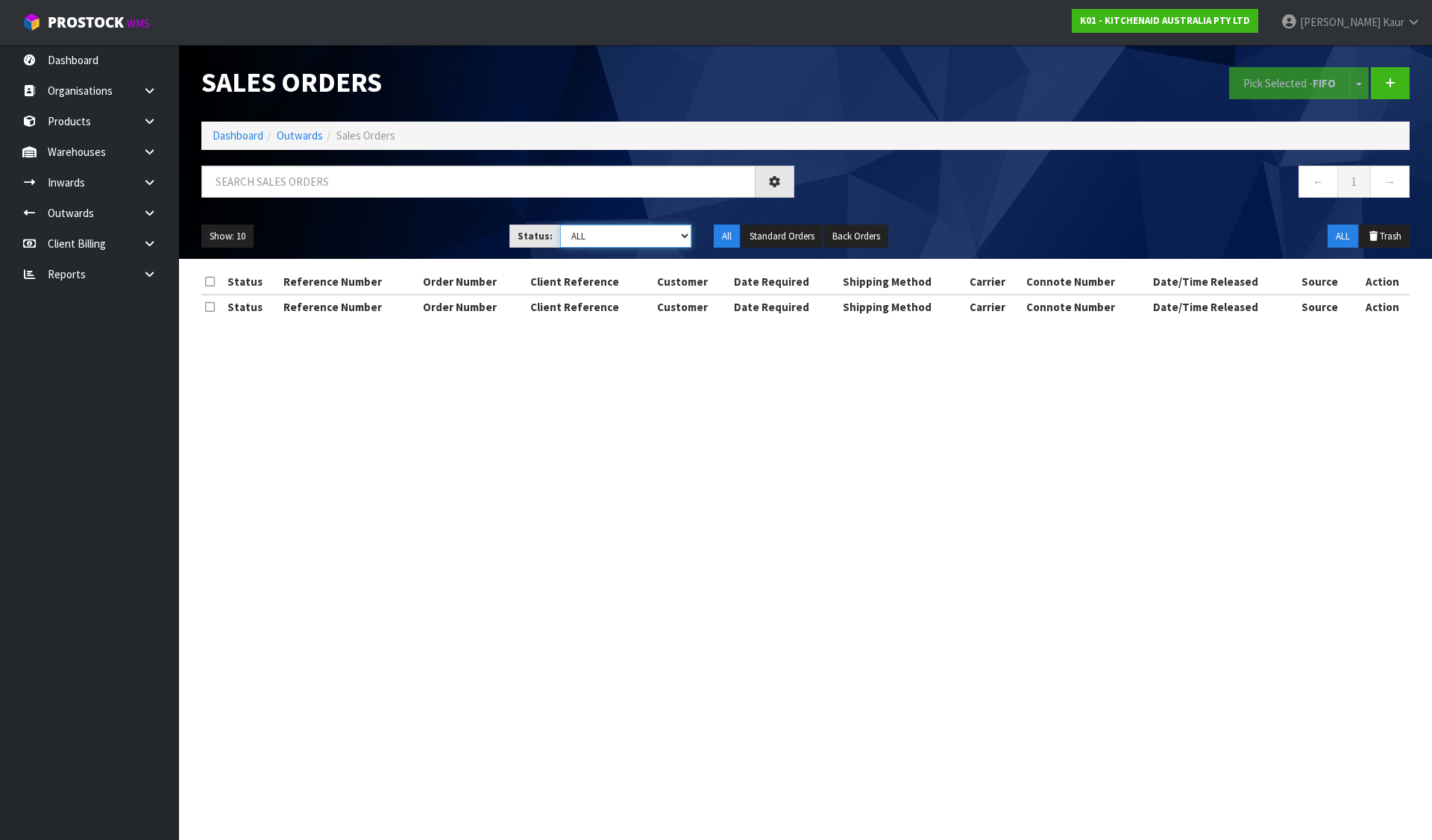
click at [605, 242] on select "Draft Pending Allocated Pending Pick Goods Picked Goods Packed Pending Charges …" at bounding box center [626, 236] width 132 height 23
click at [560, 224] on select "Draft Pending Allocated Pending Pick Goods Picked Goods Packed Pending Charges …" at bounding box center [626, 236] width 132 height 23
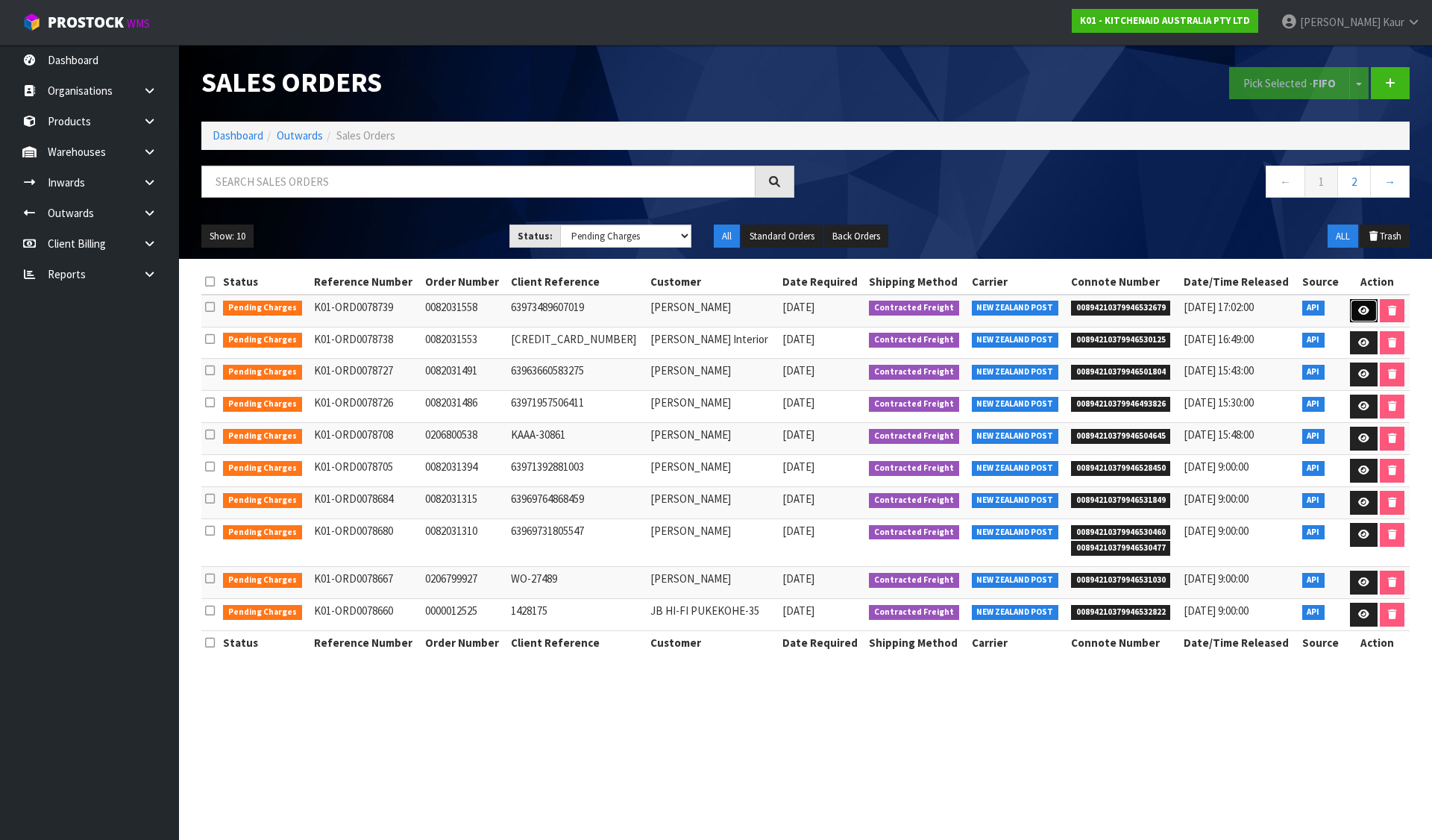
click at [1366, 310] on link at bounding box center [1363, 310] width 28 height 24
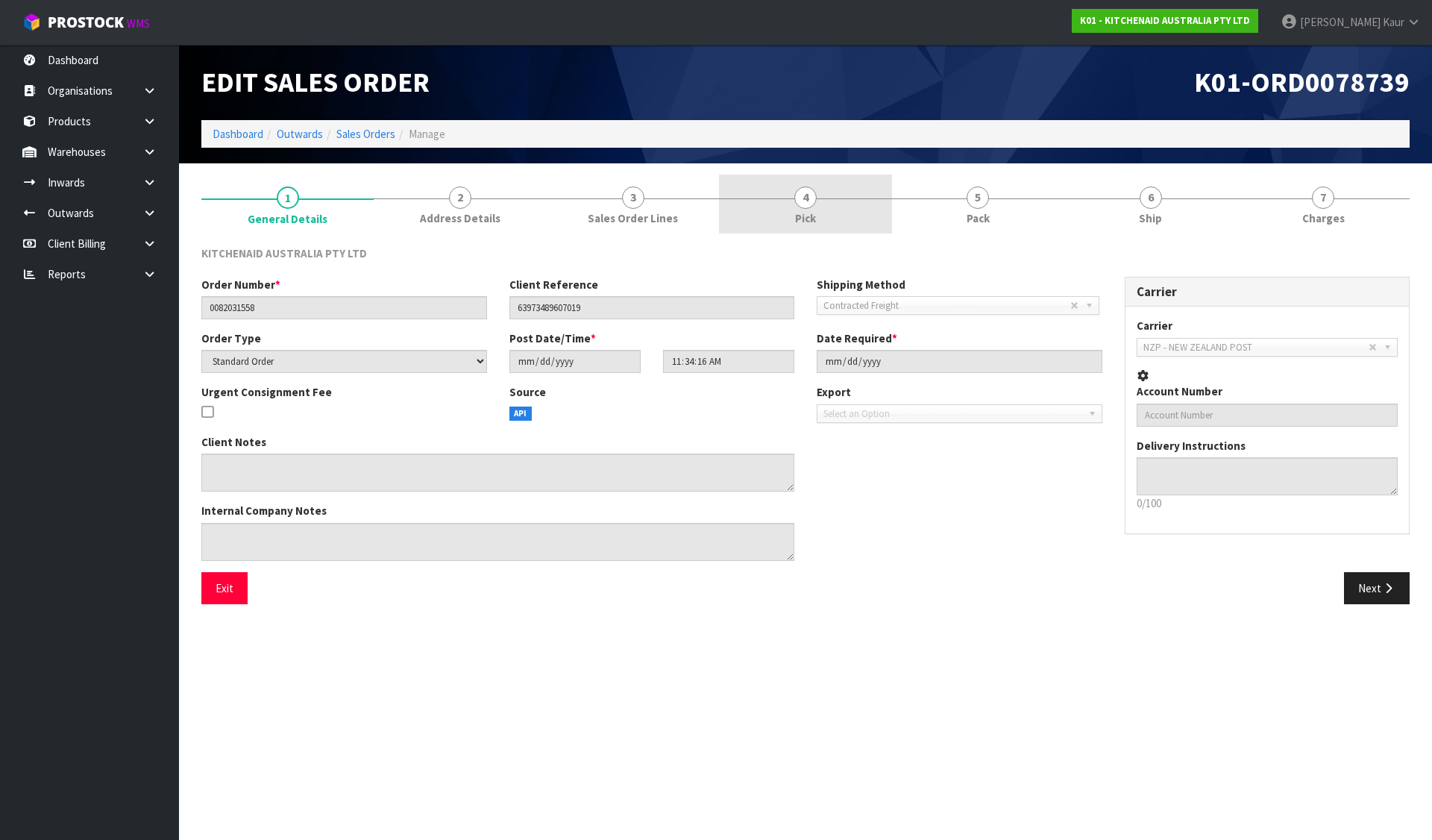
click at [821, 202] on link "4 Pick" at bounding box center [805, 204] width 172 height 59
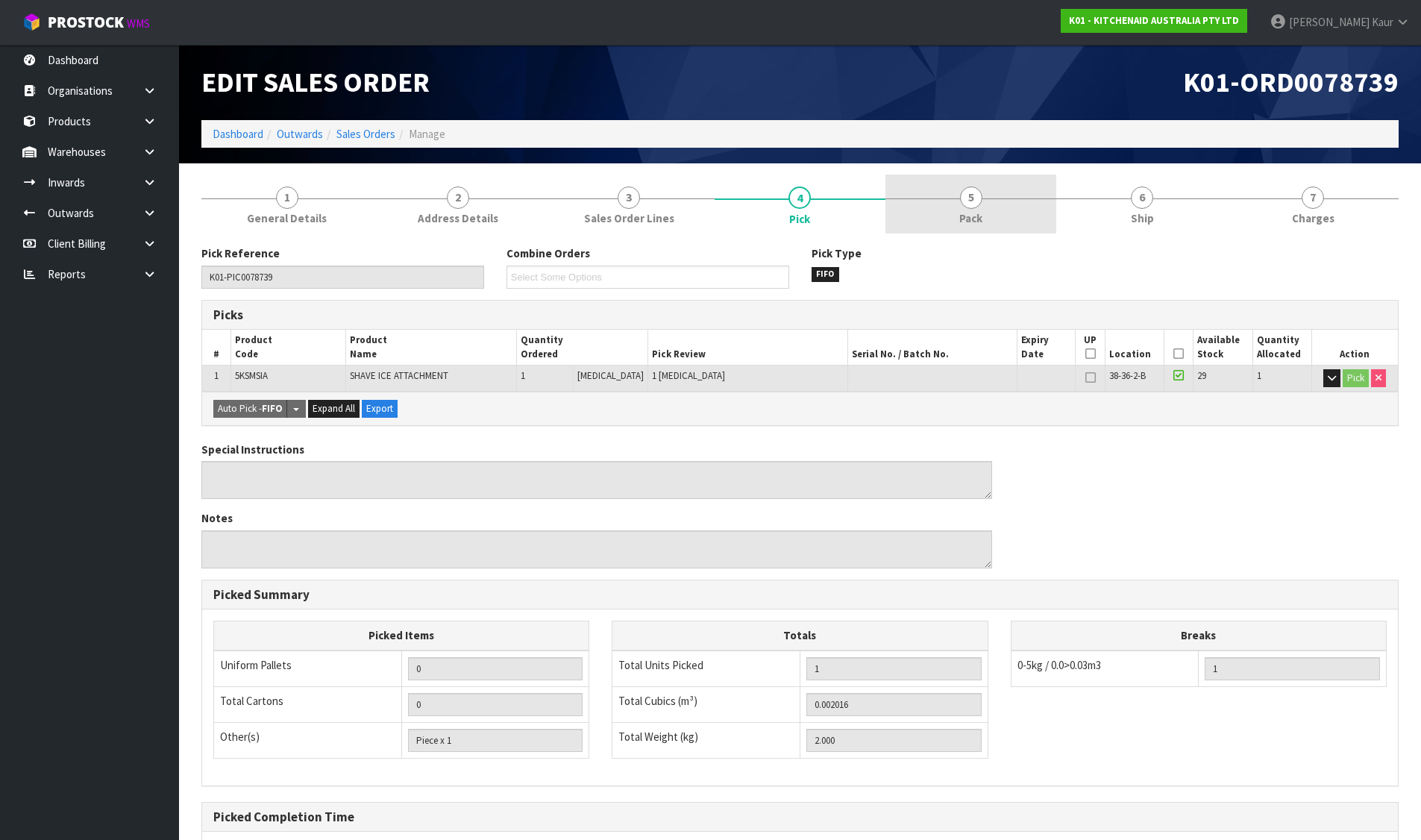
click at [960, 199] on span "5" at bounding box center [971, 197] width 22 height 22
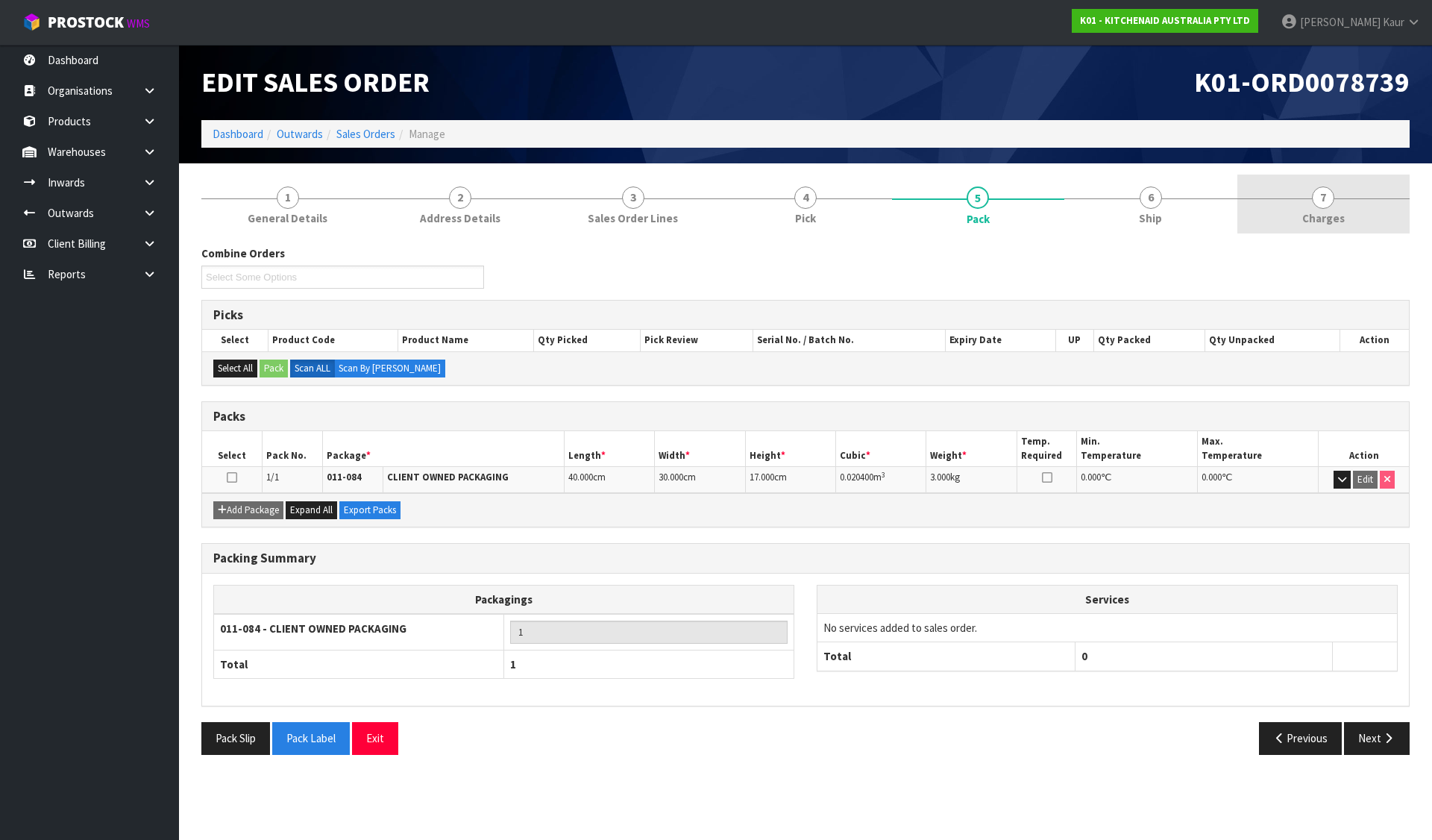
click at [1319, 191] on span "7" at bounding box center [1322, 197] width 22 height 22
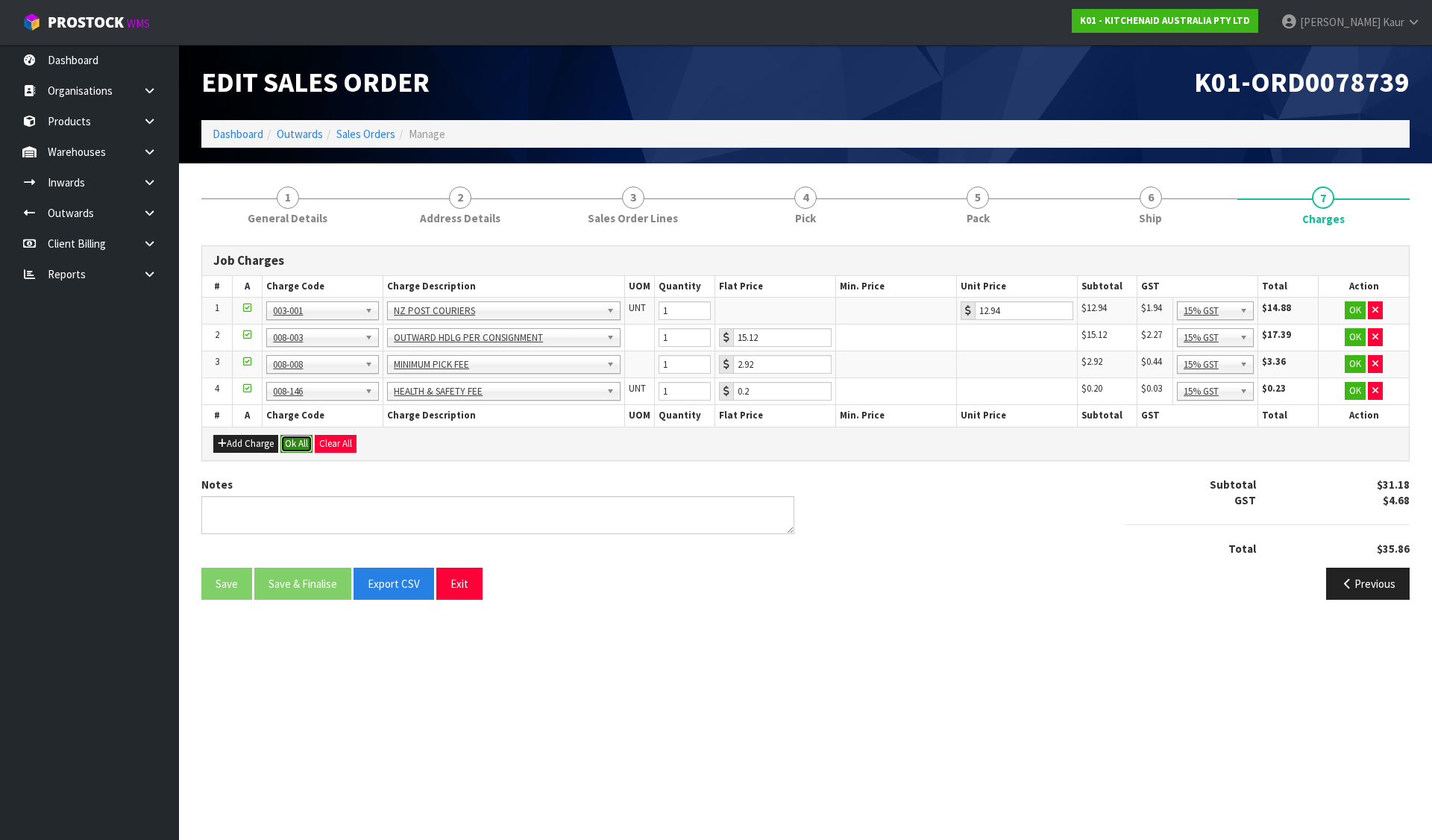
click at [300, 444] on button "Ok All" at bounding box center [296, 444] width 32 height 18
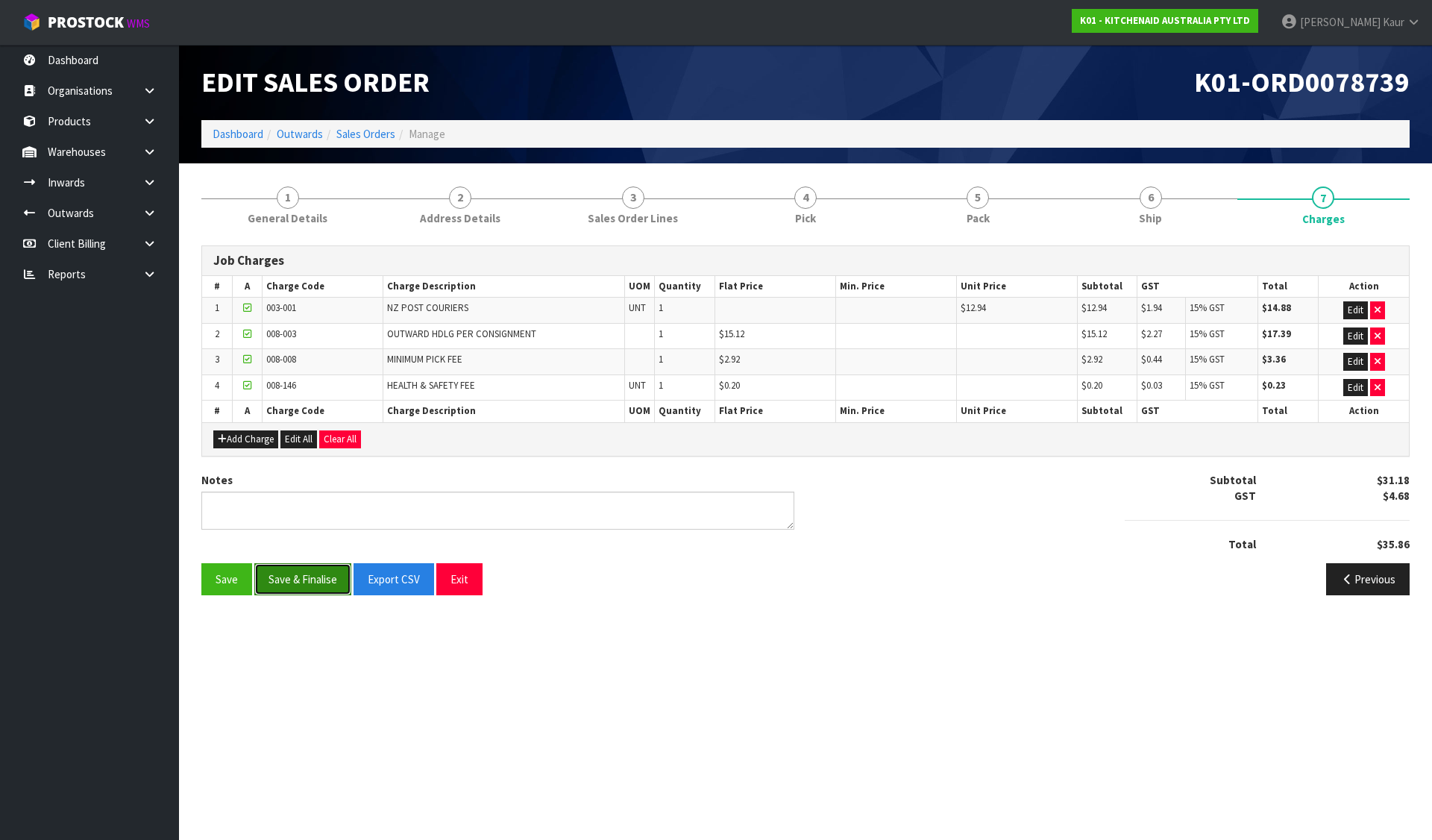
click at [292, 576] on button "Save & Finalise" at bounding box center [302, 579] width 97 height 32
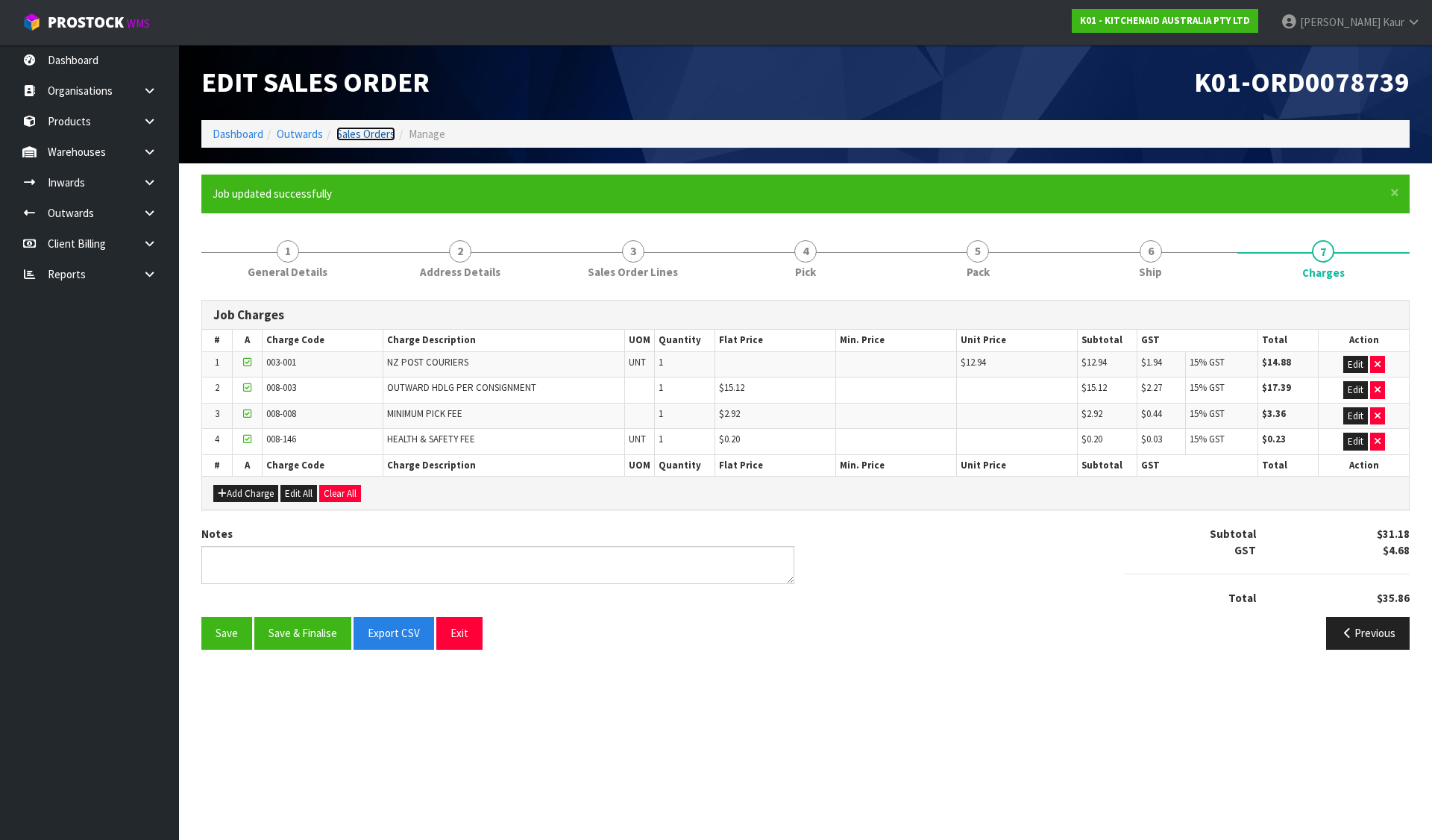
click at [356, 130] on link "Sales Orders" at bounding box center [365, 134] width 59 height 14
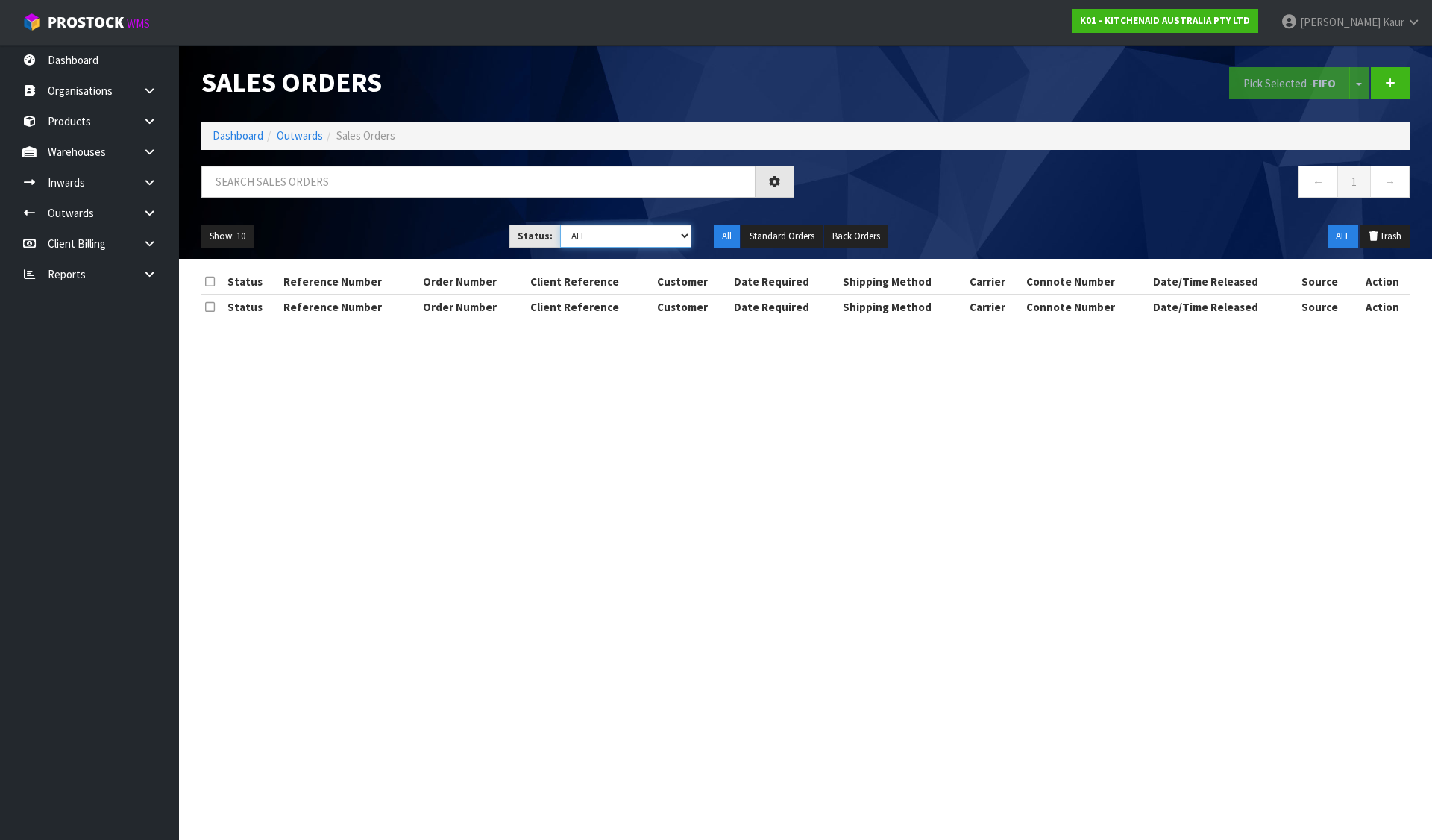
click at [612, 228] on select "Draft Pending Allocated Pending Pick Goods Picked Goods Packed Pending Charges …" at bounding box center [626, 236] width 132 height 23
click at [560, 224] on select "Draft Pending Allocated Pending Pick Goods Picked Goods Packed Pending Charges …" at bounding box center [626, 236] width 132 height 23
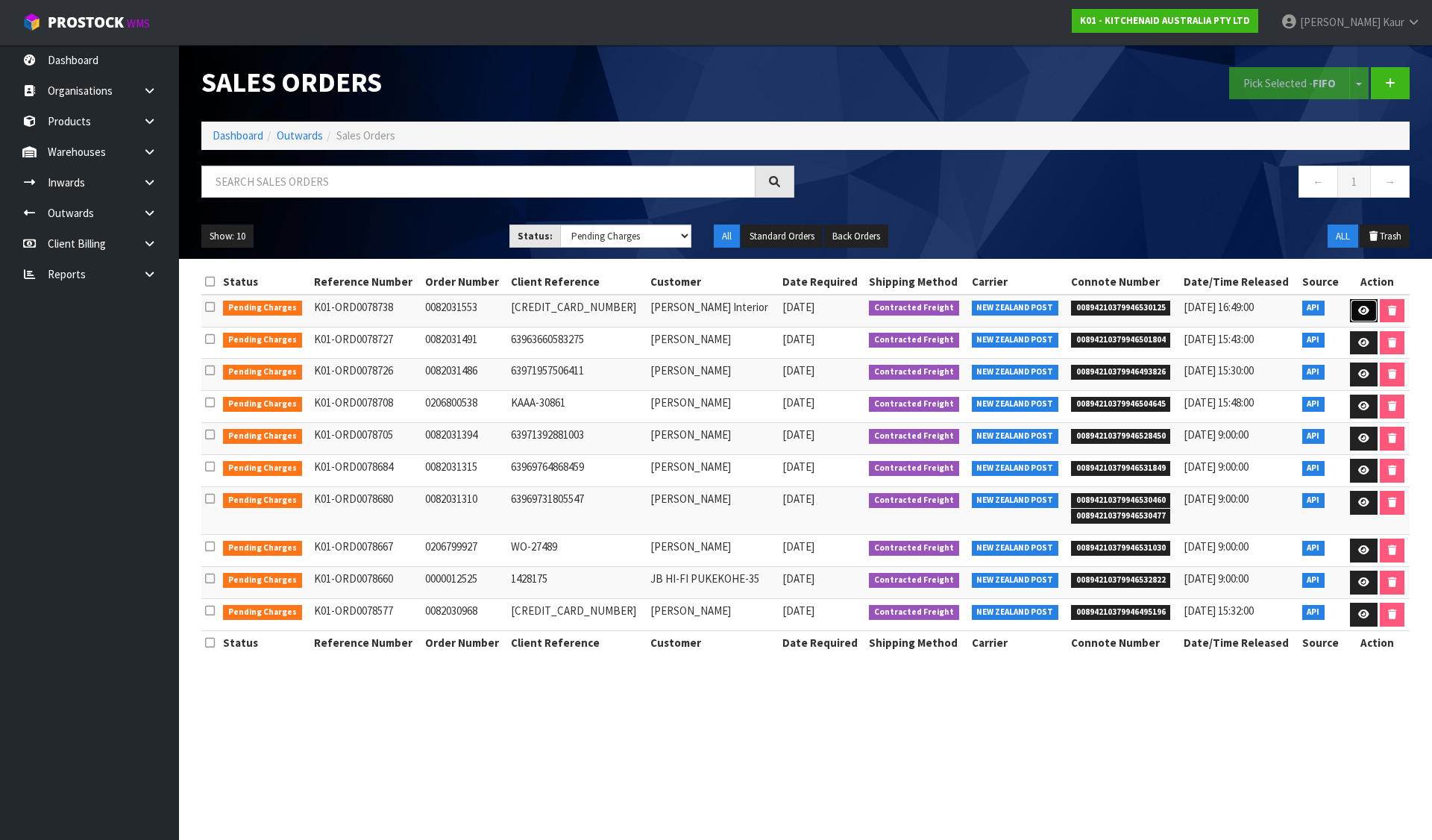
click at [1357, 306] on icon at bounding box center [1363, 310] width 12 height 10
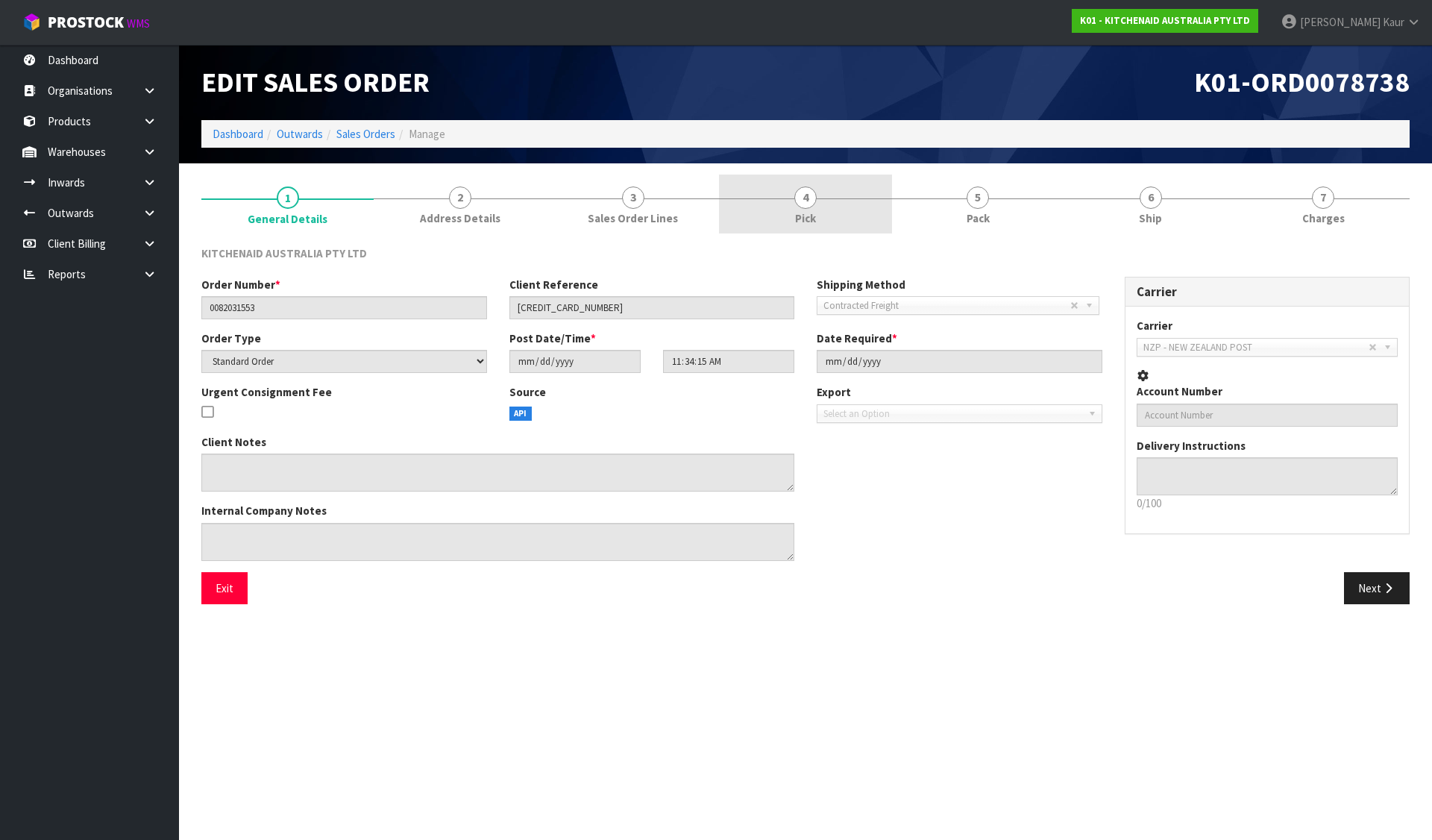
click at [838, 220] on link "4 Pick" at bounding box center [805, 204] width 172 height 59
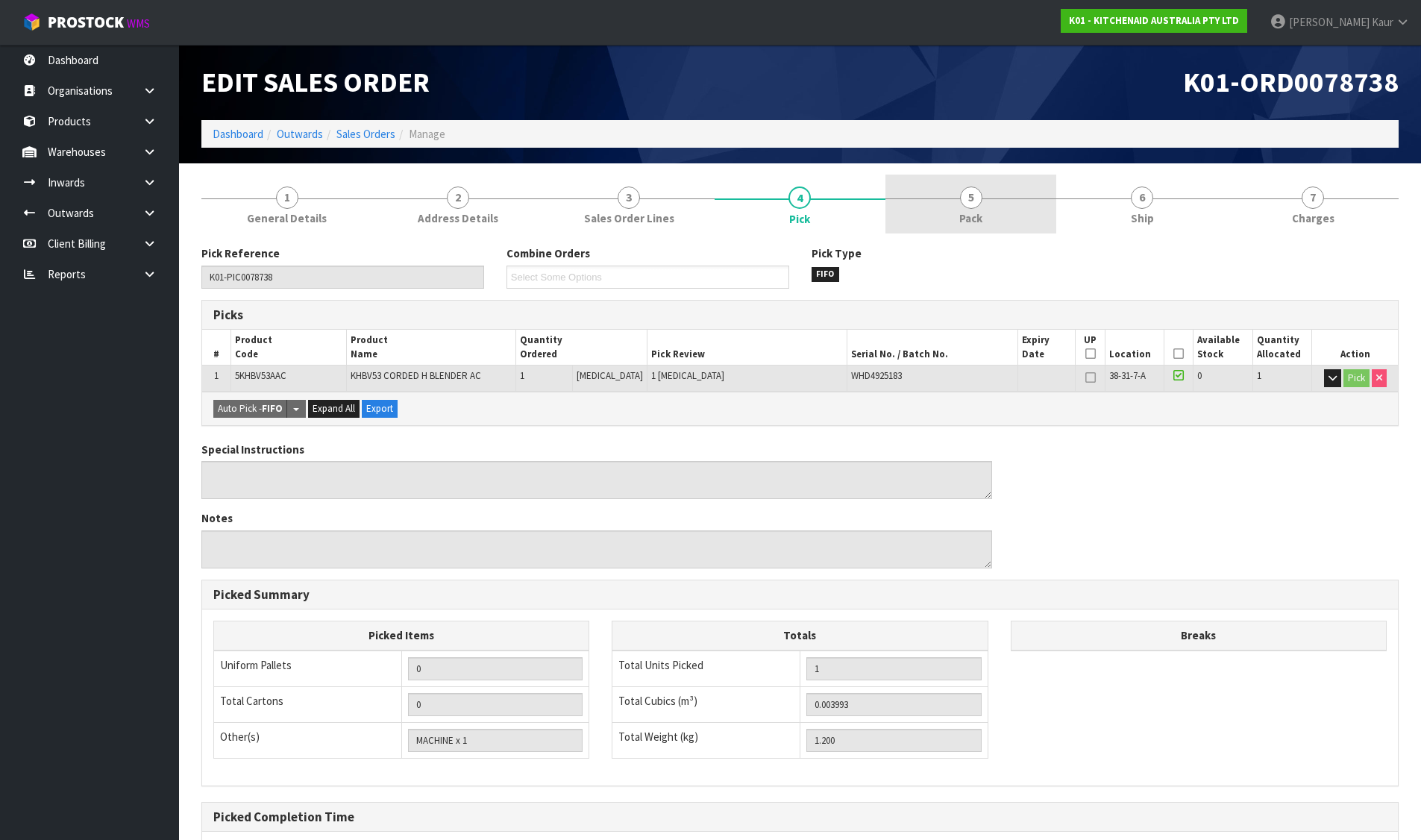
click at [999, 208] on link "5 Pack" at bounding box center [971, 204] width 171 height 59
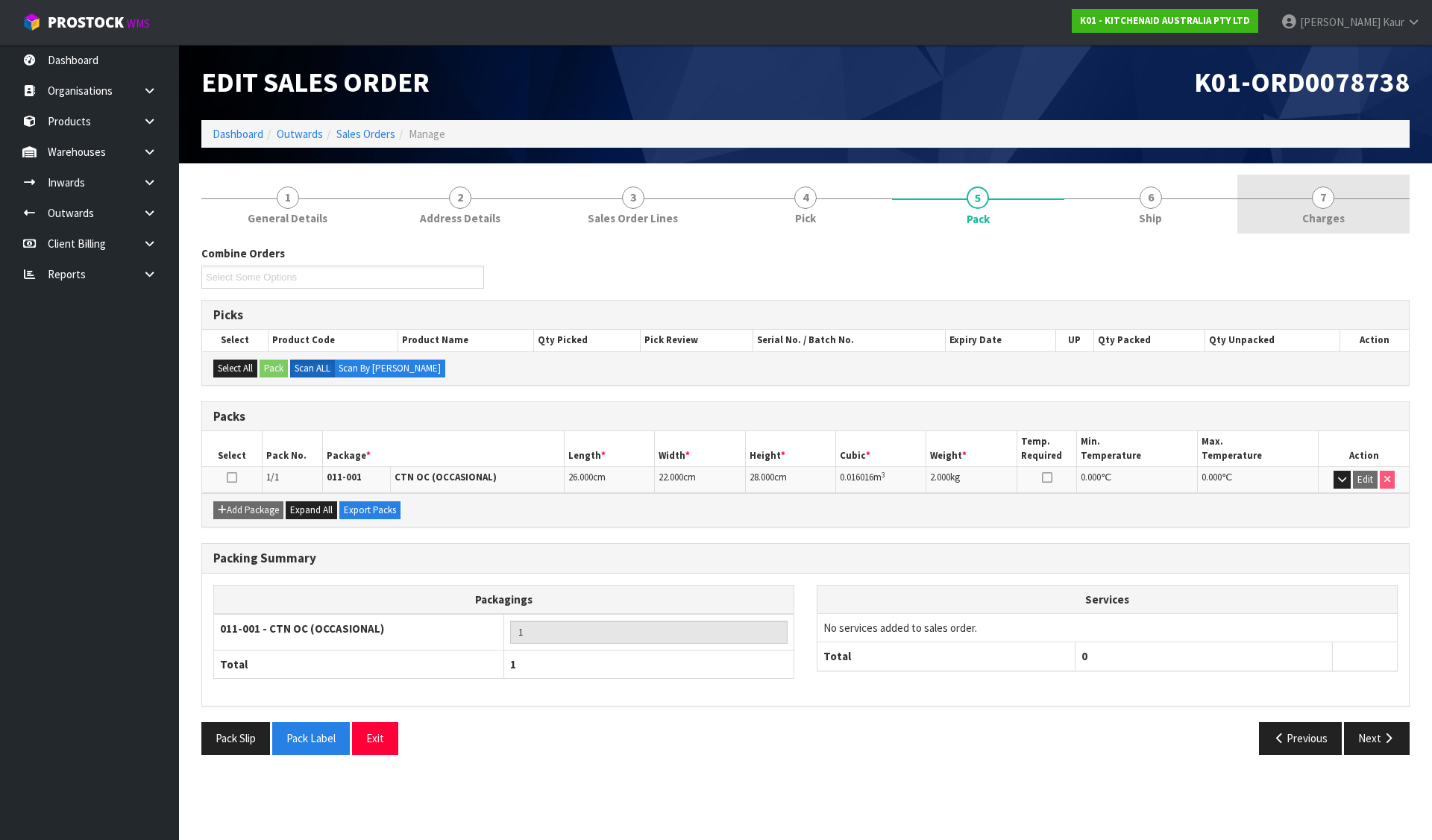
click at [1348, 220] on link "7 [GEOGRAPHIC_DATA]" at bounding box center [1324, 204] width 172 height 59
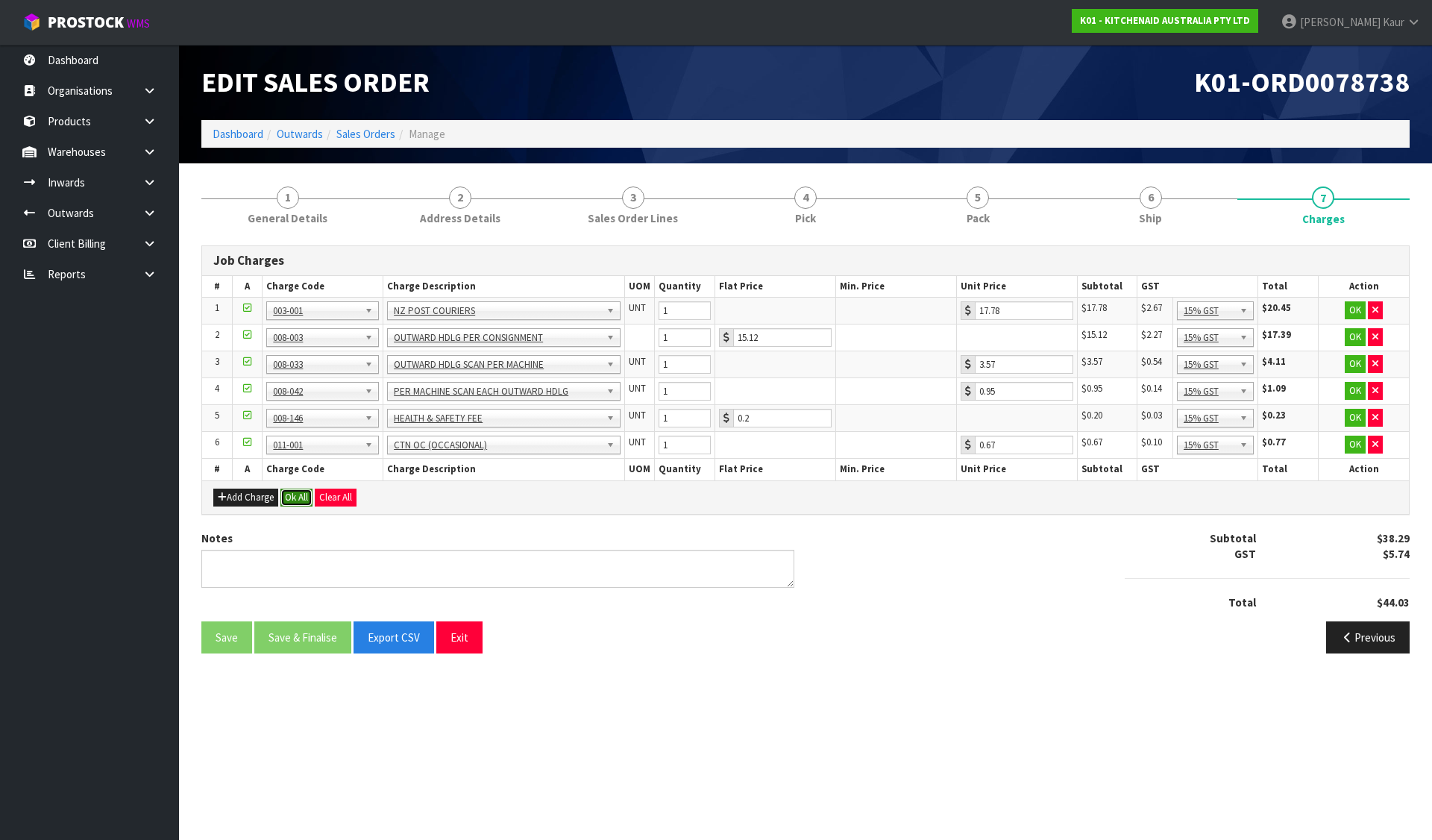
click at [294, 497] on button "Ok All" at bounding box center [296, 497] width 32 height 18
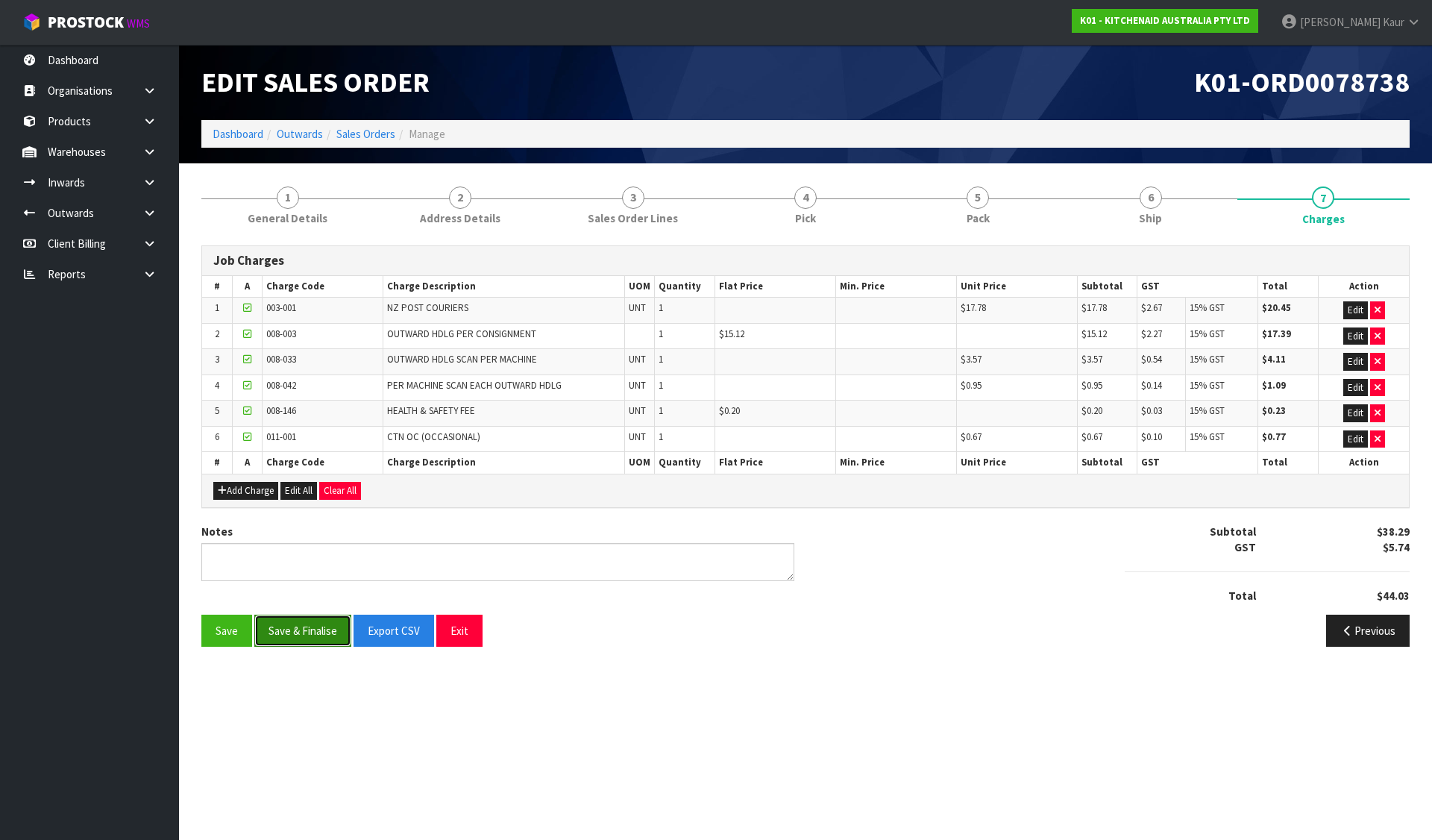
click at [315, 632] on button "Save & Finalise" at bounding box center [302, 630] width 97 height 32
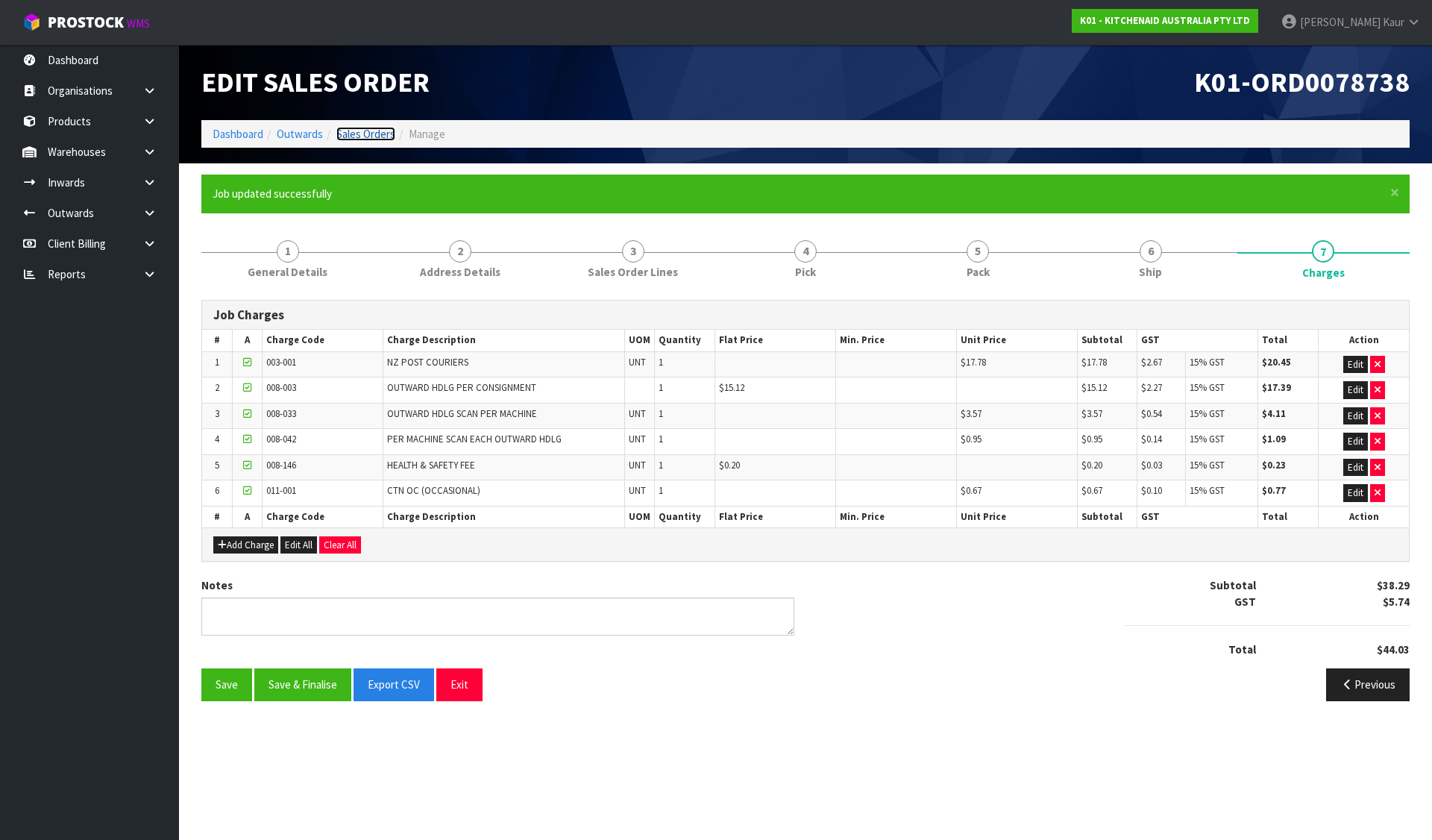
click at [363, 134] on link "Sales Orders" at bounding box center [365, 134] width 59 height 14
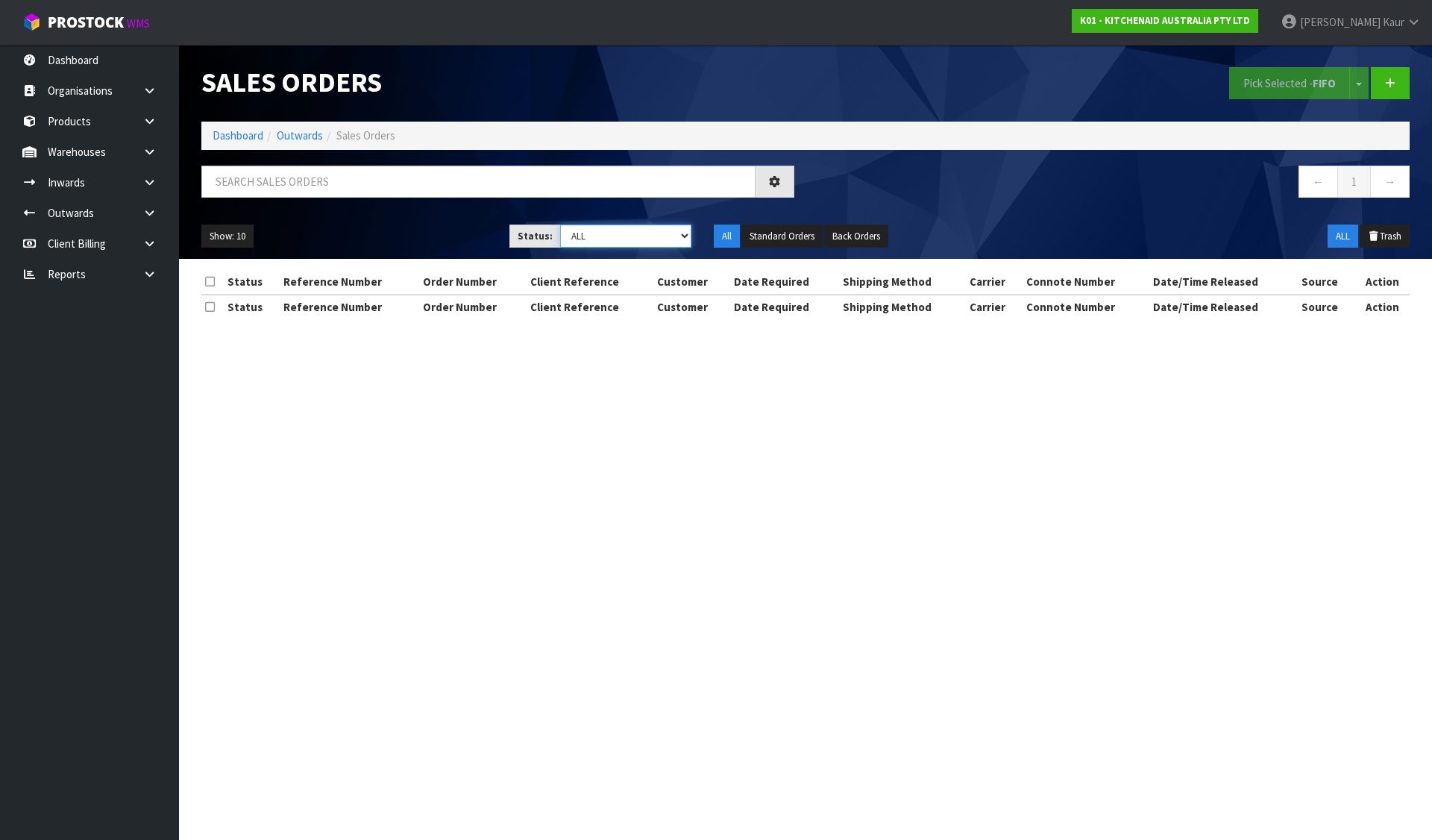
drag, startPoint x: 619, startPoint y: 236, endPoint x: 614, endPoint y: 247, distance: 12.1
click at [619, 236] on select "Draft Pending Allocated Pending Pick Goods Picked Goods Packed Pending Charges …" at bounding box center [626, 236] width 132 height 23
click at [560, 224] on select "Draft Pending Allocated Pending Pick Goods Picked Goods Packed Pending Charges …" at bounding box center [626, 236] width 132 height 23
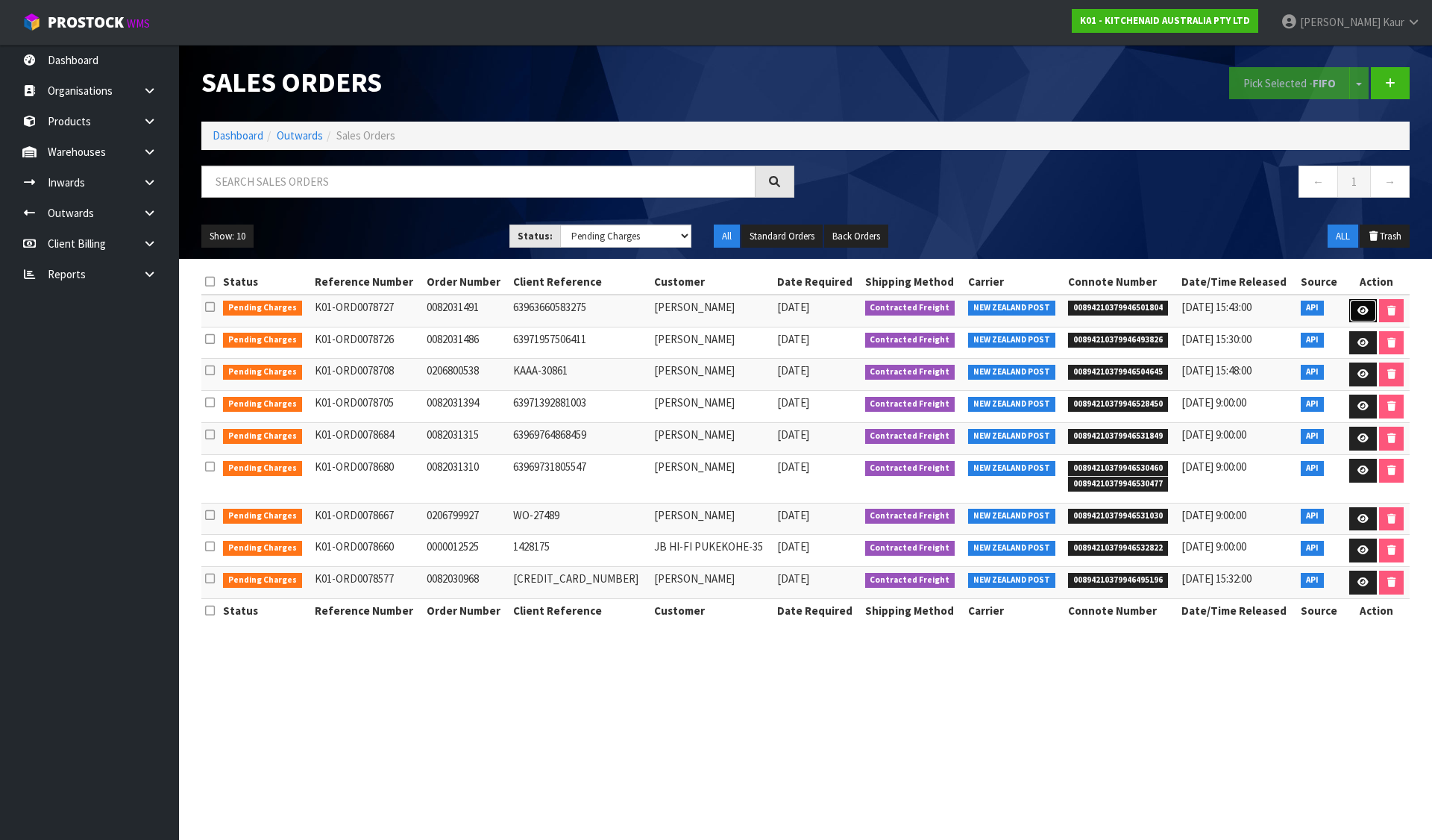
click at [1359, 306] on icon at bounding box center [1363, 310] width 12 height 10
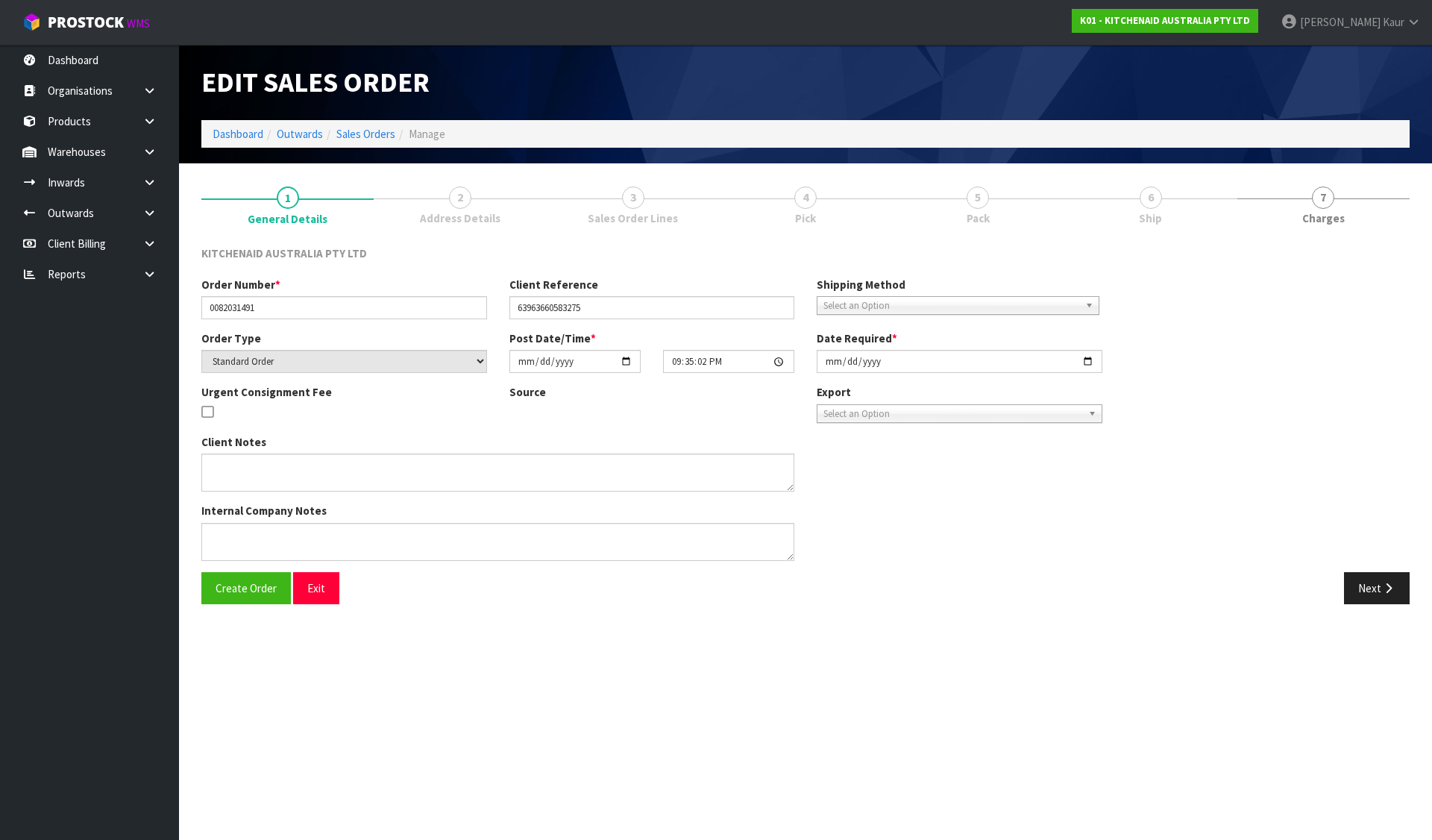
click at [809, 220] on span "Pick" at bounding box center [804, 219] width 20 height 16
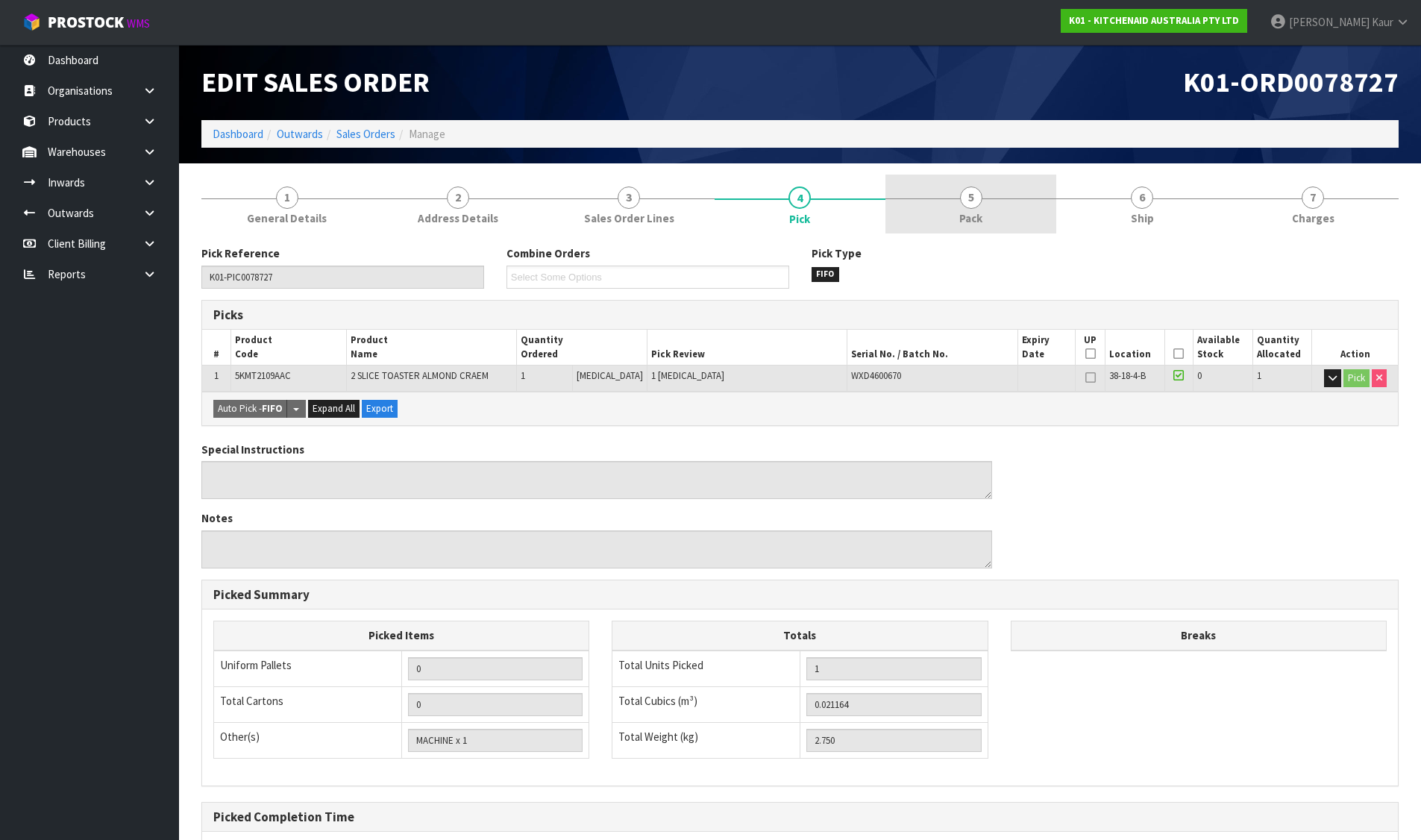
click at [955, 209] on link "5 Pack" at bounding box center [971, 204] width 171 height 59
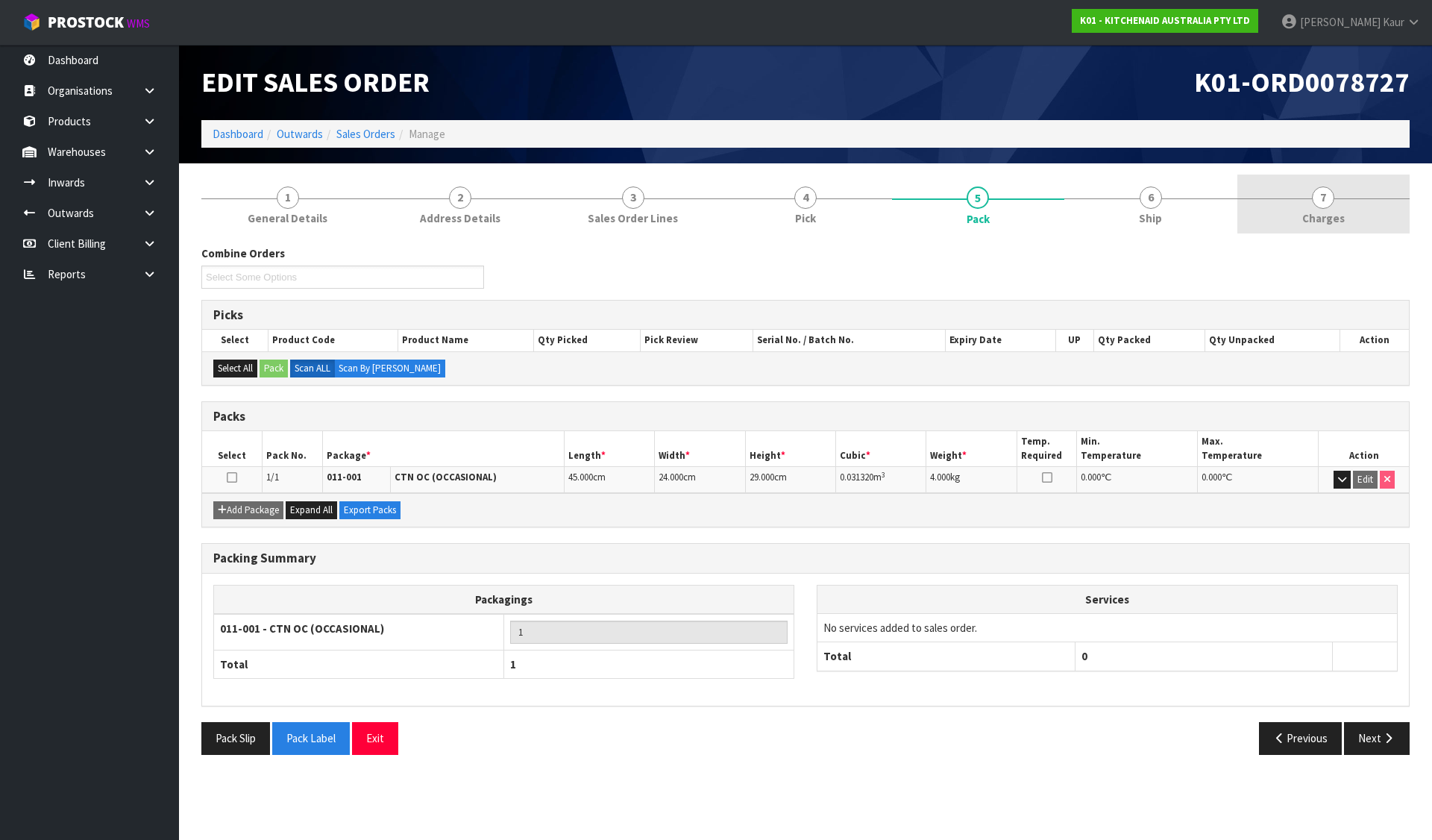
click at [1303, 205] on link "7 [GEOGRAPHIC_DATA]" at bounding box center [1324, 204] width 172 height 59
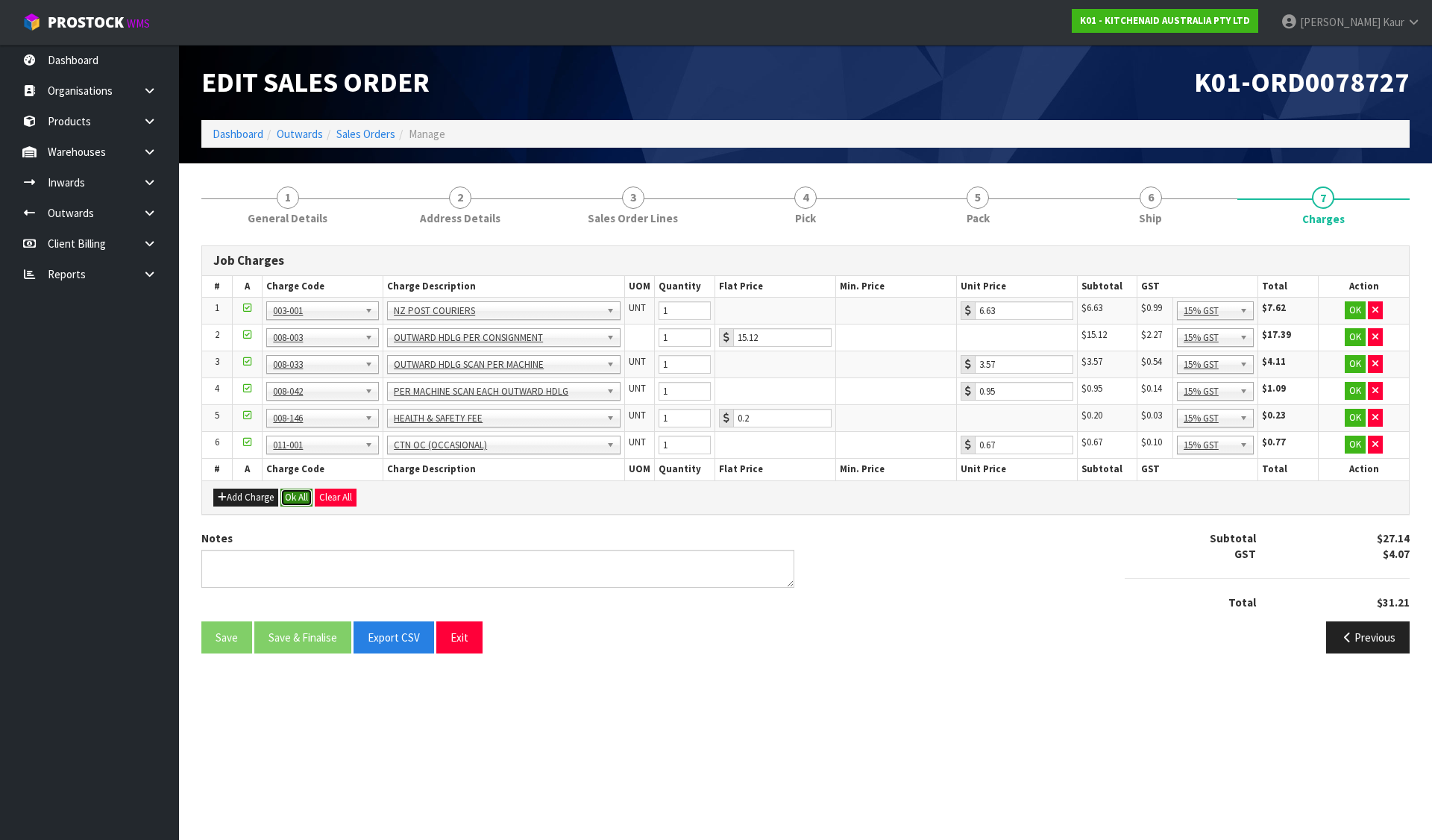
click at [294, 502] on button "Ok All" at bounding box center [296, 497] width 32 height 18
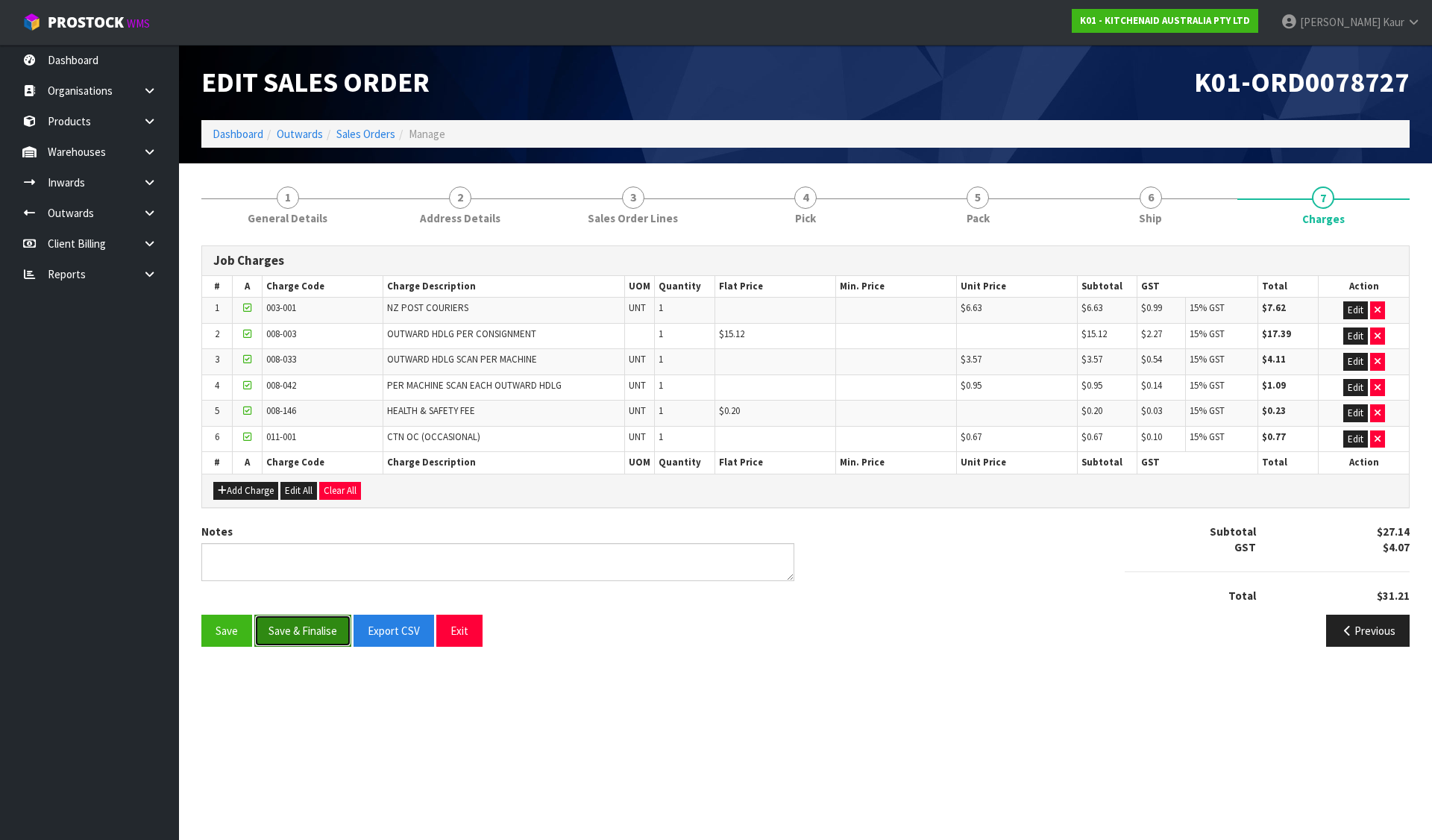
click at [299, 627] on button "Save & Finalise" at bounding box center [302, 630] width 97 height 32
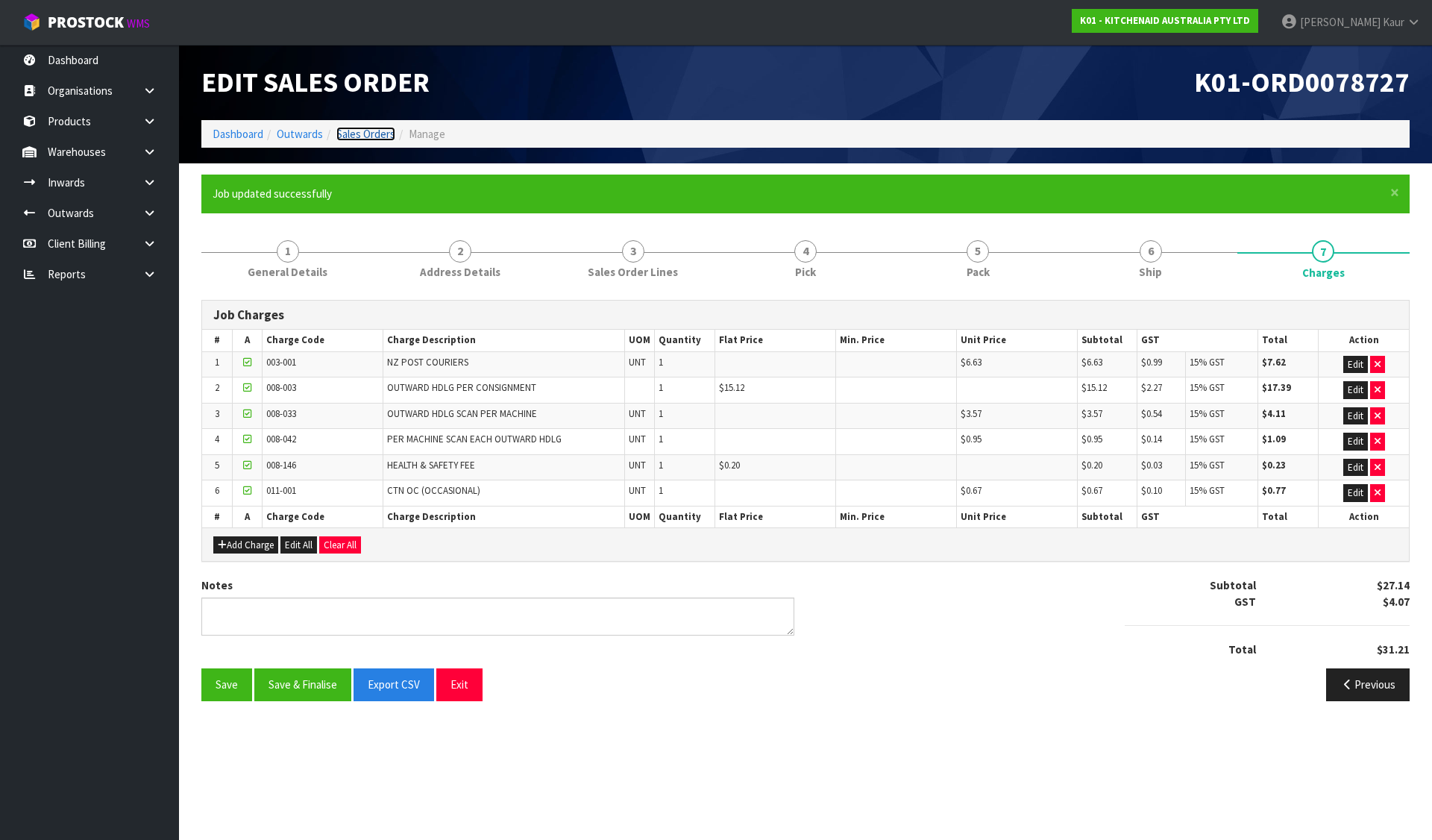
click at [364, 132] on link "Sales Orders" at bounding box center [365, 134] width 59 height 14
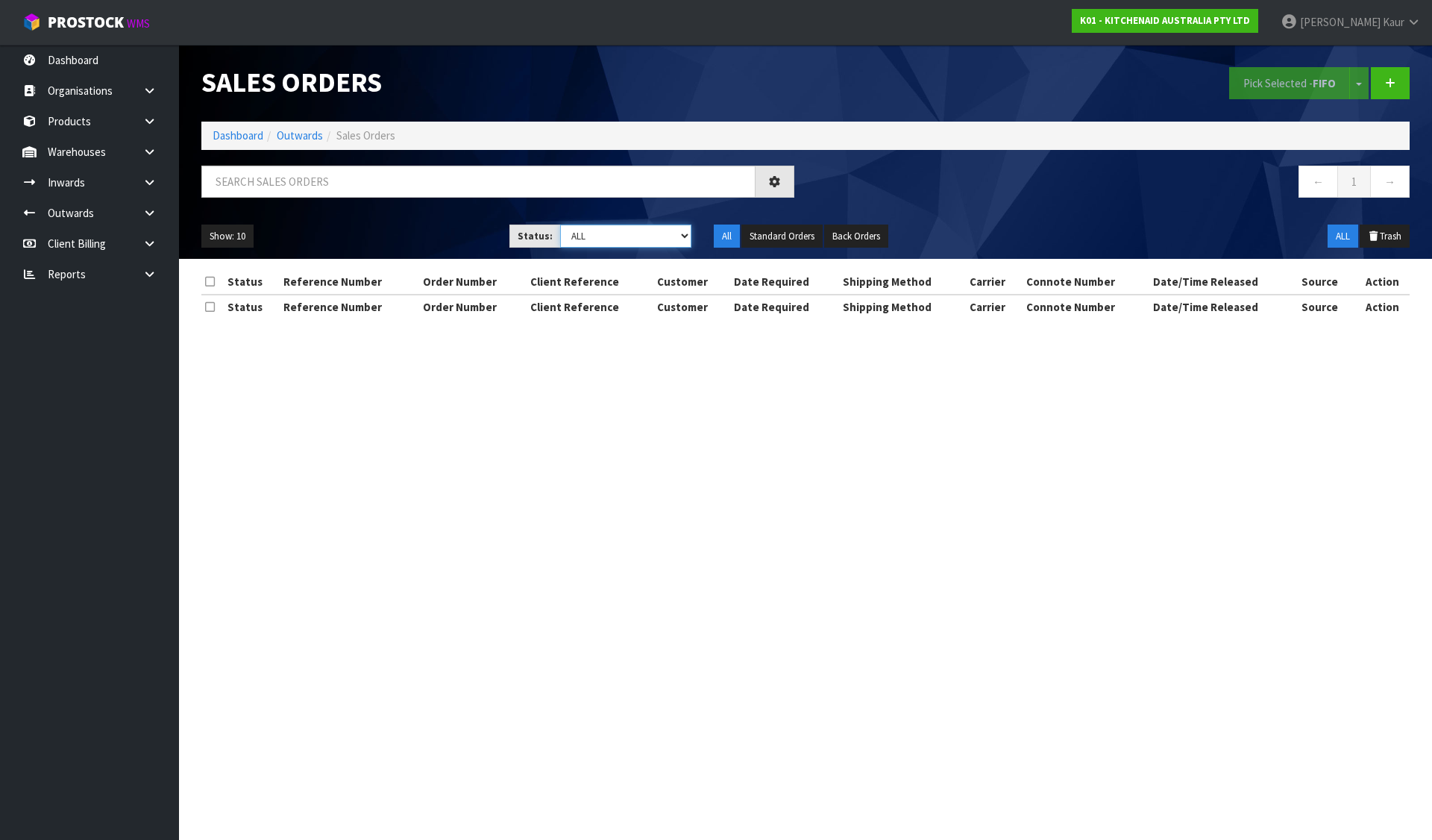
click at [602, 236] on select "Draft Pending Allocated Pending Pick Goods Picked Goods Packed Pending Charges …" at bounding box center [626, 236] width 132 height 23
click at [560, 224] on select "Draft Pending Allocated Pending Pick Goods Picked Goods Packed Pending Charges …" at bounding box center [626, 236] width 132 height 23
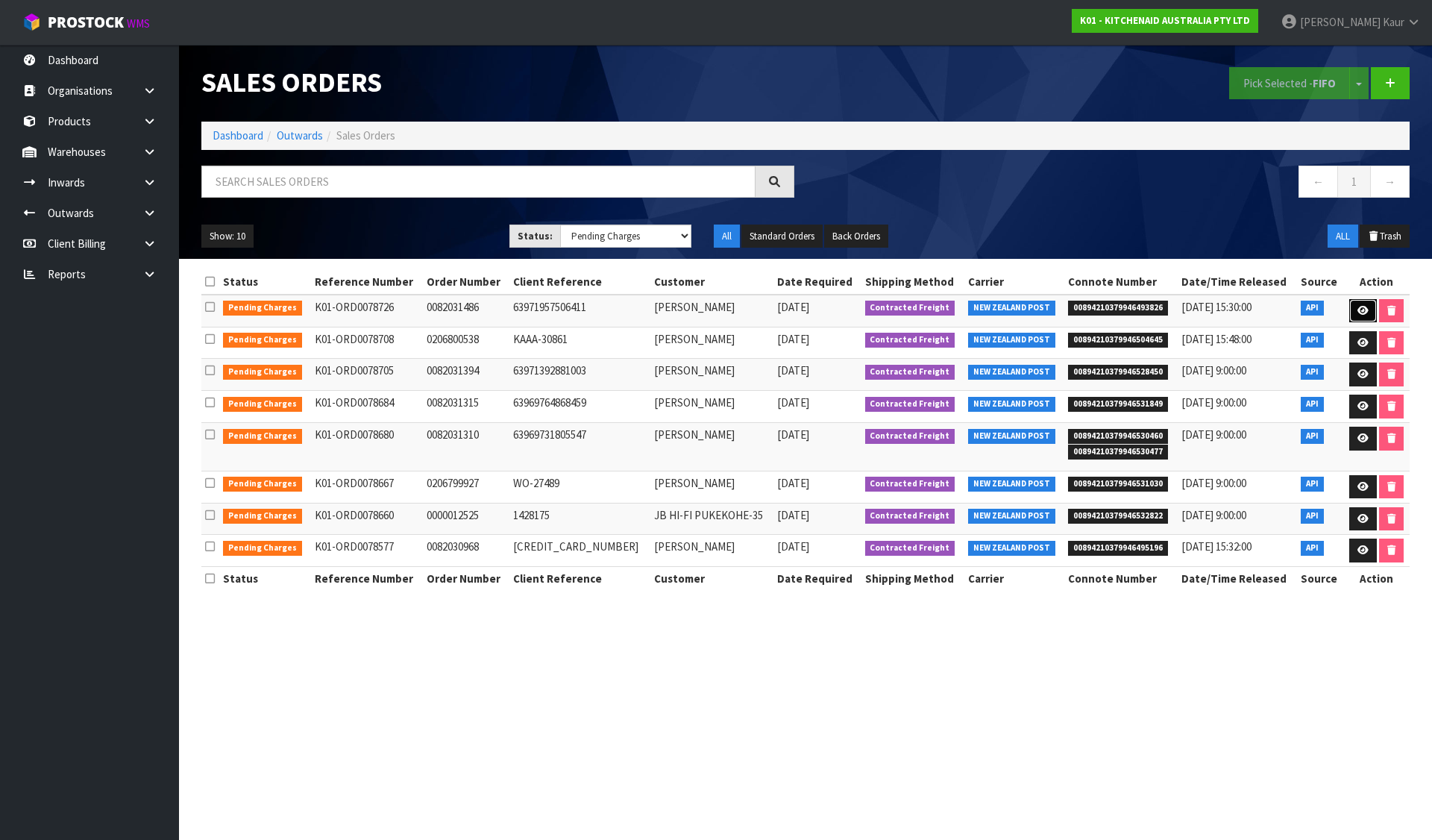
click at [1361, 309] on icon at bounding box center [1363, 310] width 12 height 10
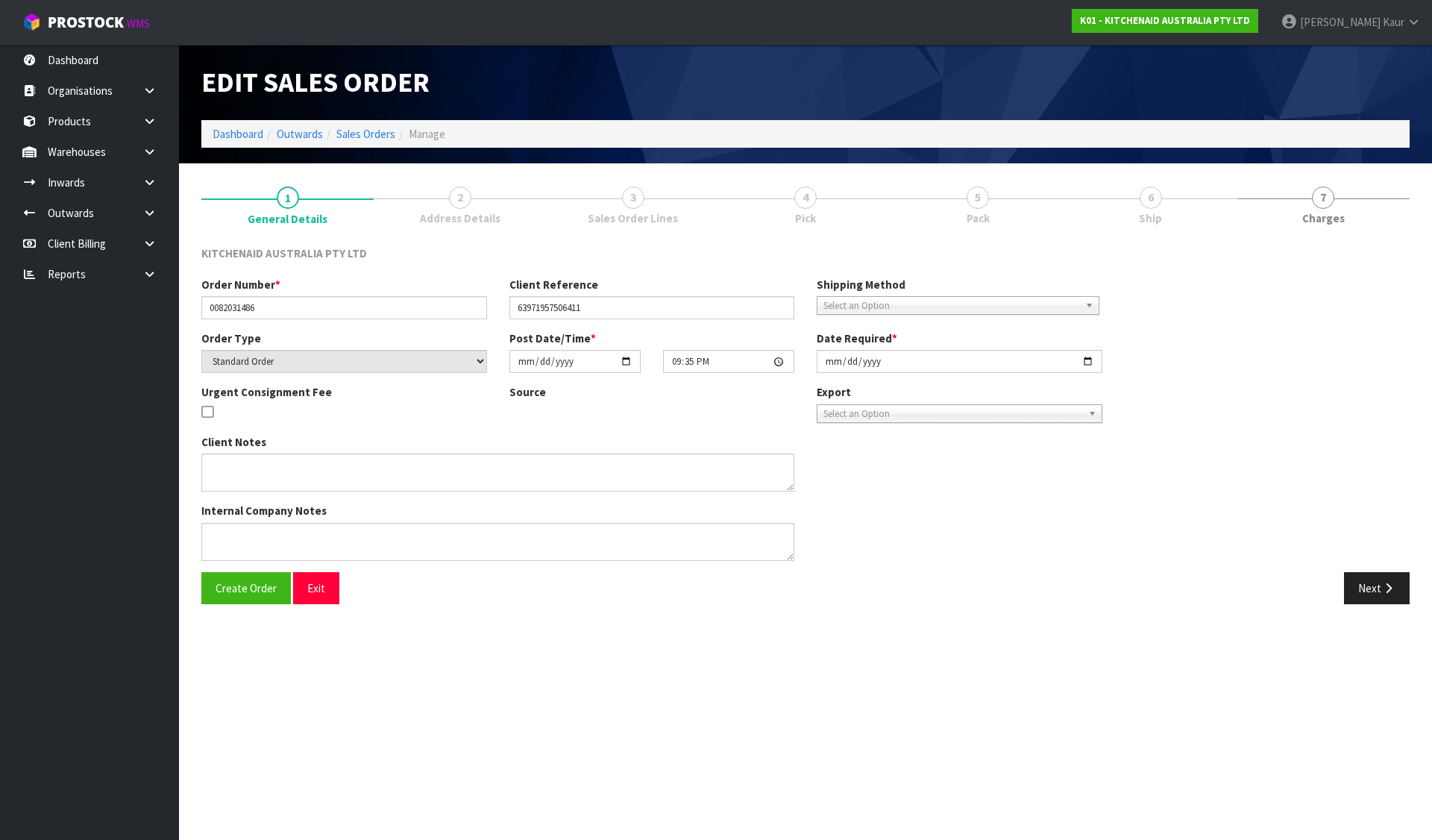
click at [821, 200] on link "4 Pick" at bounding box center [805, 204] width 172 height 59
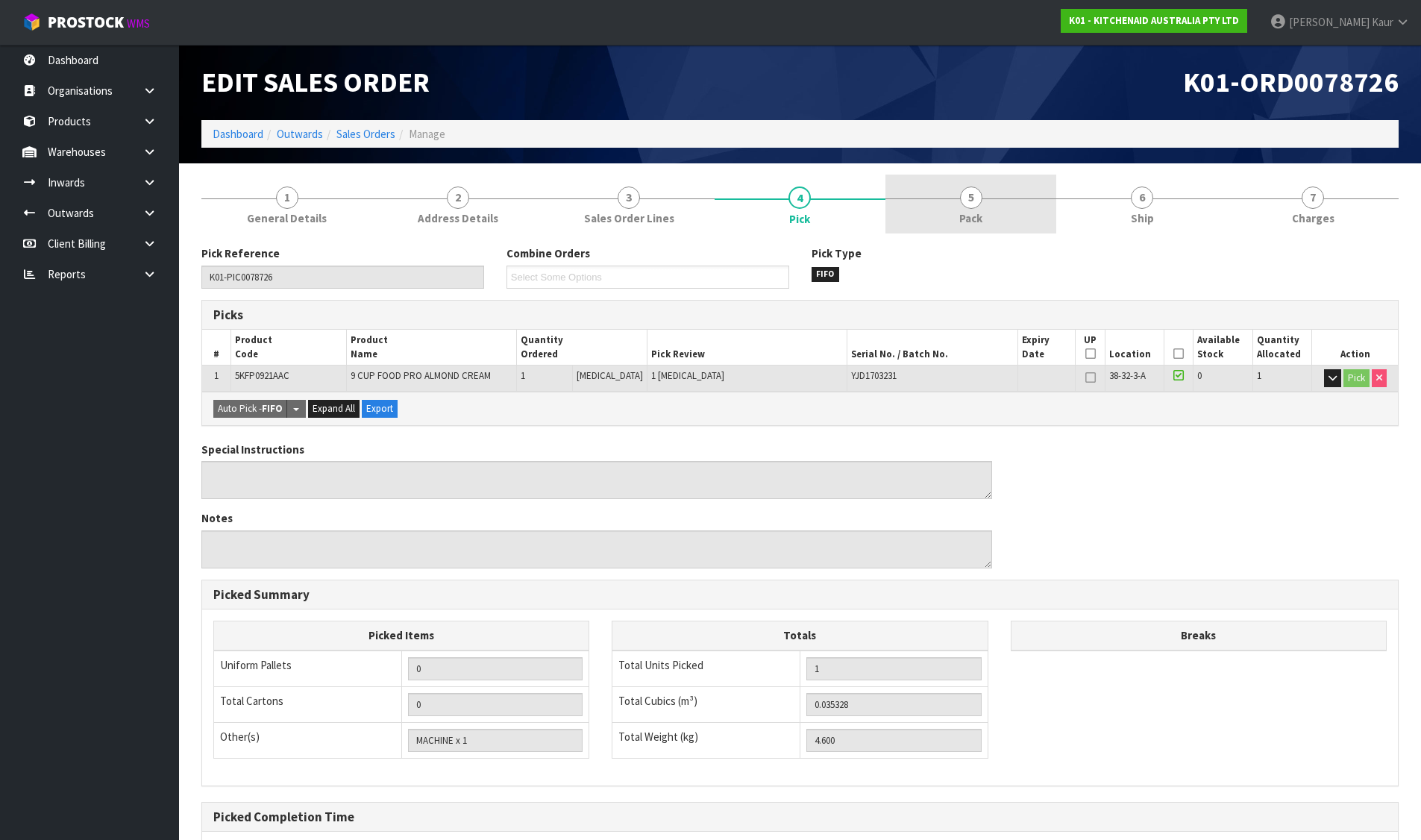
click at [960, 196] on span "5" at bounding box center [971, 197] width 22 height 22
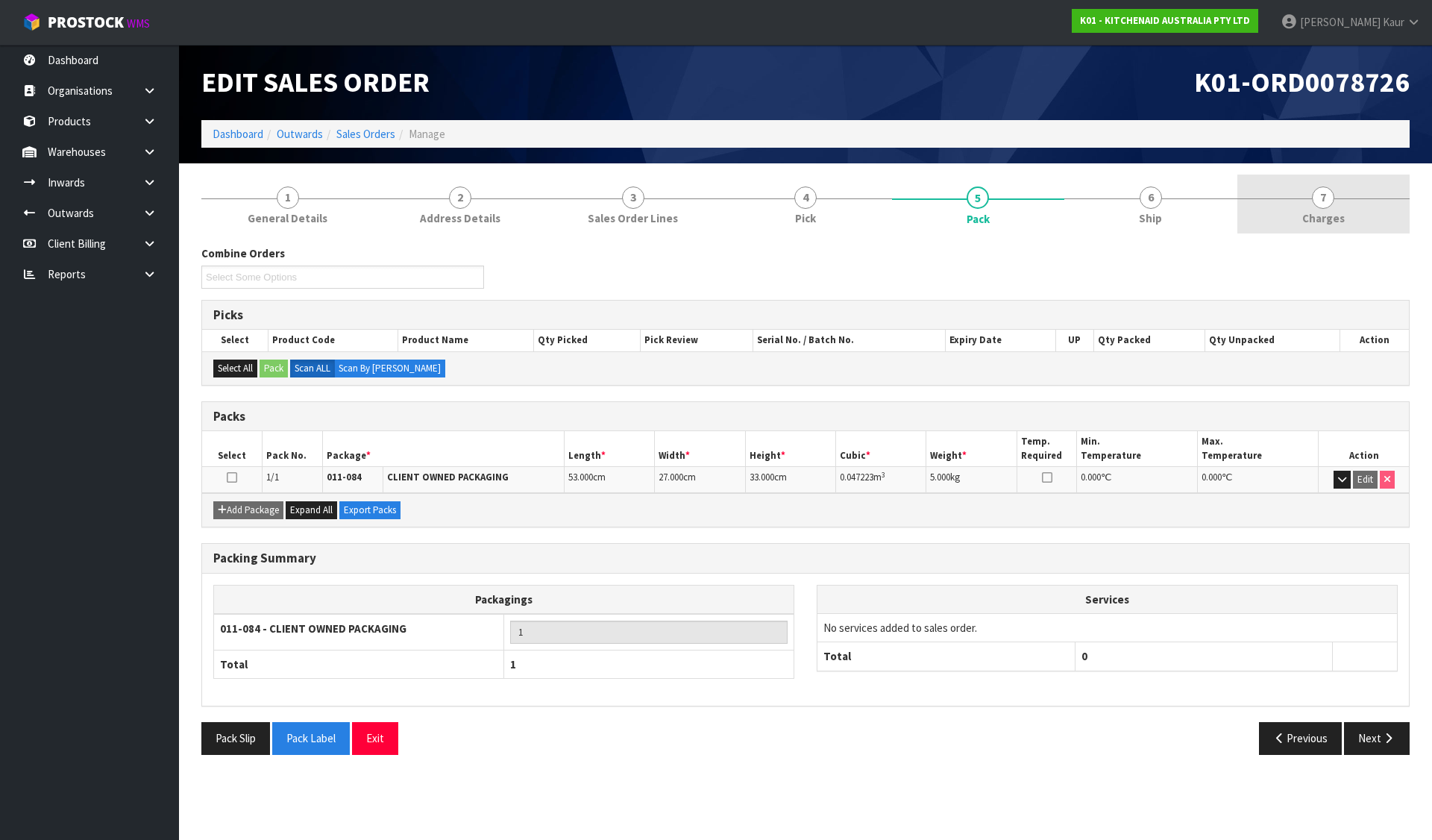
click at [1267, 198] on link "7 [GEOGRAPHIC_DATA]" at bounding box center [1324, 204] width 172 height 59
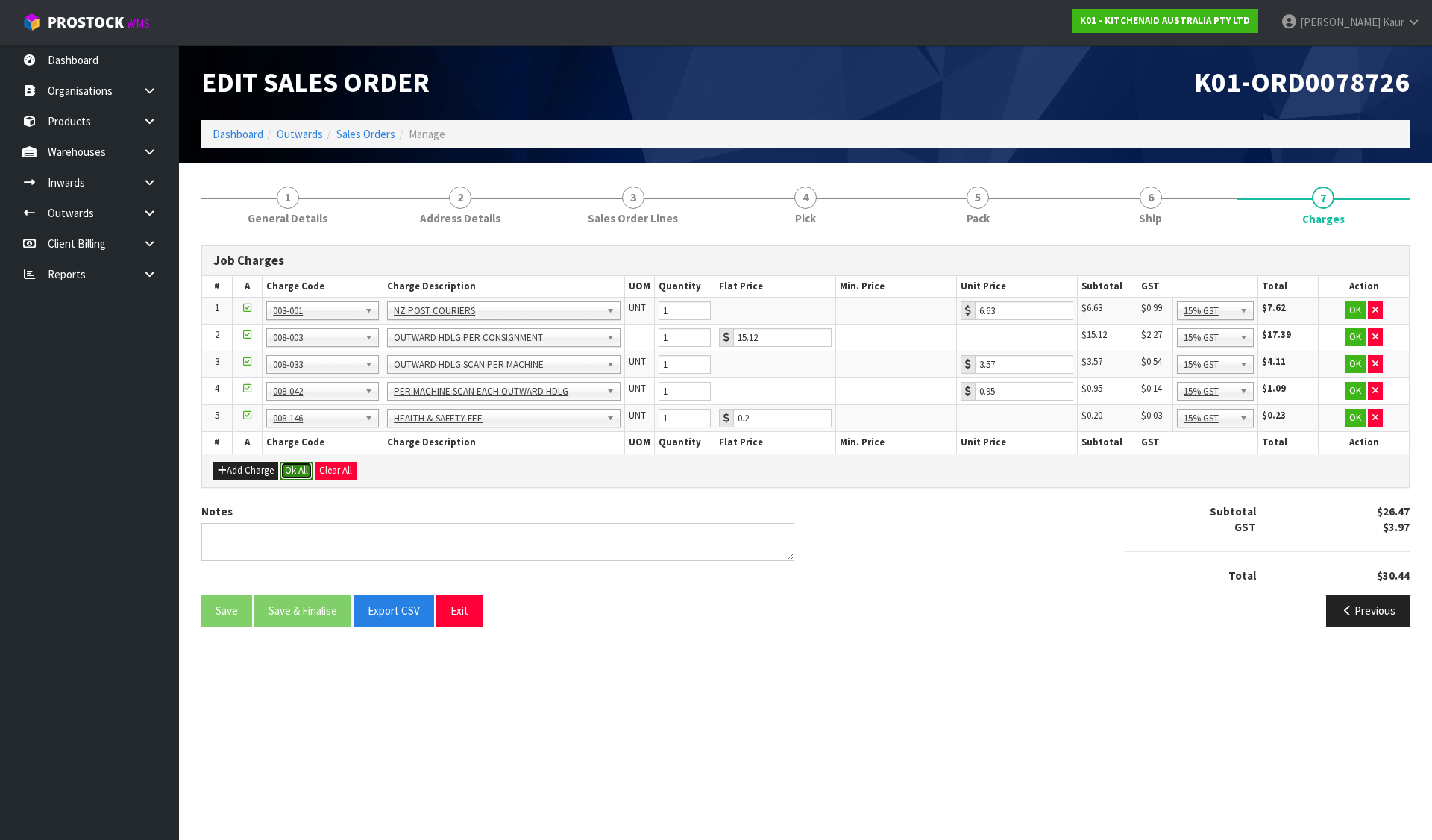
click at [289, 464] on button "Ok All" at bounding box center [296, 470] width 32 height 18
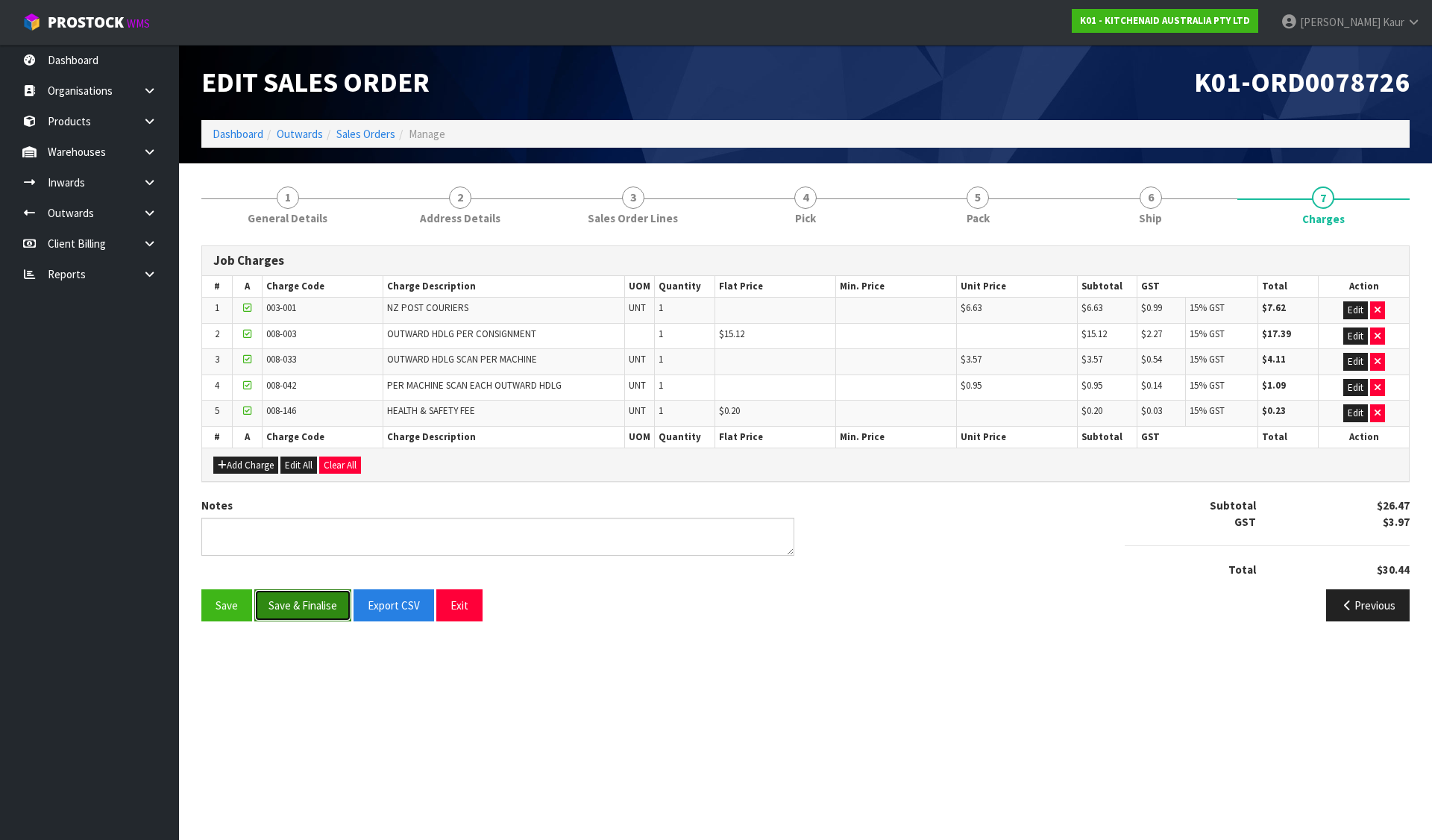
click at [318, 596] on button "Save & Finalise" at bounding box center [302, 605] width 97 height 32
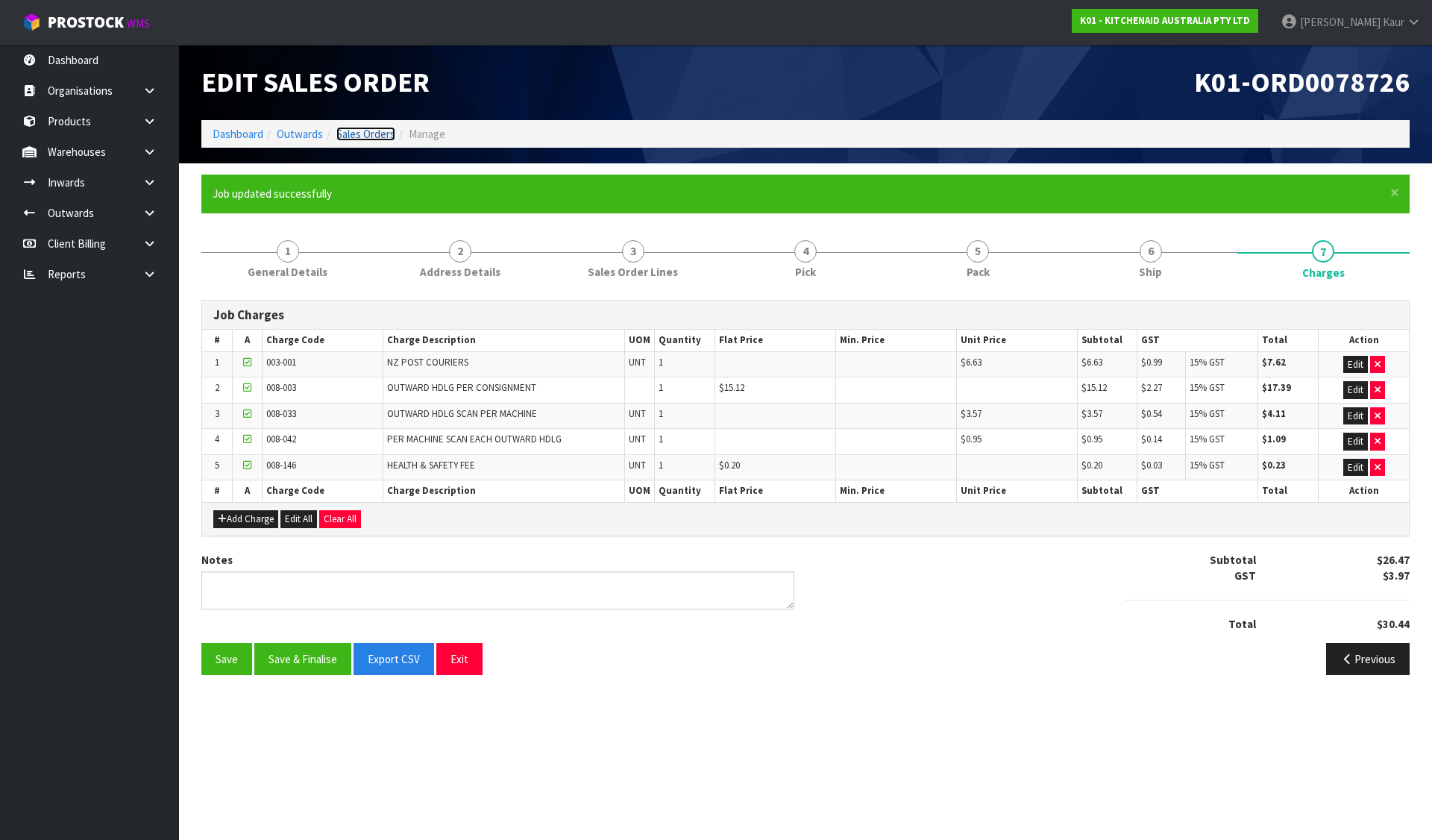
click at [368, 132] on link "Sales Orders" at bounding box center [365, 134] width 59 height 14
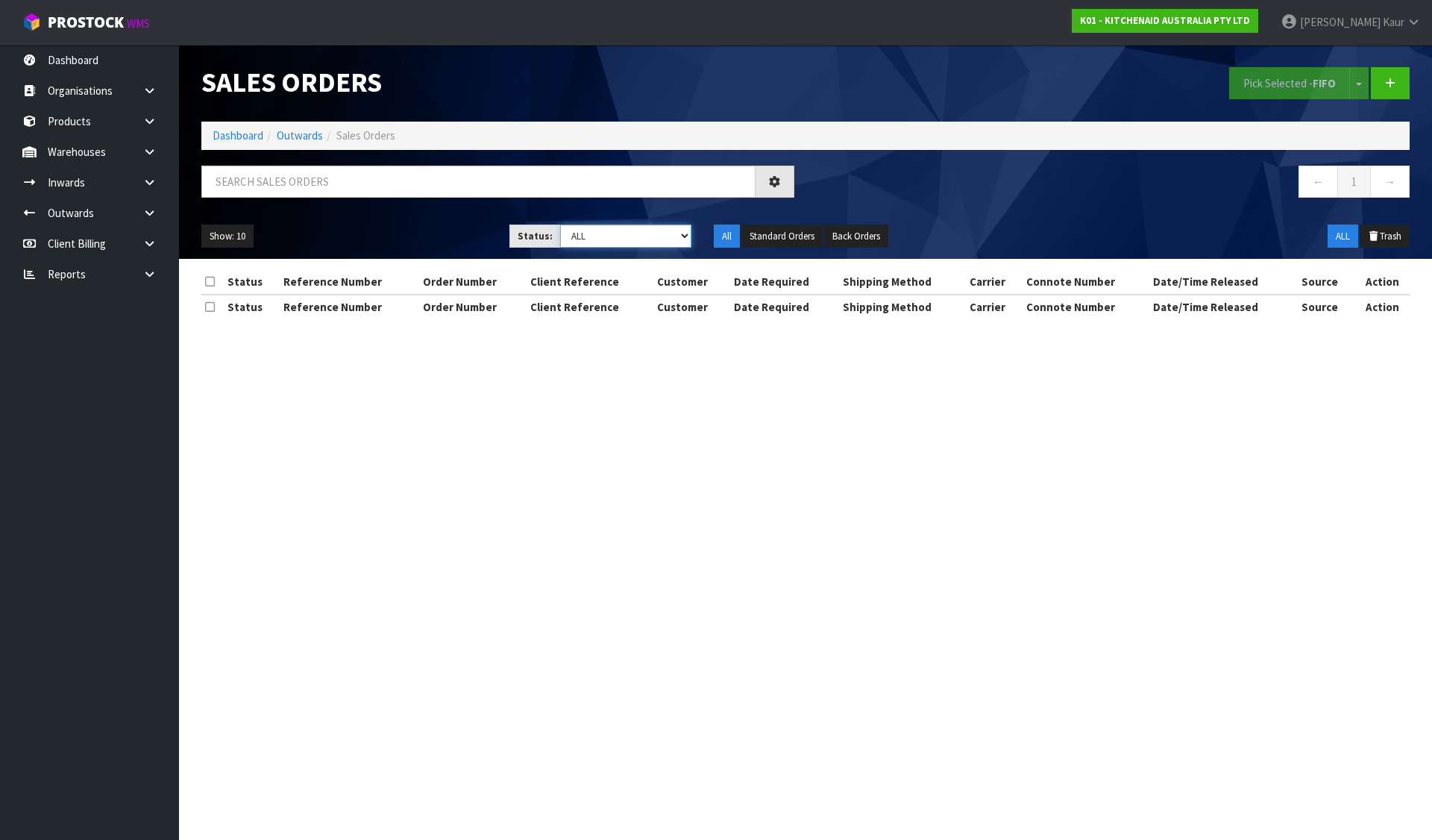
click at [607, 238] on select "Draft Pending Allocated Pending Pick Goods Picked Goods Packed Pending Charges …" at bounding box center [626, 236] width 132 height 23
click at [560, 224] on select "Draft Pending Allocated Pending Pick Goods Picked Goods Packed Pending Charges …" at bounding box center [626, 236] width 132 height 23
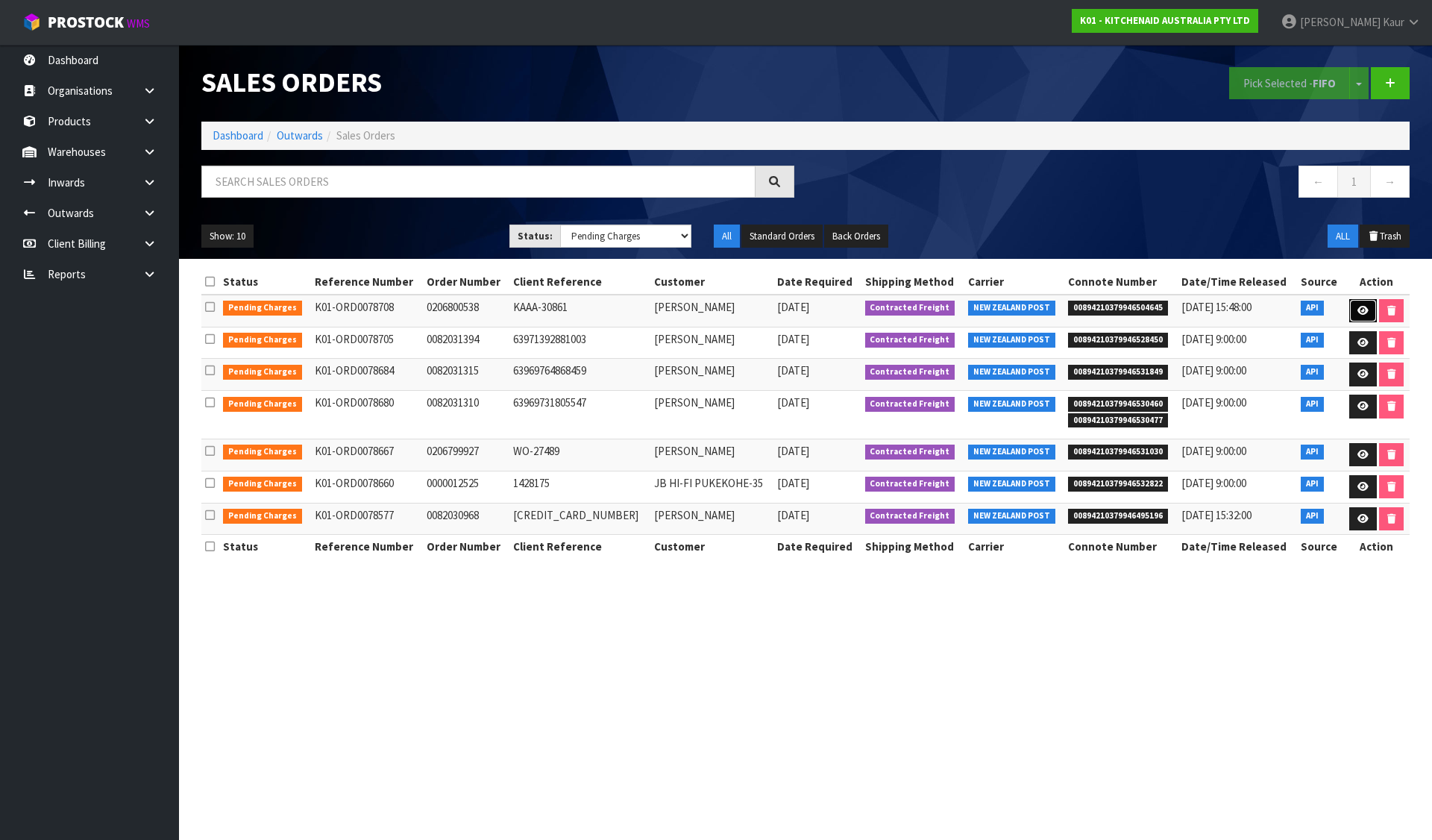
click at [1361, 302] on link at bounding box center [1362, 310] width 28 height 24
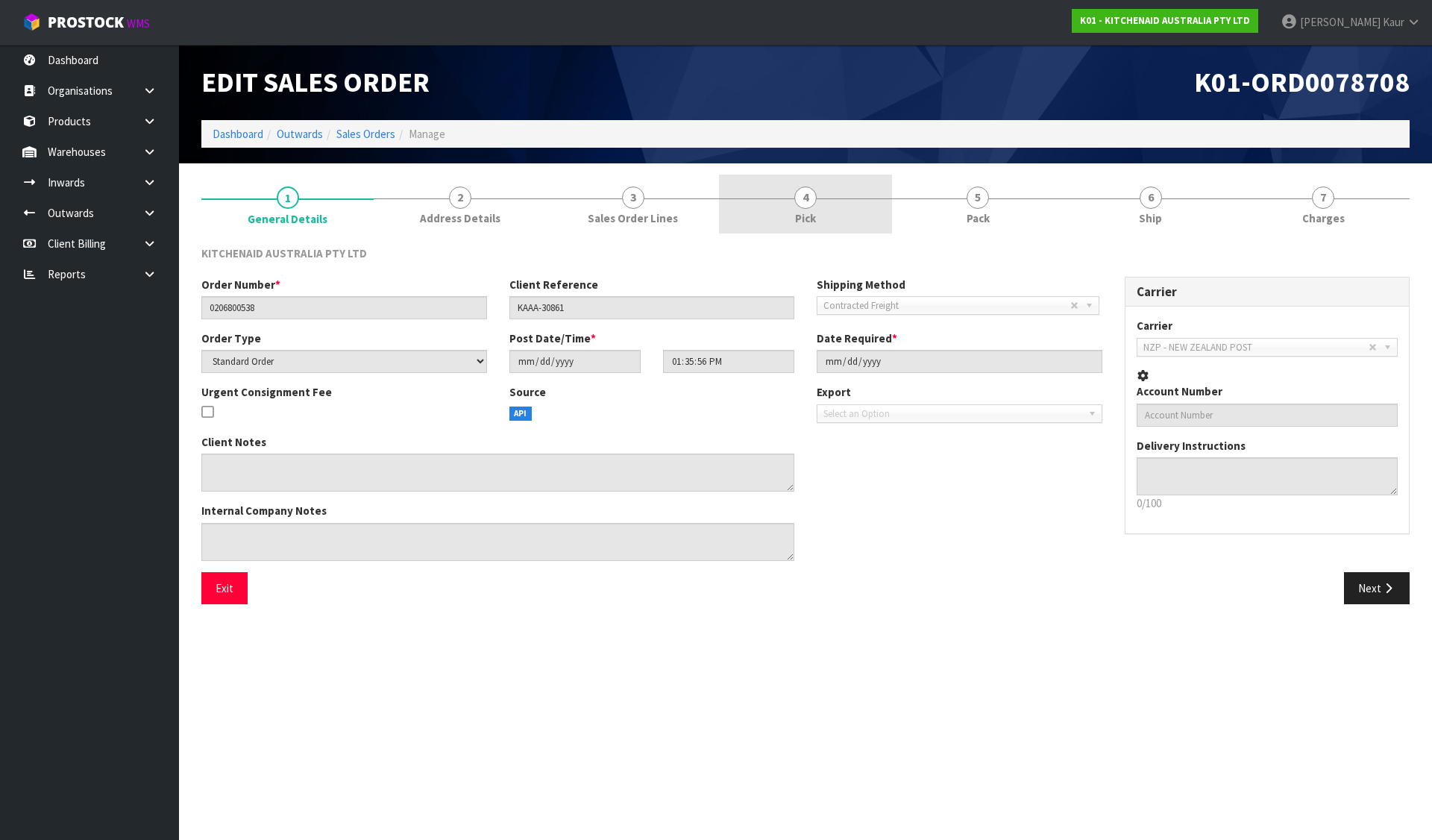
click at [792, 198] on div at bounding box center [805, 198] width 172 height 1
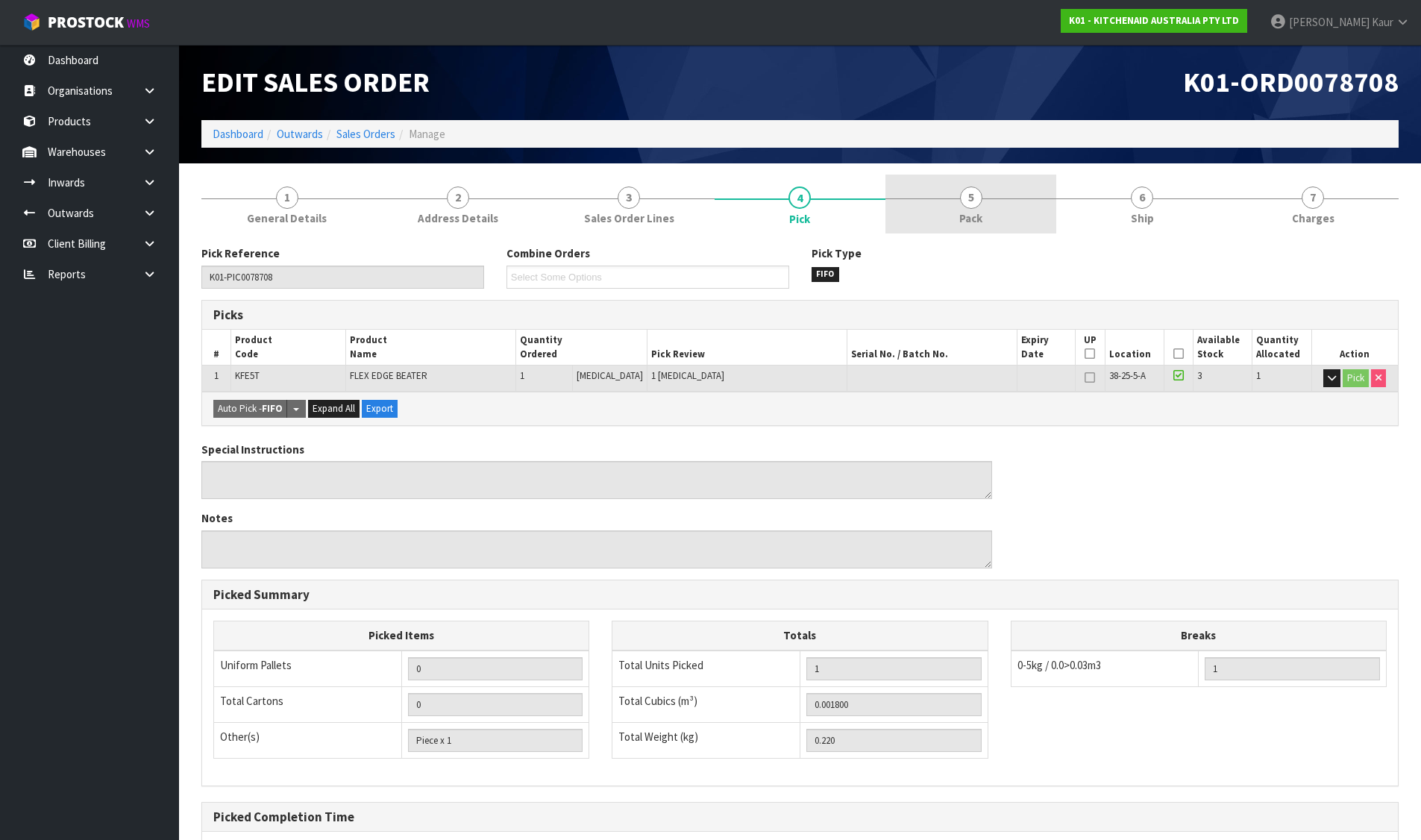
click at [1016, 211] on link "5 Pack" at bounding box center [971, 204] width 171 height 59
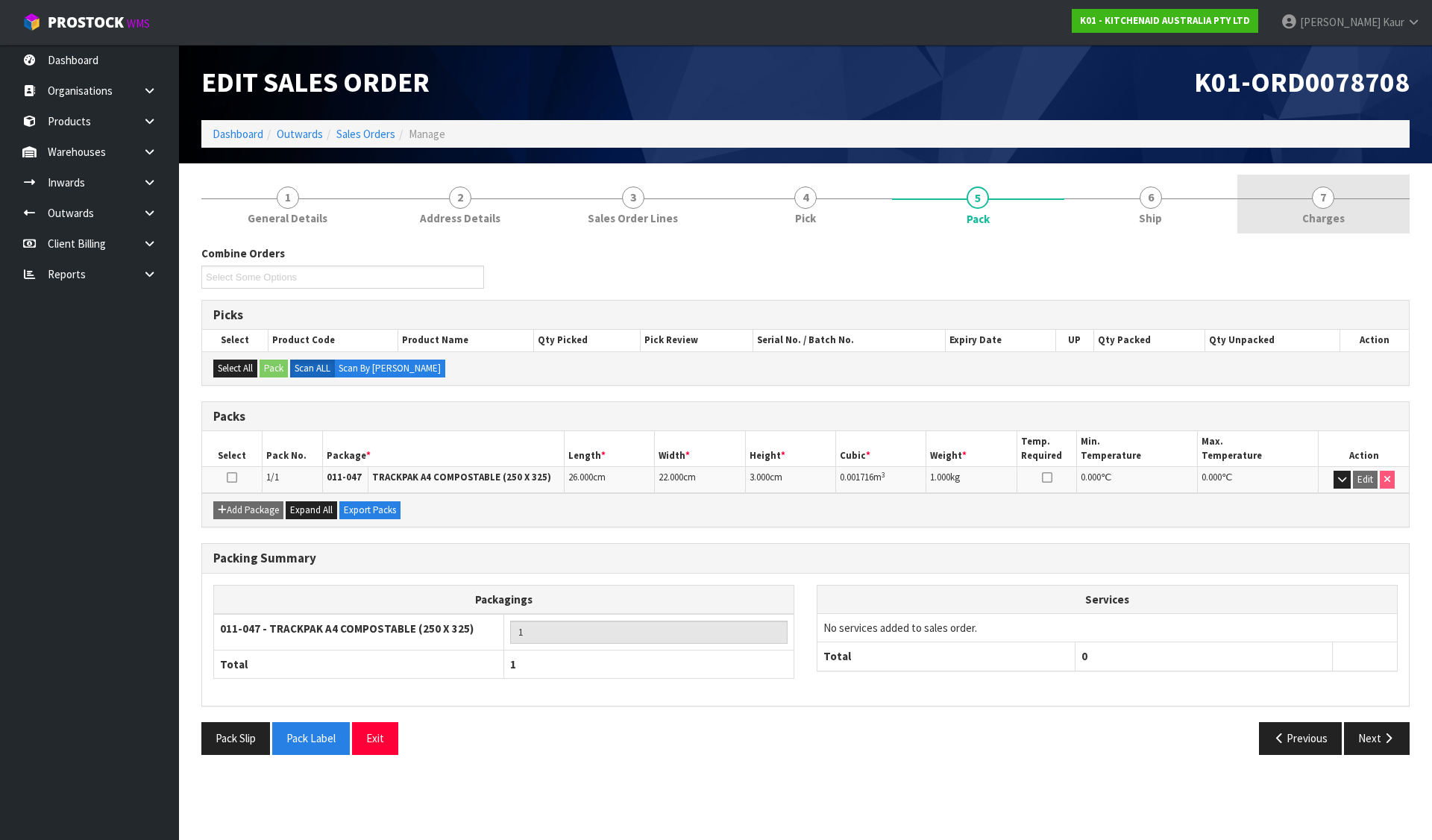
click at [1331, 208] on link "7 [GEOGRAPHIC_DATA]" at bounding box center [1324, 204] width 172 height 59
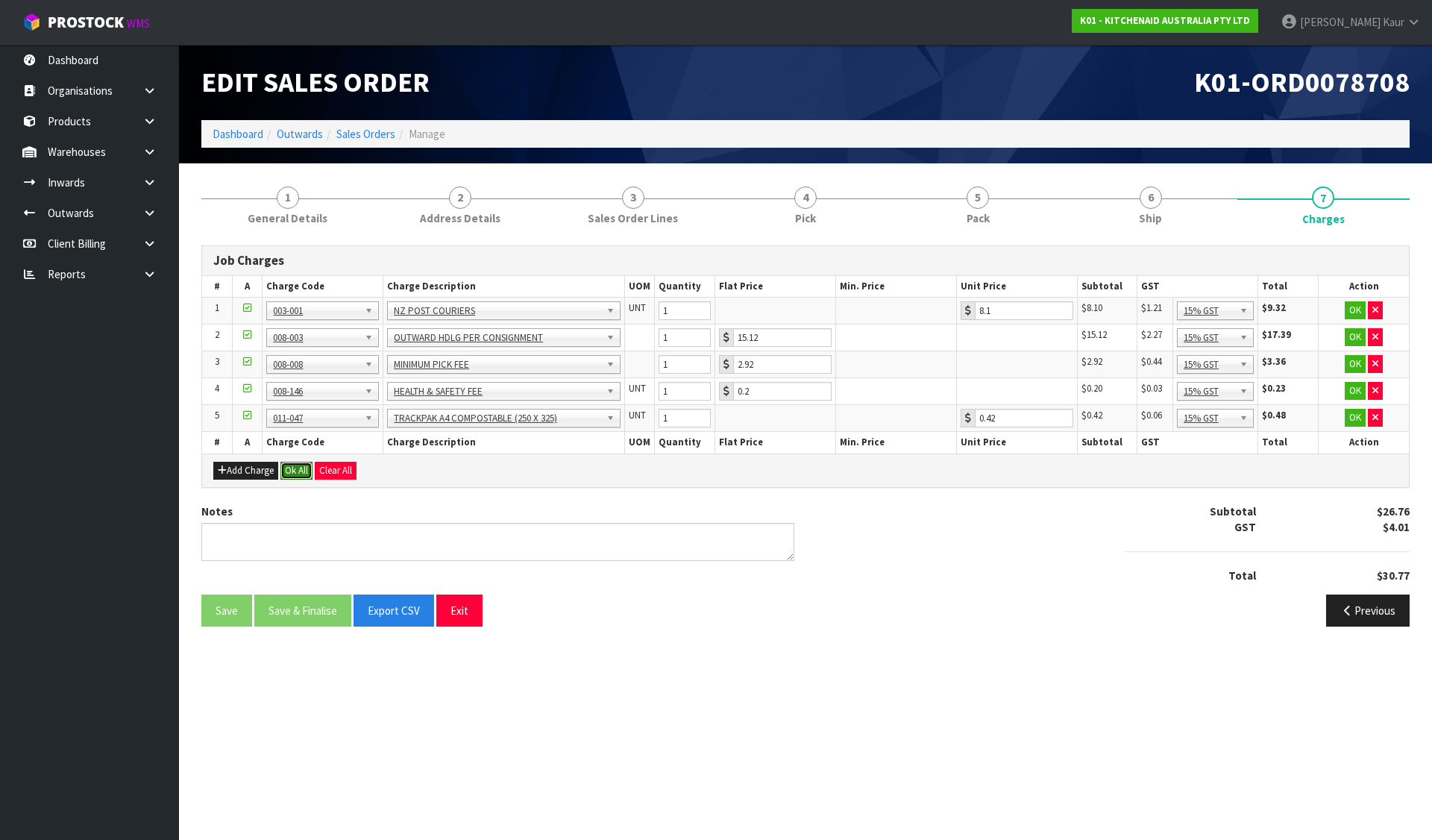
click at [306, 468] on button "Ok All" at bounding box center [296, 470] width 32 height 18
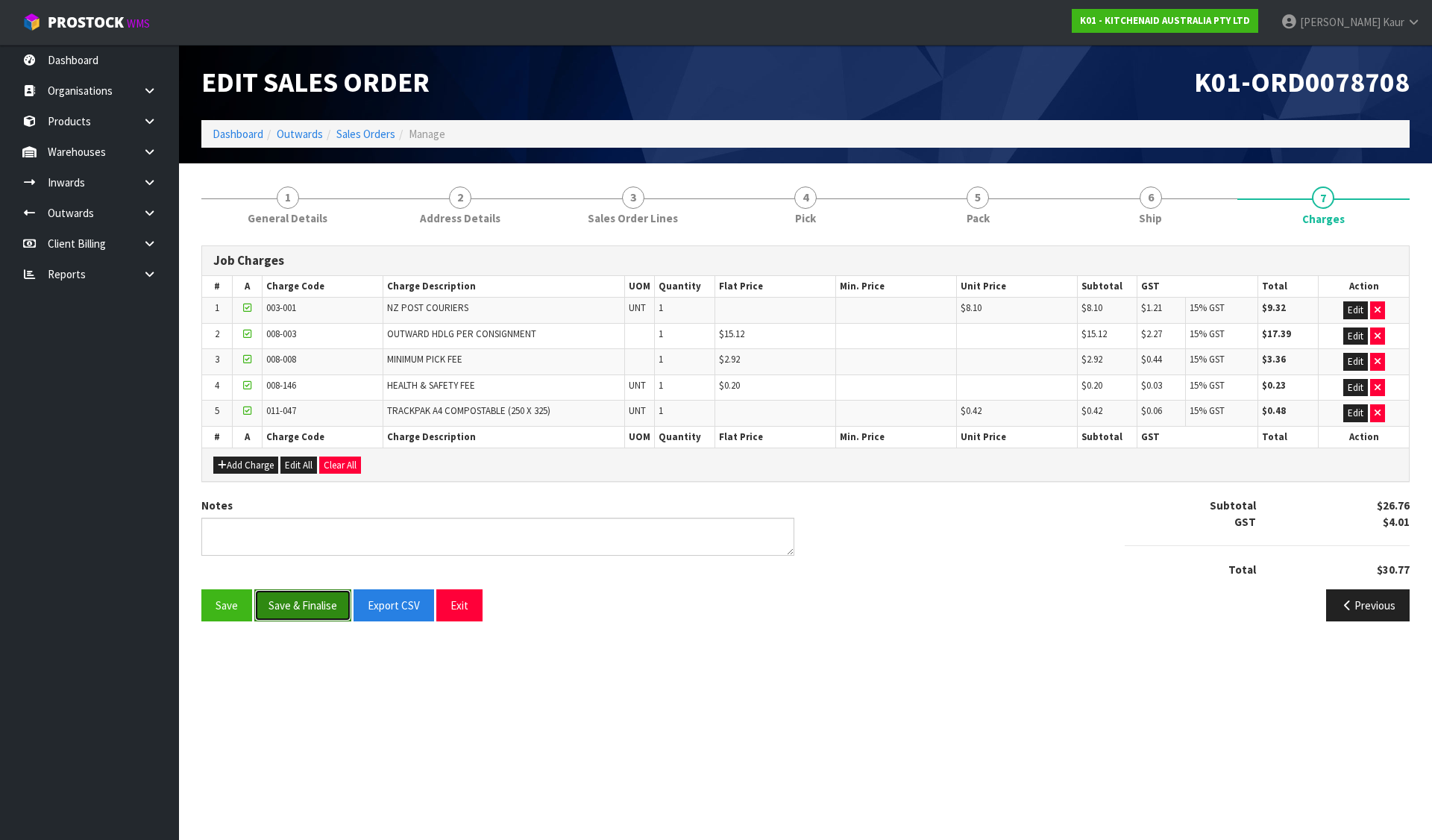
click at [308, 599] on button "Save & Finalise" at bounding box center [302, 605] width 97 height 32
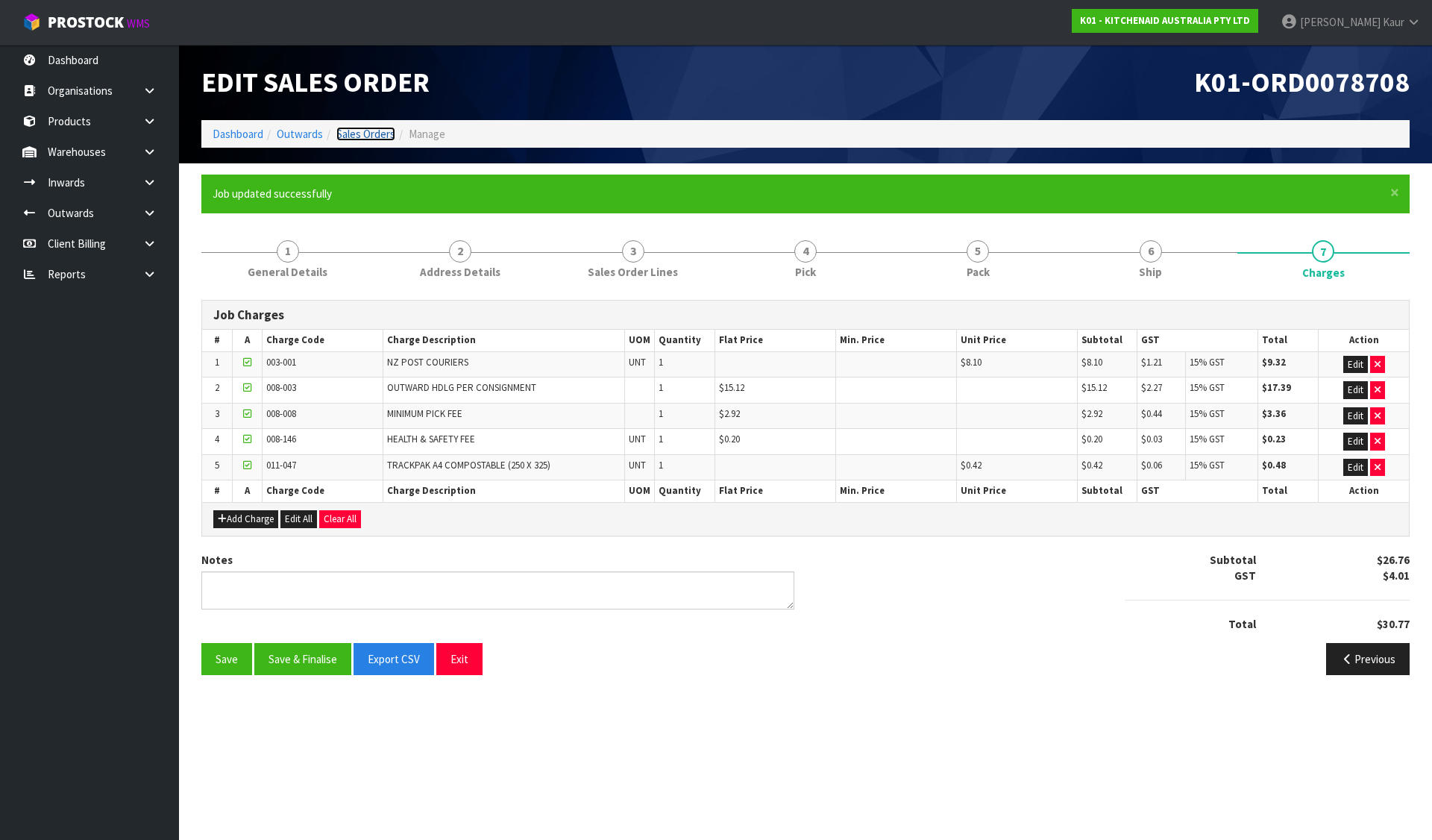
click at [361, 134] on link "Sales Orders" at bounding box center [365, 134] width 59 height 14
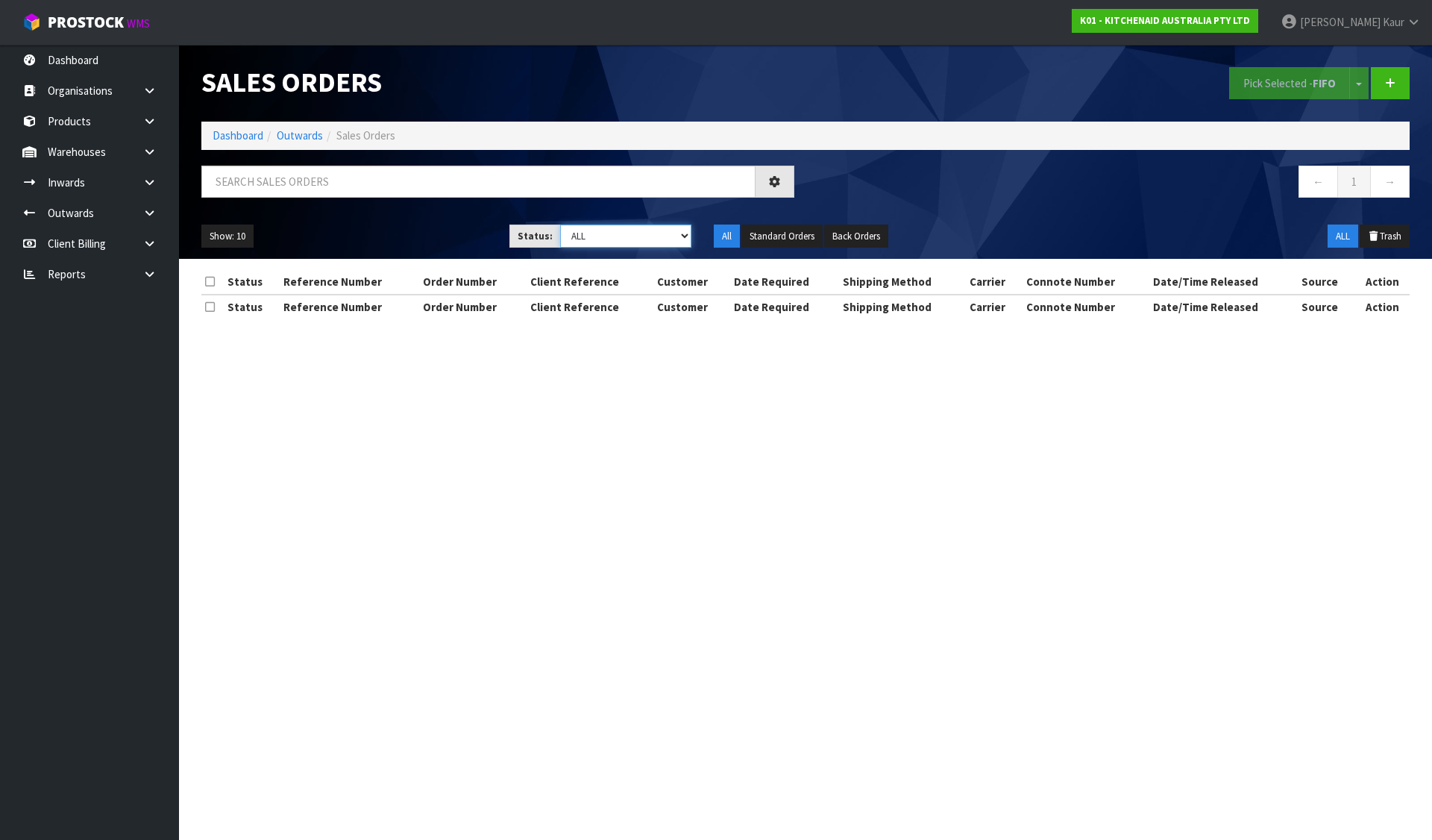
drag, startPoint x: 617, startPoint y: 228, endPoint x: 617, endPoint y: 244, distance: 16.0
click at [617, 228] on select "Draft Pending Allocated Pending Pick Goods Picked Goods Packed Pending Charges …" at bounding box center [626, 236] width 132 height 23
click at [560, 224] on select "Draft Pending Allocated Pending Pick Goods Picked Goods Packed Pending Charges …" at bounding box center [626, 236] width 132 height 23
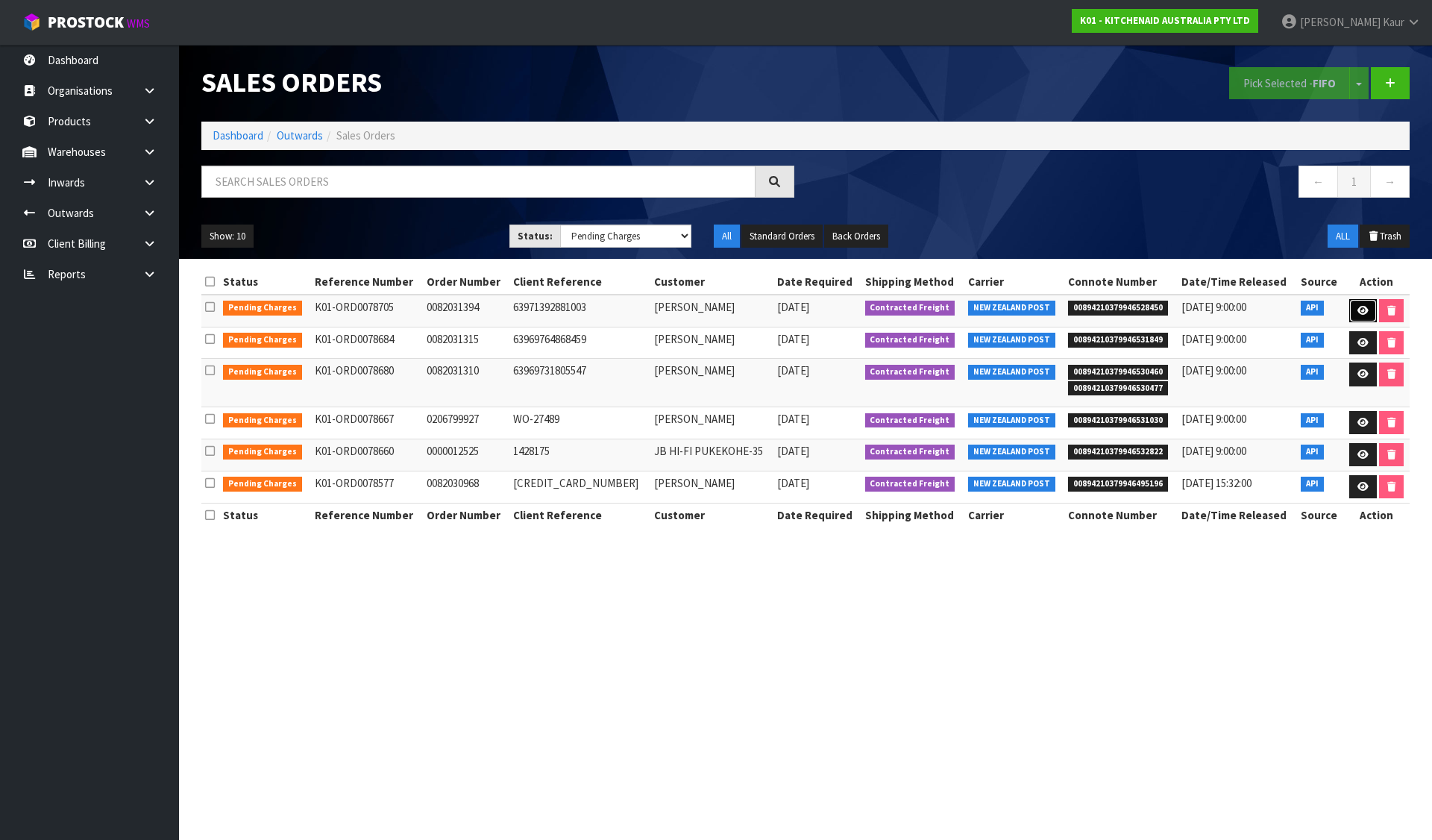
click at [1357, 307] on icon at bounding box center [1363, 310] width 12 height 10
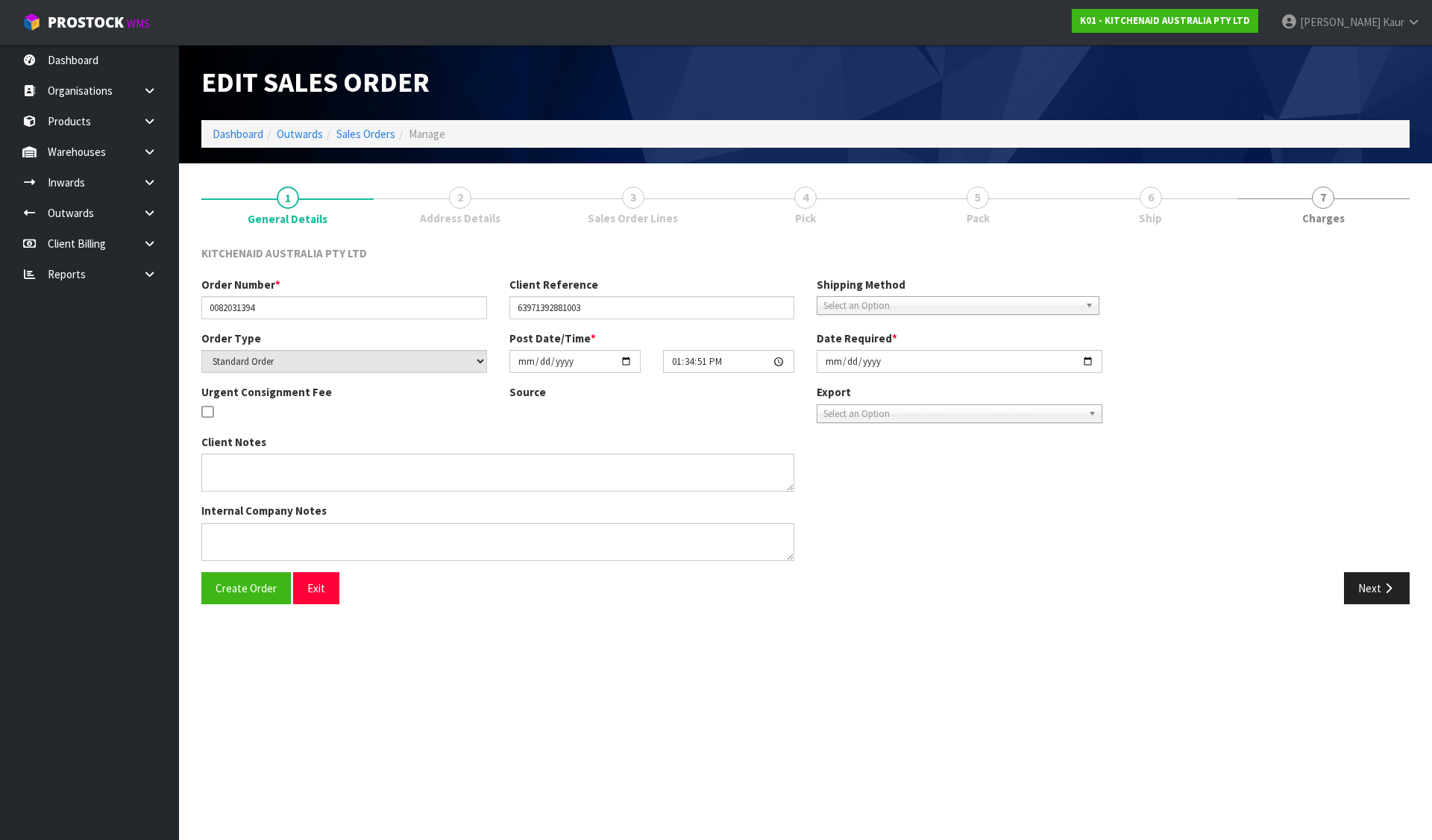
click at [747, 191] on link "4 Pick" at bounding box center [805, 204] width 172 height 59
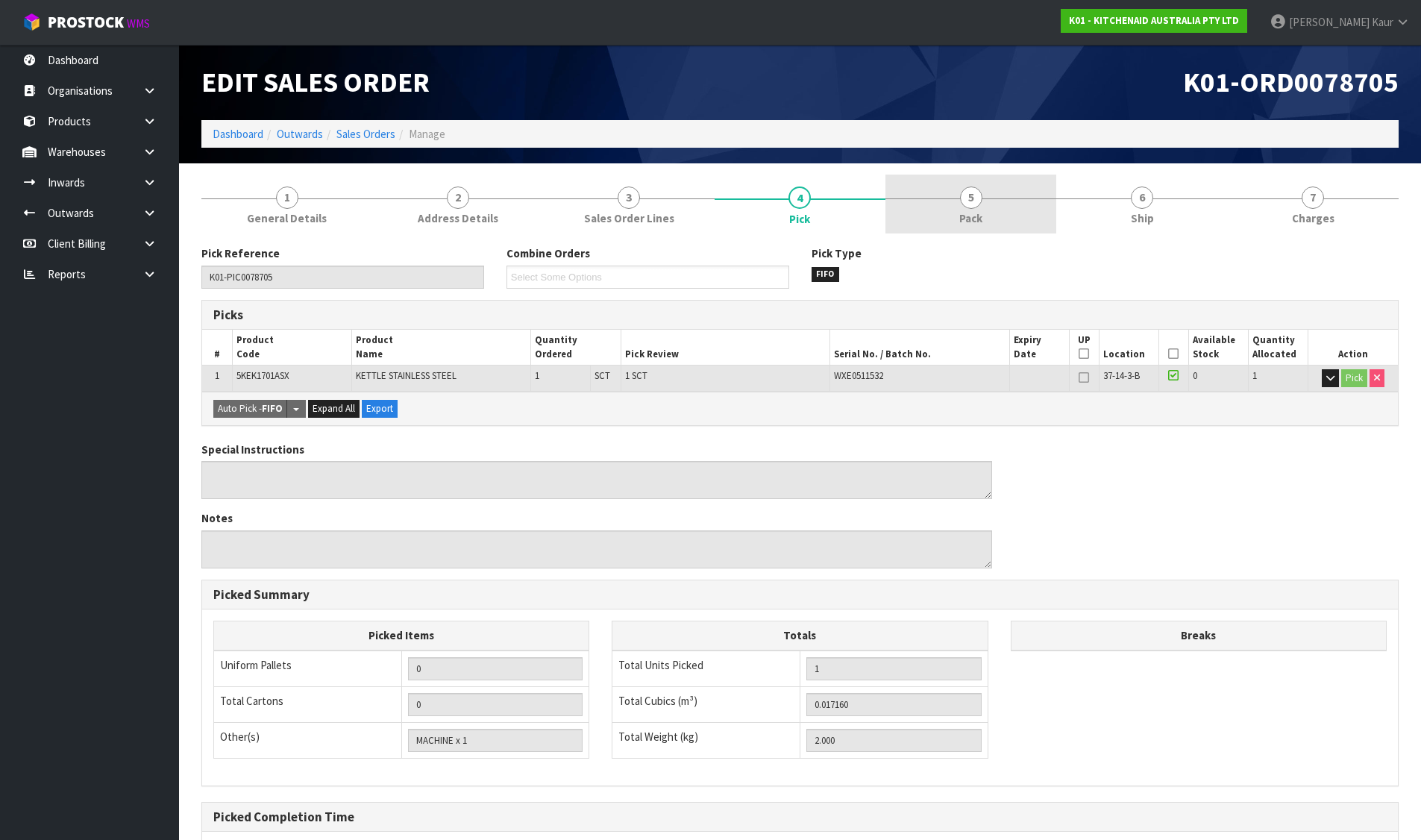
click at [960, 188] on link "5 Pack" at bounding box center [971, 204] width 171 height 59
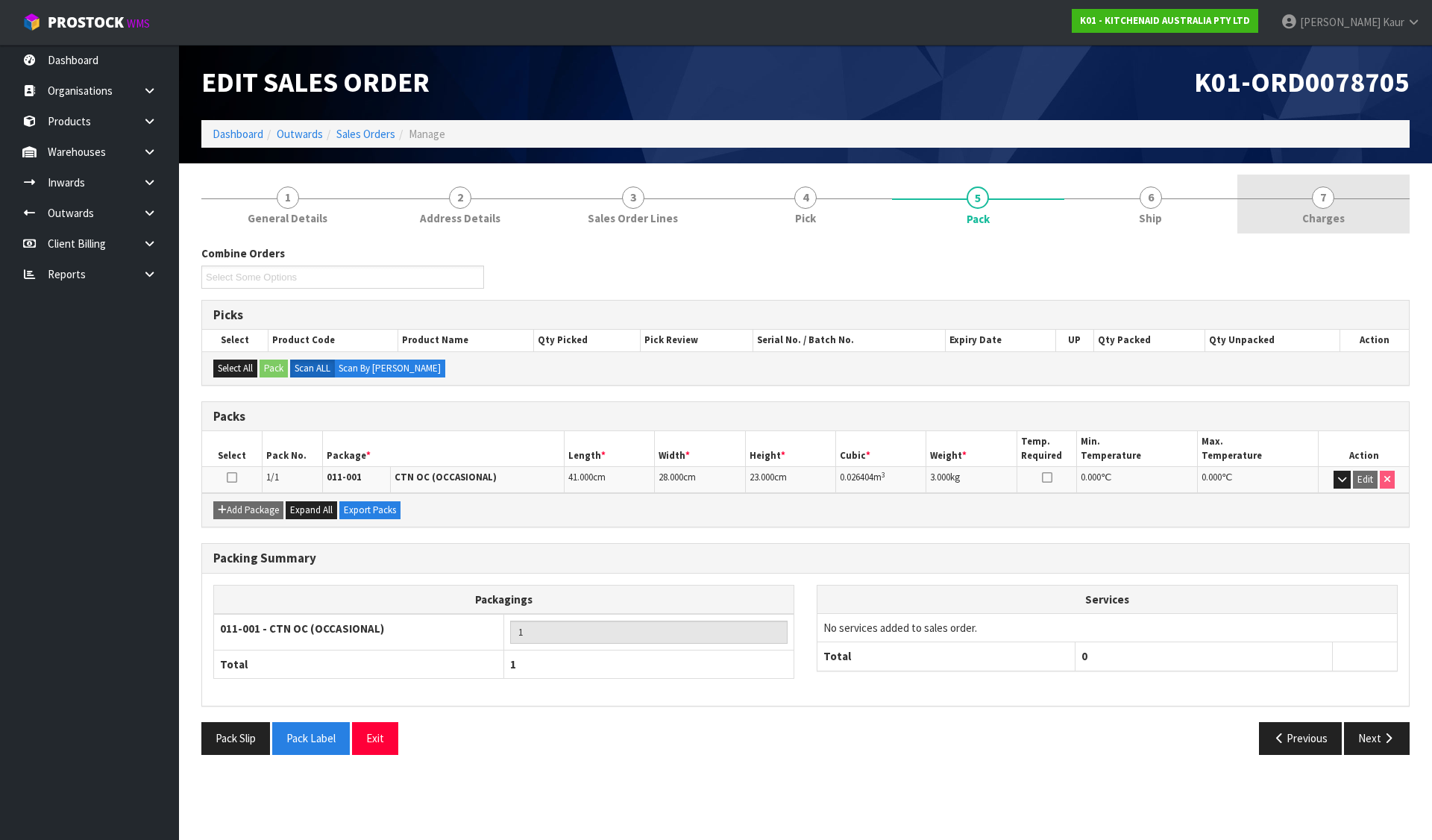
click at [1327, 215] on span "Charges" at bounding box center [1324, 219] width 43 height 16
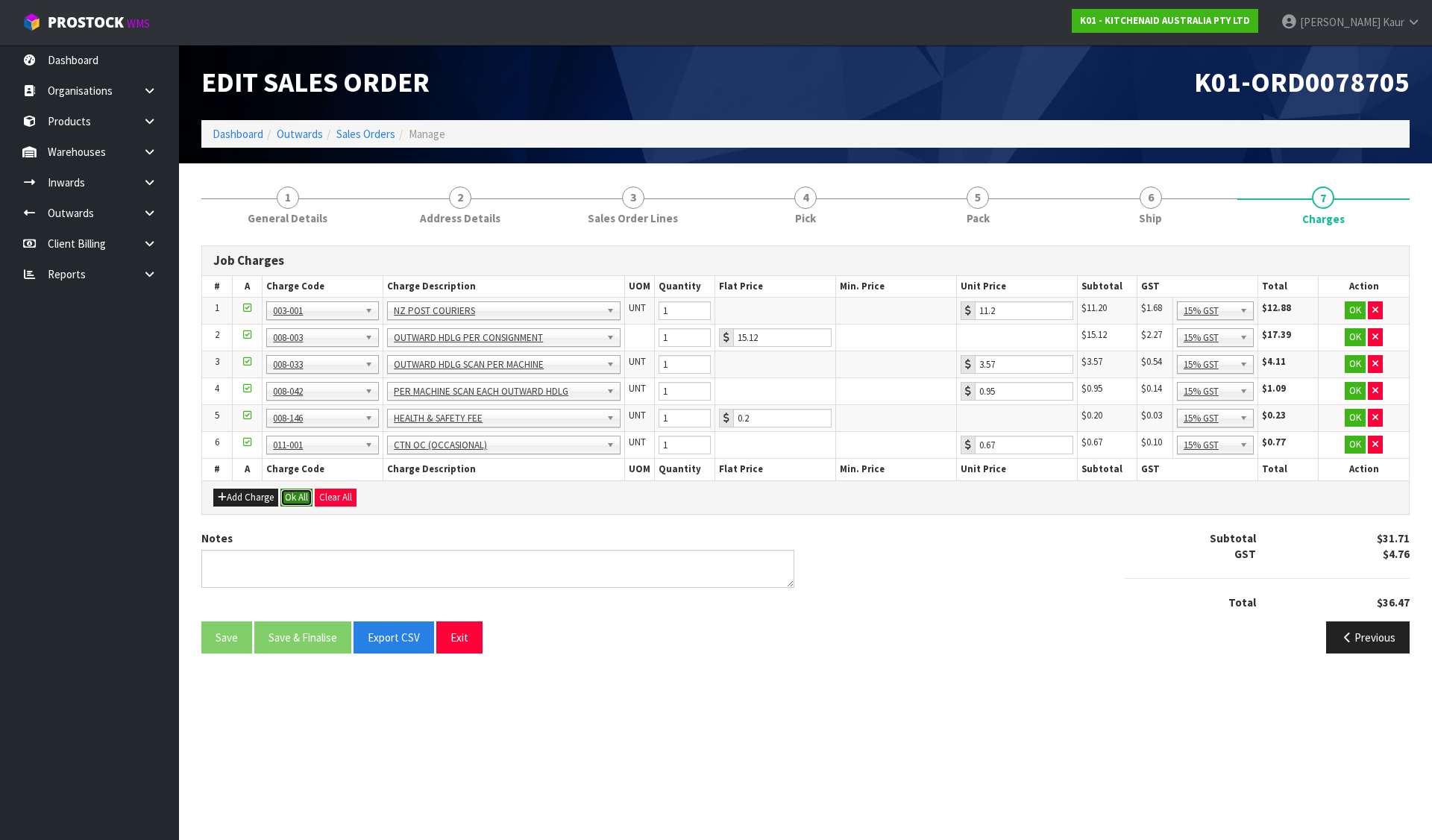
click at [305, 497] on button "Ok All" at bounding box center [296, 497] width 32 height 18
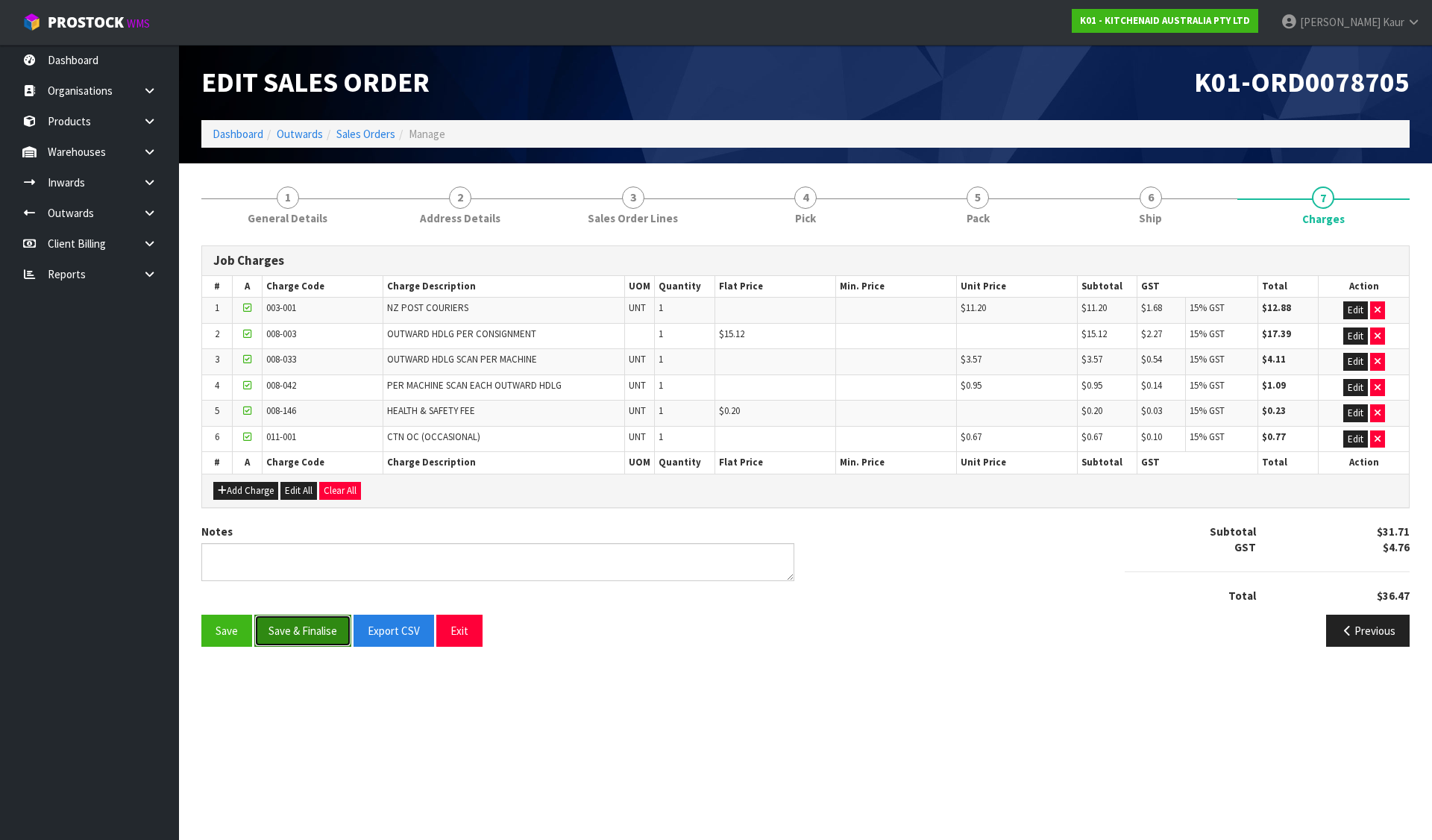
click at [299, 622] on button "Save & Finalise" at bounding box center [302, 630] width 97 height 32
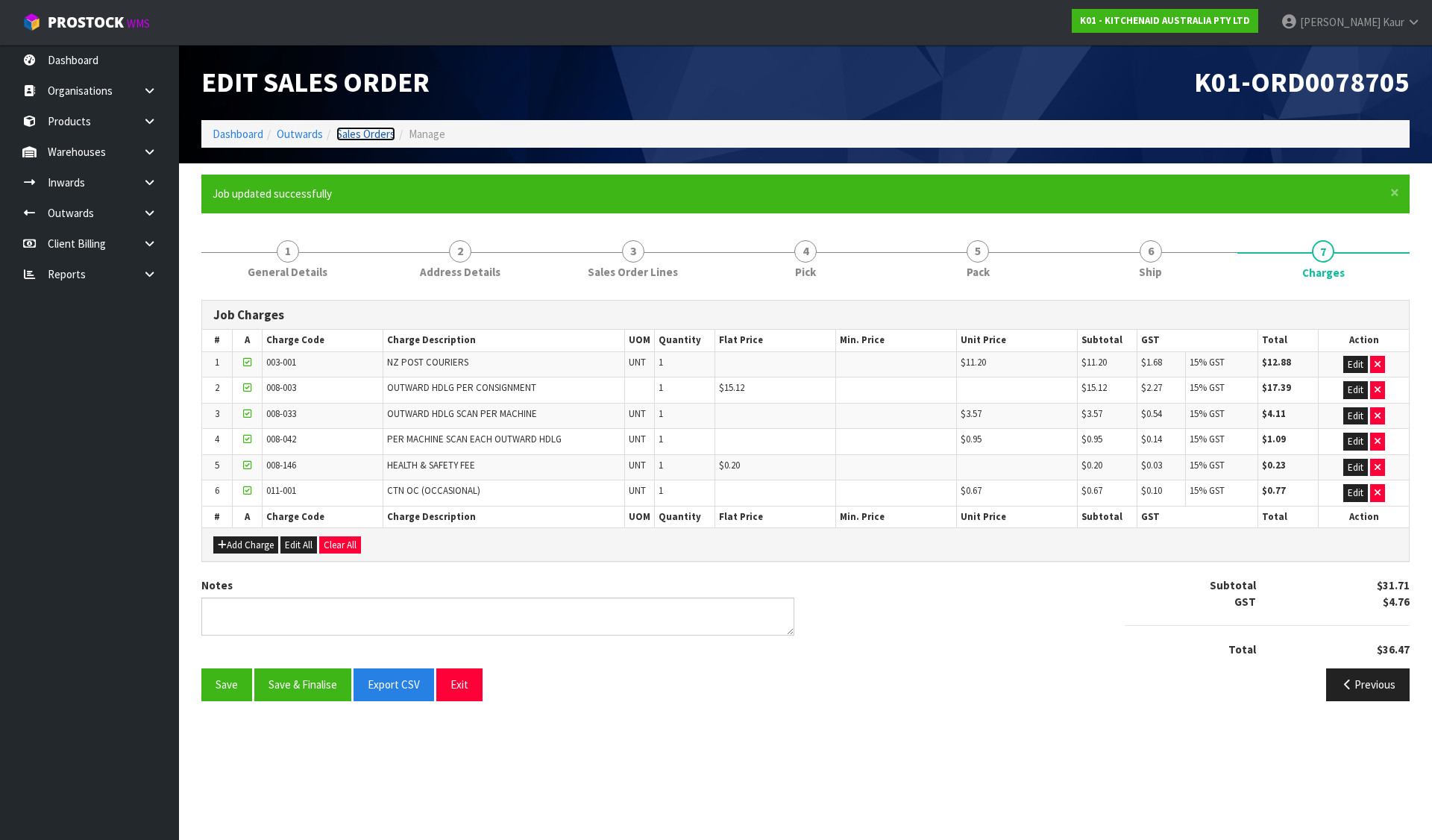
click at [362, 134] on link "Sales Orders" at bounding box center [365, 134] width 59 height 14
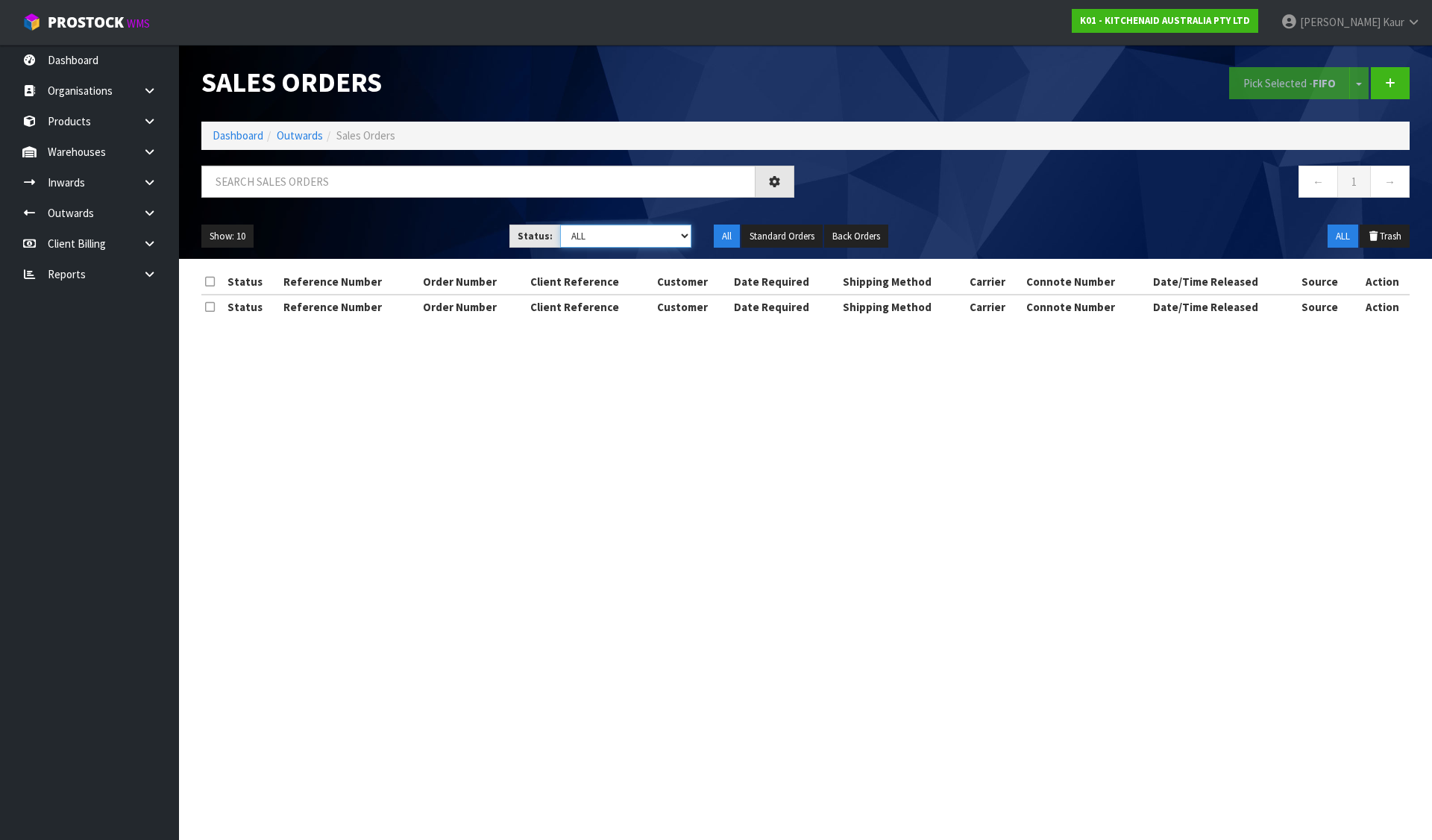
click at [605, 229] on select "Draft Pending Allocated Pending Pick Goods Picked Goods Packed Pending Charges …" at bounding box center [626, 236] width 132 height 23
click at [560, 224] on select "Draft Pending Allocated Pending Pick Goods Picked Goods Packed Pending Charges …" at bounding box center [626, 236] width 132 height 23
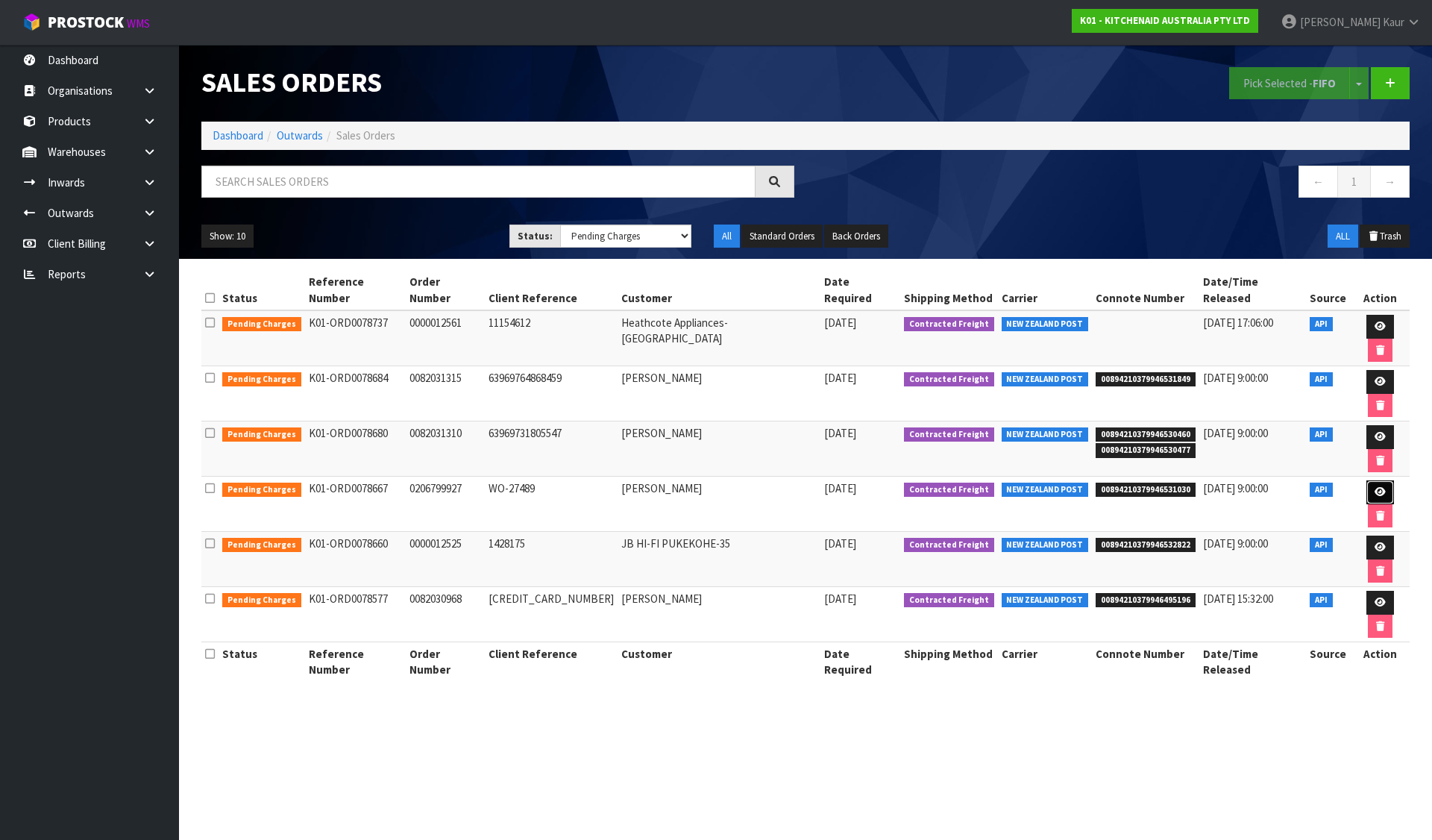
click at [1374, 487] on icon at bounding box center [1380, 492] width 12 height 10
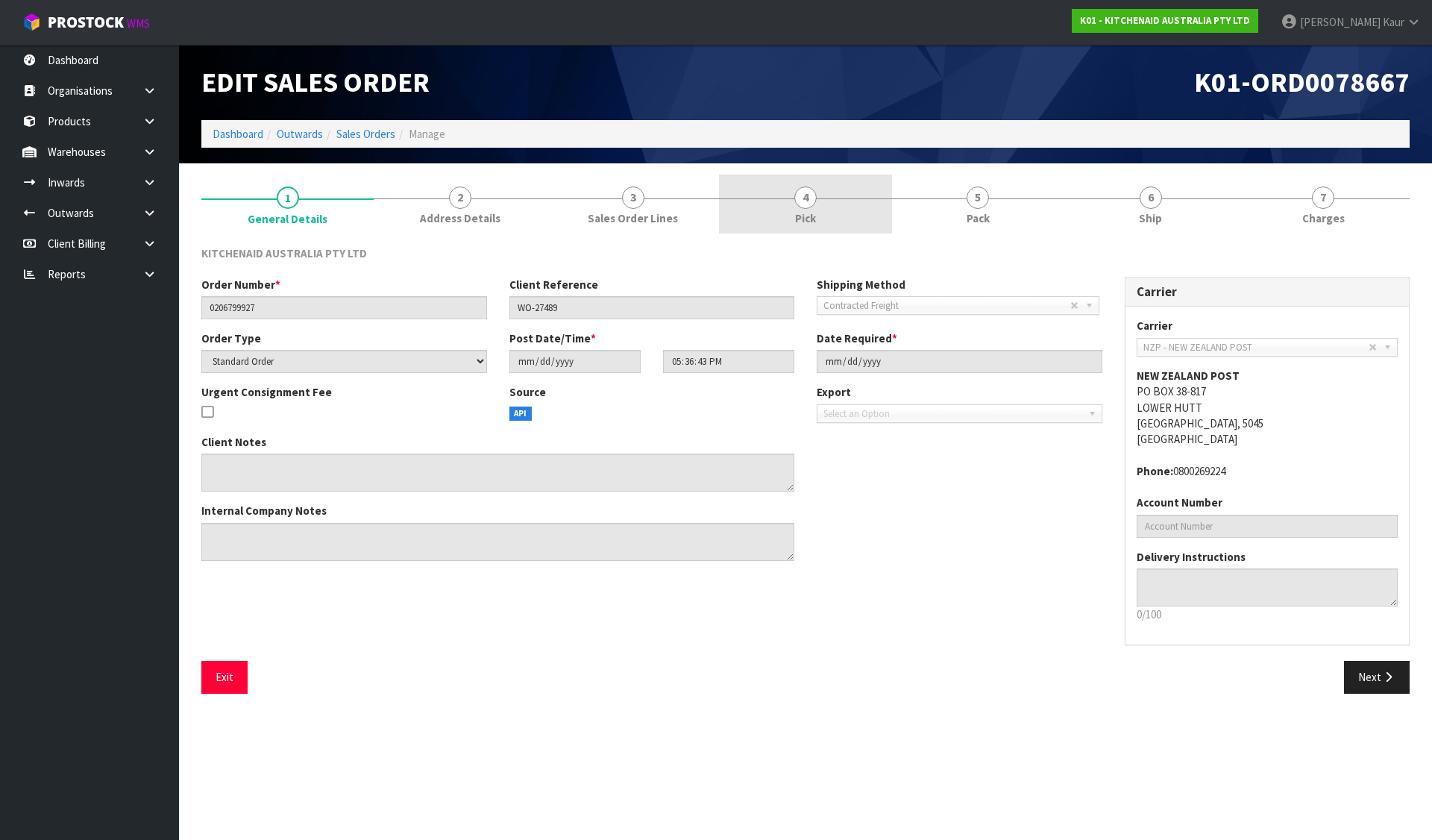
click at [836, 213] on link "4 Pick" at bounding box center [805, 204] width 172 height 59
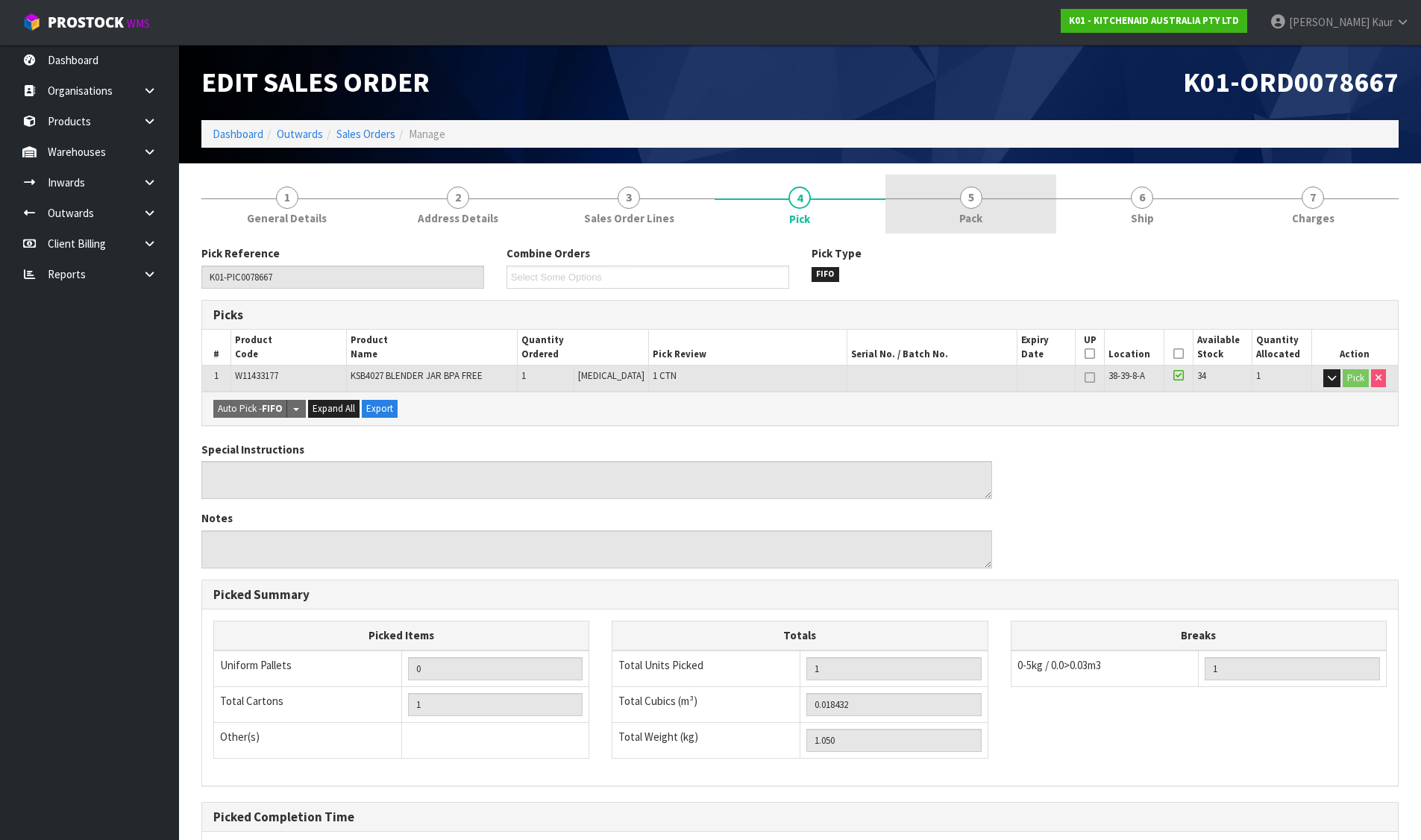
click at [966, 203] on span "5" at bounding box center [971, 197] width 22 height 22
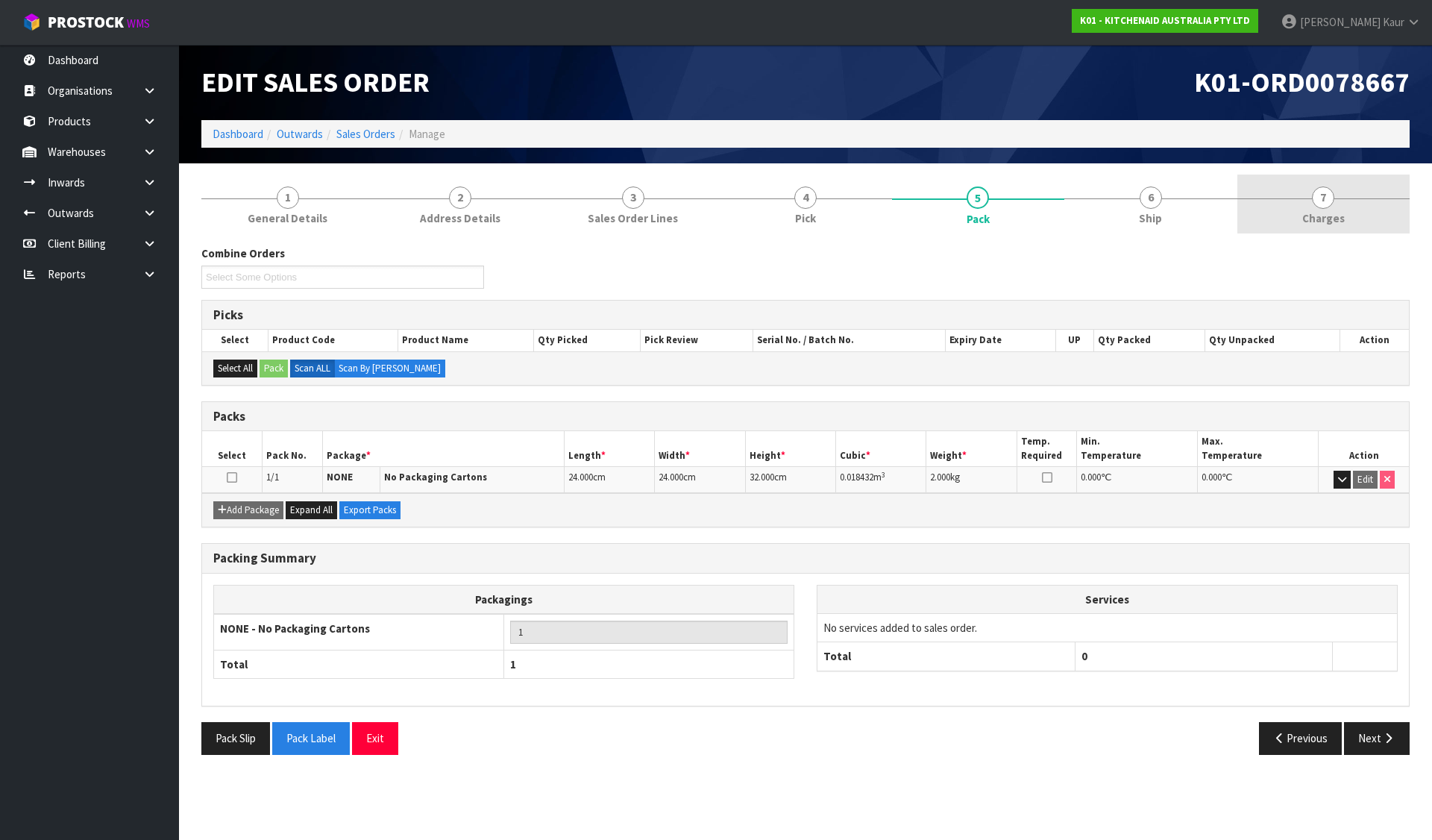
click at [1383, 206] on link "7 [GEOGRAPHIC_DATA]" at bounding box center [1324, 204] width 172 height 59
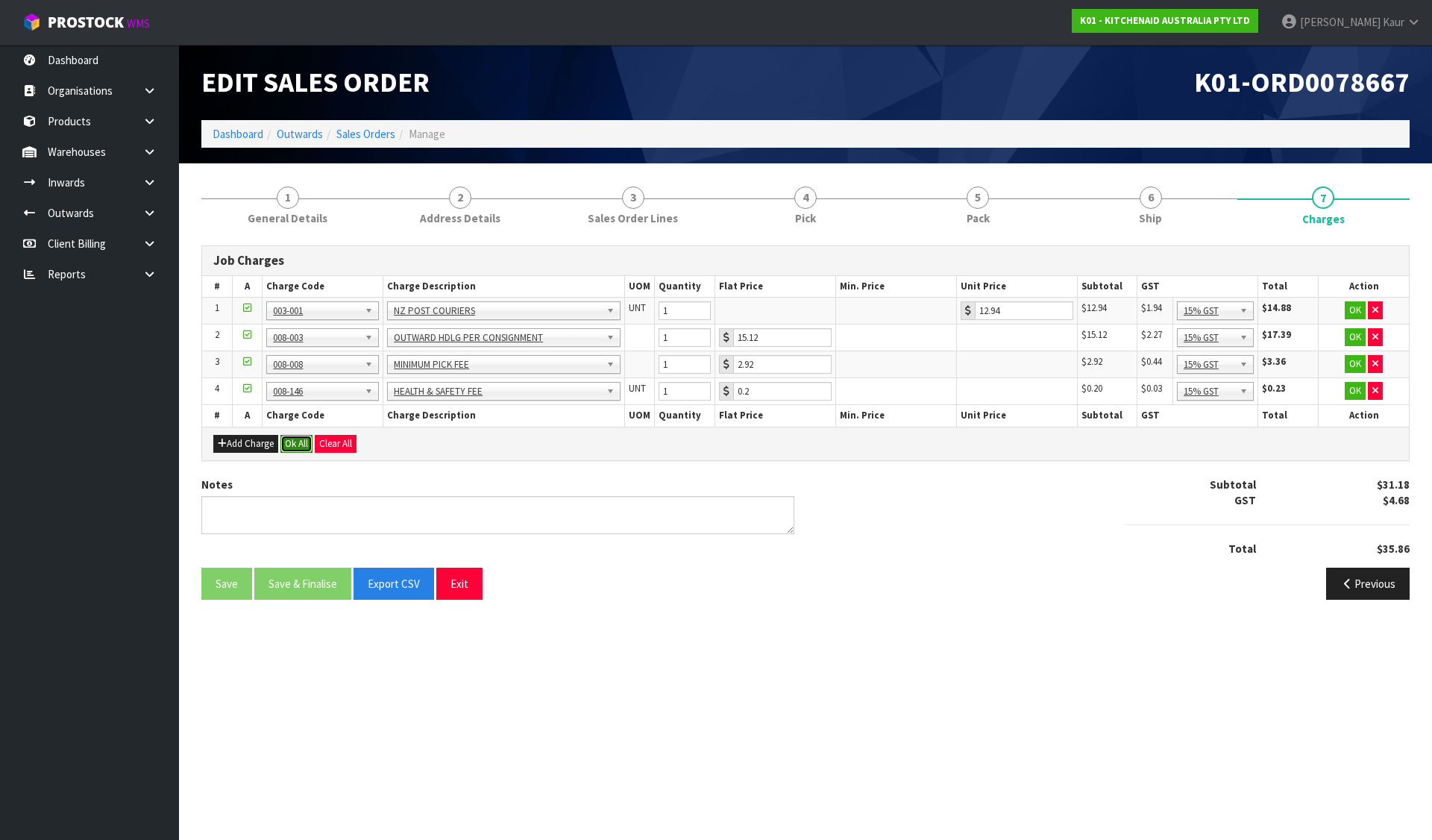
click at [298, 444] on button "Ok All" at bounding box center [296, 444] width 32 height 18
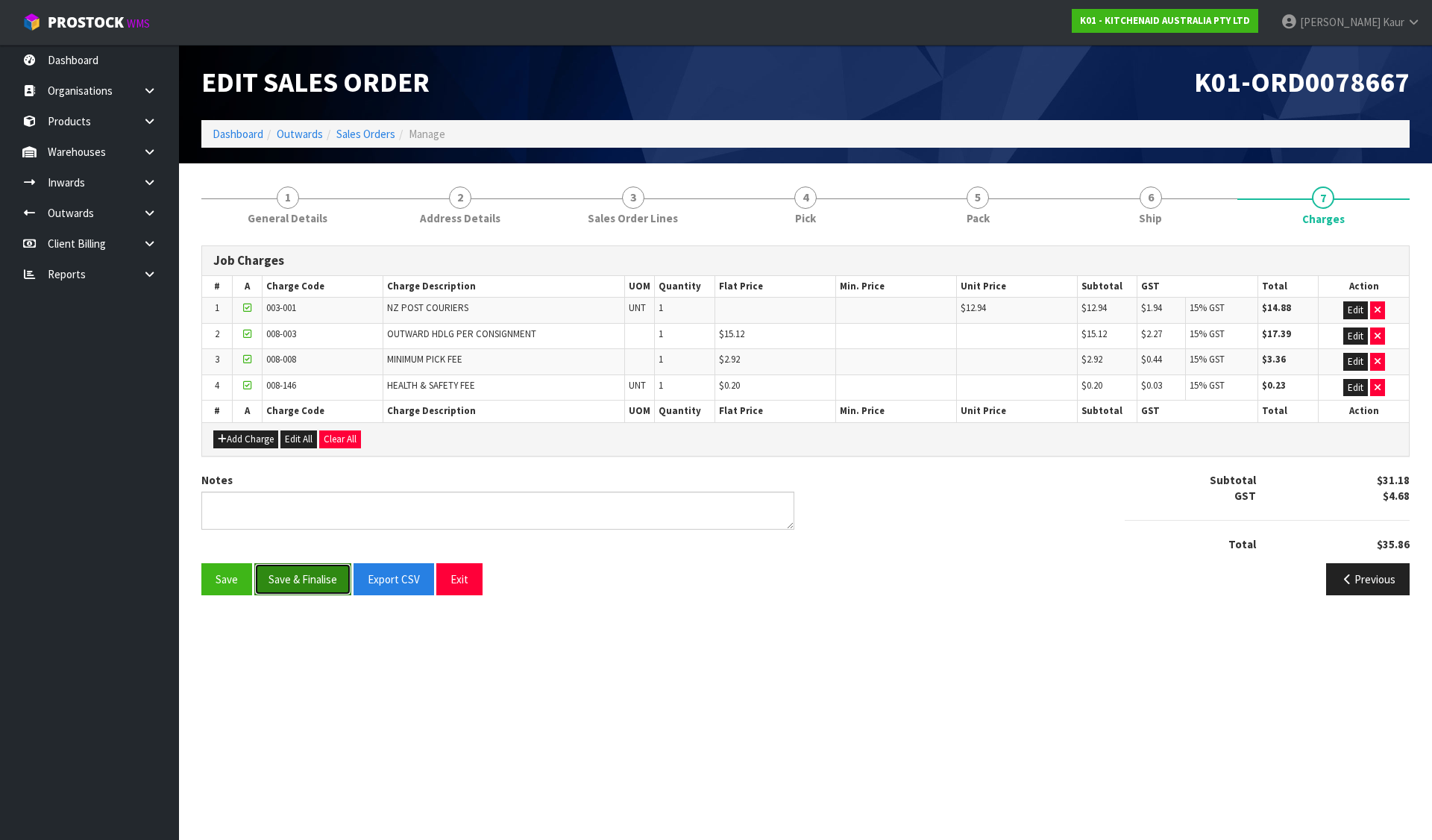
click at [302, 581] on button "Save & Finalise" at bounding box center [302, 579] width 97 height 32
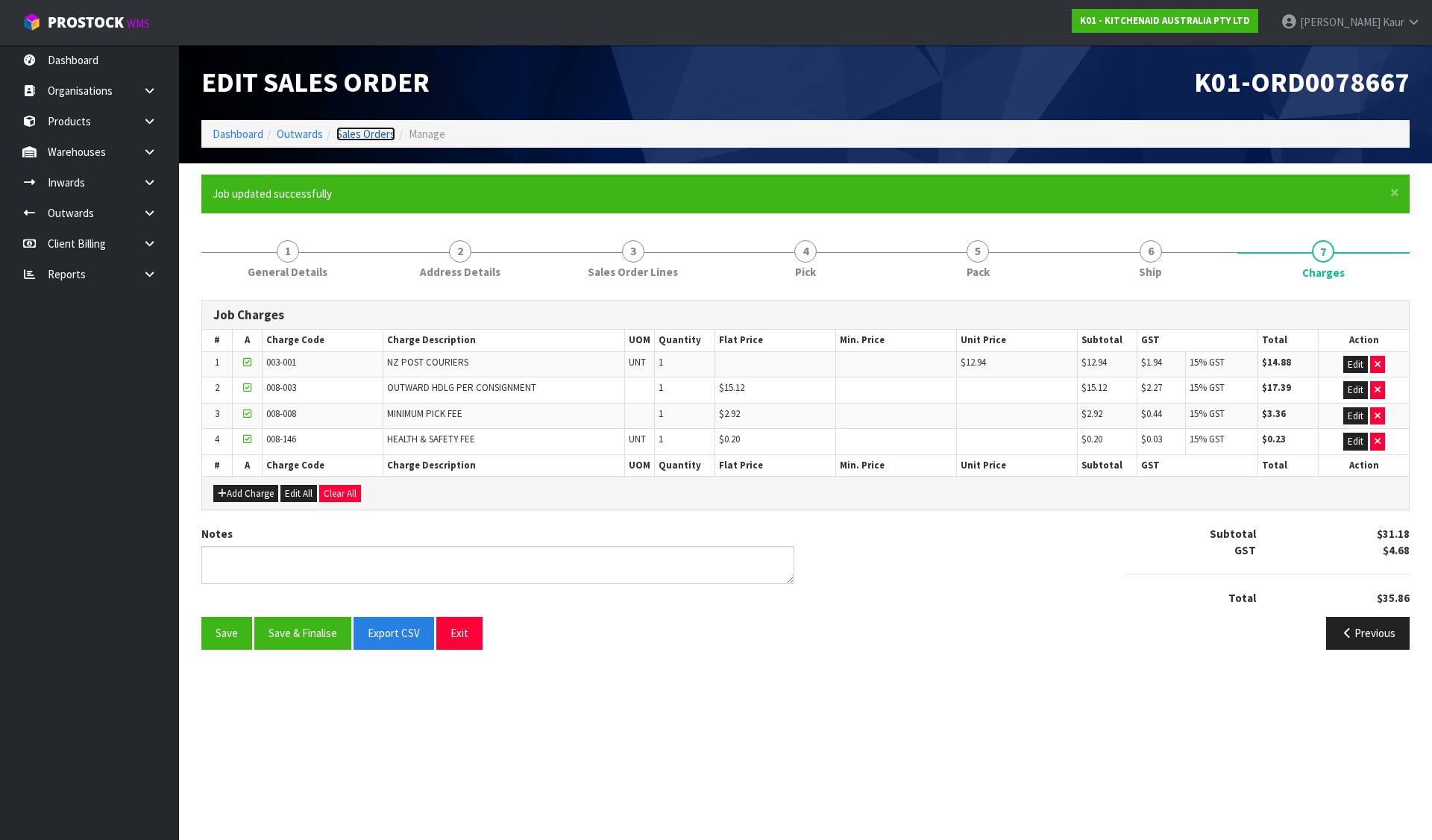
click at [363, 130] on link "Sales Orders" at bounding box center [365, 134] width 59 height 14
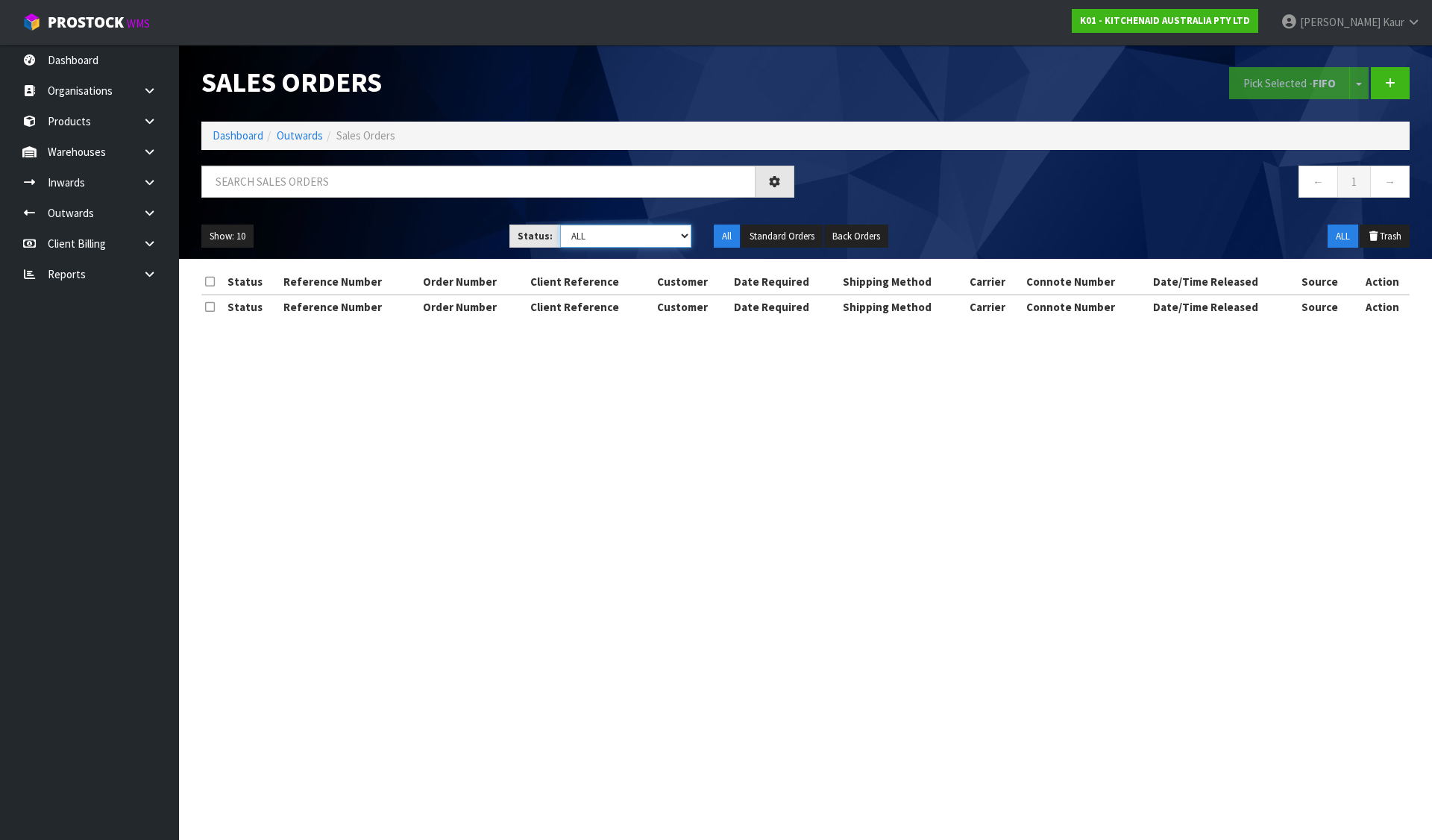
click at [616, 234] on select "Draft Pending Allocated Pending Pick Goods Picked Goods Packed Pending Charges …" at bounding box center [626, 236] width 132 height 23
click at [560, 224] on select "Draft Pending Allocated Pending Pick Goods Picked Goods Packed Pending Charges …" at bounding box center [626, 236] width 132 height 23
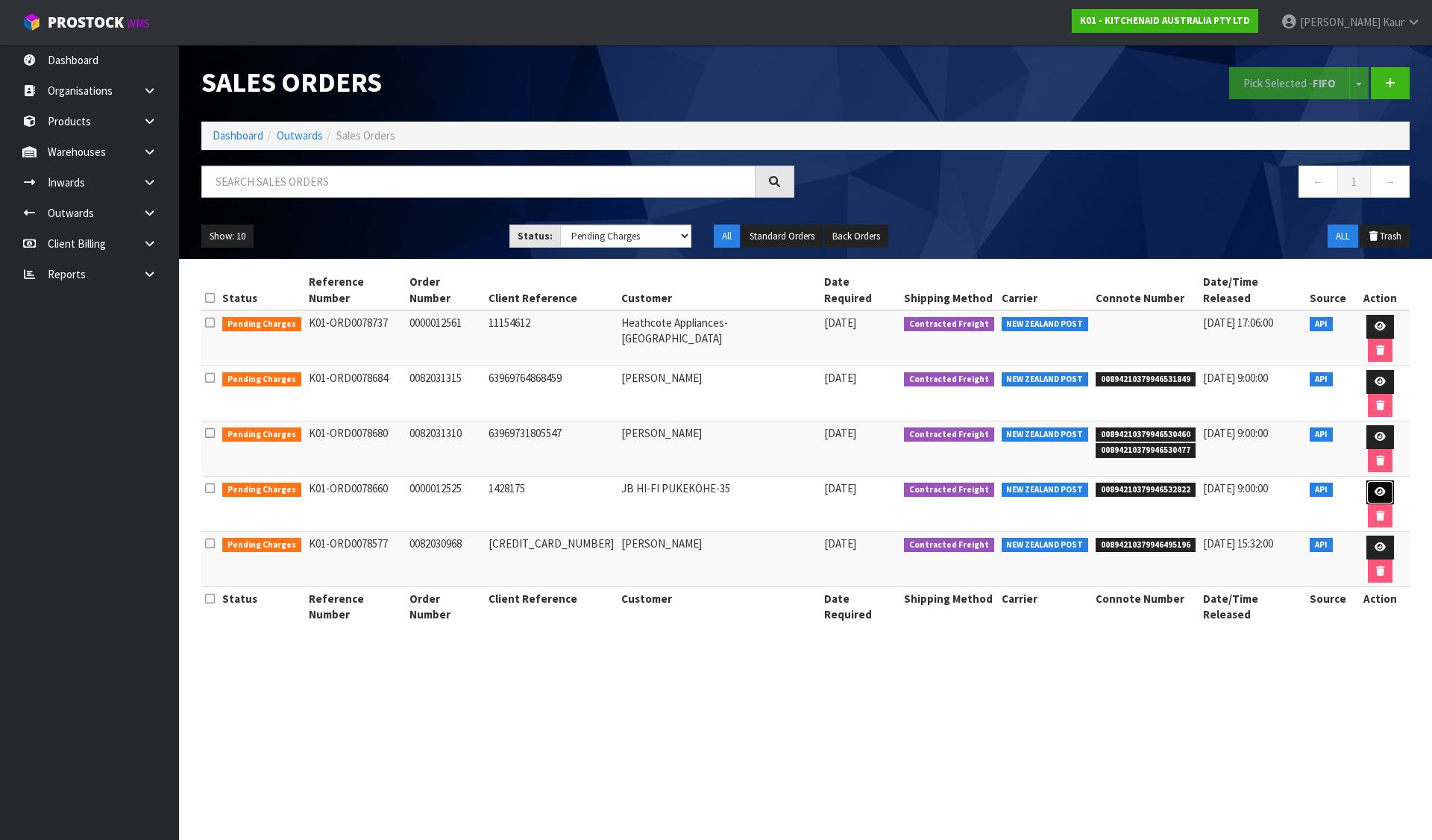
click at [1374, 487] on icon at bounding box center [1380, 492] width 12 height 10
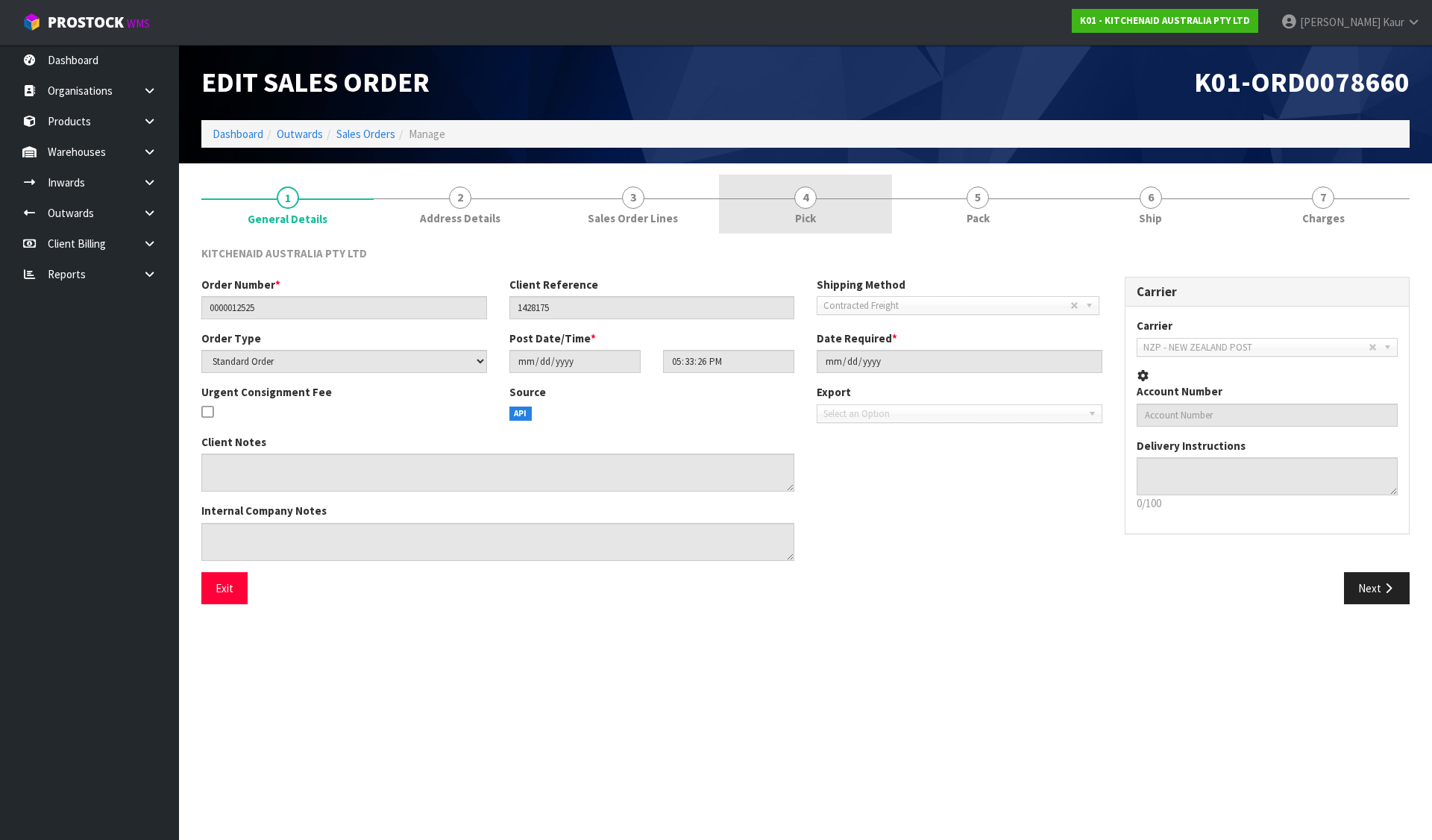
click at [836, 206] on link "4 Pick" at bounding box center [805, 204] width 172 height 59
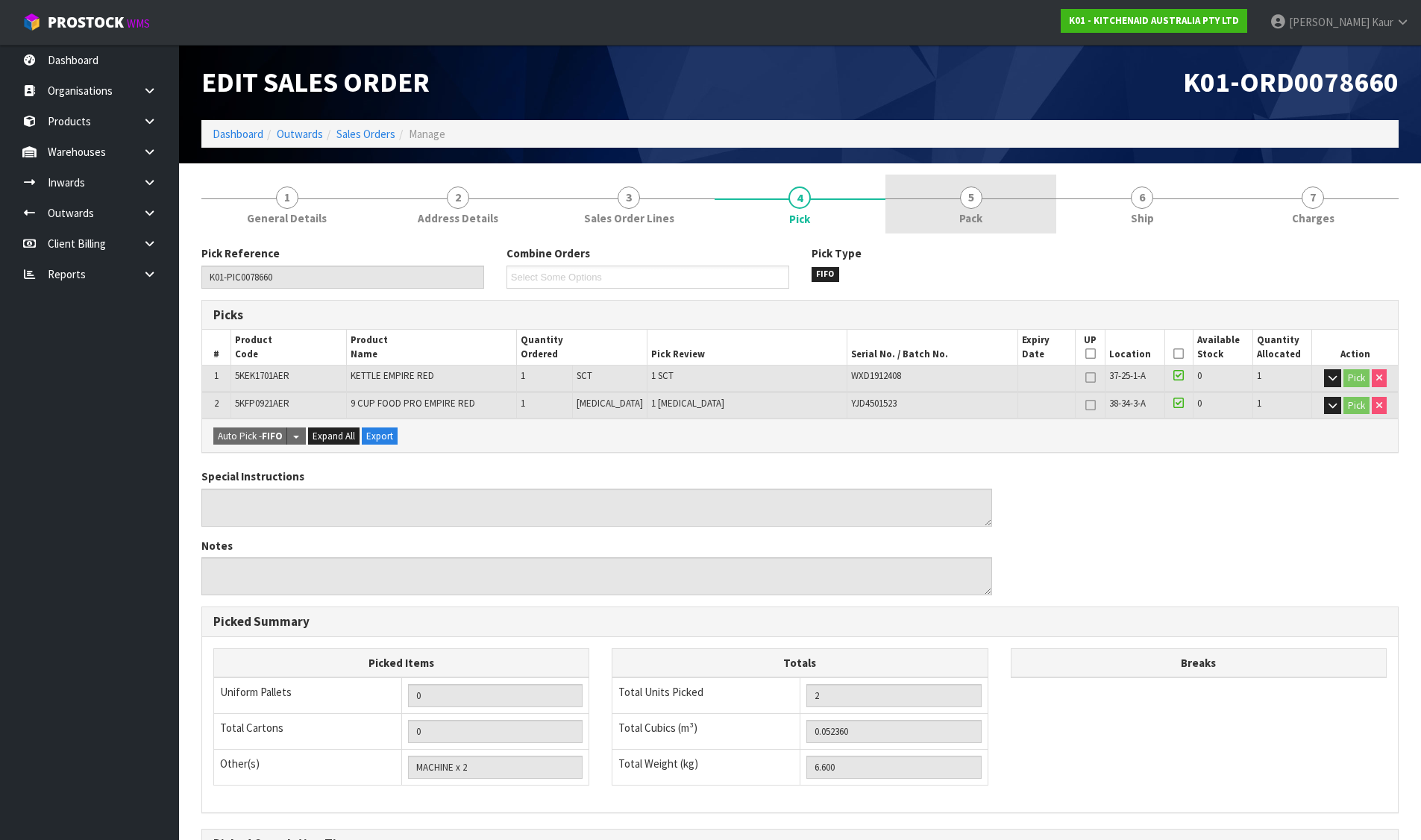
click at [978, 202] on span "5" at bounding box center [971, 197] width 22 height 22
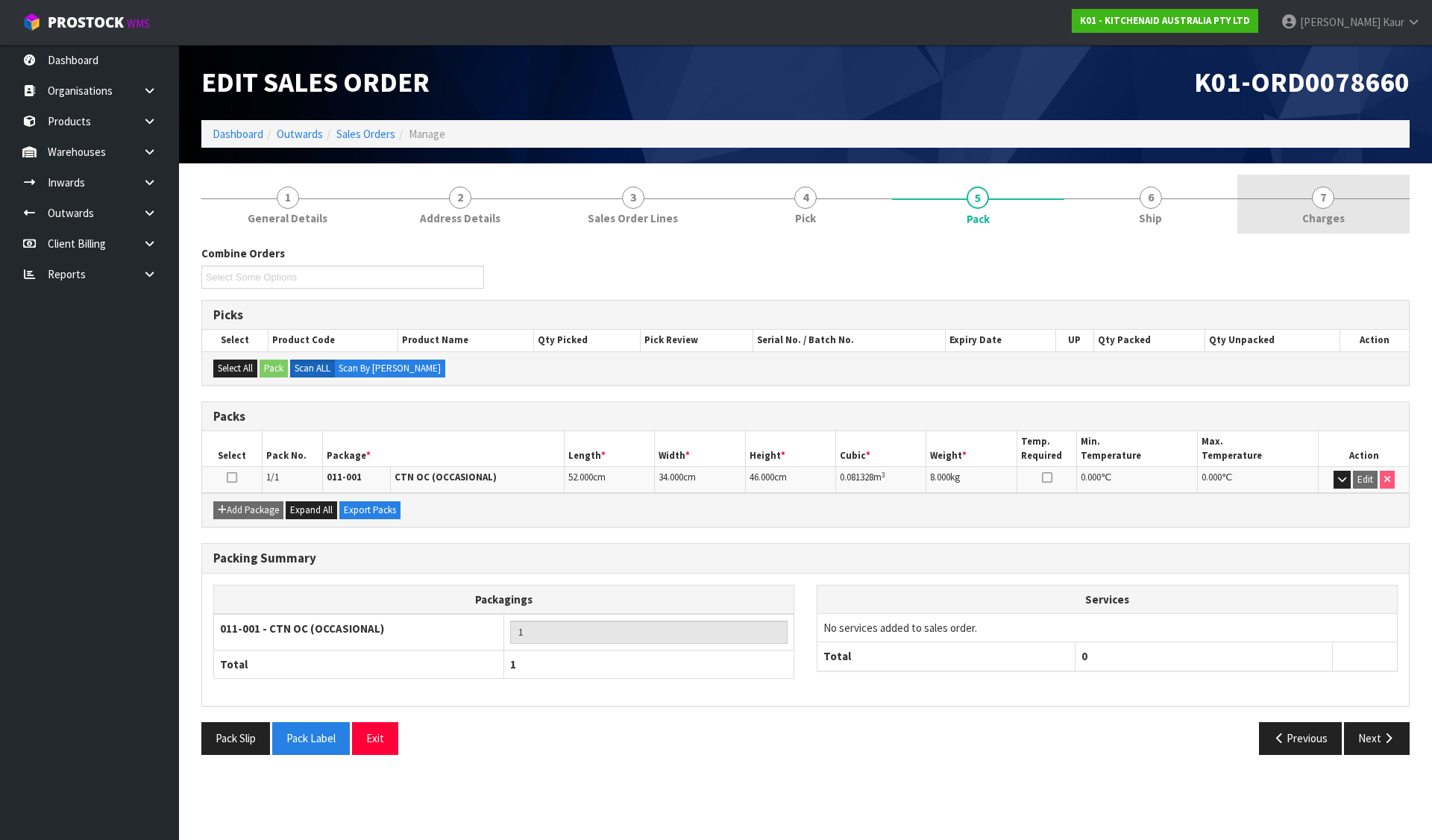
click at [1340, 204] on link "7 [GEOGRAPHIC_DATA]" at bounding box center [1324, 204] width 172 height 59
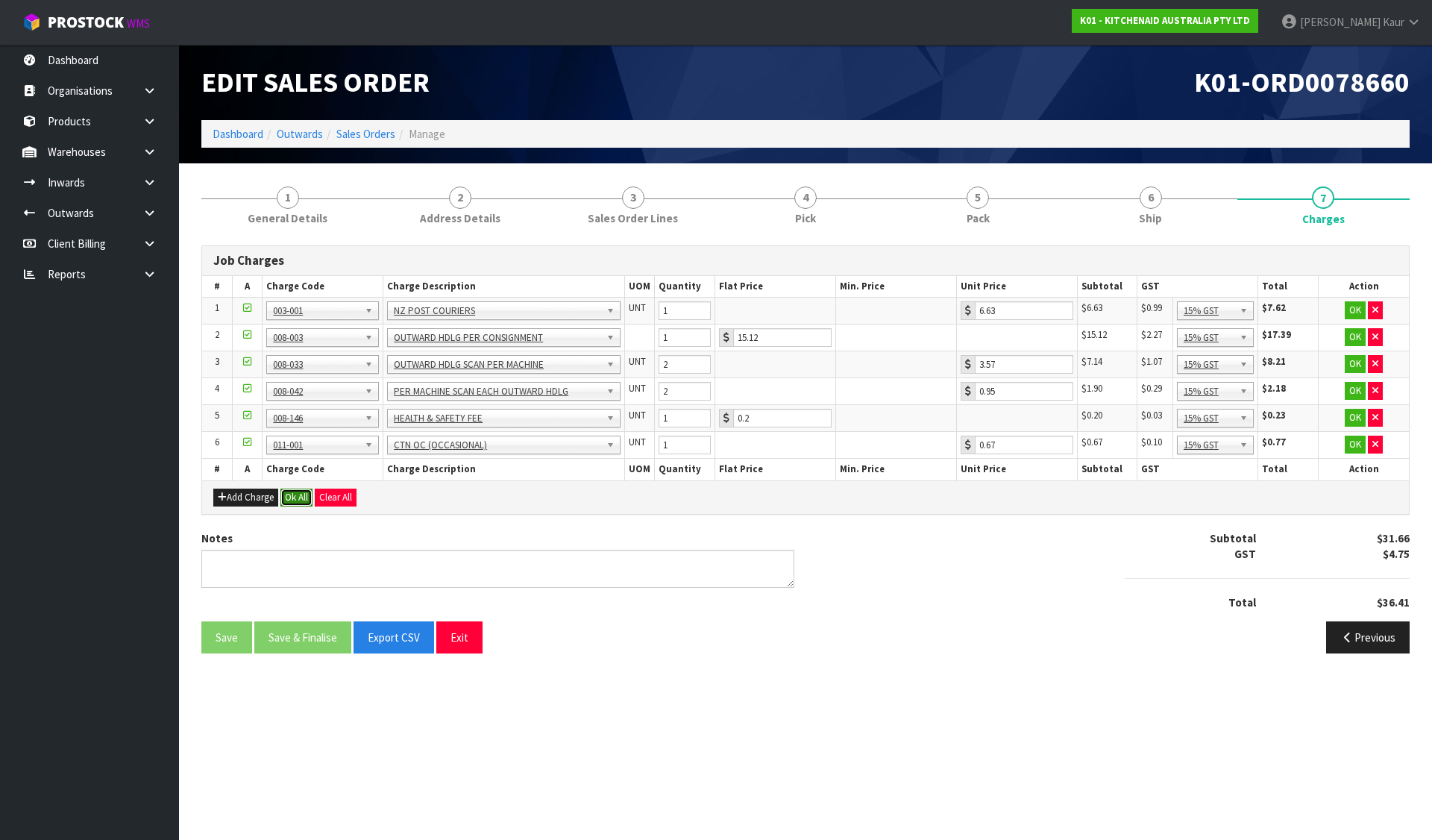
click at [296, 499] on button "Ok All" at bounding box center [296, 497] width 32 height 18
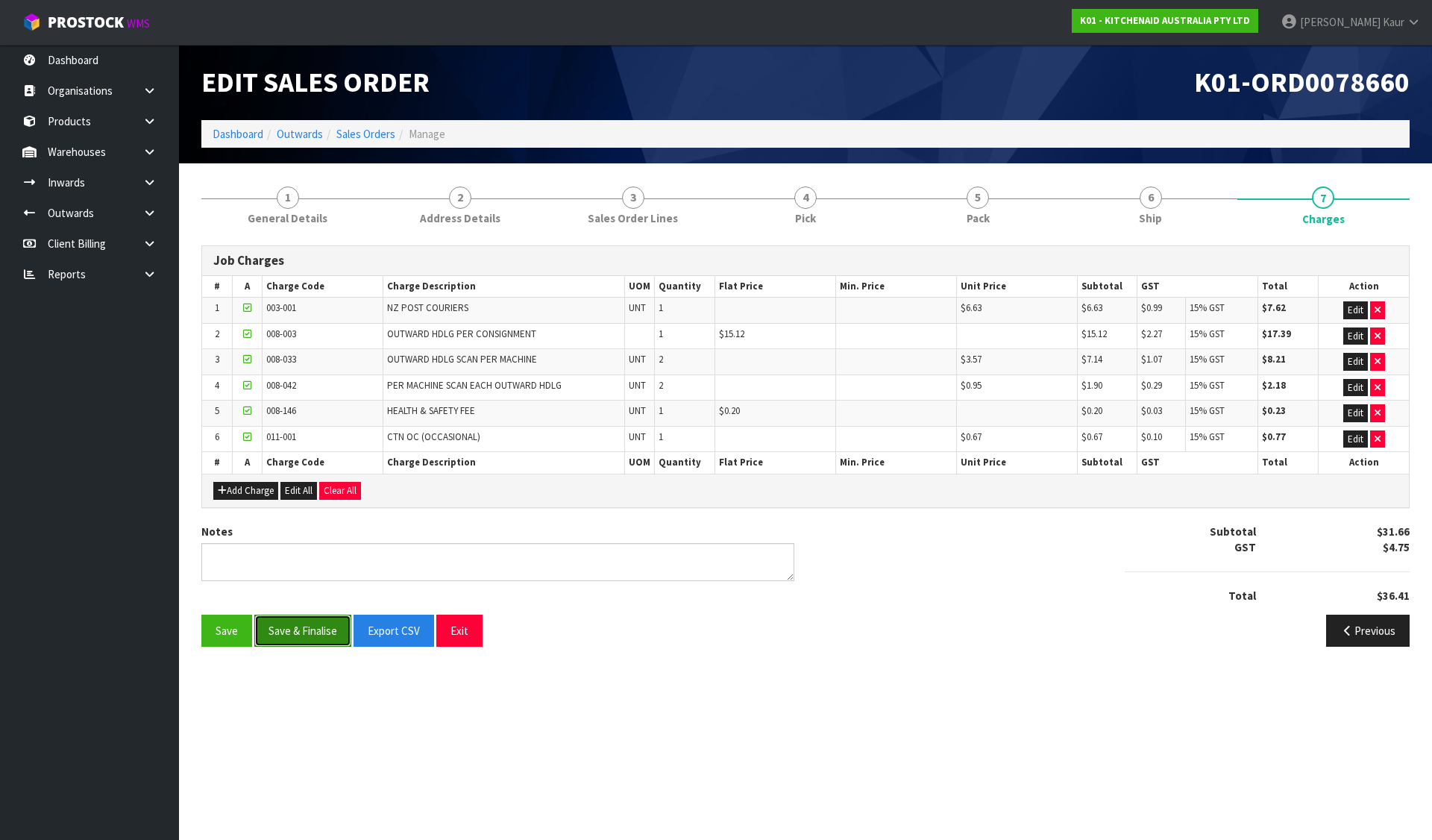
click at [303, 636] on button "Save & Finalise" at bounding box center [302, 630] width 97 height 32
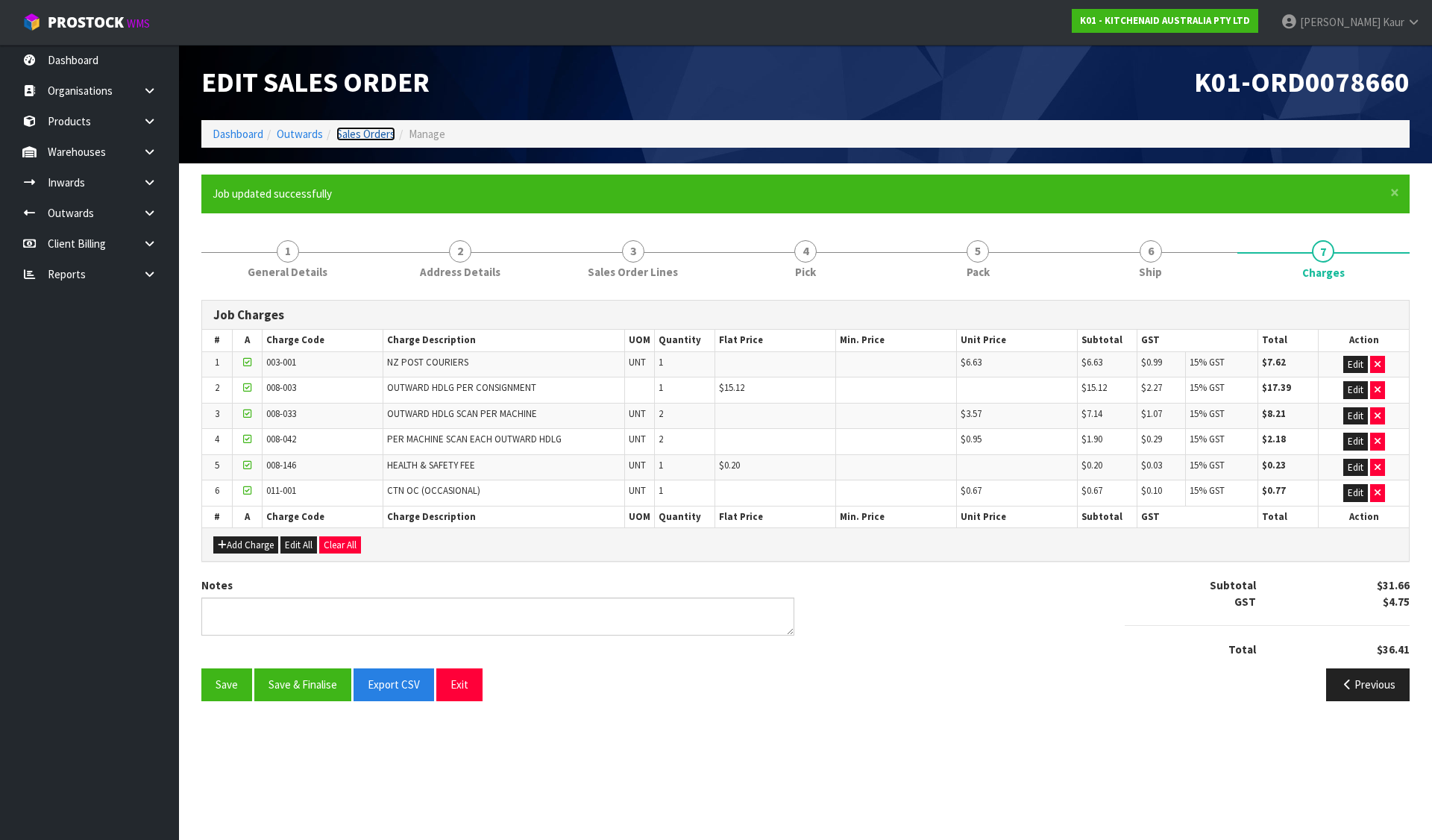
click at [354, 131] on link "Sales Orders" at bounding box center [365, 134] width 59 height 14
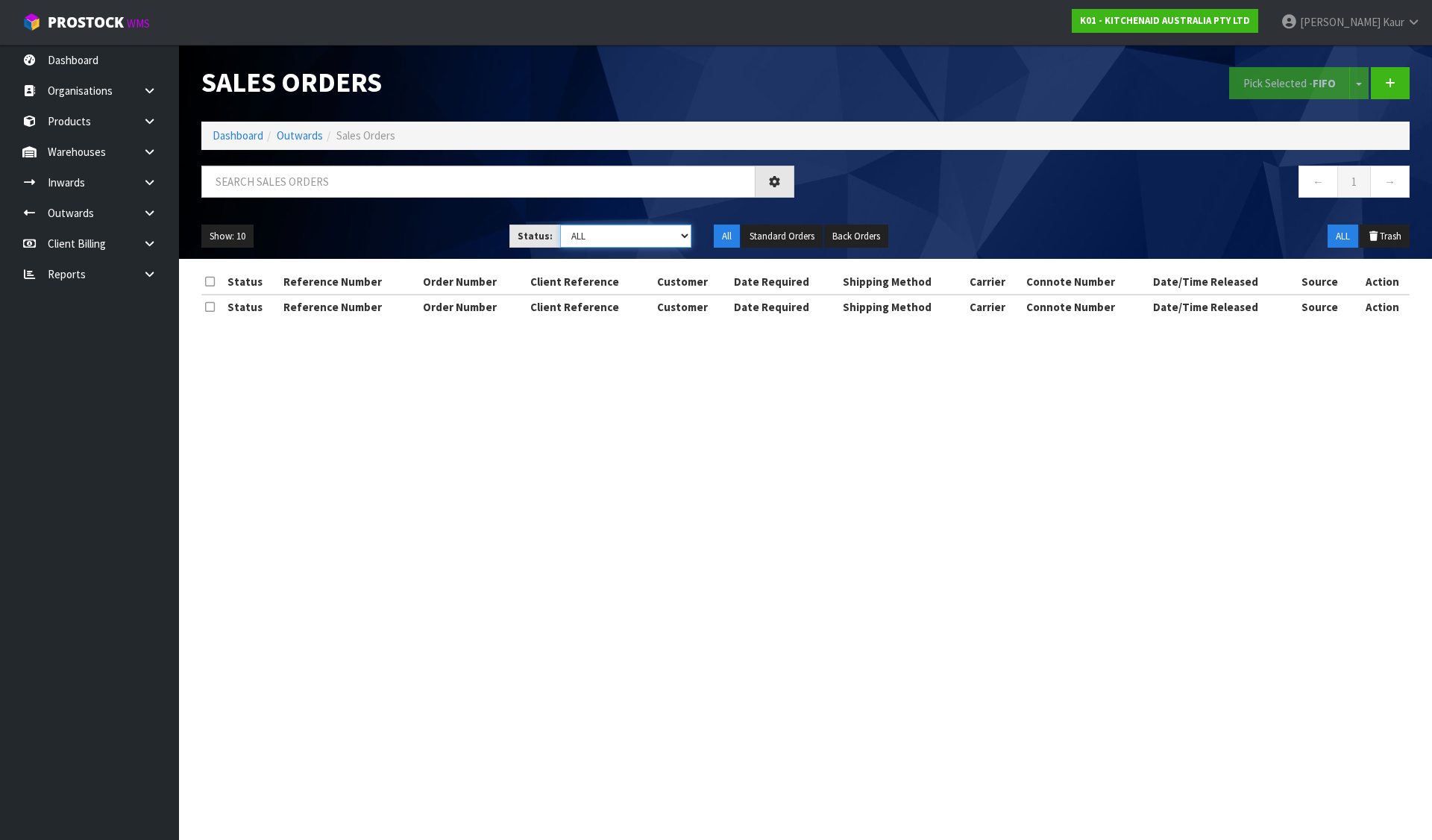
click at [594, 241] on select "Draft Pending Allocated Pending Pick Goods Picked Goods Packed Pending Charges …" at bounding box center [626, 236] width 132 height 23
click at [560, 224] on select "Draft Pending Allocated Pending Pick Goods Picked Goods Packed Pending Charges …" at bounding box center [626, 236] width 132 height 23
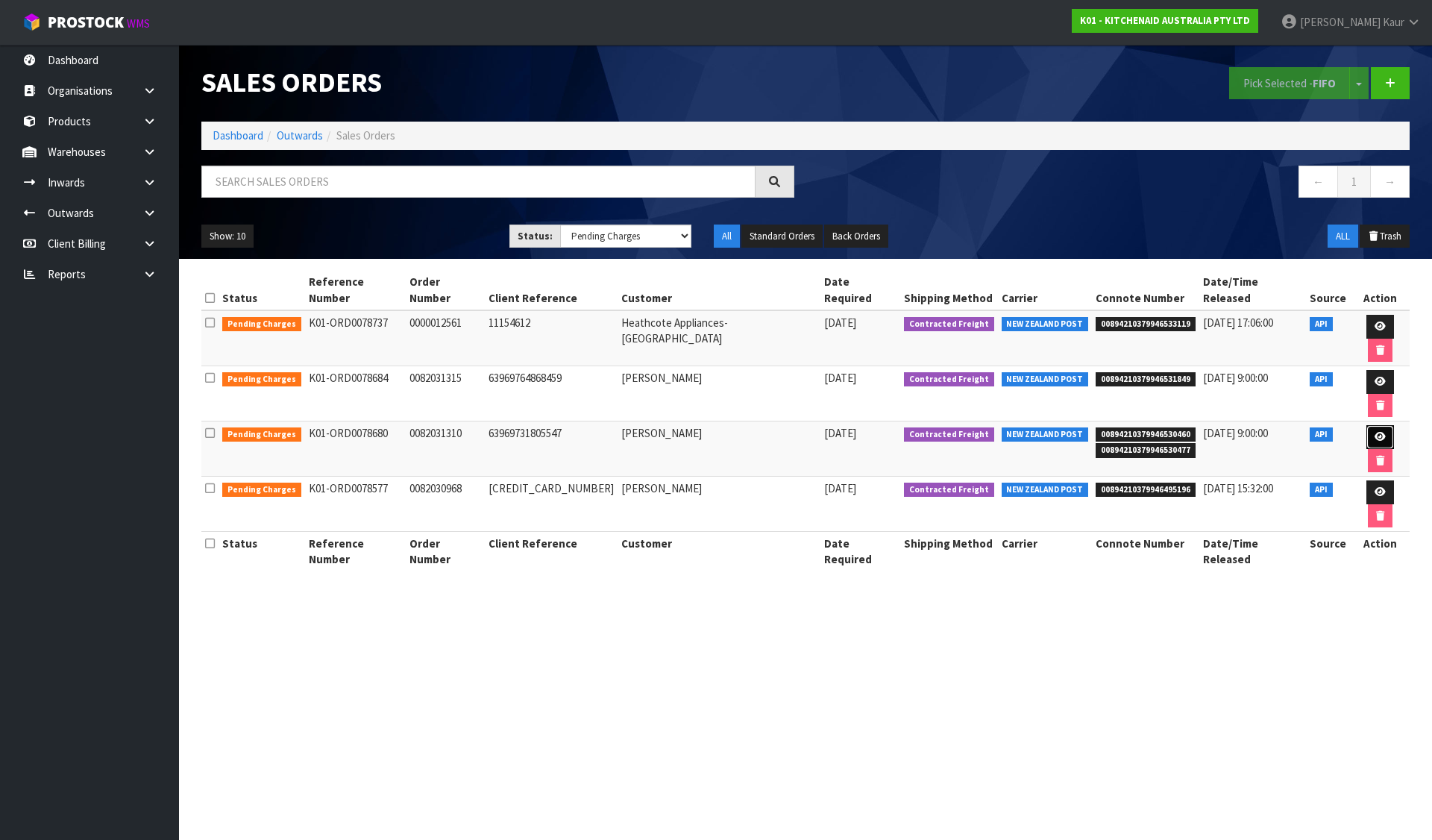
click at [1374, 432] on icon at bounding box center [1380, 436] width 12 height 10
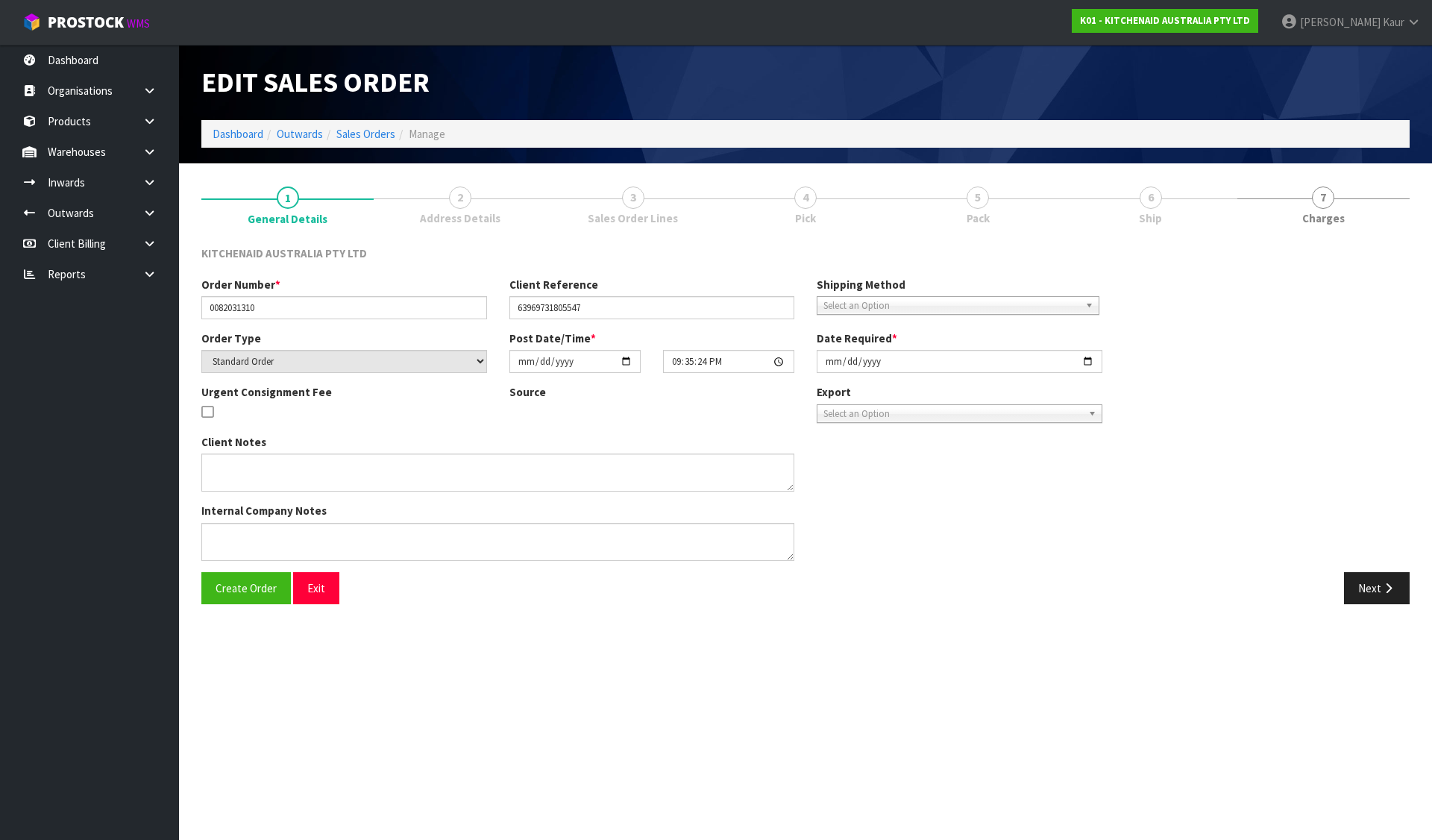
click at [796, 196] on span "4" at bounding box center [804, 197] width 22 height 22
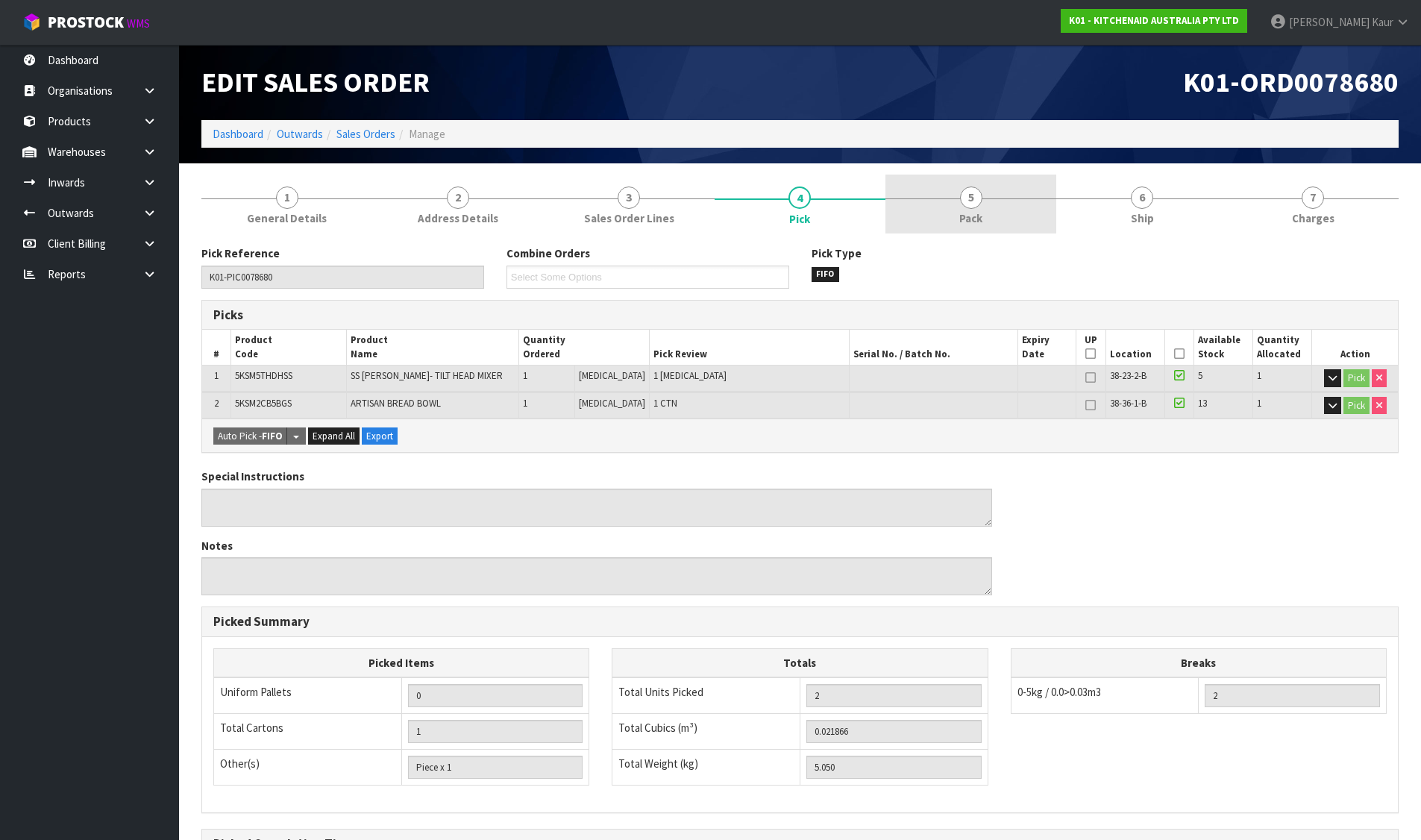
click at [948, 189] on link "5 Pack" at bounding box center [971, 204] width 171 height 59
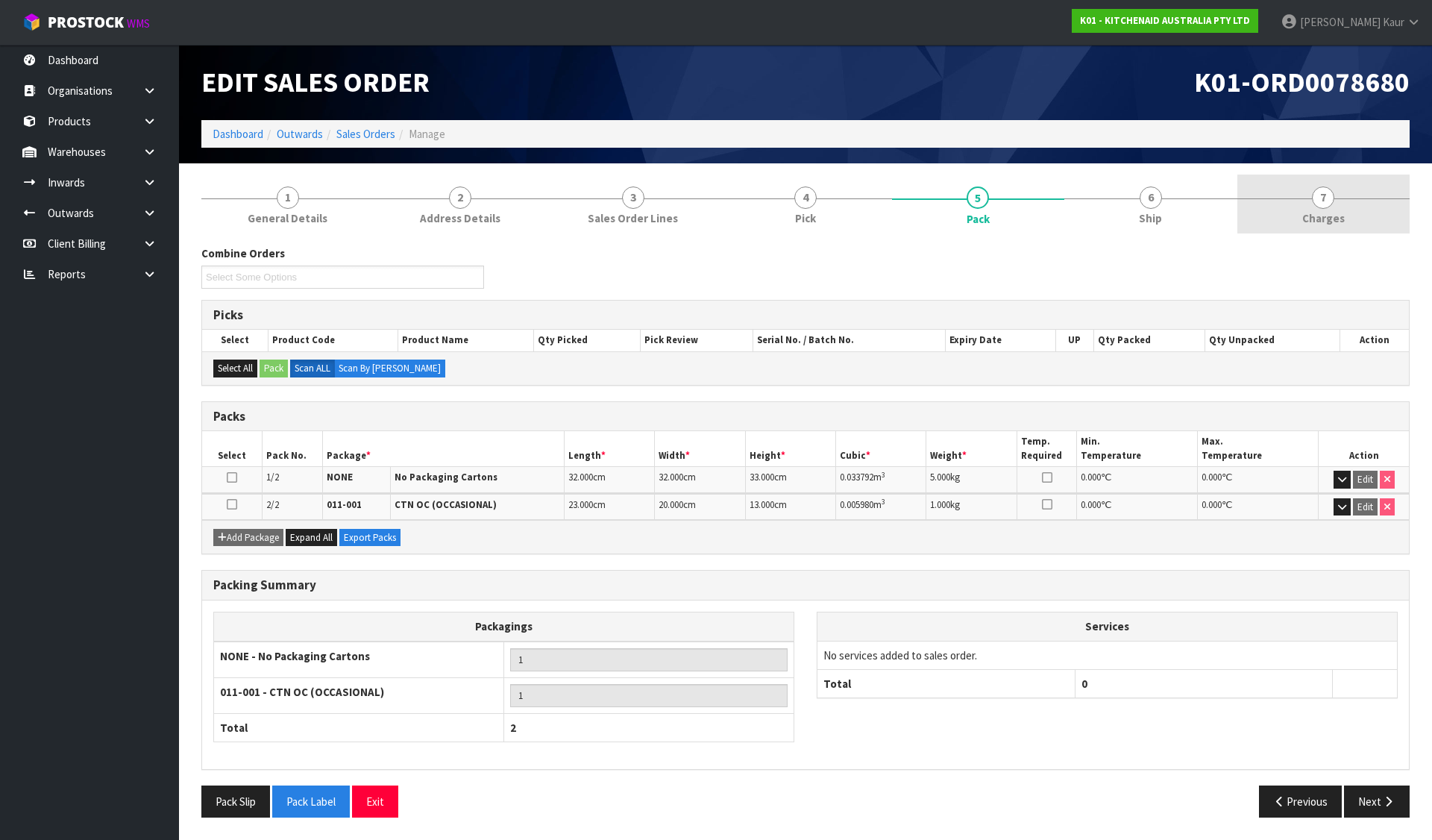
click at [1322, 201] on span "7" at bounding box center [1322, 197] width 22 height 22
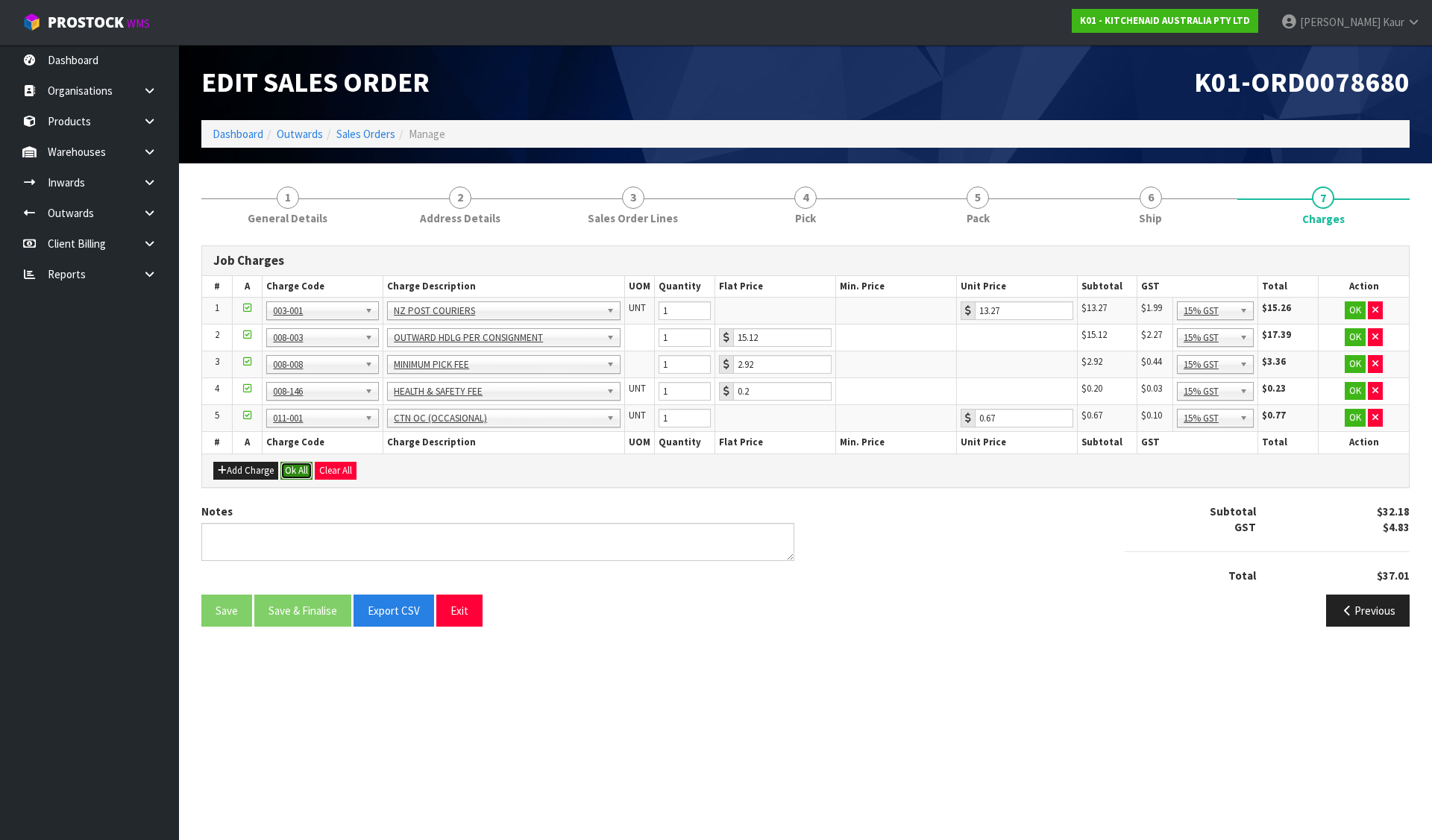
click at [305, 469] on button "Ok All" at bounding box center [296, 470] width 32 height 18
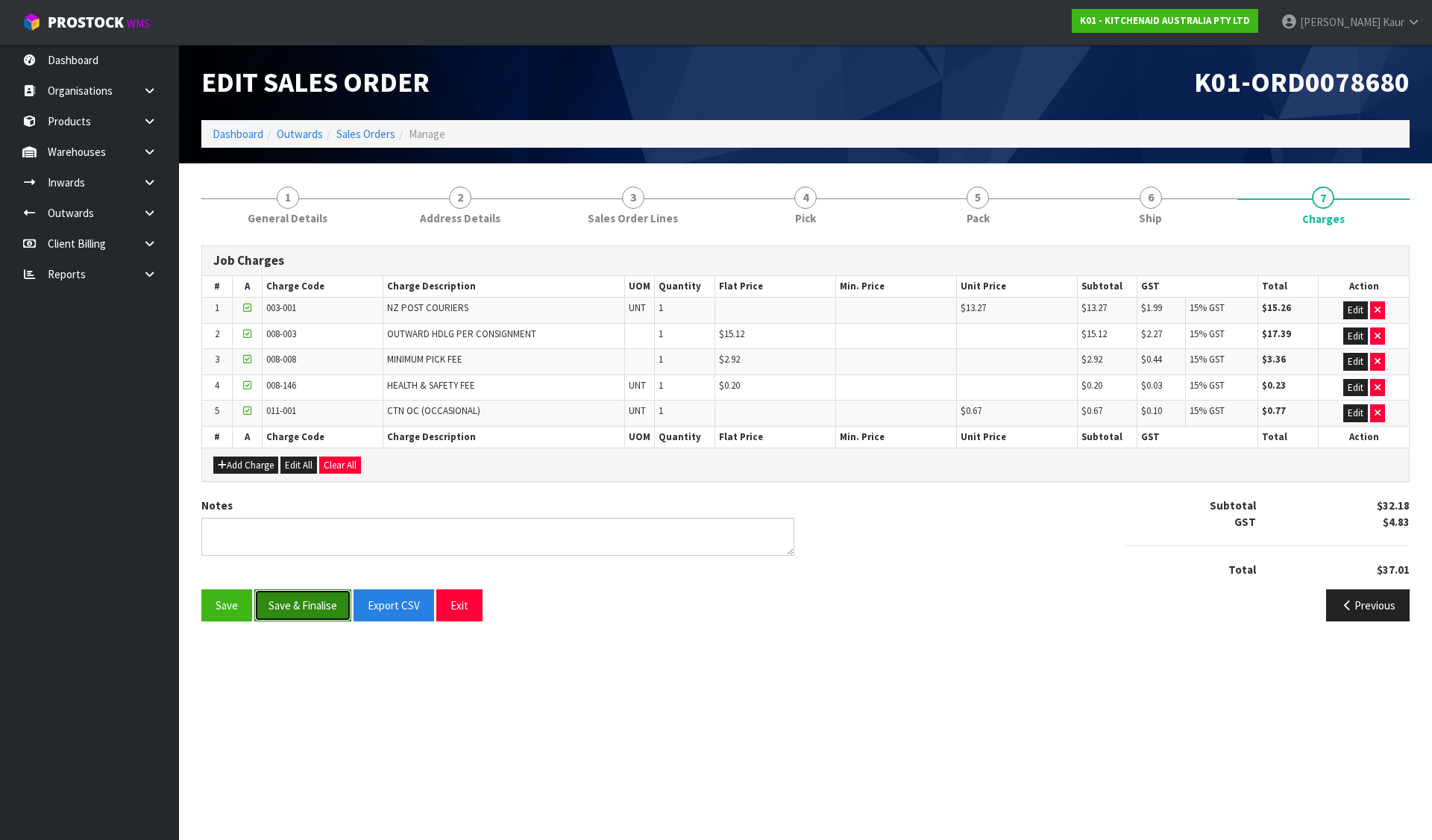
click at [312, 600] on button "Save & Finalise" at bounding box center [302, 605] width 97 height 32
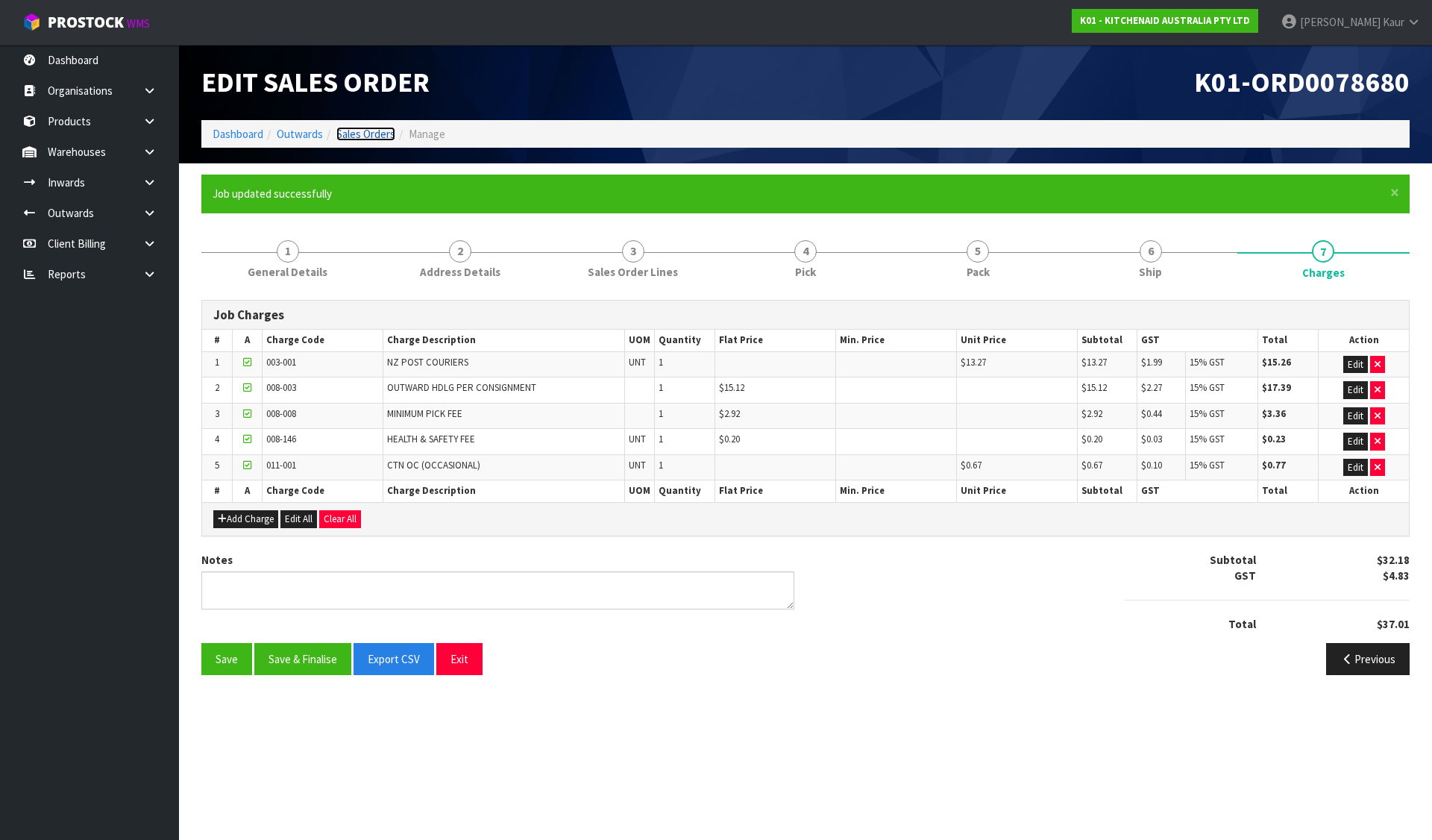
click at [378, 131] on link "Sales Orders" at bounding box center [365, 134] width 59 height 14
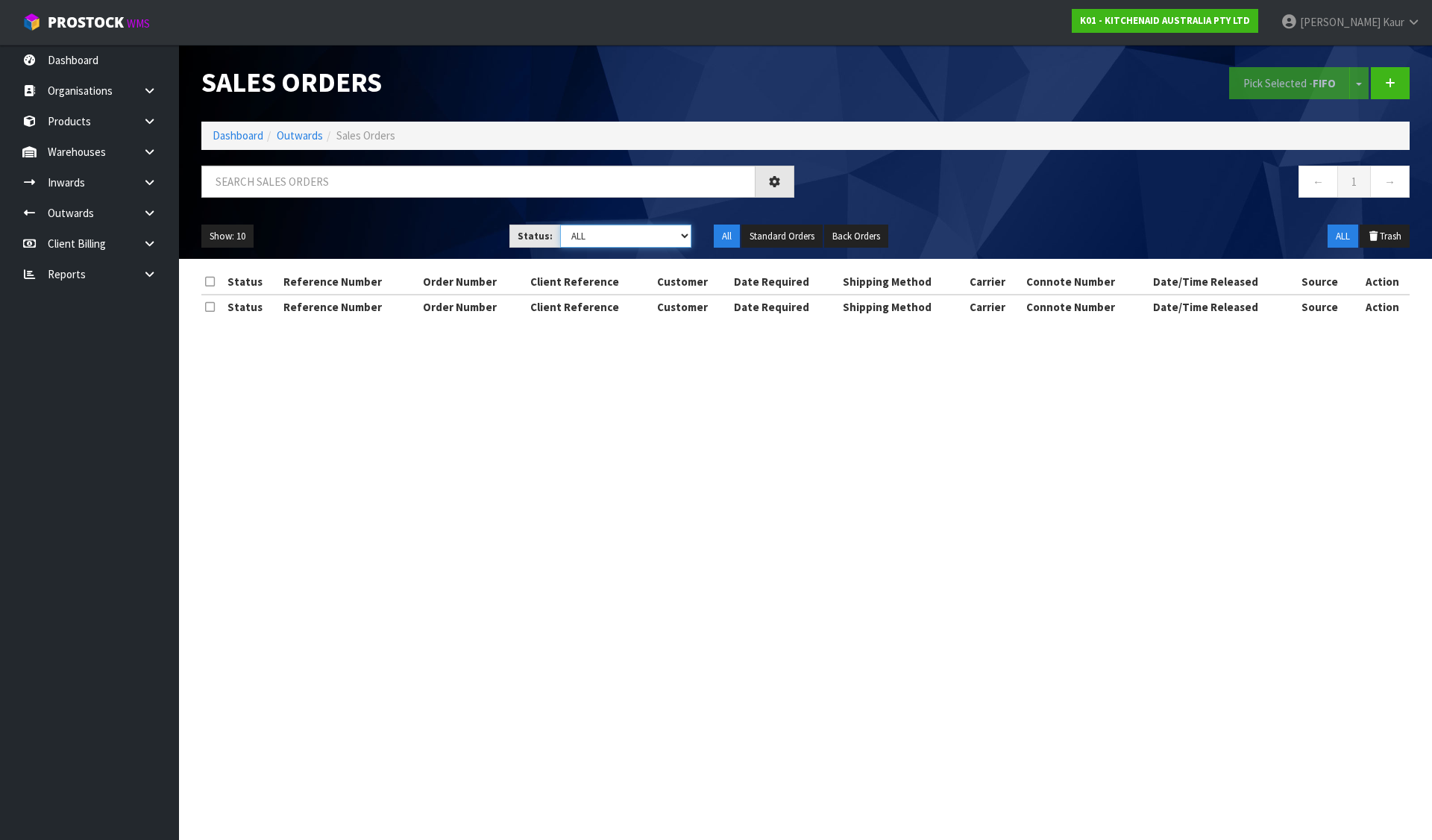
drag, startPoint x: 631, startPoint y: 227, endPoint x: 635, endPoint y: 246, distance: 19.4
click at [631, 227] on select "Draft Pending Allocated Pending Pick Goods Picked Goods Packed Pending Charges …" at bounding box center [626, 236] width 132 height 23
click at [560, 224] on select "Draft Pending Allocated Pending Pick Goods Picked Goods Packed Pending Charges …" at bounding box center [626, 236] width 132 height 23
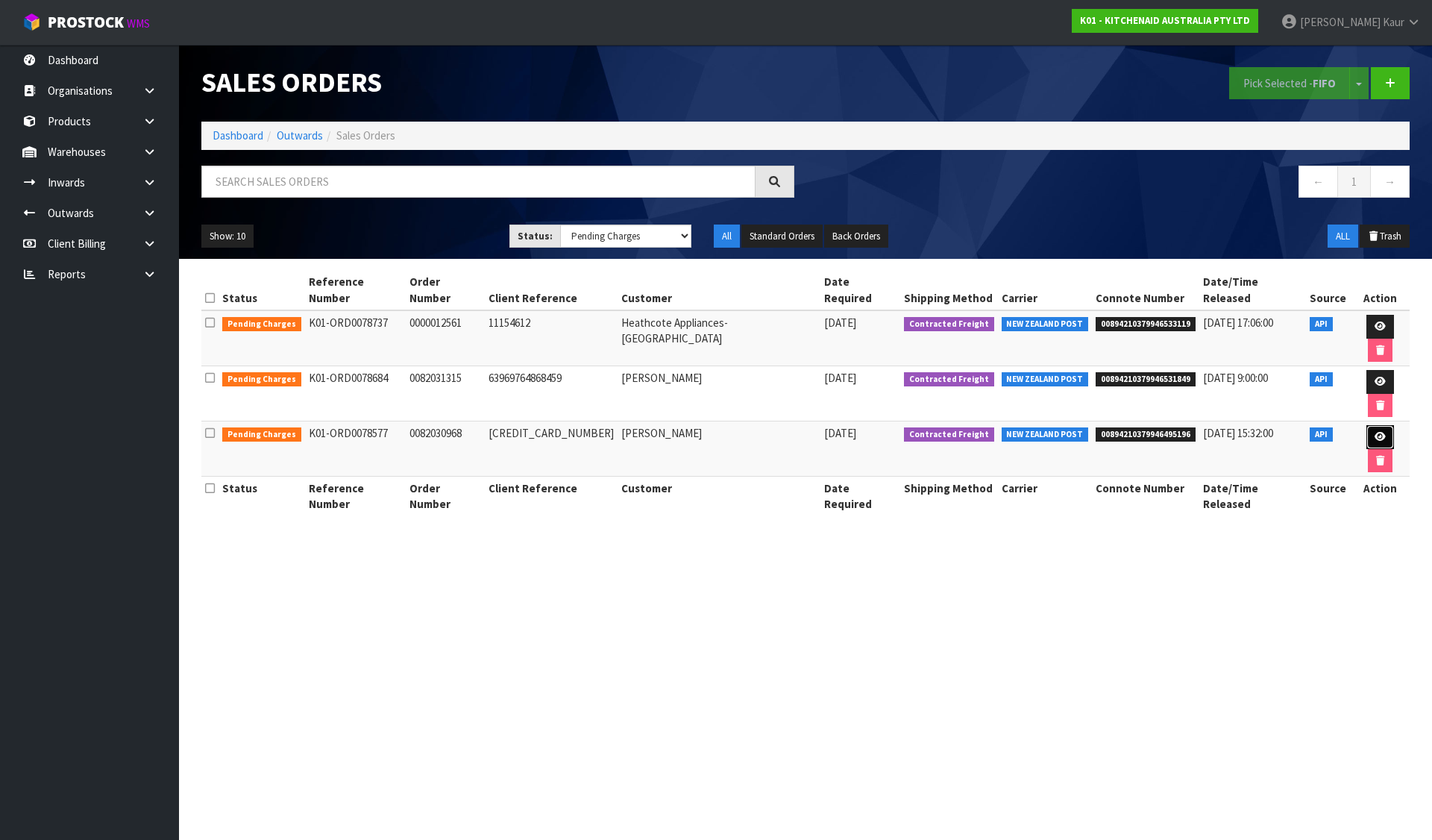
click at [1374, 432] on icon at bounding box center [1380, 436] width 12 height 10
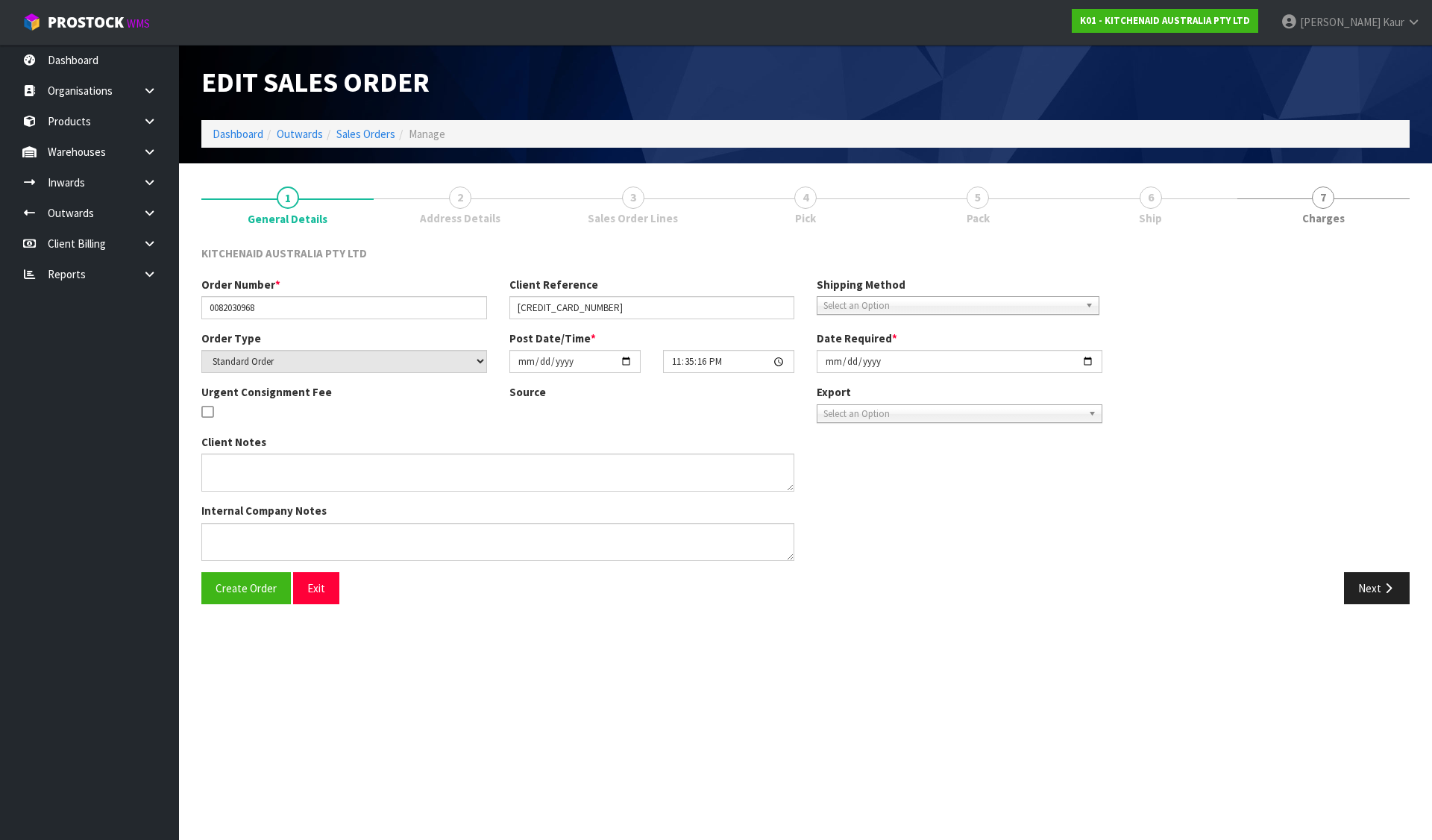
click at [804, 201] on span "4" at bounding box center [804, 197] width 22 height 22
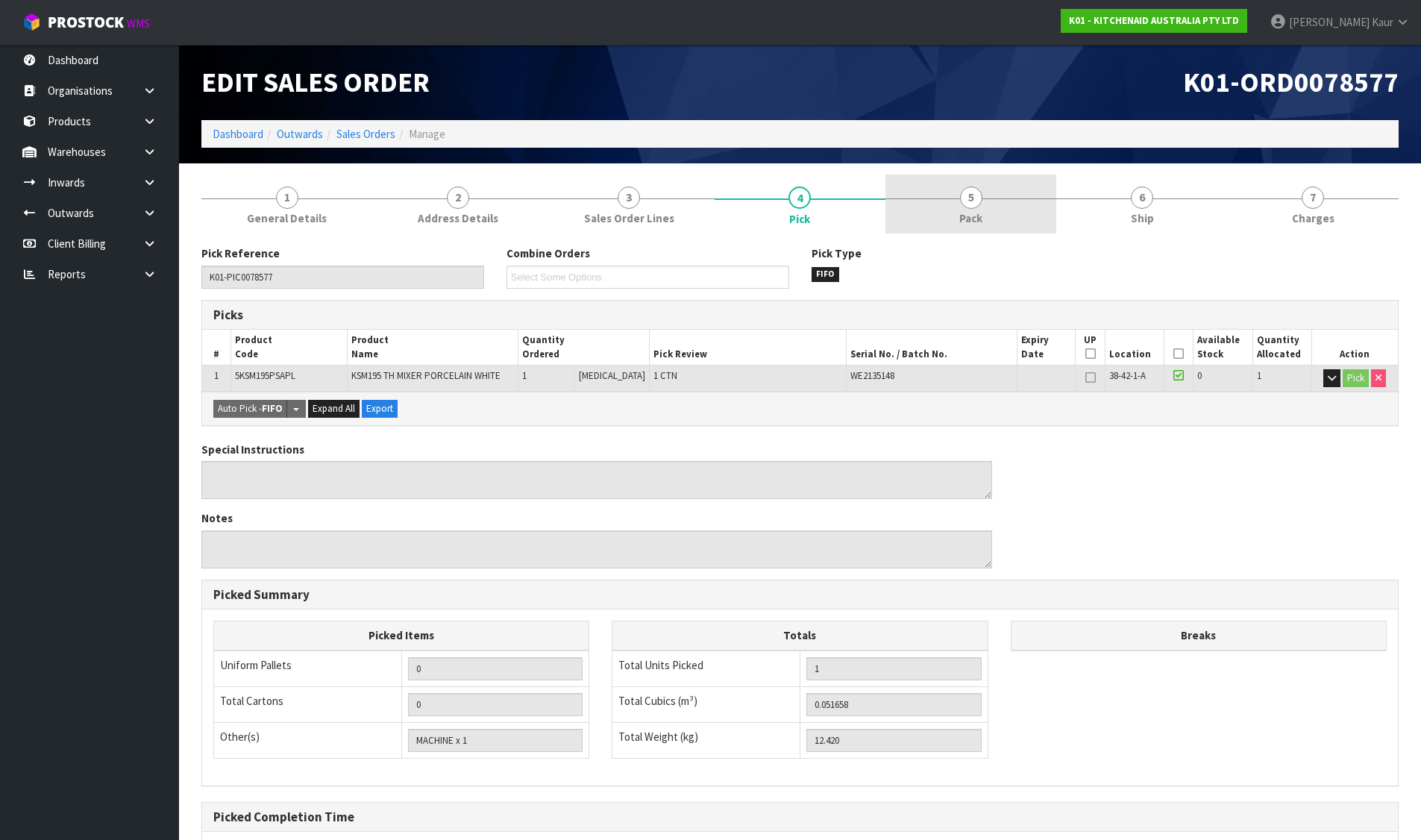
click at [960, 206] on link "5 Pack" at bounding box center [971, 204] width 171 height 59
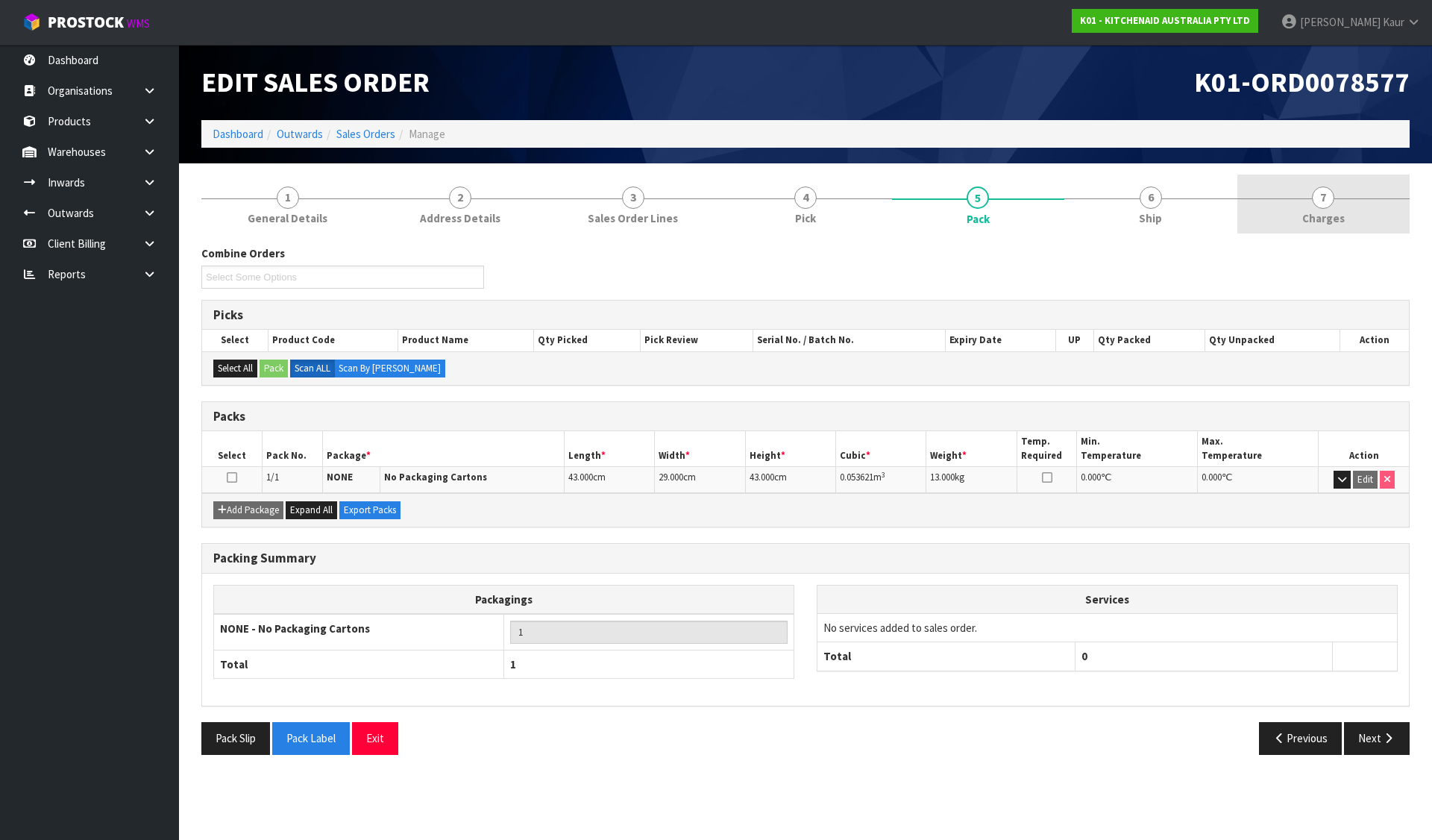
click at [1308, 211] on span "Charges" at bounding box center [1324, 219] width 43 height 16
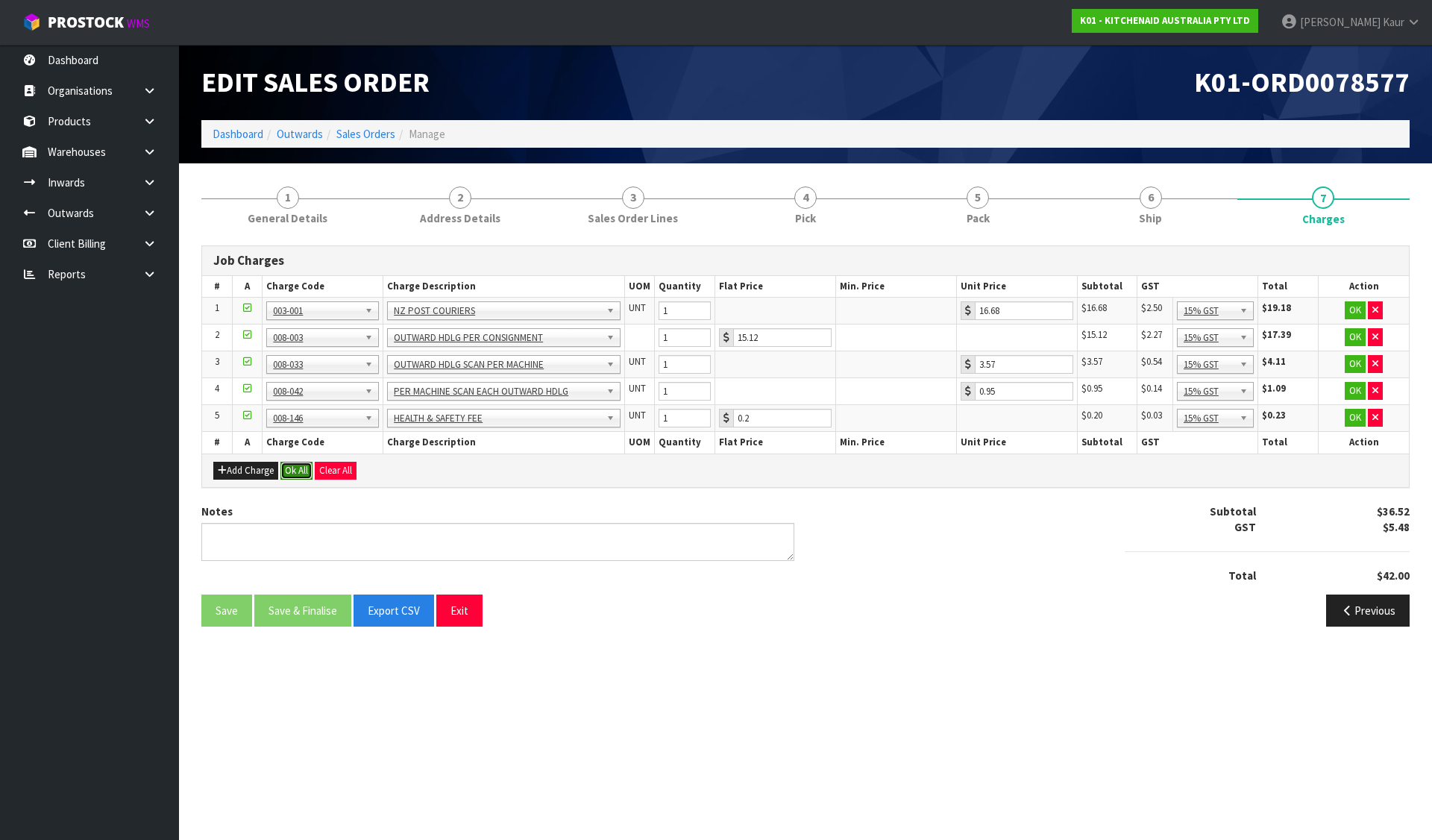
drag, startPoint x: 291, startPoint y: 474, endPoint x: 285, endPoint y: 580, distance: 106.2
click at [291, 475] on button "Ok All" at bounding box center [296, 470] width 32 height 18
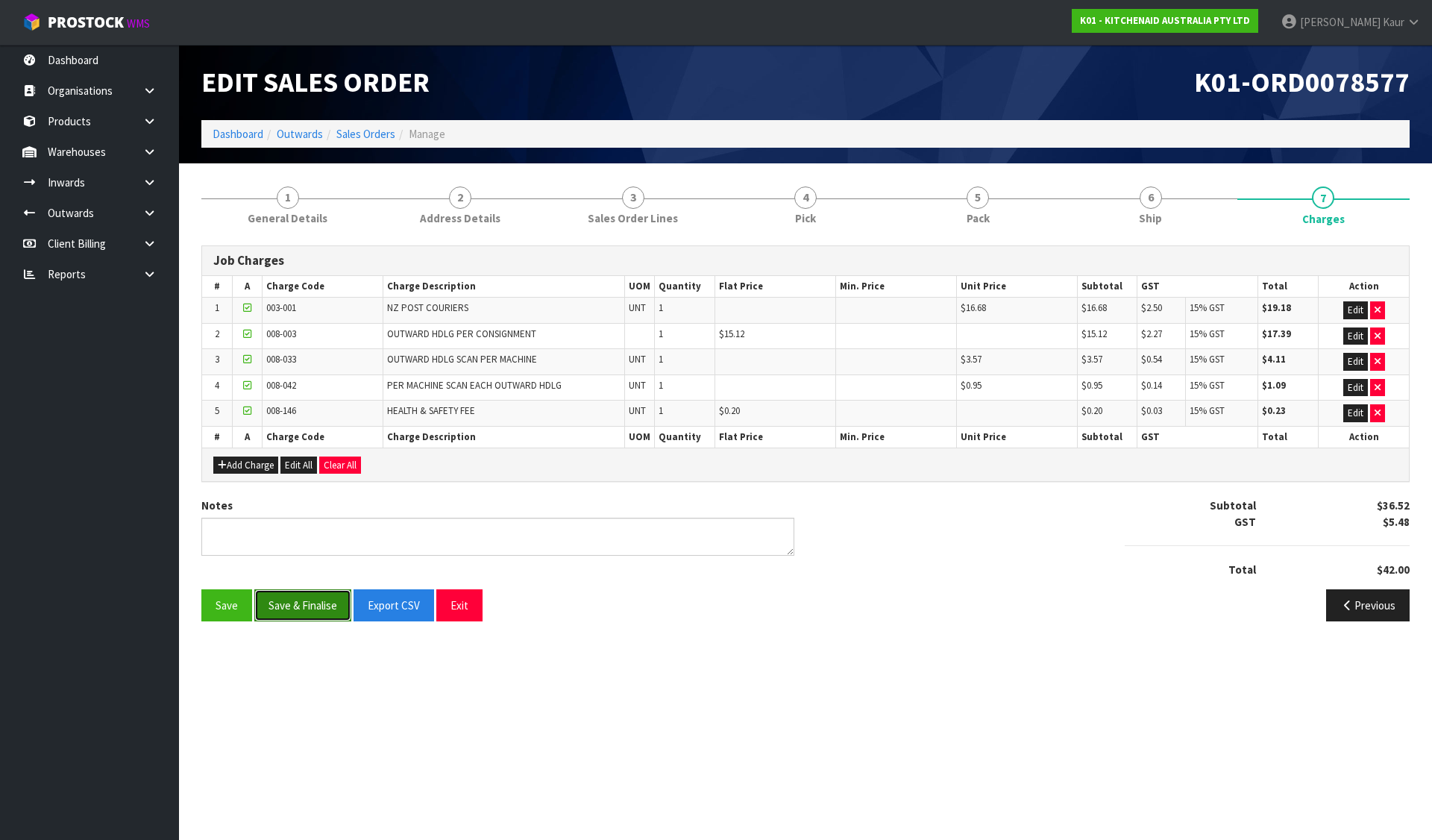
drag, startPoint x: 289, startPoint y: 604, endPoint x: 333, endPoint y: 358, distance: 249.9
click at [289, 604] on button "Save & Finalise" at bounding box center [302, 605] width 97 height 32
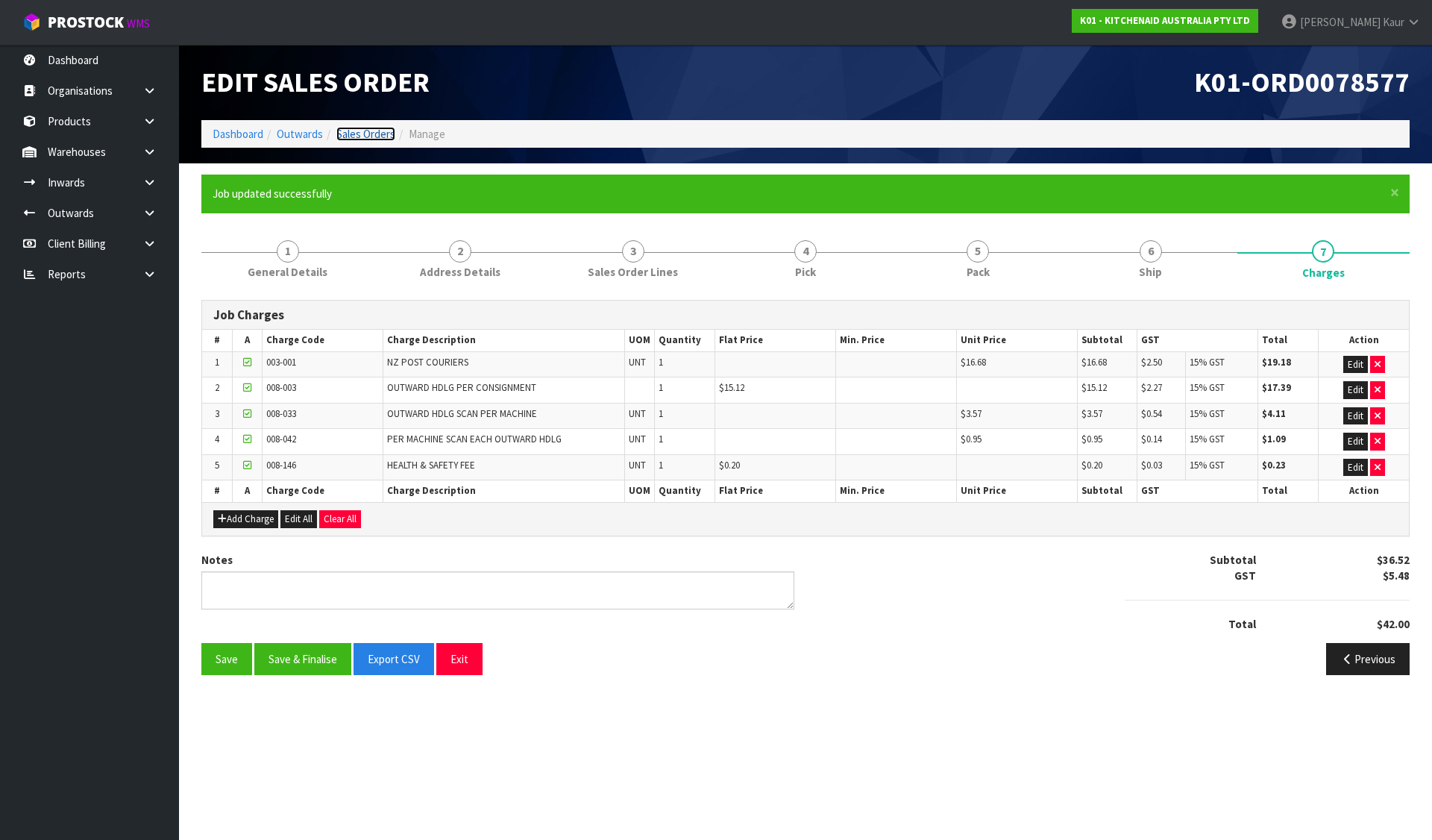
click at [372, 133] on link "Sales Orders" at bounding box center [365, 134] width 59 height 14
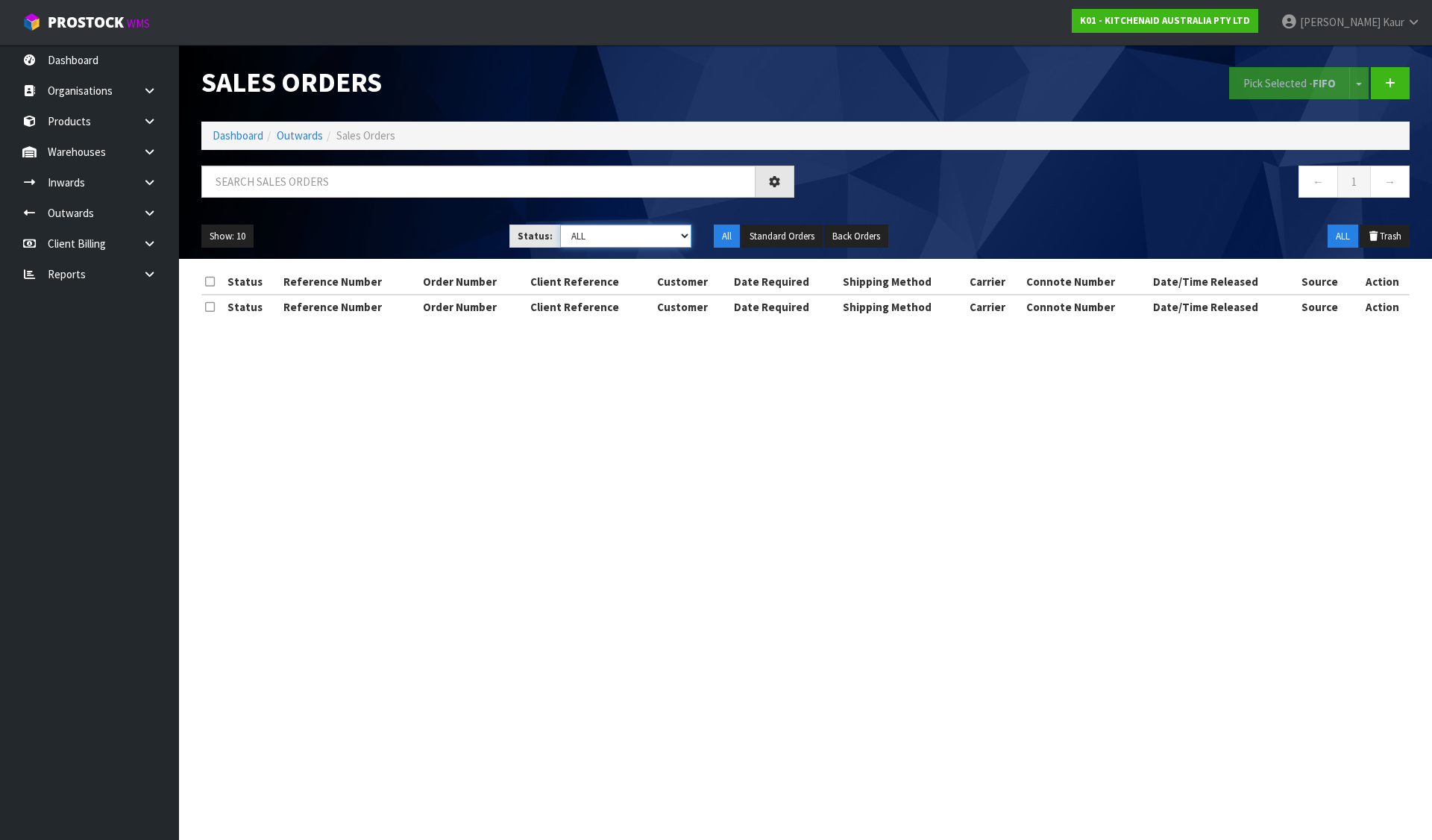
drag, startPoint x: 464, startPoint y: 176, endPoint x: 571, endPoint y: 232, distance: 120.8
click at [571, 232] on select "Draft Pending Allocated Pending Pick Goods Picked Goods Packed Pending Charges …" at bounding box center [626, 236] width 132 height 23
click at [560, 224] on select "Draft Pending Allocated Pending Pick Goods Picked Goods Packed Pending Charges …" at bounding box center [626, 236] width 132 height 23
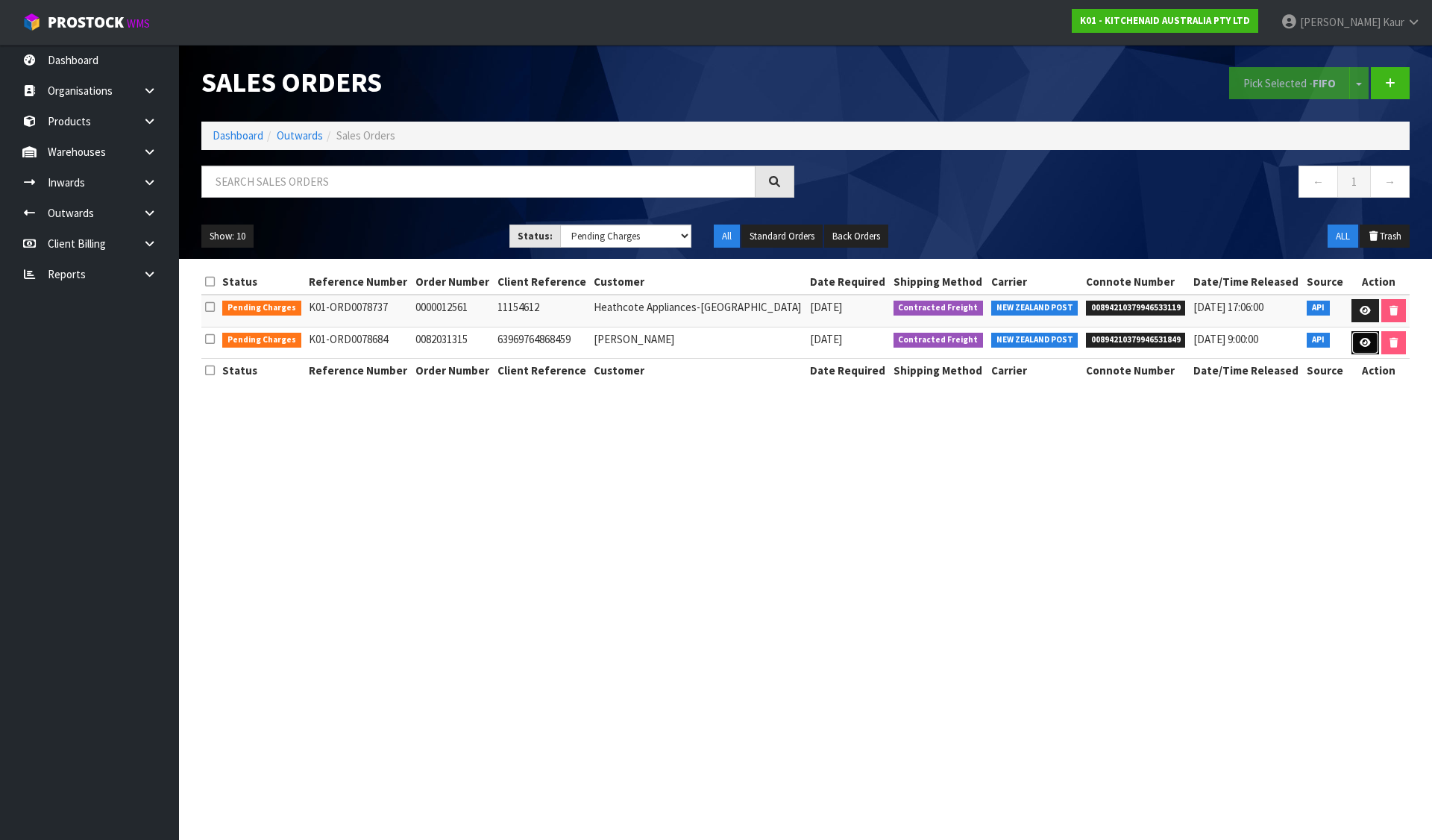
click at [1364, 339] on icon at bounding box center [1364, 342] width 12 height 10
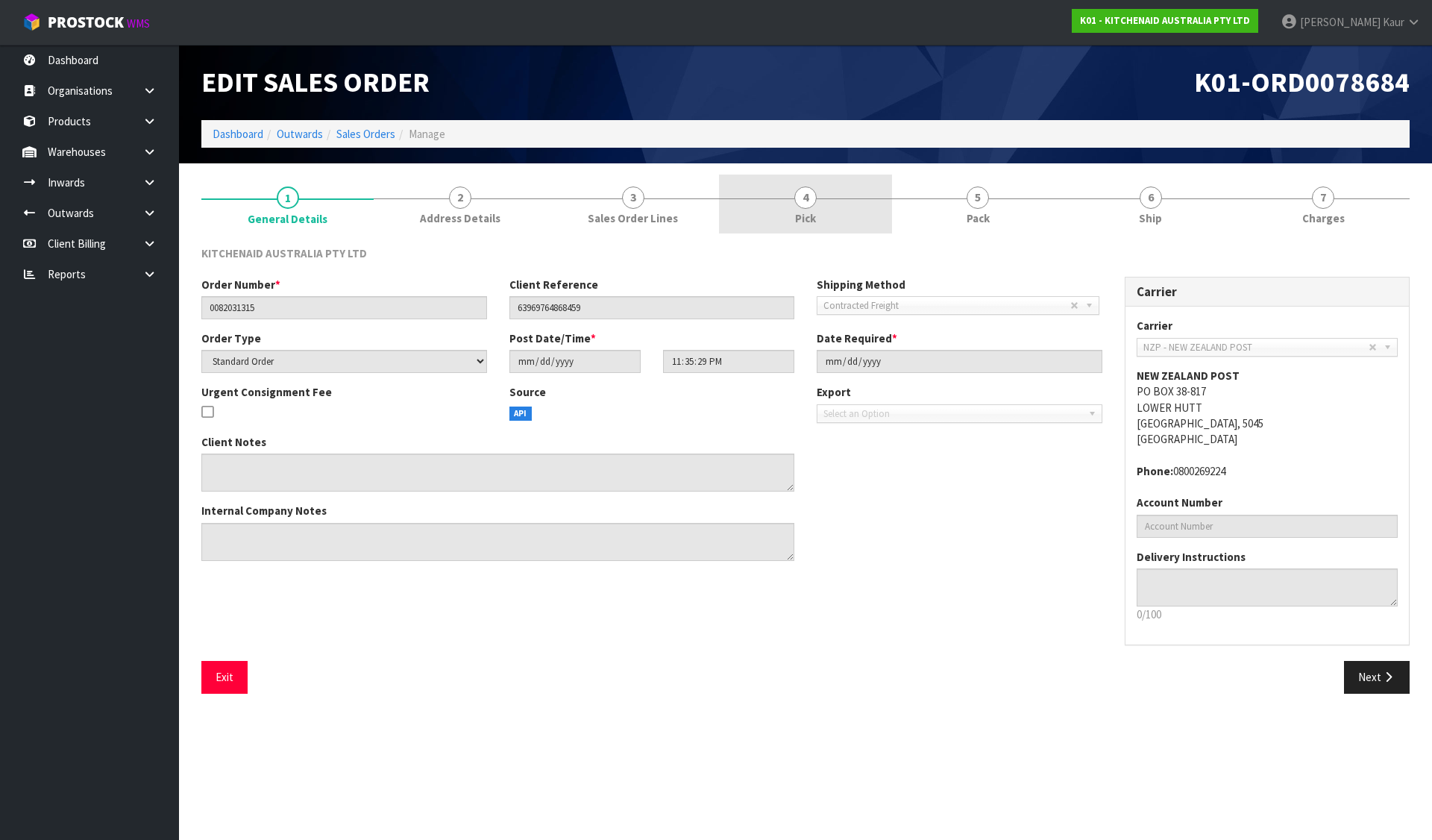
click at [814, 187] on link "4 Pick" at bounding box center [805, 204] width 172 height 59
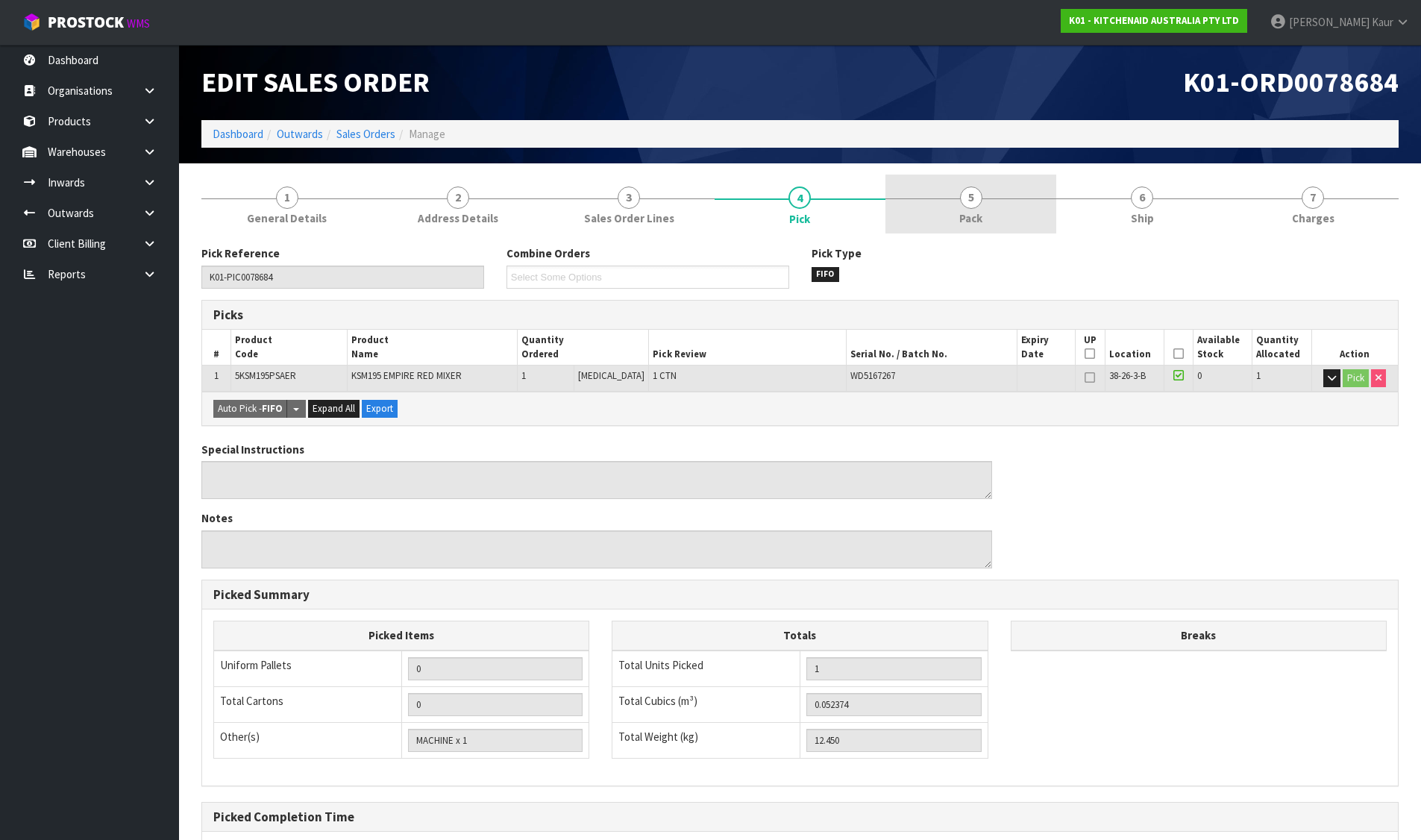
click at [976, 195] on span "5" at bounding box center [971, 197] width 22 height 22
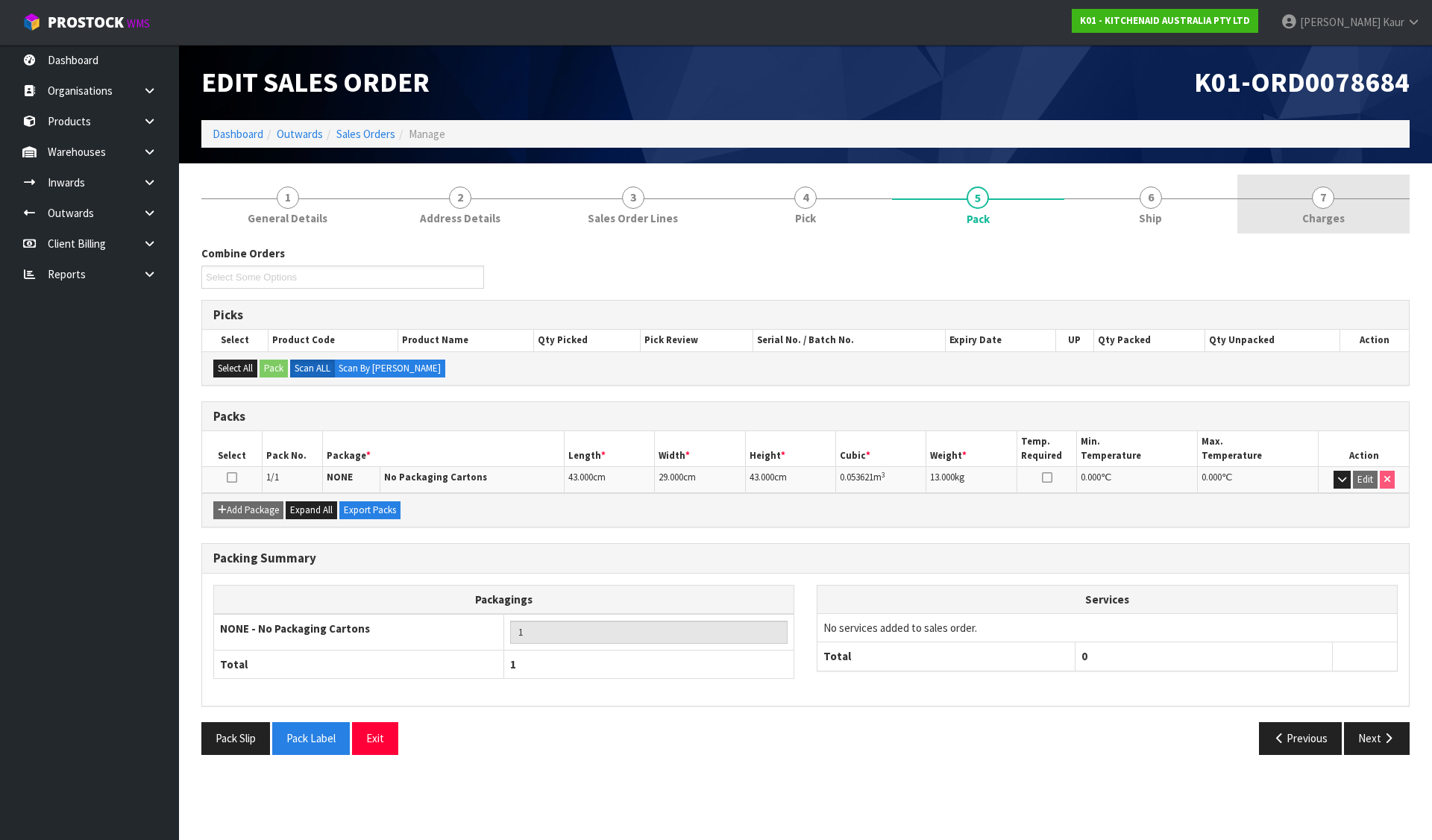
click at [1322, 192] on span "7" at bounding box center [1322, 197] width 22 height 22
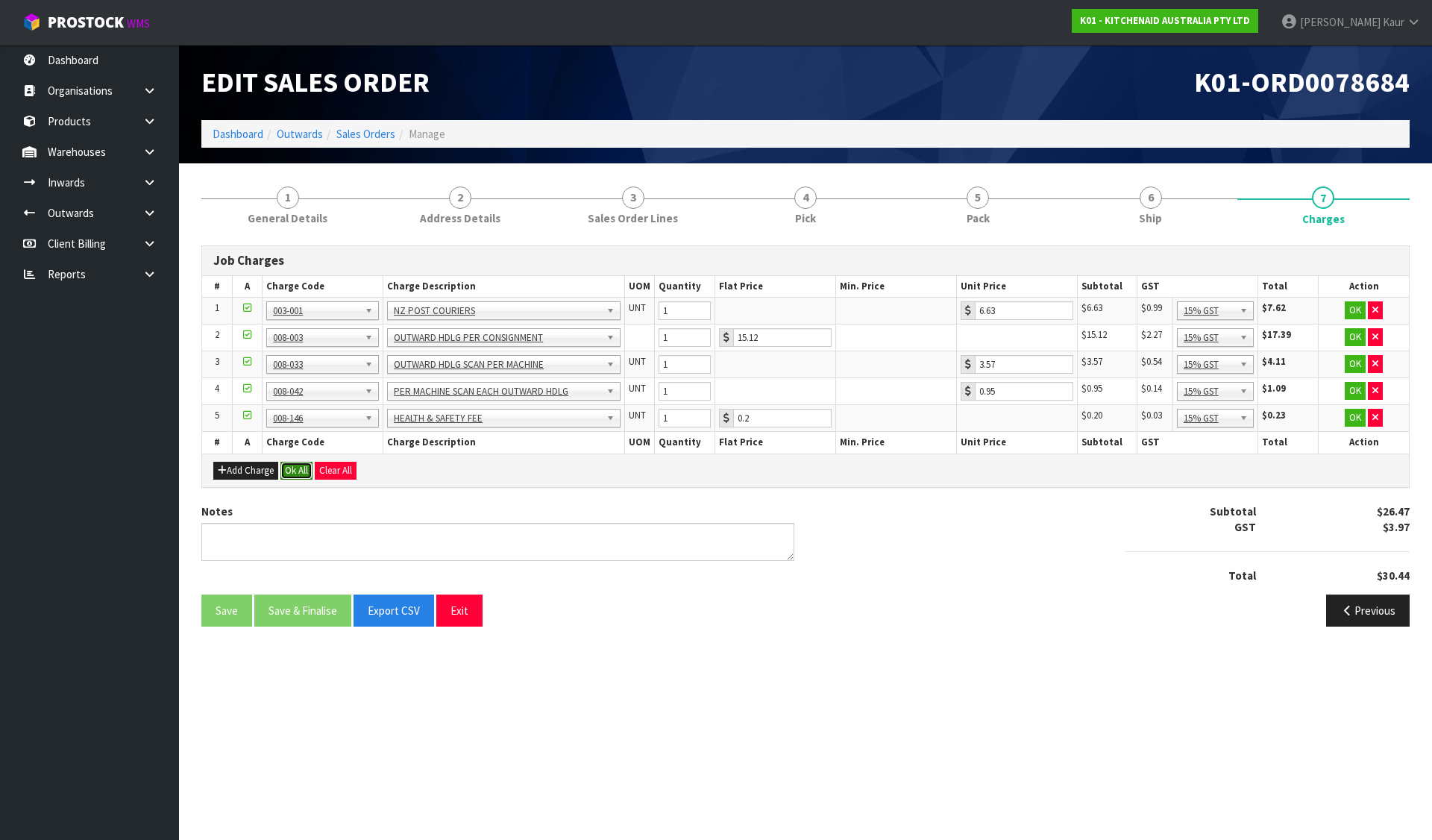
click at [308, 466] on button "Ok All" at bounding box center [296, 470] width 32 height 18
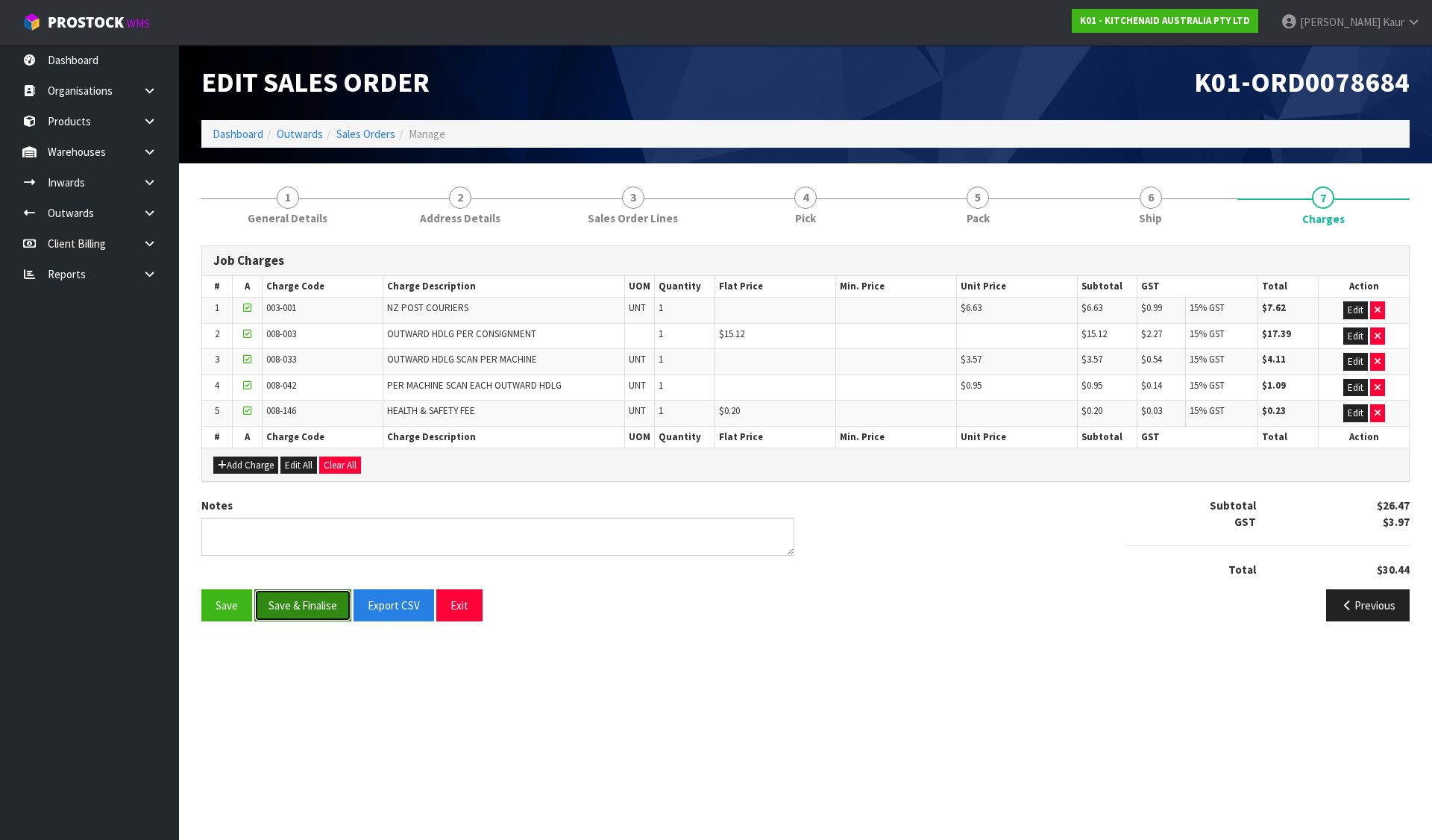
click at [293, 601] on button "Save & Finalise" at bounding box center [302, 605] width 97 height 32
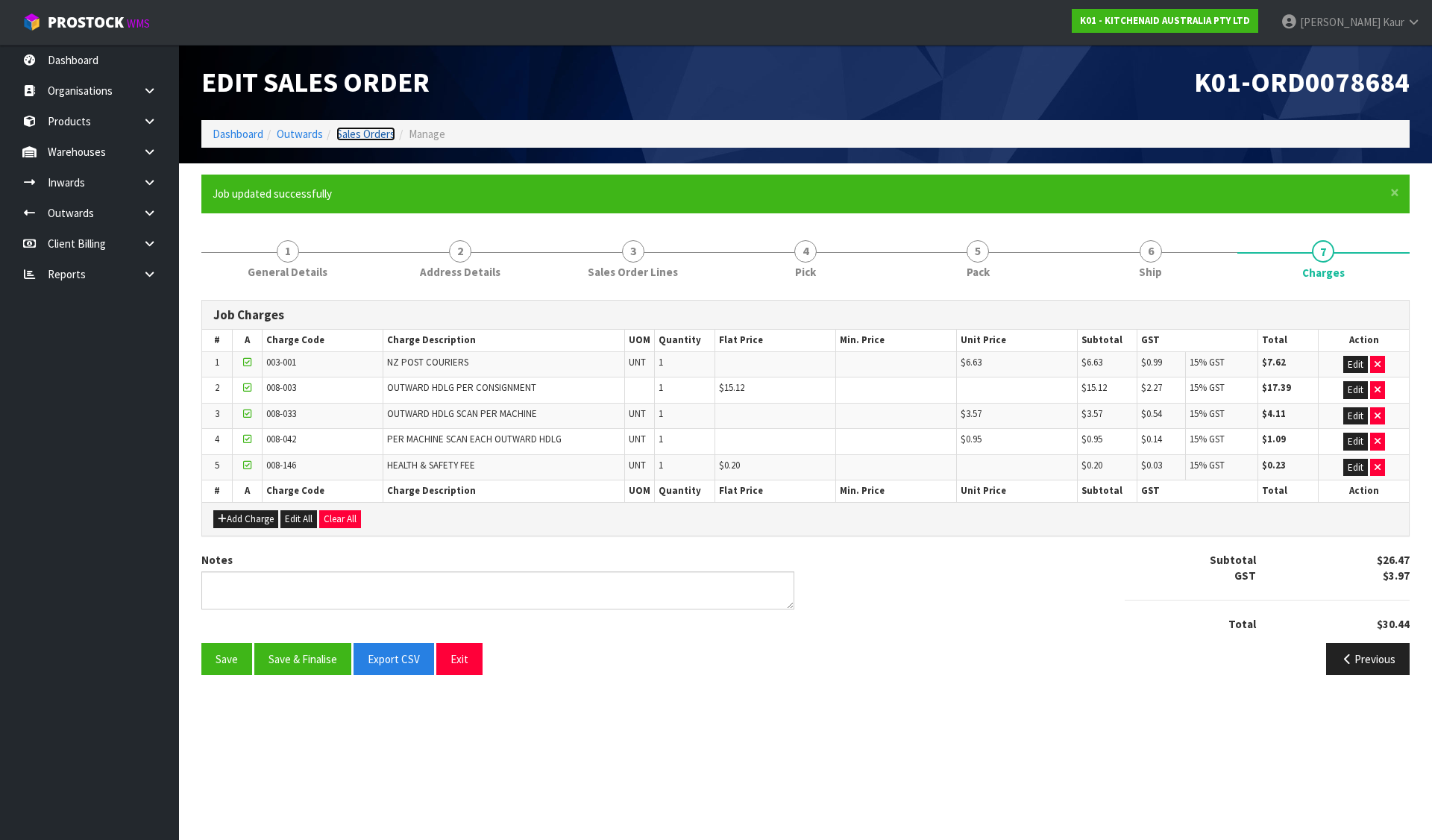
click at [388, 138] on link "Sales Orders" at bounding box center [365, 134] width 59 height 14
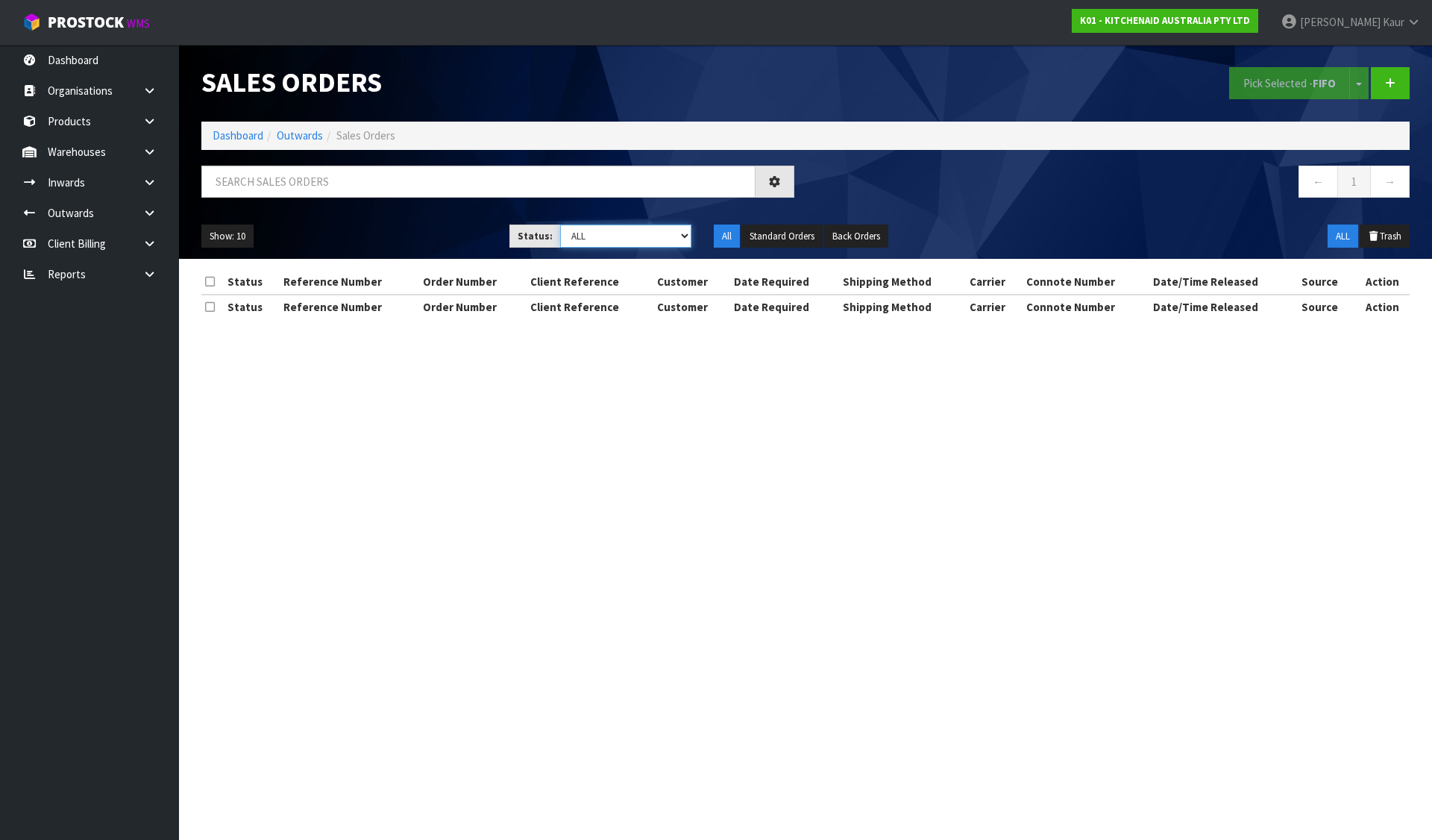
click at [597, 236] on select "Draft Pending Allocated Pending Pick Goods Picked Goods Packed Pending Charges …" at bounding box center [626, 236] width 132 height 23
click at [560, 224] on select "Draft Pending Allocated Pending Pick Goods Picked Goods Packed Pending Charges …" at bounding box center [626, 236] width 132 height 23
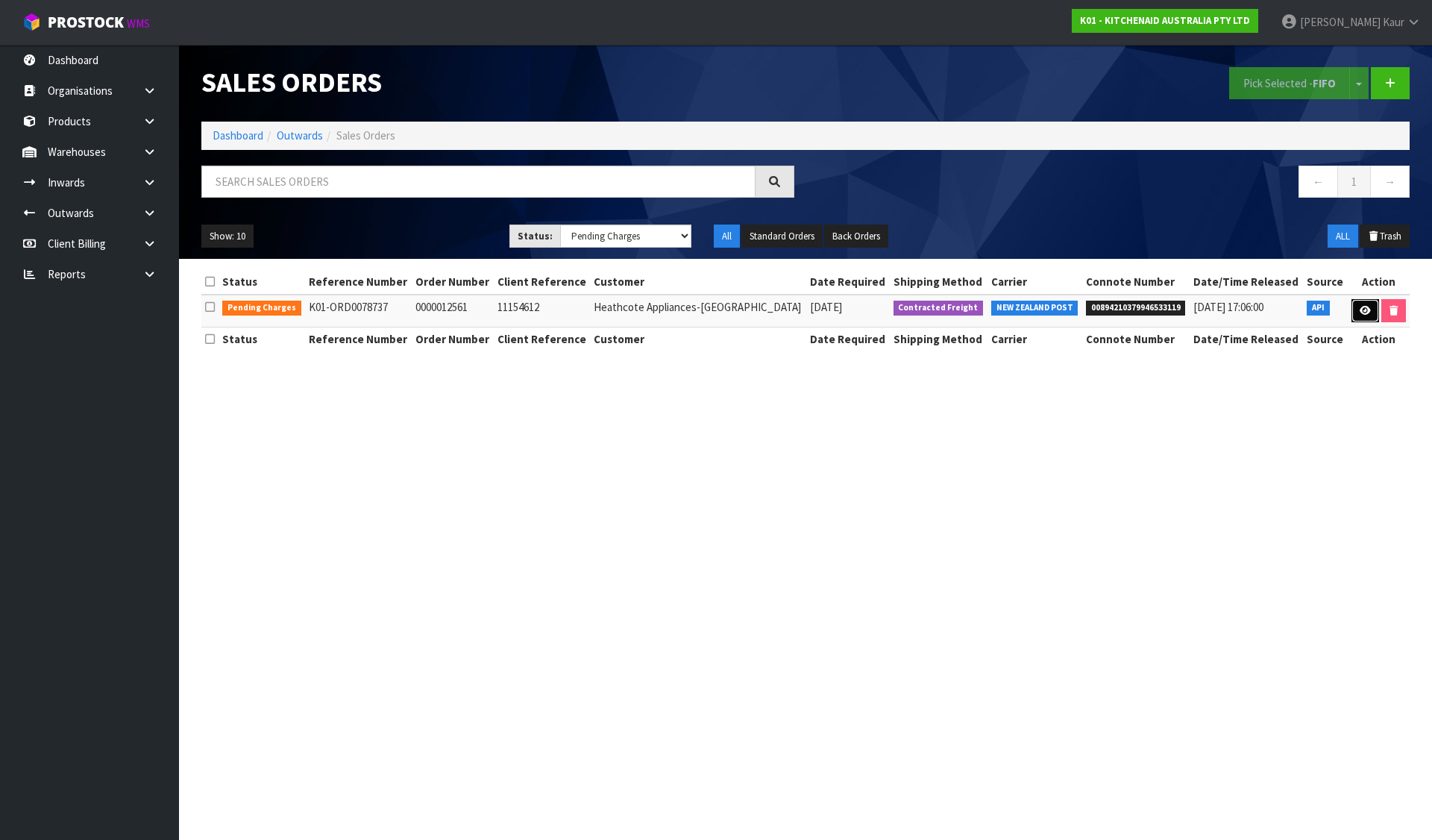
click at [1359, 316] on link at bounding box center [1364, 310] width 28 height 24
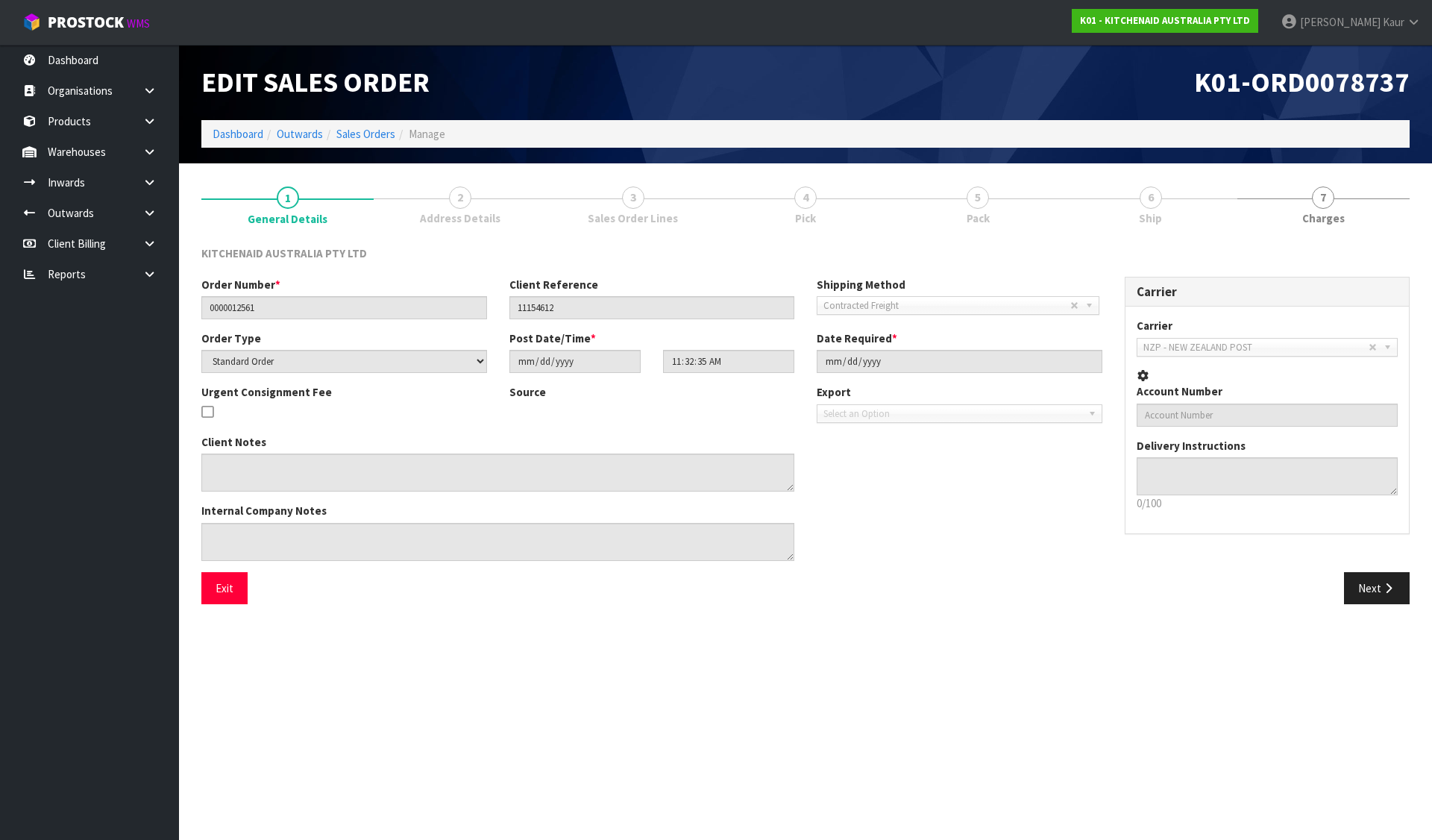
click at [796, 195] on span "4" at bounding box center [804, 197] width 22 height 22
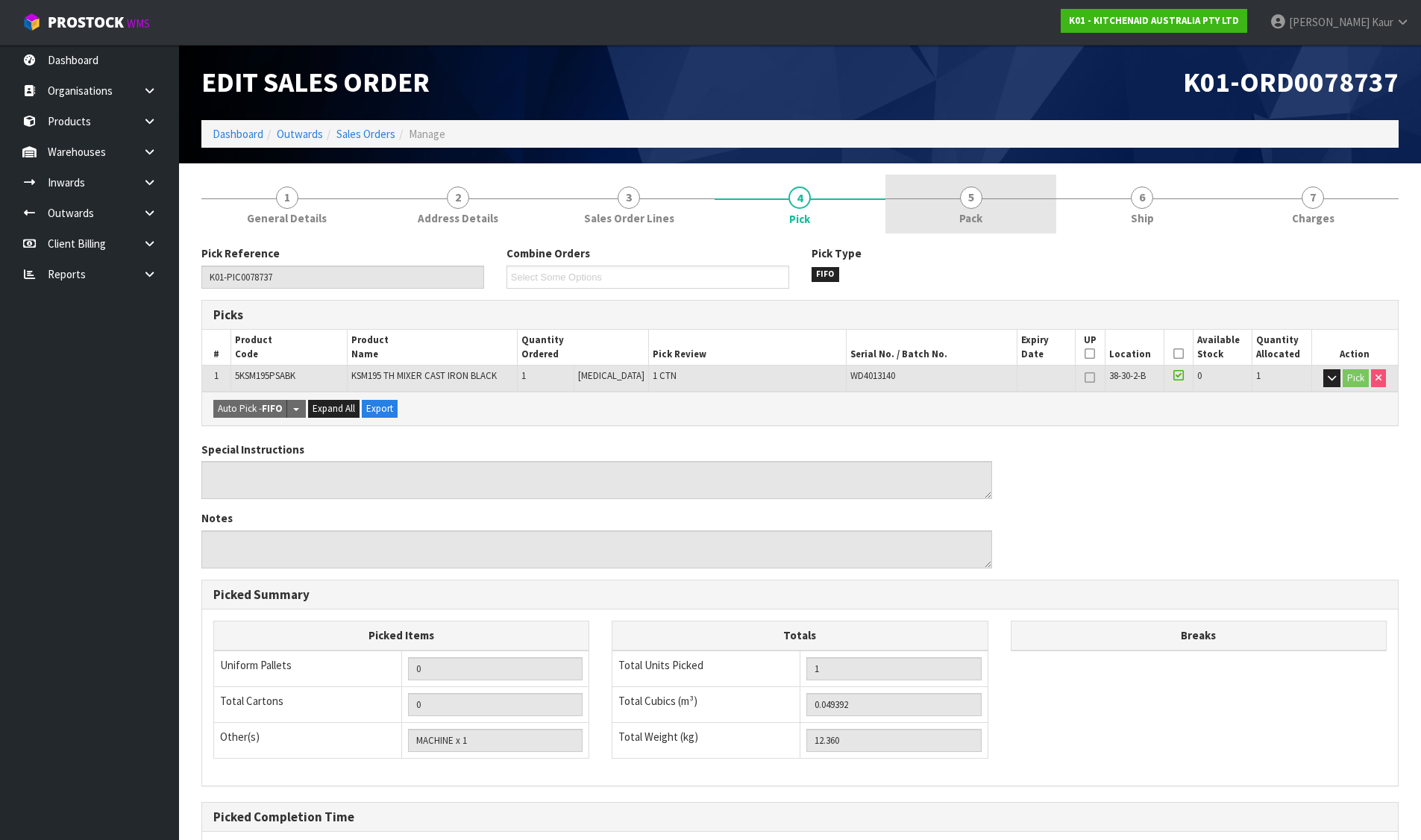
click at [943, 193] on link "5 Pack" at bounding box center [971, 204] width 171 height 59
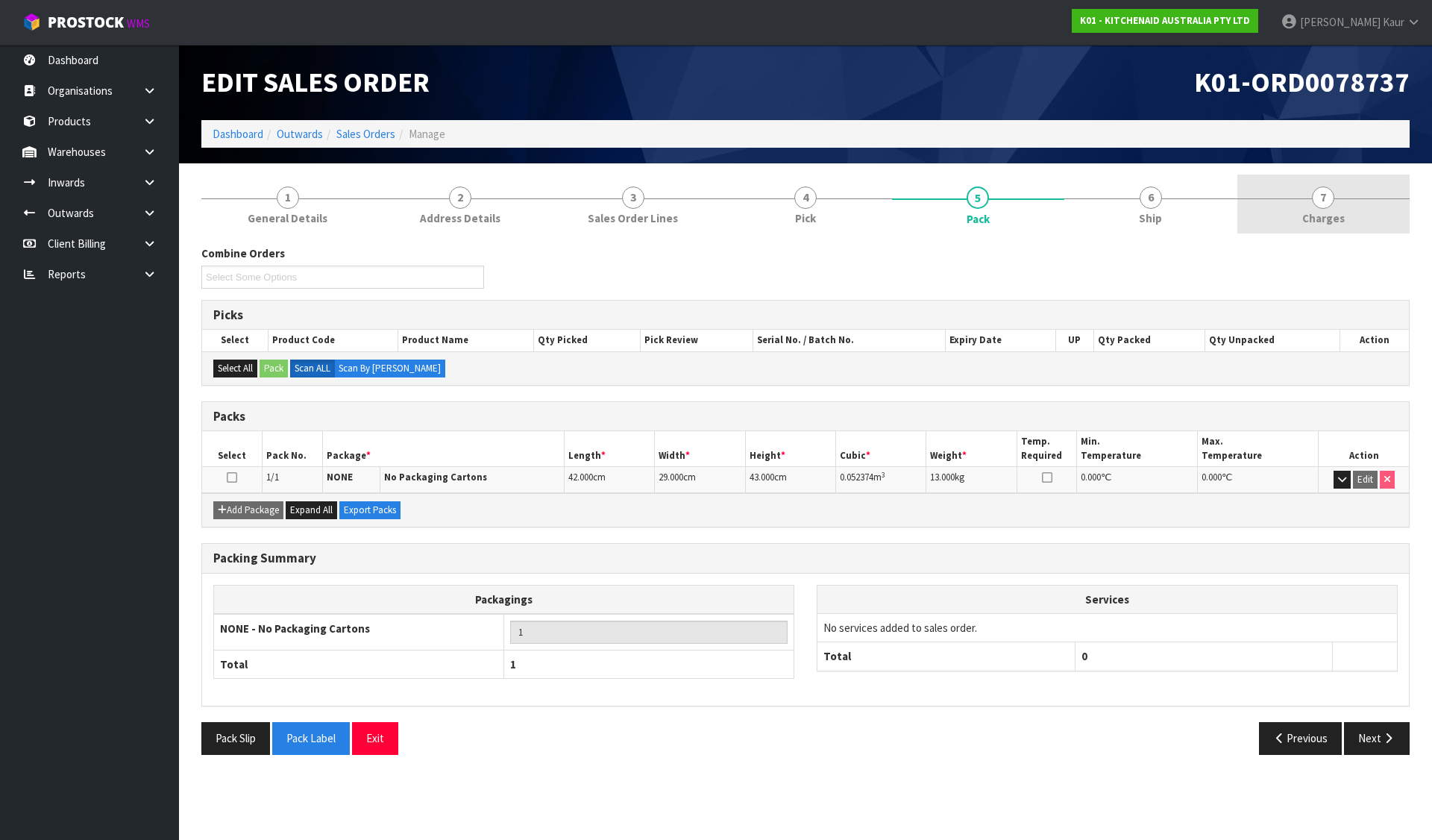
click at [1340, 187] on link "7 [GEOGRAPHIC_DATA]" at bounding box center [1324, 204] width 172 height 59
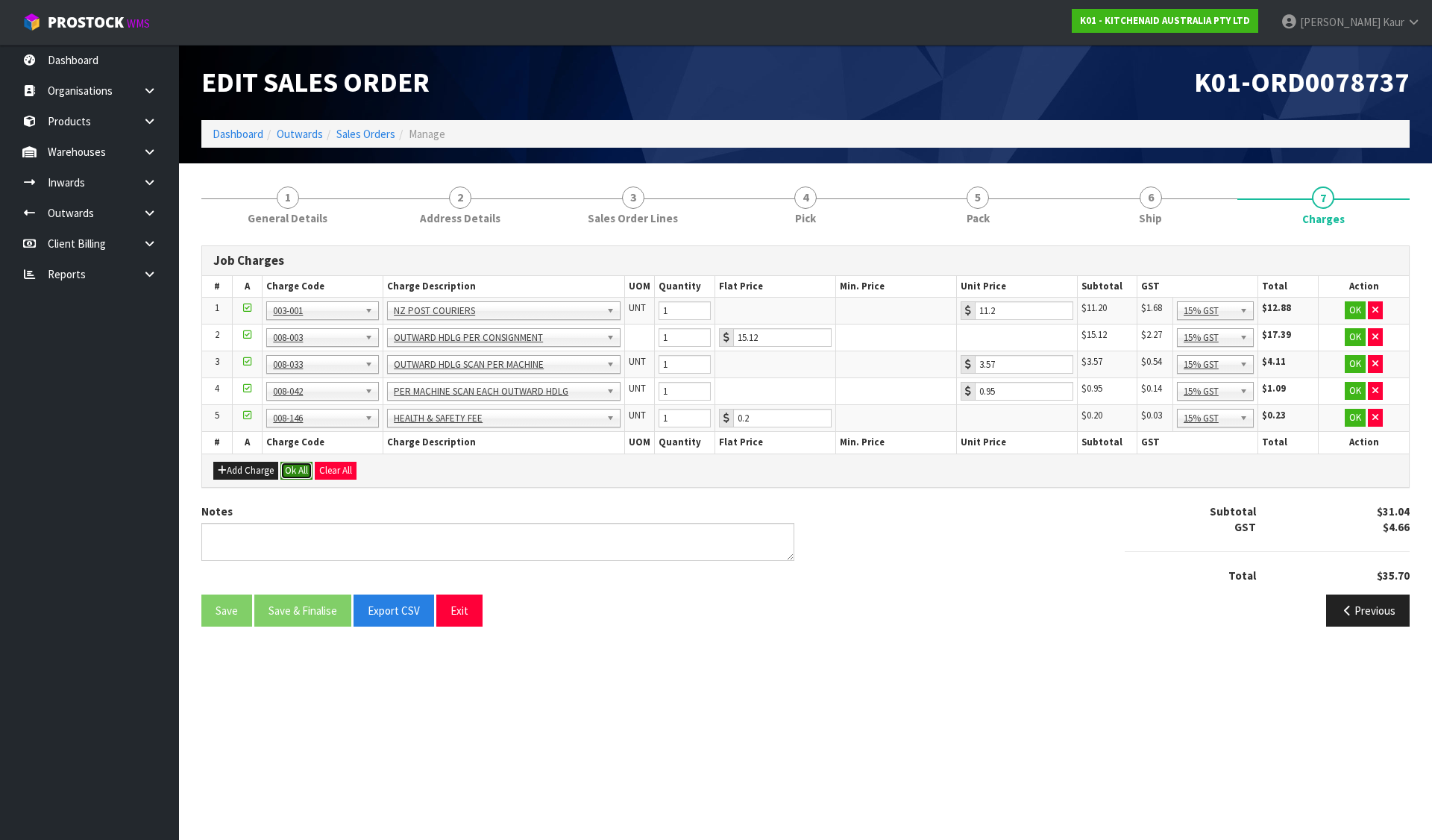
click at [295, 467] on button "Ok All" at bounding box center [296, 470] width 32 height 18
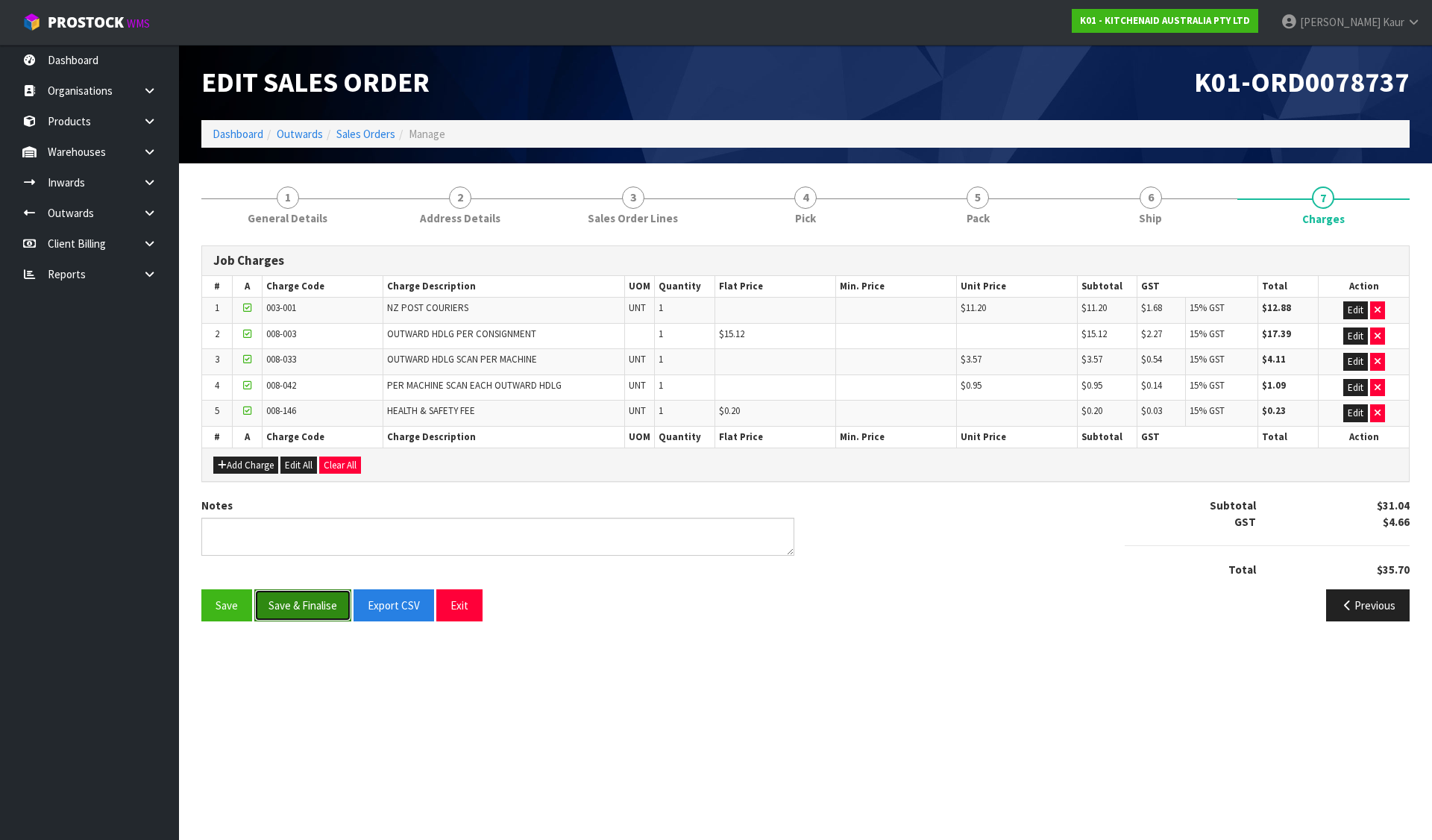
click at [289, 612] on button "Save & Finalise" at bounding box center [302, 605] width 97 height 32
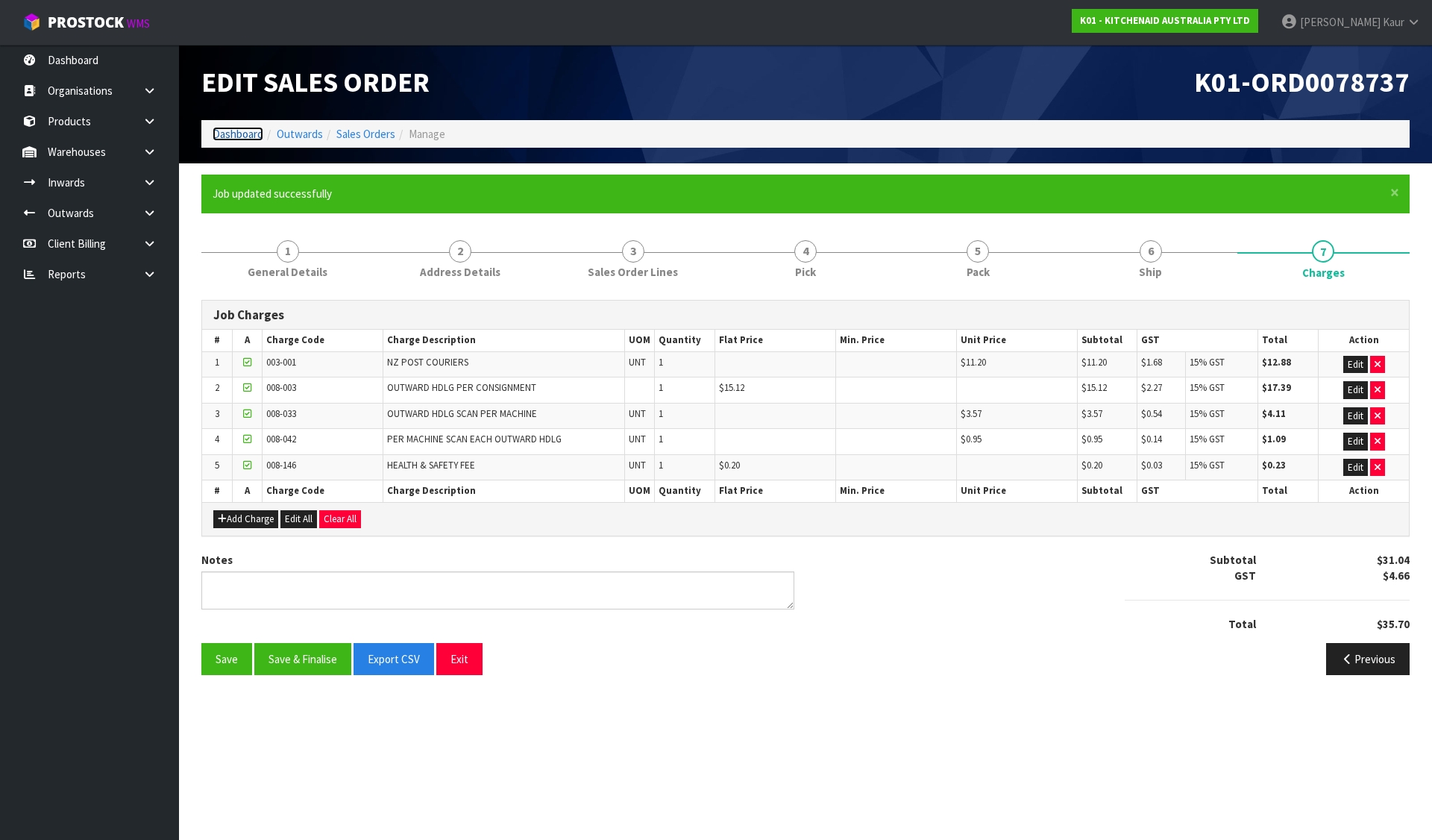
click at [236, 140] on link "Dashboard" at bounding box center [237, 134] width 51 height 14
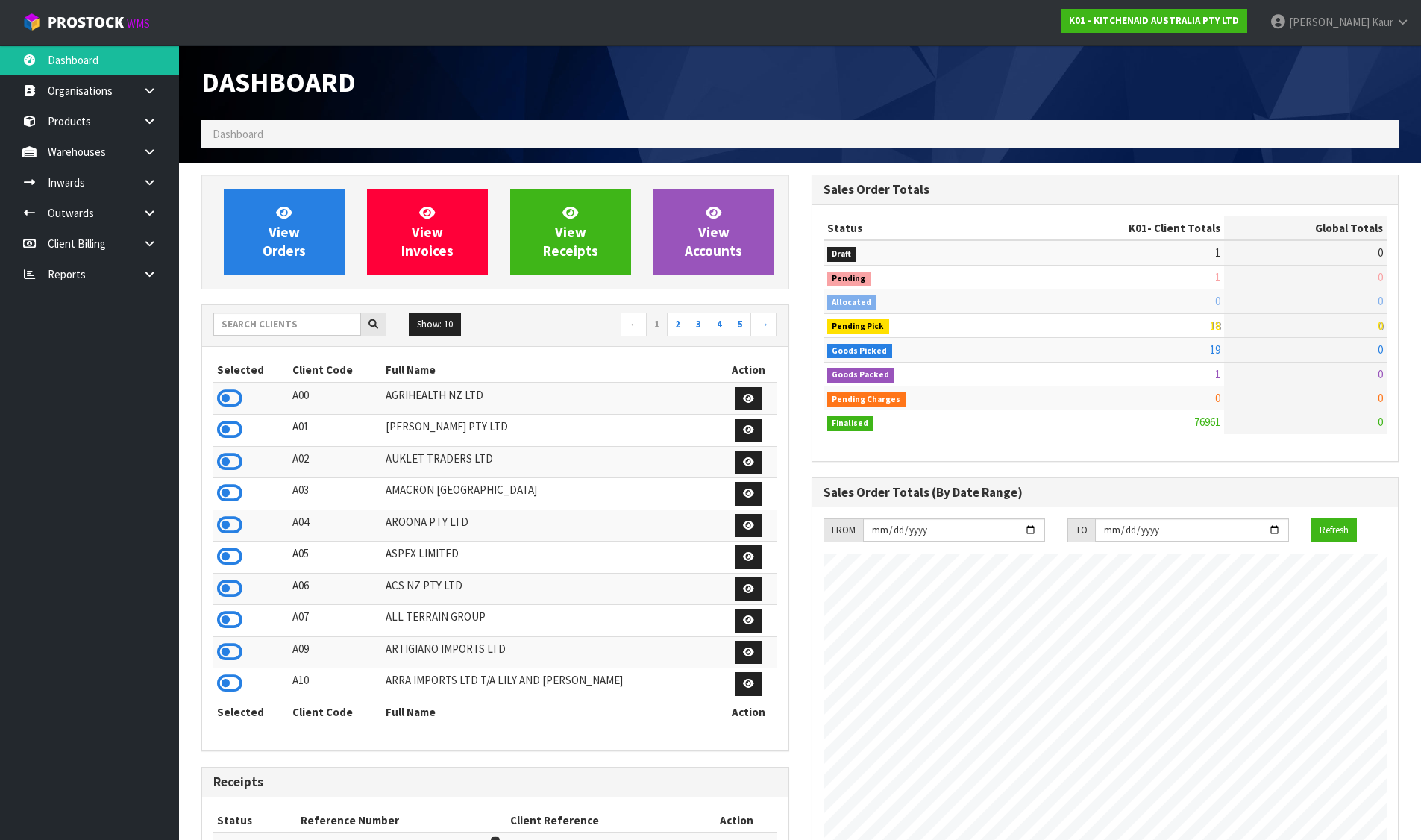
scroll to position [1130, 609]
click at [247, 329] on input "text" at bounding box center [287, 324] width 148 height 23
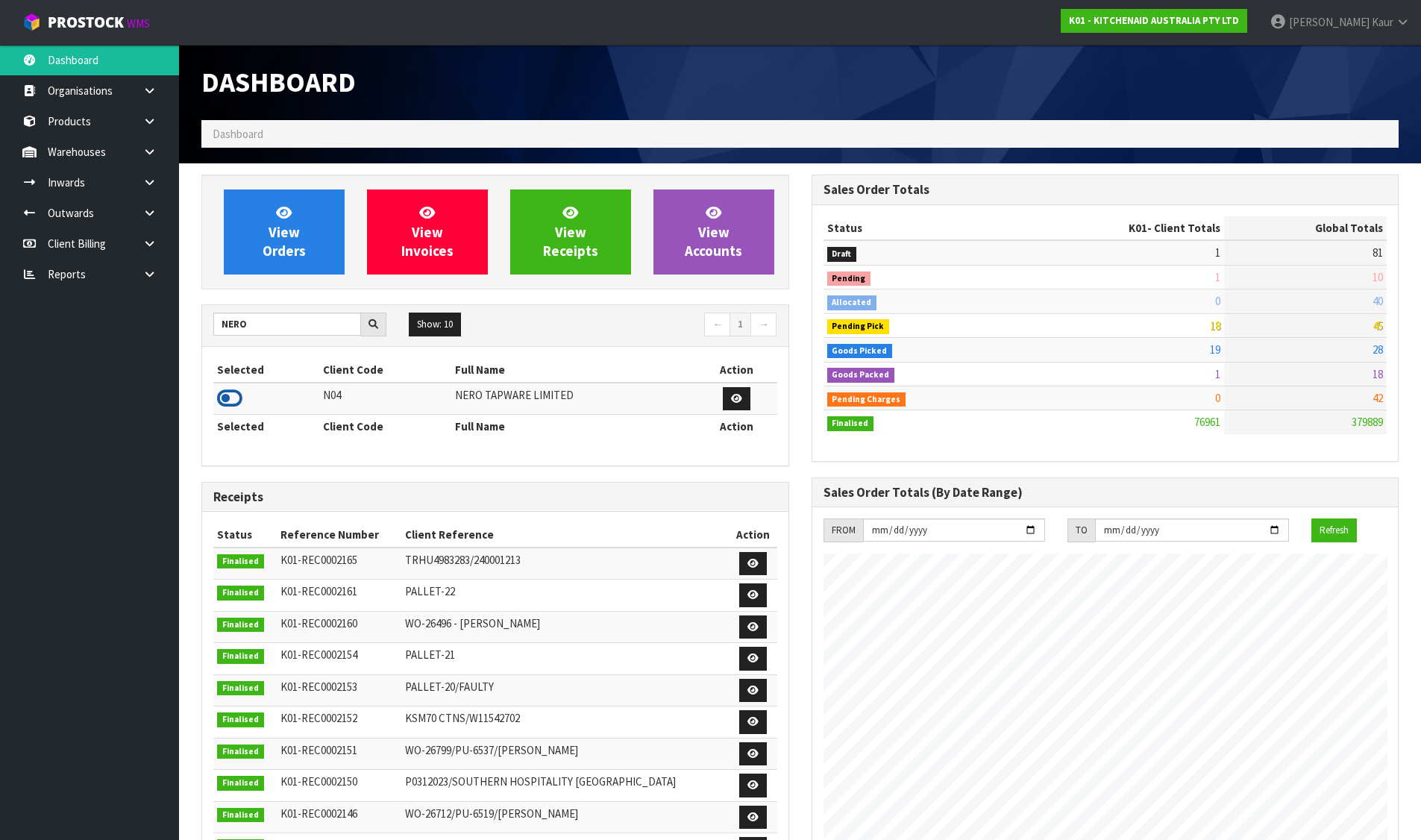
click at [226, 391] on icon at bounding box center [229, 397] width 26 height 22
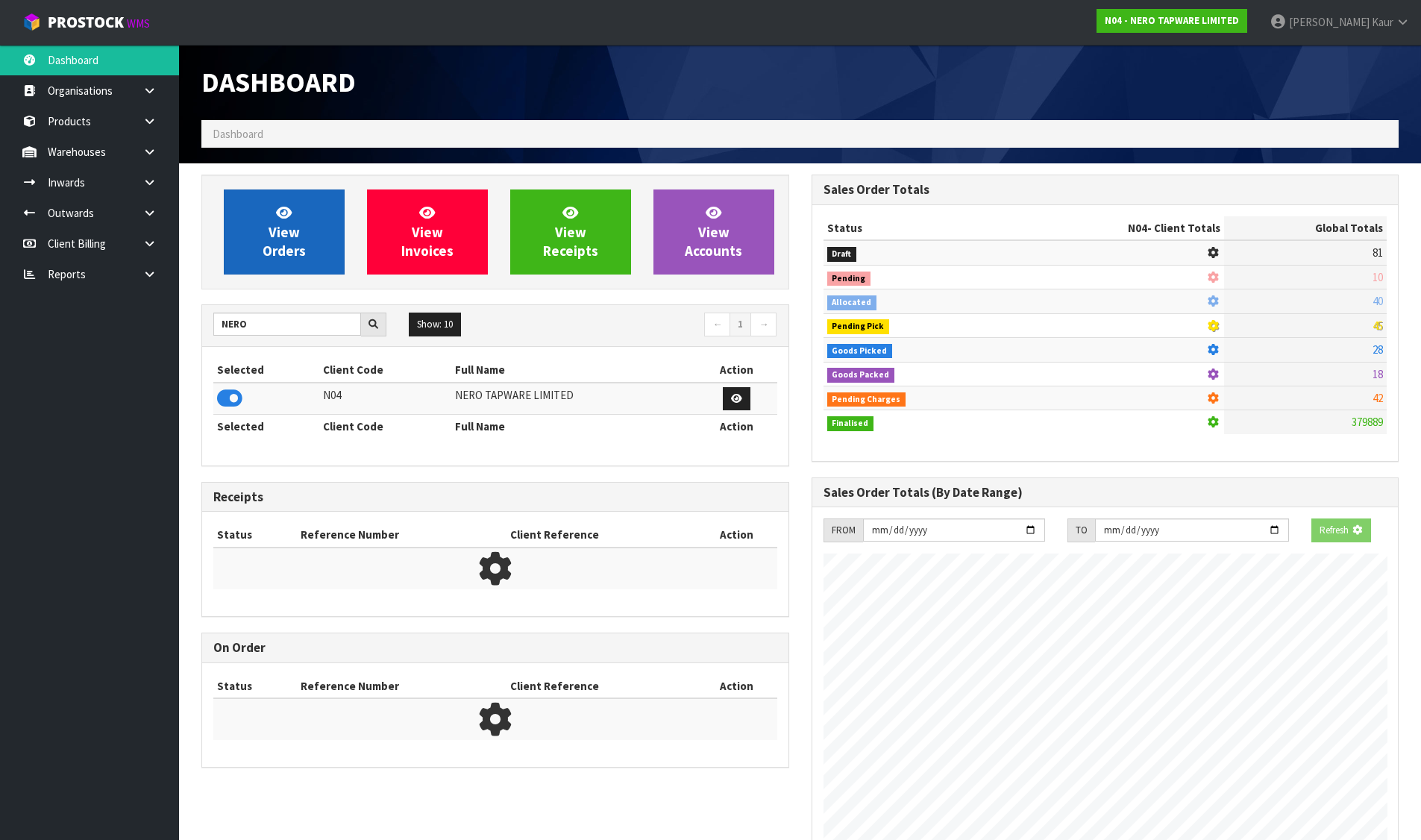
scroll to position [1162, 609]
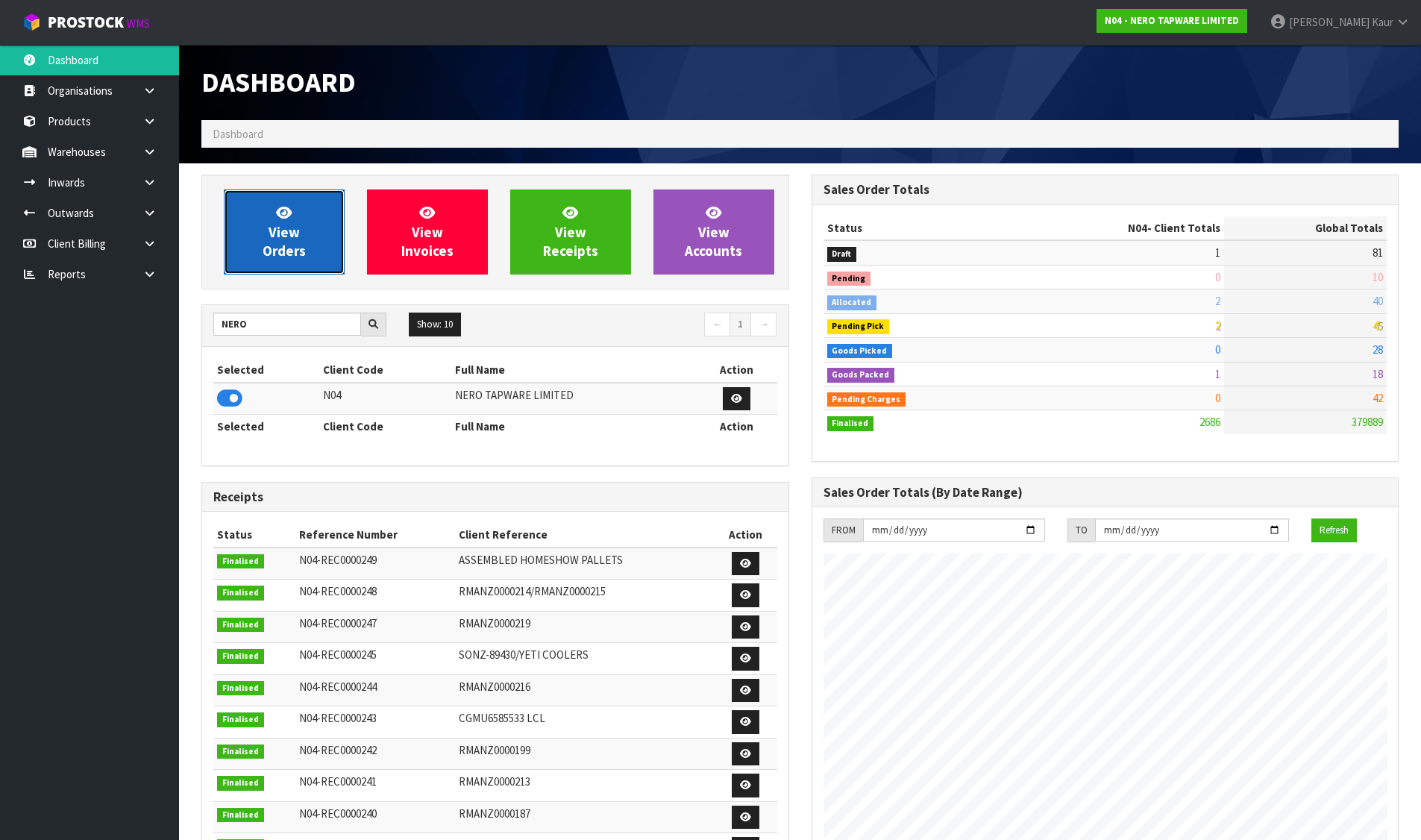
click at [276, 252] on span "View Orders" at bounding box center [284, 231] width 44 height 56
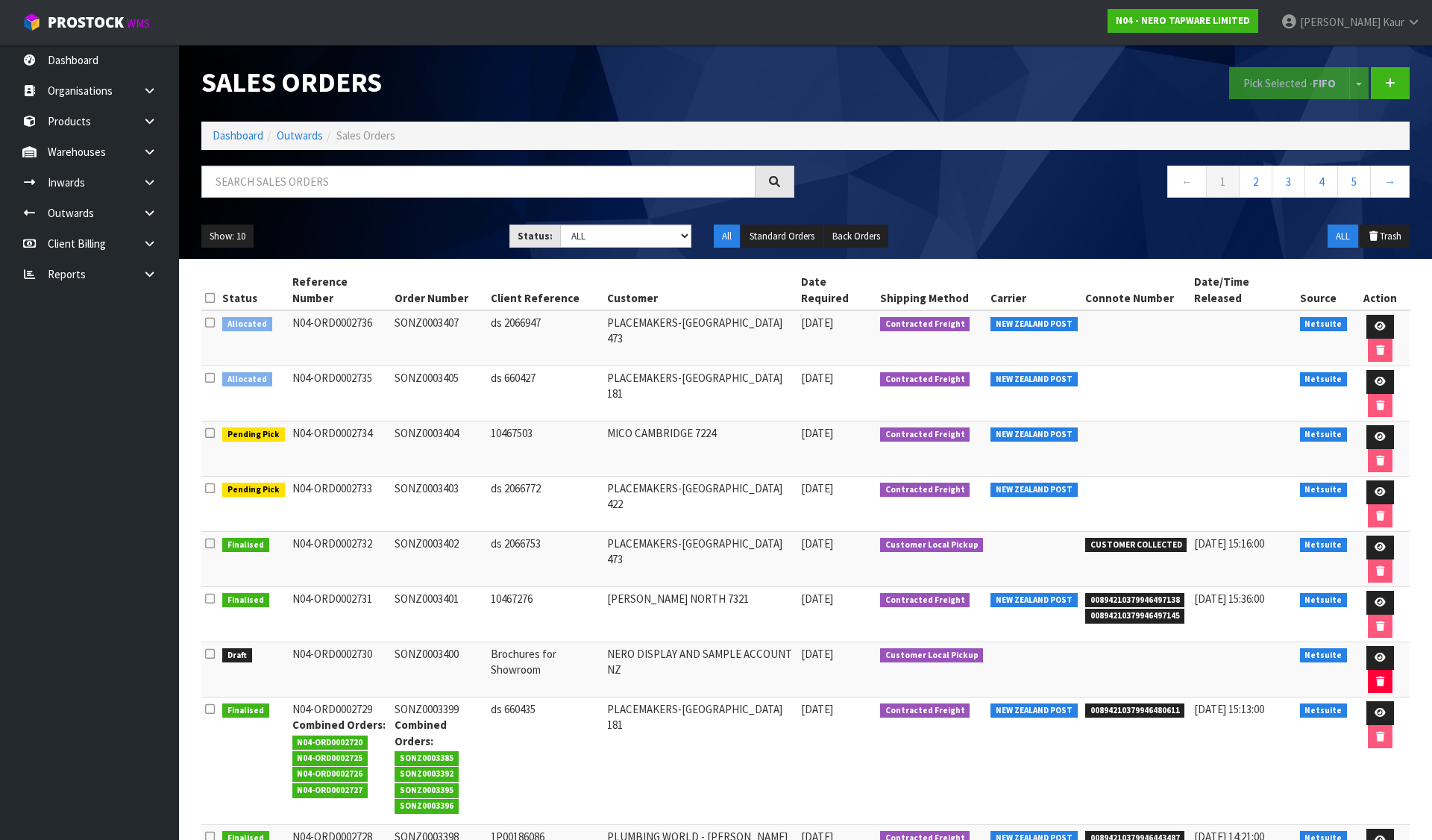
click at [206, 316] on icon at bounding box center [210, 322] width 10 height 12
click at [0, 0] on input "checkbox" at bounding box center [0, 0] width 0 height 0
click at [212, 372] on icon at bounding box center [210, 378] width 10 height 12
click at [0, 0] on input "checkbox" at bounding box center [0, 0] width 0 height 0
click at [1272, 91] on button "Pick Selected - FIFO" at bounding box center [1289, 83] width 121 height 32
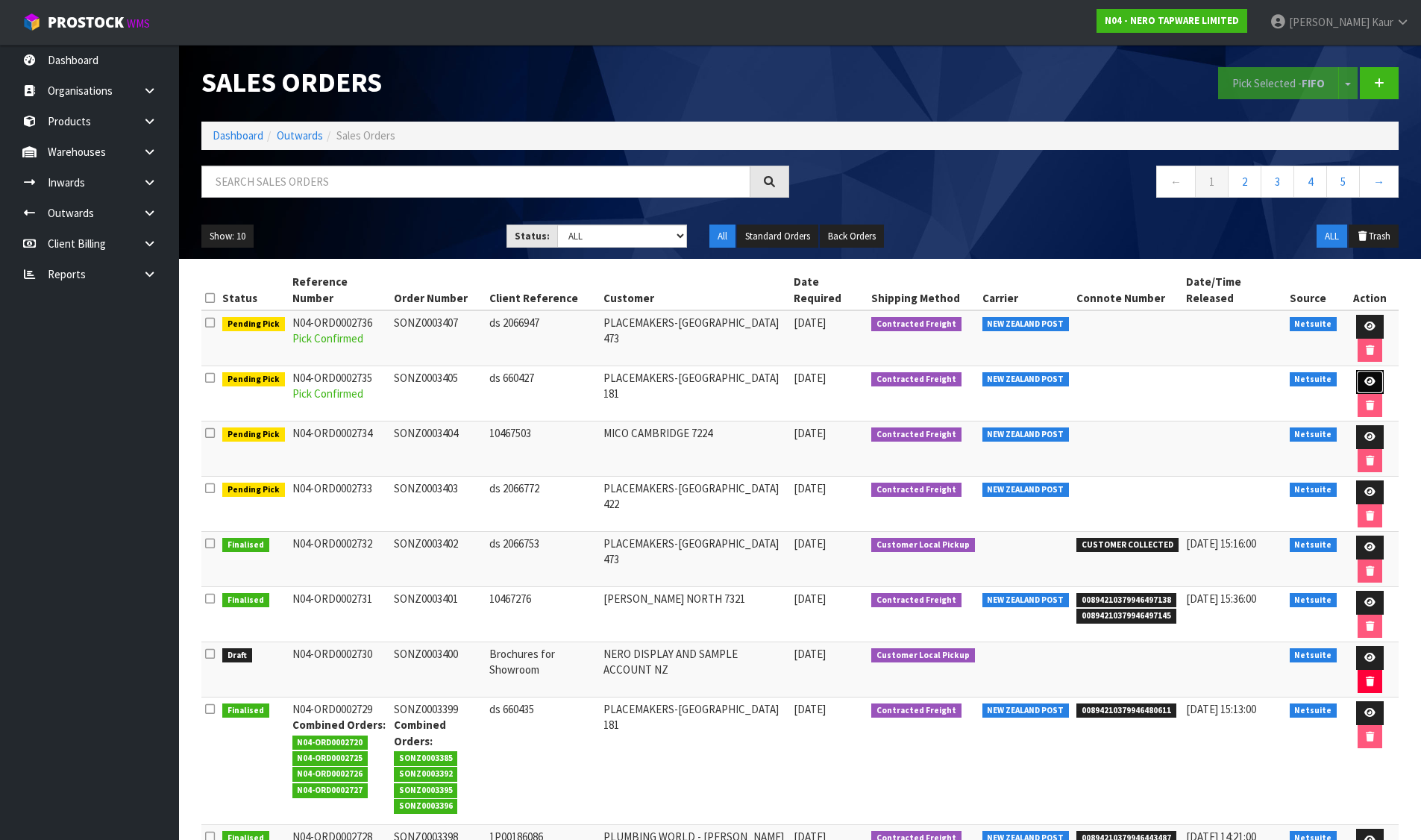
click at [1364, 377] on icon at bounding box center [1369, 381] width 12 height 10
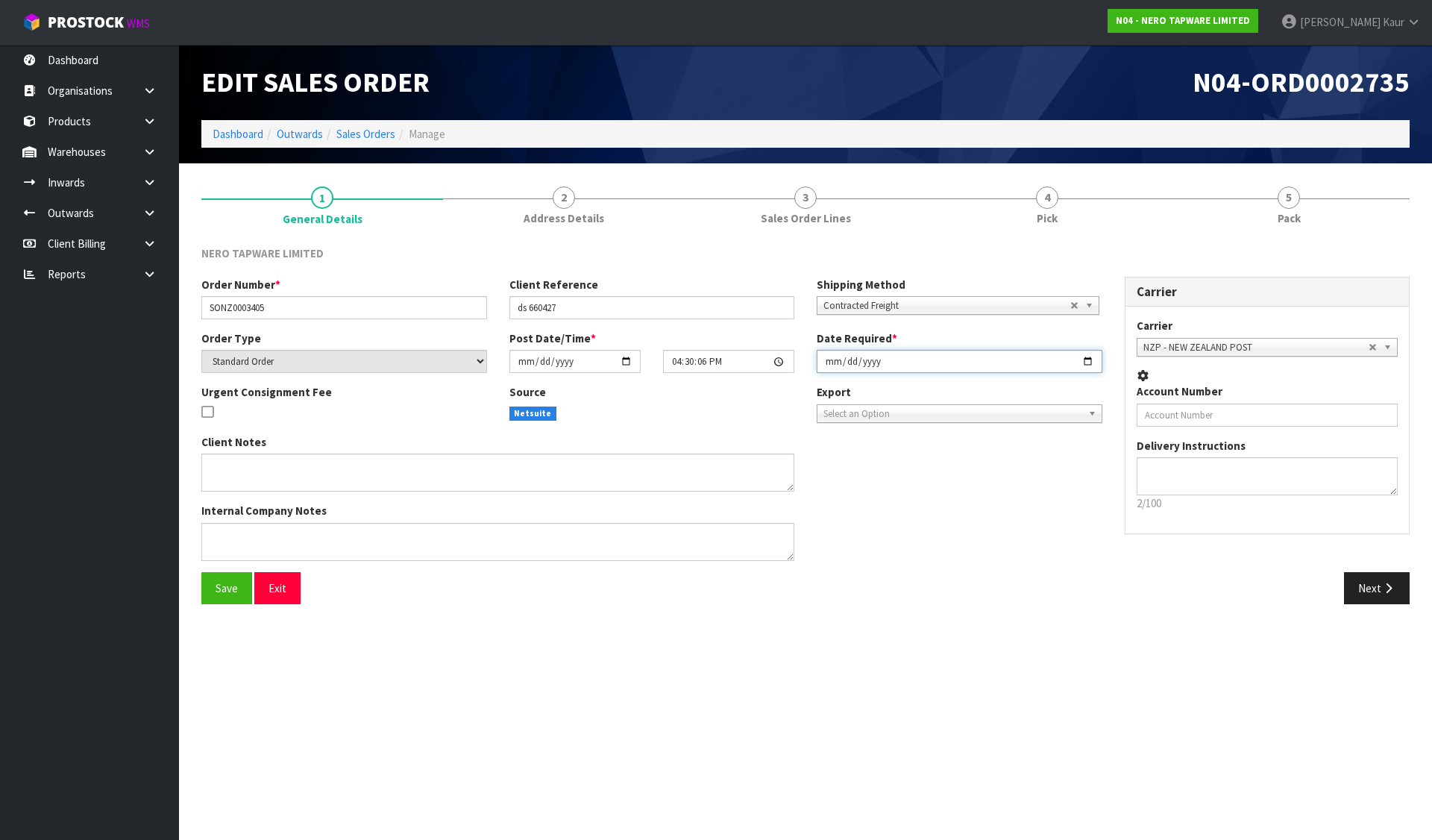
click at [828, 364] on input "[DATE]" at bounding box center [959, 361] width 285 height 23
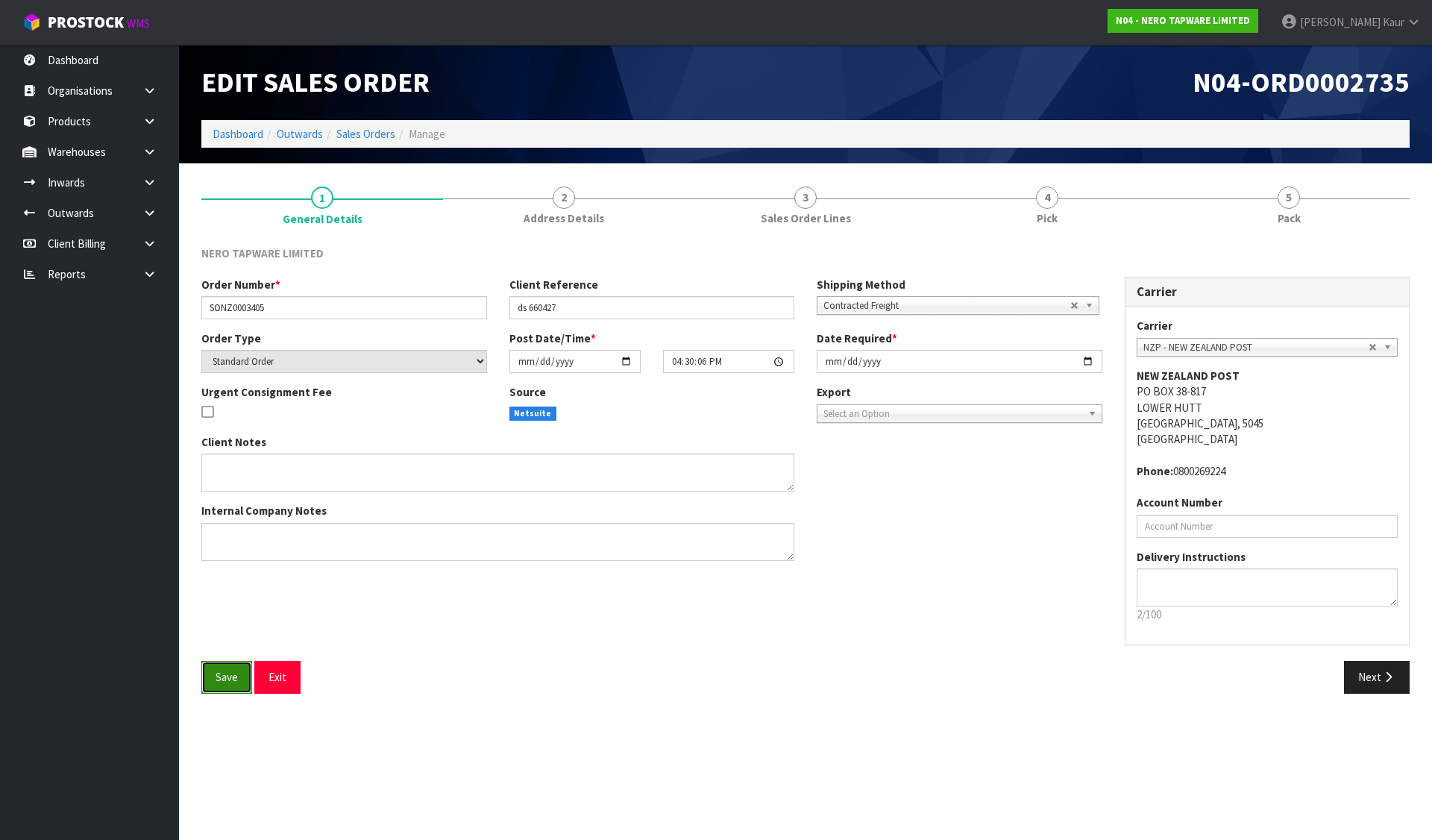
click at [227, 674] on span "Save" at bounding box center [226, 676] width 22 height 14
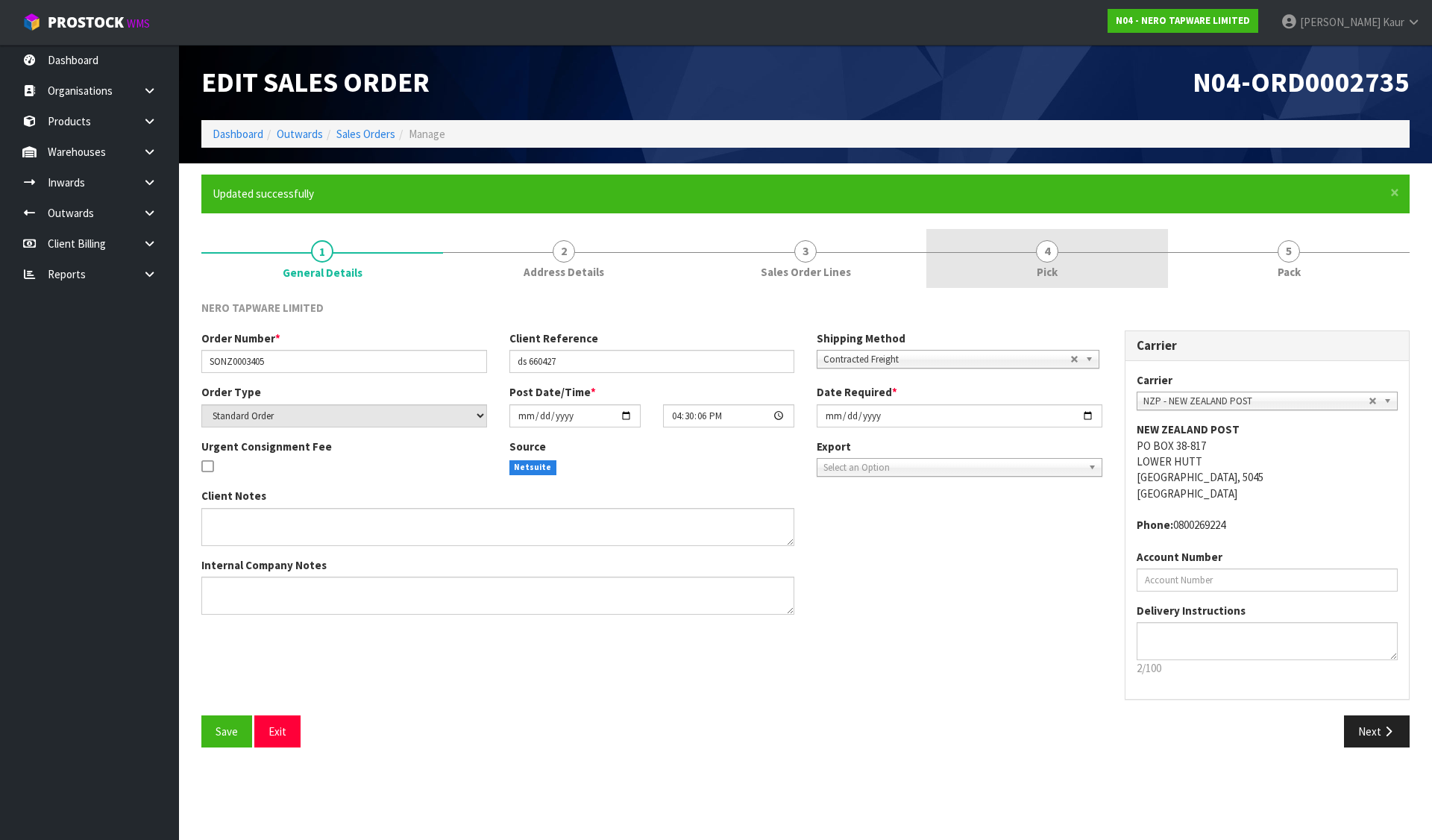
click at [1061, 235] on link "4 Pick" at bounding box center [1047, 259] width 242 height 59
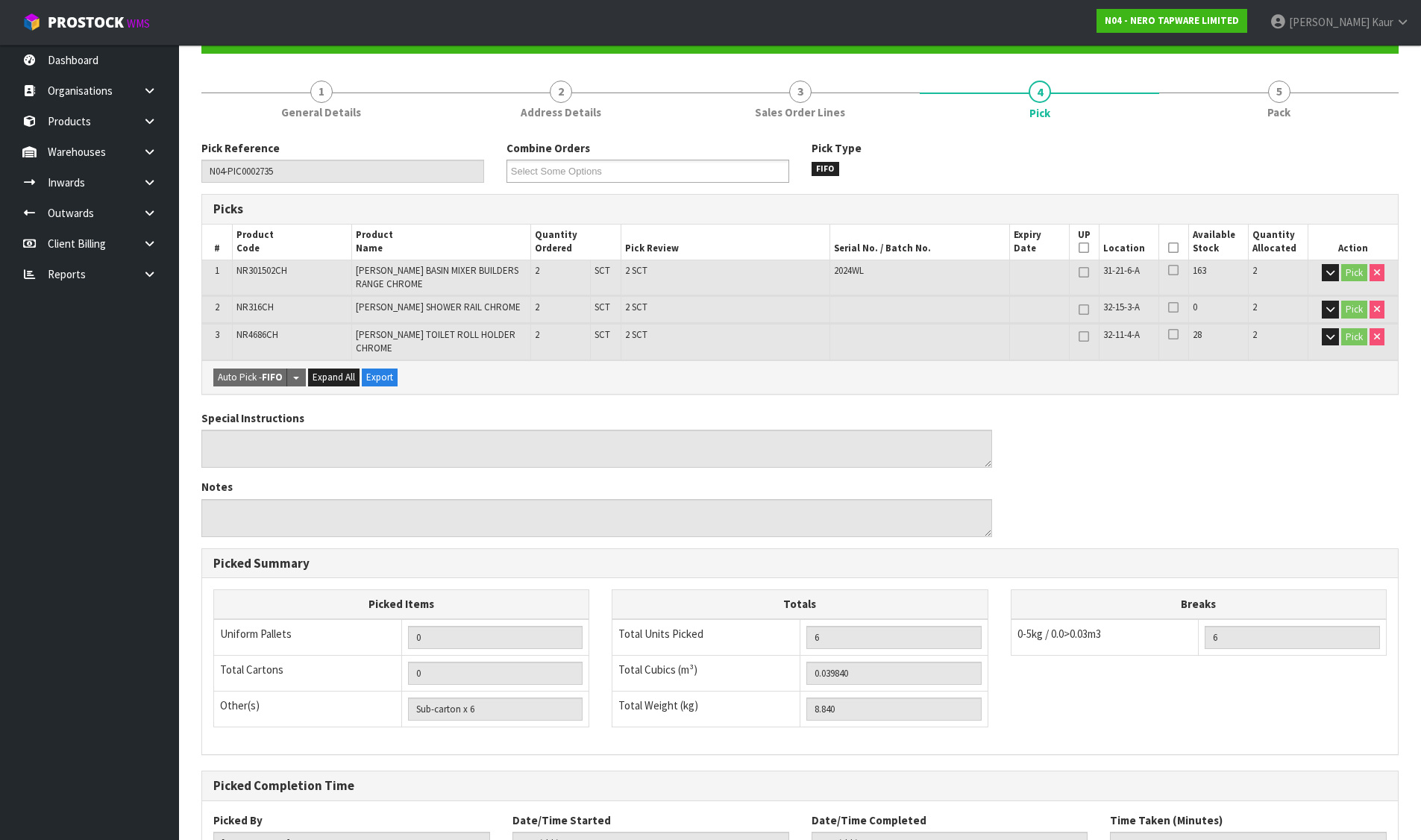
scroll to position [269, 0]
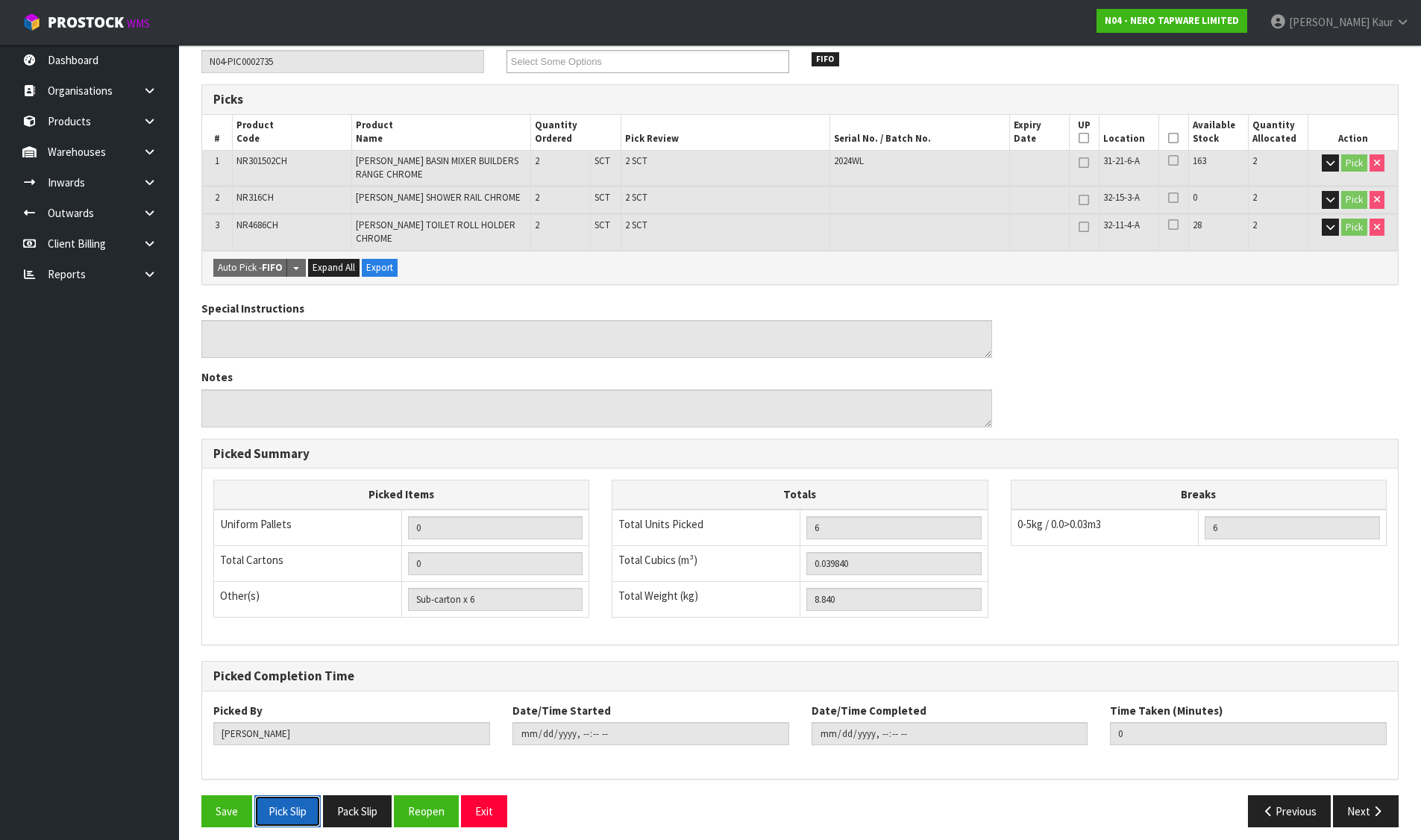
click at [295, 803] on button "Pick Slip" at bounding box center [287, 811] width 67 height 32
click at [358, 798] on button "Pack Slip" at bounding box center [357, 811] width 68 height 32
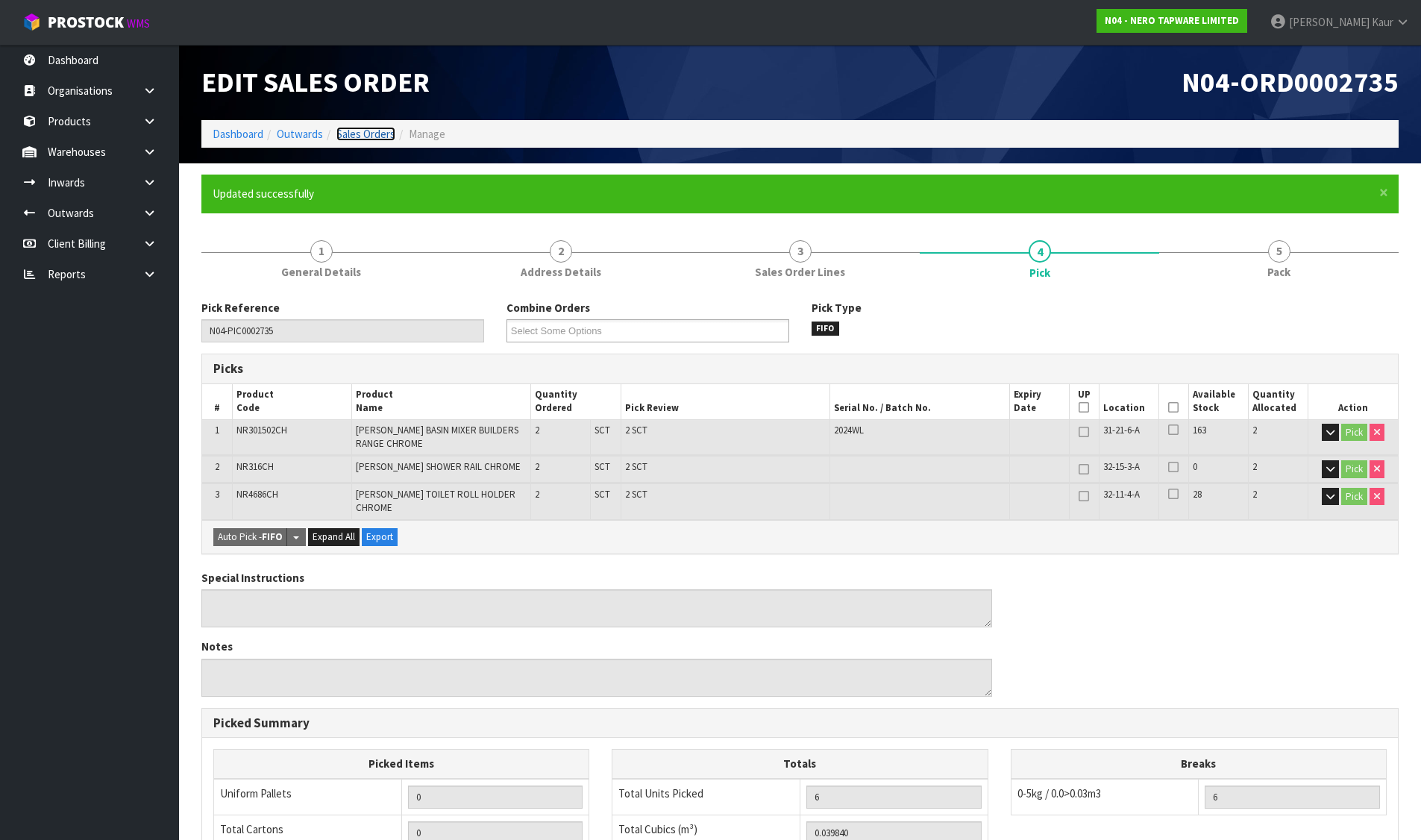
click at [377, 127] on link "Sales Orders" at bounding box center [365, 134] width 59 height 14
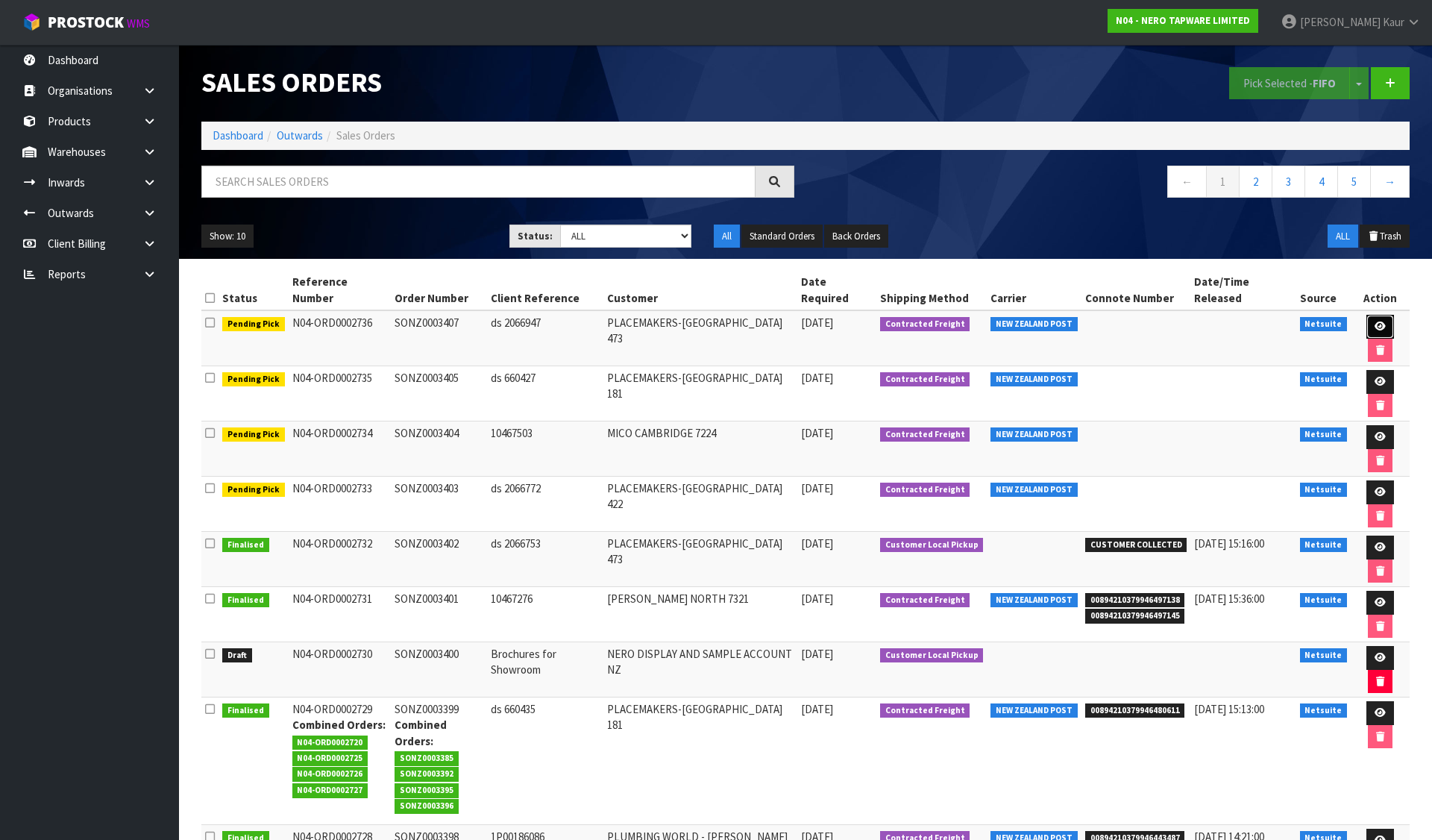
click at [1374, 322] on icon at bounding box center [1380, 326] width 12 height 10
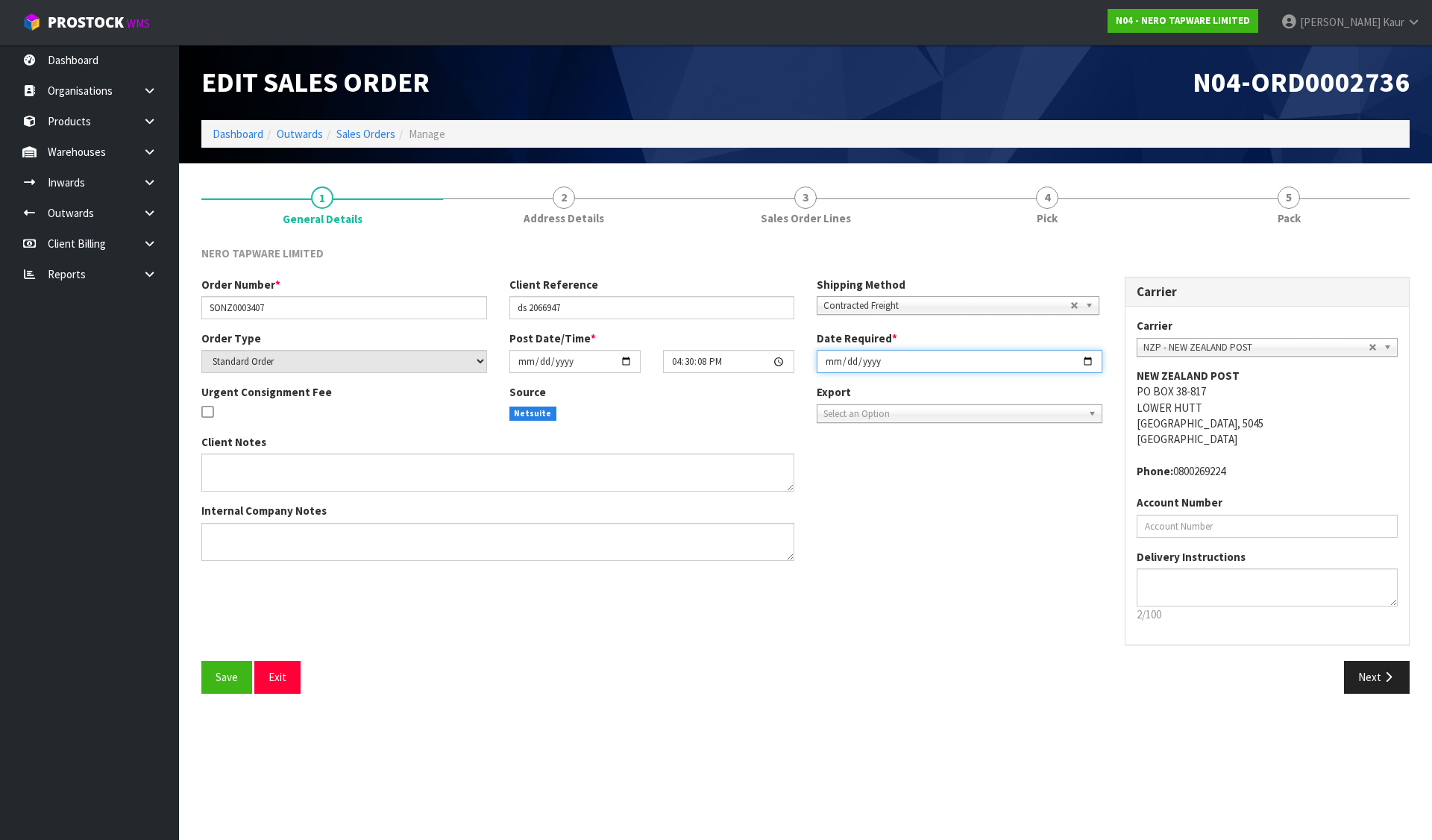
click at [824, 360] on input "[DATE]" at bounding box center [959, 361] width 285 height 23
click at [217, 668] on button "Save" at bounding box center [226, 676] width 51 height 32
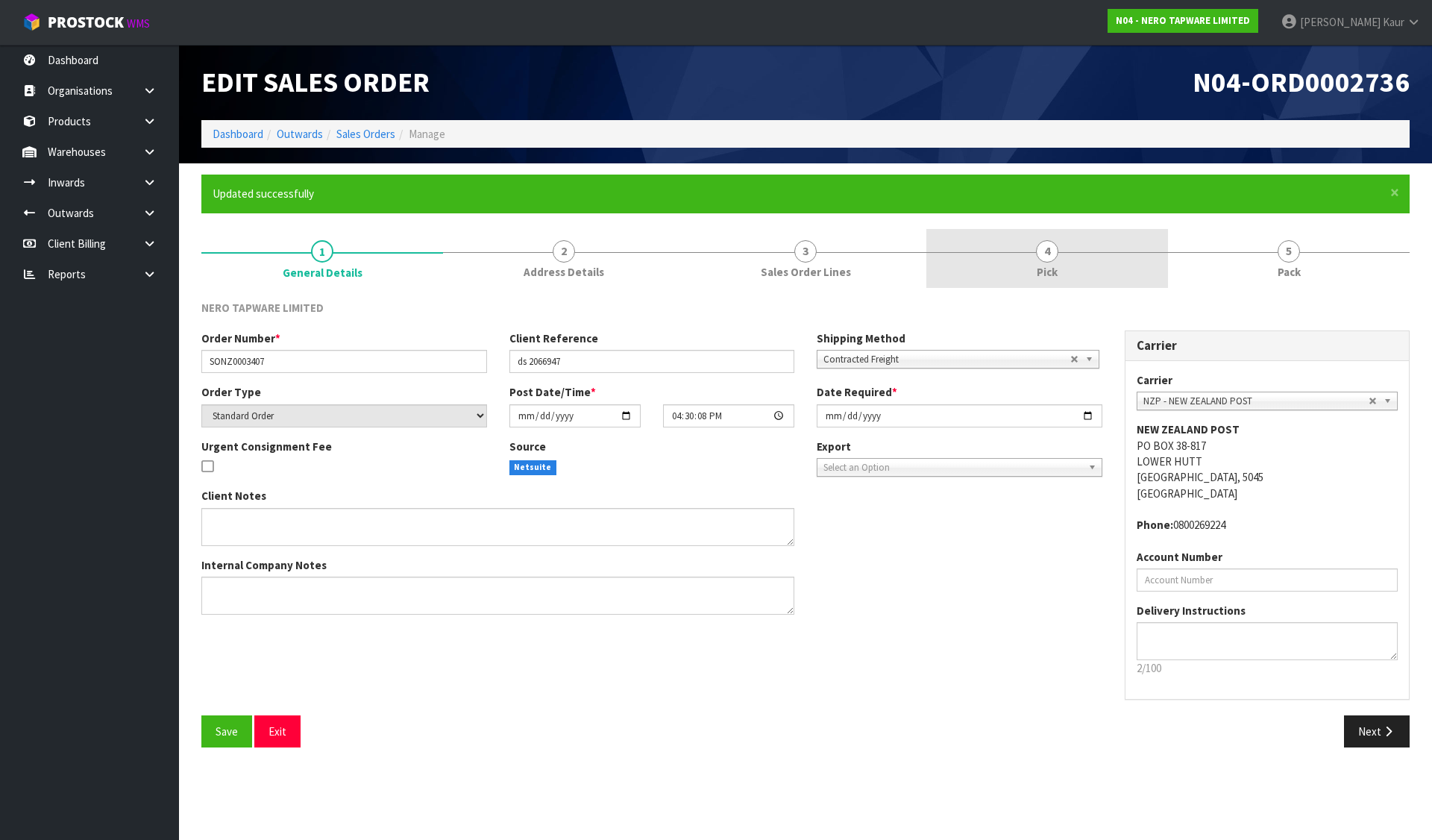
click at [1035, 266] on link "4 Pick" at bounding box center [1047, 259] width 242 height 59
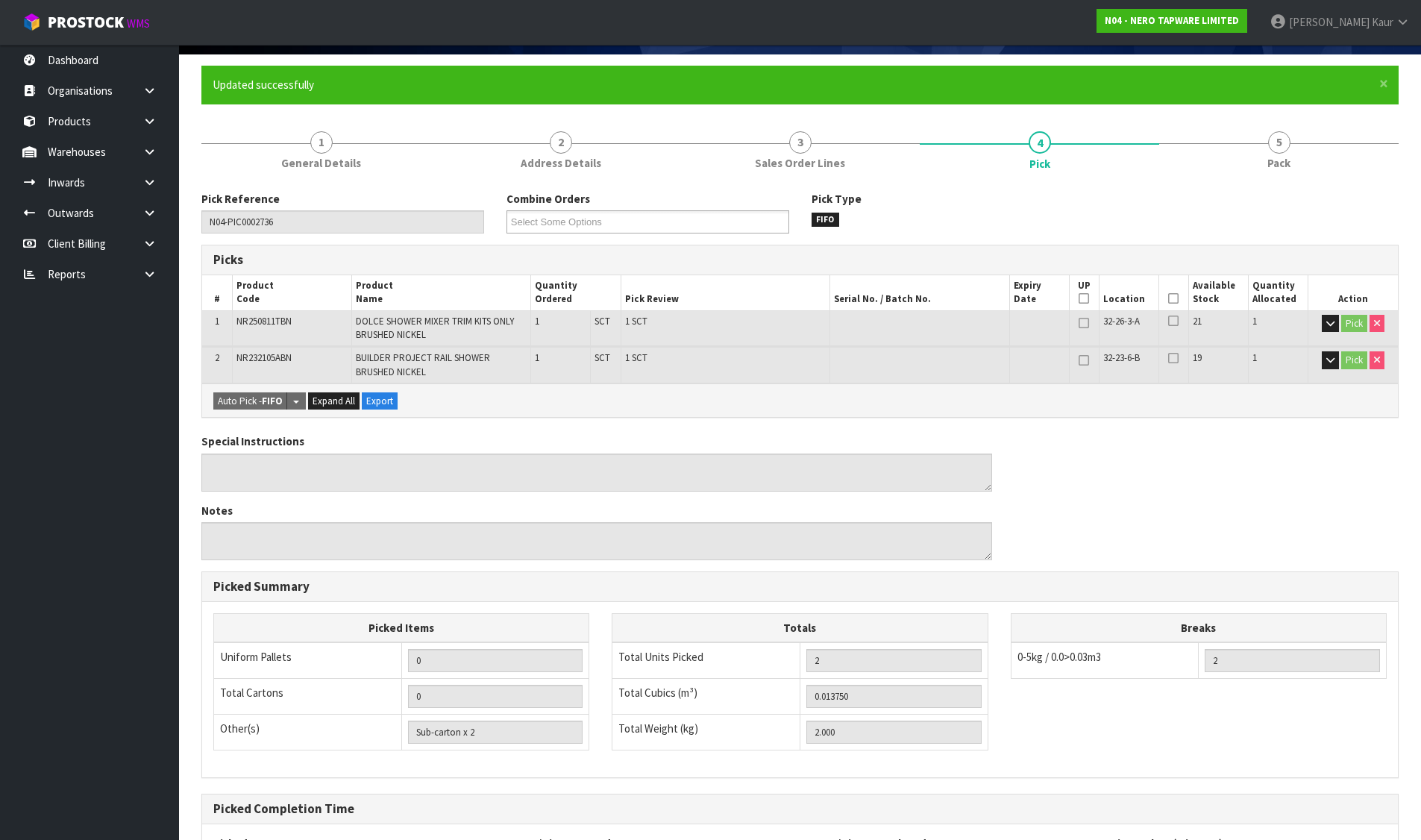
scroll to position [252, 0]
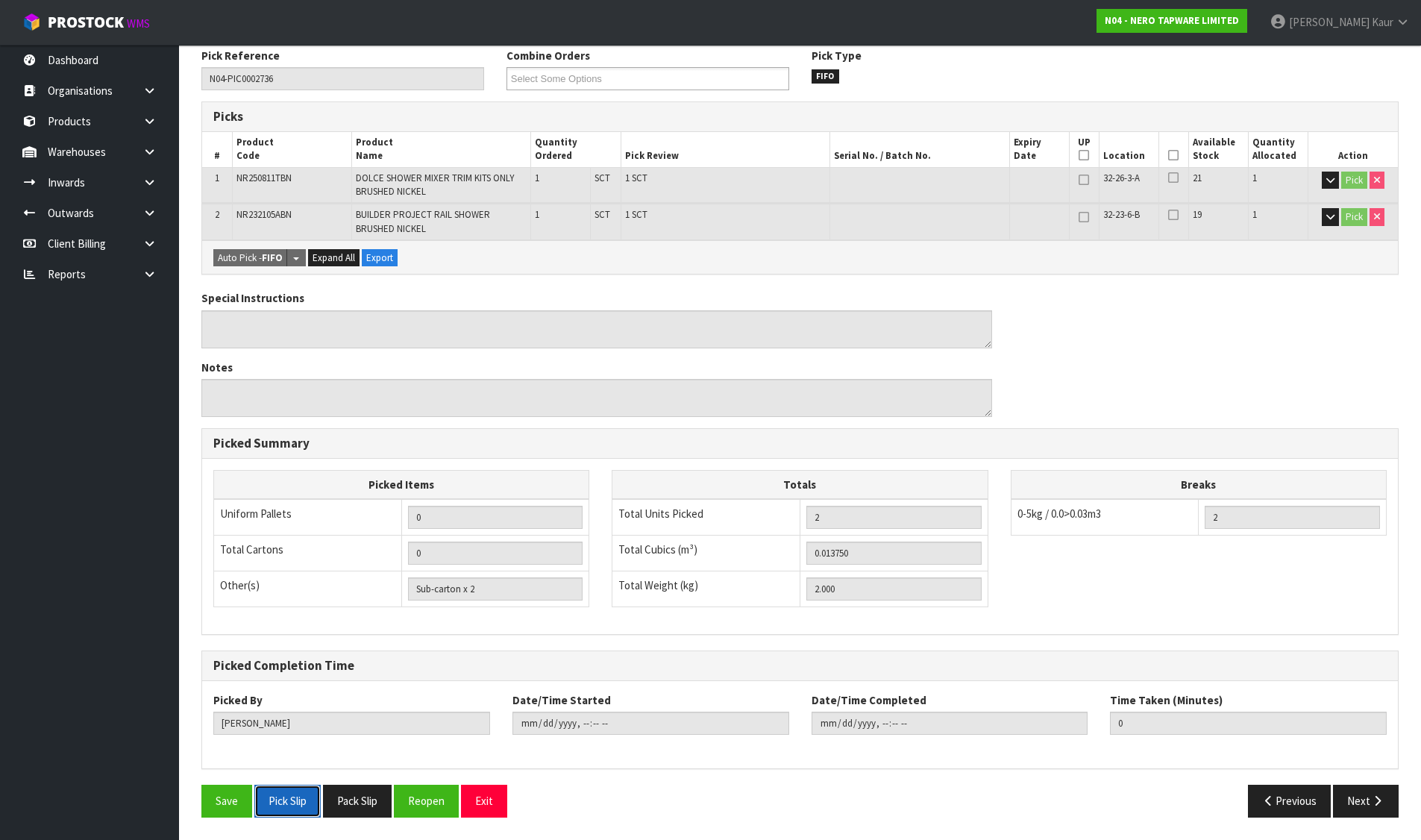
click at [298, 799] on button "Pick Slip" at bounding box center [287, 800] width 67 height 32
click at [363, 800] on button "Pack Slip" at bounding box center [357, 800] width 68 height 32
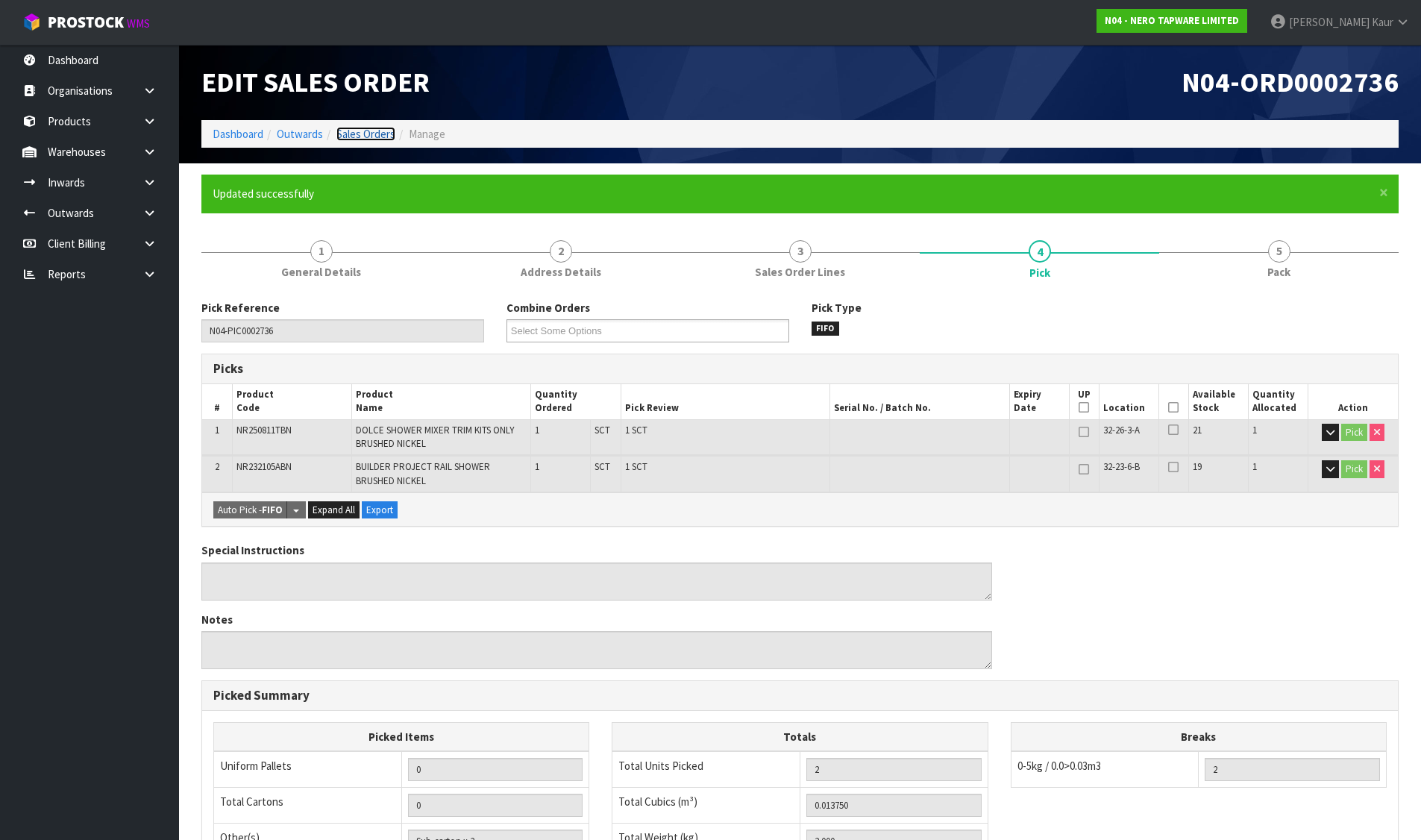
click at [360, 132] on link "Sales Orders" at bounding box center [365, 134] width 59 height 14
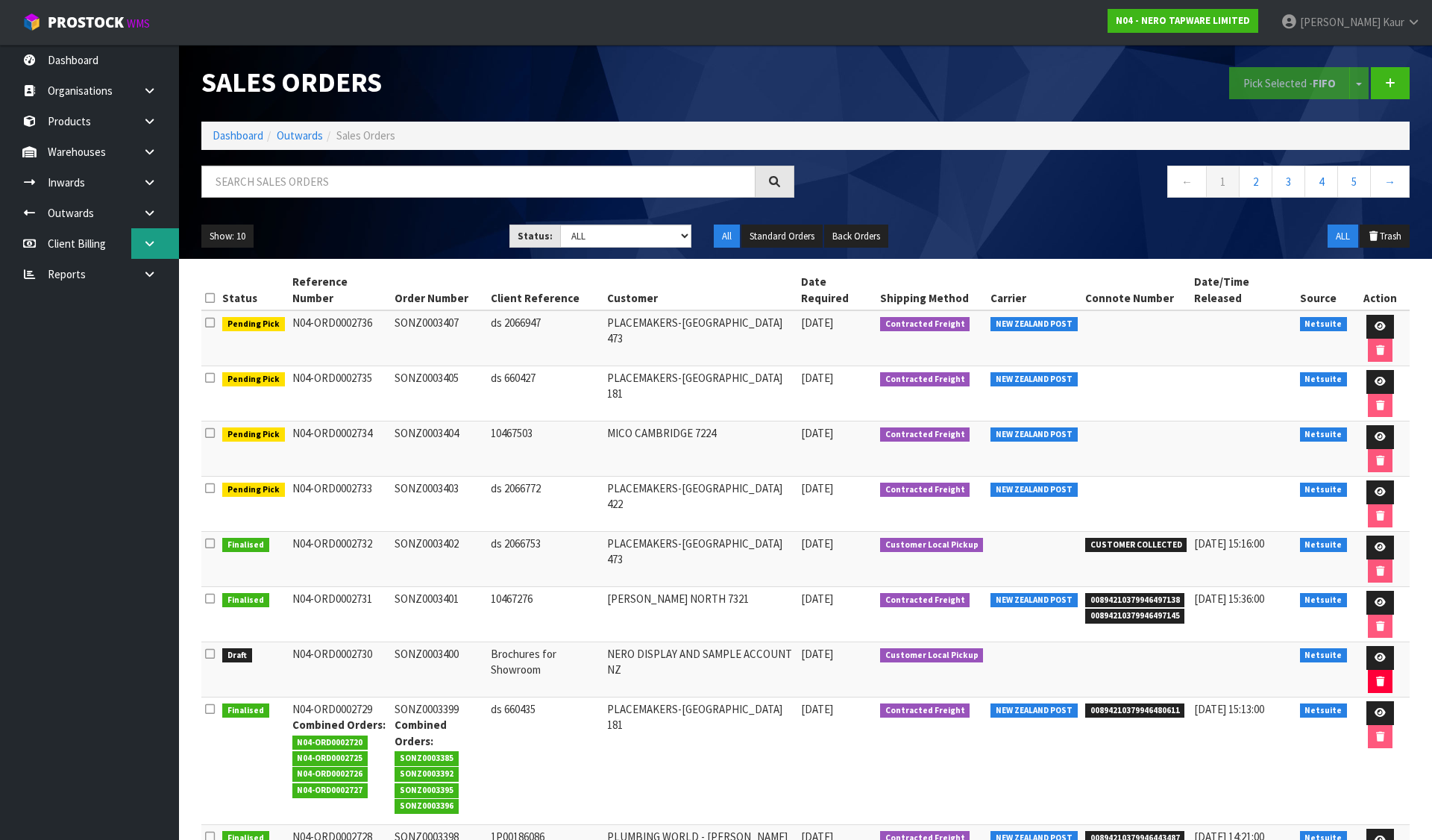
click at [139, 256] on link at bounding box center [156, 244] width 48 height 30
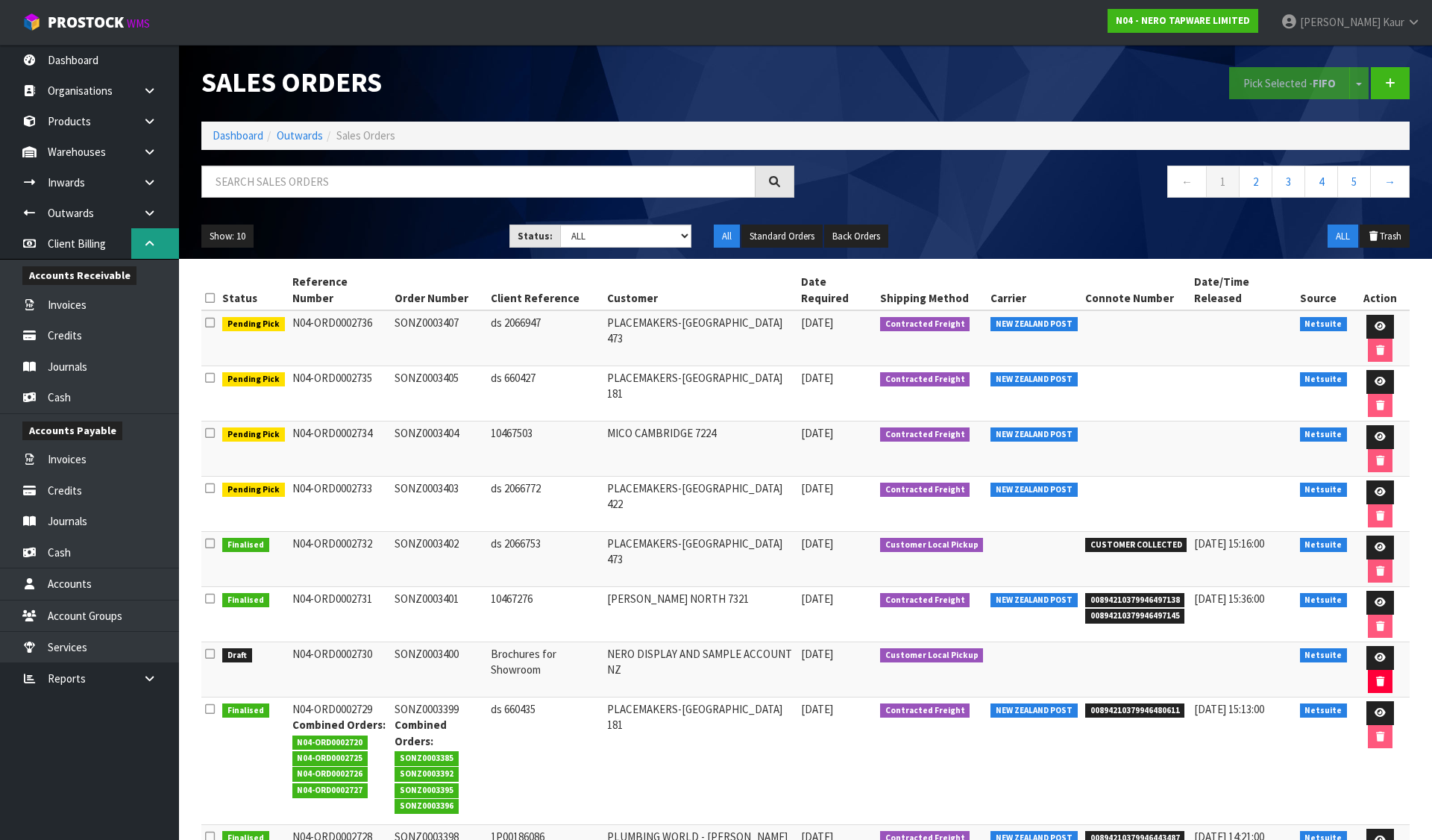
click at [148, 234] on link at bounding box center [156, 244] width 48 height 30
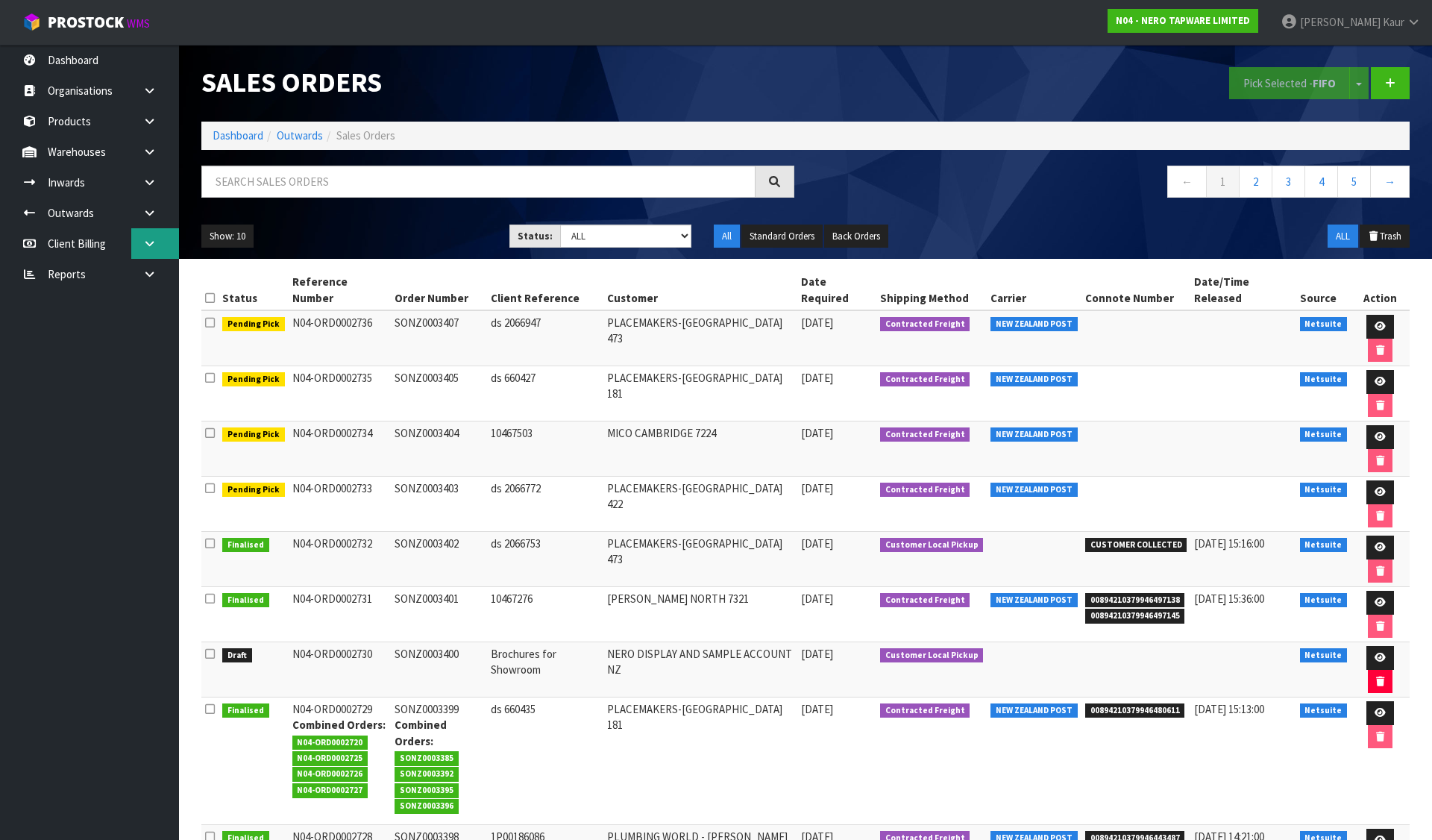
click at [148, 258] on link at bounding box center [156, 244] width 48 height 30
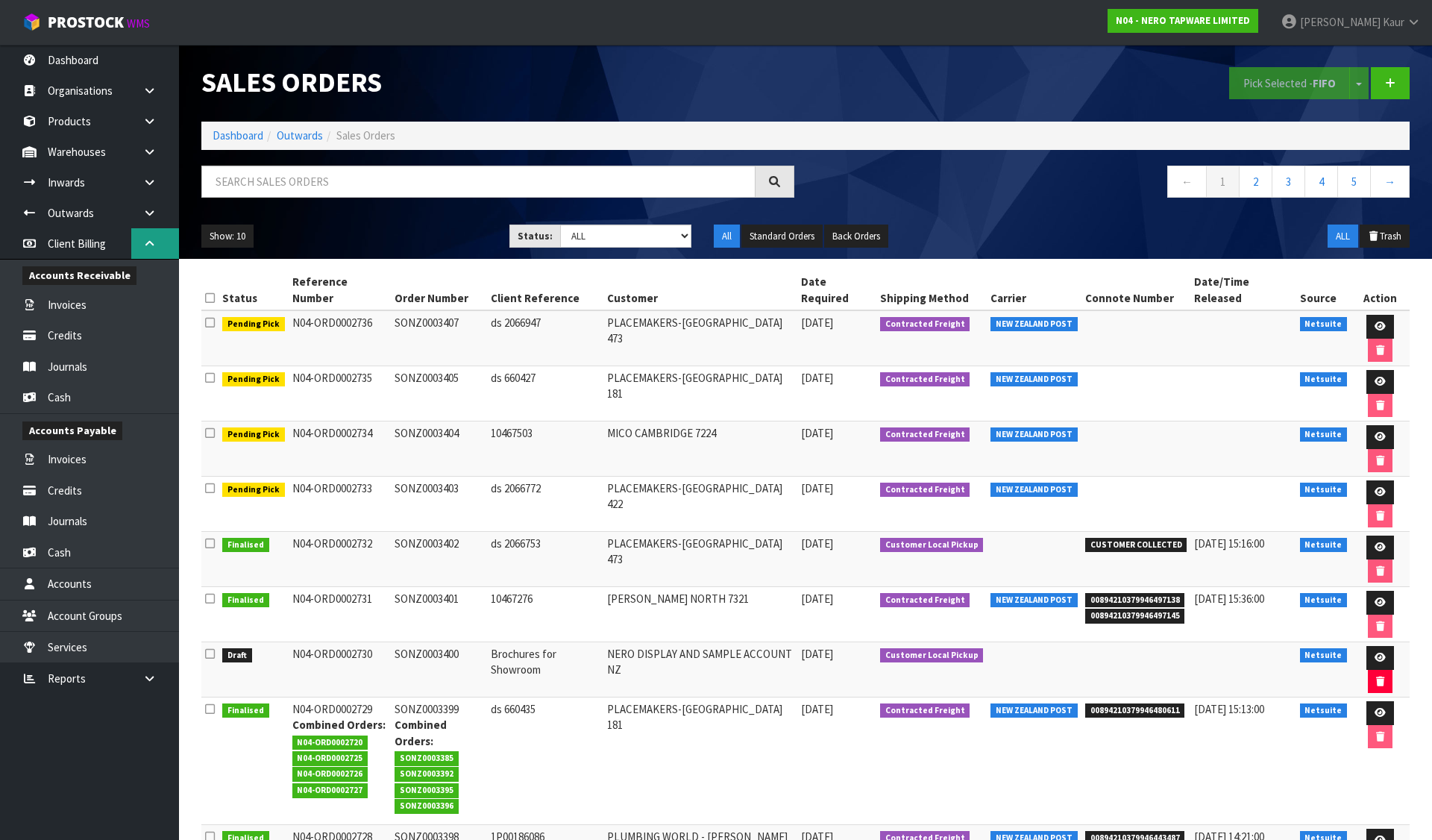
click at [146, 244] on icon at bounding box center [149, 244] width 14 height 12
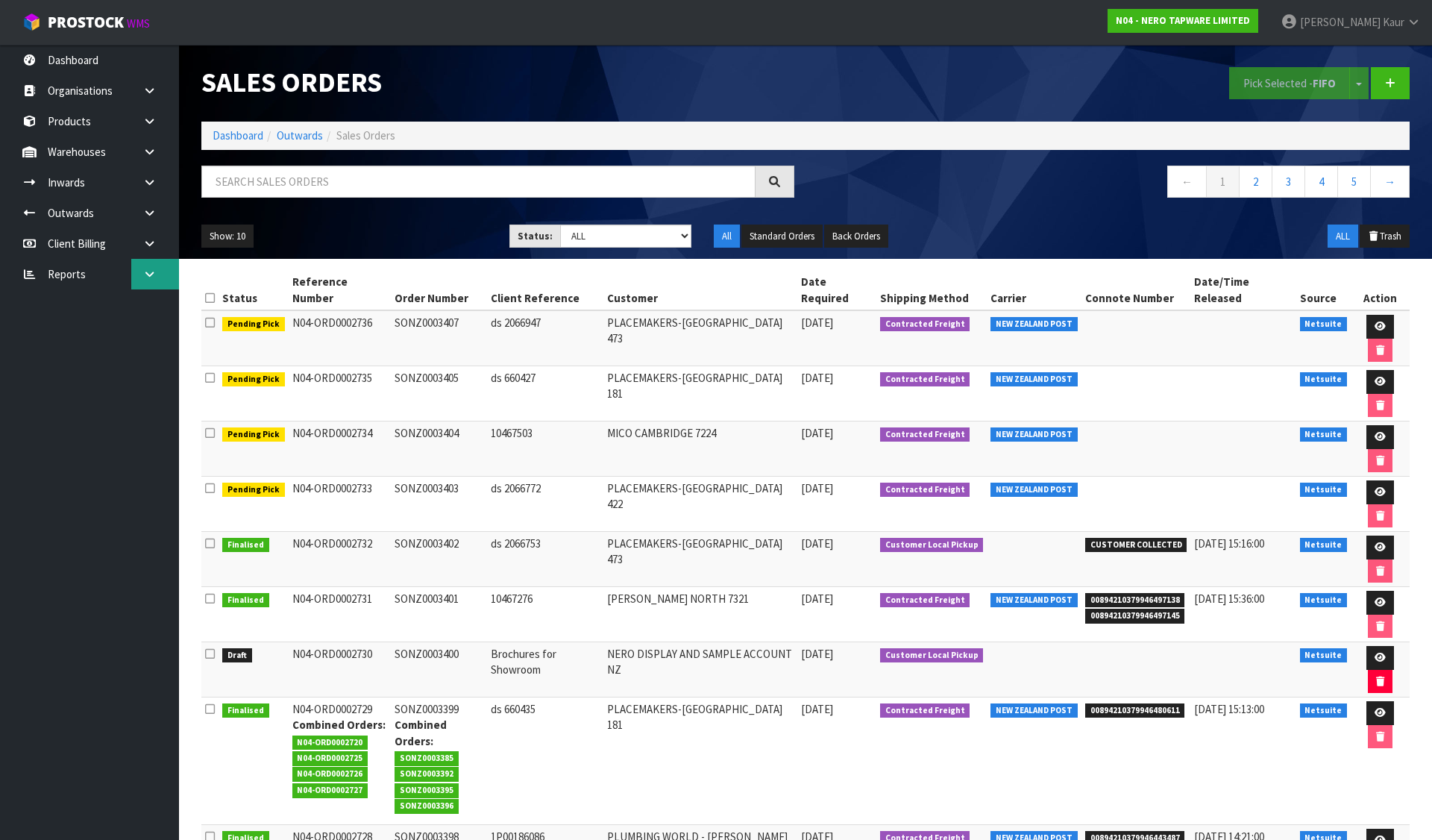
click at [139, 271] on link at bounding box center [156, 274] width 48 height 30
click at [76, 345] on link "CWL" at bounding box center [89, 336] width 179 height 30
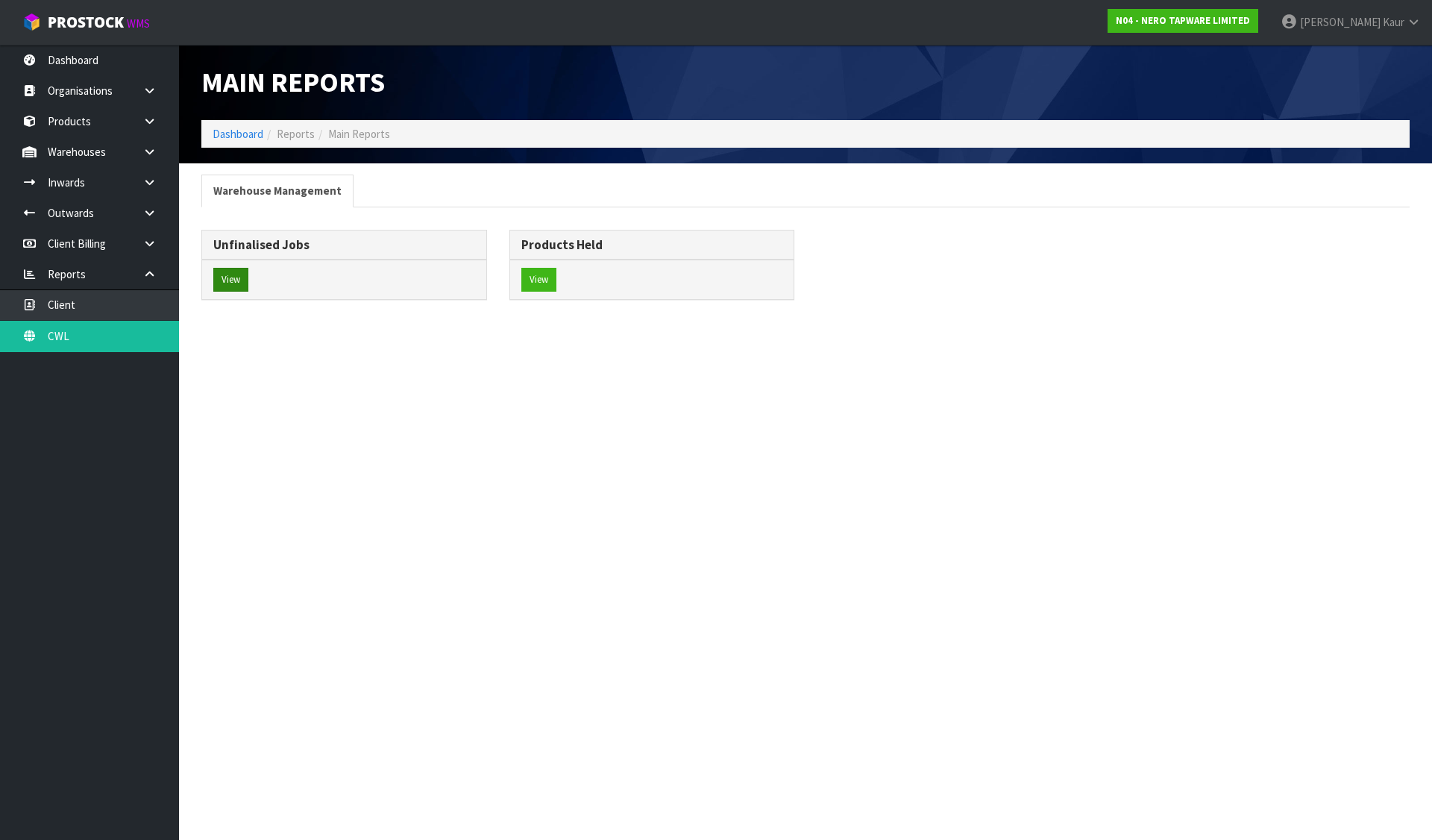
drag, startPoint x: 259, startPoint y: 265, endPoint x: 234, endPoint y: 270, distance: 25.5
click at [244, 268] on div "View" at bounding box center [344, 279] width 284 height 39
click at [225, 278] on button "View" at bounding box center [230, 279] width 35 height 24
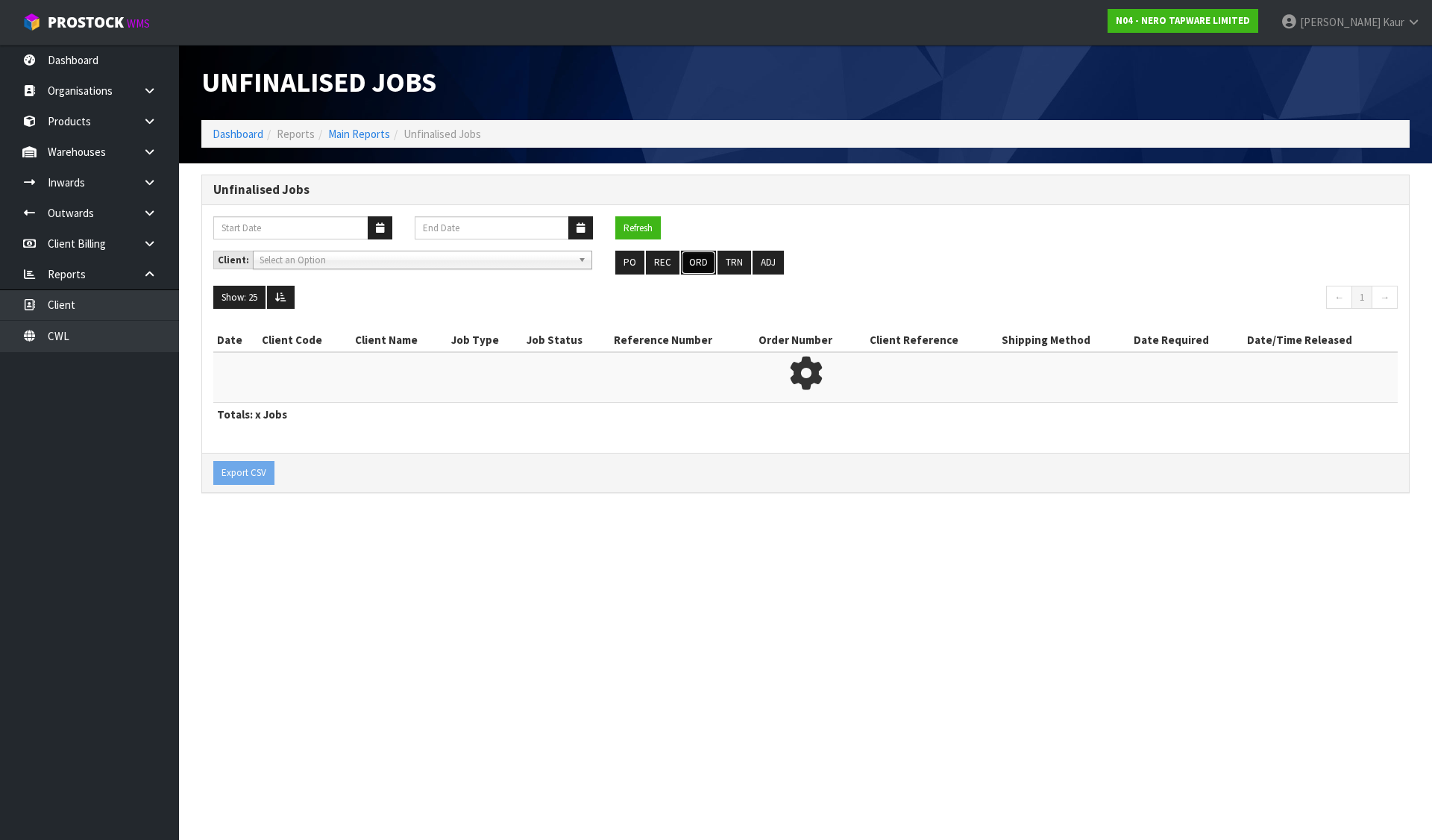
click at [689, 255] on button "ORD" at bounding box center [698, 262] width 35 height 24
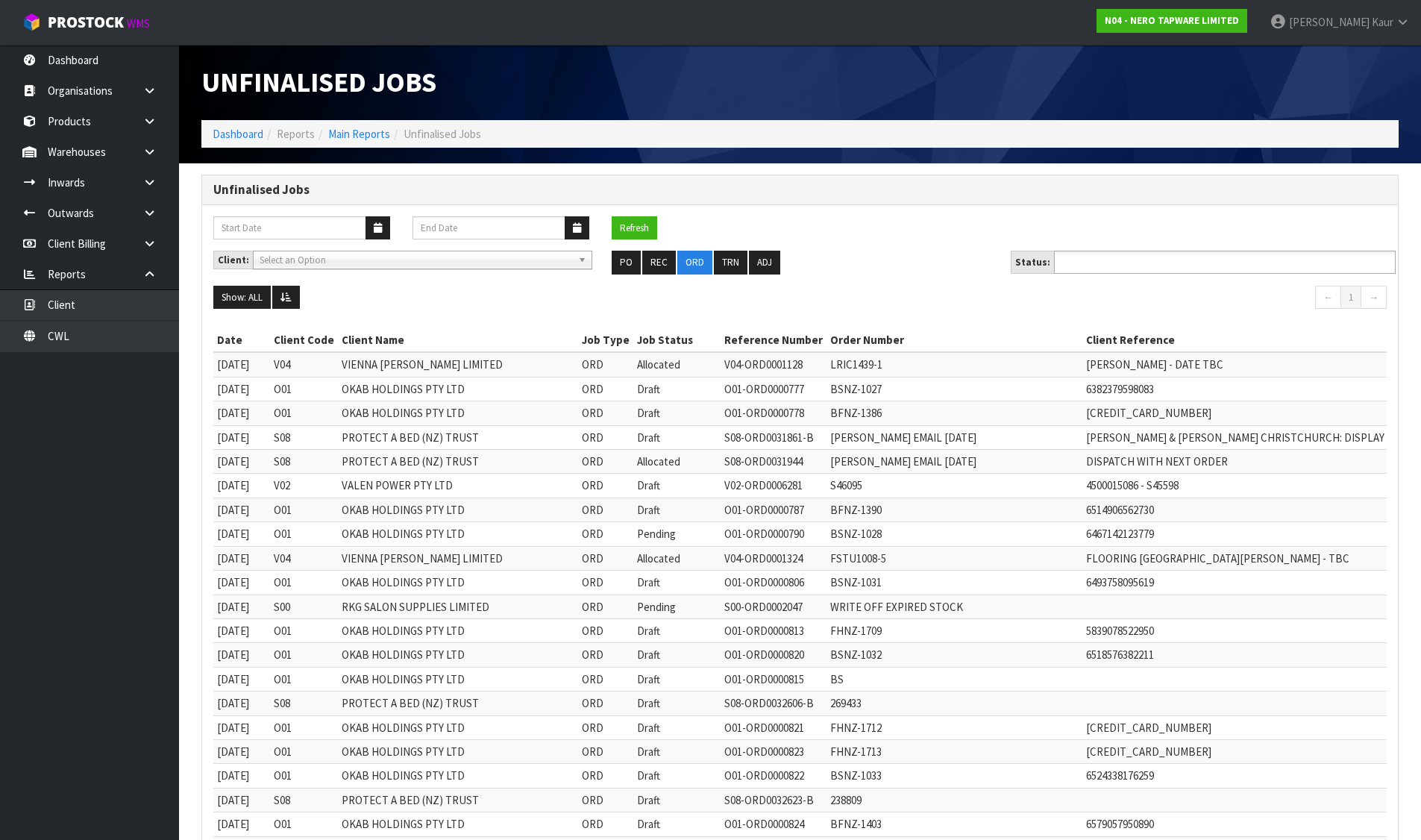
click at [1126, 263] on input "text" at bounding box center [1112, 261] width 109 height 19
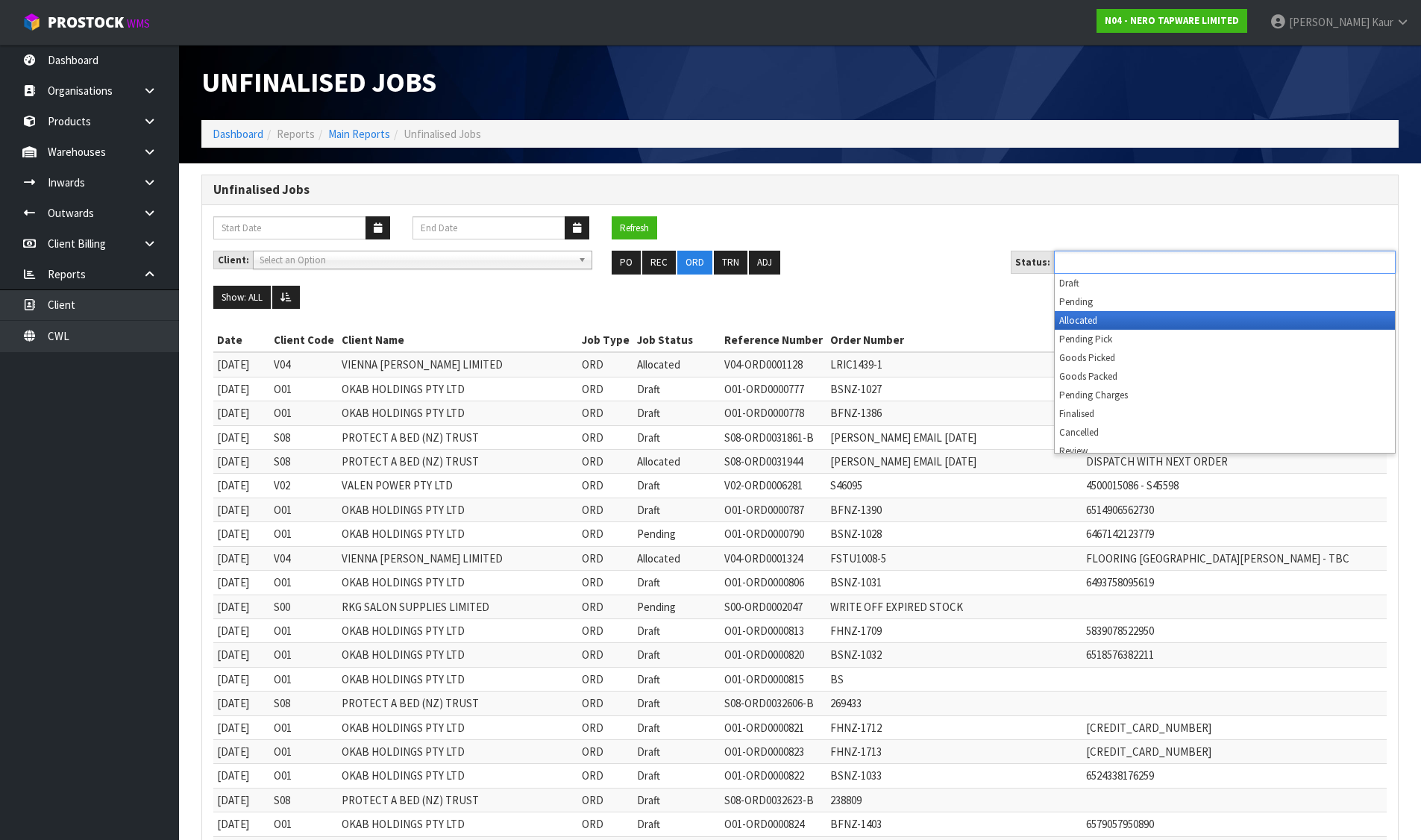
click at [1086, 318] on li "Allocated" at bounding box center [1224, 320] width 341 height 19
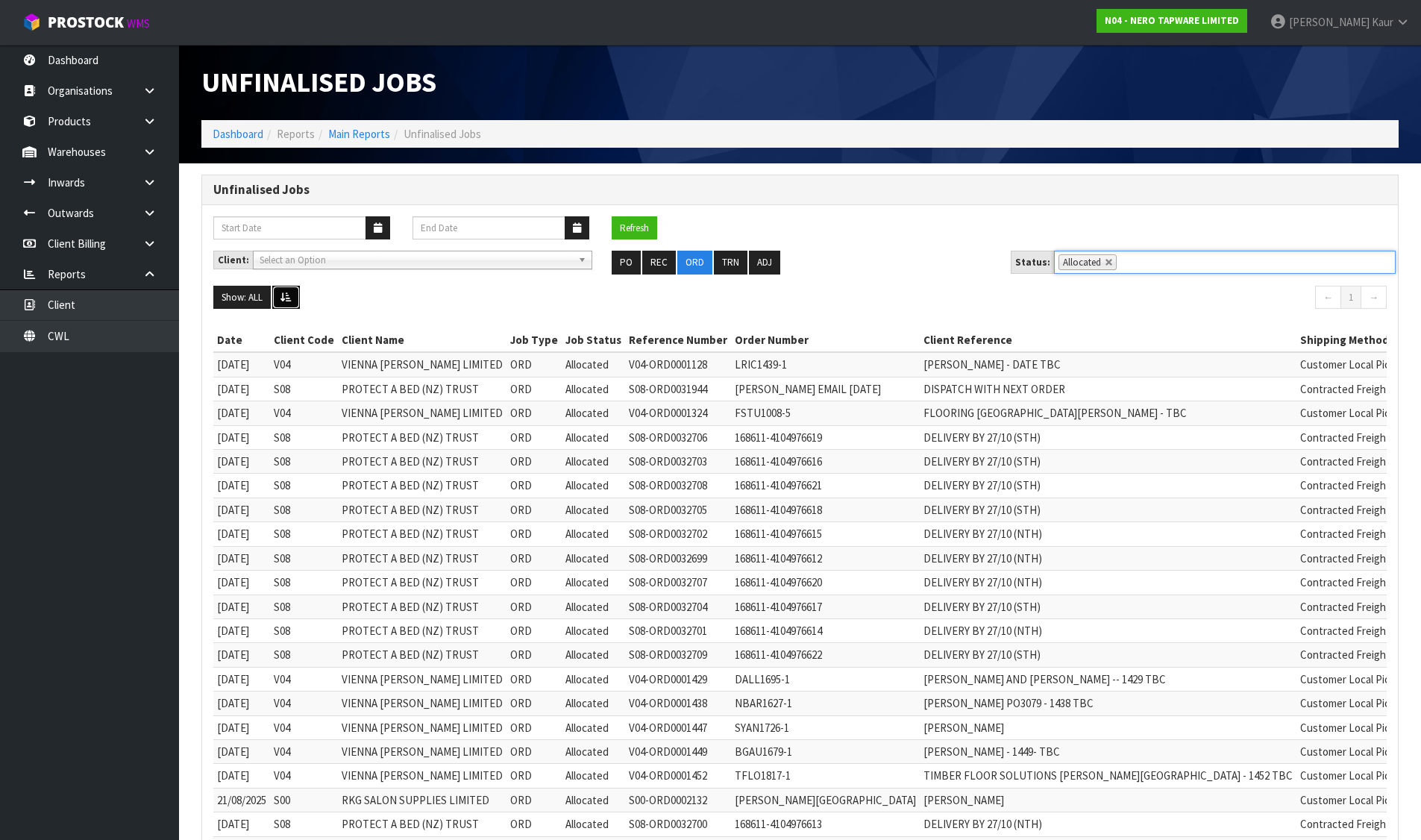
click at [285, 297] on icon at bounding box center [285, 297] width 12 height 10
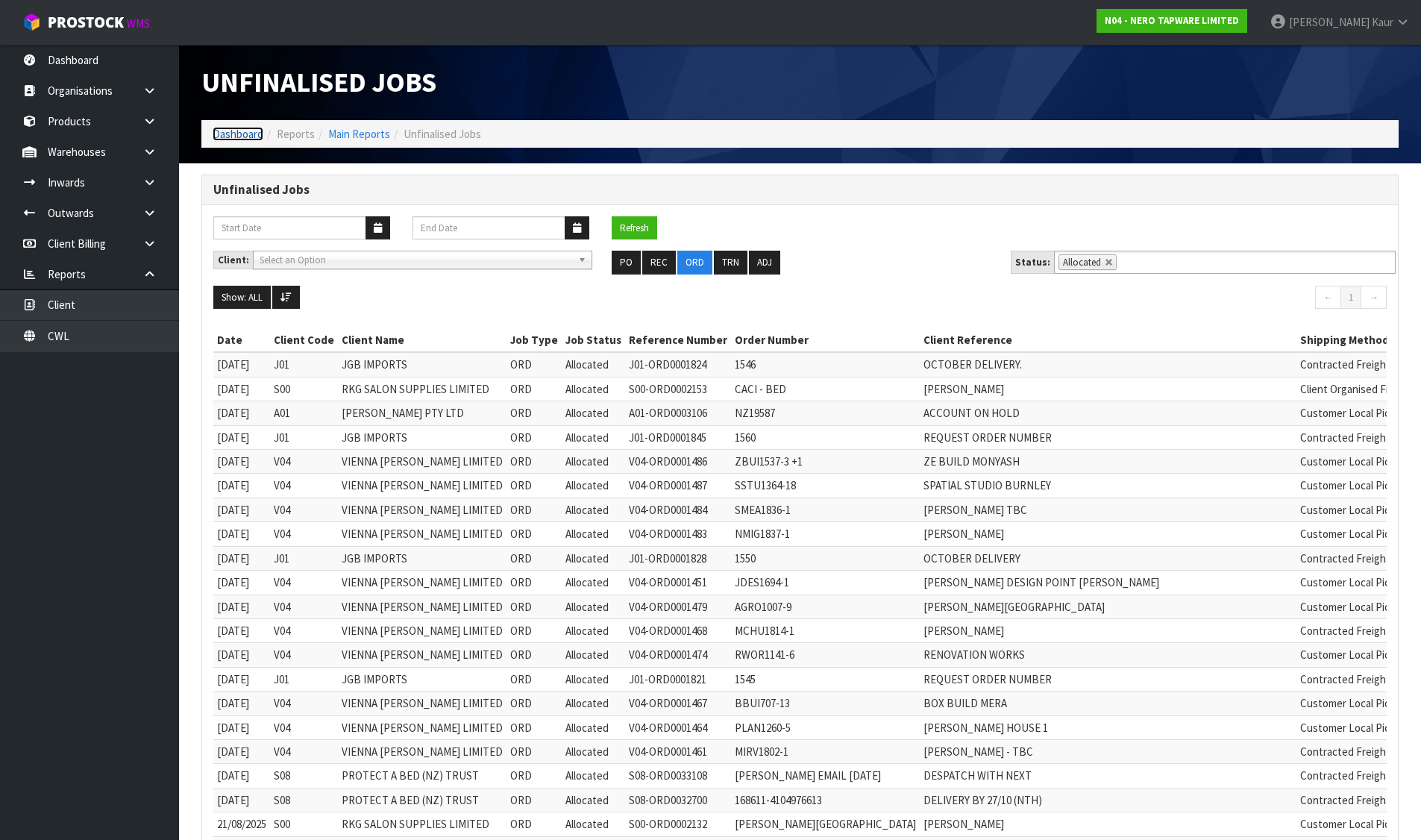
click at [216, 130] on link "Dashboard" at bounding box center [237, 134] width 51 height 14
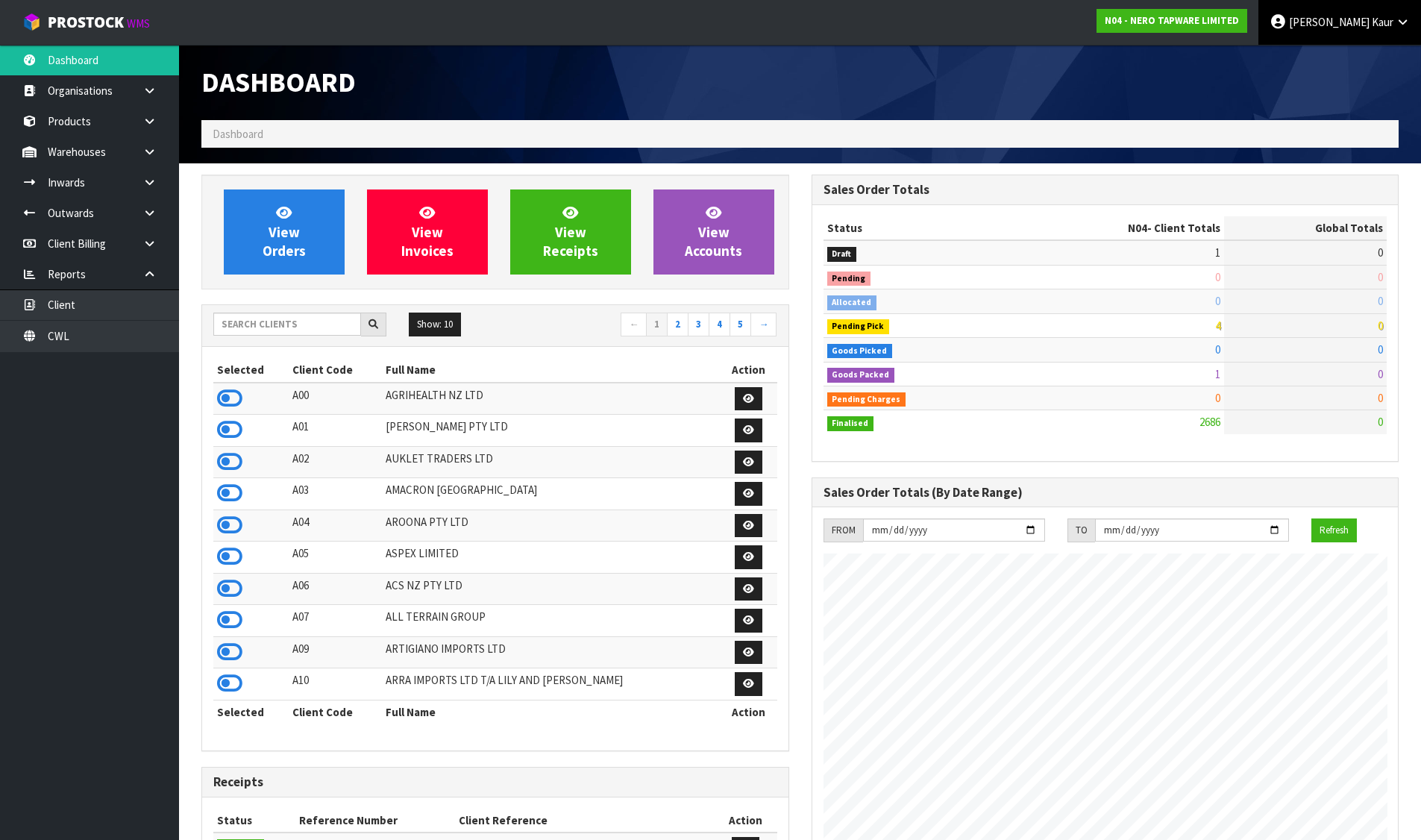
scroll to position [1162, 609]
